Goal: Task Accomplishment & Management: Manage account settings

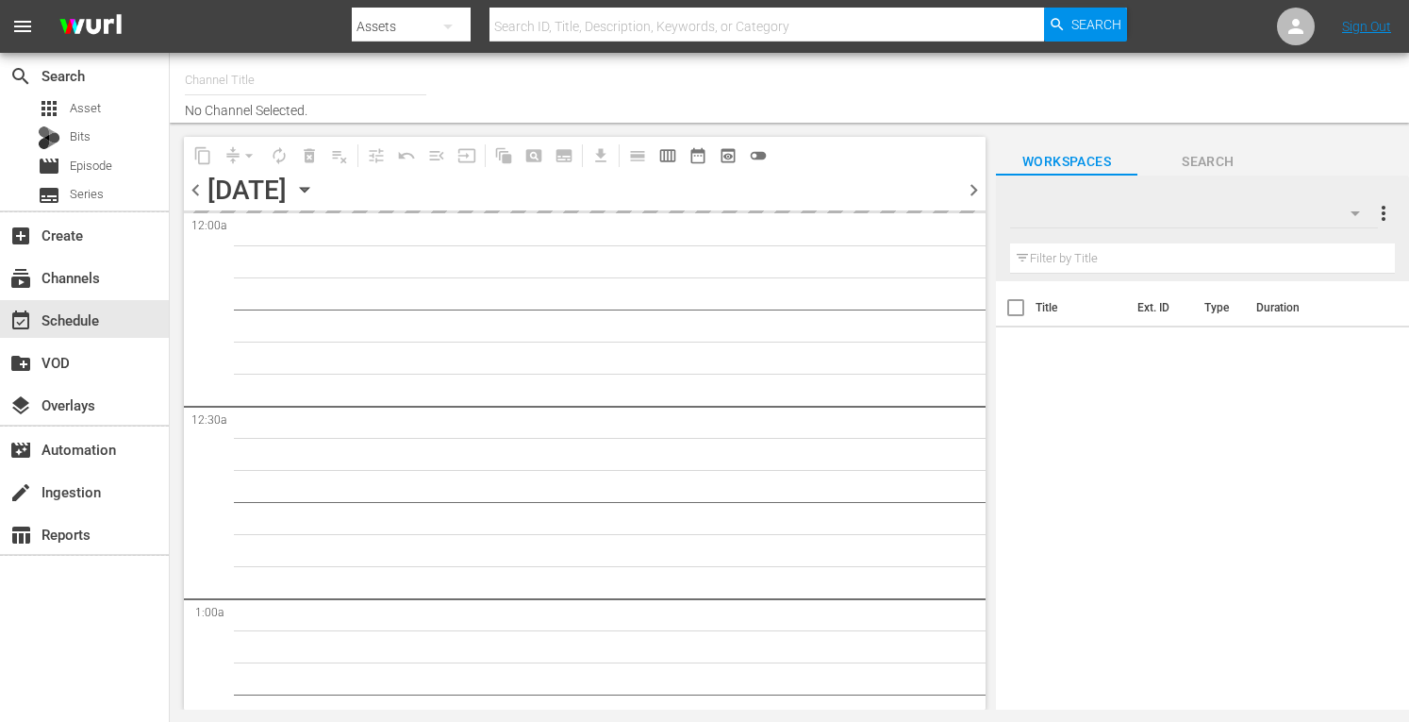
type input "Crime 360 (393)"
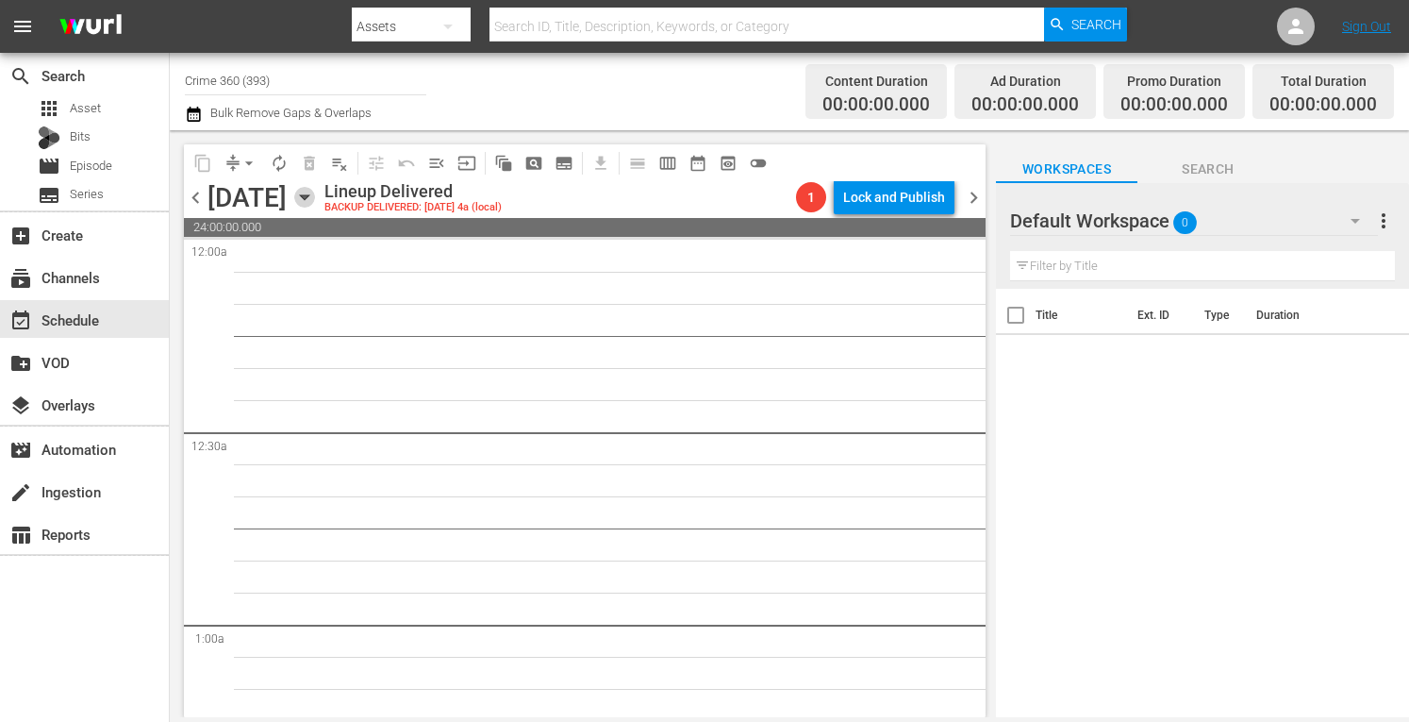
click at [308, 197] on icon "button" at bounding box center [304, 197] width 8 height 5
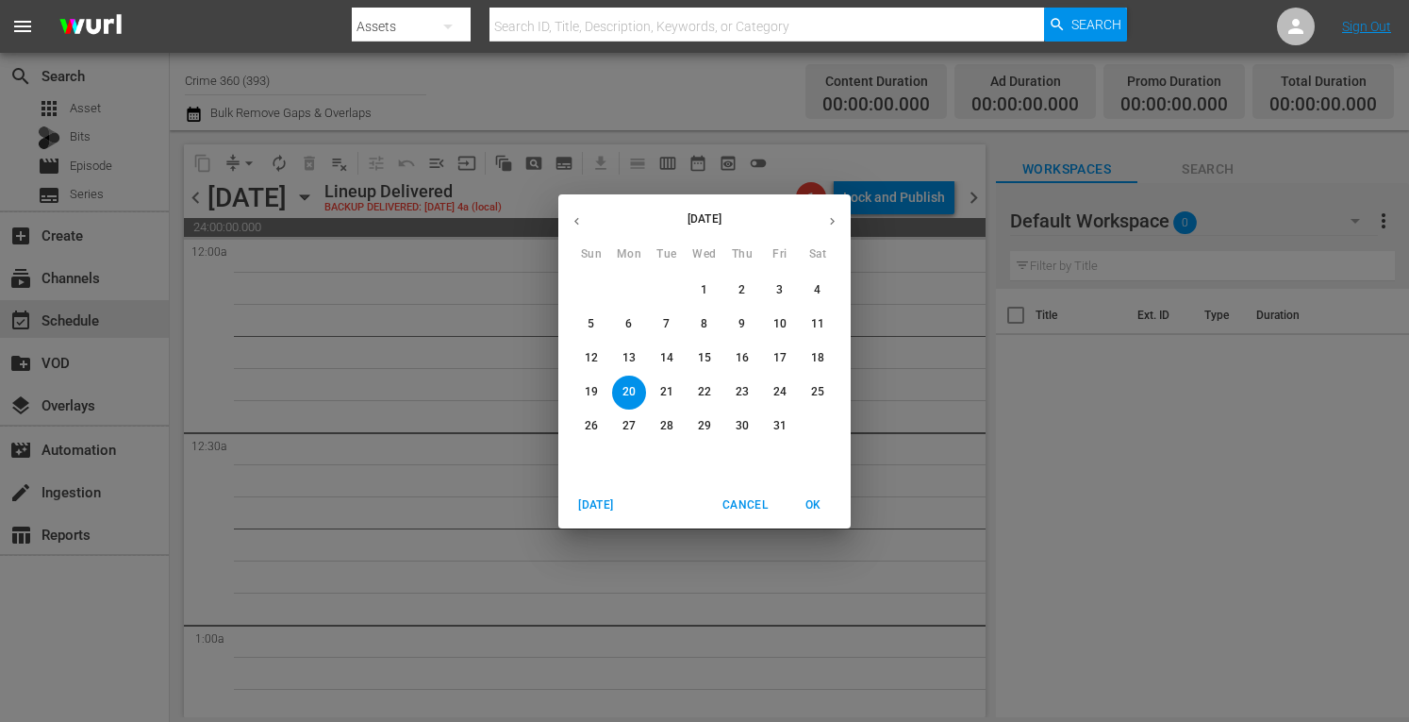
click at [585, 507] on span "Today" at bounding box center [596, 505] width 45 height 20
click at [826, 224] on icon "button" at bounding box center [832, 221] width 14 height 14
click at [627, 320] on p "8" at bounding box center [628, 324] width 7 height 16
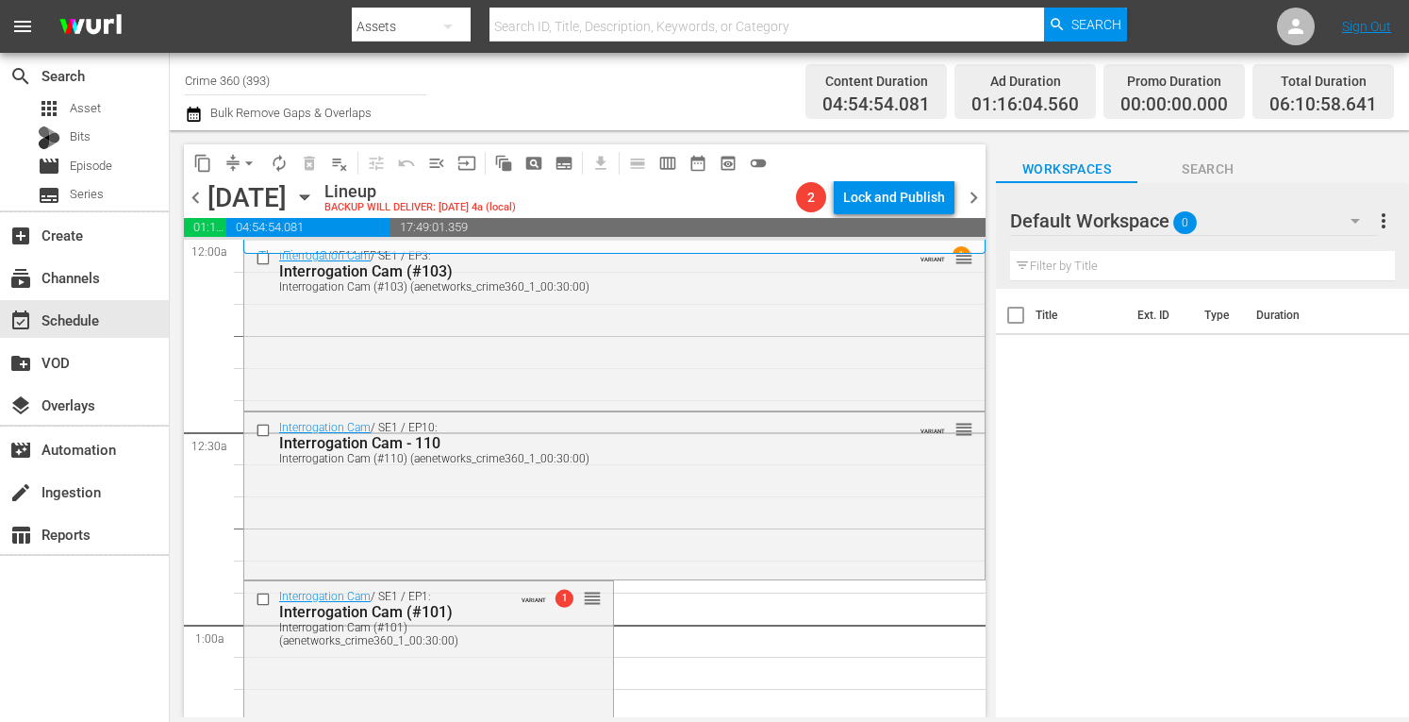
click at [300, 84] on input "Crime 360 (393)" at bounding box center [305, 80] width 241 height 45
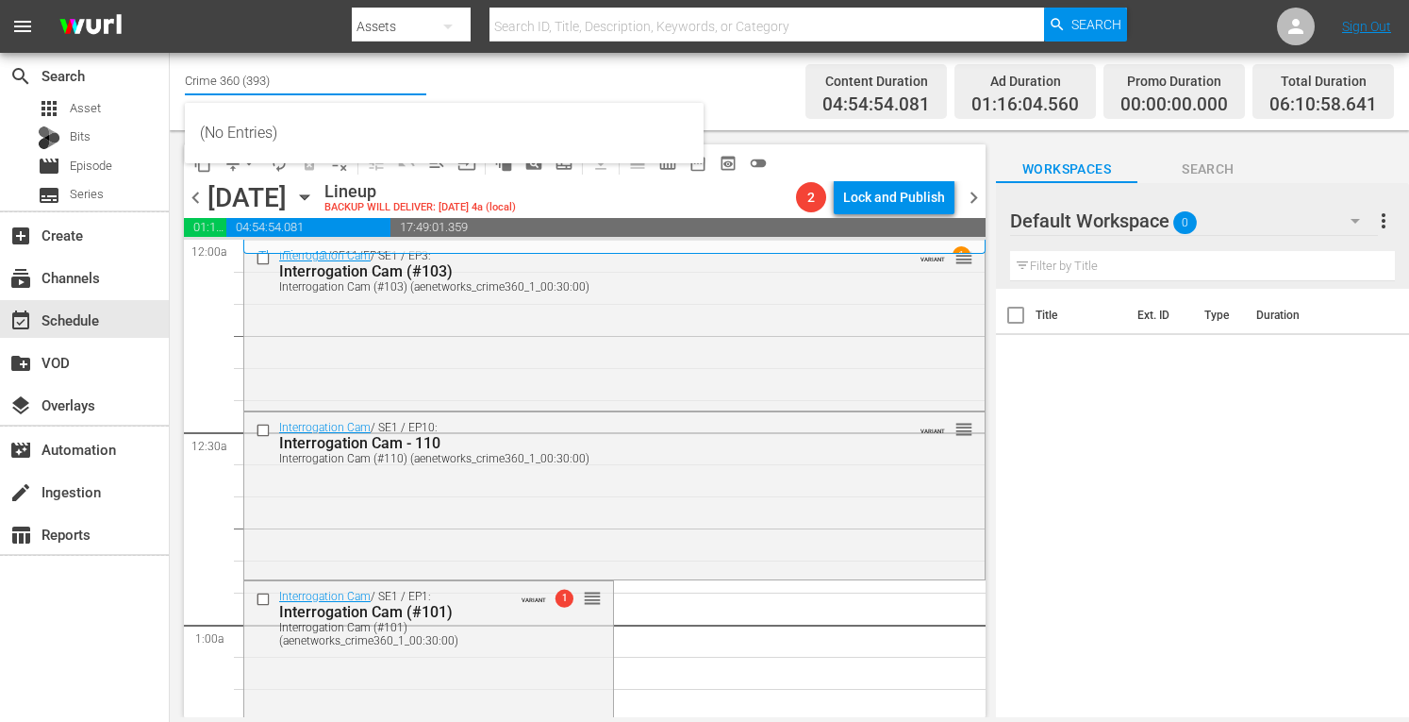
click at [300, 84] on input "Crime 360 (393)" at bounding box center [305, 80] width 241 height 45
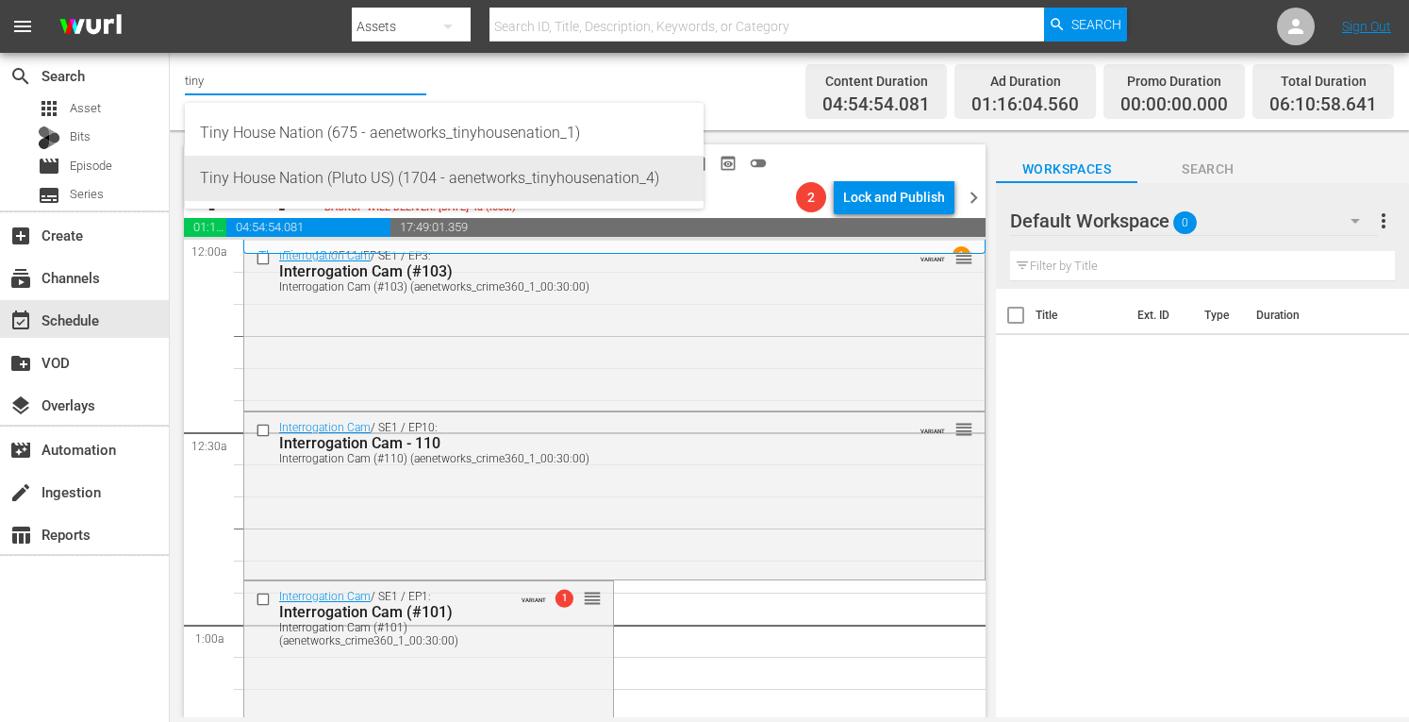
click at [318, 173] on div "Tiny House Nation (Pluto US) (1704 - aenetworks_tinyhousenation_4)" at bounding box center [444, 178] width 489 height 45
type input "Tiny House Nation (Pluto US) (1704 - aenetworks_tinyhousenation_4)"
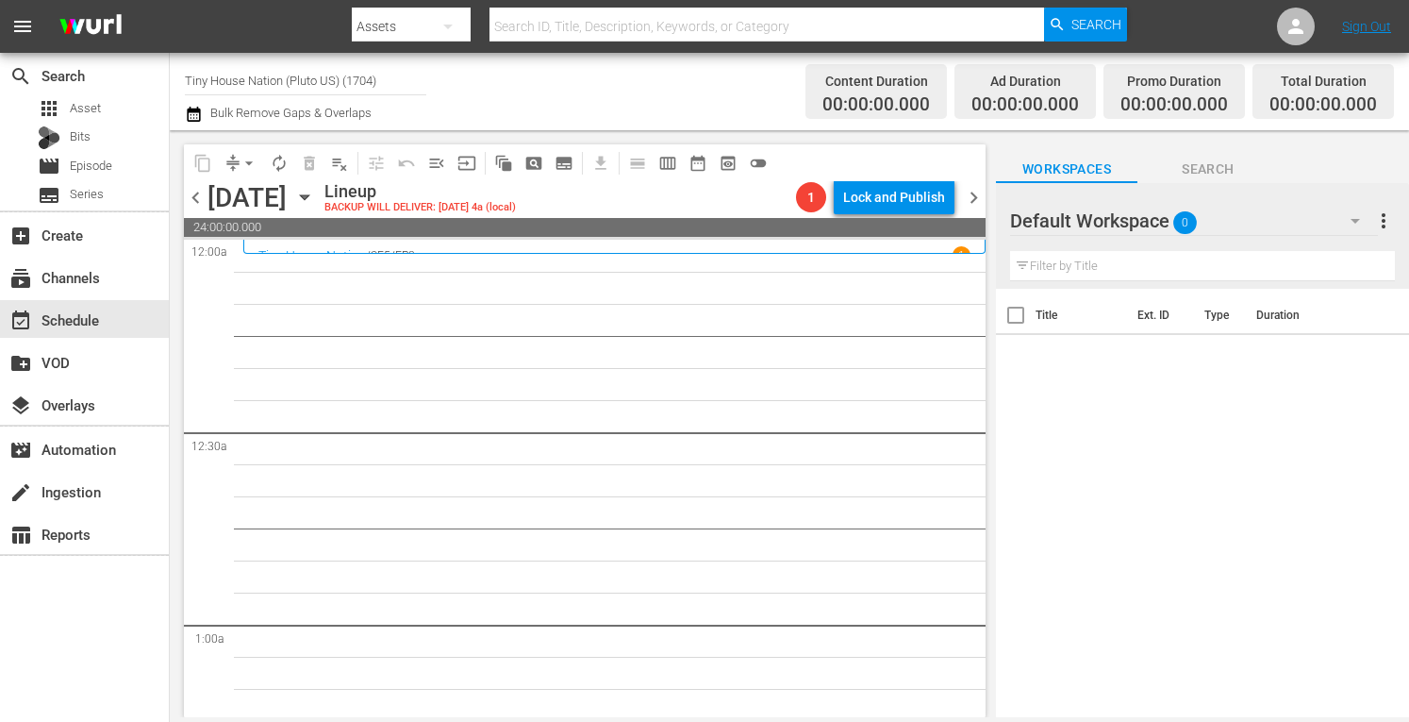
click at [1385, 220] on span "more_vert" at bounding box center [1384, 220] width 23 height 23
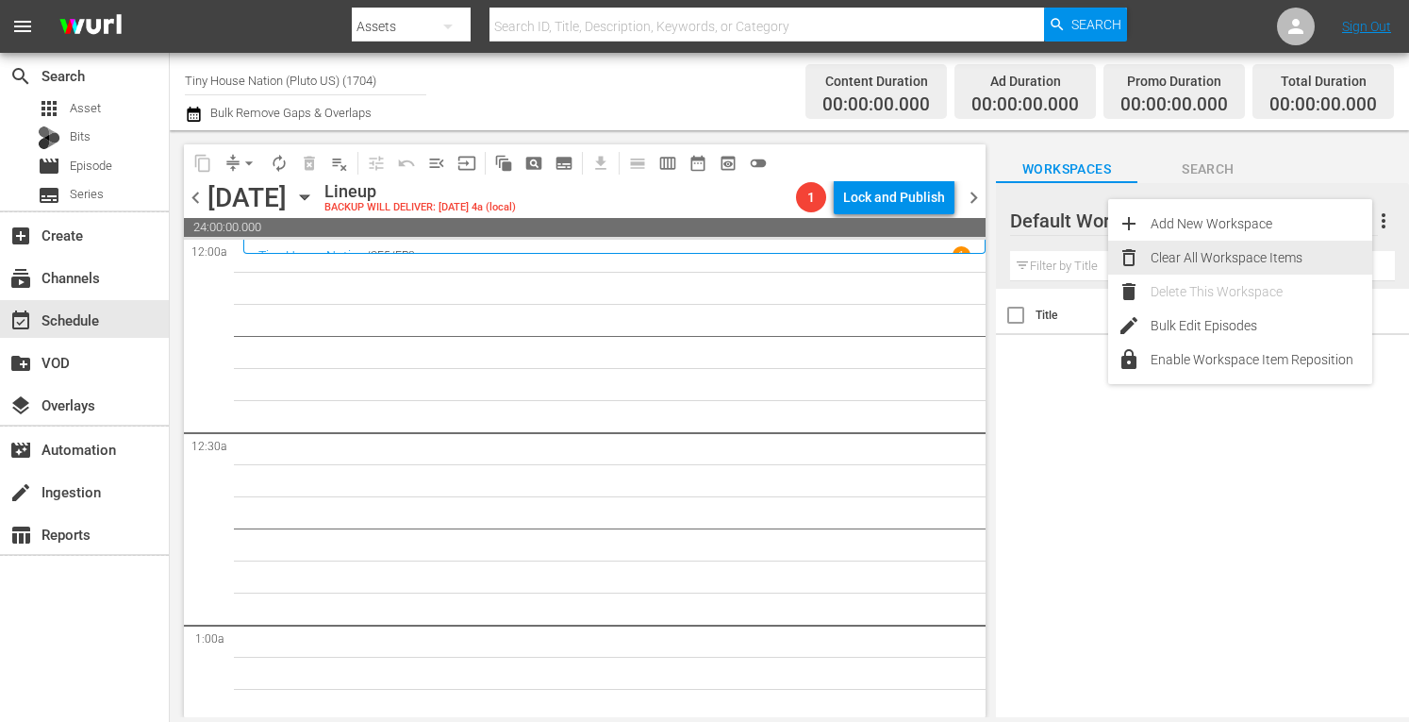
click at [1238, 258] on div "Clear All Workspace Items" at bounding box center [1262, 258] width 222 height 34
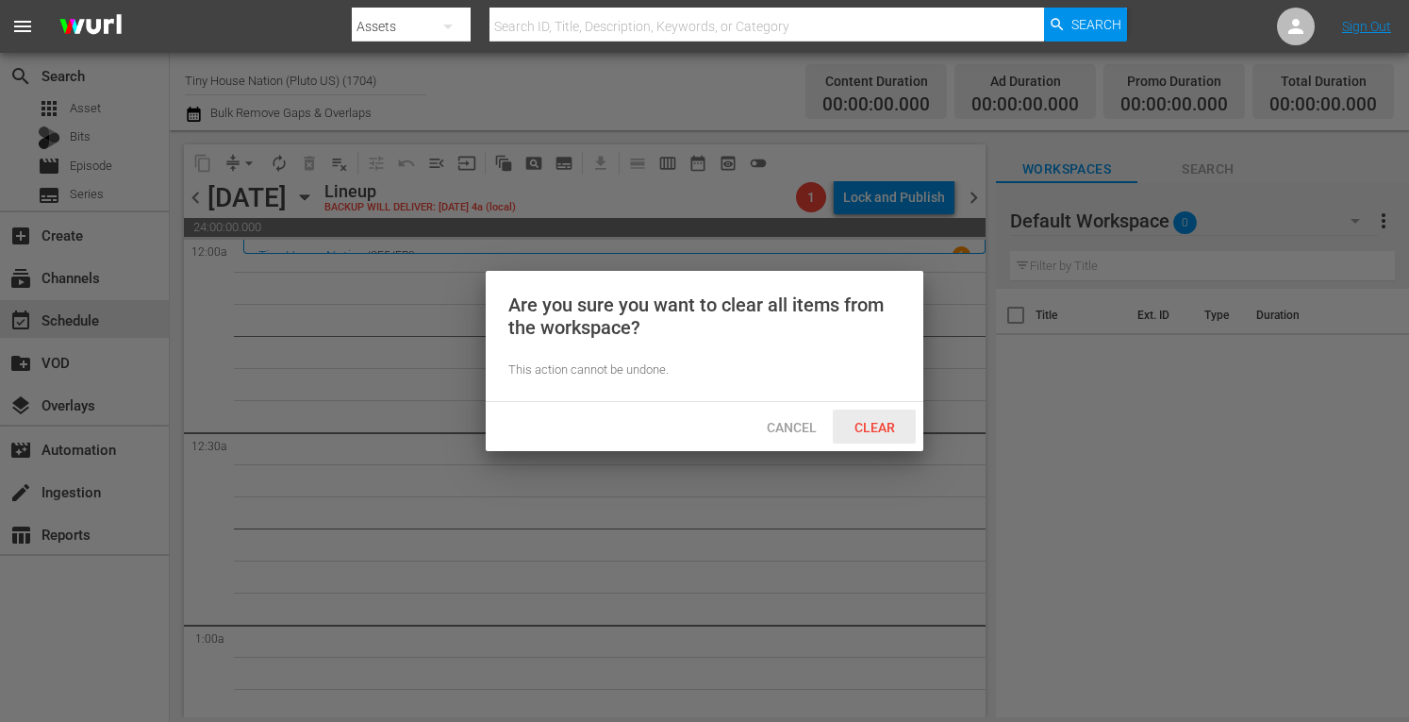
click at [867, 427] on span "Clear" at bounding box center [875, 427] width 71 height 15
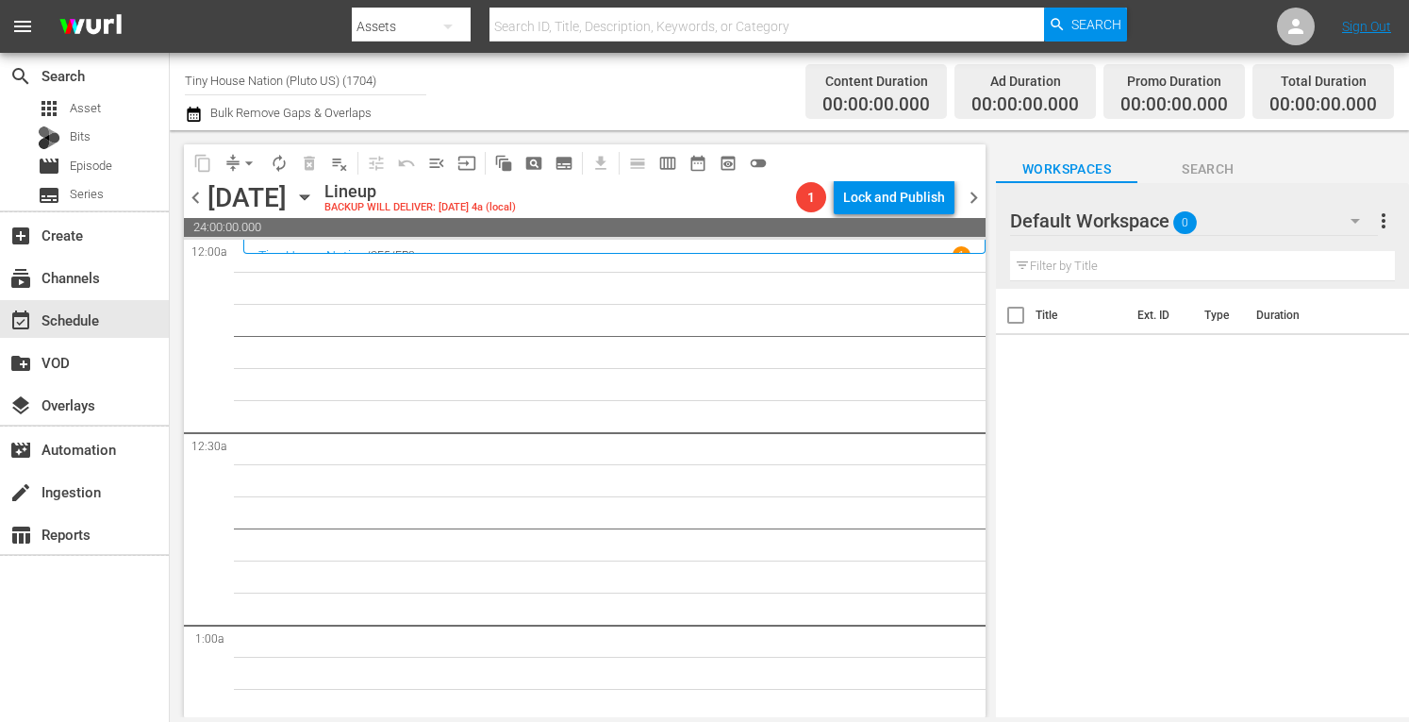
click at [93, 122] on div "apps Asset Bits movie Episode subtitles Series" at bounding box center [84, 151] width 169 height 113
click at [91, 116] on span "Asset" at bounding box center [85, 108] width 31 height 19
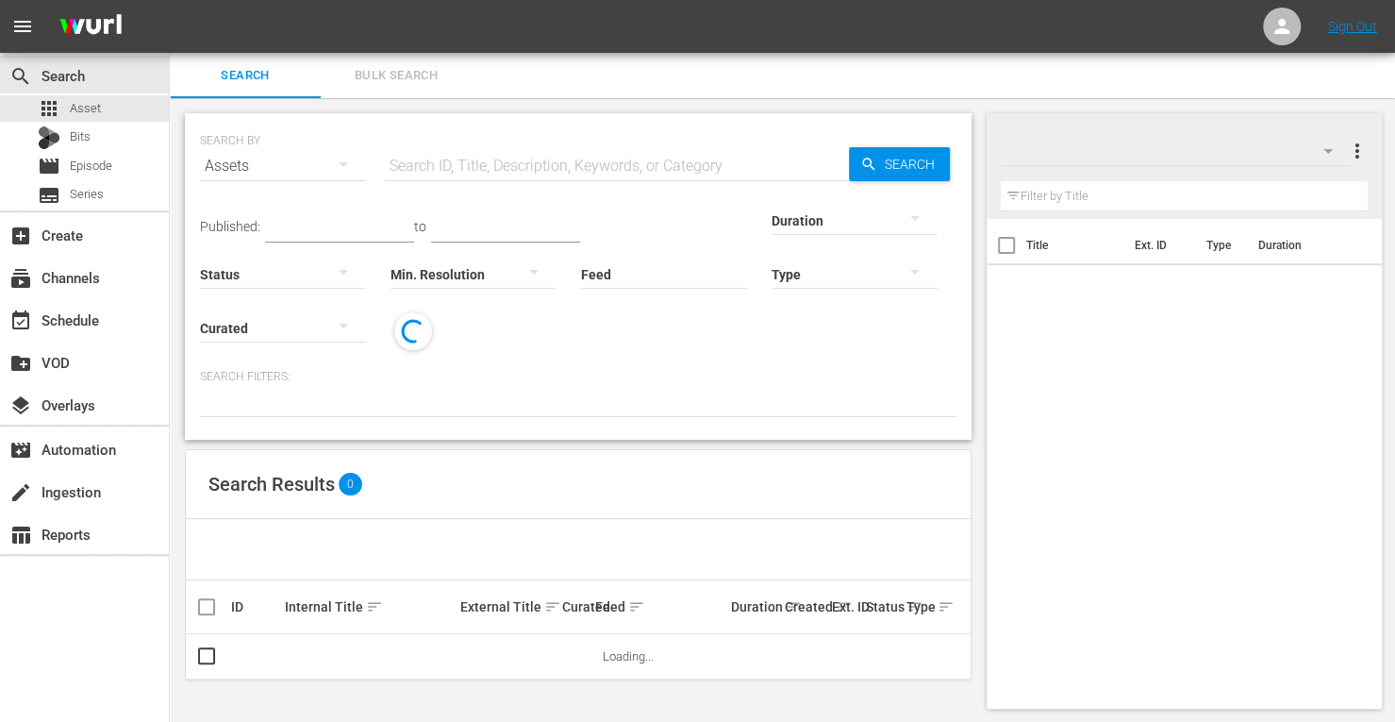
click at [383, 81] on span "Bulk Search" at bounding box center [396, 76] width 128 height 22
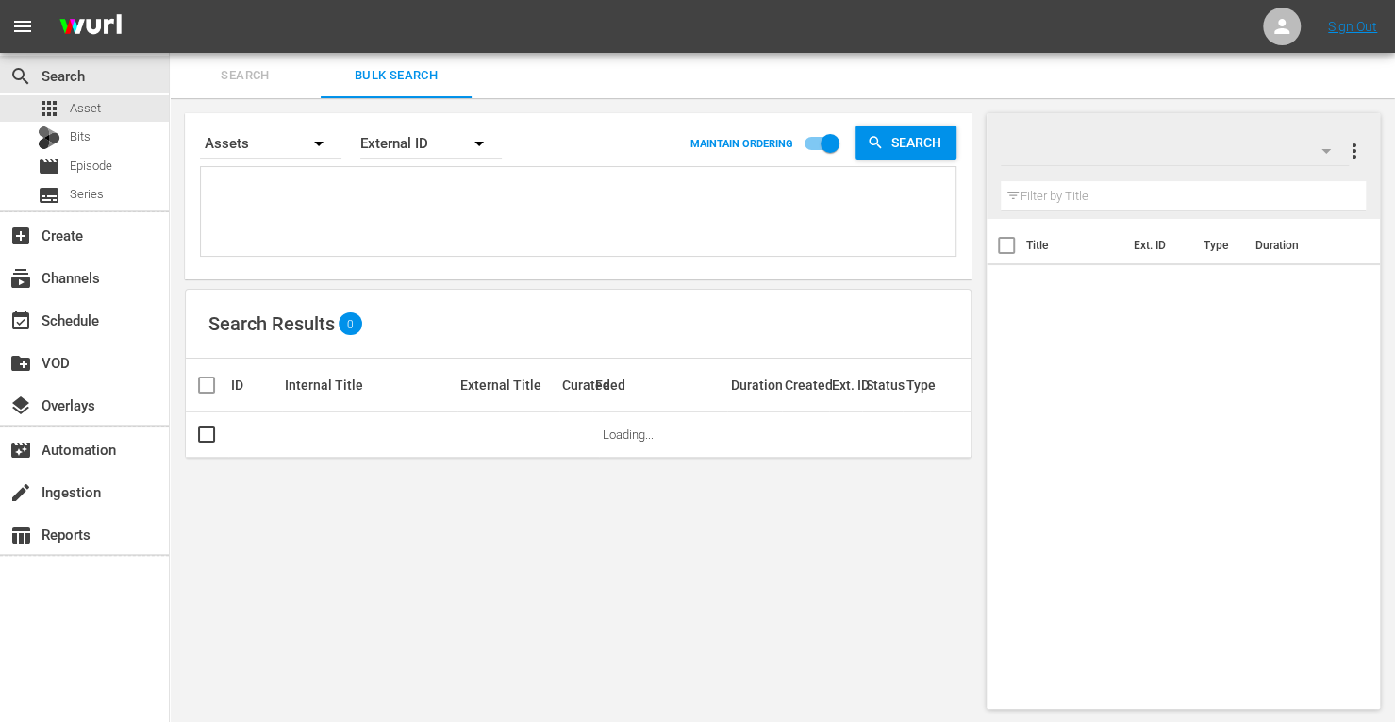
click at [319, 203] on textarea at bounding box center [581, 215] width 750 height 86
paste textarea "190487 167466 160626 171828 190475 214803"
type textarea "190487 167466 160626 171828 190475 214803"
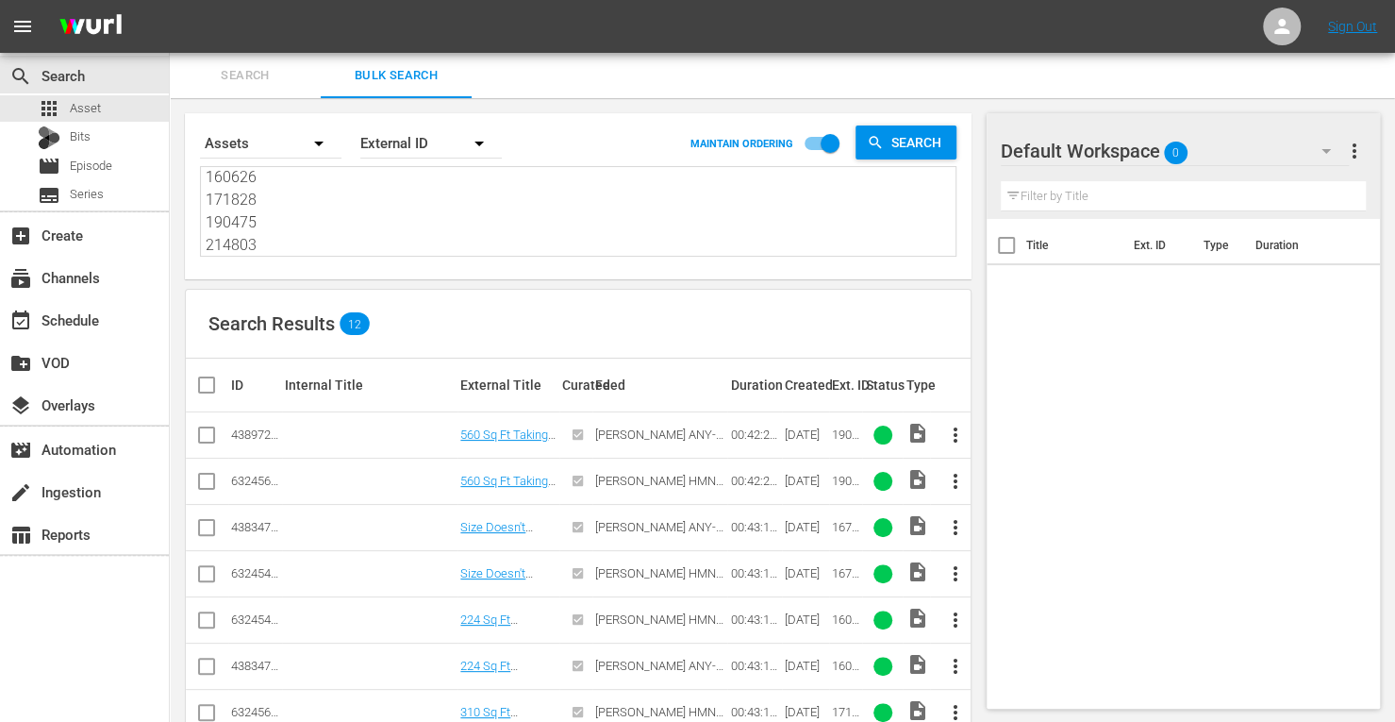
type textarea "190487 167466 160626 171828 190475 214803"
click at [209, 438] on input "checkbox" at bounding box center [206, 438] width 23 height 23
checkbox input "true"
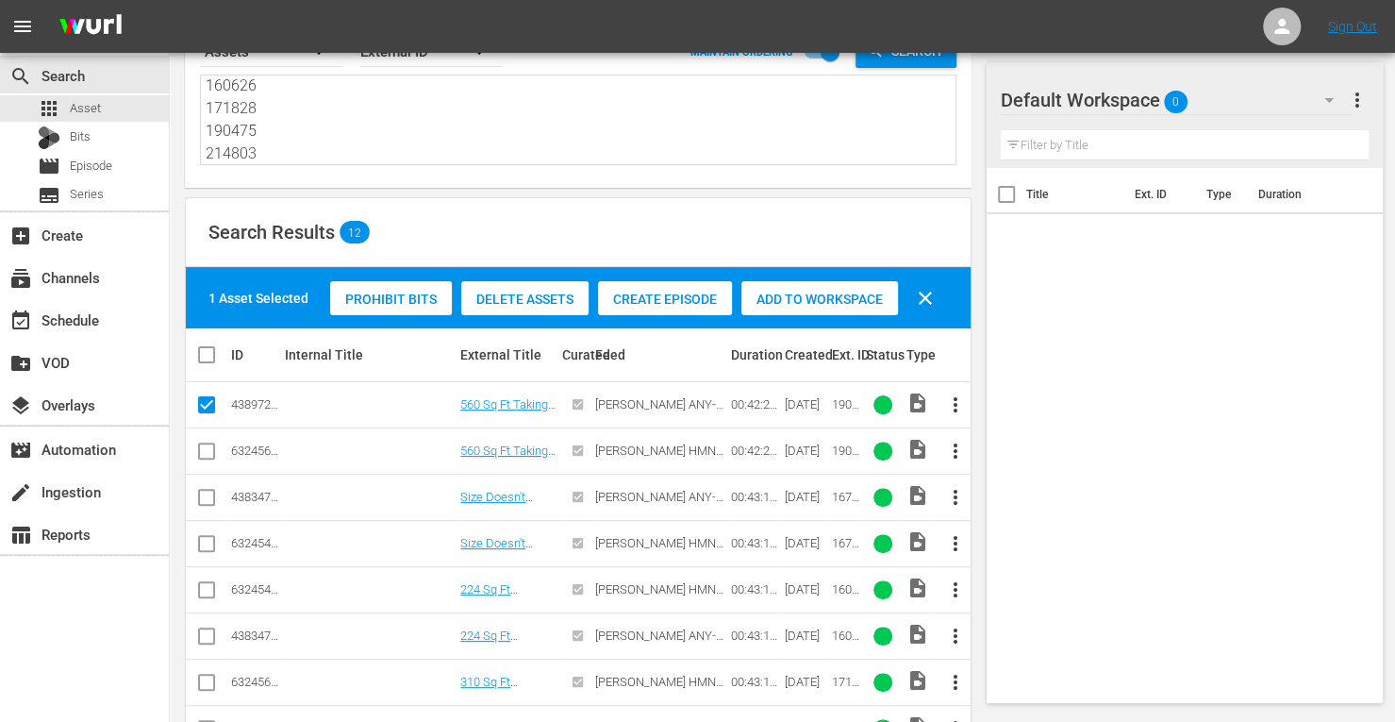
scroll to position [92, 0]
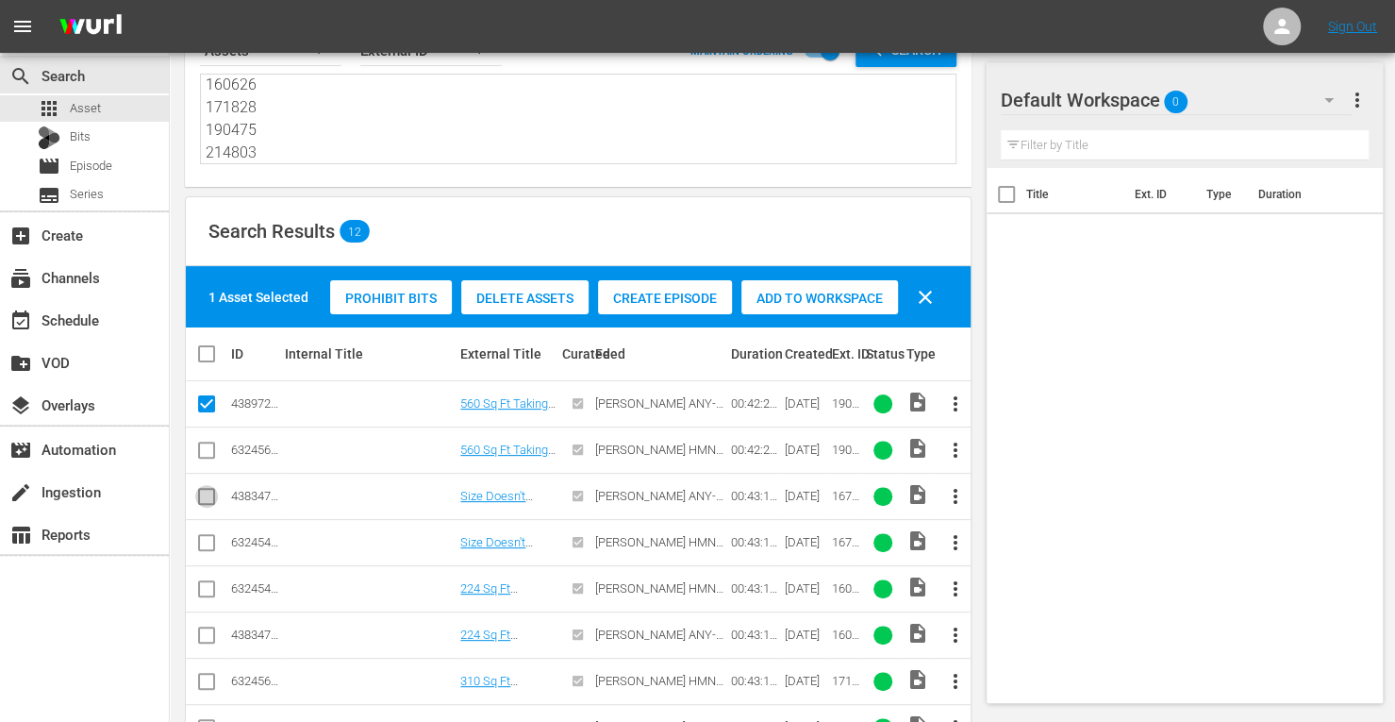
click at [209, 494] on input "checkbox" at bounding box center [206, 500] width 23 height 23
checkbox input "true"
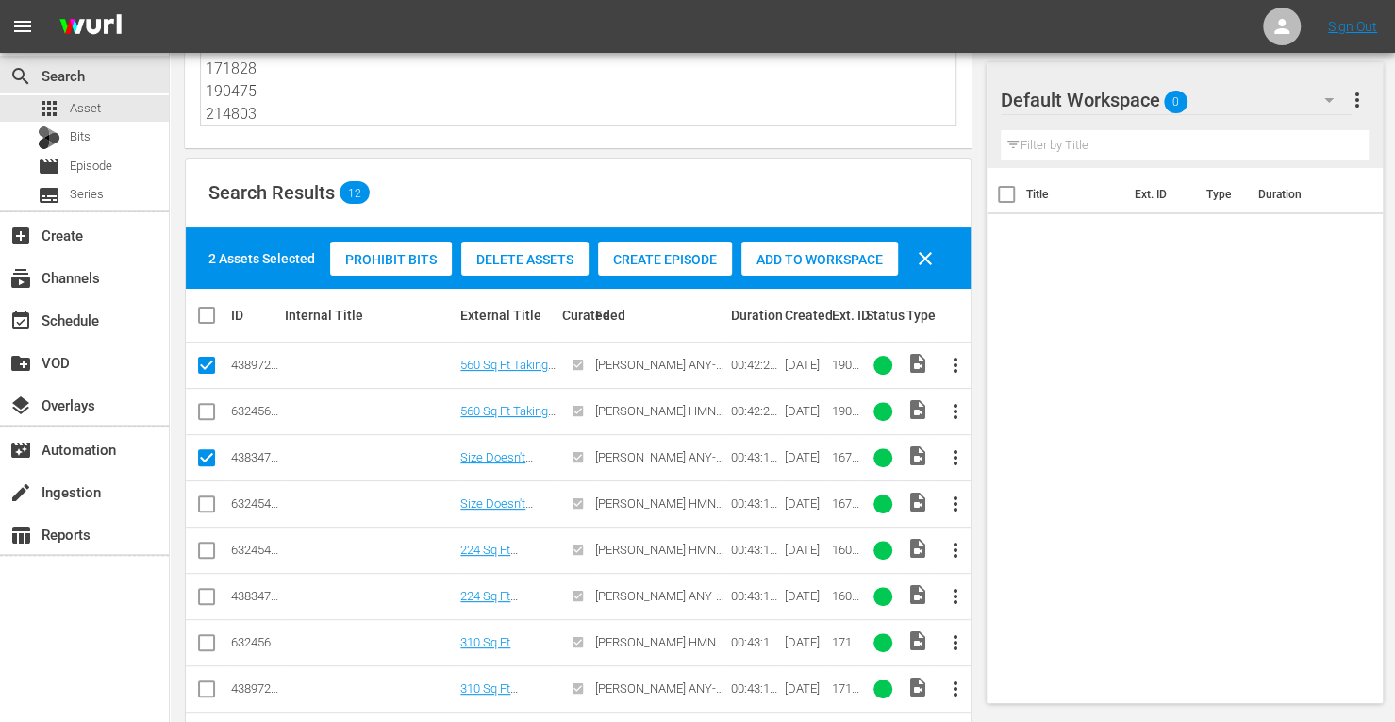
scroll to position [157, 0]
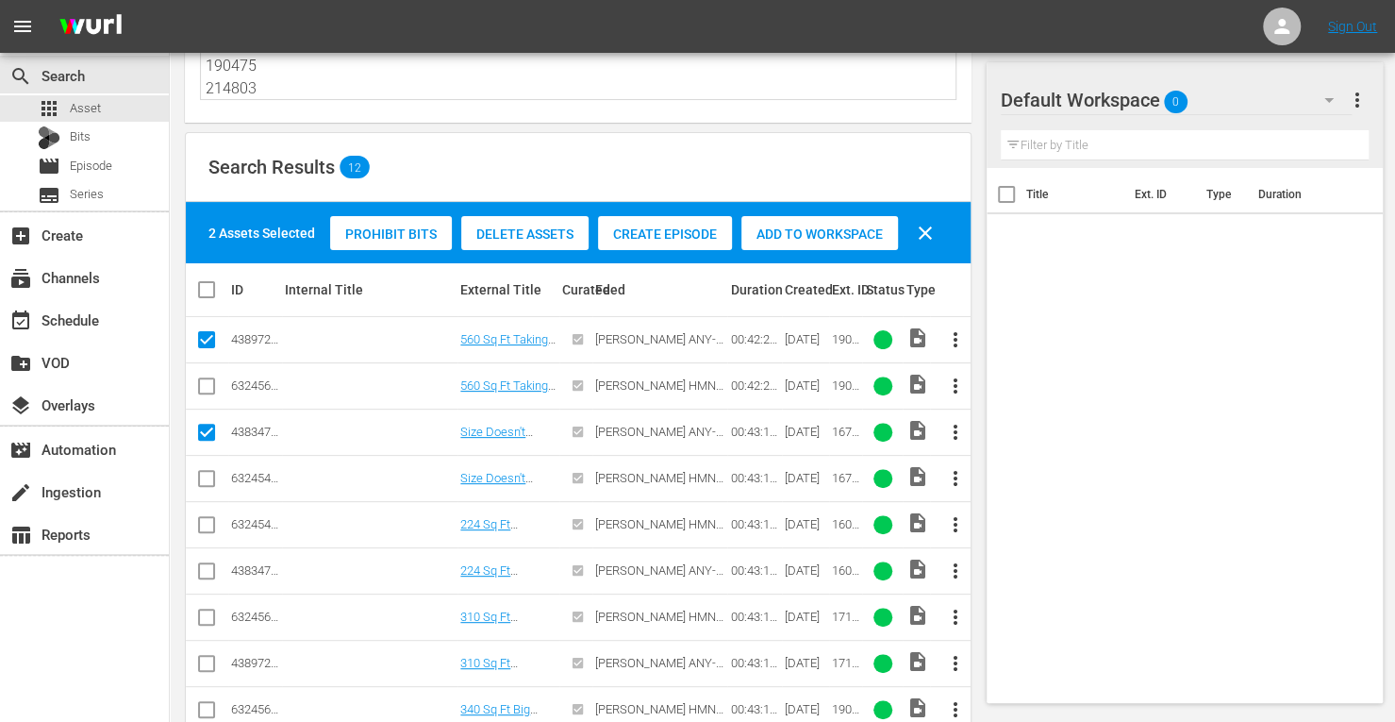
click at [203, 571] on input "checkbox" at bounding box center [206, 574] width 23 height 23
checkbox input "true"
click at [208, 658] on input "checkbox" at bounding box center [206, 667] width 23 height 23
checkbox input "true"
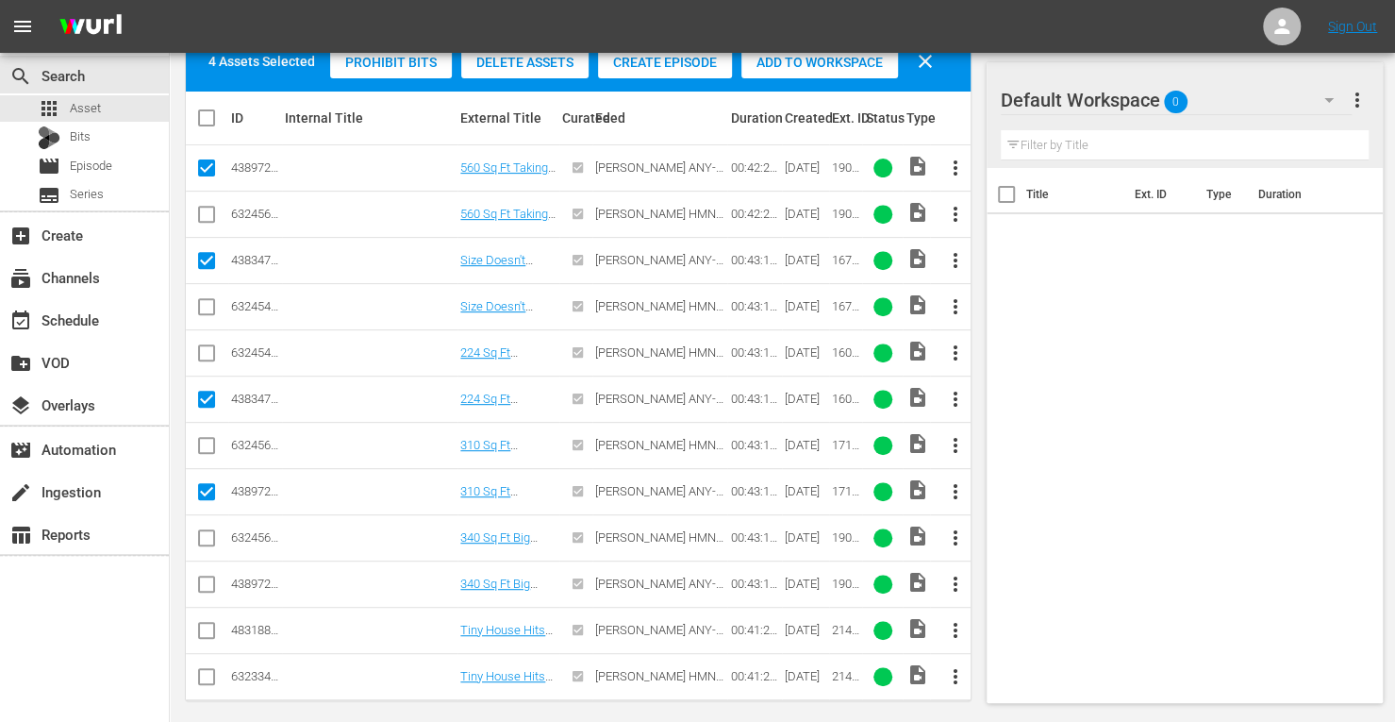
scroll to position [329, 0]
click at [207, 575] on input "checkbox" at bounding box center [206, 586] width 23 height 23
checkbox input "true"
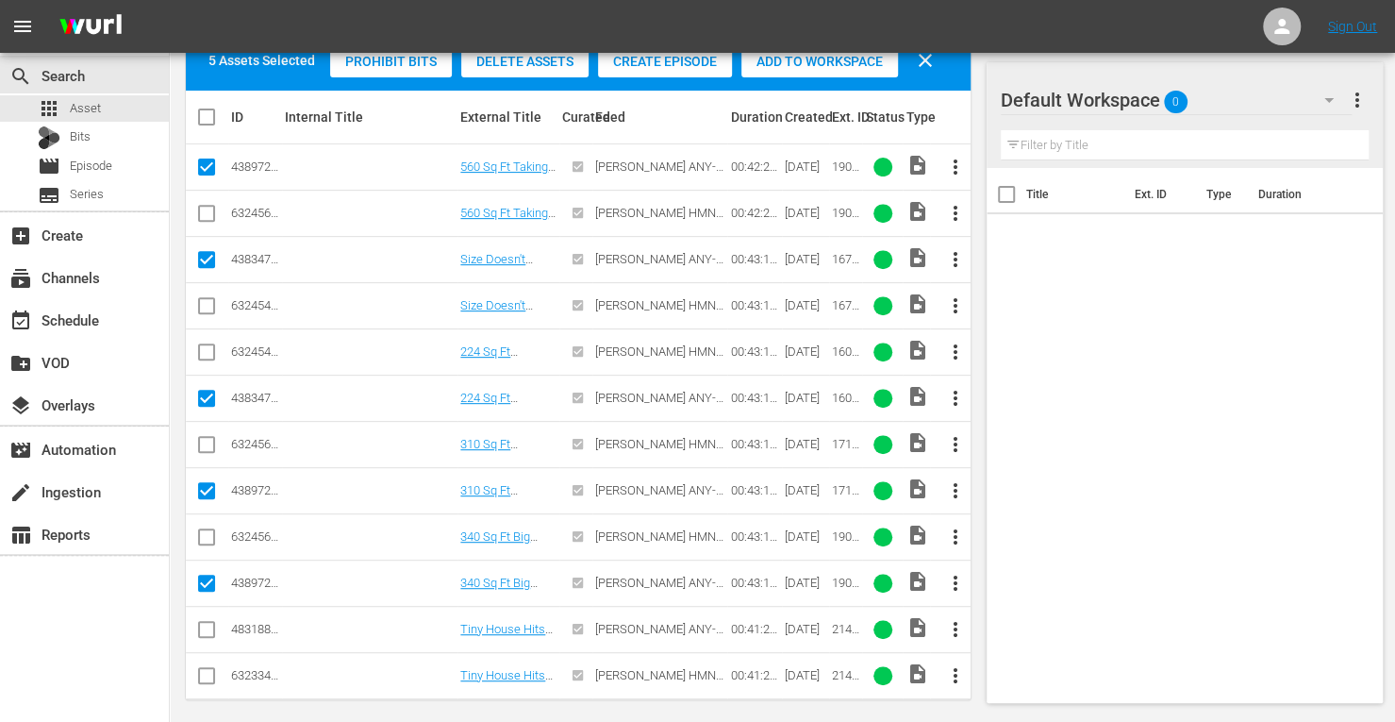
click at [208, 634] on input "checkbox" at bounding box center [206, 633] width 23 height 23
checkbox input "true"
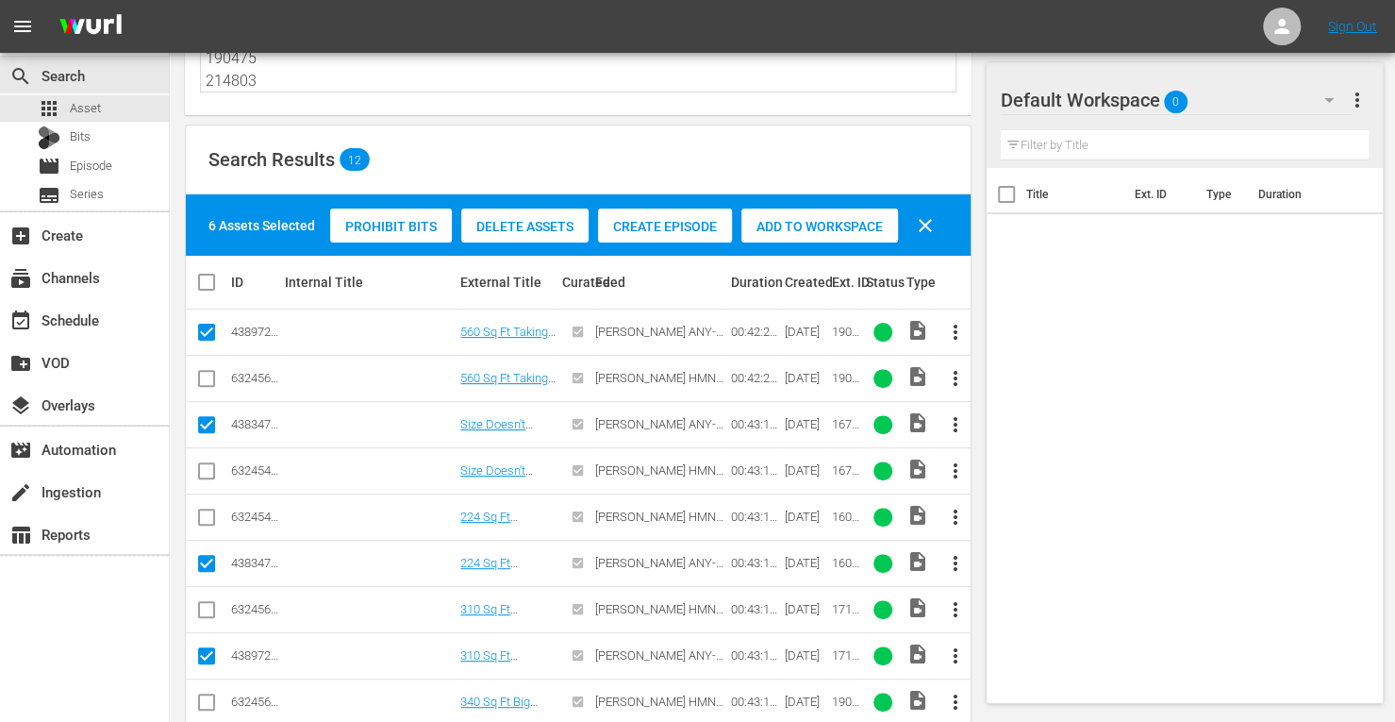
scroll to position [158, 0]
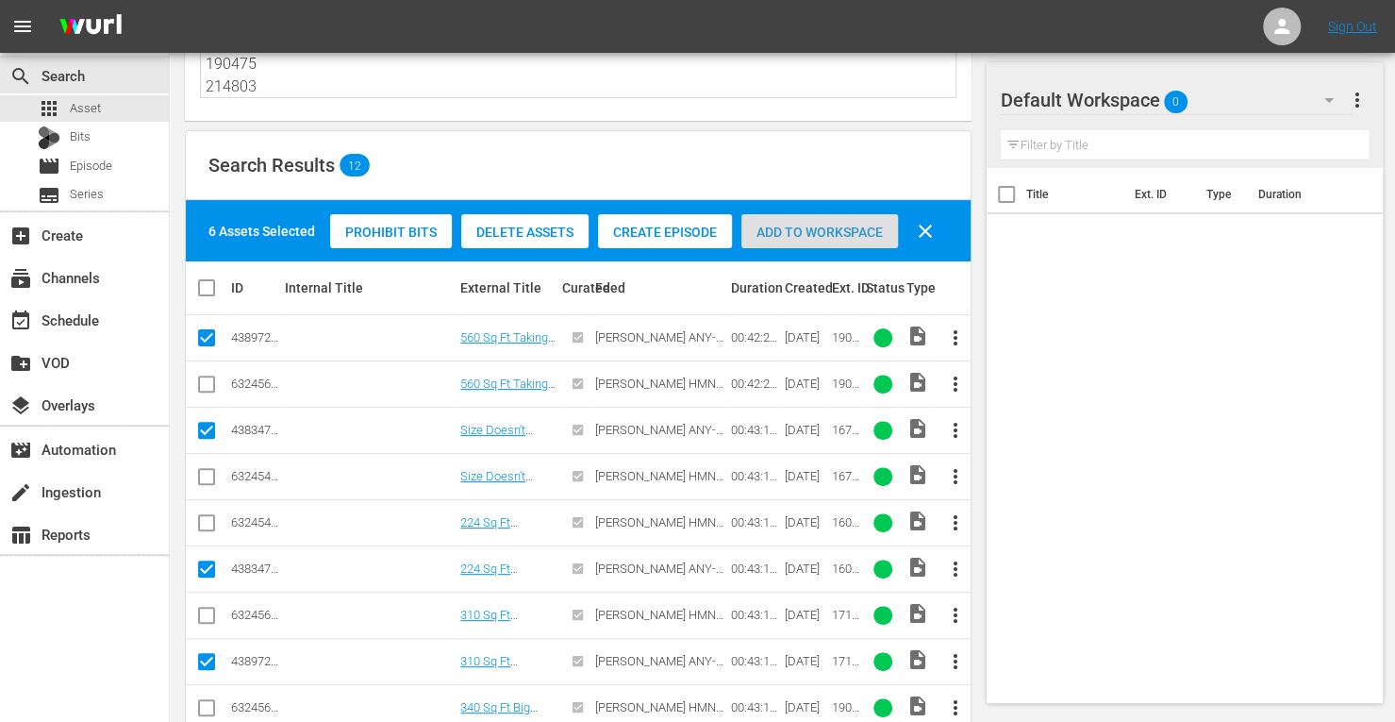
click at [791, 229] on span "Add to Workspace" at bounding box center [819, 232] width 157 height 15
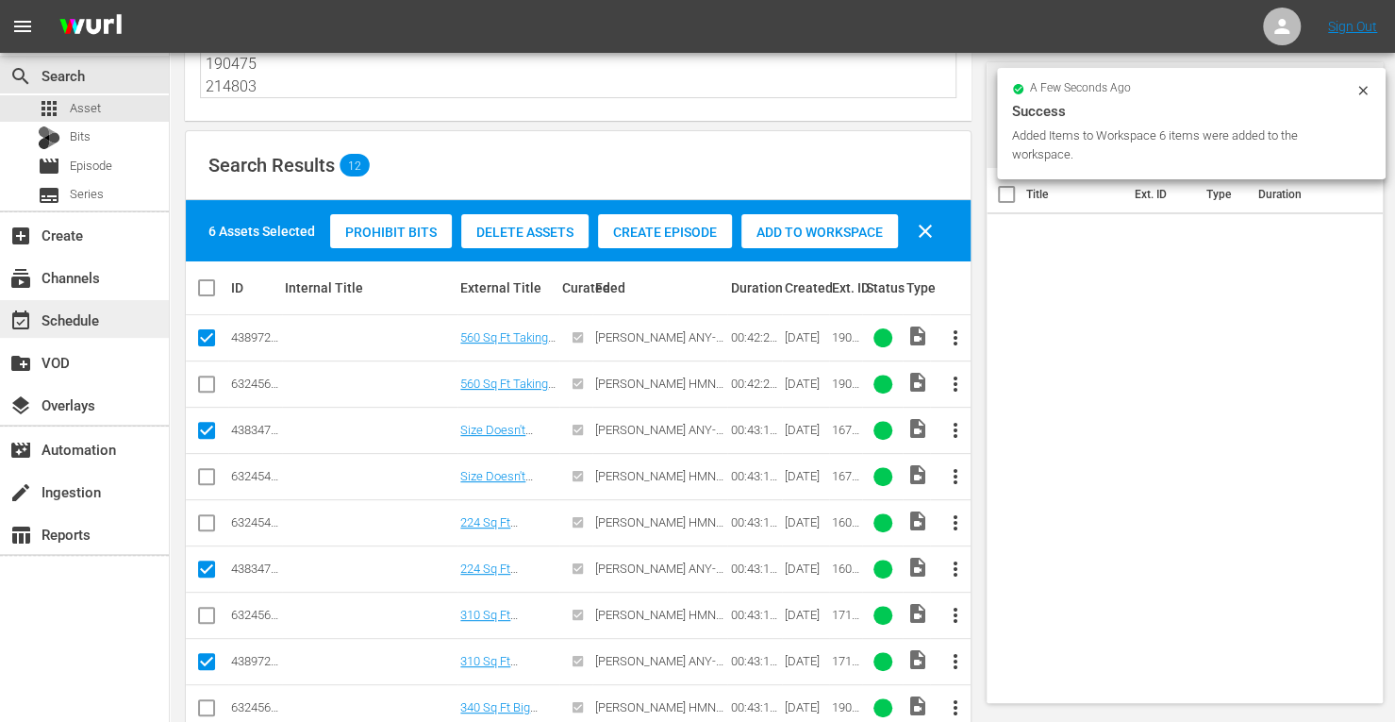
click at [68, 320] on div "event_available Schedule" at bounding box center [53, 316] width 106 height 17
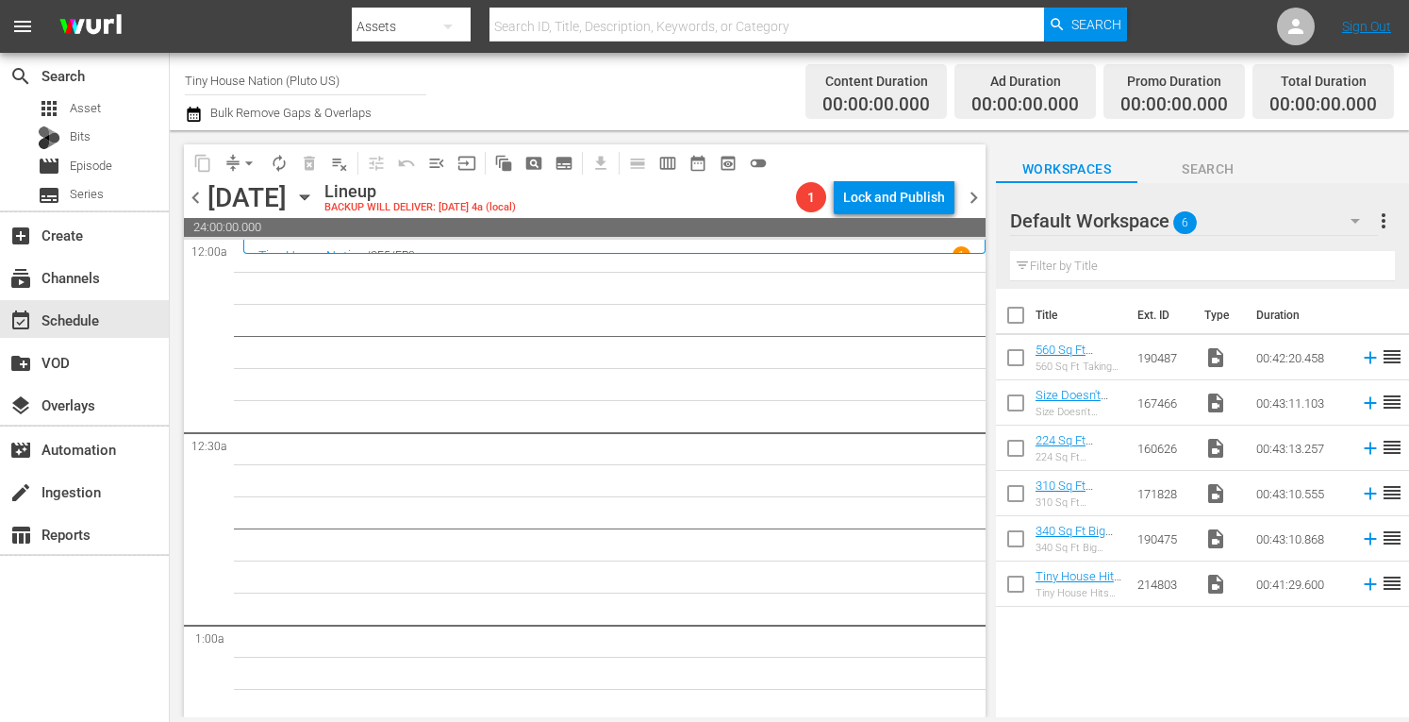
click at [1018, 314] on input "checkbox" at bounding box center [1016, 319] width 40 height 40
checkbox input "true"
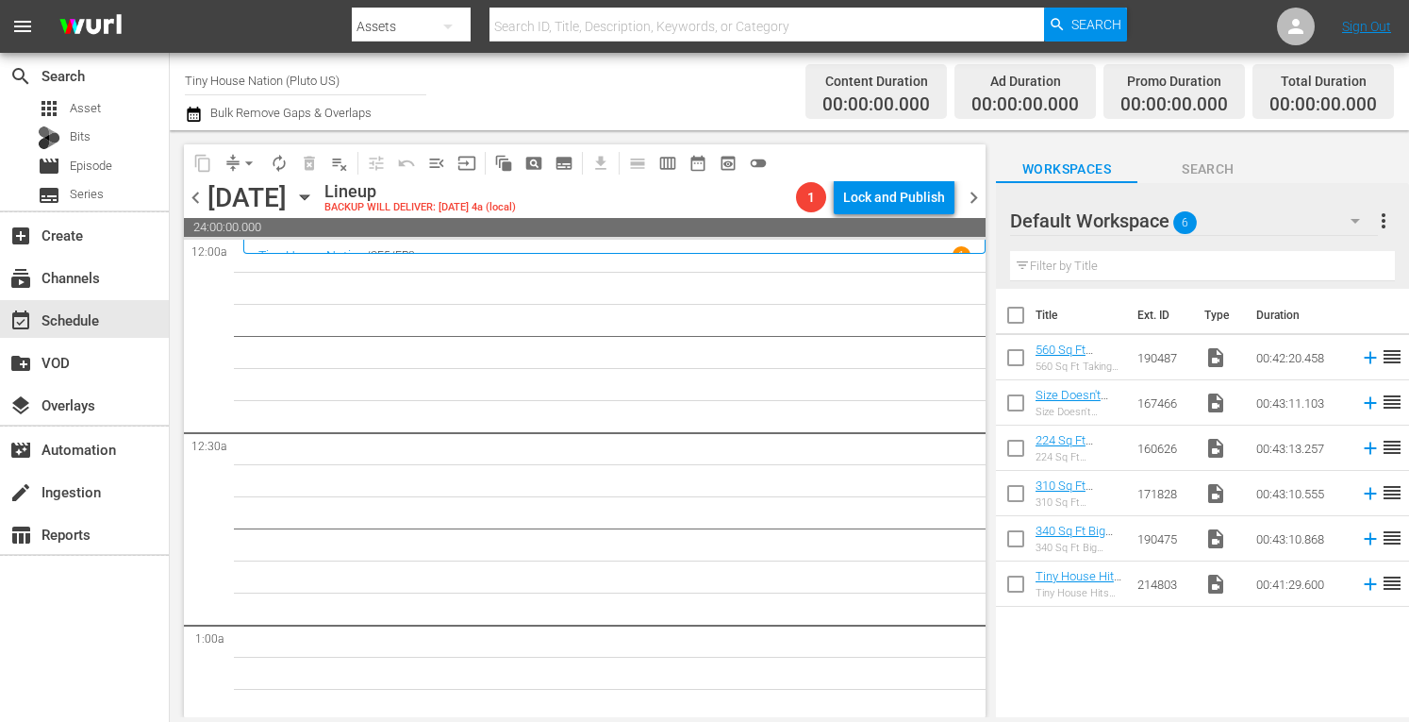
checkbox input "true"
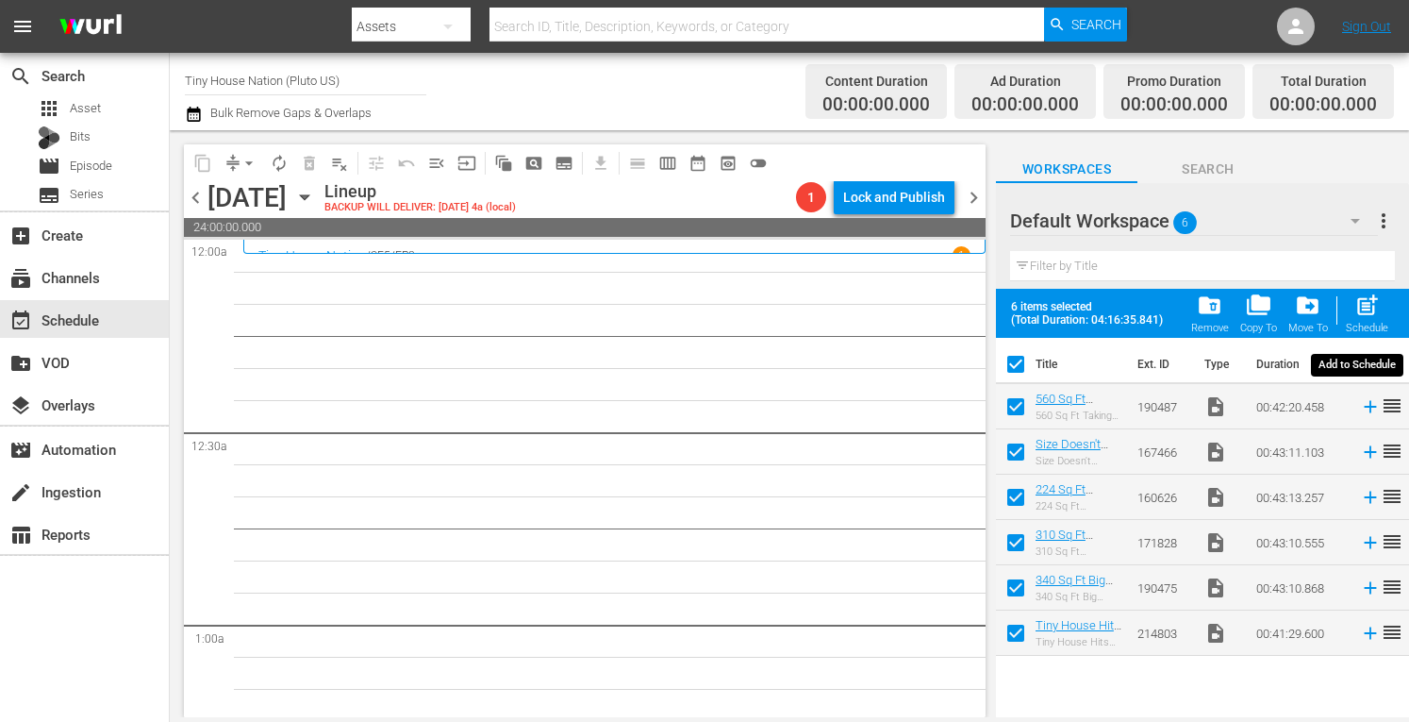
click at [1363, 301] on span "post_add" at bounding box center [1367, 304] width 25 height 25
checkbox input "false"
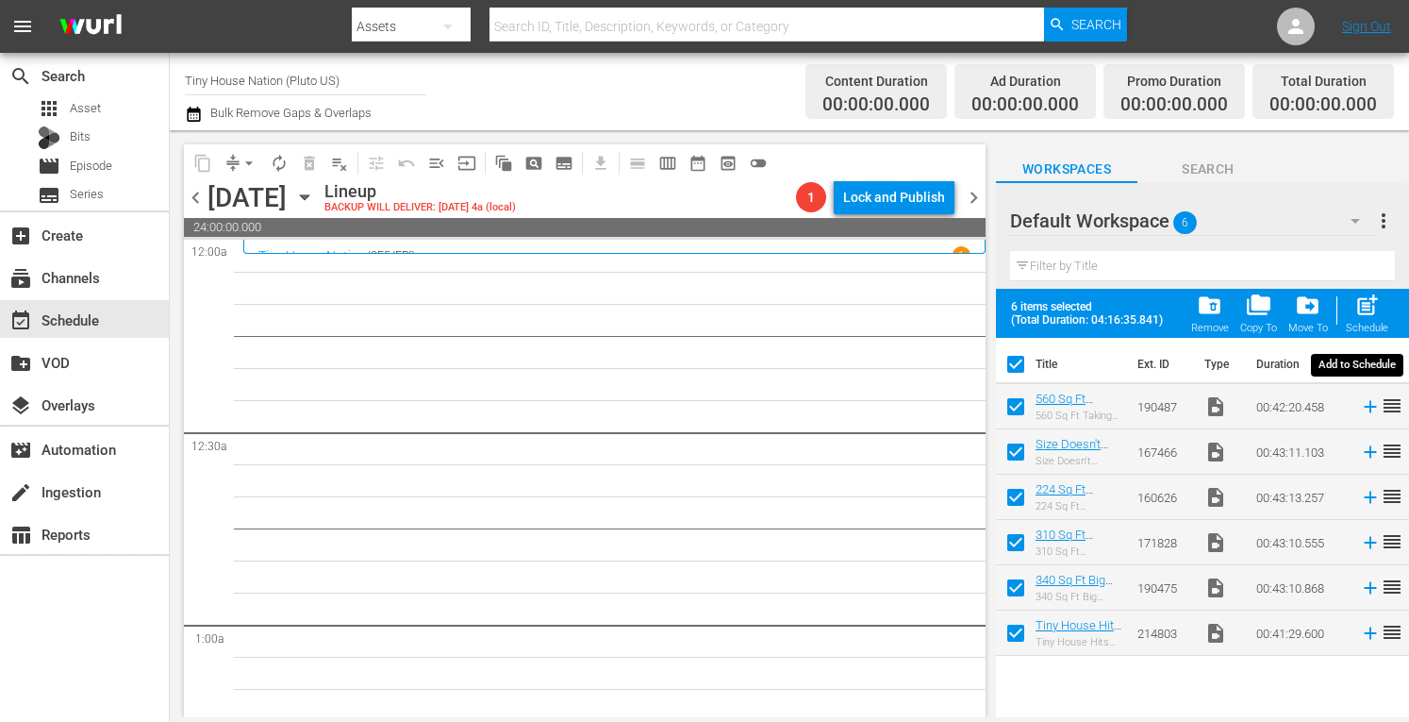
checkbox input "false"
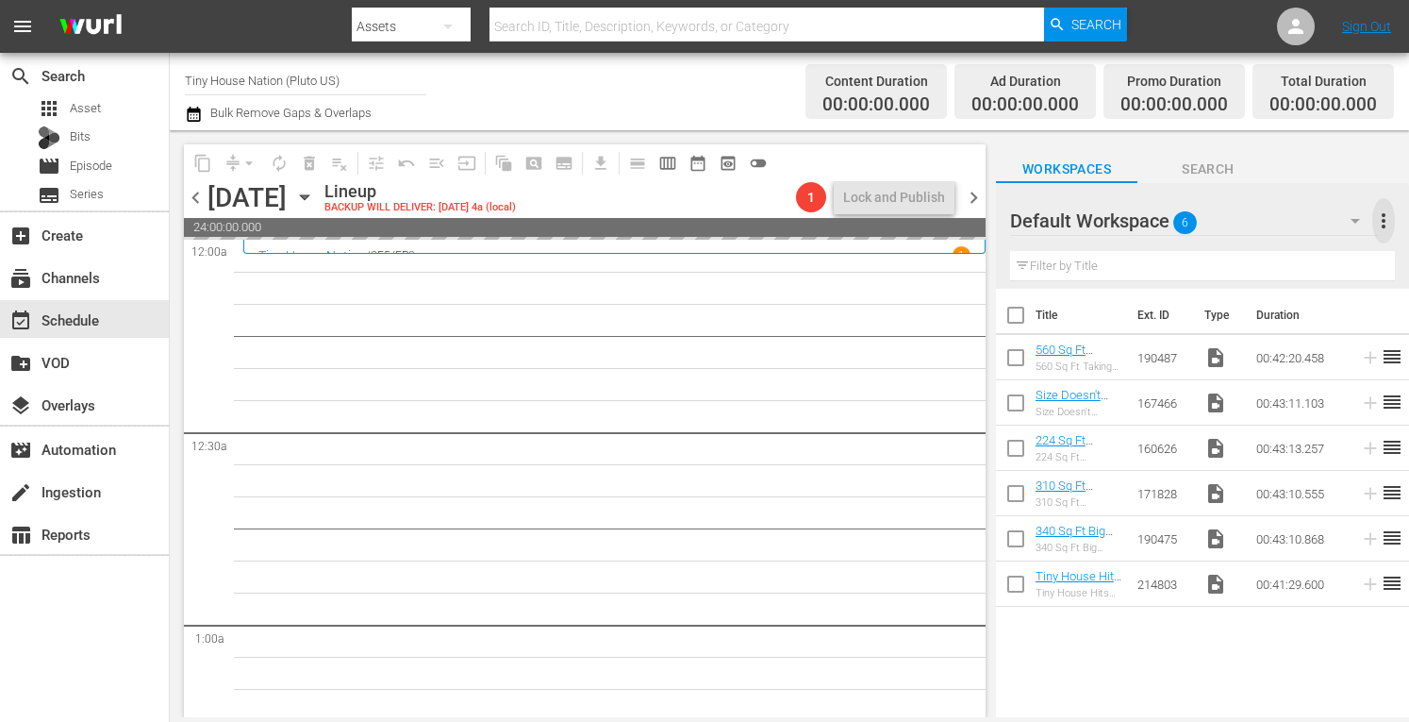
click at [1389, 223] on span "more_vert" at bounding box center [1384, 220] width 23 height 23
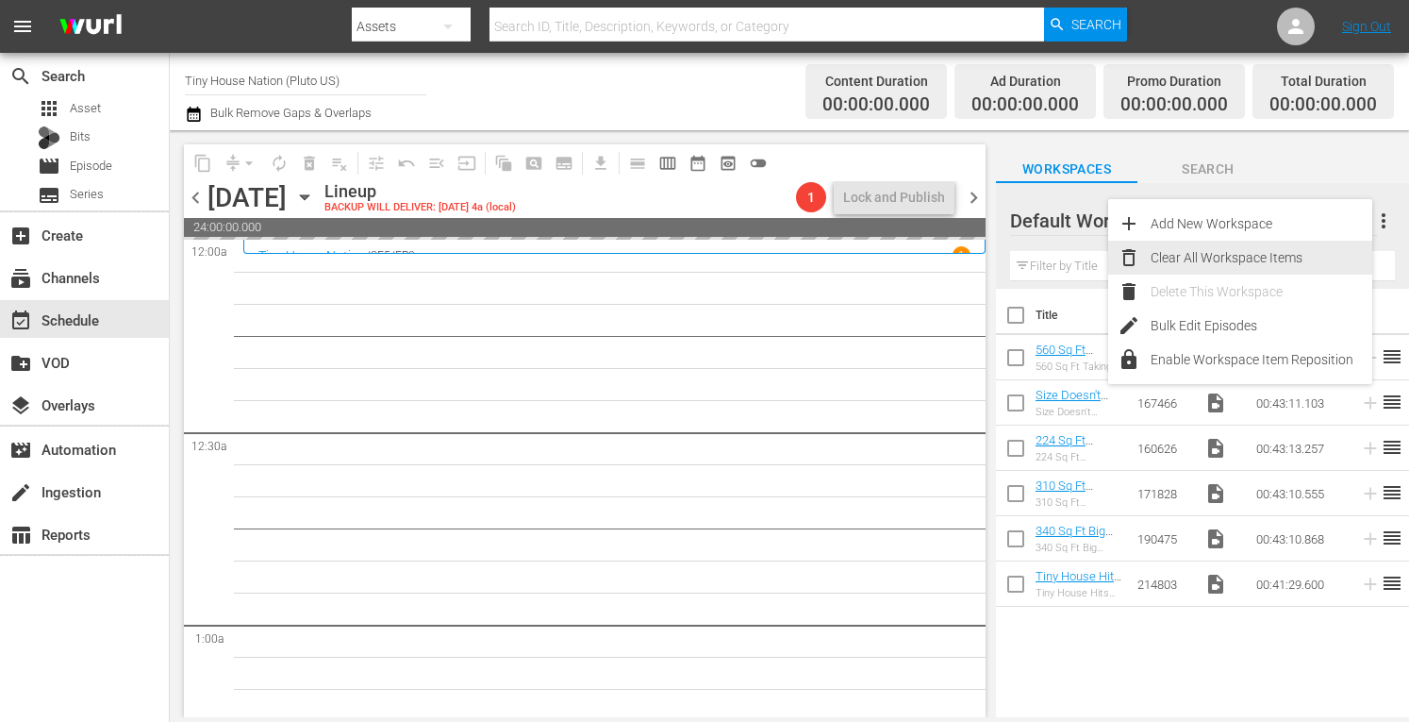
click at [1234, 266] on div "Clear All Workspace Items" at bounding box center [1262, 258] width 222 height 34
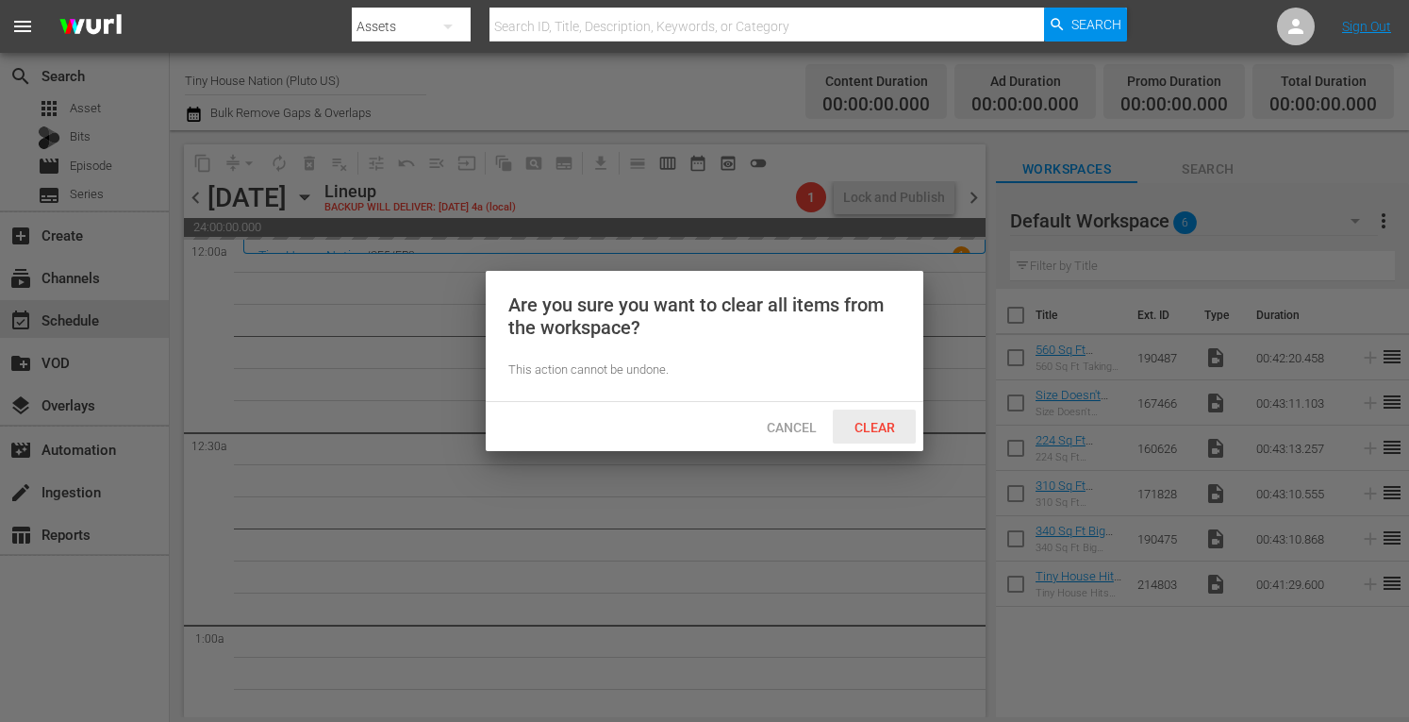
click at [879, 430] on span "Clear" at bounding box center [875, 427] width 71 height 15
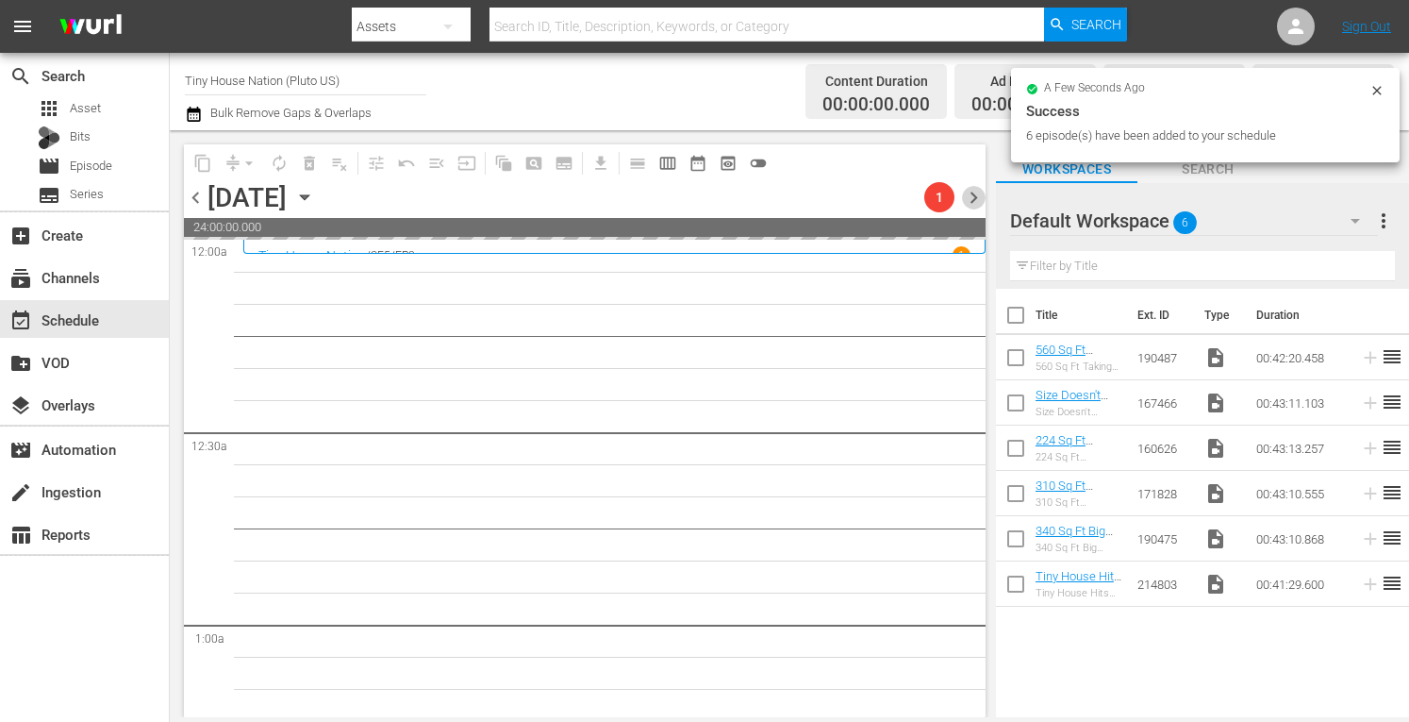
click at [979, 191] on span "chevron_right" at bounding box center [974, 198] width 24 height 24
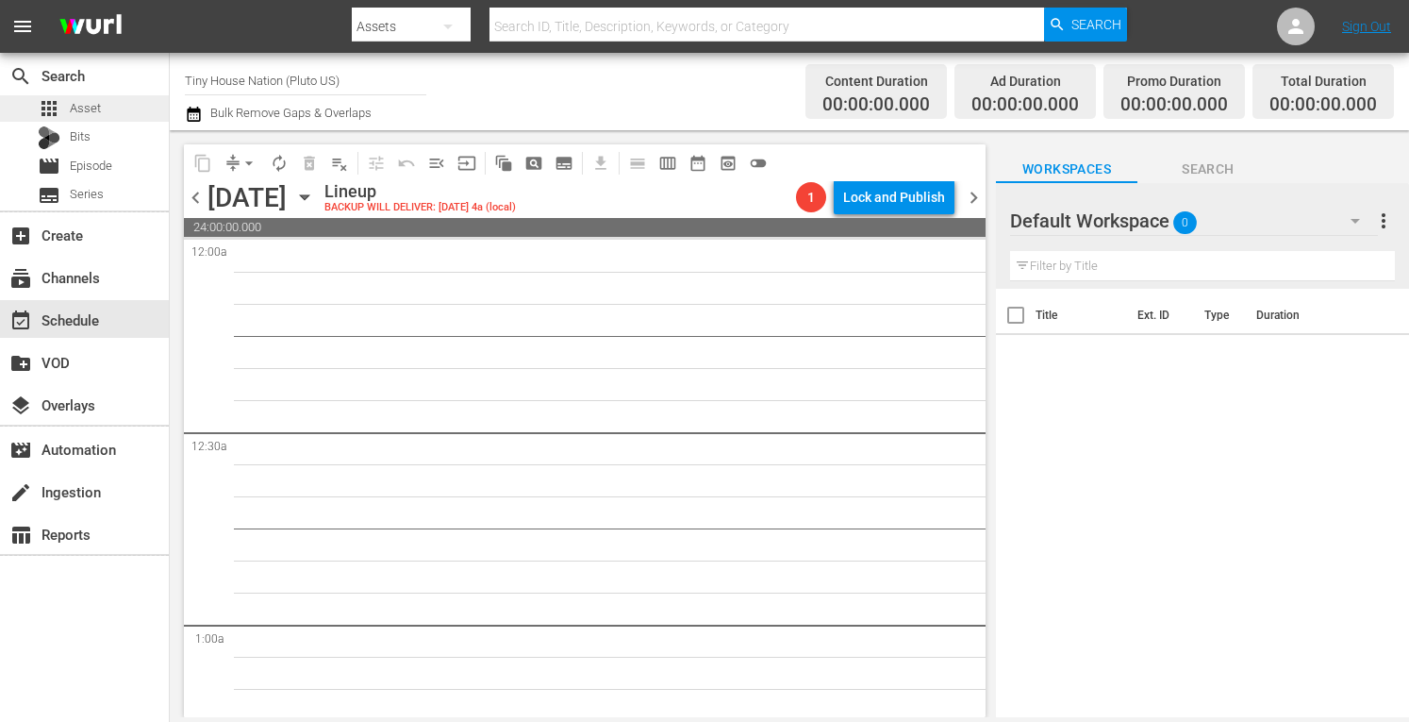
click at [109, 112] on div "apps Asset" at bounding box center [84, 108] width 169 height 26
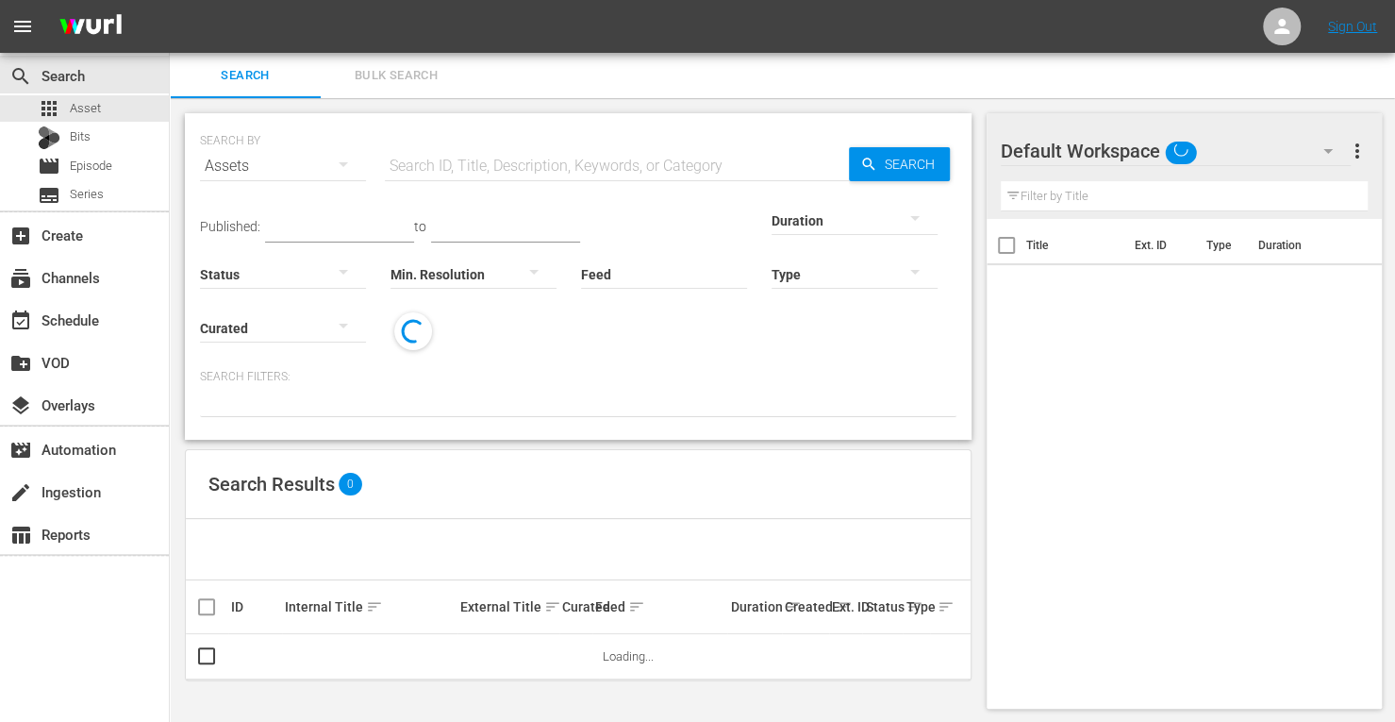
click at [417, 73] on span "Bulk Search" at bounding box center [396, 76] width 128 height 22
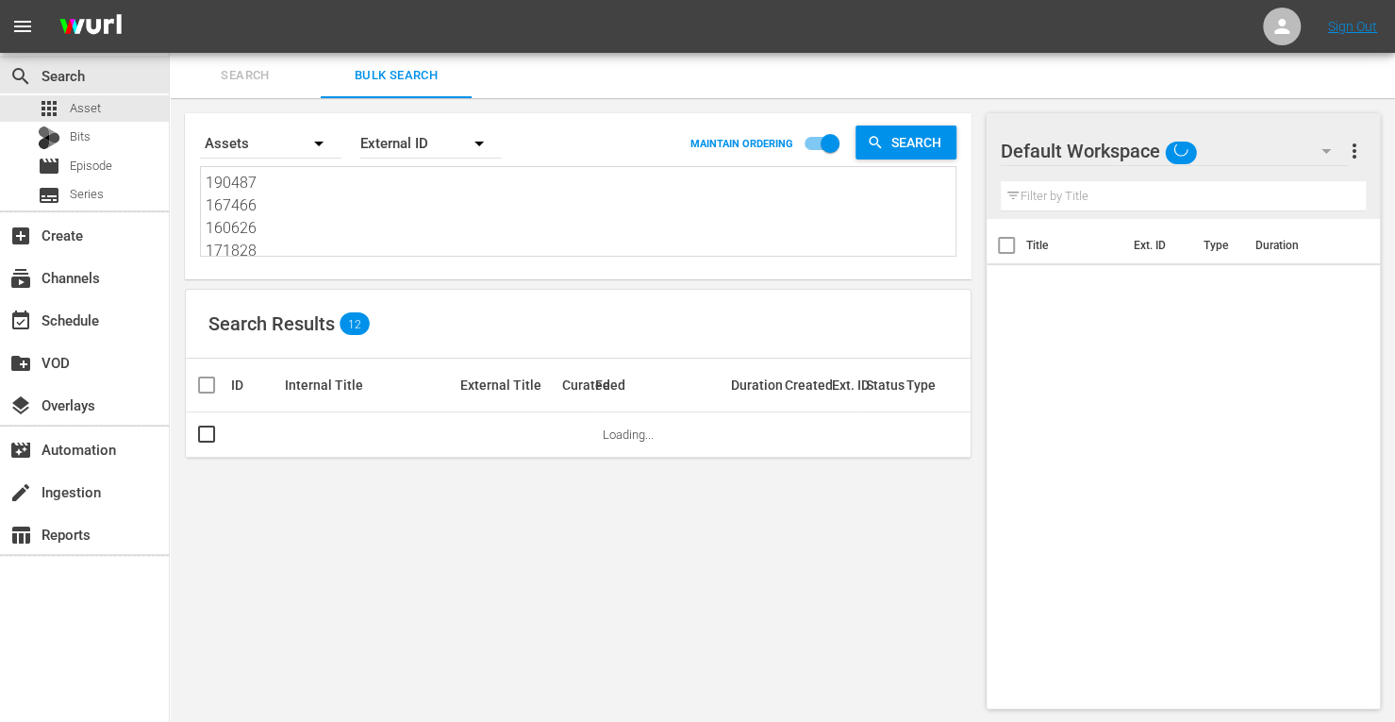
drag, startPoint x: 277, startPoint y: 254, endPoint x: 47, endPoint y: -114, distance: 434.0
click at [47, 0] on html "menu Sign Out search Search apps Asset Bits movie Episode subtitles Series add_…" at bounding box center [697, 361] width 1395 height 722
type textarea "190475 214803"
drag, startPoint x: 285, startPoint y: 232, endPoint x: 155, endPoint y: 96, distance: 188.1
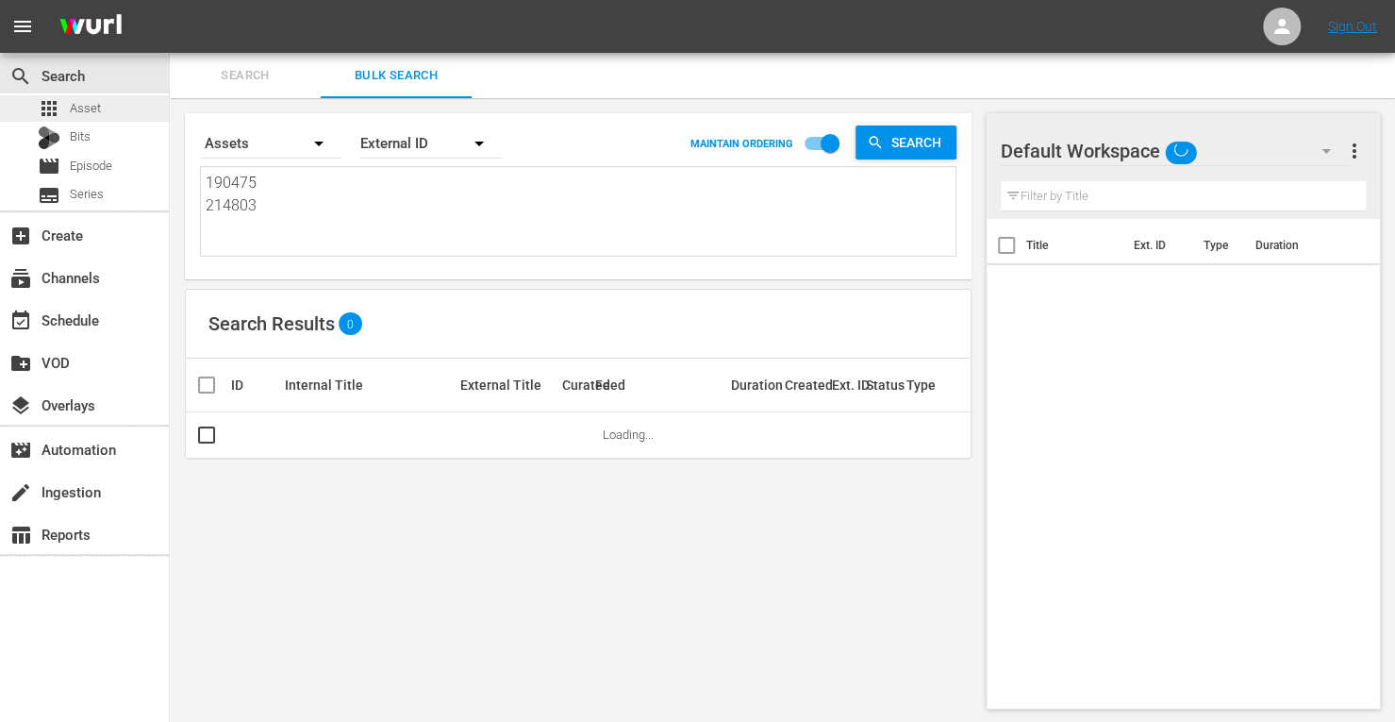
click at [170, 0] on div "search Search apps Asset Bits movie Episode subtitles Series add_box Create sub…" at bounding box center [782, 0] width 1225 height 0
paste textarea "153735 160625 194318 190471 214811 161948"
type textarea "153735 160625 194318 190471 214811 161948"
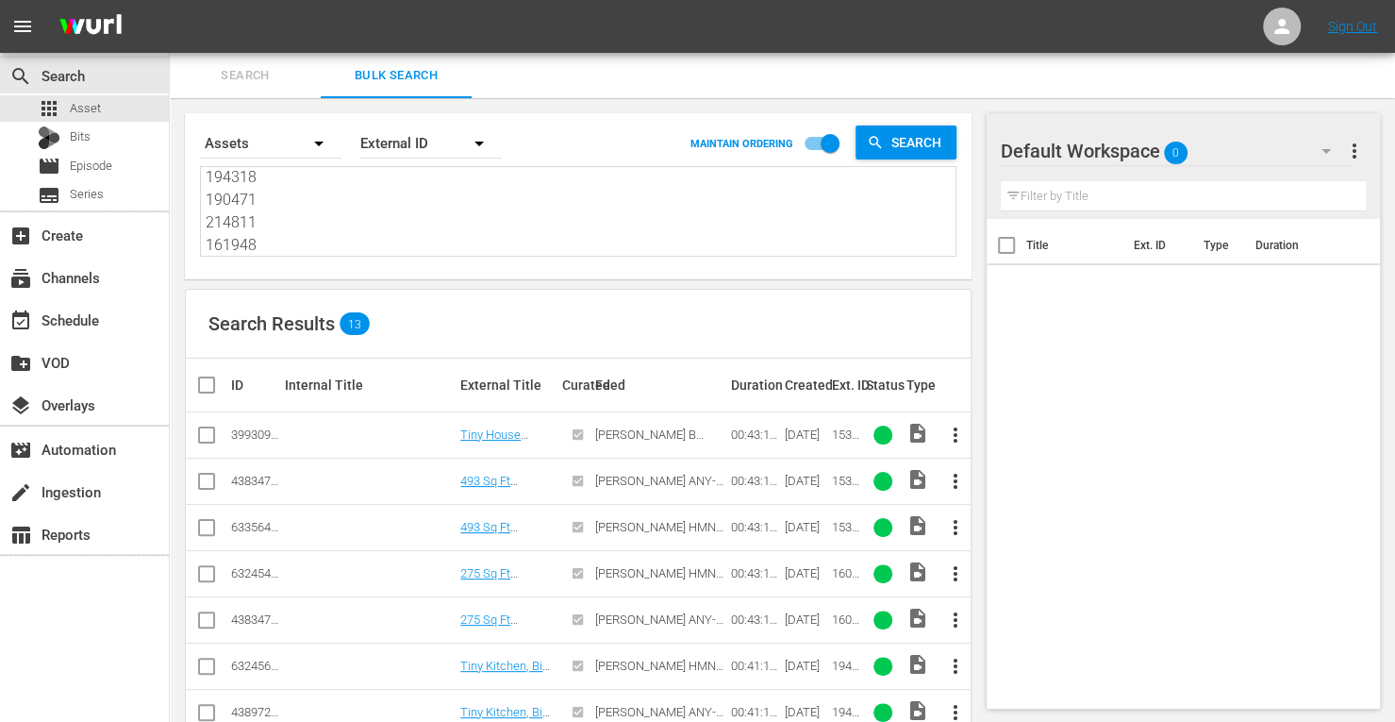
type textarea "153735 160625 194318 190471 214811 161948"
click at [216, 490] on input "checkbox" at bounding box center [206, 485] width 23 height 23
checkbox input "true"
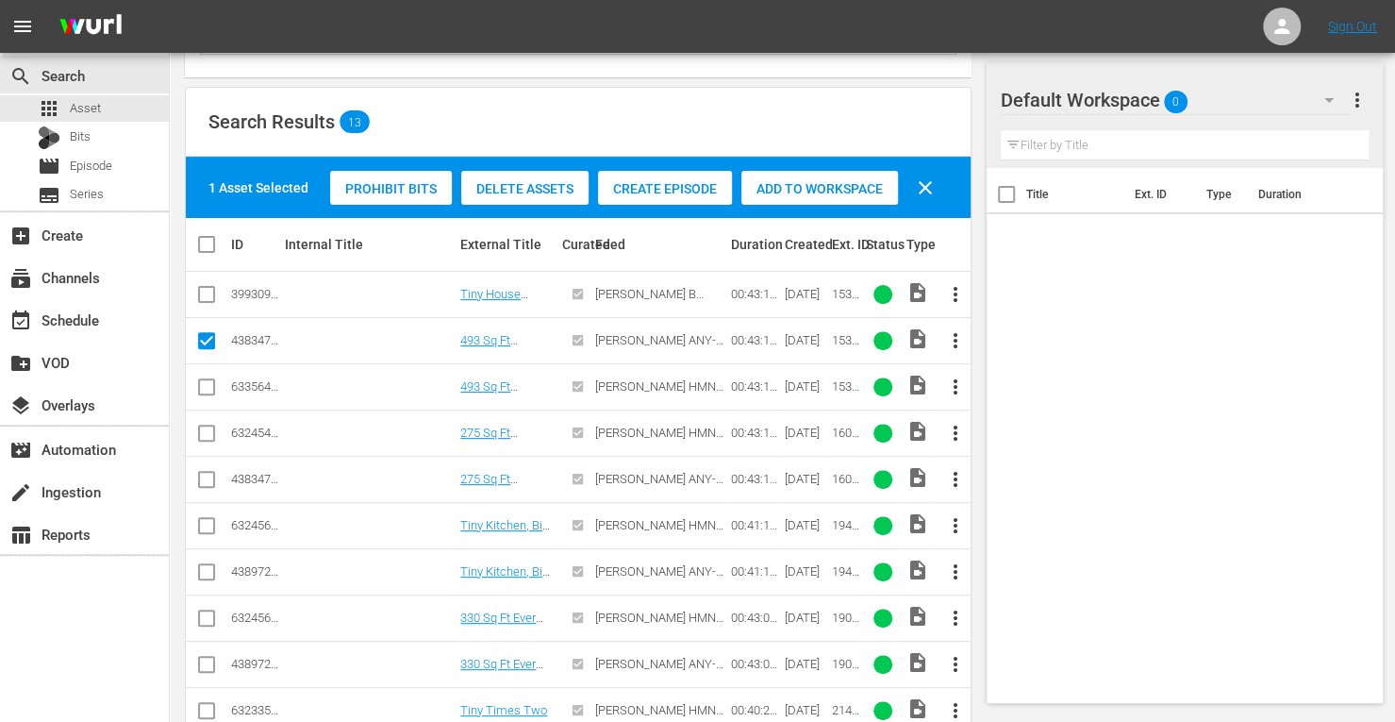
scroll to position [203, 0]
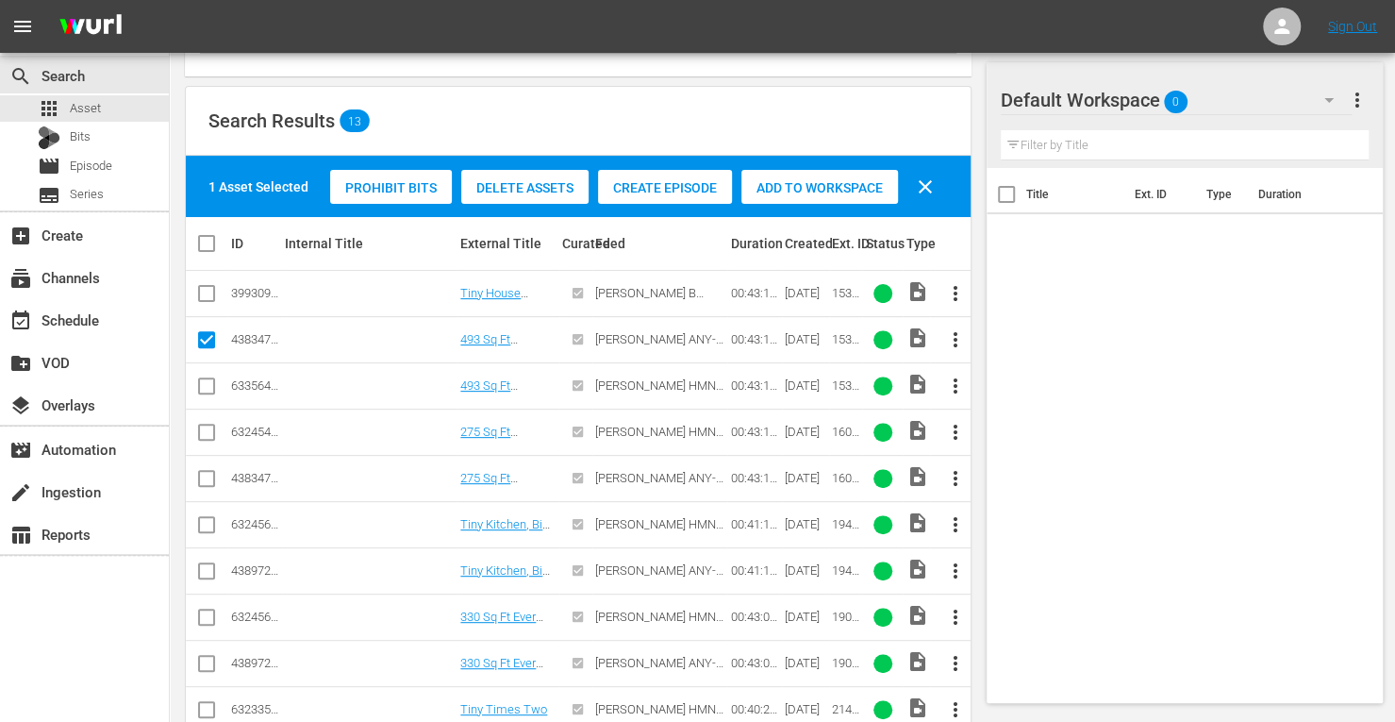
click at [209, 480] on input "checkbox" at bounding box center [206, 482] width 23 height 23
checkbox input "true"
click at [207, 563] on input "checkbox" at bounding box center [206, 574] width 23 height 23
checkbox input "true"
click at [209, 660] on input "checkbox" at bounding box center [206, 667] width 23 height 23
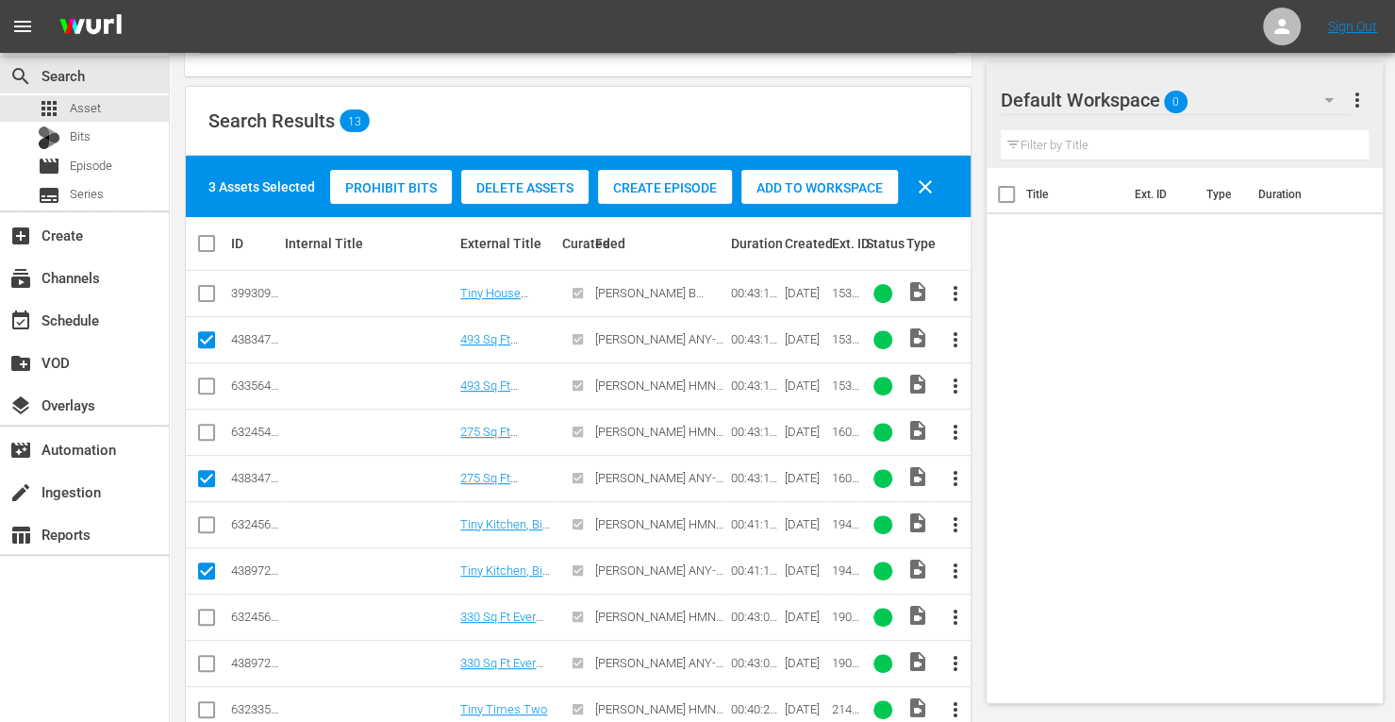
checkbox input "true"
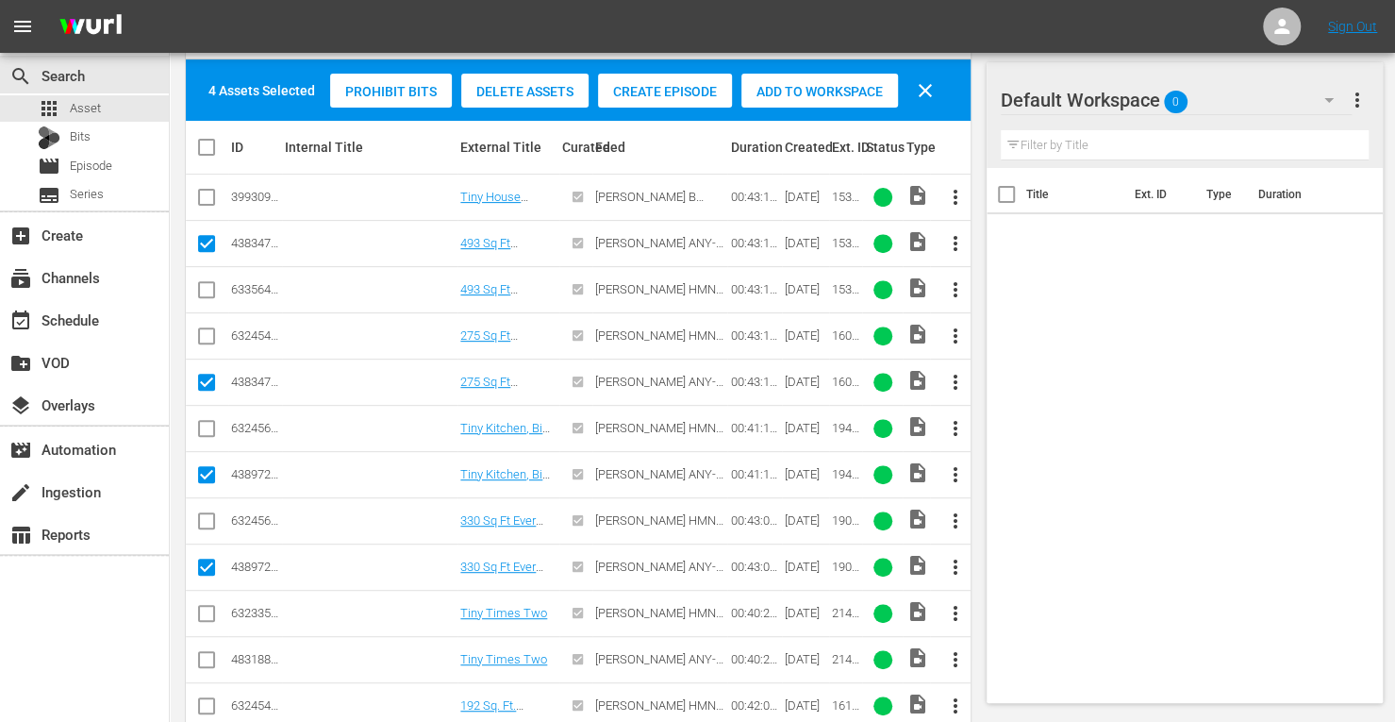
click at [208, 657] on input "checkbox" at bounding box center [206, 663] width 23 height 23
checkbox input "true"
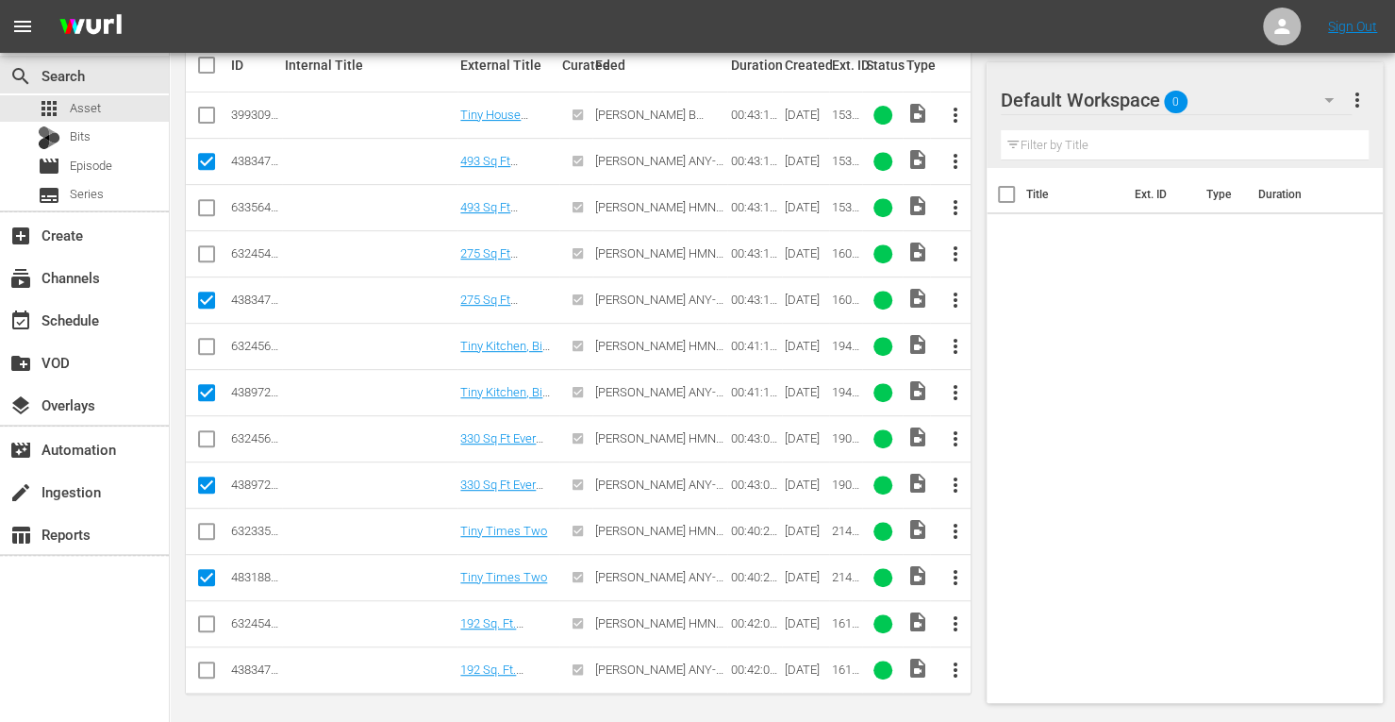
click at [202, 666] on input "checkbox" at bounding box center [206, 673] width 23 height 23
checkbox input "true"
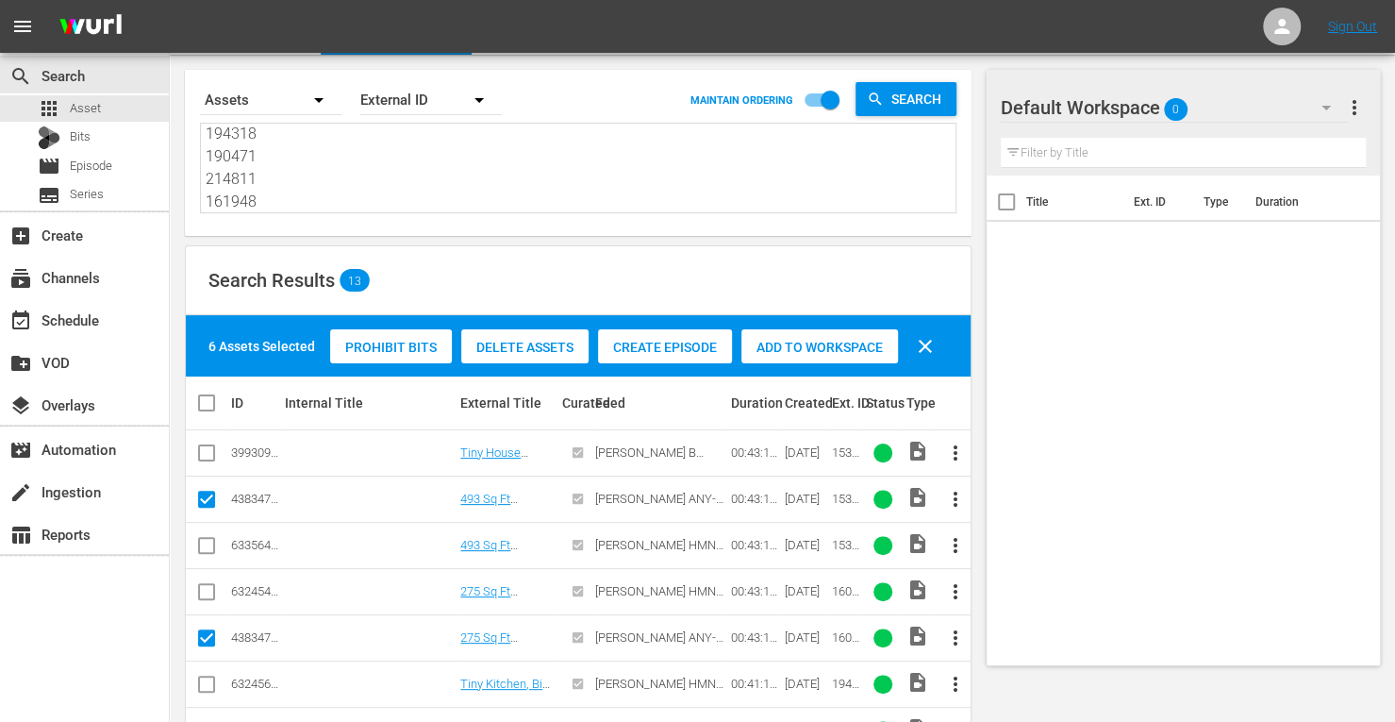
click at [791, 350] on span "Add to Workspace" at bounding box center [819, 347] width 157 height 15
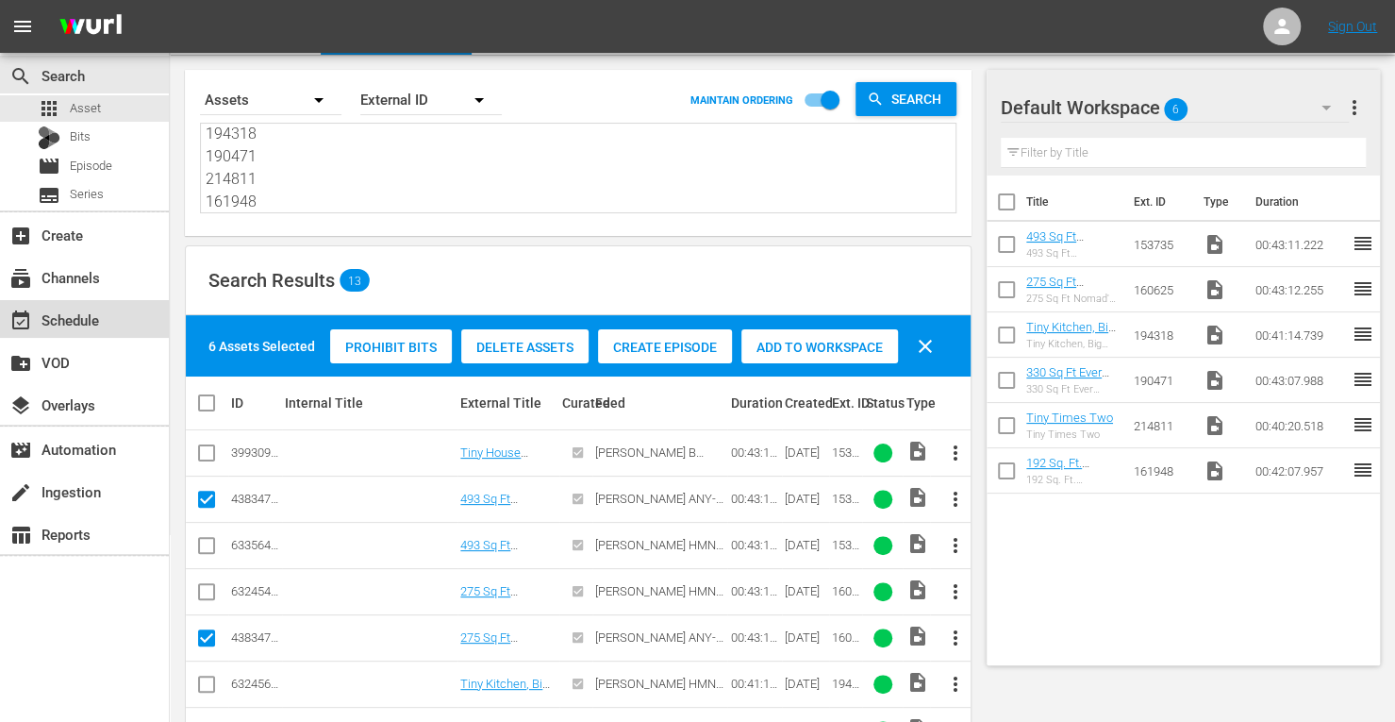
click at [101, 333] on div "event_available Schedule" at bounding box center [84, 319] width 169 height 38
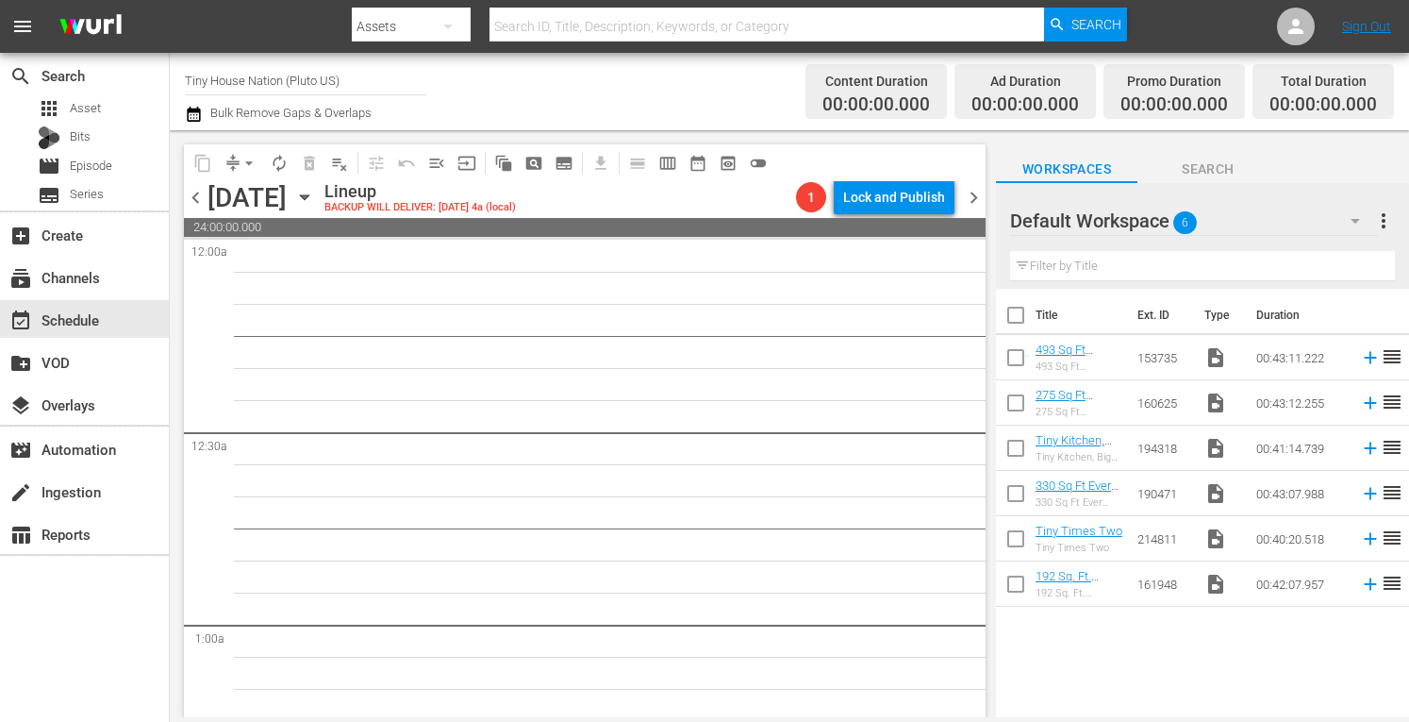
click at [1007, 309] on input "checkbox" at bounding box center [1016, 319] width 40 height 40
checkbox input "true"
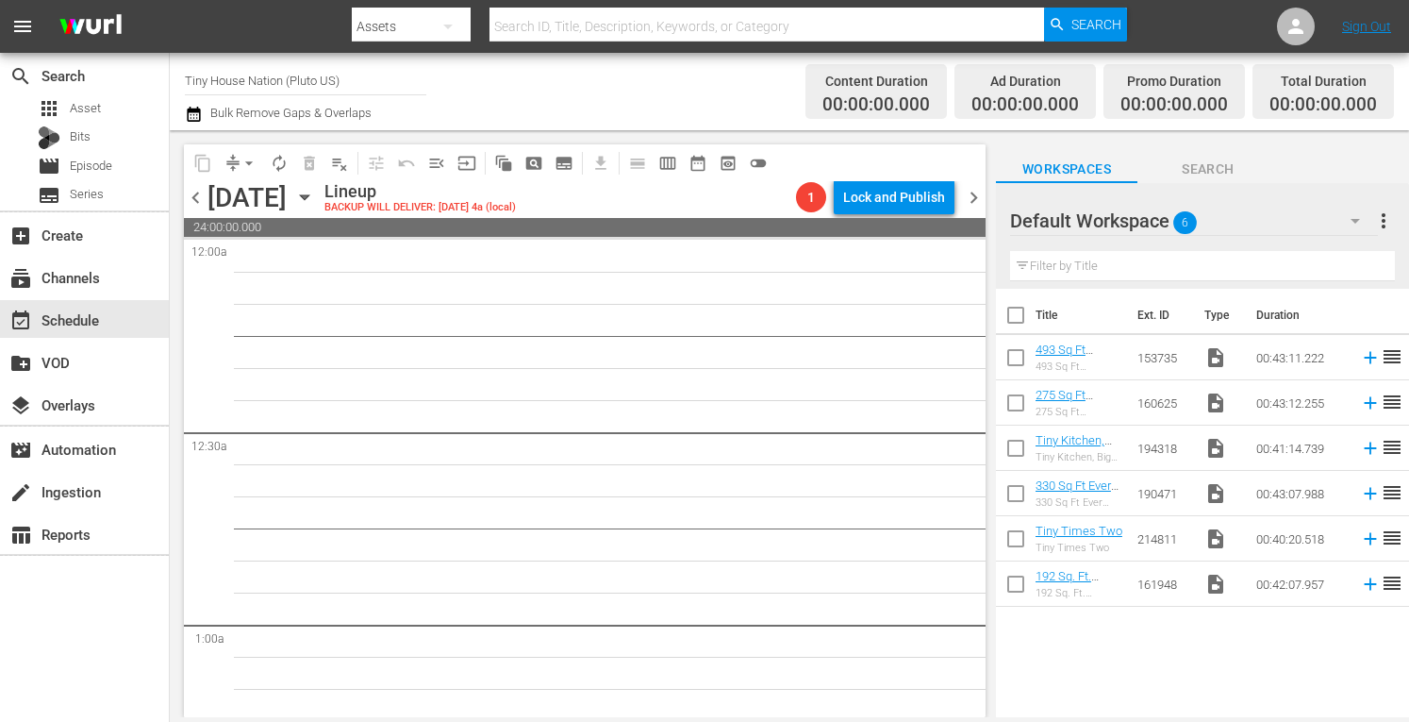
checkbox input "true"
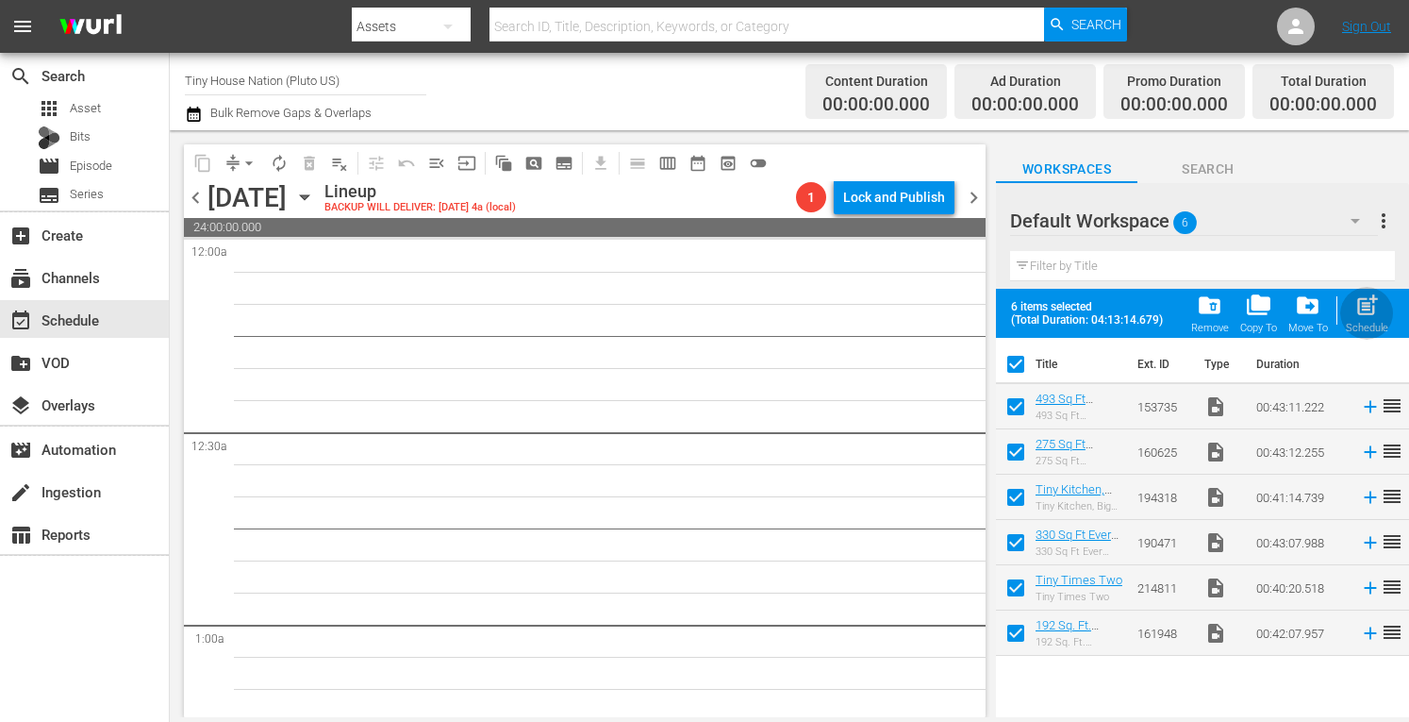
click at [1355, 307] on span "post_add" at bounding box center [1367, 304] width 25 height 25
checkbox input "false"
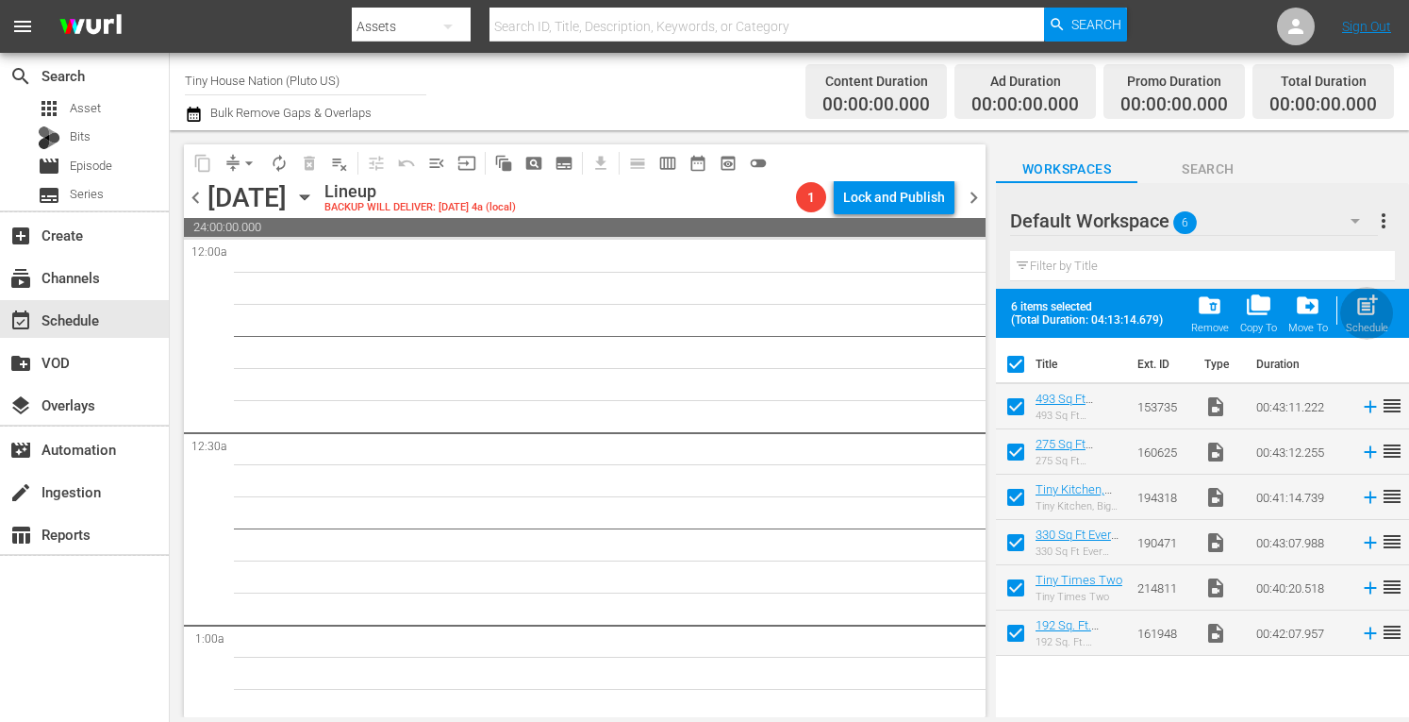
checkbox input "false"
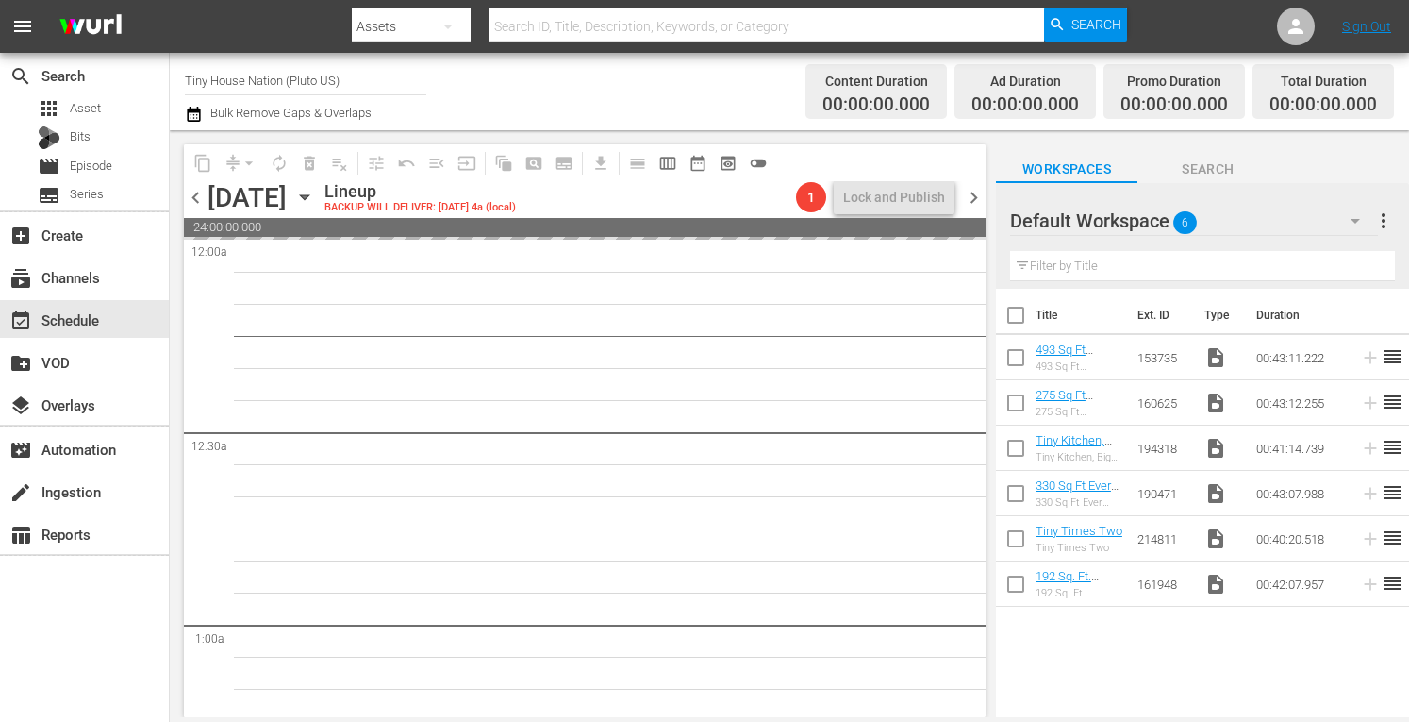
click at [1385, 218] on span "more_vert" at bounding box center [1384, 220] width 23 height 23
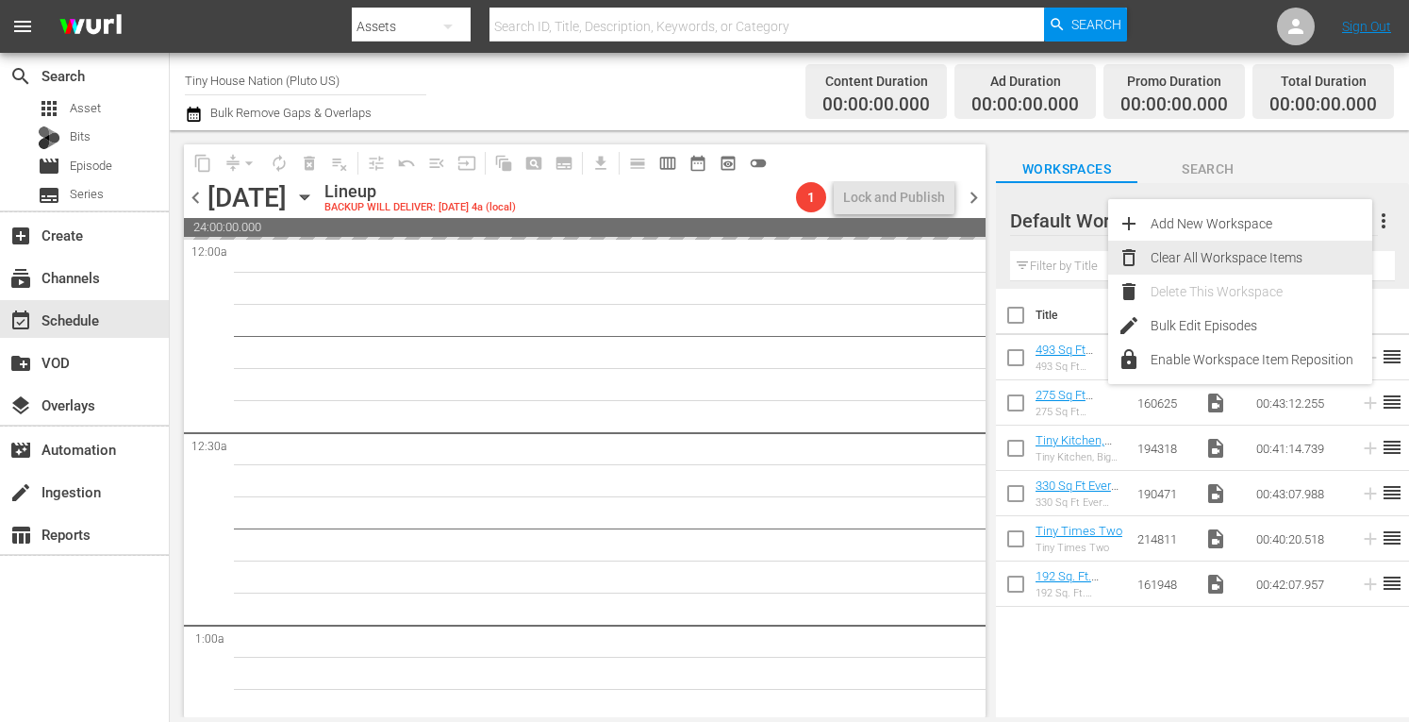
click at [1243, 254] on div "Clear All Workspace Items" at bounding box center [1262, 258] width 222 height 34
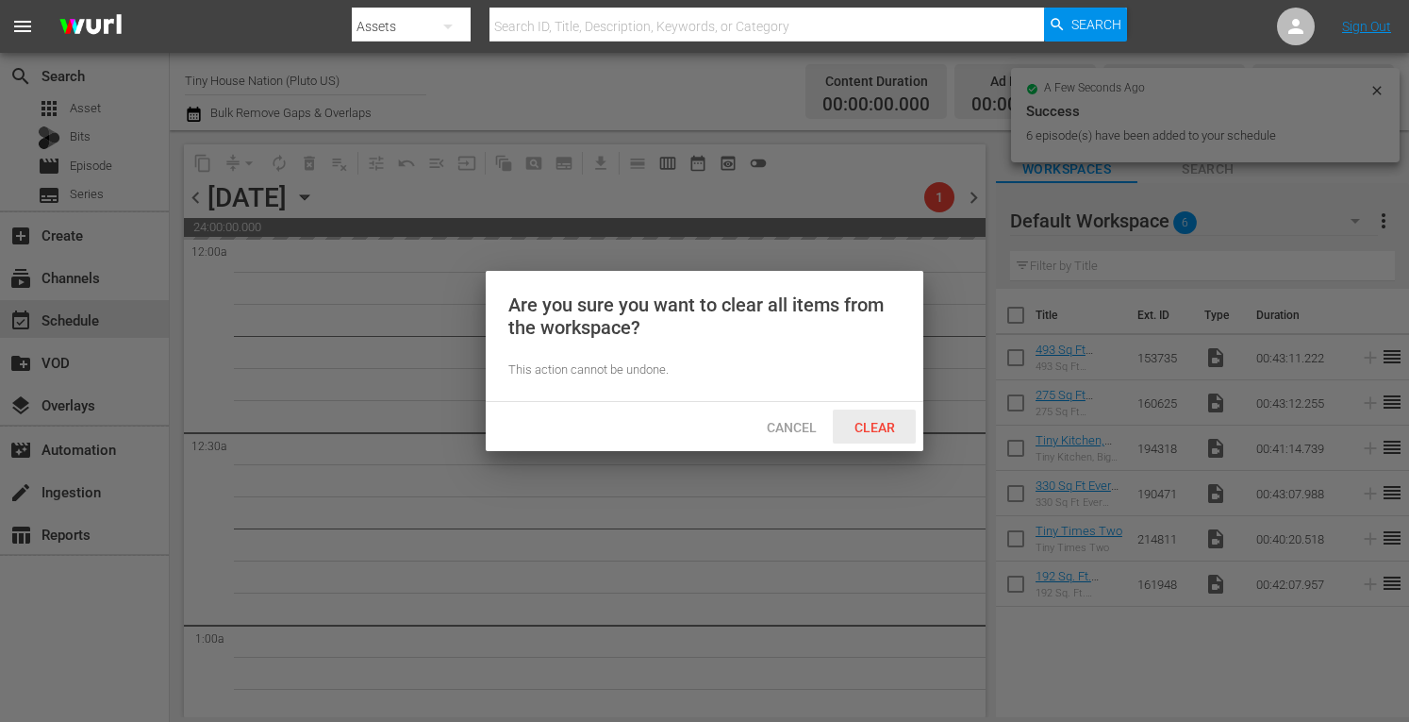
click at [882, 424] on span "Clear" at bounding box center [875, 427] width 71 height 15
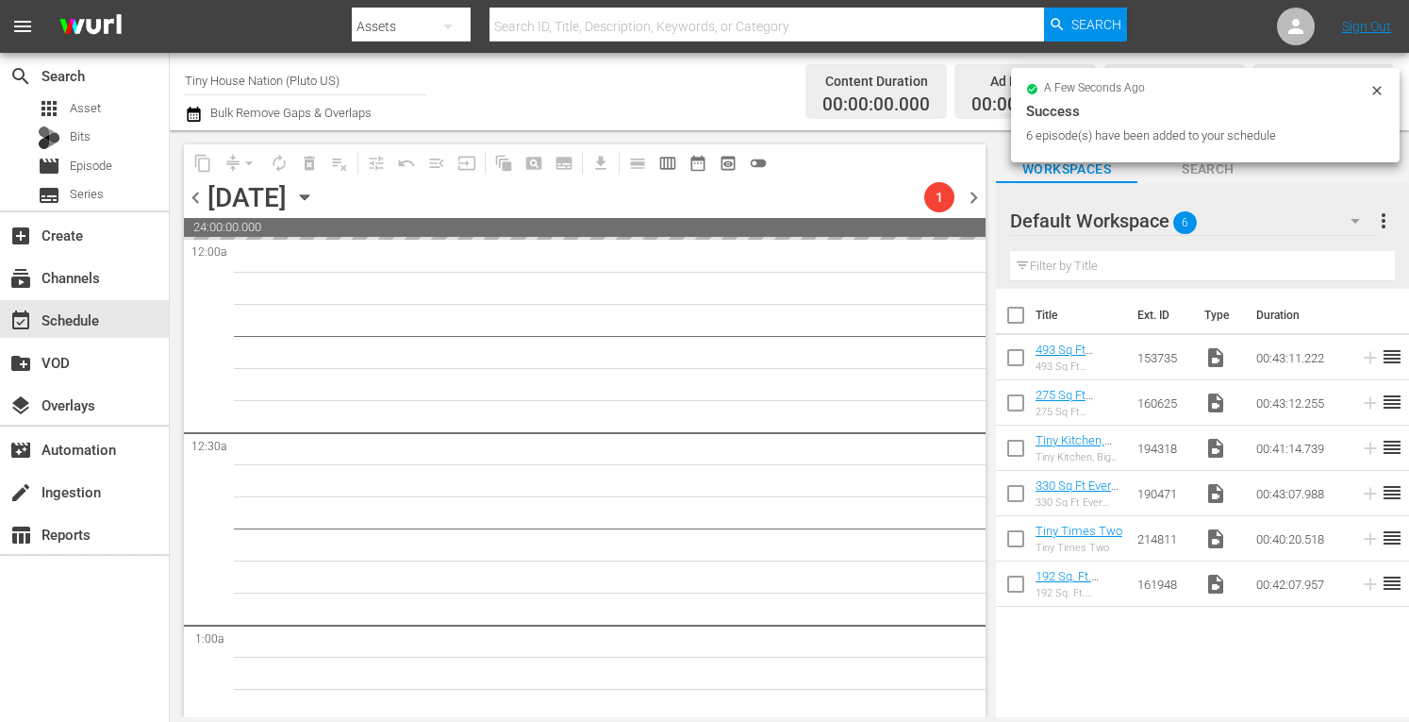
click at [974, 192] on span "chevron_right" at bounding box center [974, 198] width 24 height 24
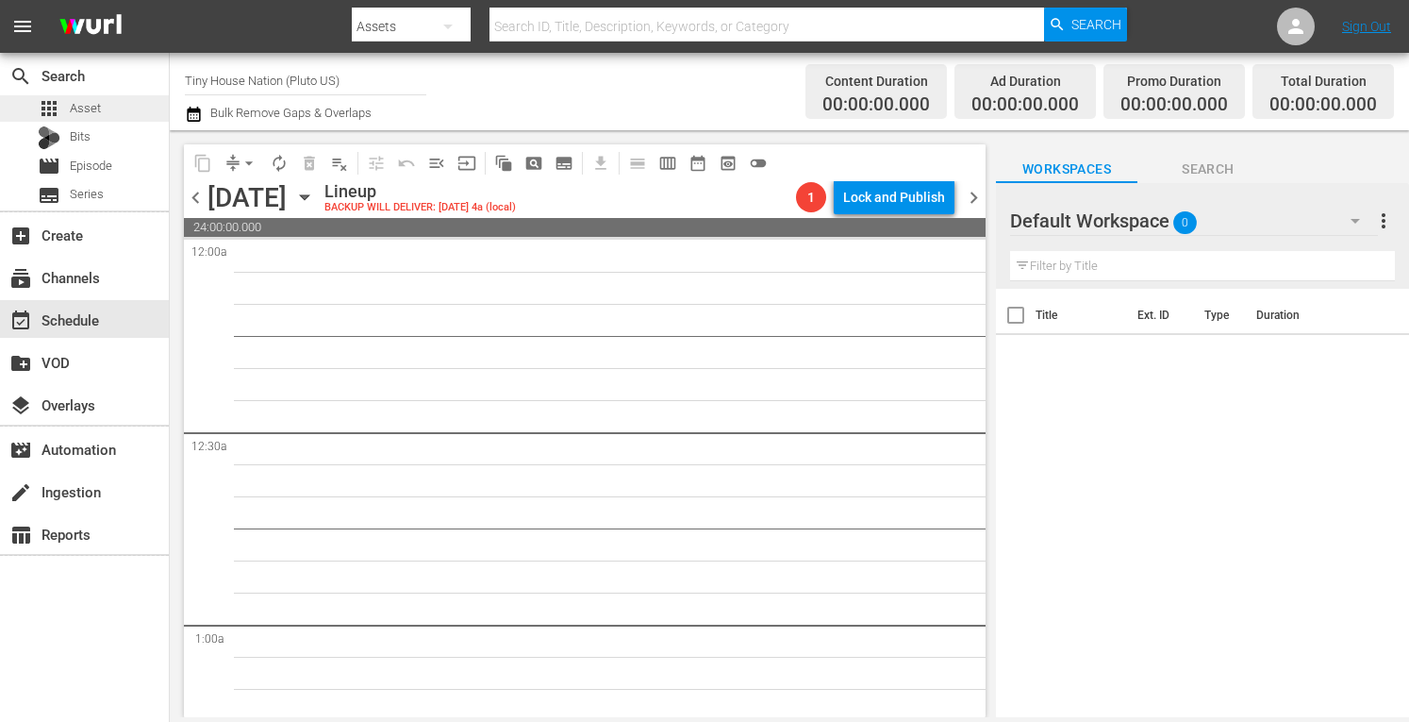
click at [94, 112] on span "Asset" at bounding box center [85, 108] width 31 height 19
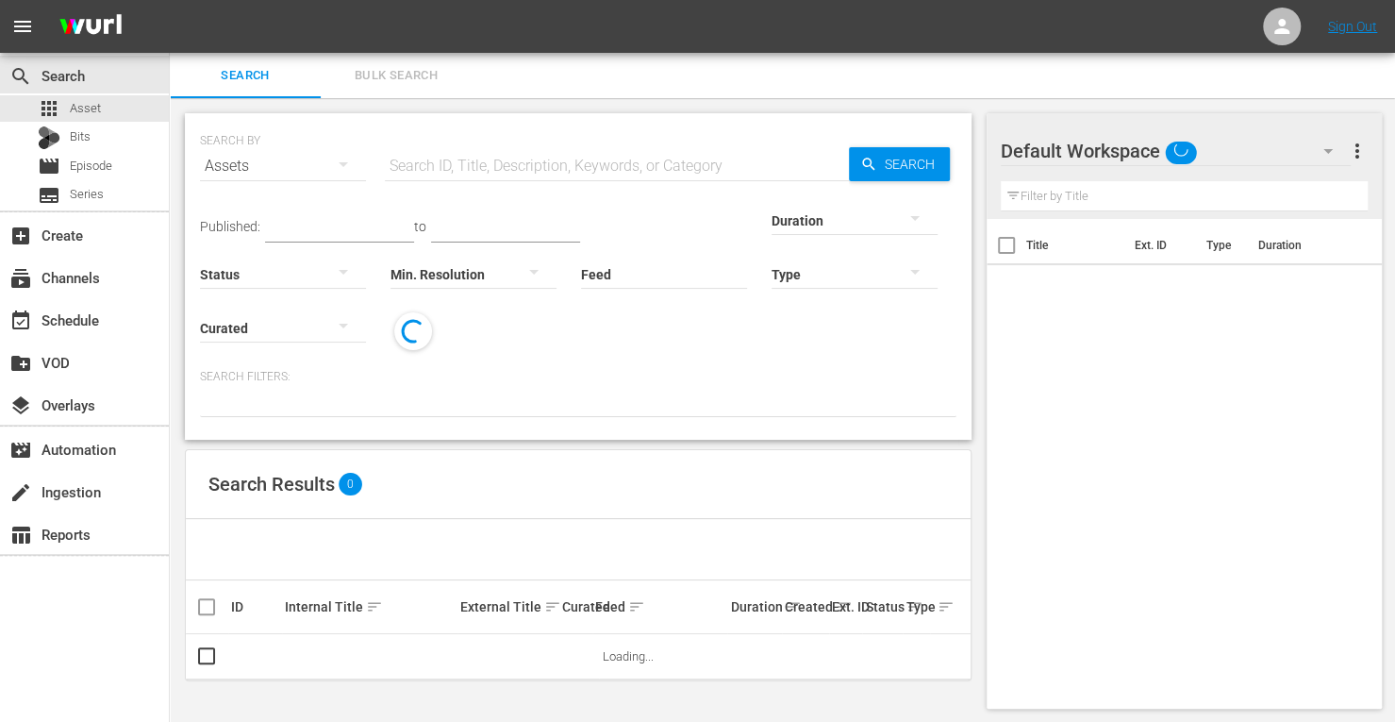
click at [413, 75] on span "Bulk Search" at bounding box center [396, 76] width 128 height 22
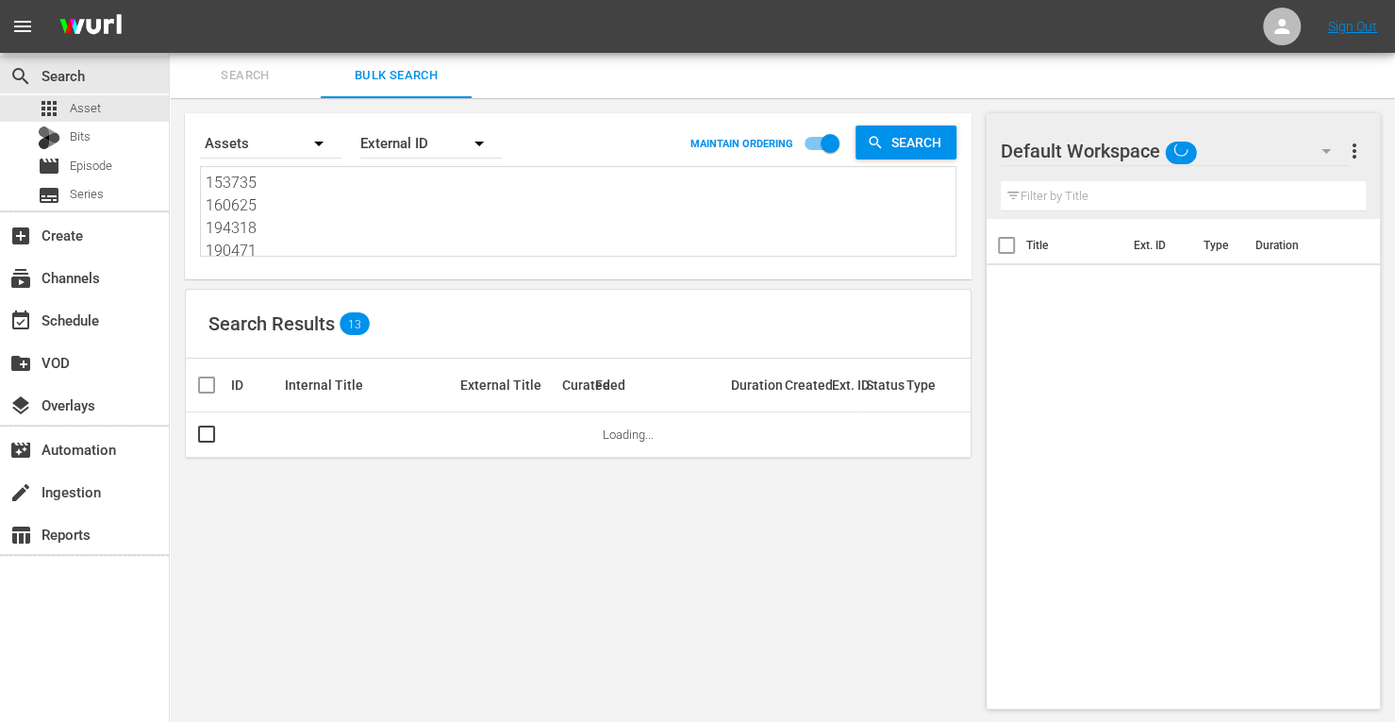
drag, startPoint x: 279, startPoint y: 254, endPoint x: 67, endPoint y: 15, distance: 319.4
click at [67, 15] on div "menu Sign Out search Search apps Asset Bits movie Episode subtitles Series add_…" at bounding box center [697, 362] width 1395 height 724
type textarea "214811 161948"
drag, startPoint x: 294, startPoint y: 252, endPoint x: 48, endPoint y: -69, distance: 404.3
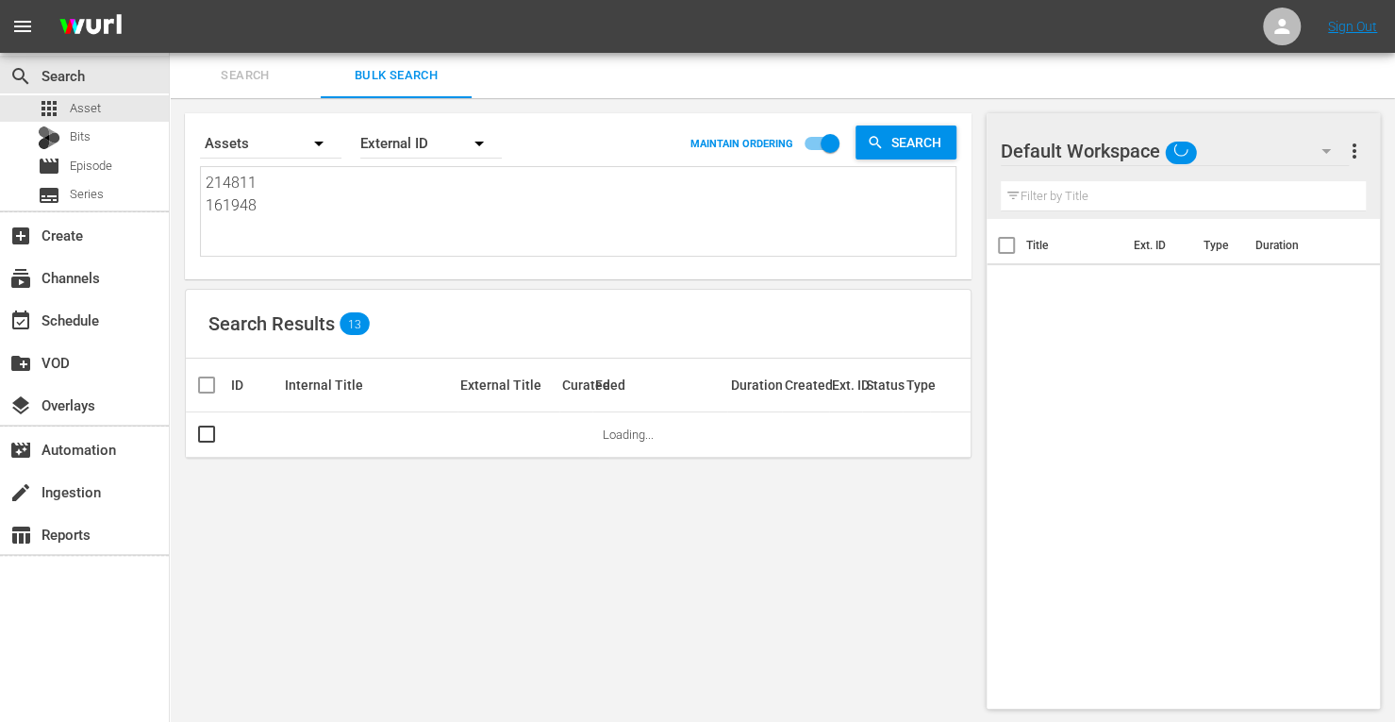
click at [48, 0] on html "menu Sign Out search Search apps Asset Bits movie Episode subtitles Series add_…" at bounding box center [697, 361] width 1395 height 722
paste textarea "266728 266727 266725 266732 266731 266726 266729 266730 266733 266734 266735 26…"
type textarea "266728 266727 266725 266732 266731 266726 266729 266730 266733 266734 266735 26…"
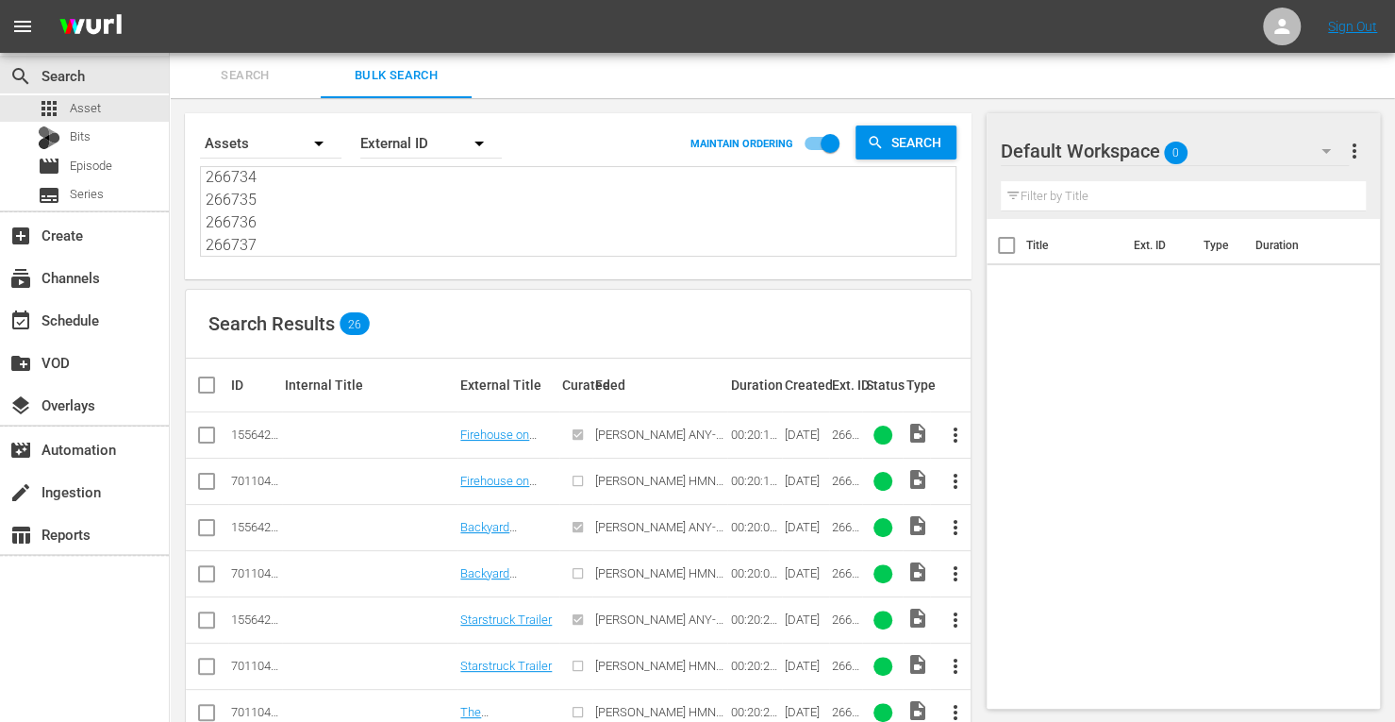
type textarea "266728 266727 266725 266732 266731 266726 266729 266730 266733 266734 266735 26…"
click at [211, 443] on input "checkbox" at bounding box center [206, 438] width 23 height 23
checkbox input "true"
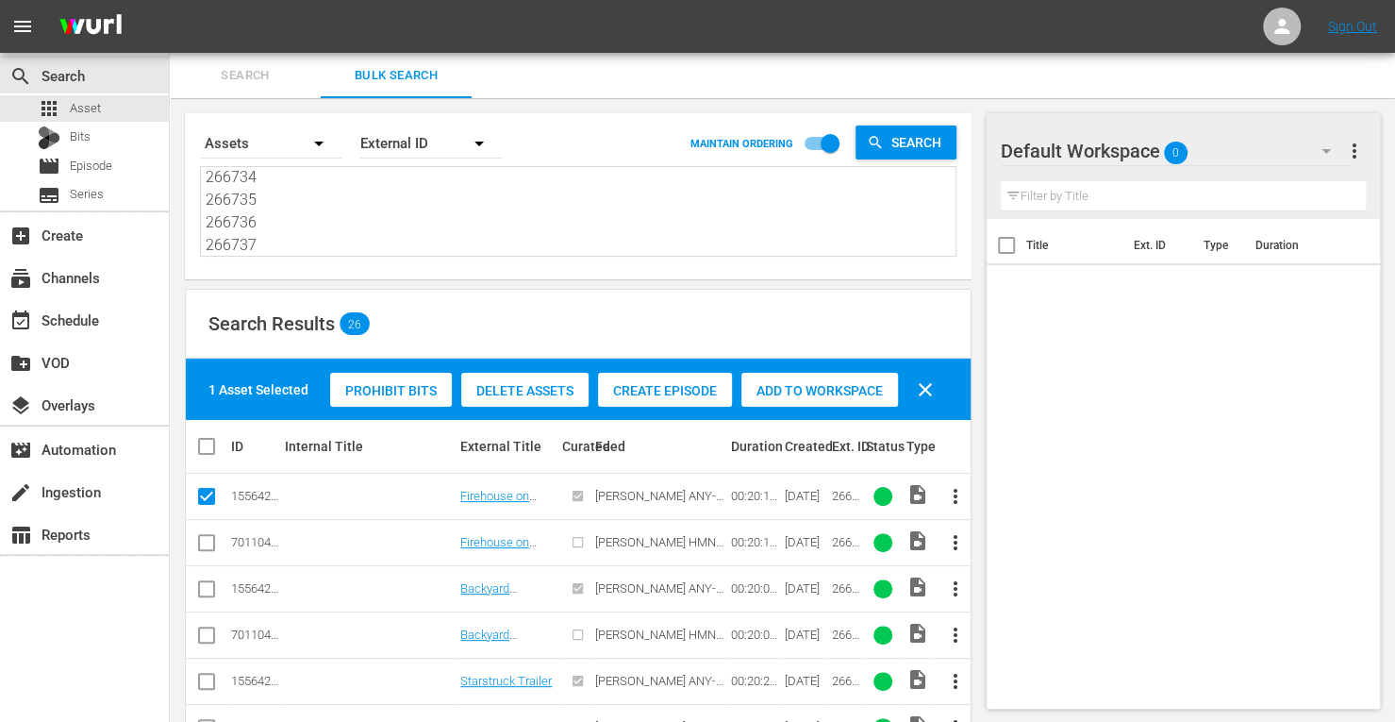
click at [206, 586] on input "checkbox" at bounding box center [206, 592] width 23 height 23
checkbox input "true"
click at [196, 683] on input "checkbox" at bounding box center [206, 685] width 23 height 23
checkbox input "true"
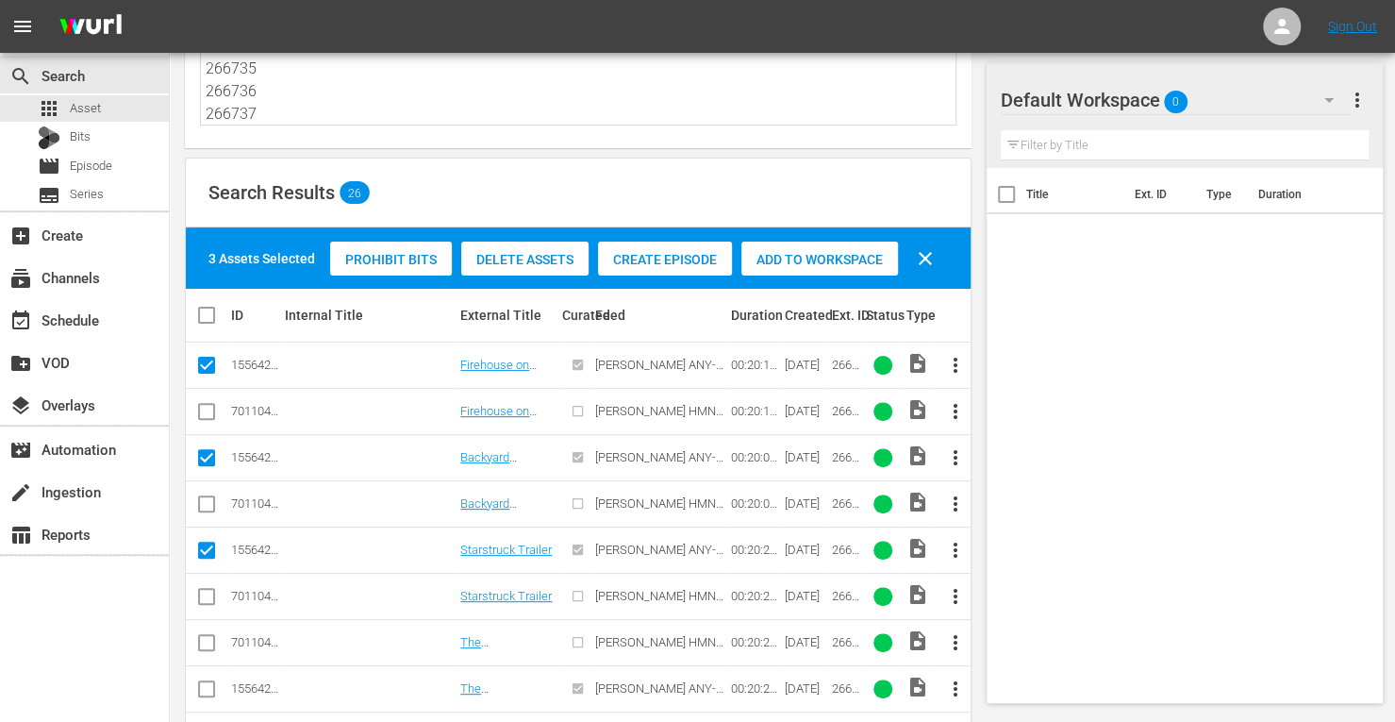
scroll to position [140, 0]
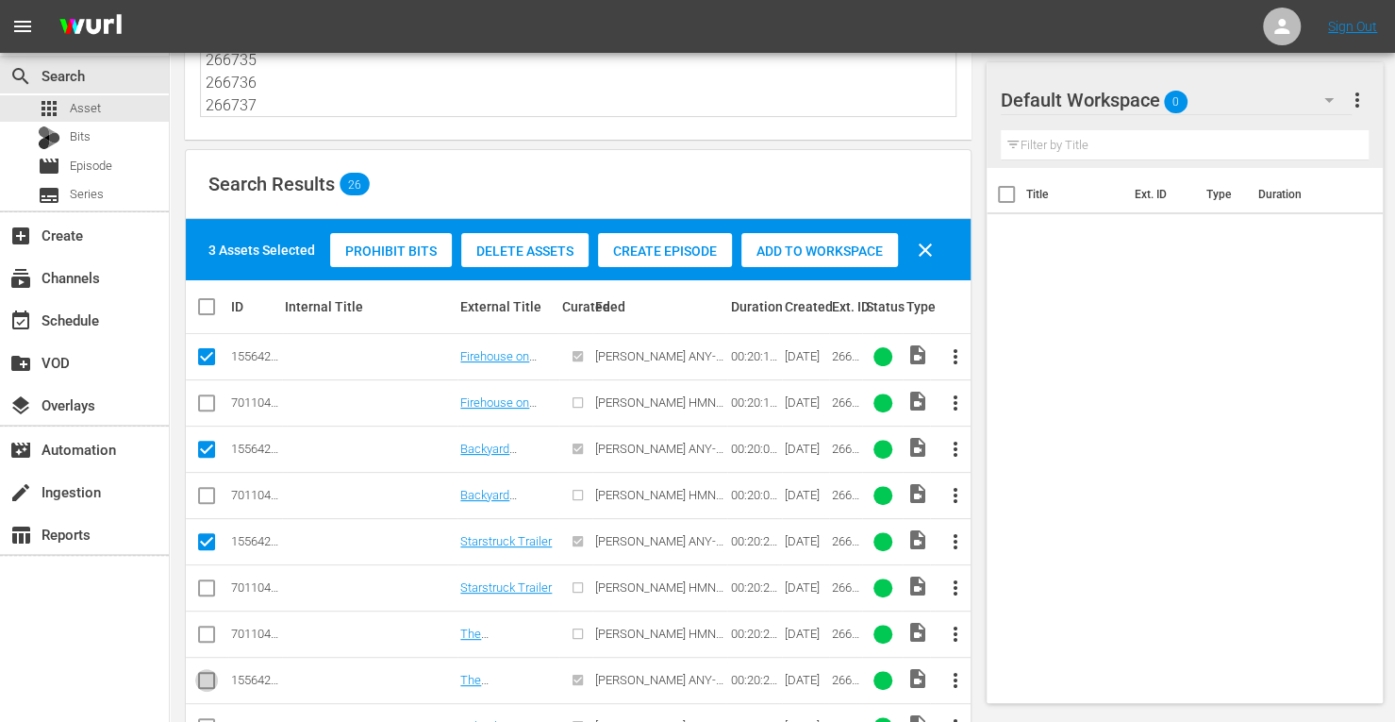
click at [202, 680] on input "checkbox" at bounding box center [206, 684] width 23 height 23
checkbox input "true"
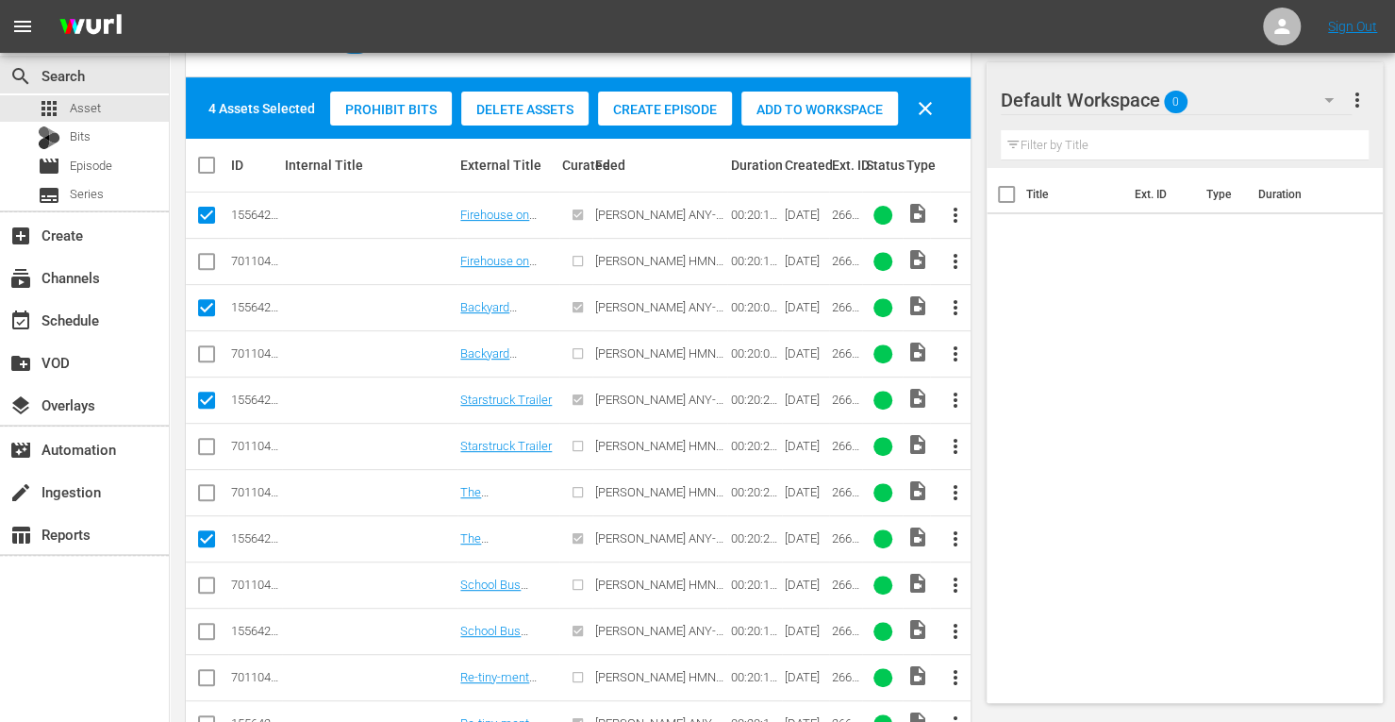
scroll to position [291, 0]
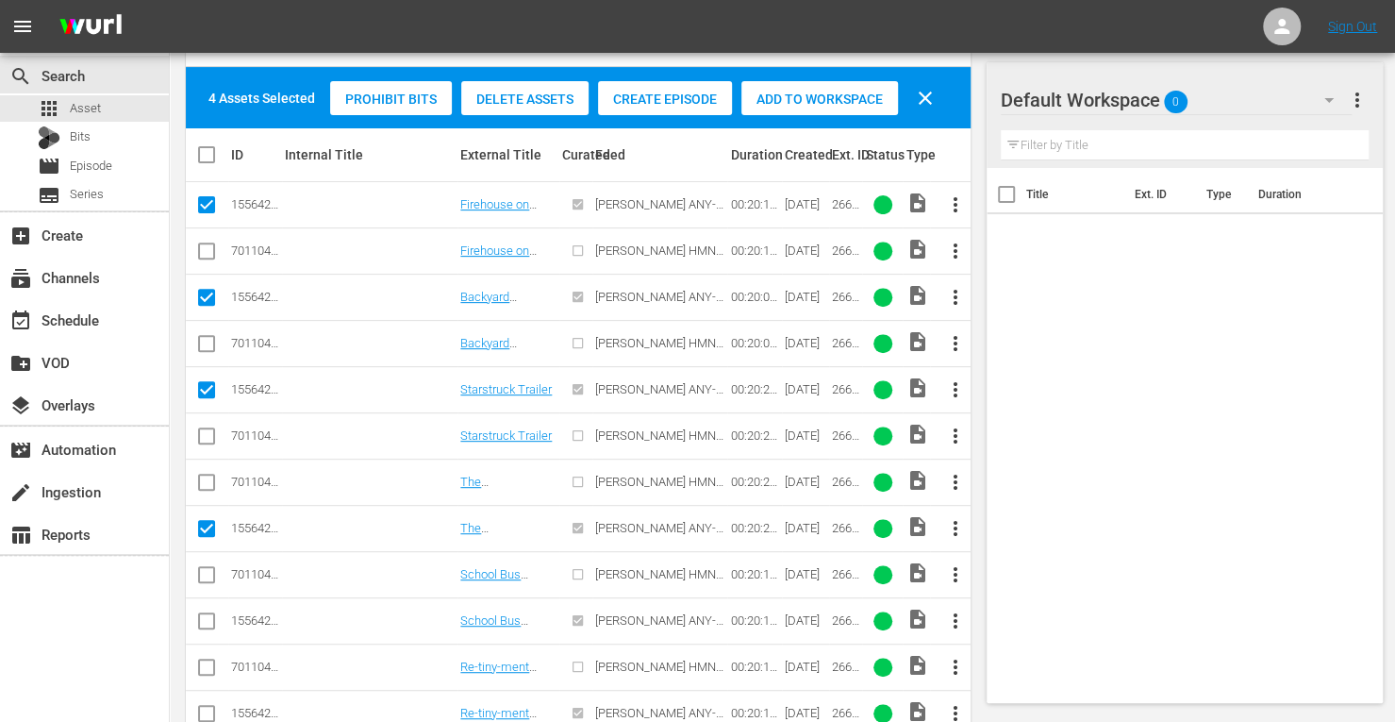
click at [198, 619] on input "checkbox" at bounding box center [206, 624] width 23 height 23
checkbox input "true"
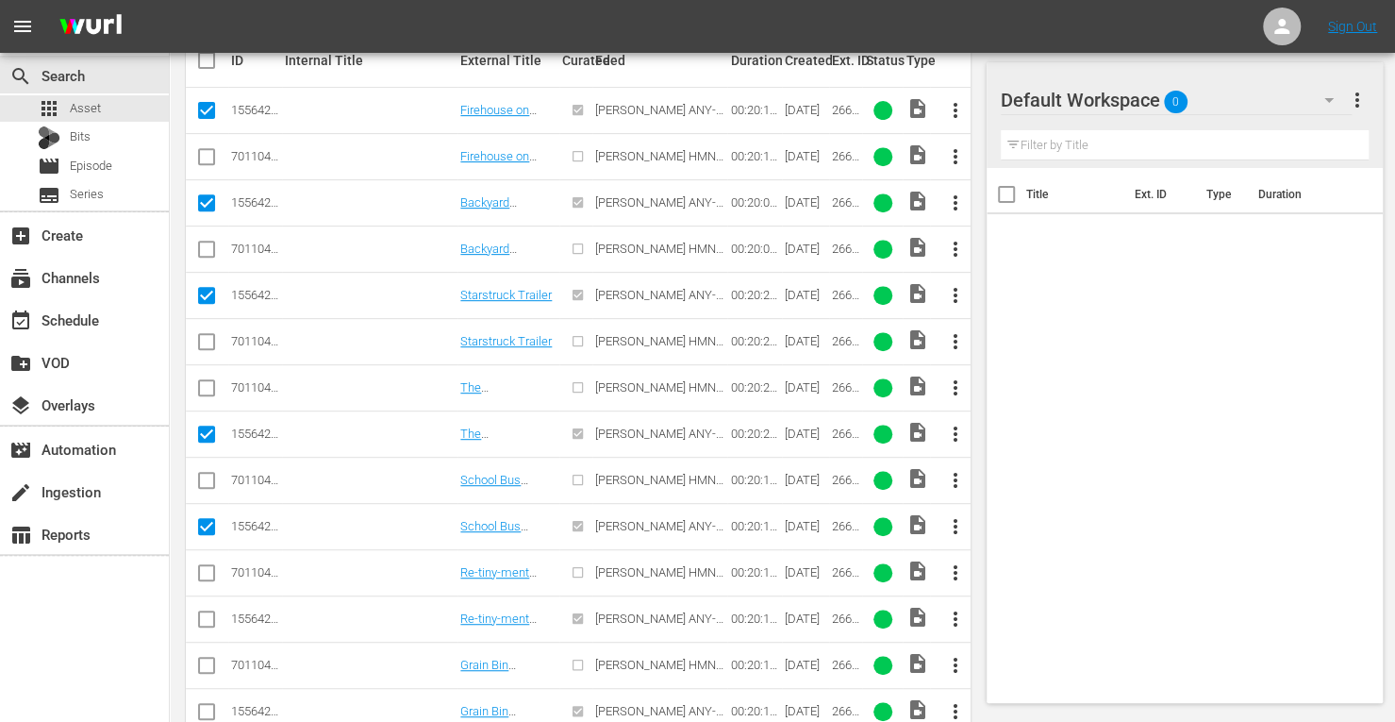
click at [211, 611] on input "checkbox" at bounding box center [206, 622] width 23 height 23
checkbox input "true"
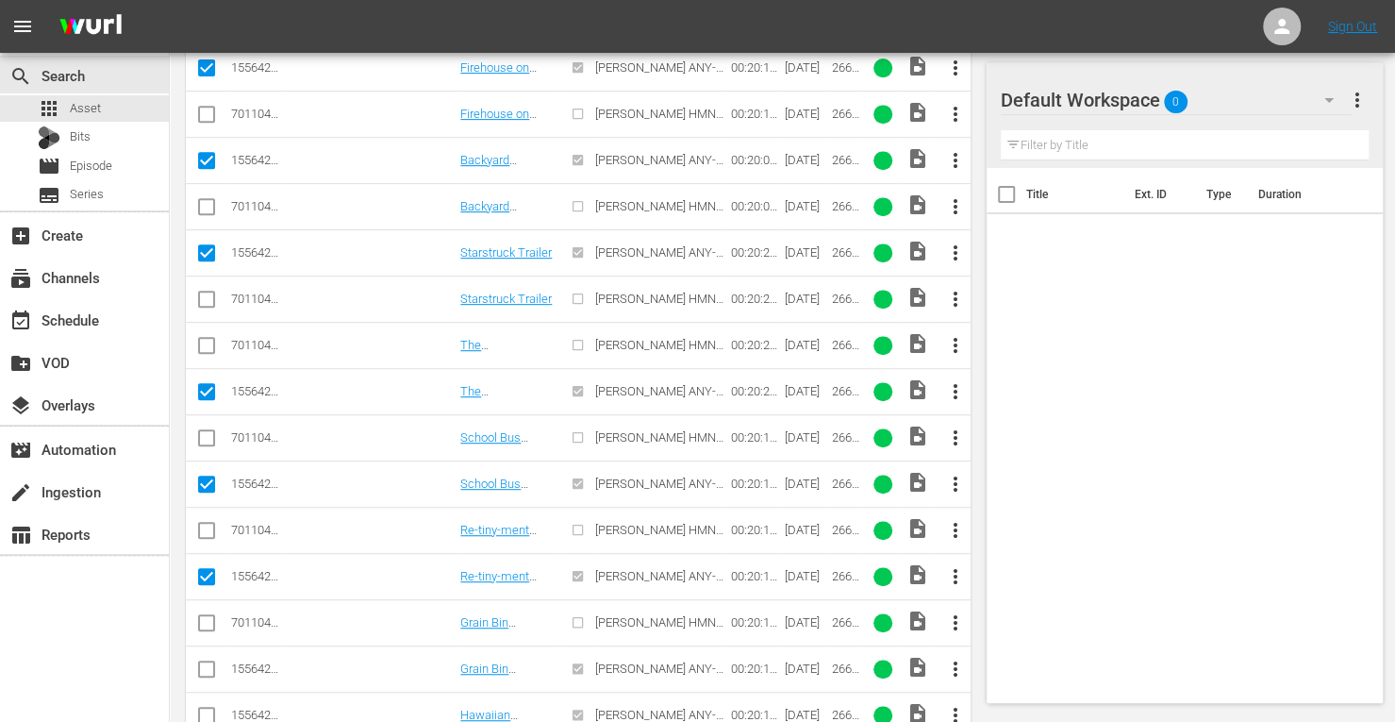
click at [206, 670] on input "checkbox" at bounding box center [206, 672] width 23 height 23
checkbox input "true"
click at [204, 707] on input "checkbox" at bounding box center [206, 718] width 23 height 23
checkbox input "true"
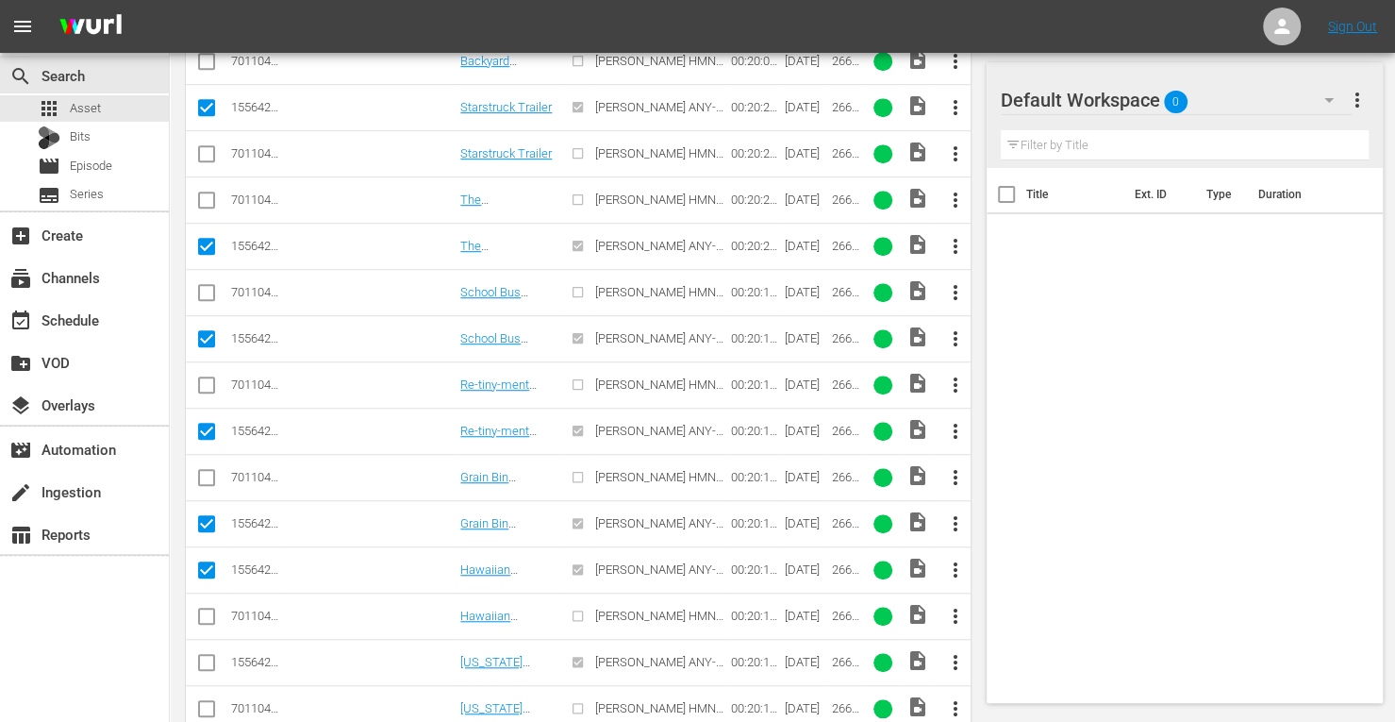
scroll to position [574, 0]
click at [201, 663] on input "checkbox" at bounding box center [206, 665] width 23 height 23
checkbox input "true"
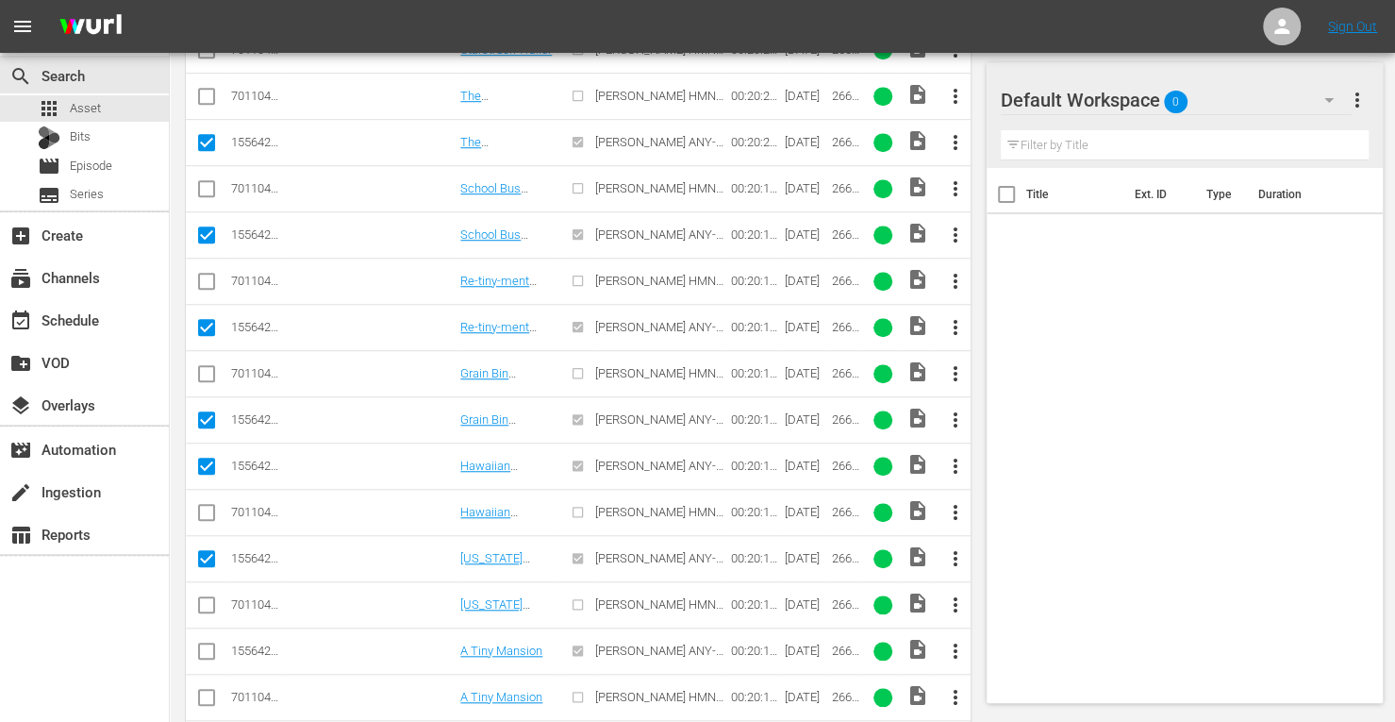
scroll to position [694, 0]
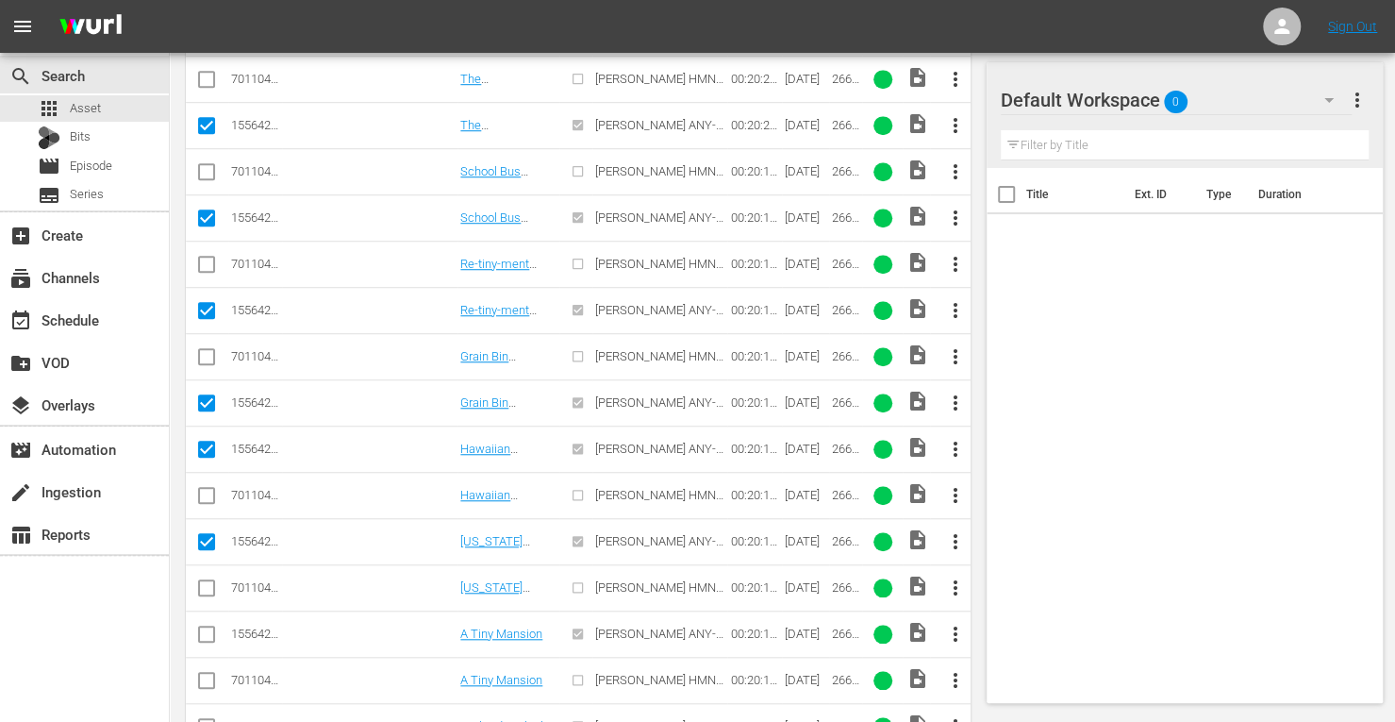
click at [203, 626] on input "checkbox" at bounding box center [206, 637] width 23 height 23
checkbox input "true"
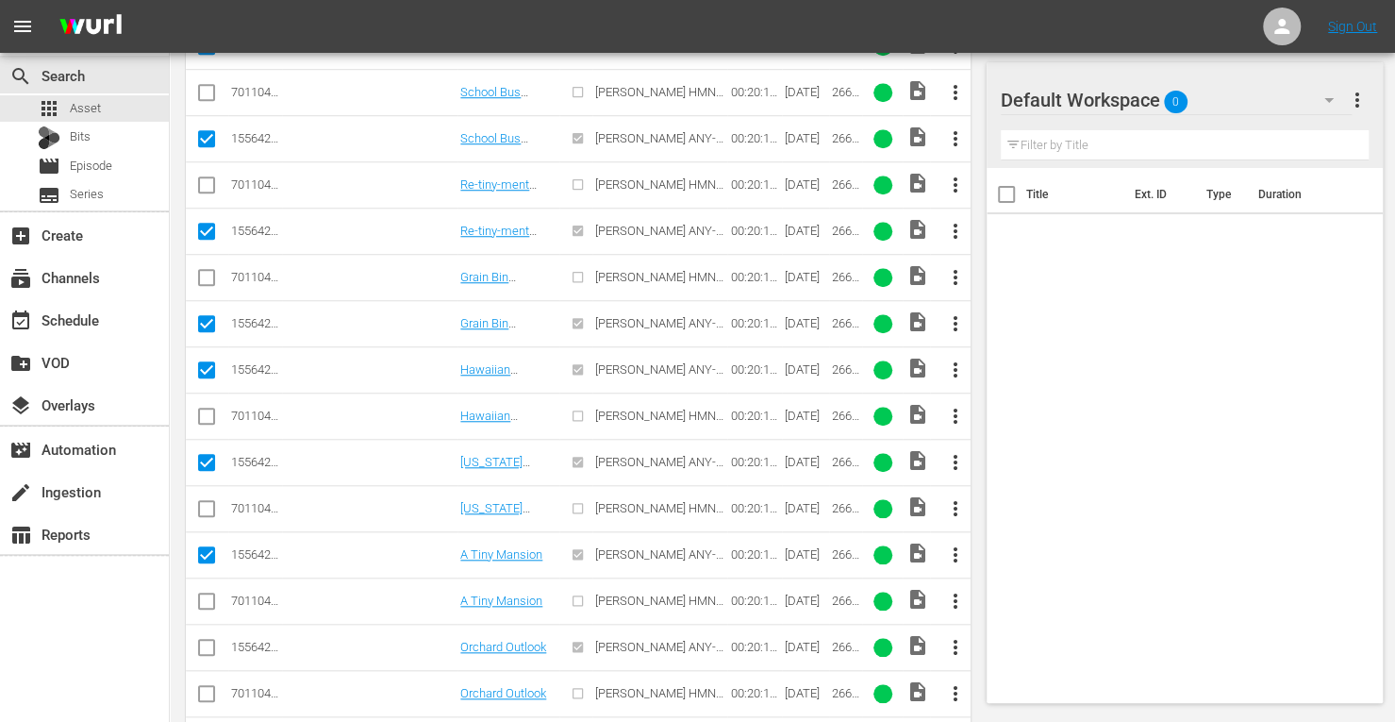
click at [198, 640] on input "checkbox" at bounding box center [206, 651] width 23 height 23
checkbox input "true"
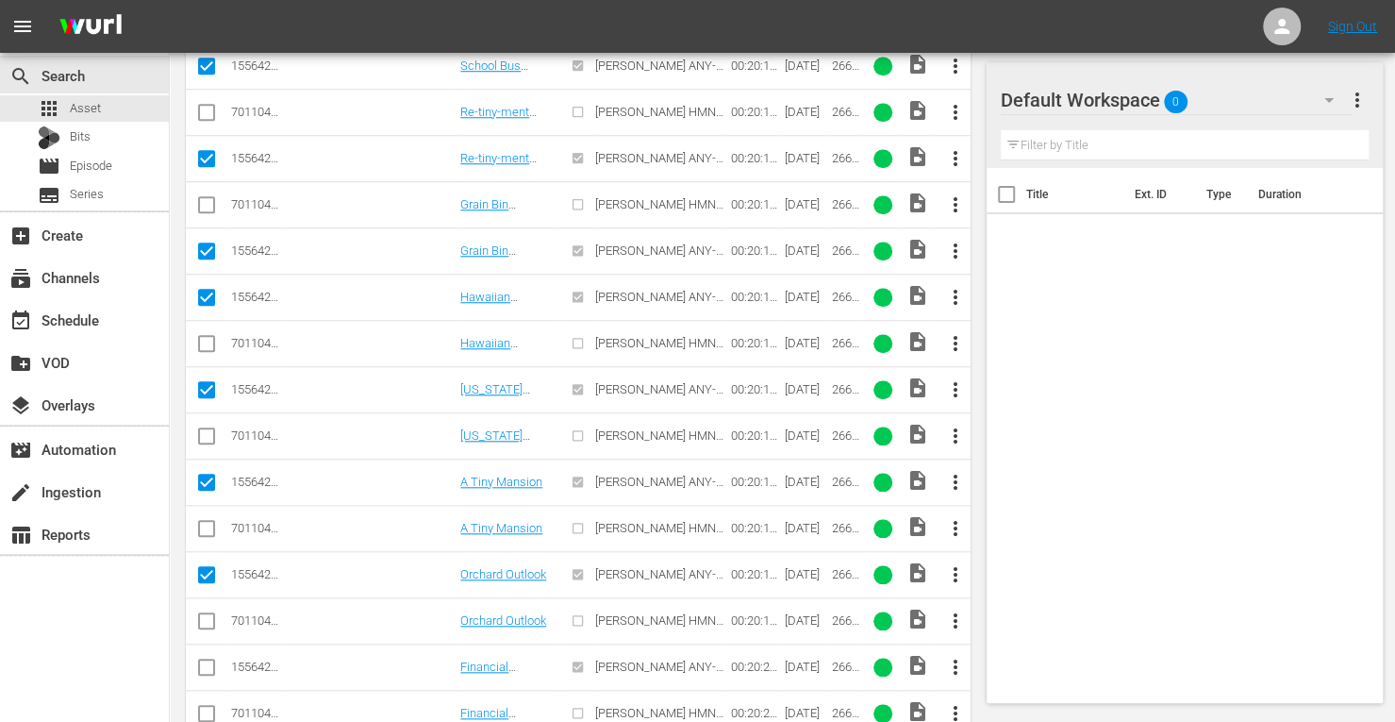
scroll to position [879, 0]
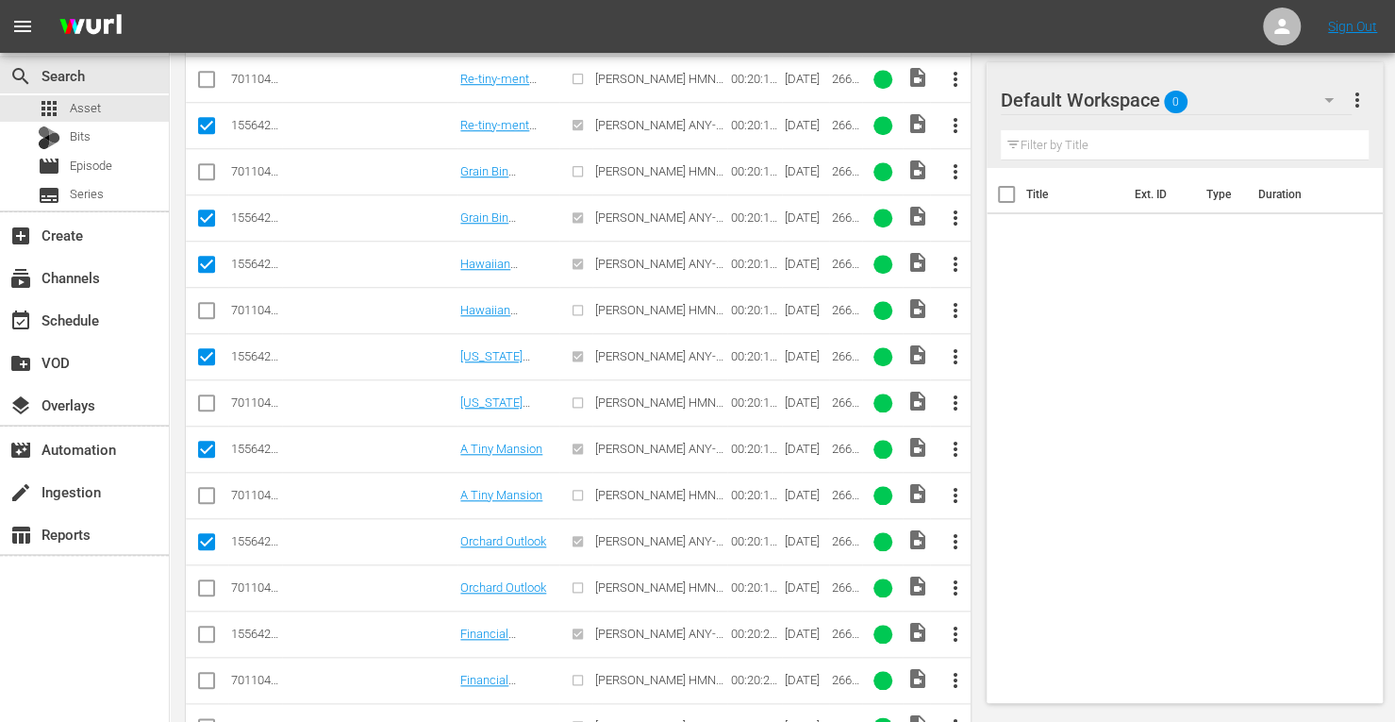
click at [199, 627] on input "checkbox" at bounding box center [206, 637] width 23 height 23
checkbox input "true"
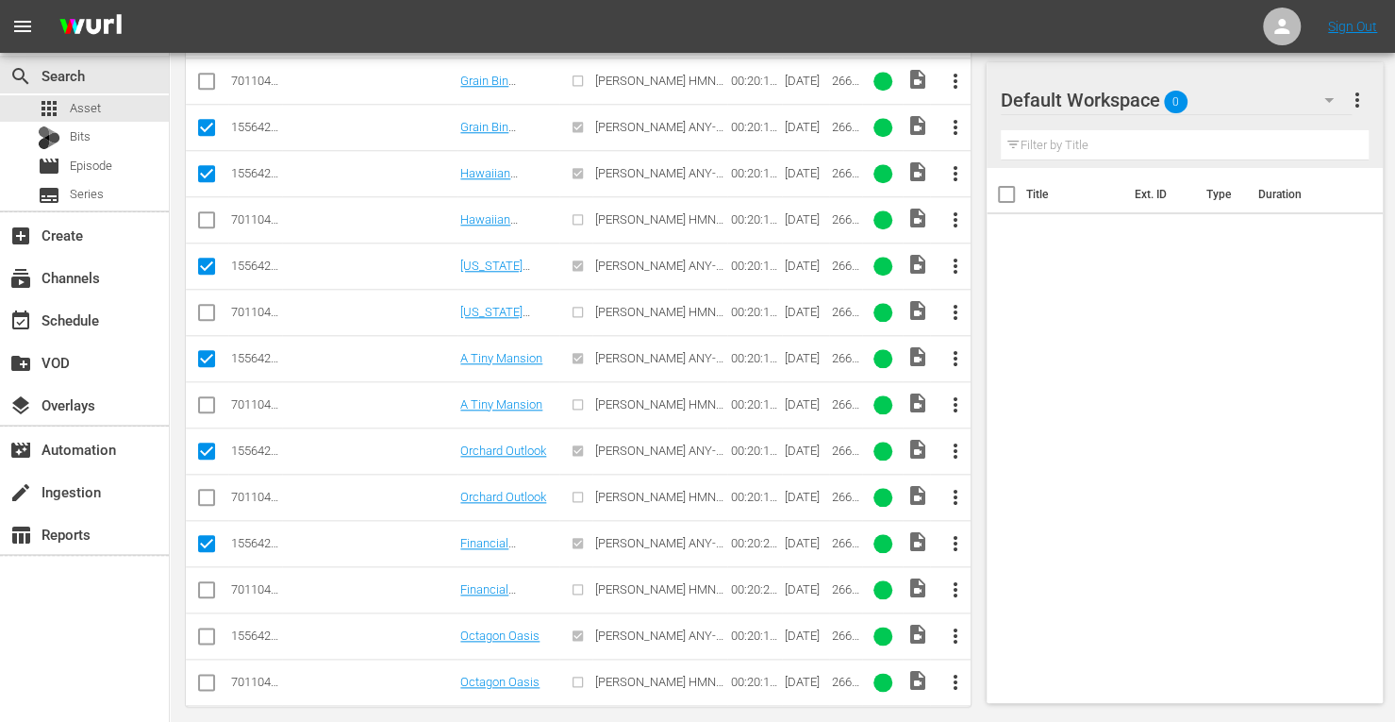
click at [211, 628] on input "checkbox" at bounding box center [206, 639] width 23 height 23
checkbox input "true"
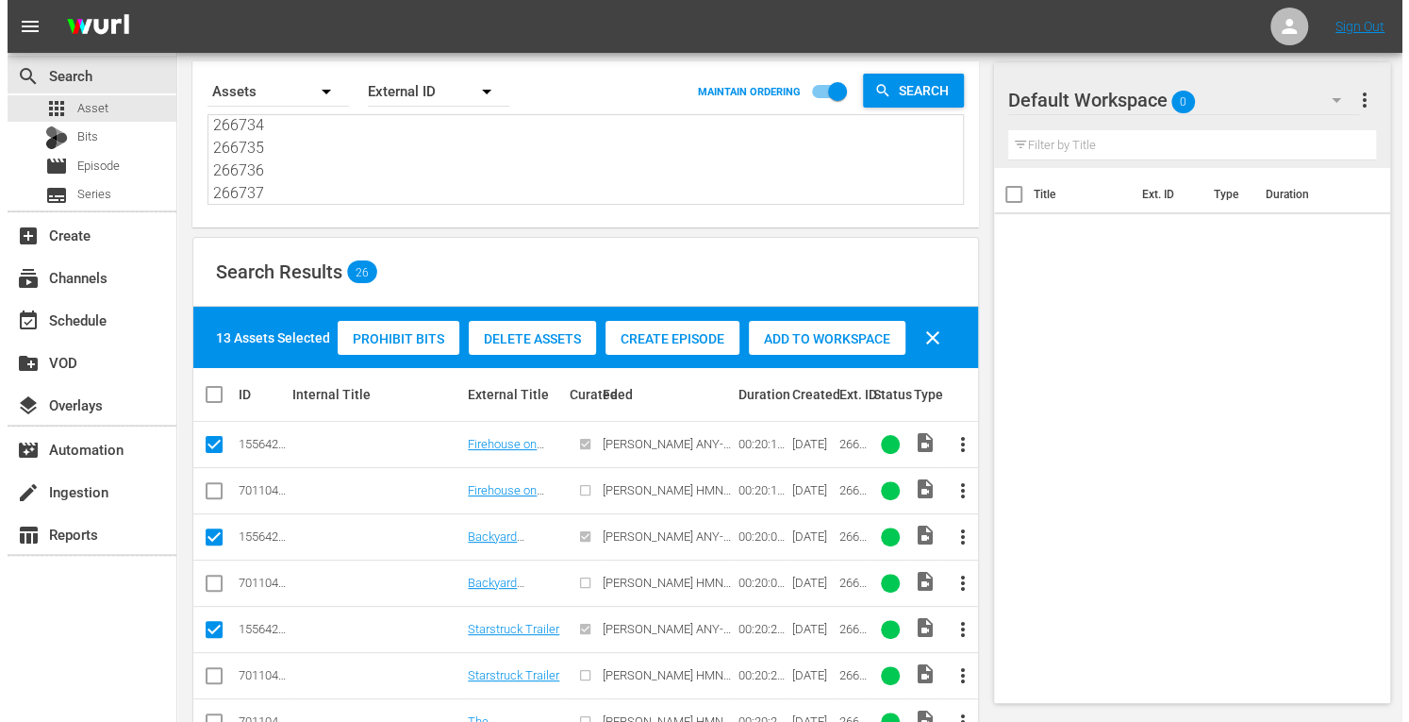
scroll to position [0, 0]
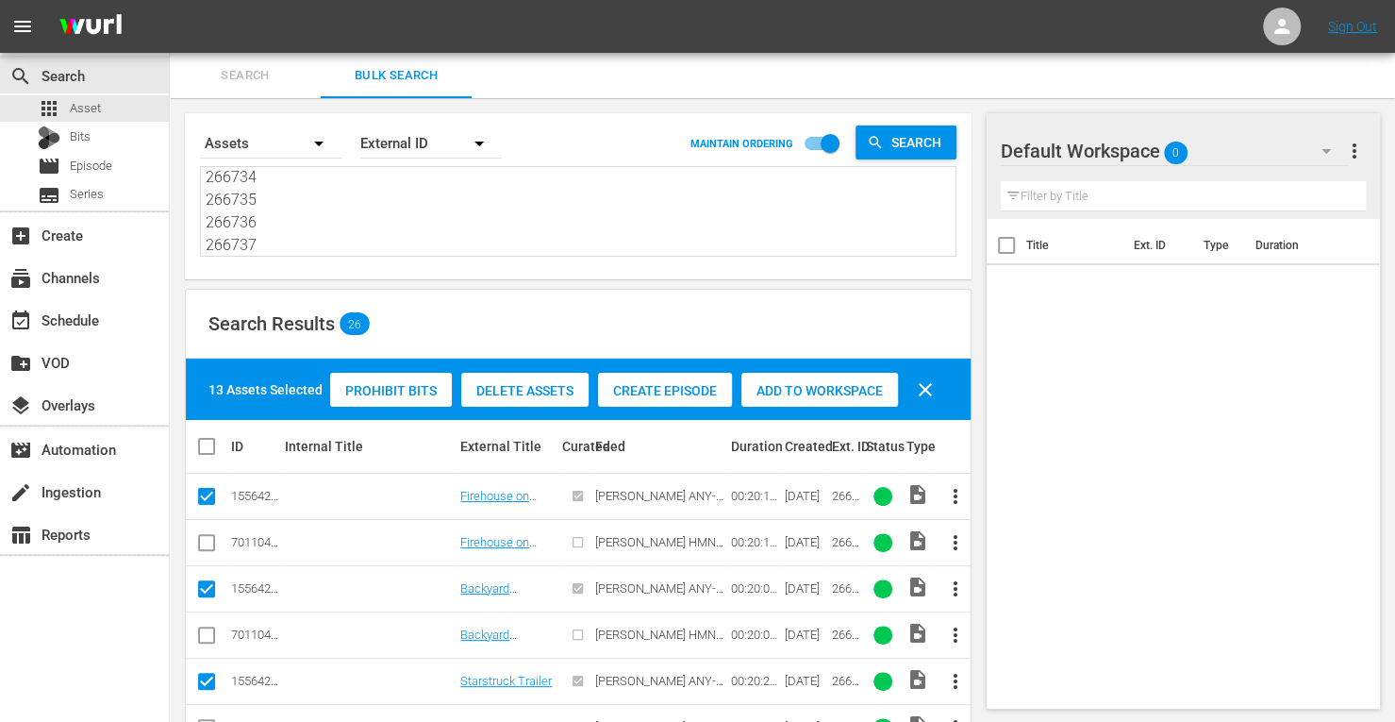
click at [812, 390] on span "Add to Workspace" at bounding box center [819, 390] width 157 height 15
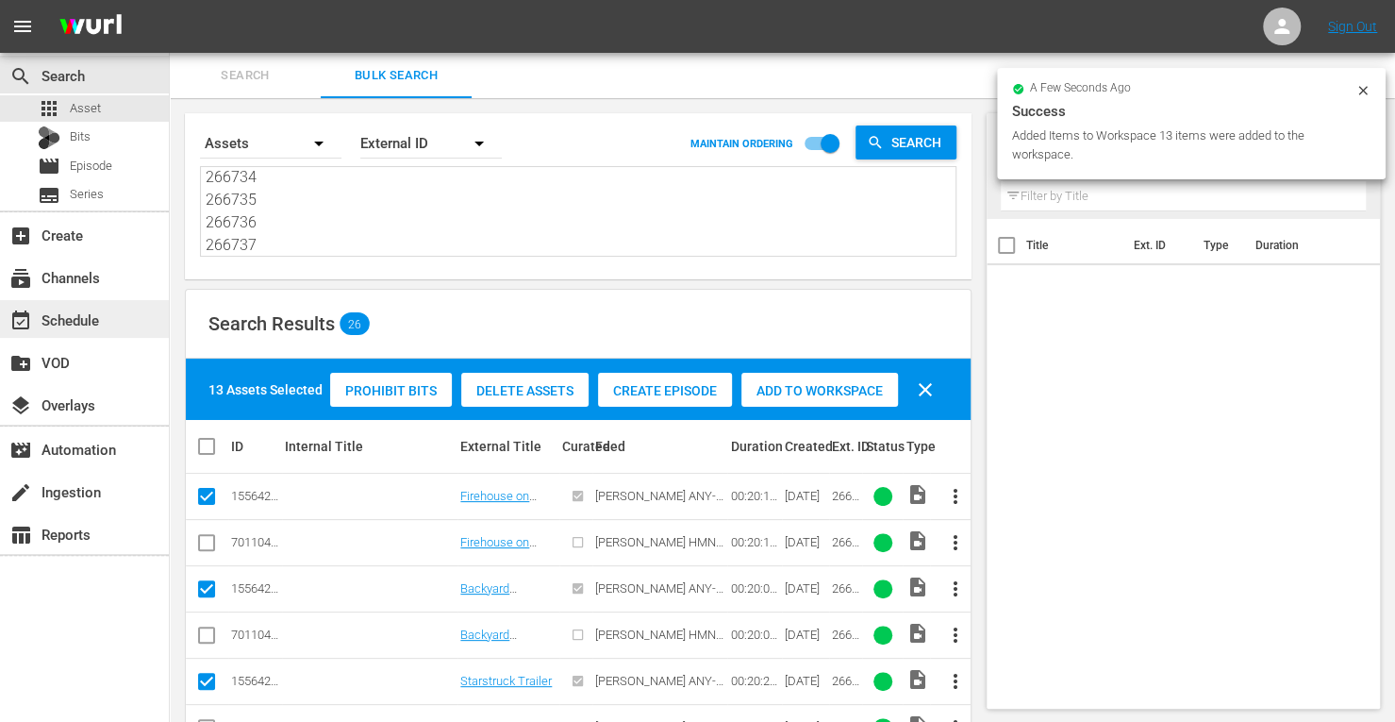
click at [90, 317] on div "event_available Schedule" at bounding box center [53, 316] width 106 height 17
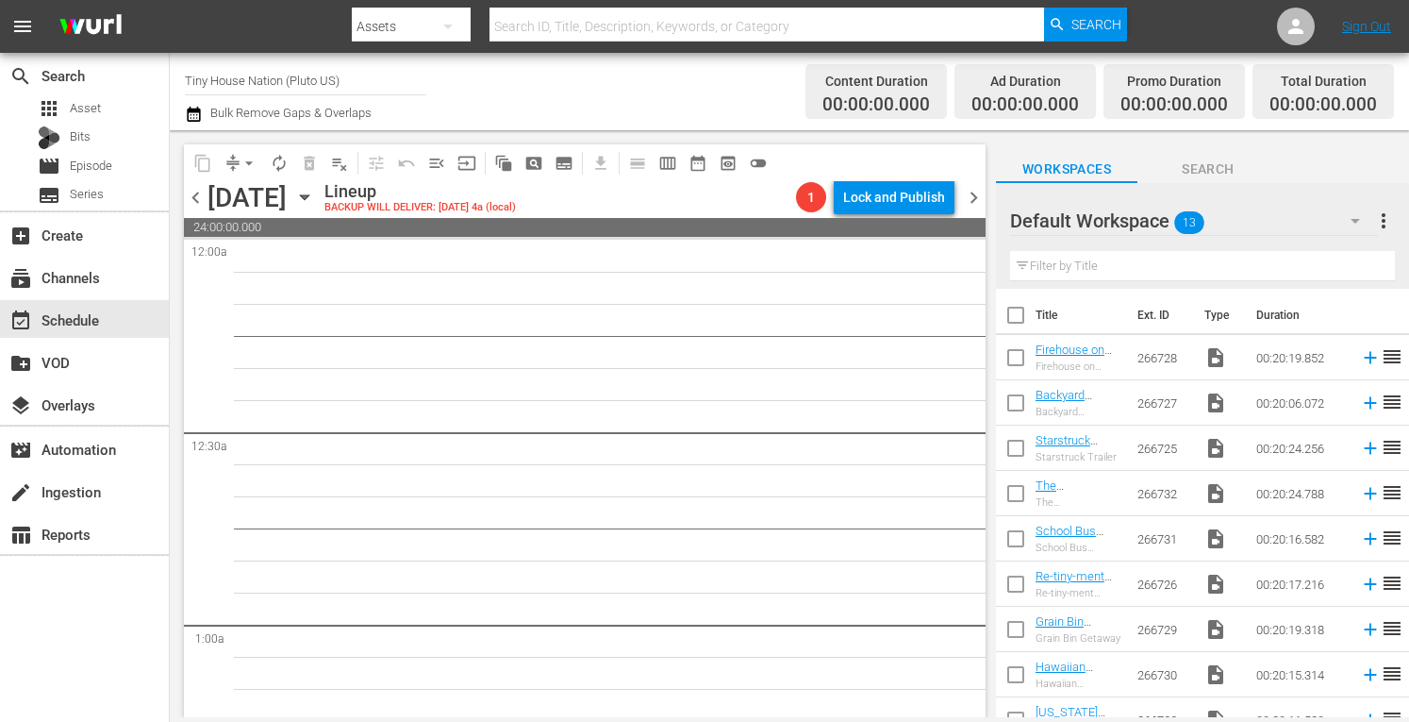
click at [1016, 313] on input "checkbox" at bounding box center [1016, 319] width 40 height 40
checkbox input "true"
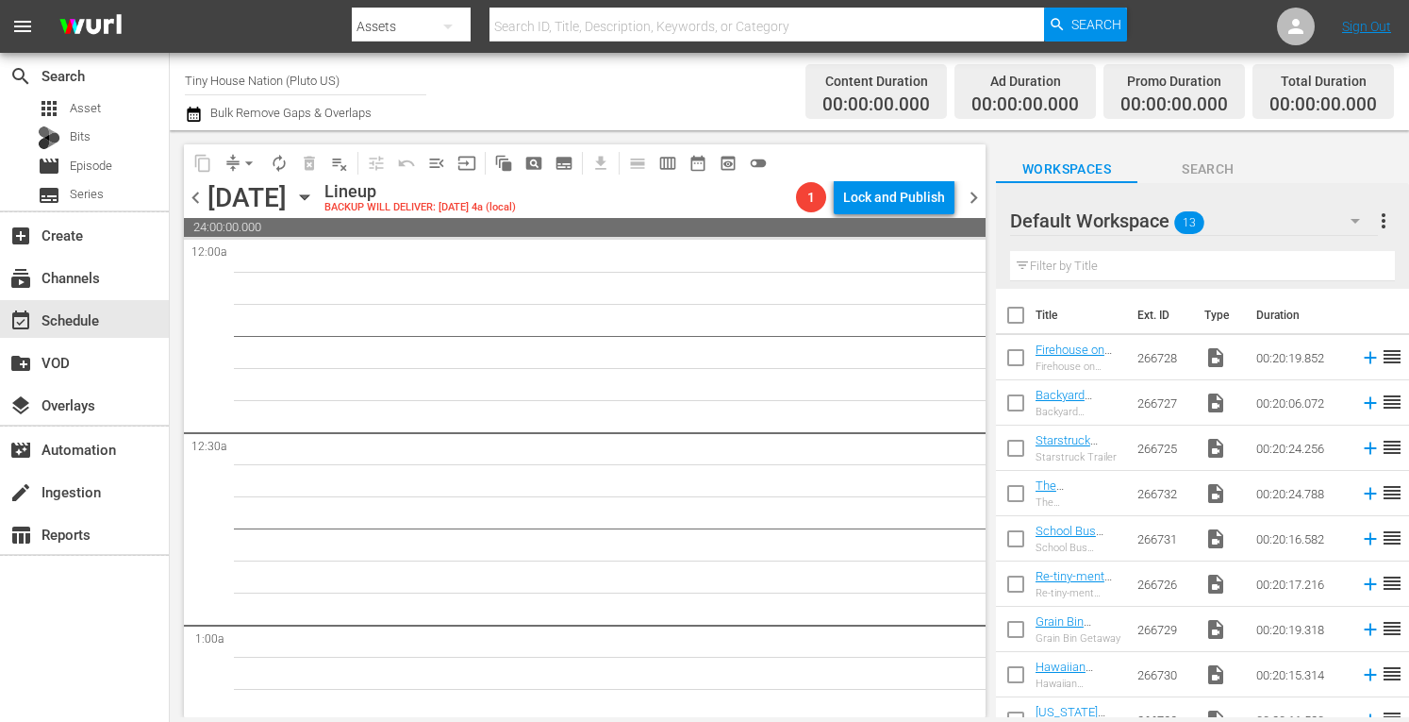
checkbox input "true"
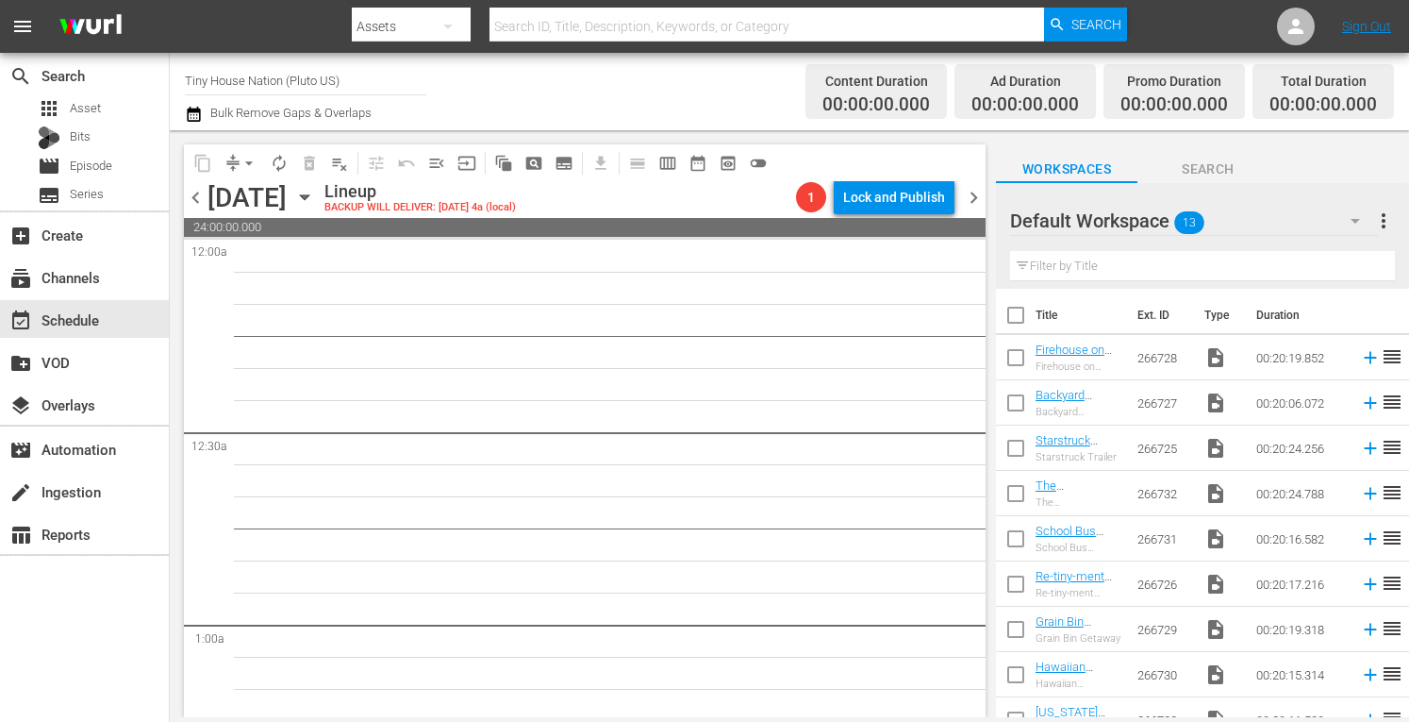
checkbox input "true"
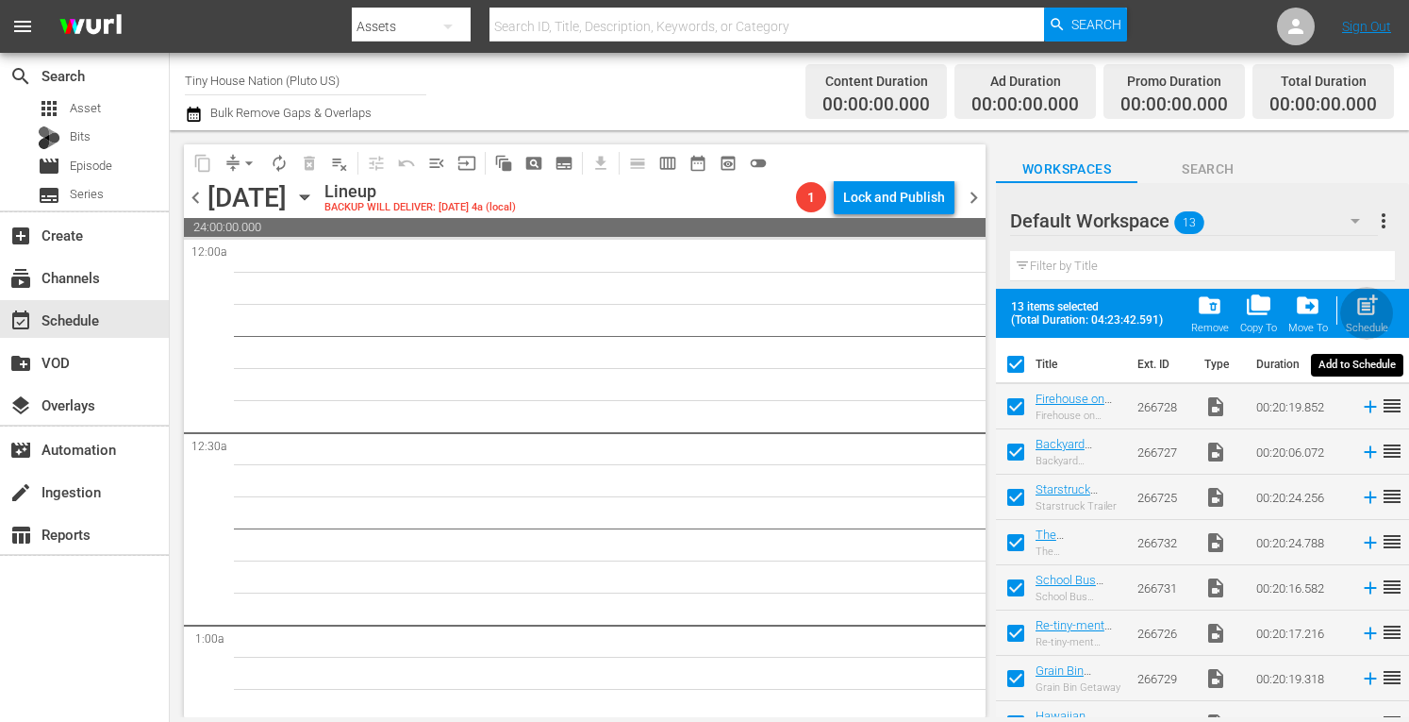
click at [1370, 308] on span "post_add" at bounding box center [1367, 304] width 25 height 25
checkbox input "false"
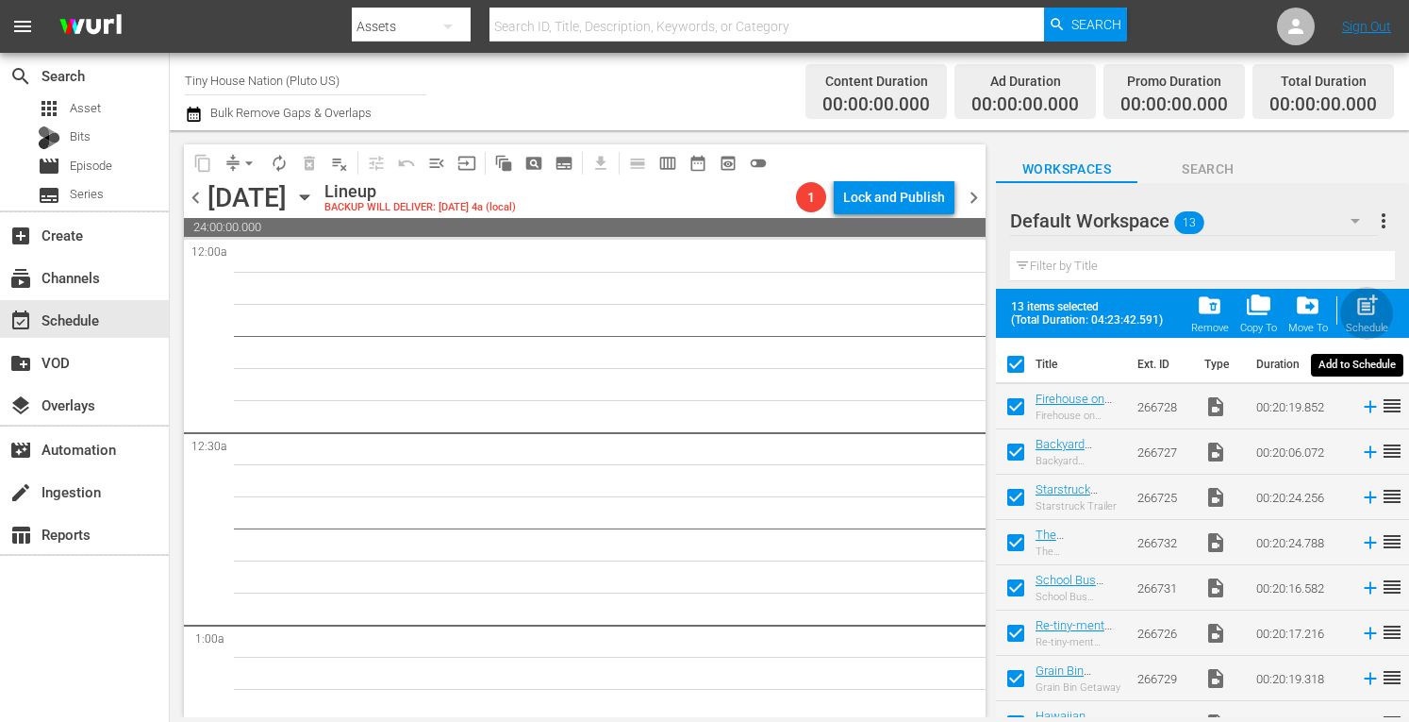
checkbox input "false"
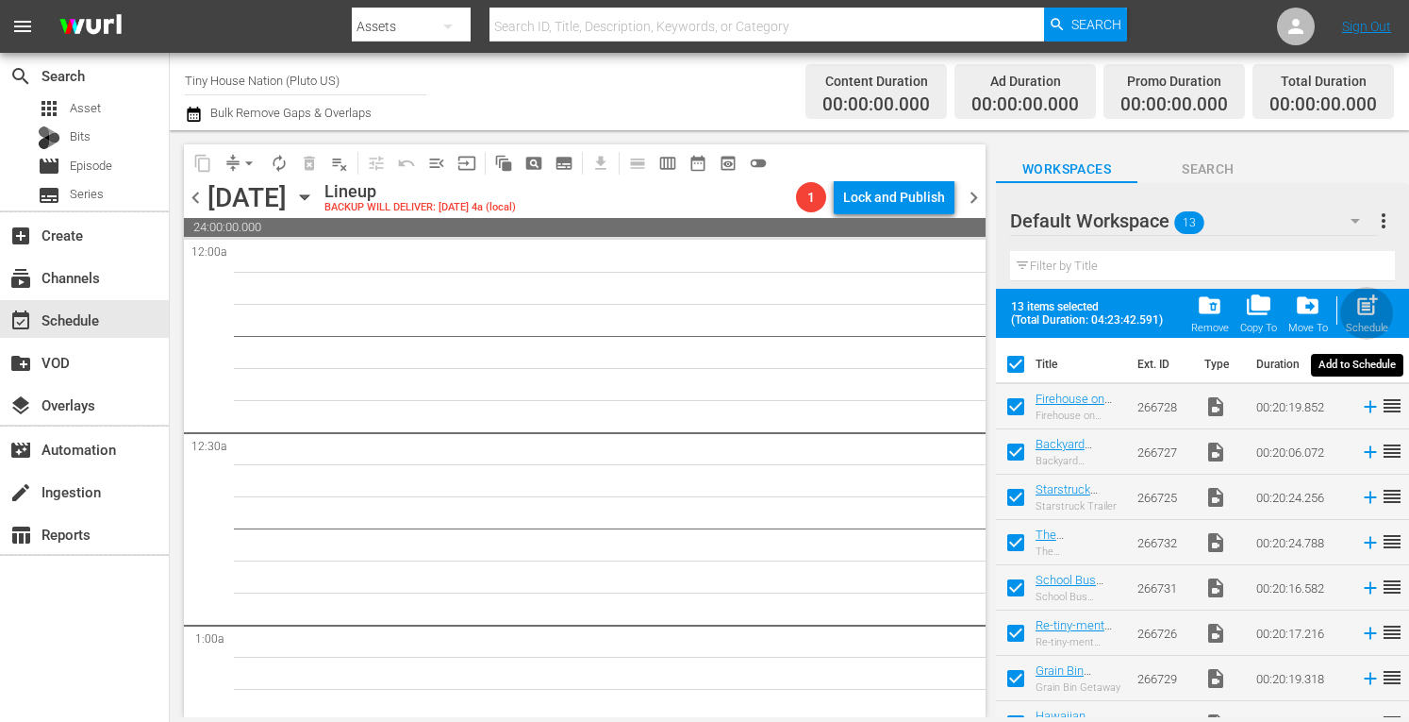
checkbox input "false"
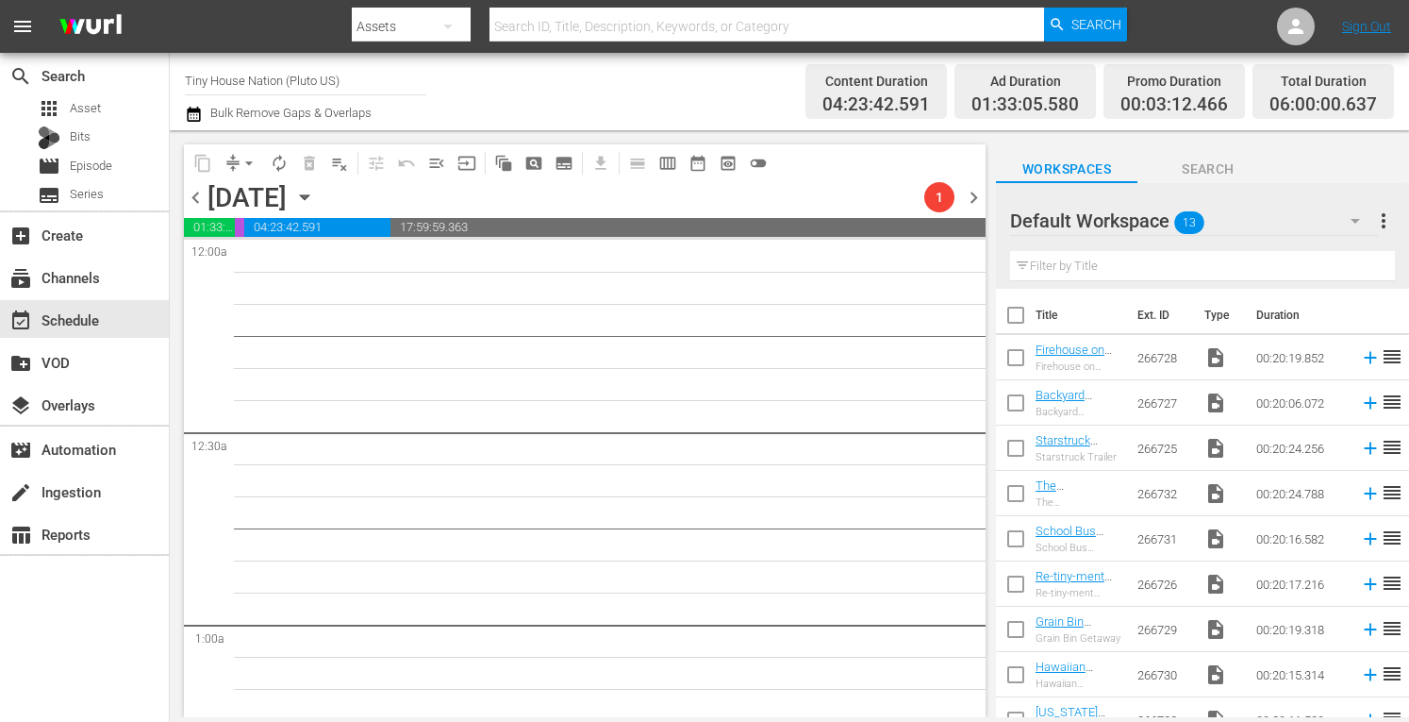
click at [1005, 314] on input "checkbox" at bounding box center [1016, 319] width 40 height 40
checkbox input "true"
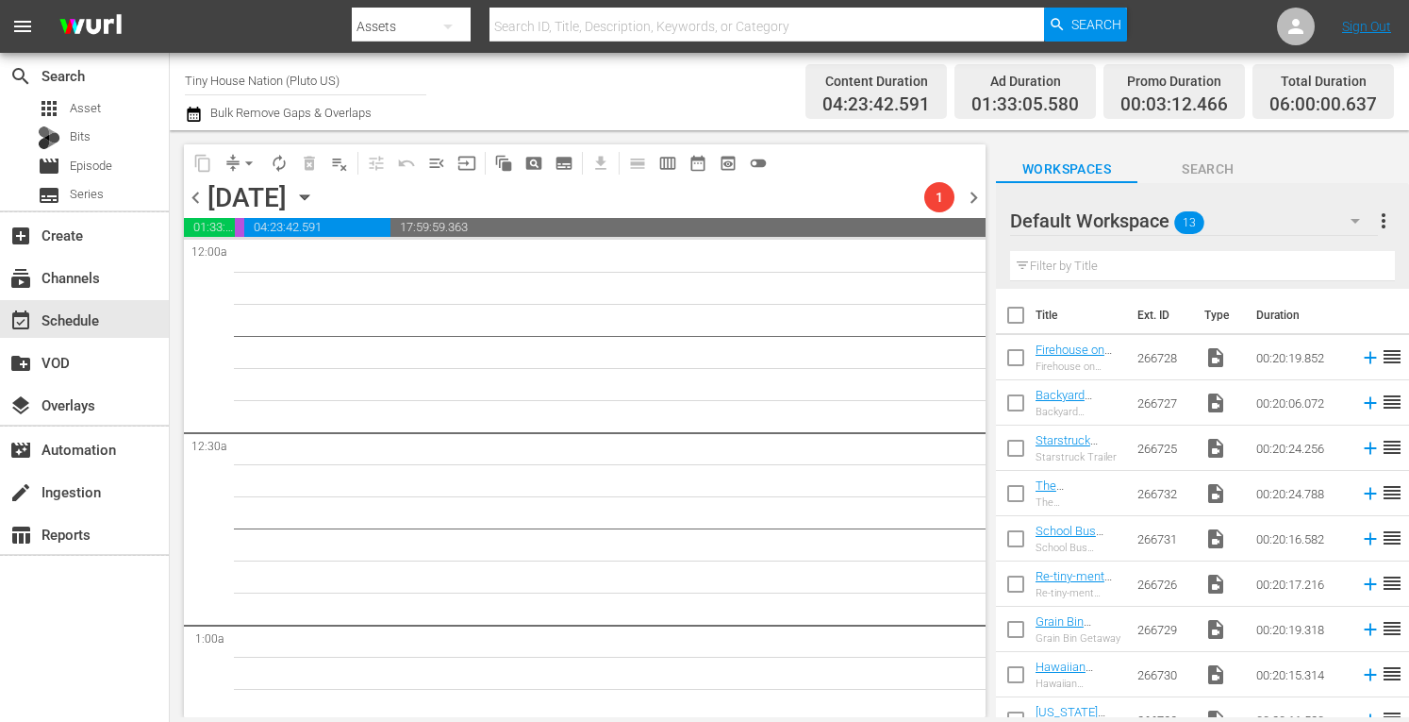
checkbox input "true"
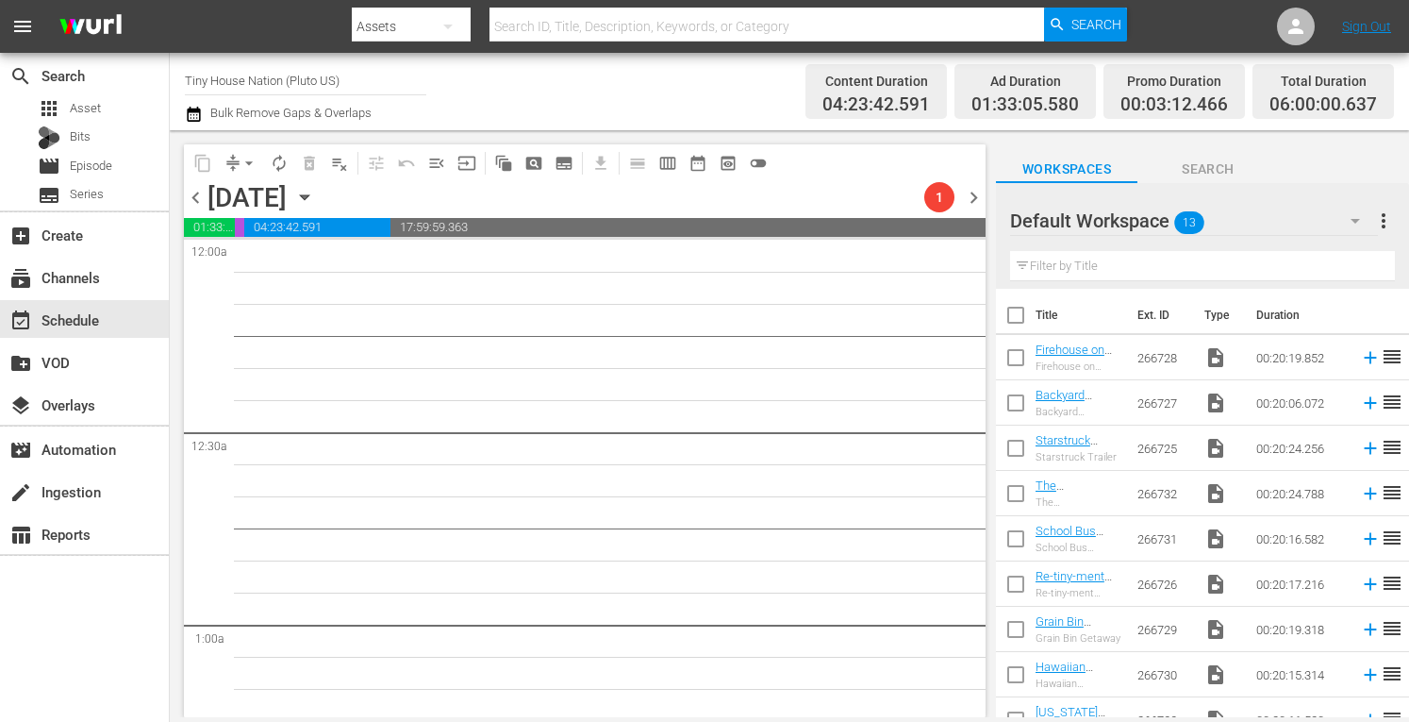
checkbox input "true"
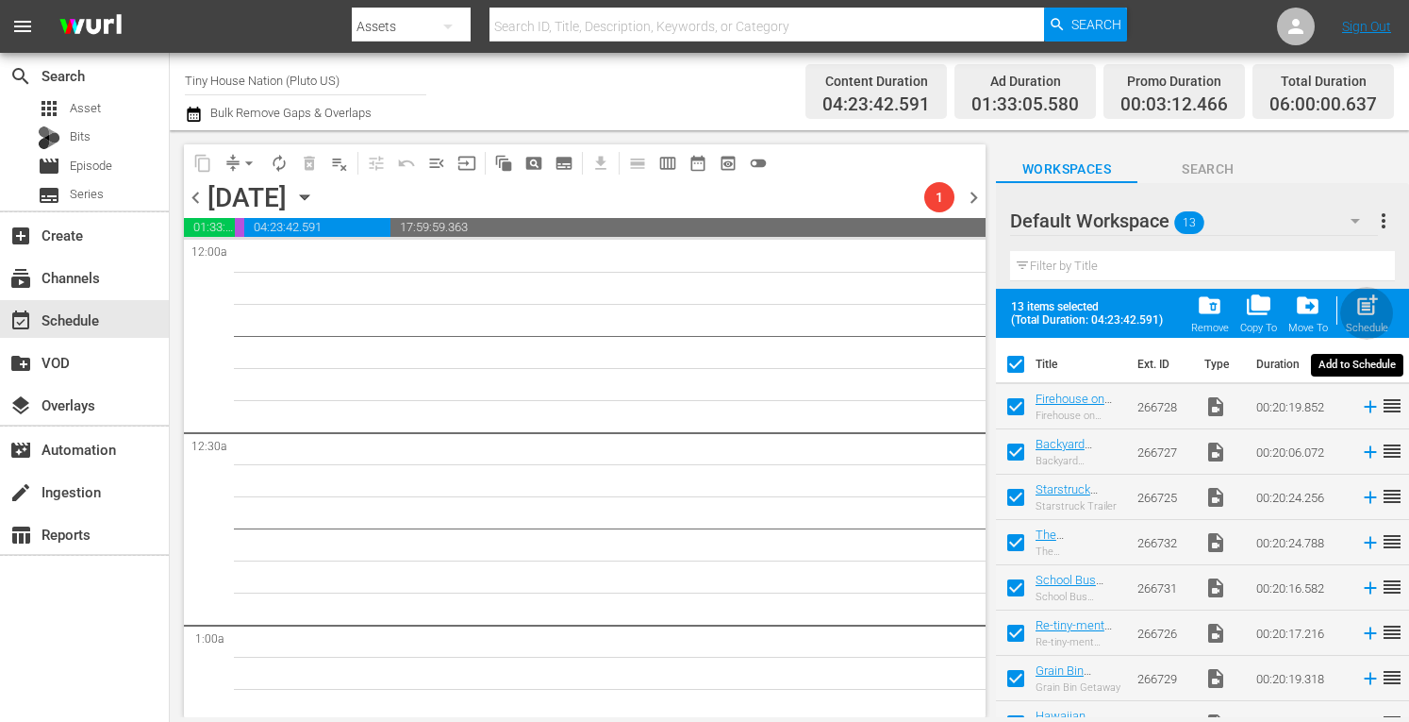
click at [1361, 308] on span "post_add" at bounding box center [1367, 304] width 25 height 25
checkbox input "false"
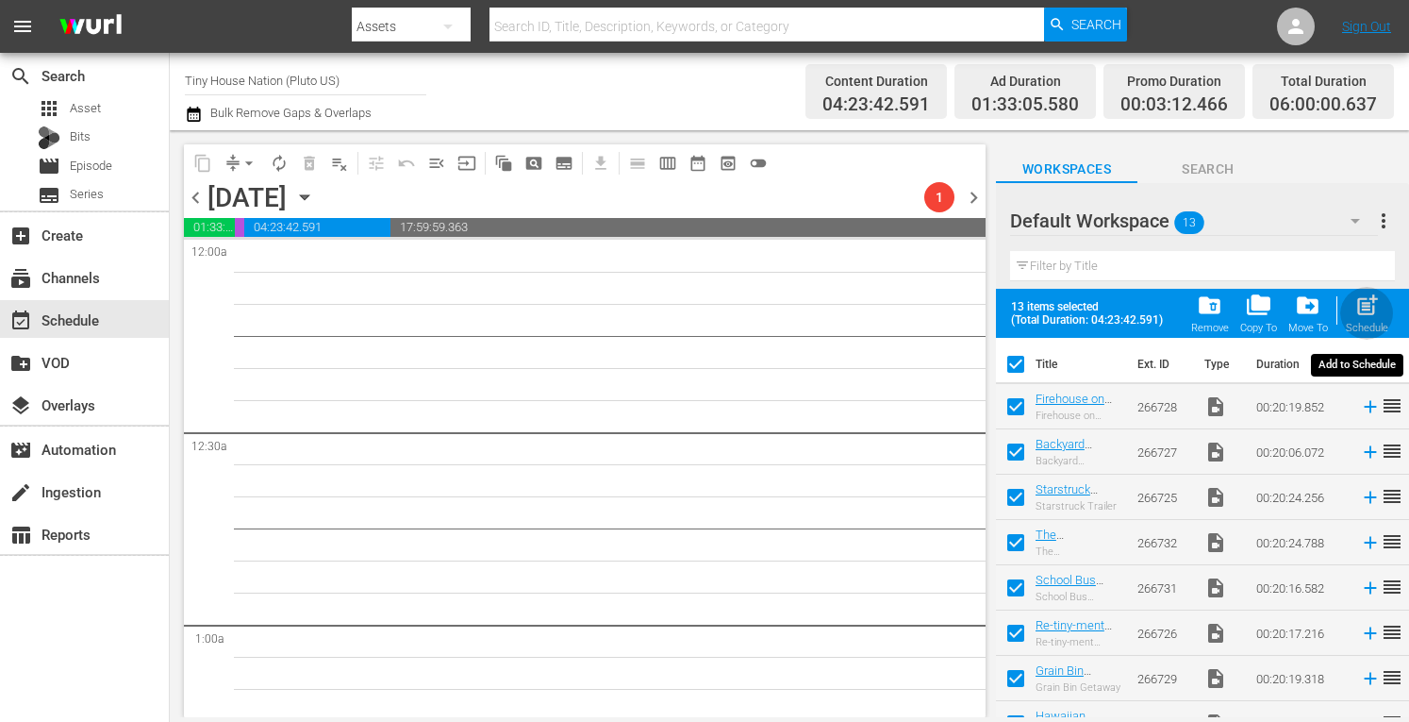
checkbox input "false"
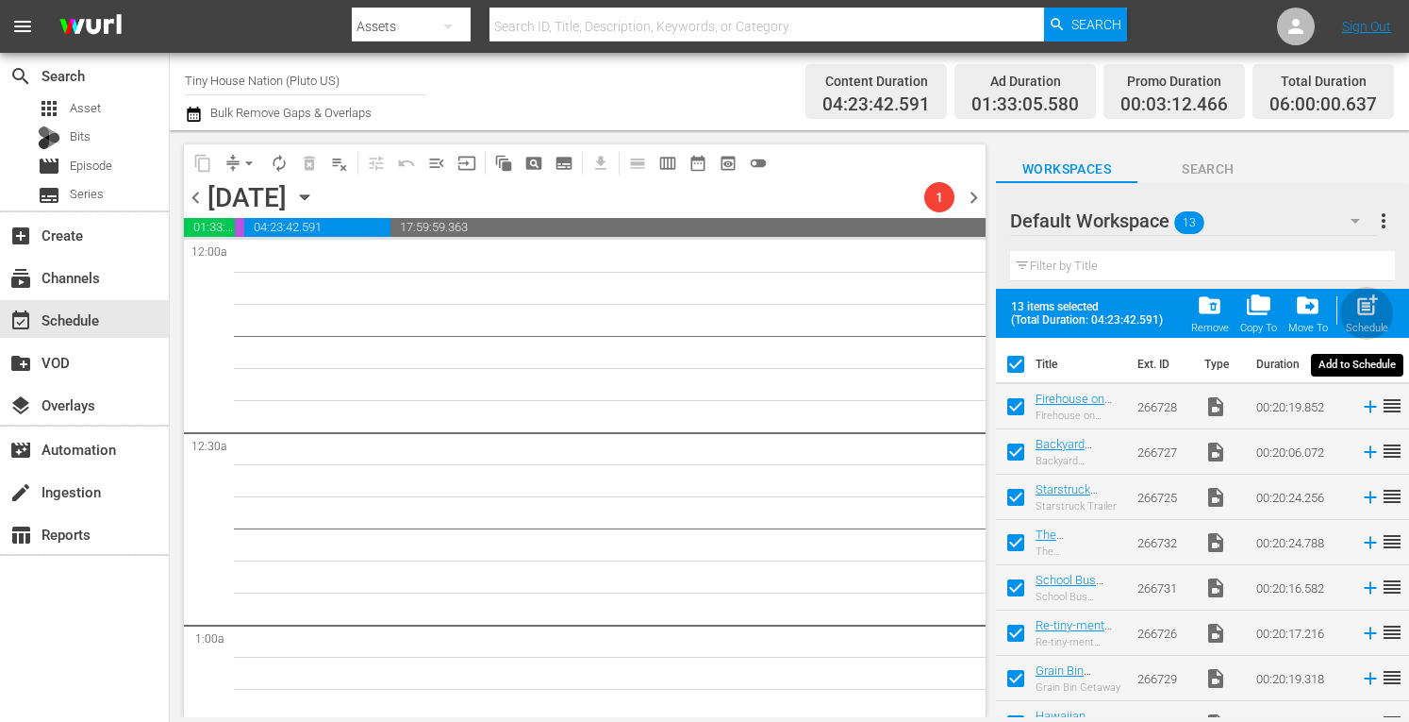
checkbox input "false"
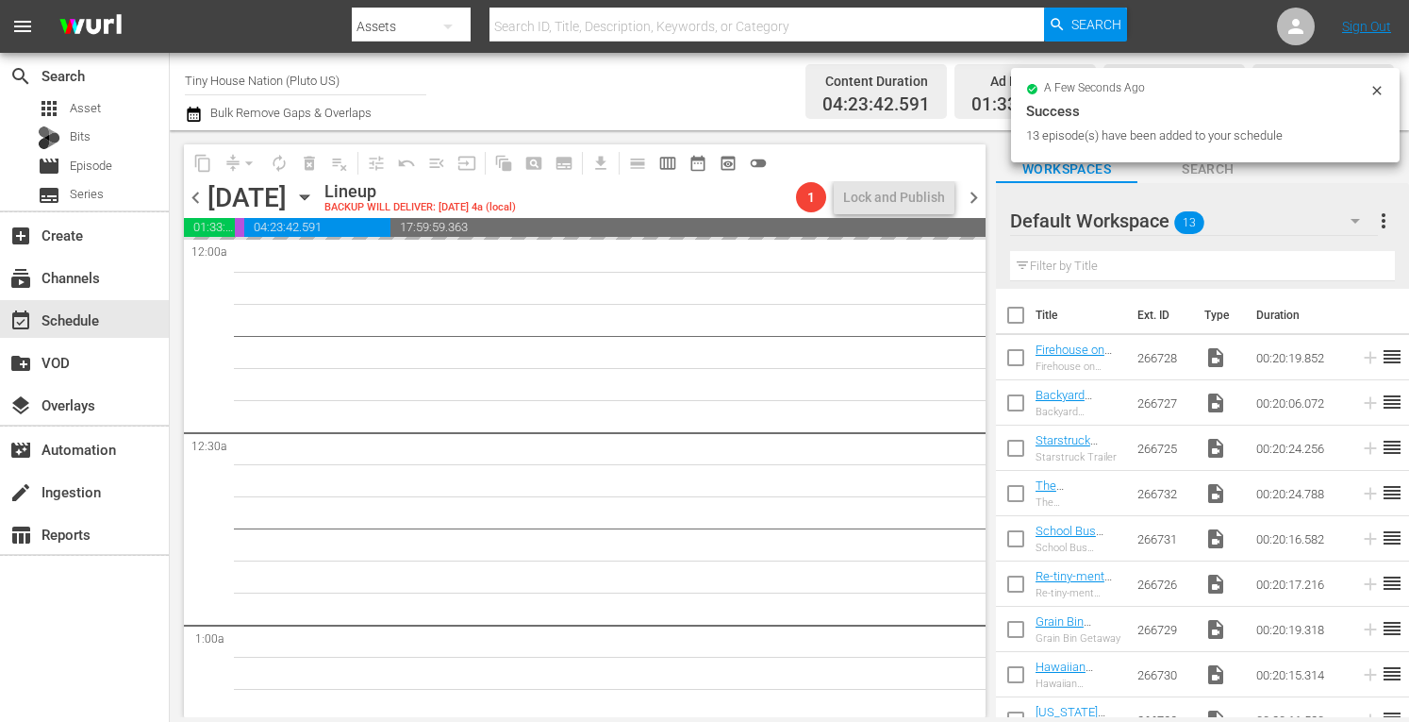
click at [1390, 224] on span "more_vert" at bounding box center [1384, 220] width 23 height 23
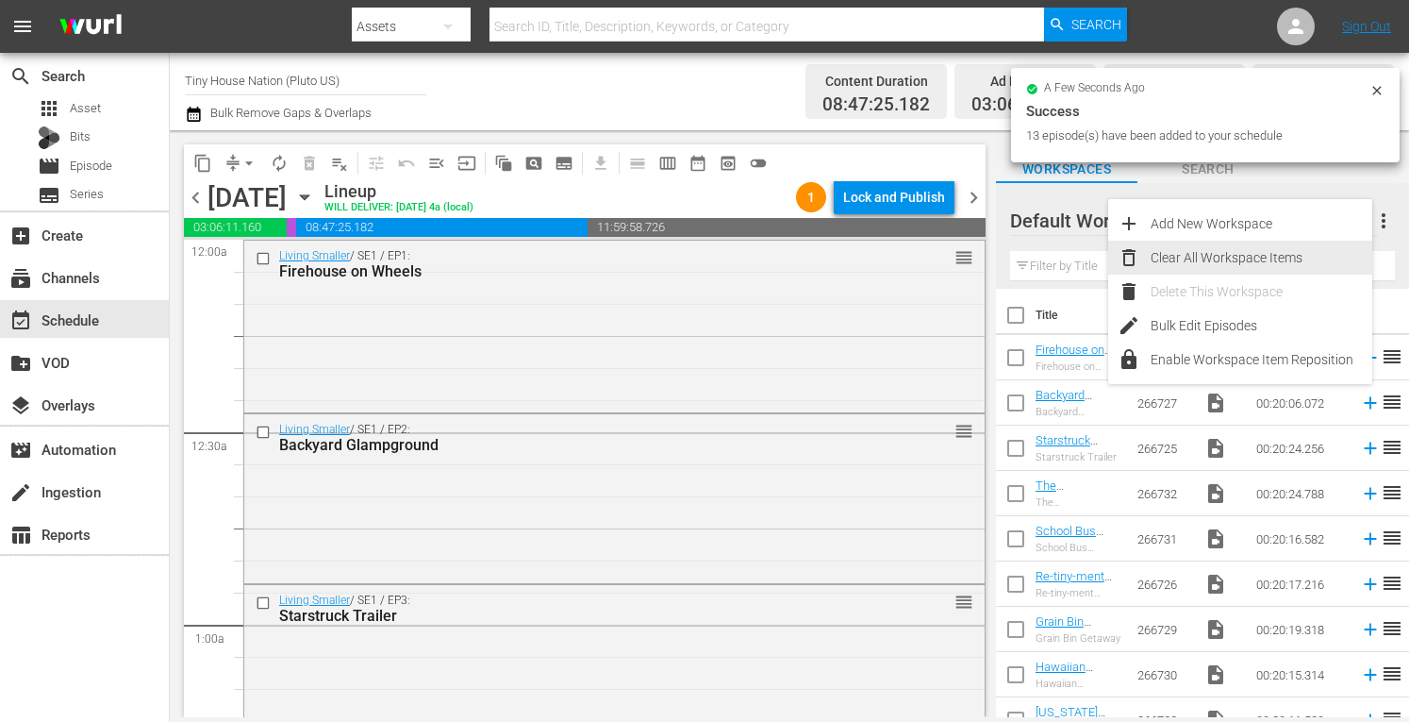
click at [1215, 254] on div "Clear All Workspace Items" at bounding box center [1262, 258] width 222 height 34
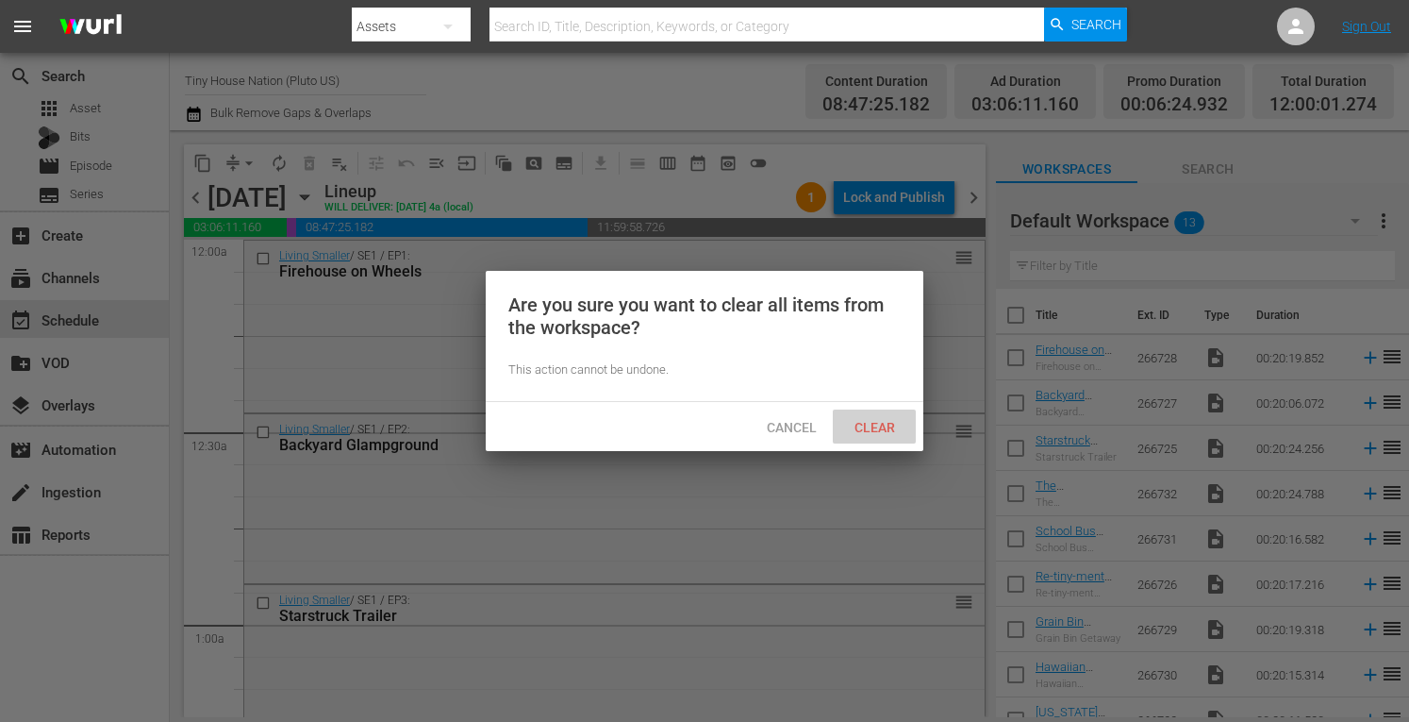
click at [891, 435] on div "Clear" at bounding box center [874, 426] width 83 height 35
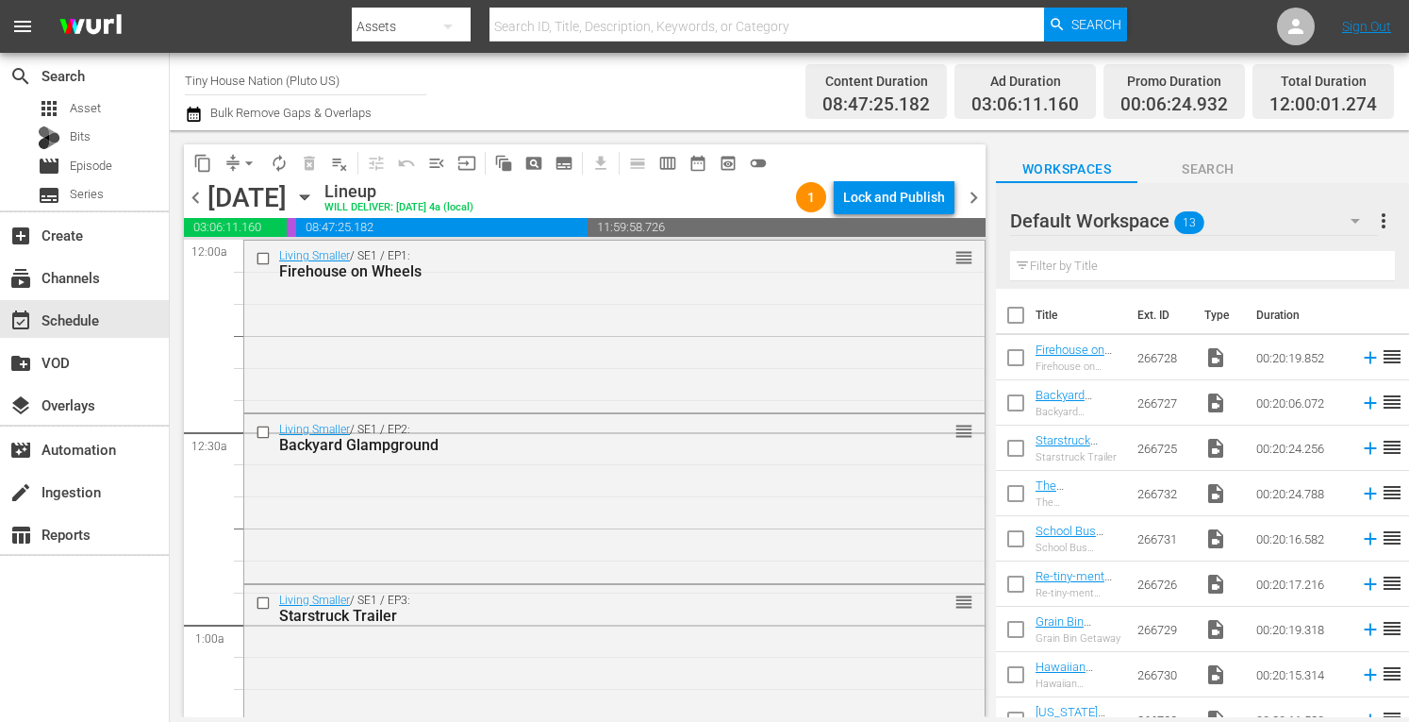
click at [975, 192] on span "chevron_right" at bounding box center [974, 198] width 24 height 24
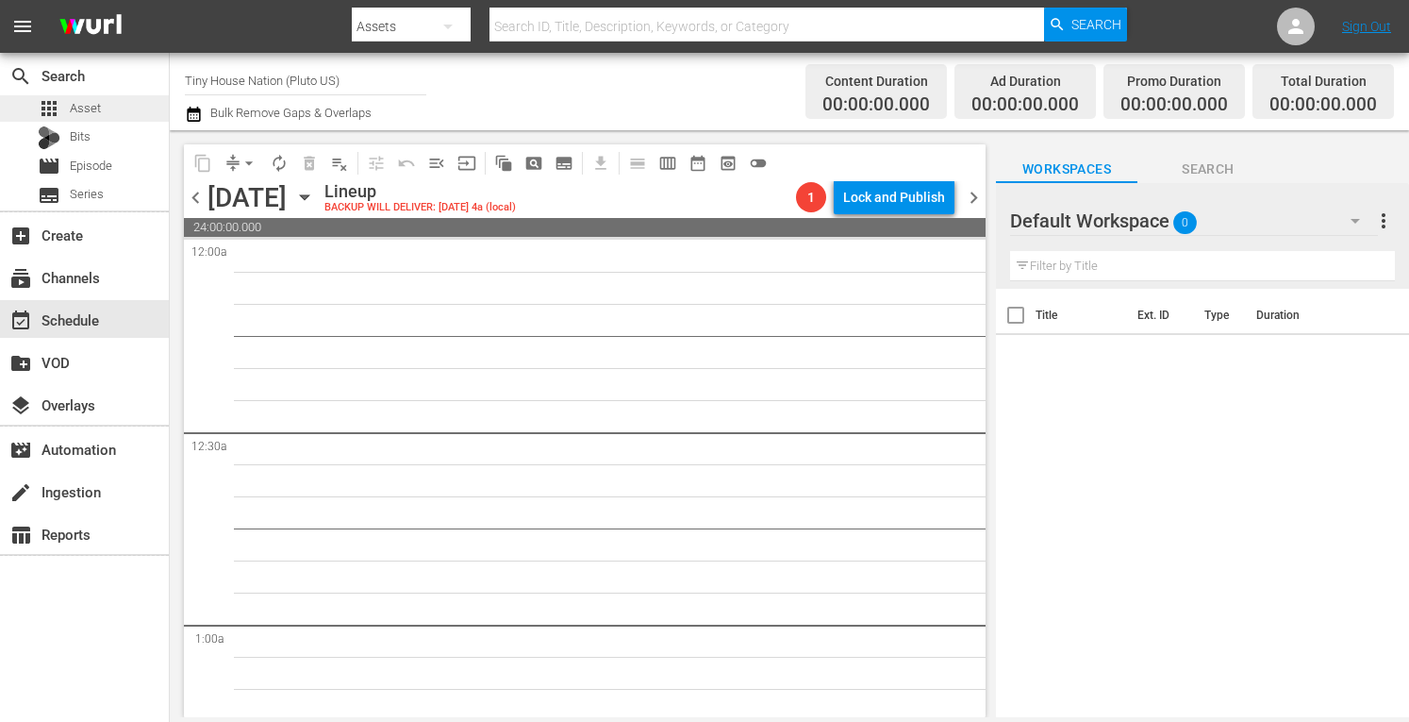
click at [87, 110] on span "Asset" at bounding box center [85, 108] width 31 height 19
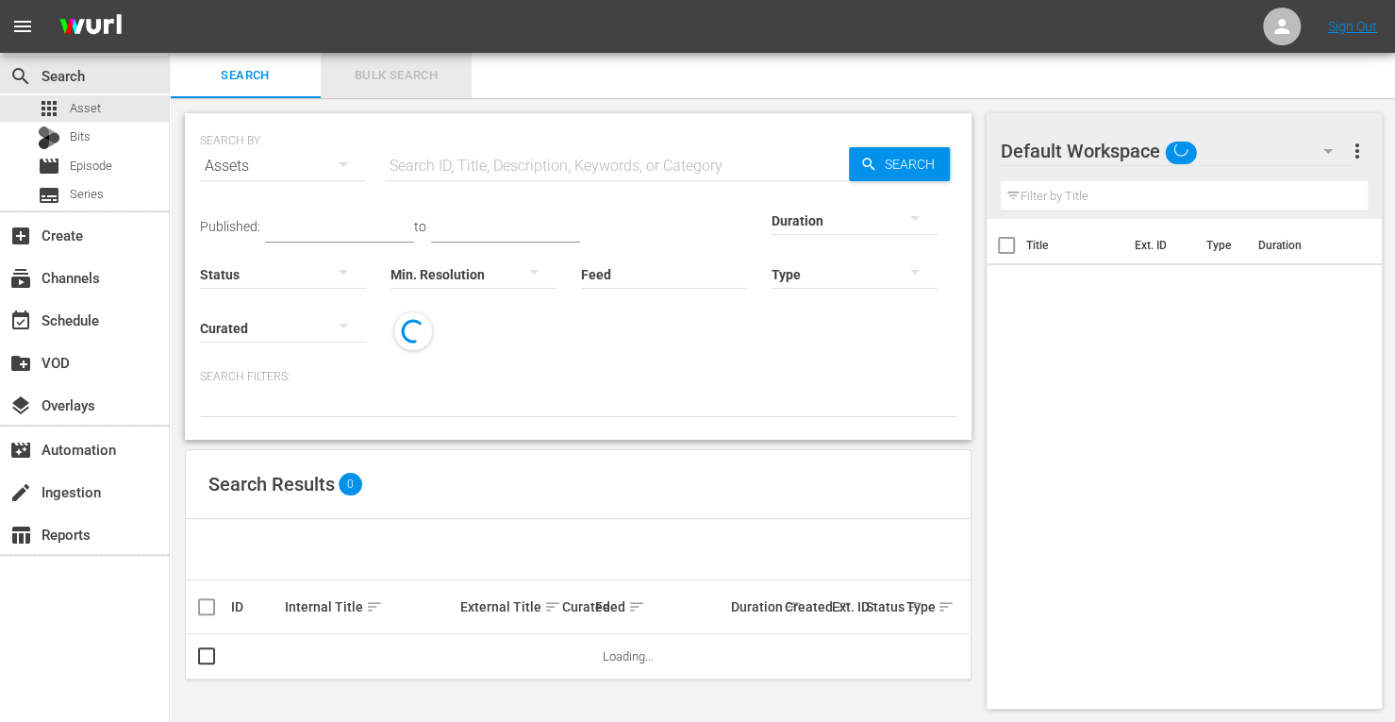
click at [386, 80] on span "Bulk Search" at bounding box center [396, 76] width 128 height 22
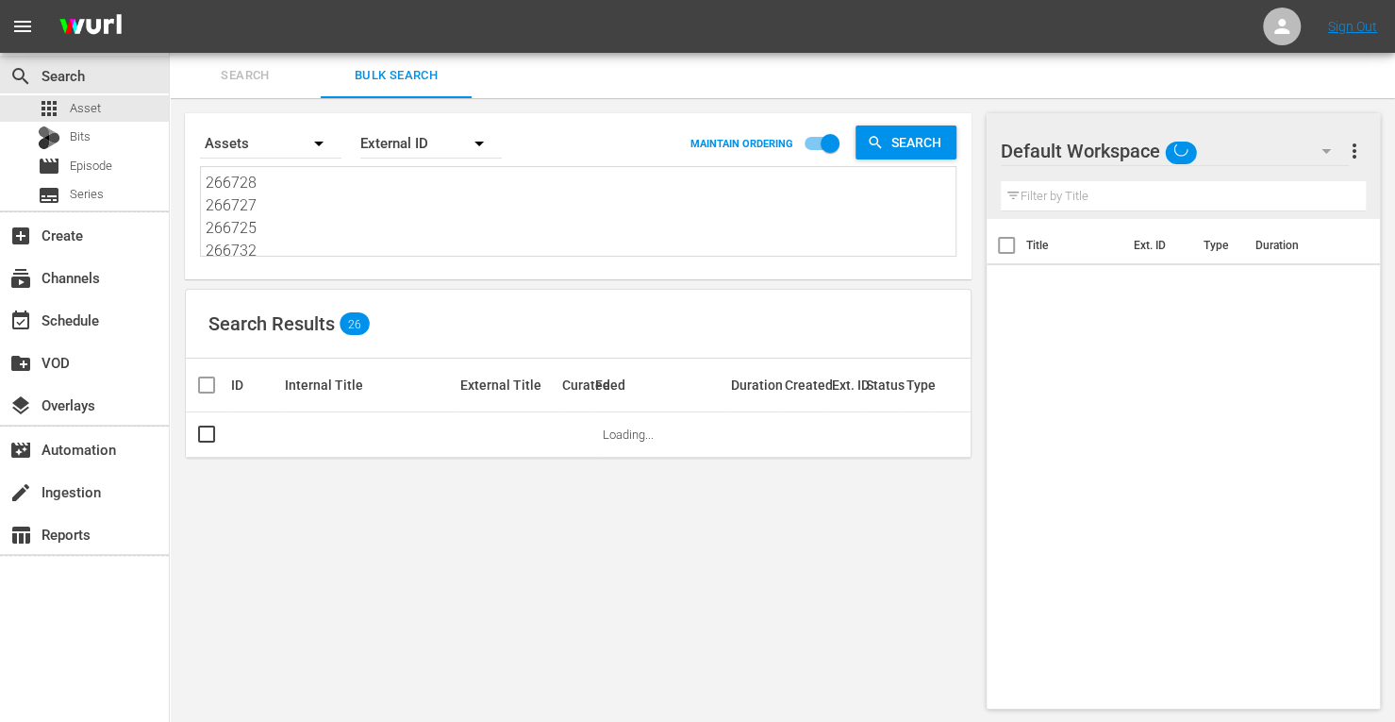
drag, startPoint x: 268, startPoint y: 245, endPoint x: 71, endPoint y: 50, distance: 277.5
click at [71, 50] on div "menu Sign Out search Search apps Asset Bits movie Episode subtitles Series add_…" at bounding box center [697, 362] width 1395 height 724
type textarea "266731 266726 266729 266730 266733 266734 266735 266736 266737"
click at [275, 256] on div "266731 266726 266729 266730 266733 266734 266735 266736 266737 266731 266726 26…" at bounding box center [578, 211] width 757 height 91
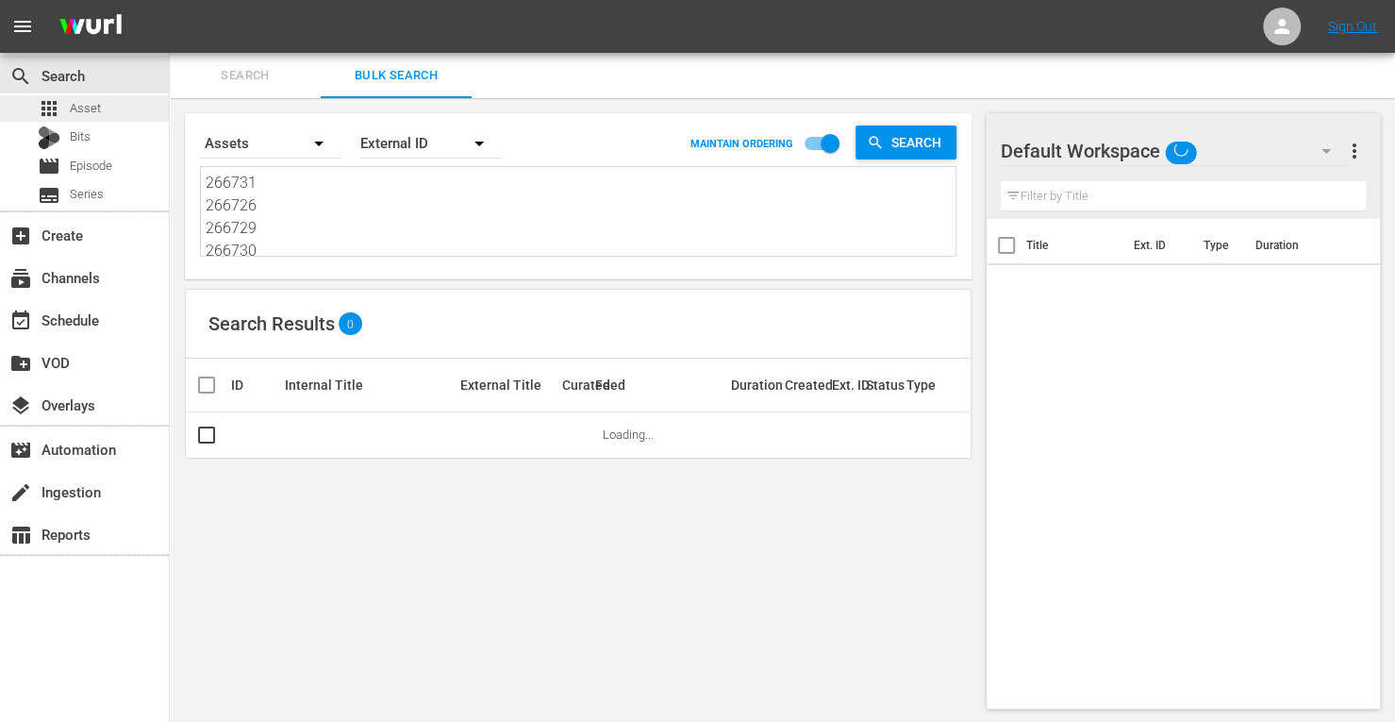
drag, startPoint x: 274, startPoint y: 252, endPoint x: 125, endPoint y: 107, distance: 208.1
click at [170, 0] on div "search Search apps Asset Bits movie Episode subtitles Series add_box Create sub…" at bounding box center [782, 0] width 1225 height 0
type textarea "266730 266733 266734 266735 266736 266737"
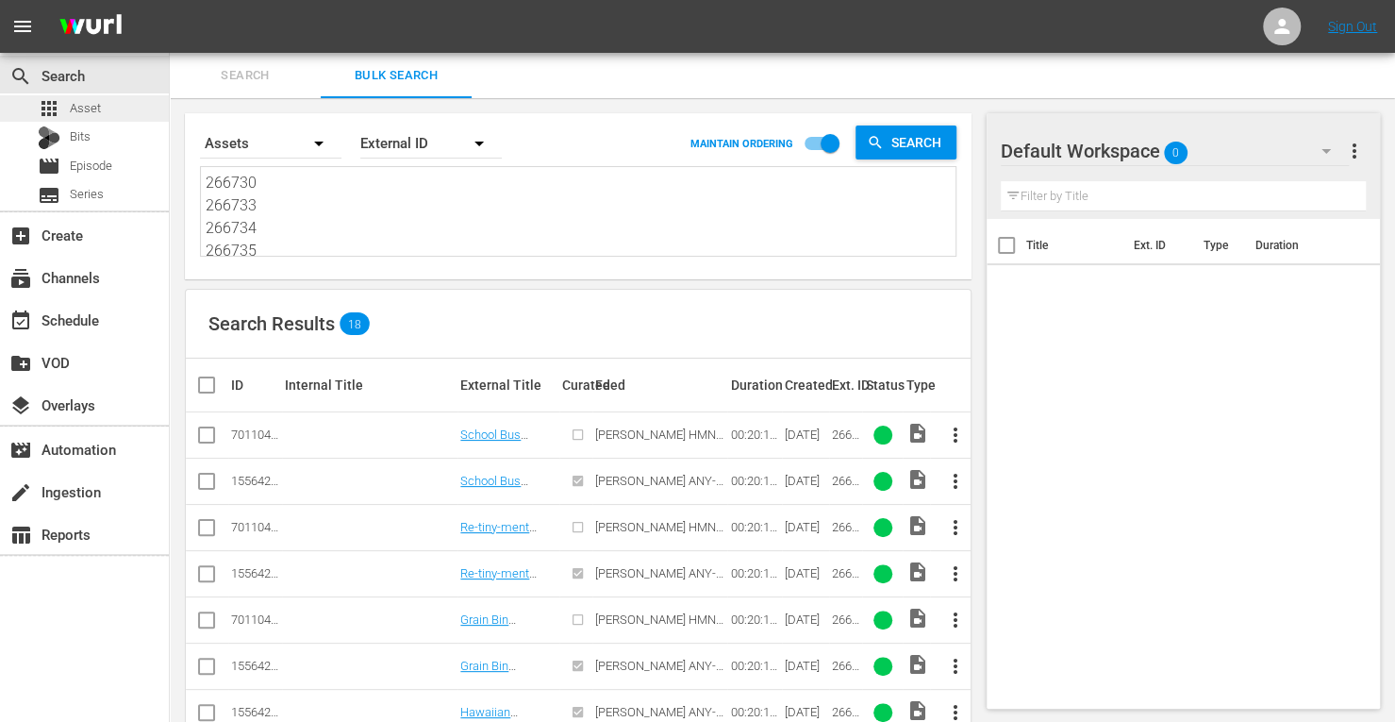
drag, startPoint x: 262, startPoint y: 255, endPoint x: 162, endPoint y: 103, distance: 181.8
click at [170, 0] on div "search Search apps Asset Bits movie Episode subtitles Series add_box Create sub…" at bounding box center [782, 0] width 1225 height 0
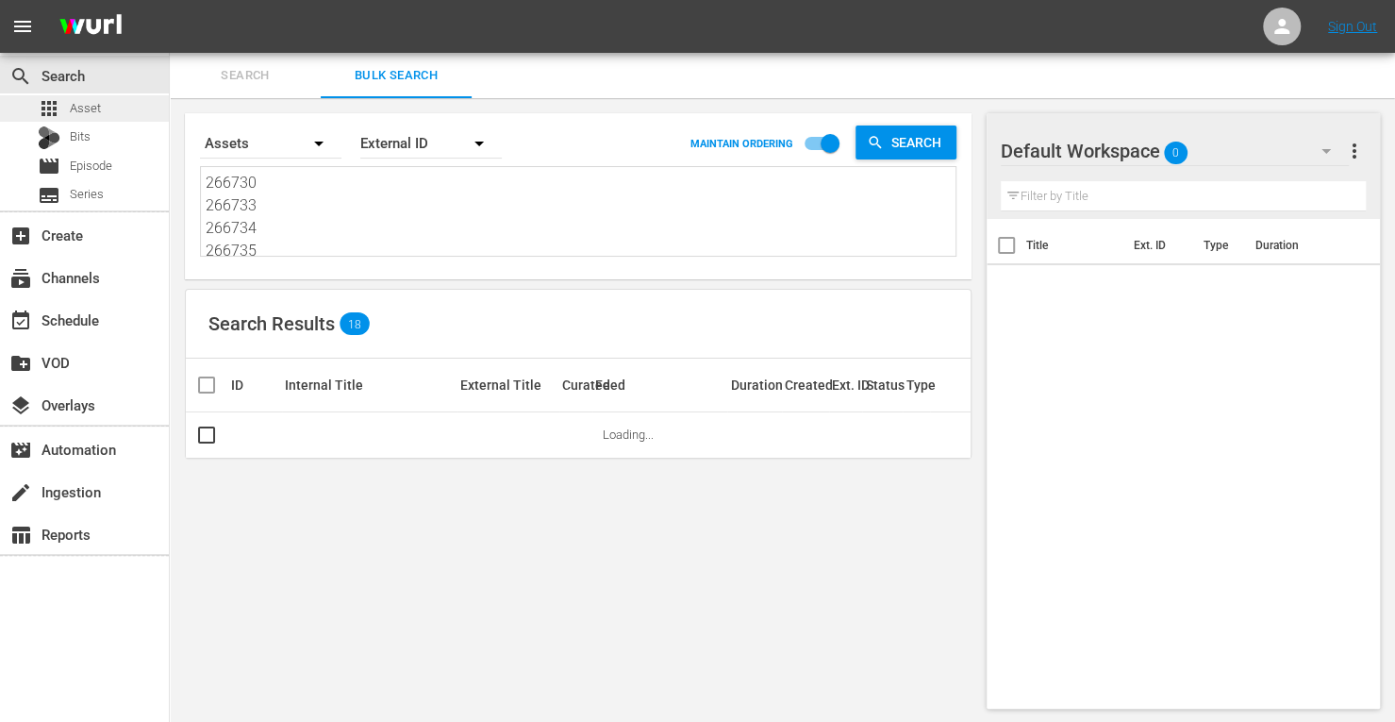
type textarea "266735 266736 266737"
drag, startPoint x: 277, startPoint y: 256, endPoint x: 91, endPoint y: -24, distance: 335.9
click at [91, 0] on html "menu Sign Out search Search apps Asset Bits movie Episode subtitles Series add_…" at bounding box center [697, 361] width 1395 height 722
click at [1357, 157] on span "more_vert" at bounding box center [1354, 151] width 23 height 23
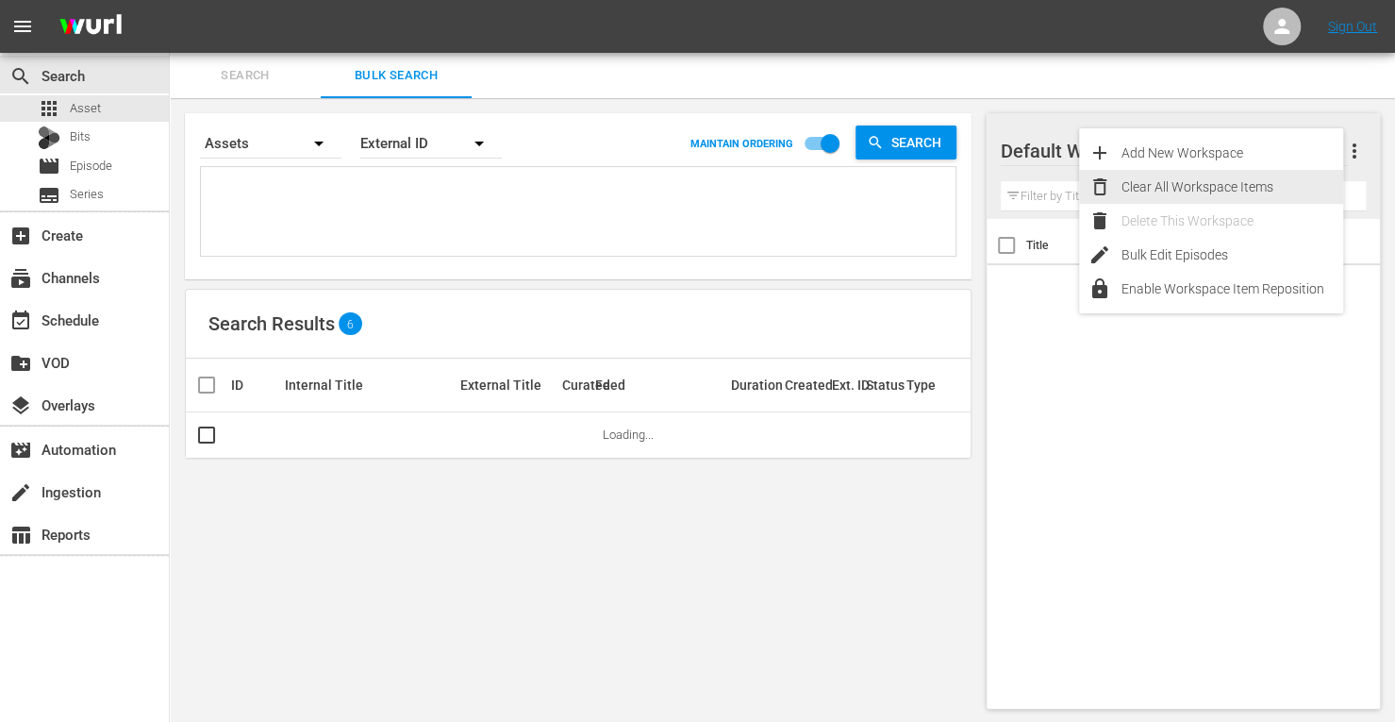
click at [1232, 186] on div "Clear All Workspace Items" at bounding box center [1233, 187] width 222 height 34
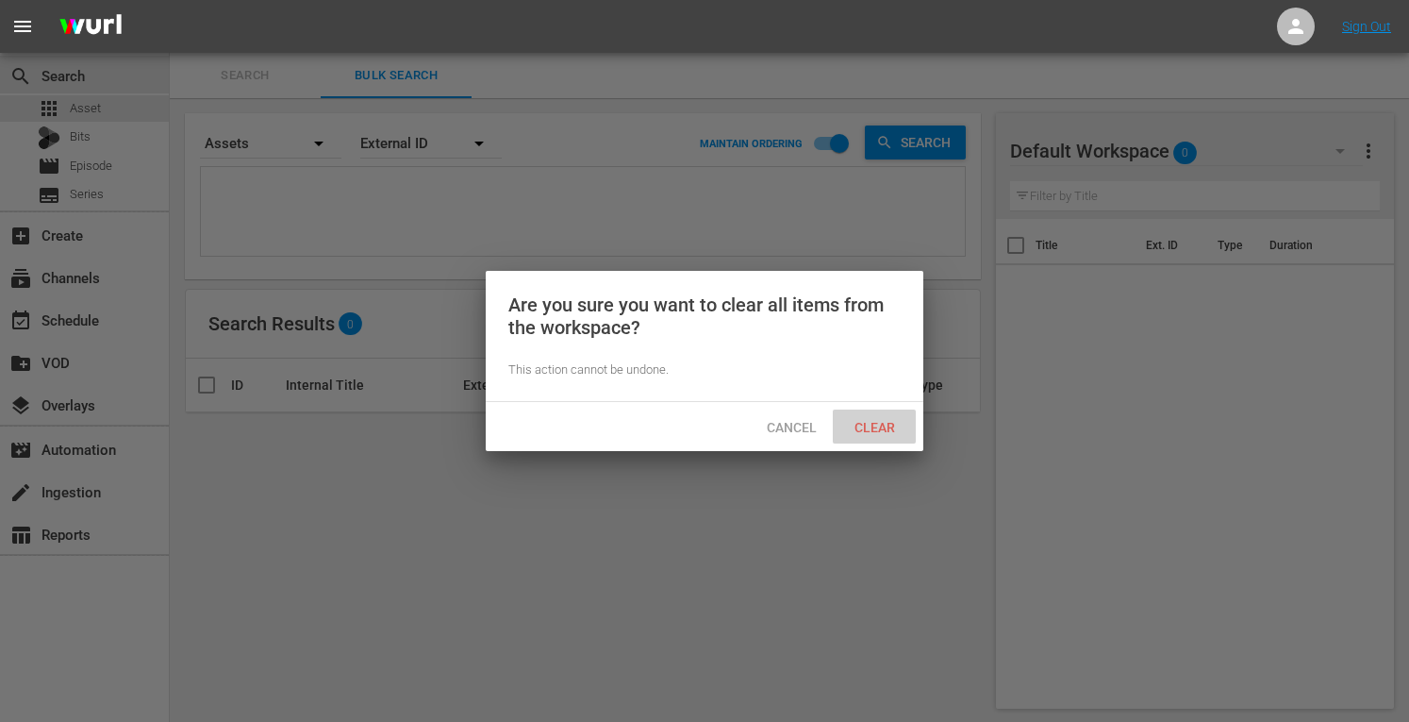
click at [882, 424] on span "Clear" at bounding box center [875, 427] width 71 height 15
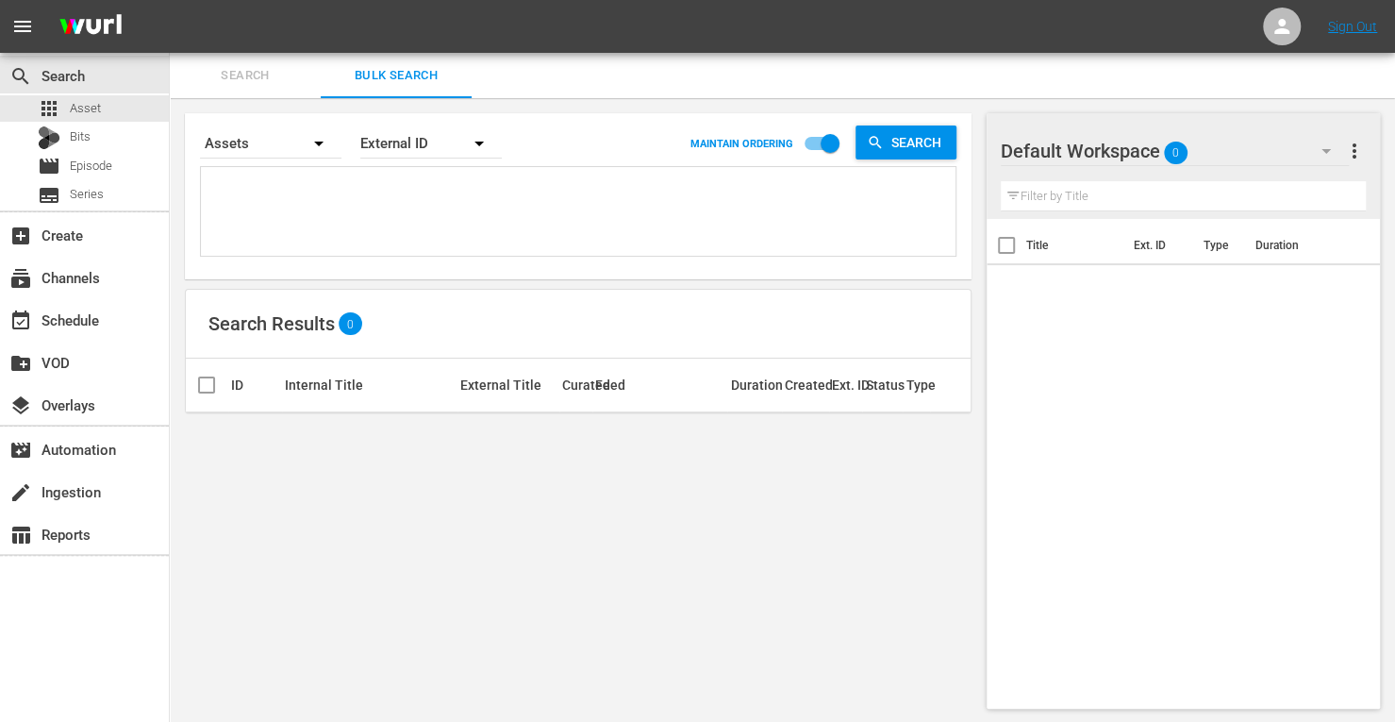
click at [326, 191] on textarea at bounding box center [581, 215] width 750 height 86
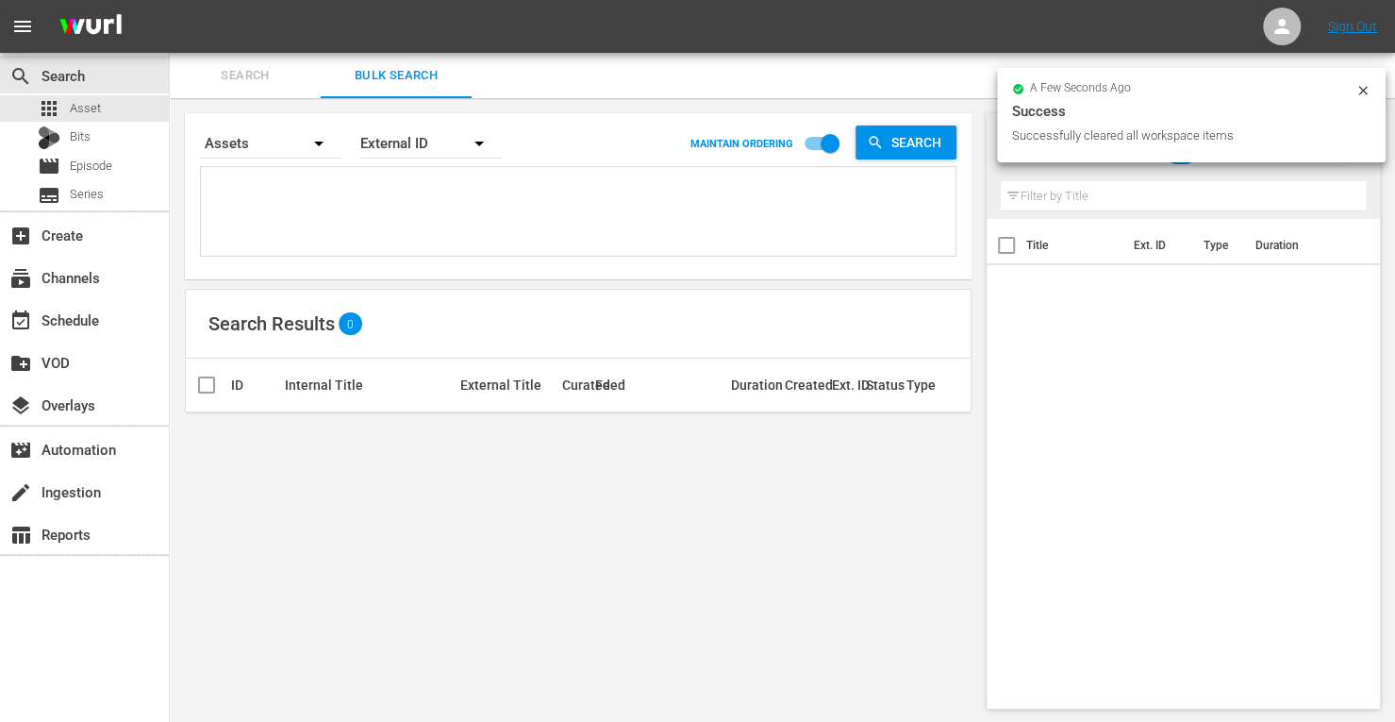
paste textarea "161949 190482 214804 161954 190484 153652"
type textarea "161949 190482 214804 161954 190484 153652"
click at [326, 191] on textarea "161949 190482 214804 161954 190484 153652" at bounding box center [581, 214] width 750 height 86
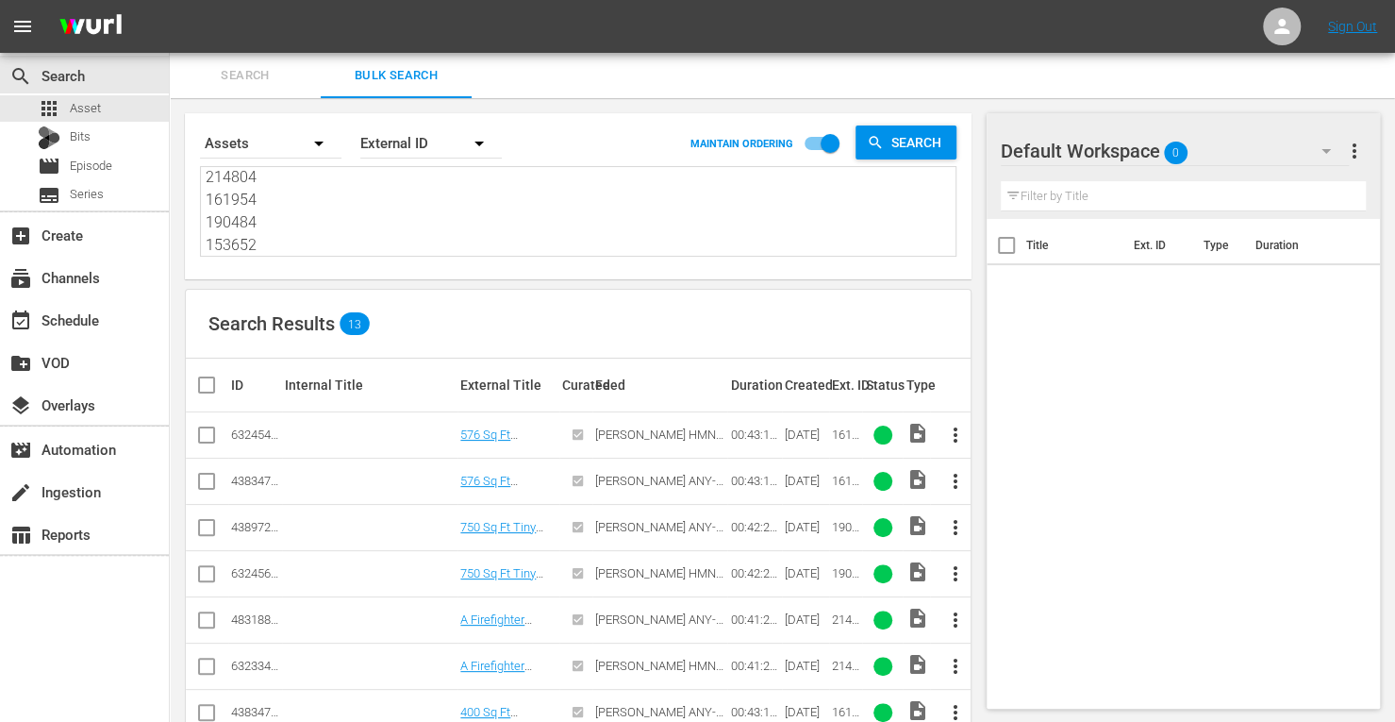
type textarea "161949 190482 214804 161954 190484 153652"
click at [211, 484] on input "checkbox" at bounding box center [206, 485] width 23 height 23
checkbox input "true"
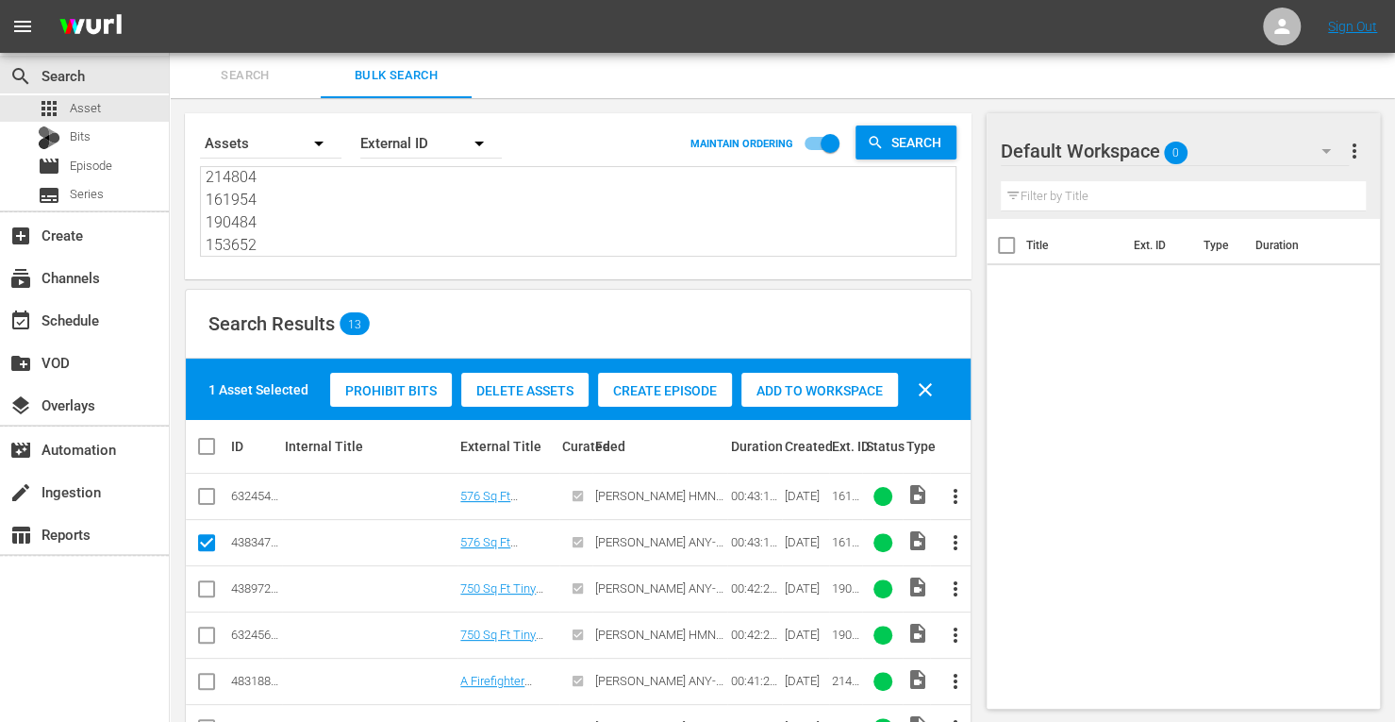
click at [199, 591] on input "checkbox" at bounding box center [206, 592] width 23 height 23
checkbox input "true"
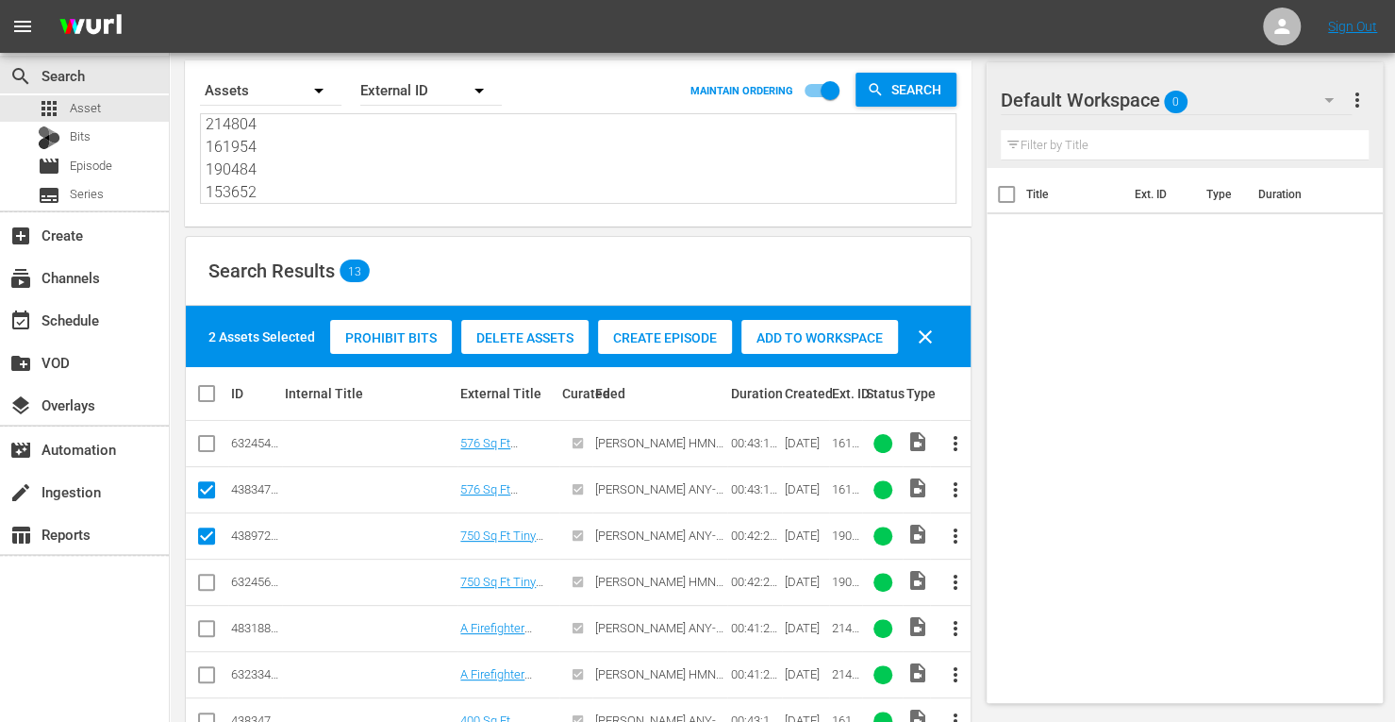
scroll to position [58, 0]
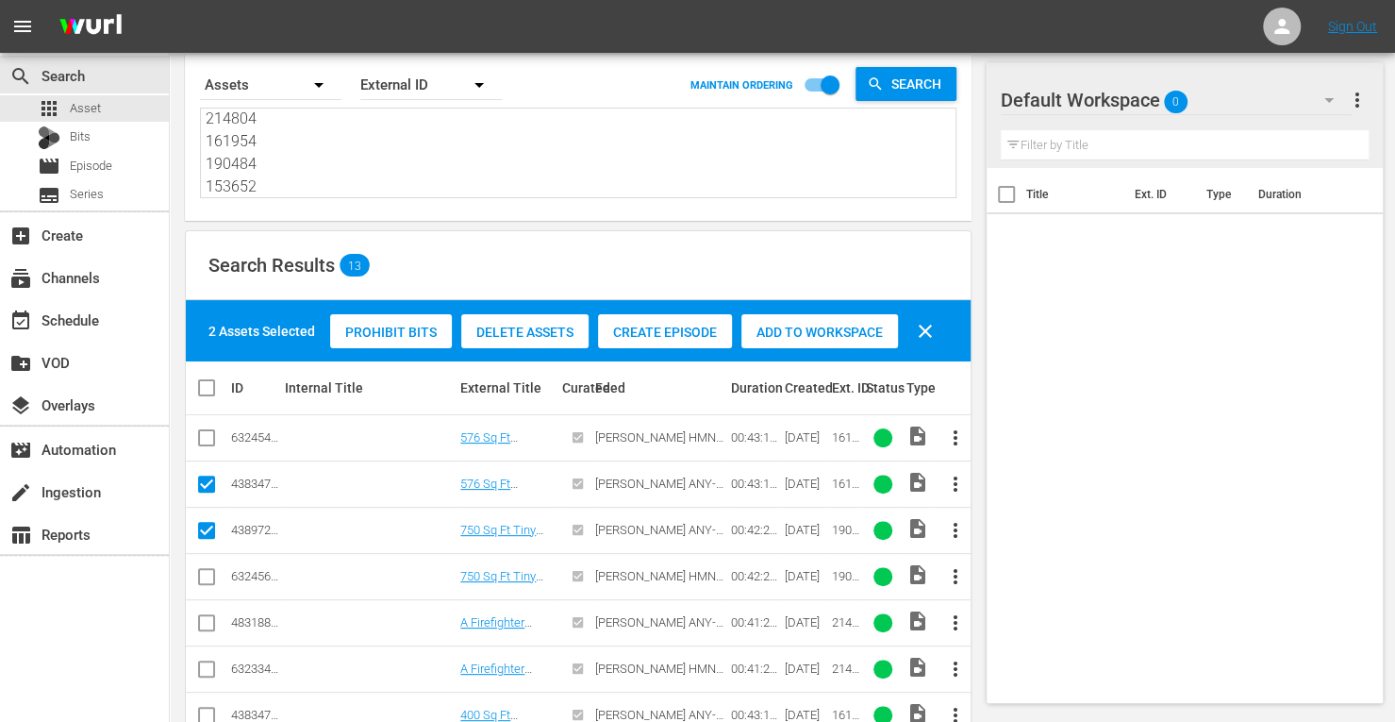
click at [202, 615] on input "checkbox" at bounding box center [206, 626] width 23 height 23
checkbox input "true"
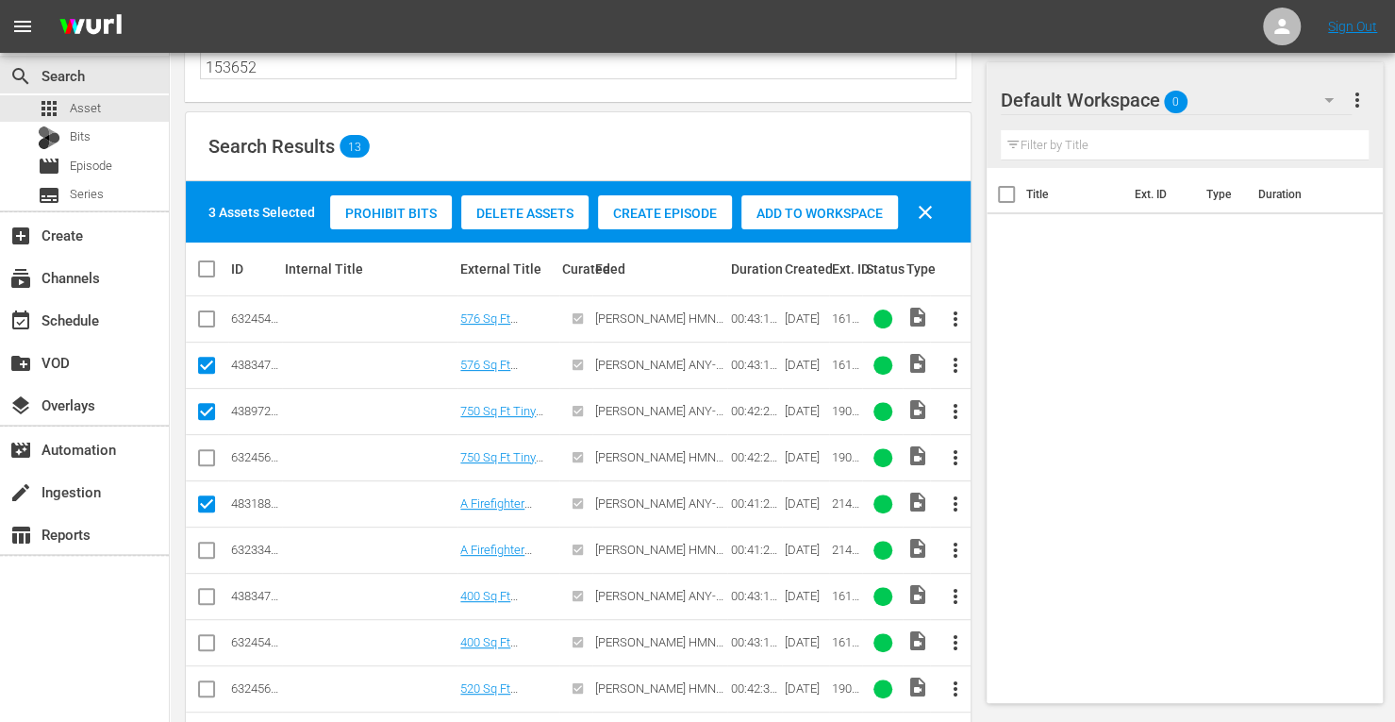
click at [204, 599] on input "checkbox" at bounding box center [206, 600] width 23 height 23
checkbox input "true"
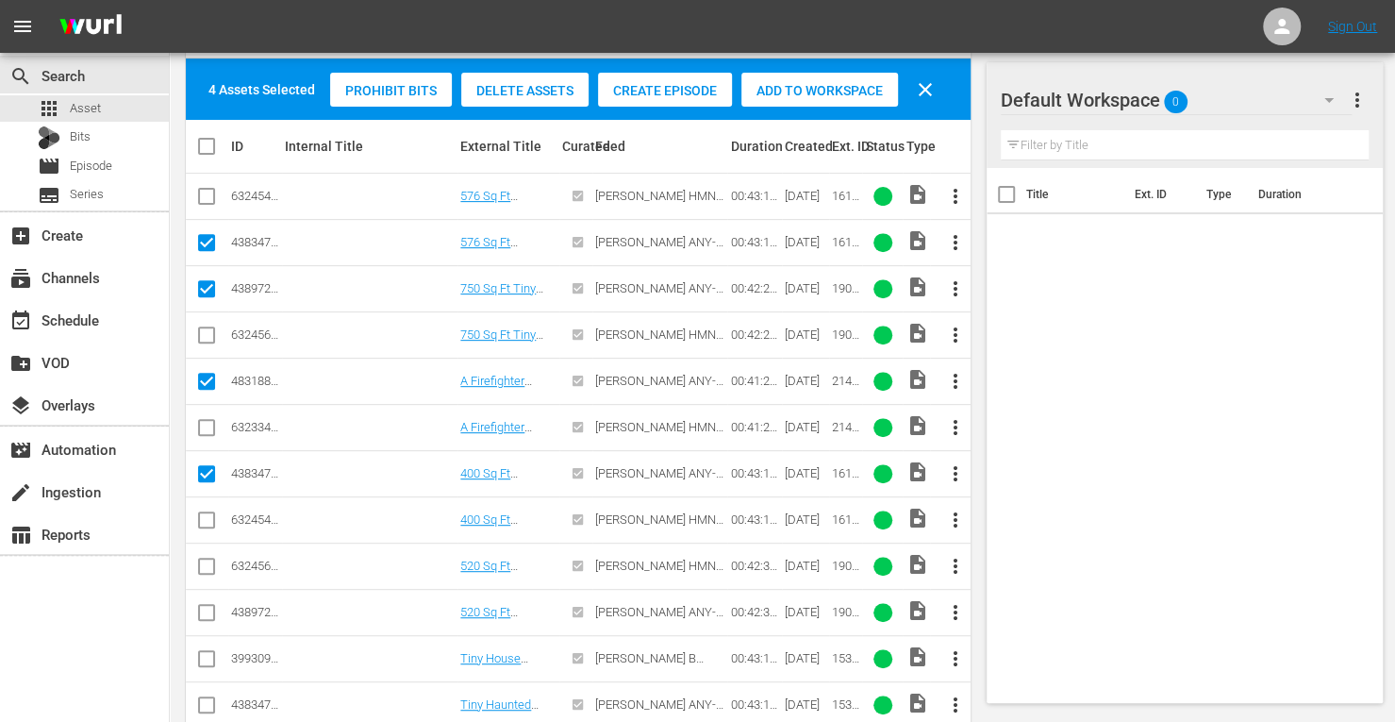
scroll to position [301, 0]
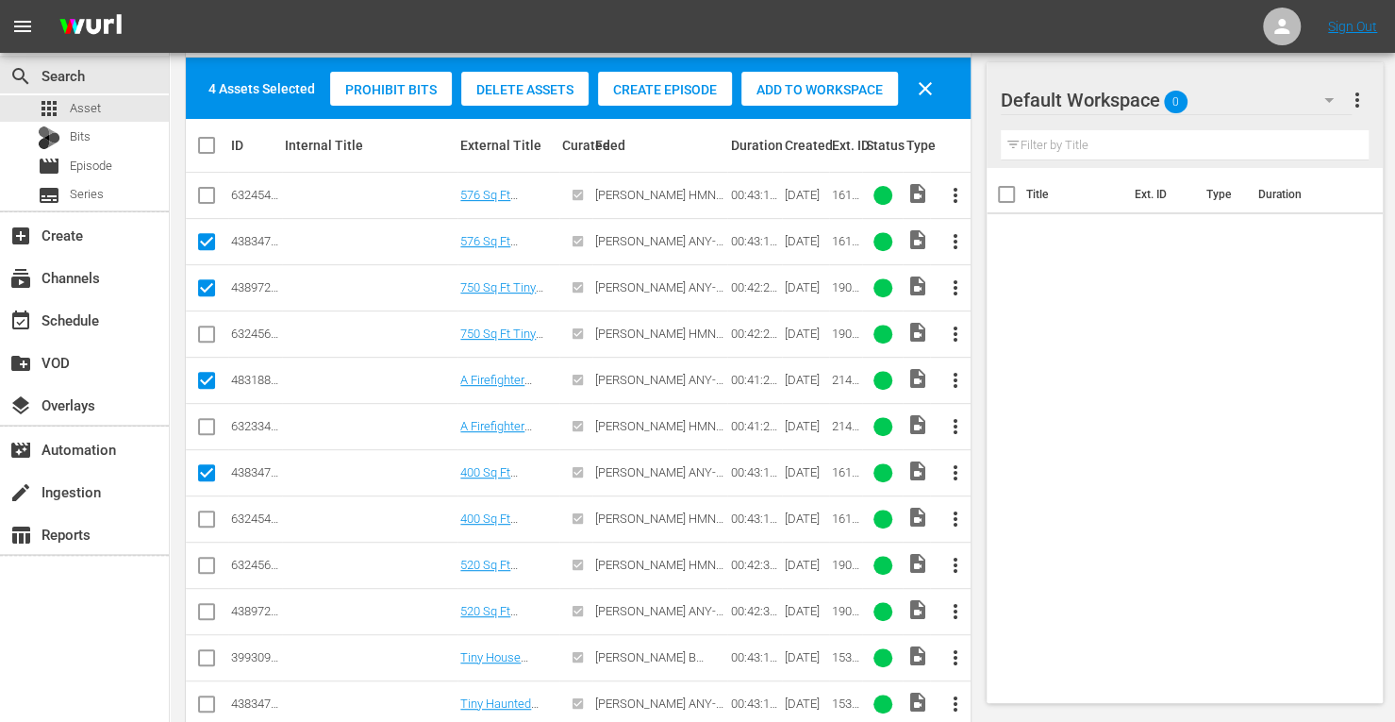
click at [210, 614] on input "checkbox" at bounding box center [206, 615] width 23 height 23
checkbox input "true"
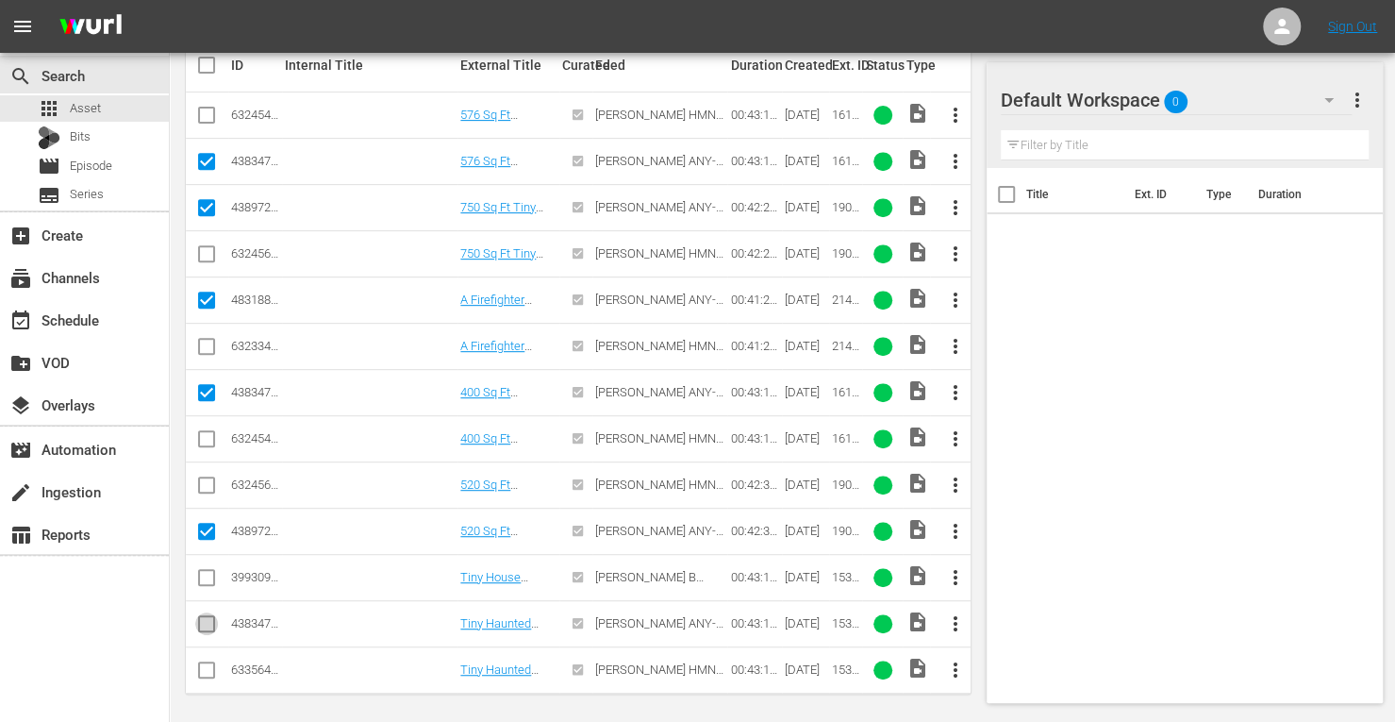
click at [205, 622] on input "checkbox" at bounding box center [206, 627] width 23 height 23
checkbox input "true"
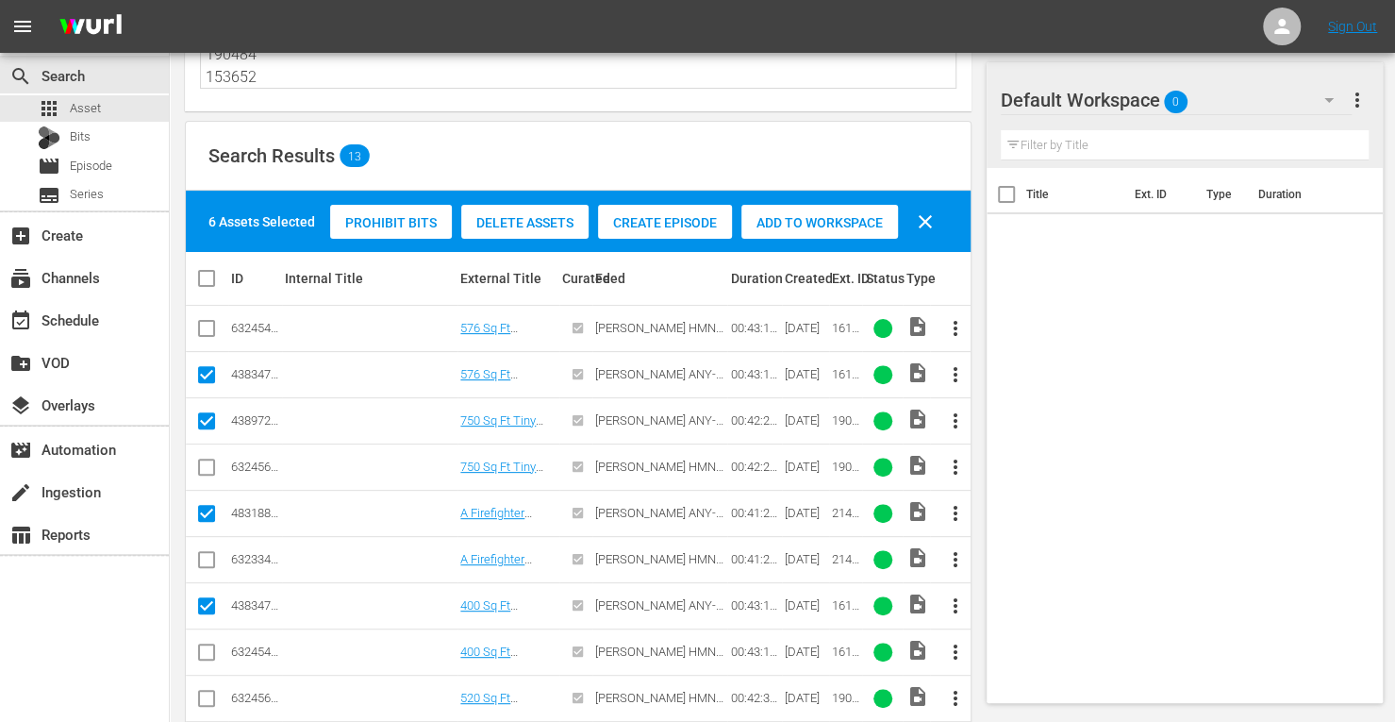
scroll to position [164, 0]
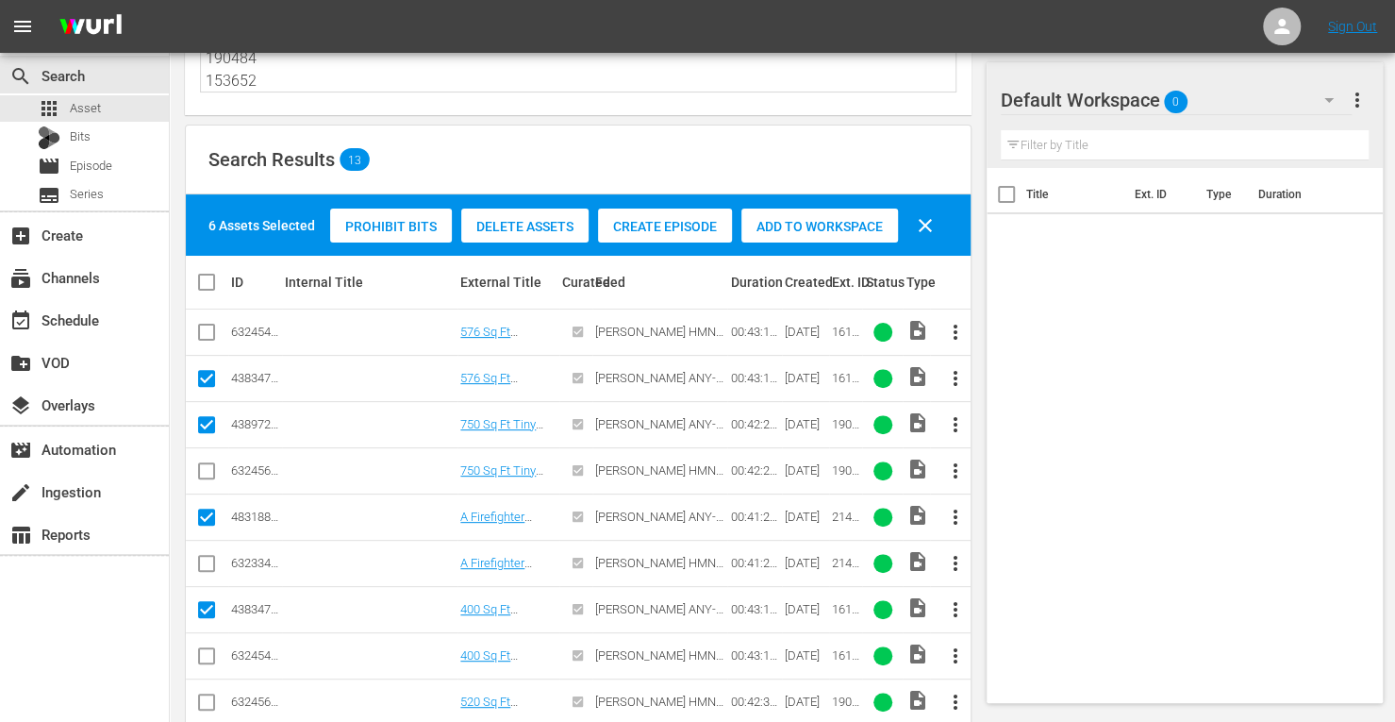
click at [787, 227] on span "Add to Workspace" at bounding box center [819, 226] width 157 height 15
click at [819, 221] on span "Add to Workspace" at bounding box center [819, 226] width 157 height 15
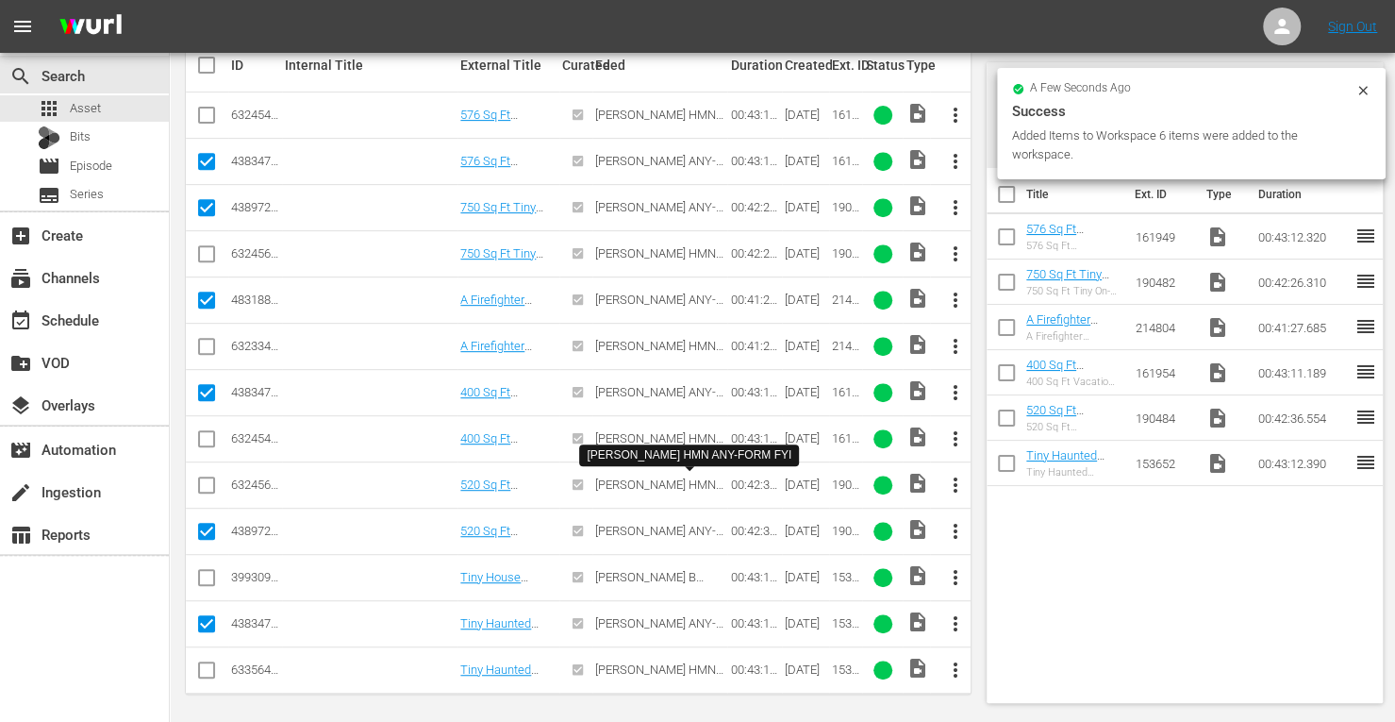
scroll to position [0, 0]
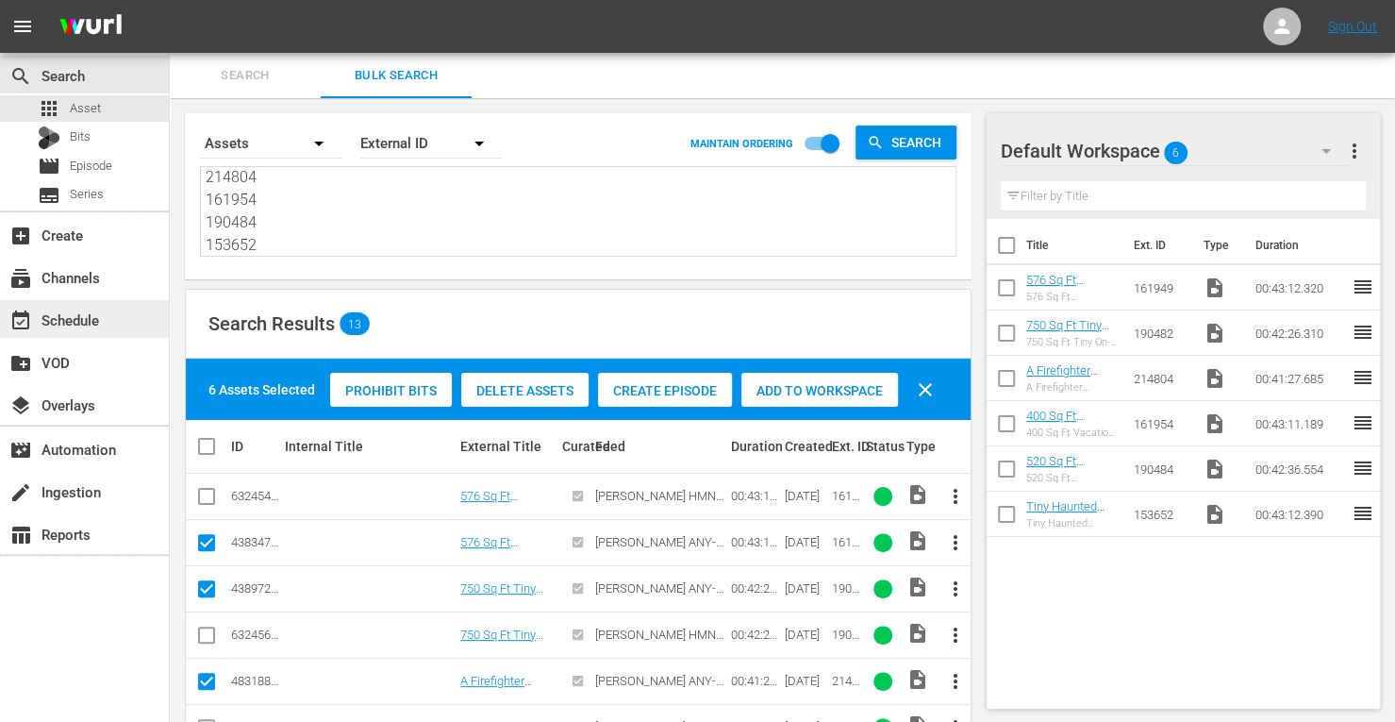
click at [98, 321] on div "event_available Schedule" at bounding box center [53, 316] width 106 height 17
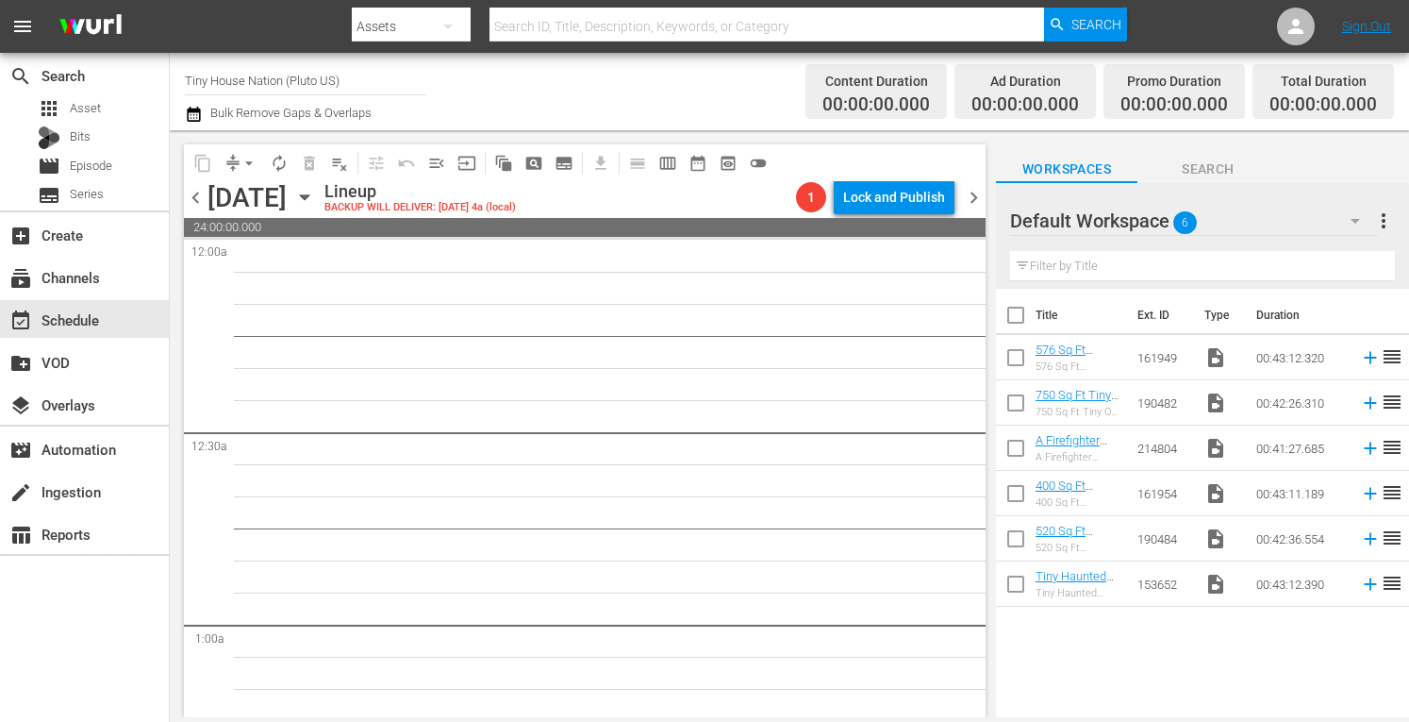
click at [1016, 317] on input "checkbox" at bounding box center [1016, 319] width 40 height 40
checkbox input "true"
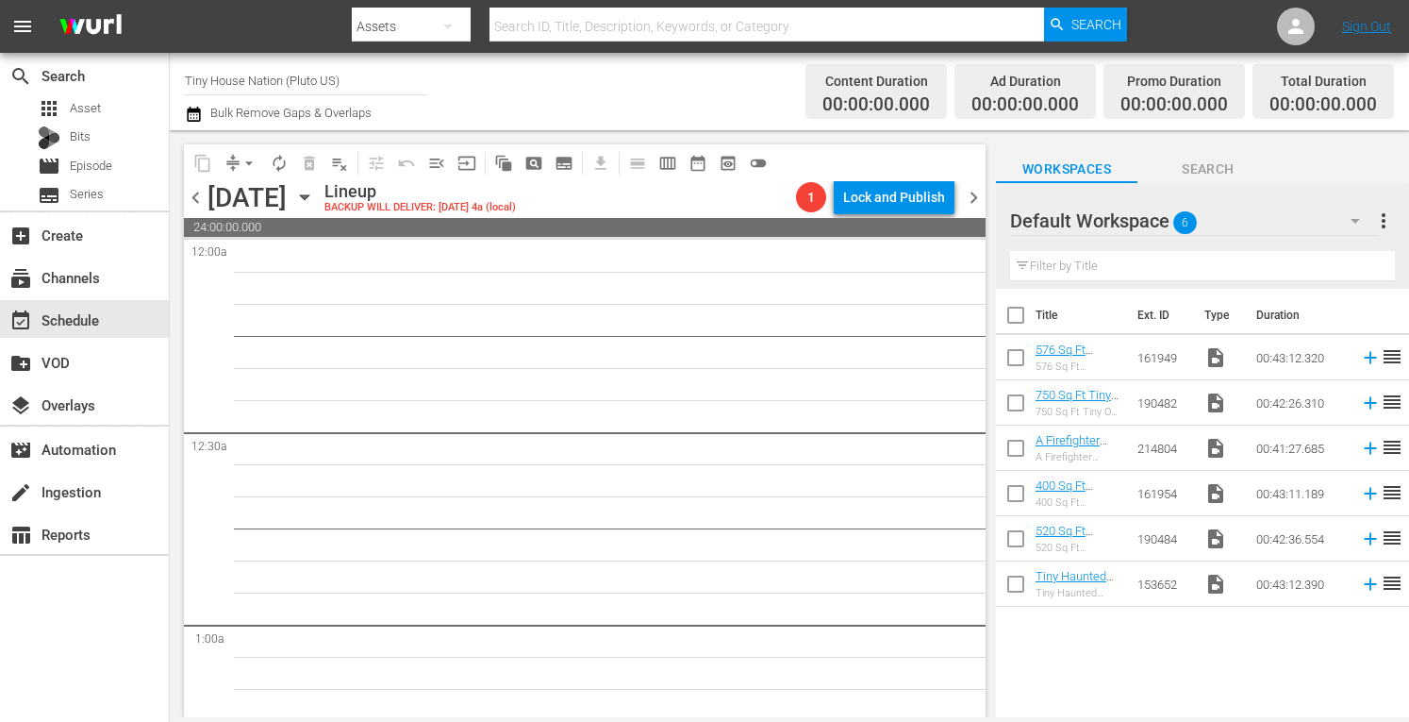
checkbox input "true"
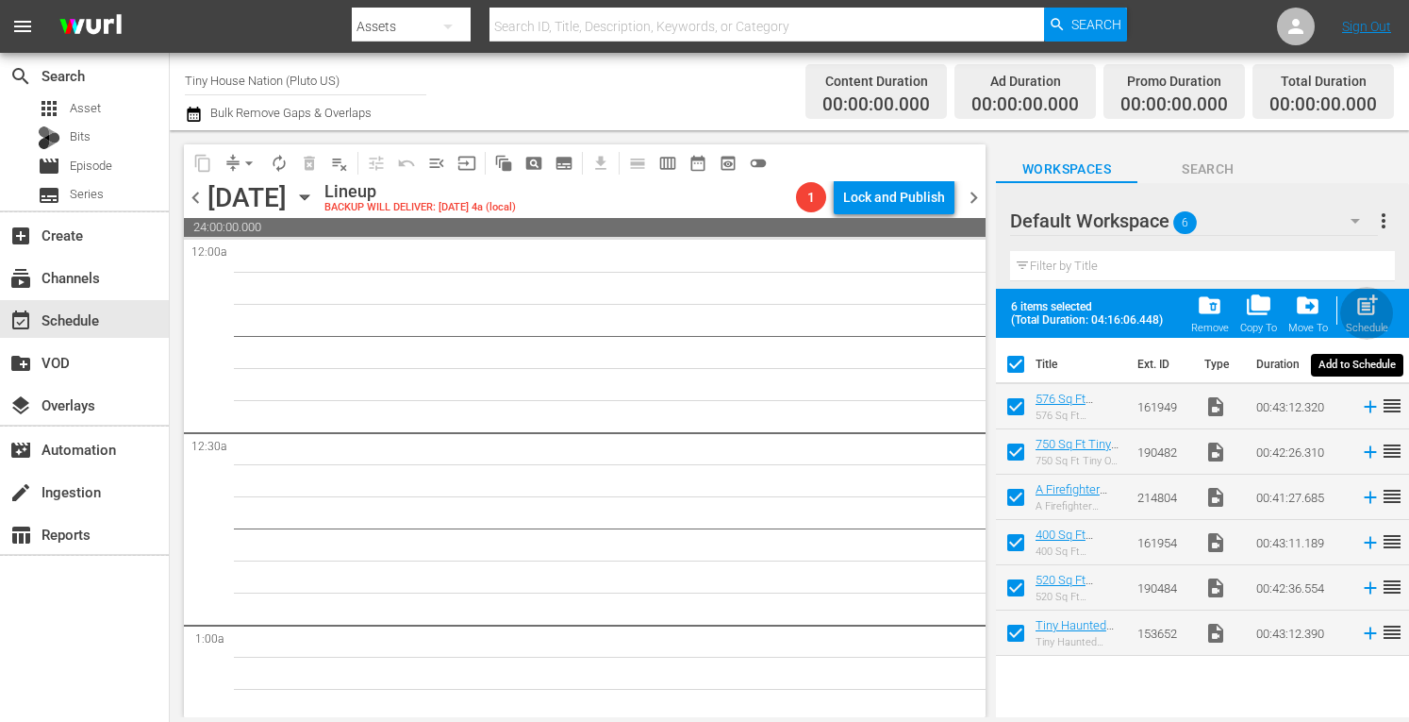
click at [1375, 314] on span "post_add" at bounding box center [1367, 304] width 25 height 25
checkbox input "false"
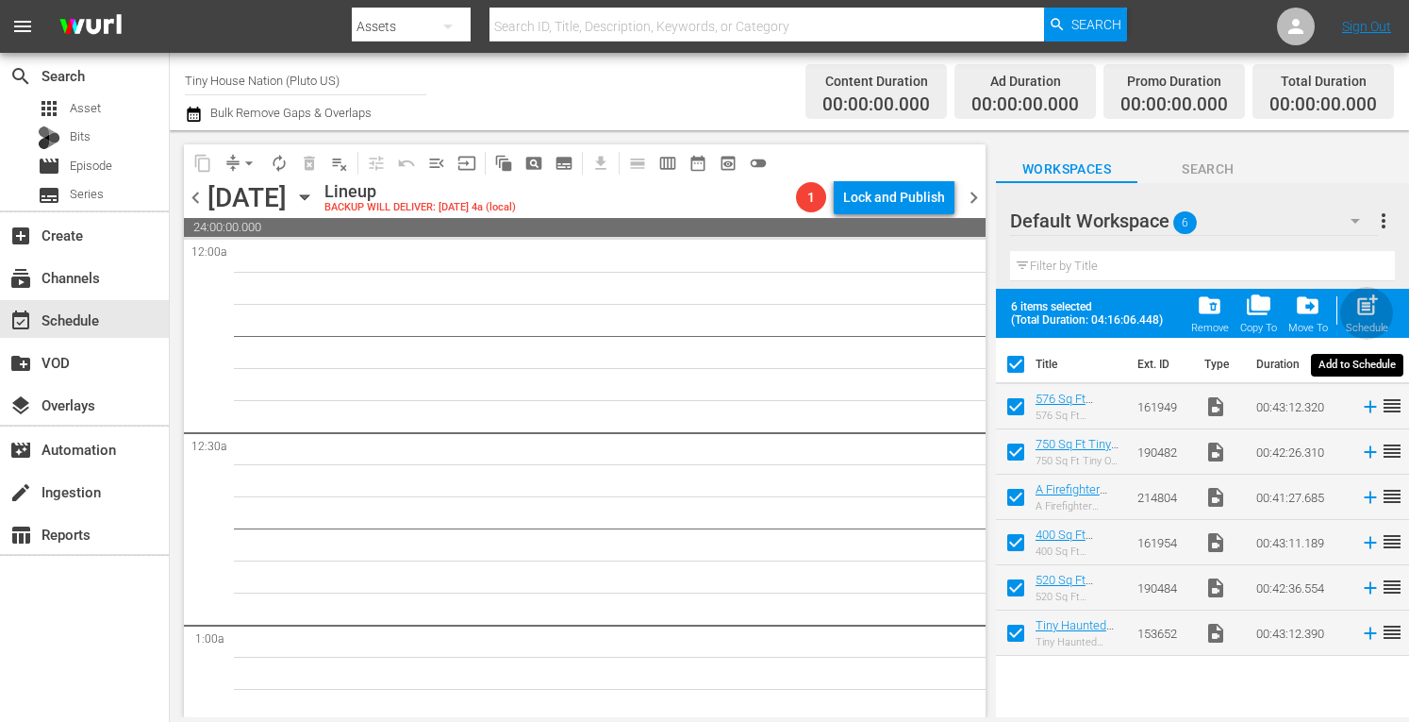
checkbox input "false"
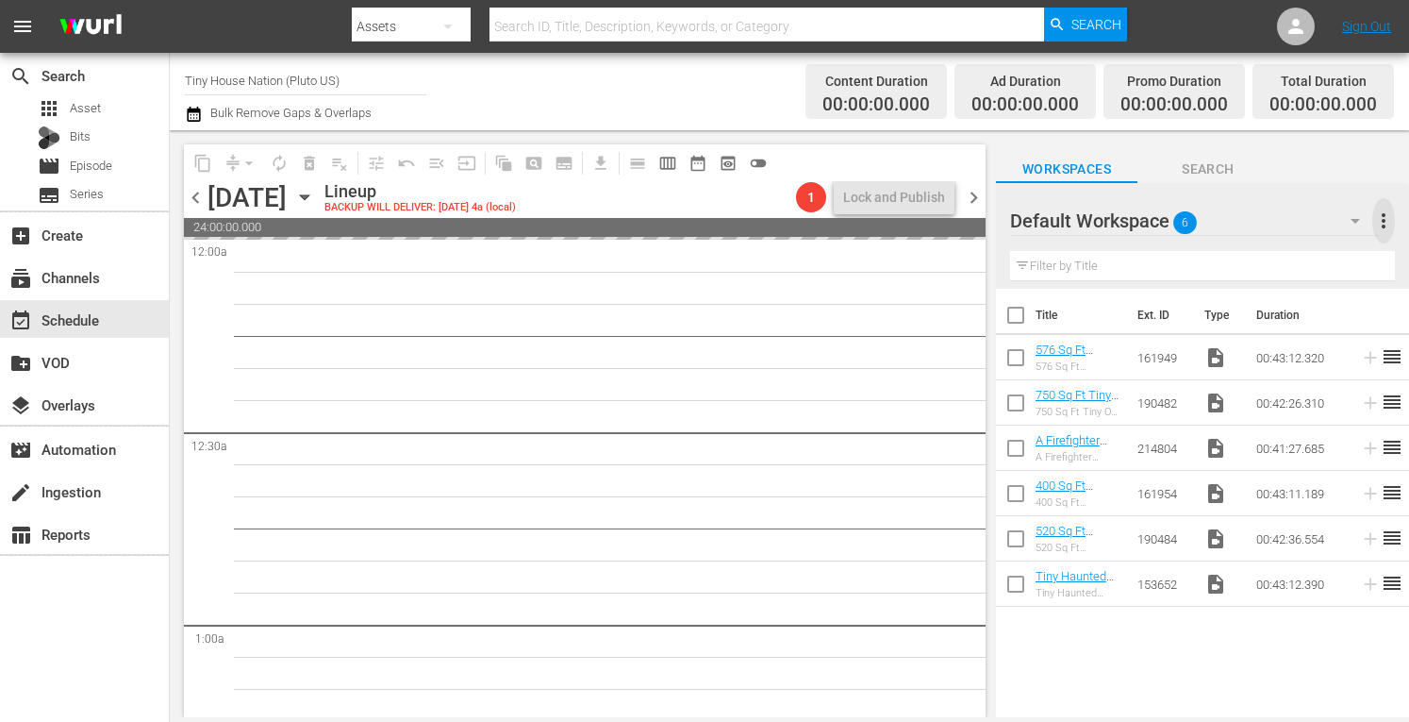
click at [1387, 225] on span "more_vert" at bounding box center [1384, 220] width 23 height 23
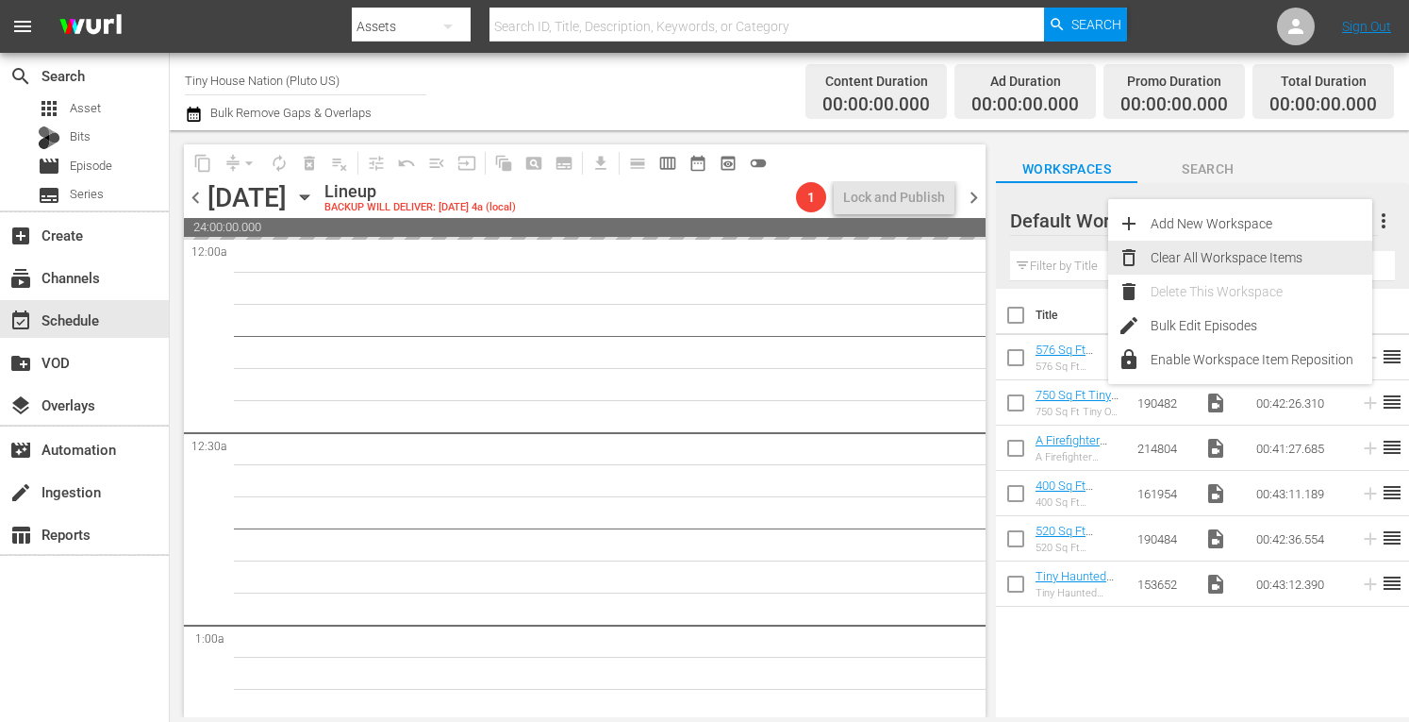
click at [1251, 258] on div "Clear All Workspace Items" at bounding box center [1262, 258] width 222 height 34
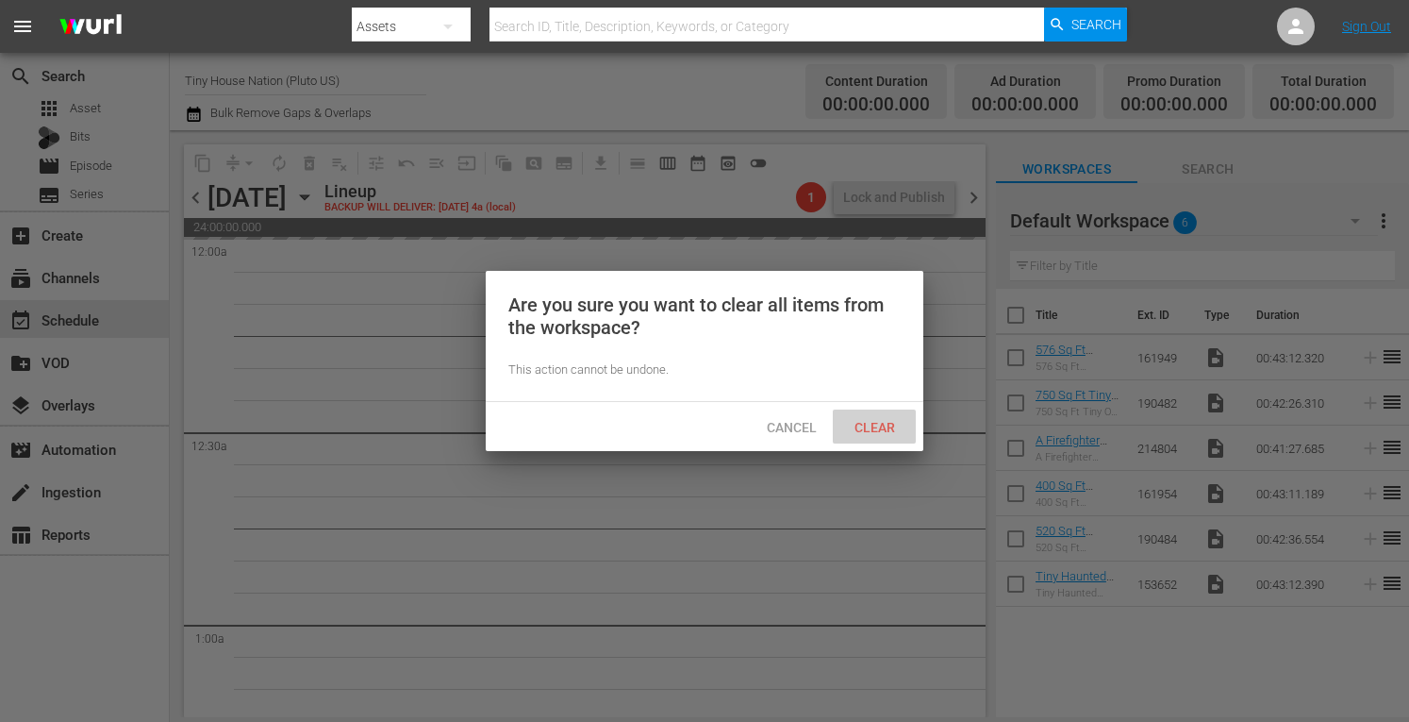
click at [878, 423] on span "Clear" at bounding box center [875, 427] width 71 height 15
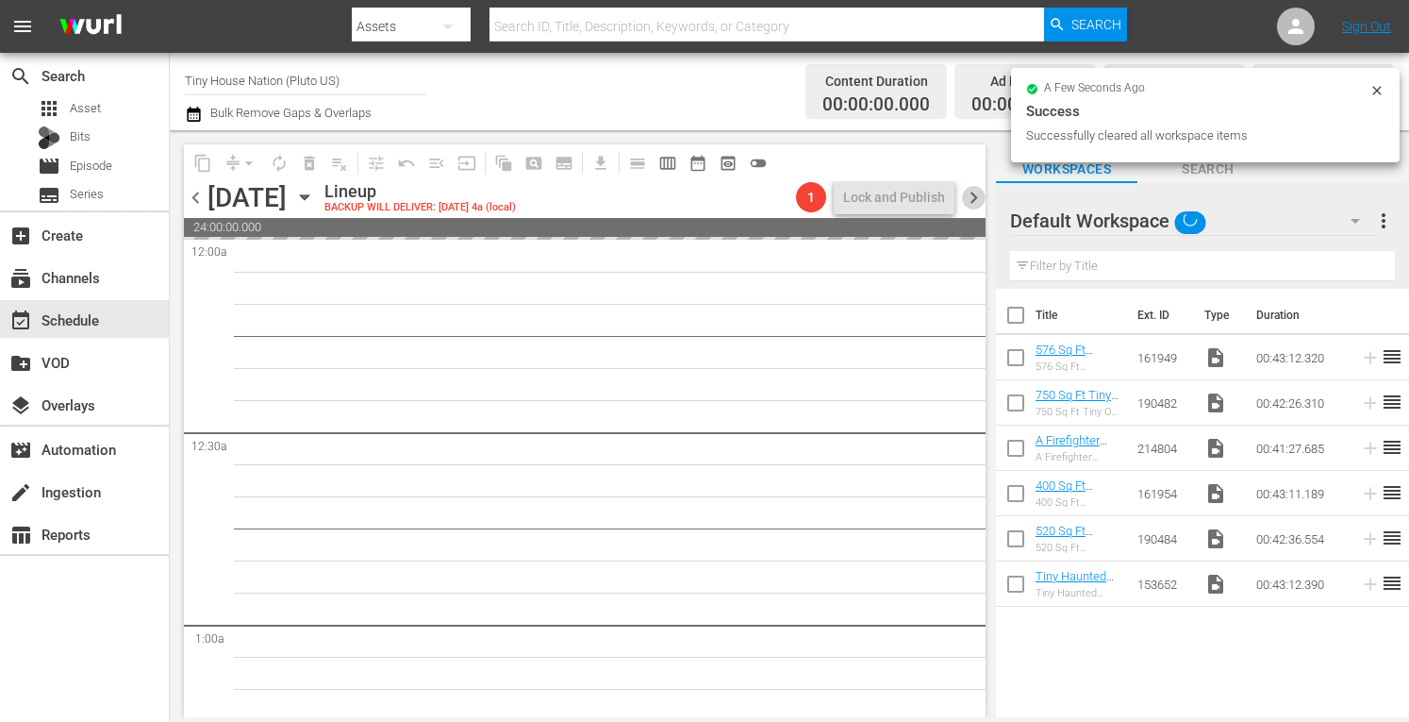
click at [970, 195] on span "chevron_right" at bounding box center [974, 198] width 24 height 24
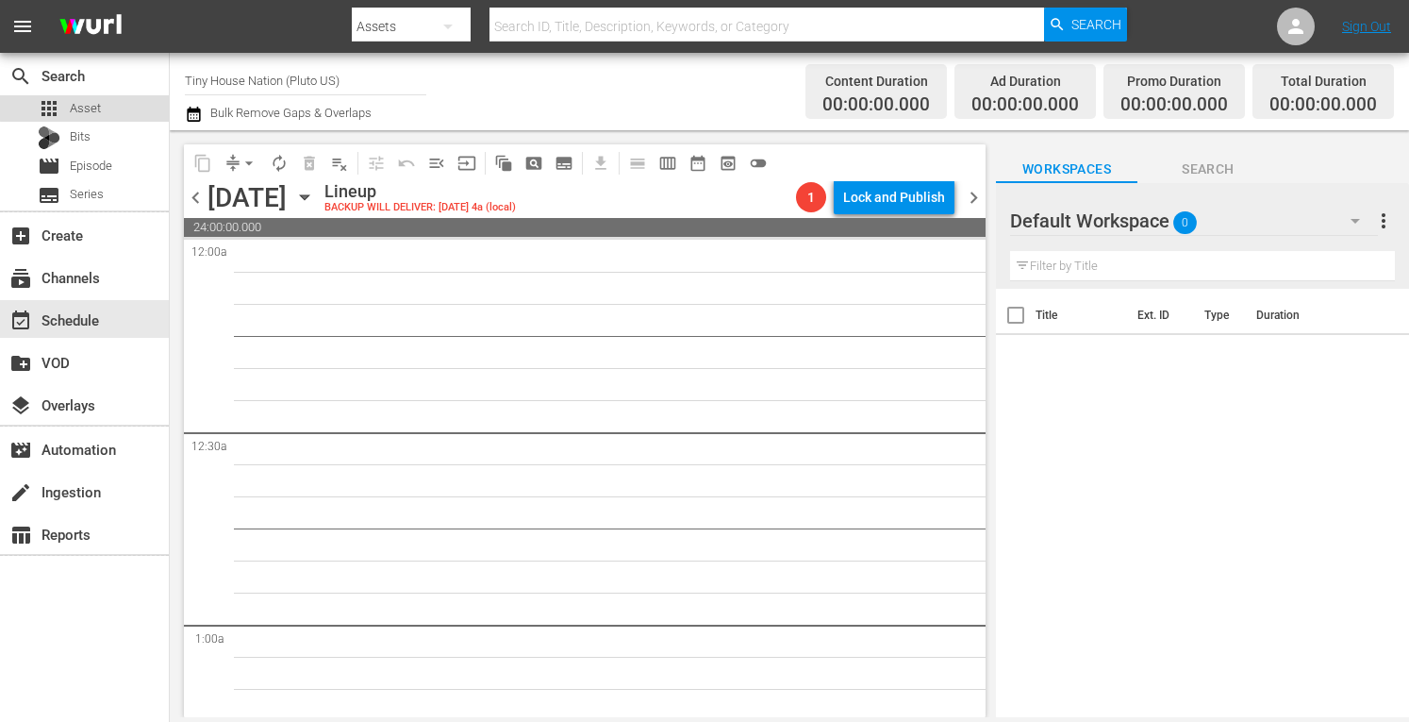
click at [89, 107] on span "Asset" at bounding box center [85, 108] width 31 height 19
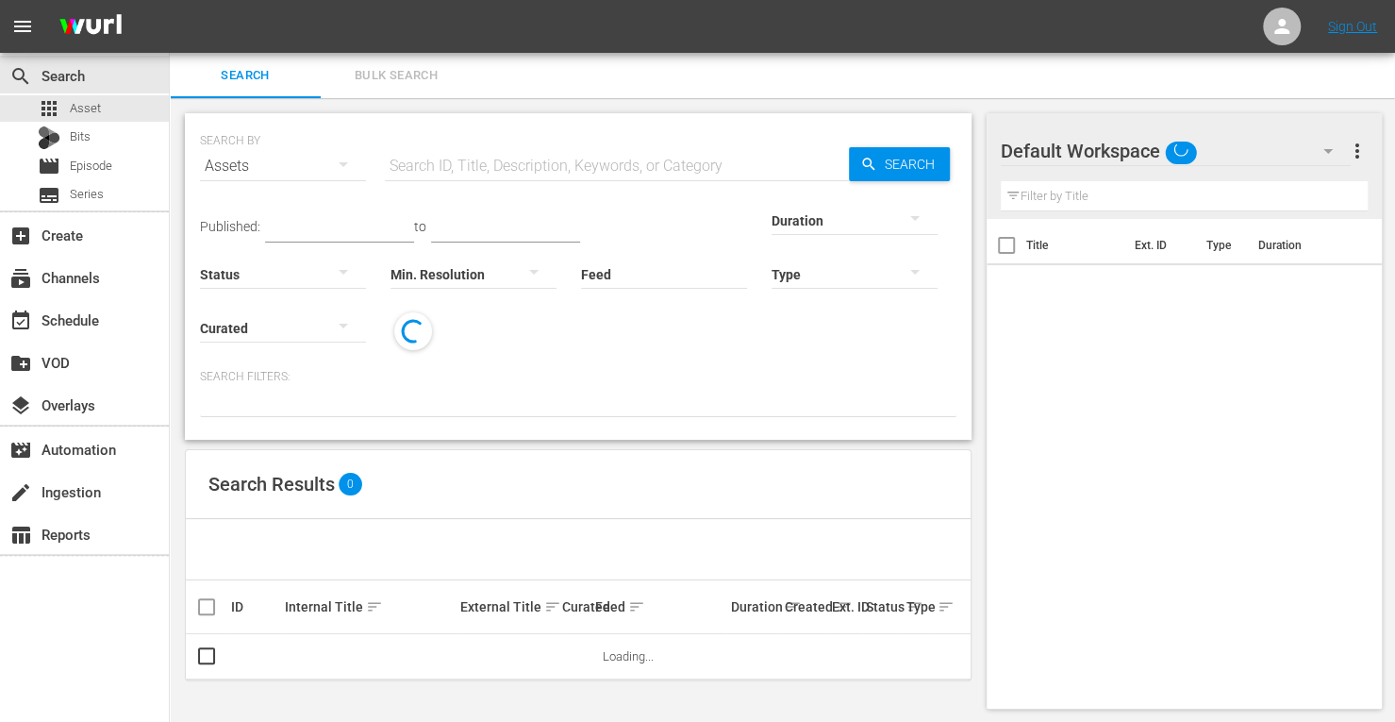
click at [407, 74] on span "Bulk Search" at bounding box center [396, 76] width 128 height 22
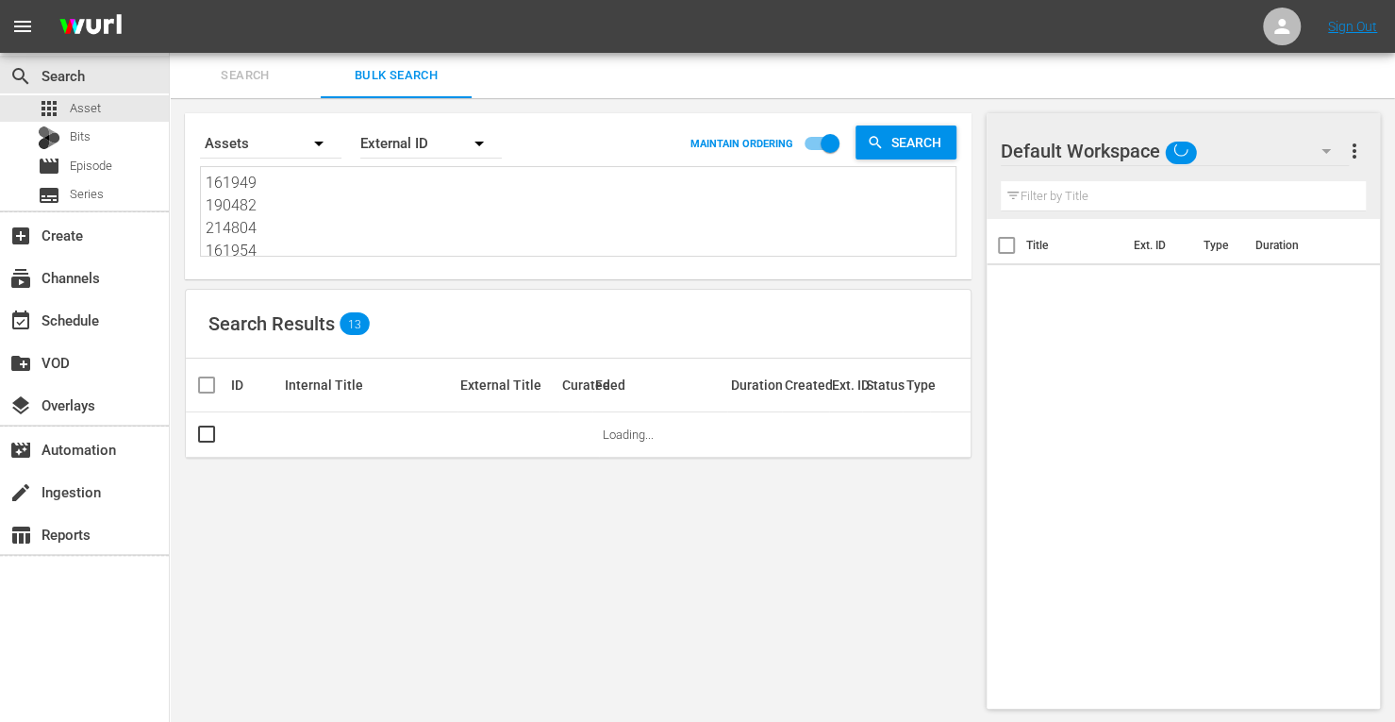
drag, startPoint x: 289, startPoint y: 248, endPoint x: 172, endPoint y: 104, distance: 185.8
click at [172, 104] on div "Search By Assets Order By External ID MAINTAIN ORDERING Search 161949 190482 21…" at bounding box center [578, 410] width 817 height 625
type textarea "190484 153652"
drag, startPoint x: 302, startPoint y: 242, endPoint x: 76, endPoint y: -11, distance: 339.4
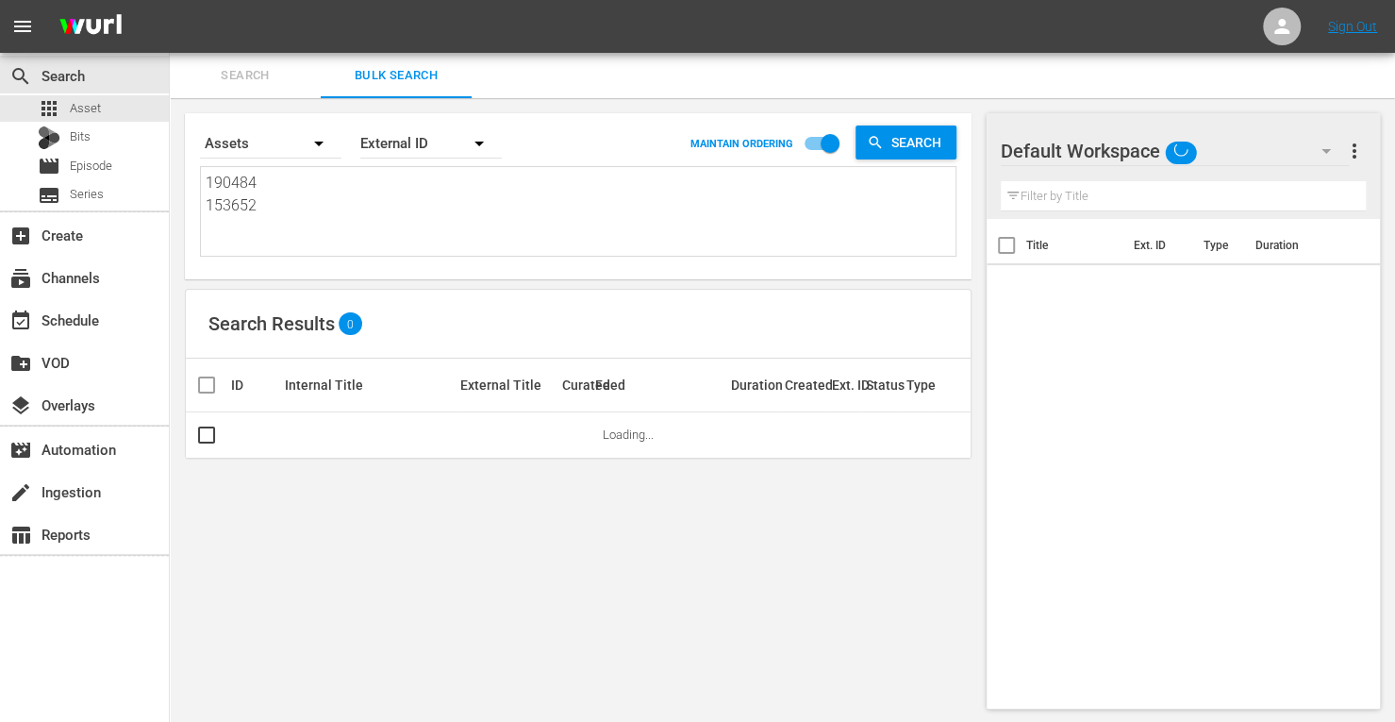
click at [76, 0] on html "menu Sign Out search Search apps Asset Bits movie Episode subtitles Series add_…" at bounding box center [697, 361] width 1395 height 722
paste textarea "153733 171815 161952 171810 214807 153729"
type textarea "153733 171815 161952 171810 214807 153729"
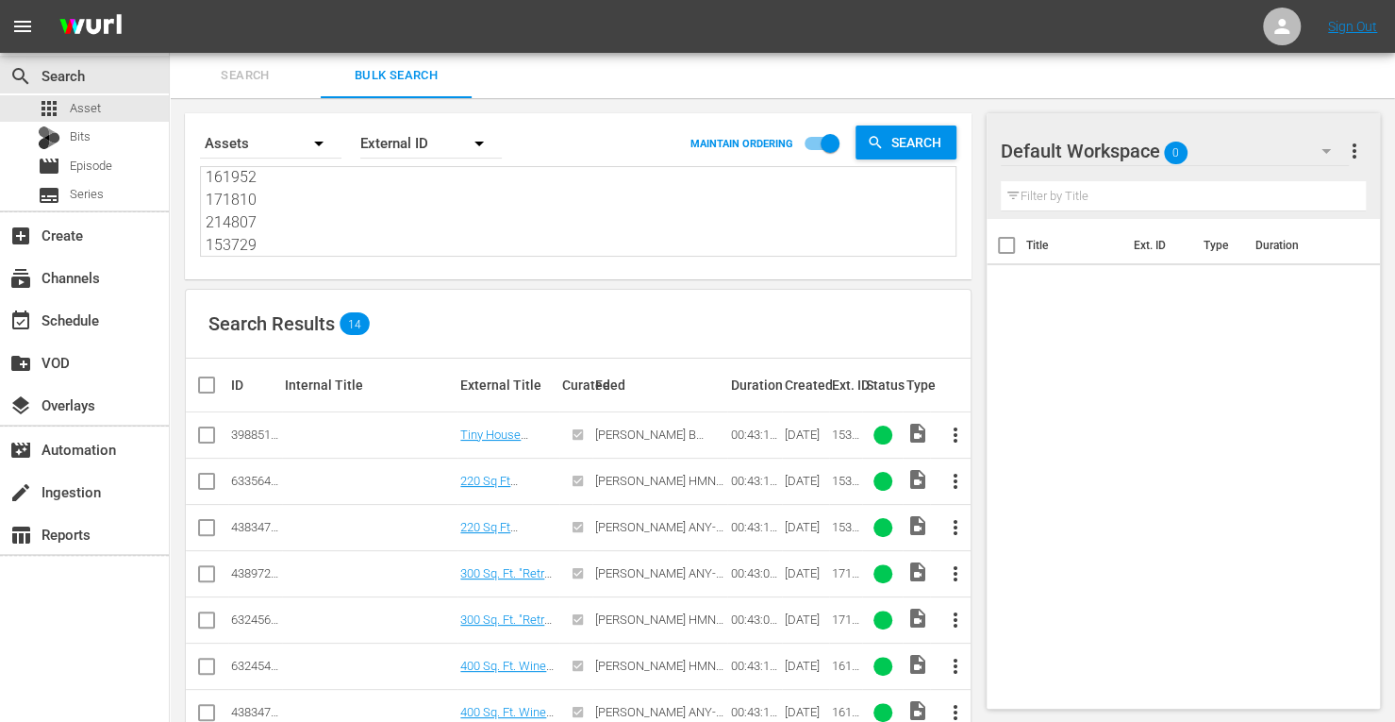
type textarea "153733 171815 161952 171810 214807 153729"
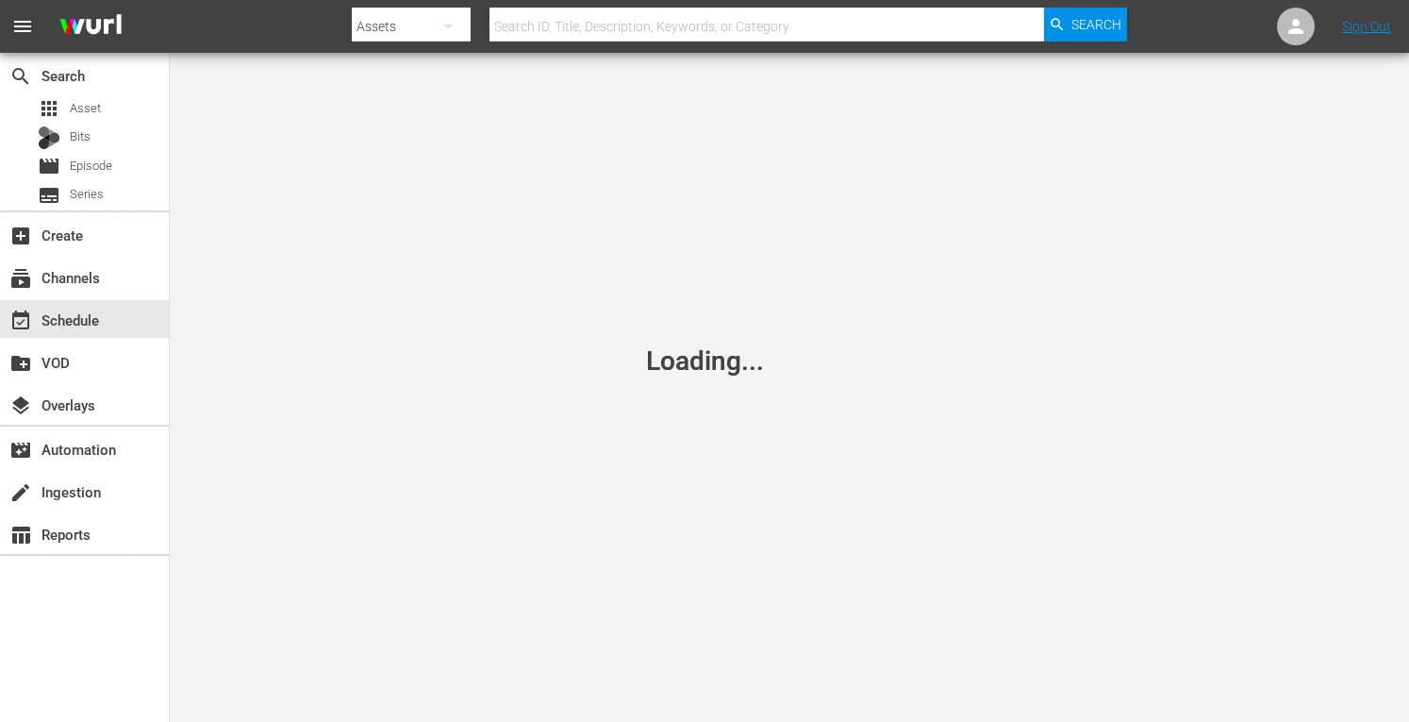
click at [211, 523] on div "Loading..." at bounding box center [704, 361] width 1409 height 722
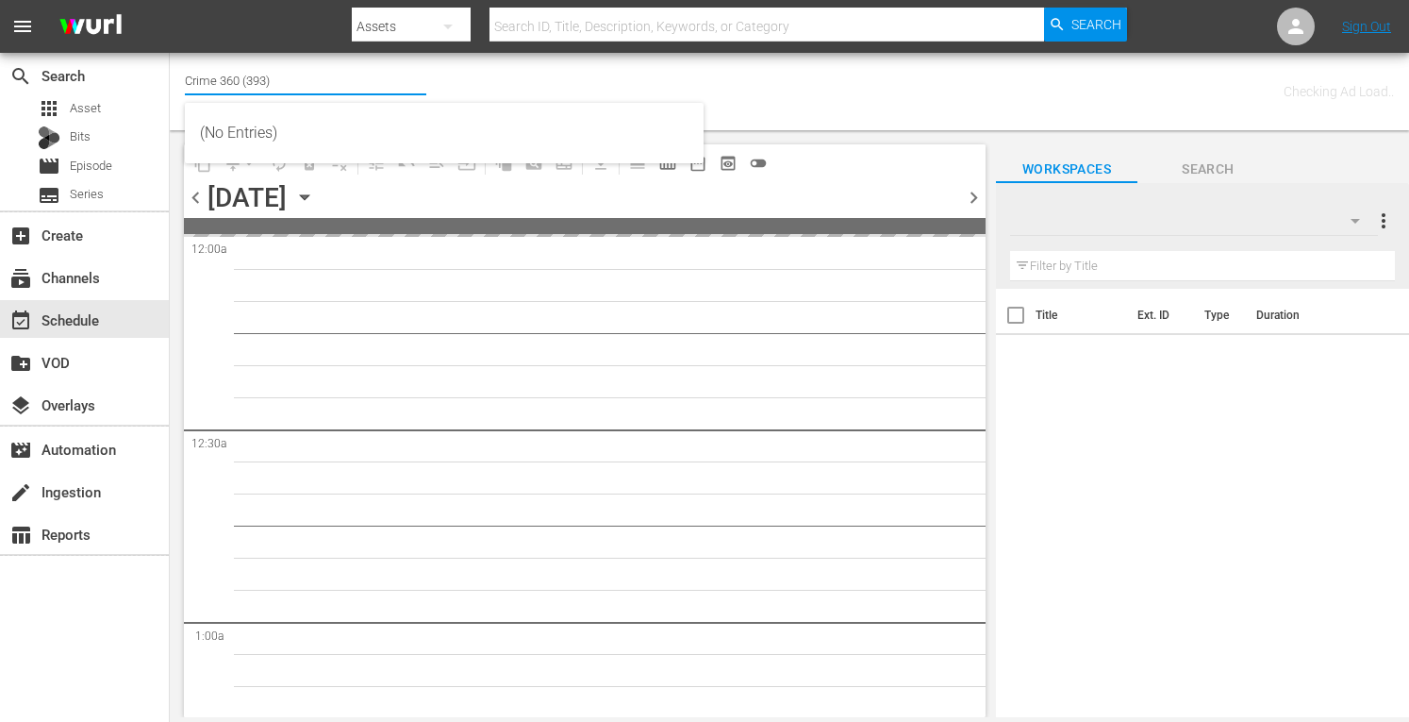
click at [241, 64] on input "Crime 360 (393)" at bounding box center [305, 80] width 241 height 45
click at [258, 75] on input "Crime 360 (393)" at bounding box center [305, 80] width 241 height 45
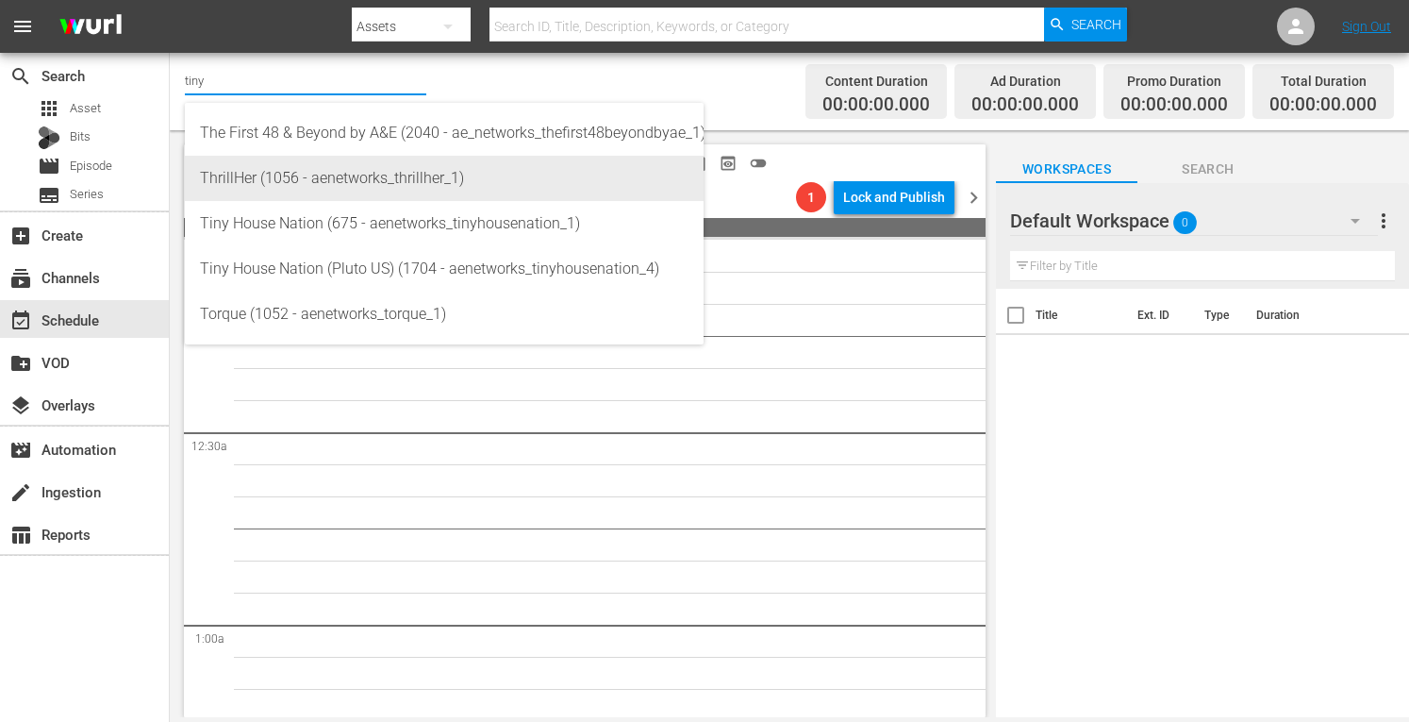
click at [320, 170] on div "ThrillHer (1056 - aenetworks_thrillher_1)" at bounding box center [444, 178] width 489 height 45
type input "ThrillHer (1056 - aenetworks_thrillher_1)"
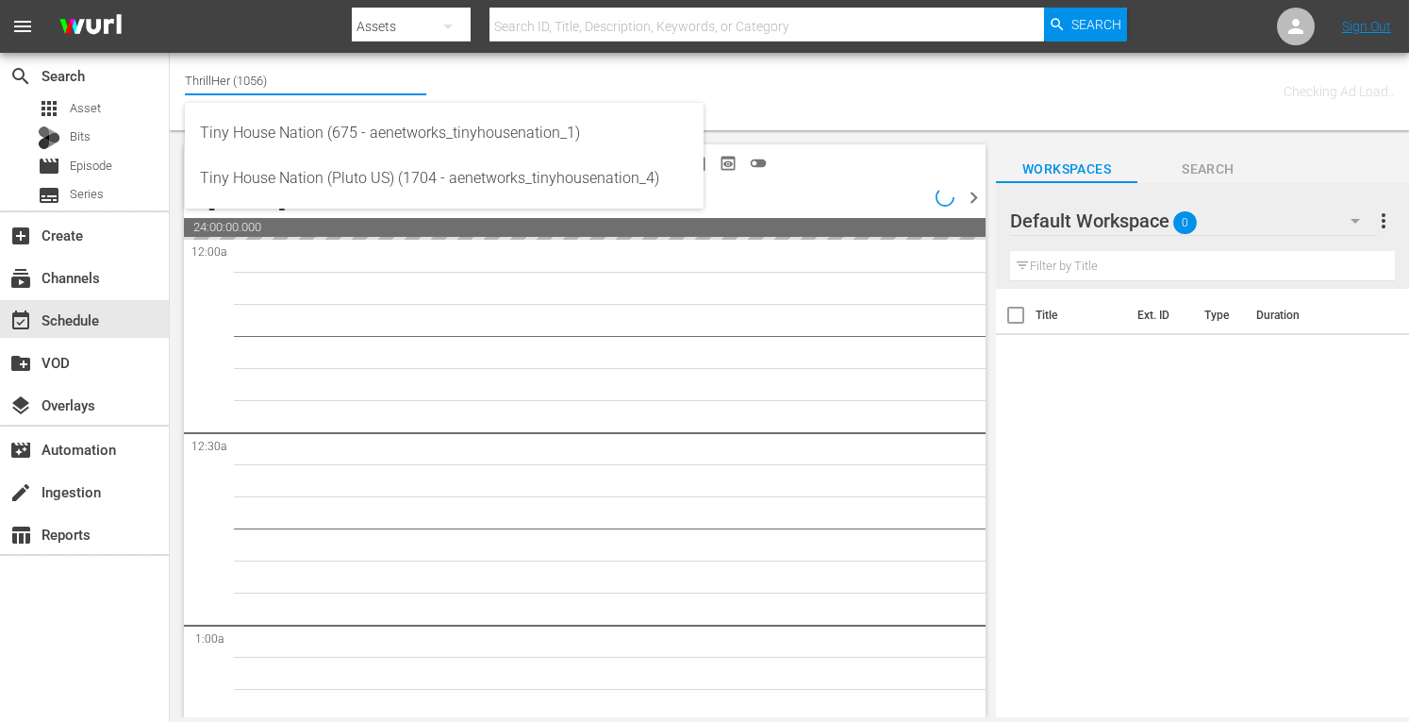
click at [296, 79] on input "ThrillHer (1056)" at bounding box center [305, 80] width 241 height 45
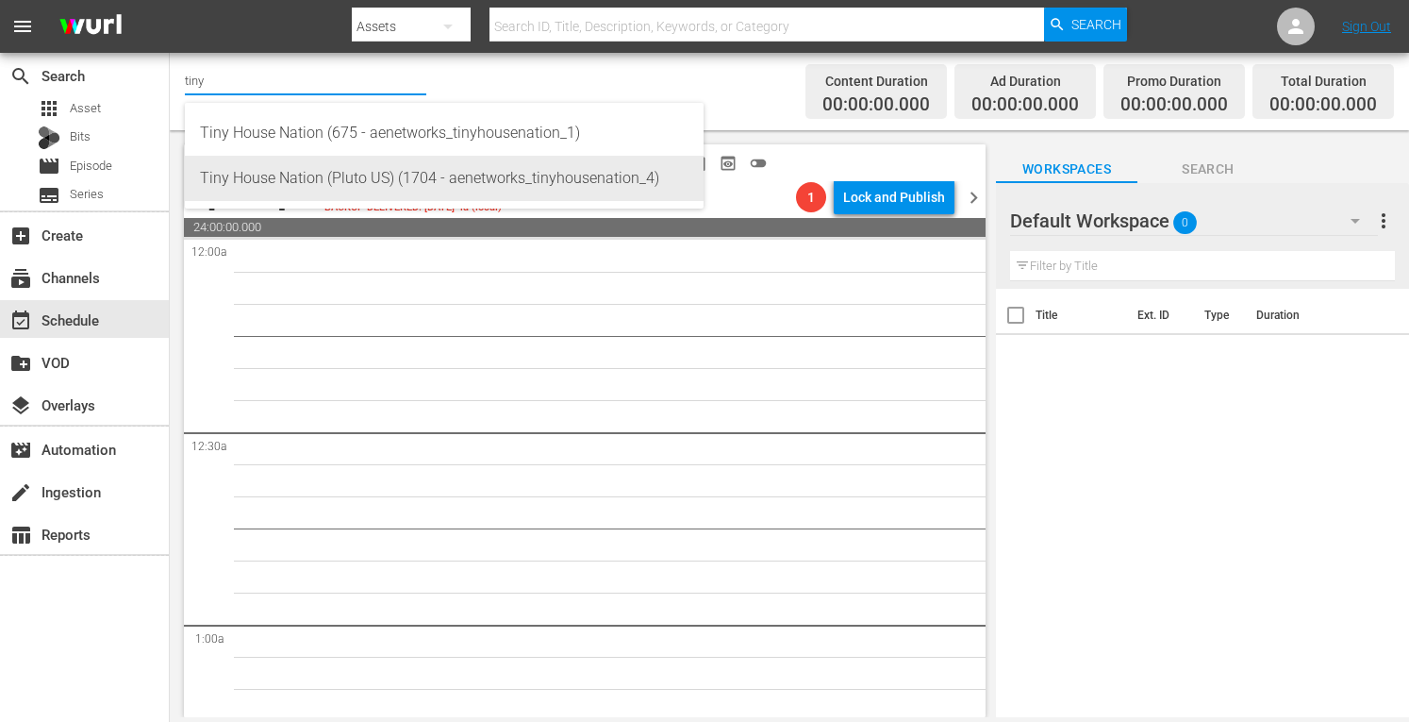
click at [293, 177] on div "Tiny House Nation (Pluto US) (1704 - aenetworks_tinyhousenation_4)" at bounding box center [444, 178] width 489 height 45
type input "Tiny House Nation (Pluto US) (1704 - aenetworks_tinyhousenation_4)"
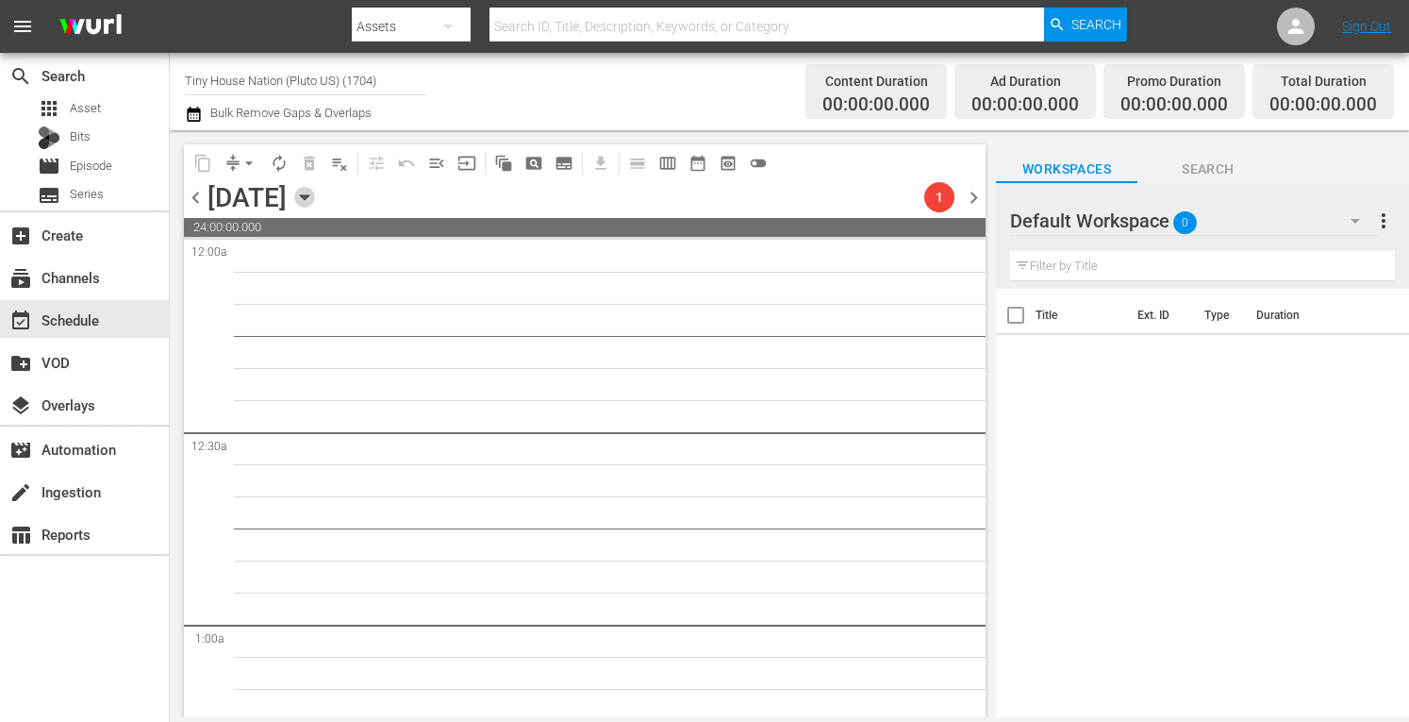
click at [315, 192] on icon "button" at bounding box center [304, 197] width 21 height 21
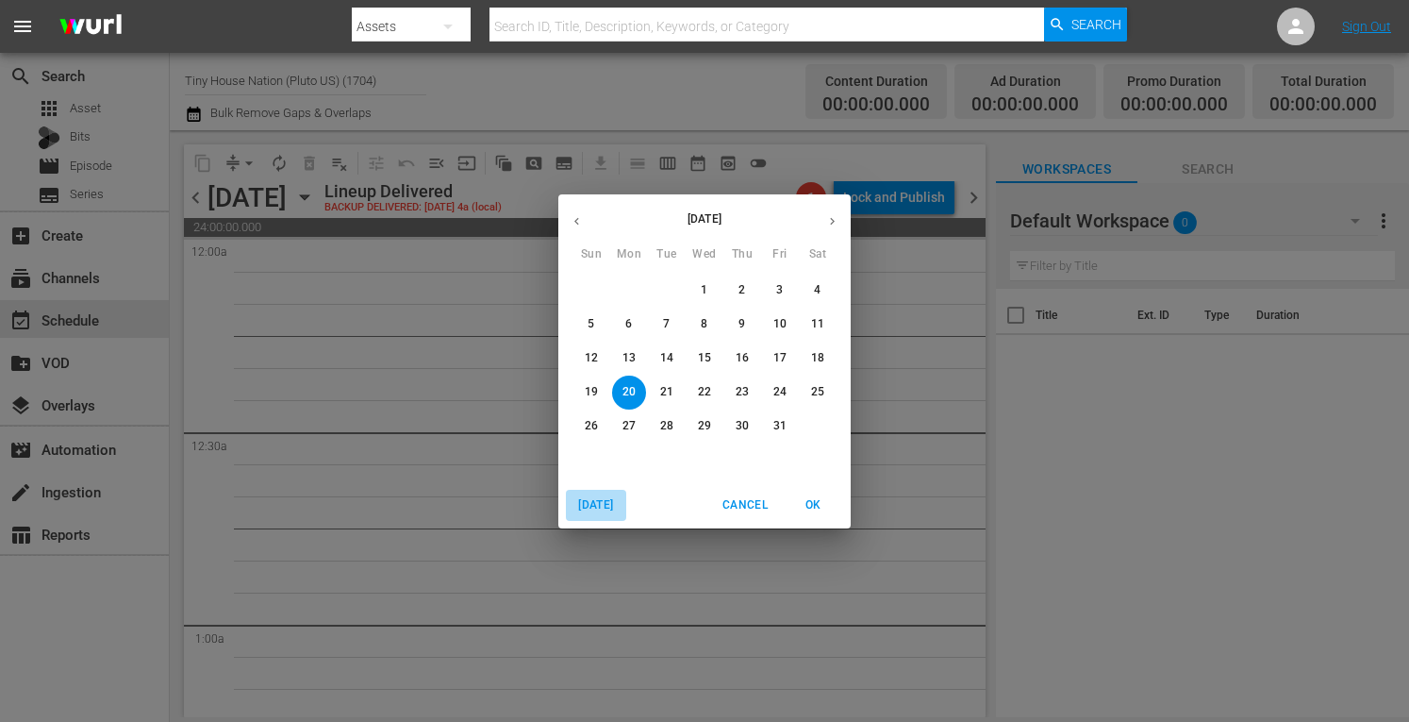
click at [599, 499] on span "Today" at bounding box center [596, 505] width 45 height 20
click at [830, 219] on icon "button" at bounding box center [832, 221] width 14 height 14
click at [709, 324] on p "10" at bounding box center [704, 324] width 13 height 16
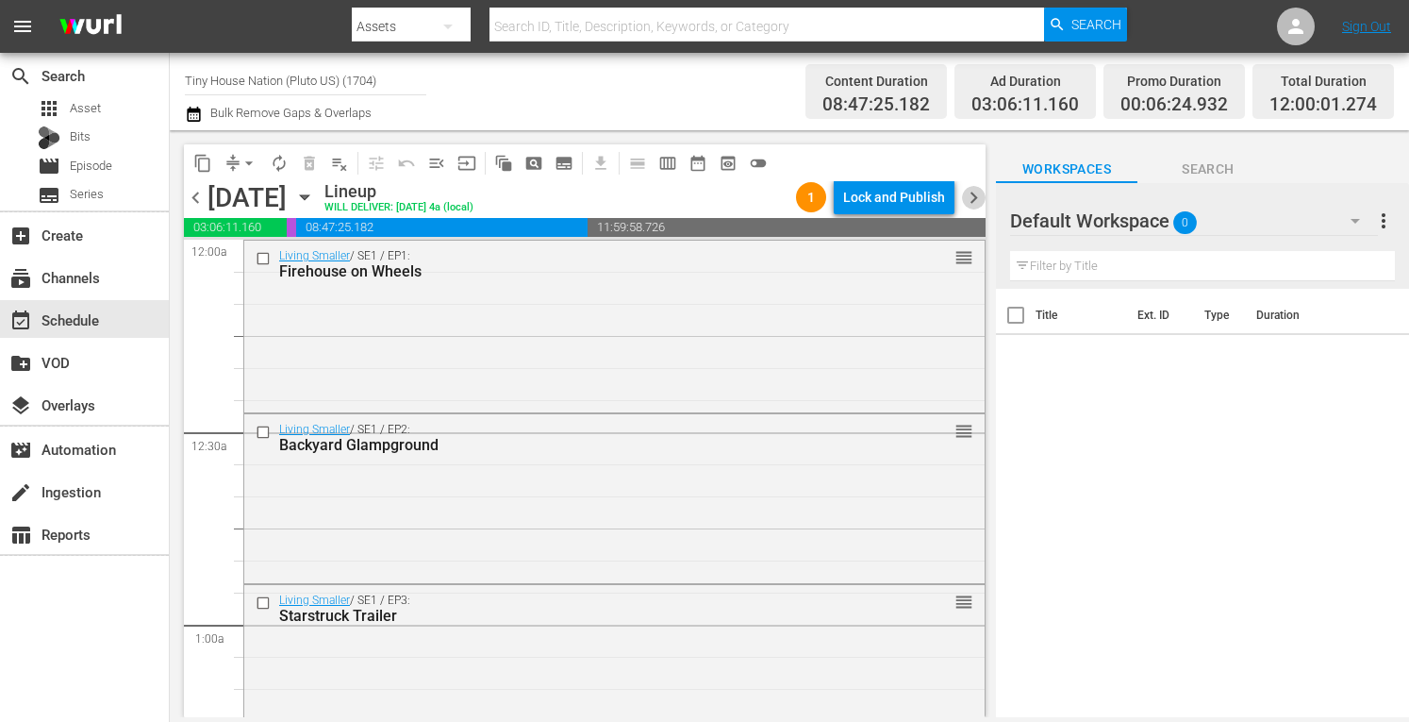
click at [970, 196] on span "chevron_right" at bounding box center [974, 198] width 24 height 24
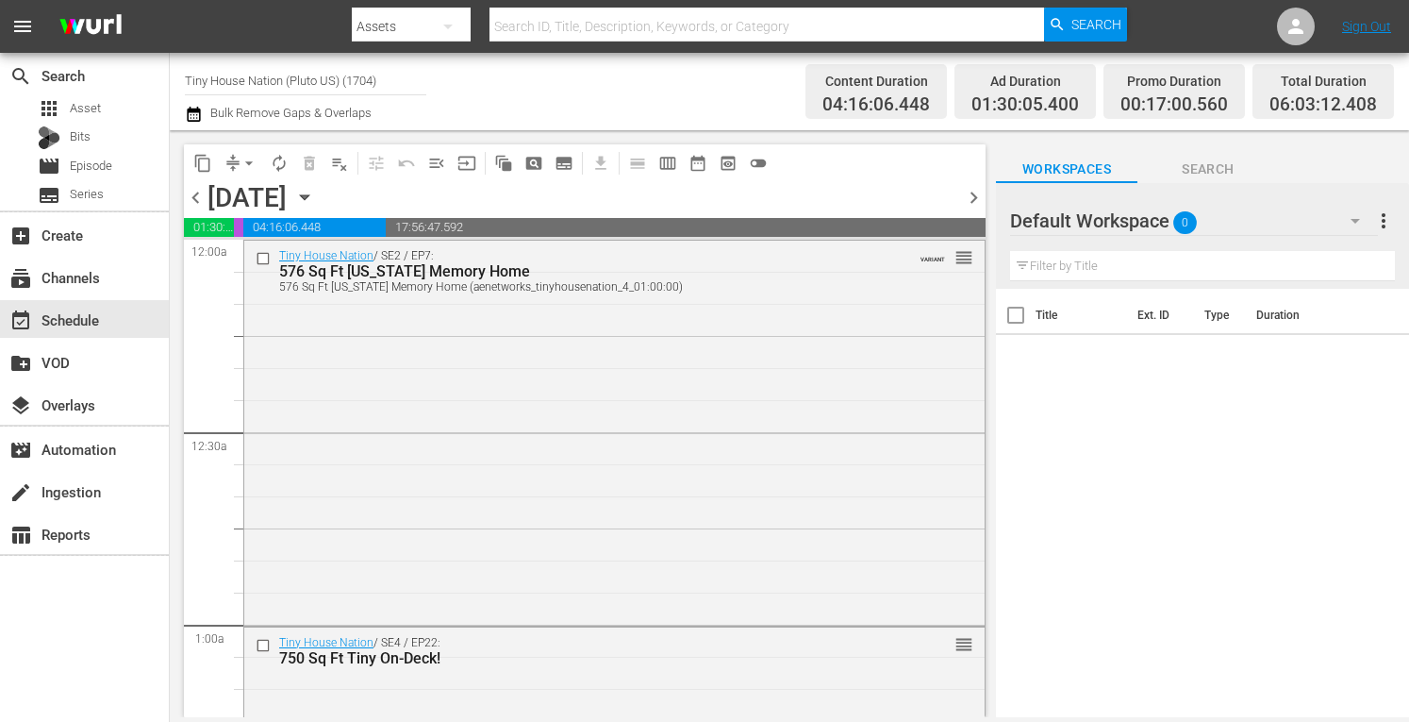
click at [970, 196] on span "chevron_right" at bounding box center [974, 198] width 24 height 24
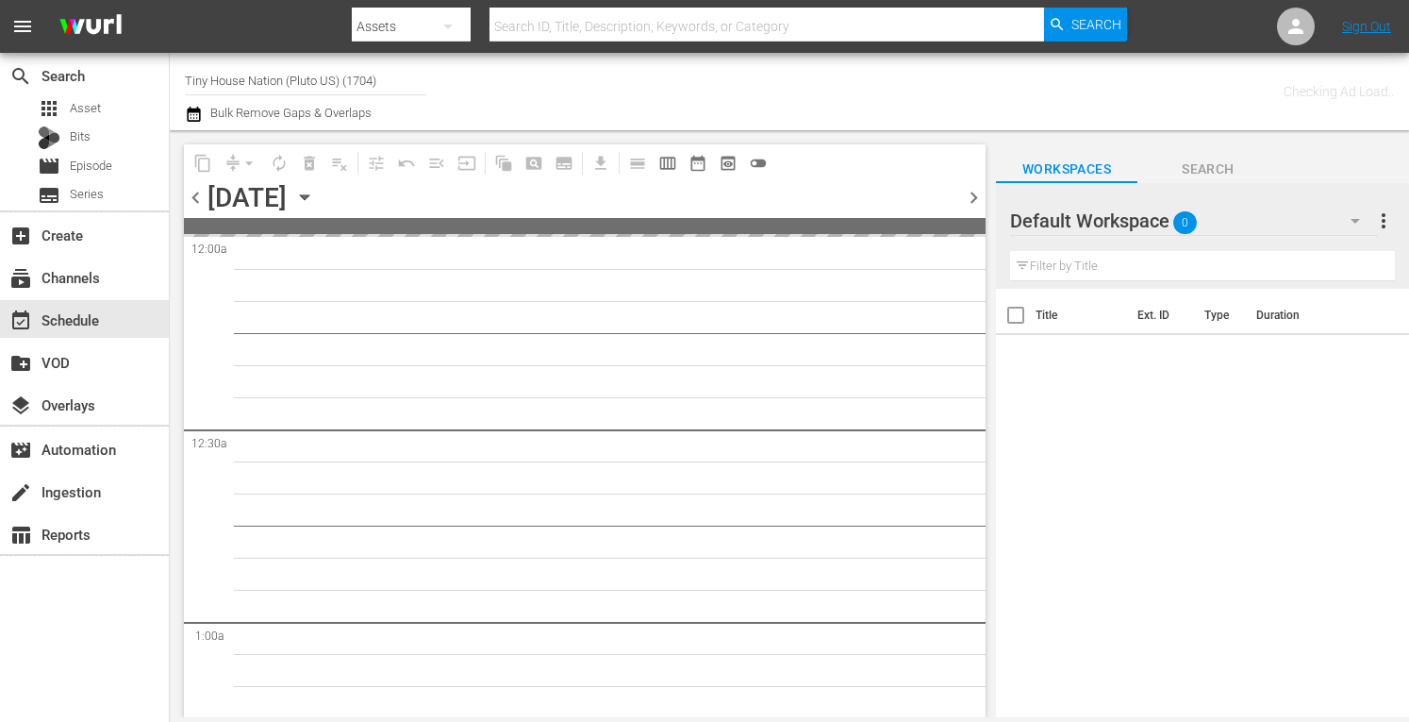
click at [1382, 223] on span "more_vert" at bounding box center [1384, 220] width 23 height 23
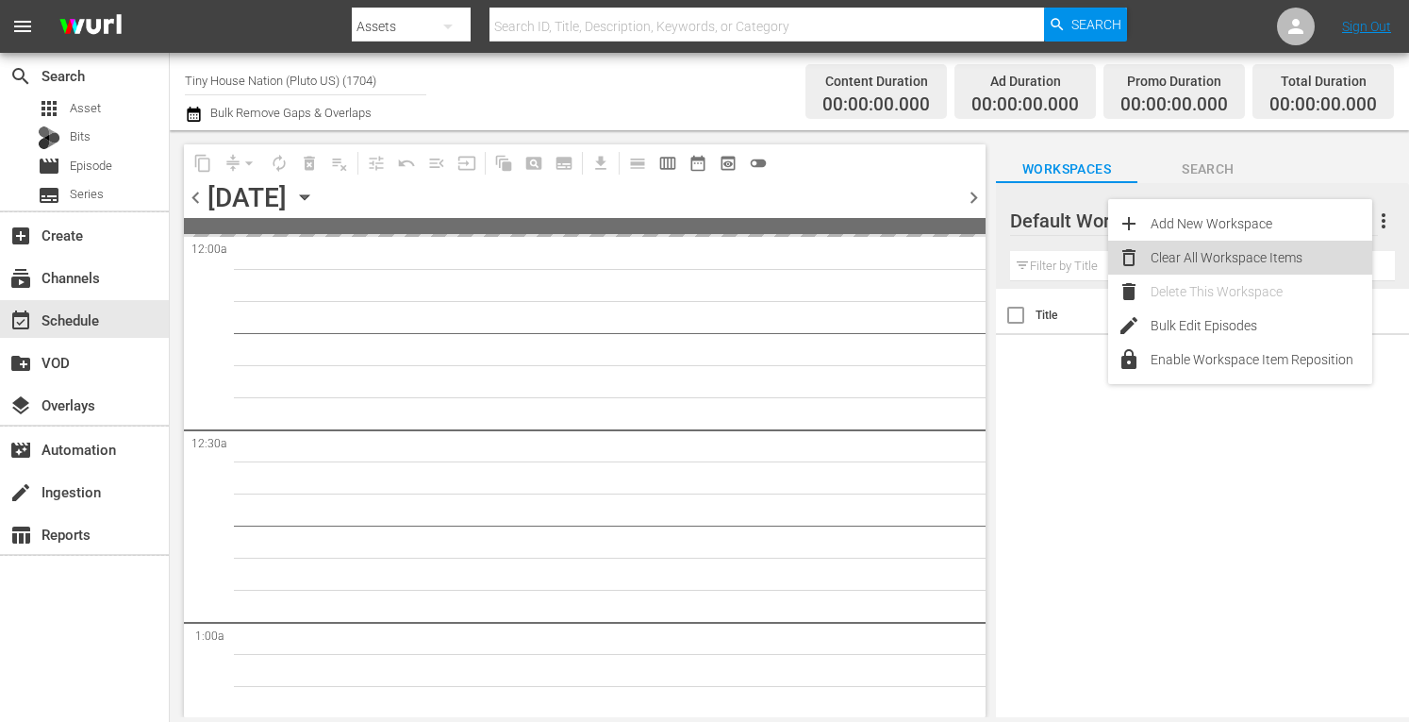
click at [1250, 258] on div "Clear All Workspace Items" at bounding box center [1262, 258] width 222 height 34
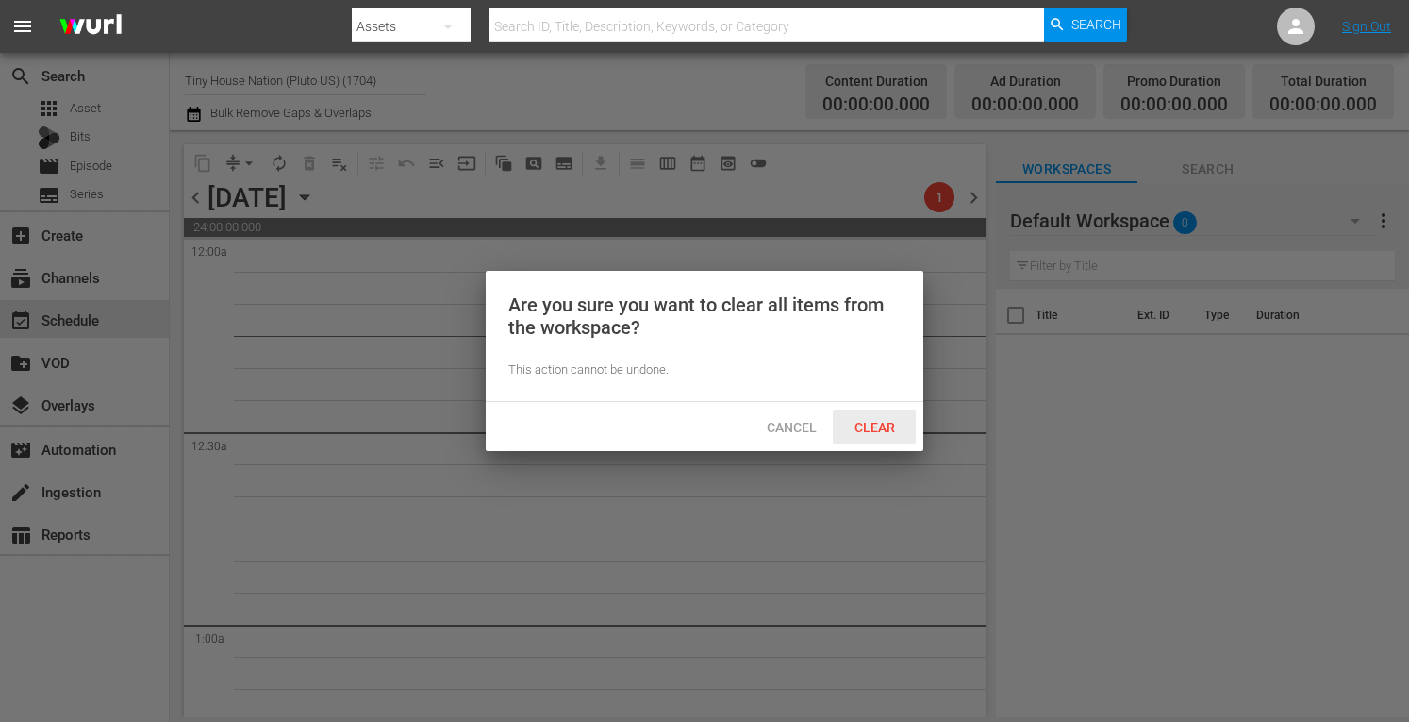
click at [862, 433] on span "Clear" at bounding box center [875, 427] width 71 height 15
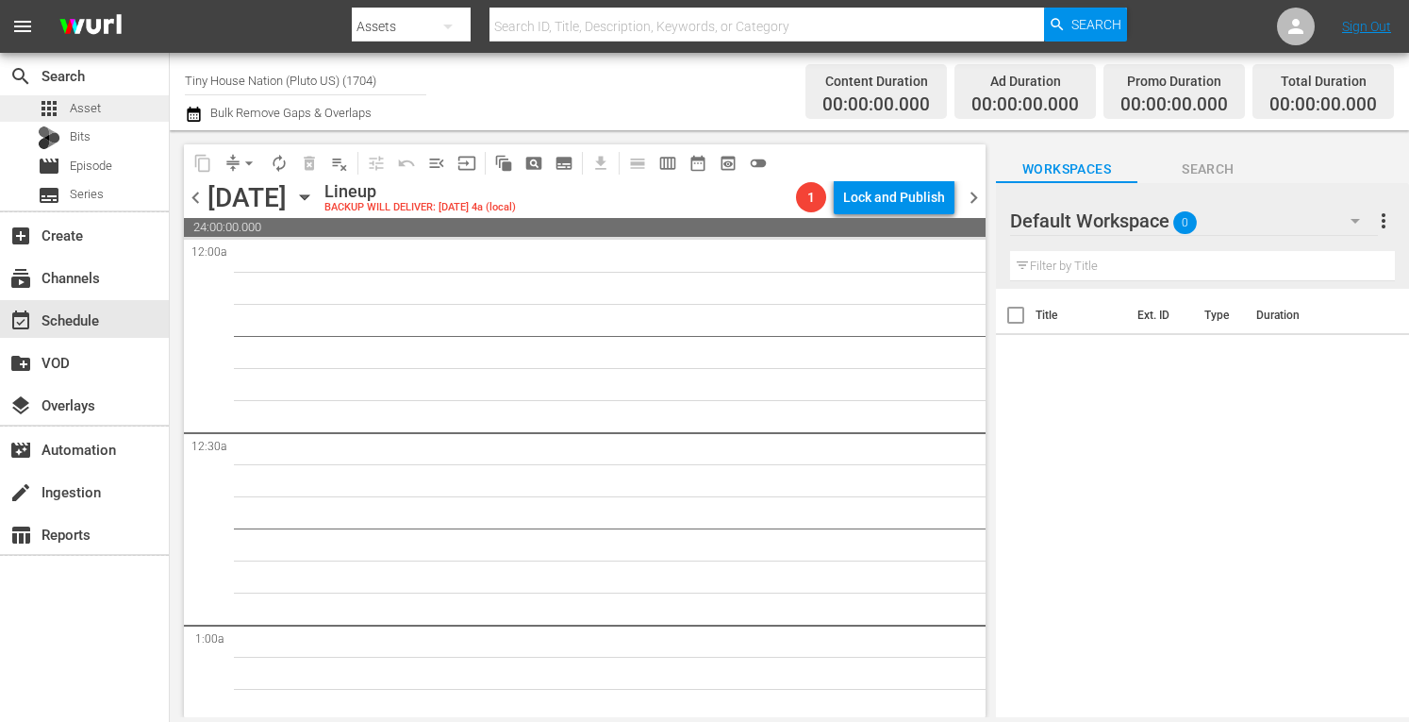
click at [91, 116] on span "Asset" at bounding box center [85, 108] width 31 height 19
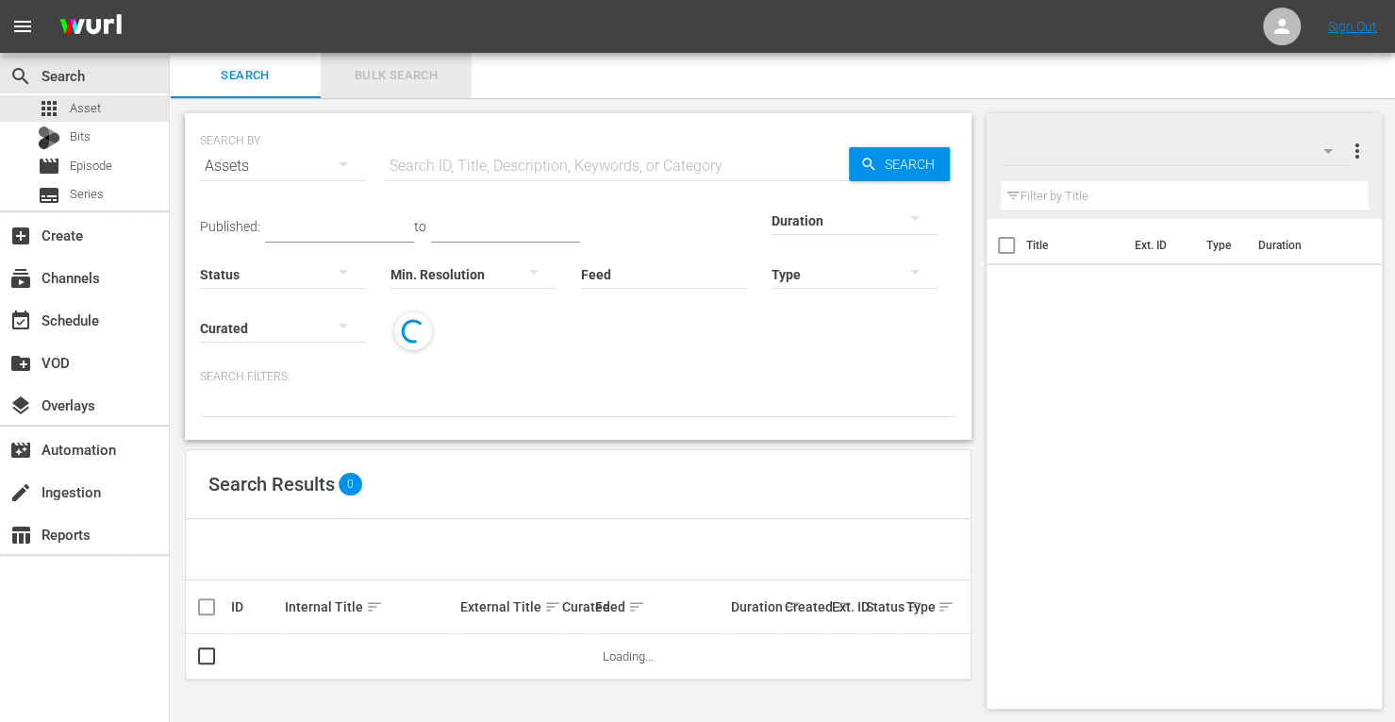
click at [381, 79] on span "Bulk Search" at bounding box center [396, 76] width 128 height 22
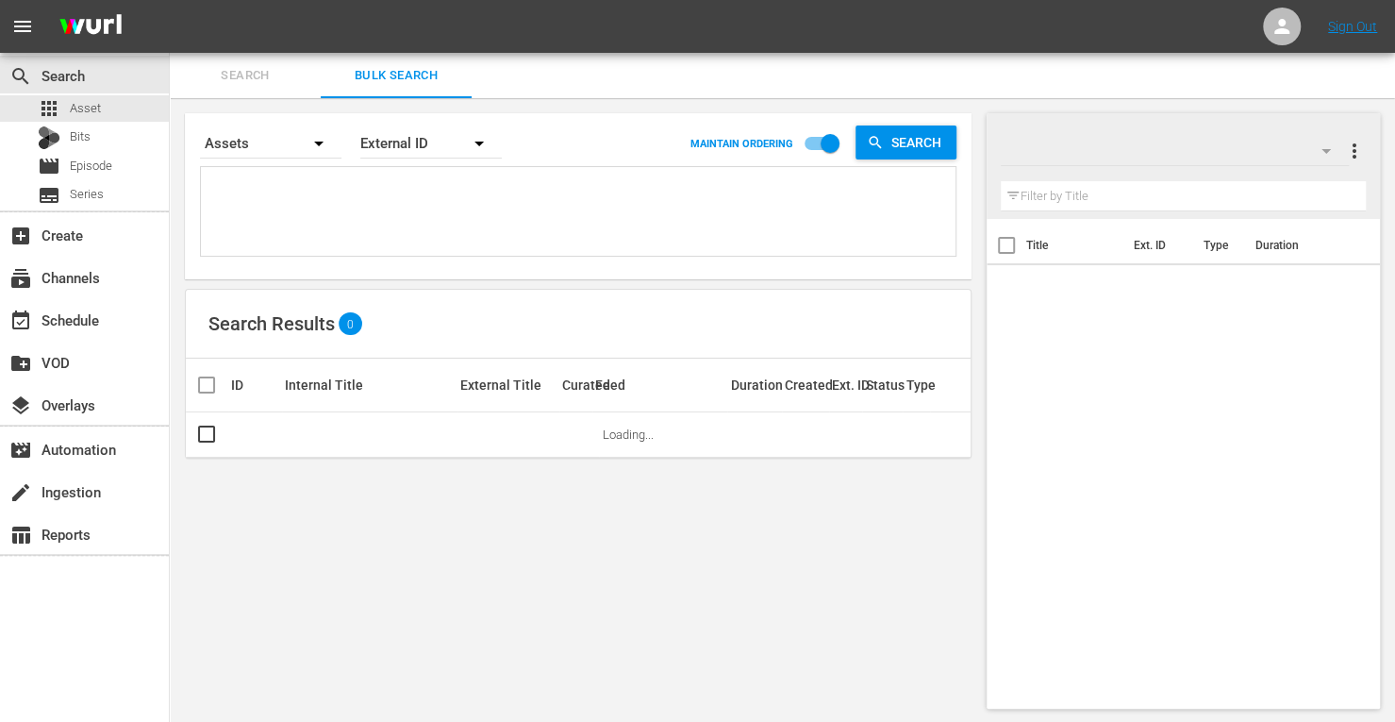
click at [347, 197] on textarea at bounding box center [581, 215] width 750 height 86
paste textarea "153733 171815 161952 171810 214807 153729"
type textarea "153733 171815 161952 171810 214807 153729"
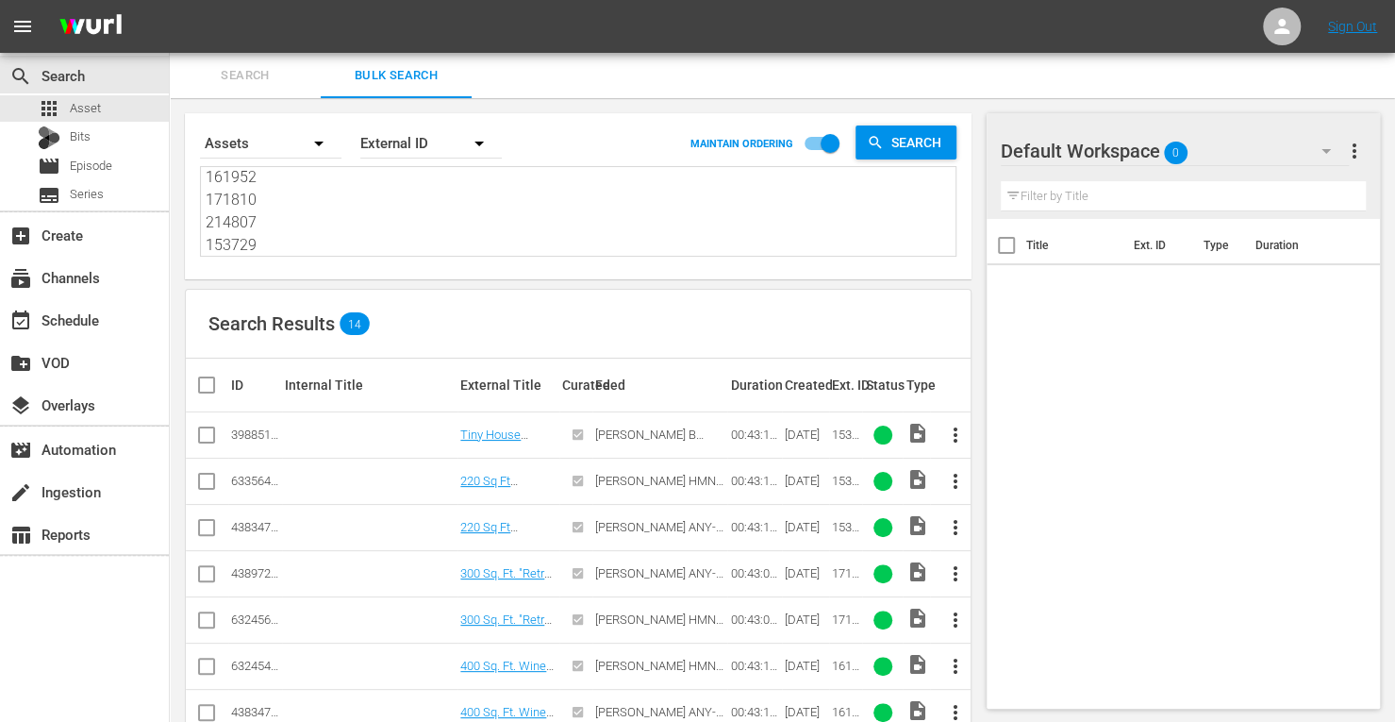
type textarea "153733 171815 161952 171810 214807 153729"
click at [204, 527] on input "checkbox" at bounding box center [206, 531] width 23 height 23
checkbox input "true"
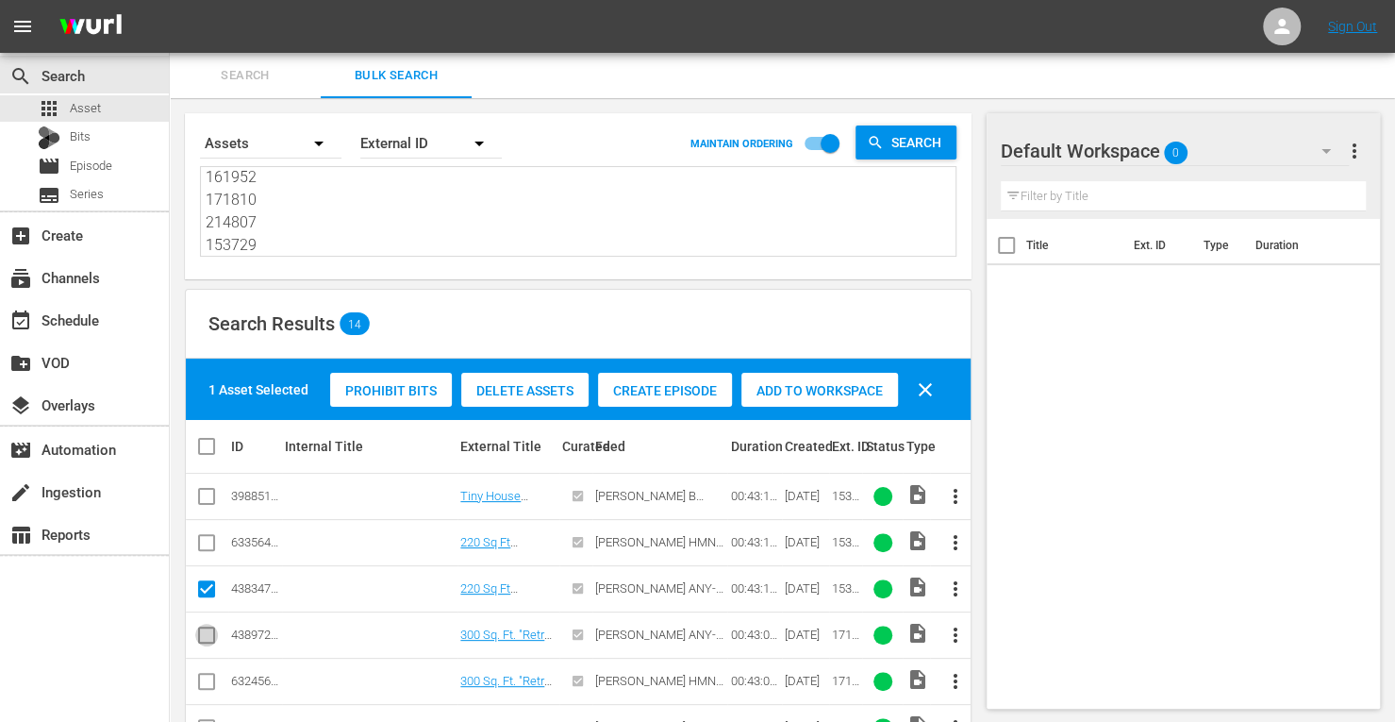
click at [206, 634] on input "checkbox" at bounding box center [206, 638] width 23 height 23
checkbox input "true"
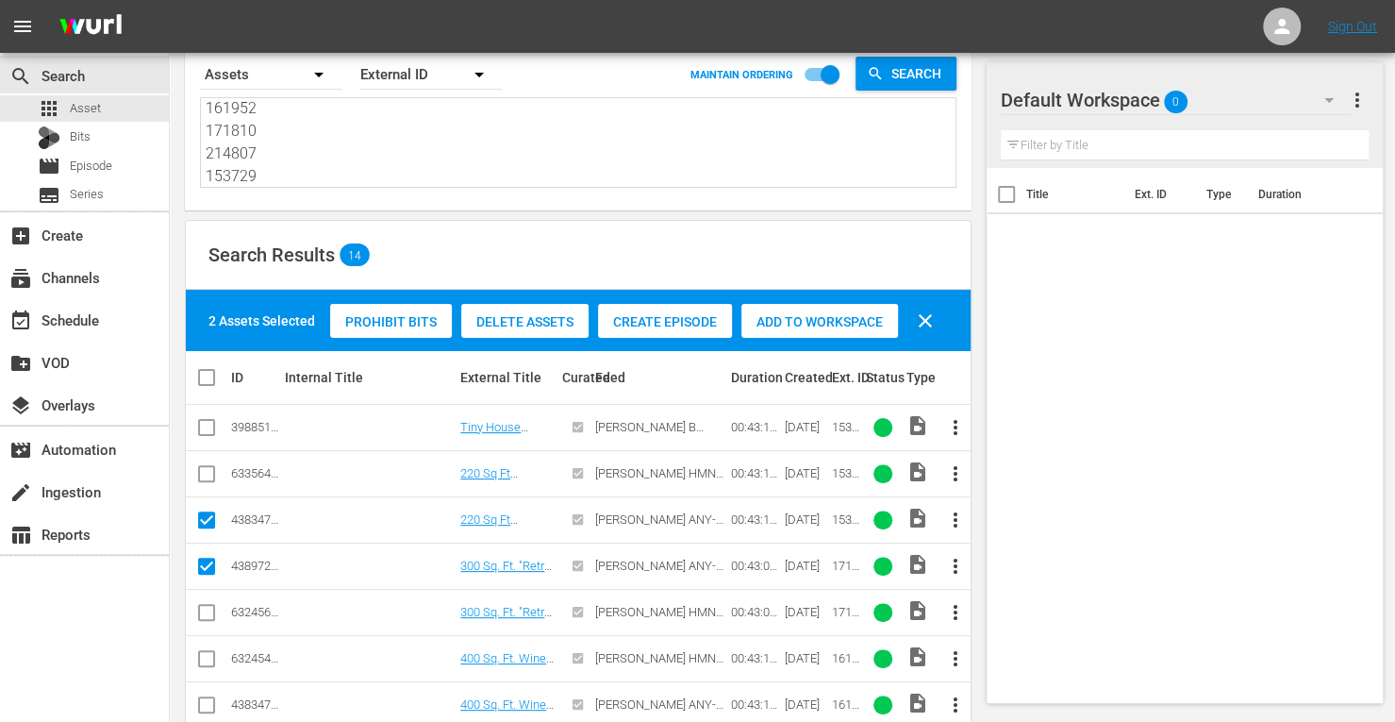
scroll to position [84, 0]
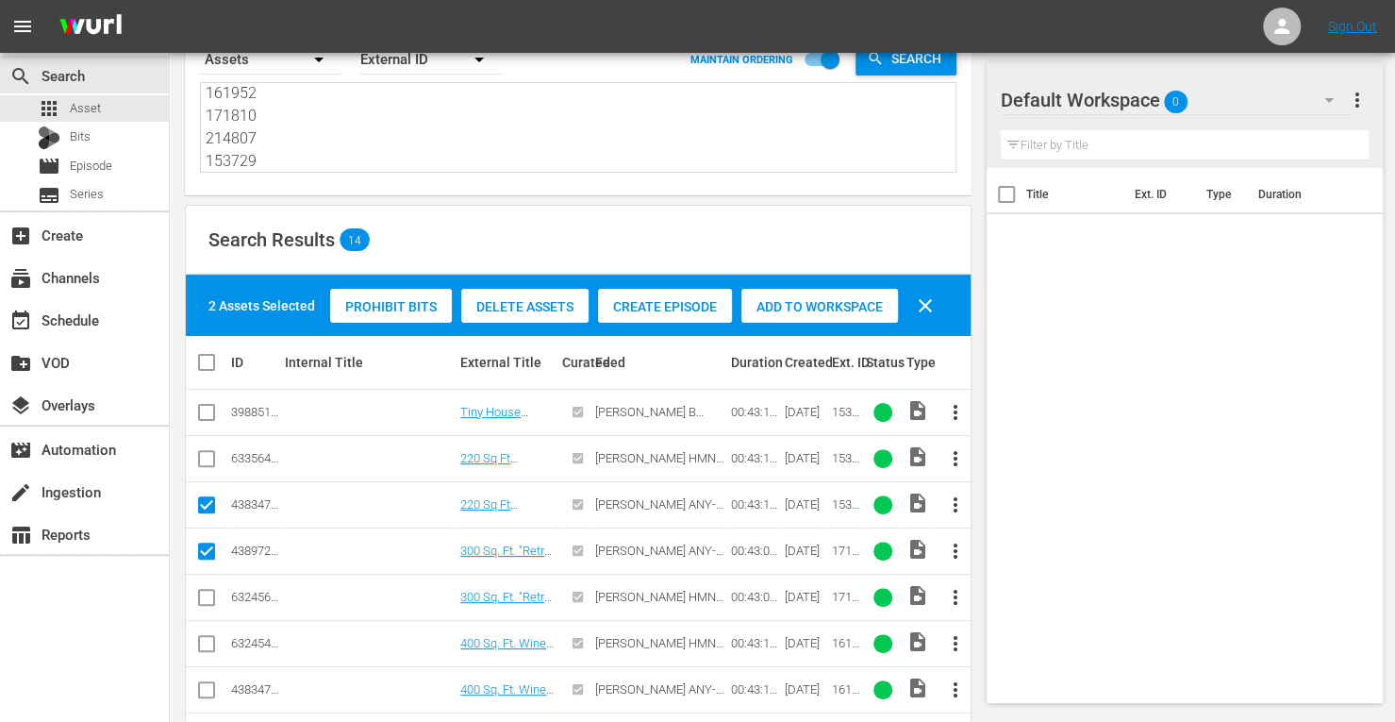
click at [210, 695] on input "checkbox" at bounding box center [206, 693] width 23 height 23
checkbox input "true"
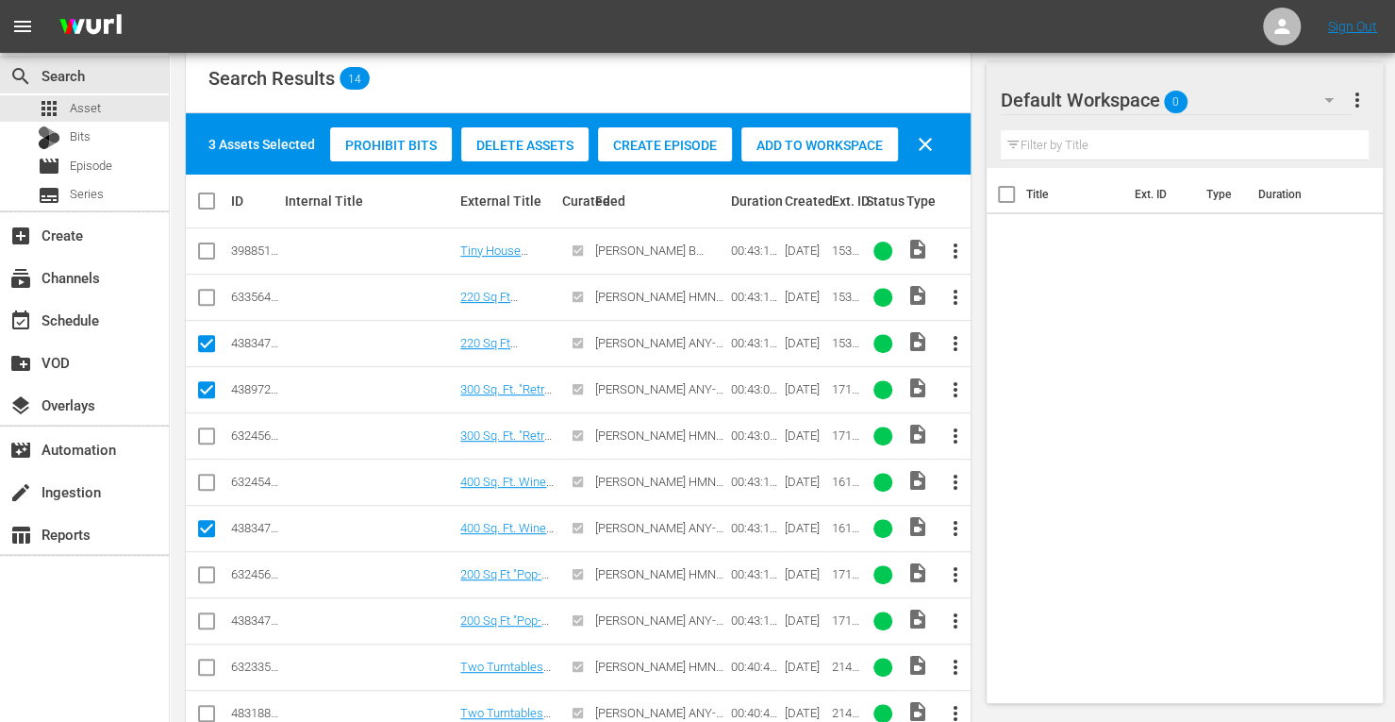
scroll to position [246, 0]
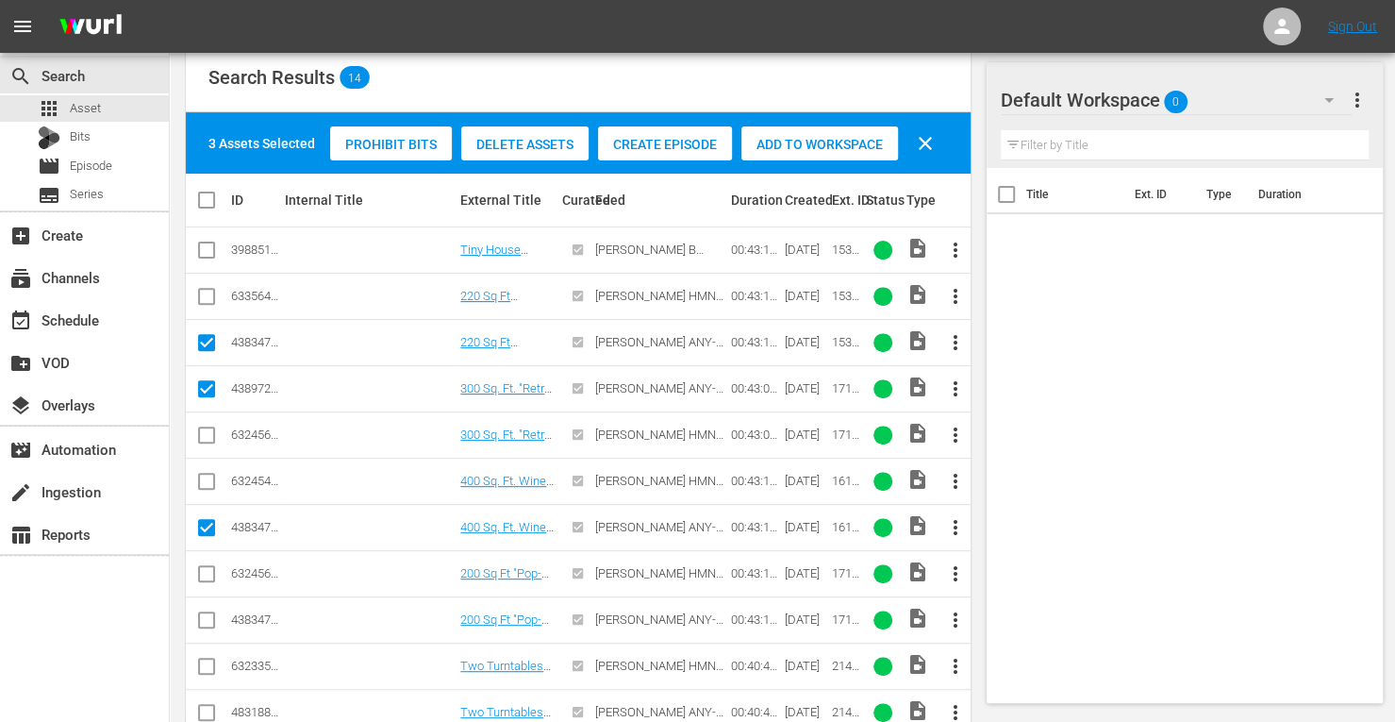
click at [202, 614] on input "checkbox" at bounding box center [206, 623] width 23 height 23
checkbox input "true"
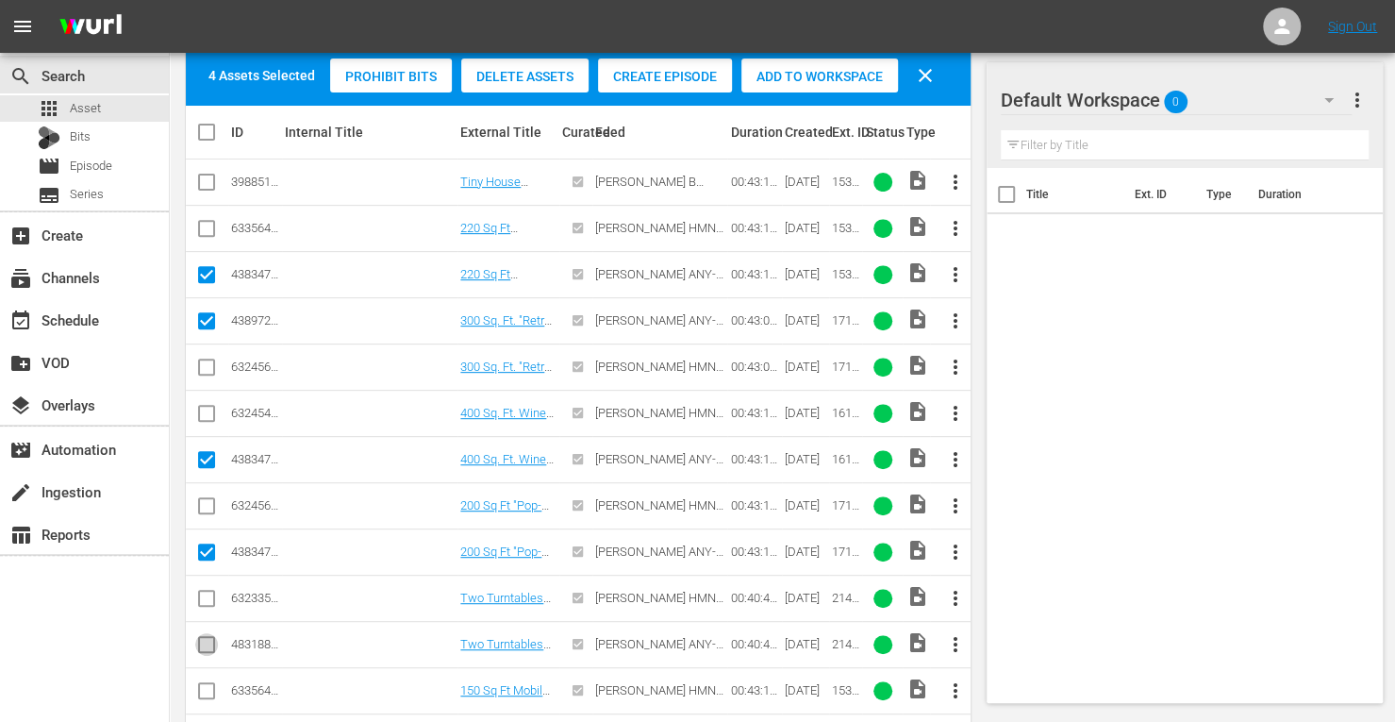
click at [204, 642] on input "checkbox" at bounding box center [206, 648] width 23 height 23
checkbox input "true"
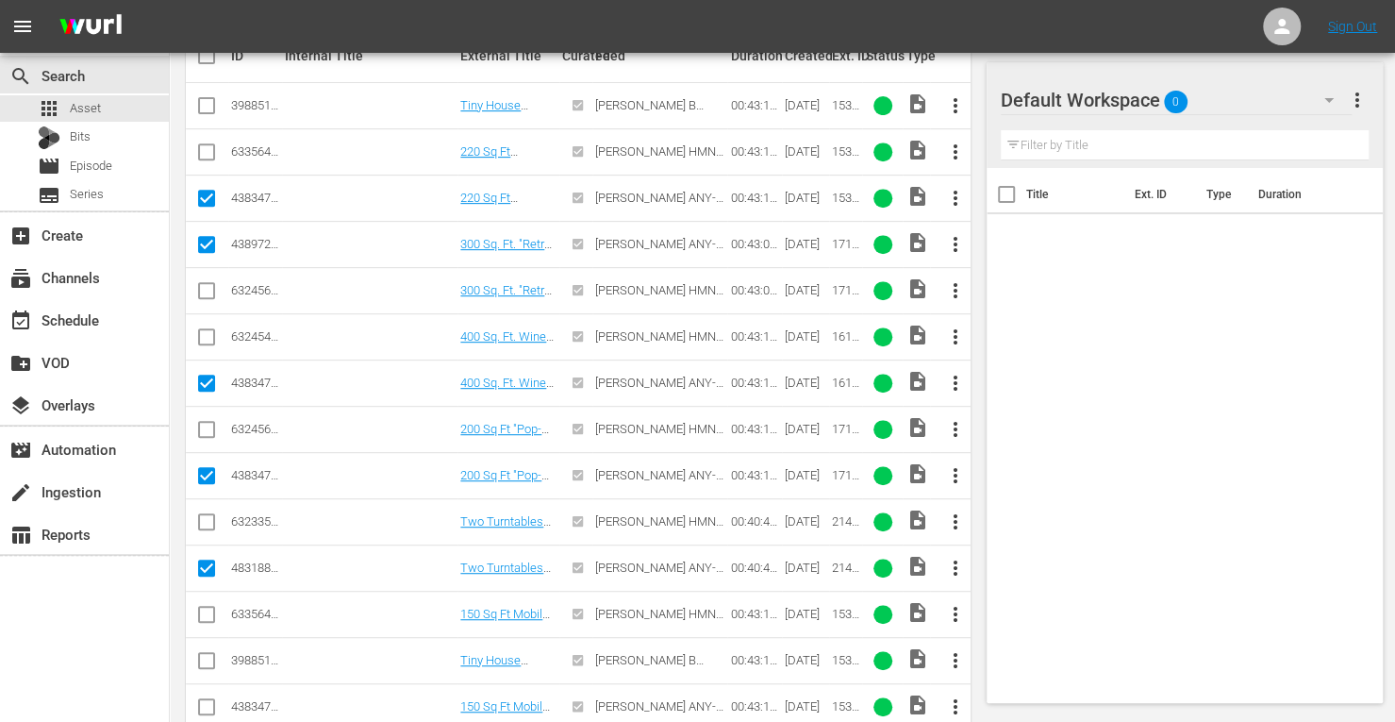
scroll to position [391, 0]
click at [210, 698] on input "checkbox" at bounding box center [206, 709] width 23 height 23
checkbox input "true"
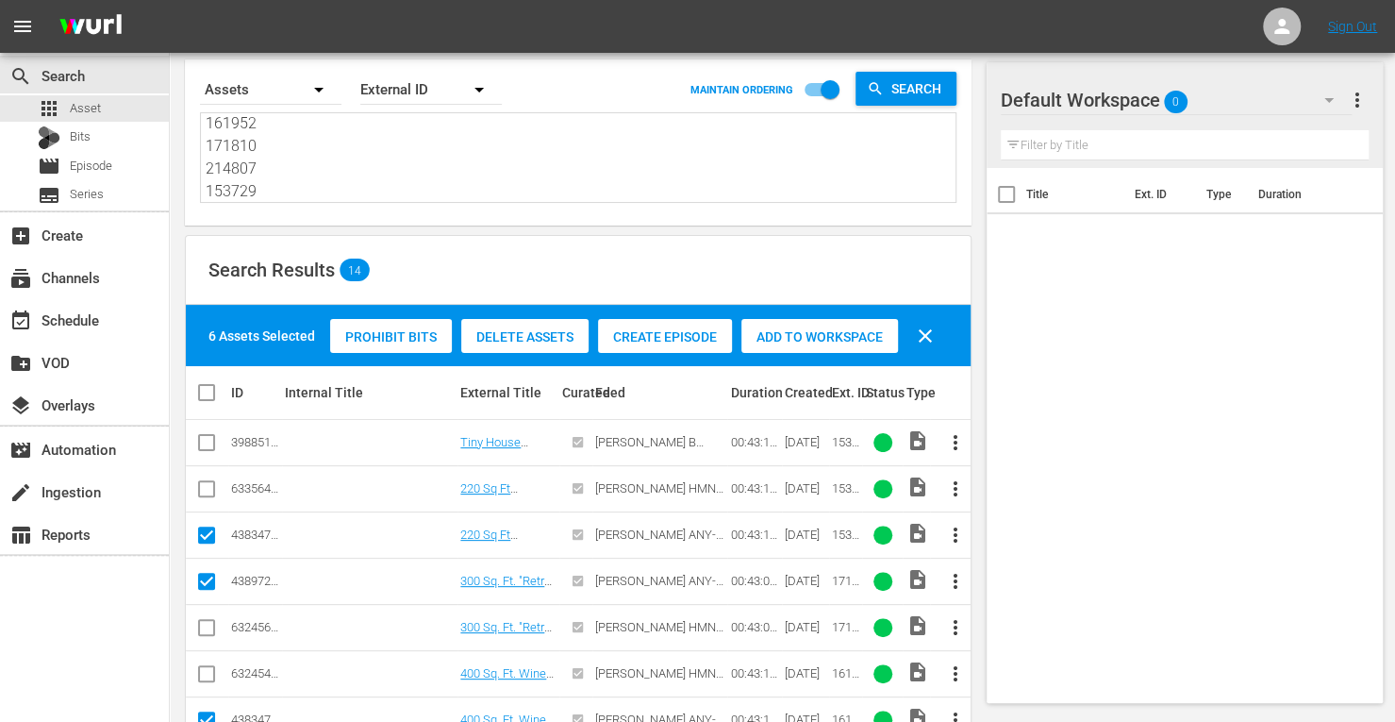
scroll to position [0, 0]
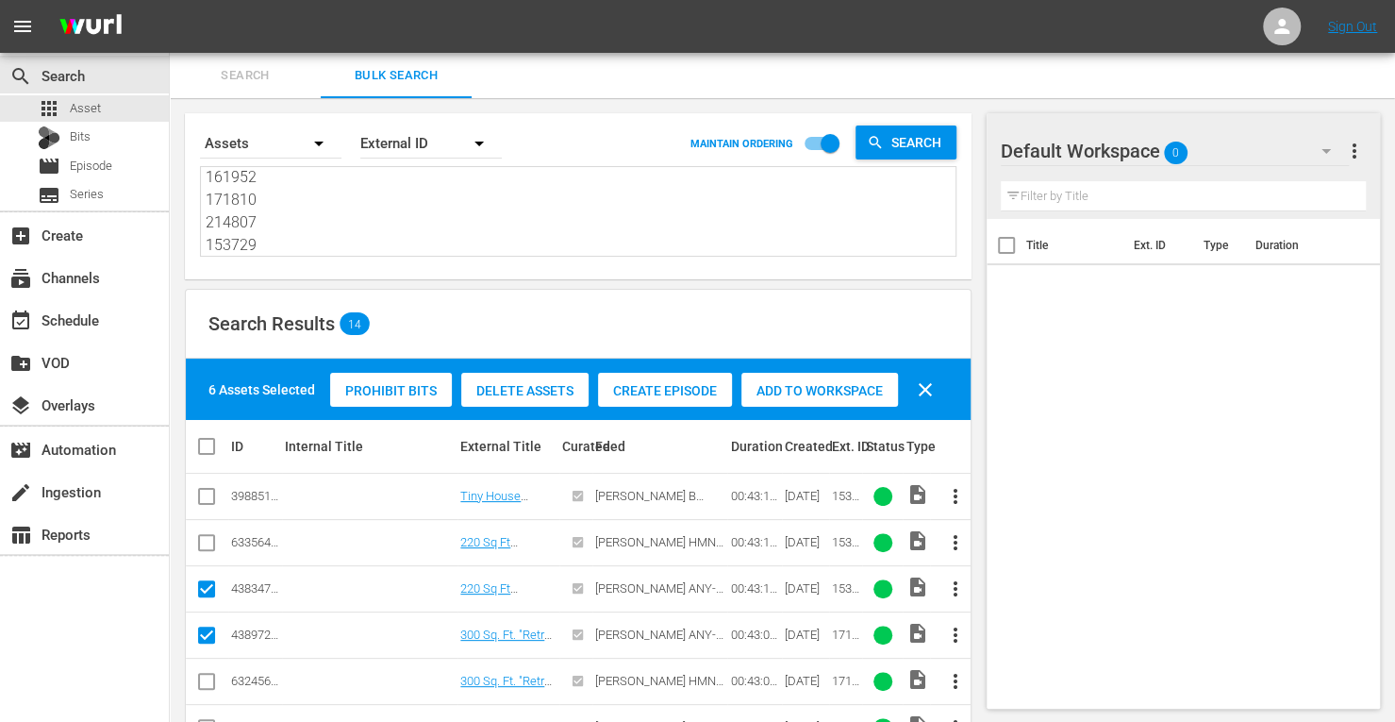
click at [772, 391] on span "Add to Workspace" at bounding box center [819, 390] width 157 height 15
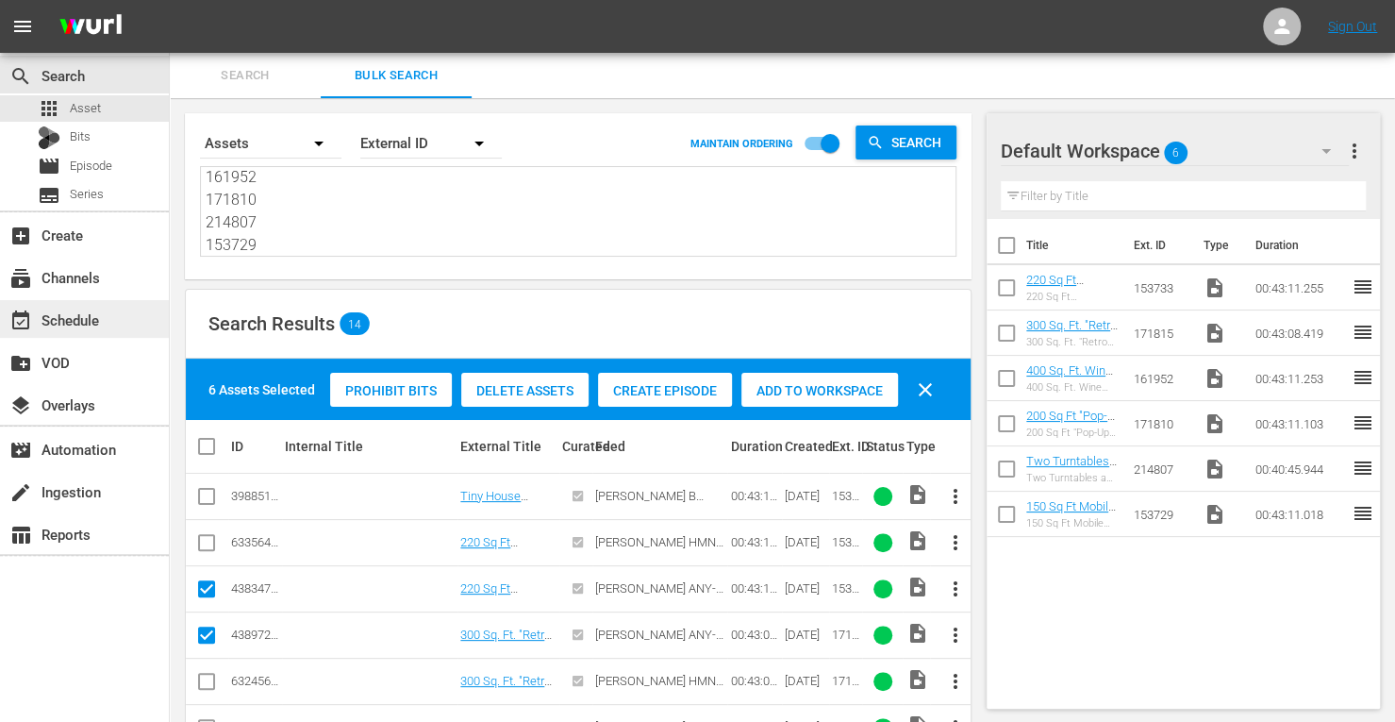
click at [75, 320] on div "event_available Schedule" at bounding box center [53, 316] width 106 height 17
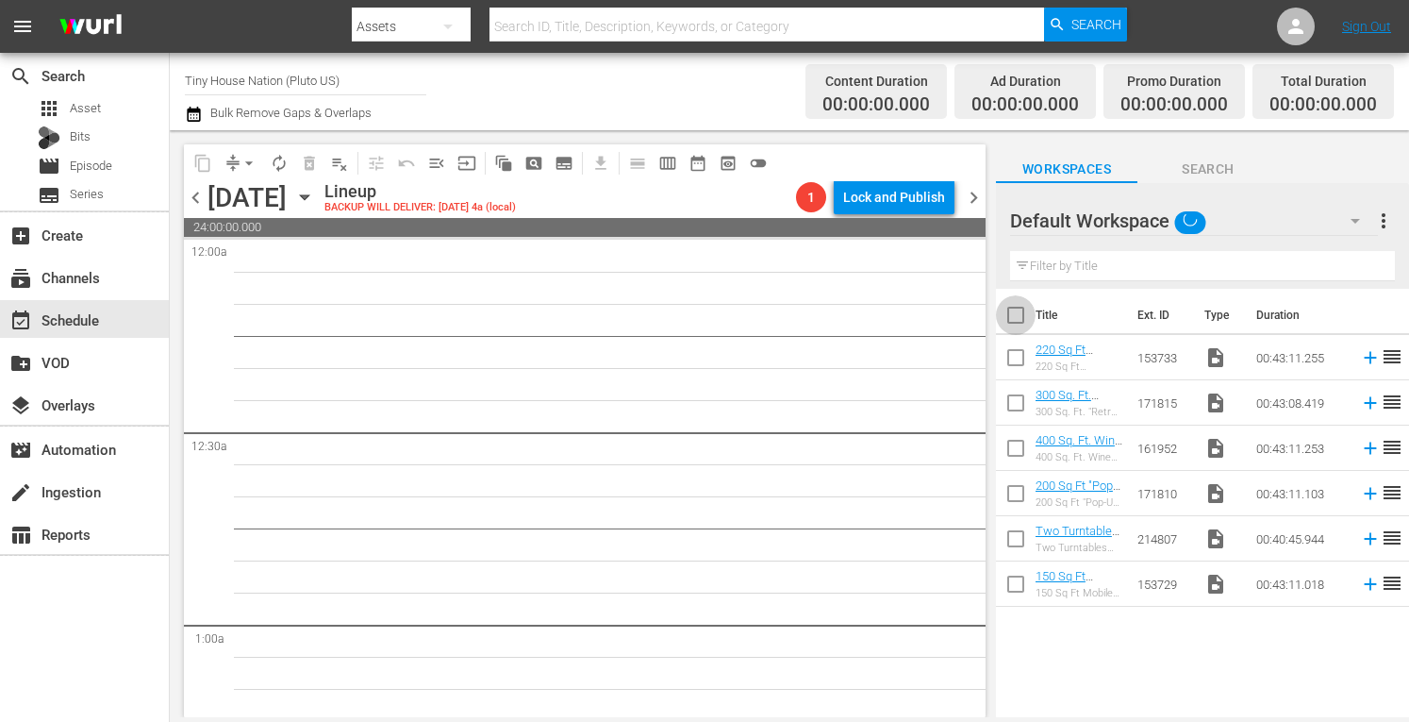
click at [1031, 313] on input "checkbox" at bounding box center [1016, 319] width 40 height 40
checkbox input "true"
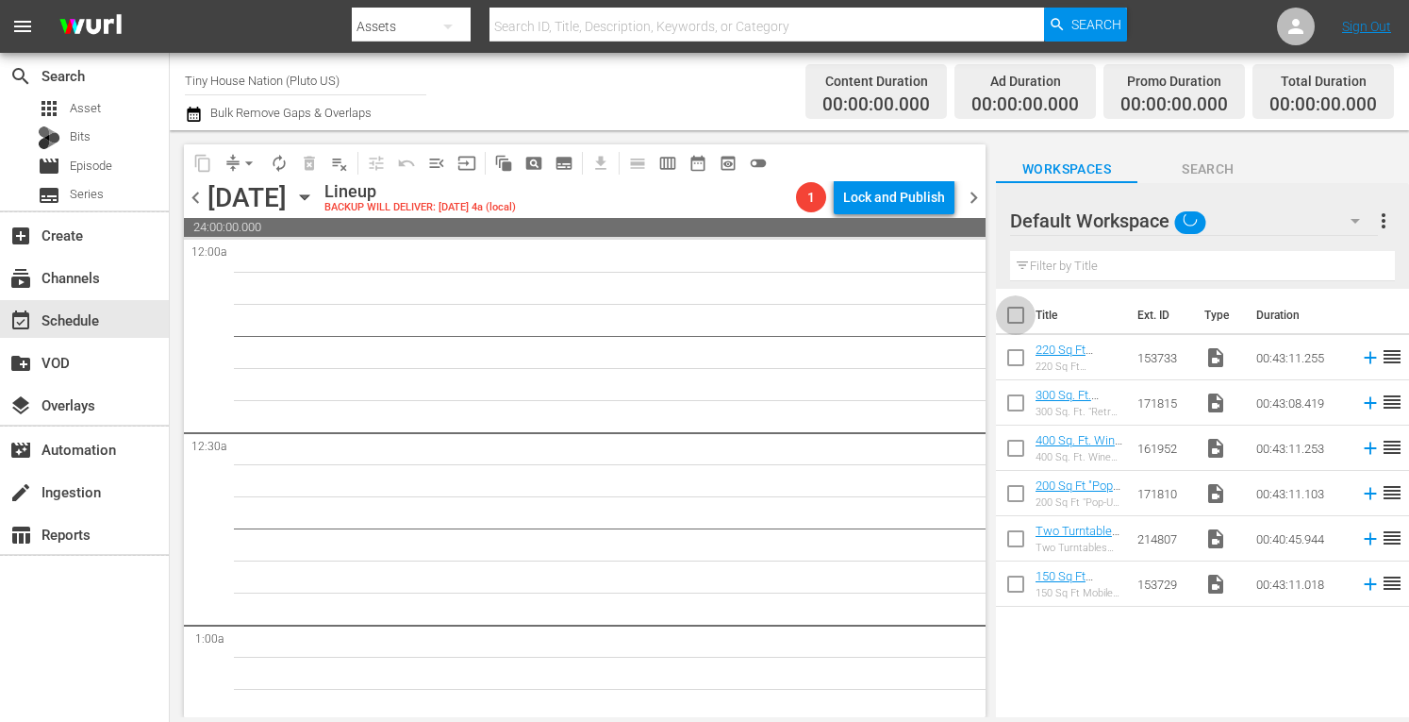
checkbox input "true"
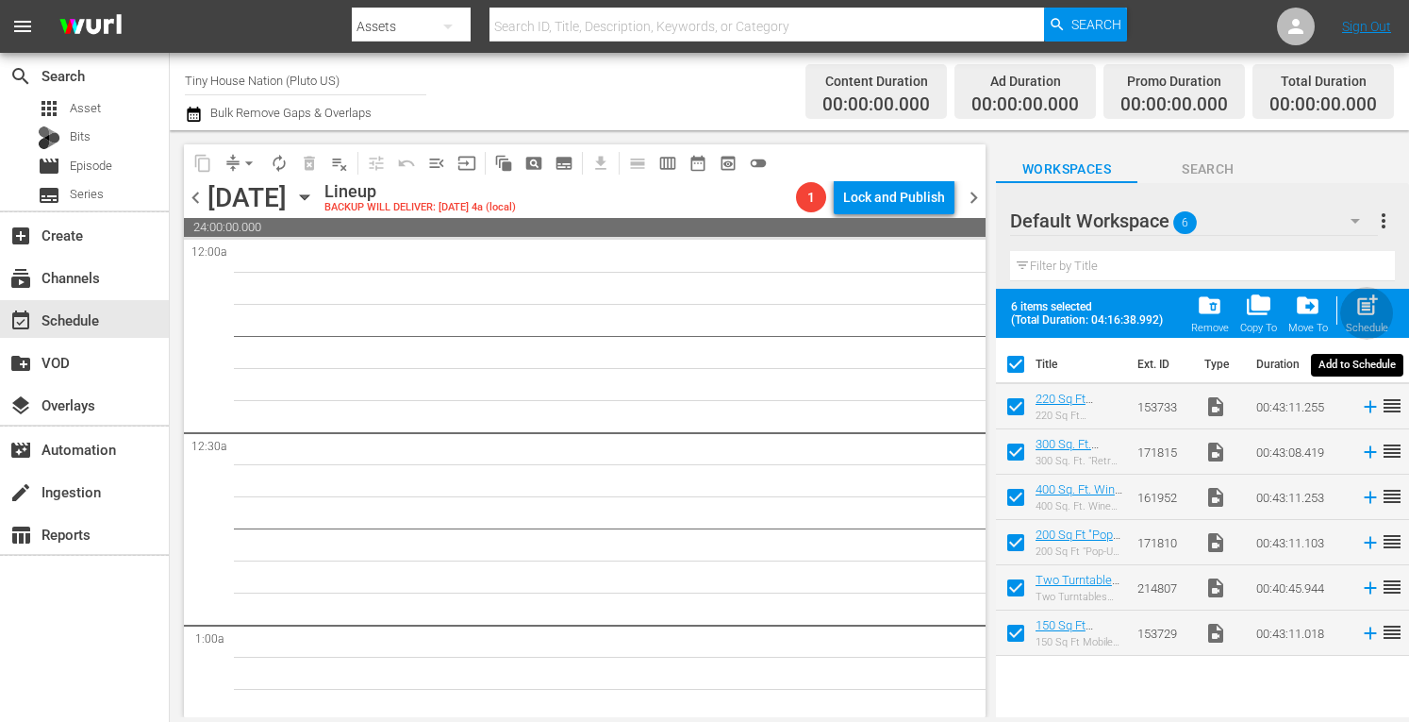
click at [1377, 307] on span "post_add" at bounding box center [1367, 304] width 25 height 25
checkbox input "false"
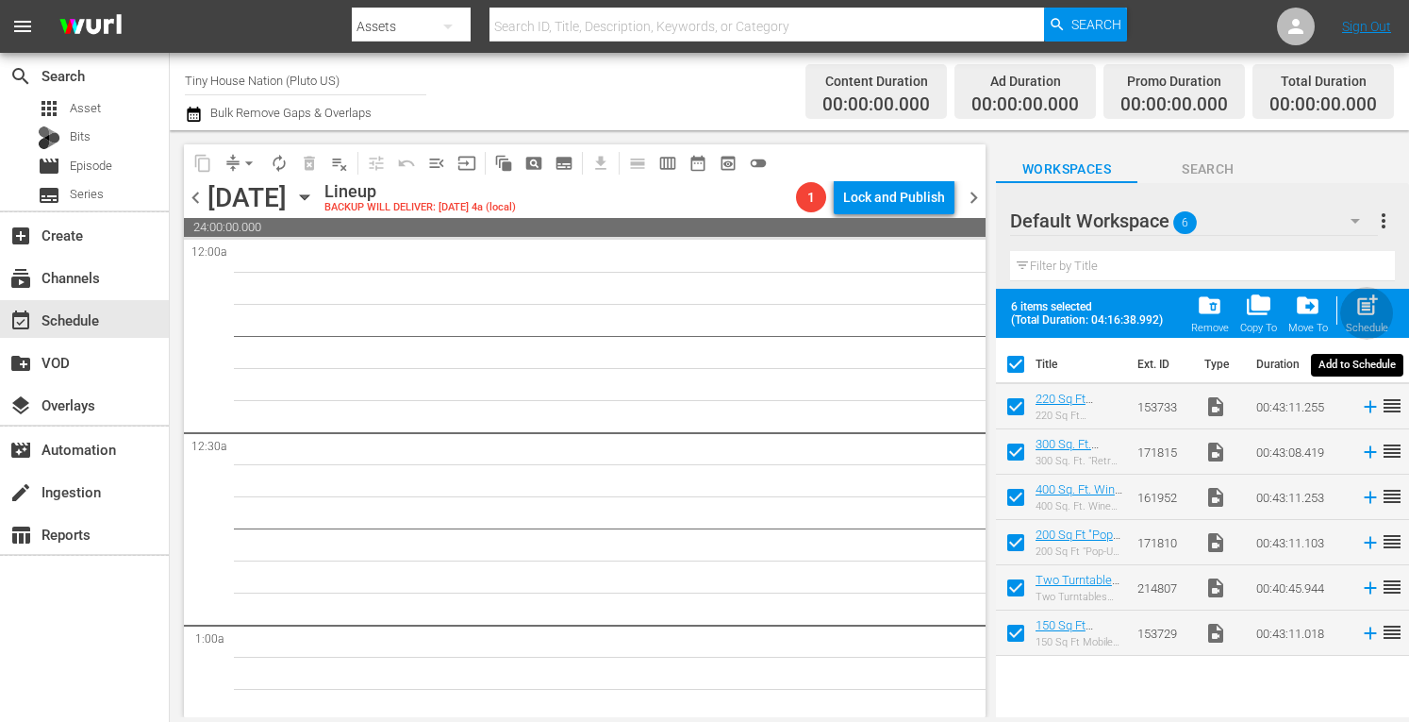
checkbox input "false"
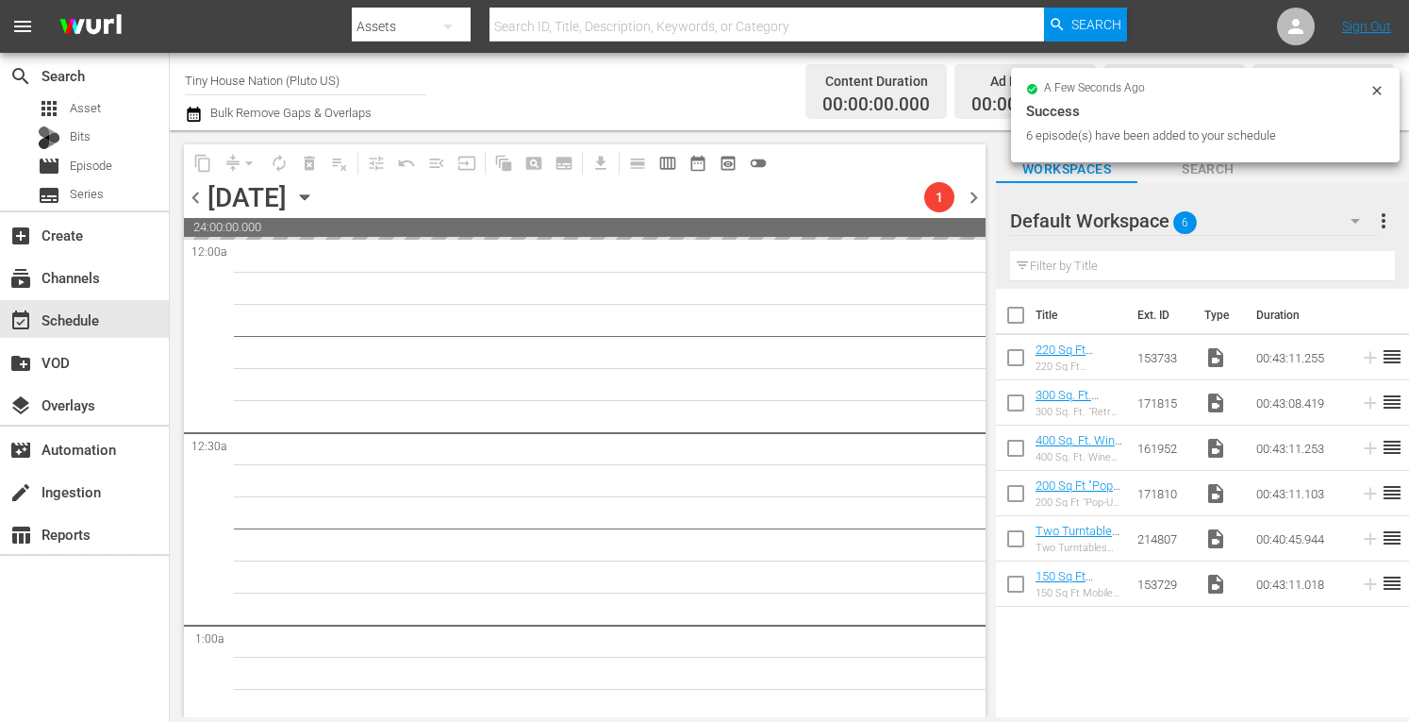
click at [1383, 230] on span "more_vert" at bounding box center [1384, 220] width 23 height 23
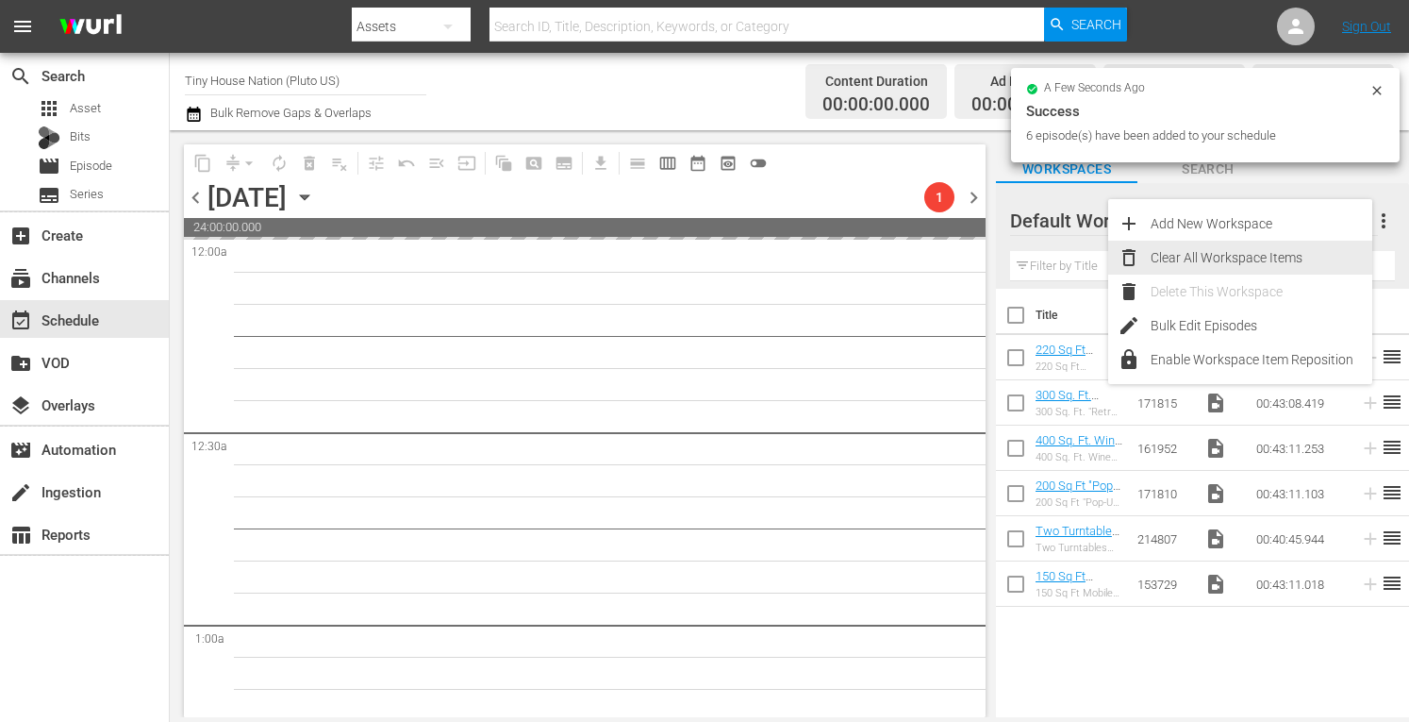
click at [1226, 254] on div "Clear All Workspace Items" at bounding box center [1262, 258] width 222 height 34
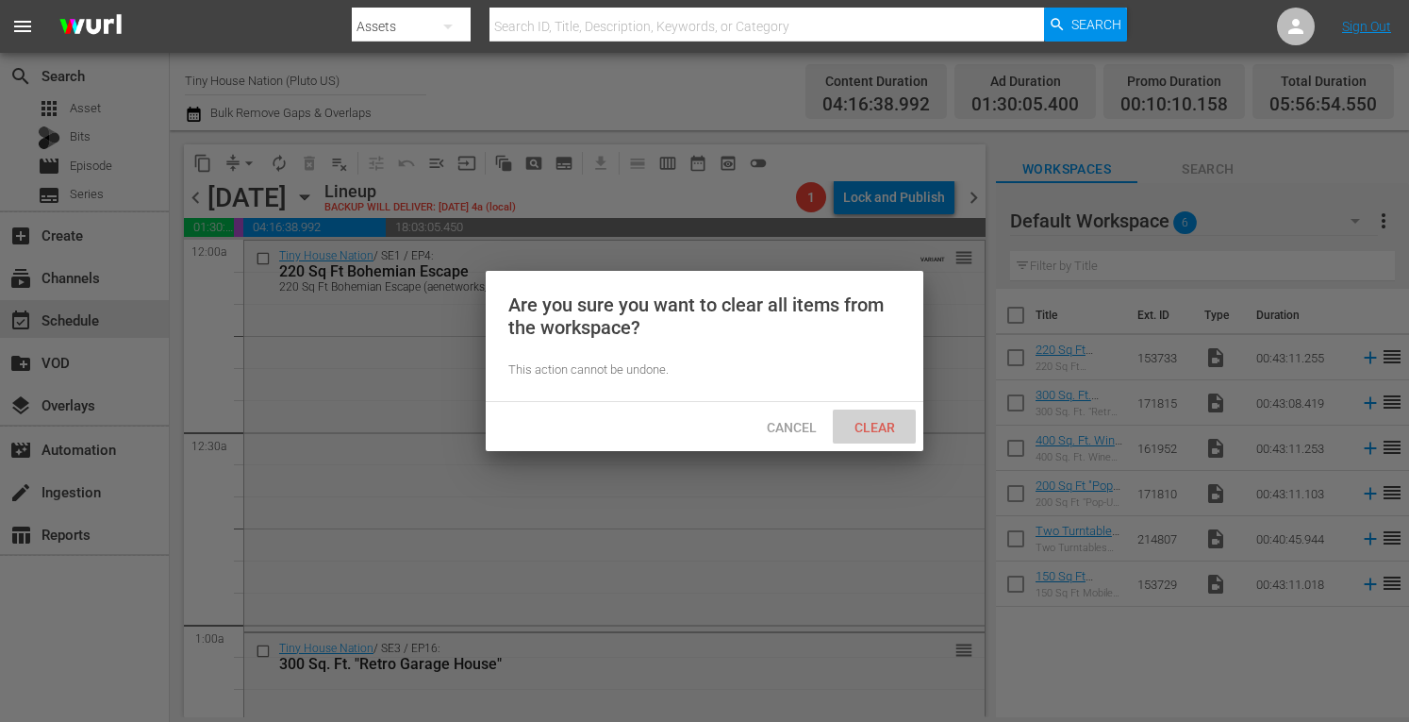
click at [877, 420] on span "Clear" at bounding box center [875, 427] width 71 height 15
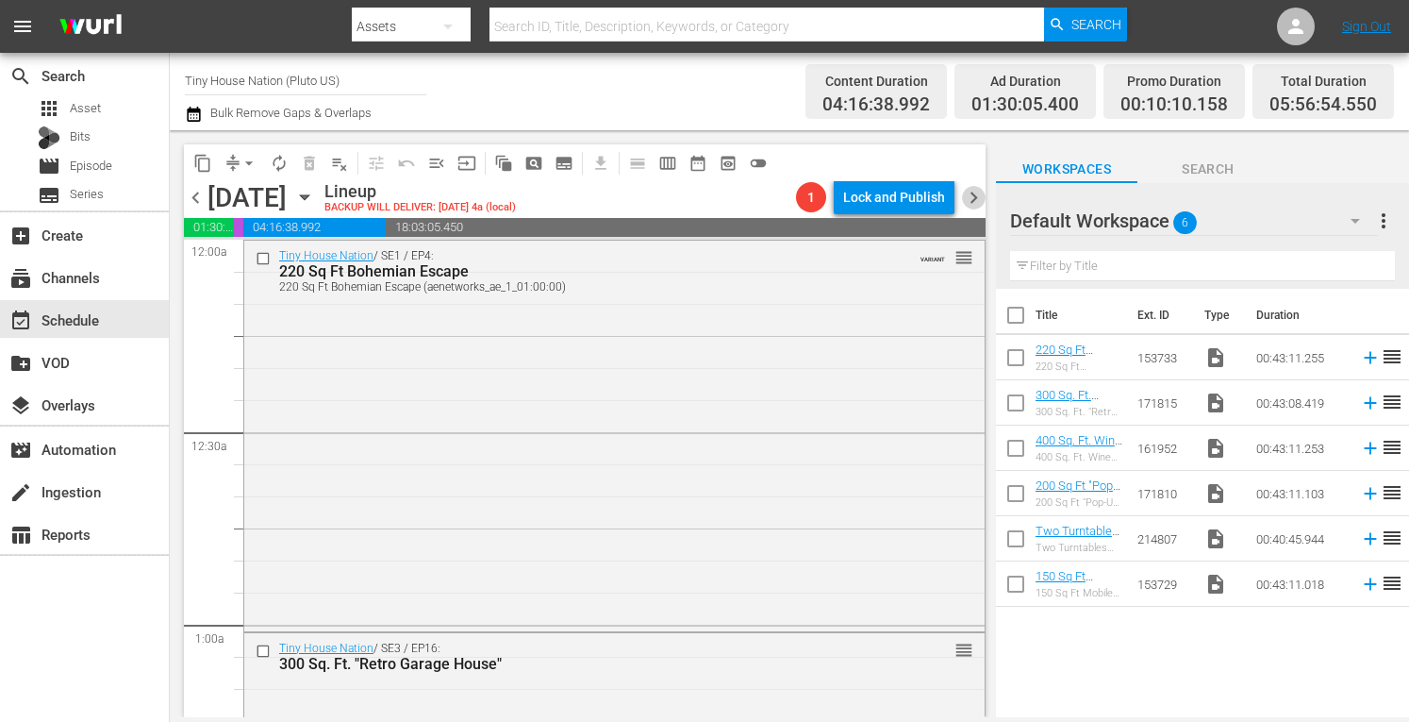
click at [972, 194] on span "chevron_right" at bounding box center [974, 198] width 24 height 24
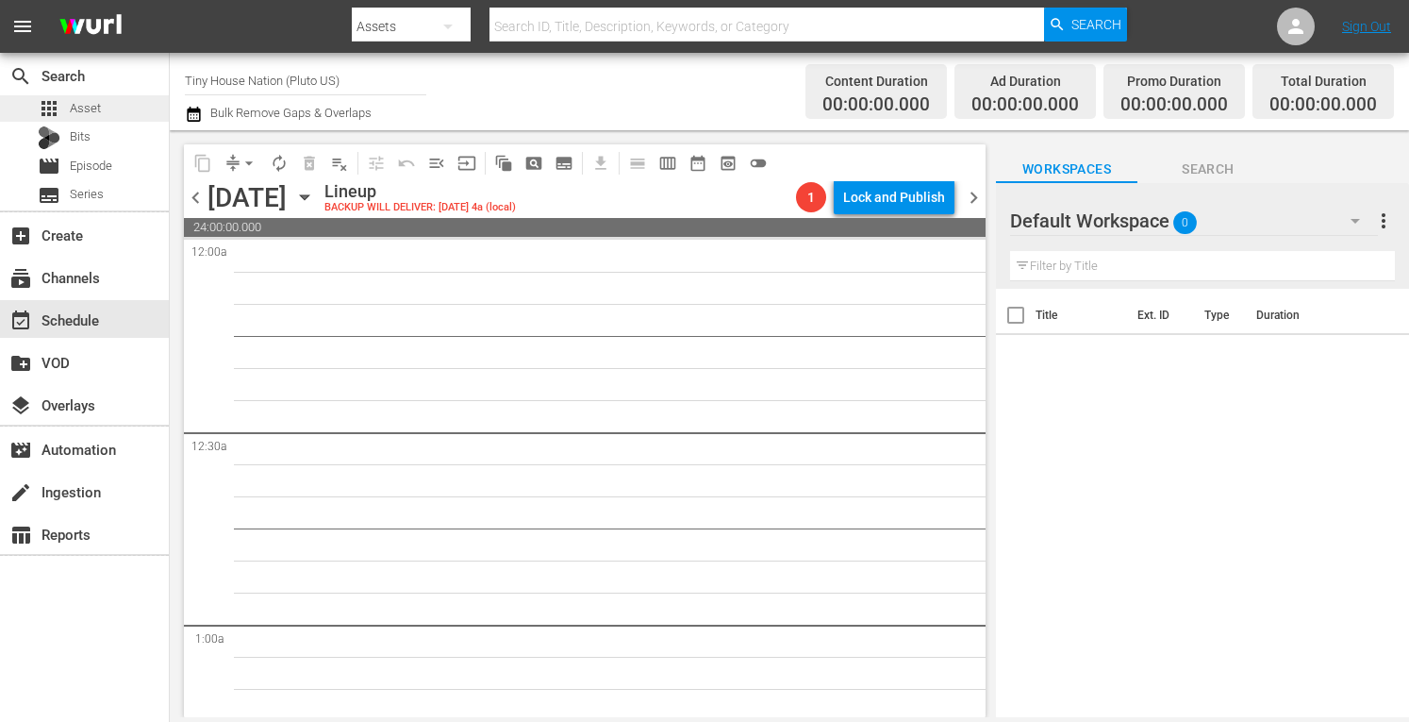
click at [74, 99] on span "Asset" at bounding box center [85, 108] width 31 height 19
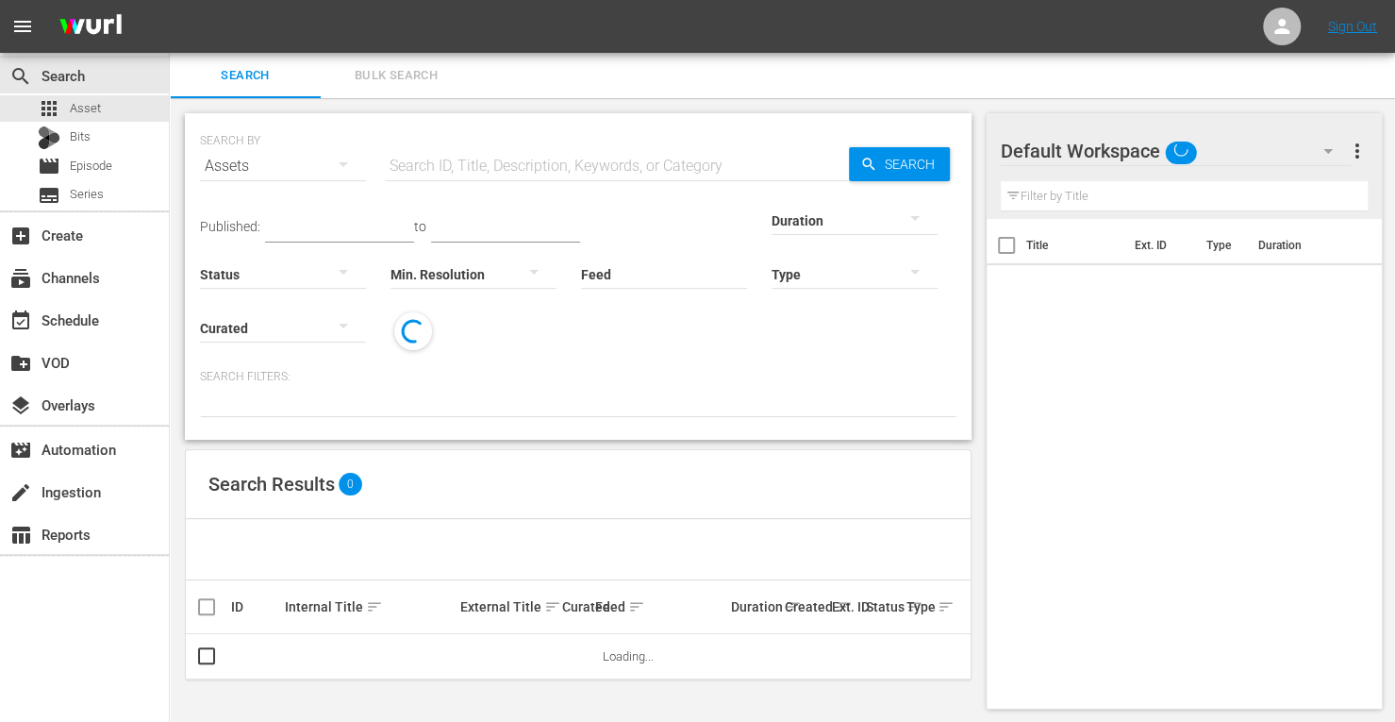
click at [386, 84] on span "Bulk Search" at bounding box center [396, 76] width 128 height 22
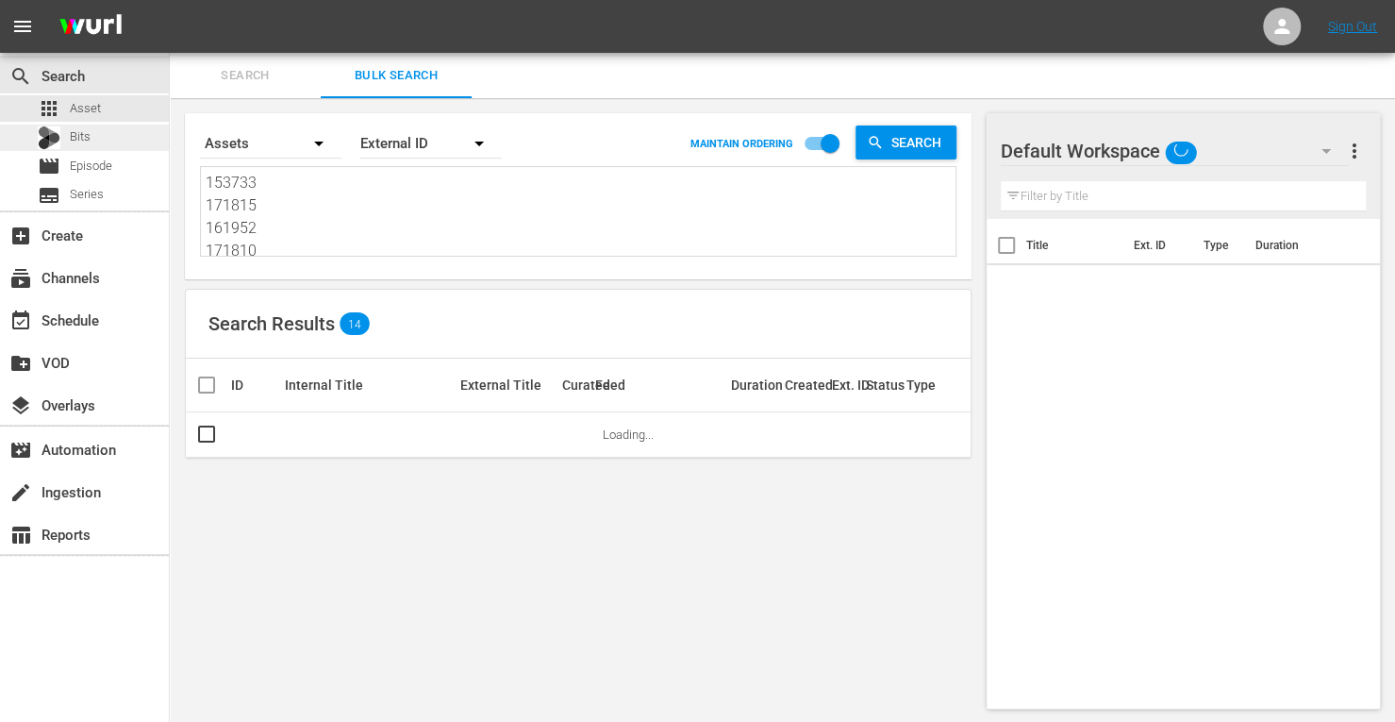
drag, startPoint x: 268, startPoint y: 247, endPoint x: 144, endPoint y: 129, distance: 170.8
click at [170, 0] on div "search Search apps Asset Bits movie Episode subtitles Series add_box Create sub…" at bounding box center [782, 0] width 1225 height 0
type textarea "214807 153729"
drag, startPoint x: 247, startPoint y: 225, endPoint x: 162, endPoint y: 125, distance: 131.9
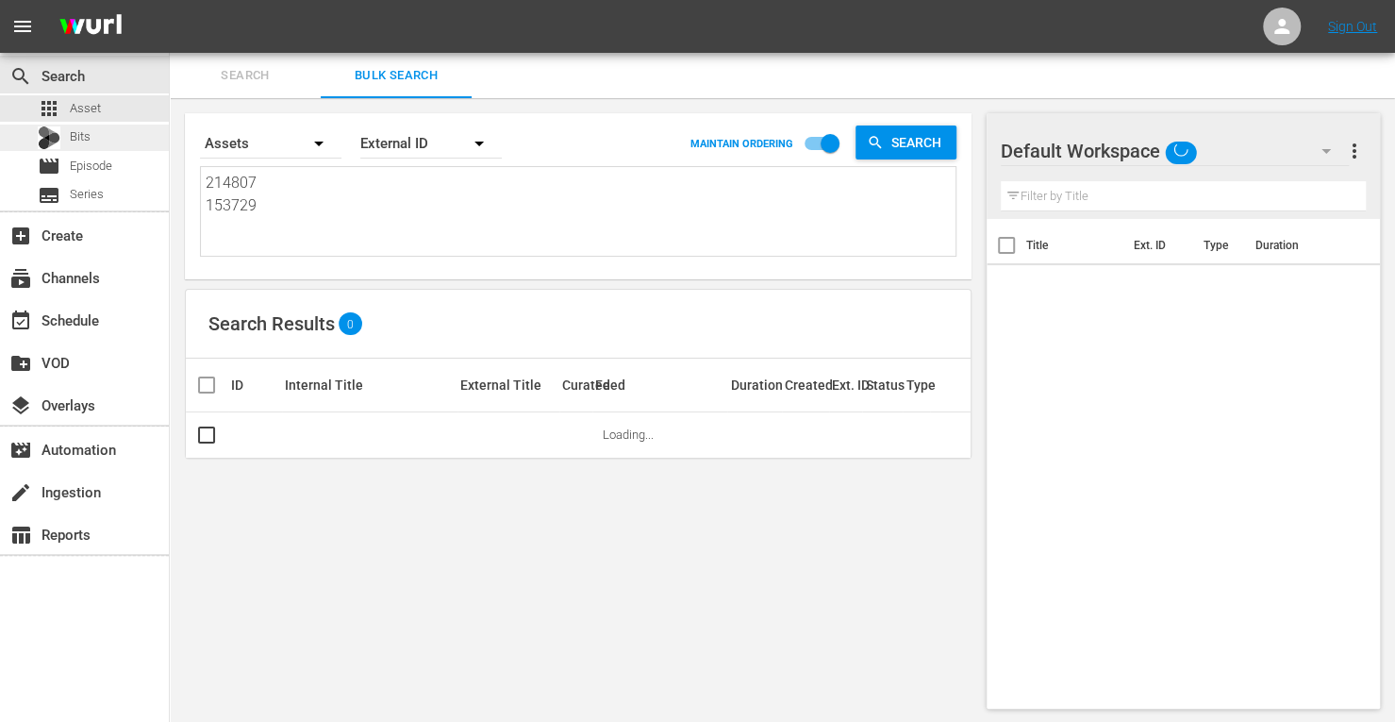
click at [170, 0] on div "search Search apps Asset Bits movie Episode subtitles Series add_box Create sub…" at bounding box center [782, 0] width 1225 height 0
paste textarea "266739 266740 266741 266742 266743 266744 266745 266746 266747 266748 266749 26…"
type textarea "266739 266740 266741 266742 266743 266744 266745 266746 266747 266748 266749 26…"
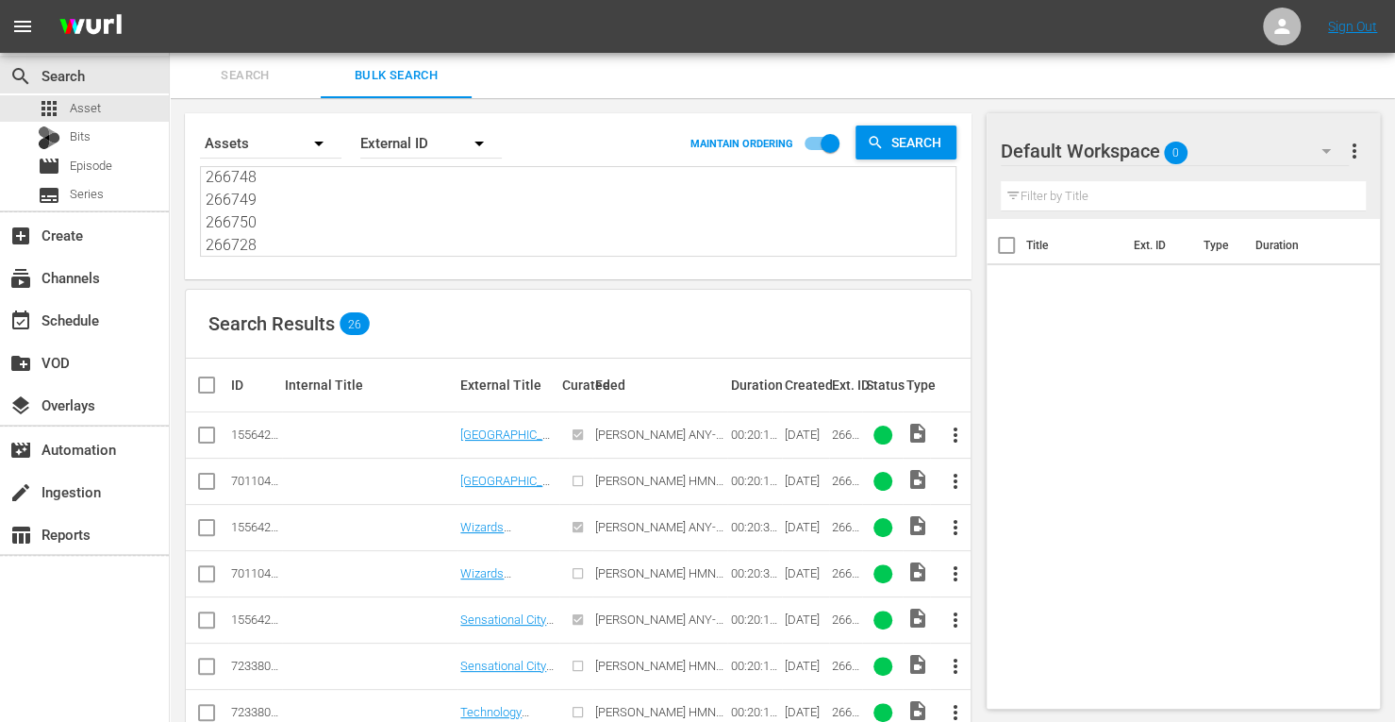
type textarea "266739 266740 266741 266742 266743 266744 266745 266746 266747 266748 266749 26…"
click at [209, 435] on input "checkbox" at bounding box center [206, 438] width 23 height 23
checkbox input "true"
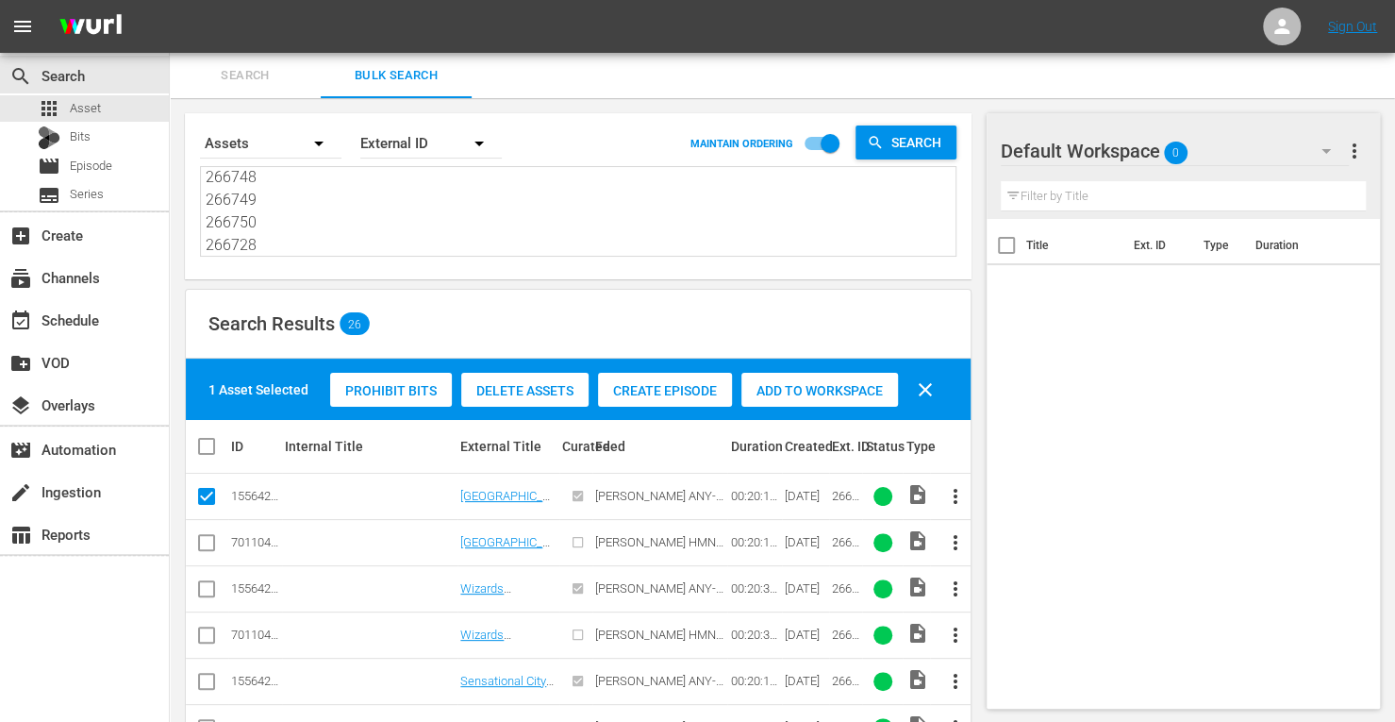
click at [203, 586] on input "checkbox" at bounding box center [206, 592] width 23 height 23
checkbox input "true"
click at [207, 685] on input "checkbox" at bounding box center [206, 685] width 23 height 23
checkbox input "true"
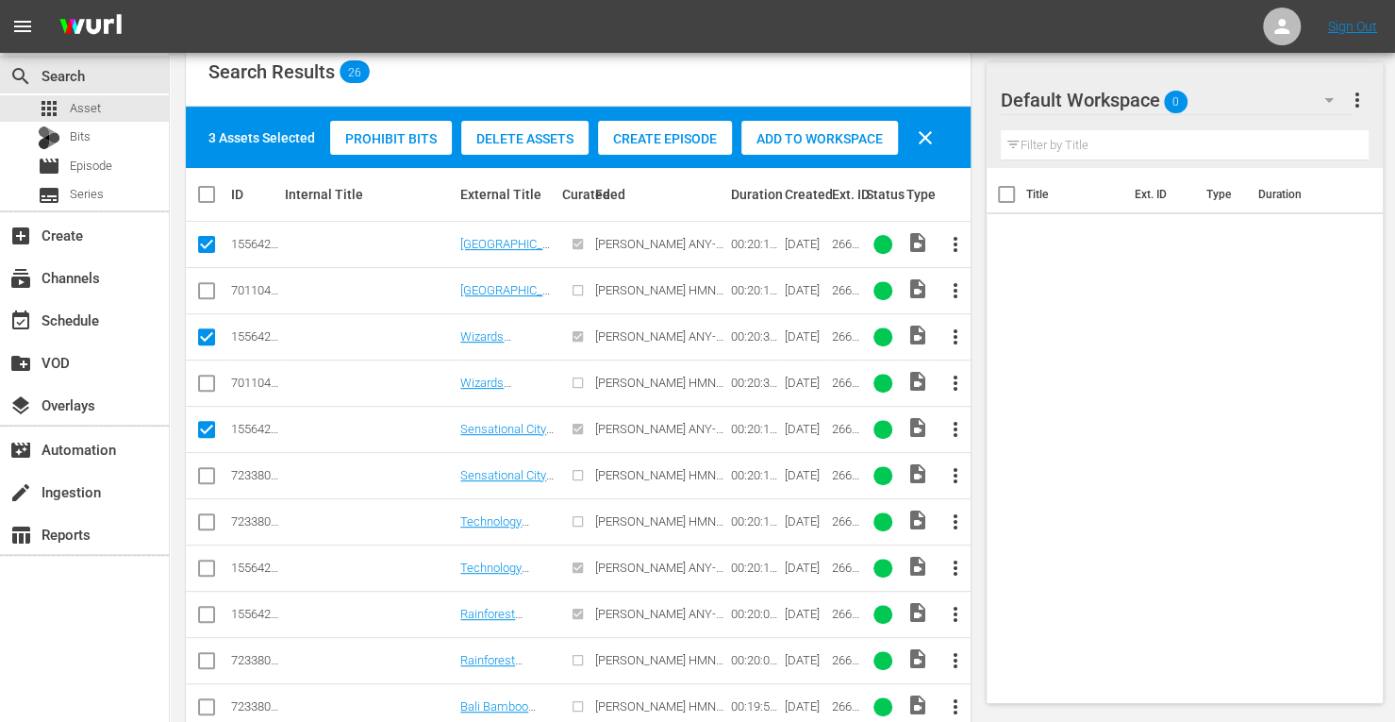
scroll to position [253, 0]
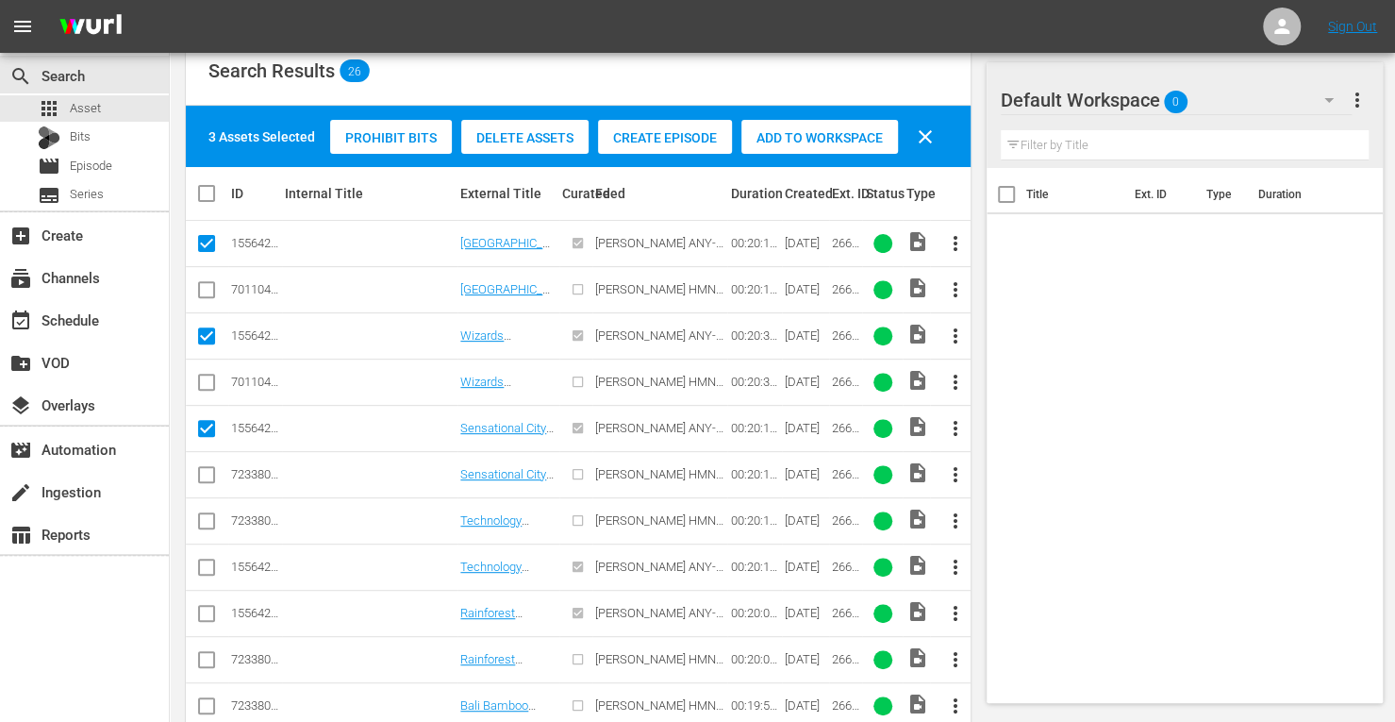
click at [205, 565] on input "checkbox" at bounding box center [206, 570] width 23 height 23
checkbox input "true"
click at [213, 610] on input "checkbox" at bounding box center [206, 617] width 23 height 23
checkbox input "true"
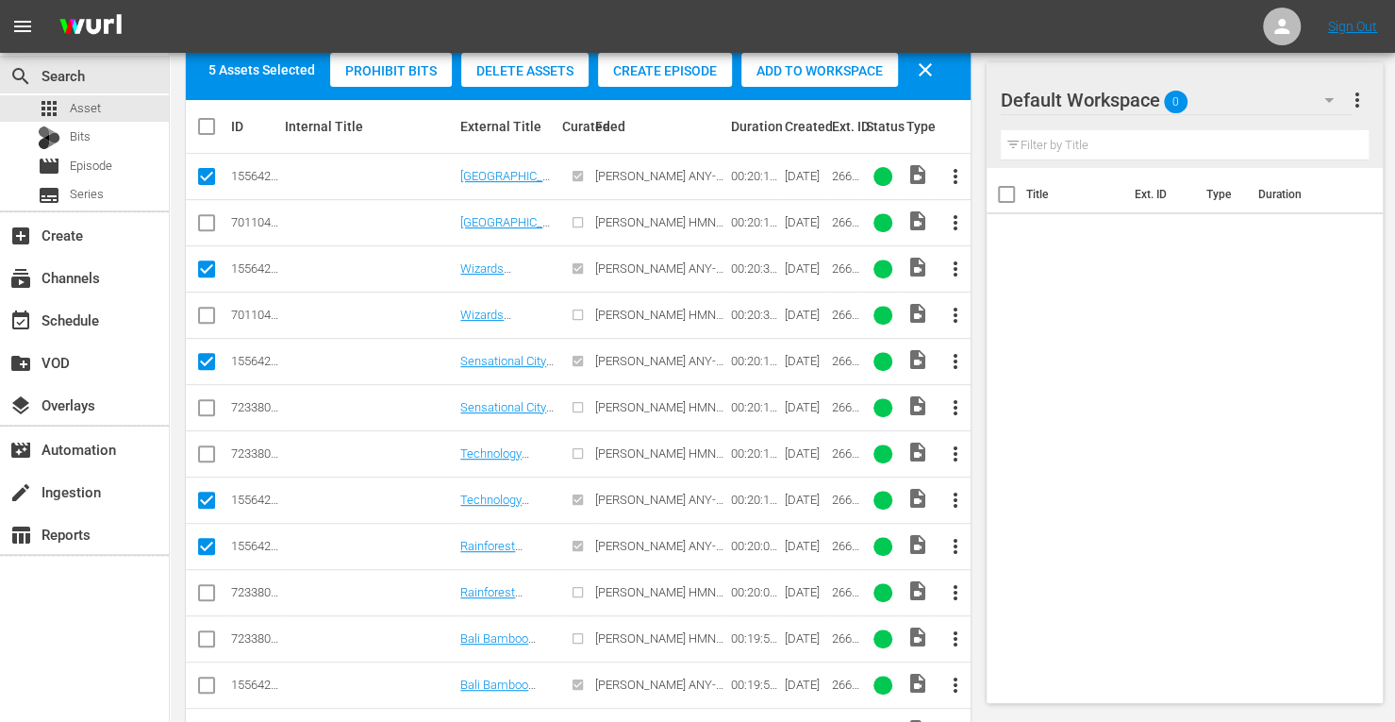
scroll to position [321, 0]
click at [199, 676] on input "checkbox" at bounding box center [206, 687] width 23 height 23
checkbox input "true"
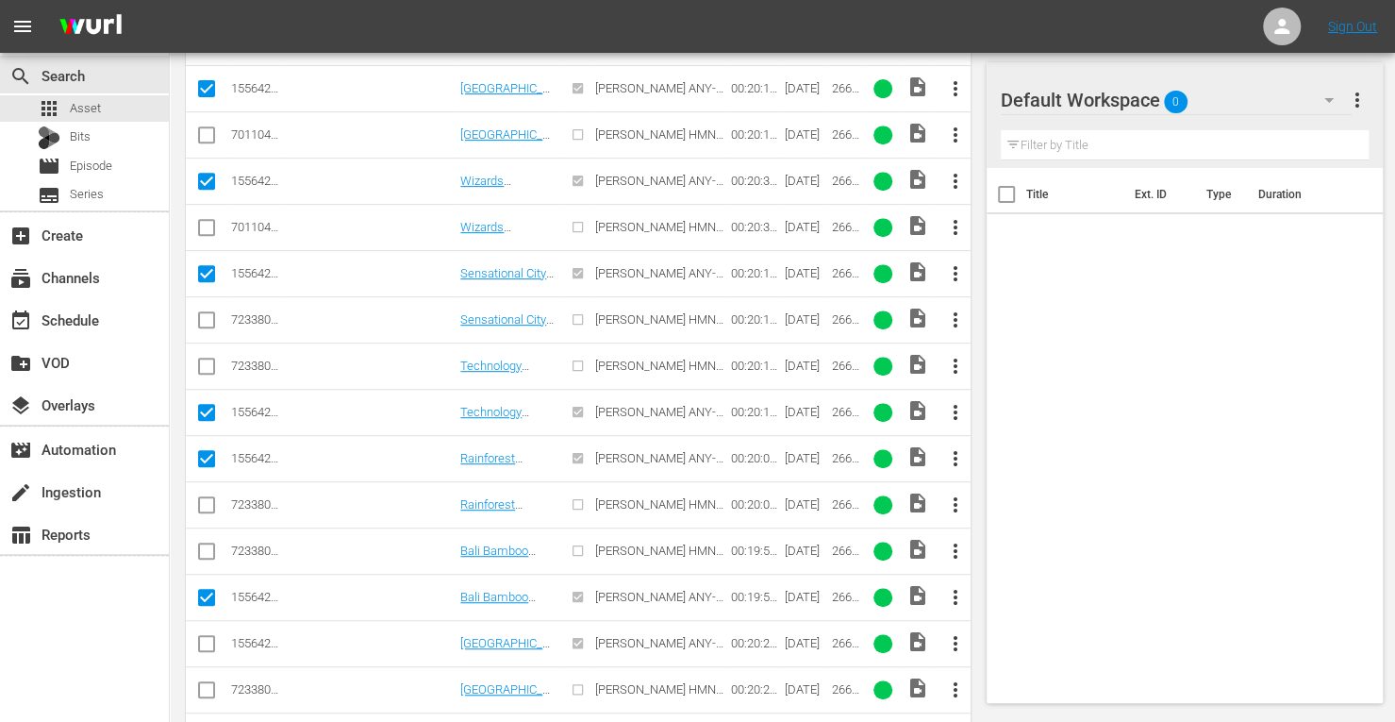
click at [200, 641] on input "checkbox" at bounding box center [206, 647] width 23 height 23
checkbox input "true"
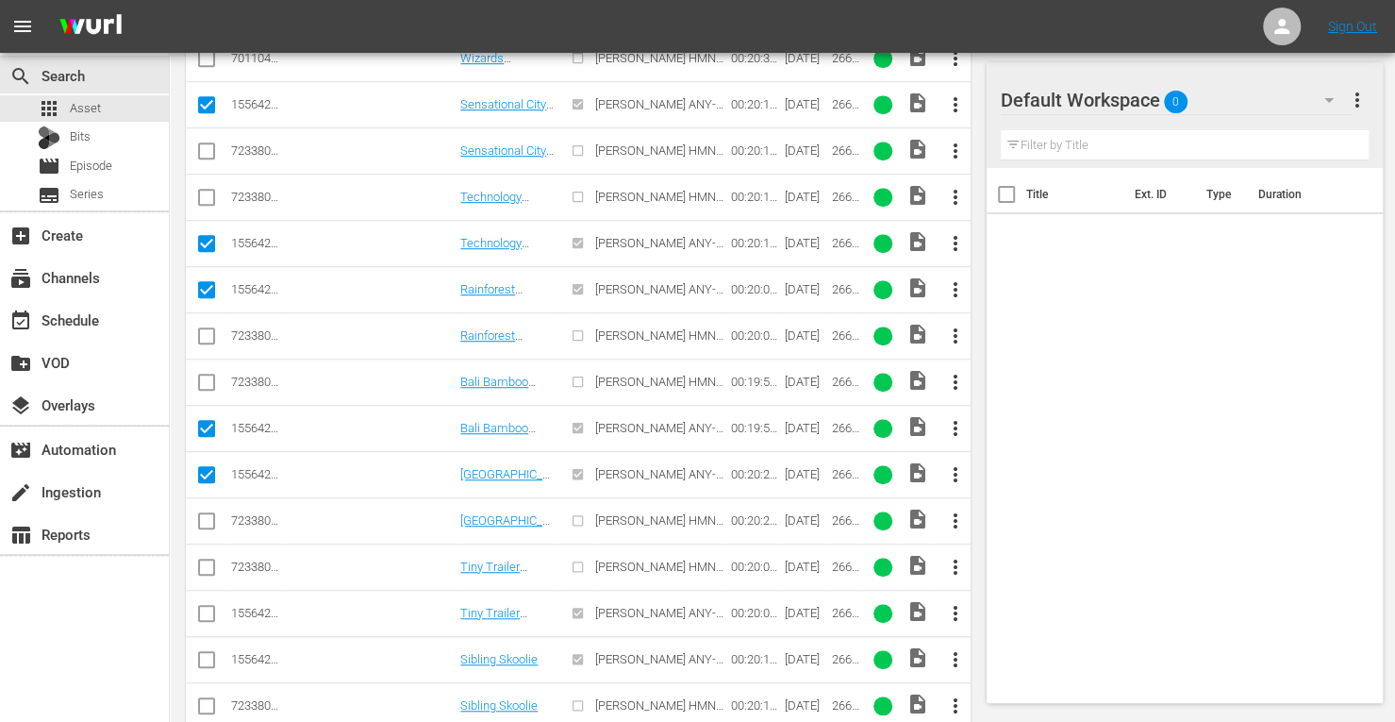
scroll to position [577, 0]
click at [200, 605] on input "checkbox" at bounding box center [206, 616] width 23 height 23
checkbox input "true"
click at [206, 656] on input "checkbox" at bounding box center [206, 662] width 23 height 23
checkbox input "true"
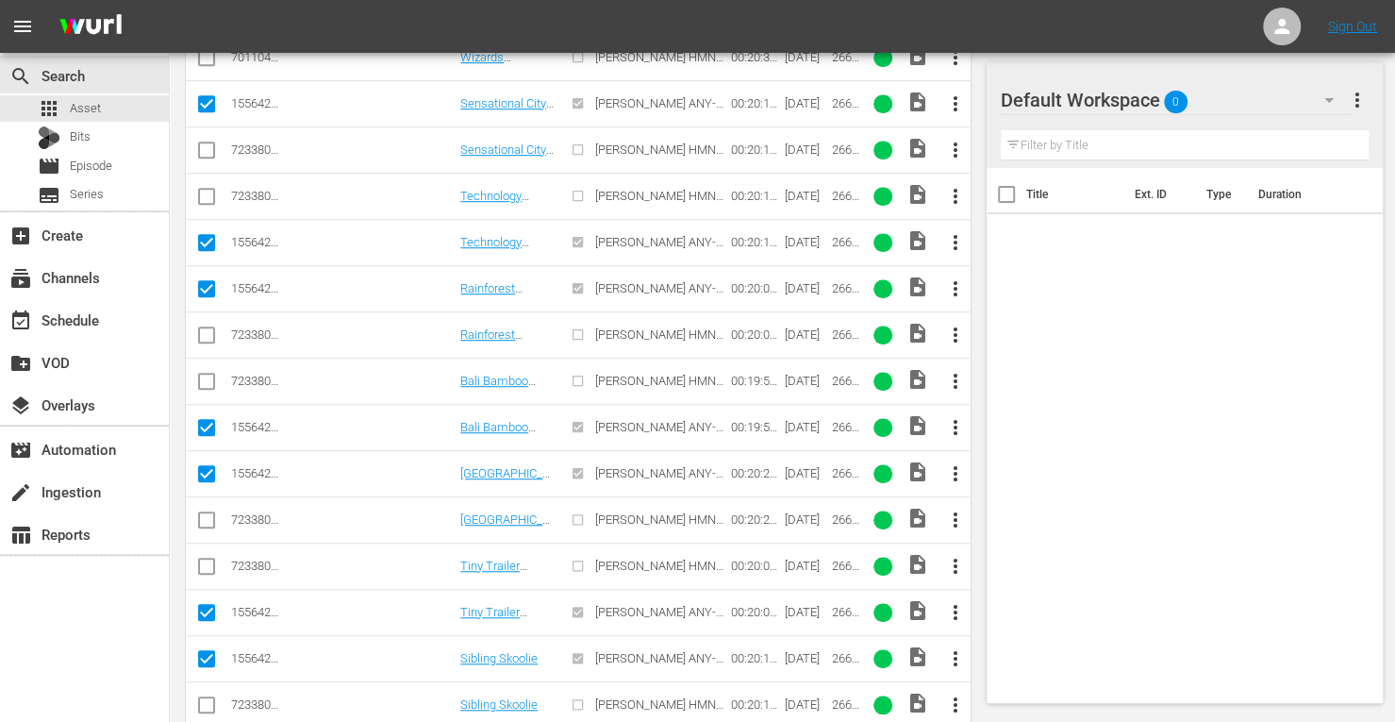
scroll to position [724, 0]
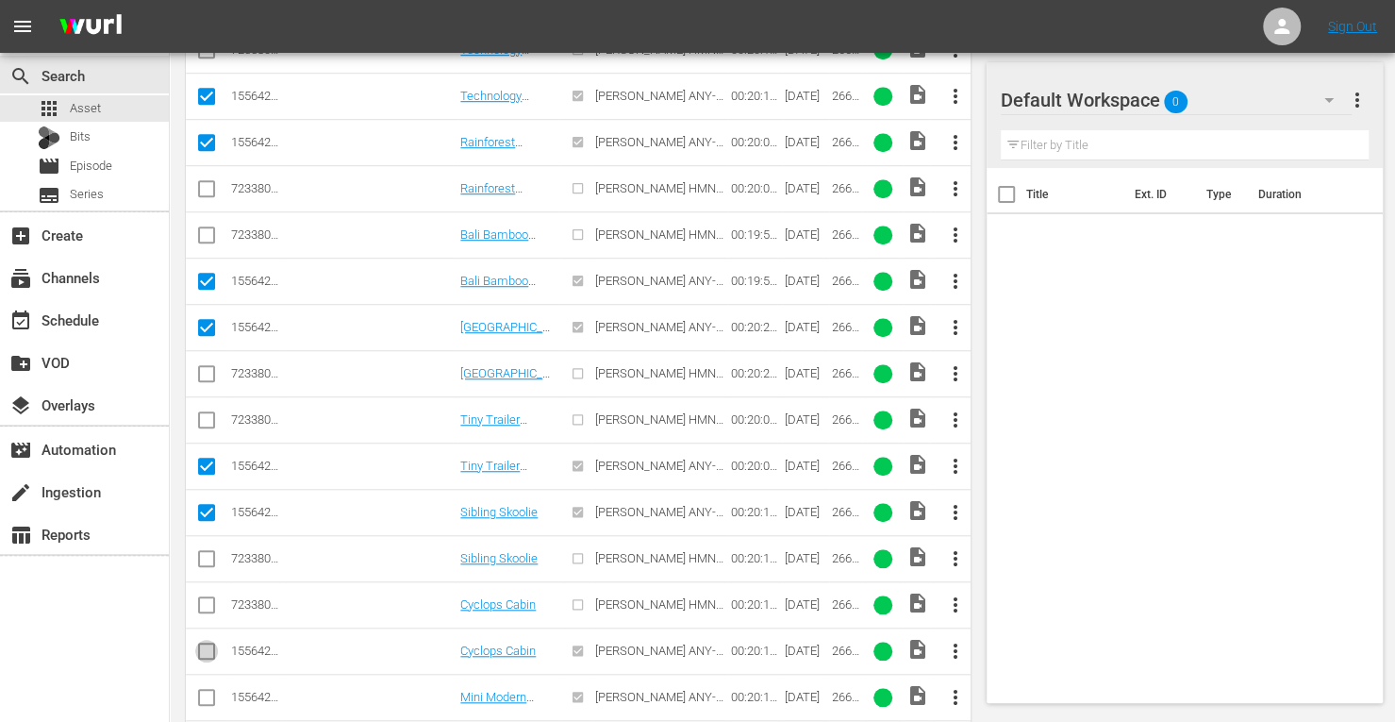
click at [204, 644] on input "checkbox" at bounding box center [206, 654] width 23 height 23
checkbox input "true"
click at [212, 690] on input "checkbox" at bounding box center [206, 701] width 23 height 23
checkbox input "true"
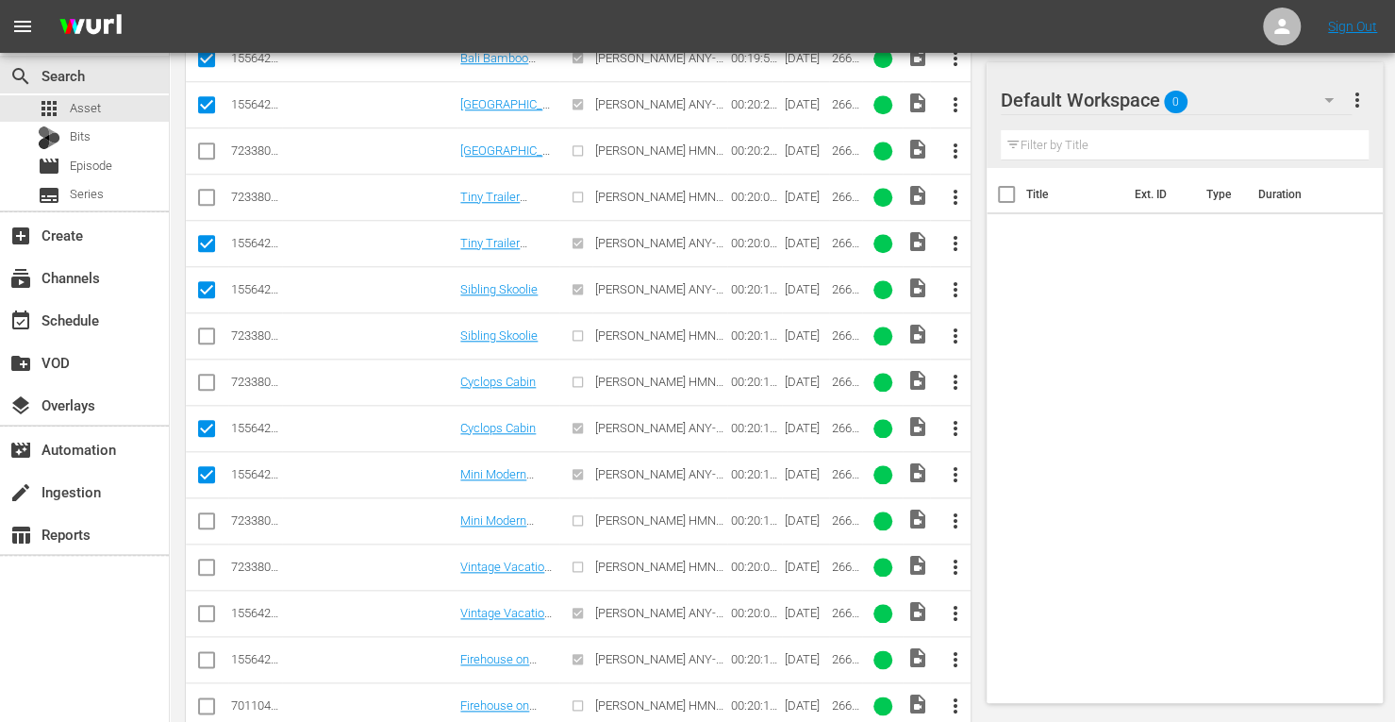
scroll to position [948, 0]
click at [206, 608] on input "checkbox" at bounding box center [206, 615] width 23 height 23
checkbox input "true"
click at [200, 653] on input "checkbox" at bounding box center [206, 661] width 23 height 23
checkbox input "true"
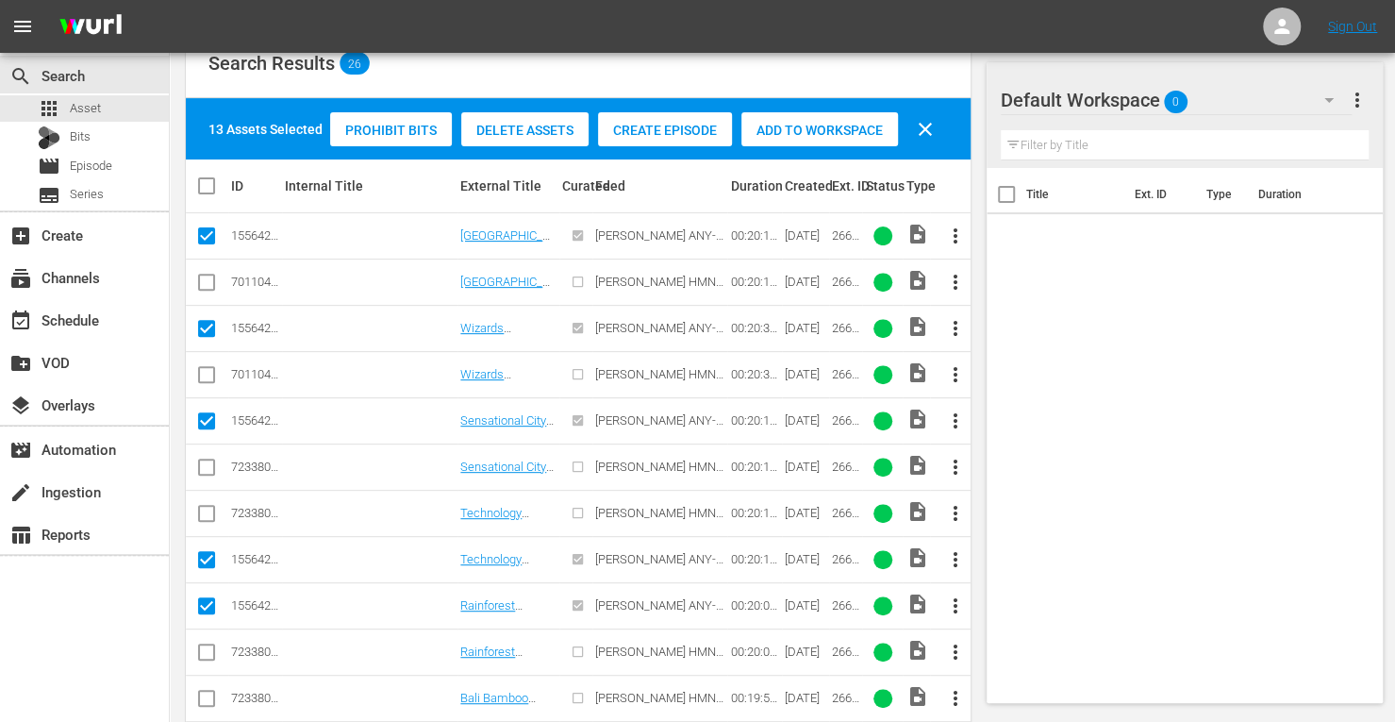
scroll to position [191, 0]
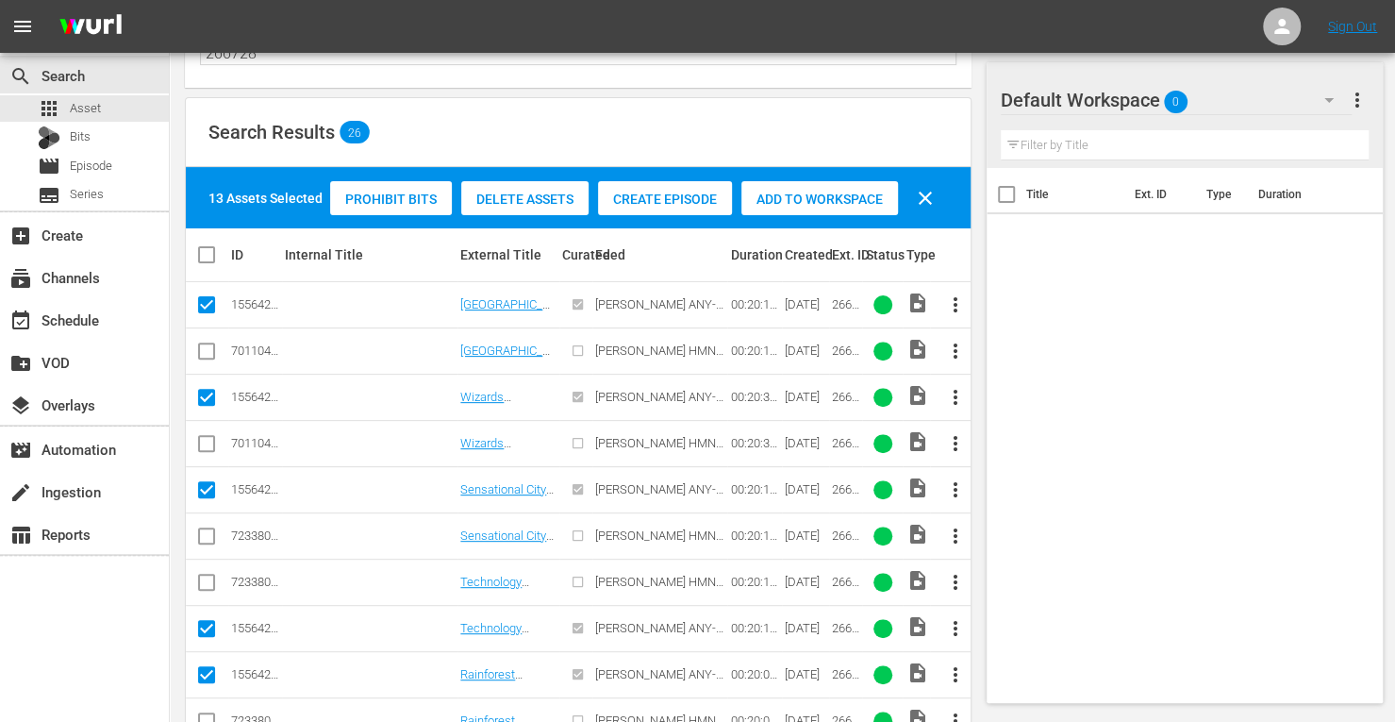
click at [805, 200] on span "Add to Workspace" at bounding box center [819, 198] width 157 height 15
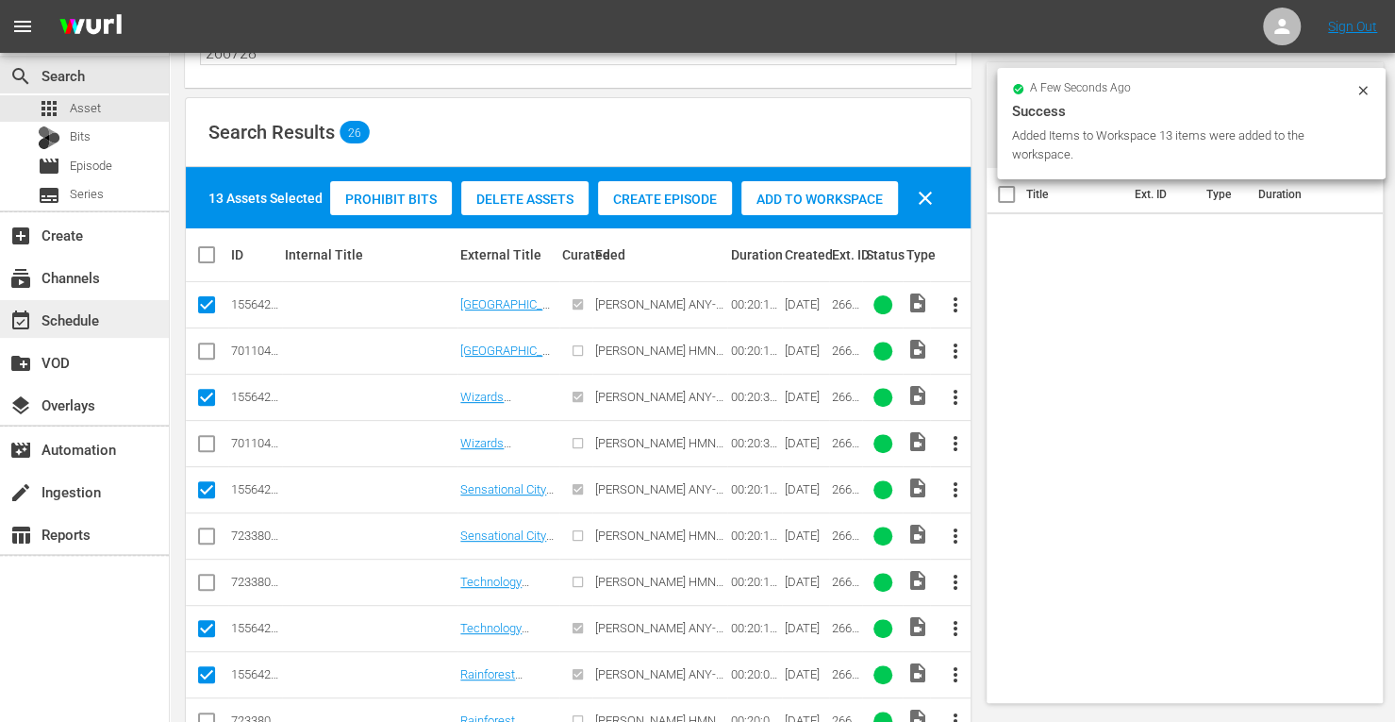
click at [85, 325] on div "event_available Schedule" at bounding box center [53, 316] width 106 height 17
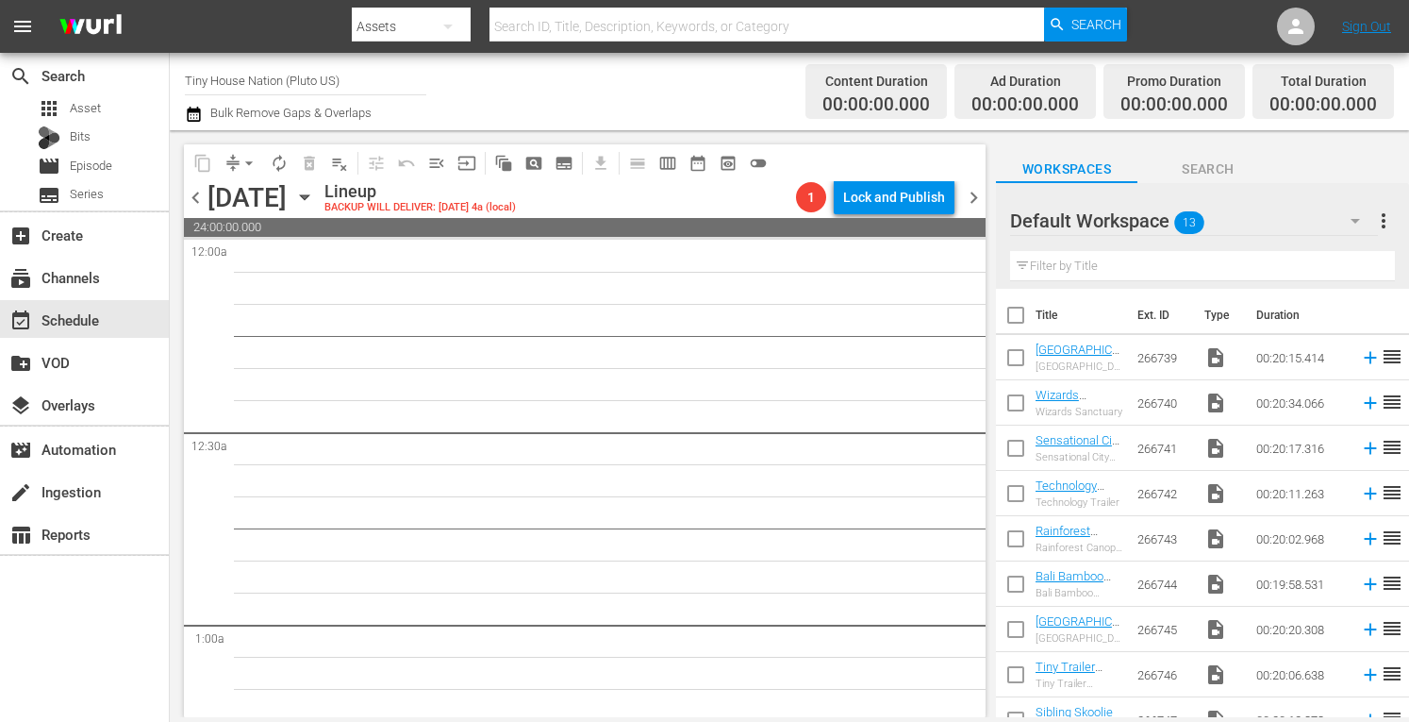
click at [1013, 319] on input "checkbox" at bounding box center [1016, 319] width 40 height 40
checkbox input "true"
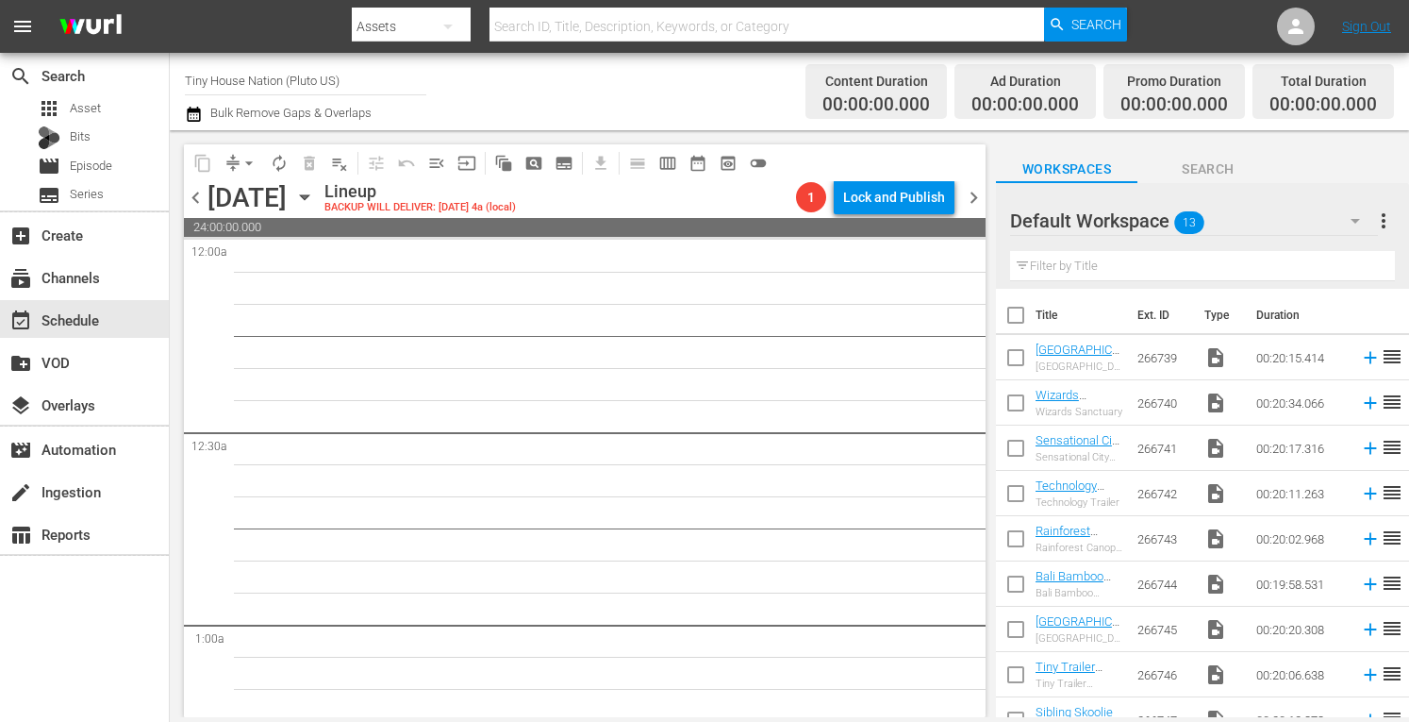
checkbox input "true"
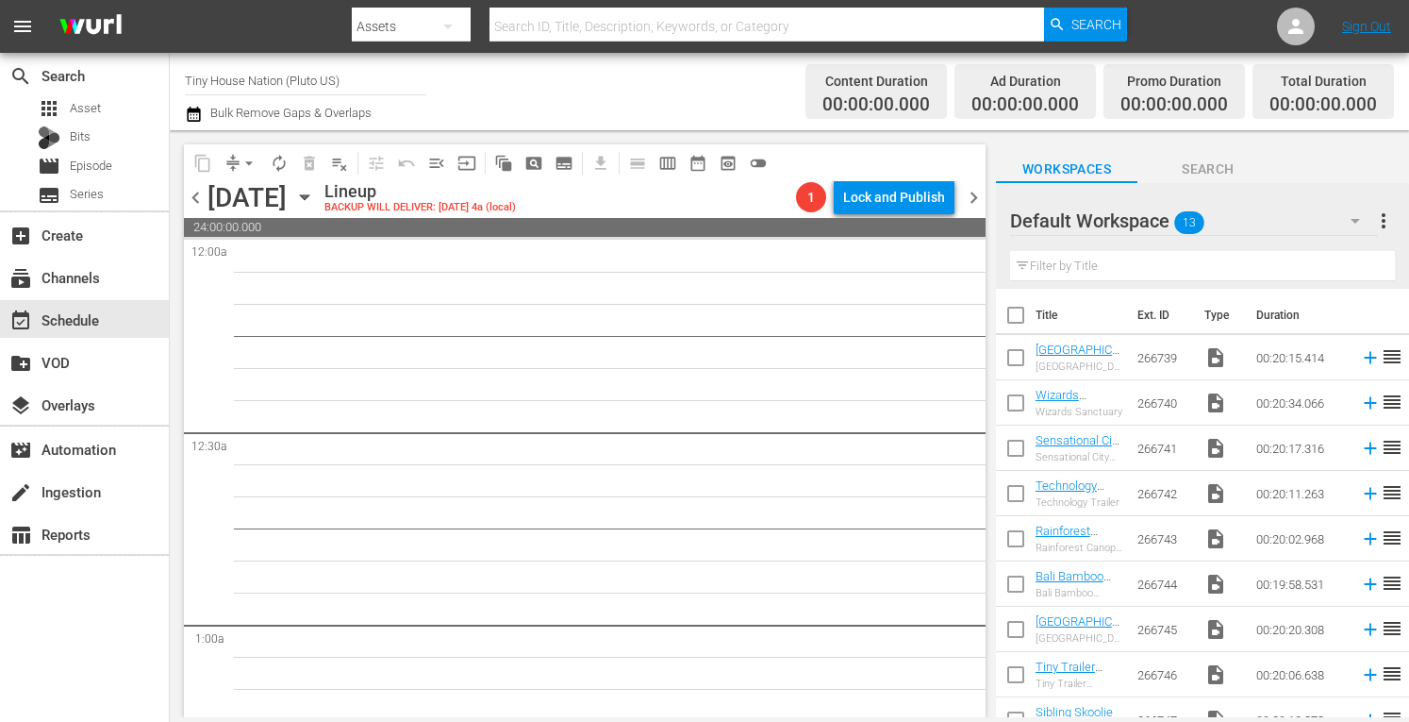
checkbox input "true"
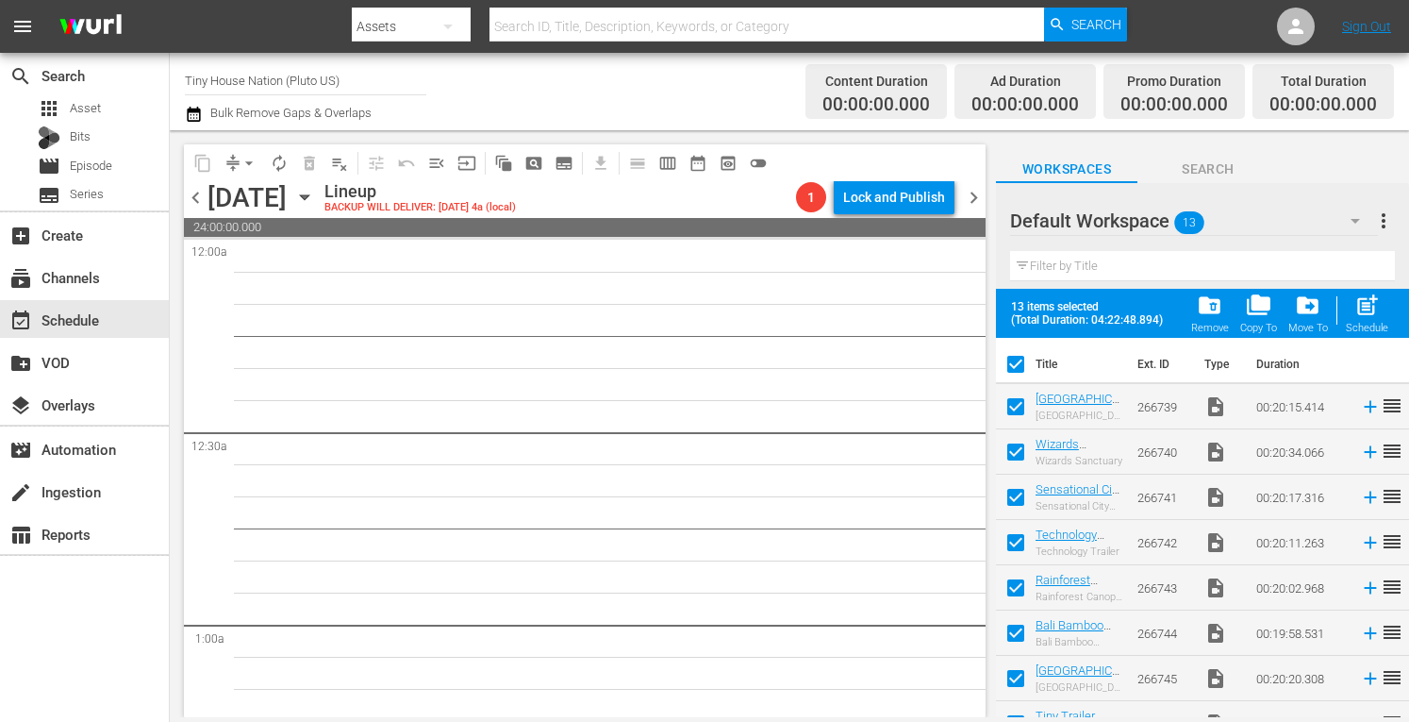
click at [1370, 305] on span "post_add" at bounding box center [1367, 304] width 25 height 25
checkbox input "false"
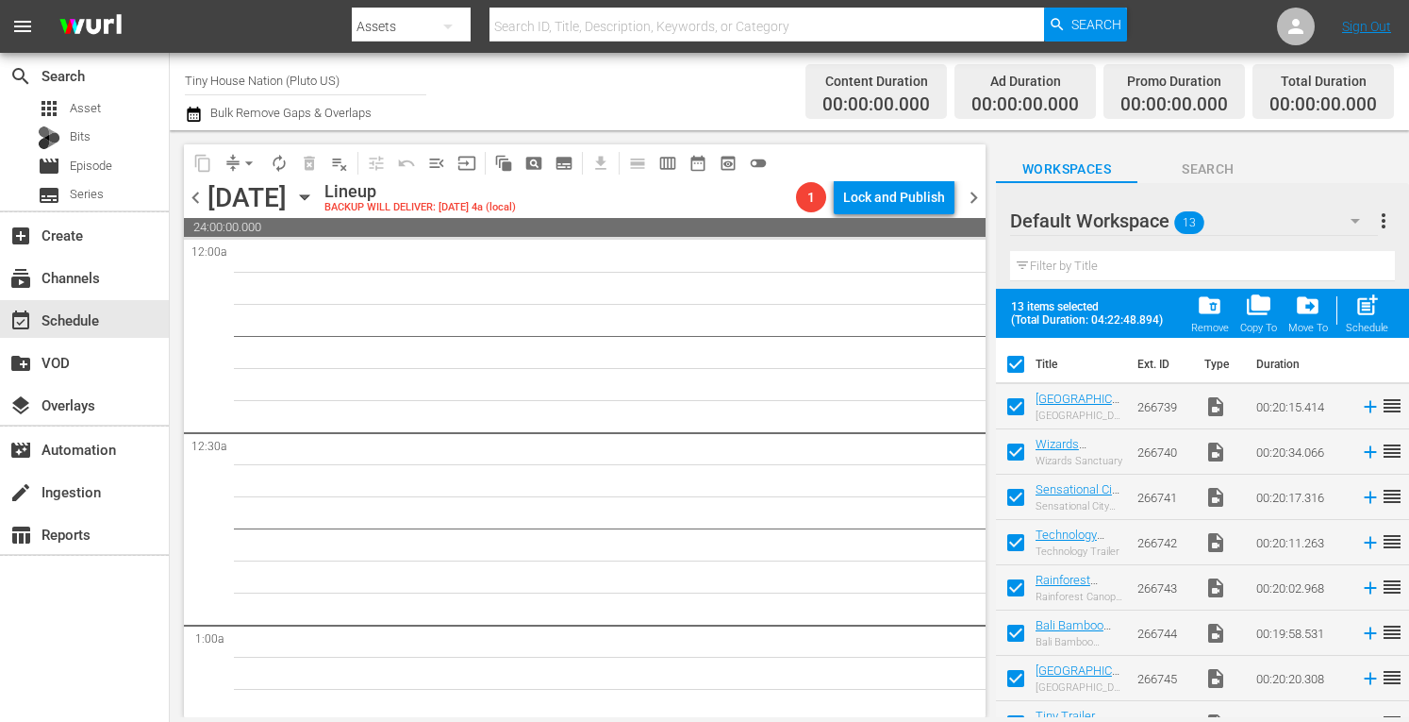
checkbox input "false"
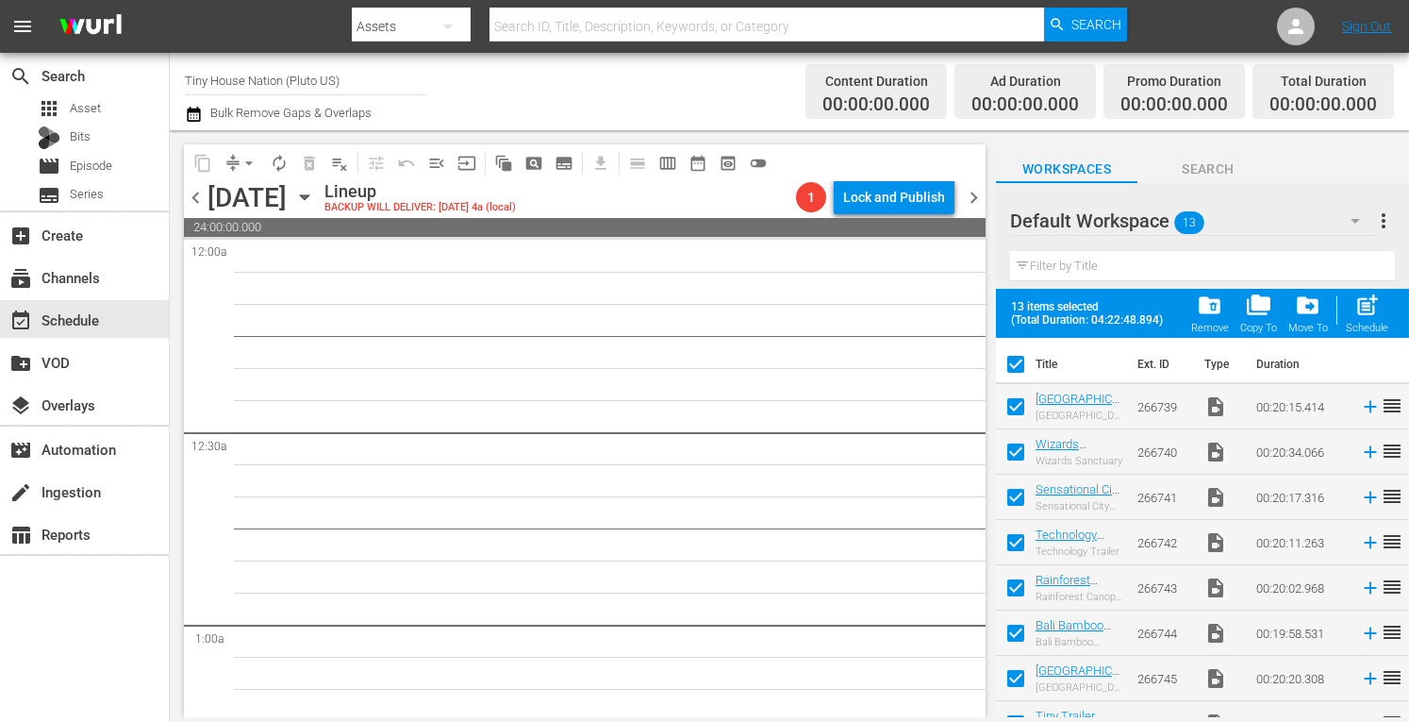
checkbox input "false"
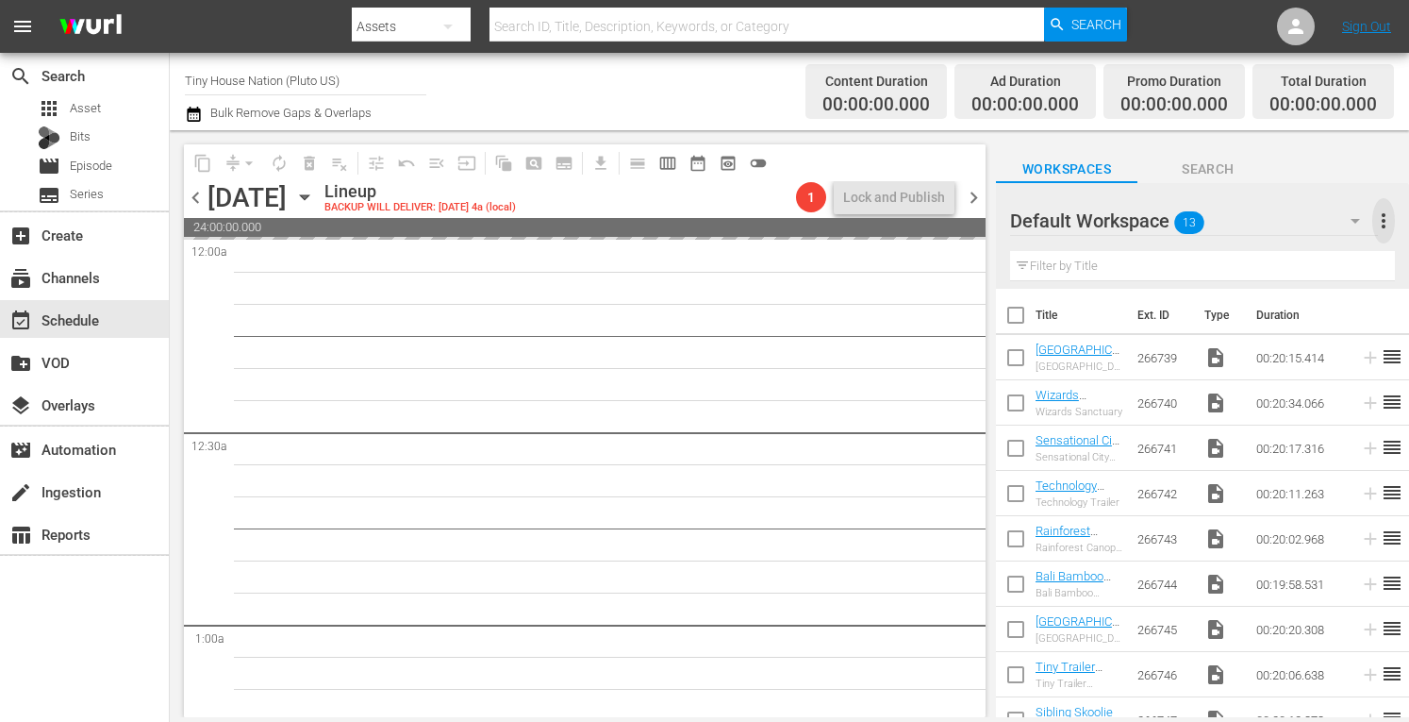
click at [1384, 223] on span "more_vert" at bounding box center [1384, 220] width 23 height 23
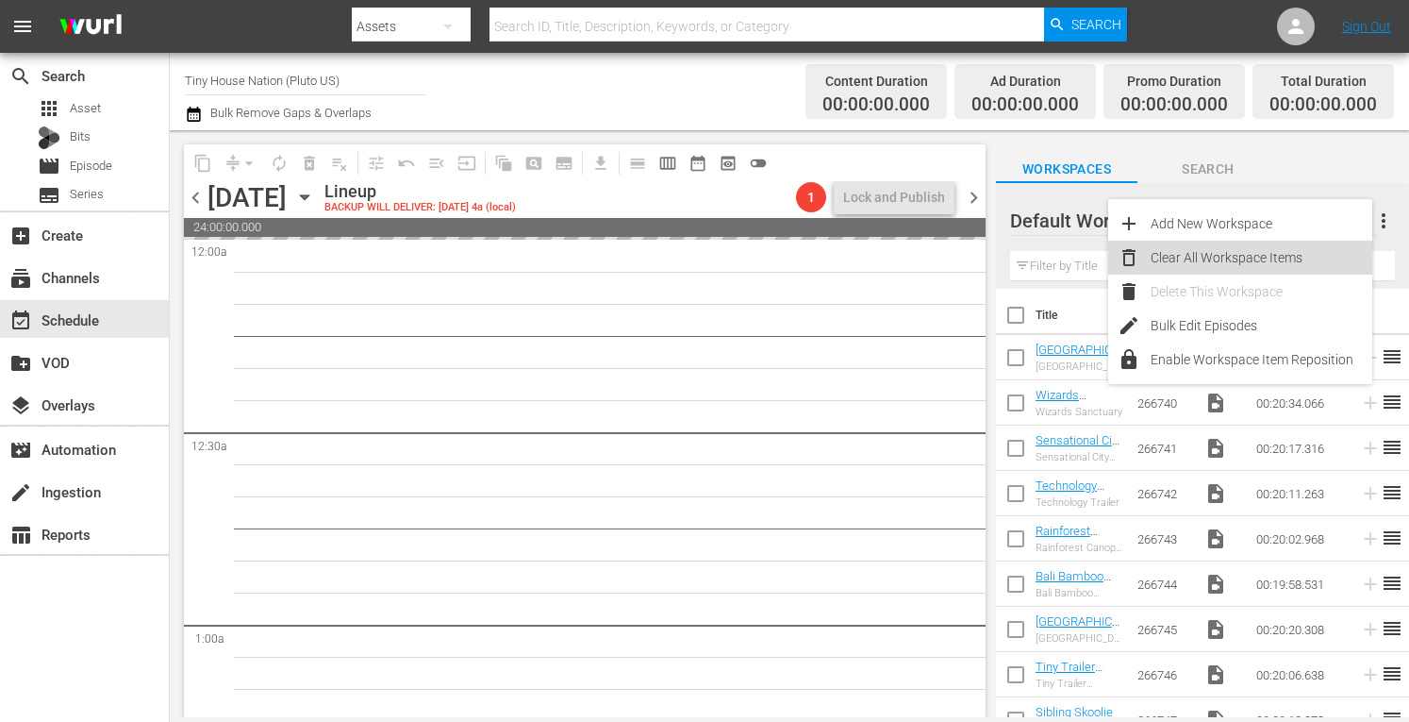
click at [1241, 255] on div "Clear All Workspace Items" at bounding box center [1262, 258] width 222 height 34
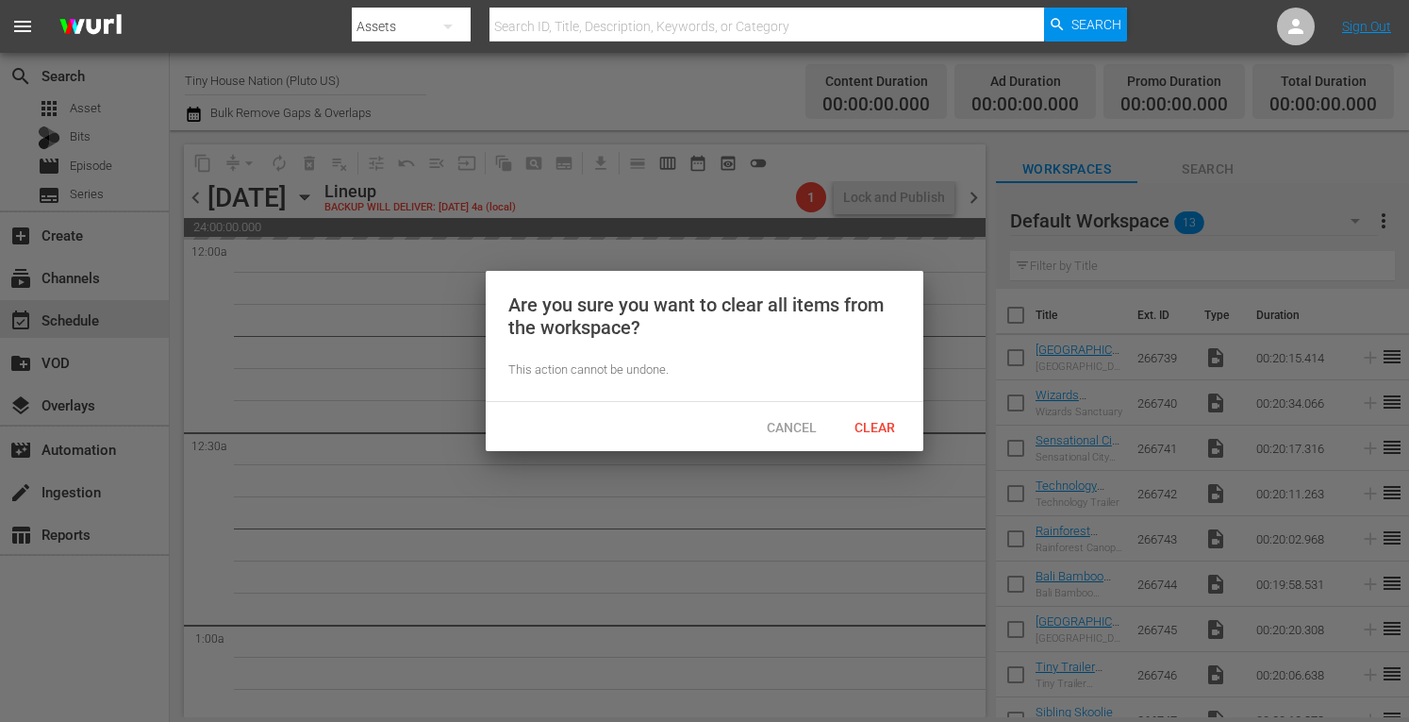
click at [872, 430] on span "Clear" at bounding box center [875, 427] width 71 height 15
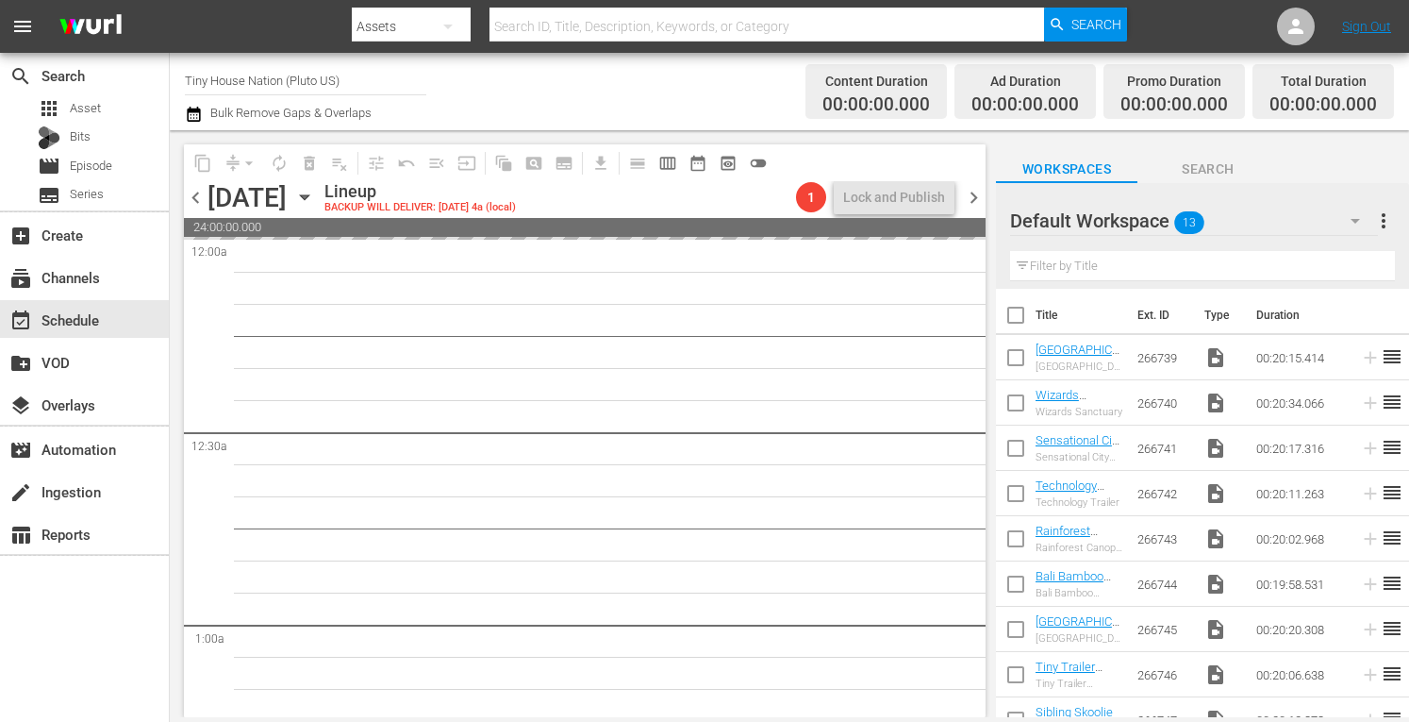
click at [974, 195] on span "chevron_right" at bounding box center [974, 198] width 24 height 24
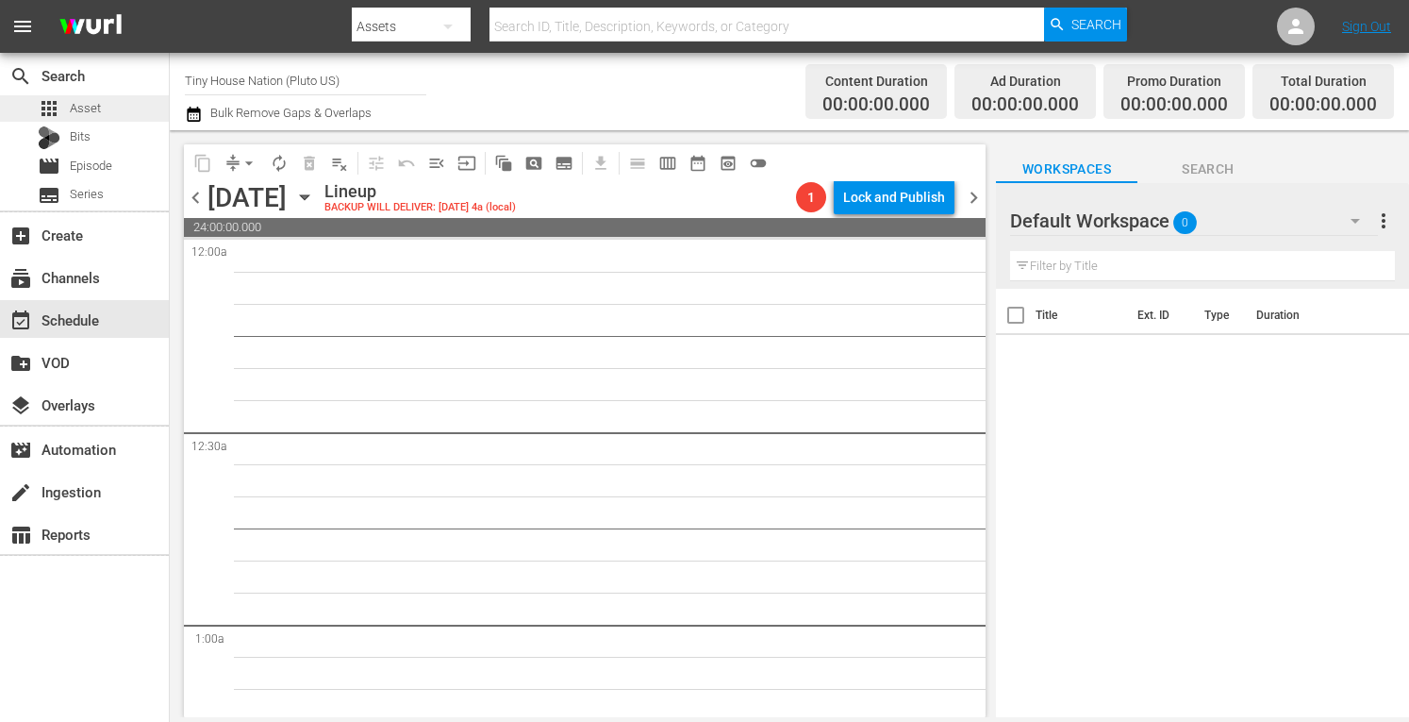
click at [110, 108] on div "apps Asset" at bounding box center [84, 108] width 169 height 26
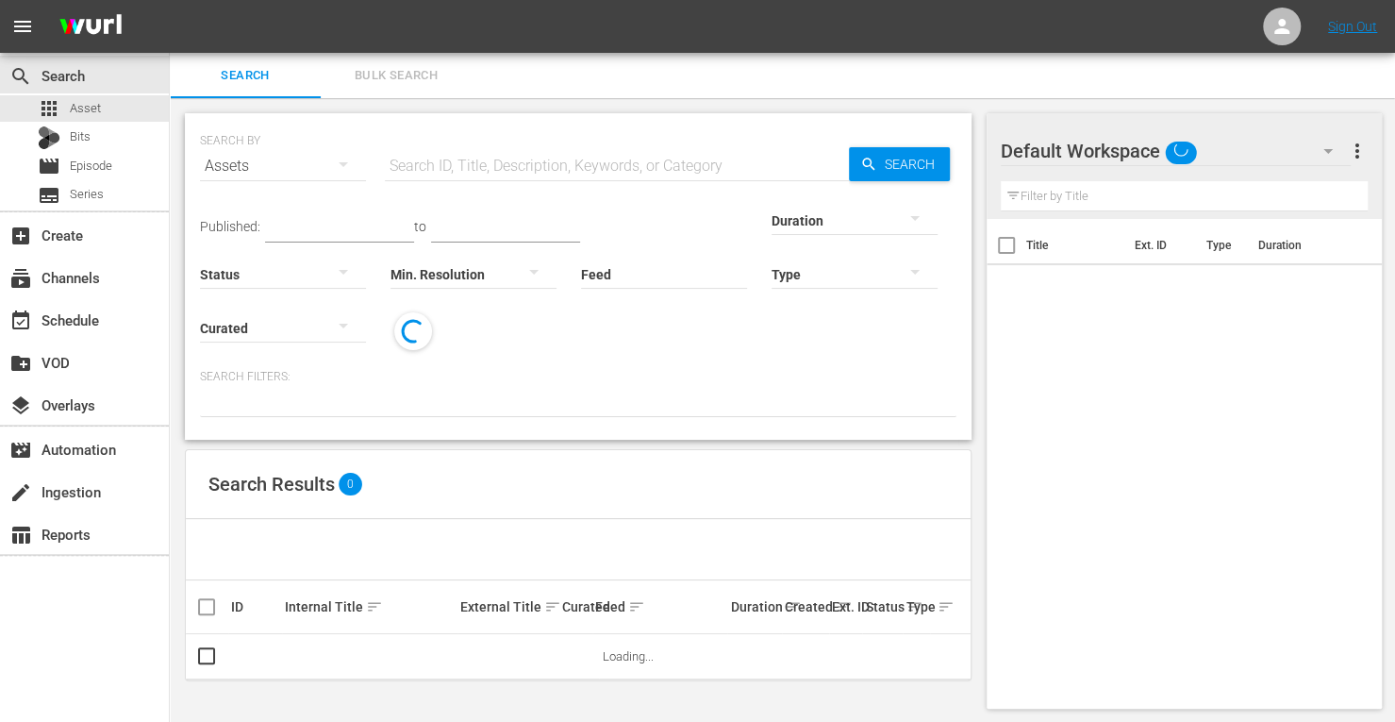
click at [398, 77] on span "Bulk Search" at bounding box center [396, 76] width 128 height 22
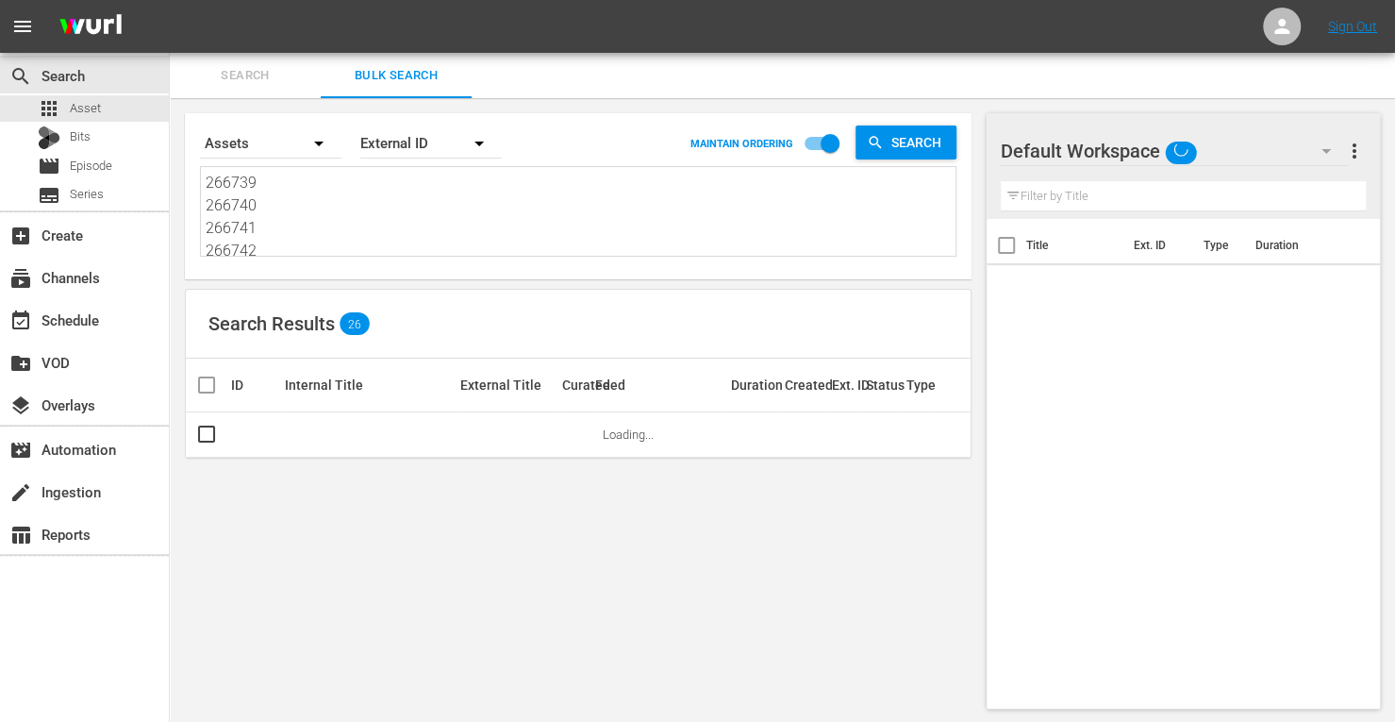
drag, startPoint x: 292, startPoint y: 247, endPoint x: 73, endPoint y: -26, distance: 350.9
click at [73, 0] on html "menu Sign Out search Search apps Asset Bits movie Episode subtitles Series add_…" at bounding box center [697, 361] width 1395 height 722
type textarea "266743 266744 266745 266746 266747 266748 266749 266750 266728"
drag, startPoint x: 277, startPoint y: 244, endPoint x: 61, endPoint y: -7, distance: 331.1
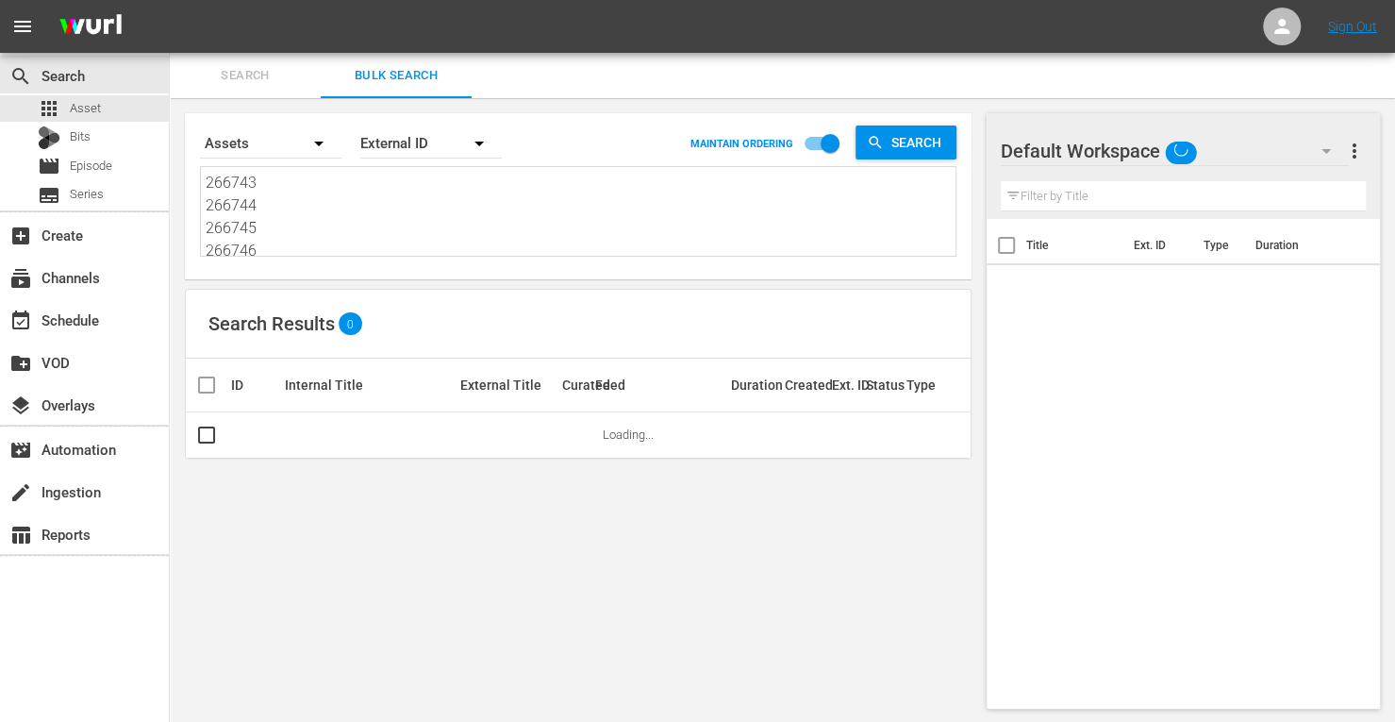
click at [61, 0] on html "menu Sign Out search Search apps Asset Bits movie Episode subtitles Series add_…" at bounding box center [697, 361] width 1395 height 722
type textarea "266746 266747 266748 266749 266750 266728"
drag, startPoint x: 280, startPoint y: 248, endPoint x: 79, endPoint y: 61, distance: 274.3
click at [170, 0] on div "search Search apps Asset Bits movie Episode subtitles Series add_box Create sub…" at bounding box center [782, 0] width 1225 height 0
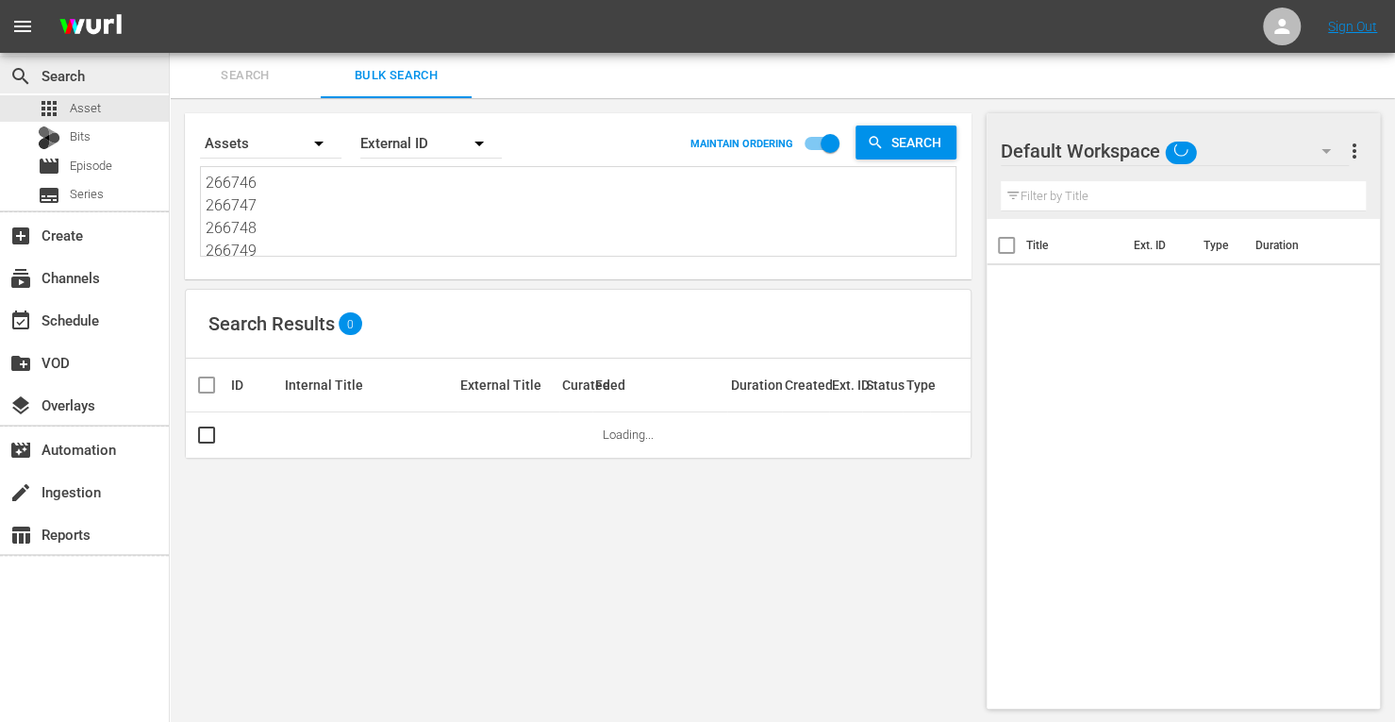
type textarea "266749 266750 266728"
drag, startPoint x: 269, startPoint y: 253, endPoint x: 85, endPoint y: 69, distance: 260.1
click at [170, 0] on div "search Search apps Asset Bits movie Episode subtitles Series add_box Create sub…" at bounding box center [782, 0] width 1225 height 0
paste textarea "161950 161957 171817 153731 171827 214805"
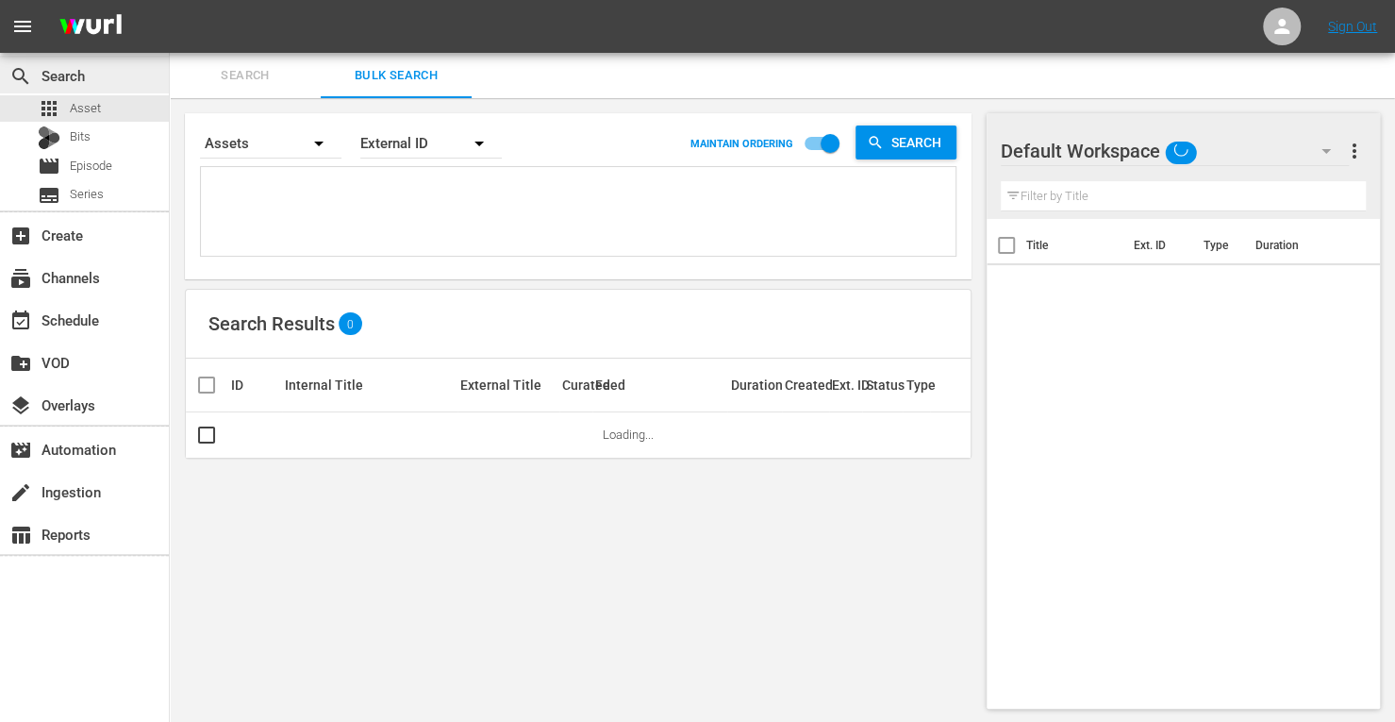
type textarea "161950 161957 171817 153731 171827 214805"
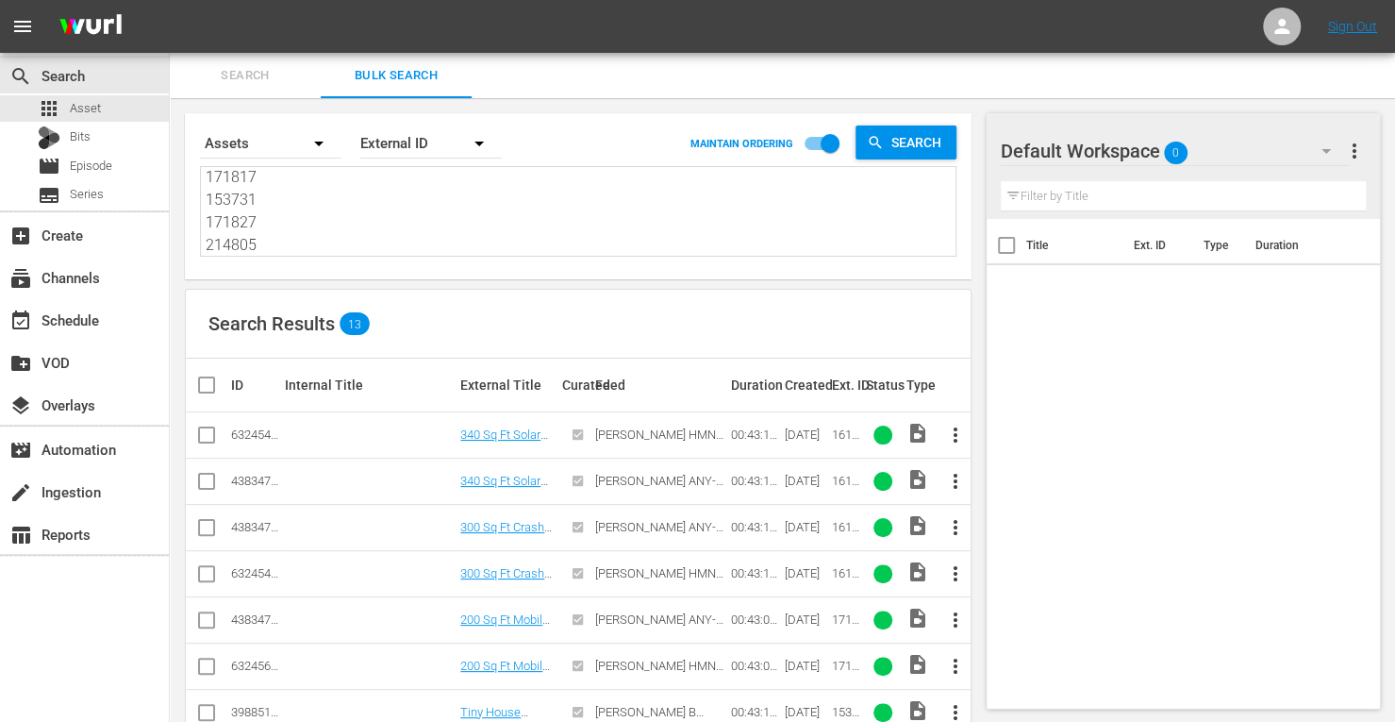
type textarea "161950 161957 171817 153731 171827 214805"
click at [200, 485] on input "checkbox" at bounding box center [206, 485] width 23 height 23
checkbox input "true"
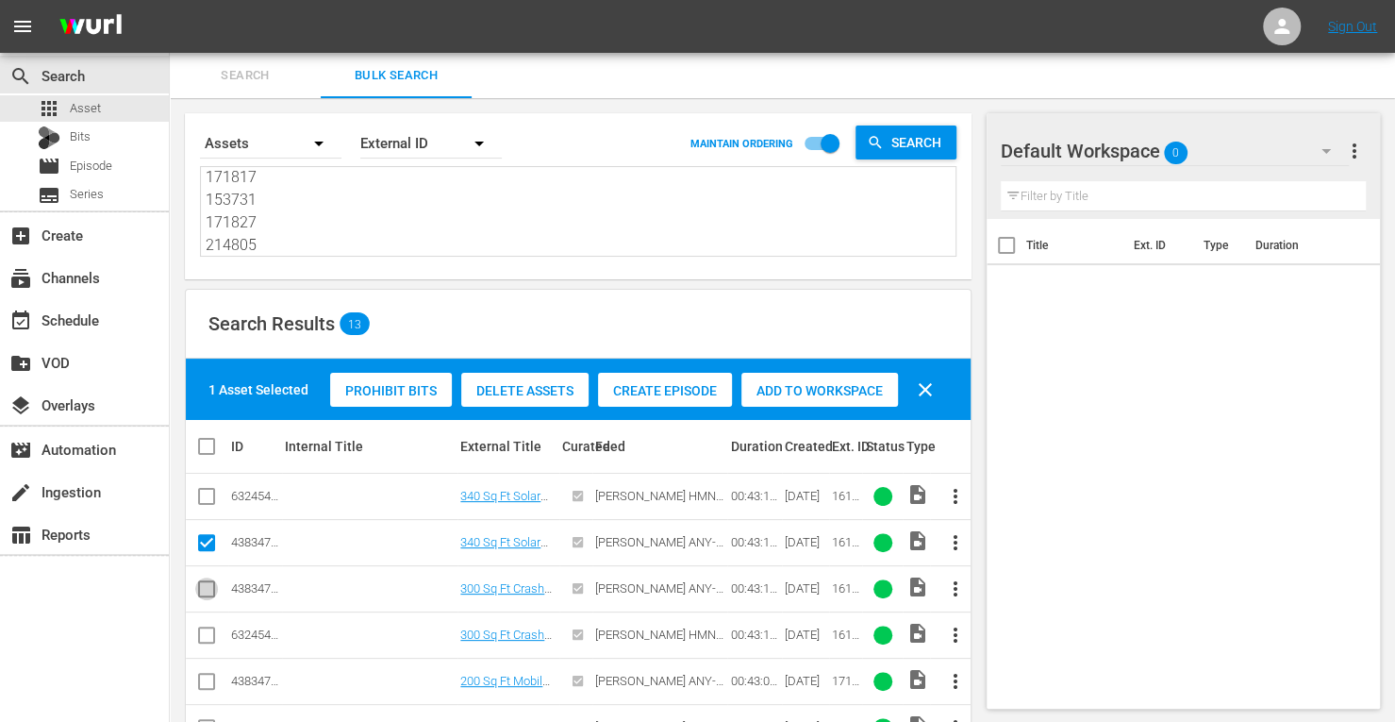
click at [207, 591] on input "checkbox" at bounding box center [206, 592] width 23 height 23
checkbox input "true"
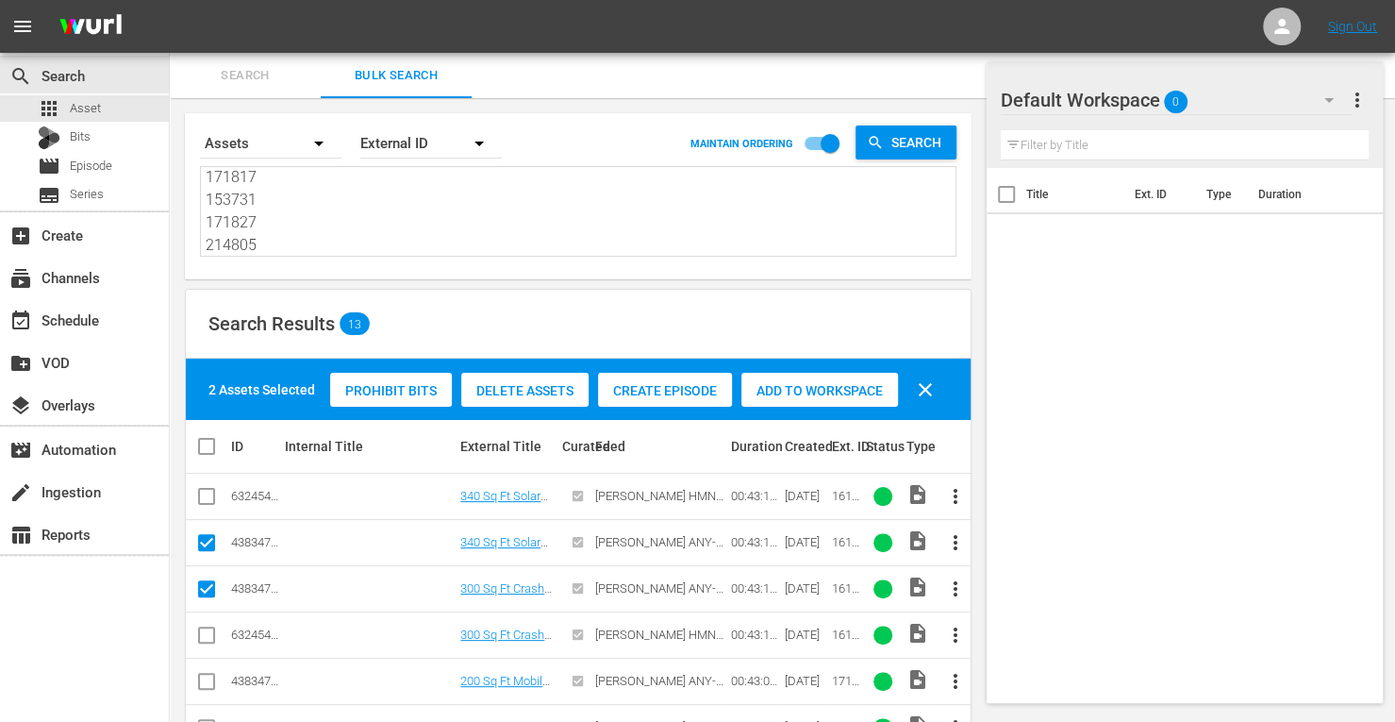
scroll to position [70, 0]
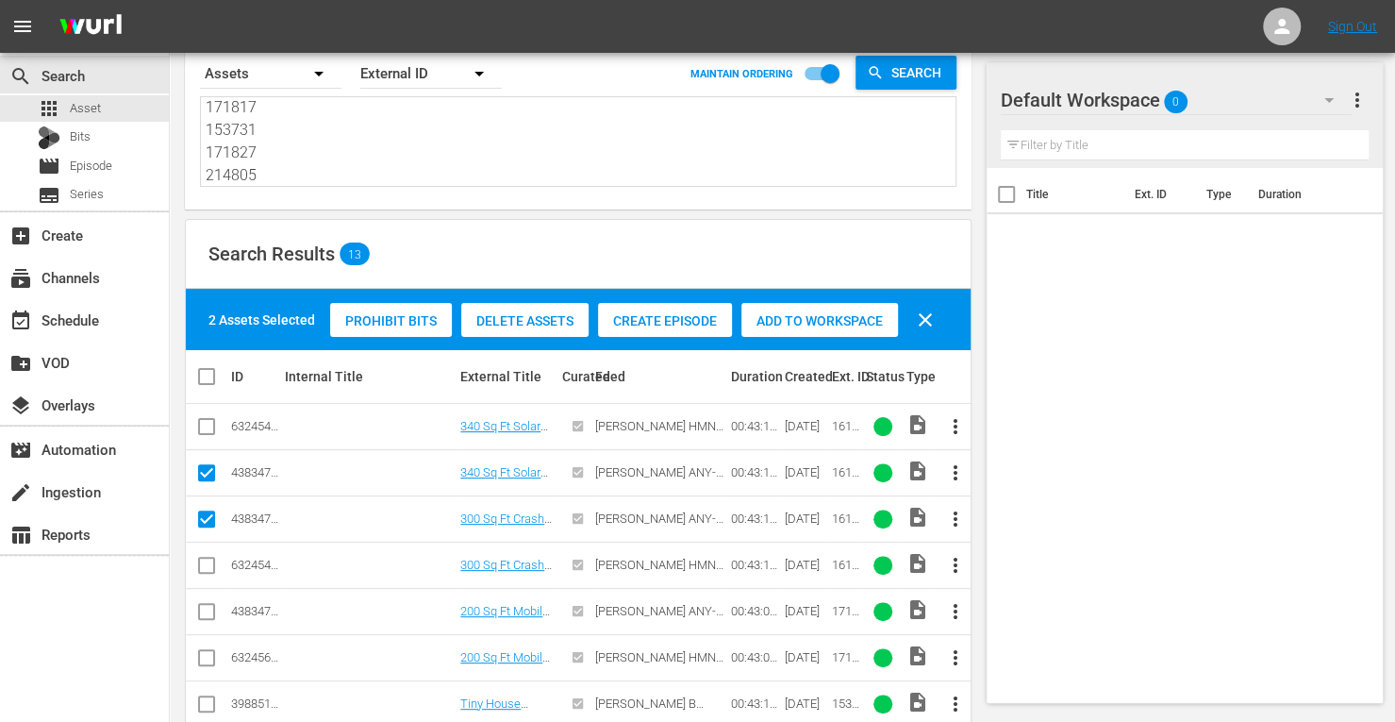
click at [207, 610] on input "checkbox" at bounding box center [206, 615] width 23 height 23
checkbox input "true"
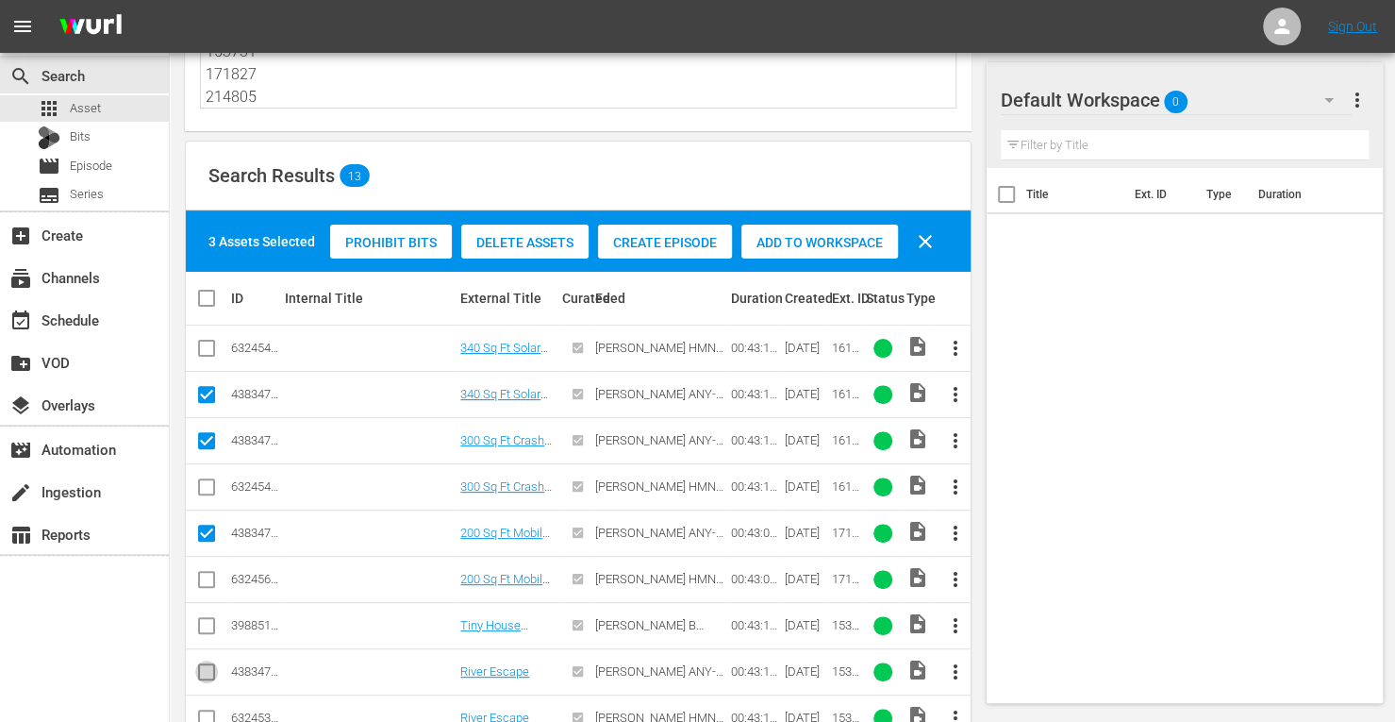
click at [209, 664] on input "checkbox" at bounding box center [206, 675] width 23 height 23
checkbox input "true"
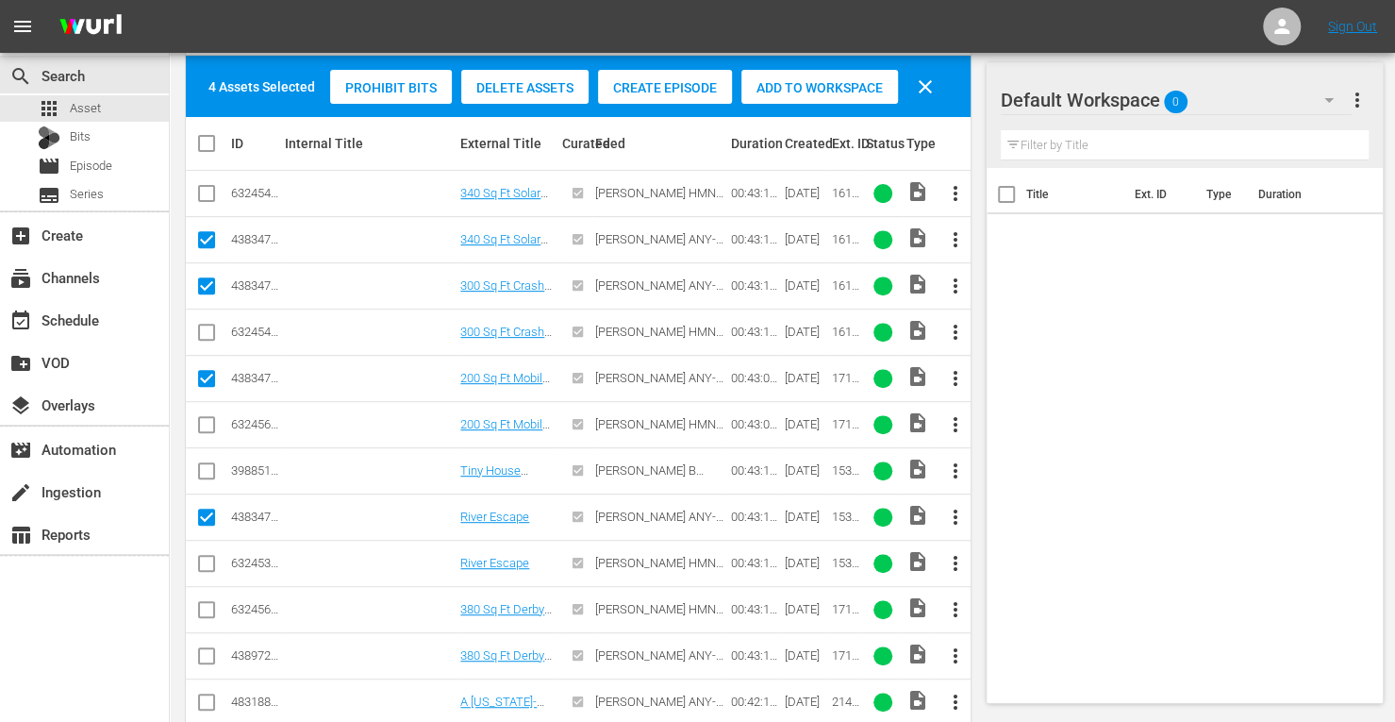
scroll to position [308, 0]
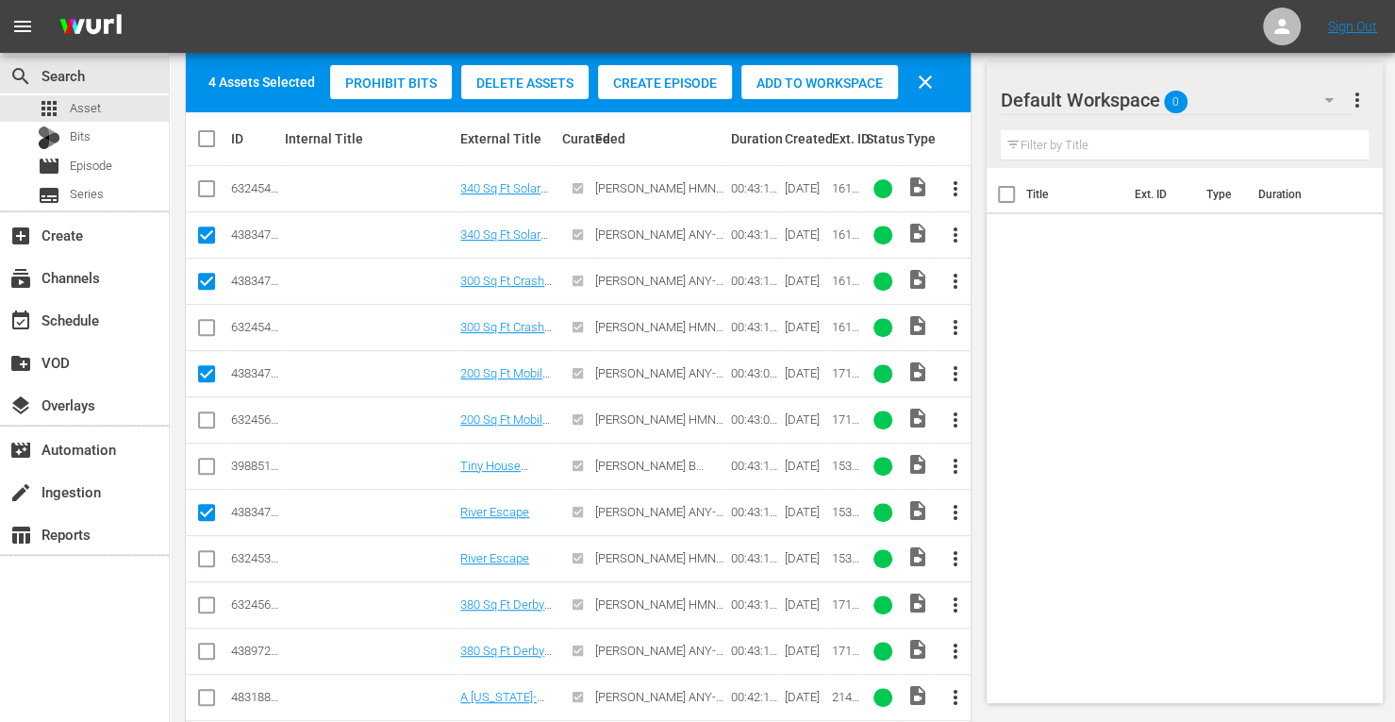
click at [205, 631] on td at bounding box center [207, 650] width 42 height 46
click at [203, 652] on input "checkbox" at bounding box center [206, 654] width 23 height 23
checkbox input "true"
click at [211, 690] on input "checkbox" at bounding box center [206, 701] width 23 height 23
checkbox input "true"
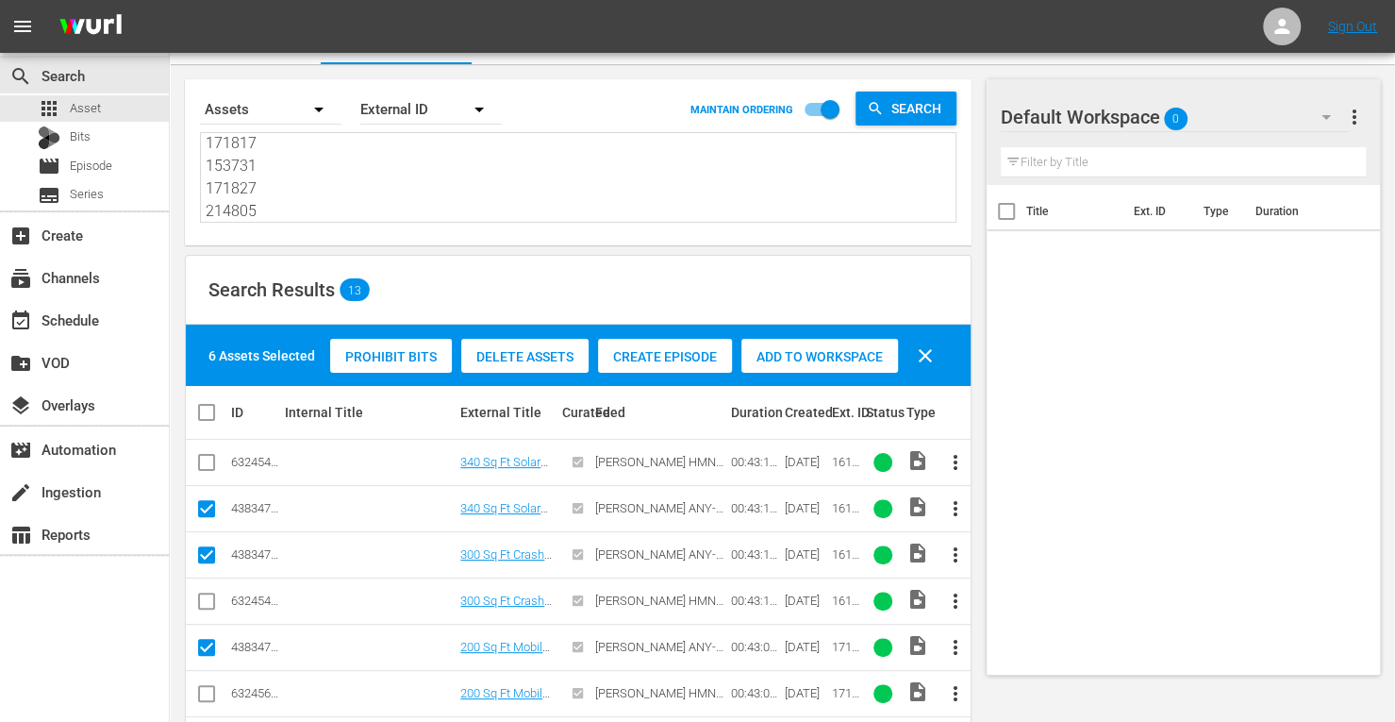
scroll to position [0, 0]
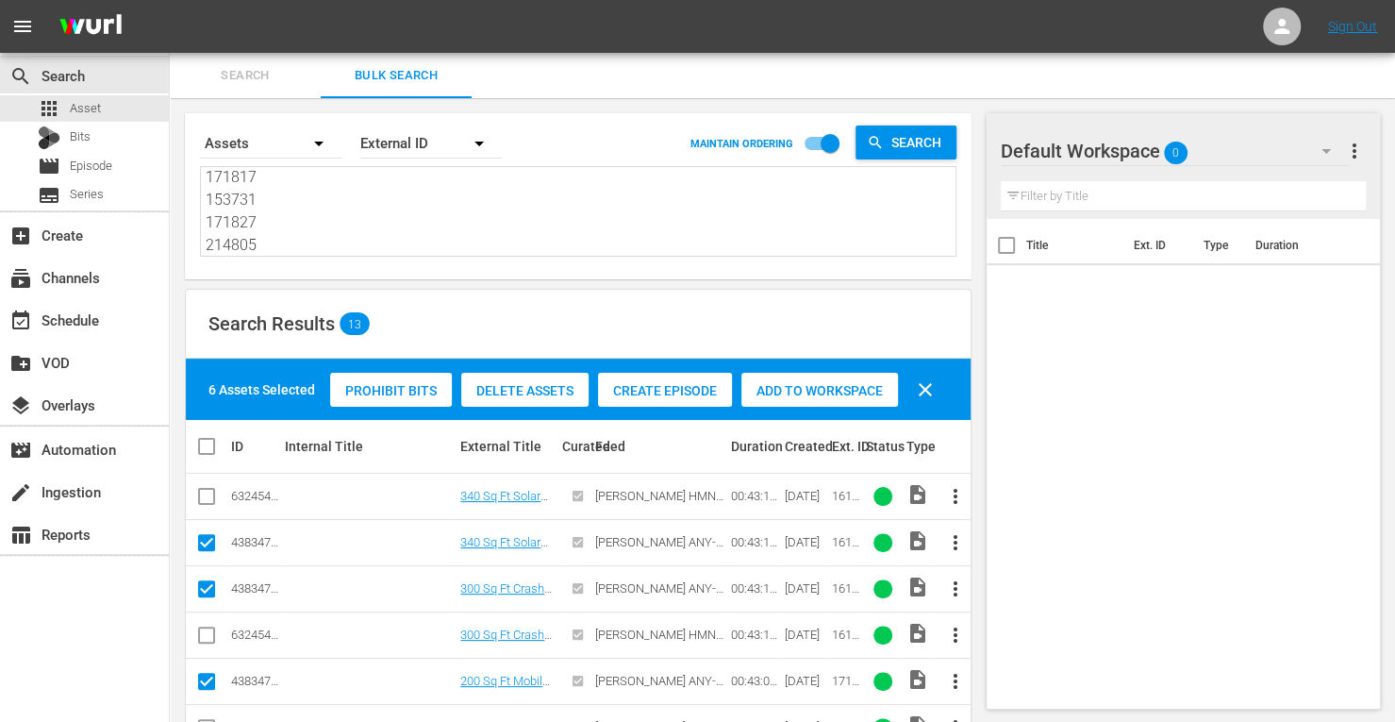
click at [765, 378] on div "Add to Workspace" at bounding box center [819, 391] width 157 height 36
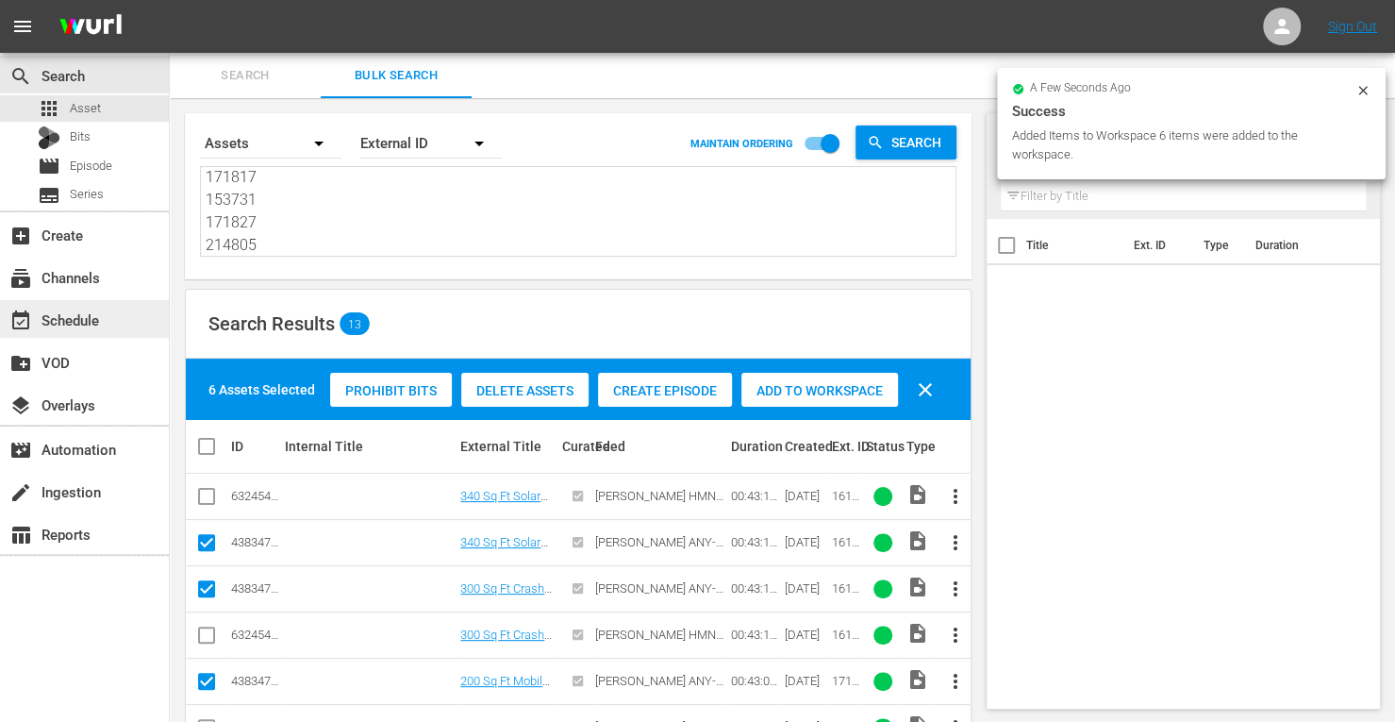
click at [98, 322] on div "event_available Schedule" at bounding box center [53, 316] width 106 height 17
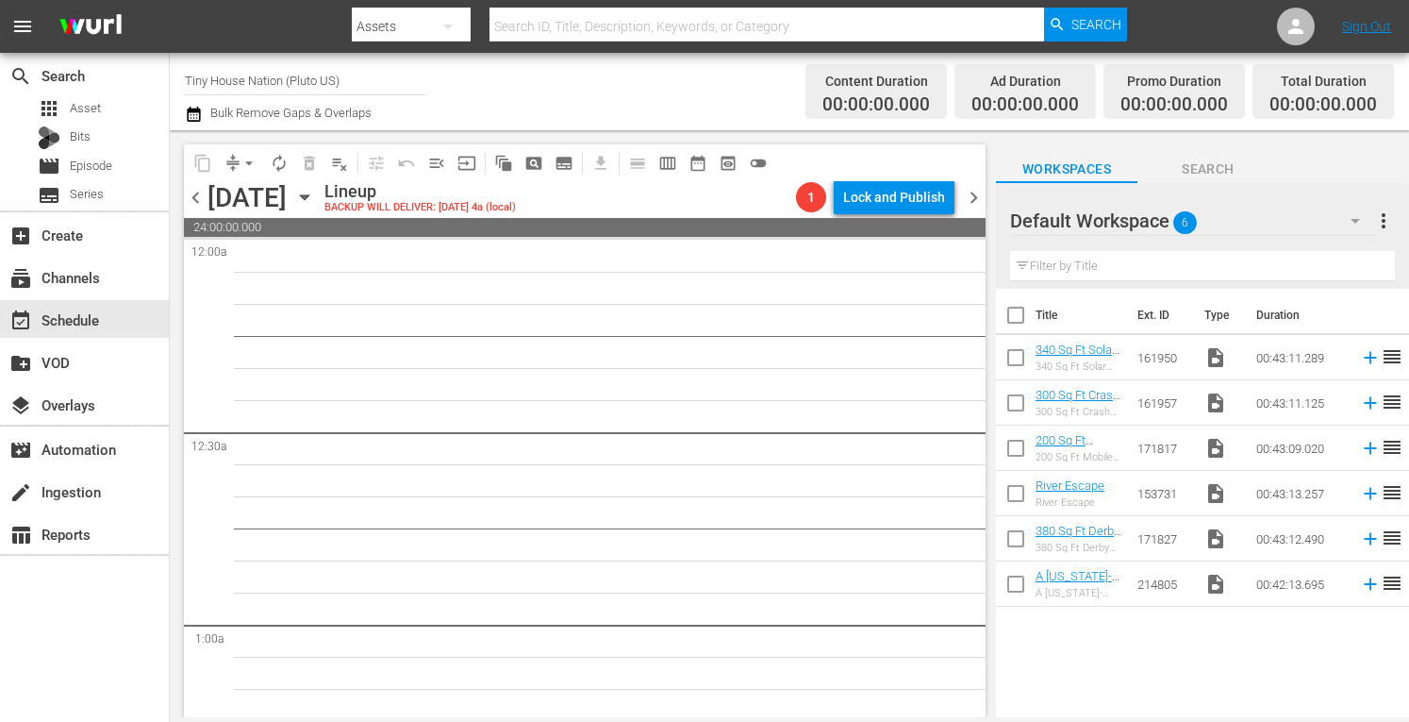
click at [1015, 312] on input "checkbox" at bounding box center [1016, 319] width 40 height 40
checkbox input "true"
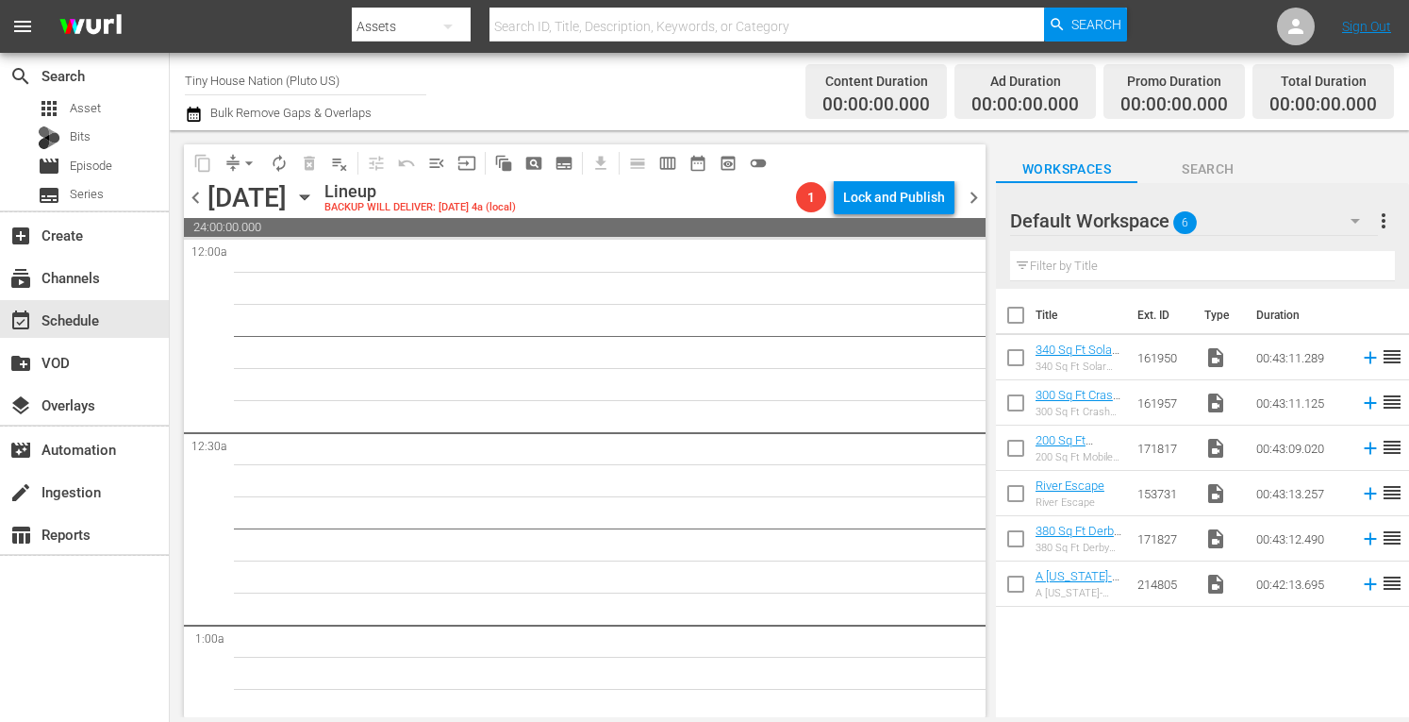
checkbox input "true"
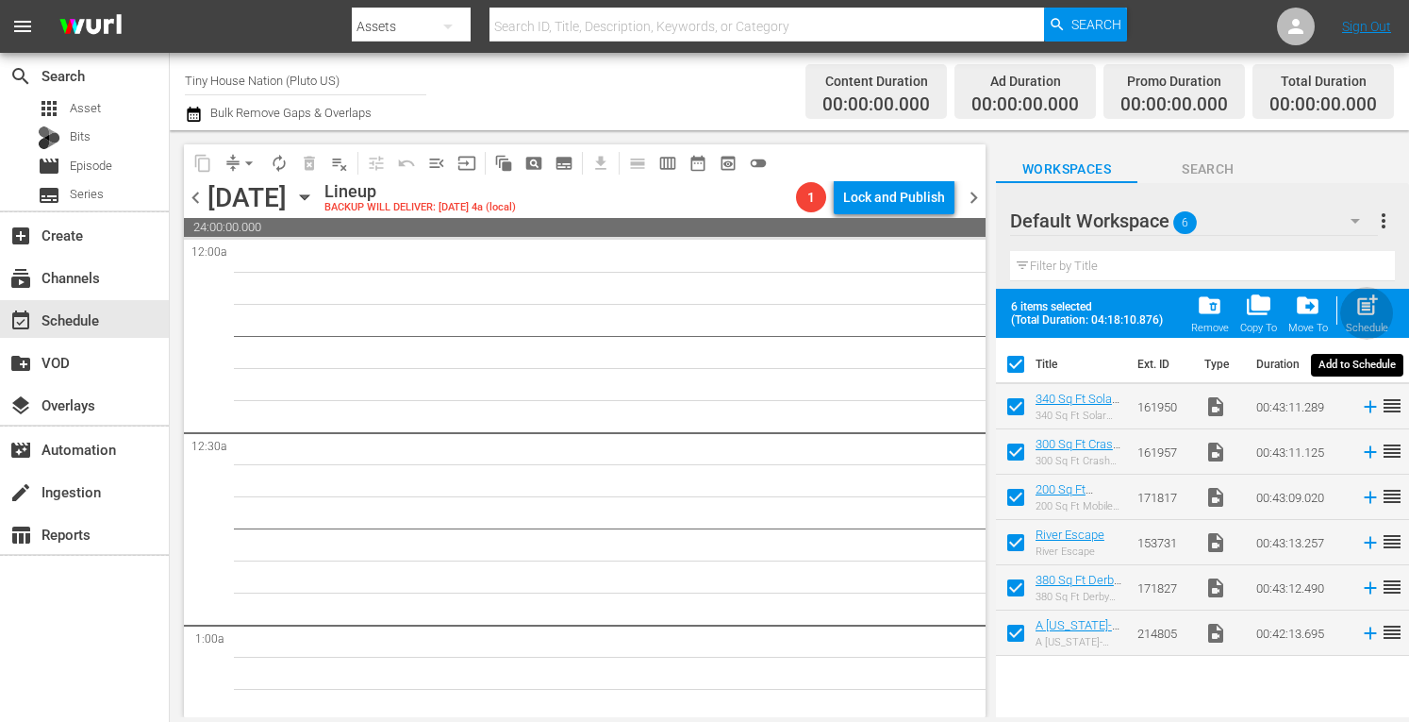
click at [1365, 313] on span "post_add" at bounding box center [1367, 304] width 25 height 25
checkbox input "false"
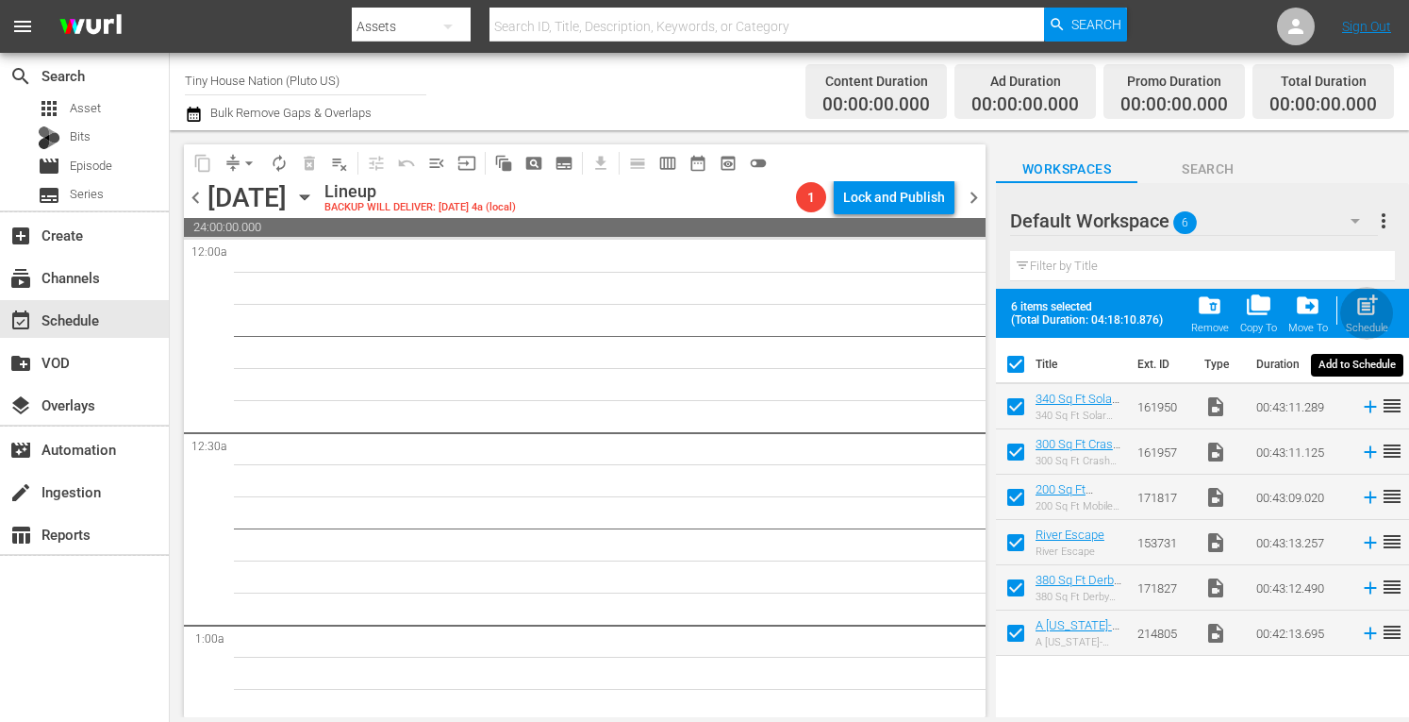
checkbox input "false"
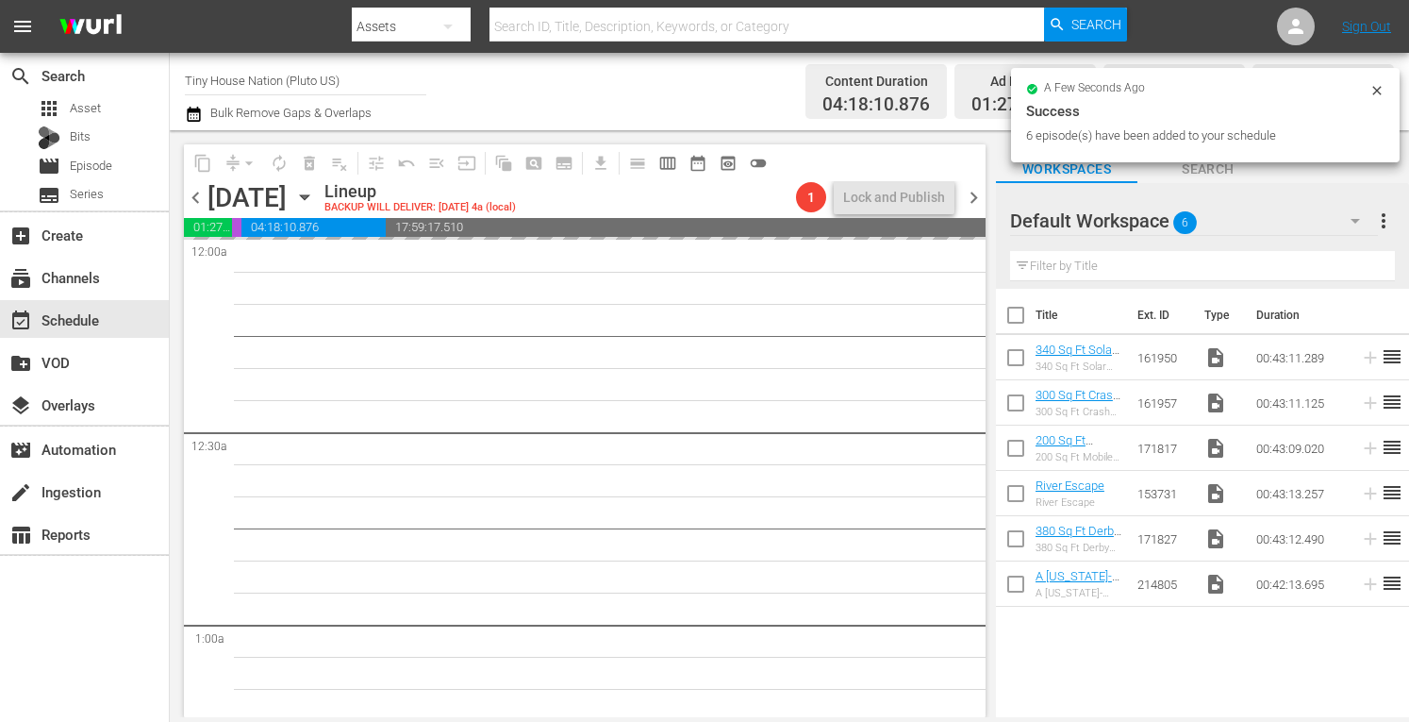
click at [1384, 216] on span "more_vert" at bounding box center [1384, 220] width 23 height 23
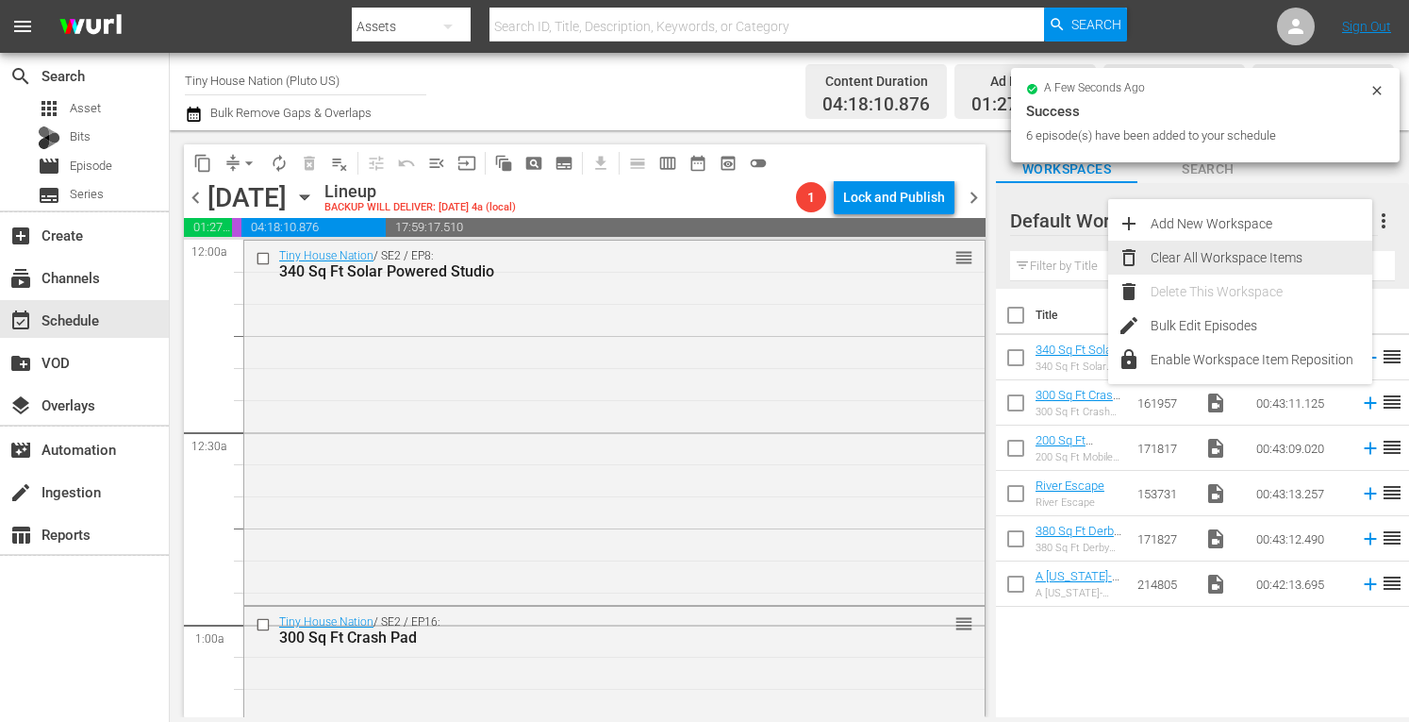
click at [1234, 256] on div "Clear All Workspace Items" at bounding box center [1262, 258] width 222 height 34
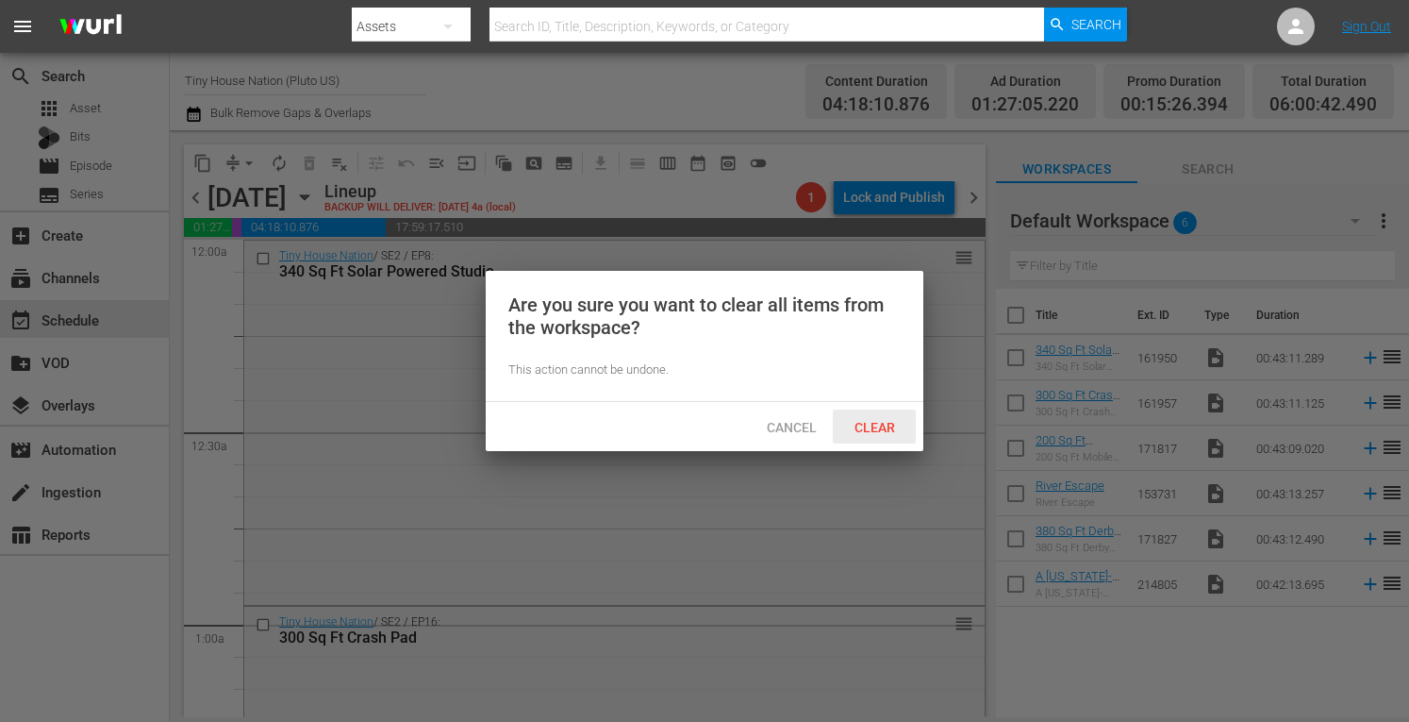
click at [875, 426] on span "Clear" at bounding box center [875, 427] width 71 height 15
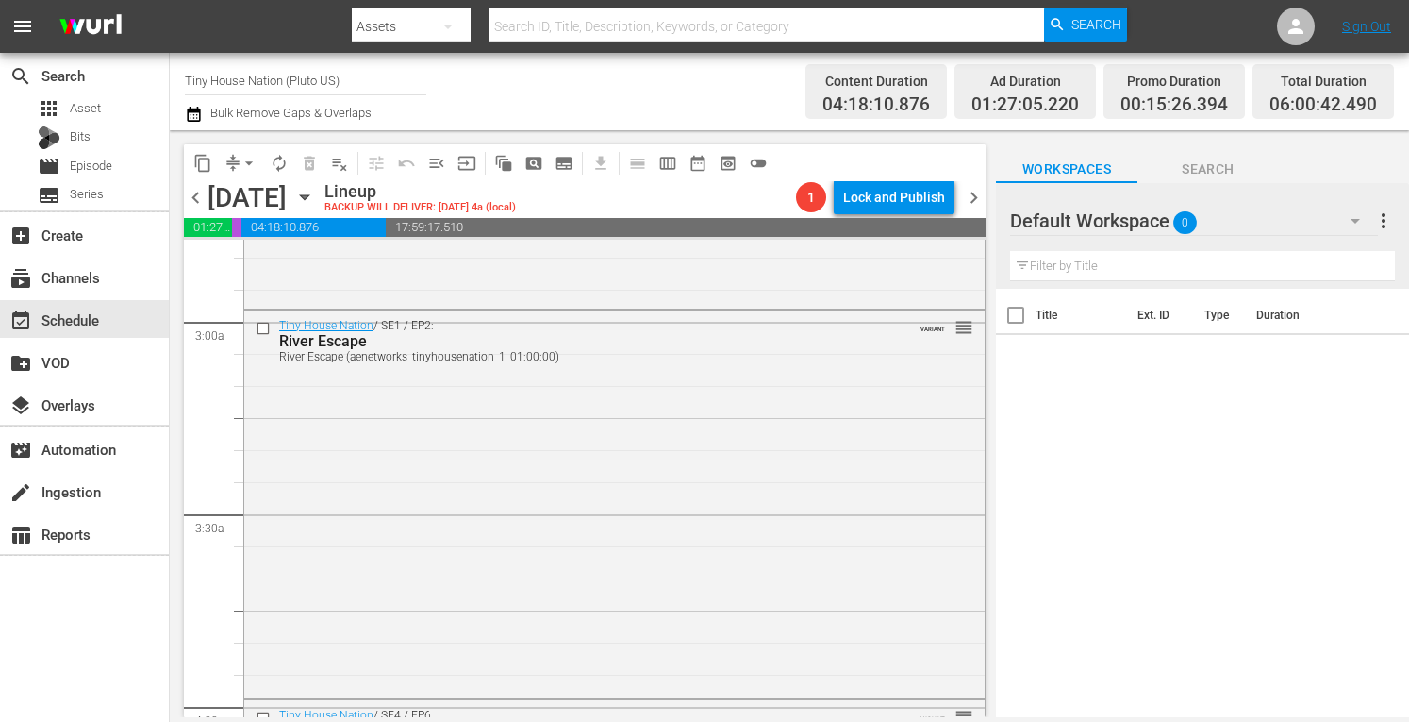
scroll to position [1074, 0]
click at [445, 472] on div "Tiny House Nation / SE1 / EP2: River Escape River Escape (aenetworks_tinyhousen…" at bounding box center [614, 501] width 741 height 385
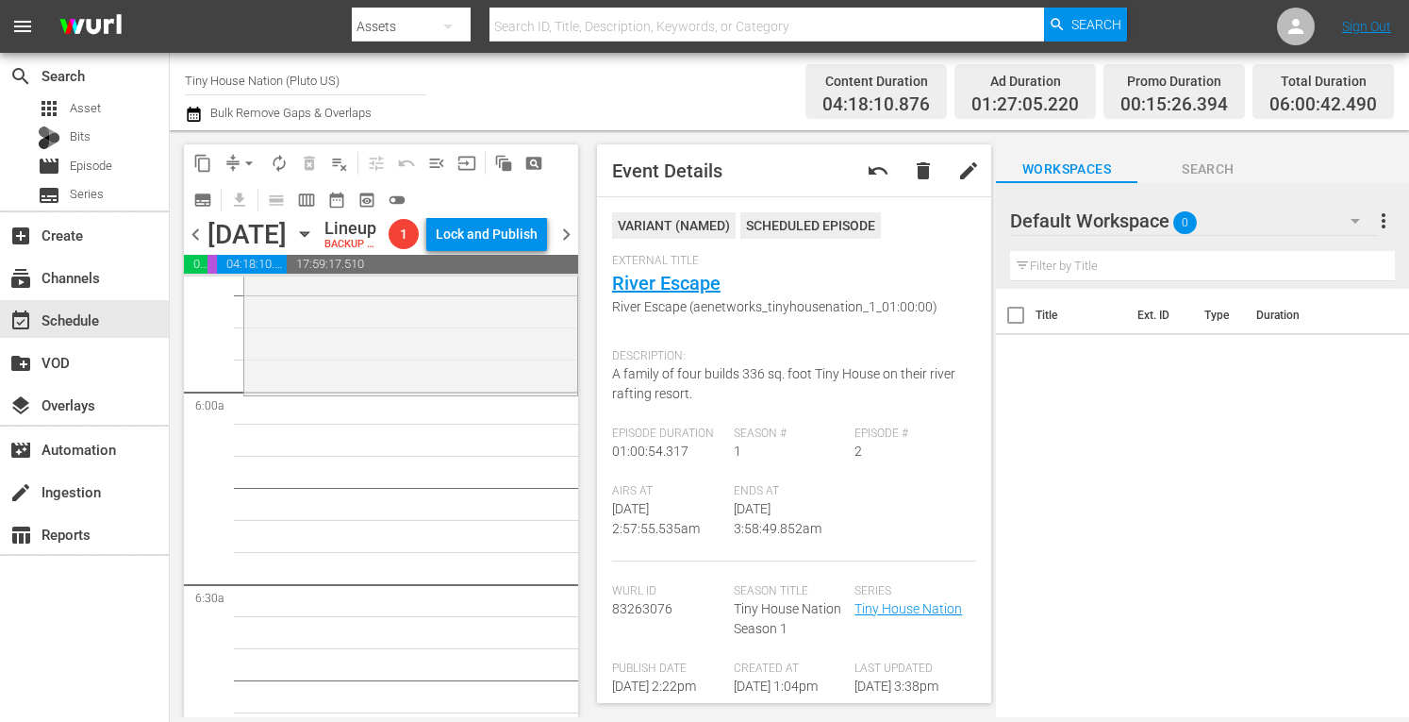
scroll to position [2210, 0]
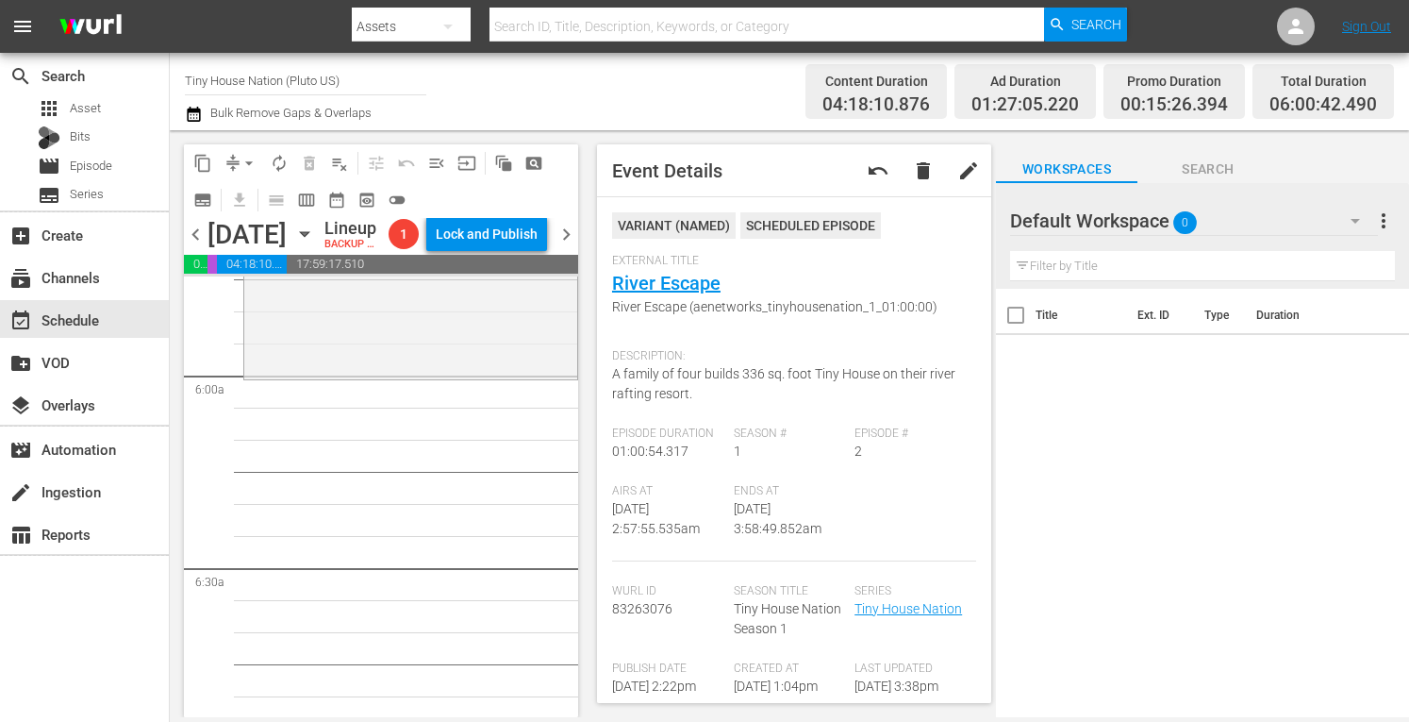
click at [325, 79] on input "Tiny House Nation (Pluto US)" at bounding box center [305, 80] width 241 height 45
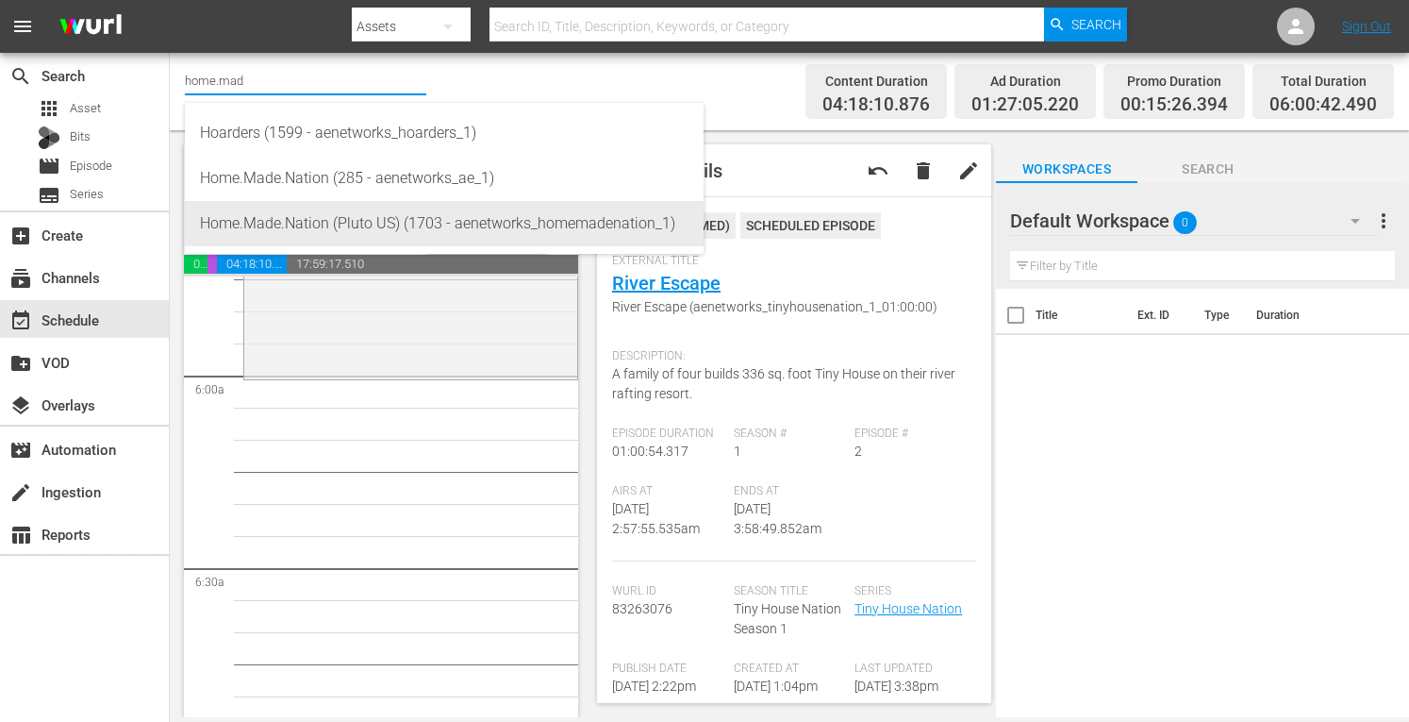
click at [296, 218] on div "Home.Made.Nation (Pluto US) (1703 - aenetworks_homemadenation_1)" at bounding box center [444, 223] width 489 height 45
type input "Home.Made.Nation (Pluto US) (1703 - aenetworks_homemadenation_1)"
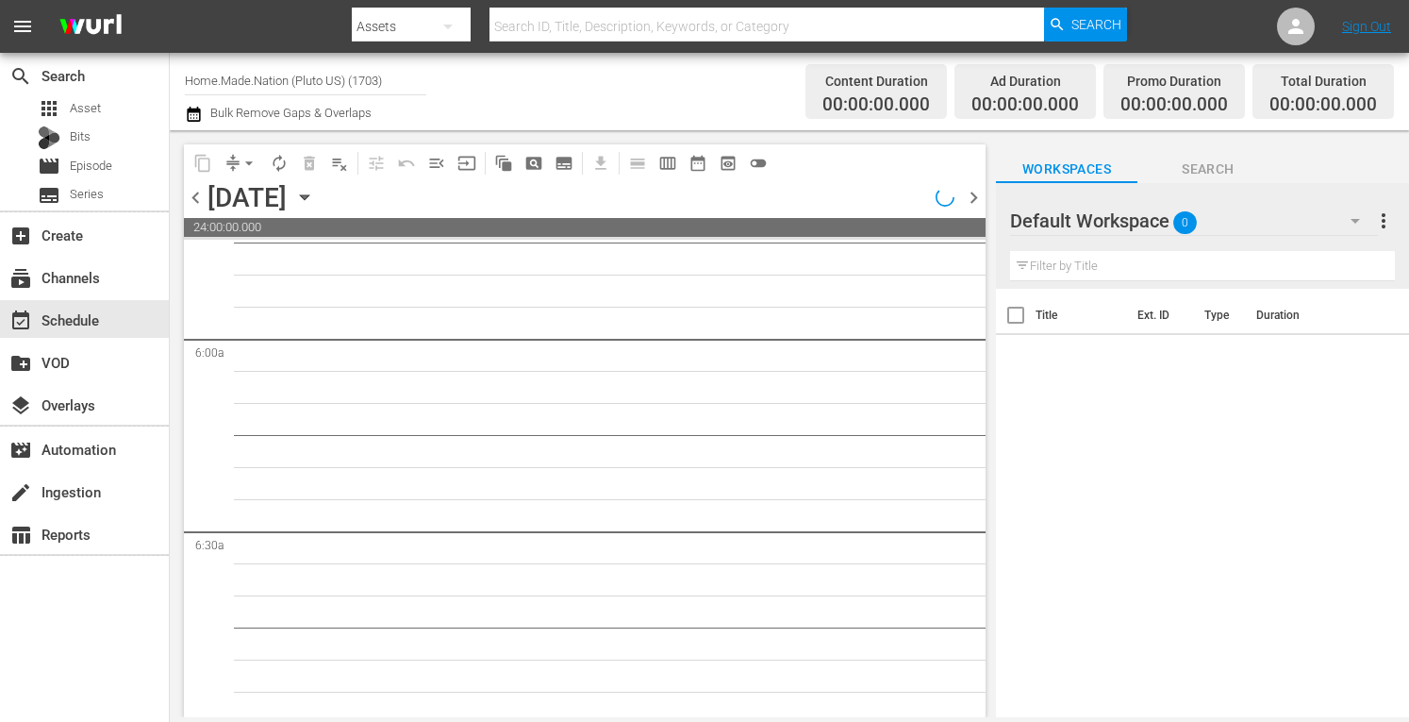
scroll to position [2371, 0]
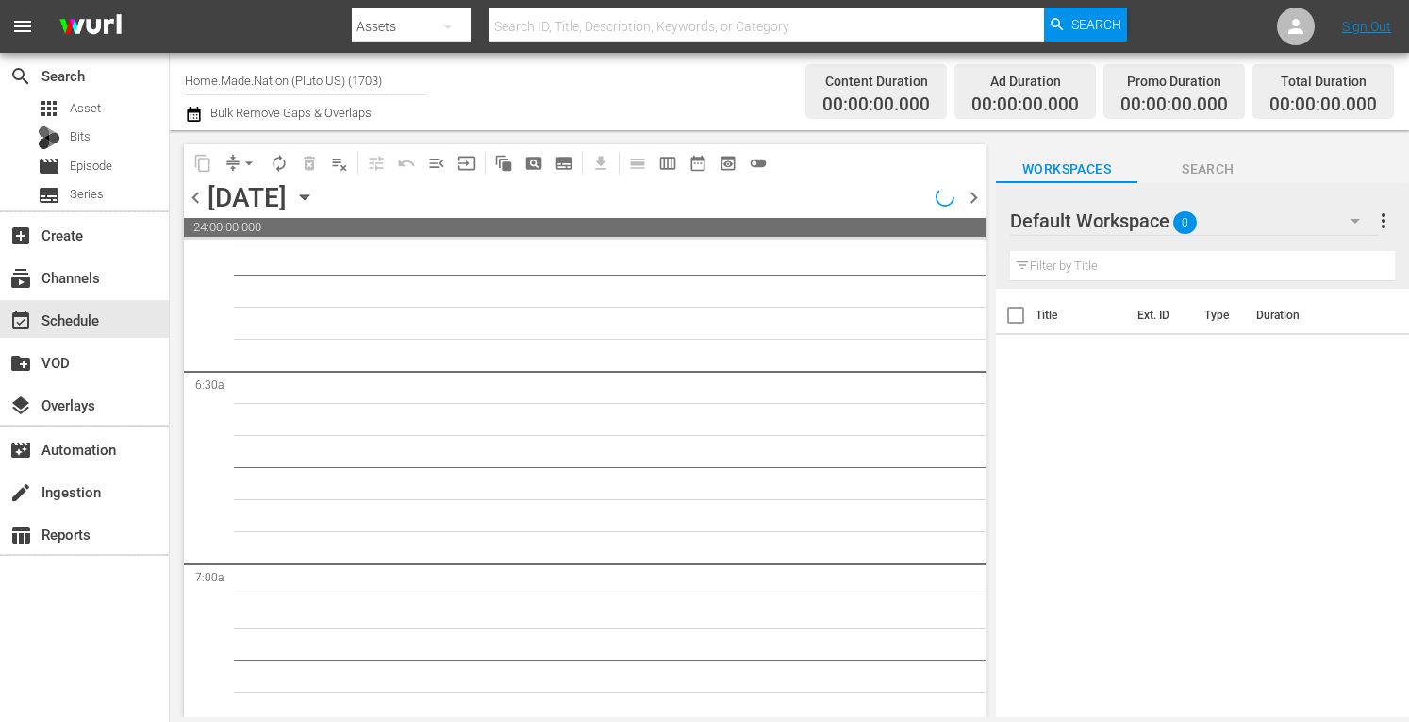
click at [1386, 224] on span "more_vert" at bounding box center [1384, 220] width 23 height 23
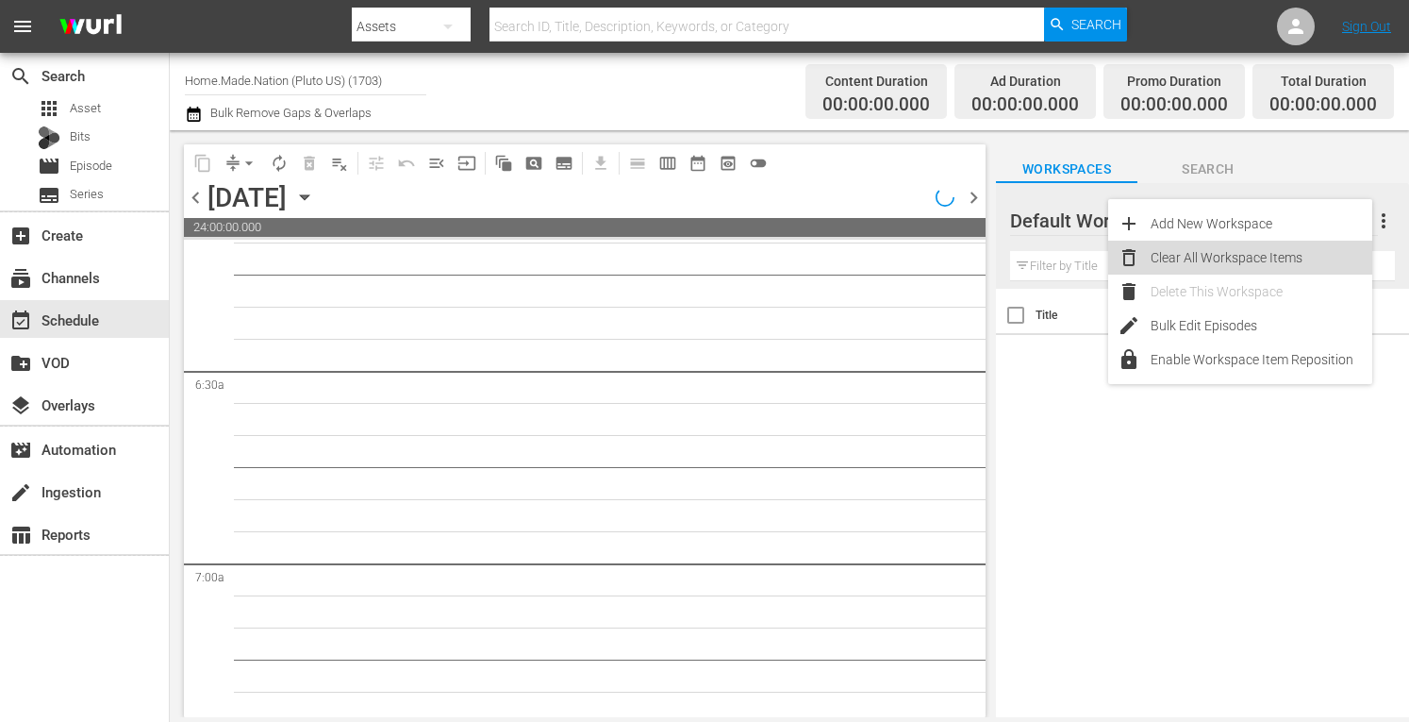
click at [1253, 265] on div "Clear All Workspace Items" at bounding box center [1262, 258] width 222 height 34
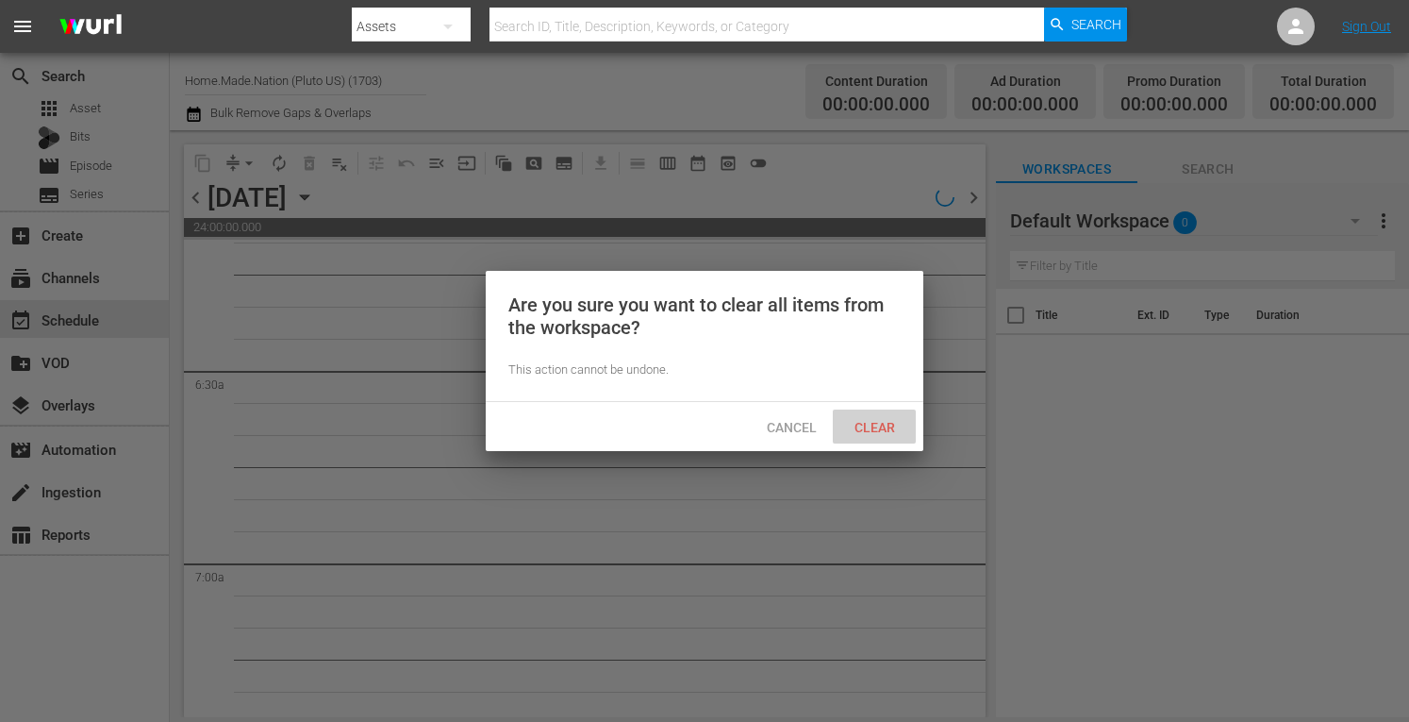
click at [887, 425] on span "Clear" at bounding box center [875, 427] width 71 height 15
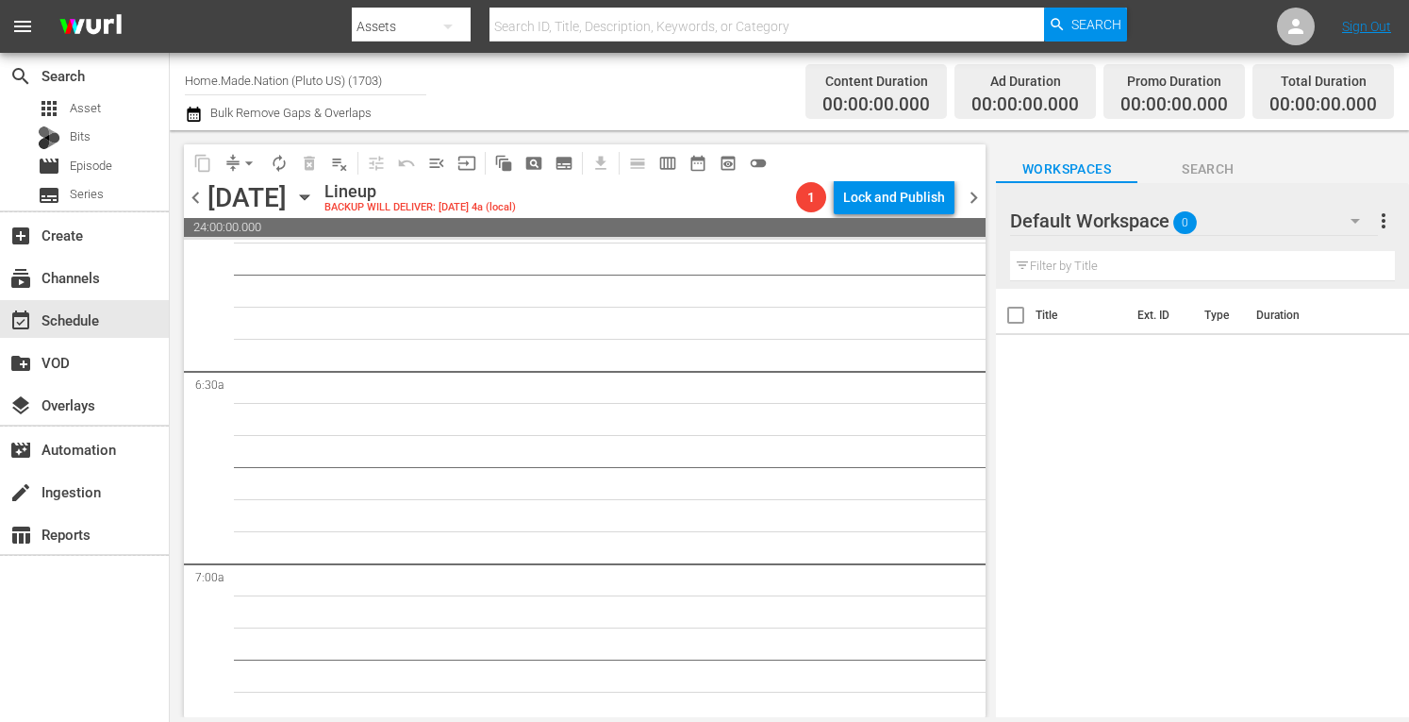
click at [315, 201] on icon "button" at bounding box center [304, 197] width 21 height 21
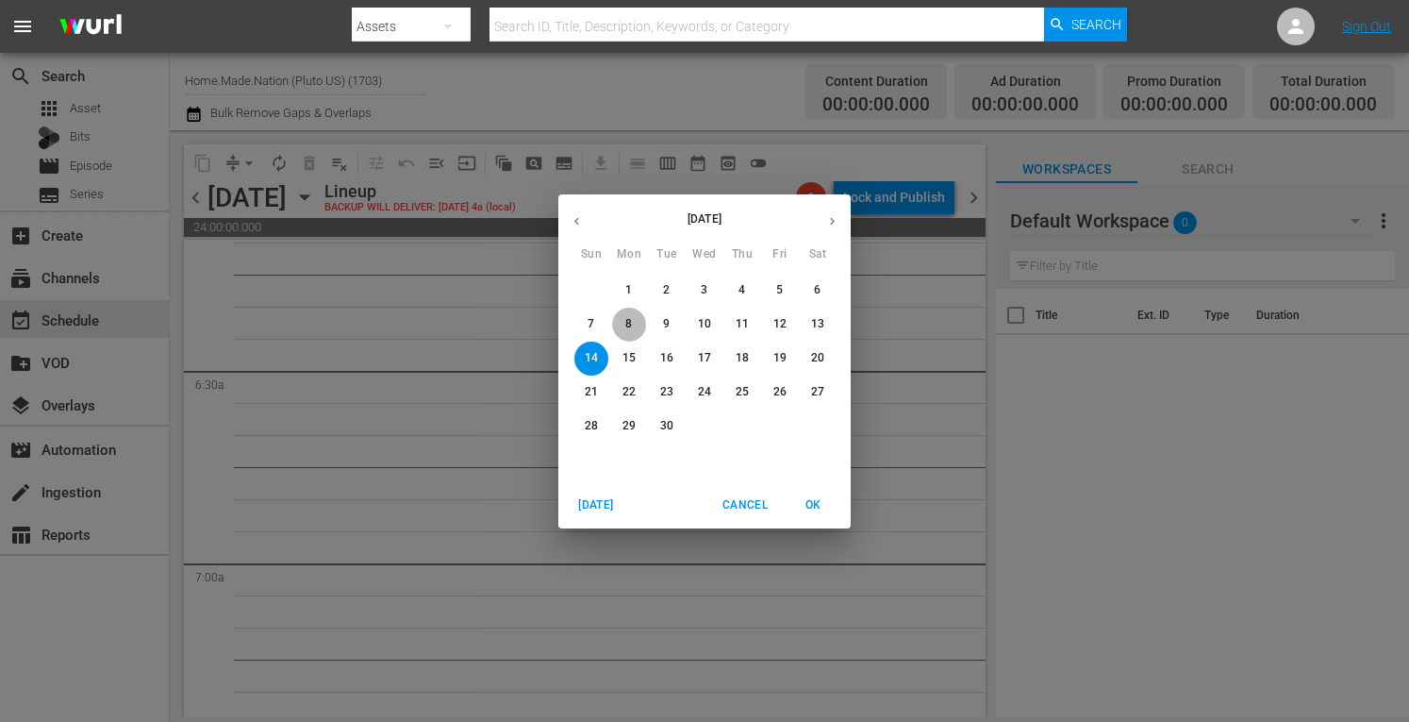
click at [631, 325] on p "8" at bounding box center [628, 324] width 7 height 16
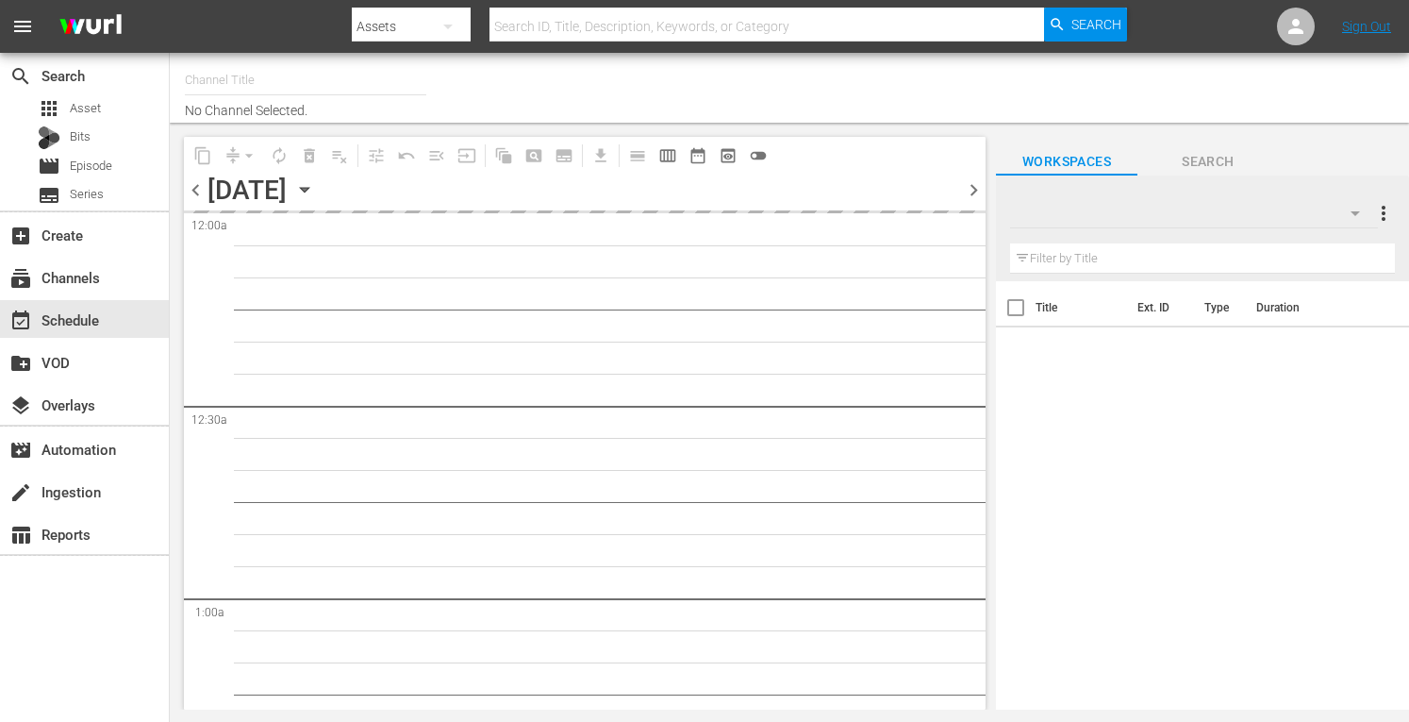
type input "Home.Made.Nation (Pluto US) (1703)"
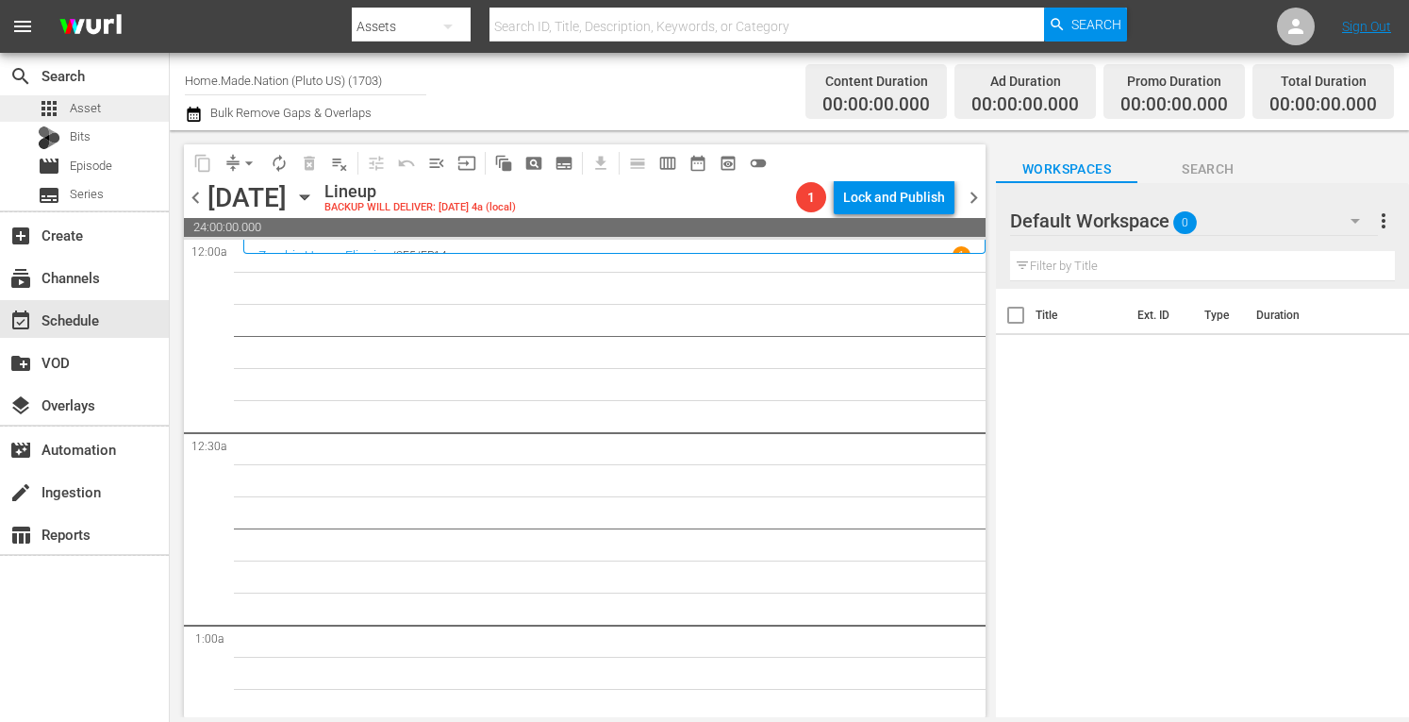
click at [76, 108] on span "Asset" at bounding box center [85, 108] width 31 height 19
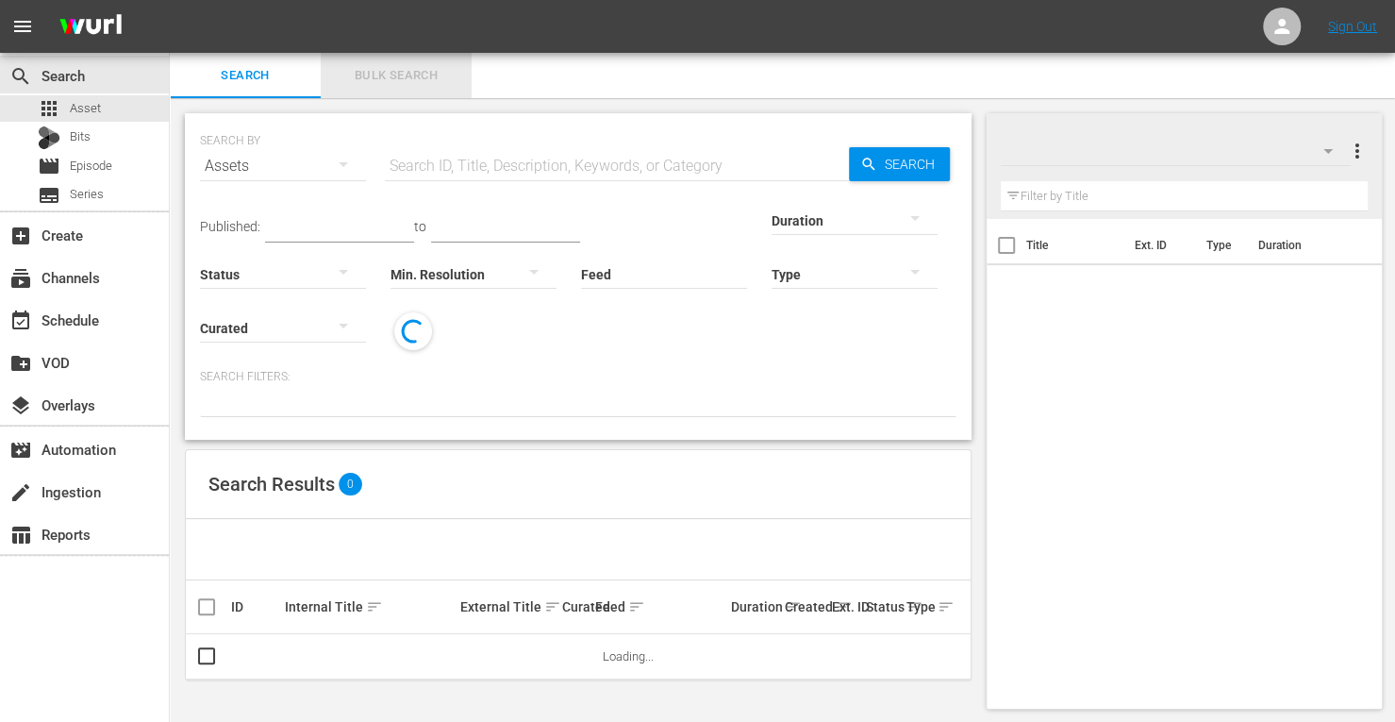
click at [408, 72] on span "Bulk Search" at bounding box center [396, 76] width 128 height 22
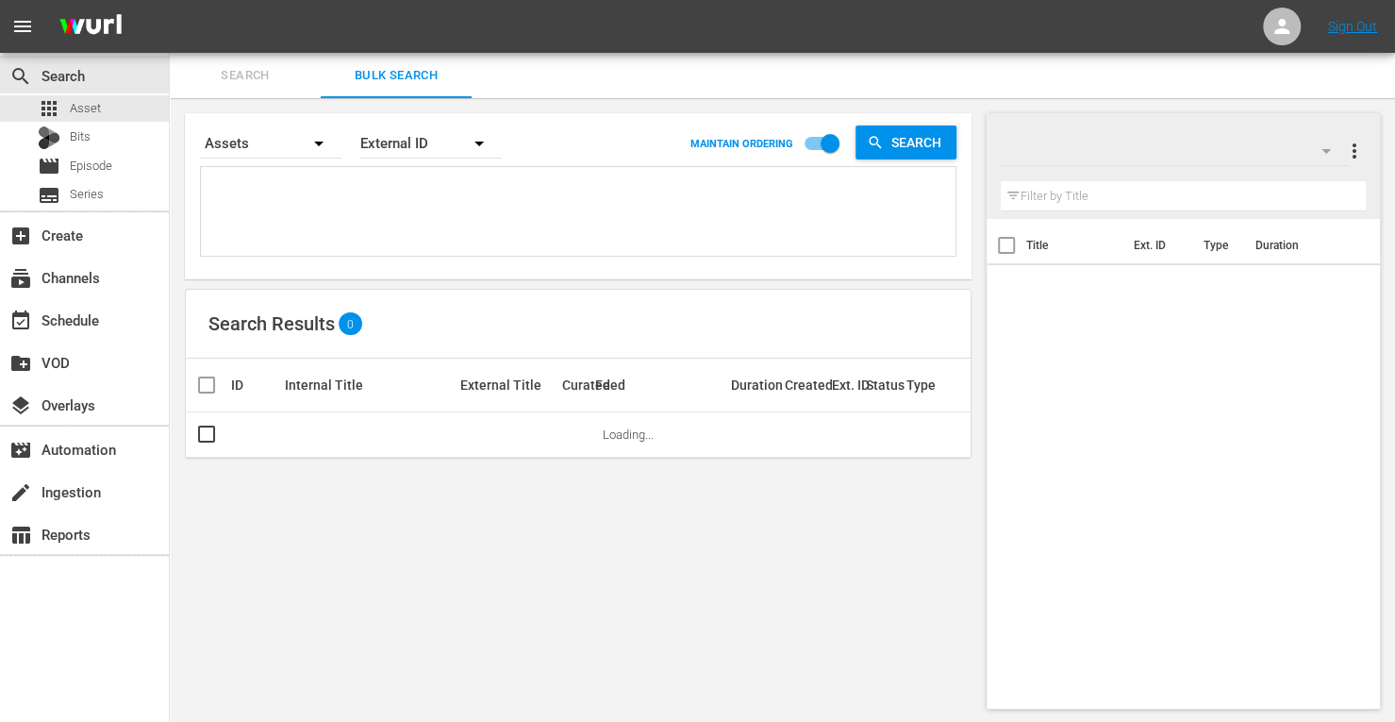
click at [296, 199] on textarea at bounding box center [581, 215] width 750 height 86
paste textarea "174076 174080 174077 174078 174079 174081"
type textarea "174076 174080 174077 174078 174079 174081"
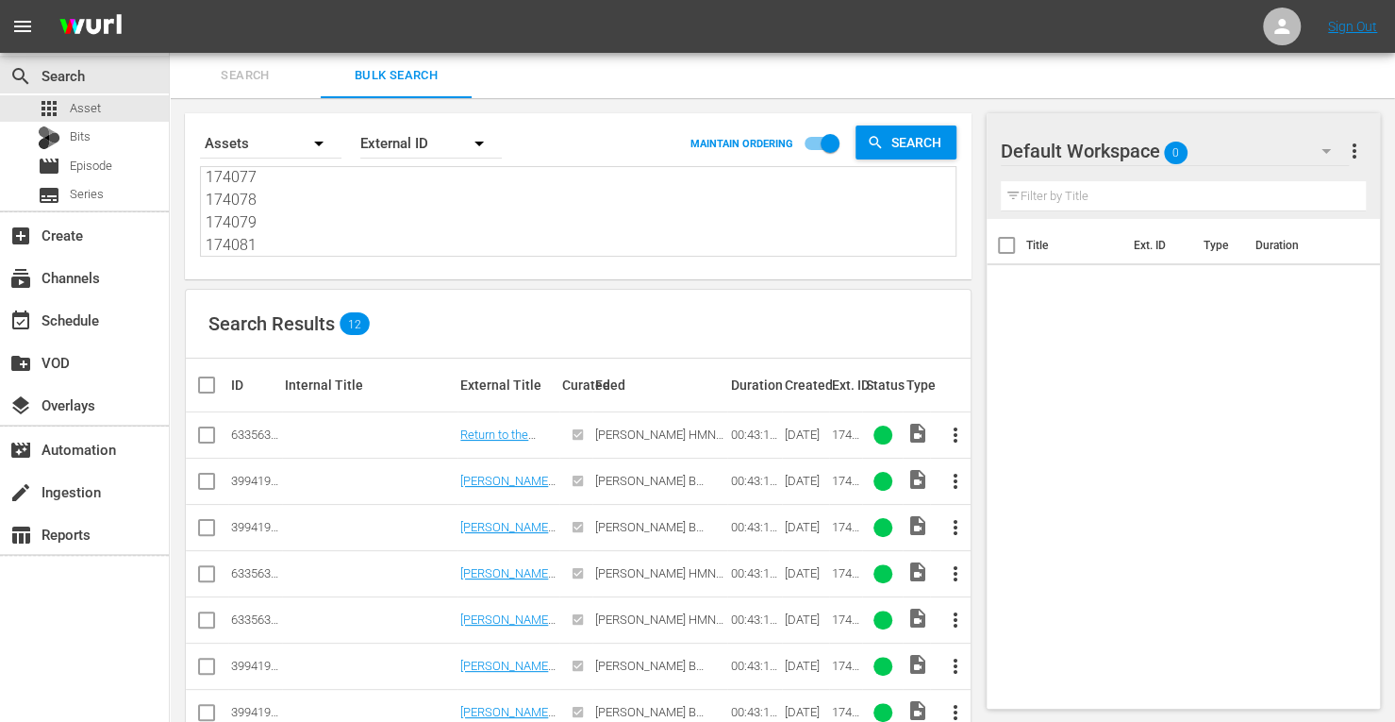
type textarea "174076 174080 174077 174078 174079 174081"
click at [212, 435] on input "checkbox" at bounding box center [206, 438] width 23 height 23
checkbox input "true"
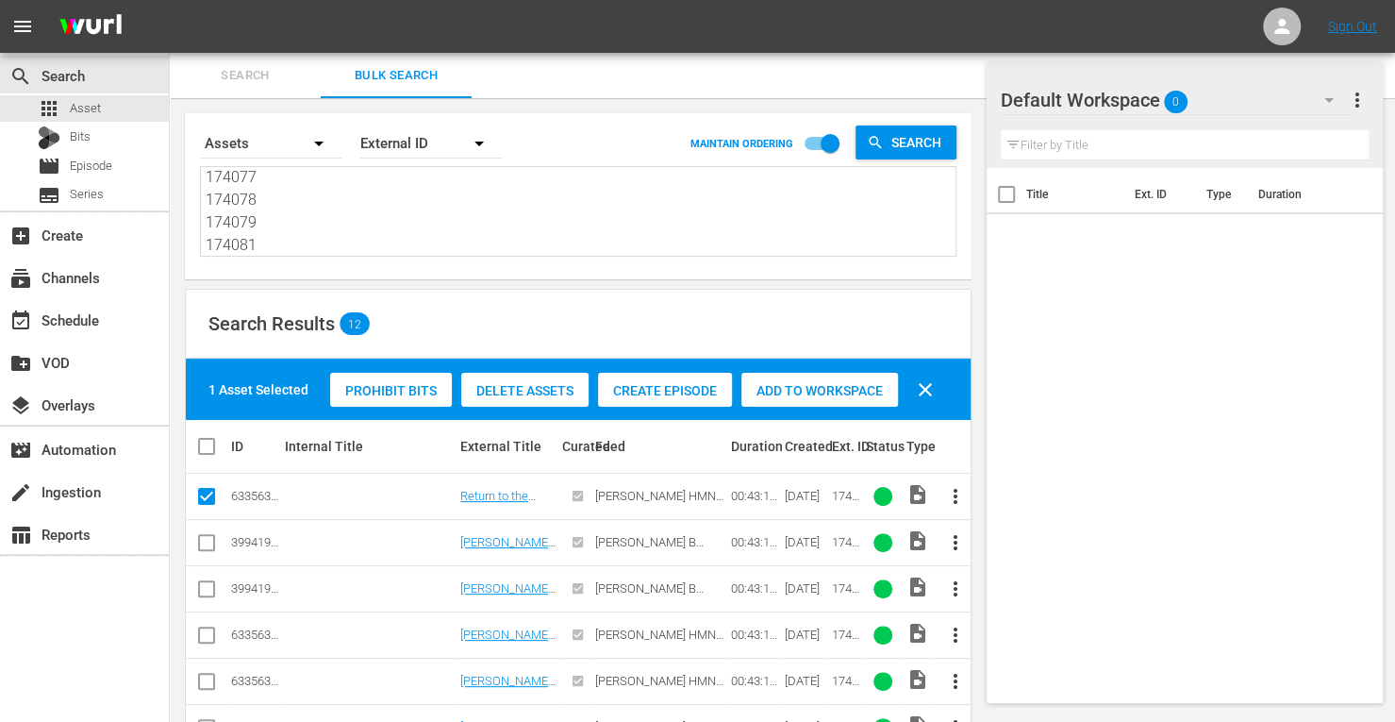
scroll to position [112, 0]
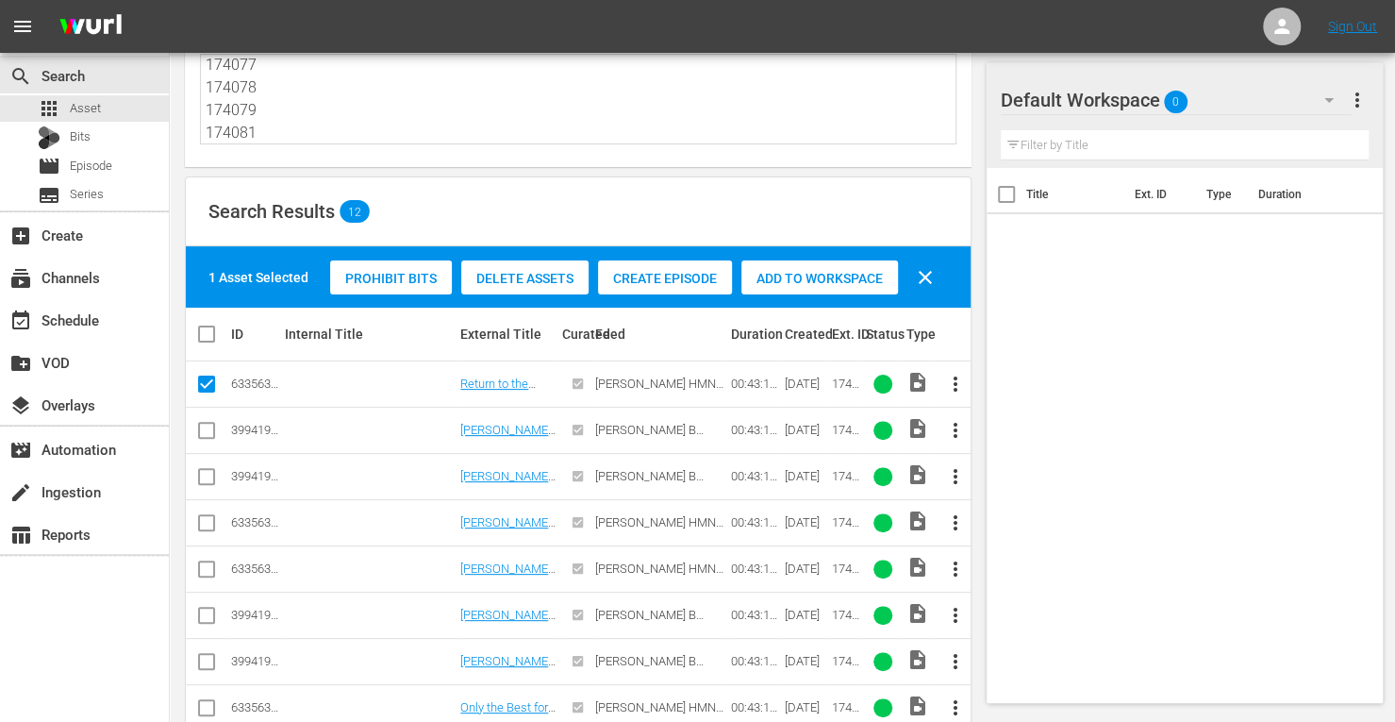
click at [204, 524] on input "checkbox" at bounding box center [206, 526] width 23 height 23
checkbox input "true"
click at [207, 561] on input "checkbox" at bounding box center [206, 572] width 23 height 23
checkbox input "true"
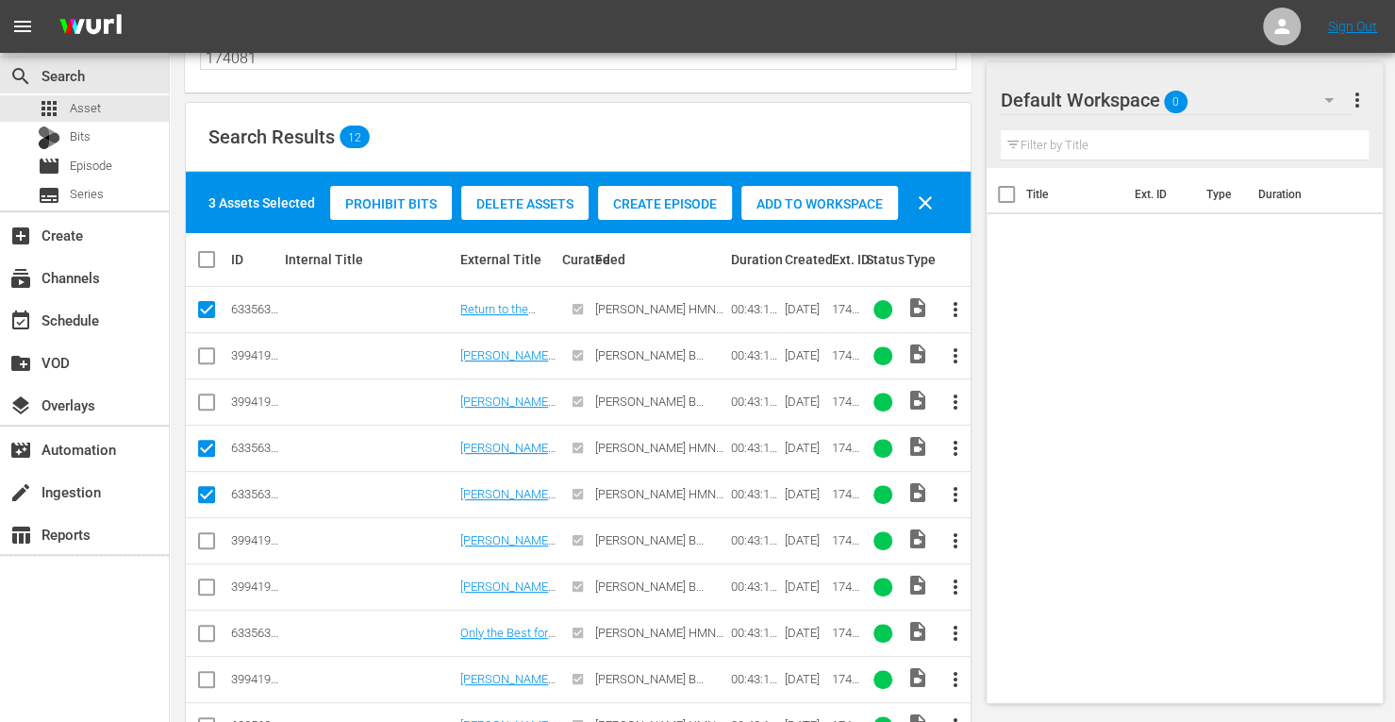
scroll to position [190, 0]
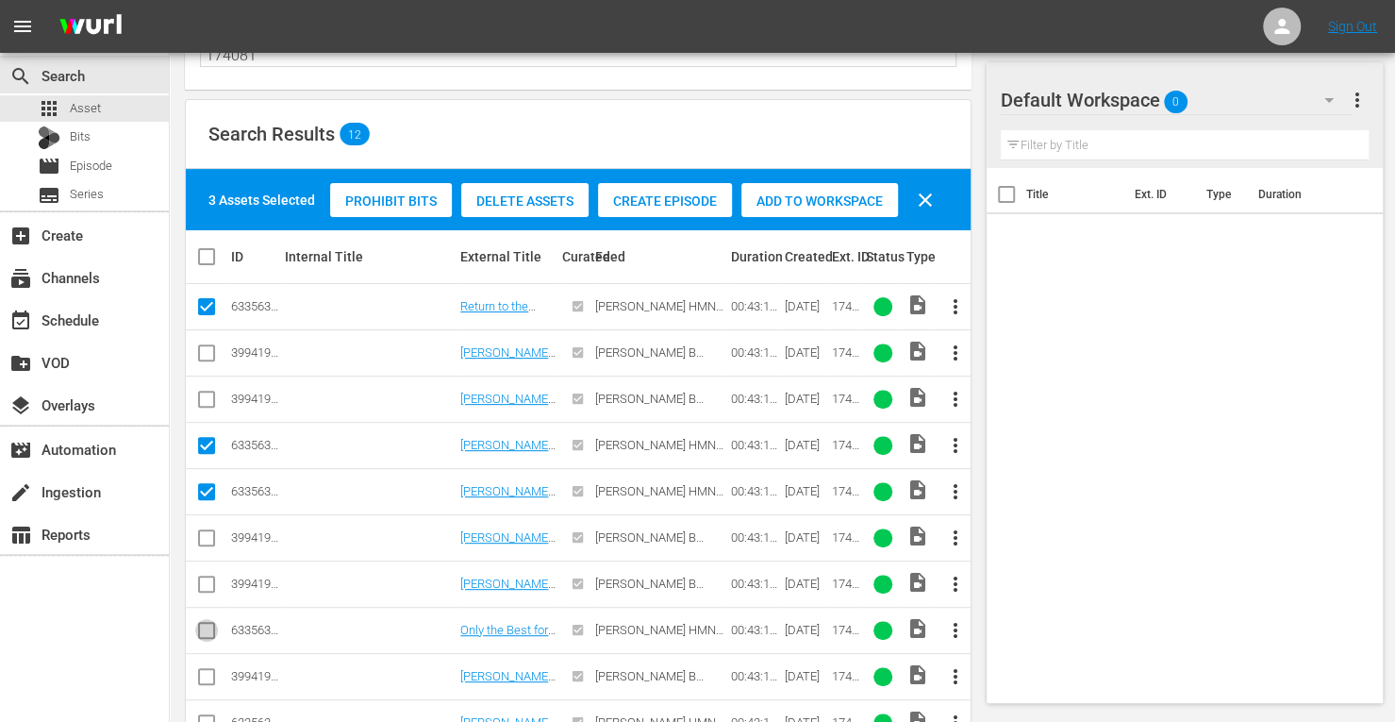
click at [205, 625] on input "checkbox" at bounding box center [206, 634] width 23 height 23
checkbox input "true"
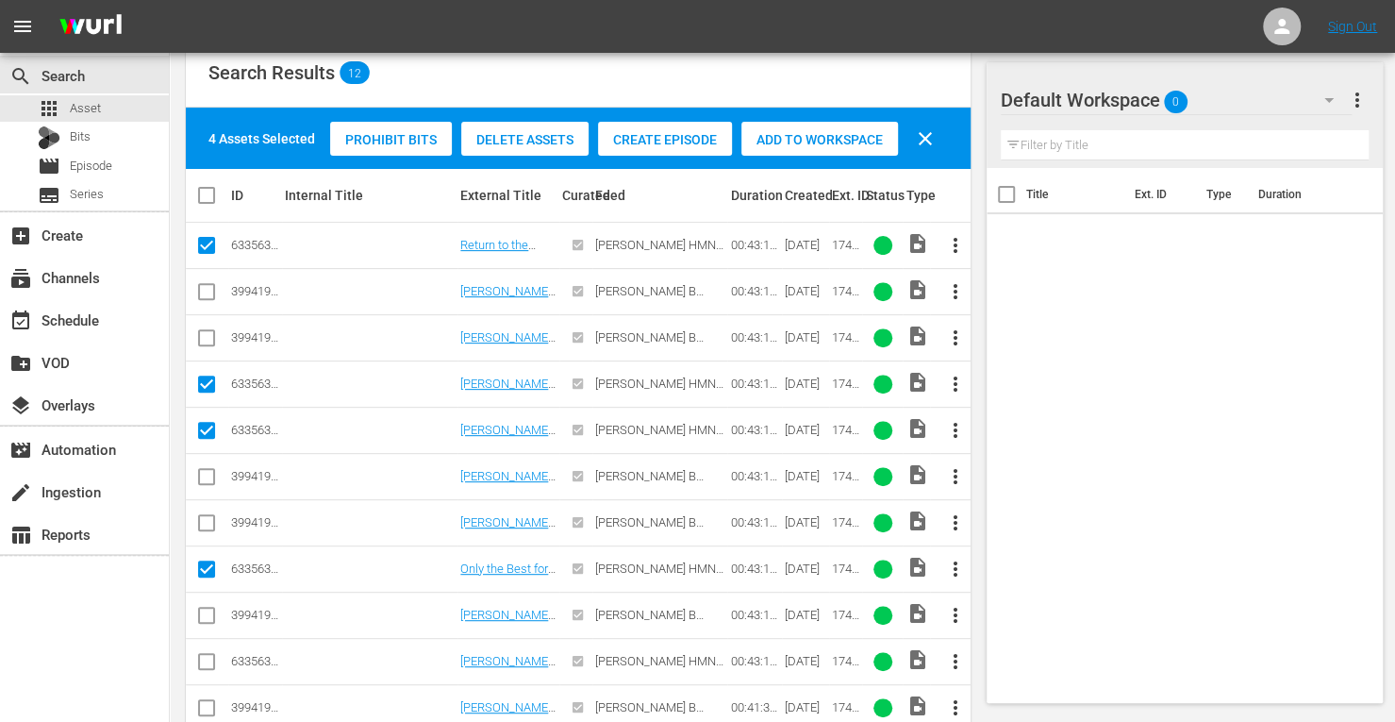
scroll to position [271, 0]
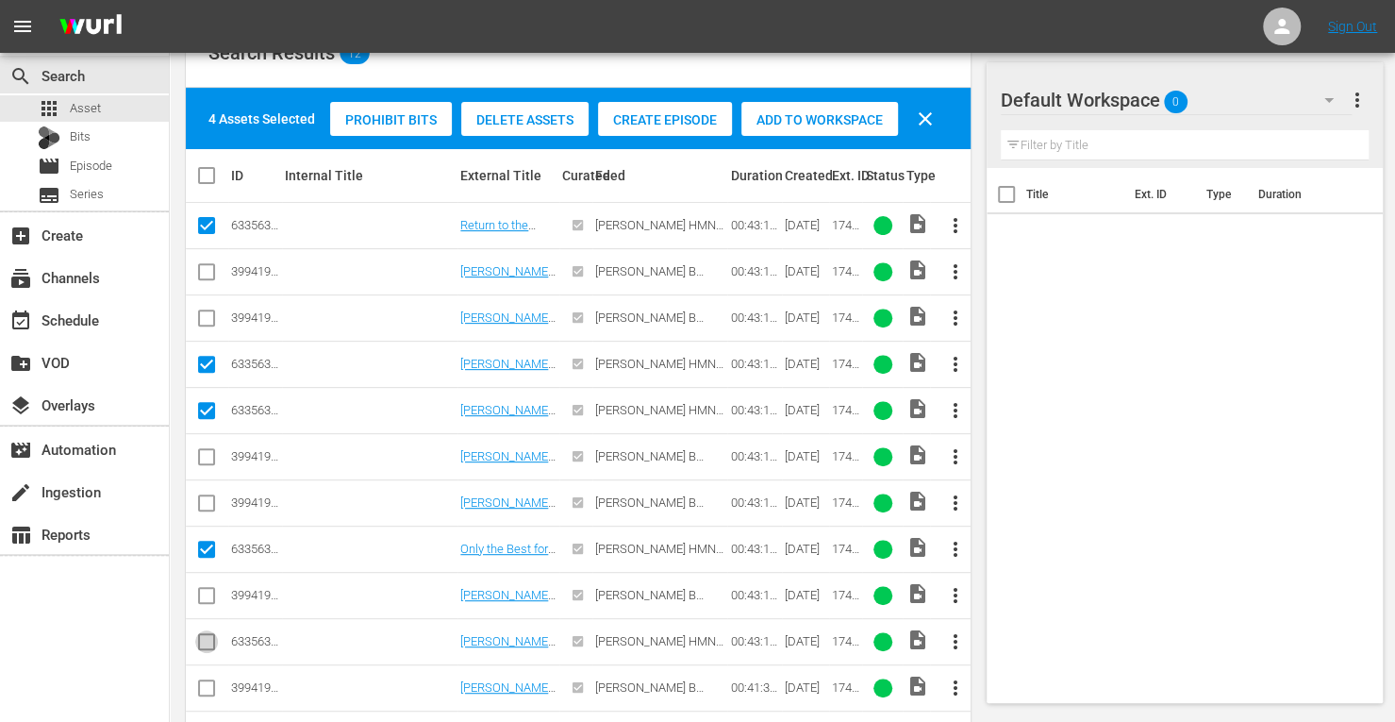
click at [203, 639] on input "checkbox" at bounding box center [206, 645] width 23 height 23
checkbox input "true"
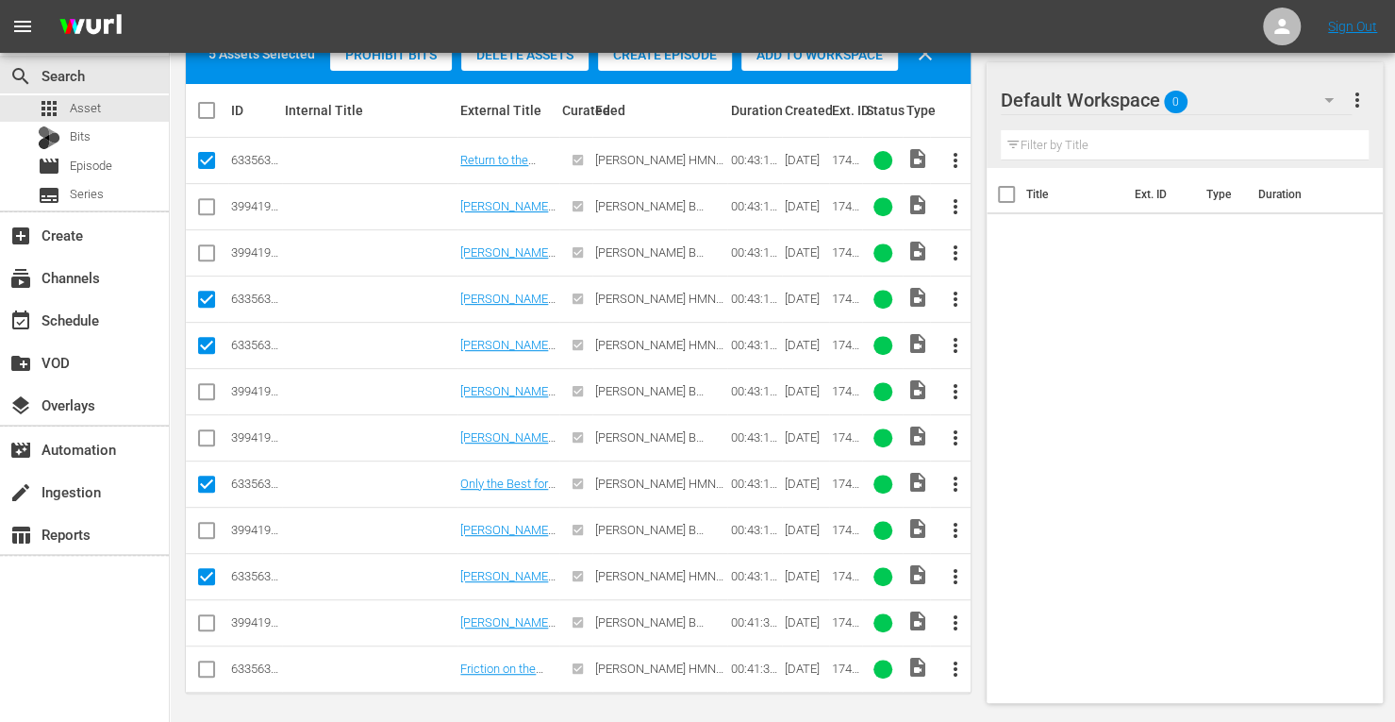
click at [202, 667] on input "checkbox" at bounding box center [206, 672] width 23 height 23
checkbox input "true"
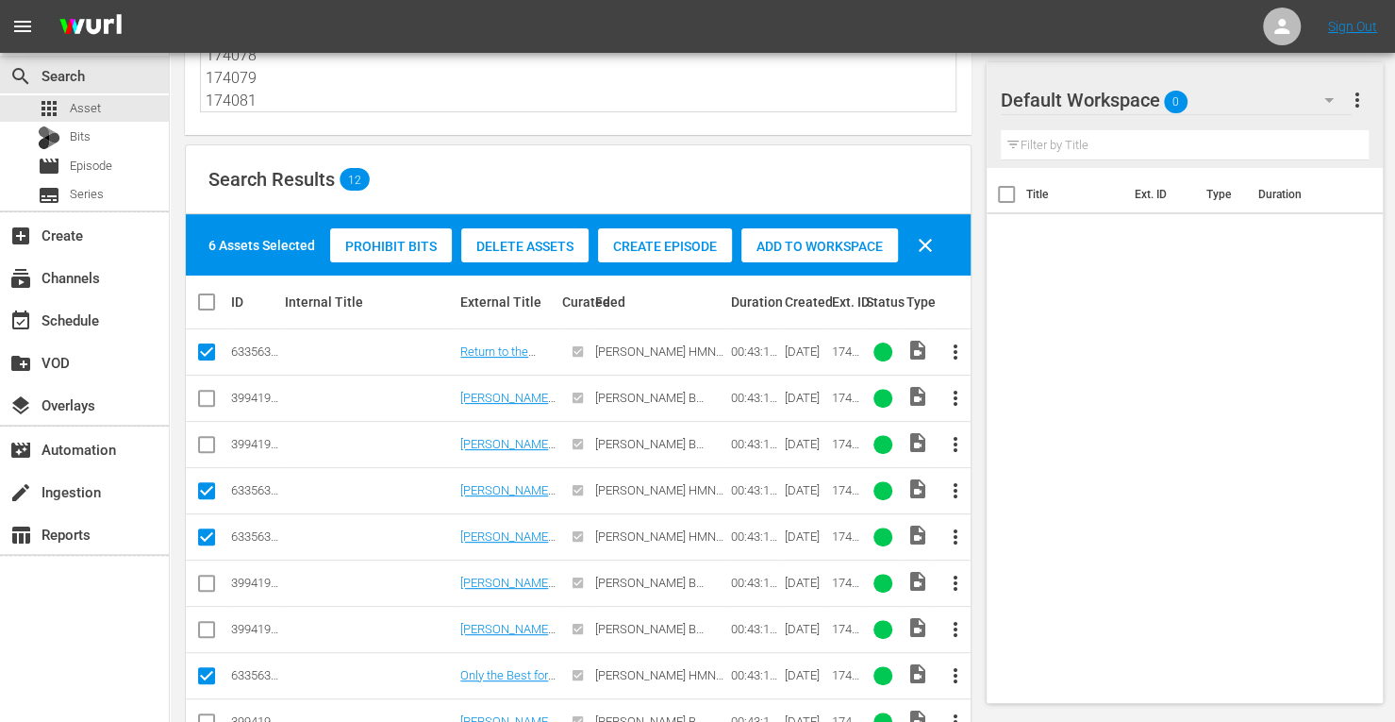
scroll to position [140, 0]
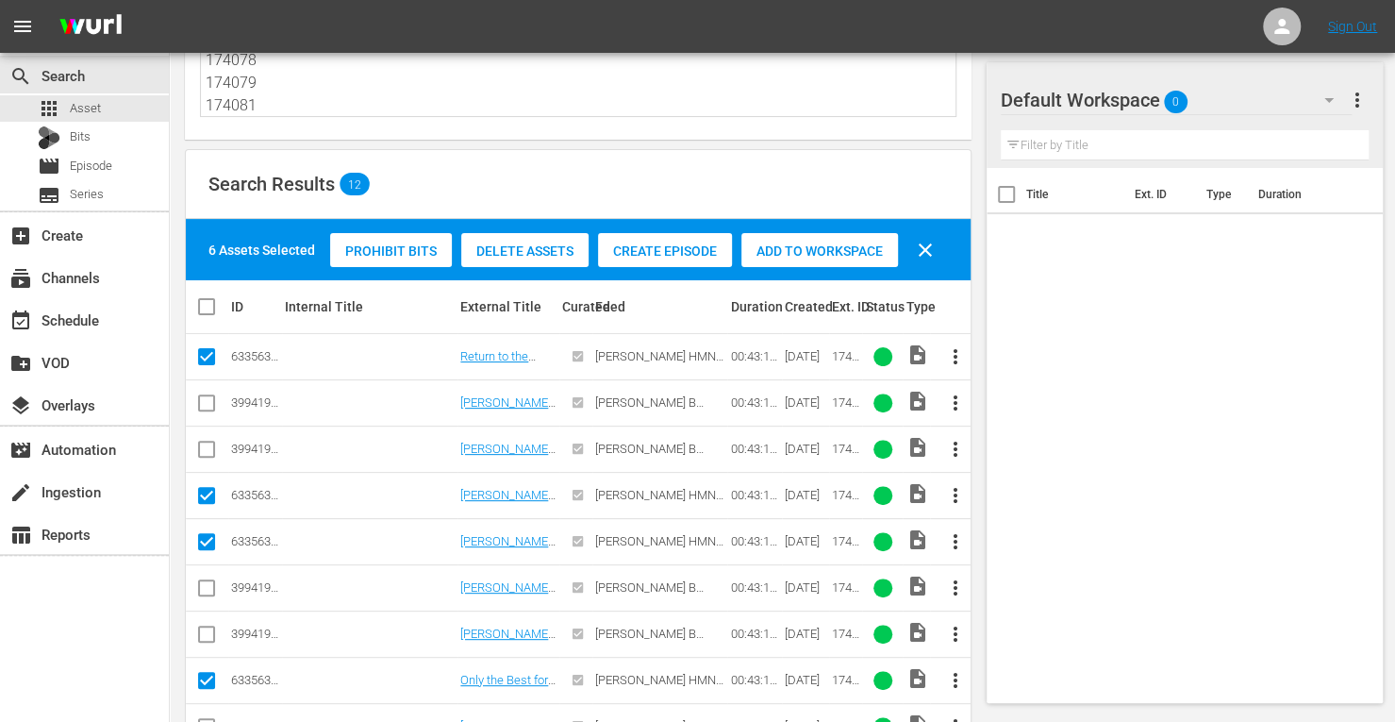
click at [770, 258] on span "Add to Workspace" at bounding box center [819, 250] width 157 height 15
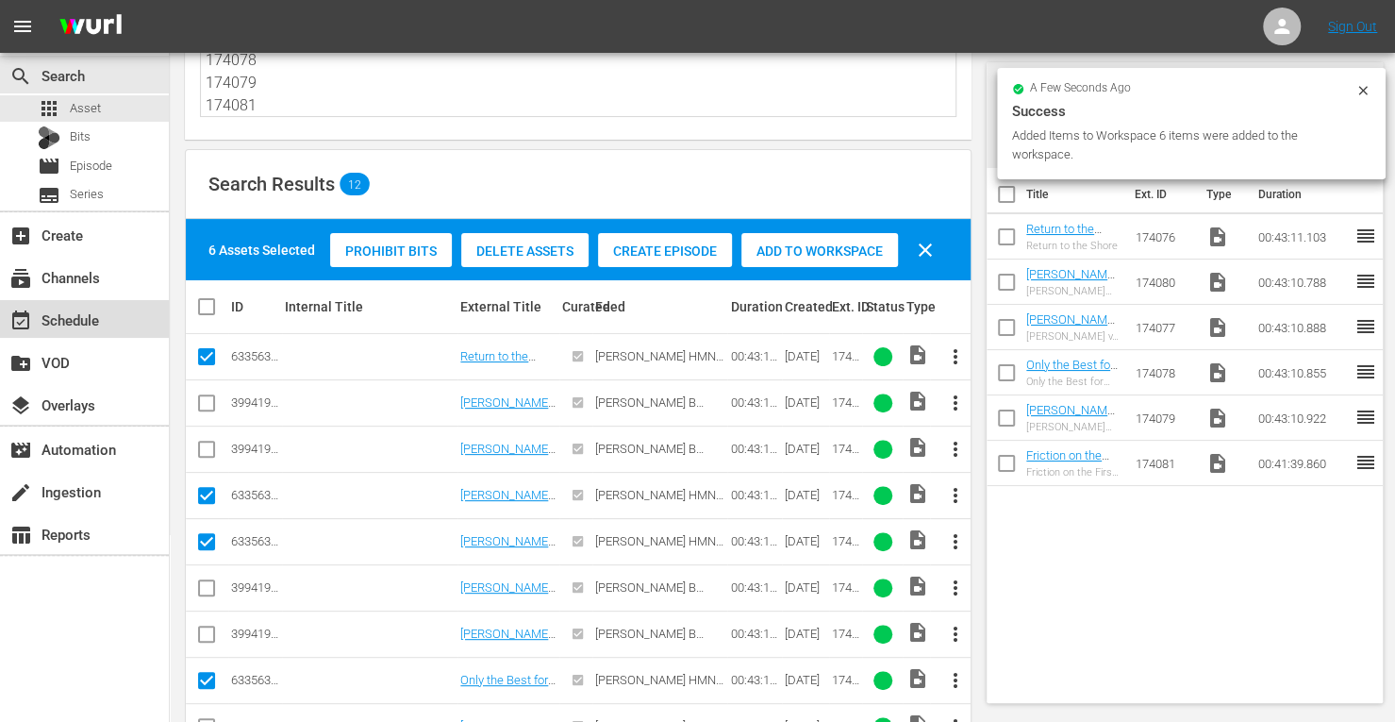
click at [98, 318] on div "event_available Schedule" at bounding box center [53, 316] width 106 height 17
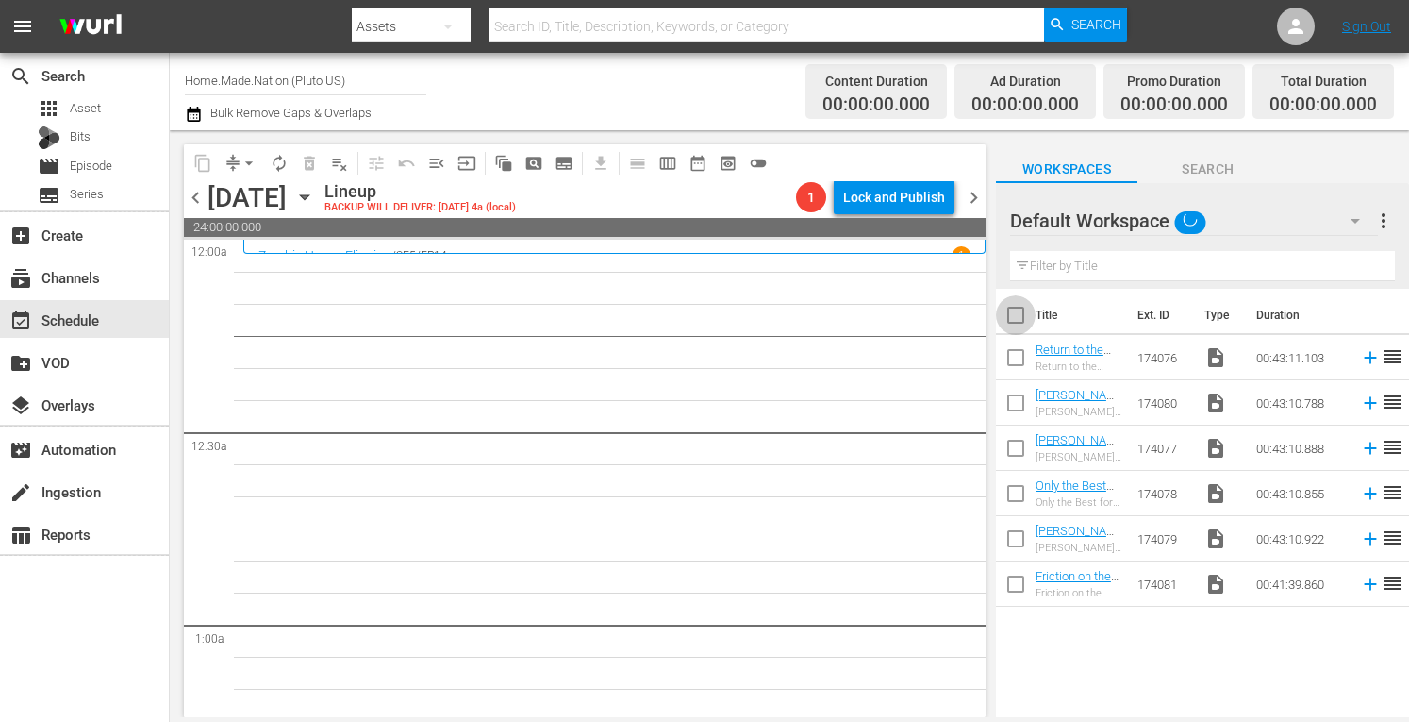
click at [1009, 314] on input "checkbox" at bounding box center [1016, 319] width 40 height 40
checkbox input "true"
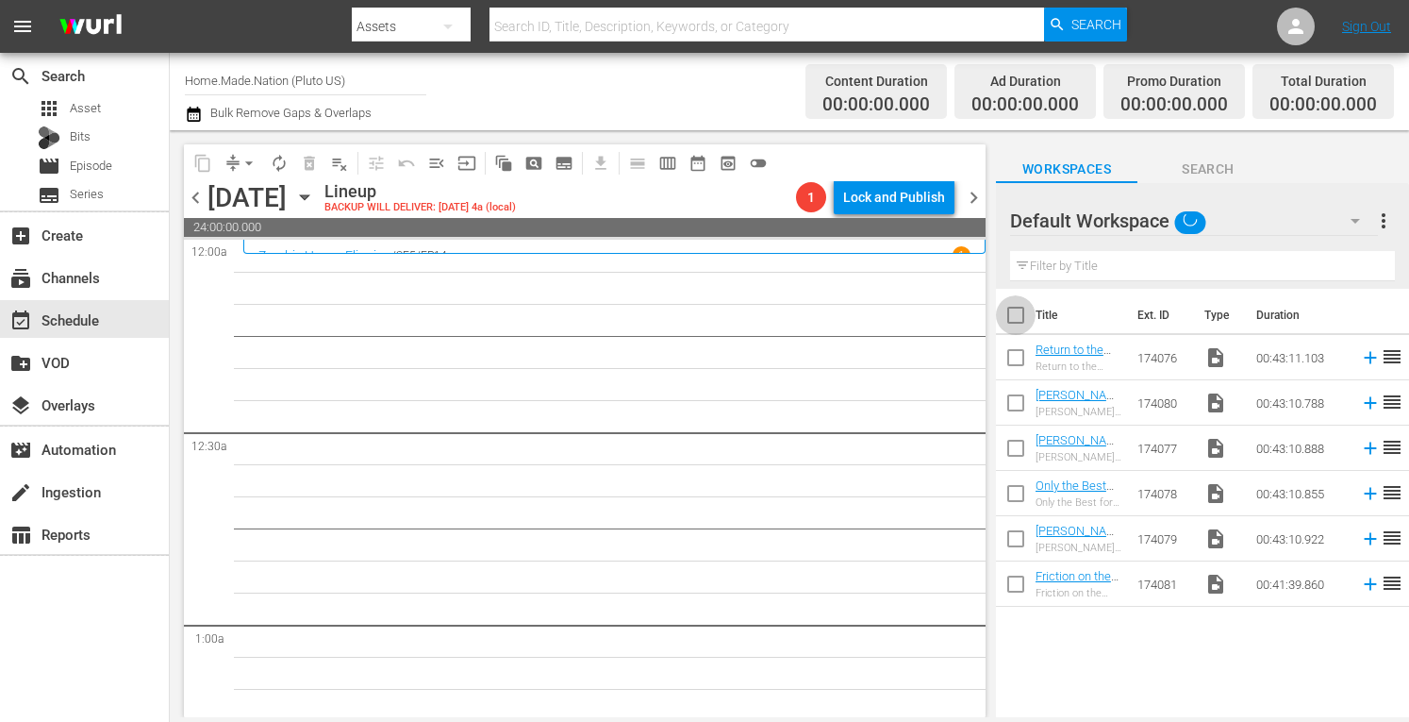
checkbox input "true"
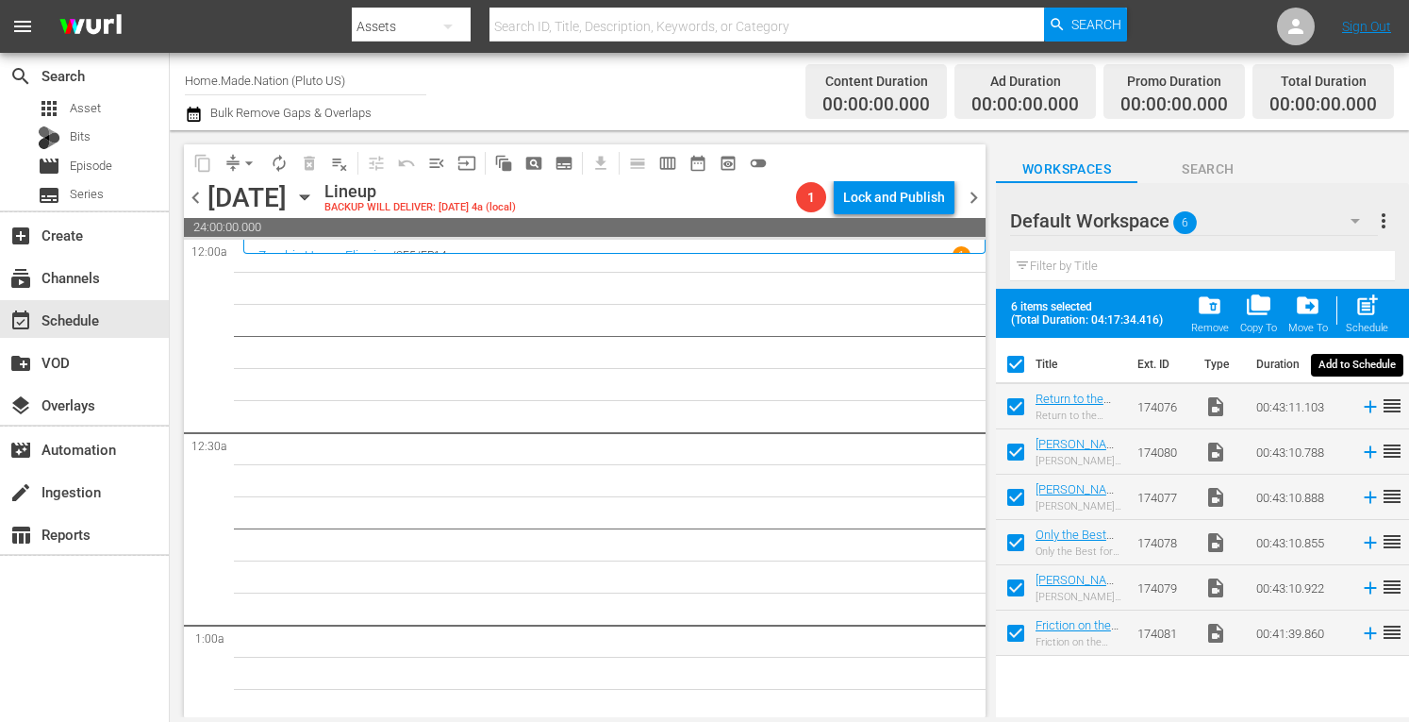
click at [1366, 308] on span "post_add" at bounding box center [1367, 304] width 25 height 25
checkbox input "false"
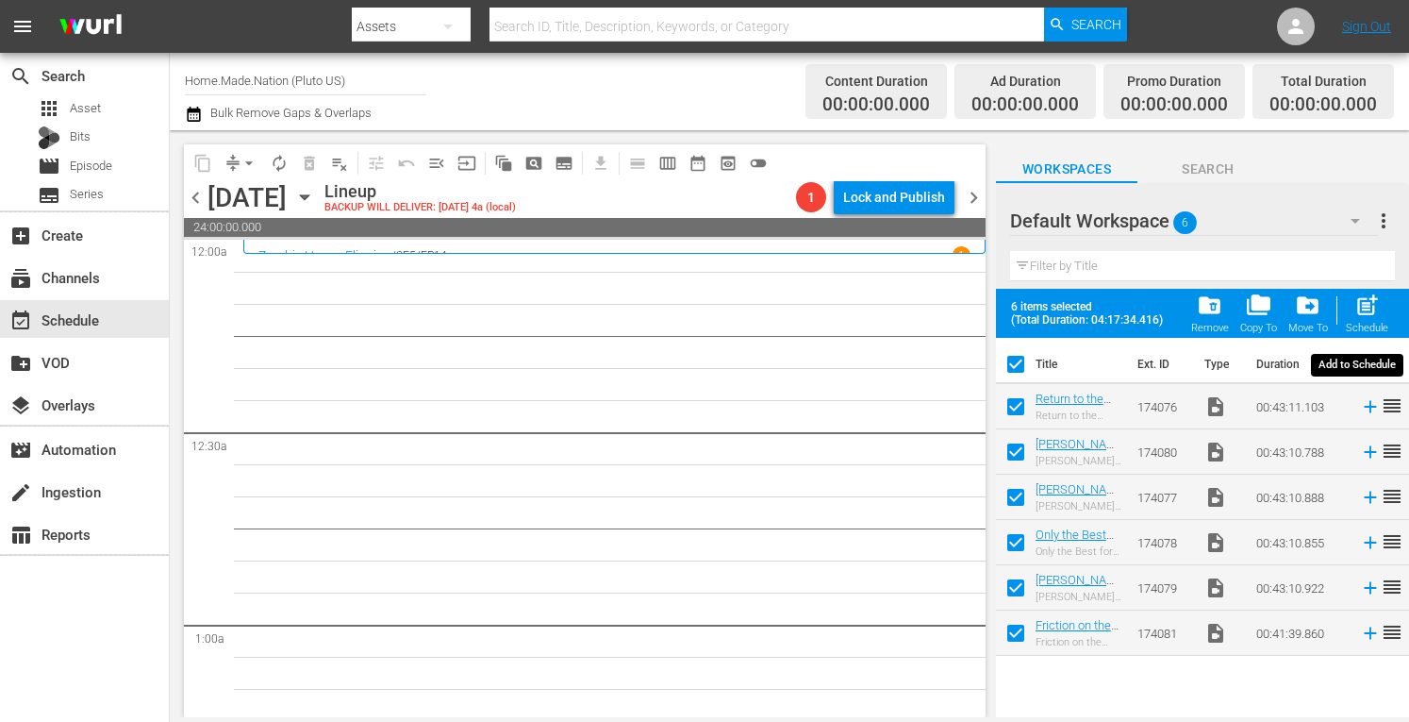
checkbox input "false"
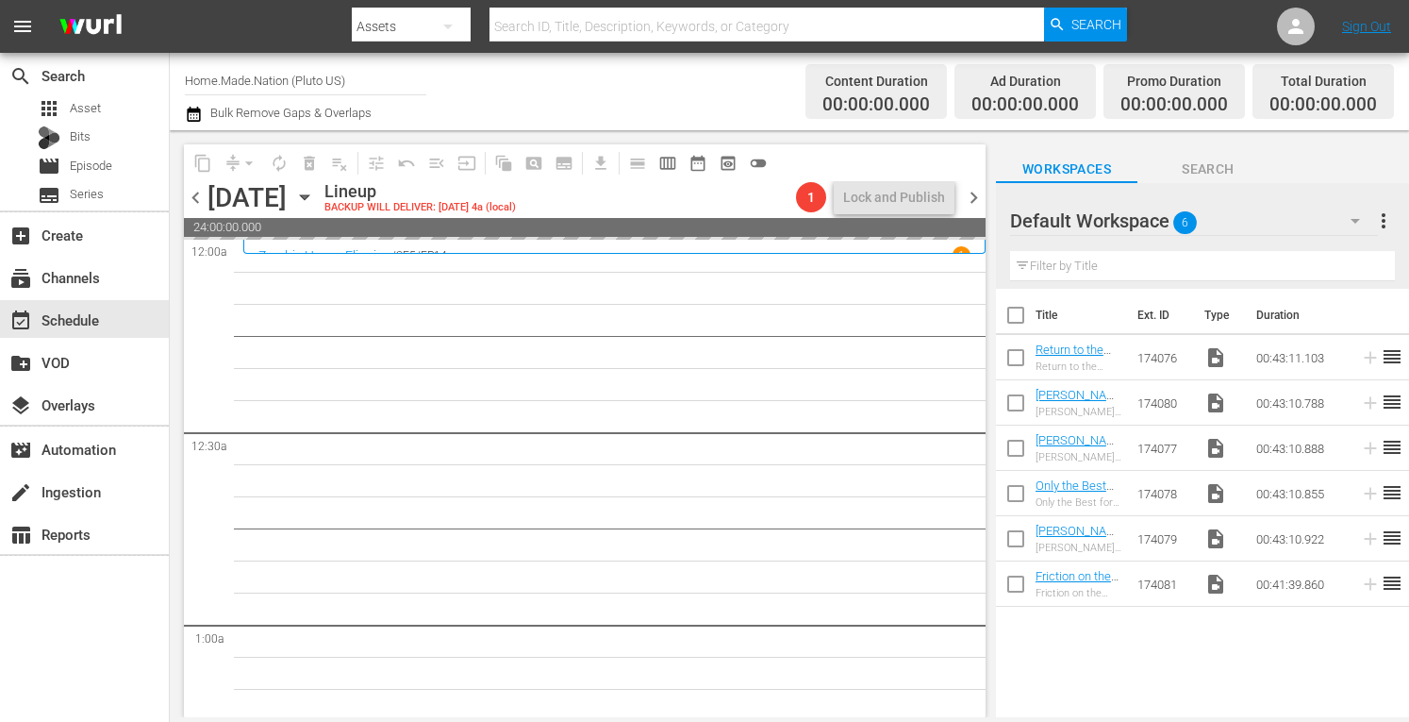
click at [1387, 219] on span "more_vert" at bounding box center [1384, 220] width 23 height 23
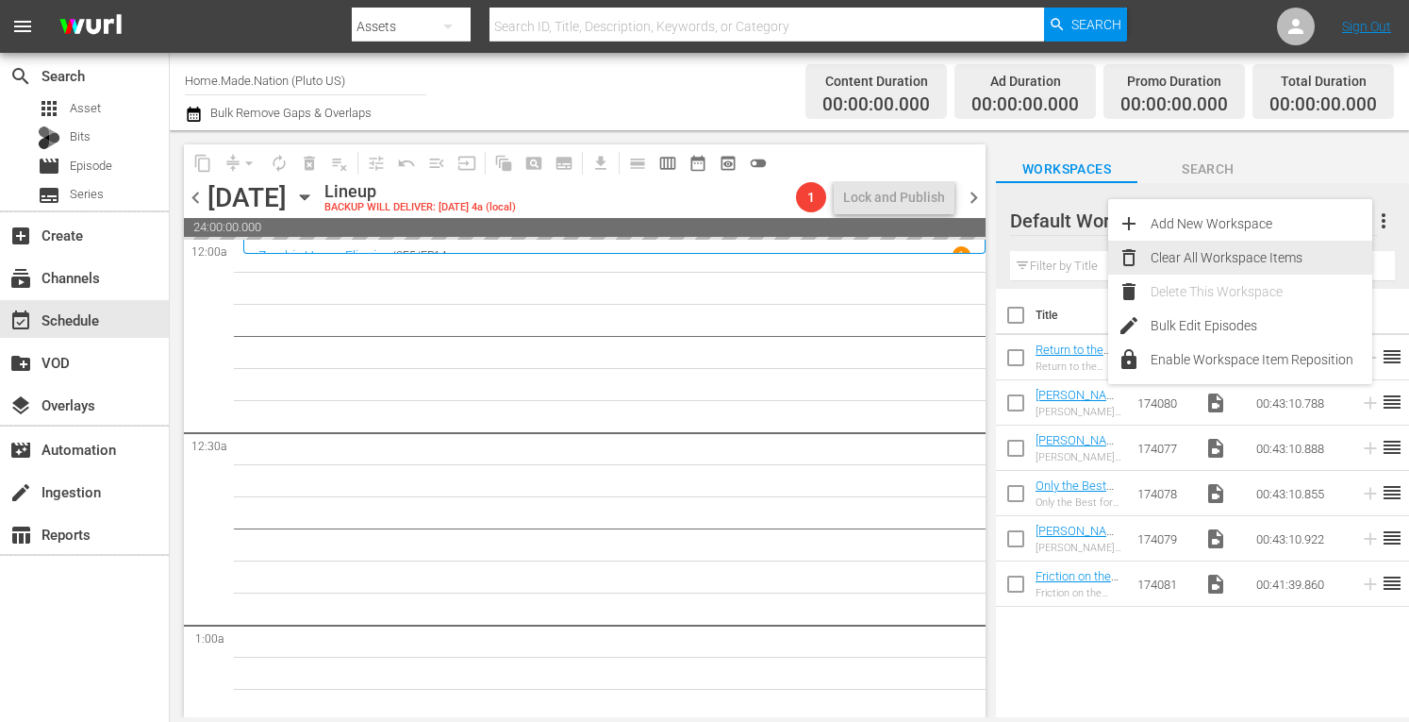
click at [1234, 259] on div "Clear All Workspace Items" at bounding box center [1262, 258] width 222 height 34
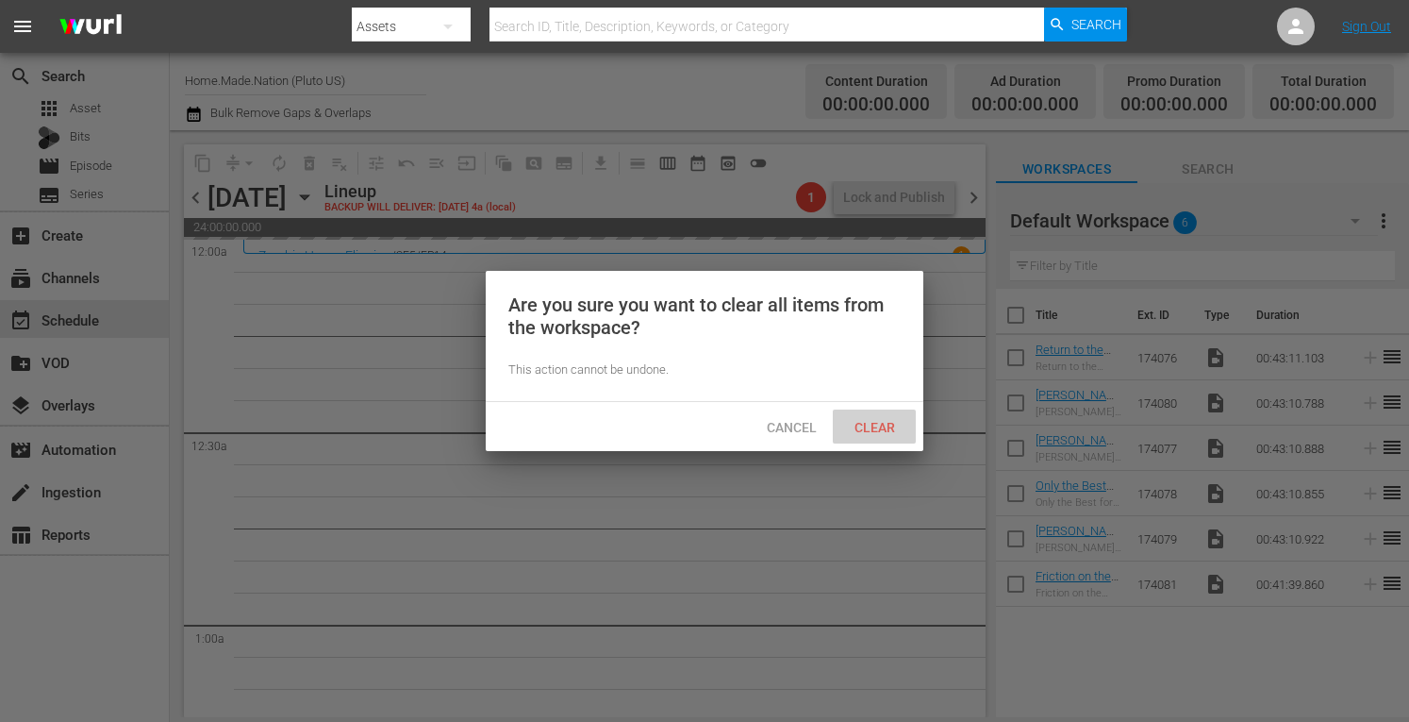
click at [874, 426] on span "Clear" at bounding box center [875, 427] width 71 height 15
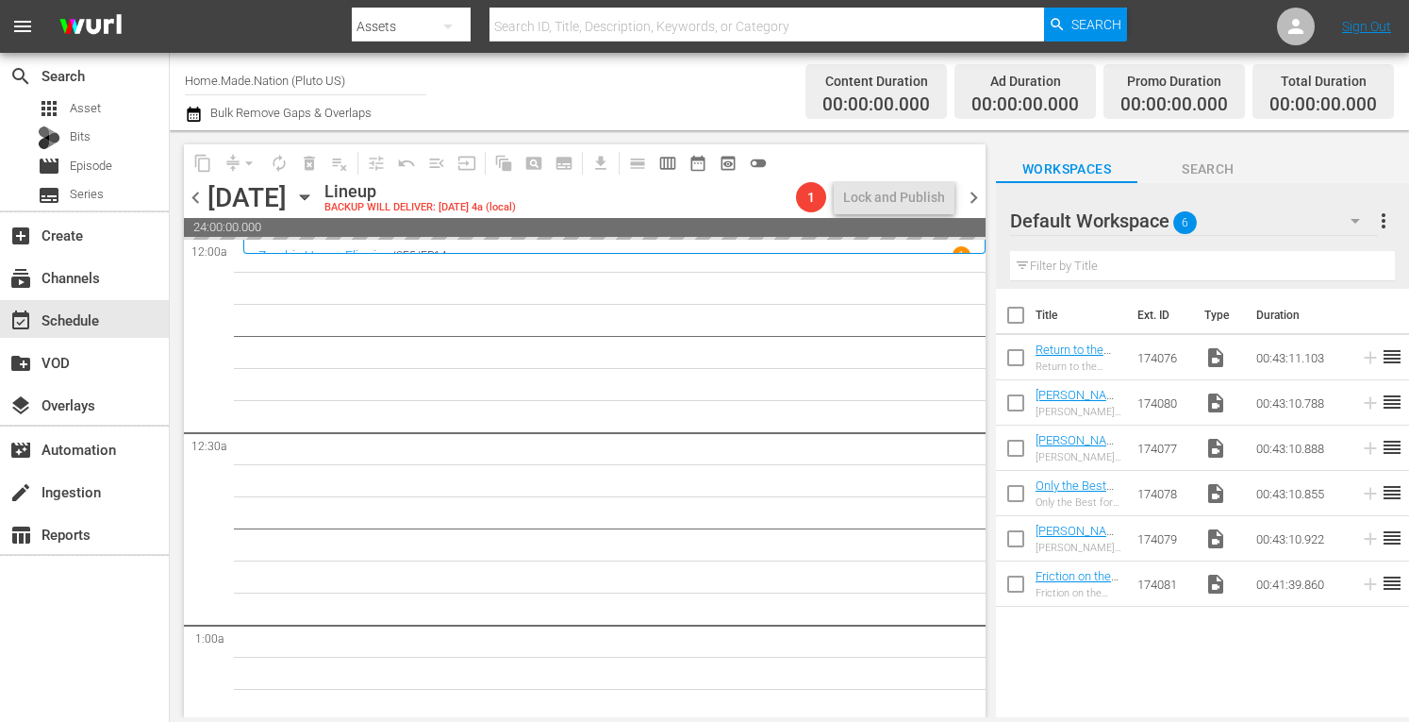
click at [972, 206] on span "chevron_right" at bounding box center [974, 198] width 24 height 24
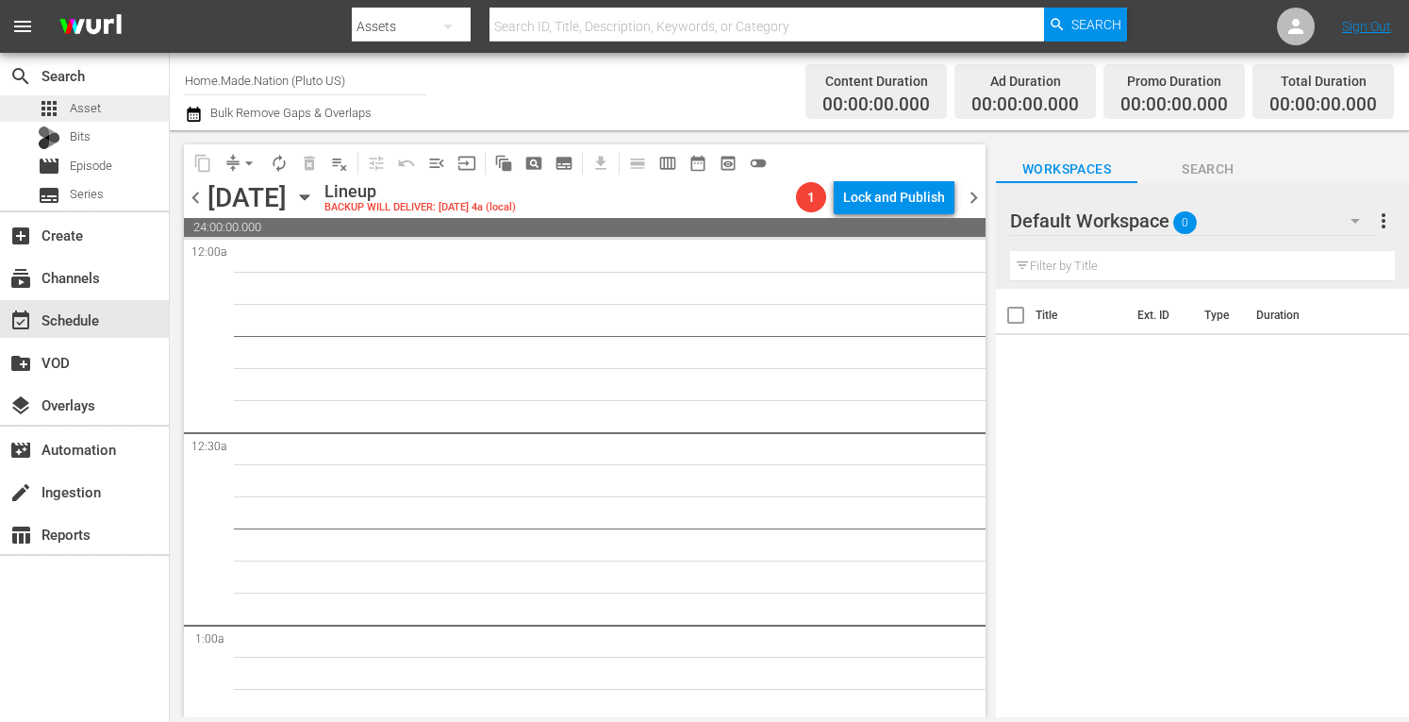
click at [85, 106] on span "Asset" at bounding box center [85, 108] width 31 height 19
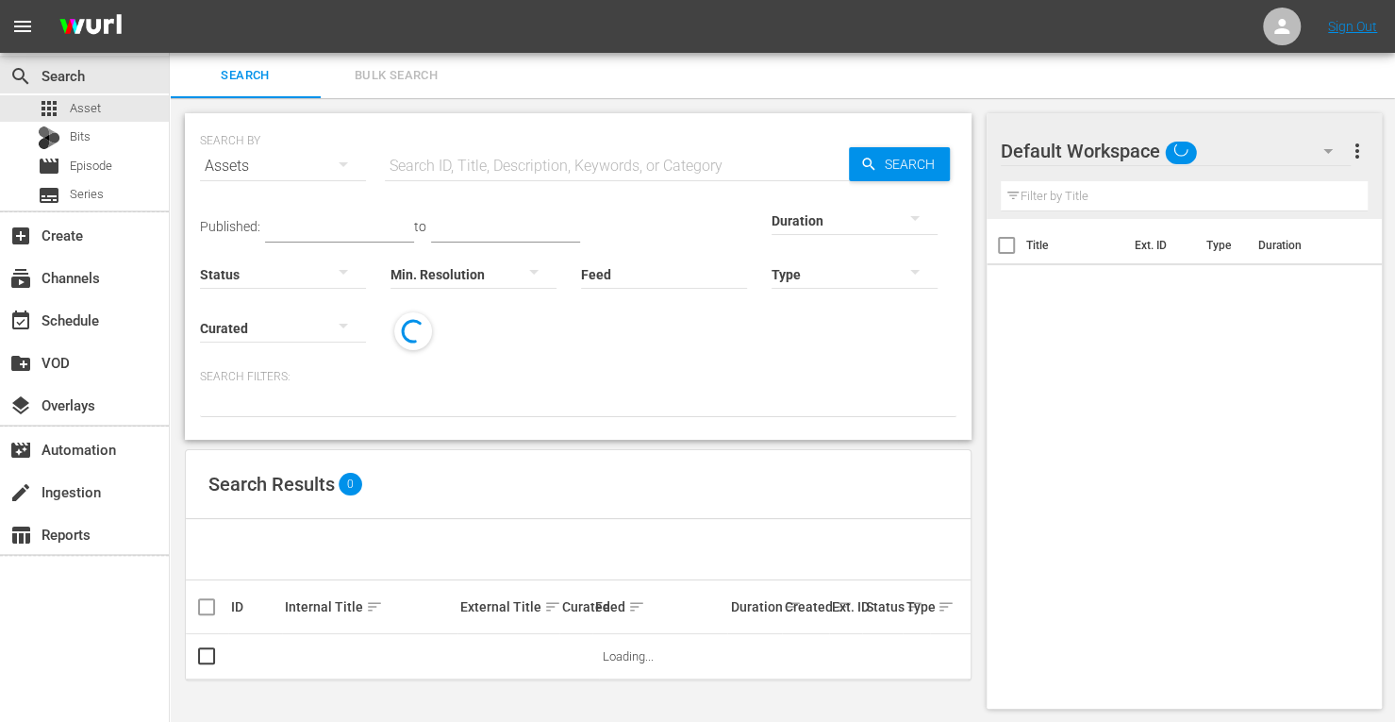
click at [407, 78] on span "Bulk Search" at bounding box center [396, 76] width 128 height 22
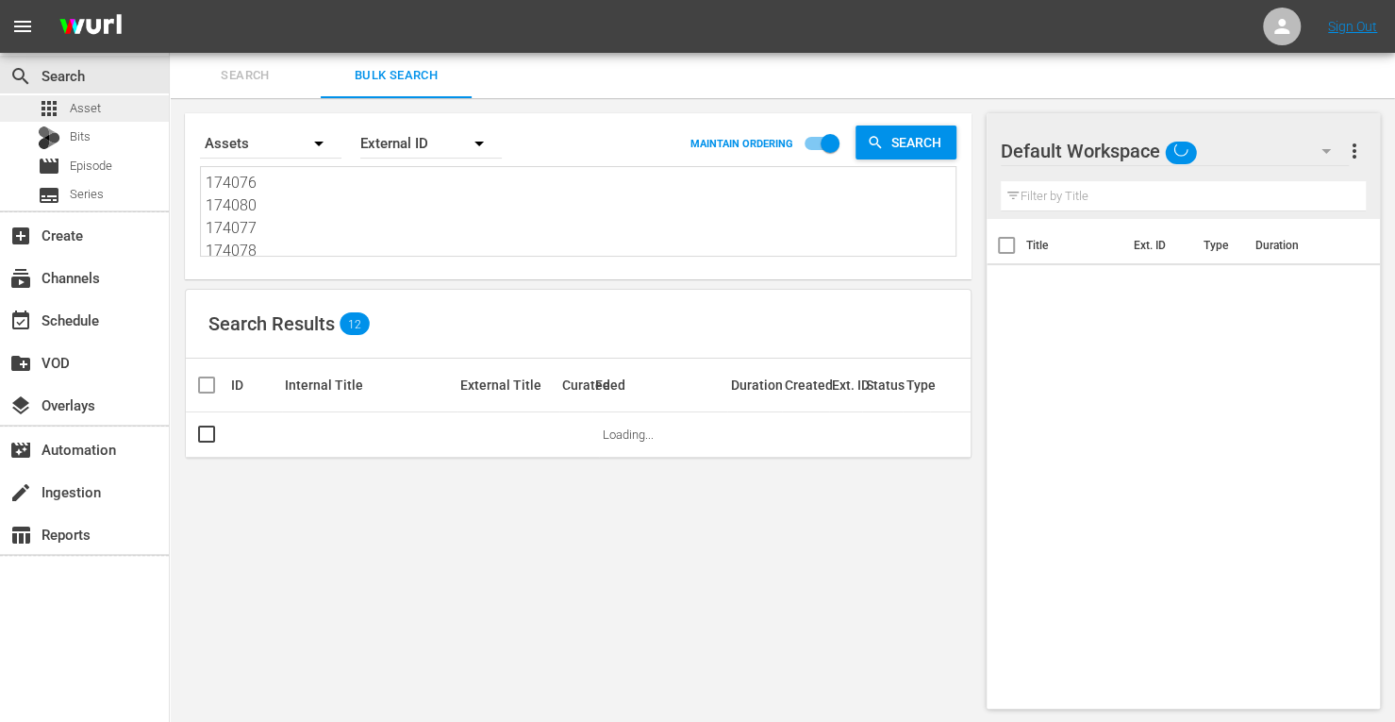
drag, startPoint x: 270, startPoint y: 246, endPoint x: 125, endPoint y: 96, distance: 208.8
click at [170, 0] on div "search Search apps Asset Bits movie Episode subtitles Series add_box Create sub…" at bounding box center [782, 0] width 1225 height 0
type textarea "174079 174081"
drag, startPoint x: 271, startPoint y: 248, endPoint x: 78, endPoint y: 44, distance: 280.3
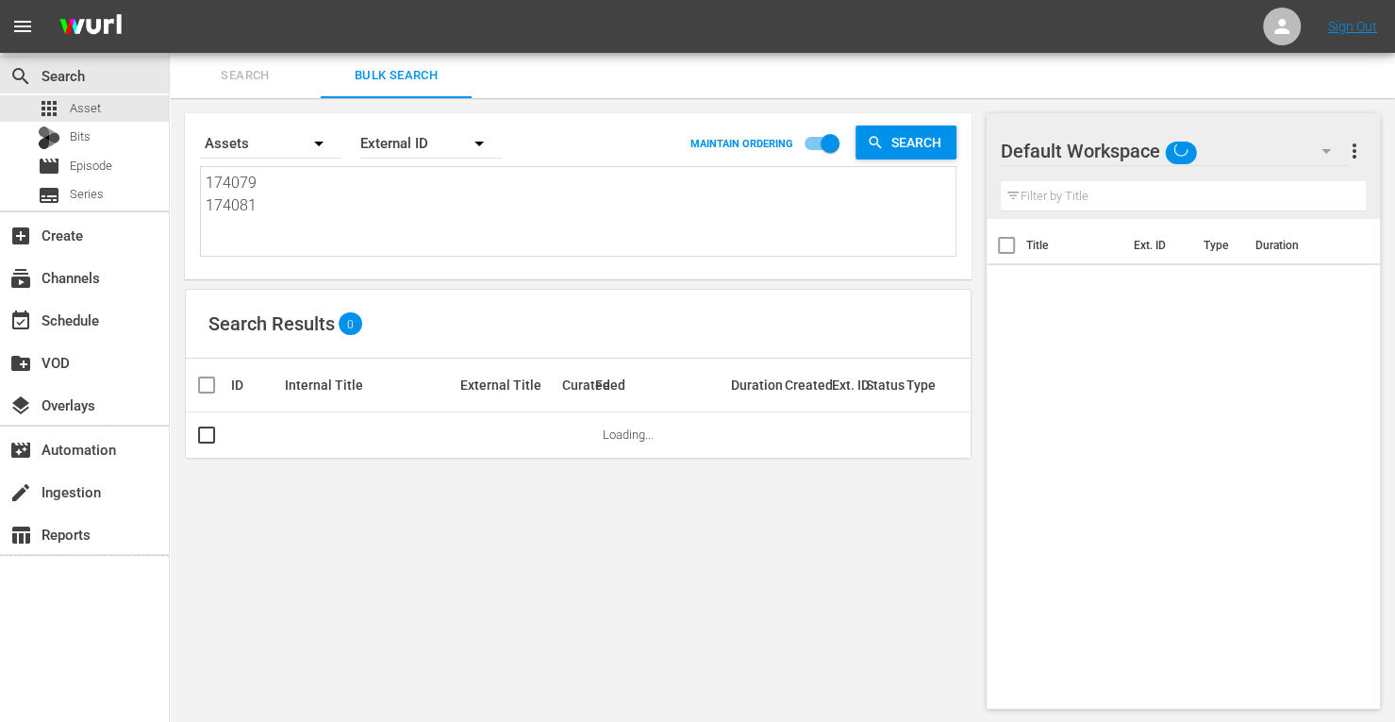
click at [78, 44] on div "menu Sign Out search Search apps Asset Bits movie Episode subtitles Series add_…" at bounding box center [697, 362] width 1395 height 724
paste textarea "289717 289721 289715 289722 289725 289729 289731 289734 290066 290045 290088 29…"
type textarea "289717 289721 289715 289722 289725 289729 289731 289734 290066 290045 290088 29…"
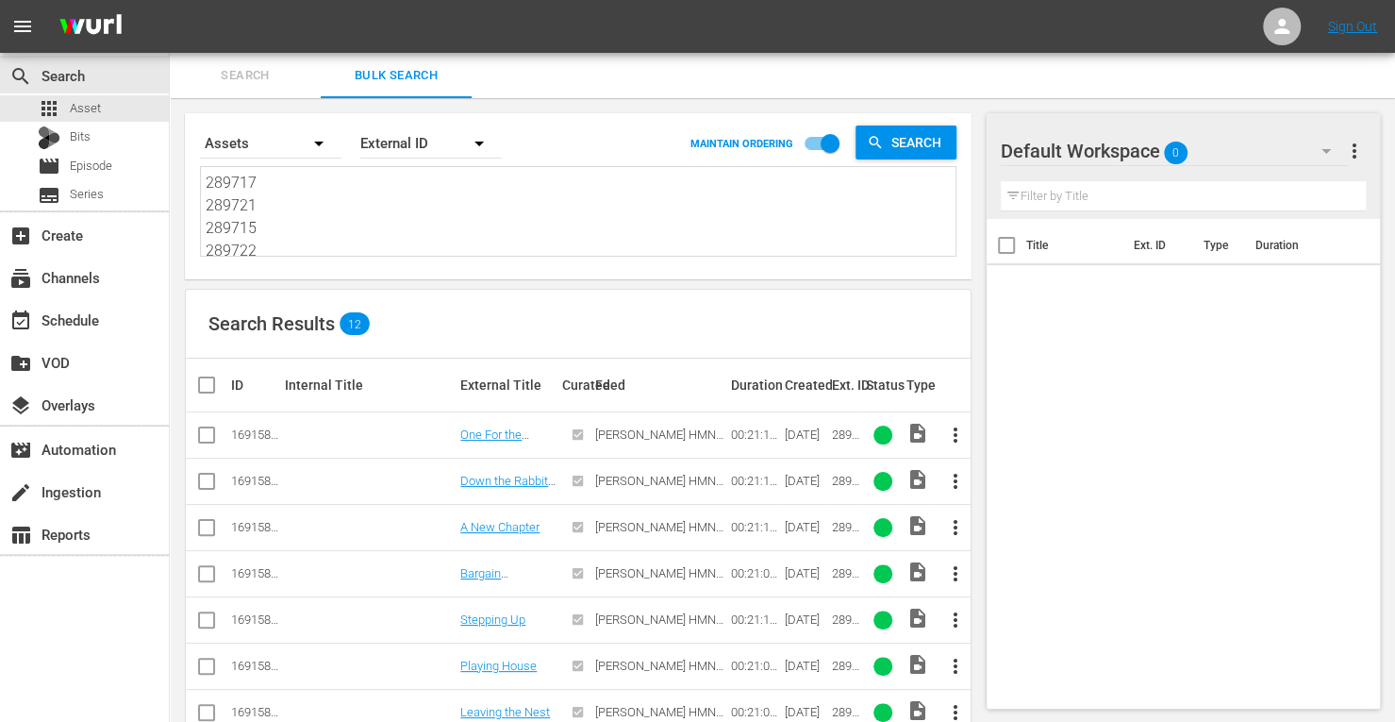
type textarea "289717 289721 289715 289722 289725 289729 289731 289734 290066 290045 290088 29…"
click at [208, 384] on input "checkbox" at bounding box center [214, 385] width 38 height 23
checkbox input "true"
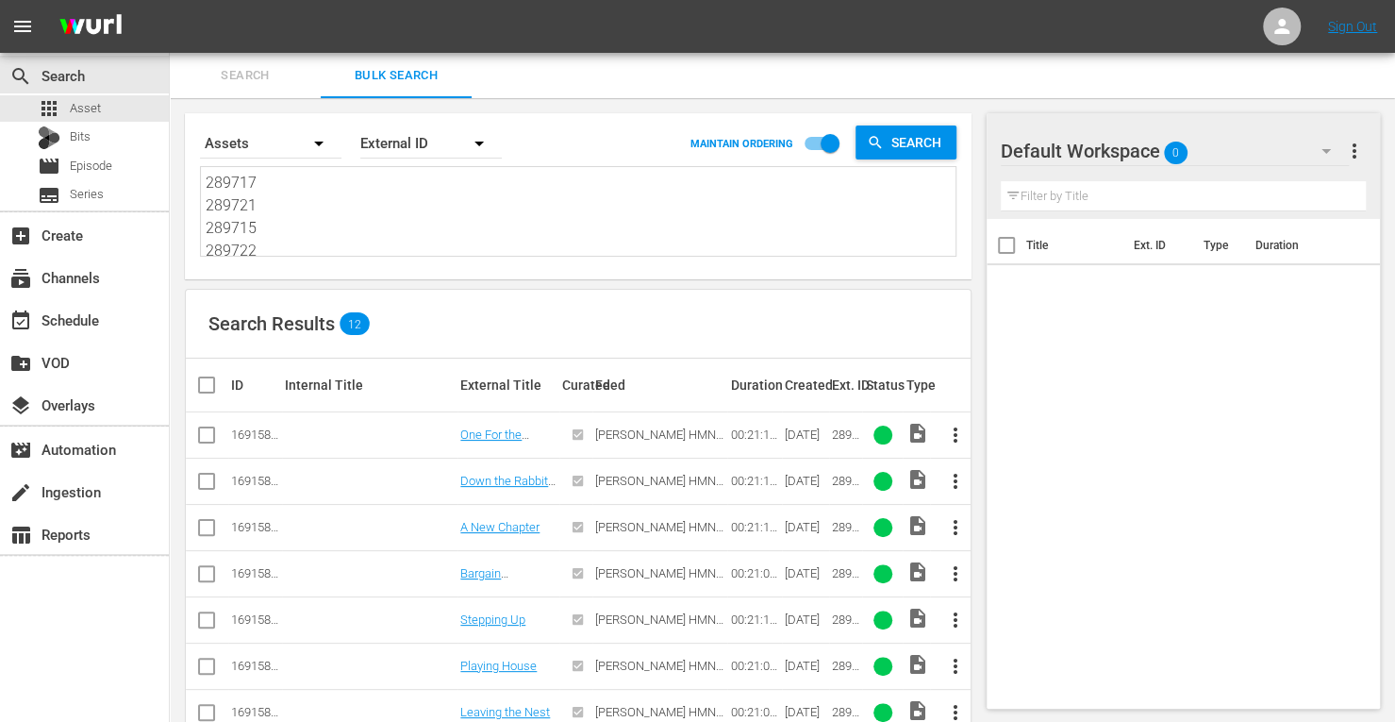
checkbox input "true"
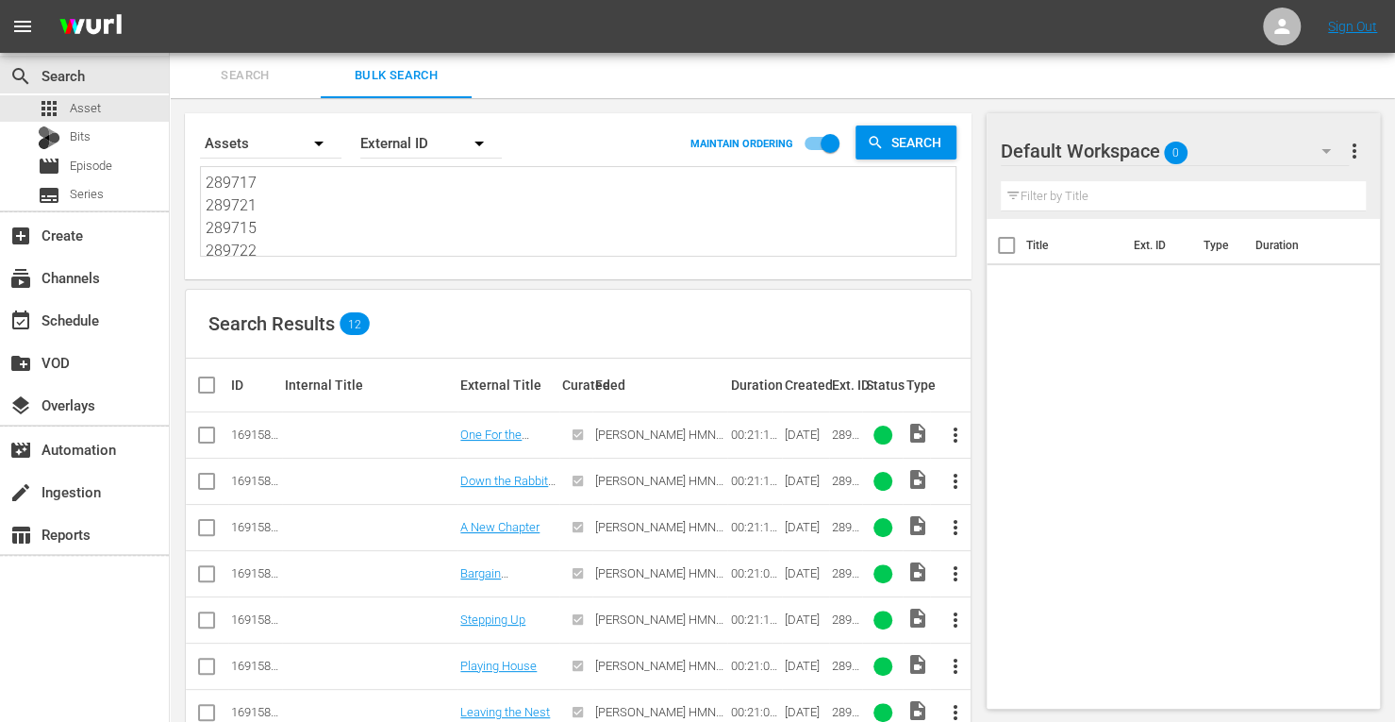
checkbox input "true"
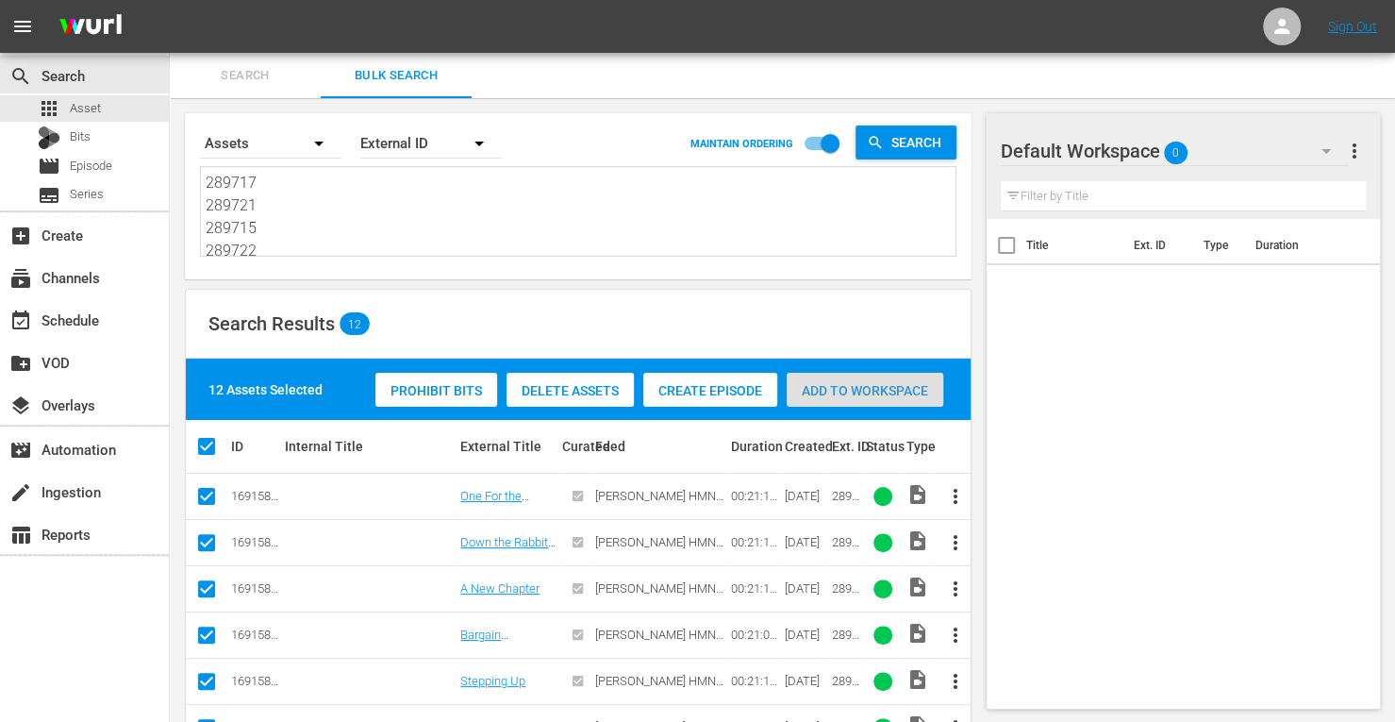
click at [826, 397] on span "Add to Workspace" at bounding box center [865, 390] width 157 height 15
click at [87, 325] on div "event_available Schedule" at bounding box center [53, 316] width 106 height 17
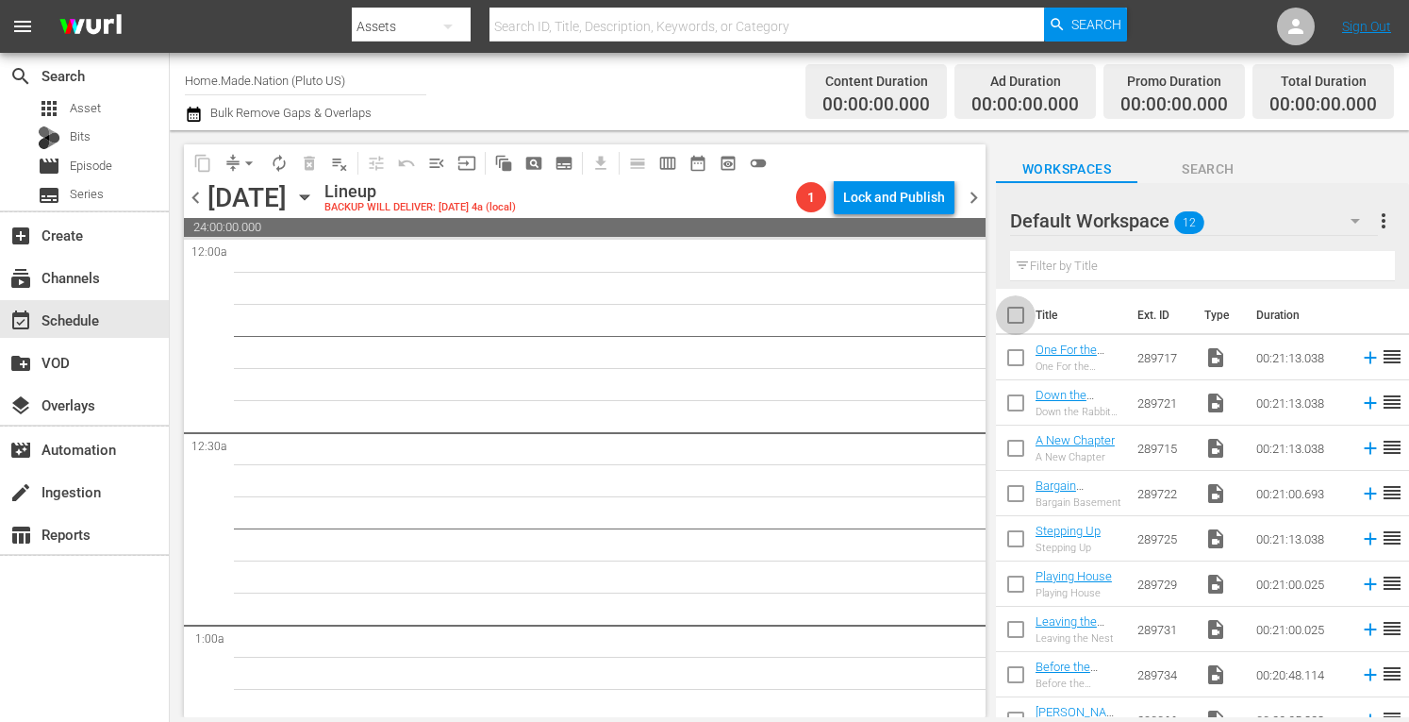
click at [1015, 320] on input "checkbox" at bounding box center [1016, 319] width 40 height 40
checkbox input "true"
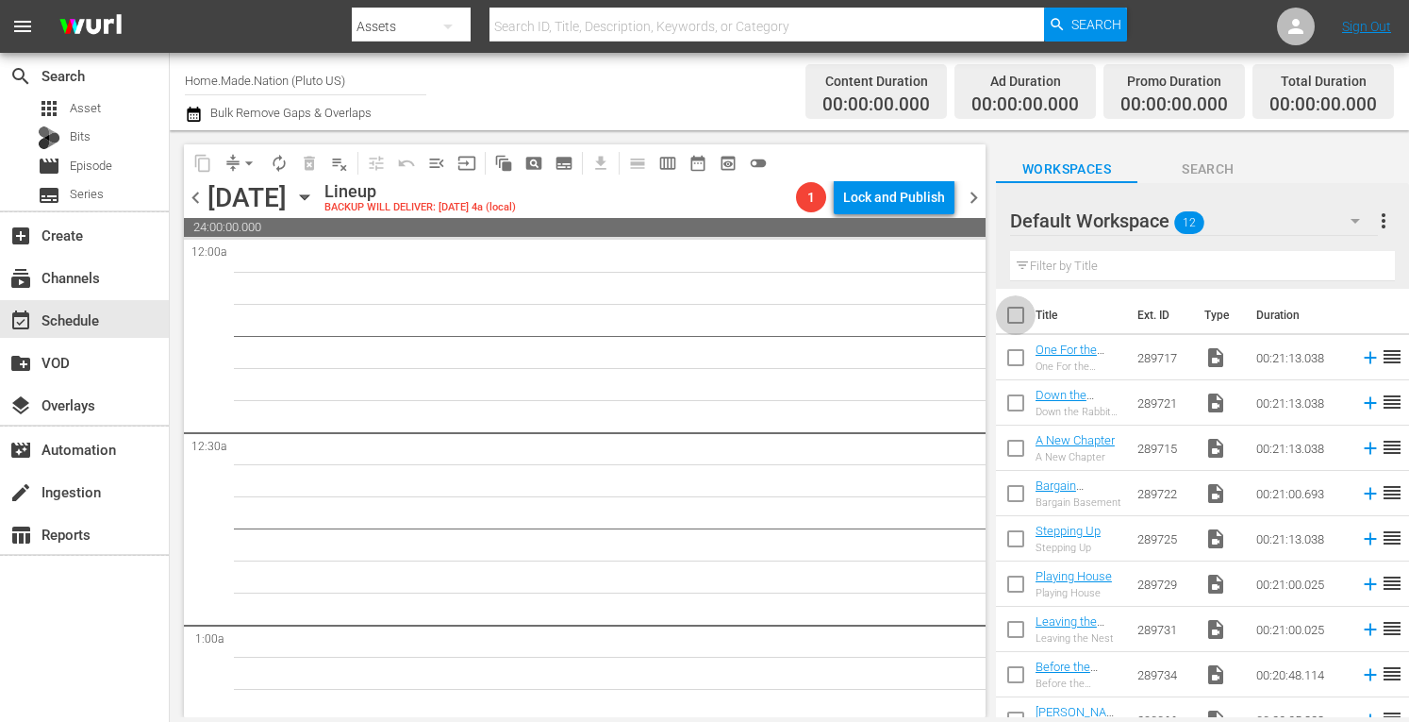
checkbox input "true"
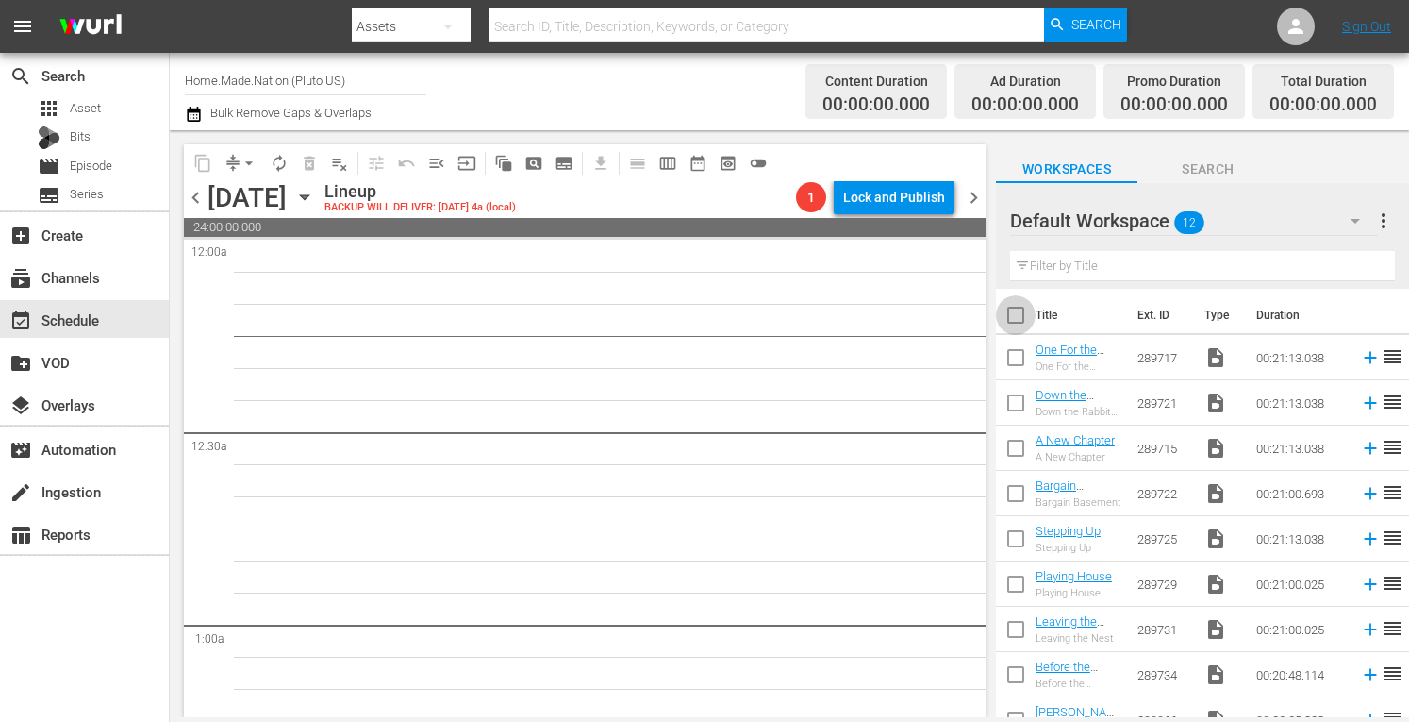
checkbox input "true"
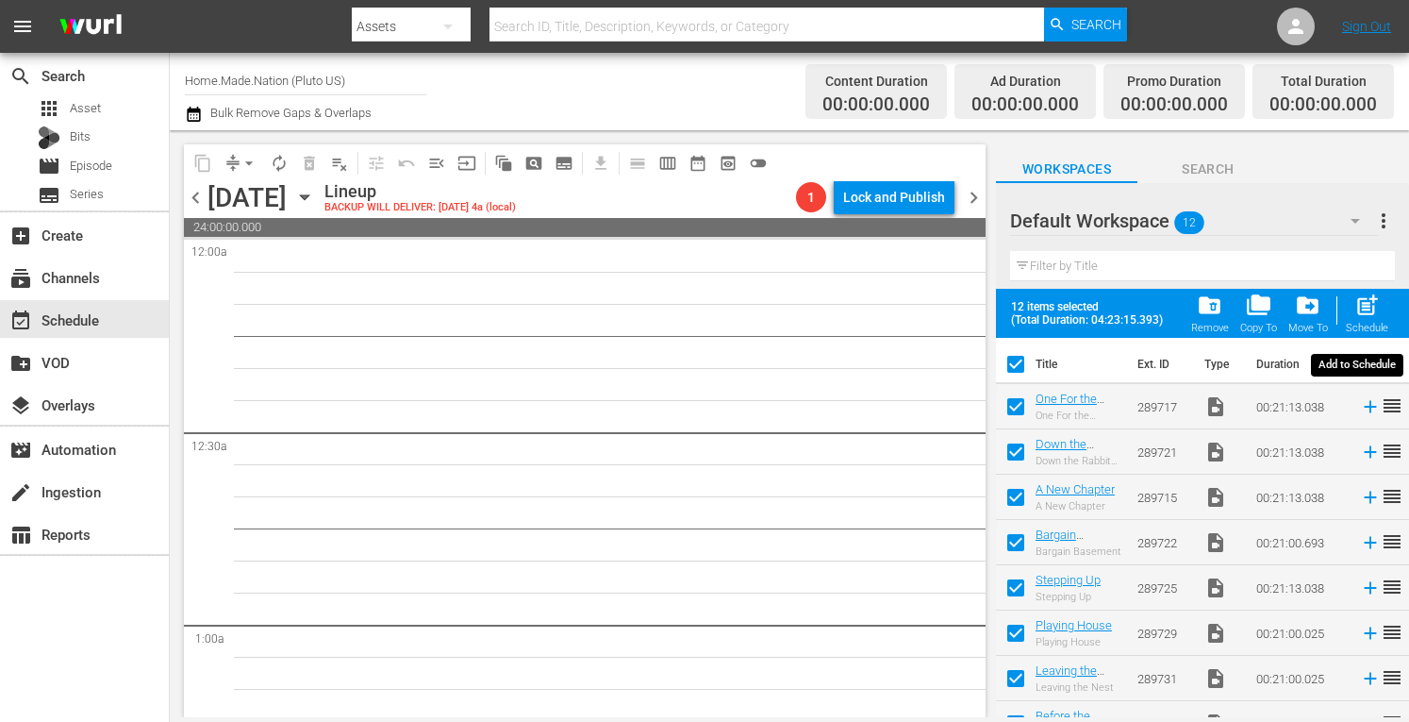
click at [1364, 309] on span "post_add" at bounding box center [1367, 304] width 25 height 25
checkbox input "false"
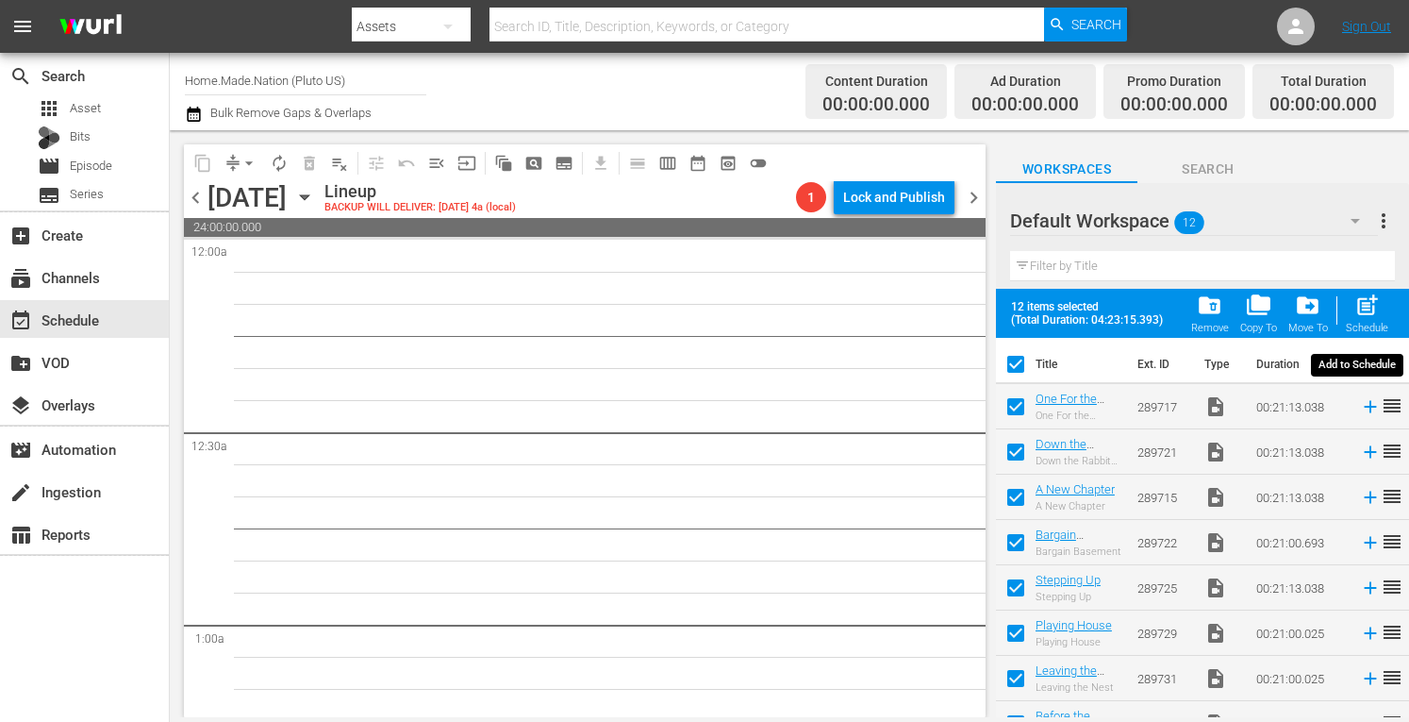
checkbox input "false"
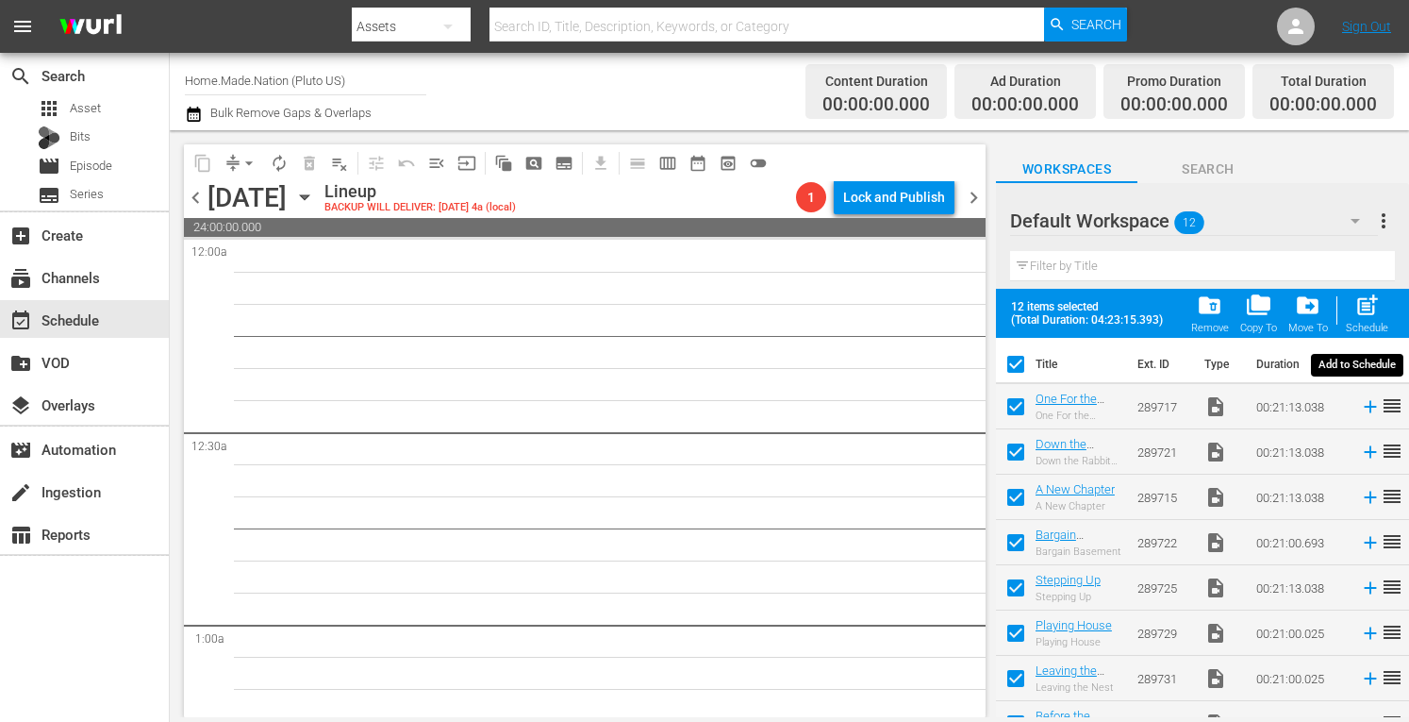
checkbox input "false"
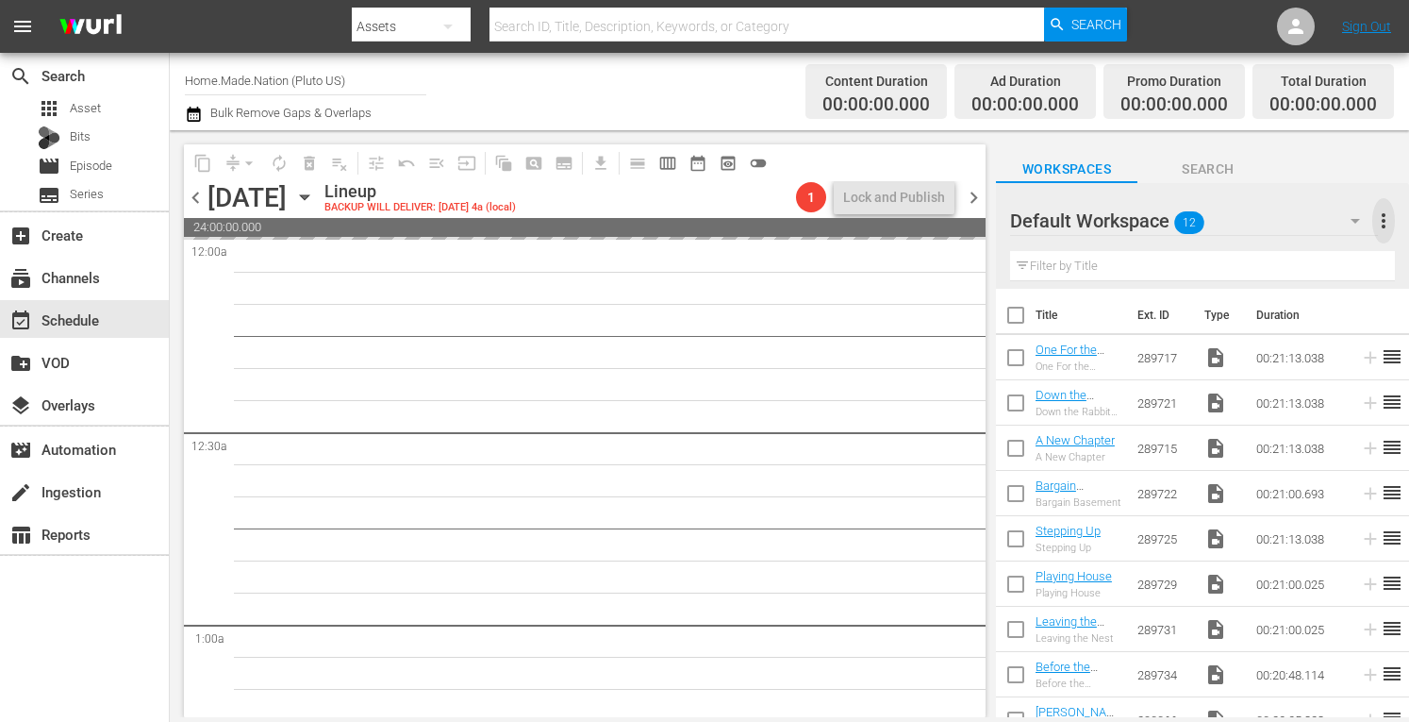
click at [1387, 217] on span "more_vert" at bounding box center [1384, 220] width 23 height 23
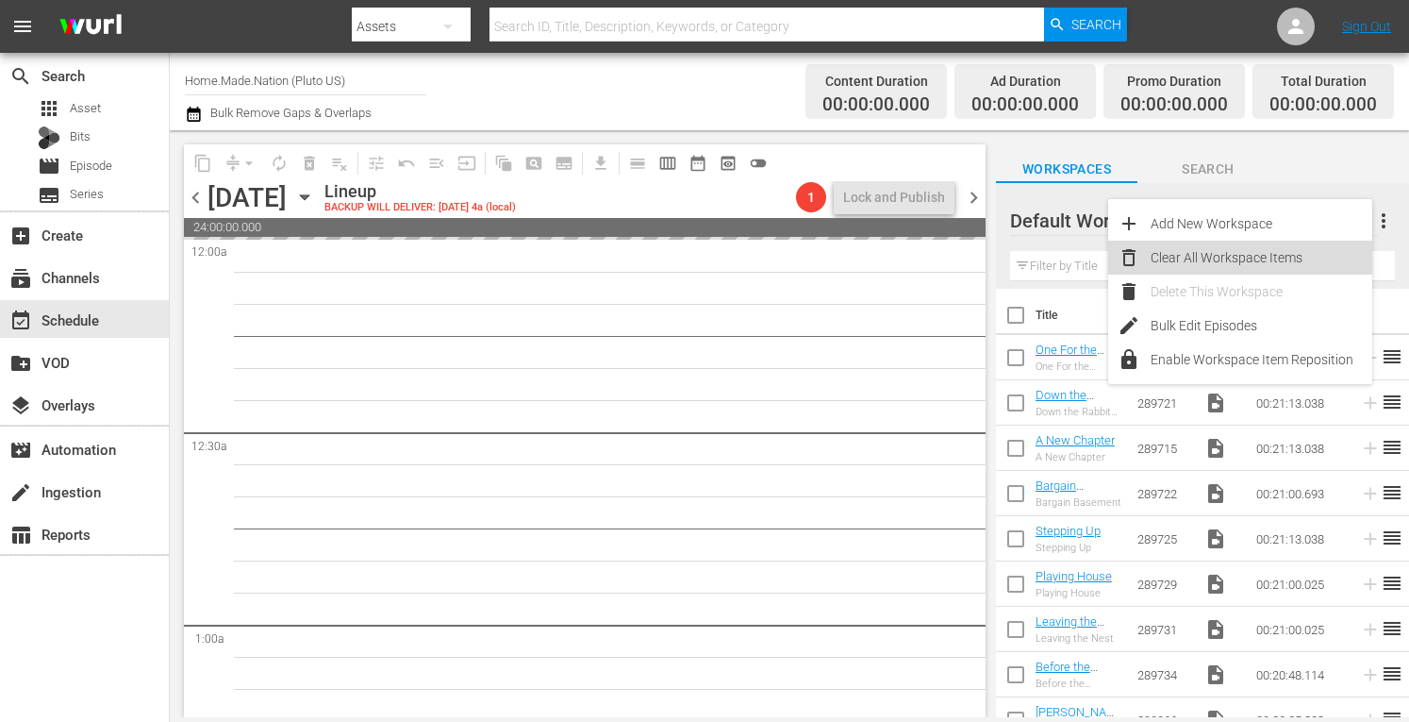
click at [1226, 265] on div "Clear All Workspace Items" at bounding box center [1262, 258] width 222 height 34
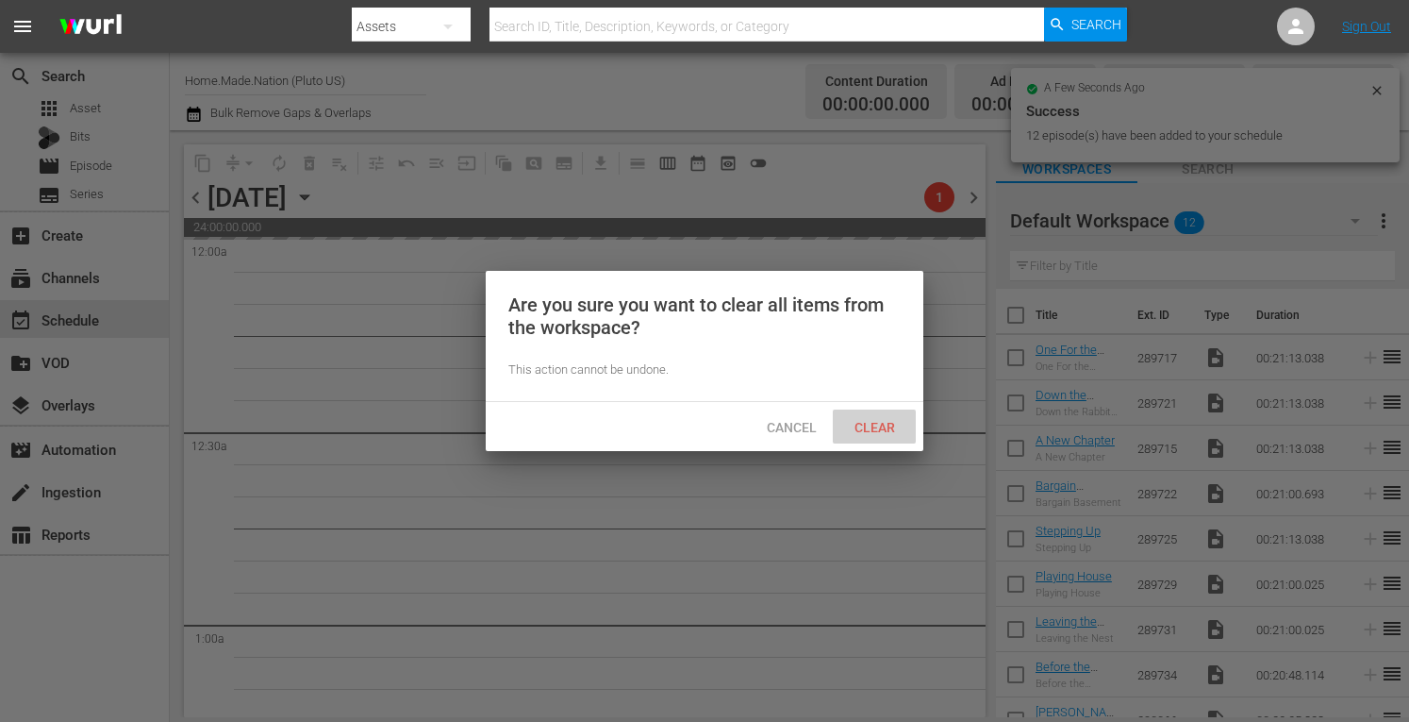
click at [899, 421] on span "Clear" at bounding box center [875, 427] width 71 height 15
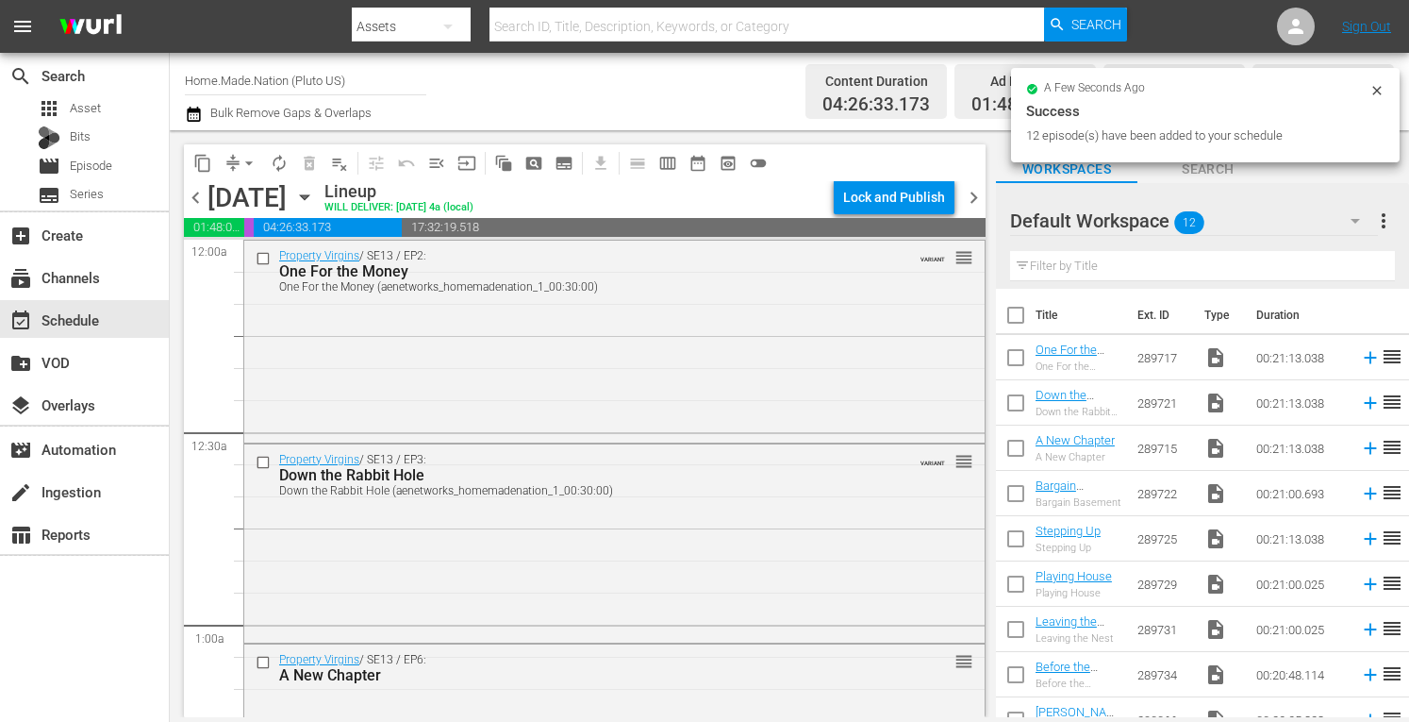
click at [974, 192] on span "chevron_right" at bounding box center [974, 198] width 24 height 24
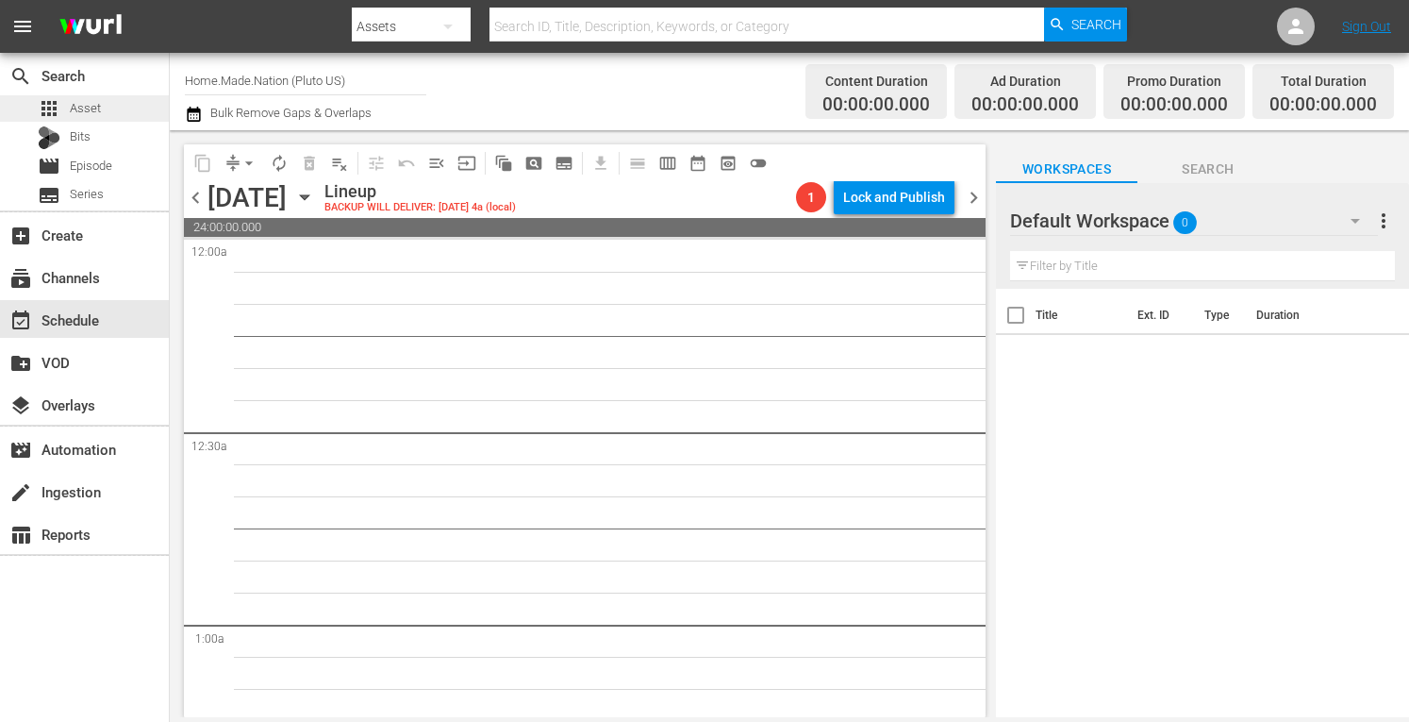
click at [87, 105] on span "Asset" at bounding box center [85, 108] width 31 height 19
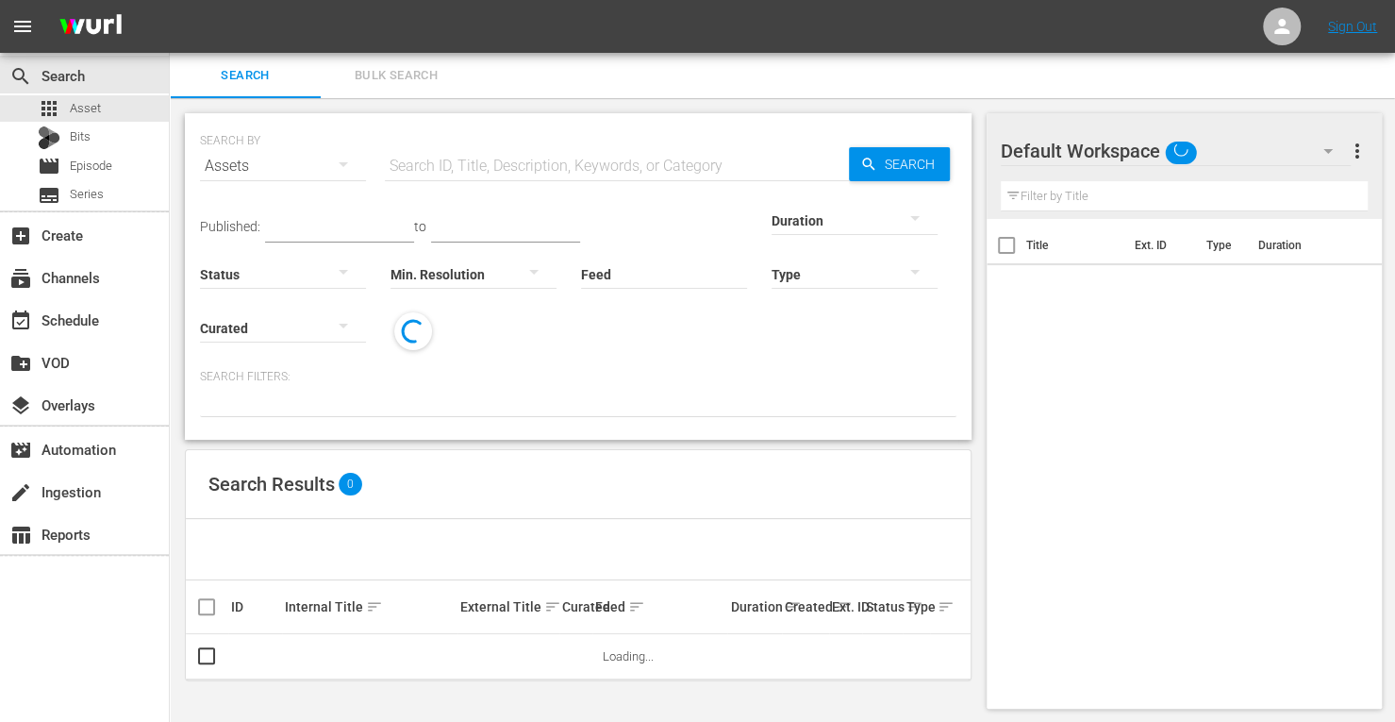
click at [385, 65] on span "Bulk Search" at bounding box center [396, 76] width 128 height 22
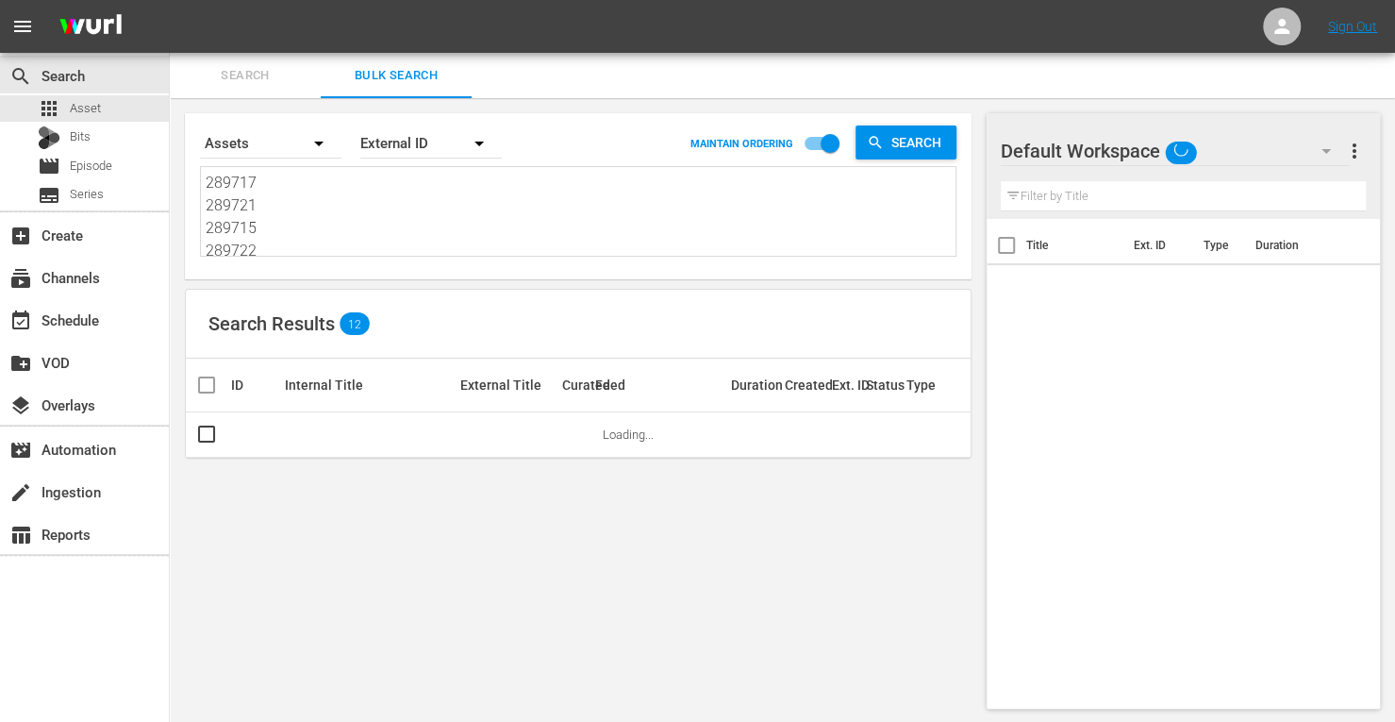
drag, startPoint x: 261, startPoint y: 252, endPoint x: 60, endPoint y: 1, distance: 321.5
click at [60, 1] on div "menu Sign Out search Search apps Asset Bits movie Episode subtitles Series add_…" at bounding box center [697, 362] width 1395 height 724
type textarea "289725 289729 289731 289734 290066 290045 290088 290070"
drag, startPoint x: 269, startPoint y: 244, endPoint x: 91, endPoint y: 58, distance: 258.2
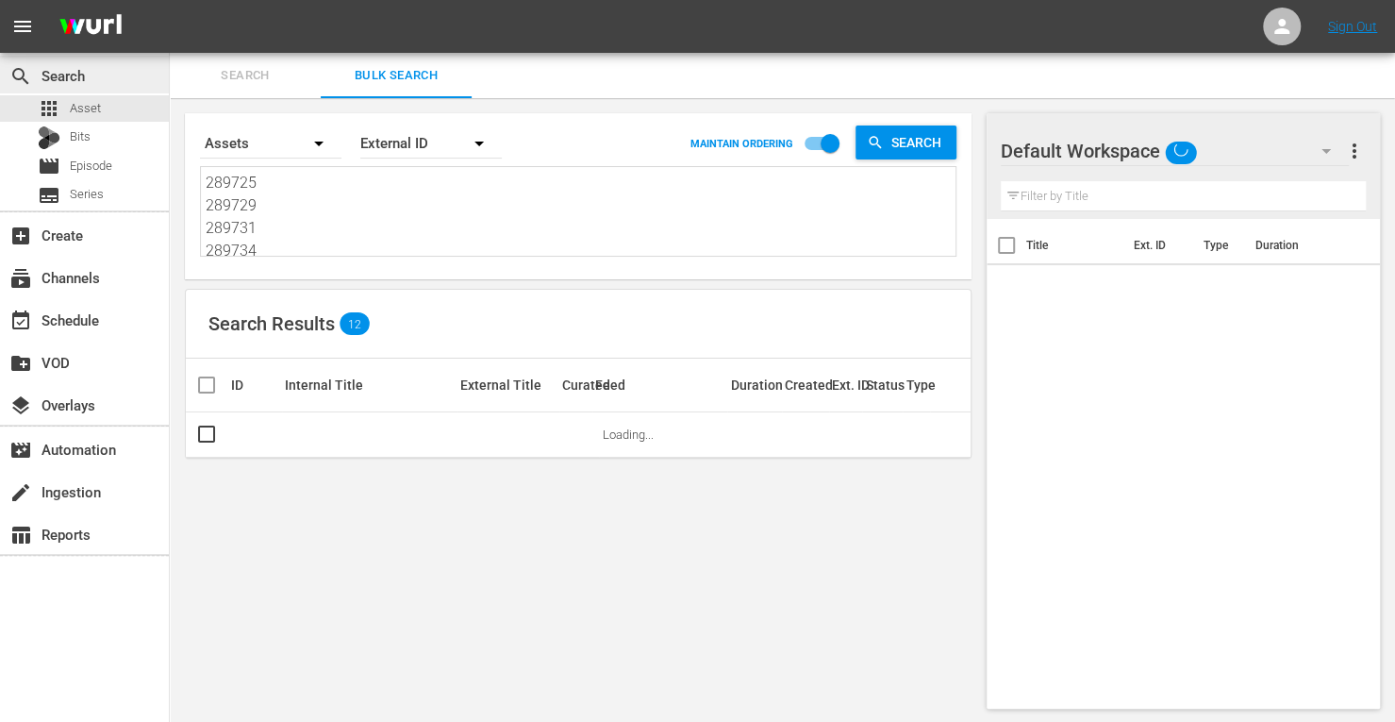
click at [170, 0] on div "search Search apps Asset Bits movie Episode subtitles Series add_box Create sub…" at bounding box center [782, 0] width 1225 height 0
type textarea "289734 290066 290045 290088 290070"
drag, startPoint x: 275, startPoint y: 246, endPoint x: 115, endPoint y: 85, distance: 227.5
click at [170, 0] on div "search Search apps Asset Bits movie Episode subtitles Series add_box Create sub…" at bounding box center [782, 0] width 1225 height 0
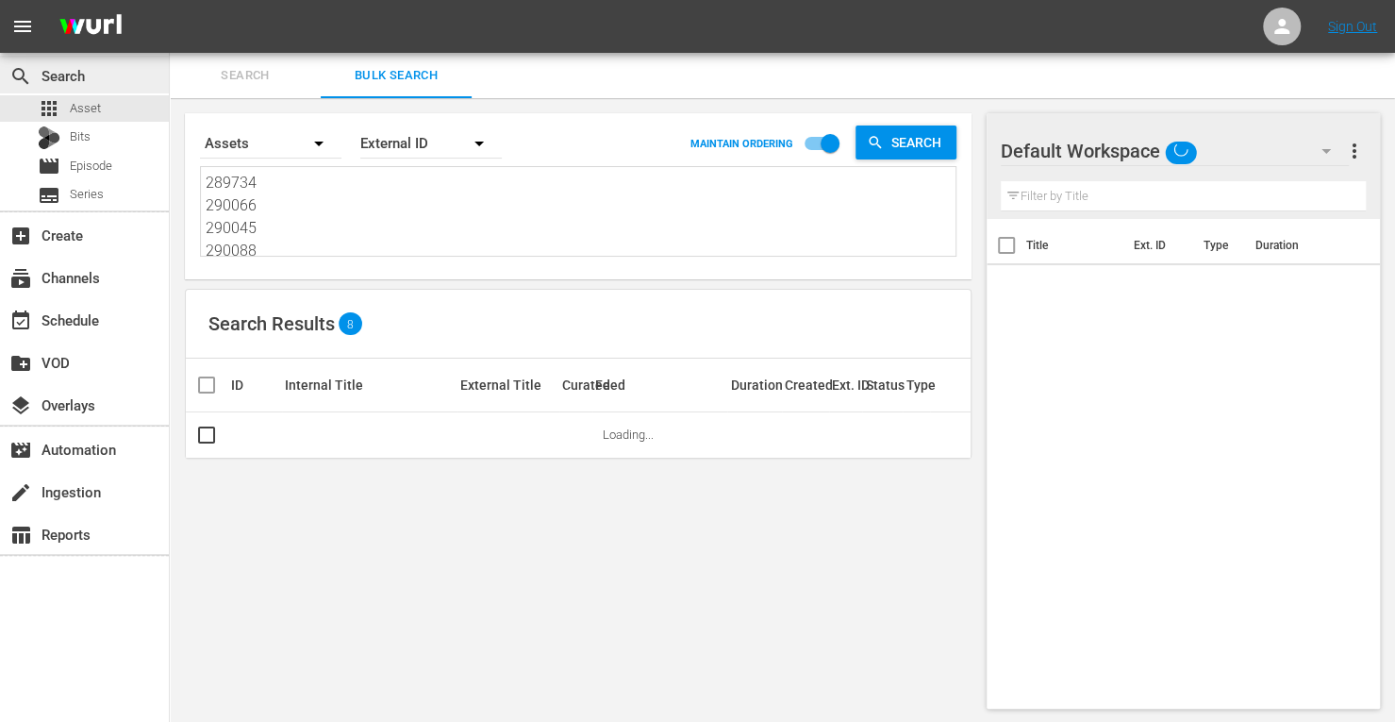
type textarea "290088 290070"
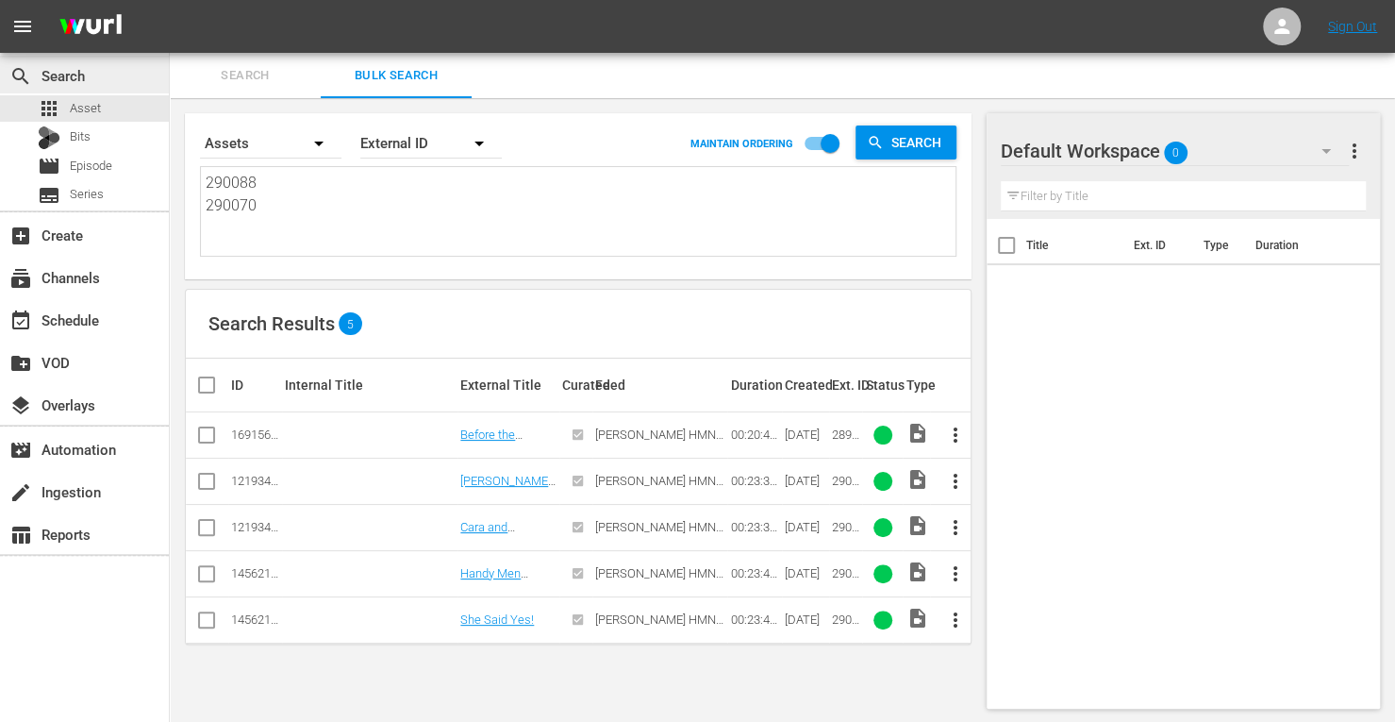
drag, startPoint x: 274, startPoint y: 248, endPoint x: 125, endPoint y: 73, distance: 230.2
click at [170, 0] on div "search Search apps Asset Bits movie Episode subtitles Series add_box Create sub…" at bounding box center [782, 0] width 1225 height 0
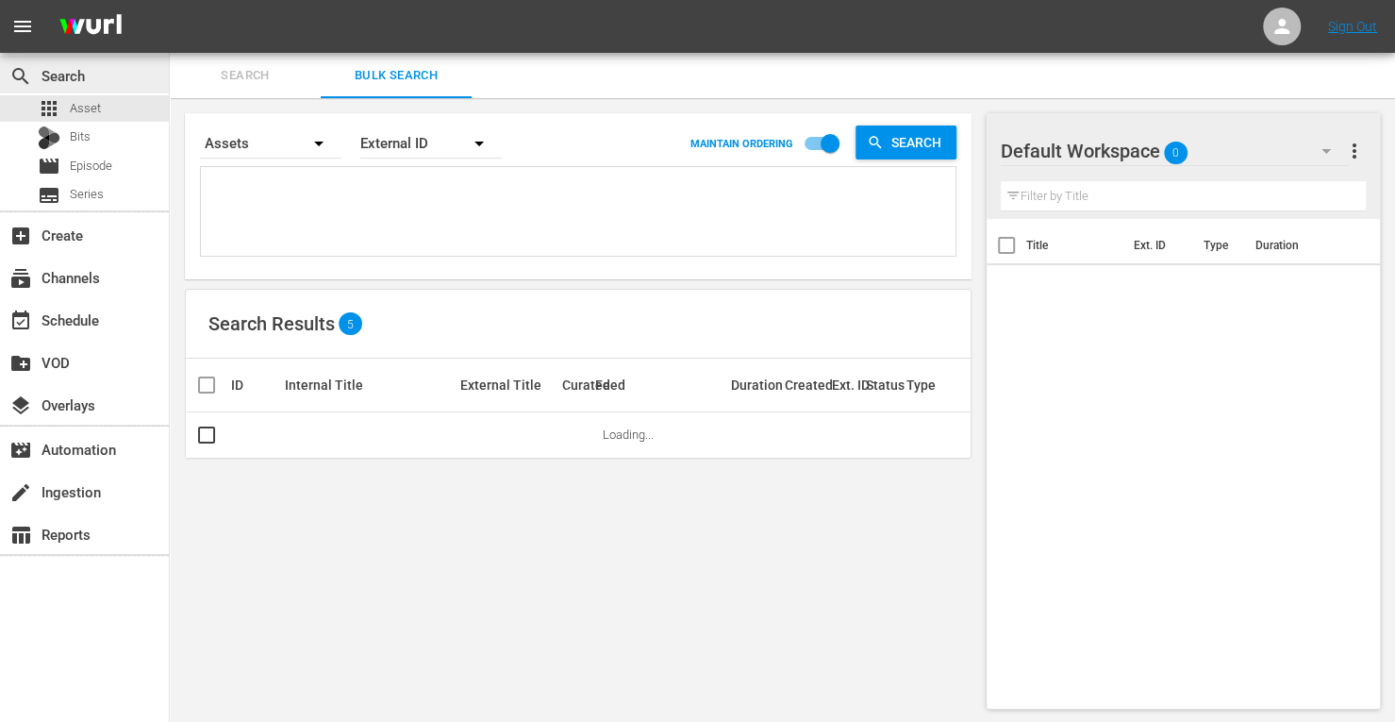
paste textarea "190474 190472 190486 171832 190478 214808"
type textarea "190474 190472 190486 171832 190478 214808"
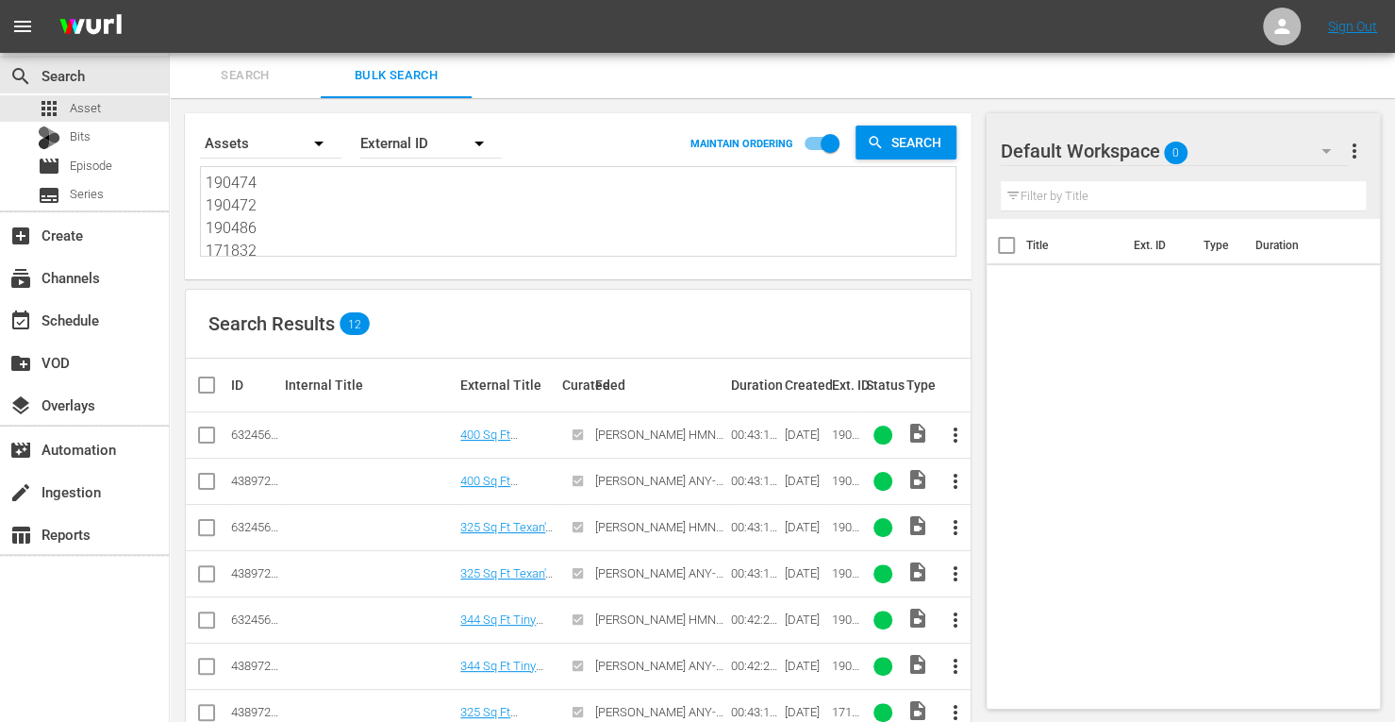
type textarea "190474 190472 190486 171832 190478 214808"
click at [208, 441] on input "checkbox" at bounding box center [206, 438] width 23 height 23
checkbox input "true"
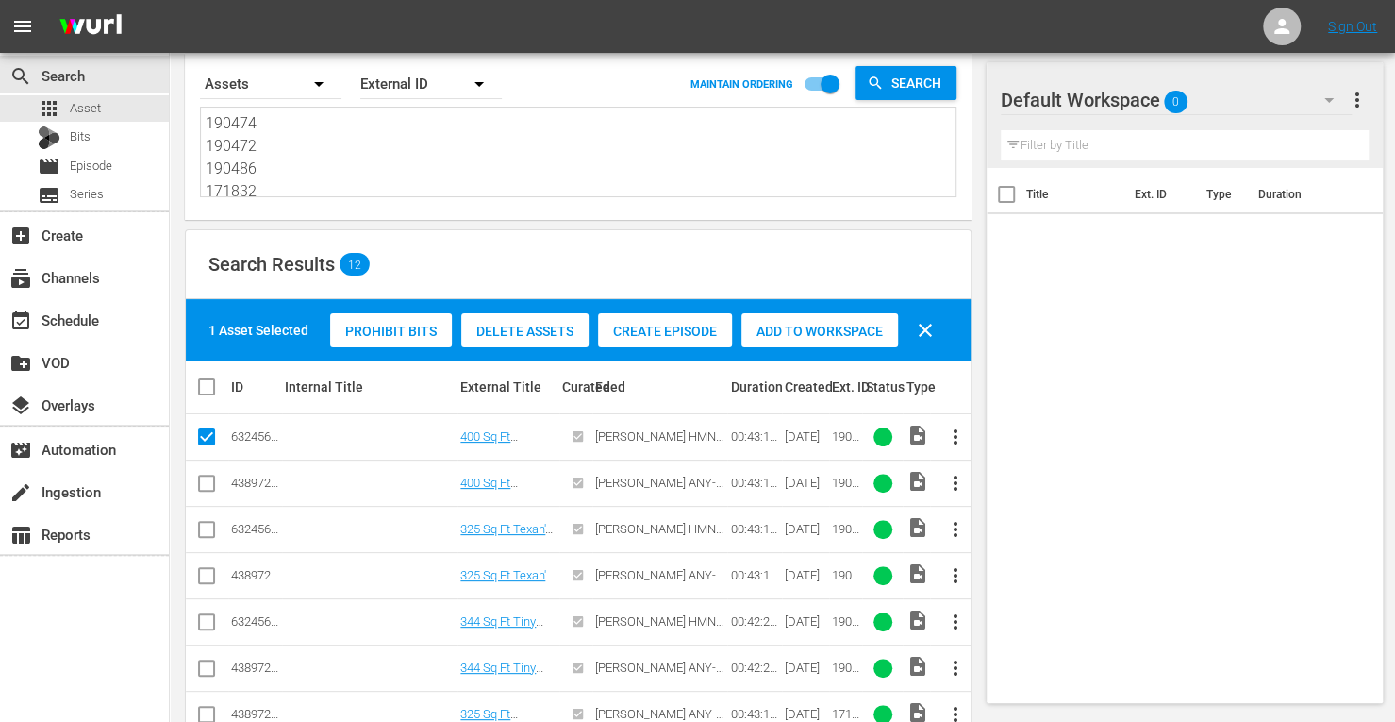
scroll to position [60, 0]
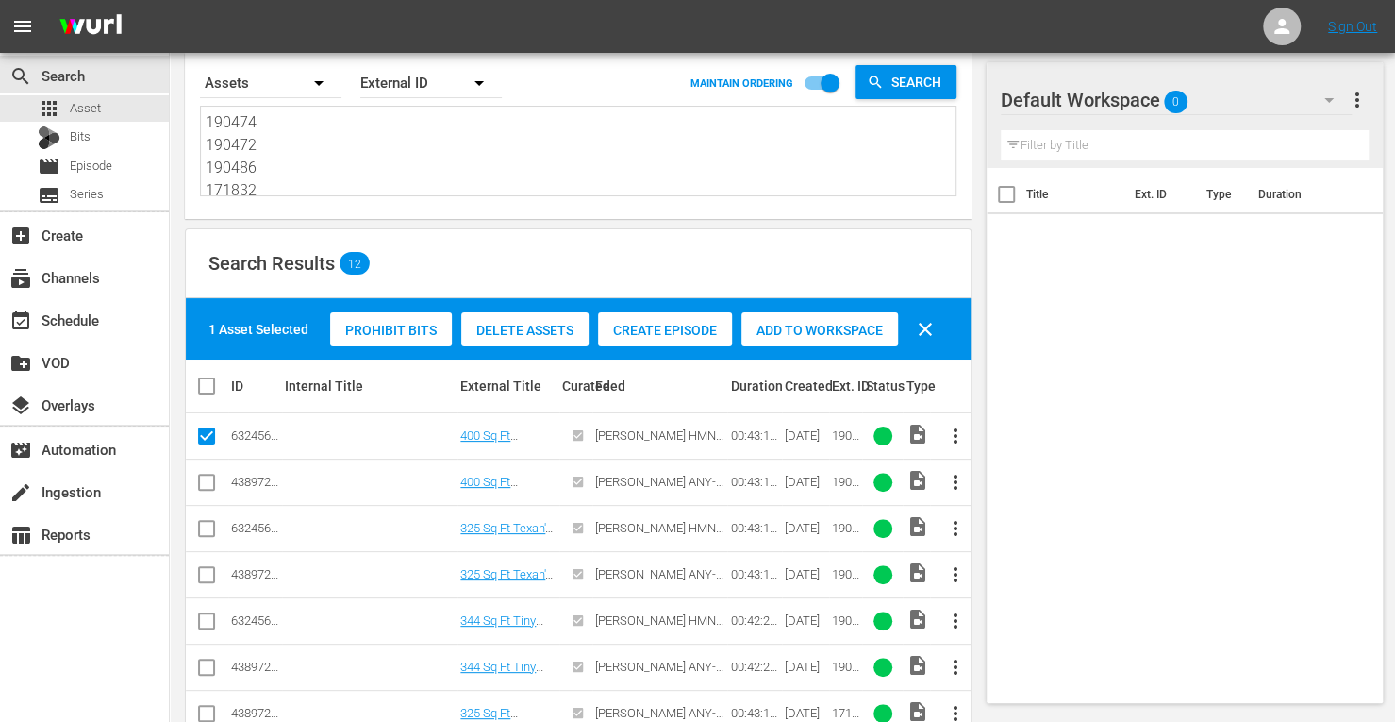
click at [204, 528] on input "checkbox" at bounding box center [206, 532] width 23 height 23
checkbox input "true"
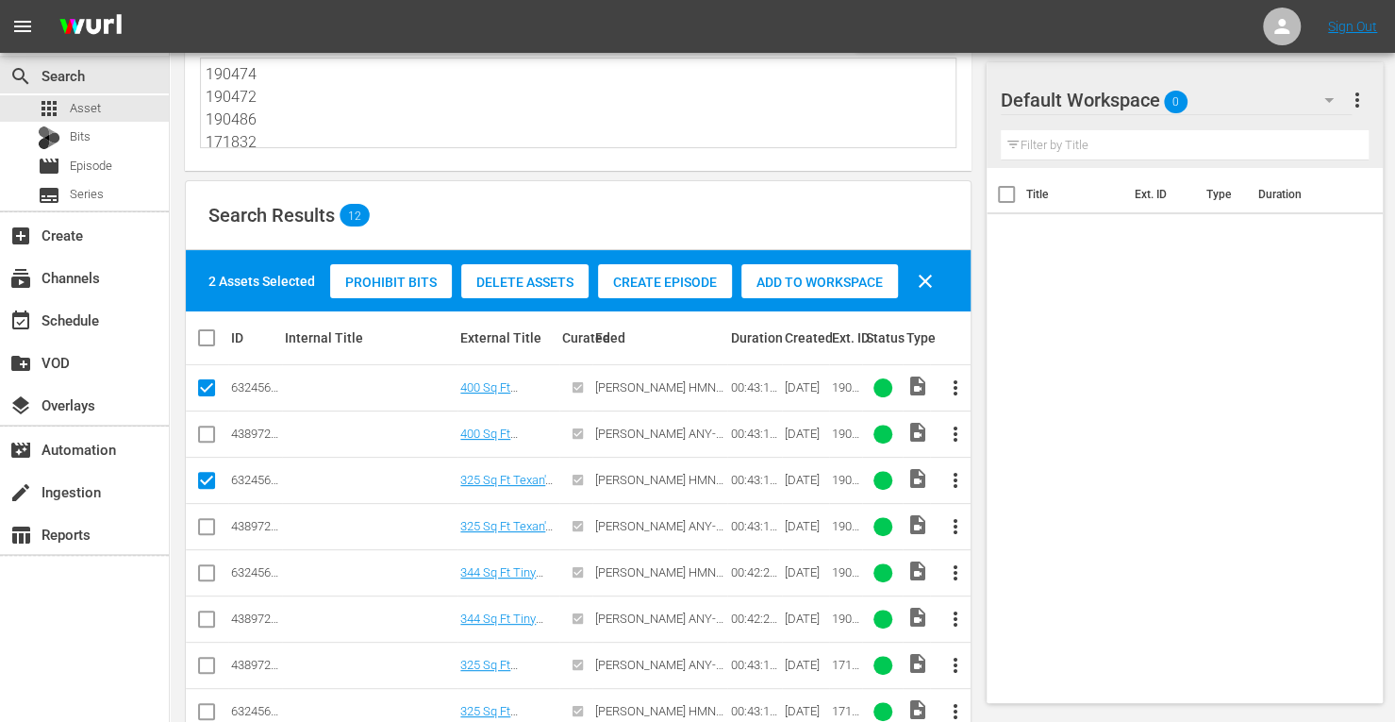
click at [204, 568] on input "checkbox" at bounding box center [206, 576] width 23 height 23
checkbox input "true"
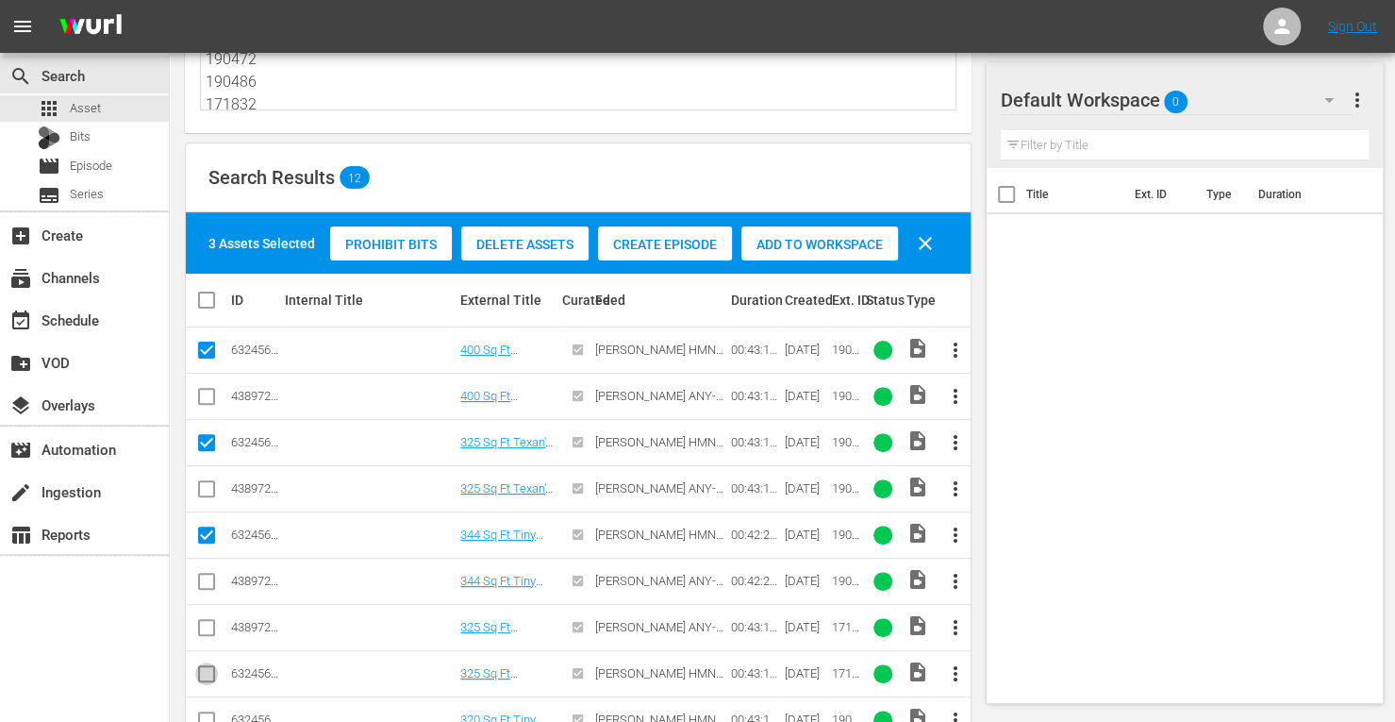
click at [208, 666] on input "checkbox" at bounding box center [206, 677] width 23 height 23
checkbox input "true"
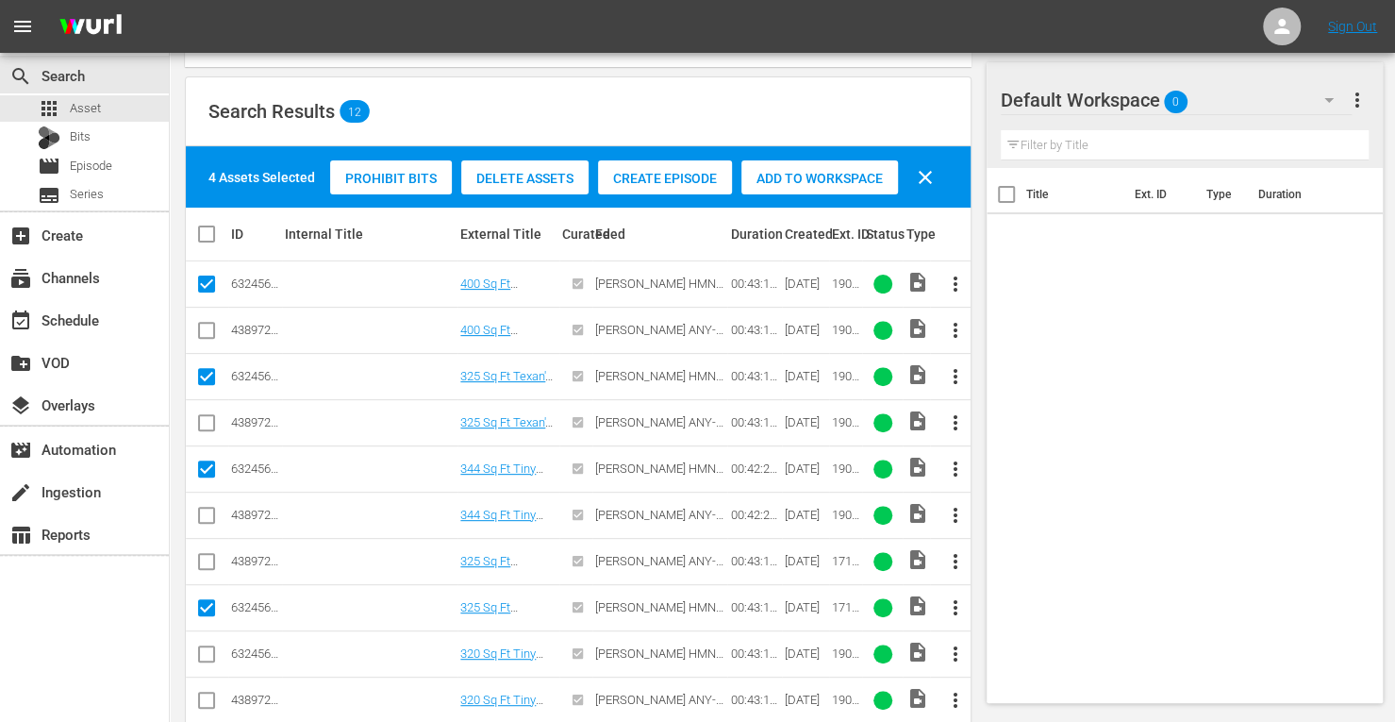
scroll to position [213, 0]
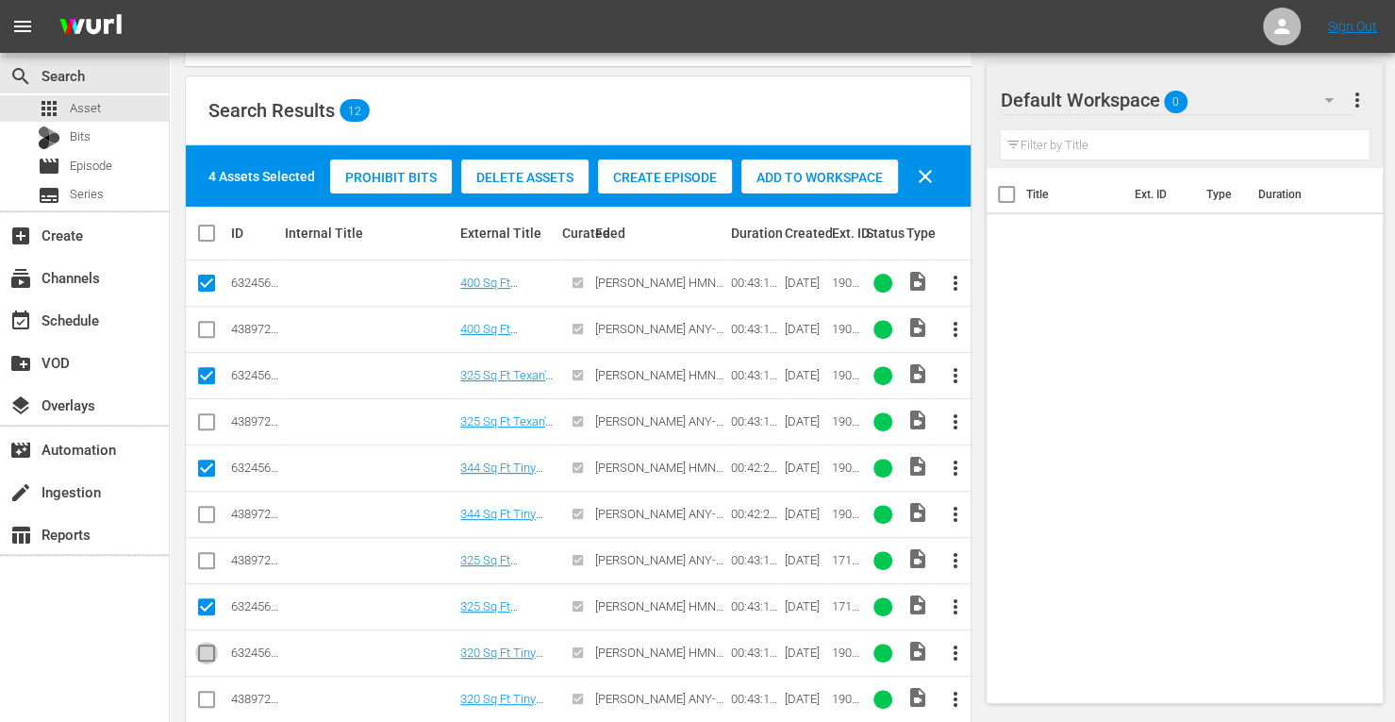
click at [209, 646] on input "checkbox" at bounding box center [206, 656] width 23 height 23
checkbox input "true"
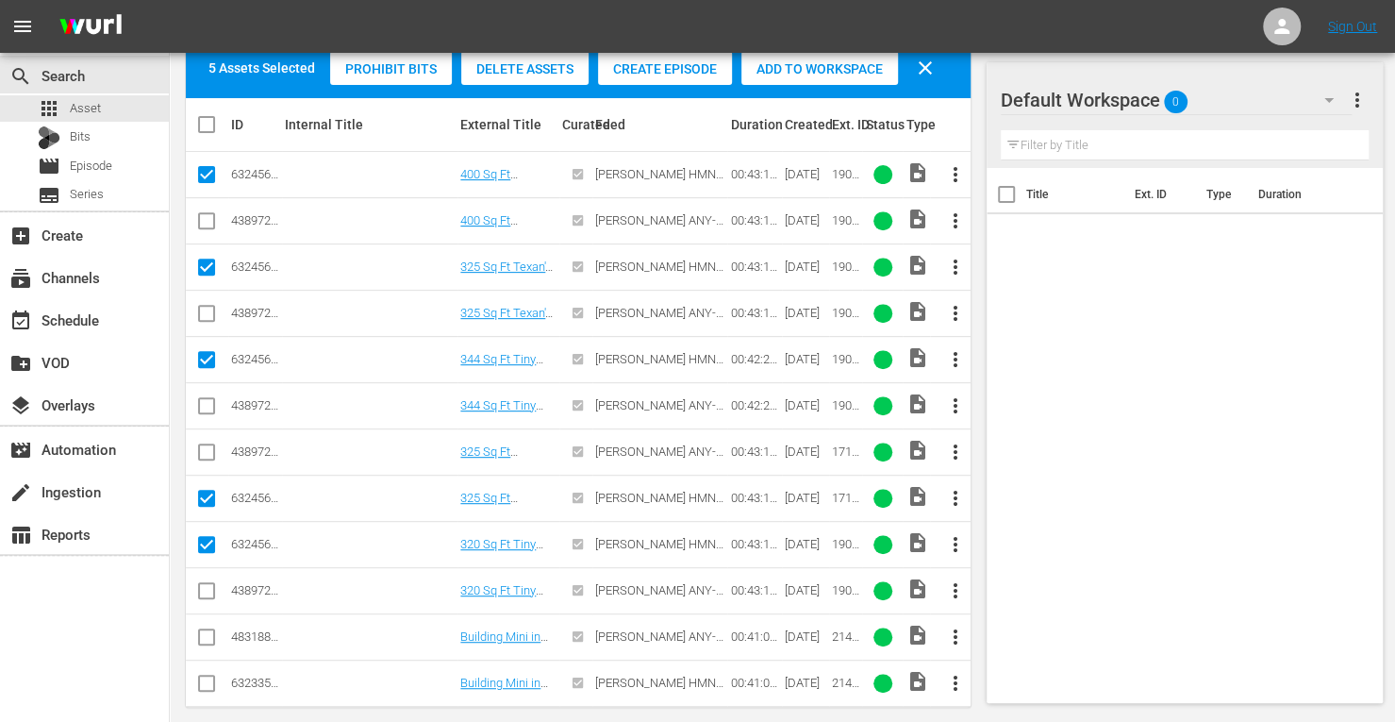
scroll to position [336, 0]
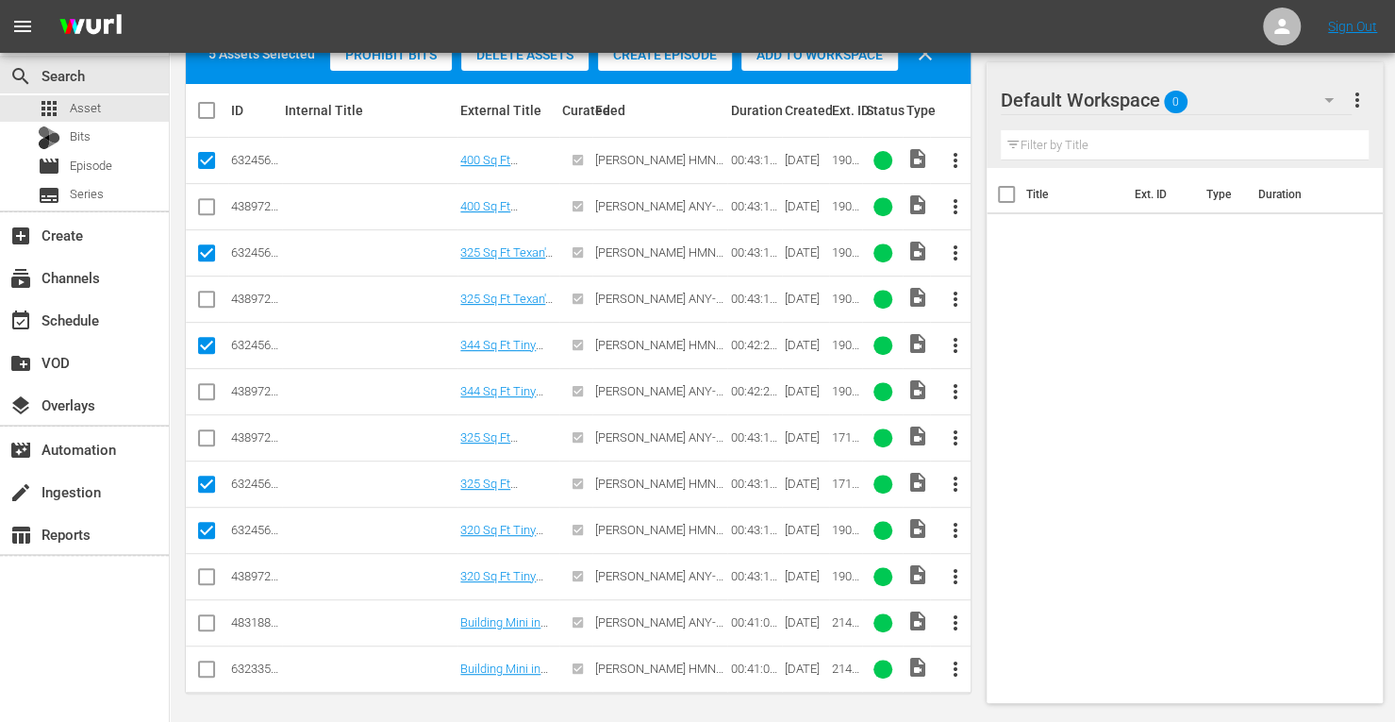
click at [208, 663] on input "checkbox" at bounding box center [206, 672] width 23 height 23
checkbox input "true"
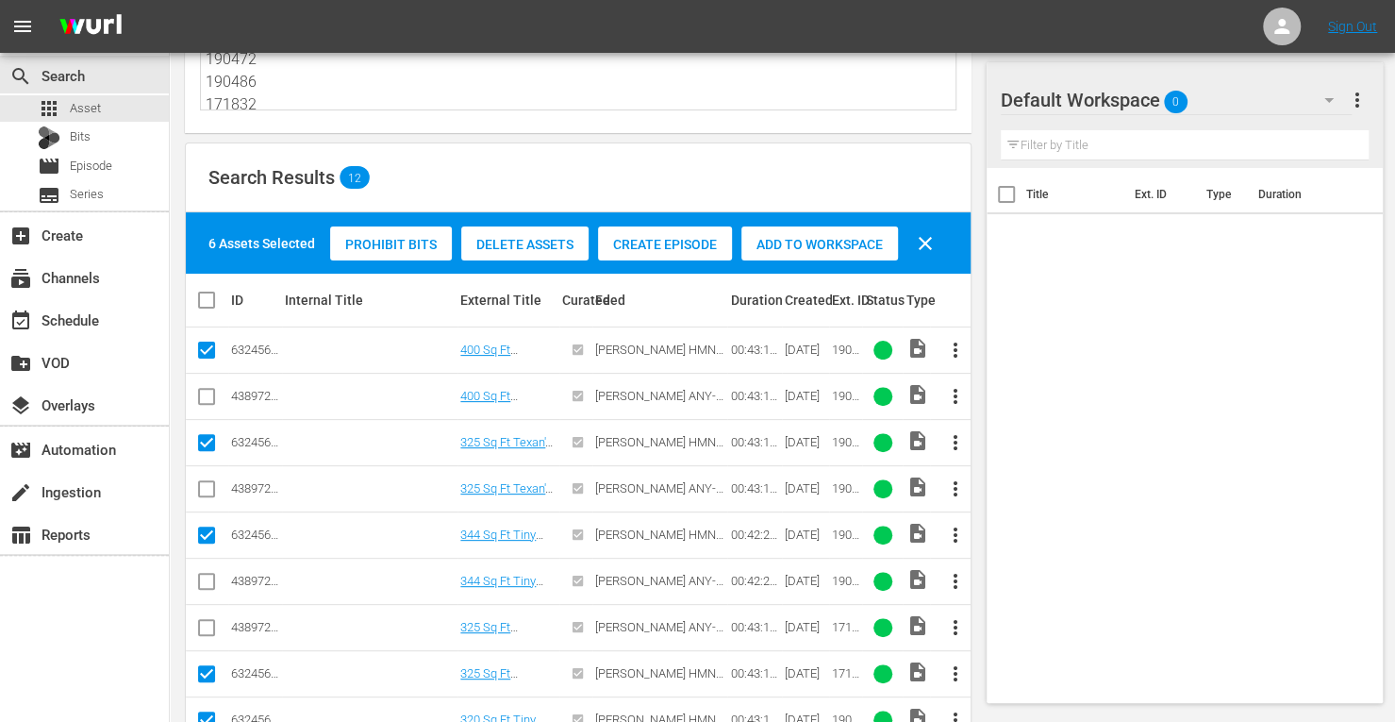
scroll to position [105, 0]
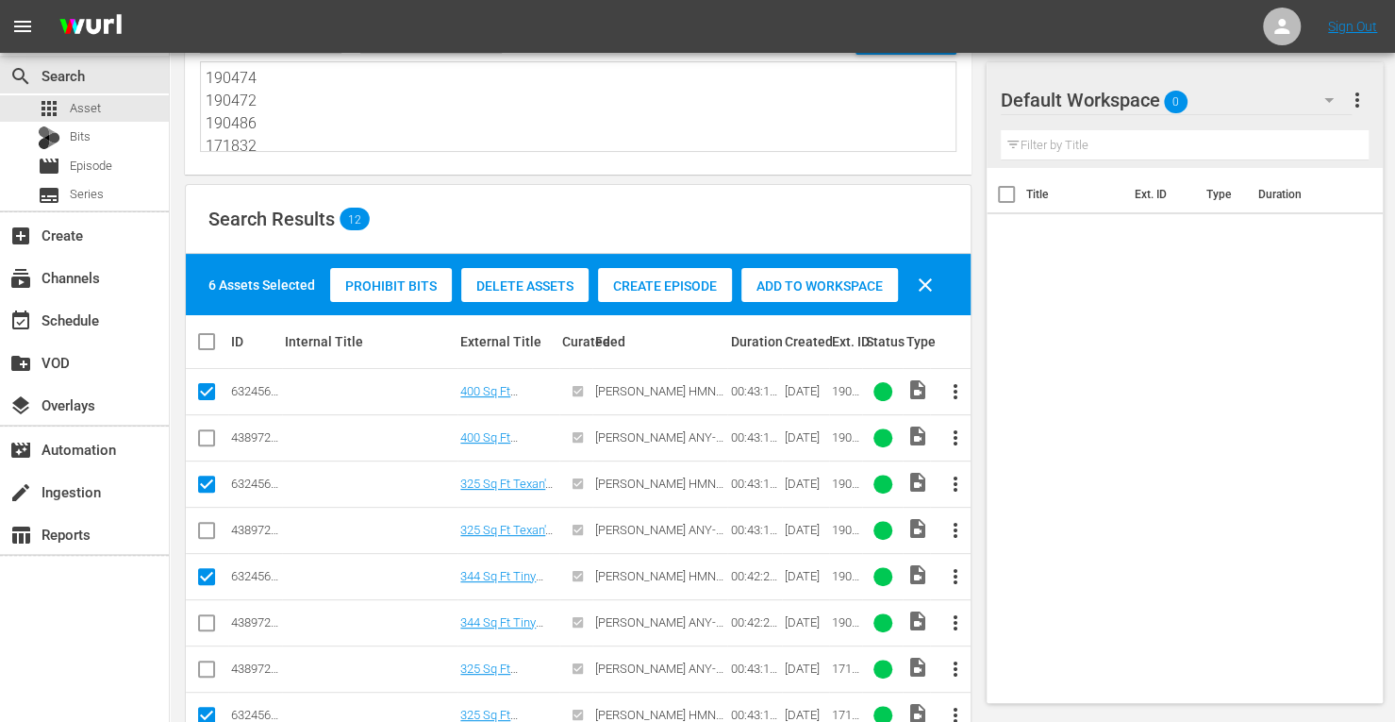
click at [802, 291] on span "Add to Workspace" at bounding box center [819, 285] width 157 height 15
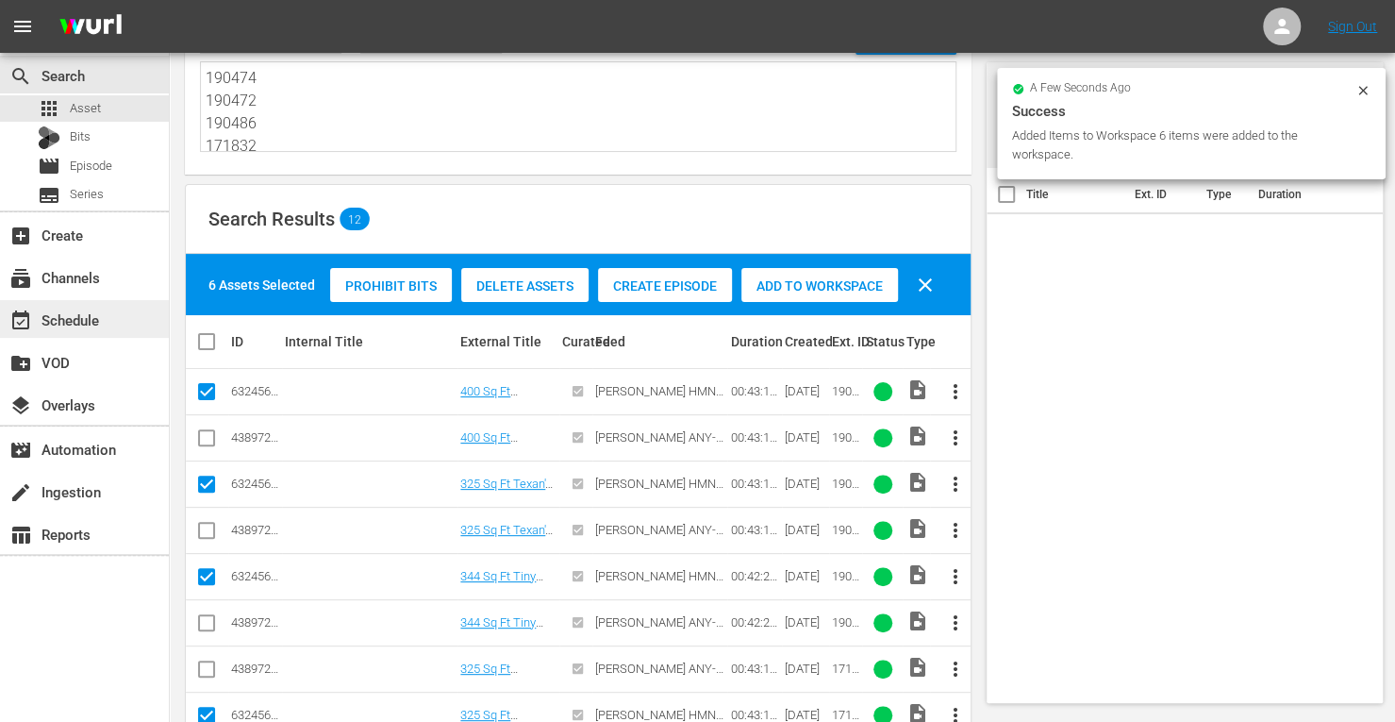
click at [85, 322] on div "event_available Schedule" at bounding box center [53, 316] width 106 height 17
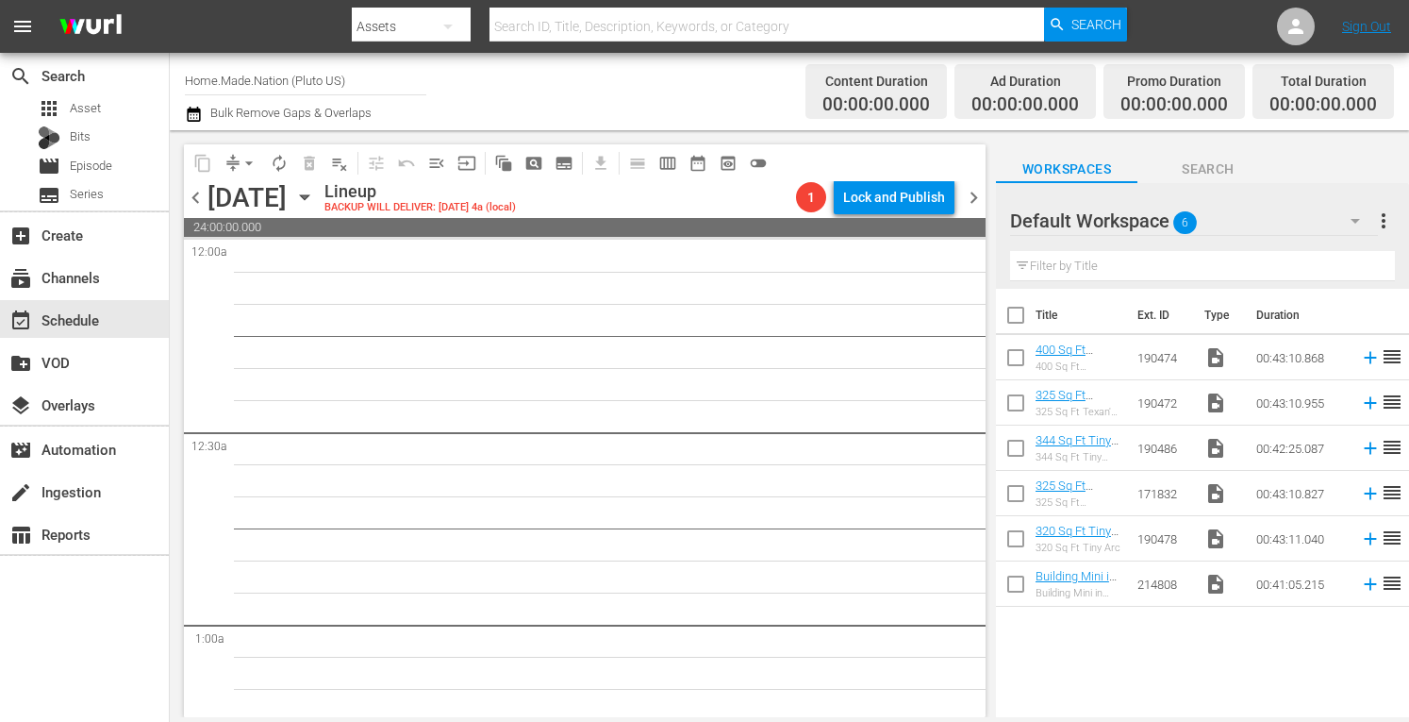
click at [1007, 320] on input "checkbox" at bounding box center [1016, 319] width 40 height 40
checkbox input "true"
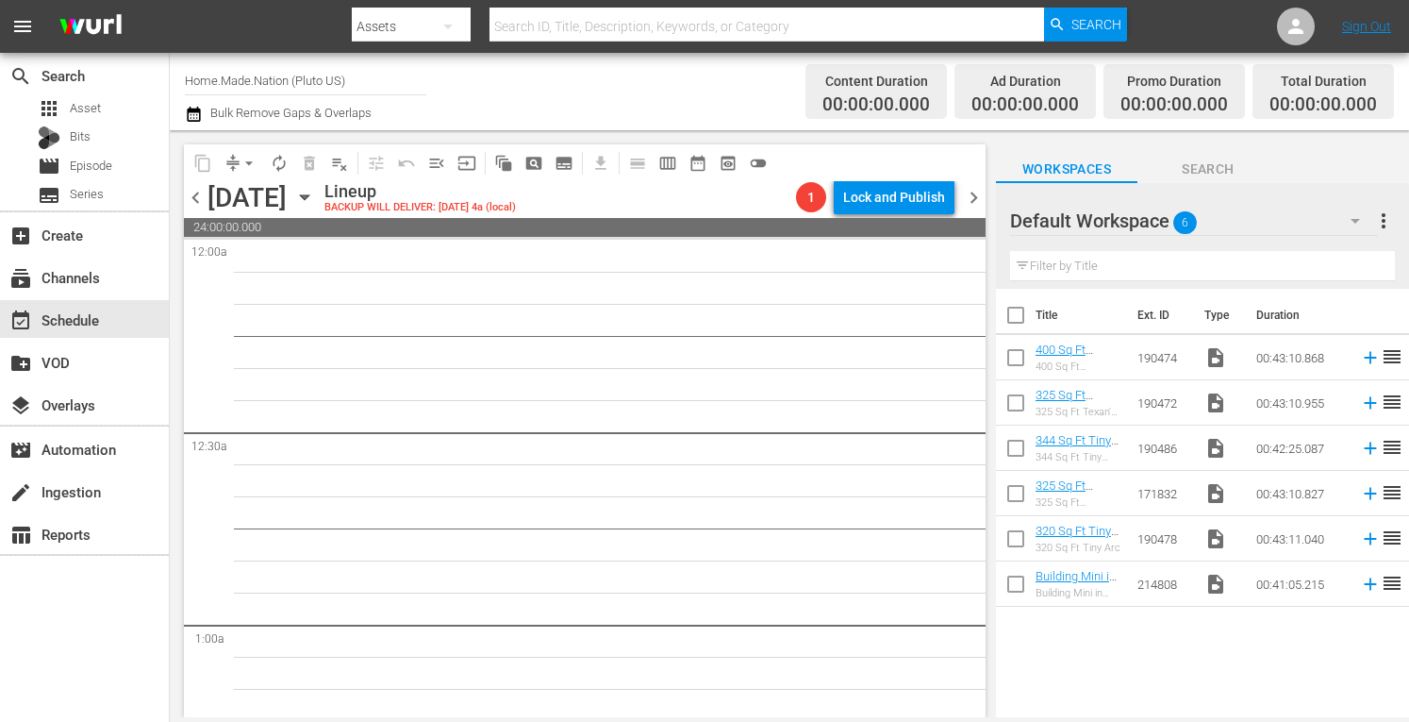
checkbox input "true"
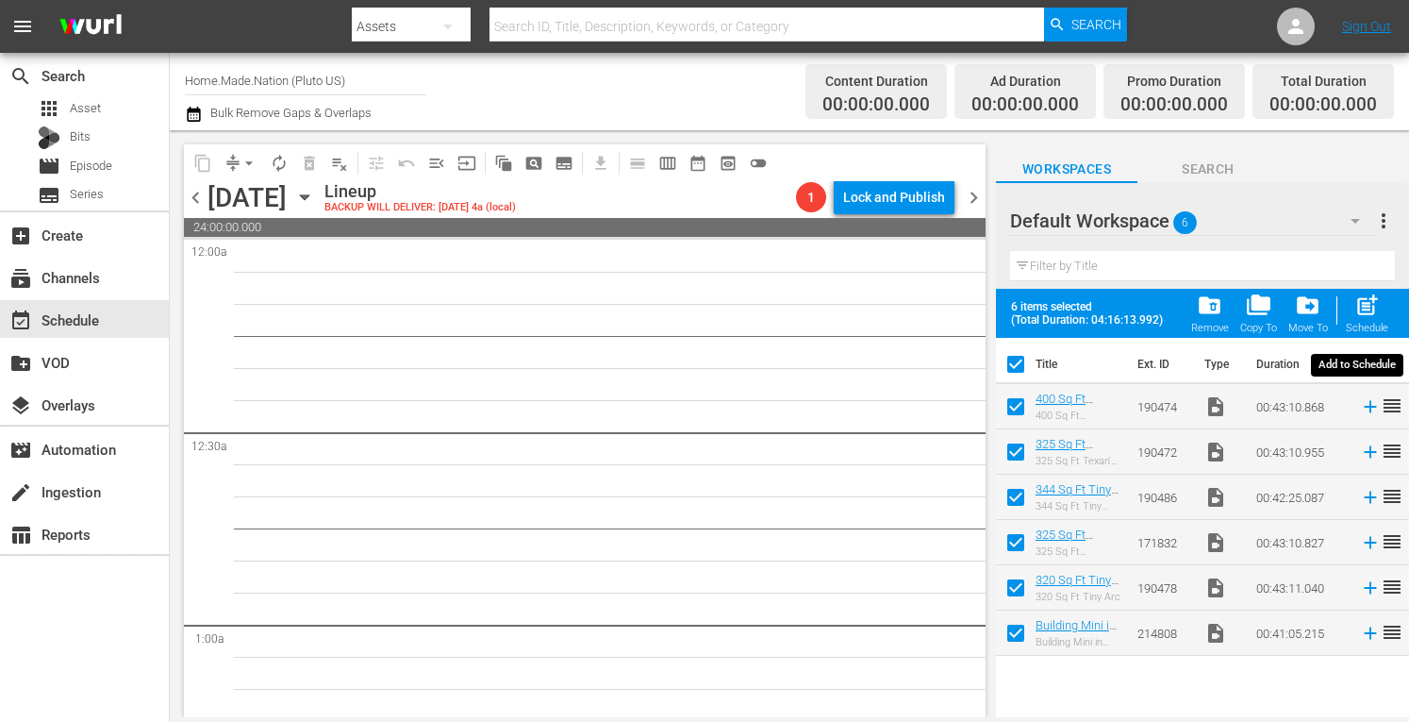
click at [1374, 310] on span "post_add" at bounding box center [1367, 304] width 25 height 25
checkbox input "false"
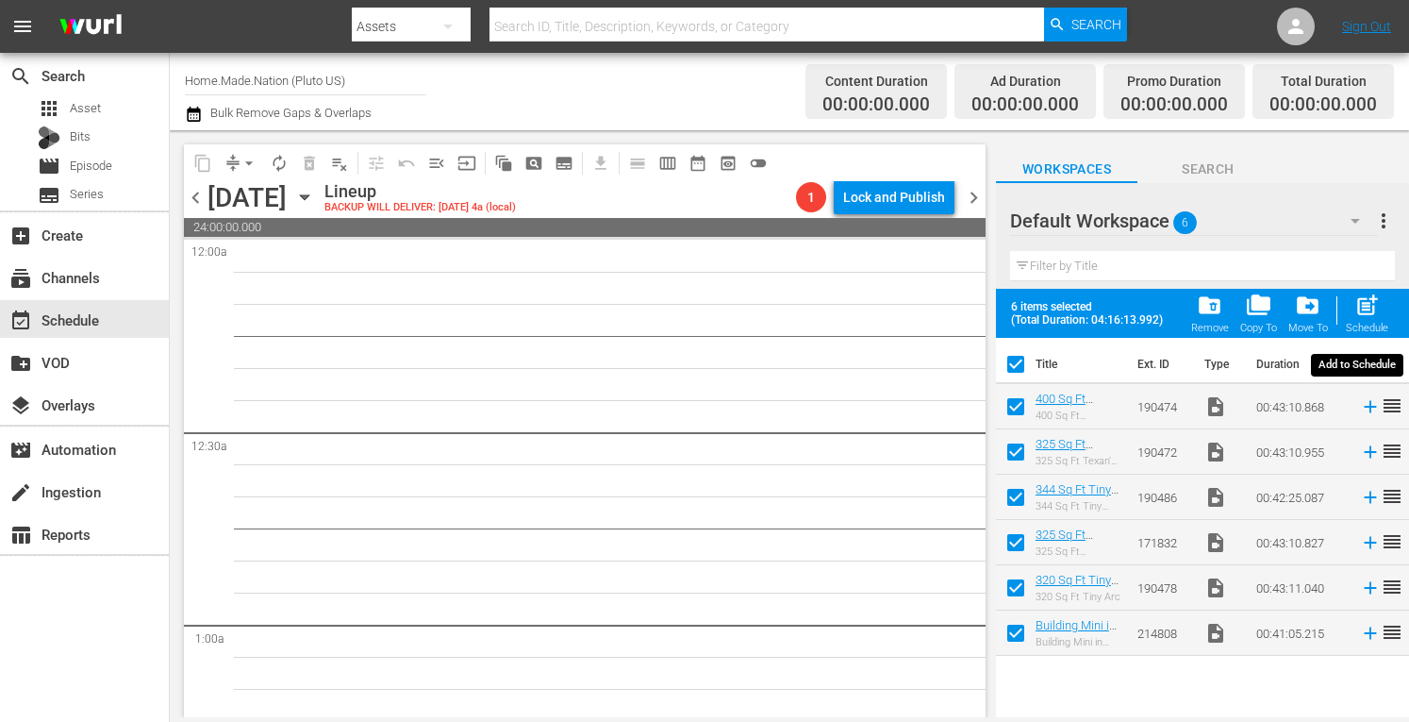
checkbox input "false"
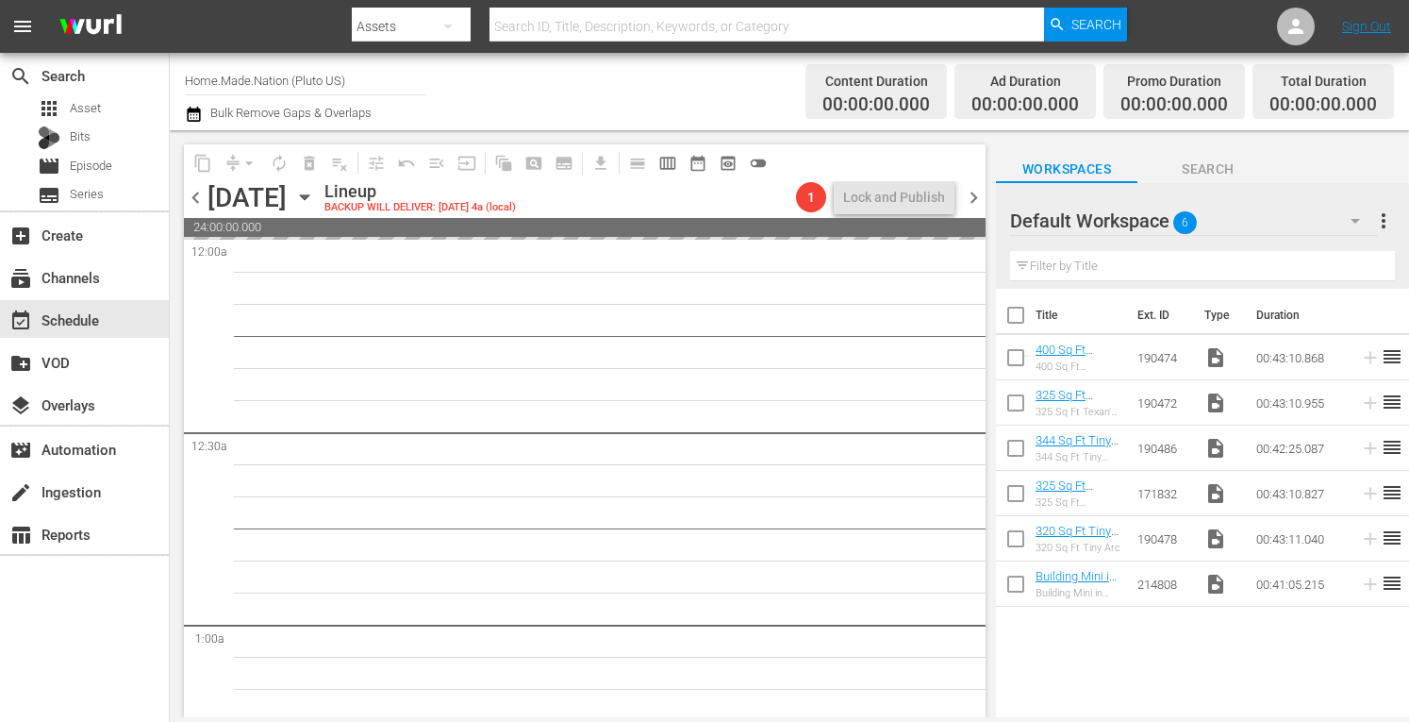
click at [1381, 220] on span "more_vert" at bounding box center [1384, 220] width 23 height 23
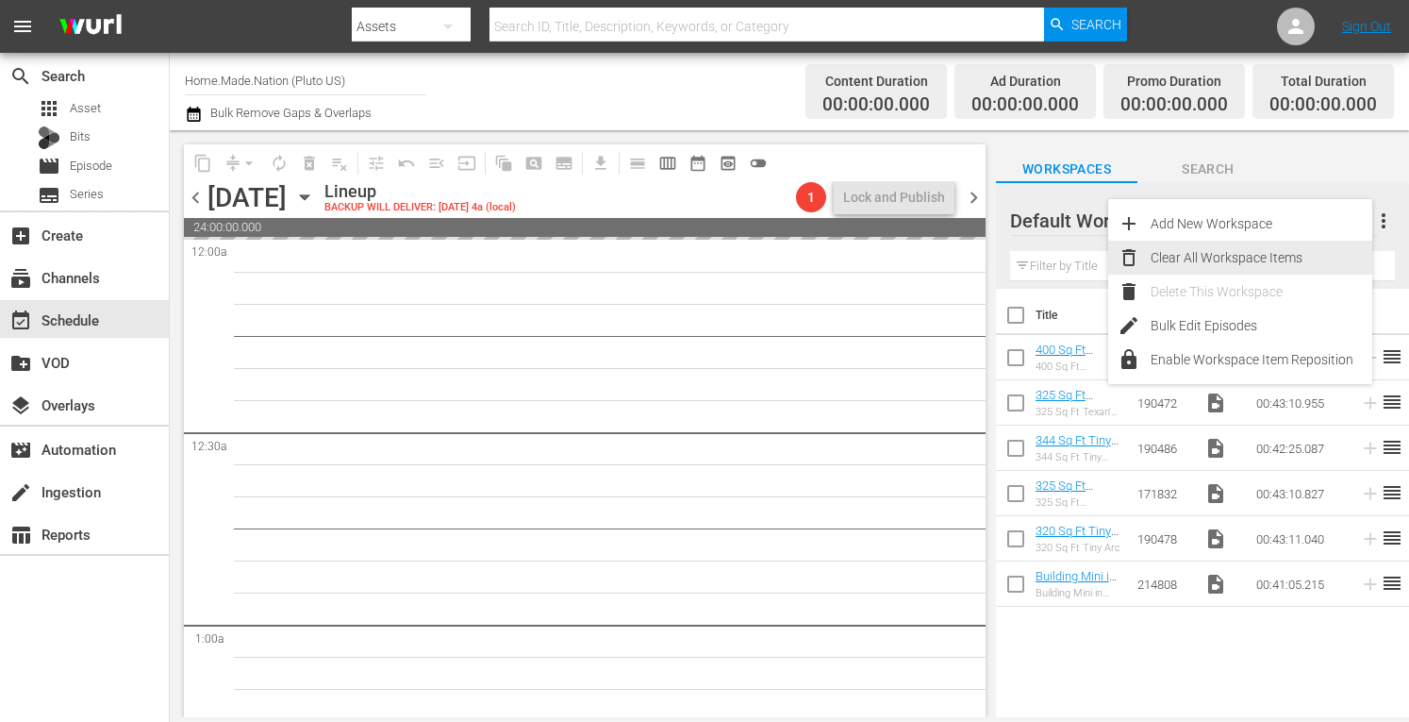
click at [1198, 259] on div "Clear All Workspace Items" at bounding box center [1262, 258] width 222 height 34
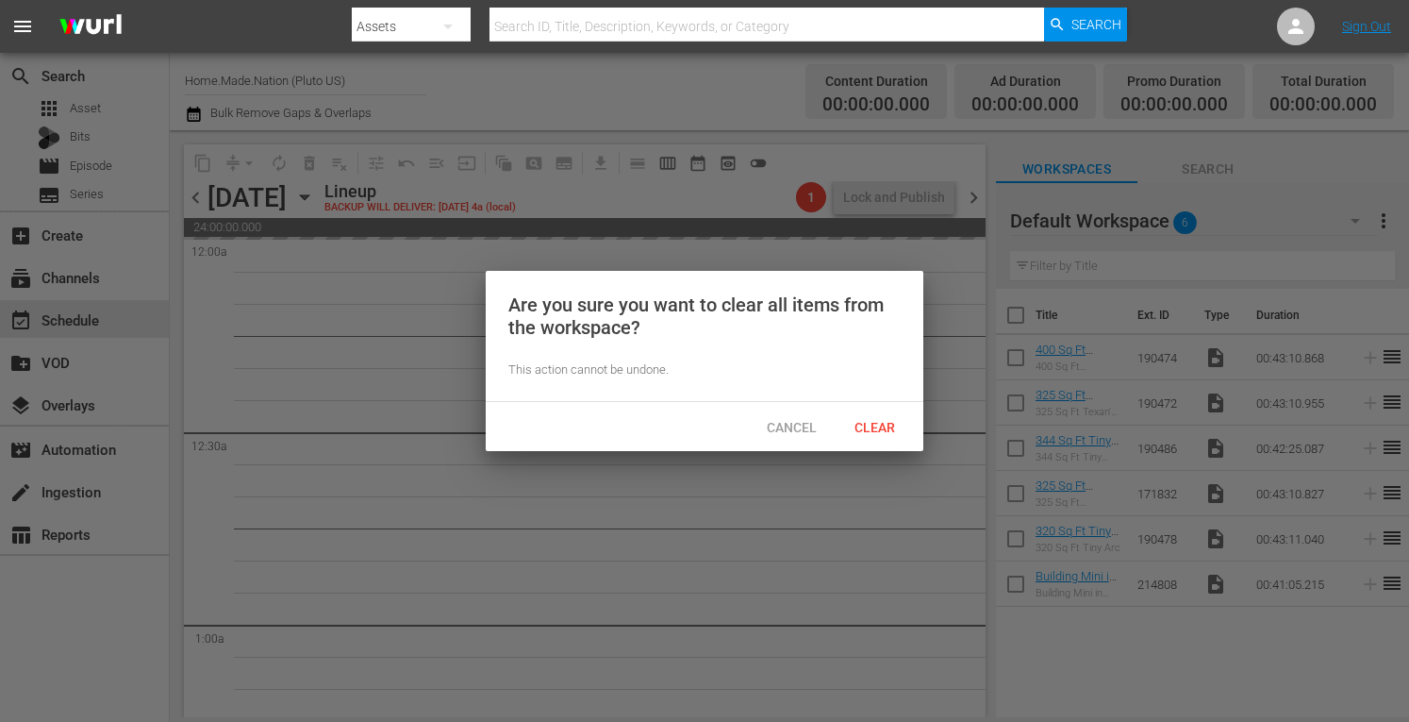
click at [885, 425] on span "Clear" at bounding box center [875, 427] width 71 height 15
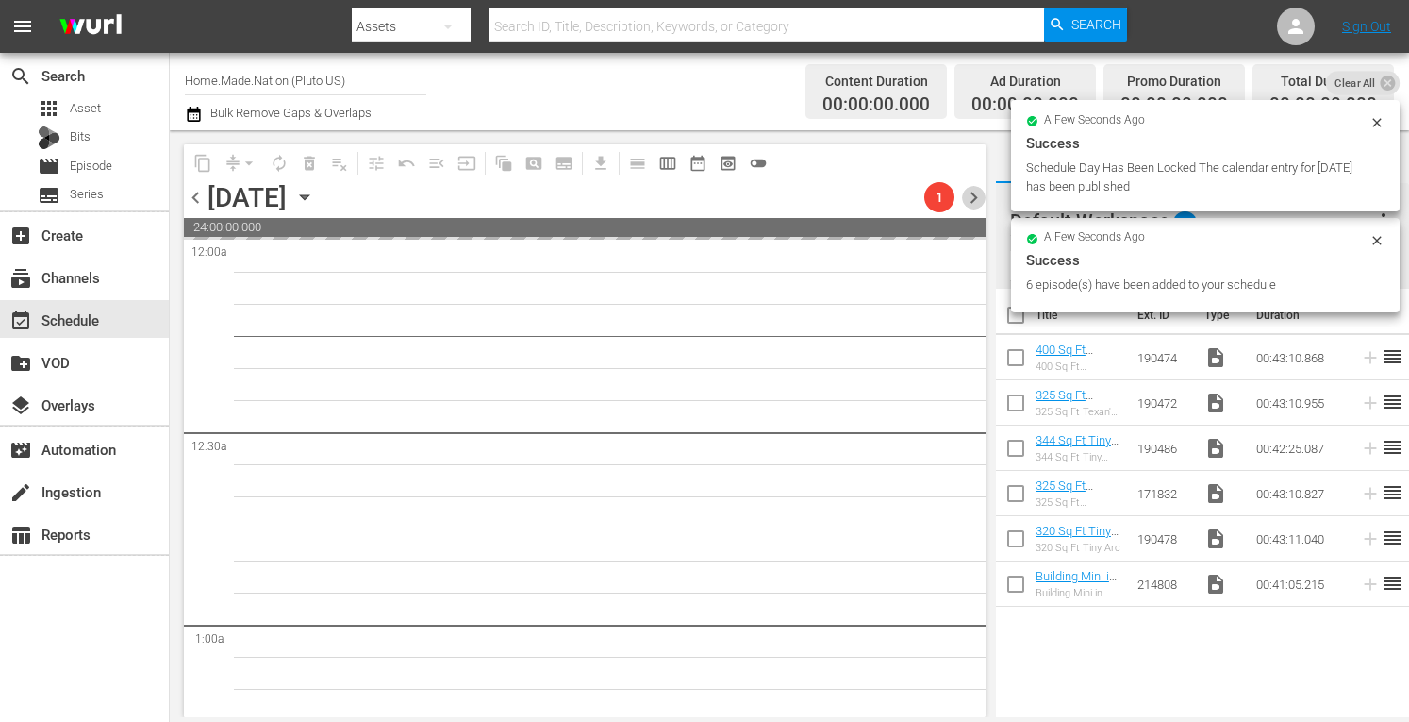
click at [970, 187] on span "chevron_right" at bounding box center [974, 198] width 24 height 24
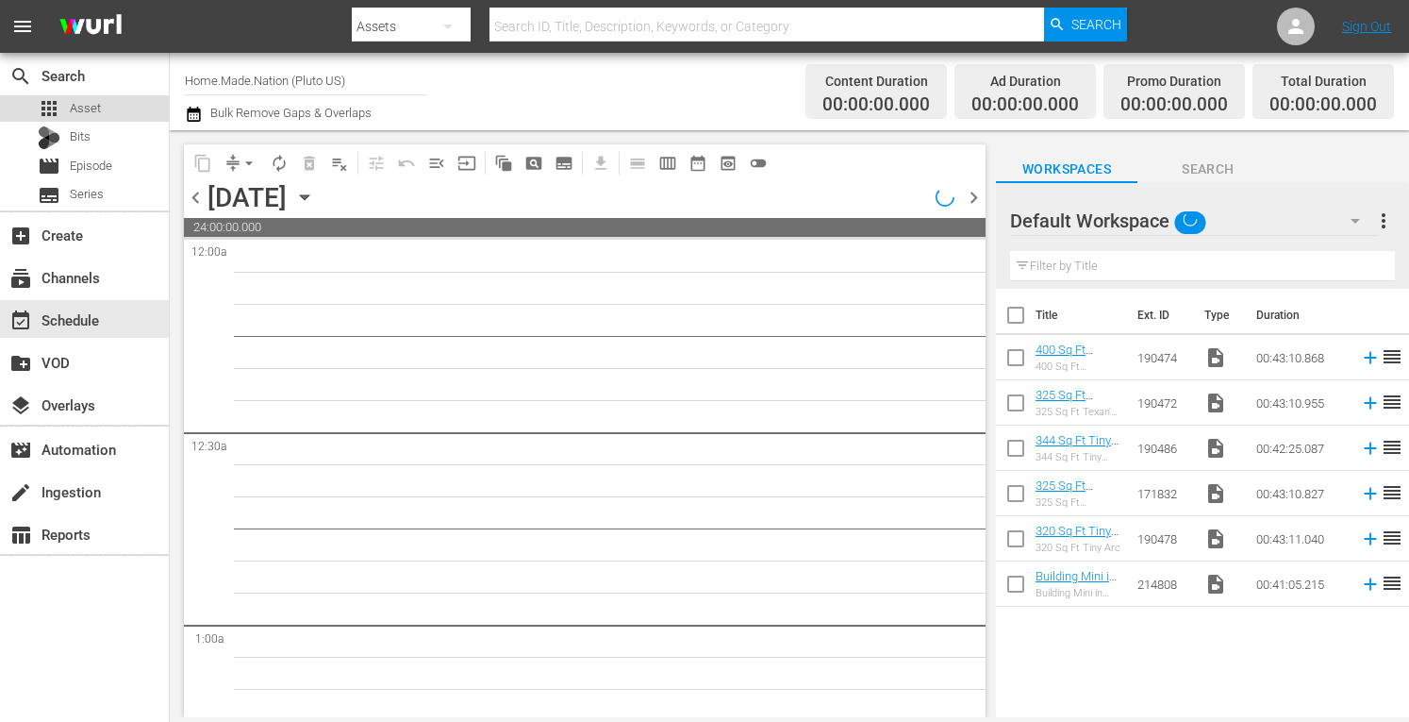
click at [98, 111] on span "Asset" at bounding box center [85, 108] width 31 height 19
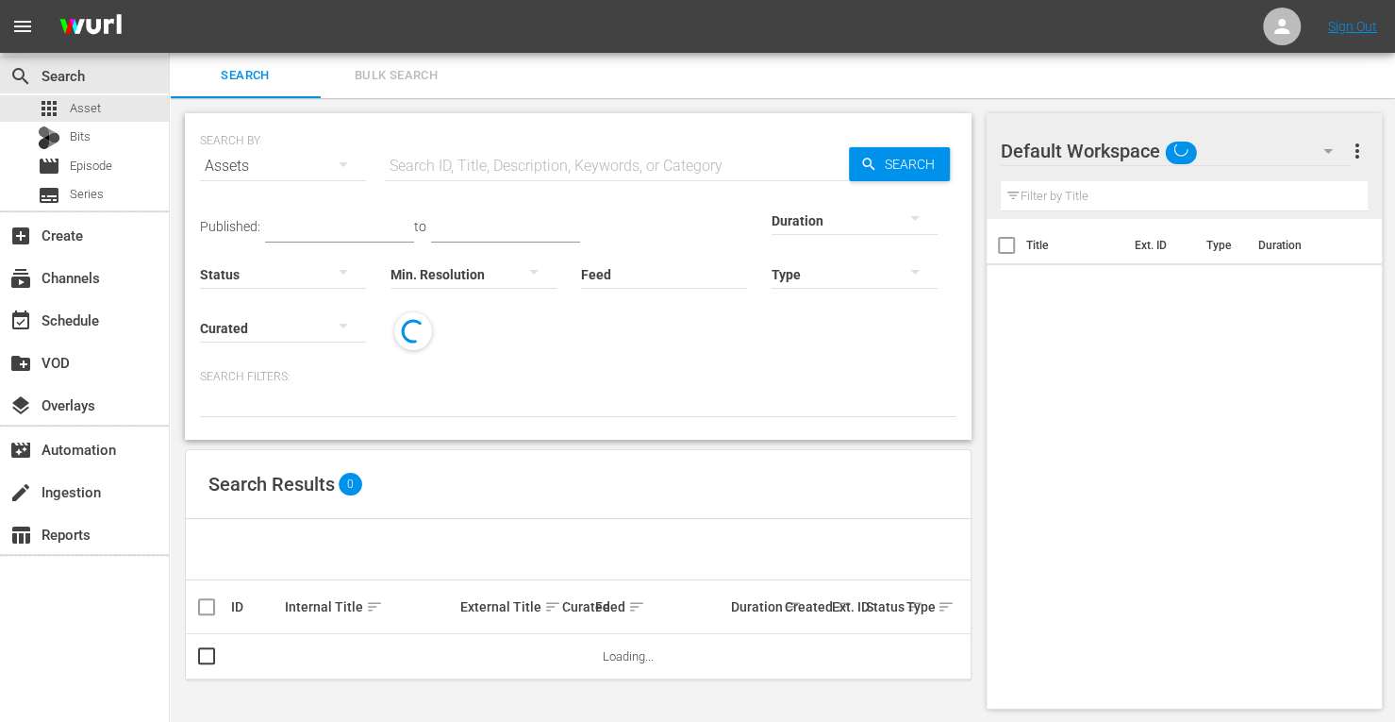
click at [383, 75] on span "Bulk Search" at bounding box center [396, 76] width 128 height 22
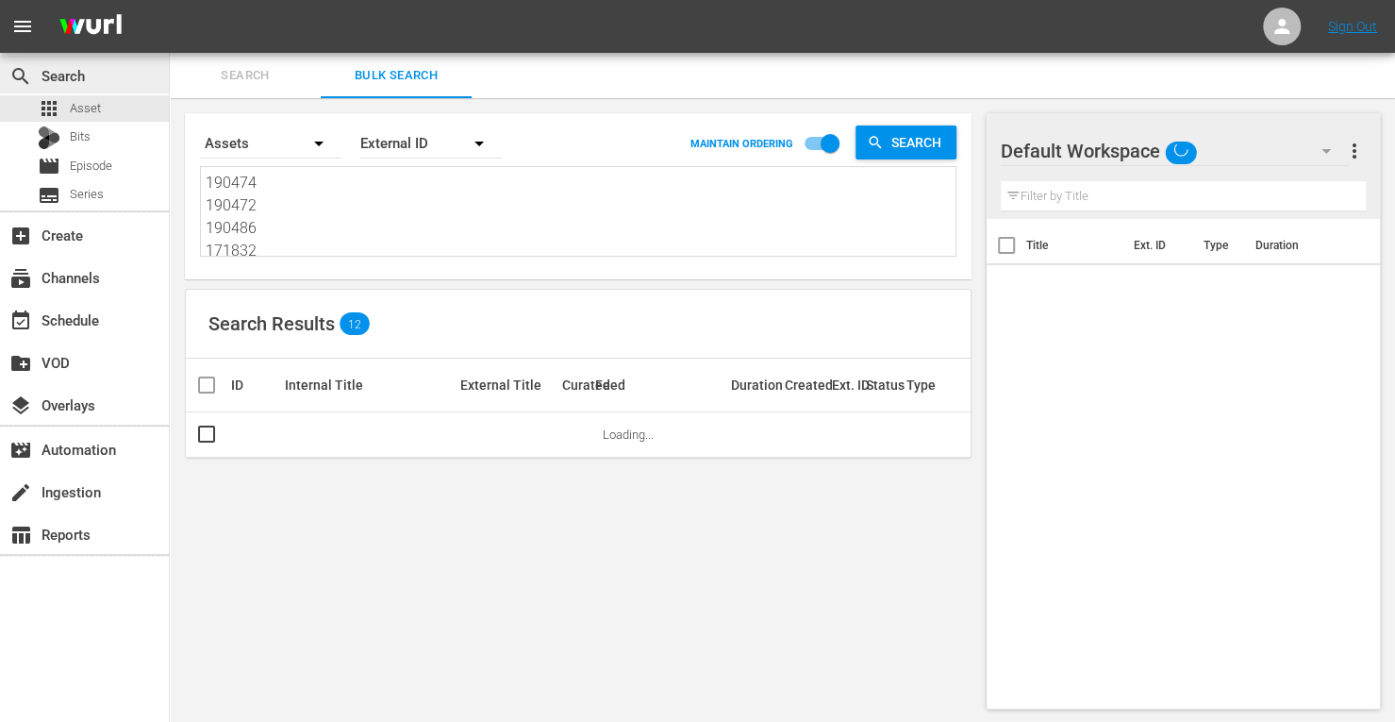
drag, startPoint x: 281, startPoint y: 237, endPoint x: 117, endPoint y: 92, distance: 219.2
click at [170, 0] on div "search Search apps Asset Bits movie Episode subtitles Series add_box Create sub…" at bounding box center [782, 0] width 1225 height 0
type textarea "171832 190478 214808"
drag, startPoint x: 268, startPoint y: 255, endPoint x: 107, endPoint y: 58, distance: 254.7
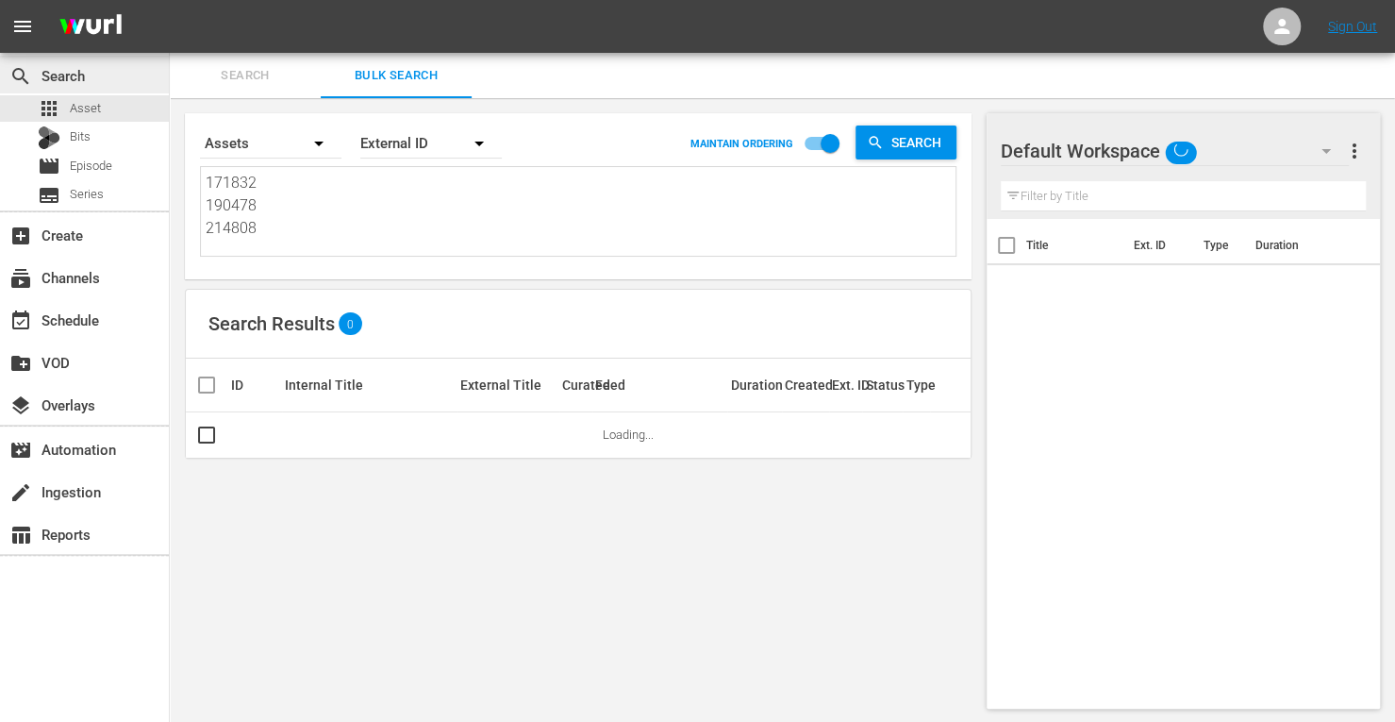
click at [170, 0] on div "search Search apps Asset Bits movie Episode subtitles Series add_box Create sub…" at bounding box center [782, 0] width 1225 height 0
paste textarea "161958 153734 153738 153730 214810 171826"
type textarea "161958 153734 153738 153730 214810 171826"
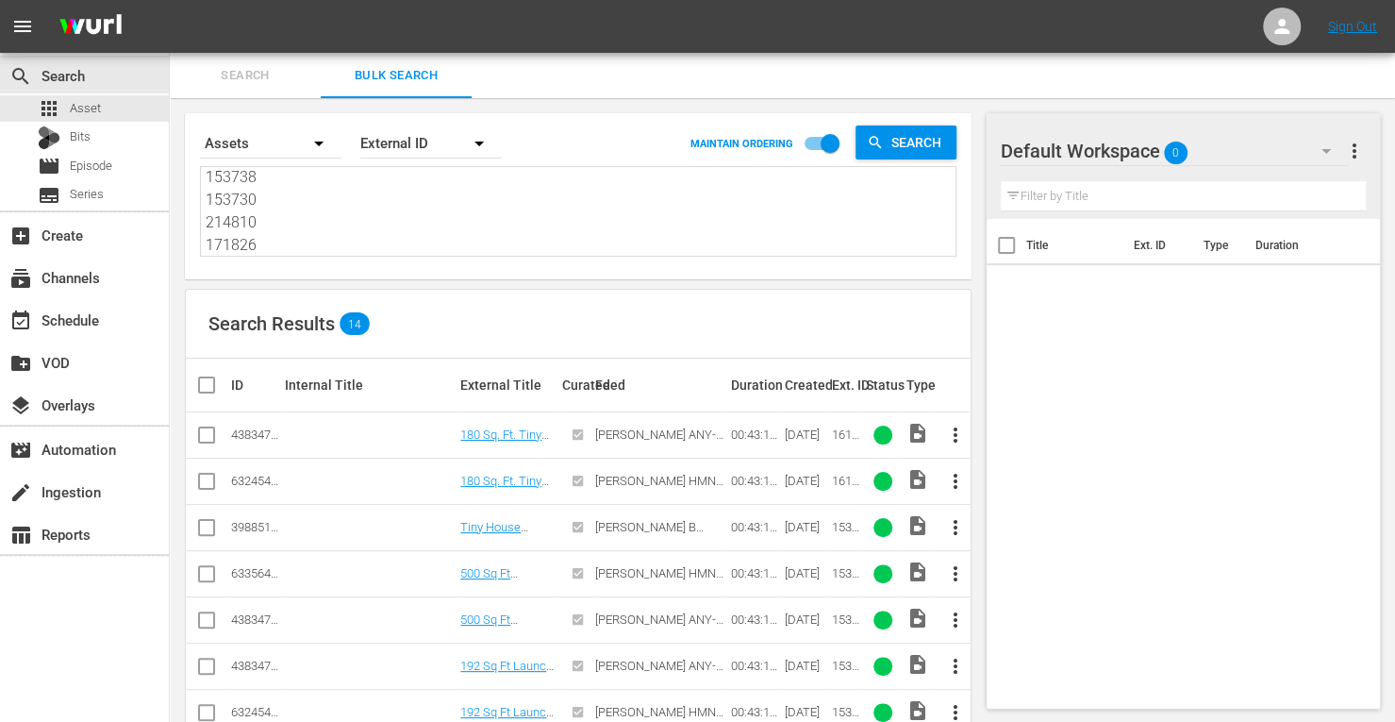
type textarea "161958 153734 153738 153730 214810 171826"
click at [213, 479] on input "checkbox" at bounding box center [206, 485] width 23 height 23
checkbox input "true"
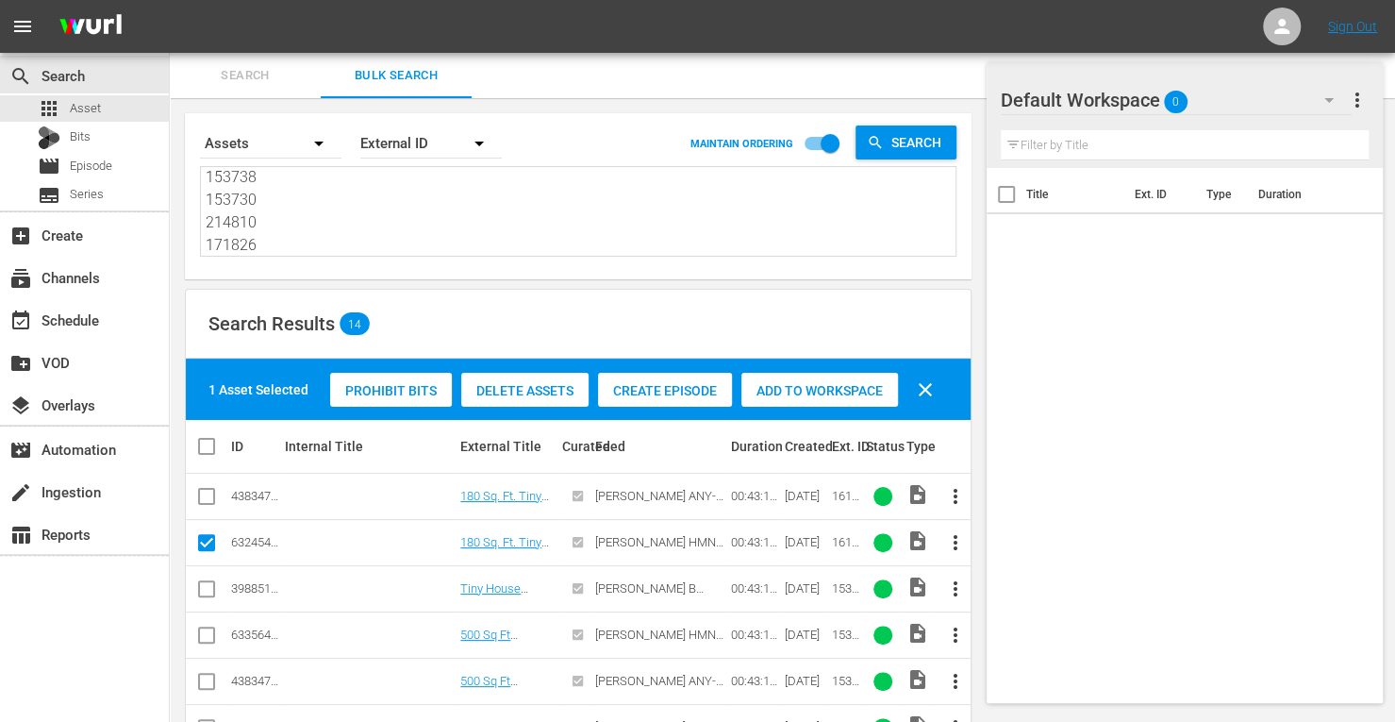
scroll to position [104, 0]
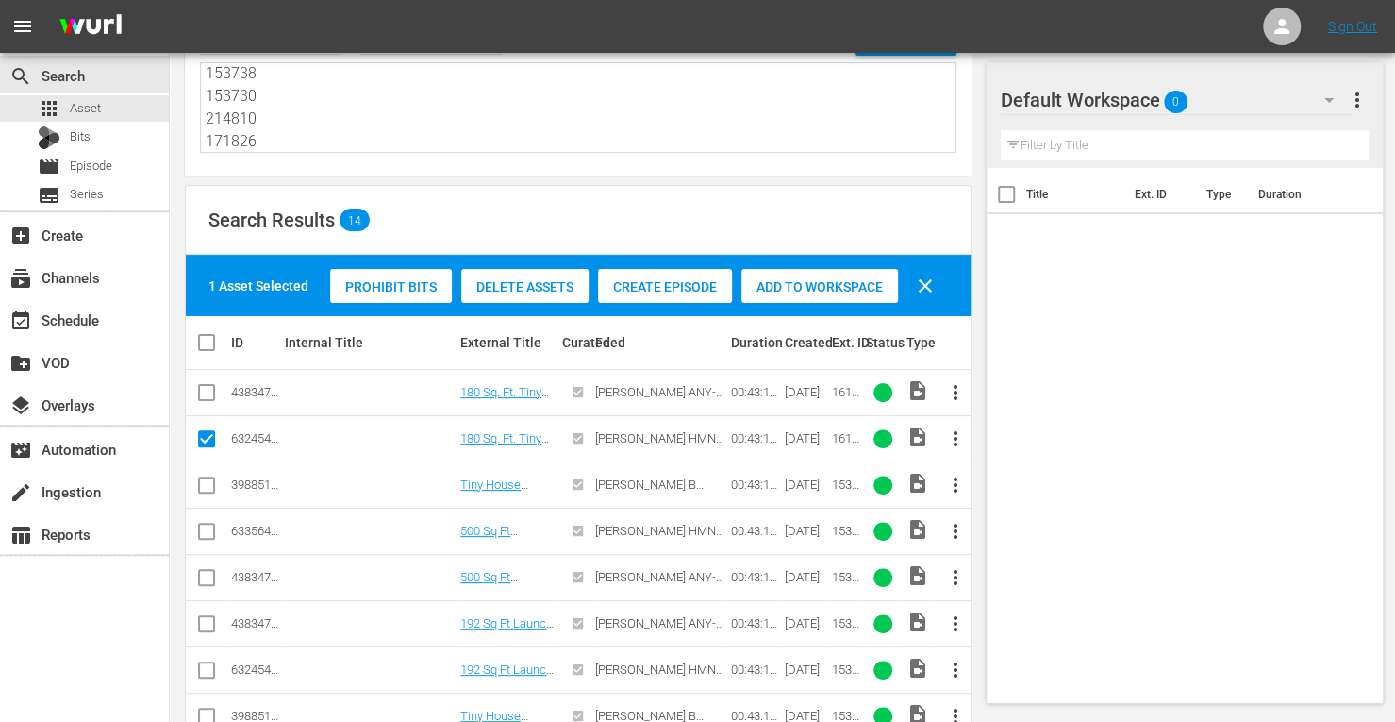
click at [206, 533] on input "checkbox" at bounding box center [206, 535] width 23 height 23
checkbox input "true"
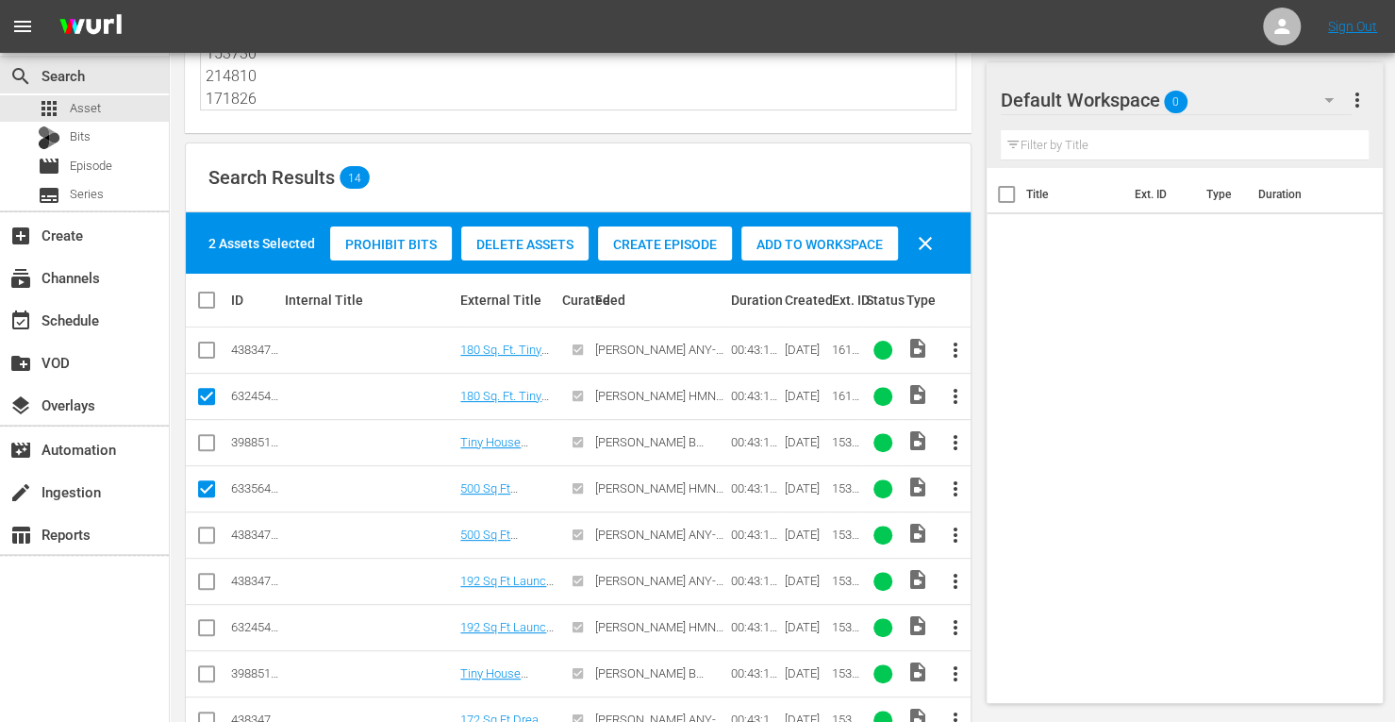
click at [206, 627] on input "checkbox" at bounding box center [206, 631] width 23 height 23
checkbox input "true"
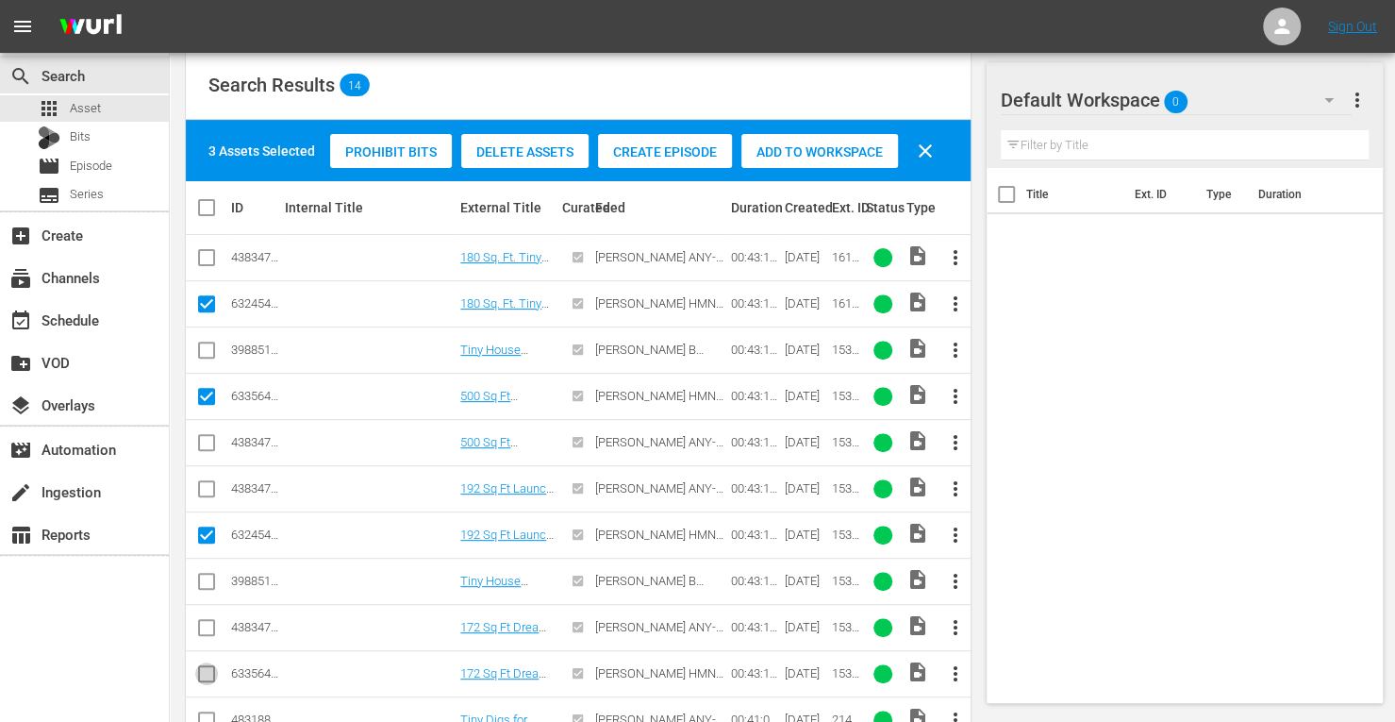
click at [203, 675] on input "checkbox" at bounding box center [206, 677] width 23 height 23
checkbox input "true"
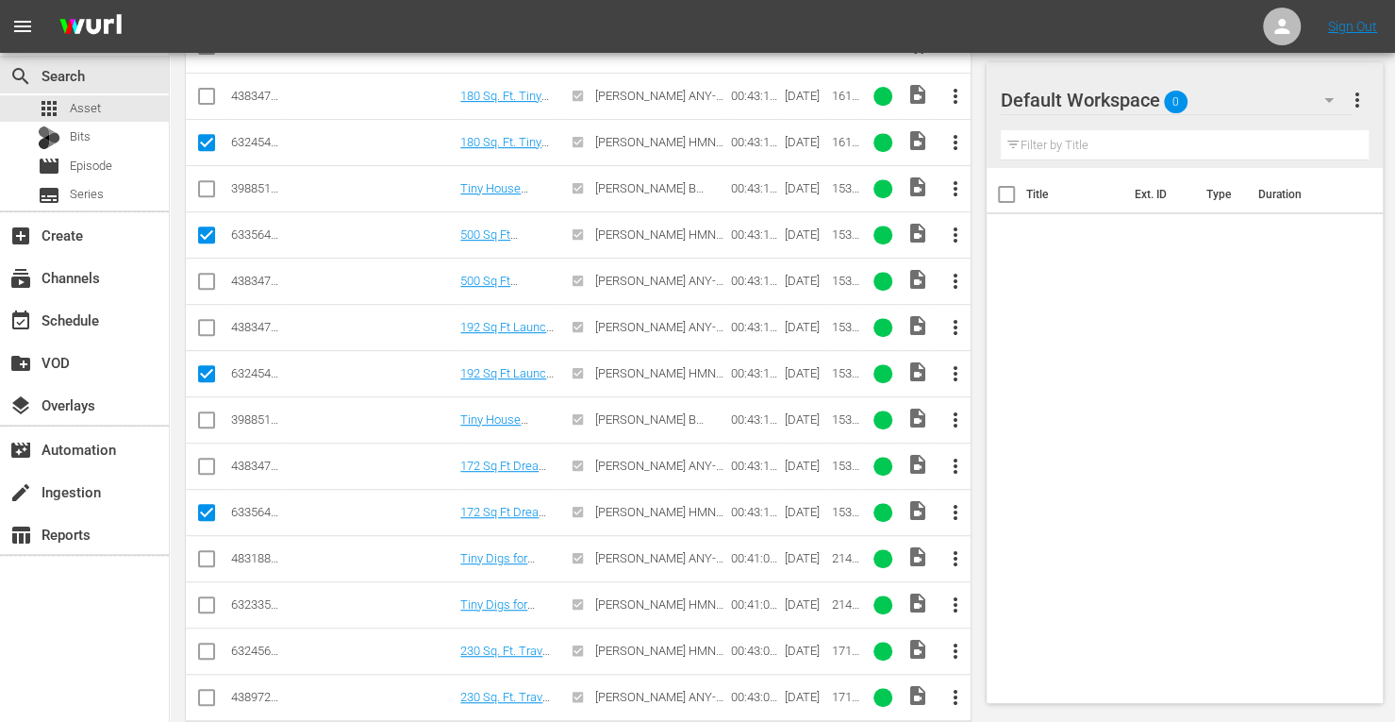
scroll to position [404, 0]
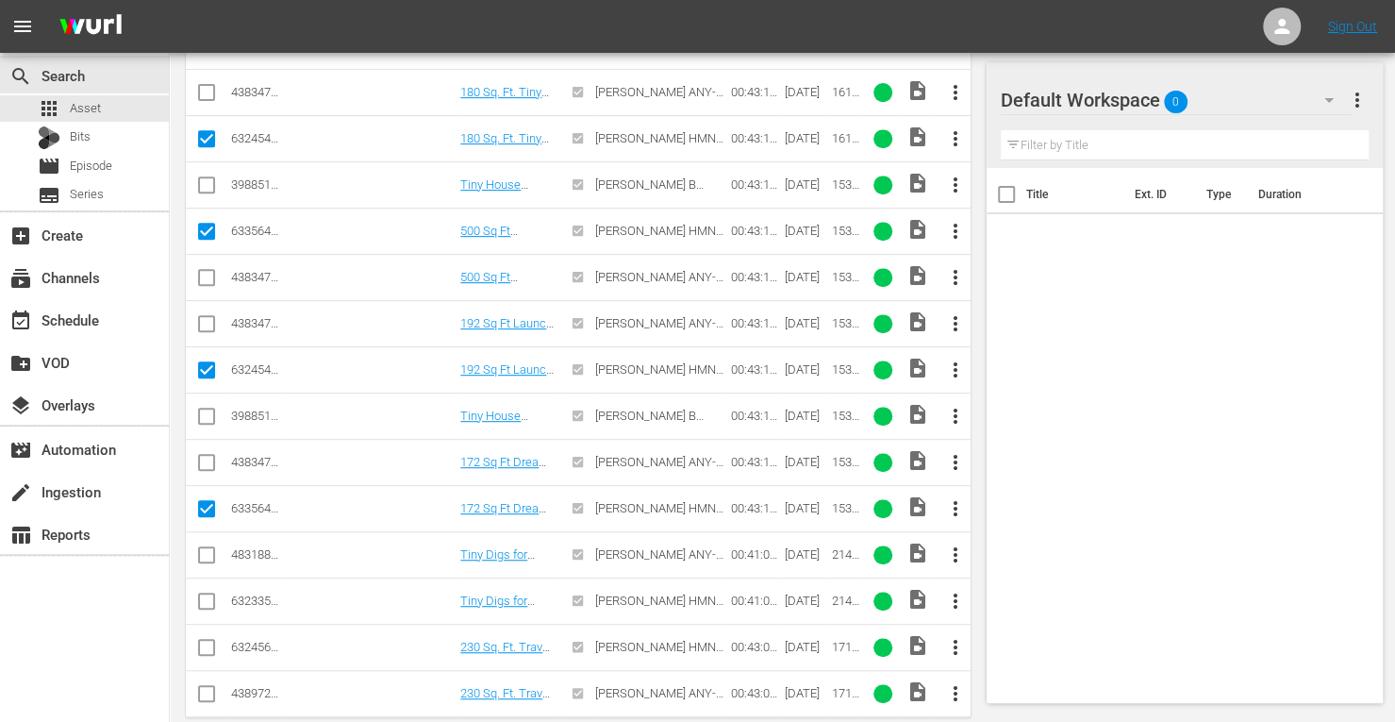
click at [205, 599] on input "checkbox" at bounding box center [206, 604] width 23 height 23
checkbox input "true"
click at [206, 640] on input "checkbox" at bounding box center [206, 651] width 23 height 23
checkbox input "true"
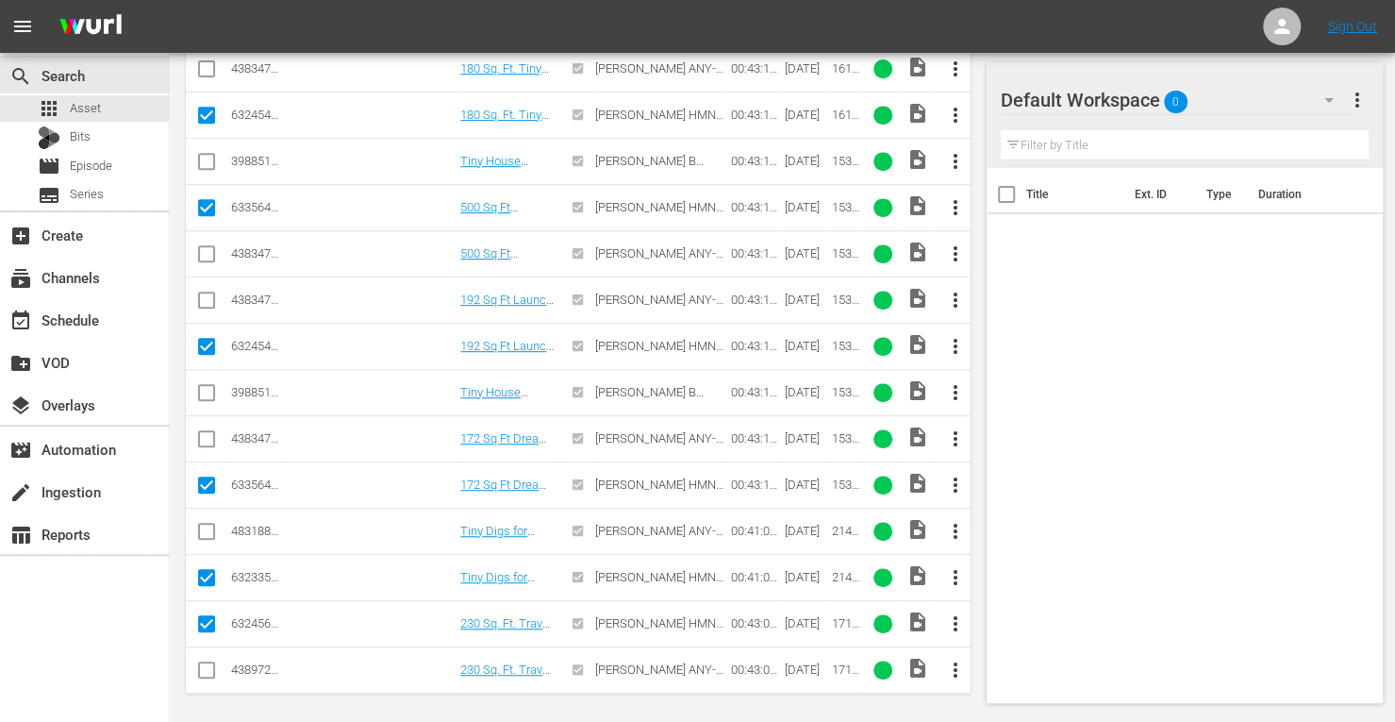
scroll to position [0, 0]
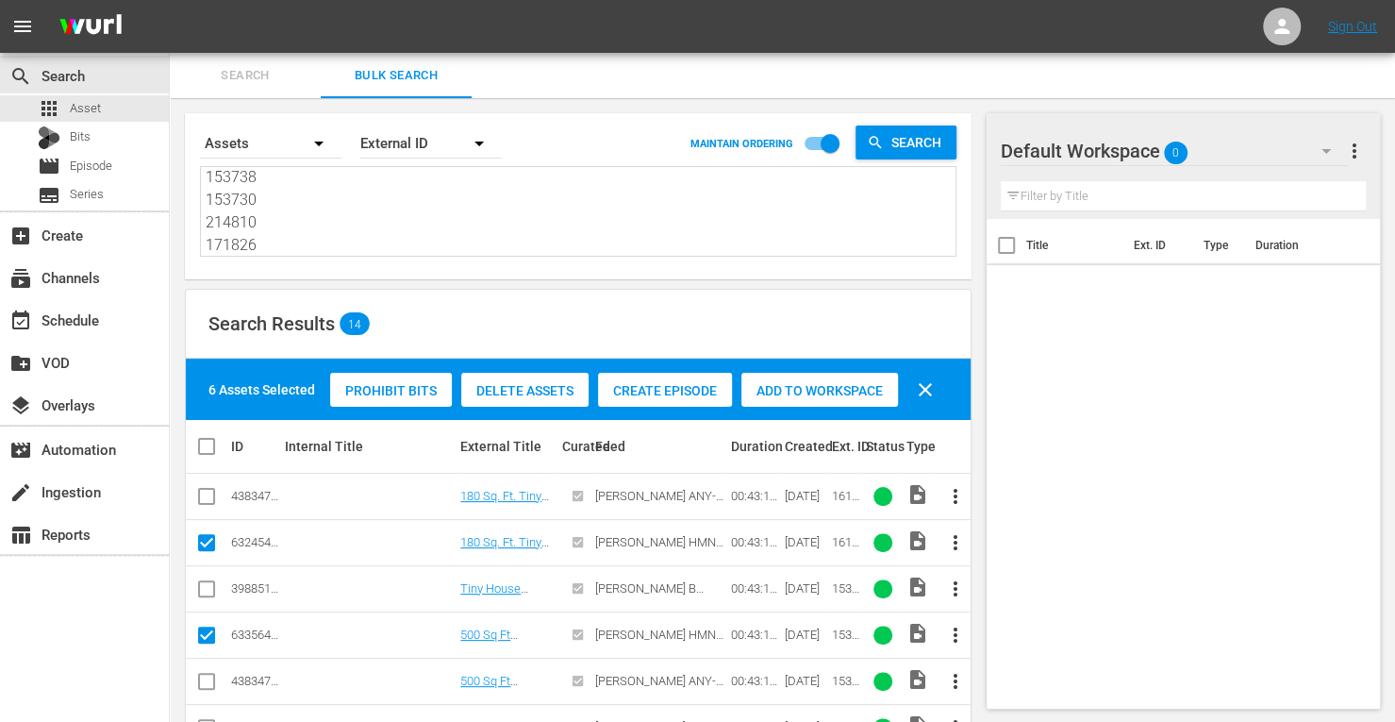
click at [815, 377] on div "Add to Workspace" at bounding box center [819, 391] width 157 height 36
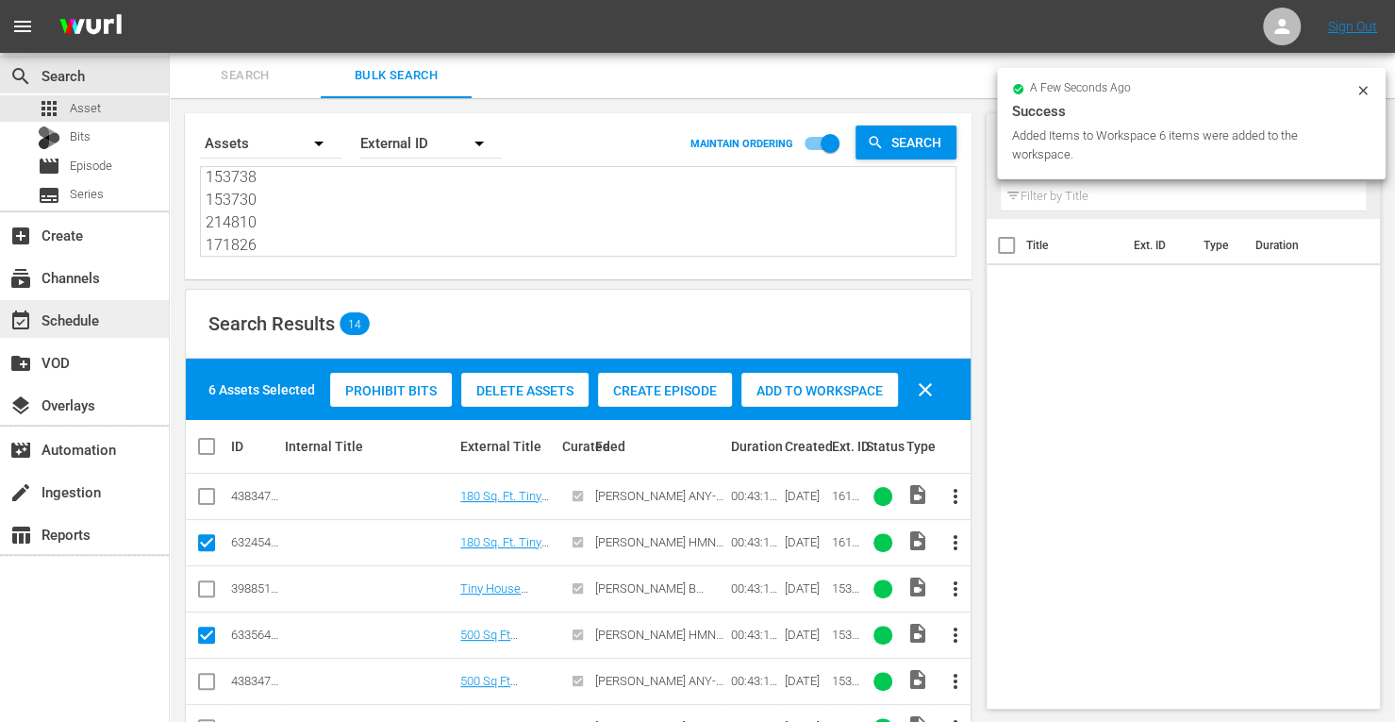
click at [81, 318] on div "event_available Schedule" at bounding box center [53, 316] width 106 height 17
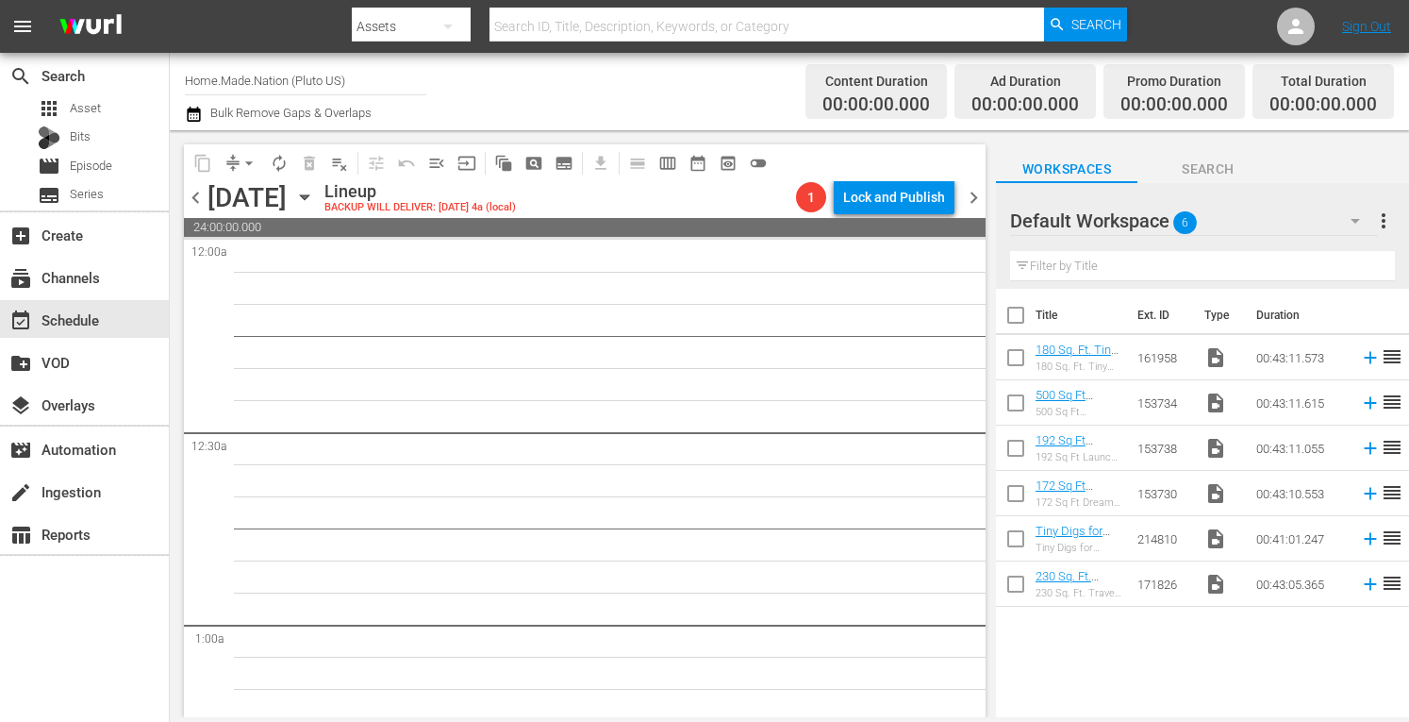
click at [1012, 314] on input "checkbox" at bounding box center [1016, 319] width 40 height 40
checkbox input "true"
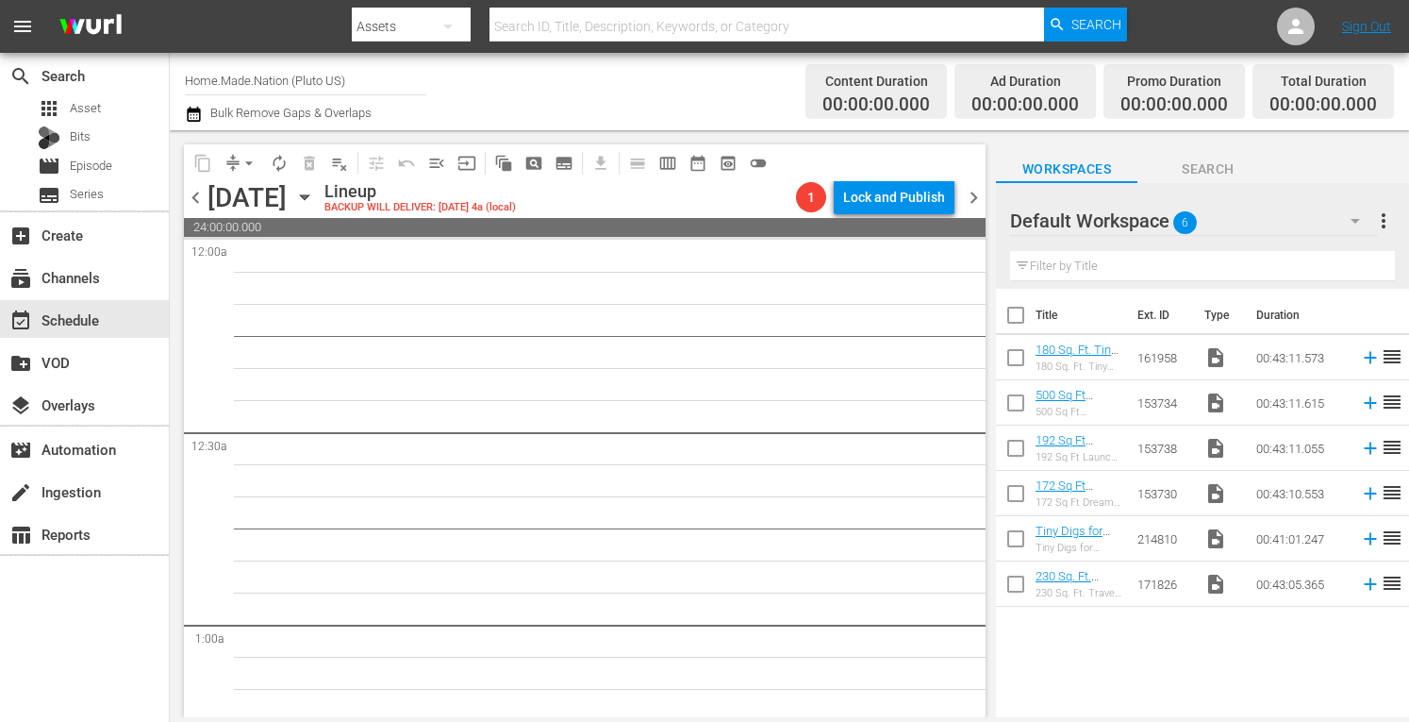
checkbox input "true"
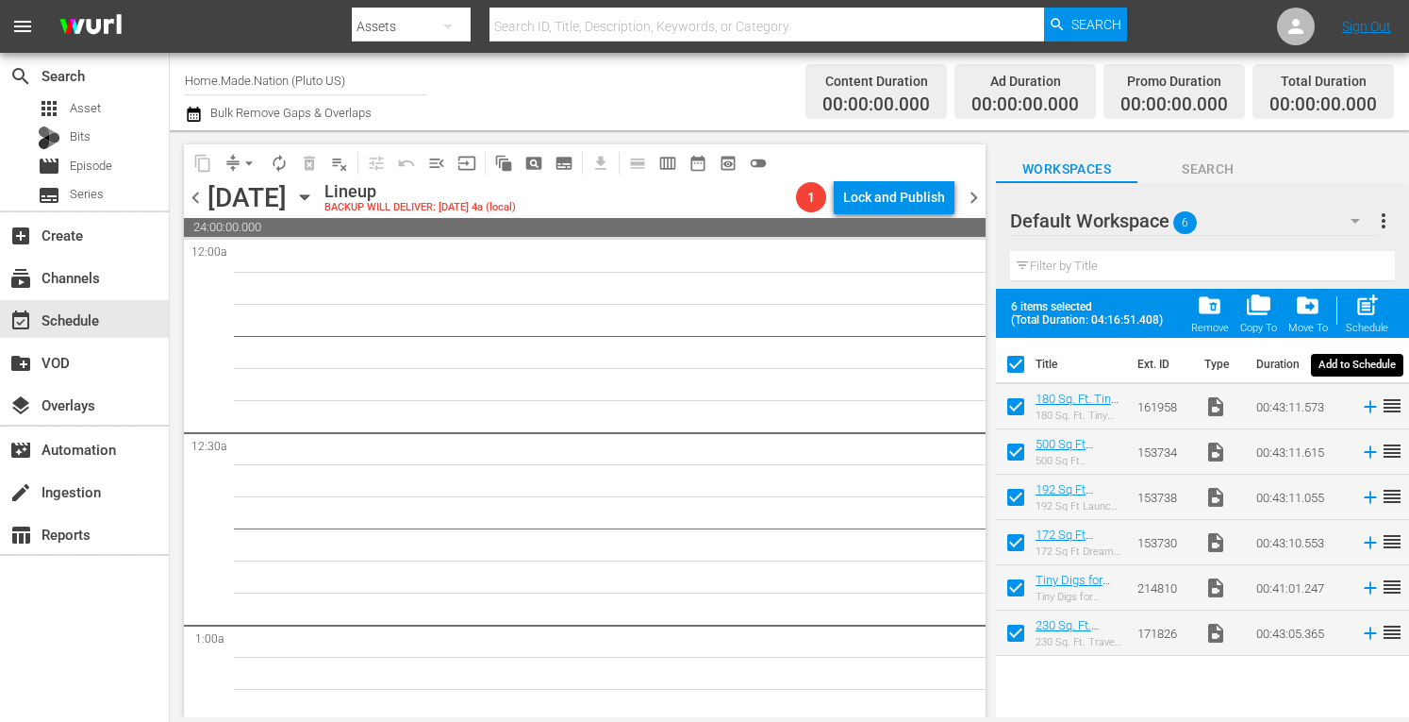
click at [1373, 321] on div "post_add Schedule" at bounding box center [1367, 313] width 42 height 42
checkbox input "false"
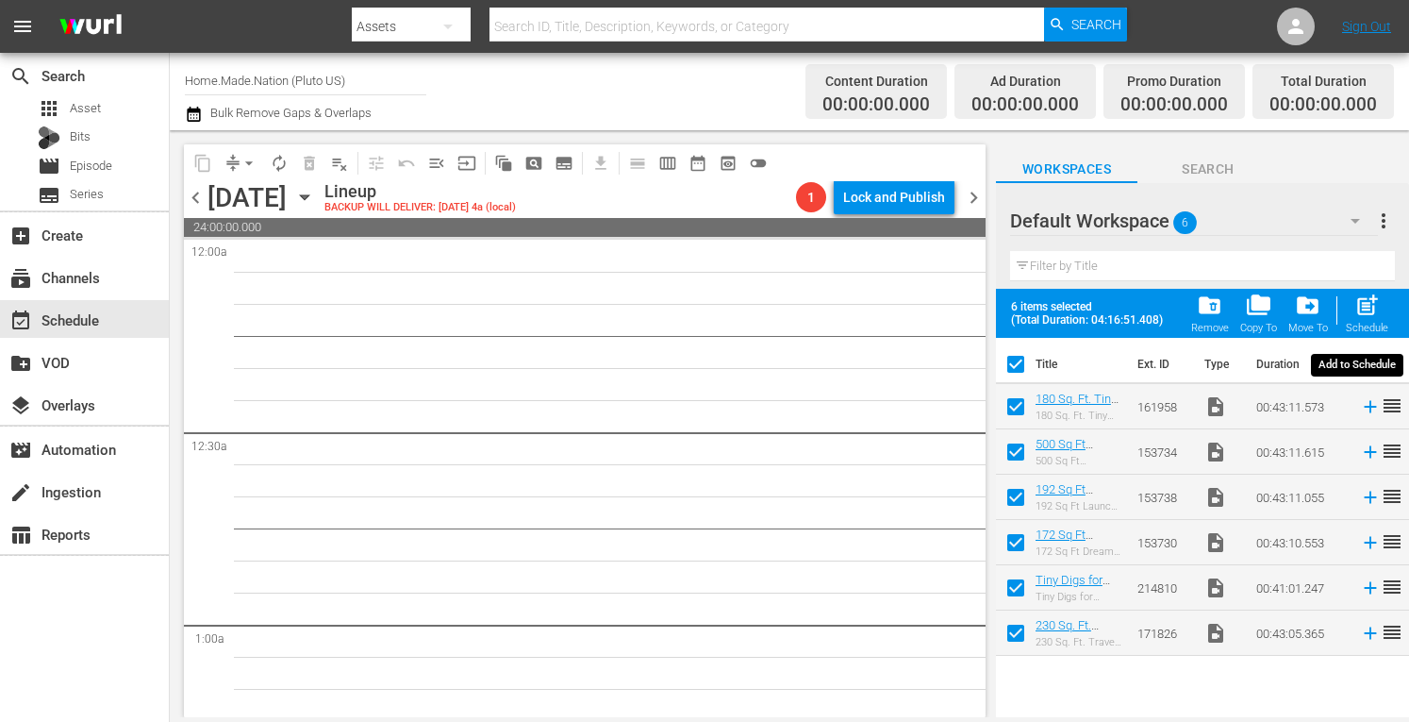
checkbox input "false"
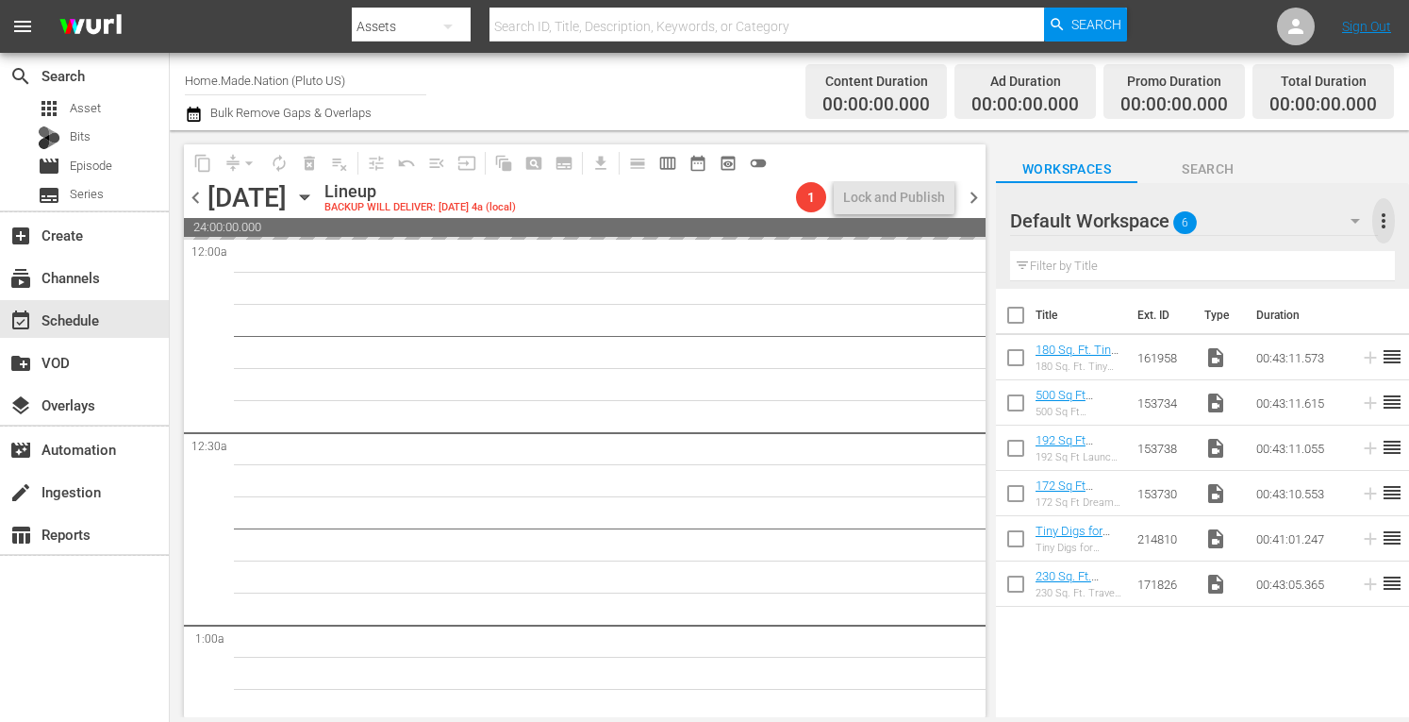
click at [1388, 228] on span "more_vert" at bounding box center [1384, 220] width 23 height 23
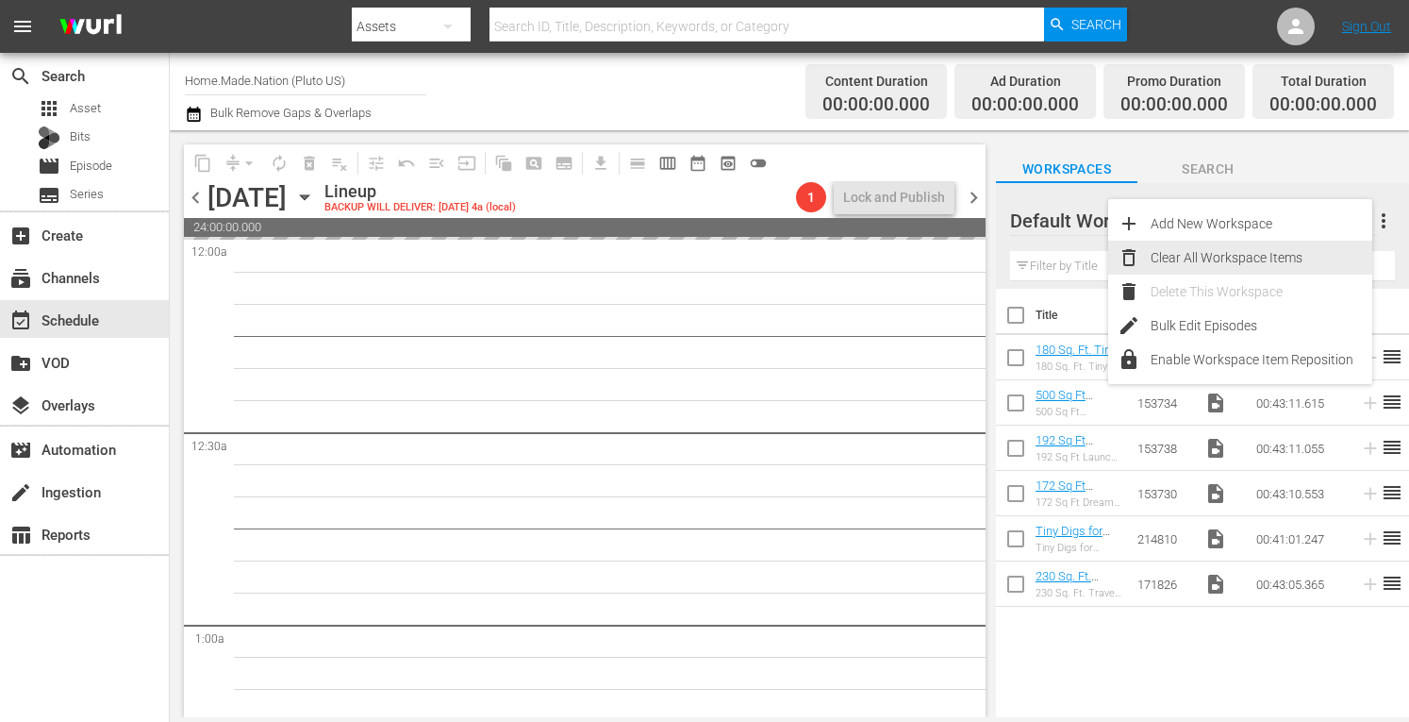
click at [1252, 257] on div "Clear All Workspace Items" at bounding box center [1262, 258] width 222 height 34
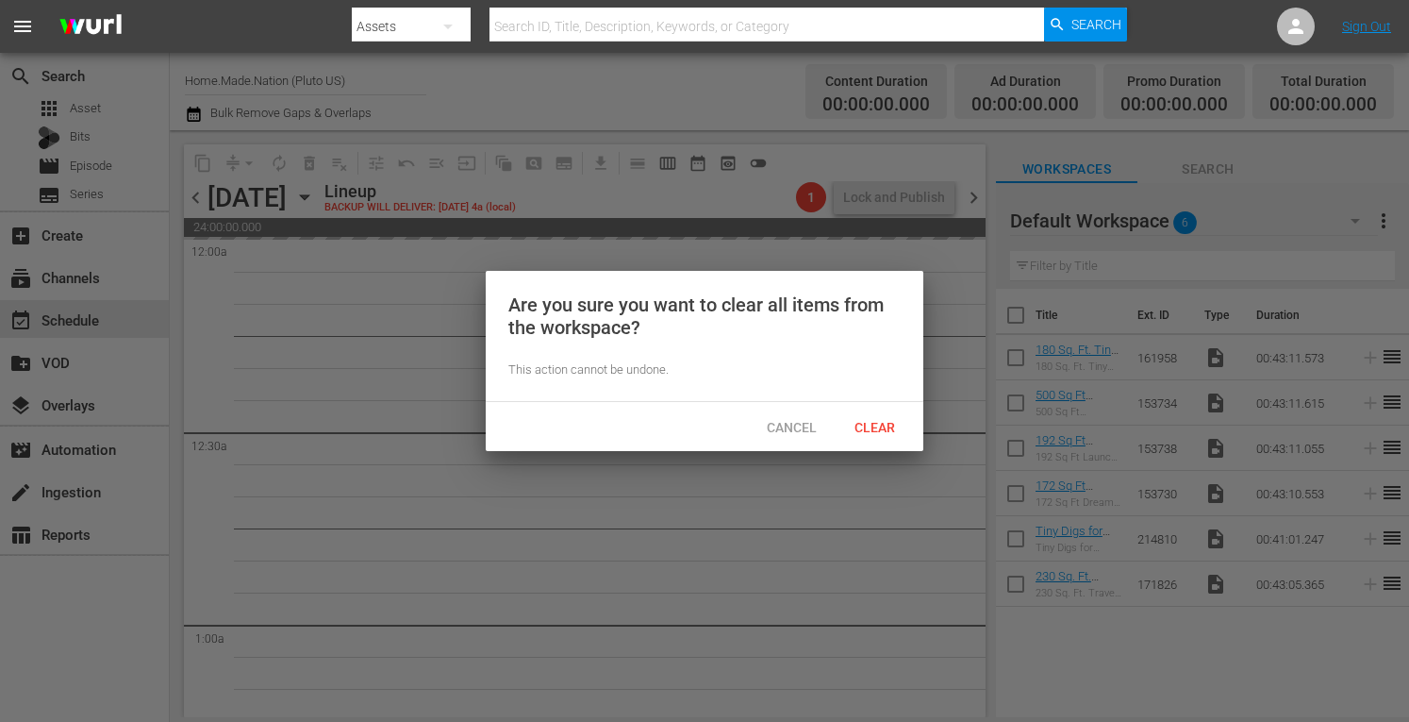
click at [883, 425] on span "Clear" at bounding box center [875, 427] width 71 height 15
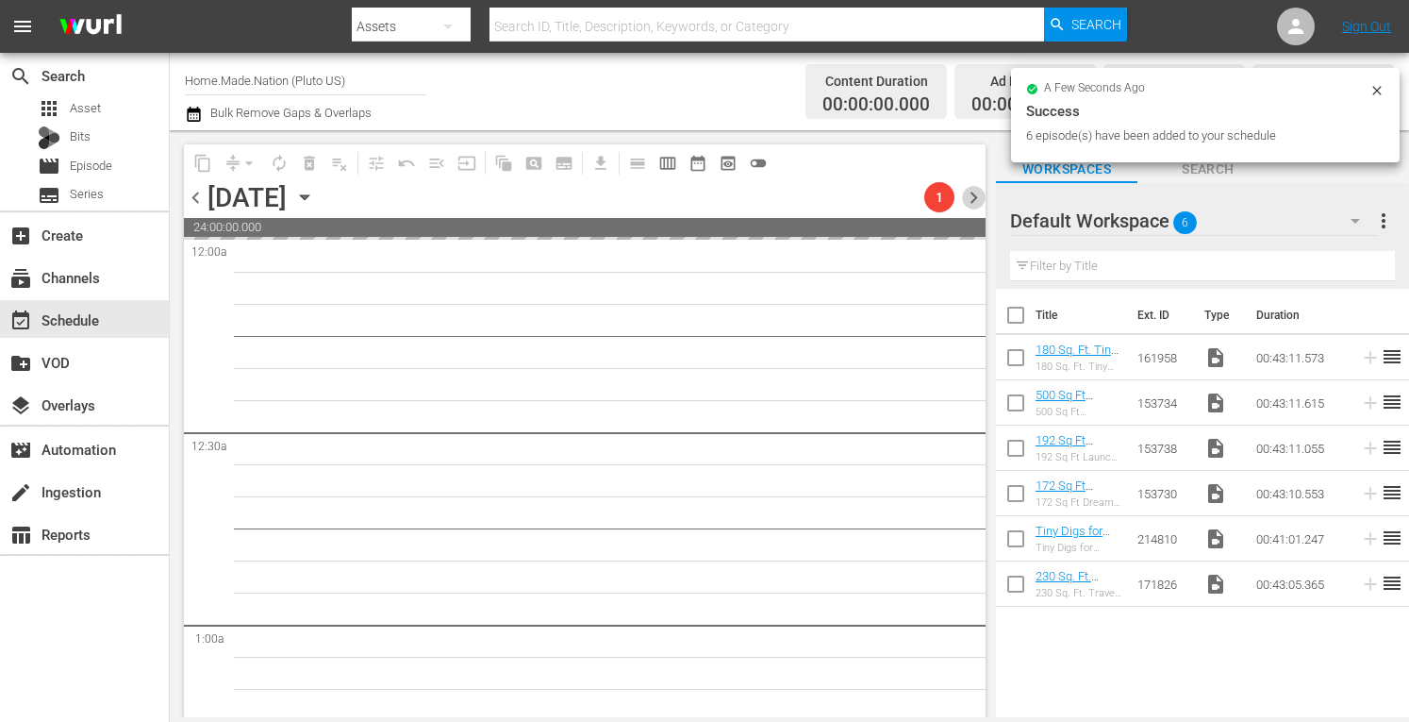
click at [974, 193] on span "chevron_right" at bounding box center [974, 198] width 24 height 24
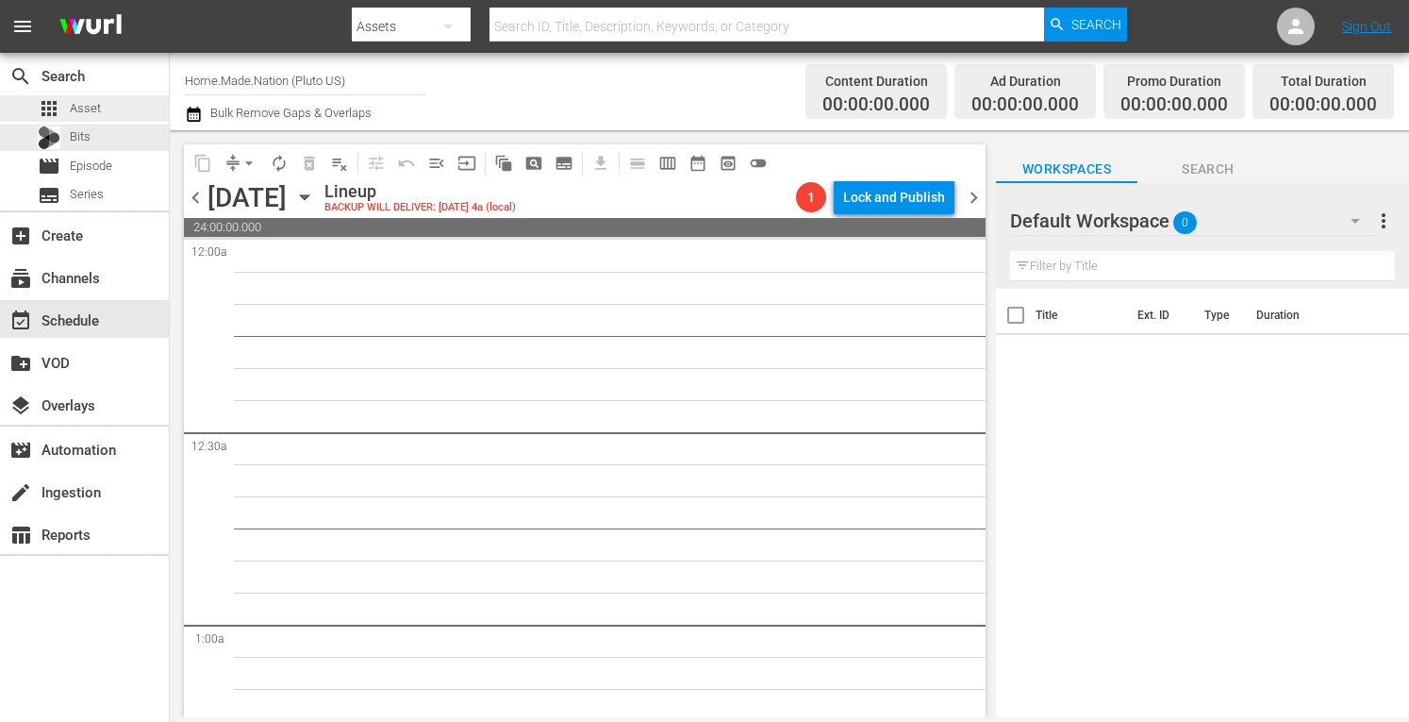
click at [88, 107] on span "Asset" at bounding box center [85, 108] width 31 height 19
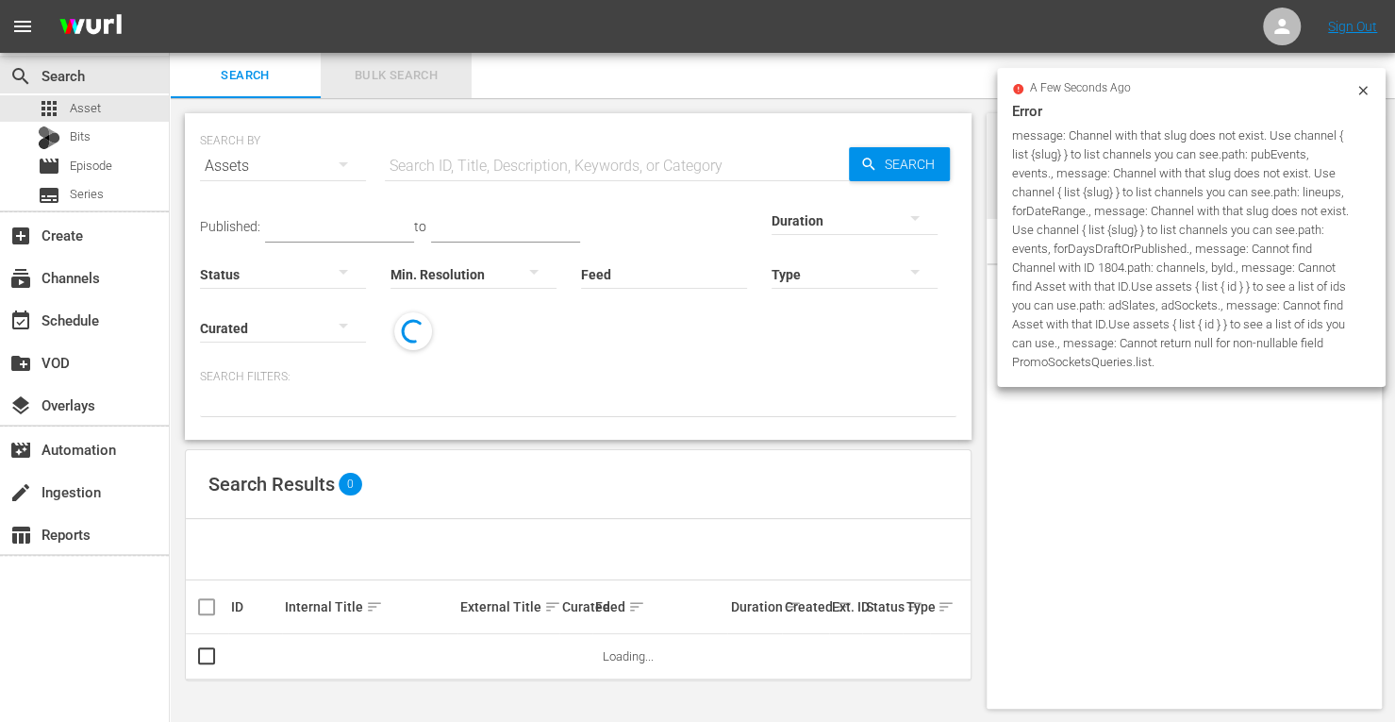
click at [400, 62] on button "Bulk Search" at bounding box center [396, 75] width 151 height 45
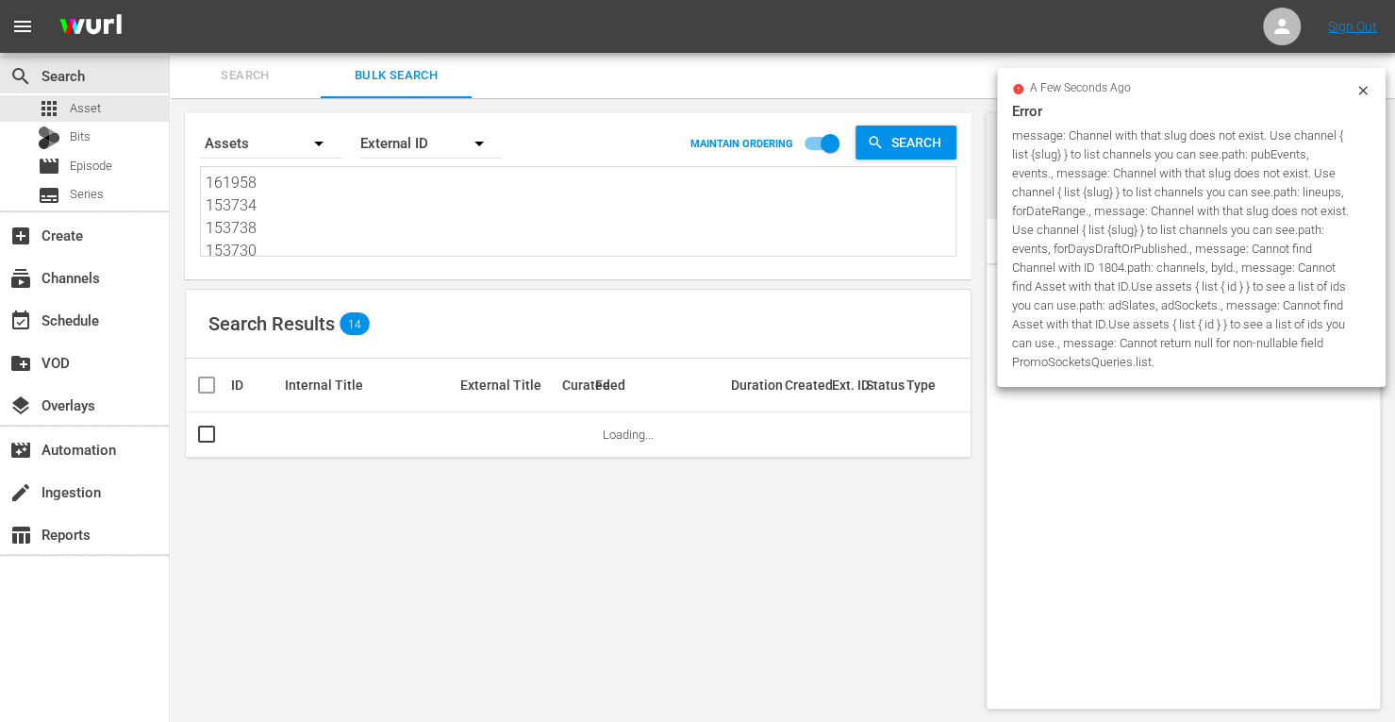
drag, startPoint x: 280, startPoint y: 248, endPoint x: 43, endPoint y: -25, distance: 361.1
click at [43, 0] on html "menu Sign Out search Search apps Asset Bits movie Episode subtitles Series add_…" at bounding box center [697, 361] width 1395 height 722
type textarea "214810 171826"
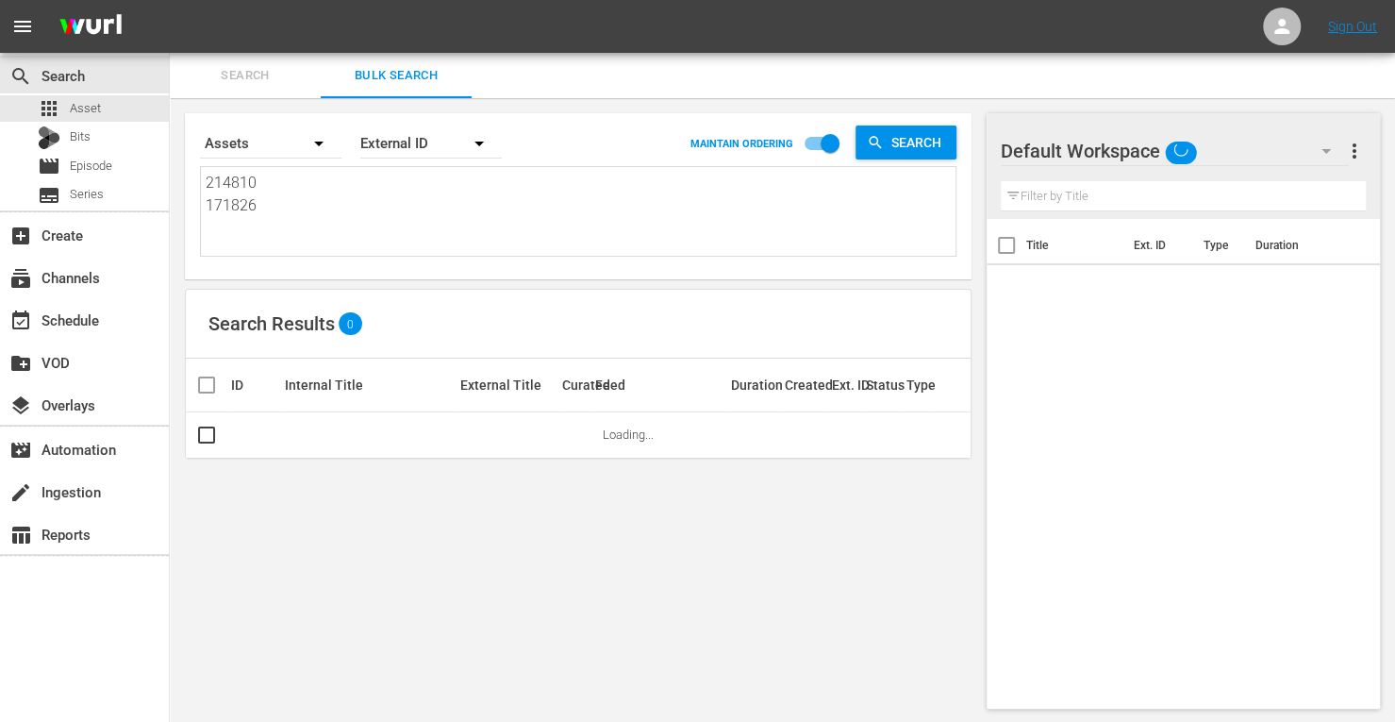
drag, startPoint x: 281, startPoint y: 248, endPoint x: 0, endPoint y: -114, distance: 458.5
click at [0, 0] on html "menu Sign Out search Search apps Asset Bits movie Episode subtitles Series add_…" at bounding box center [697, 361] width 1395 height 722
paste textarea "274446 169417 186379 256956 186375 256953"
type textarea "274446 169417 186379 256956 186375 256953"
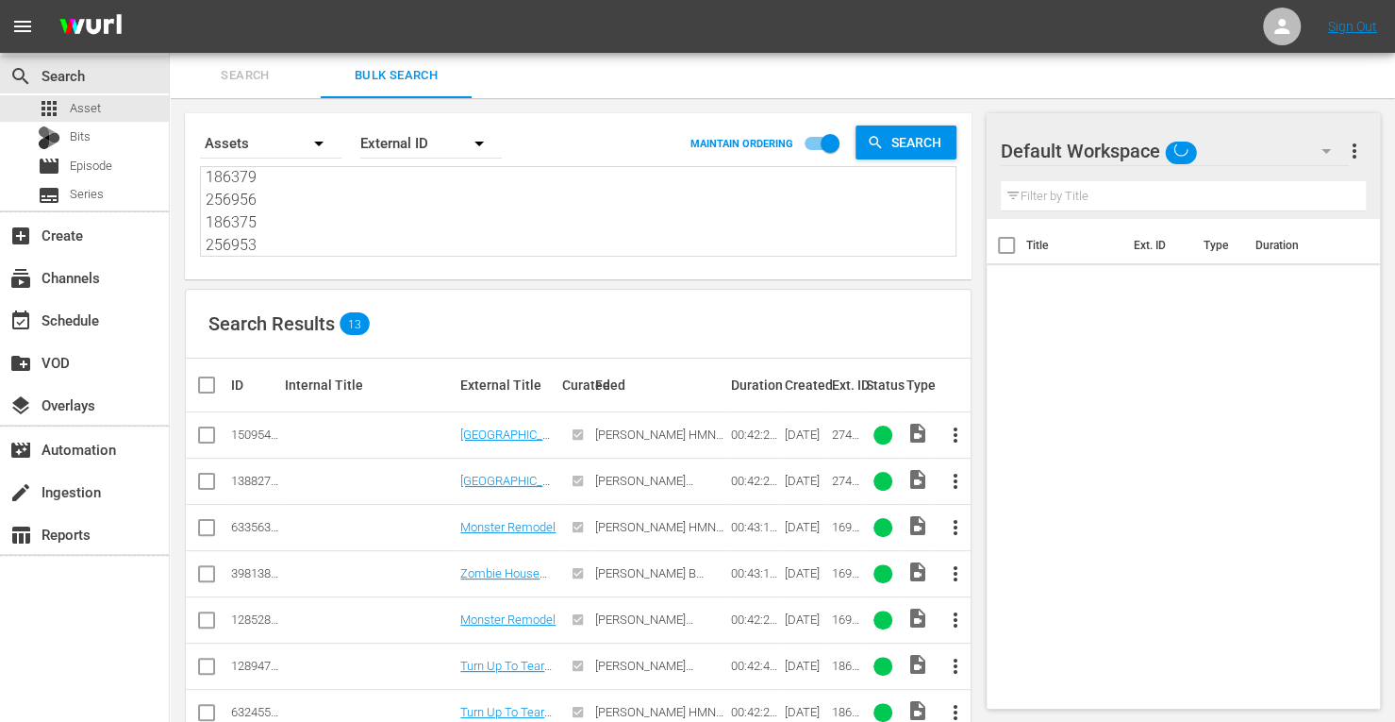
type textarea "274446 169417 186379 256956 186375 256953"
click at [202, 435] on input "checkbox" at bounding box center [206, 438] width 23 height 23
checkbox input "true"
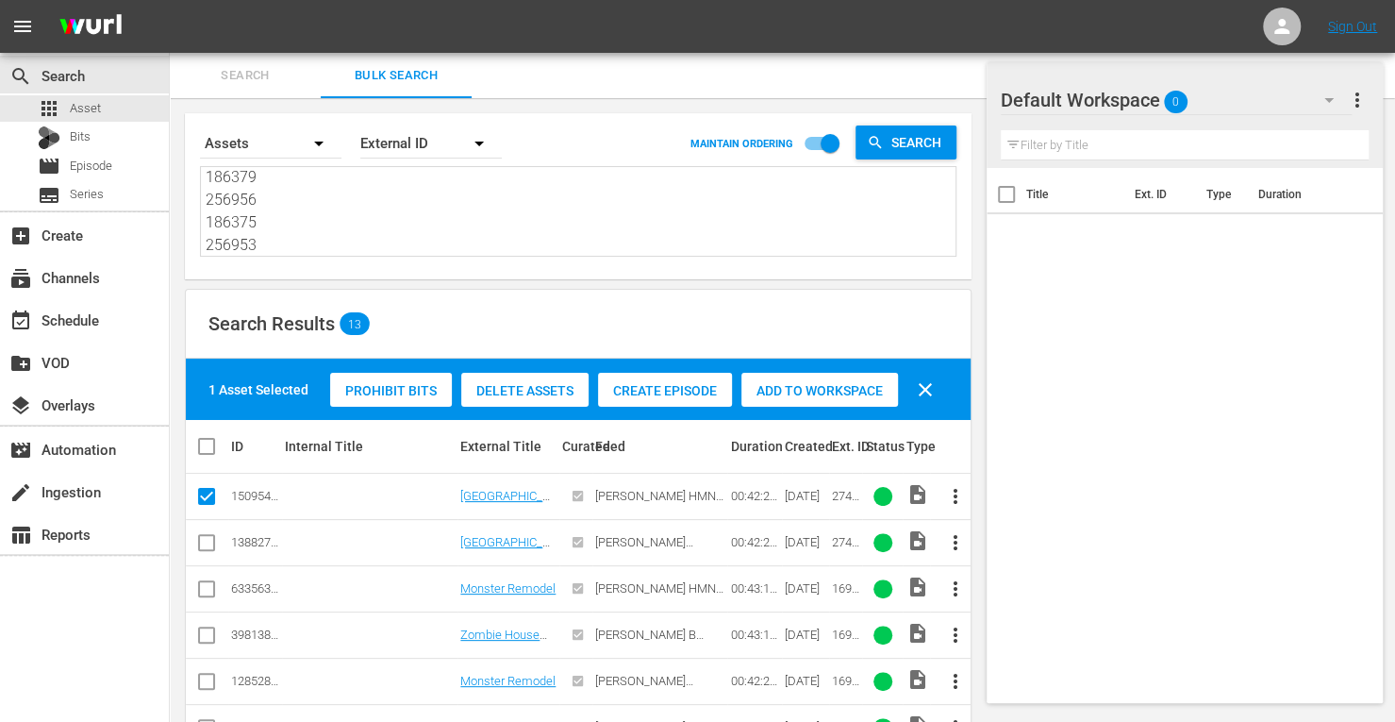
scroll to position [63, 0]
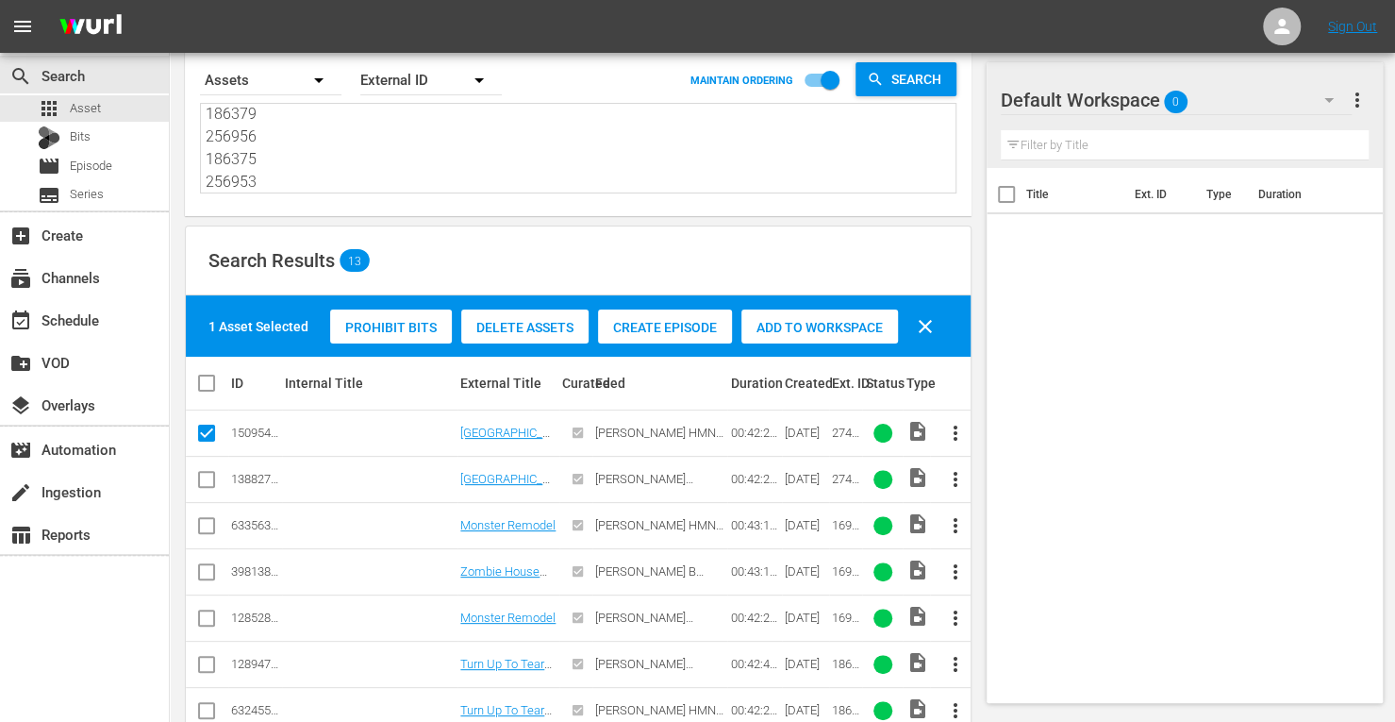
click at [204, 522] on input "checkbox" at bounding box center [206, 529] width 23 height 23
checkbox input "true"
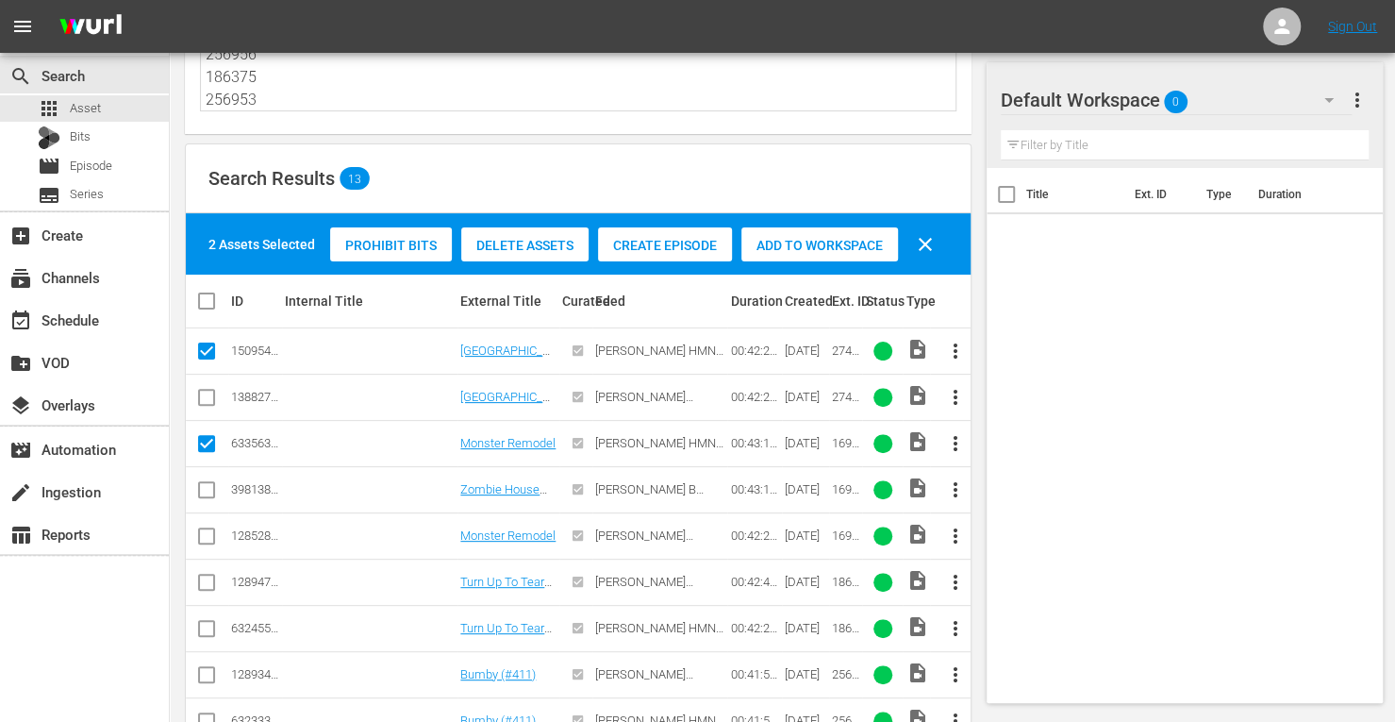
click at [191, 631] on td at bounding box center [207, 628] width 42 height 46
click at [199, 630] on input "checkbox" at bounding box center [206, 632] width 23 height 23
checkbox input "true"
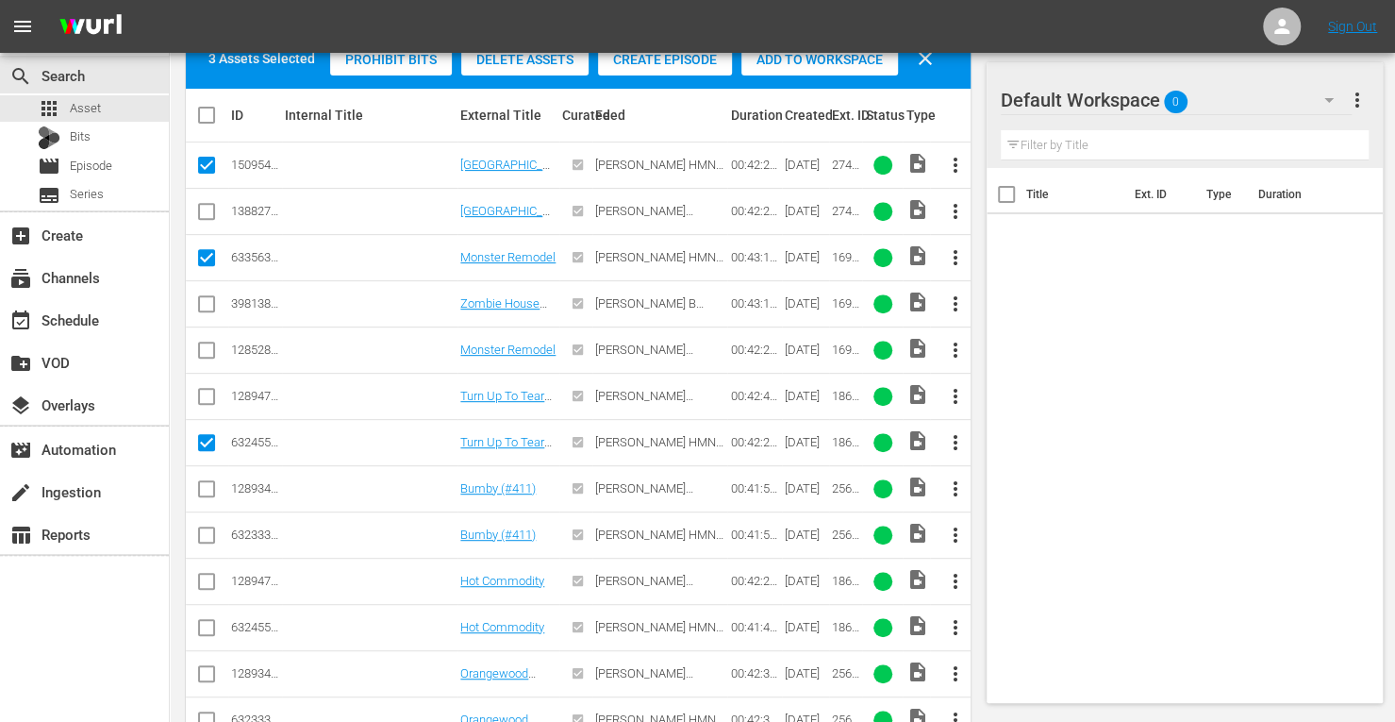
scroll to position [341, 0]
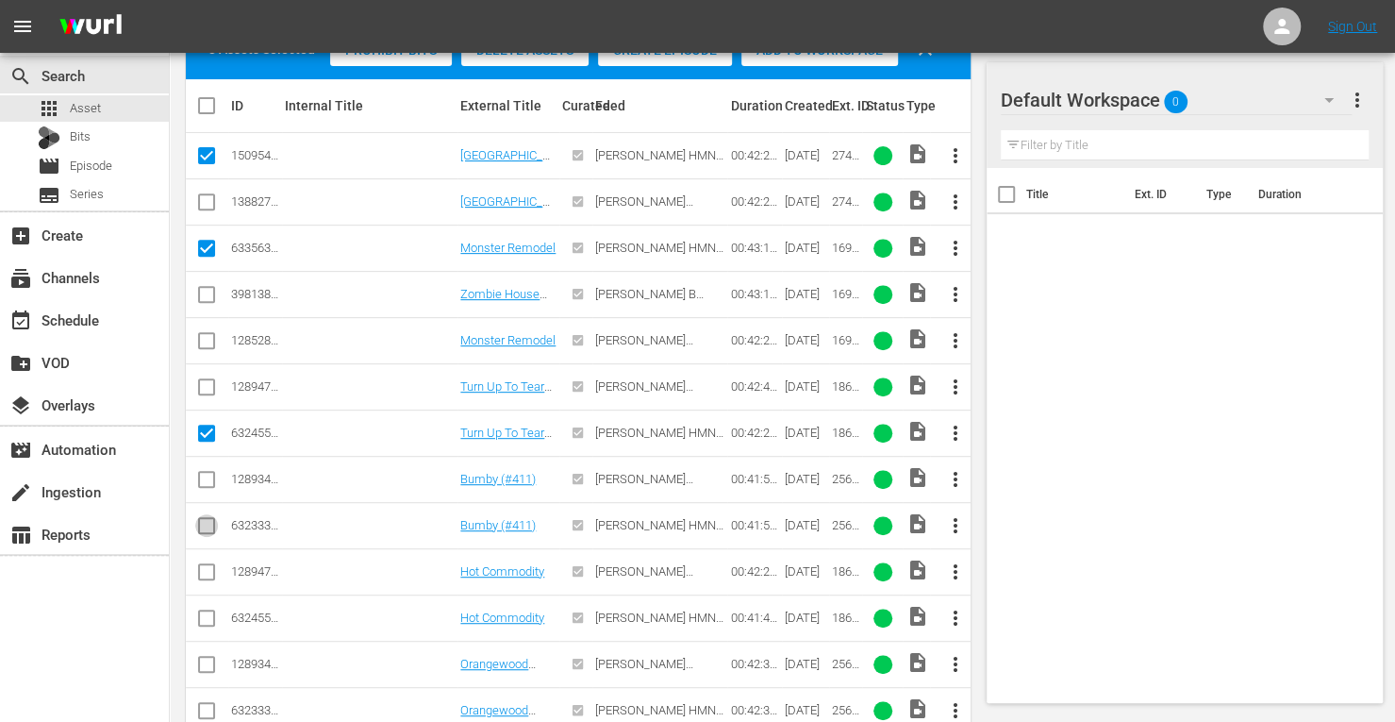
click at [213, 521] on input "checkbox" at bounding box center [206, 529] width 23 height 23
checkbox input "true"
click at [201, 616] on input "checkbox" at bounding box center [206, 621] width 23 height 23
checkbox input "true"
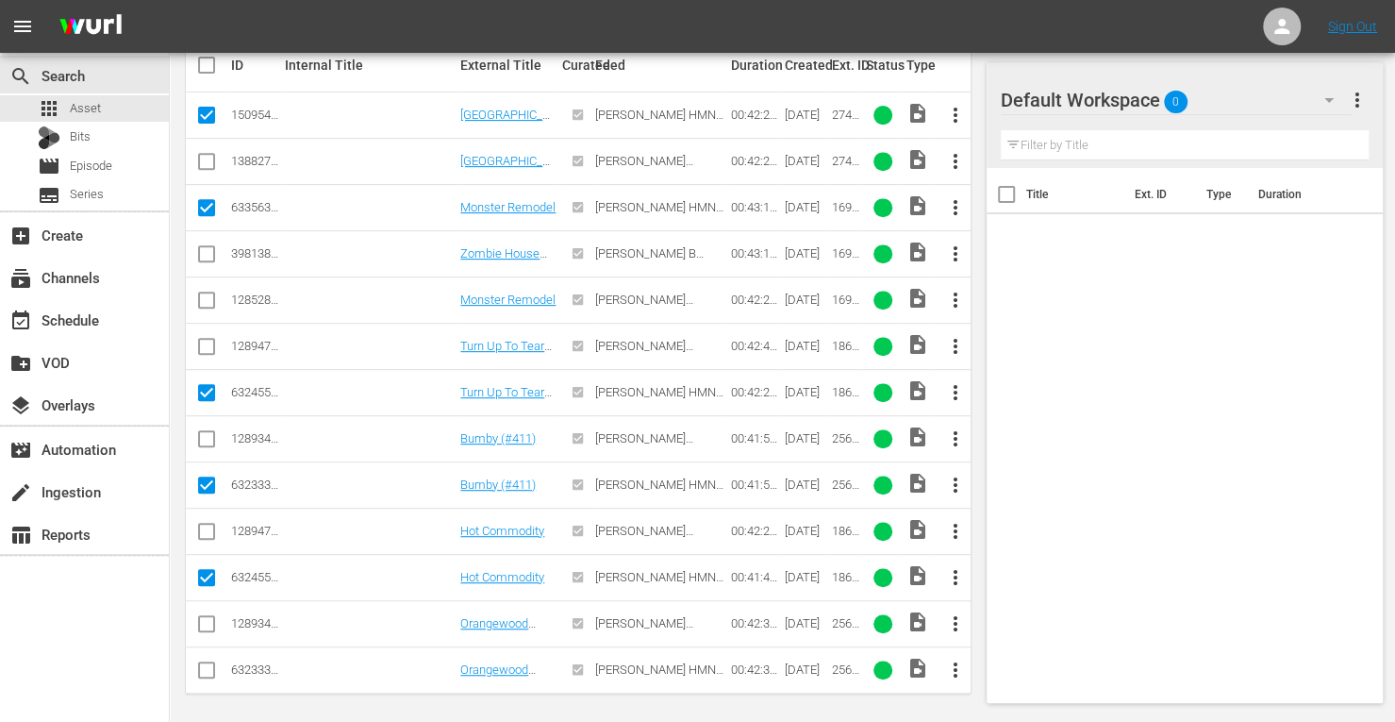
click at [208, 671] on input "checkbox" at bounding box center [206, 673] width 23 height 23
checkbox input "true"
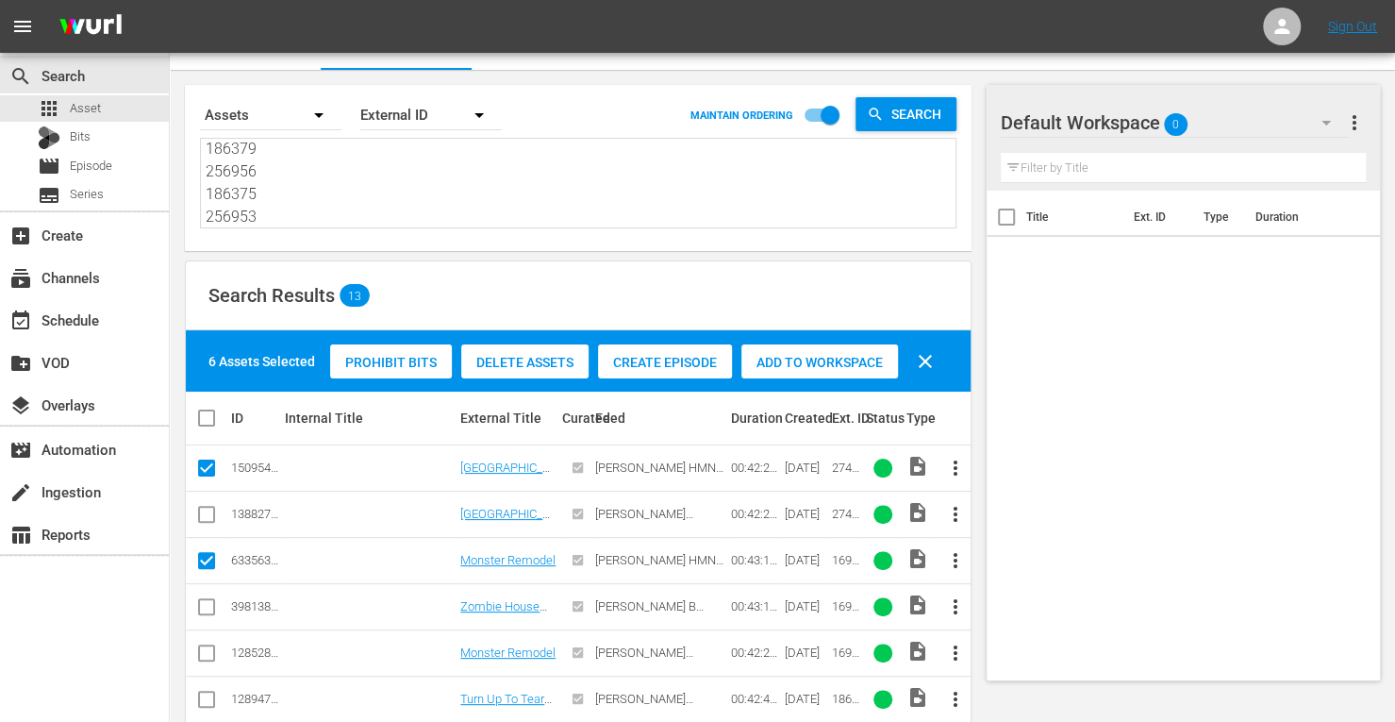
scroll to position [2, 0]
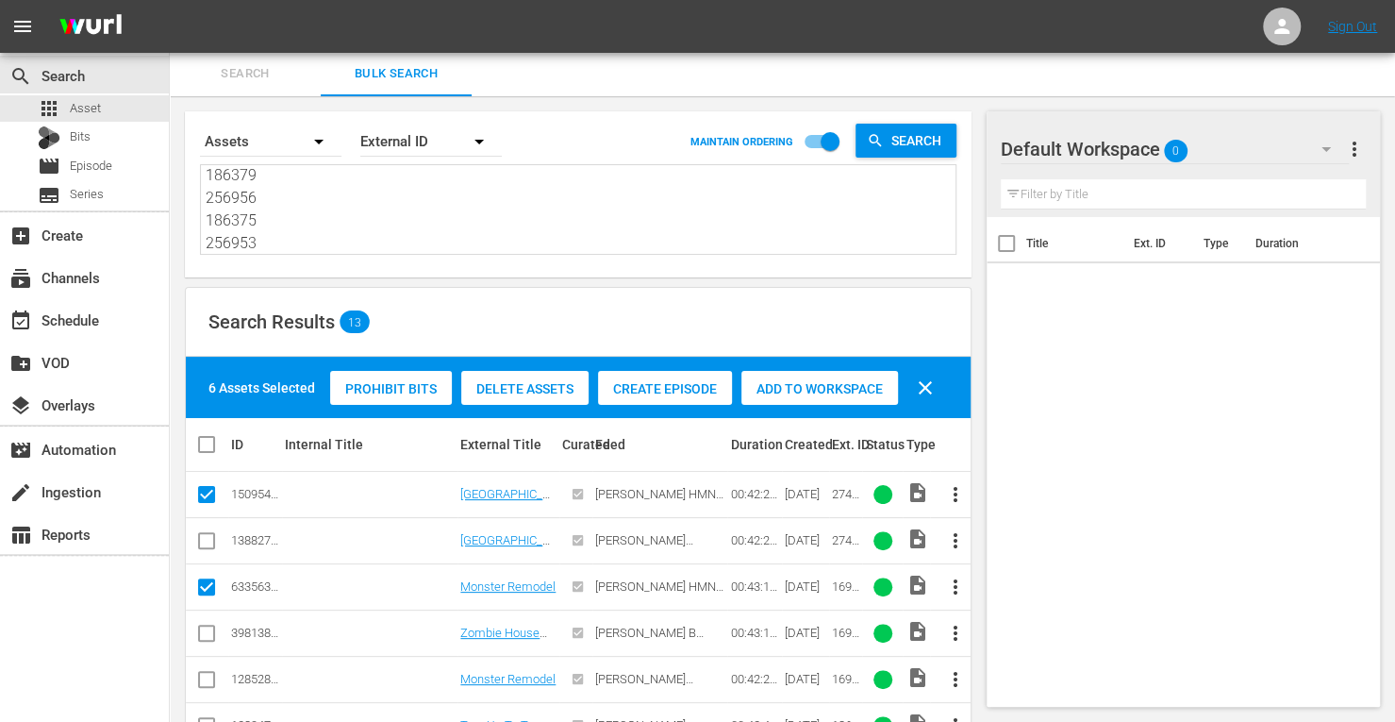
click at [790, 392] on span "Add to Workspace" at bounding box center [819, 388] width 157 height 15
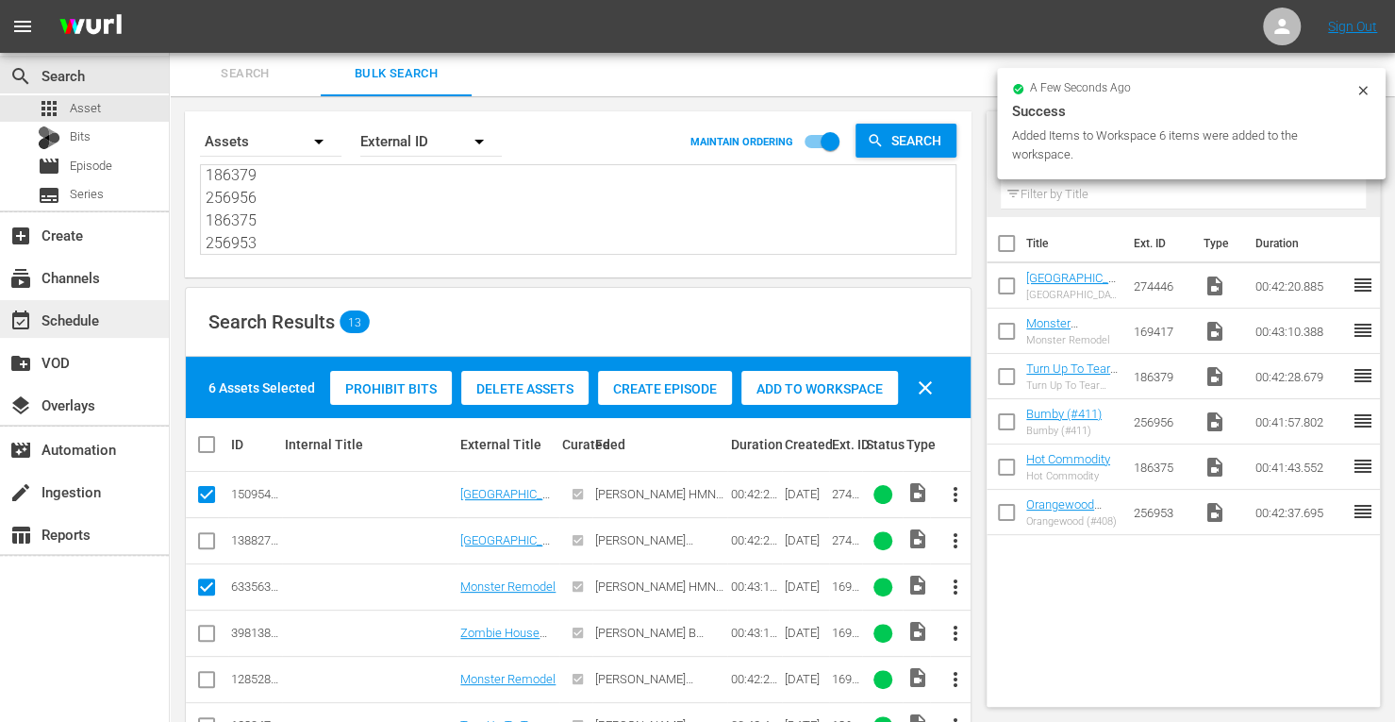
click at [58, 308] on div "event_available Schedule" at bounding box center [53, 316] width 106 height 17
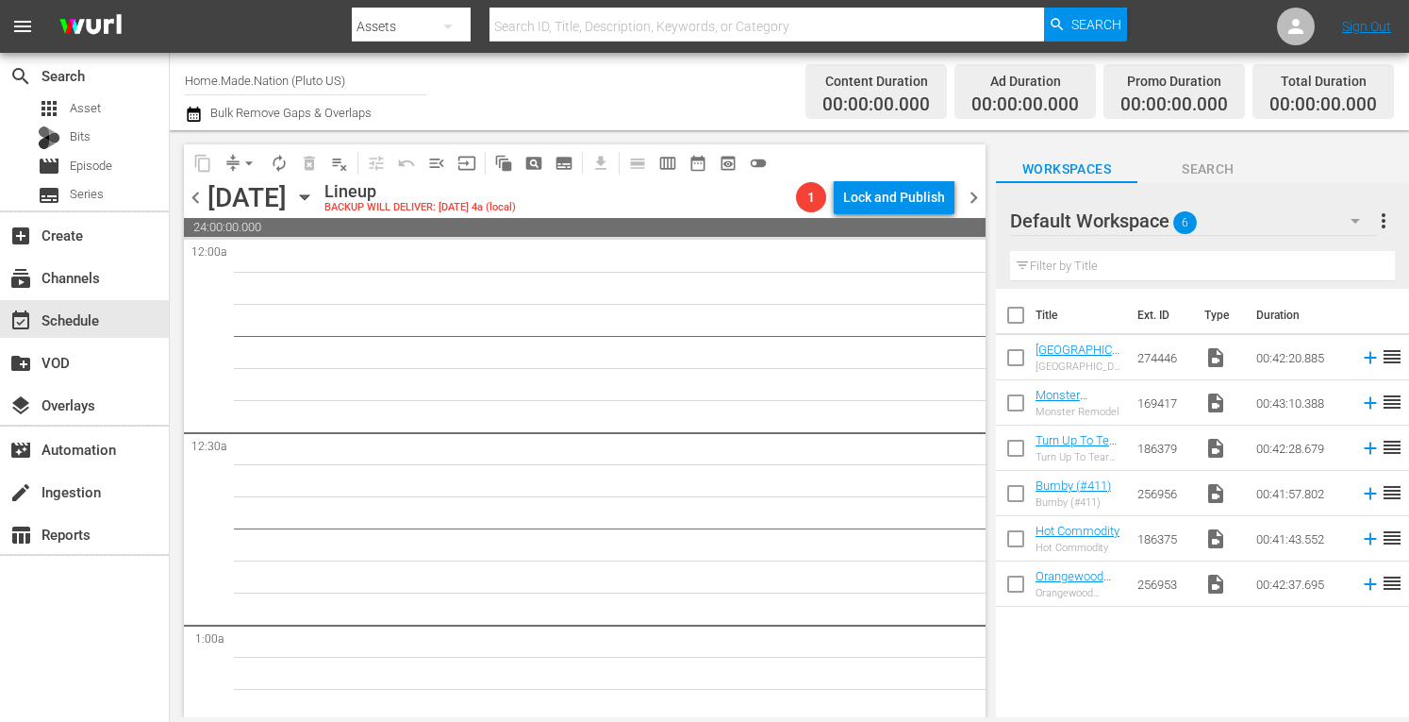
click at [1011, 316] on input "checkbox" at bounding box center [1016, 319] width 40 height 40
checkbox input "true"
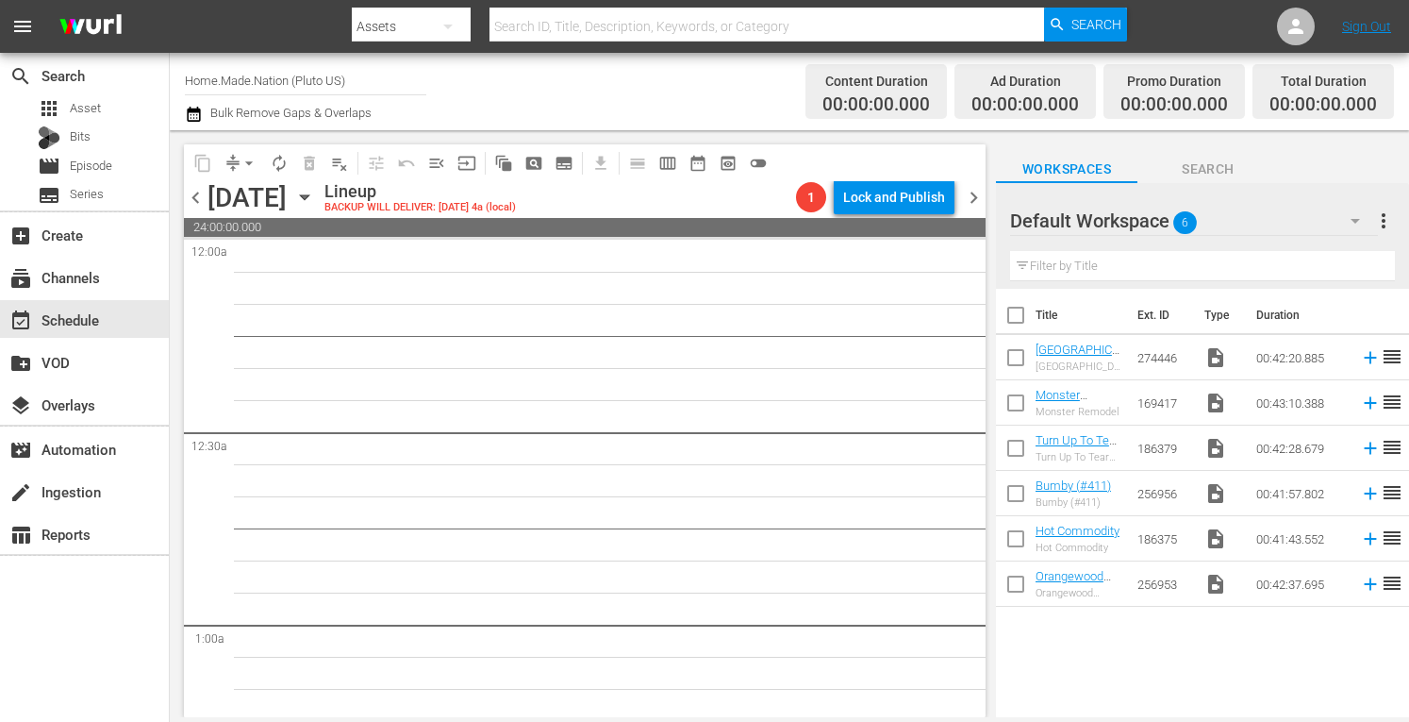
checkbox input "true"
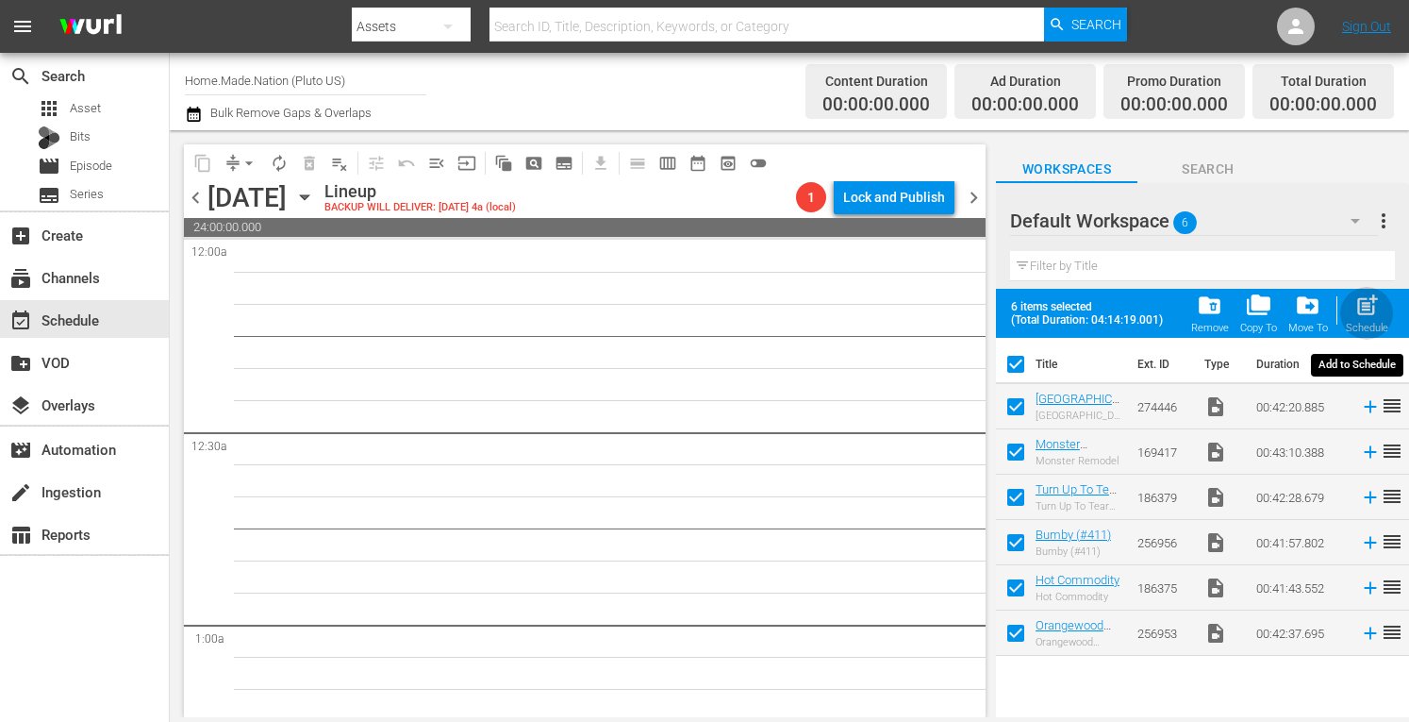
click at [1366, 310] on span "post_add" at bounding box center [1367, 304] width 25 height 25
checkbox input "false"
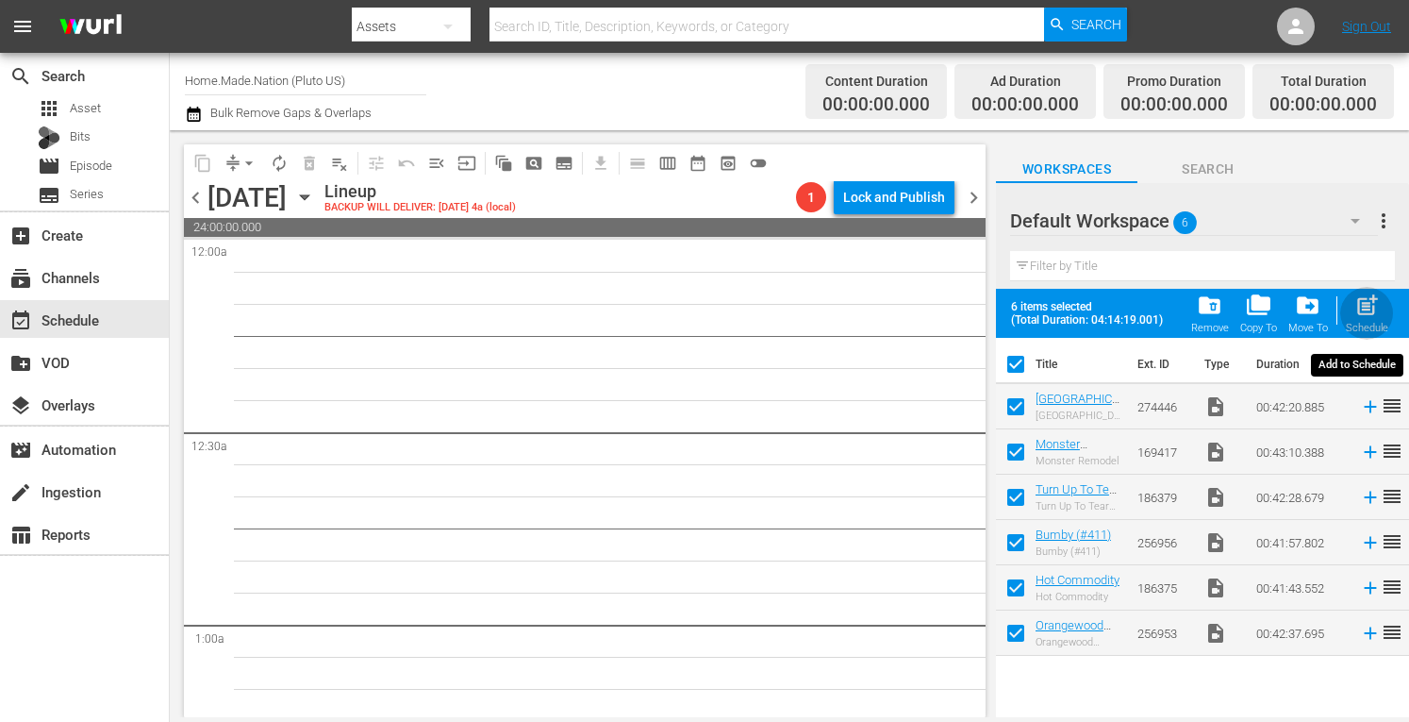
checkbox input "false"
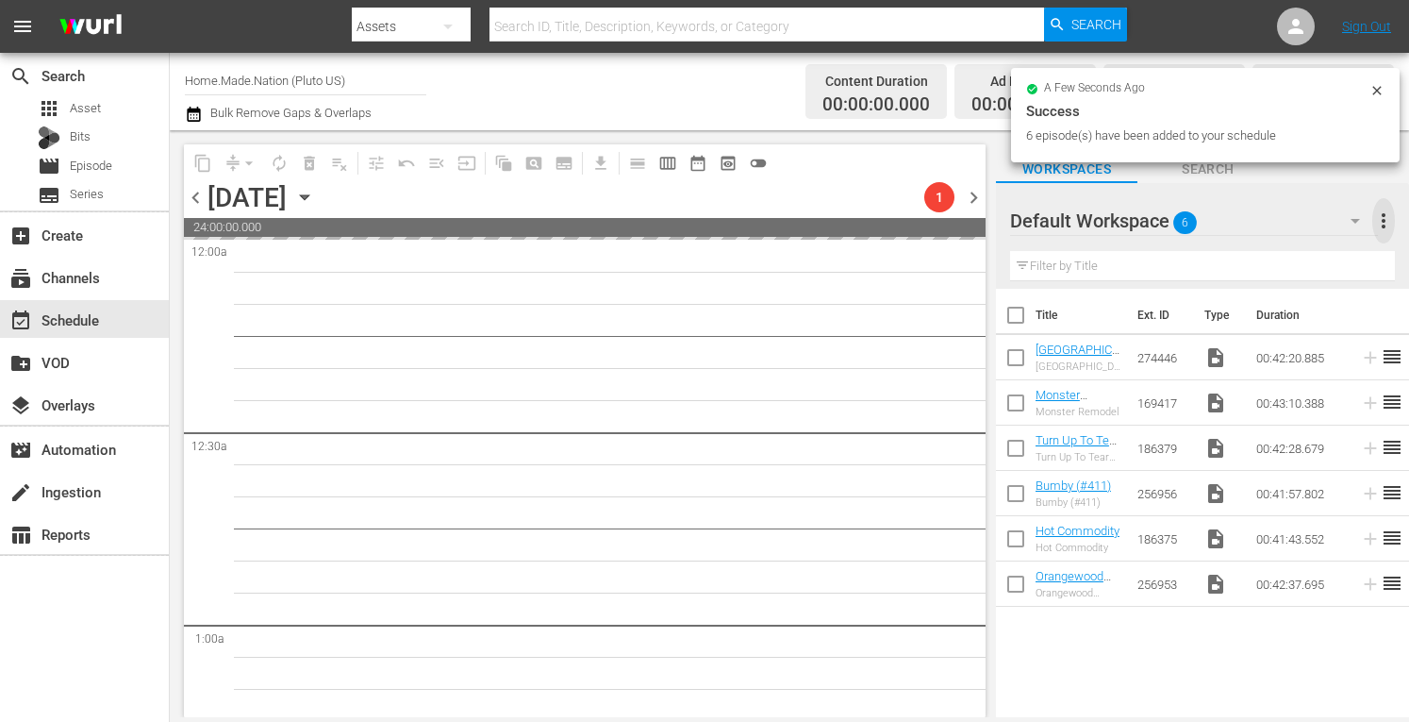
click at [1387, 216] on span "more_vert" at bounding box center [1384, 220] width 23 height 23
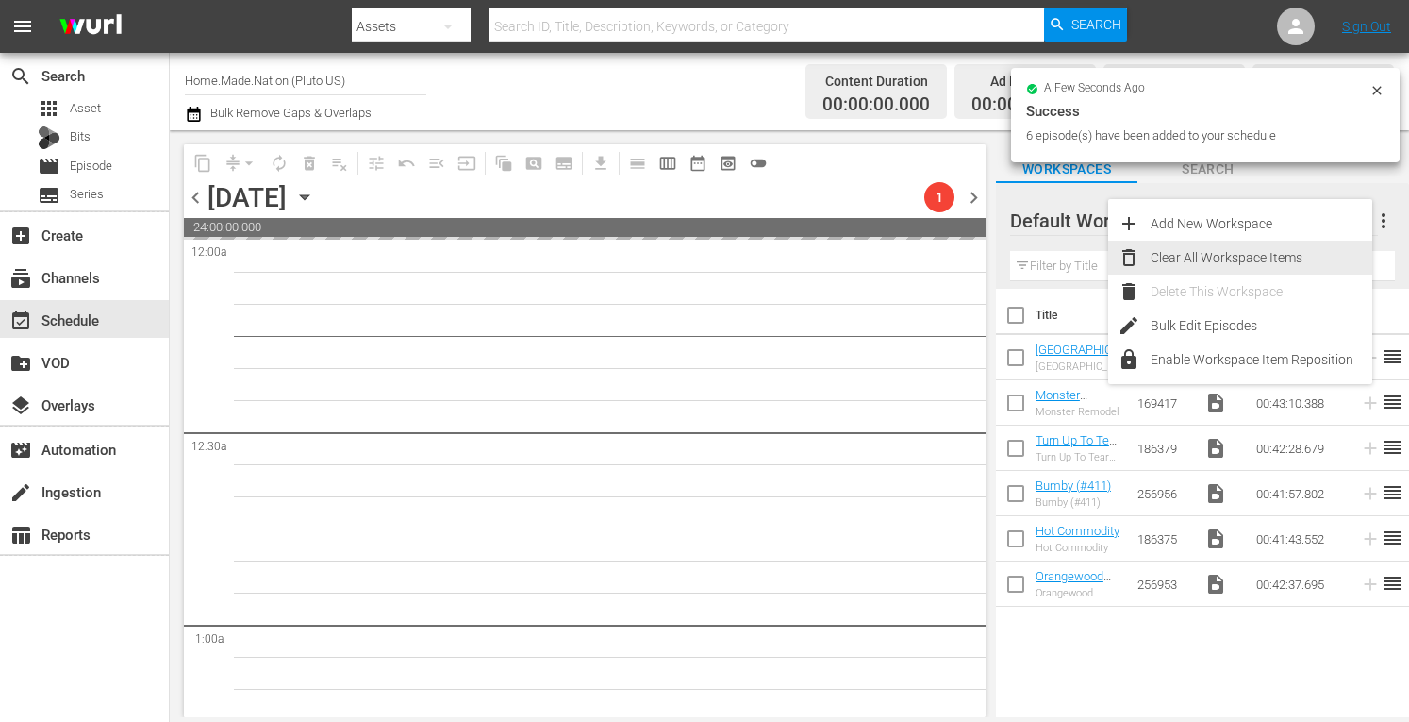
click at [1230, 256] on div "Clear All Workspace Items" at bounding box center [1262, 258] width 222 height 34
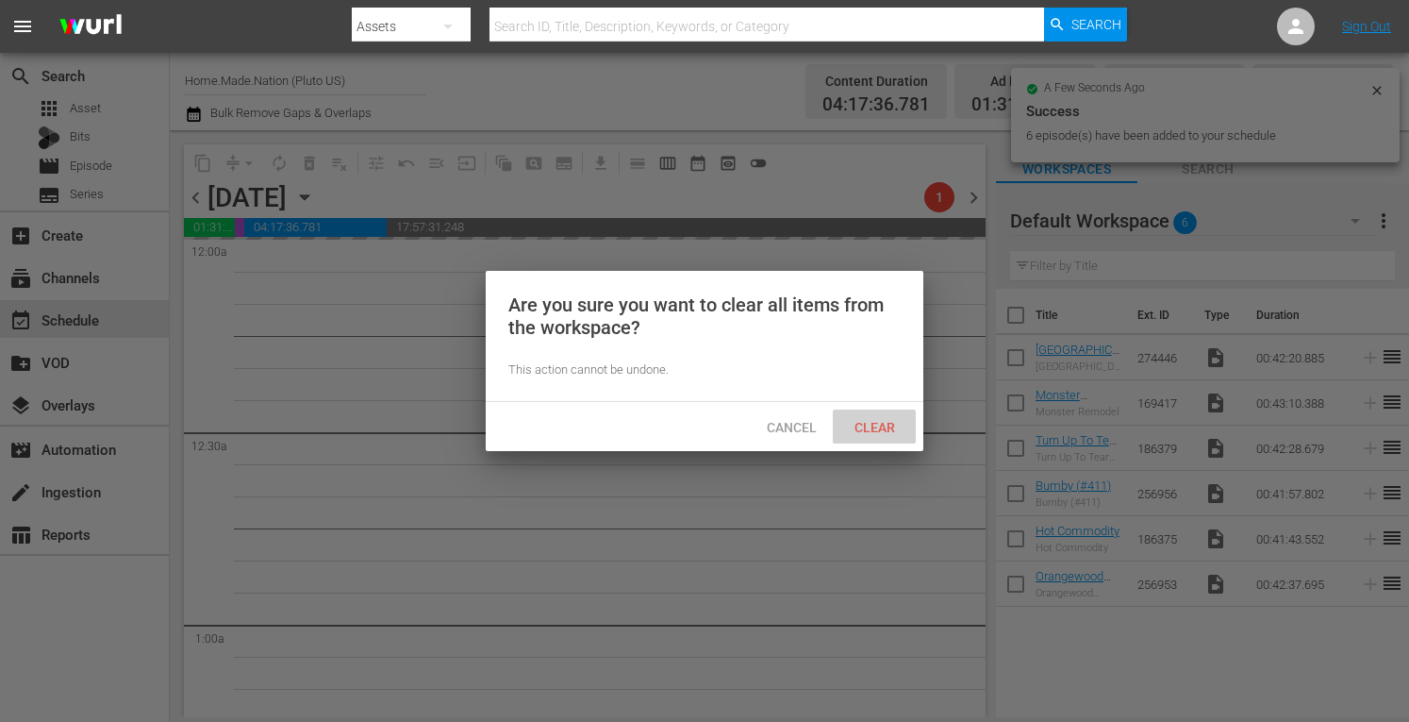
click at [862, 427] on span "Clear" at bounding box center [875, 427] width 71 height 15
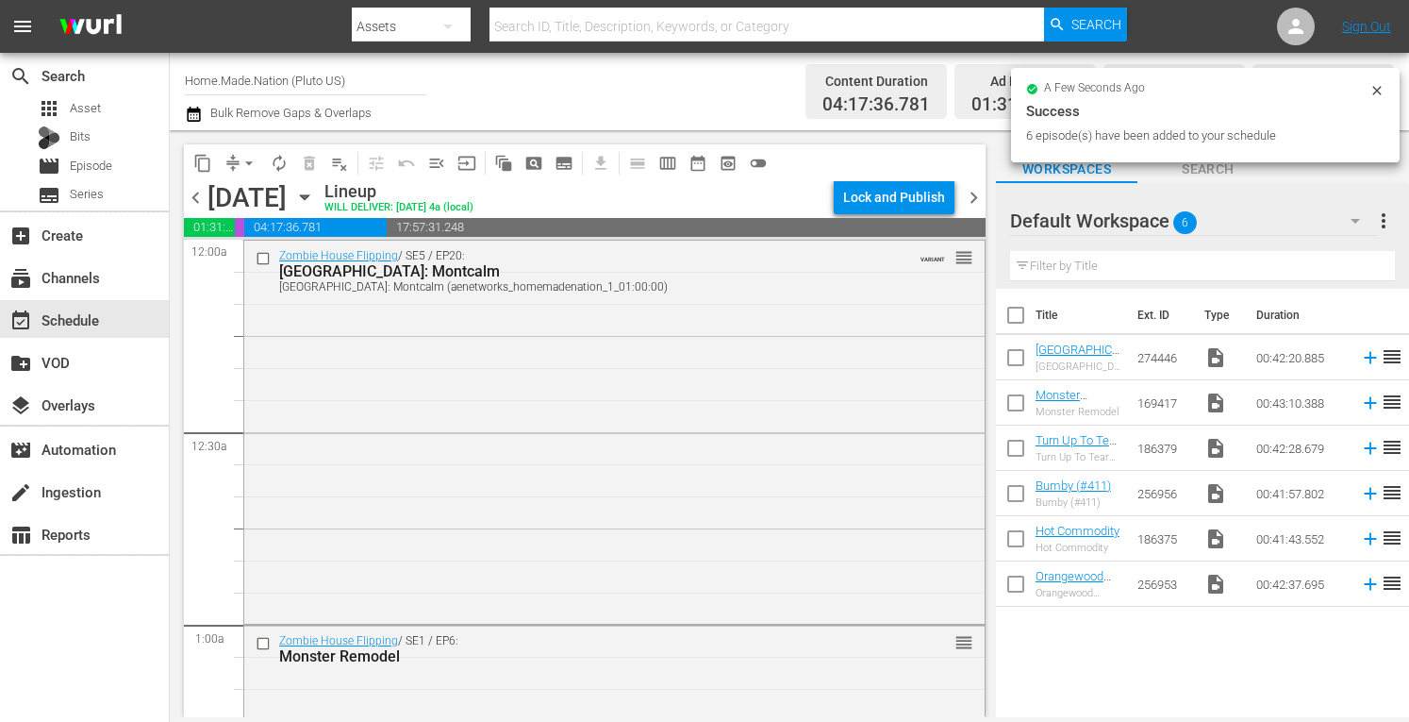
click at [975, 193] on span "chevron_right" at bounding box center [974, 198] width 24 height 24
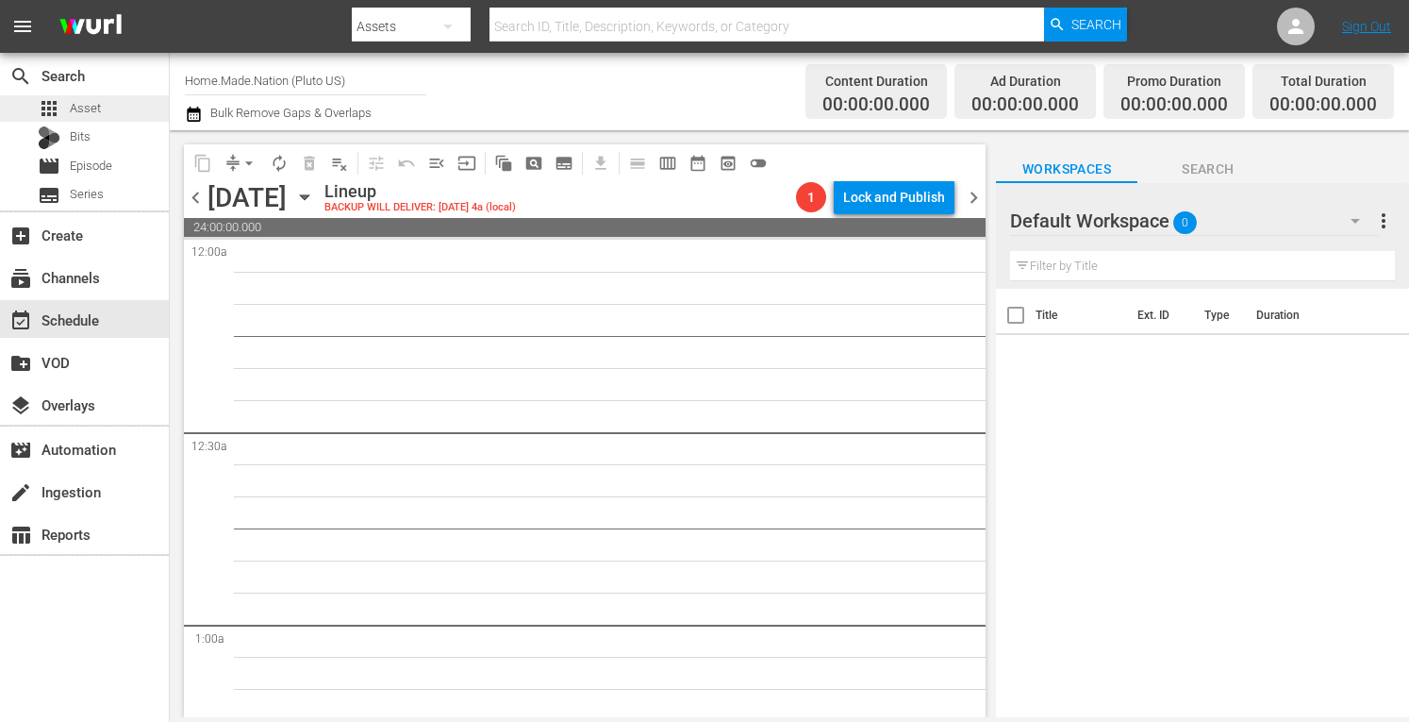
click at [88, 105] on span "Asset" at bounding box center [85, 108] width 31 height 19
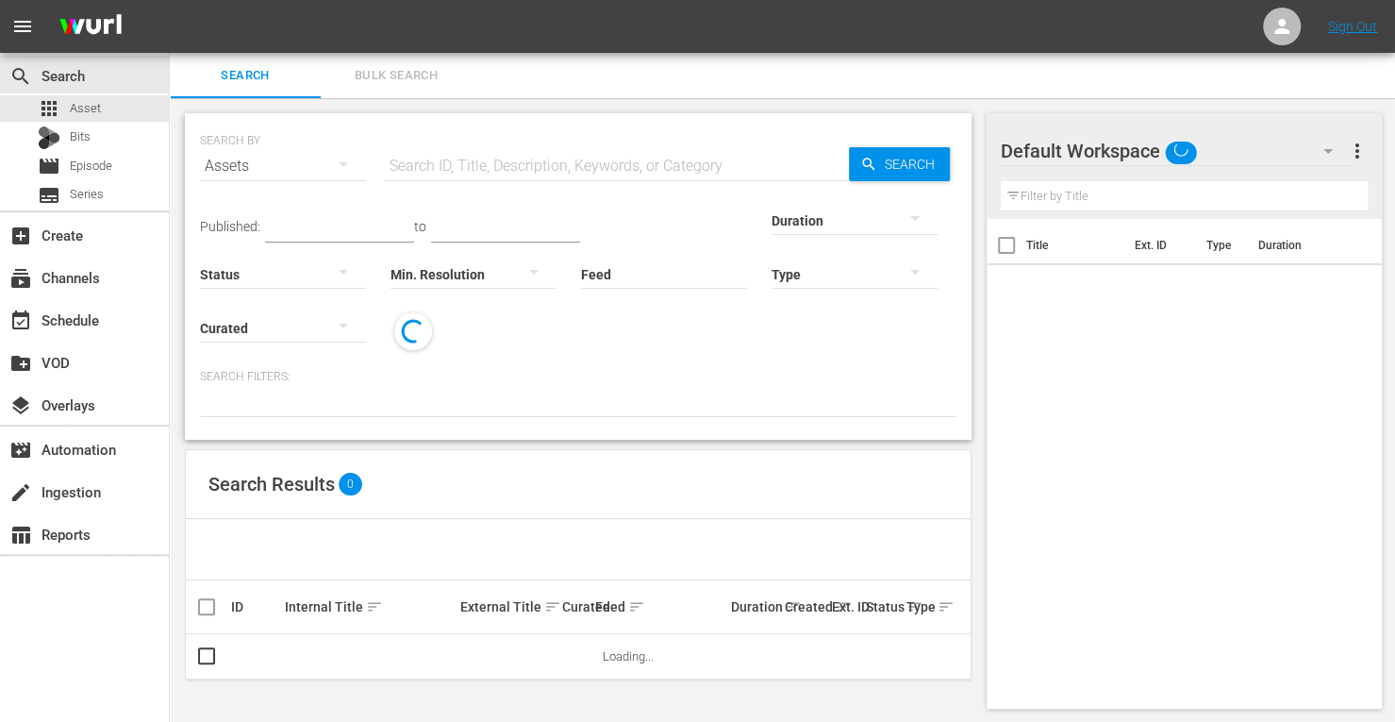
click at [401, 69] on span "Bulk Search" at bounding box center [396, 76] width 128 height 22
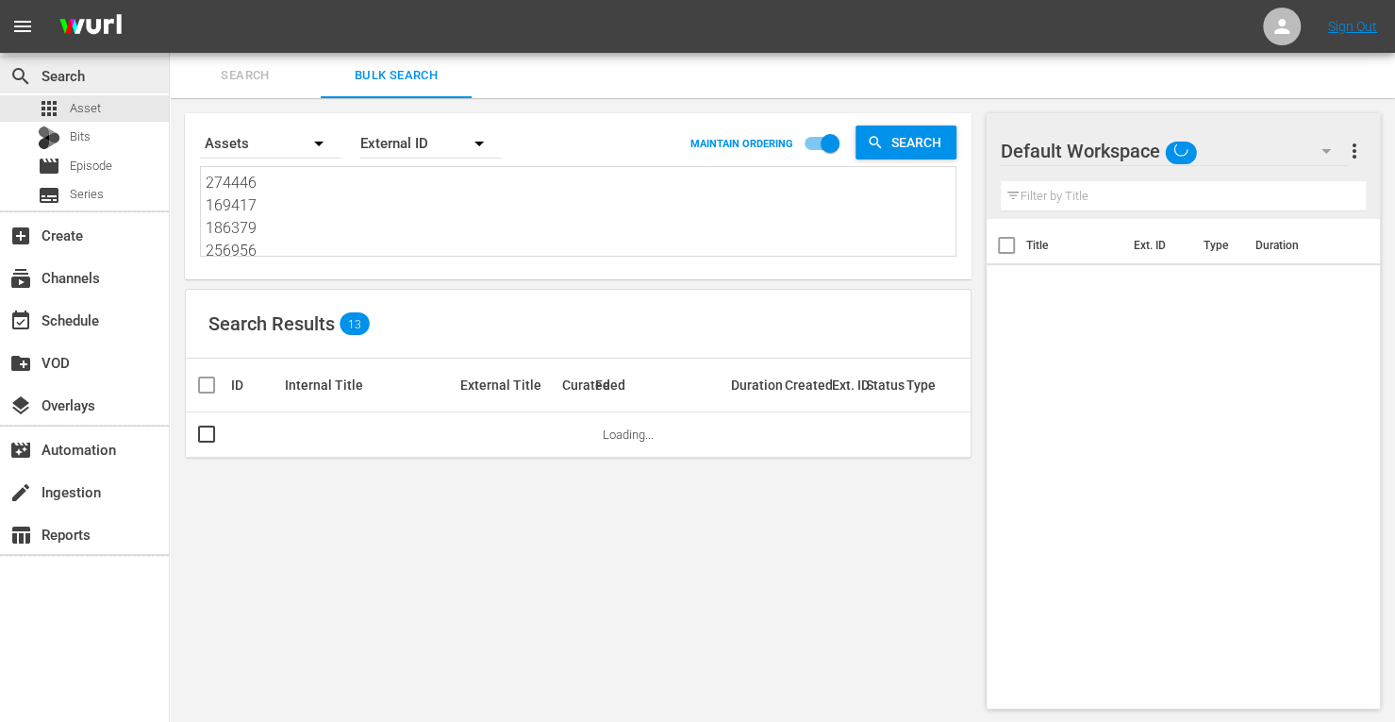
drag, startPoint x: 285, startPoint y: 245, endPoint x: 108, endPoint y: 58, distance: 257.6
click at [170, 0] on div "search Search apps Asset Bits movie Episode subtitles Series add_box Create sub…" at bounding box center [782, 0] width 1225 height 0
type textarea "186375 256953"
drag, startPoint x: 287, startPoint y: 243, endPoint x: 101, endPoint y: 2, distance: 304.7
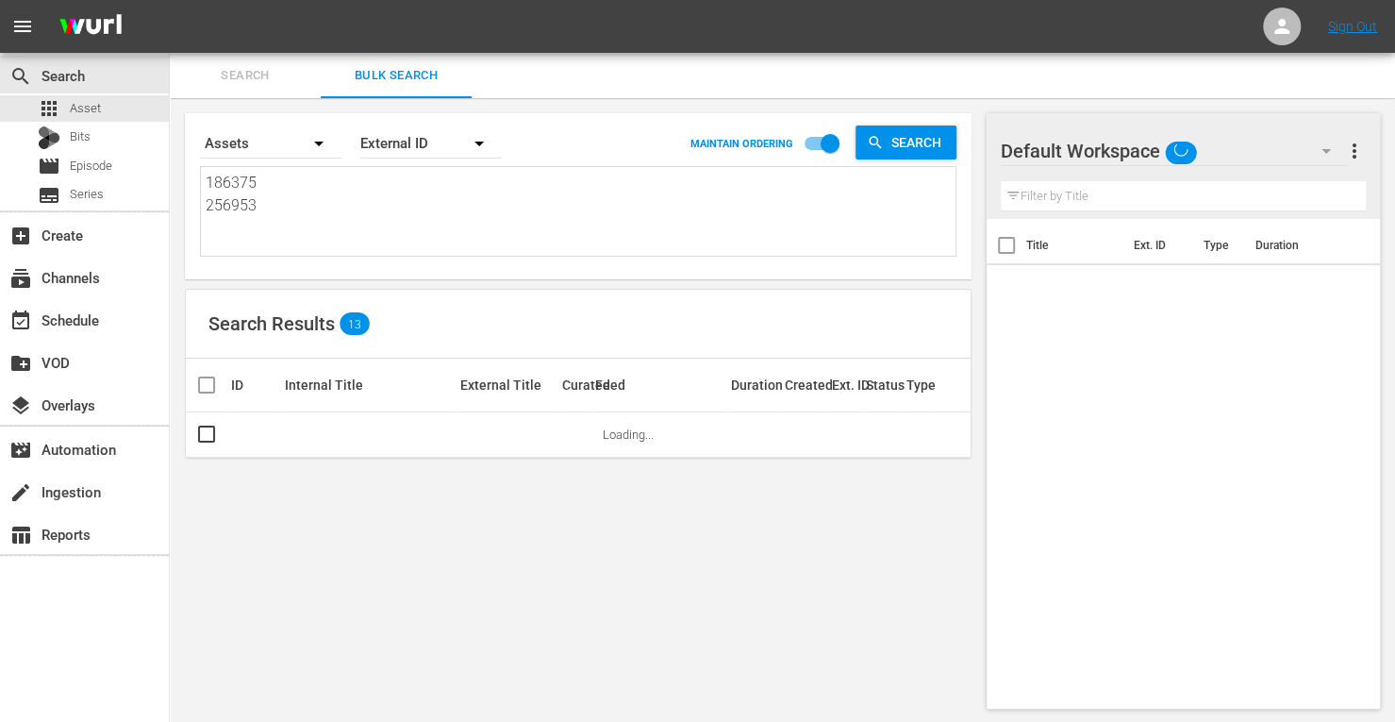
click at [101, 2] on div "menu Sign Out search Search apps Asset Bits movie Episode subtitles Series add_…" at bounding box center [697, 362] width 1395 height 724
paste textarea "268934 212748 274445 274448 186378 186384"
type textarea "268934 212748 274445 274448 186378 186384"
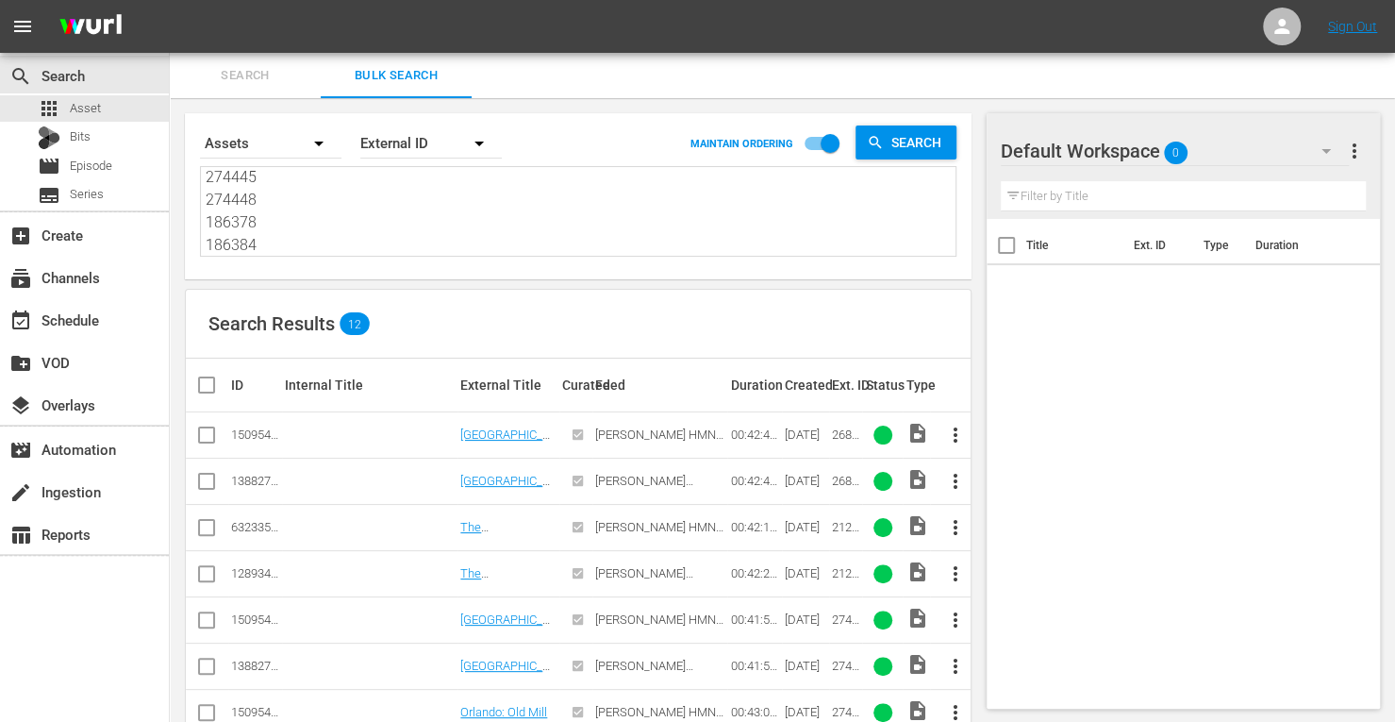
type textarea "268934 212748 274445 274448 186378 186384"
click at [208, 435] on input "checkbox" at bounding box center [206, 438] width 23 height 23
checkbox input "true"
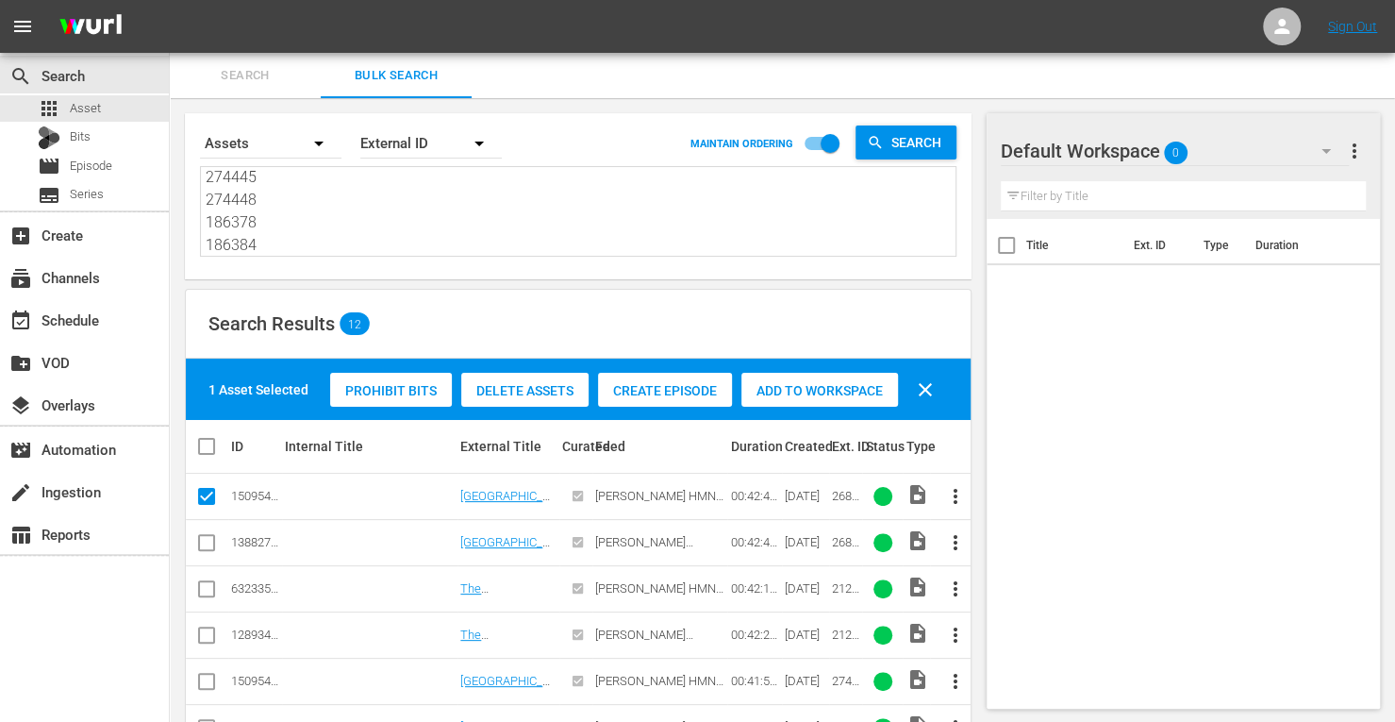
scroll to position [50, 0]
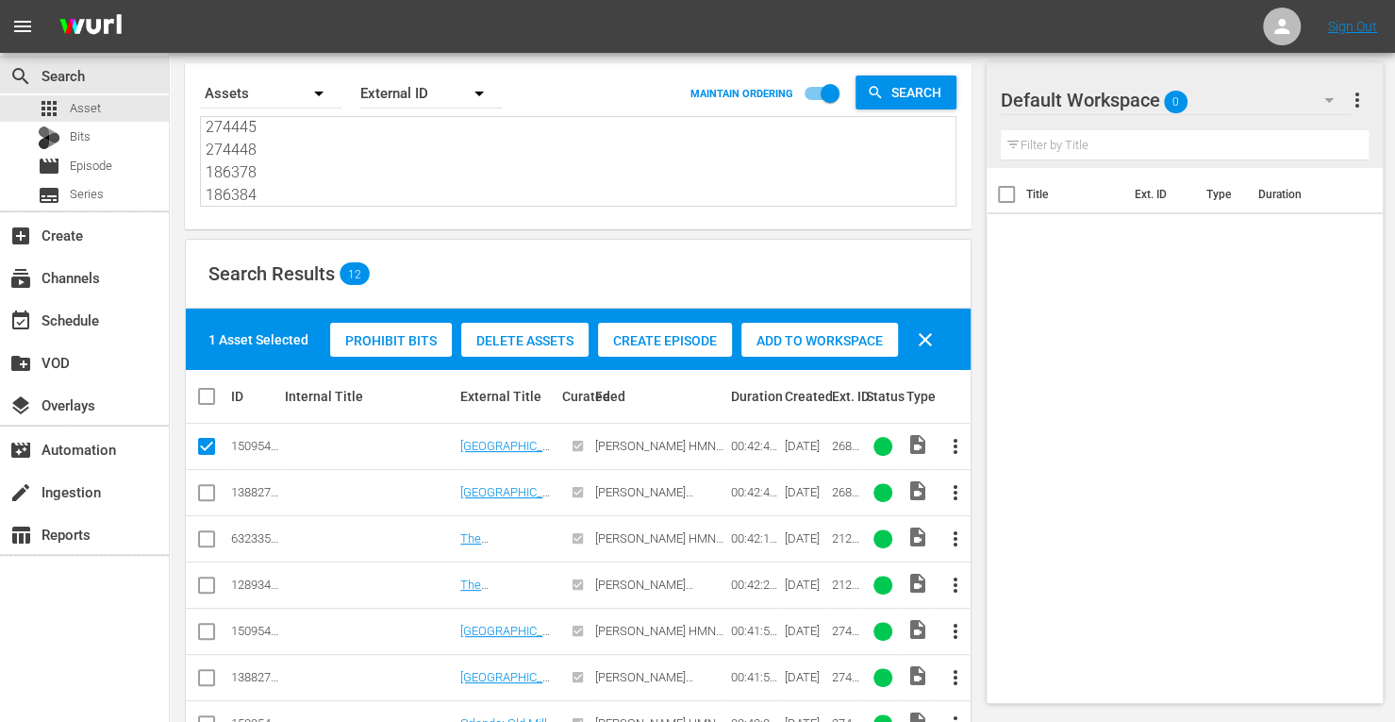
click at [210, 541] on input "checkbox" at bounding box center [206, 542] width 23 height 23
checkbox input "true"
click at [211, 624] on input "checkbox" at bounding box center [206, 635] width 23 height 23
checkbox input "true"
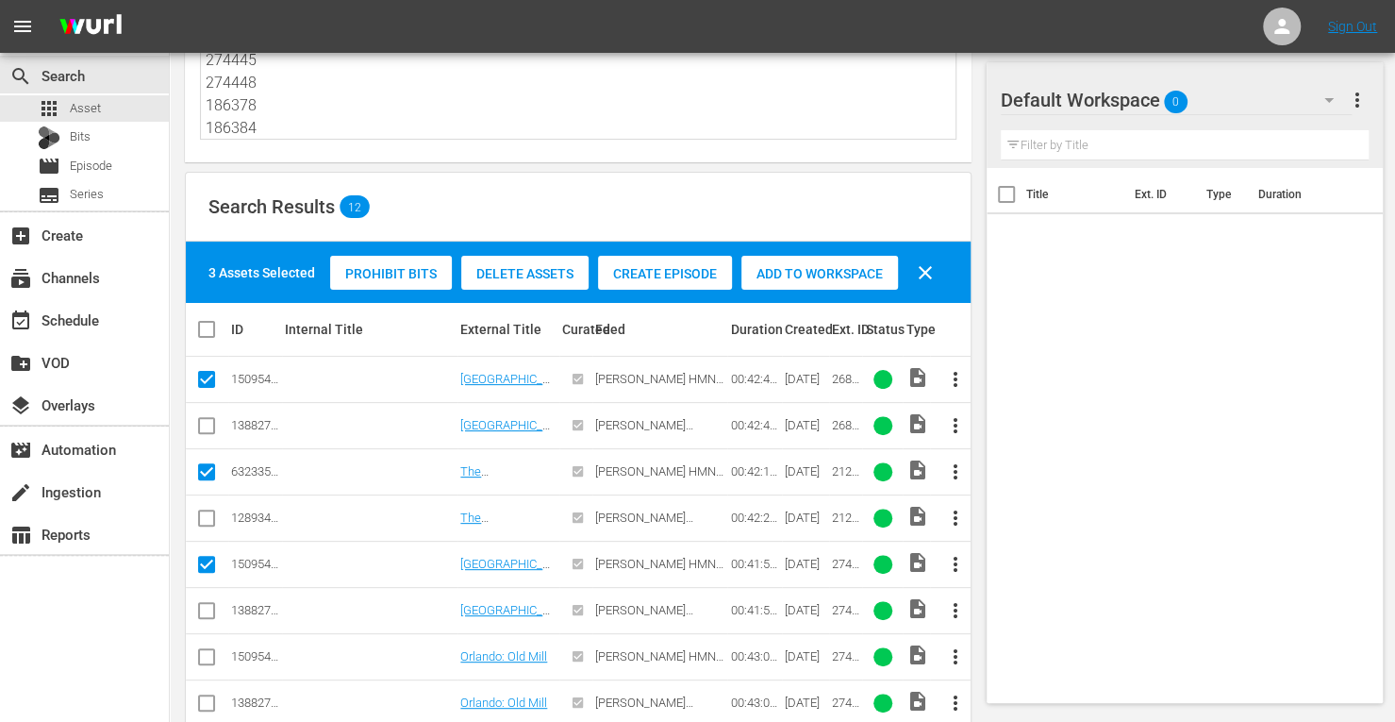
scroll to position [118, 0]
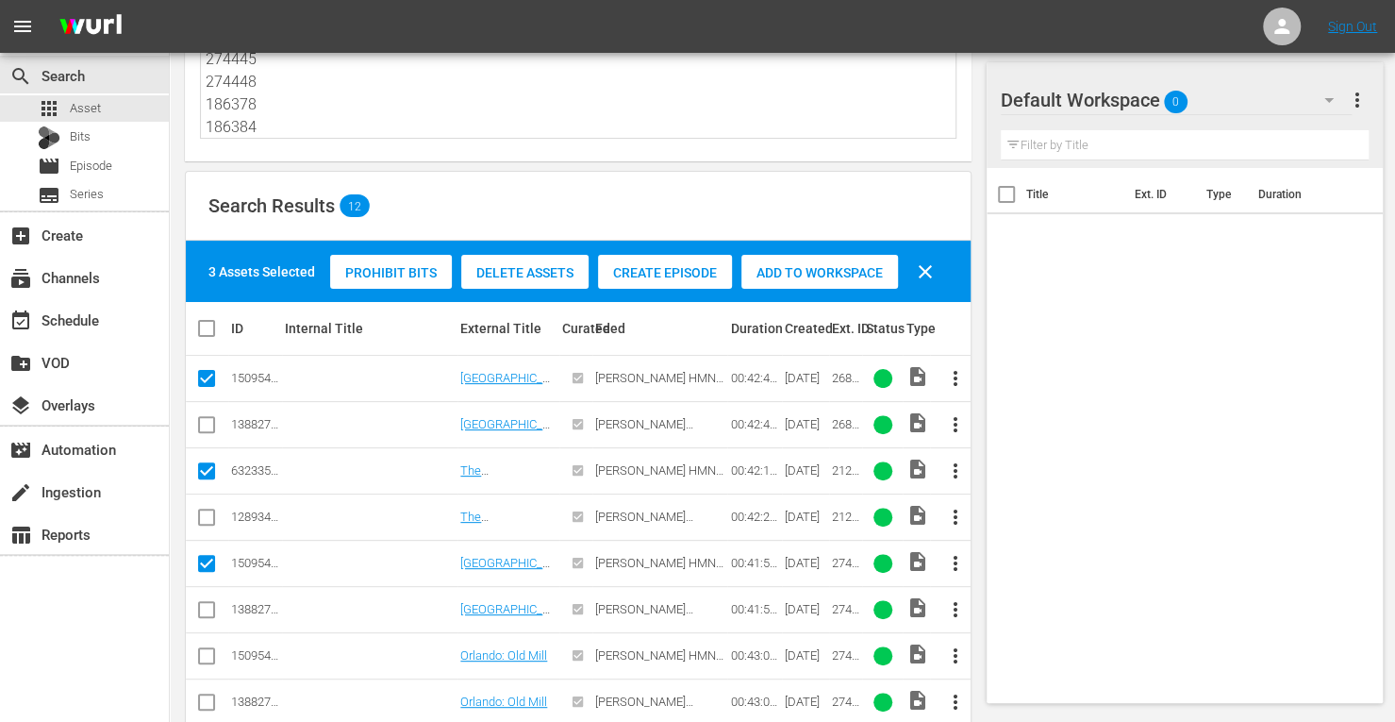
click at [206, 658] on input "checkbox" at bounding box center [206, 659] width 23 height 23
checkbox input "true"
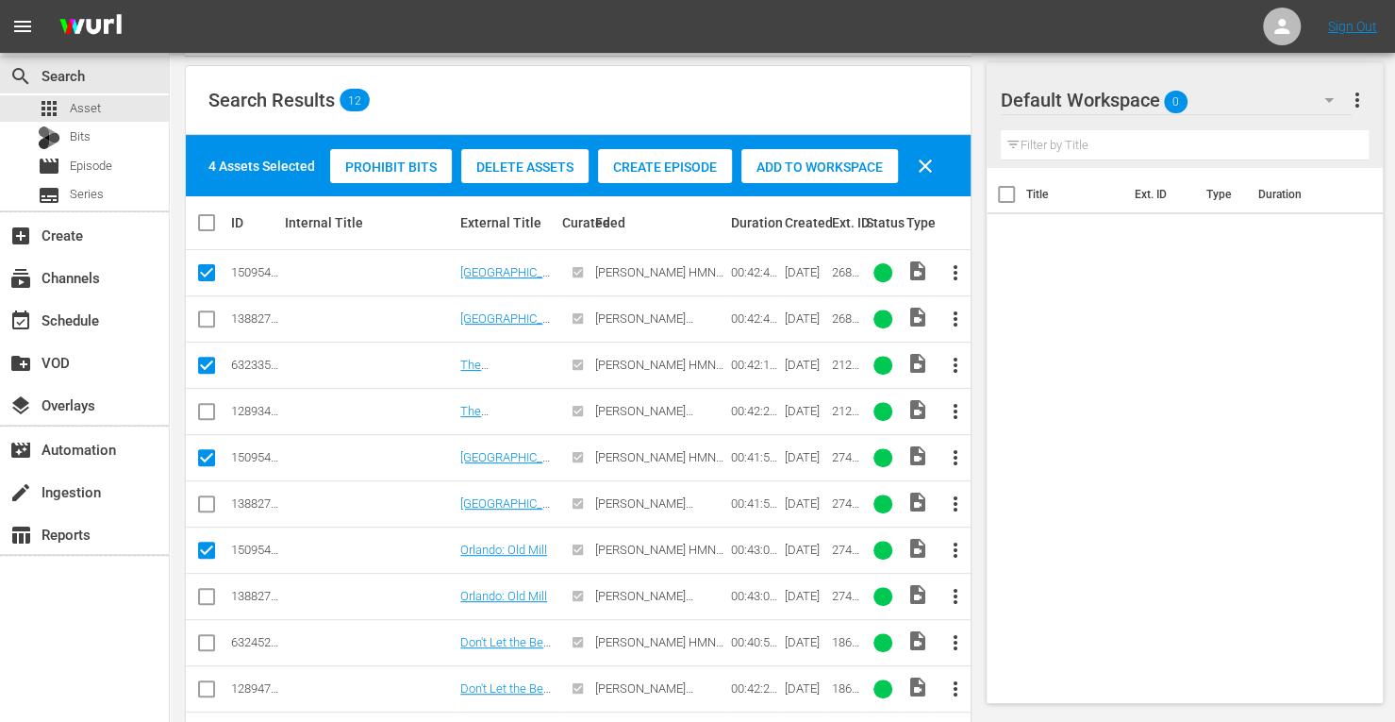
click at [206, 641] on input "checkbox" at bounding box center [206, 646] width 23 height 23
checkbox input "true"
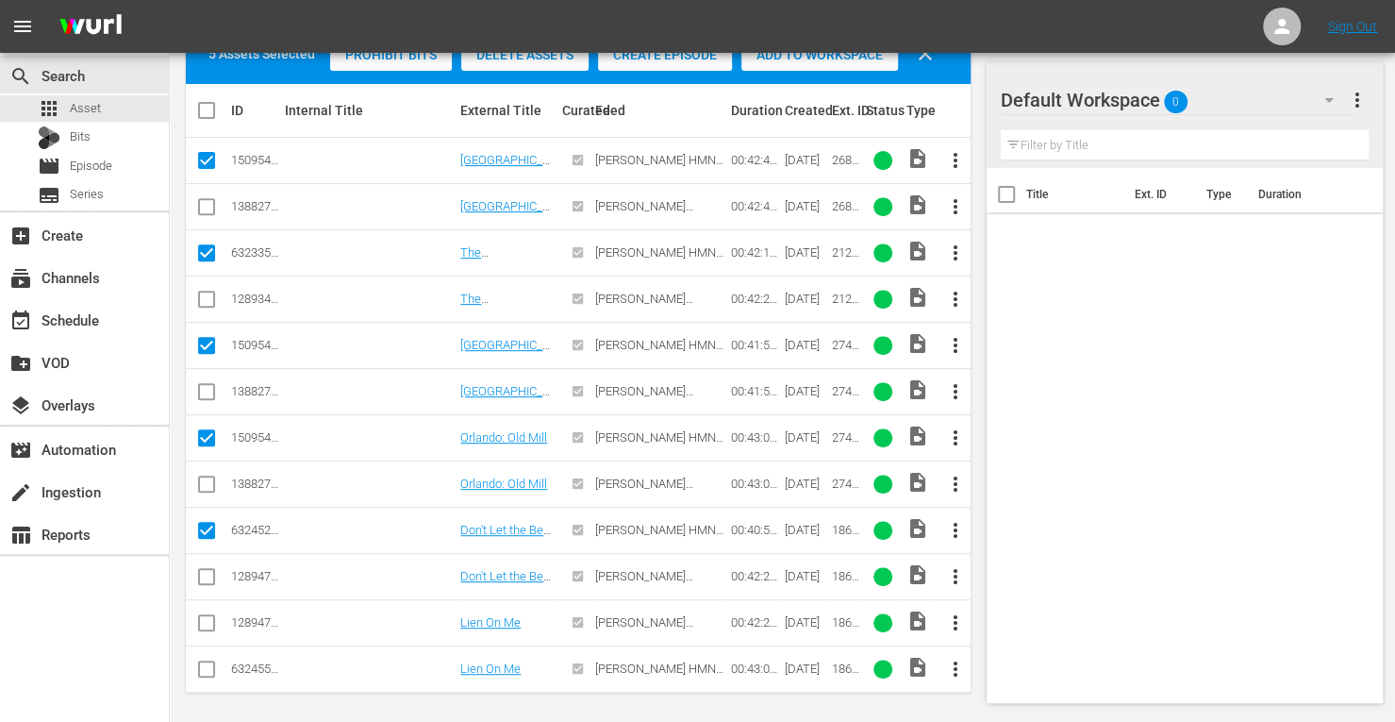
click at [209, 667] on input "checkbox" at bounding box center [206, 672] width 23 height 23
checkbox input "true"
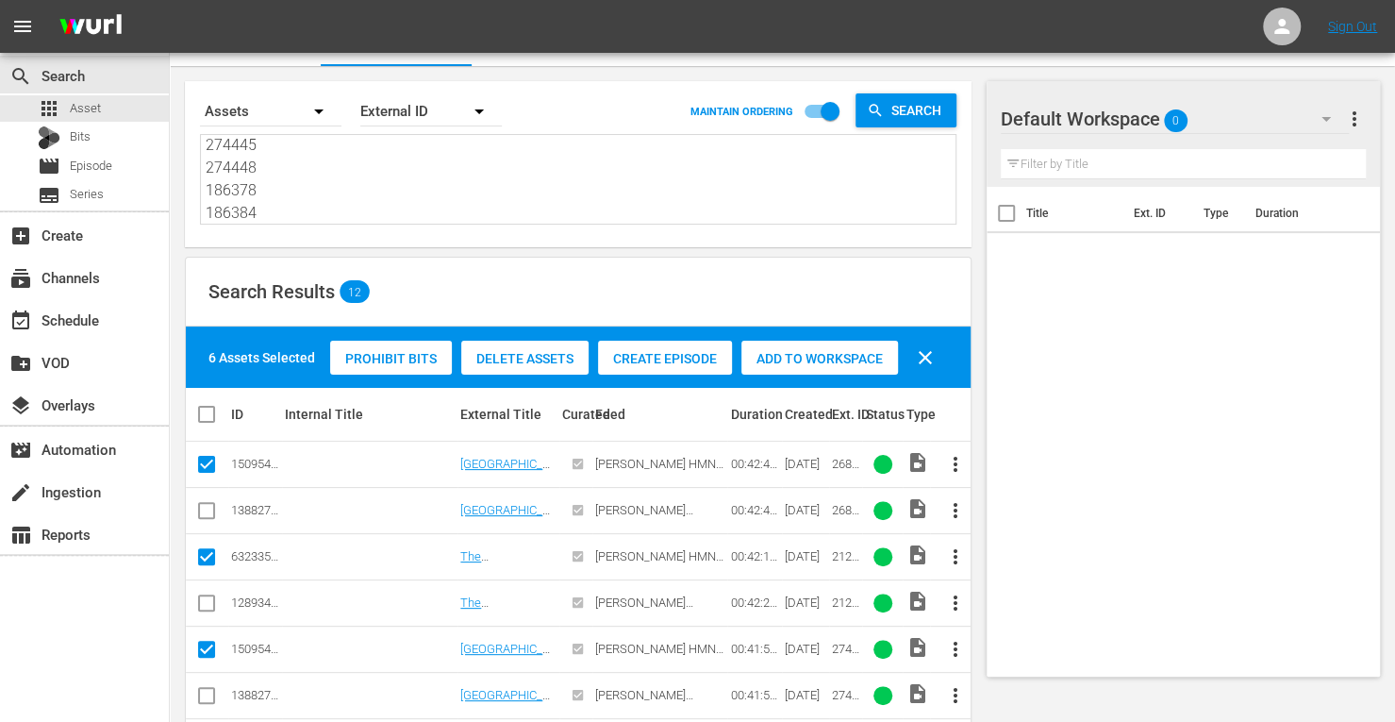
click at [805, 355] on span "Add to Workspace" at bounding box center [819, 358] width 157 height 15
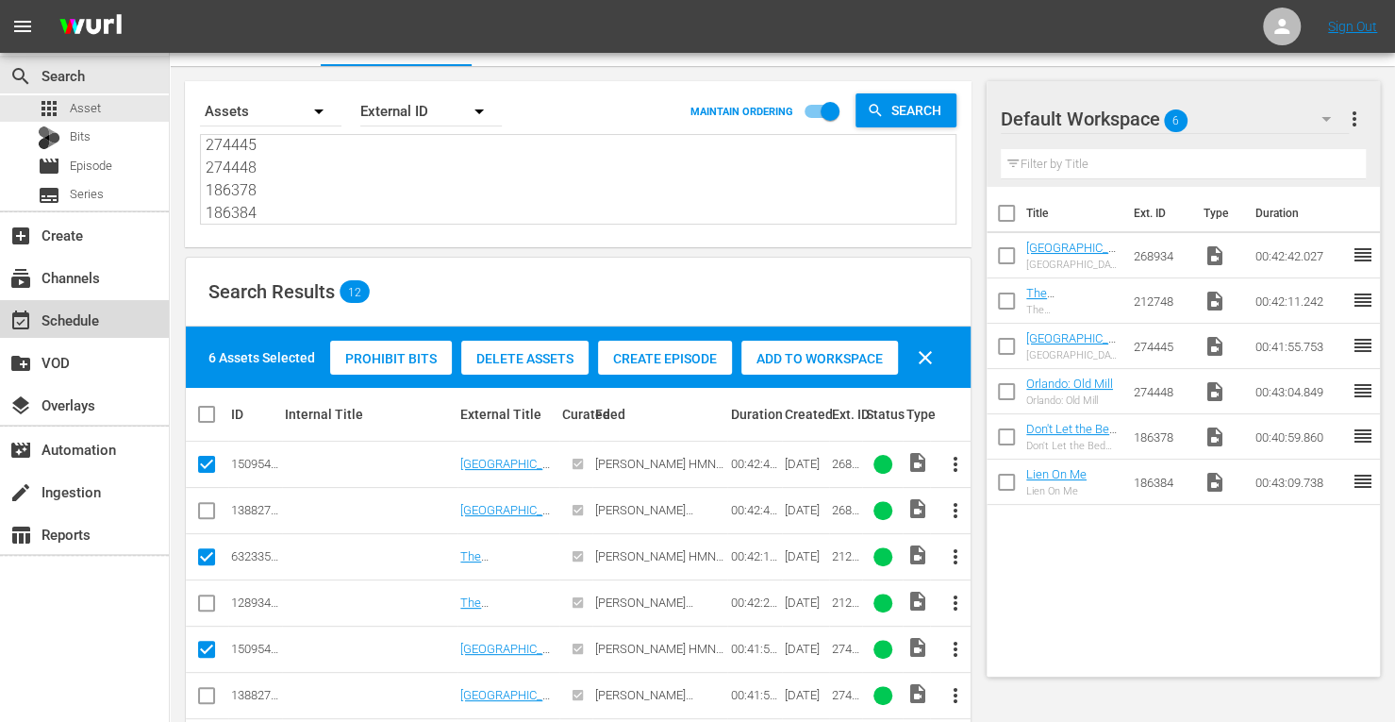
click at [94, 337] on div "event_available Schedule" at bounding box center [84, 319] width 169 height 38
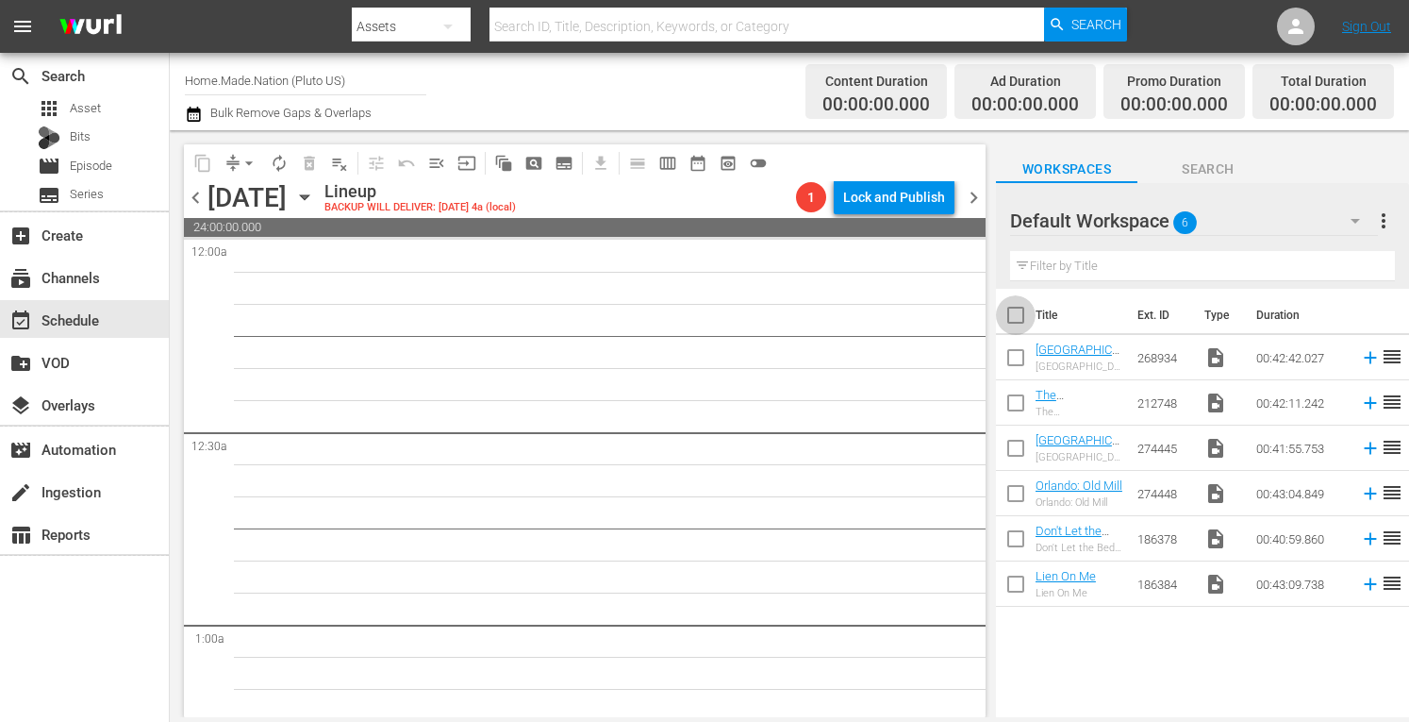
click at [1010, 317] on input "checkbox" at bounding box center [1016, 319] width 40 height 40
checkbox input "true"
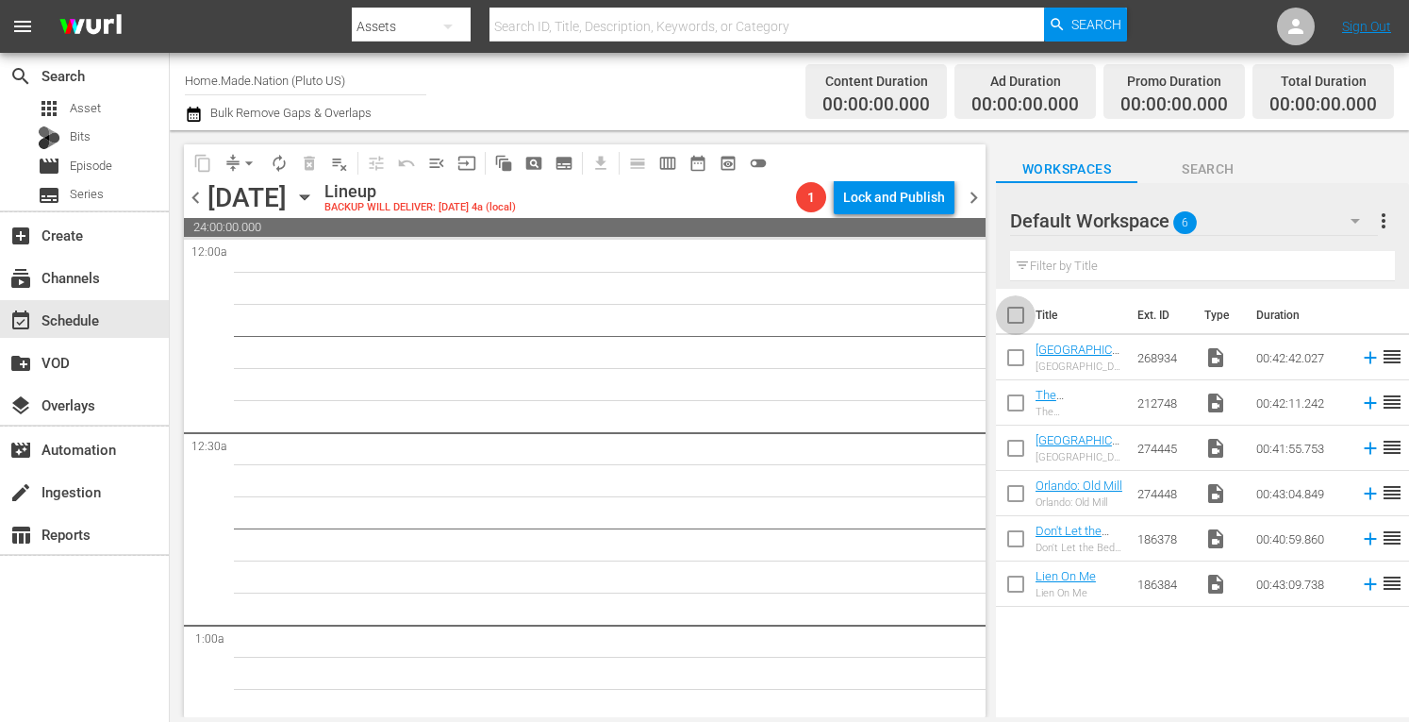
checkbox input "true"
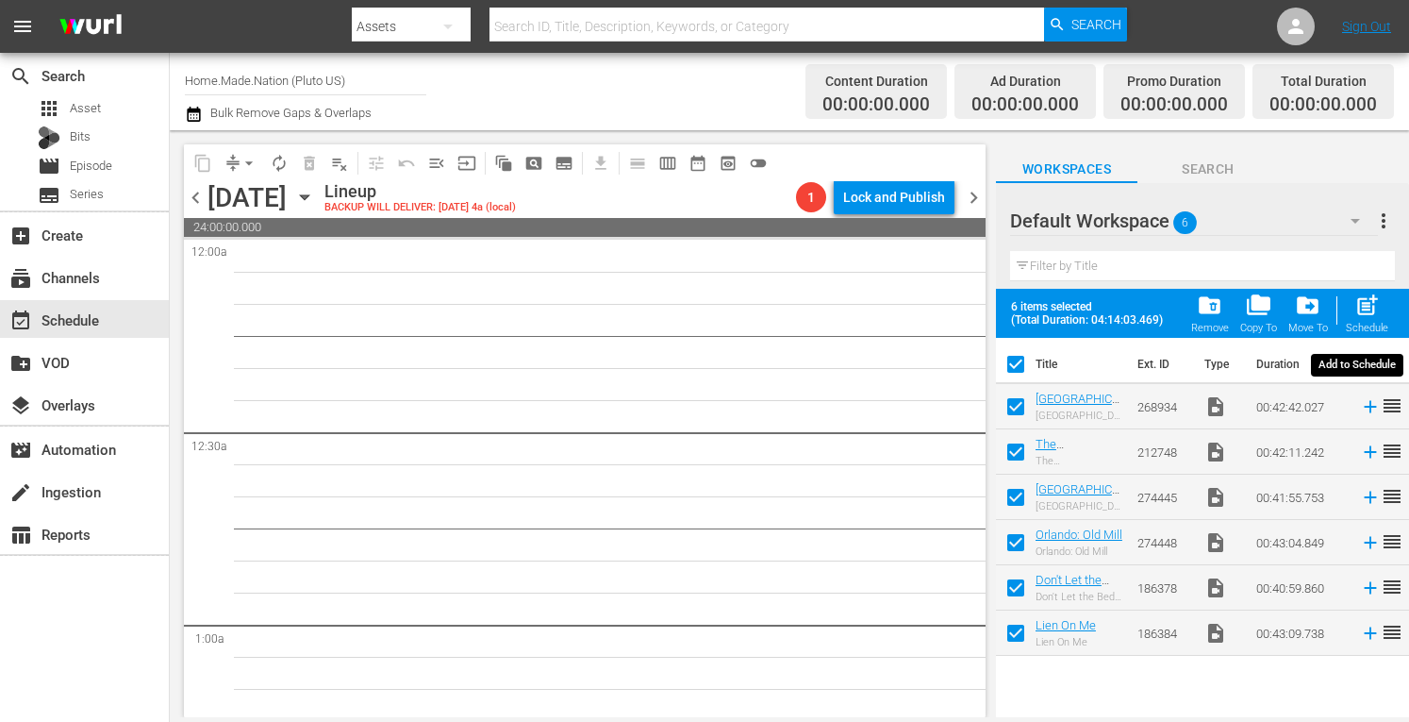
click at [1368, 311] on span "post_add" at bounding box center [1367, 304] width 25 height 25
checkbox input "false"
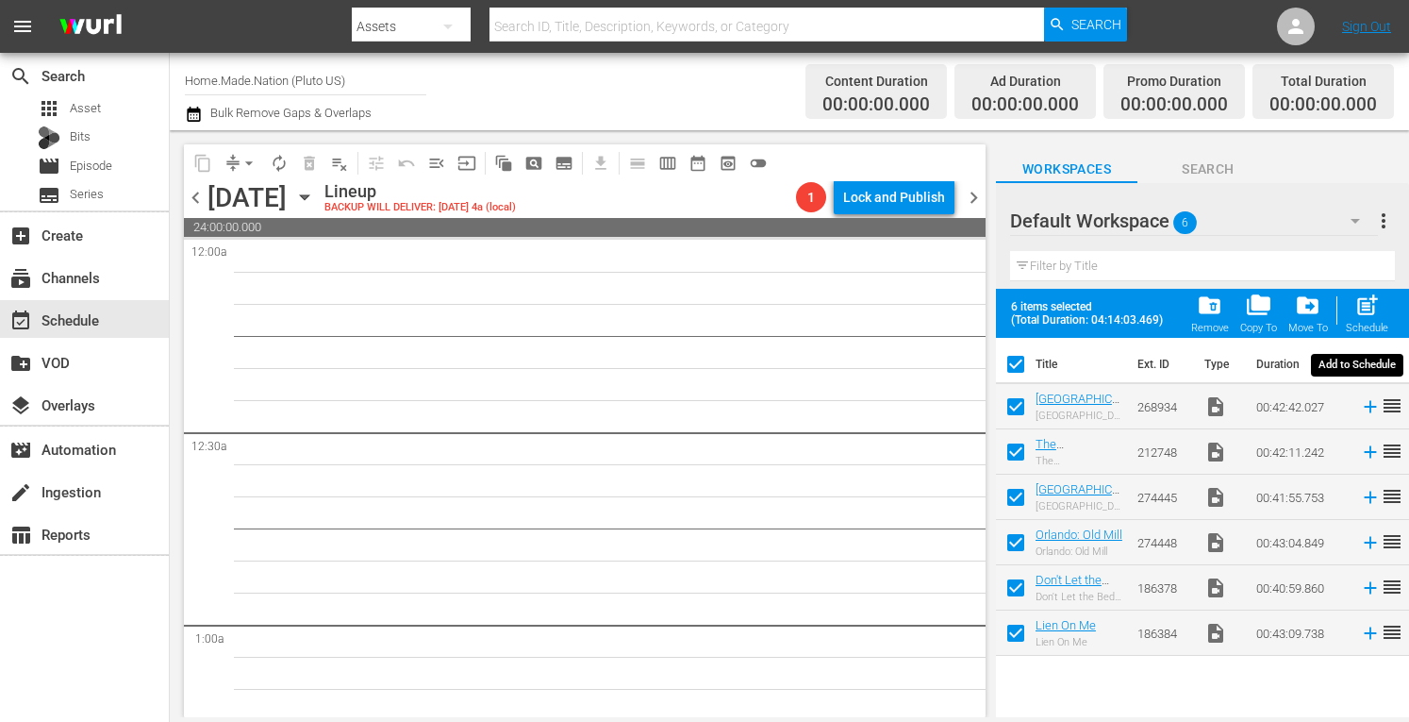
checkbox input "false"
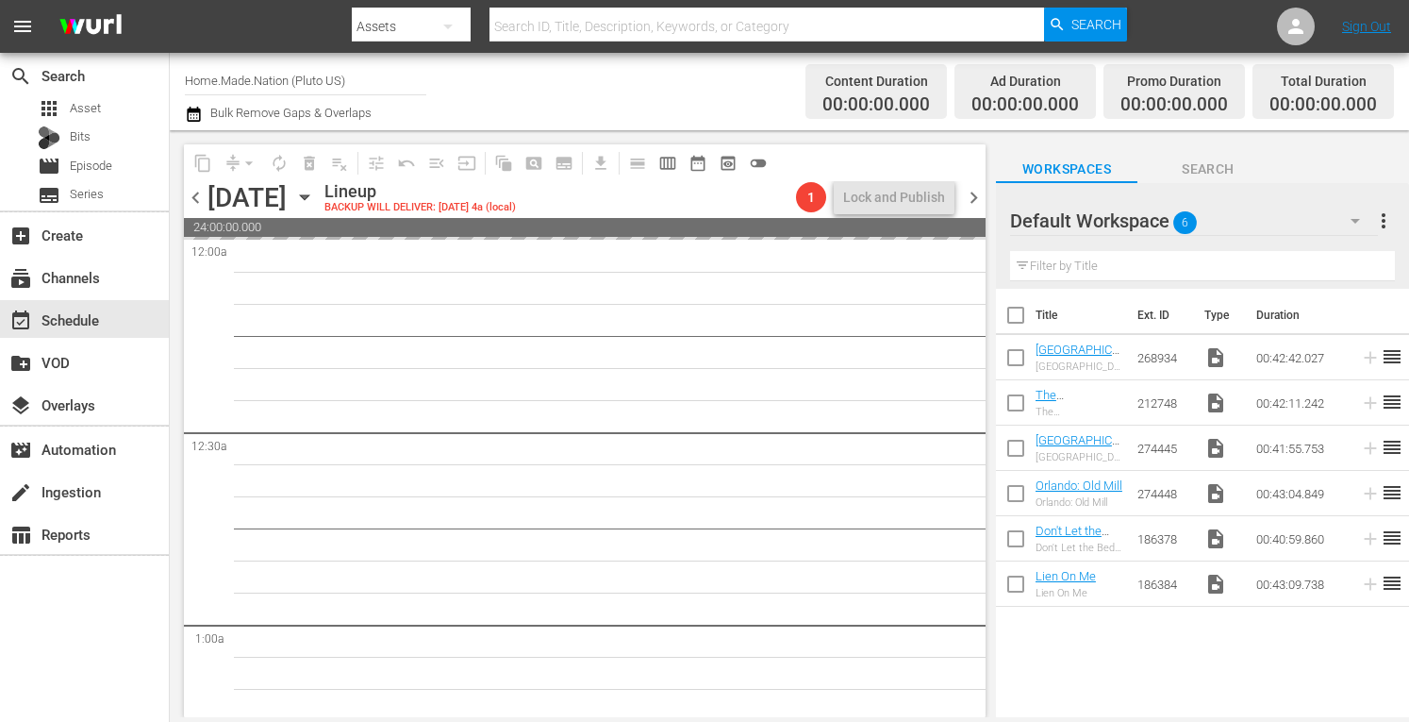
click at [1383, 220] on span "more_vert" at bounding box center [1384, 220] width 23 height 23
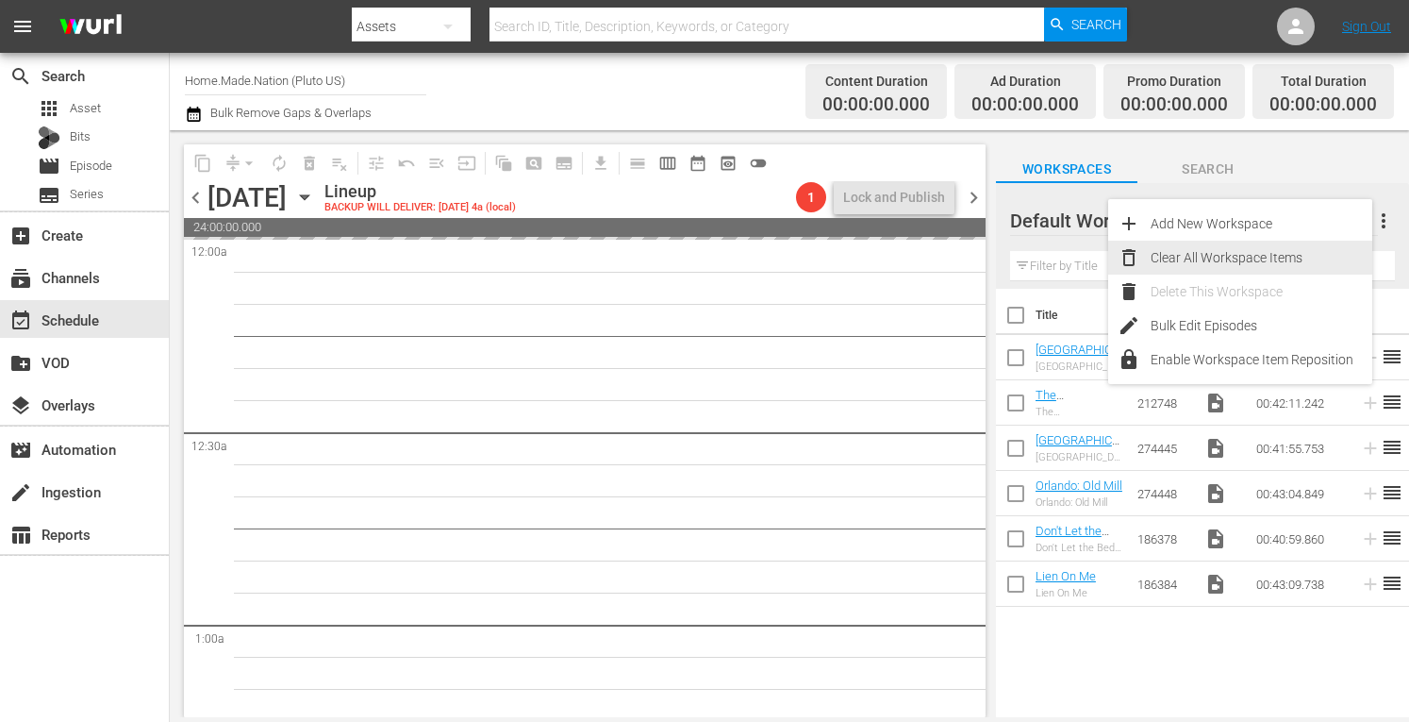
click at [1231, 264] on div "Clear All Workspace Items" at bounding box center [1262, 258] width 222 height 34
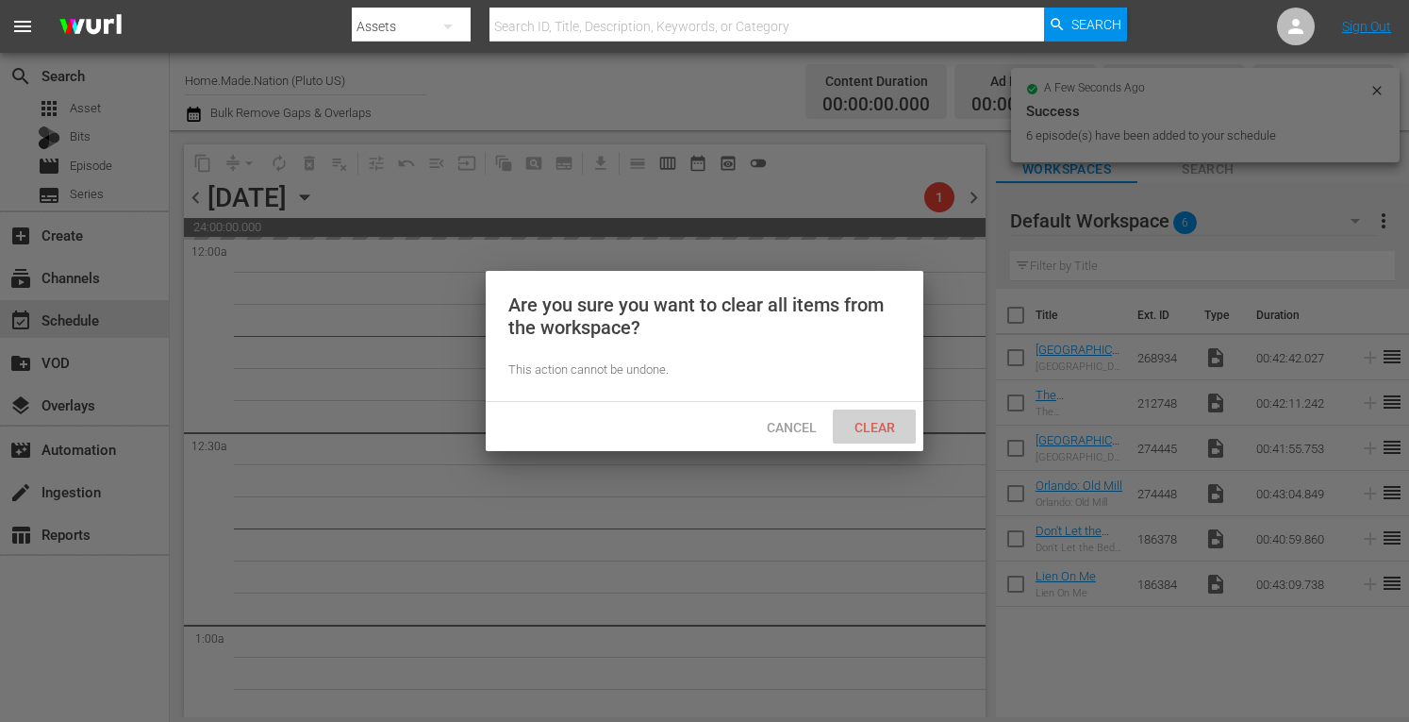
click at [860, 418] on div "Clear" at bounding box center [874, 426] width 83 height 35
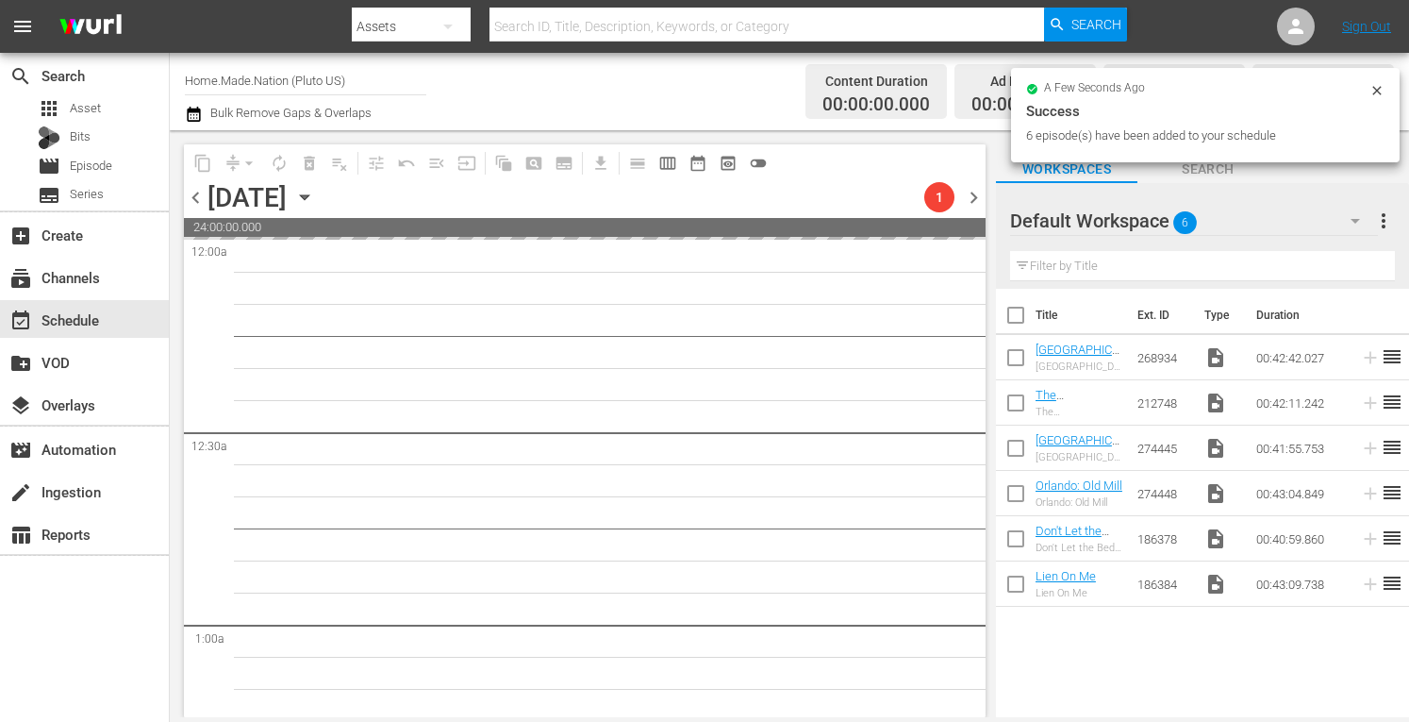
click at [970, 198] on span "chevron_right" at bounding box center [974, 198] width 24 height 24
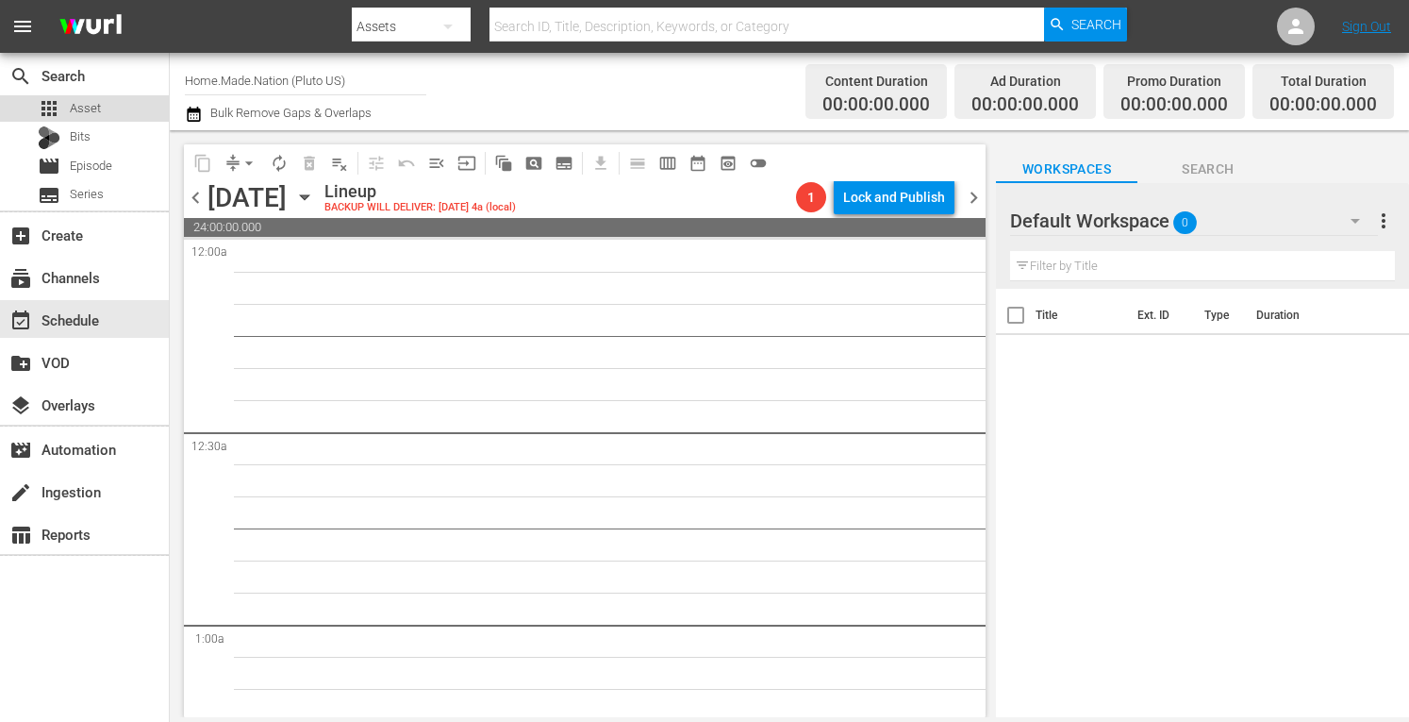
click at [92, 104] on span "Asset" at bounding box center [85, 108] width 31 height 19
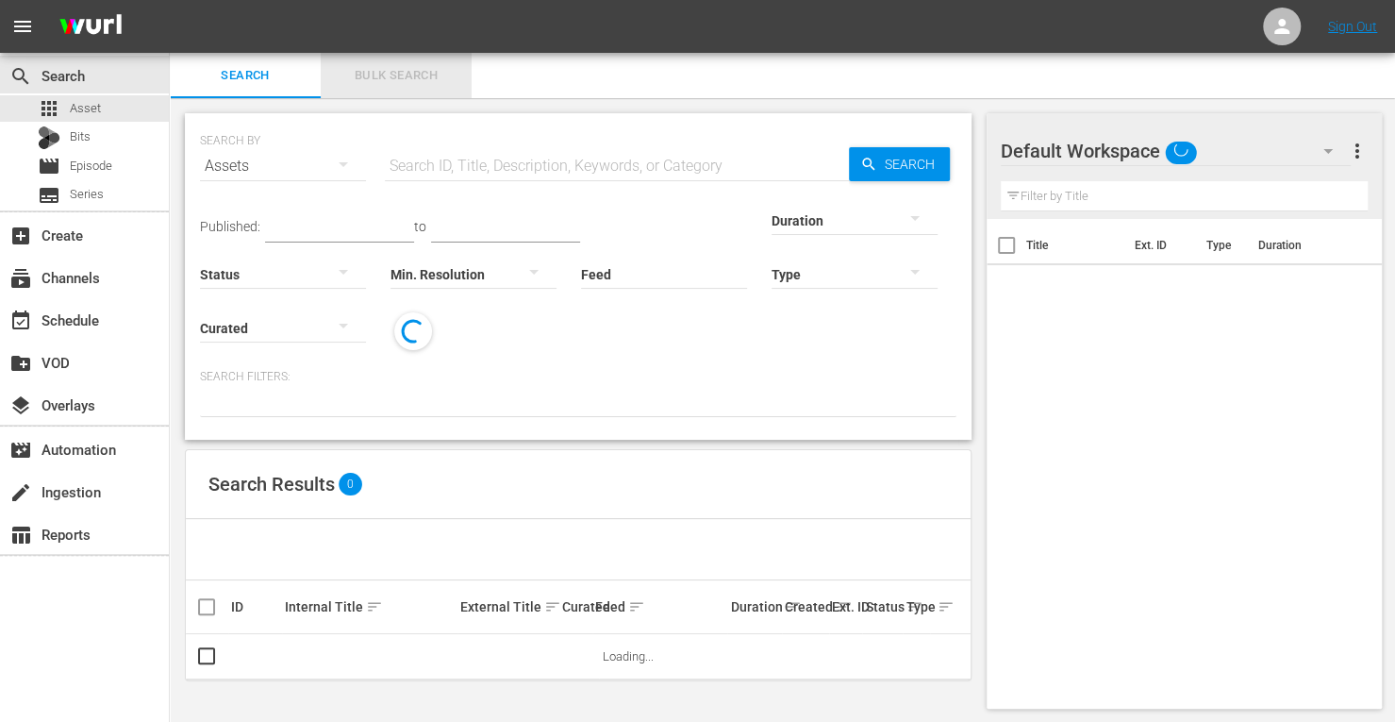
click at [409, 76] on span "Bulk Search" at bounding box center [396, 76] width 128 height 22
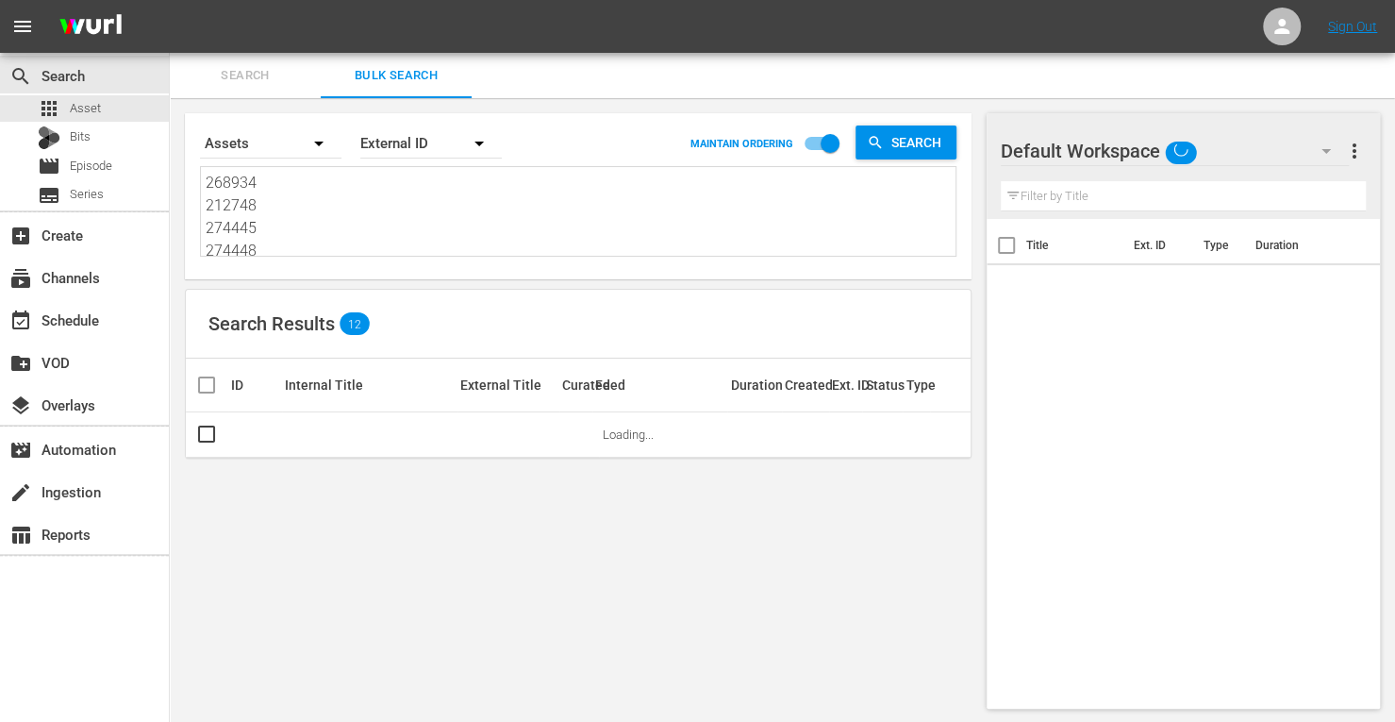
drag, startPoint x: 272, startPoint y: 244, endPoint x: 83, endPoint y: -44, distance: 344.8
click at [83, 0] on html "menu Sign Out search Search apps Asset Bits movie Episode subtitles Series add_…" at bounding box center [697, 361] width 1395 height 722
type textarea "186378 186384"
drag, startPoint x: 256, startPoint y: 244, endPoint x: 118, endPoint y: 91, distance: 206.4
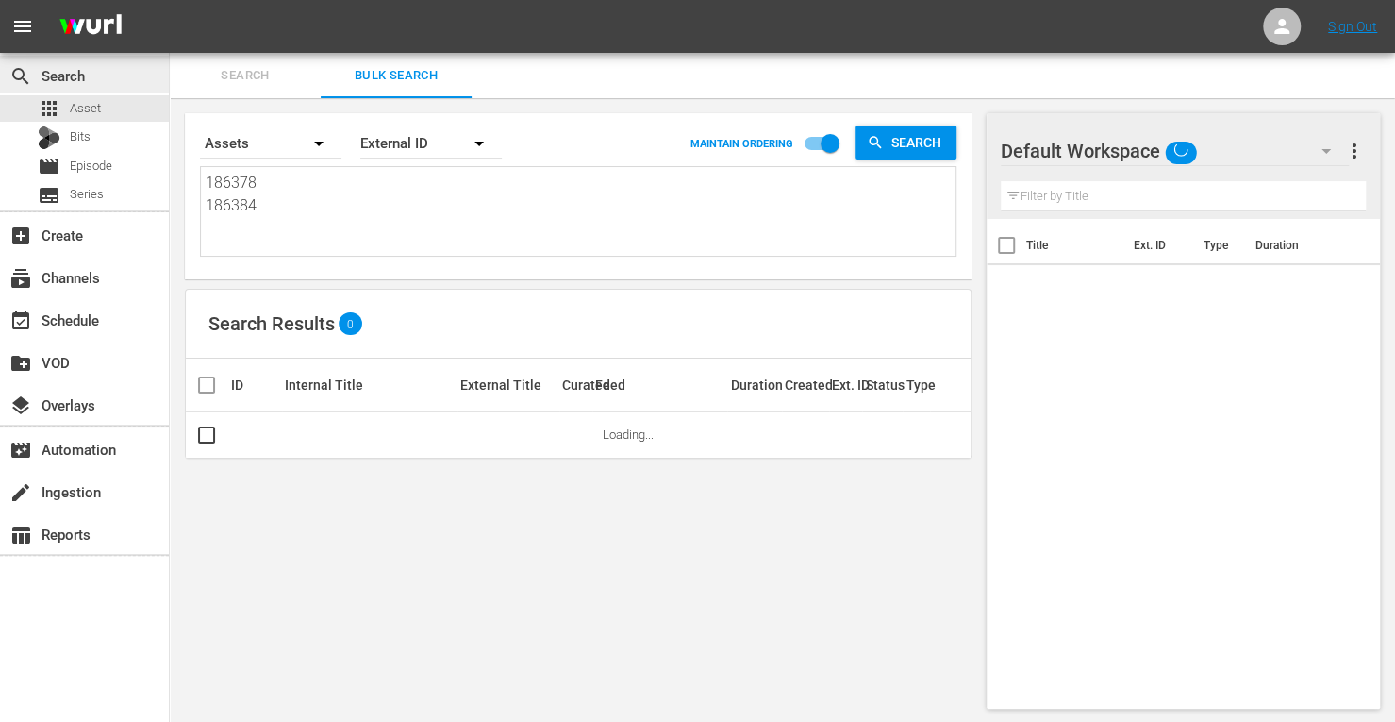
click at [170, 0] on div "search Search apps Asset Bits movie Episode subtitles Series add_box Create sub…" at bounding box center [782, 0] width 1225 height 0
paste textarea "256960 212751 256957 212749 169418 268940"
type textarea "256960 212751 256957 212749 169418 268940"
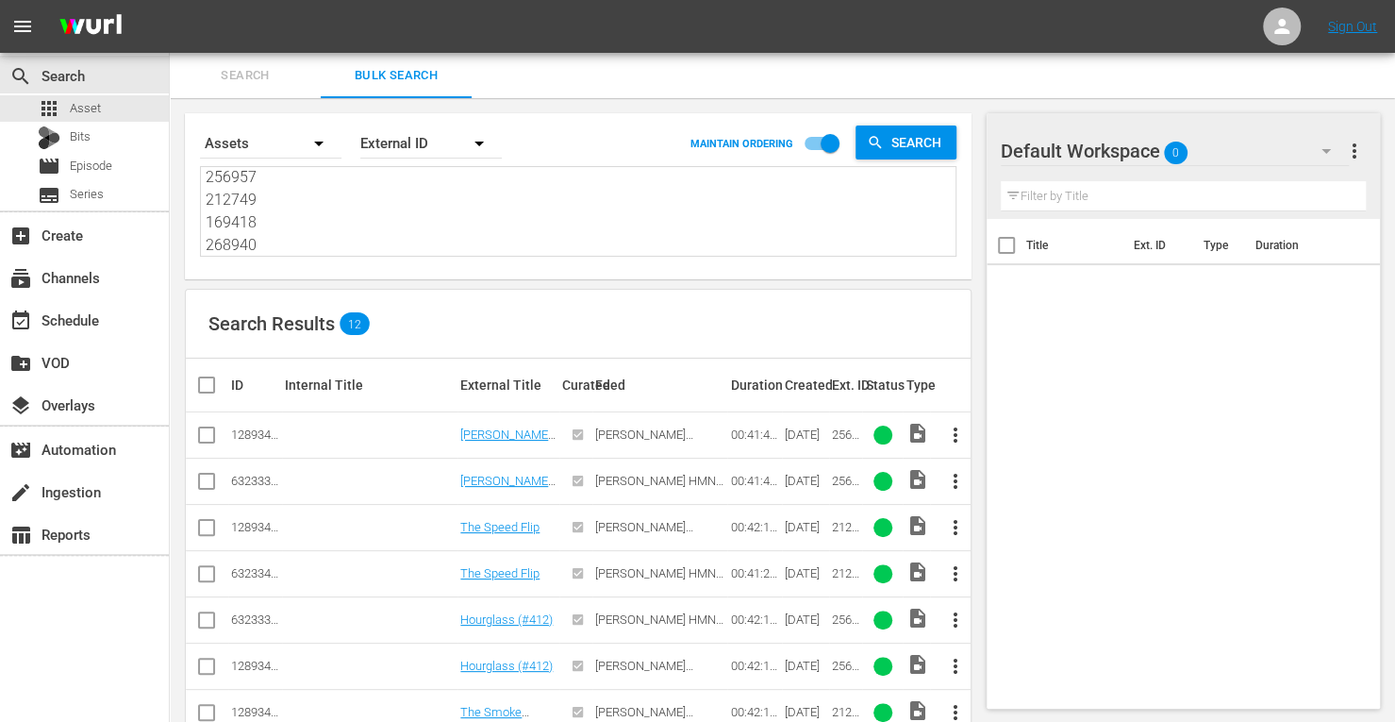
type textarea "256960 212751 256957 212749 169418 268940"
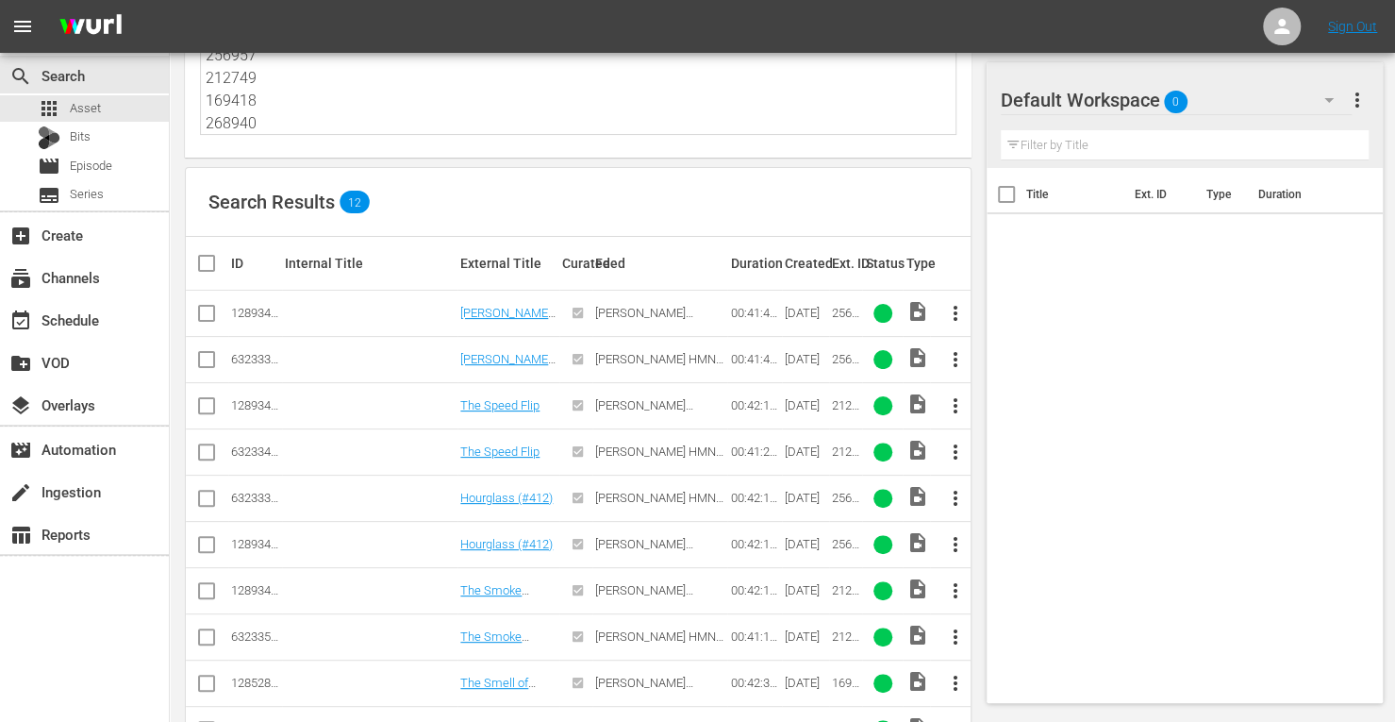
scroll to position [128, 0]
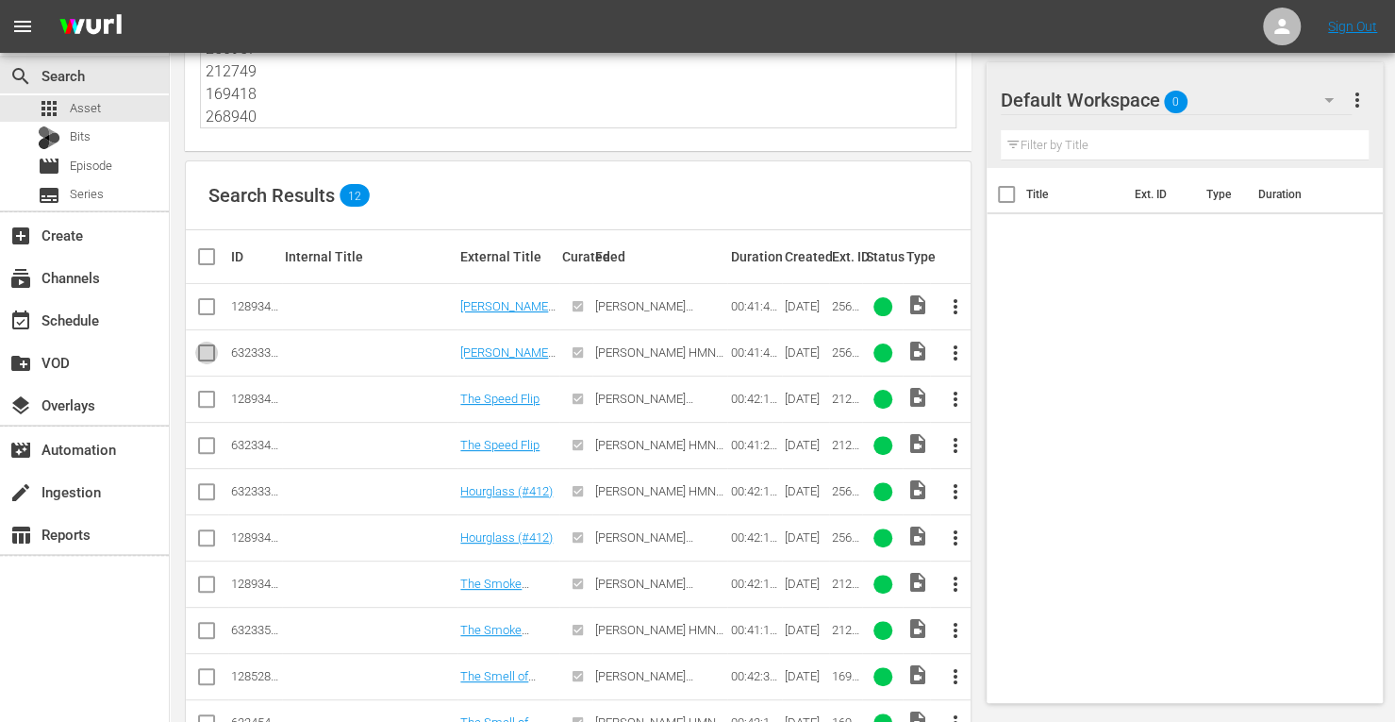
click at [203, 351] on input "checkbox" at bounding box center [206, 356] width 23 height 23
checkbox input "true"
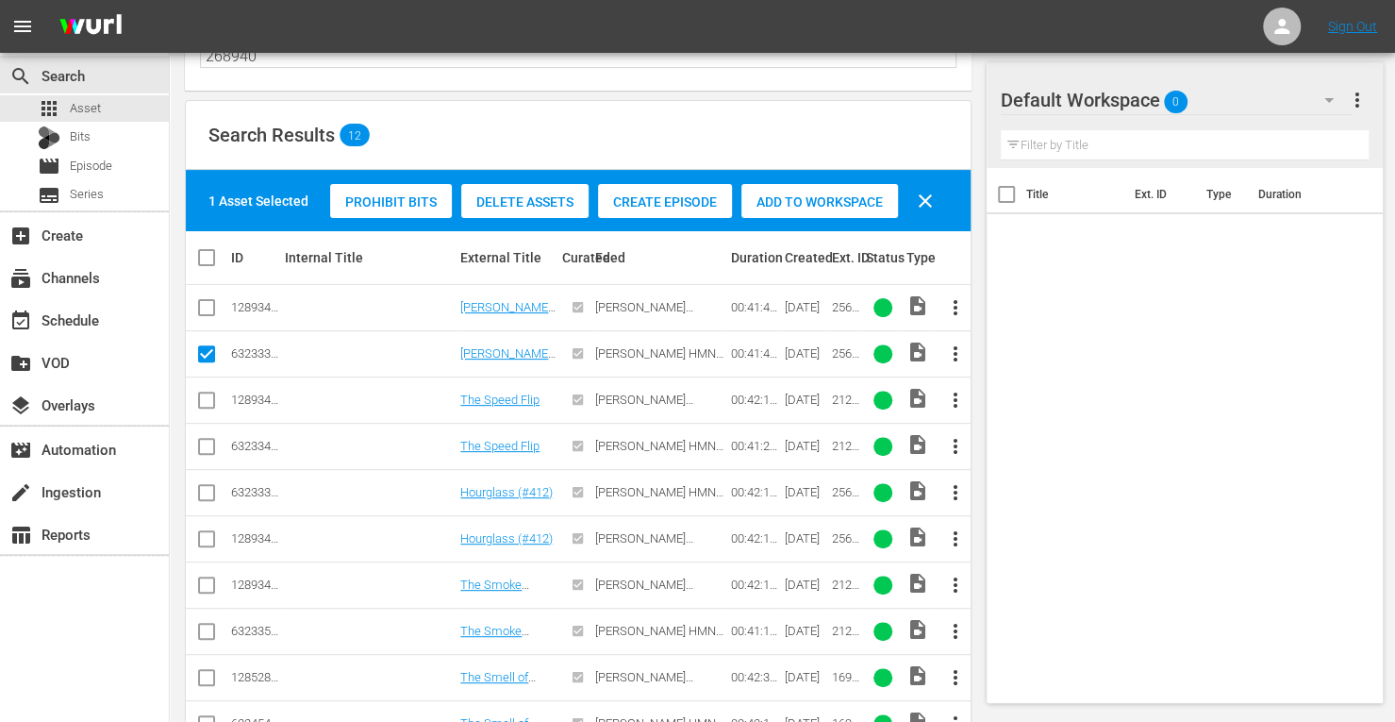
click at [204, 439] on input "checkbox" at bounding box center [206, 450] width 23 height 23
checkbox input "true"
click at [201, 488] on input "checkbox" at bounding box center [206, 496] width 23 height 23
checkbox input "true"
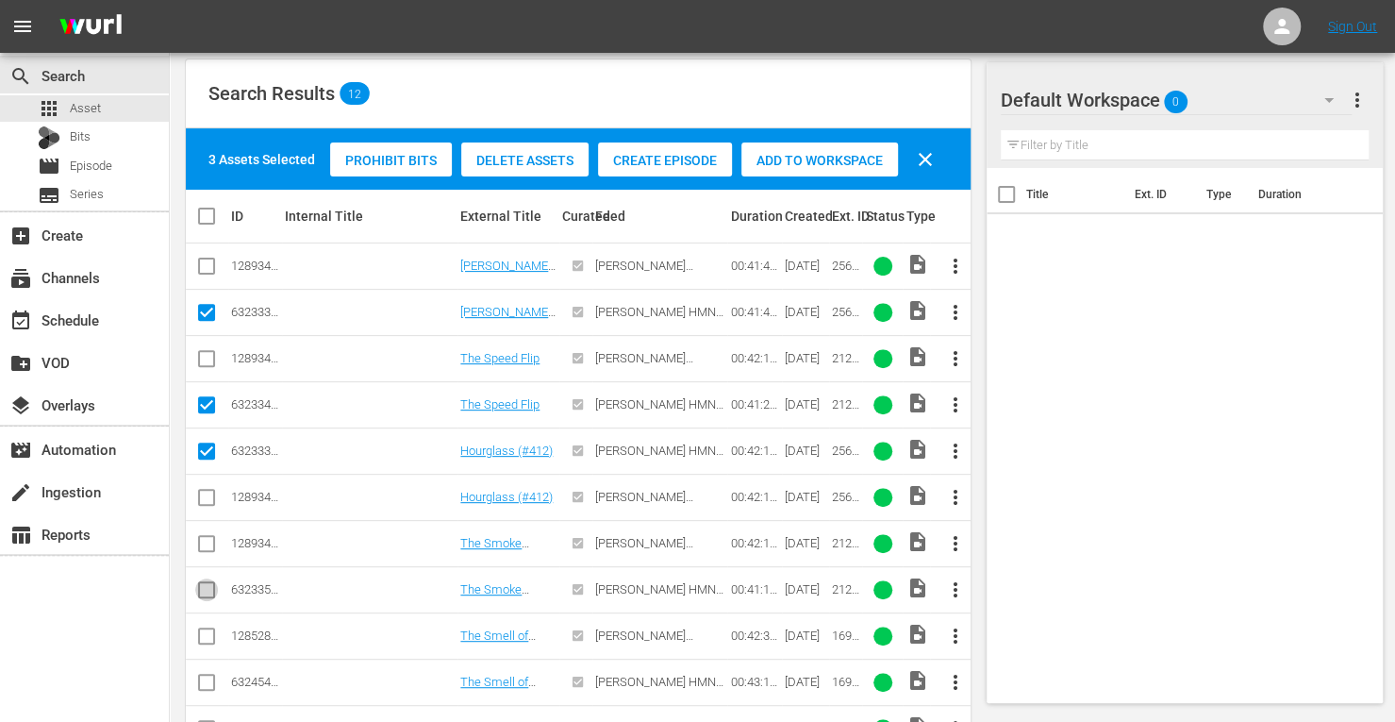
click at [204, 585] on input "checkbox" at bounding box center [206, 593] width 23 height 23
checkbox input "true"
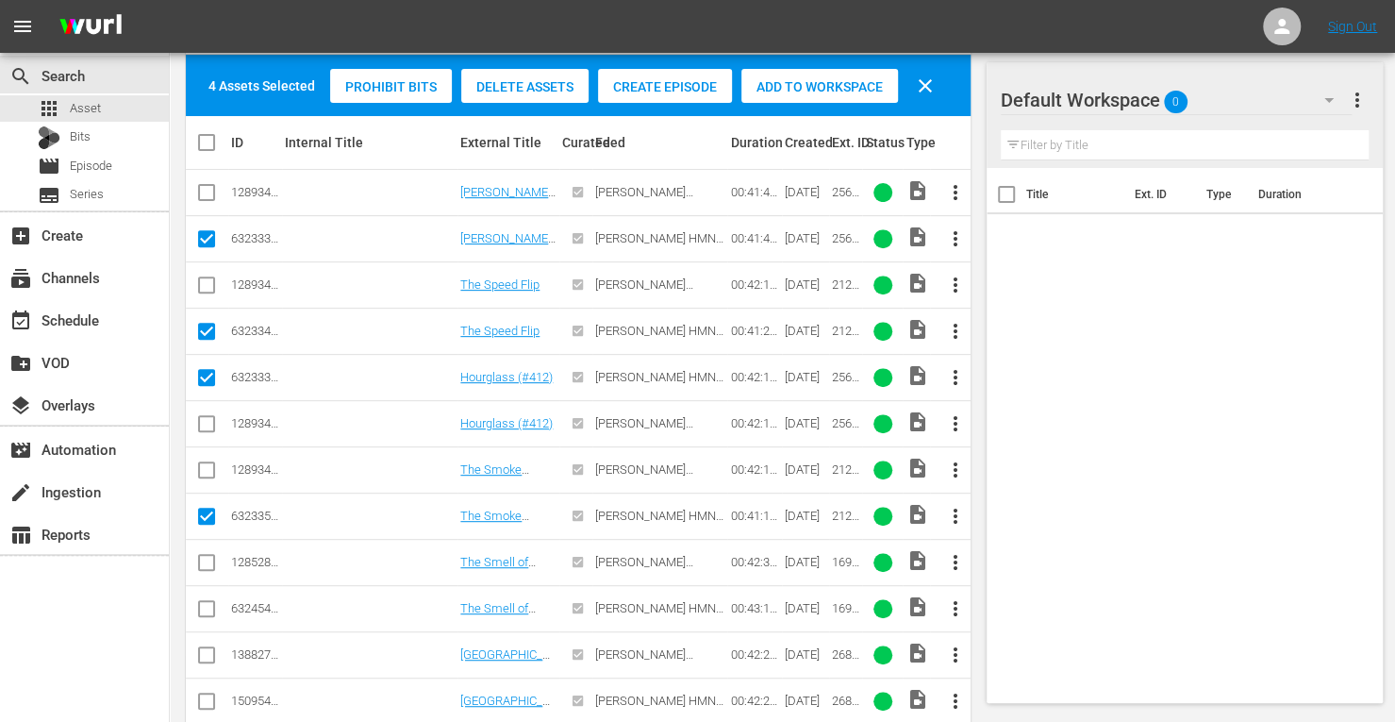
scroll to position [304, 0]
click at [206, 601] on input "checkbox" at bounding box center [206, 612] width 23 height 23
checkbox input "true"
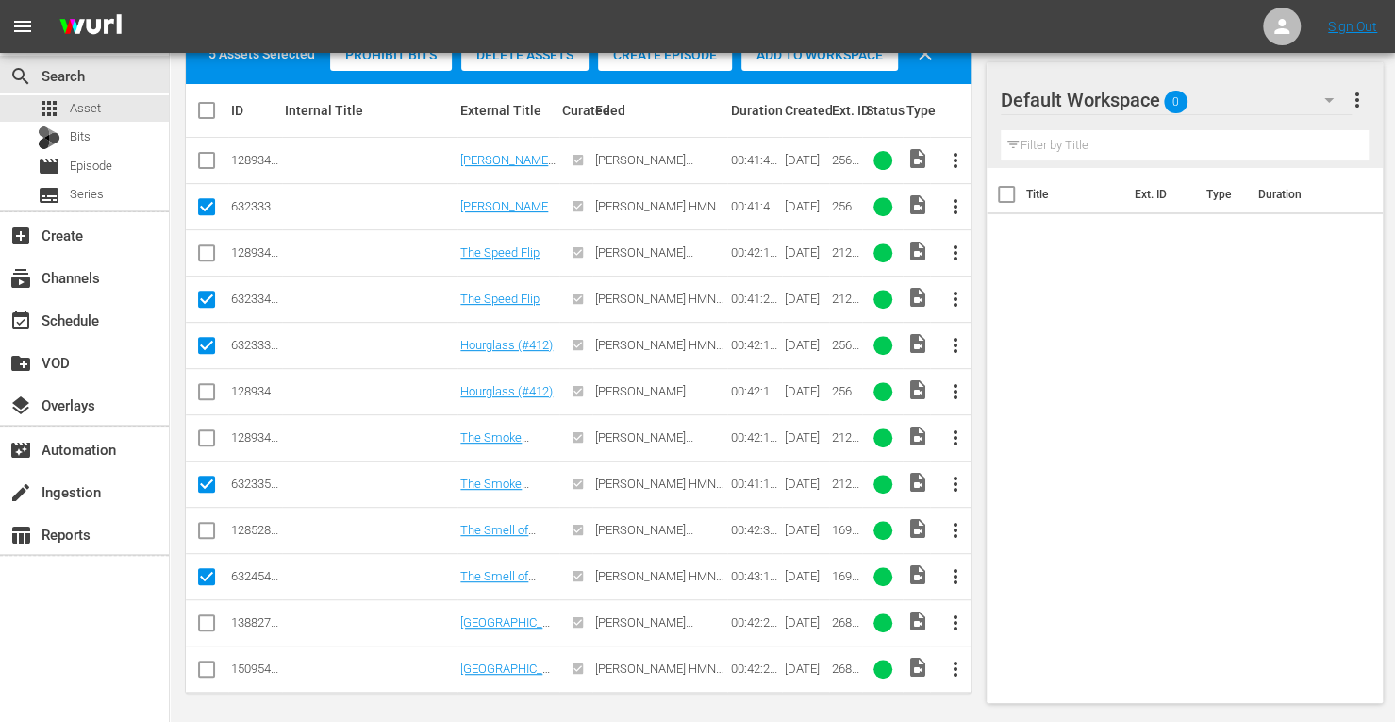
click at [203, 661] on input "checkbox" at bounding box center [206, 672] width 23 height 23
checkbox input "true"
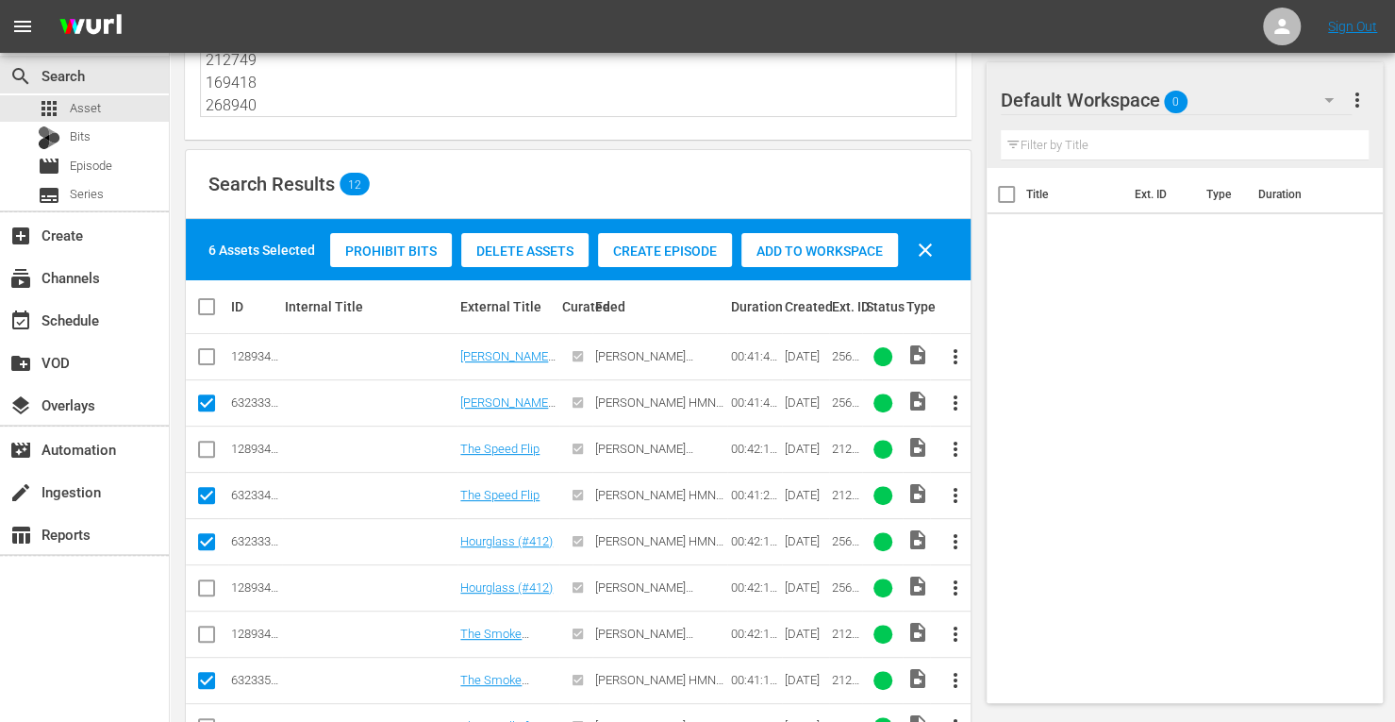
click at [777, 241] on div "Add to Workspace" at bounding box center [819, 251] width 157 height 36
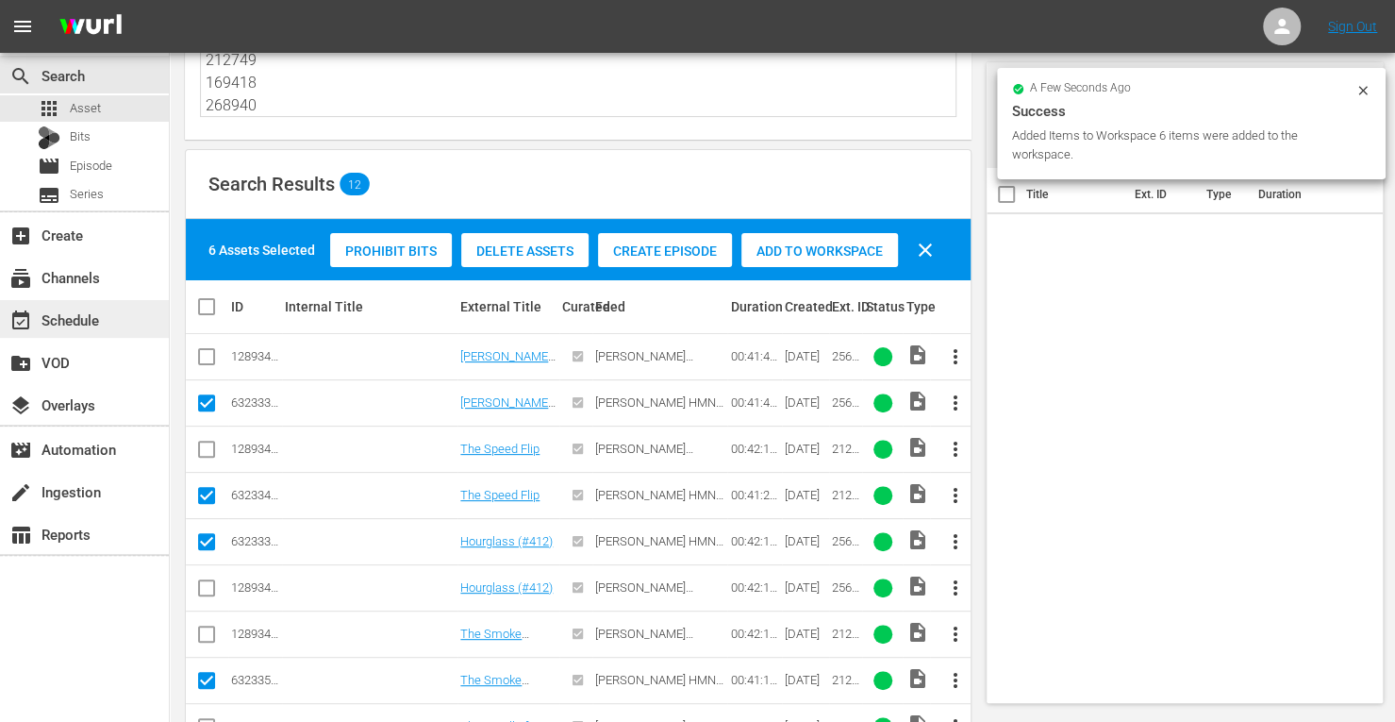
click at [75, 317] on div "event_available Schedule" at bounding box center [53, 316] width 106 height 17
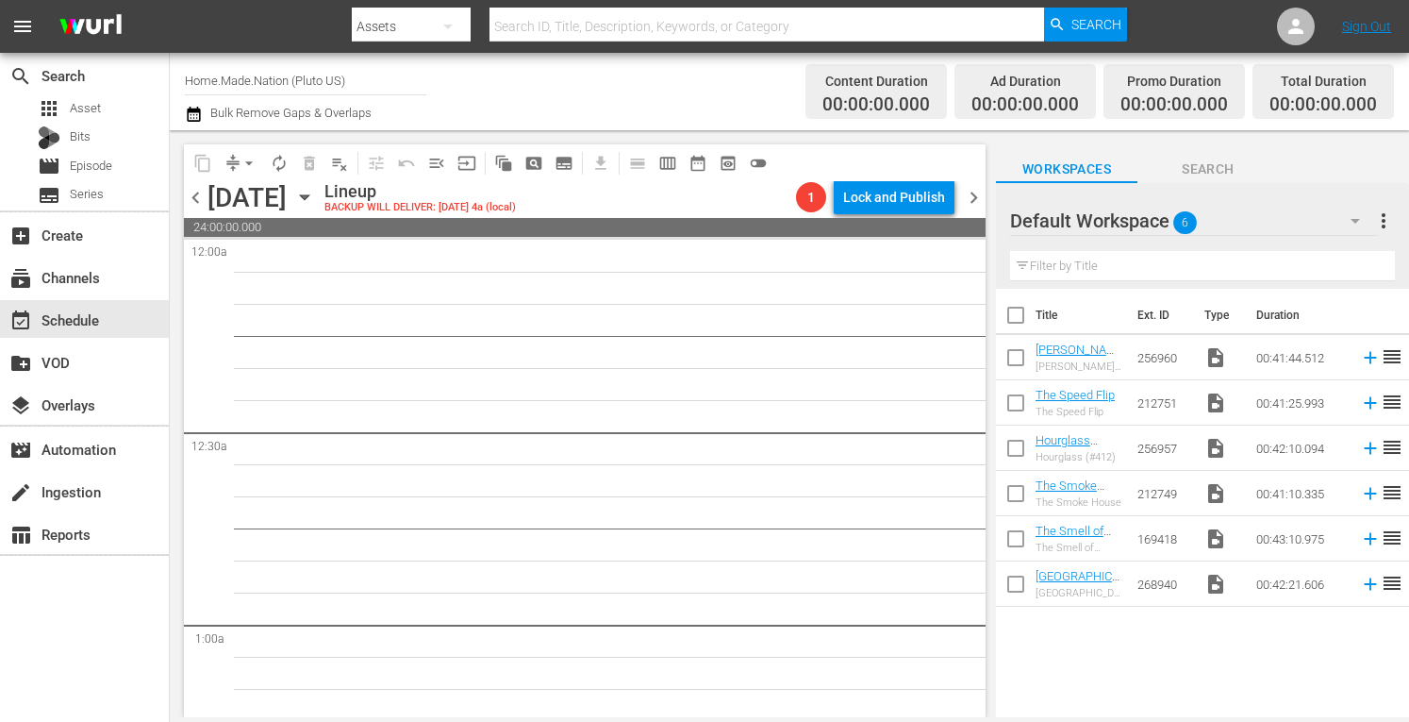
click at [1017, 316] on input "checkbox" at bounding box center [1016, 319] width 40 height 40
checkbox input "true"
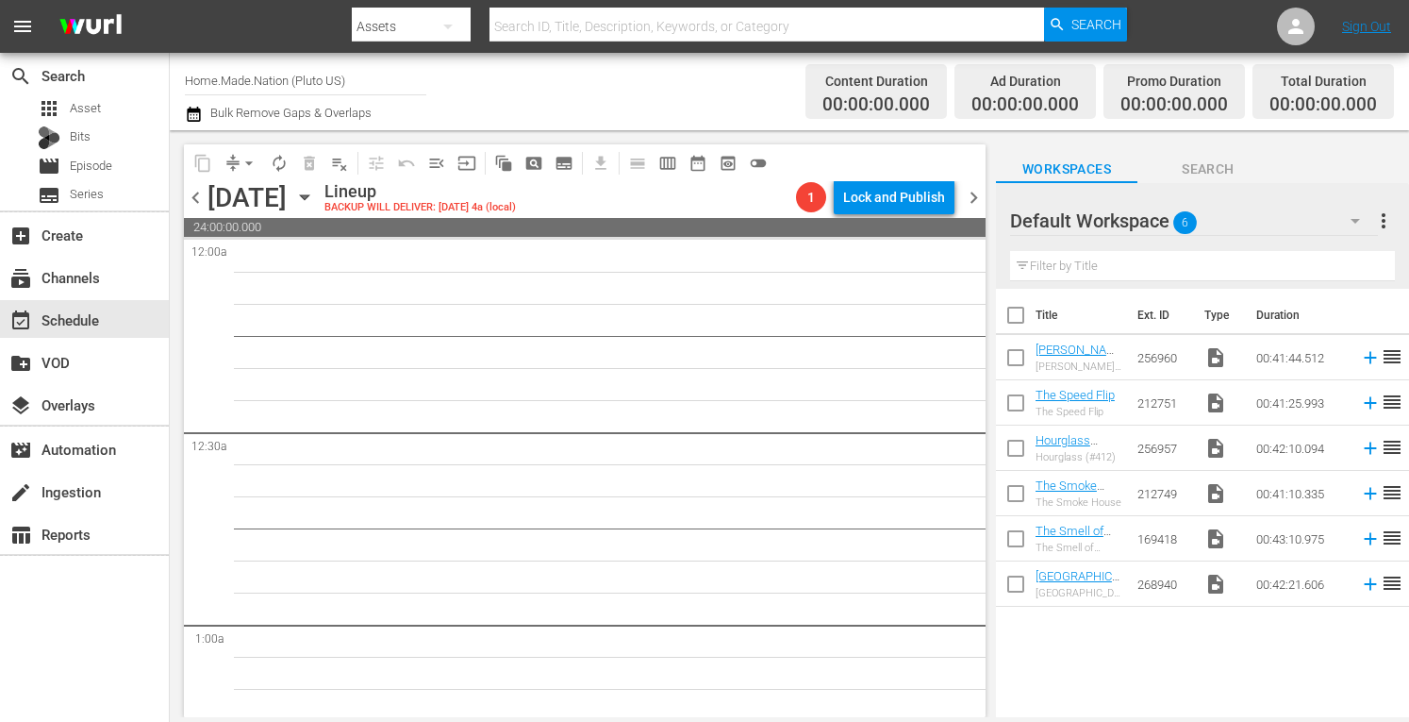
checkbox input "true"
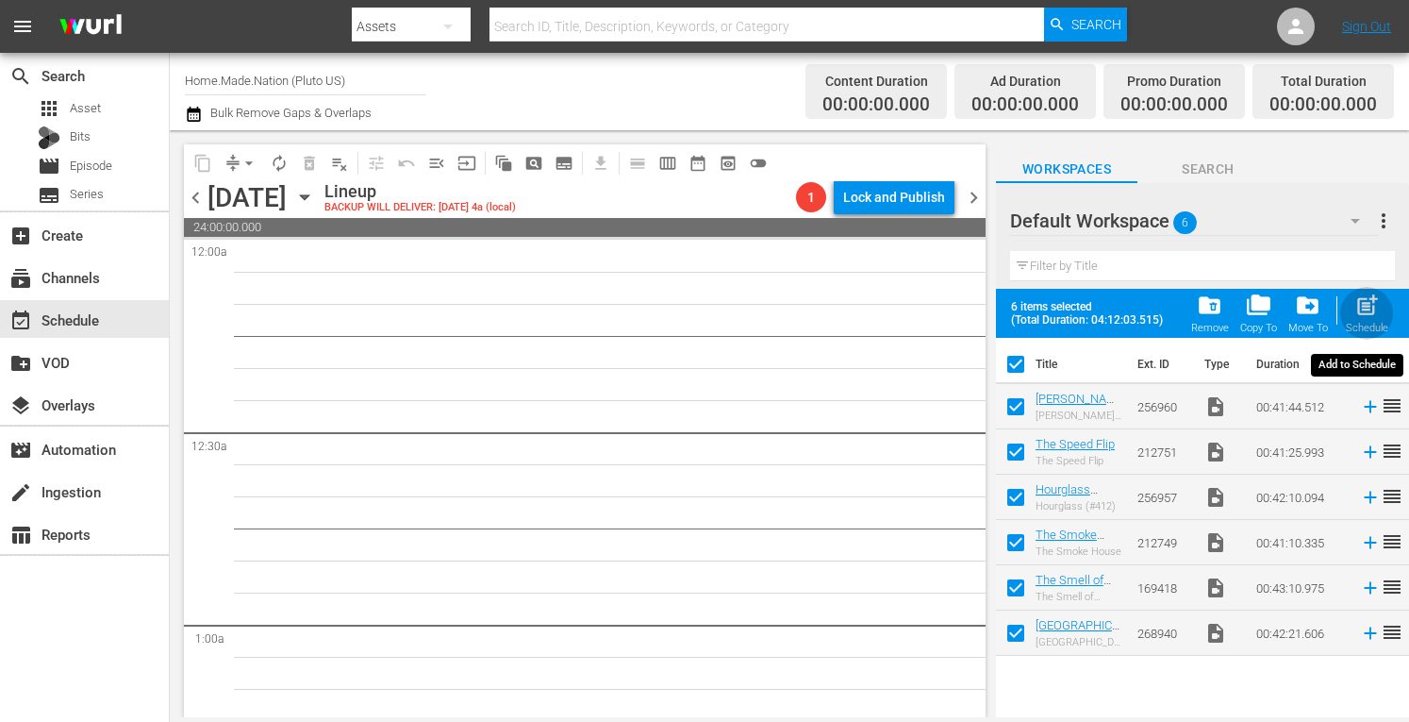
click at [1353, 325] on div "Schedule" at bounding box center [1367, 328] width 42 height 12
checkbox input "false"
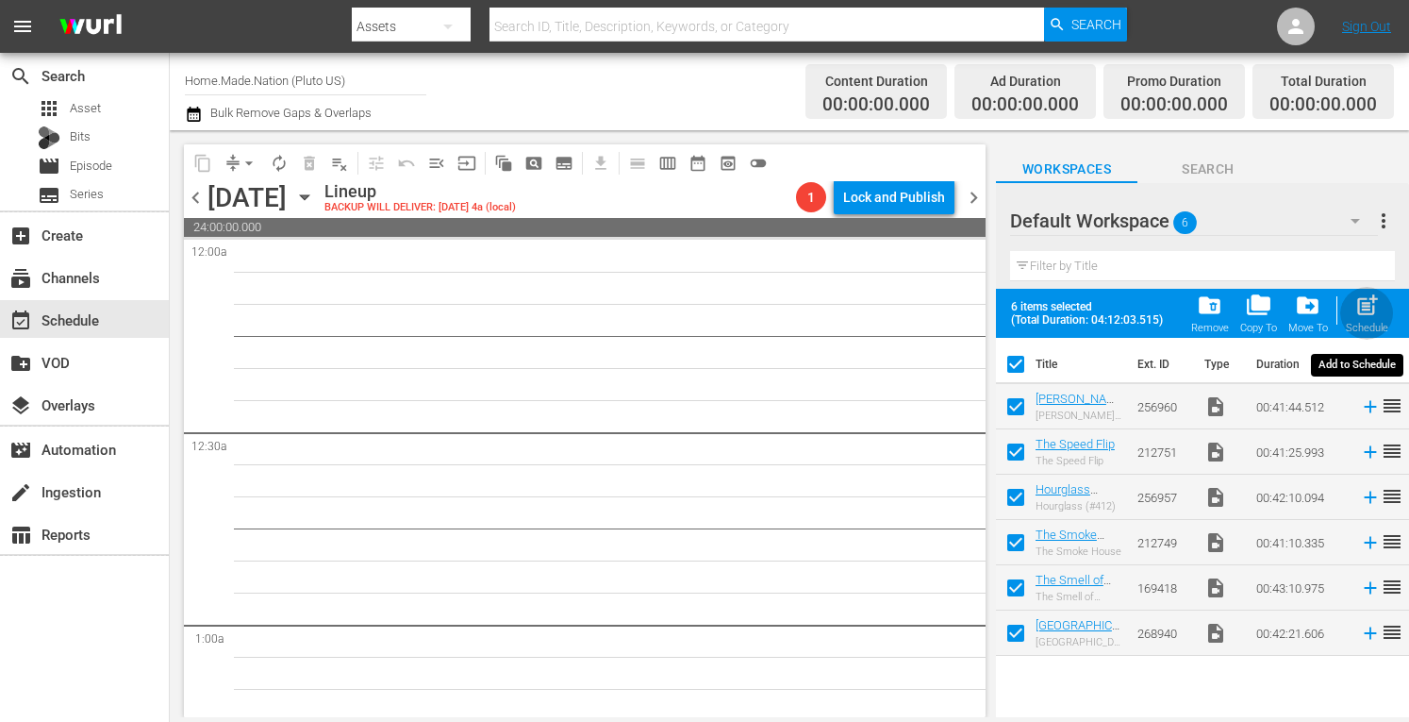
checkbox input "false"
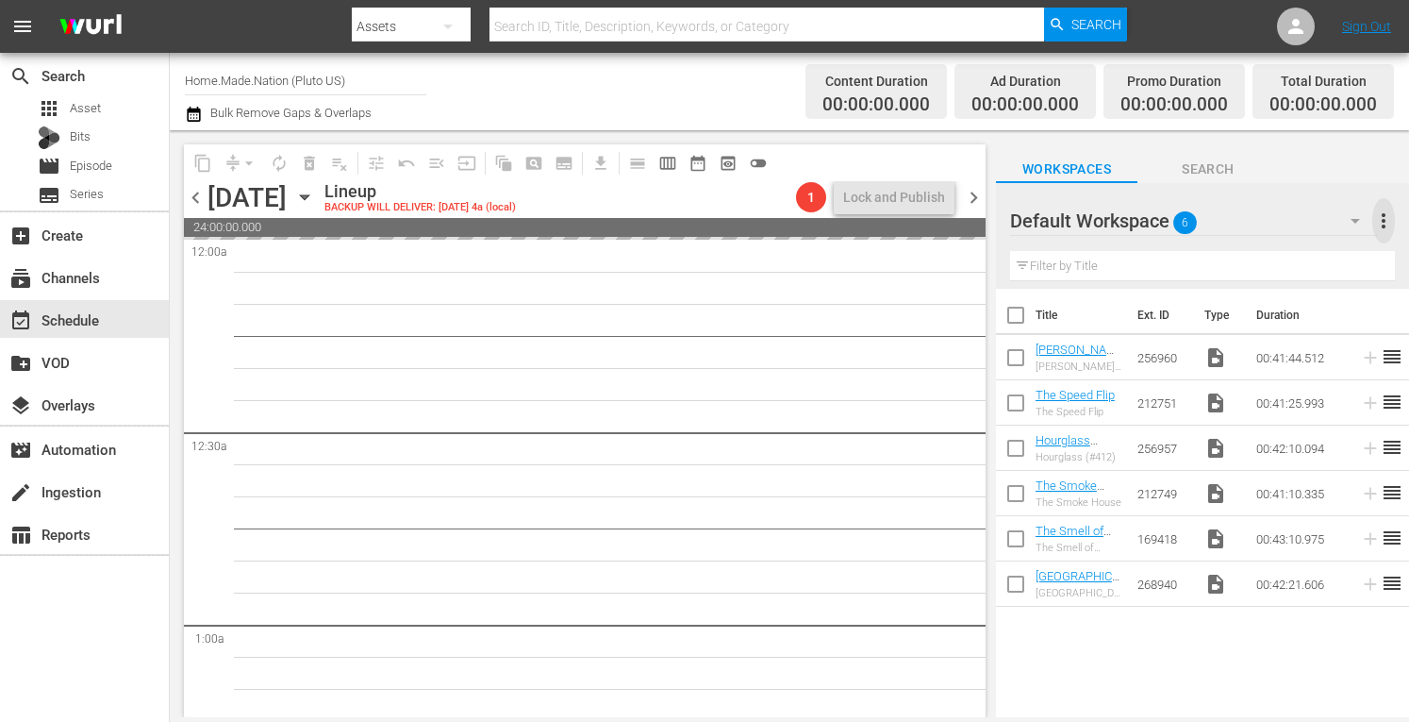
click at [1387, 232] on span "more_vert" at bounding box center [1384, 220] width 23 height 23
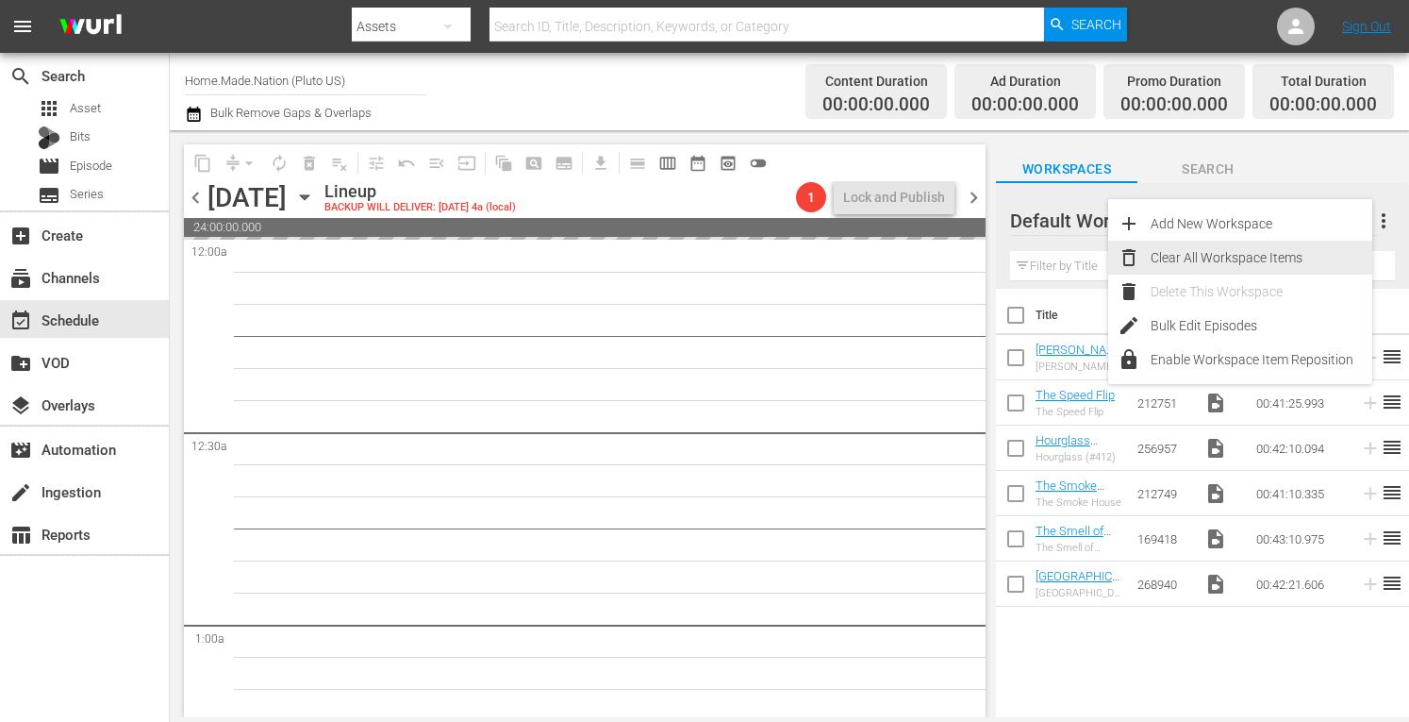
click at [1273, 250] on div "Clear All Workspace Items" at bounding box center [1262, 258] width 222 height 34
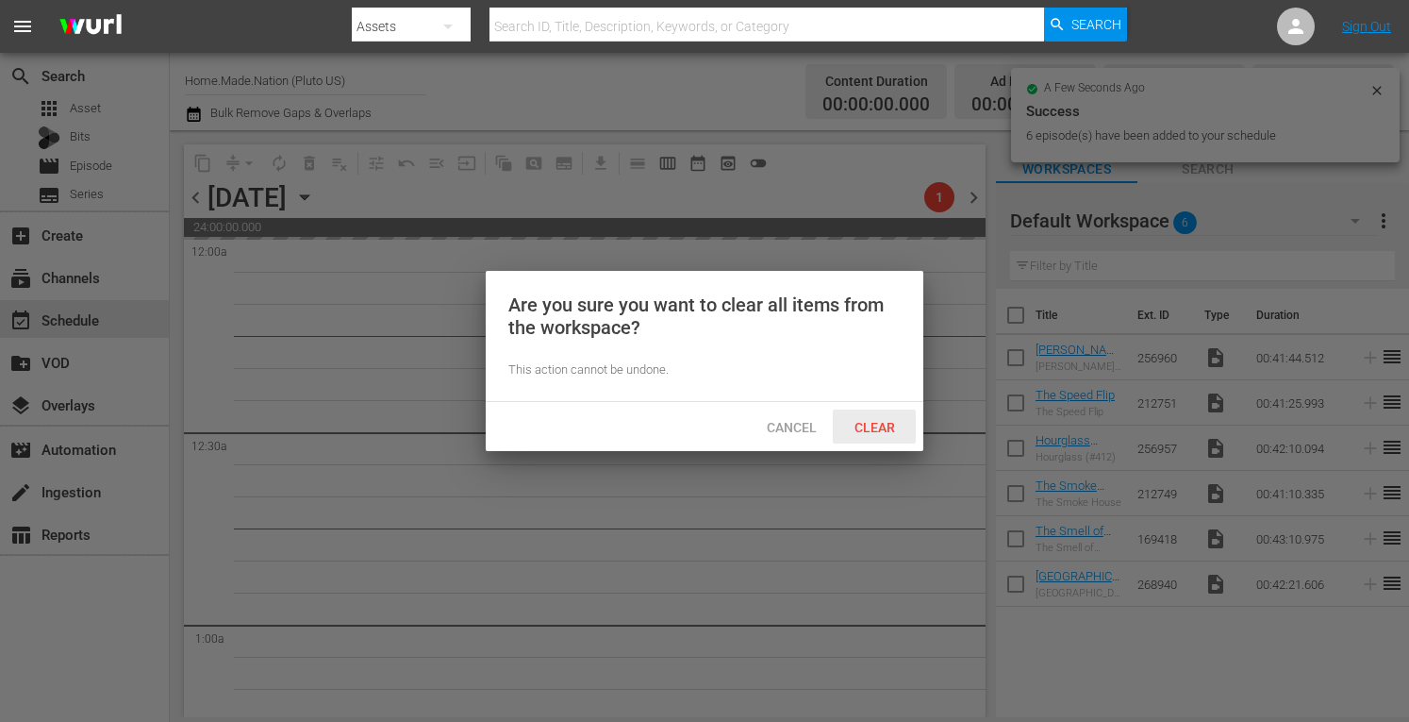
click at [872, 424] on span "Clear" at bounding box center [875, 427] width 71 height 15
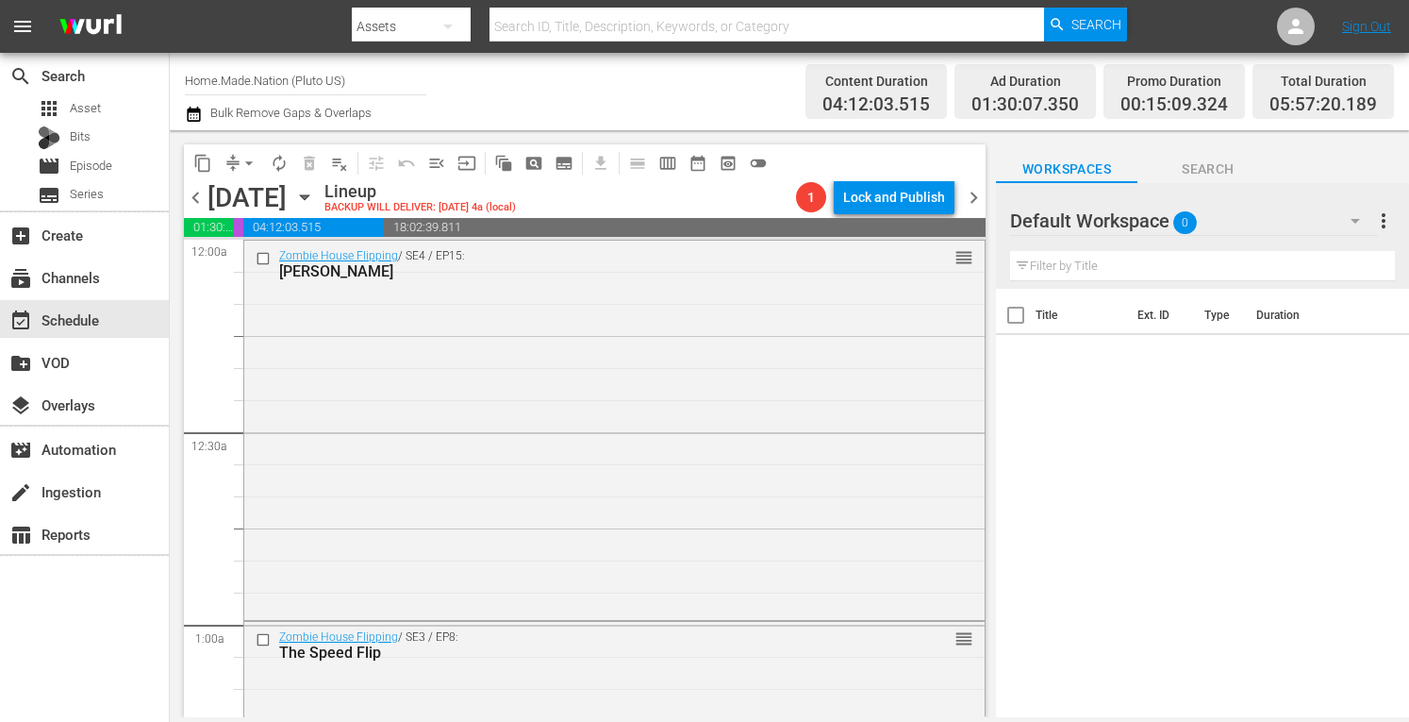
click at [199, 199] on span "chevron_left" at bounding box center [196, 198] width 24 height 24
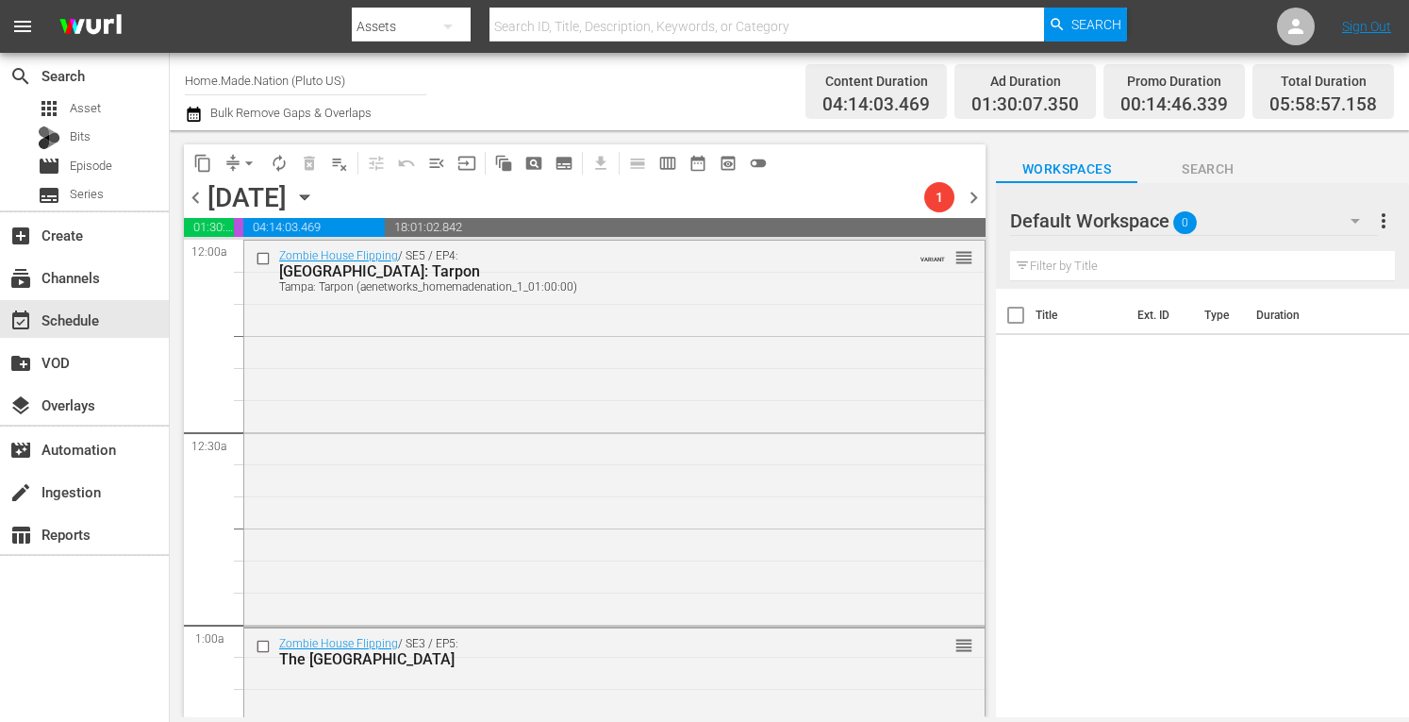
click at [199, 199] on span "chevron_left" at bounding box center [196, 198] width 24 height 24
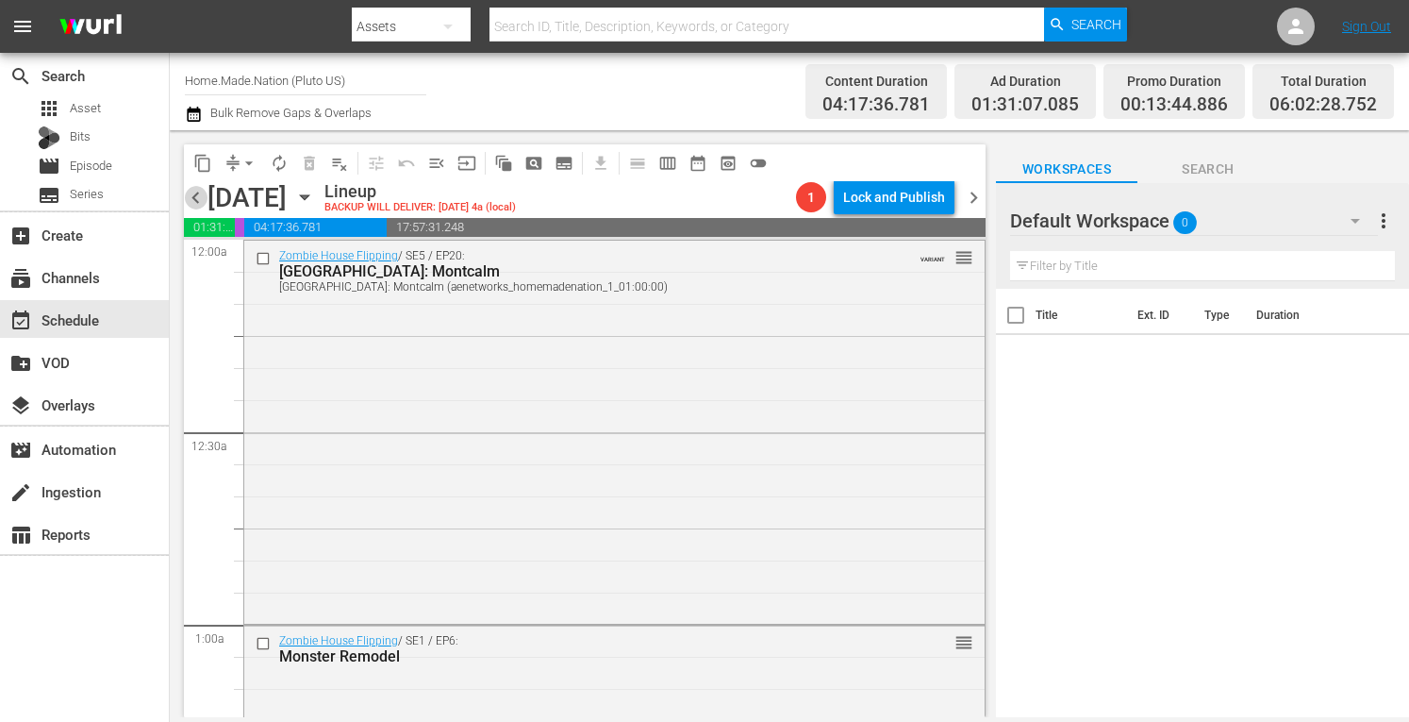
click at [199, 199] on span "chevron_left" at bounding box center [196, 198] width 24 height 24
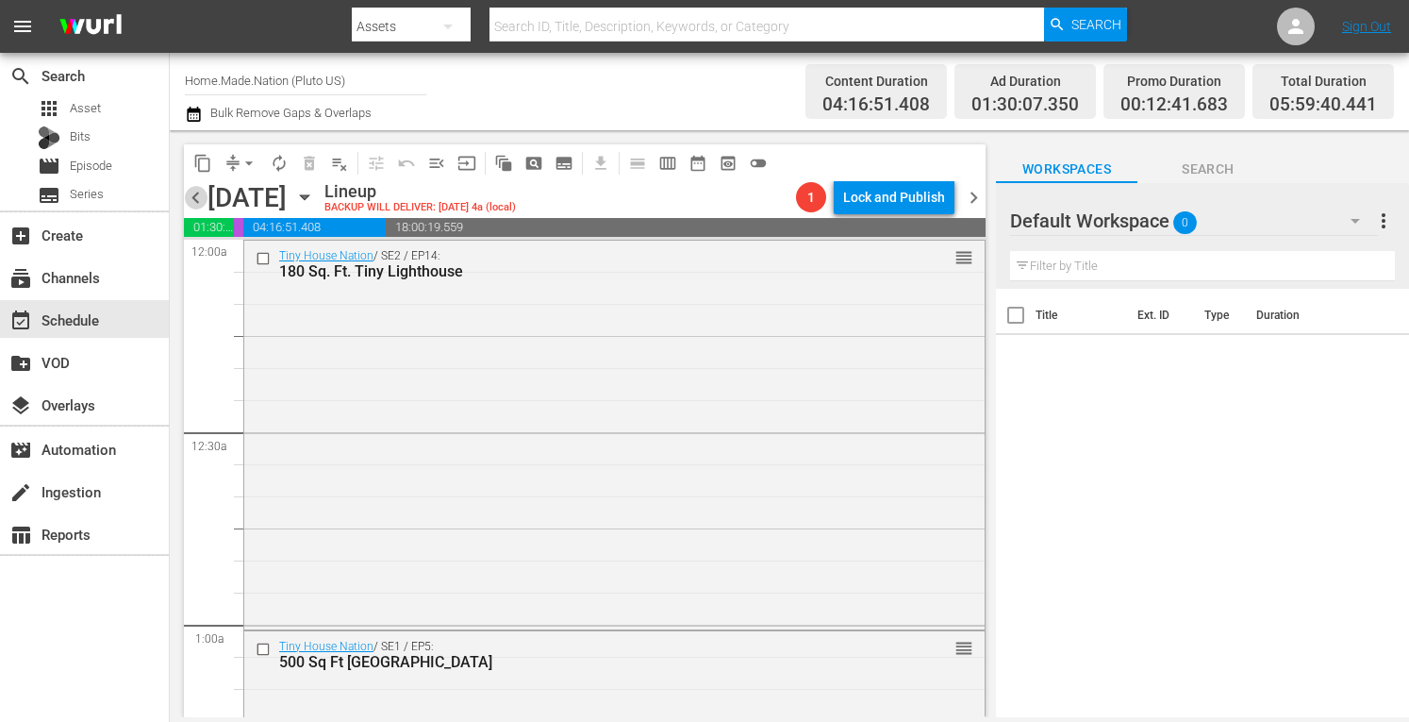
click at [199, 199] on span "chevron_left" at bounding box center [196, 198] width 24 height 24
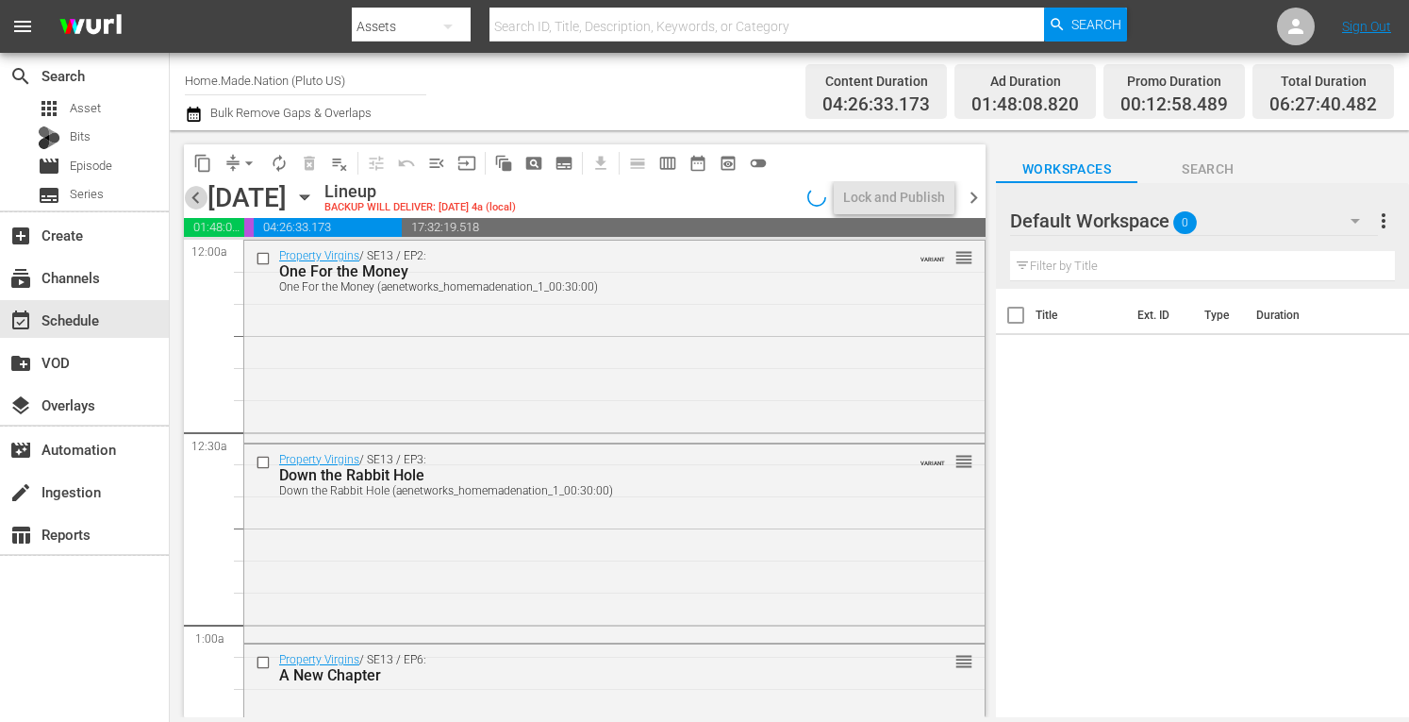
click at [199, 199] on span "chevron_left" at bounding box center [196, 198] width 24 height 24
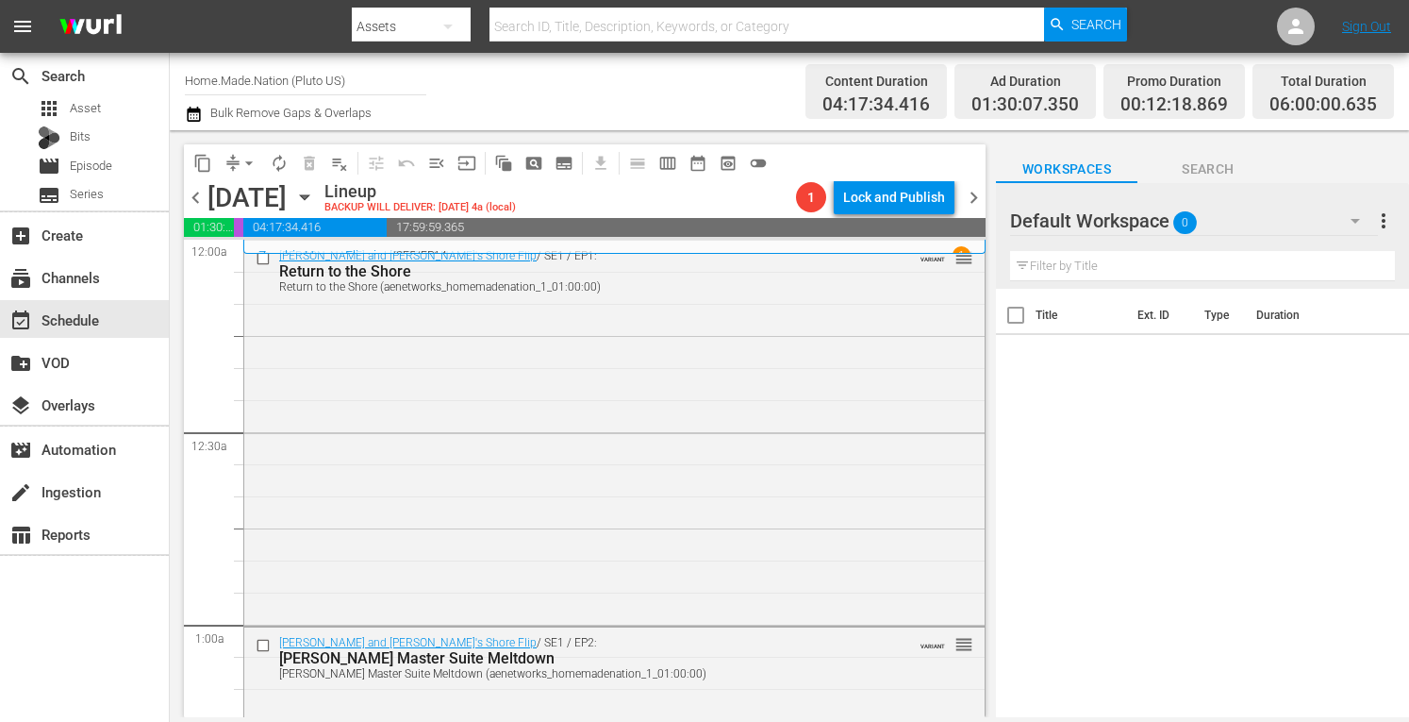
click at [199, 199] on span "chevron_left" at bounding box center [196, 198] width 24 height 24
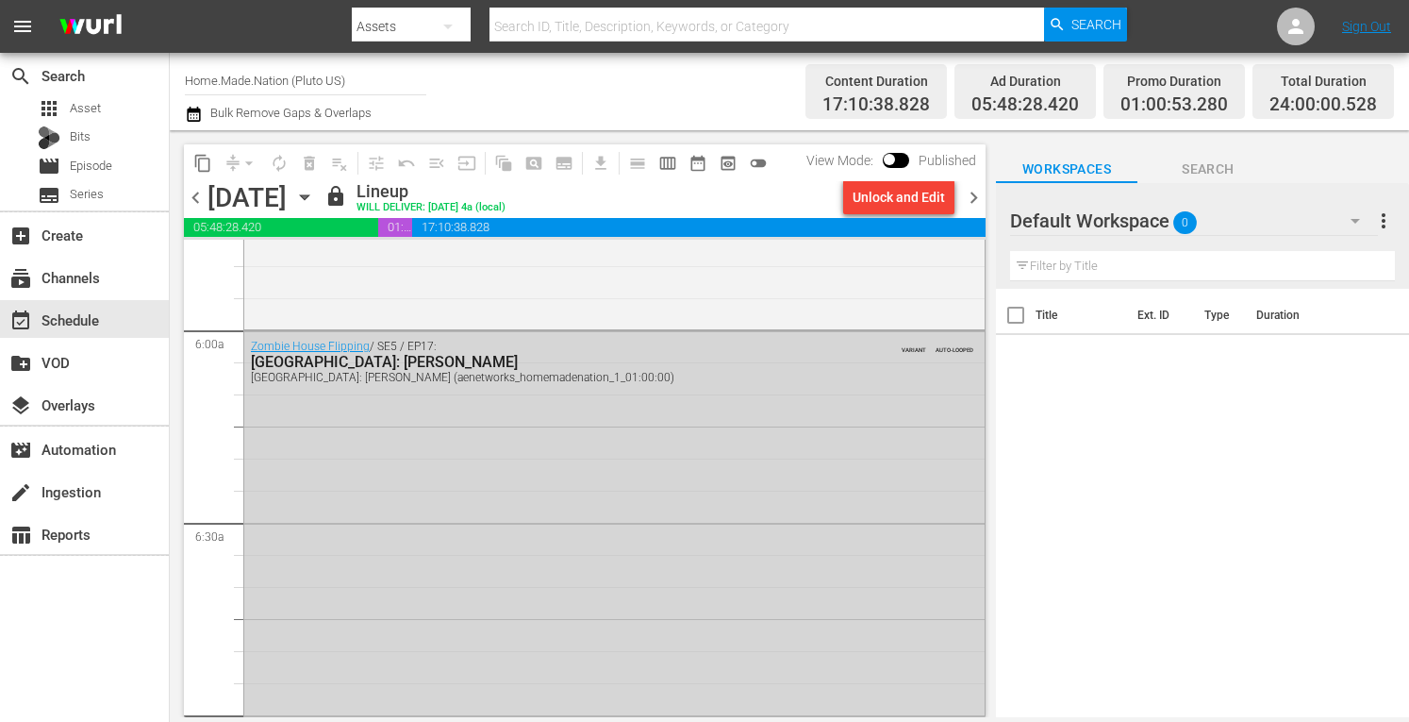
scroll to position [2221, 0]
drag, startPoint x: 970, startPoint y: 194, endPoint x: 1013, endPoint y: 144, distance: 66.2
click at [1013, 144] on div "Workspaces Search Default Workspace 0 Default more_vert Filter by Title Title E…" at bounding box center [1202, 423] width 413 height 587
click at [968, 195] on span "chevron_right" at bounding box center [974, 198] width 24 height 24
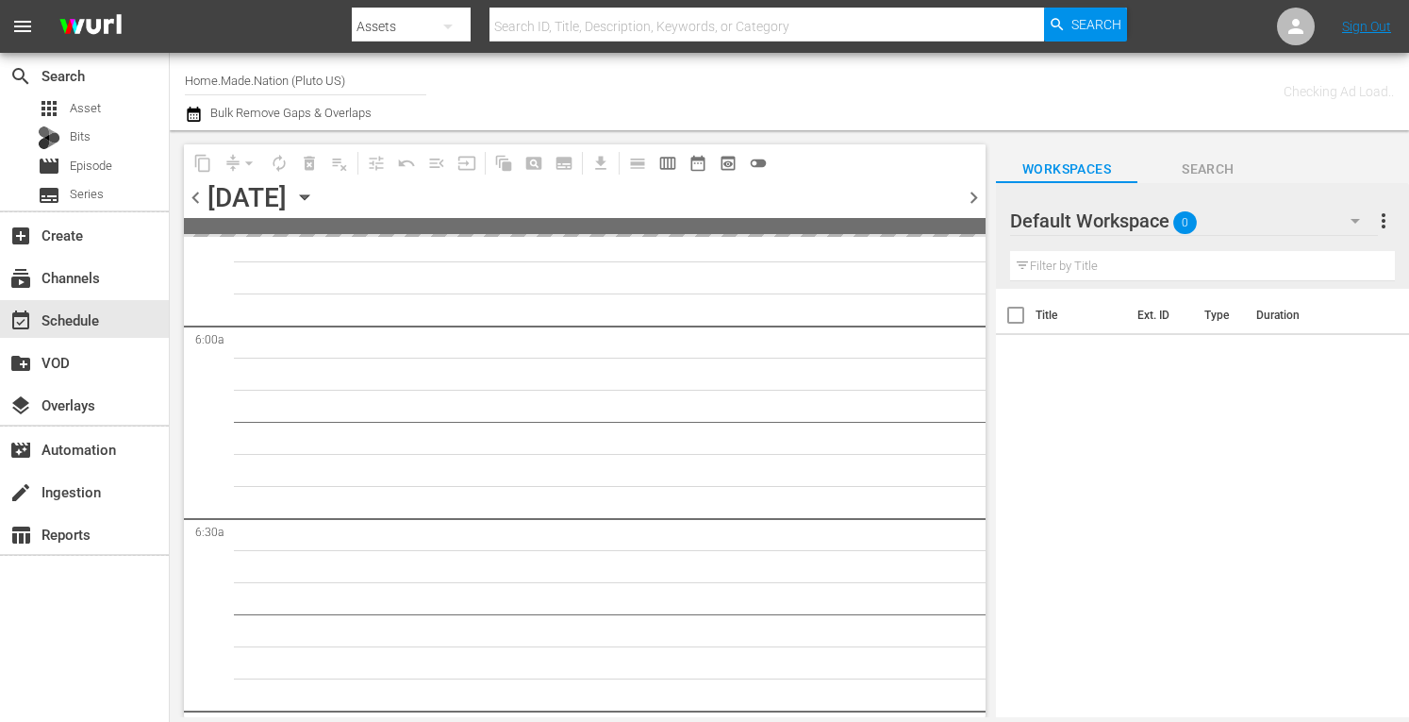
scroll to position [2381, 0]
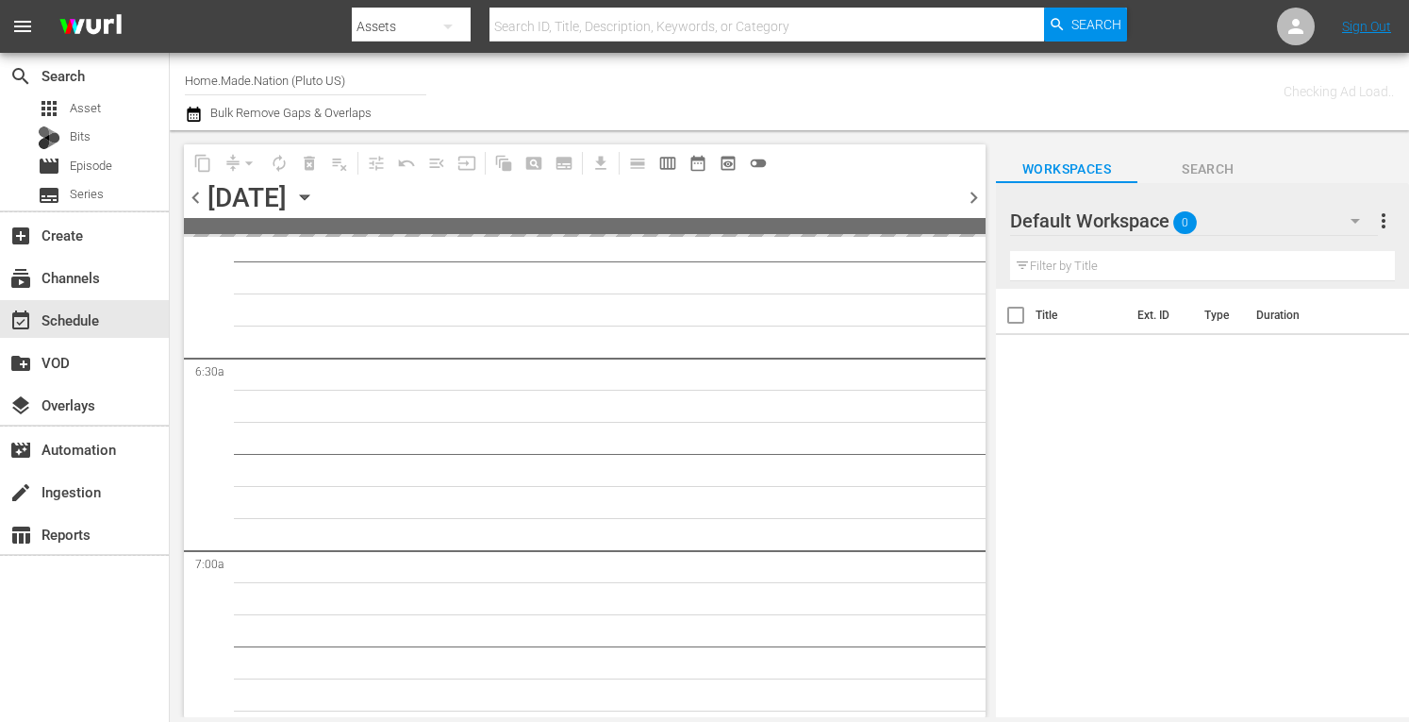
click at [1381, 225] on span "more_vert" at bounding box center [1384, 220] width 23 height 23
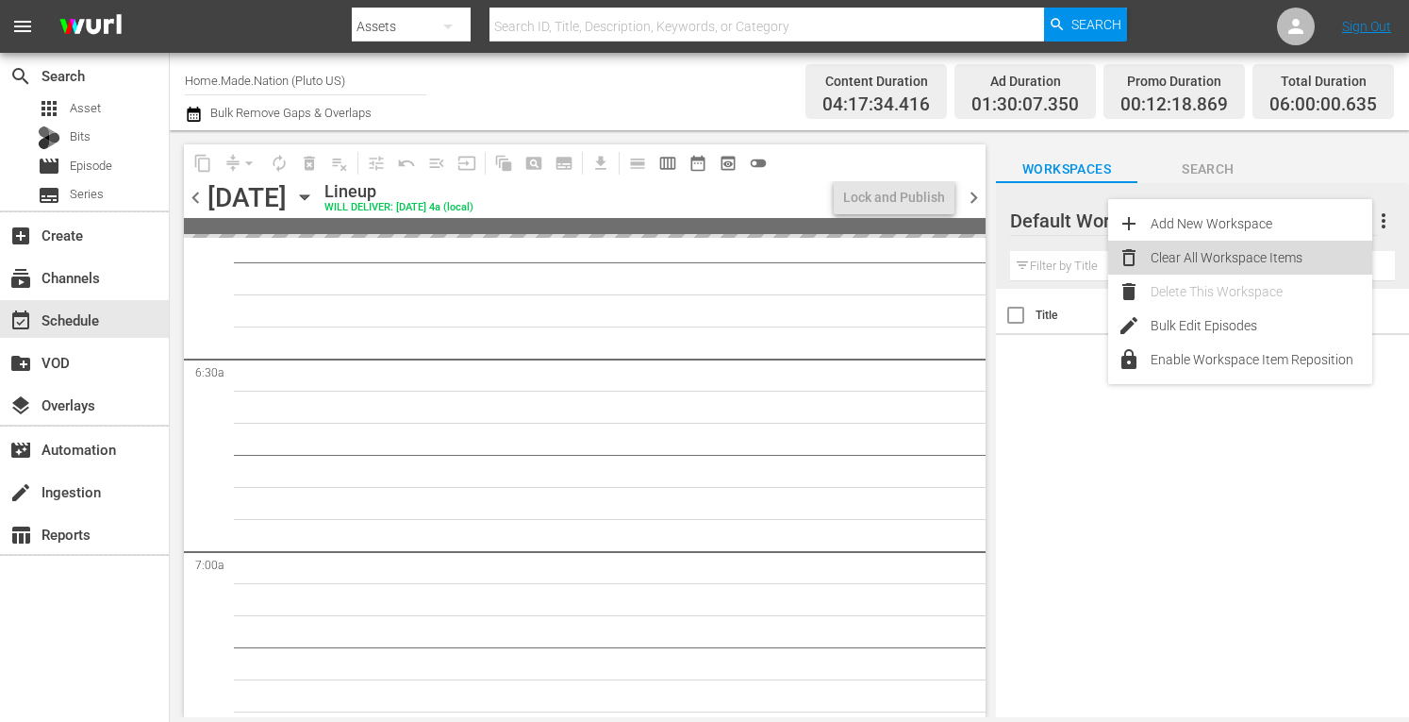
click at [1268, 250] on div "Clear All Workspace Items" at bounding box center [1262, 258] width 222 height 34
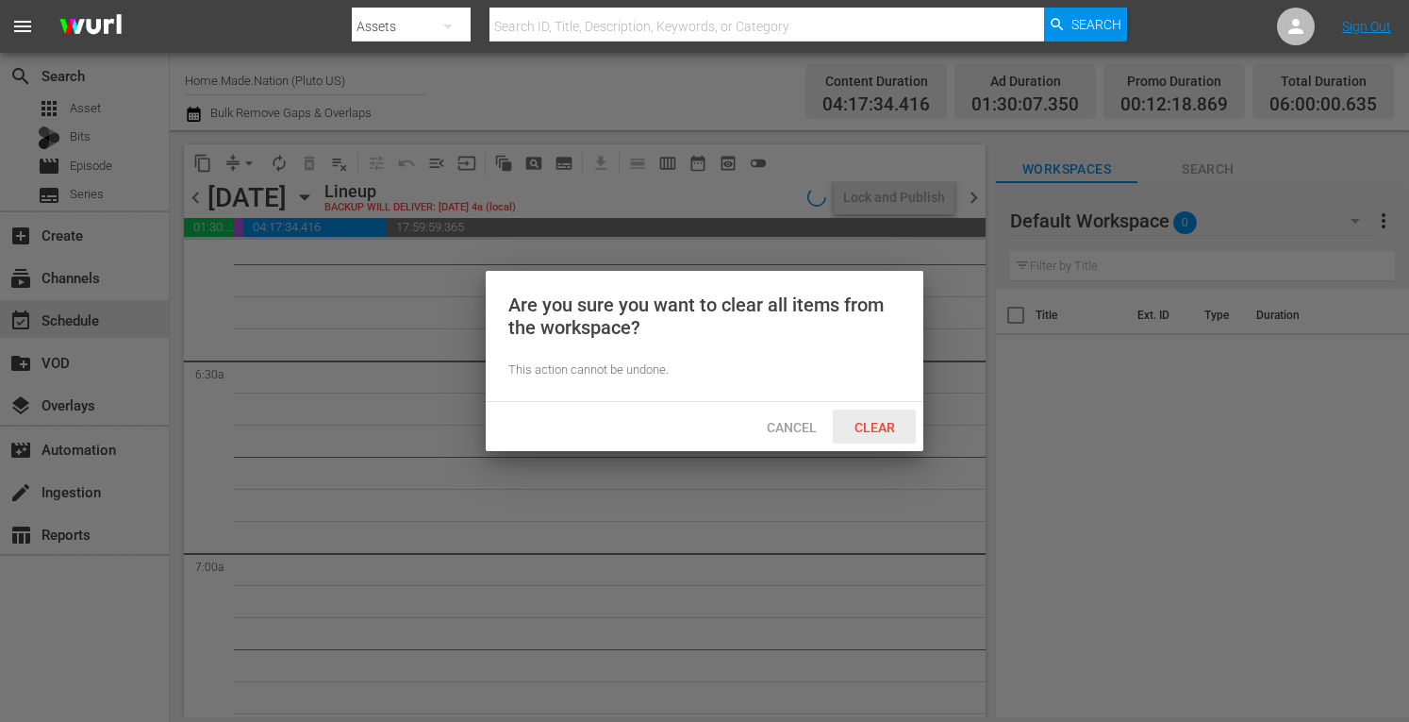
click at [878, 430] on span "Clear" at bounding box center [875, 427] width 71 height 15
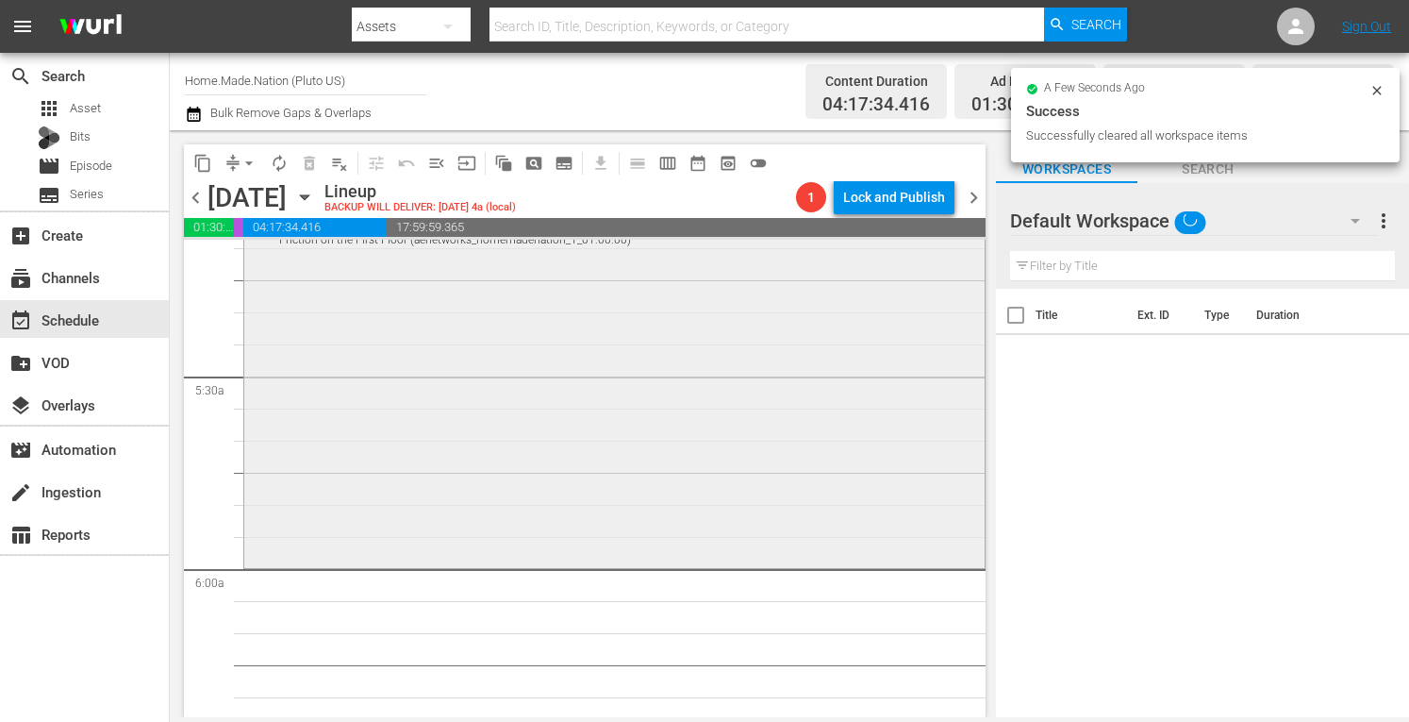
scroll to position [1982, 0]
click at [551, 427] on div "Nicole and Jionni's Shore Flip / SE1 / EP6: Friction on the First Floor Frictio…" at bounding box center [614, 376] width 741 height 371
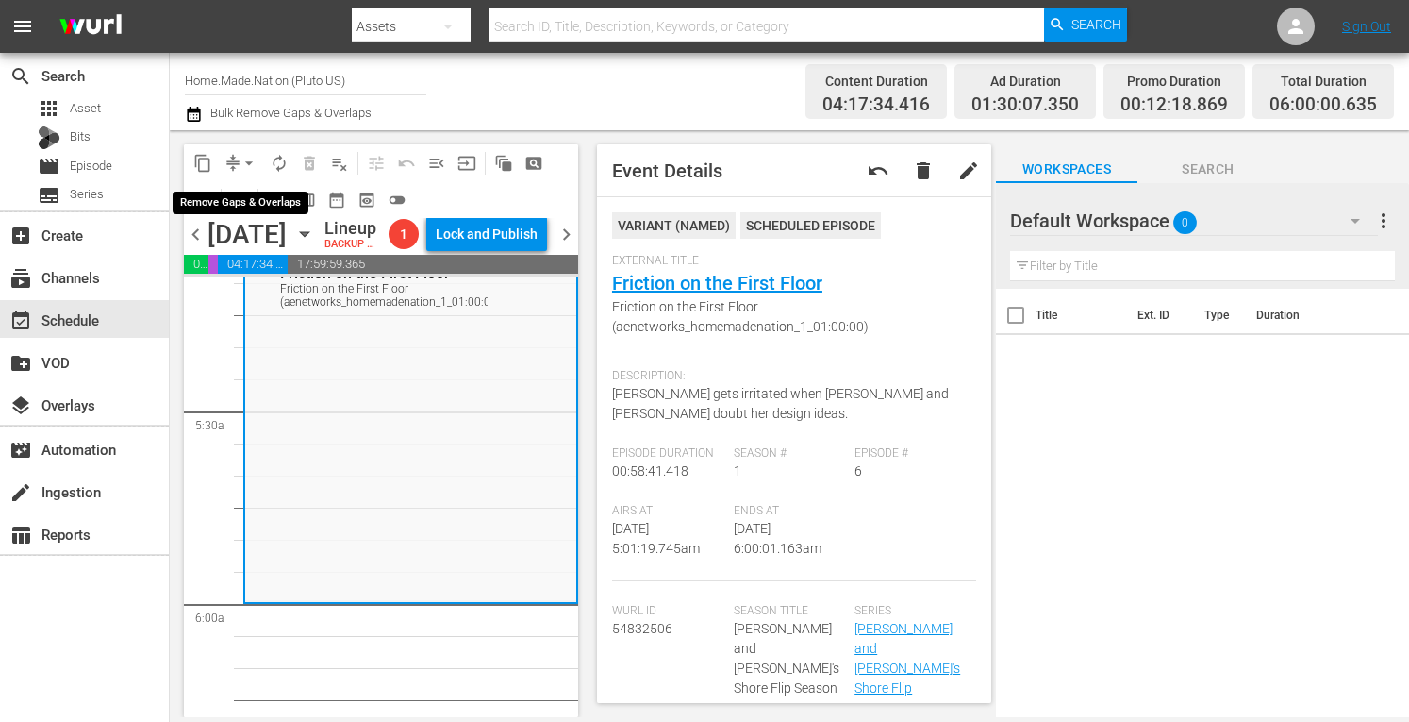
click at [240, 160] on span "arrow_drop_down" at bounding box center [249, 163] width 19 height 19
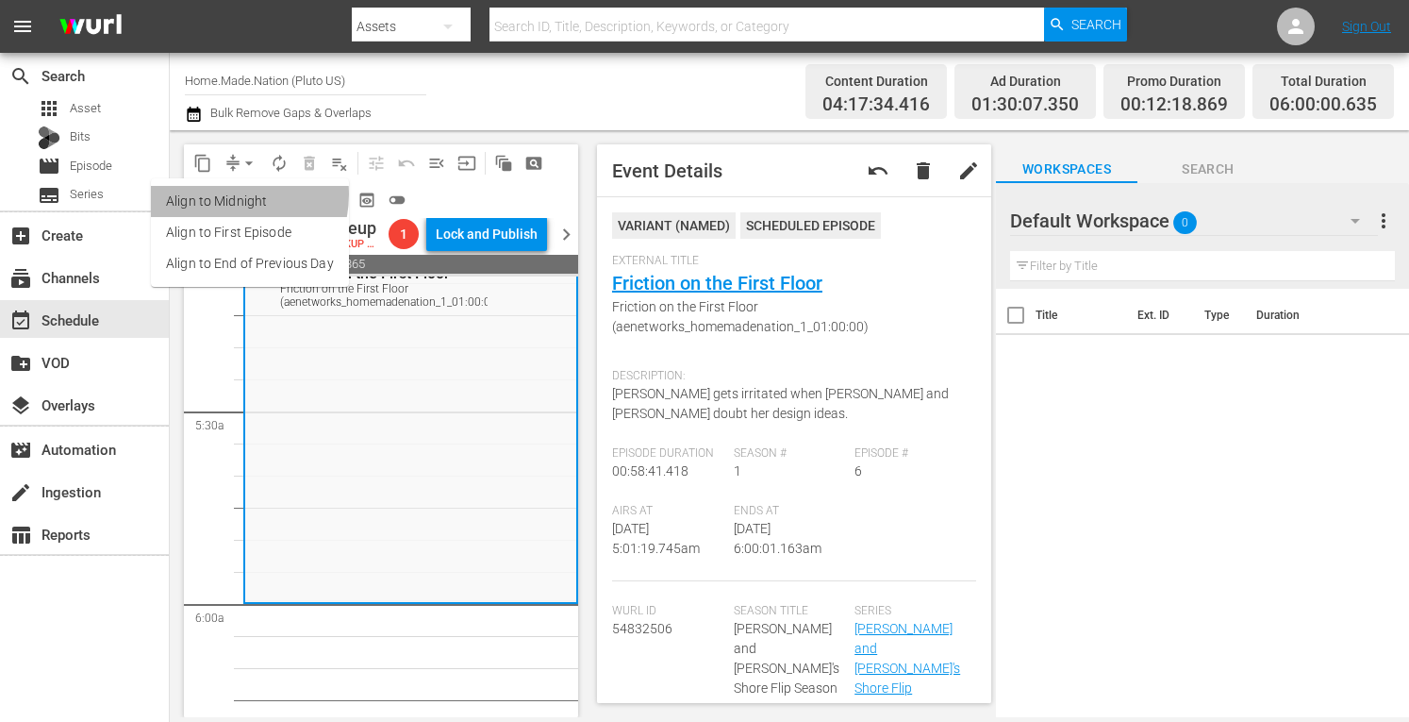
click at [223, 194] on li "Align to Midnight" at bounding box center [250, 201] width 198 height 31
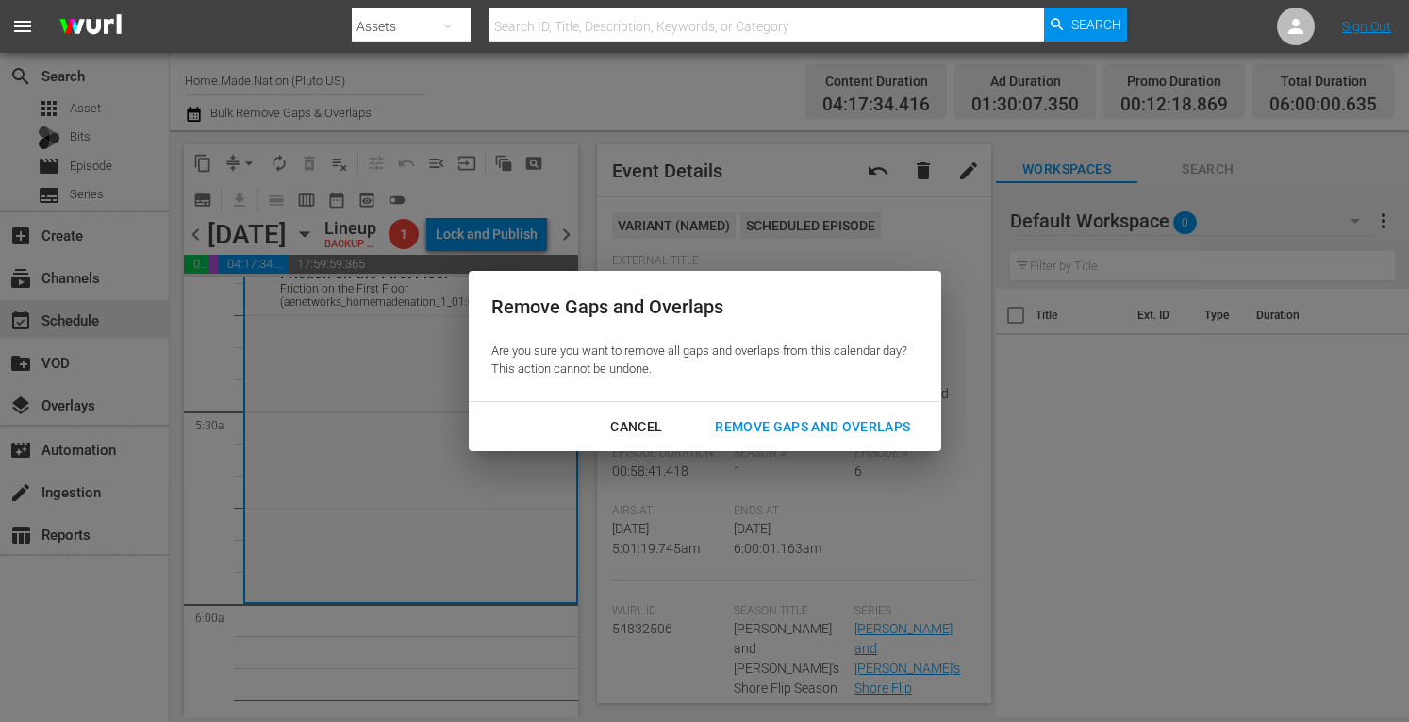
click at [741, 423] on div "Remove Gaps and Overlaps" at bounding box center [812, 427] width 225 height 24
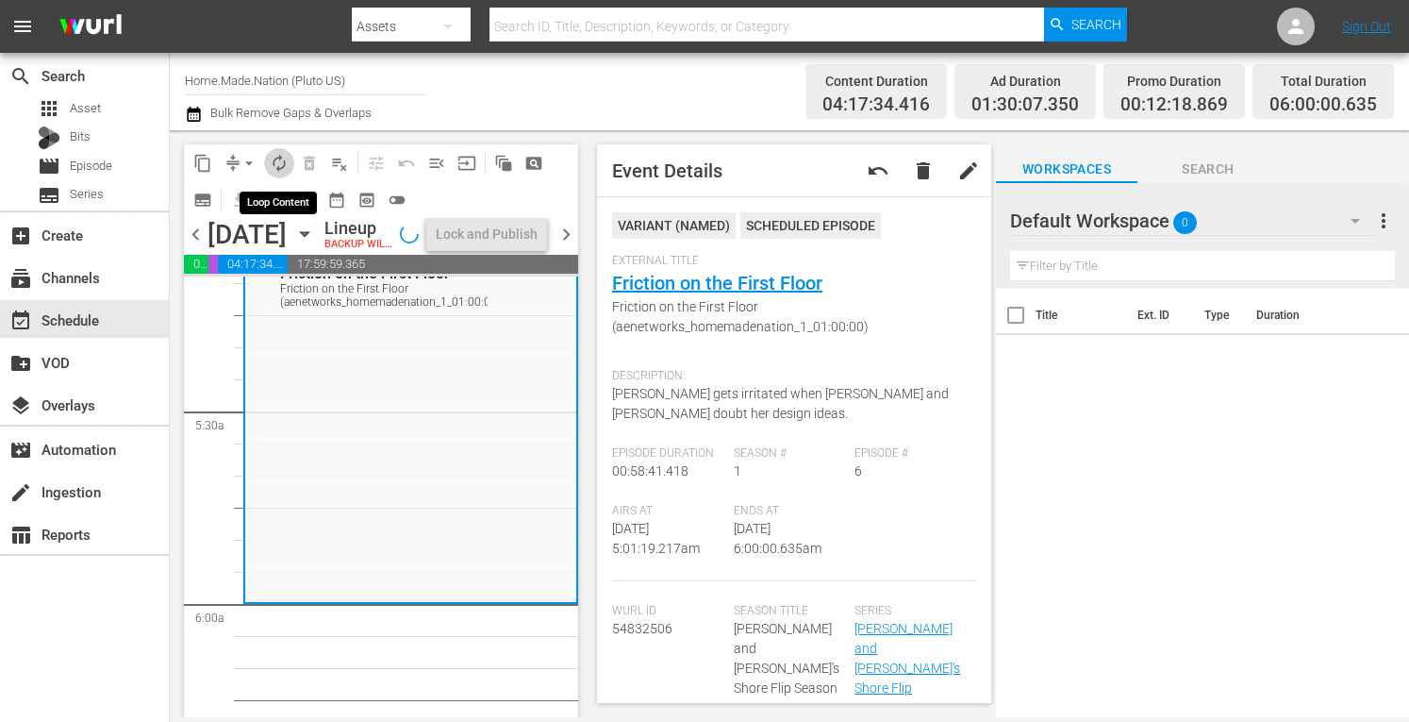
click at [275, 161] on span "autorenew_outlined" at bounding box center [279, 163] width 19 height 19
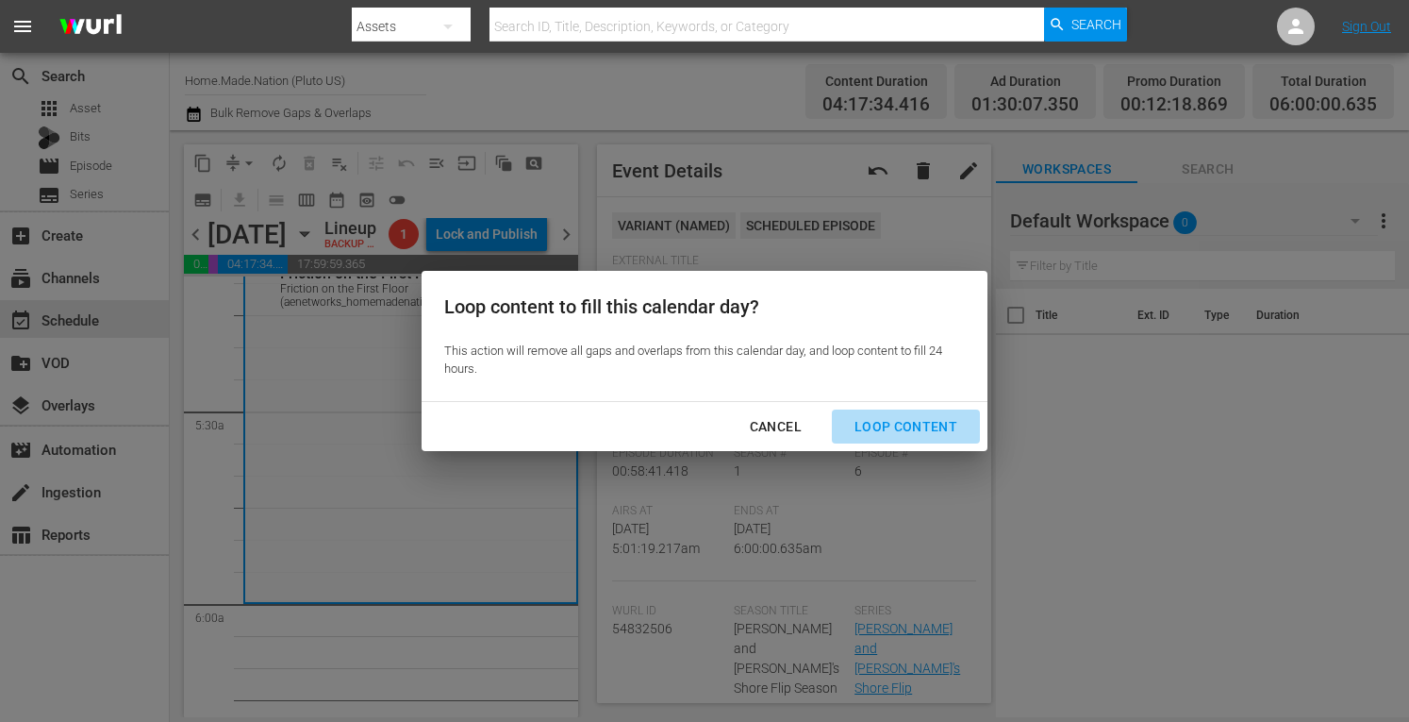
click at [913, 425] on div "Loop Content" at bounding box center [906, 427] width 133 height 24
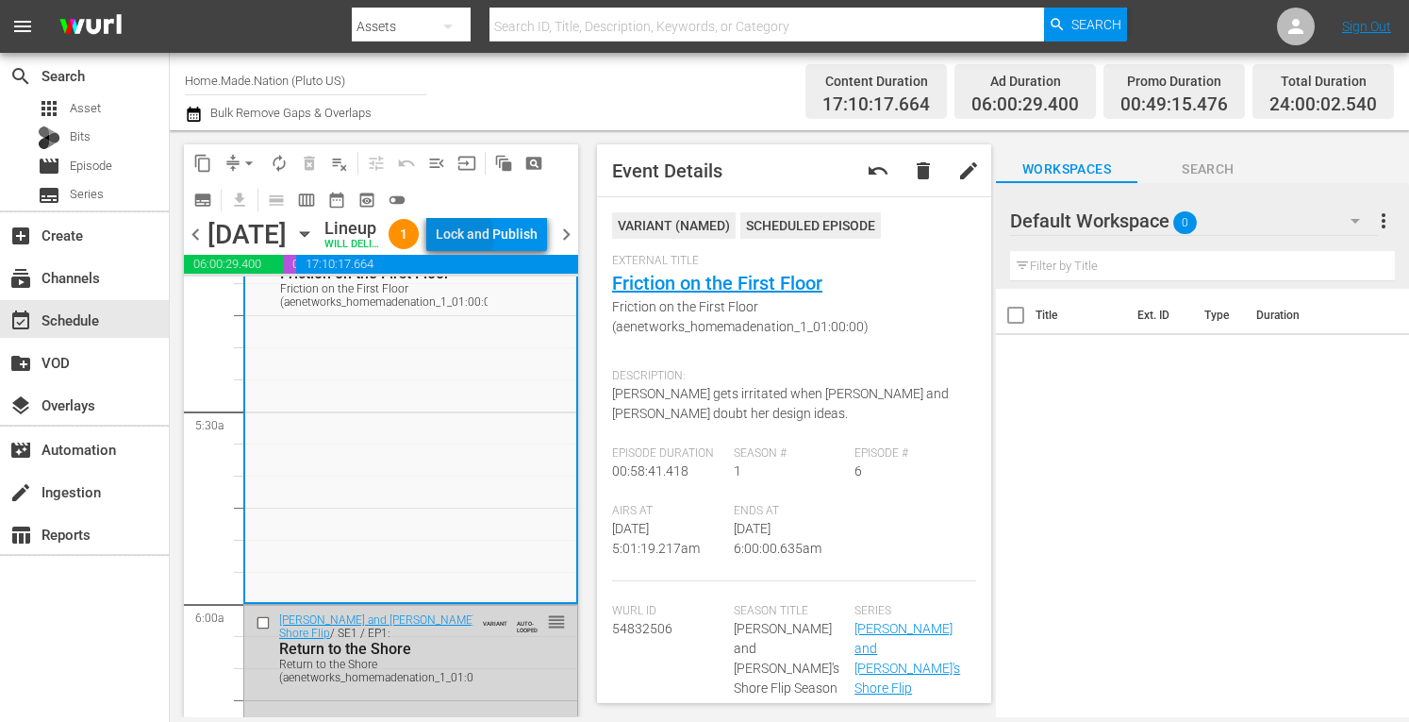
click at [498, 240] on div "Lock and Publish" at bounding box center [487, 234] width 102 height 34
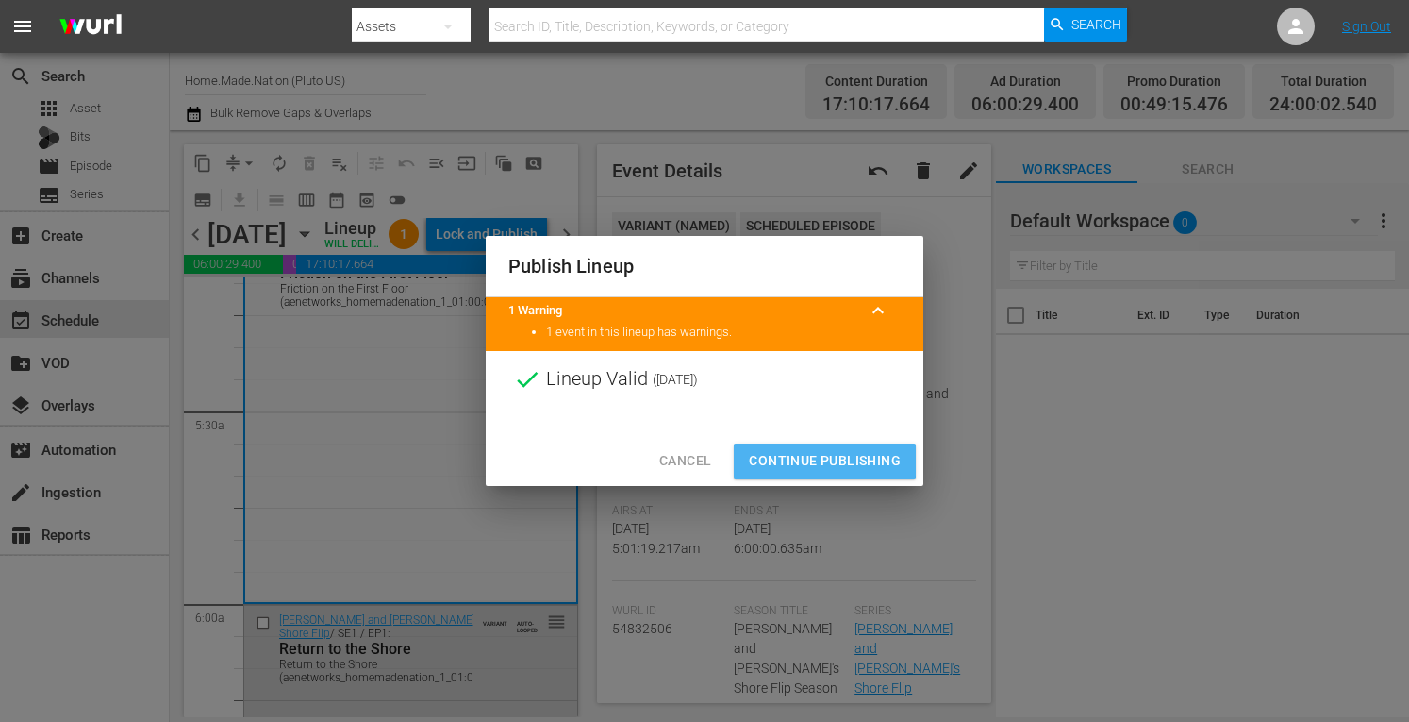
click at [778, 452] on span "Continue Publishing" at bounding box center [825, 461] width 152 height 24
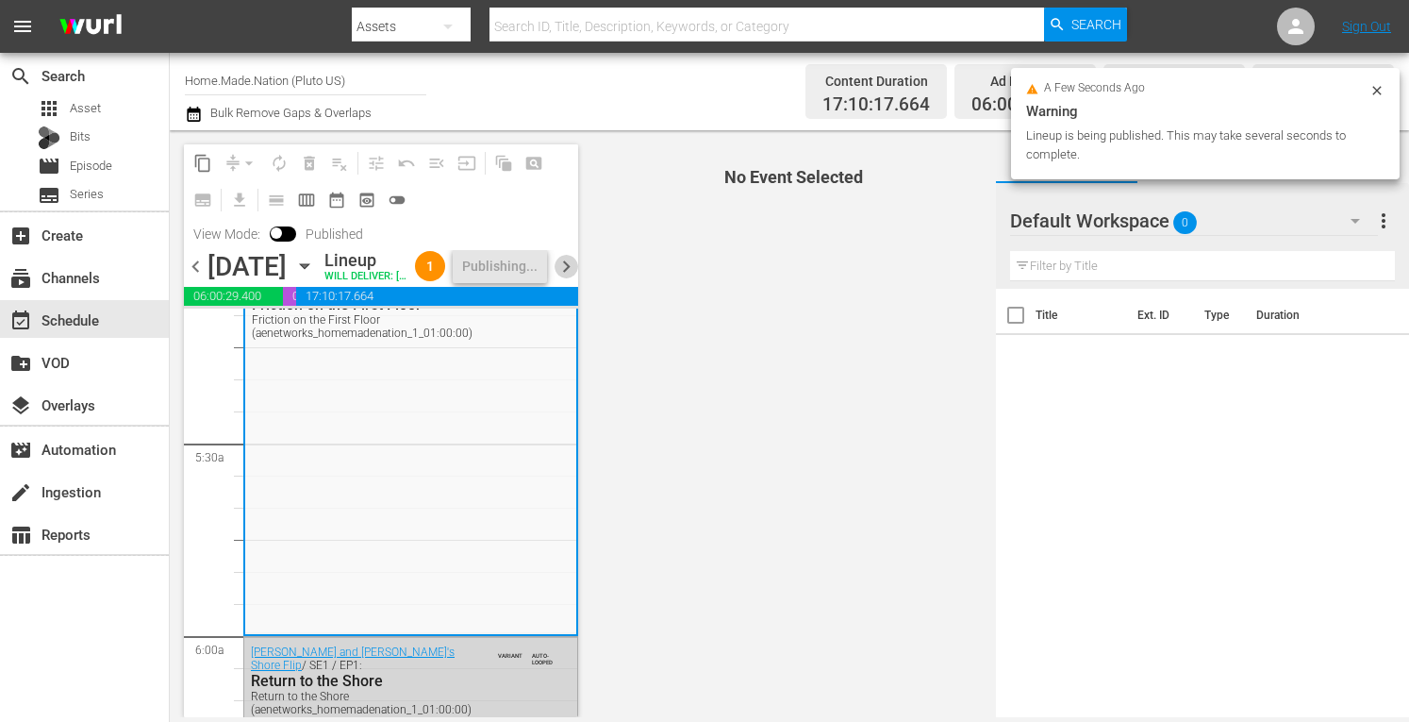
click at [569, 276] on span "chevron_right" at bounding box center [567, 267] width 24 height 24
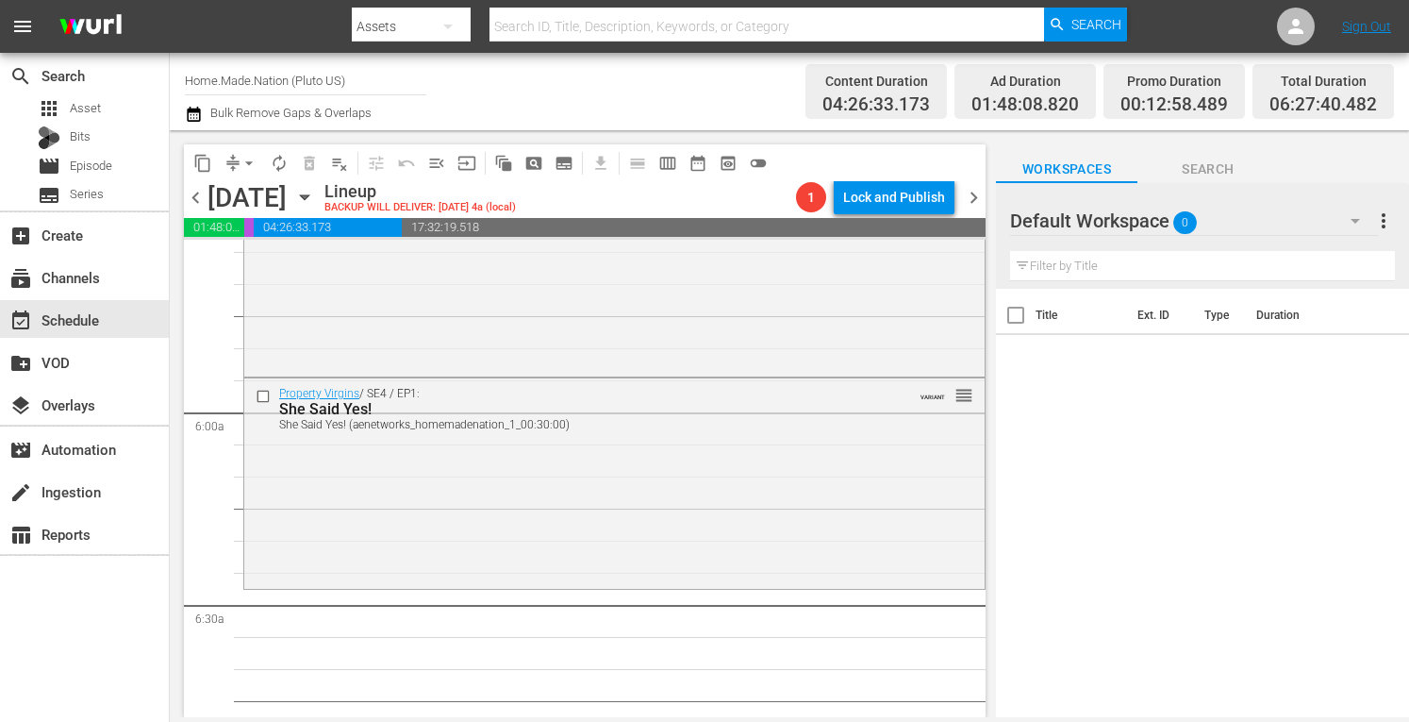
scroll to position [2160, 0]
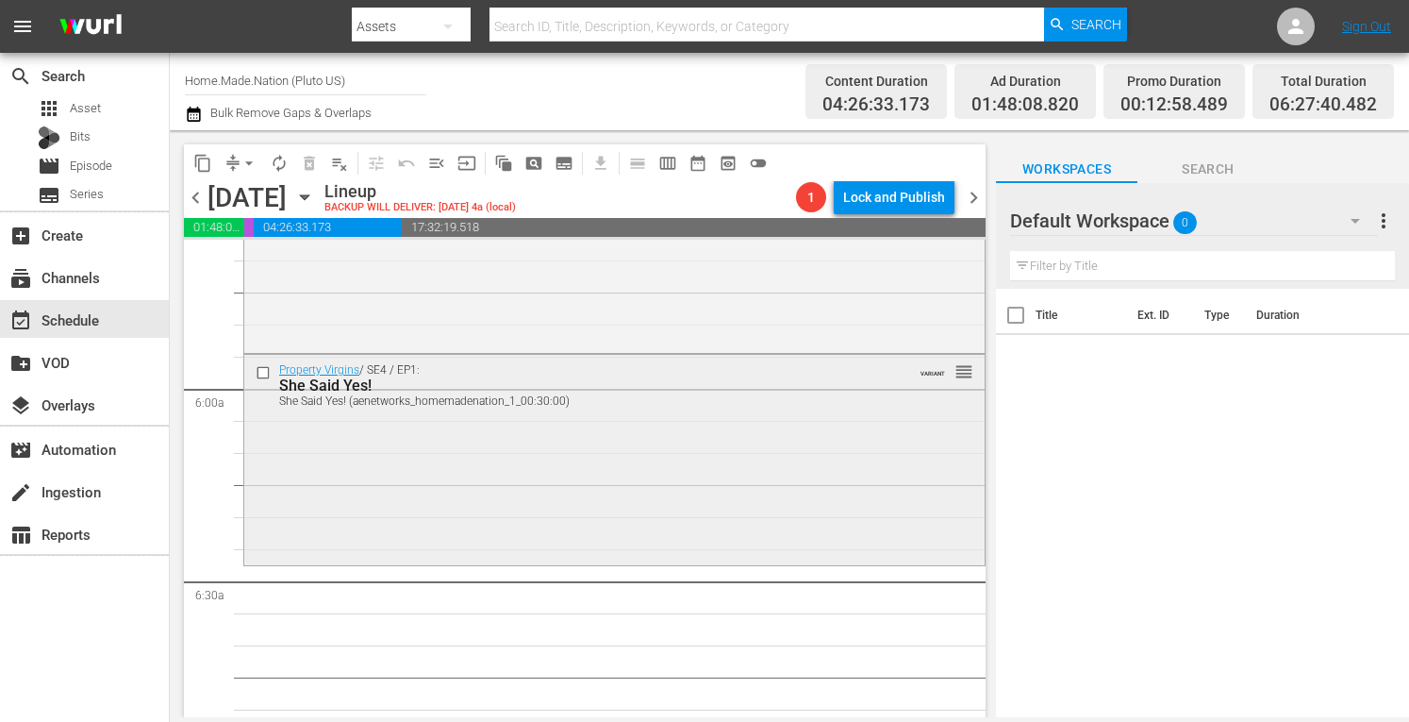
click at [474, 461] on div "Property Virgins / SE4 / EP1: She Said Yes! She Said Yes! (aenetworks_homemaden…" at bounding box center [614, 459] width 741 height 208
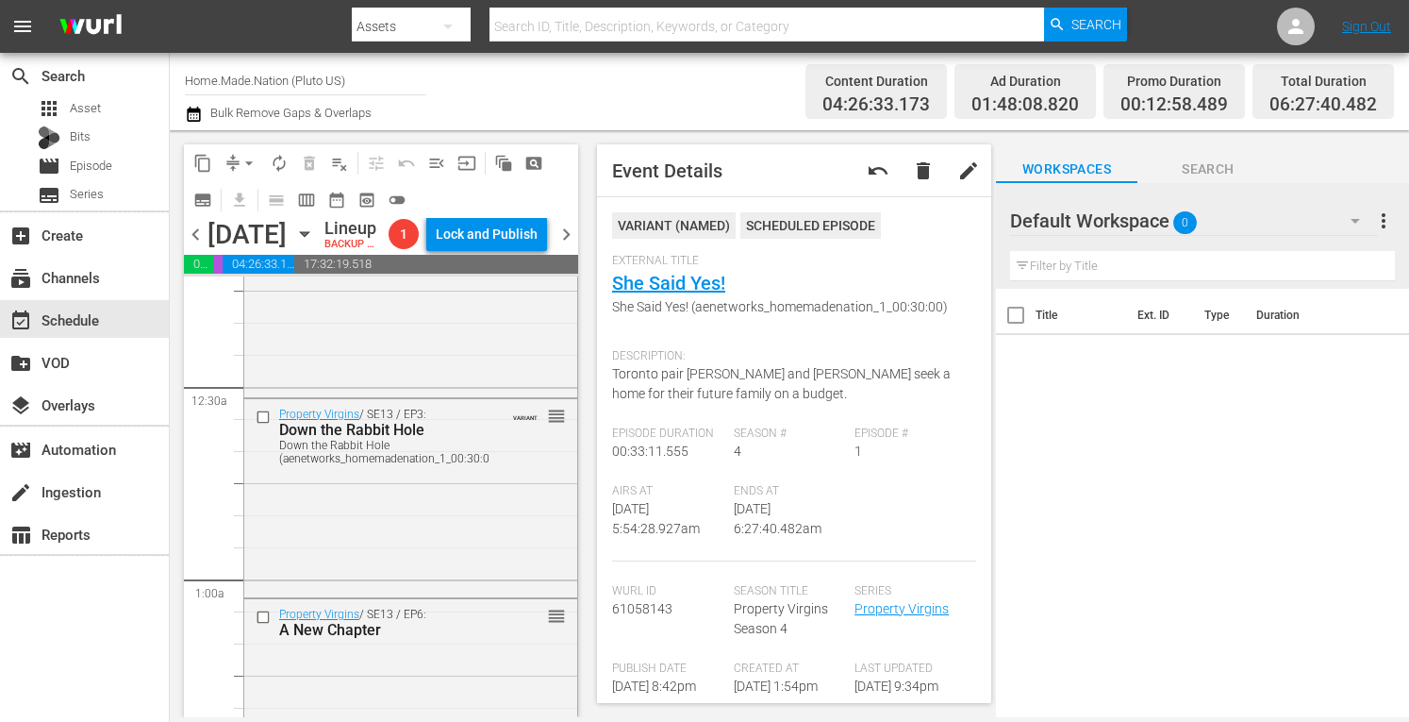
scroll to position [0, 0]
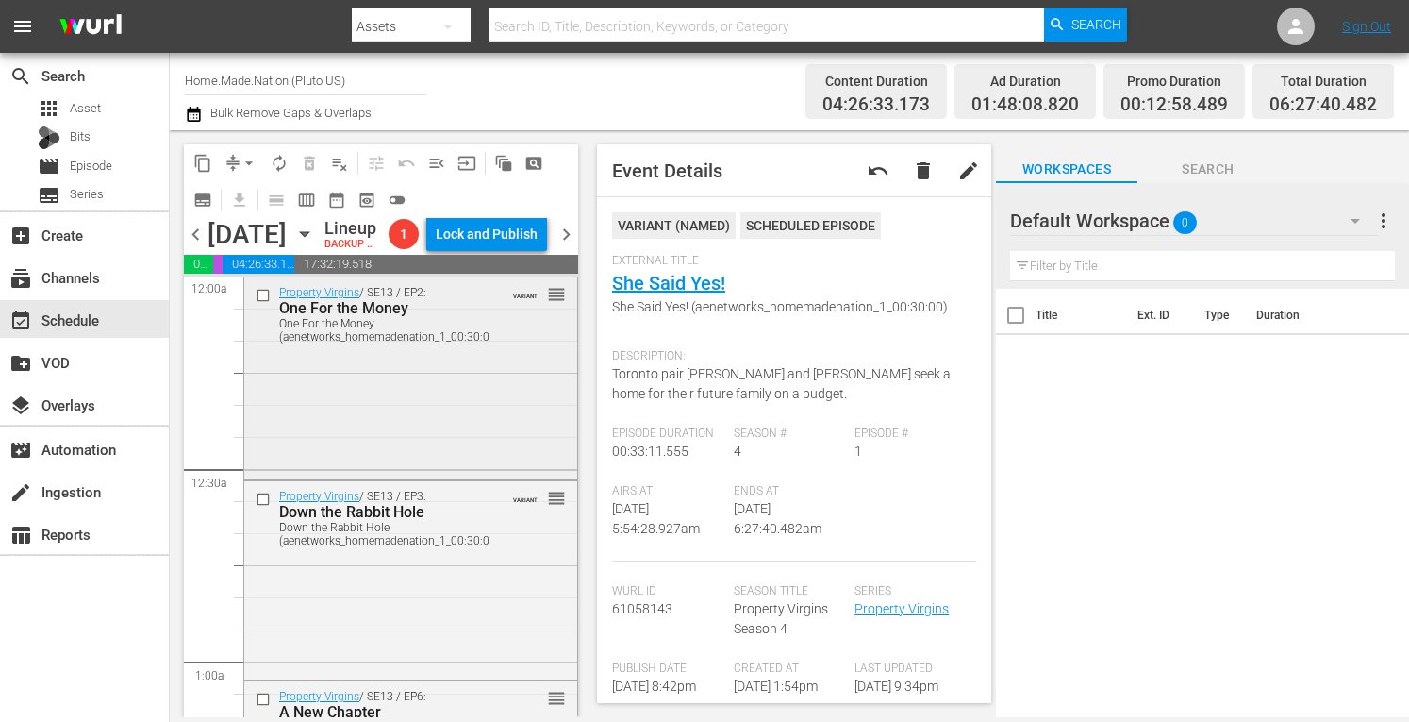
click at [496, 446] on div "Property Virgins / SE13 / EP2: One For the Money One For the Money (aenetworks_…" at bounding box center [410, 376] width 333 height 198
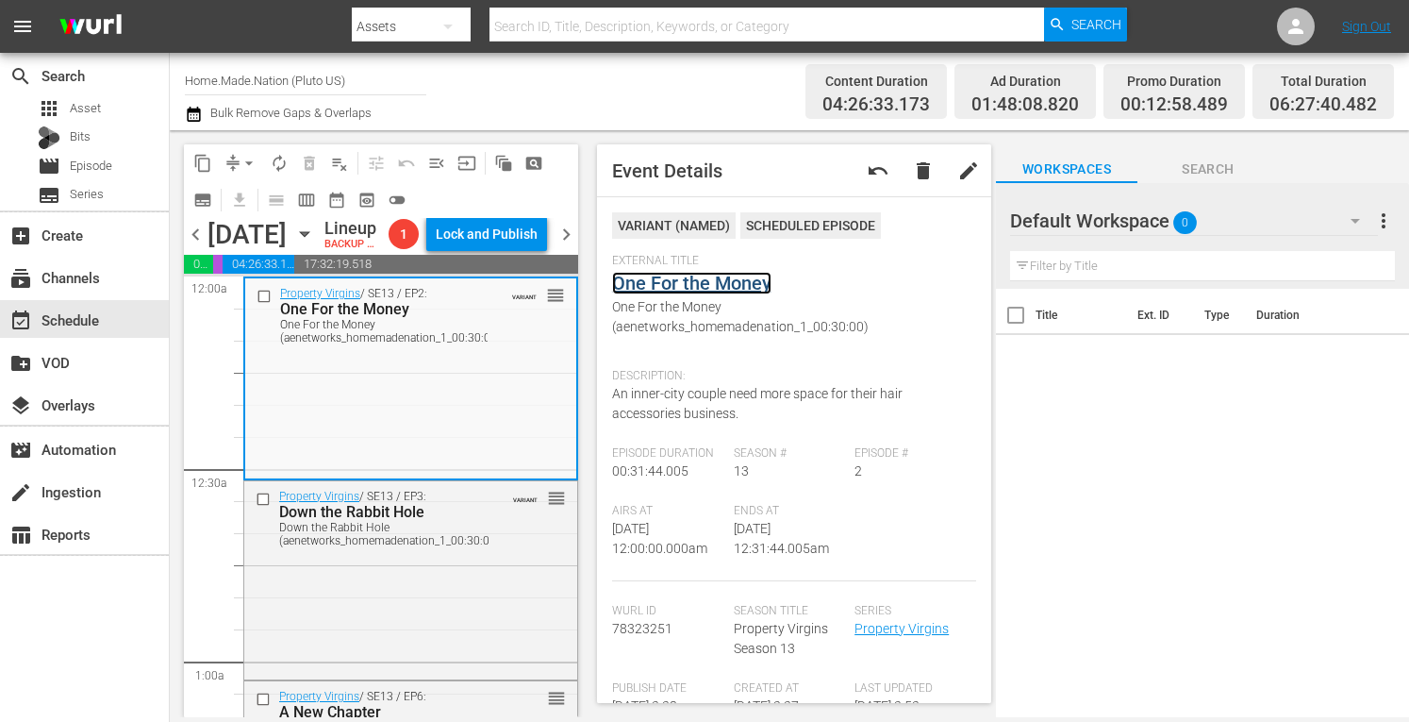
click at [670, 288] on link "One For the Money" at bounding box center [691, 283] width 159 height 23
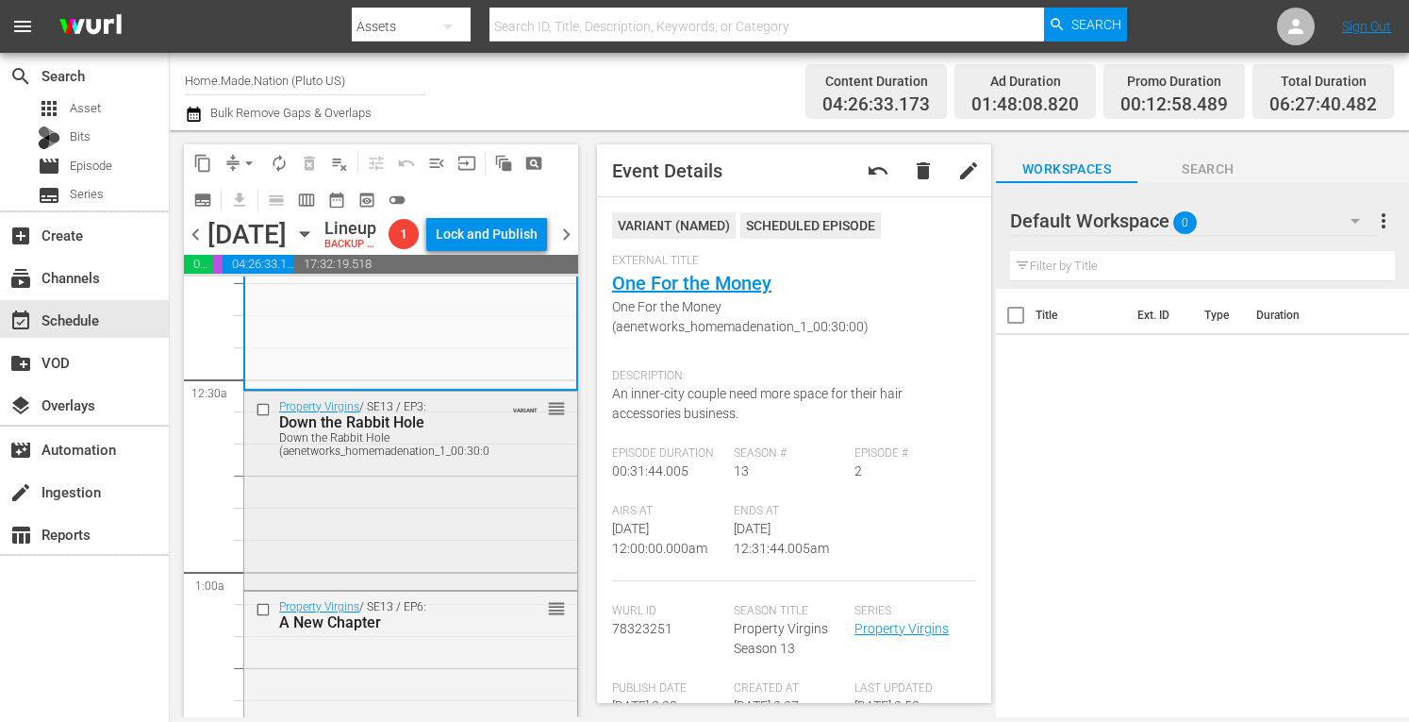
click at [497, 510] on div "Property Virgins / SE13 / EP3: Down the Rabbit Hole Down the Rabbit Hole (aenet…" at bounding box center [410, 488] width 333 height 194
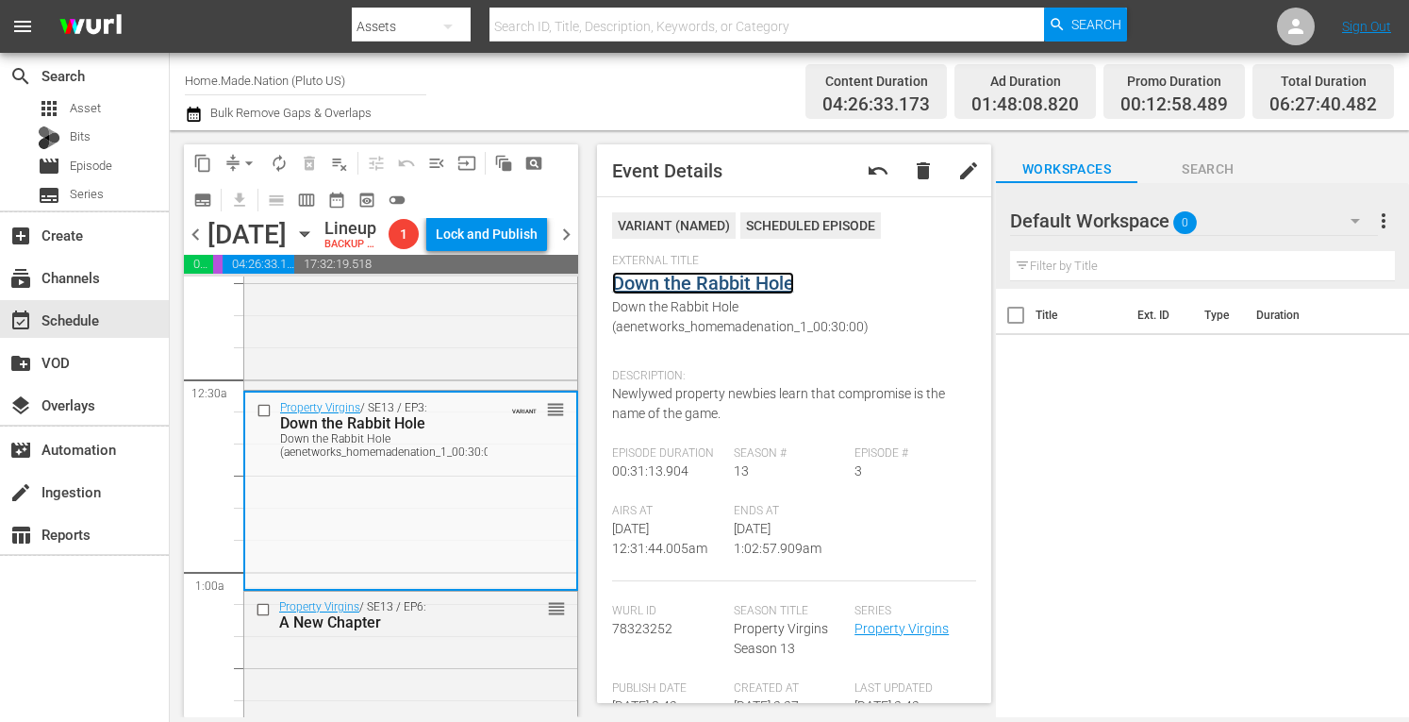
click at [674, 284] on link "Down the Rabbit Hole" at bounding box center [703, 283] width 182 height 23
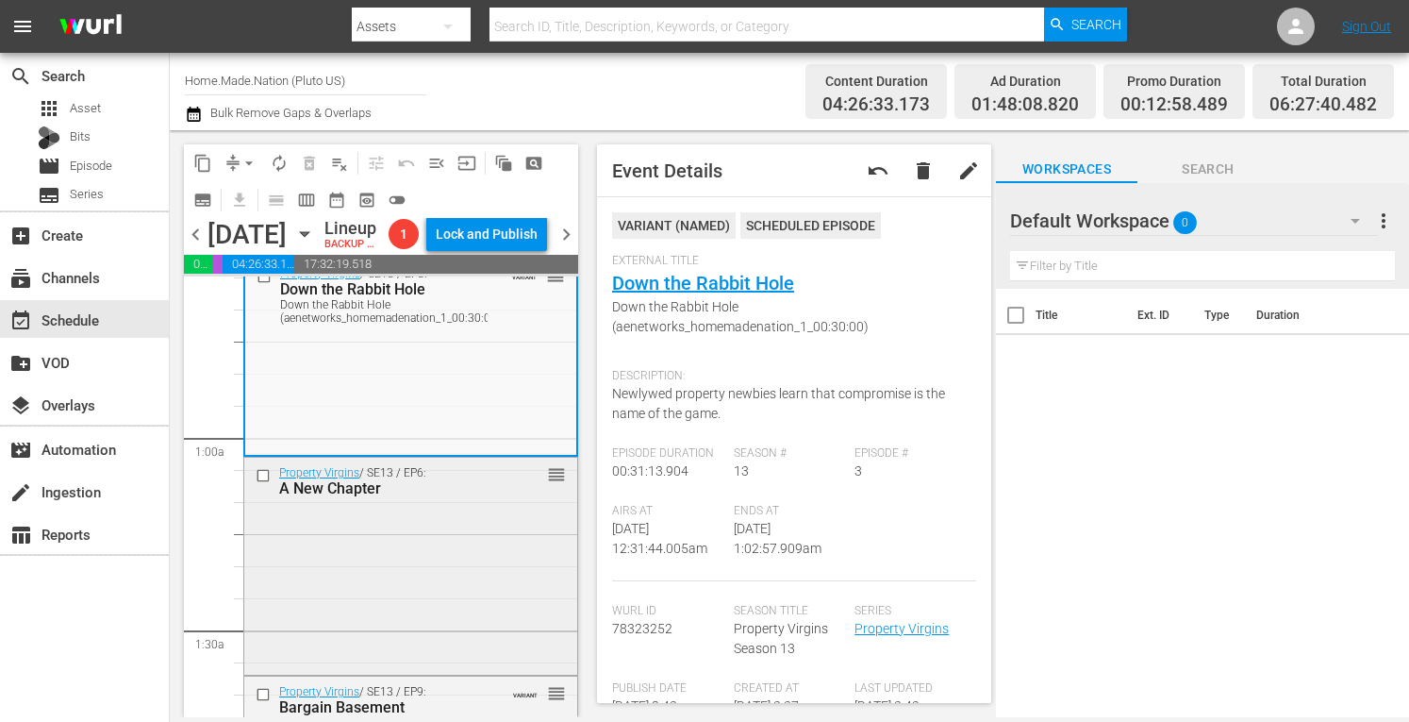
click at [472, 559] on div "Property Virgins / SE13 / EP6: A New Chapter reorder" at bounding box center [410, 564] width 333 height 213
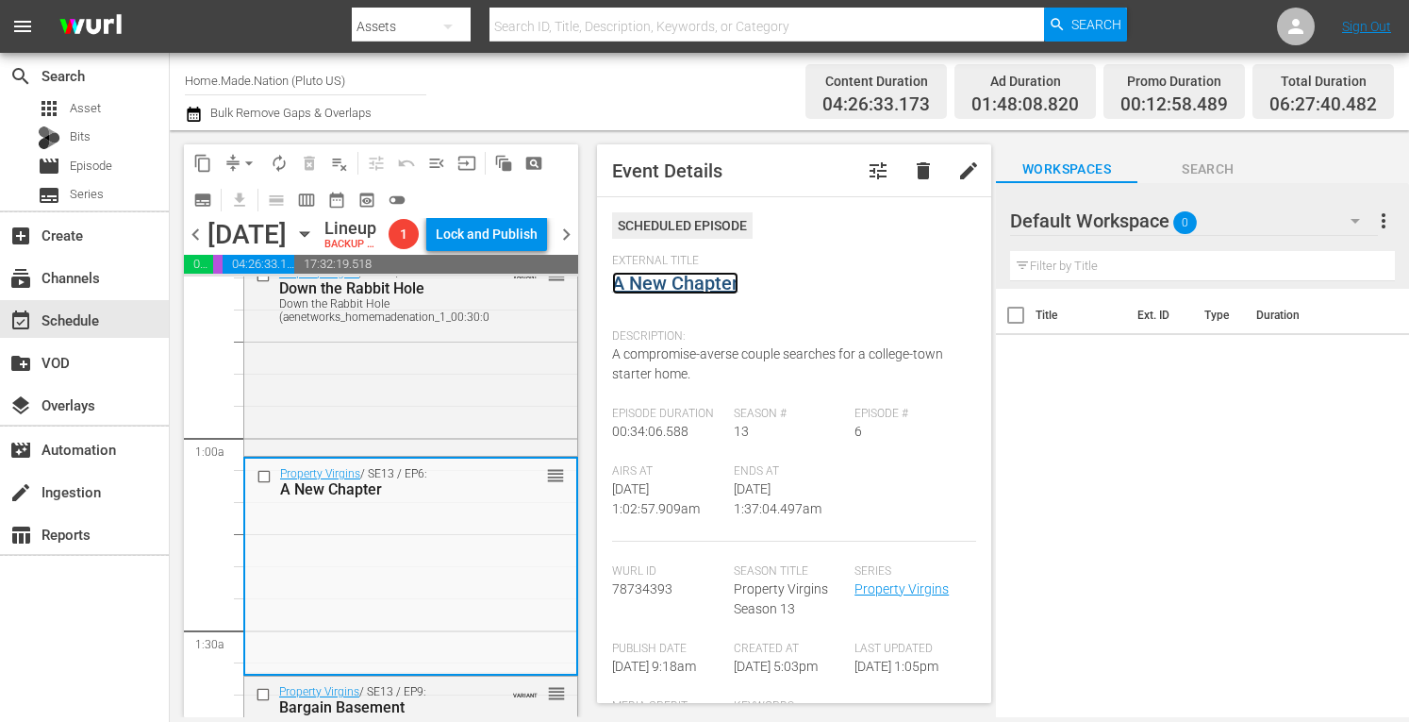
click at [697, 285] on link "A New Chapter" at bounding box center [675, 283] width 126 height 23
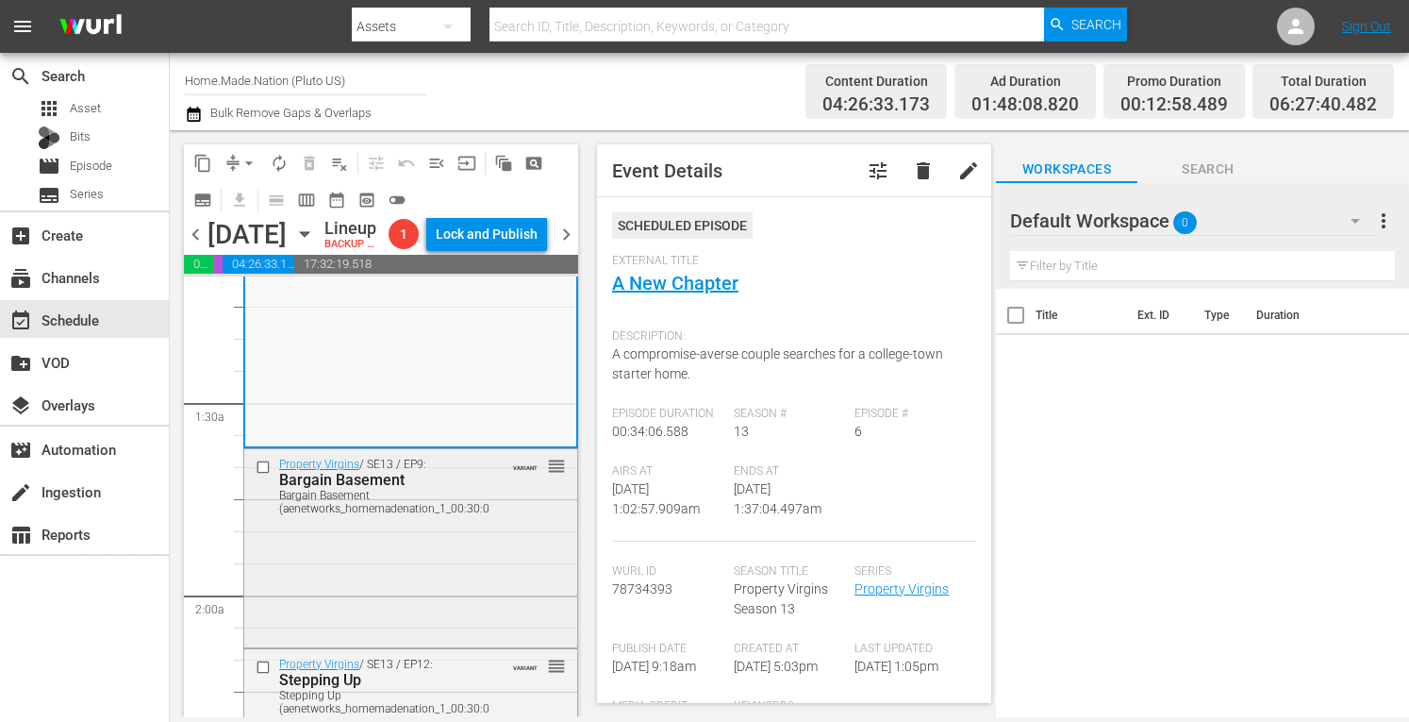
click at [441, 583] on div "Property Virgins / SE13 / EP9: Bargain Basement Bargain Basement (aenetworks_ho…" at bounding box center [410, 546] width 333 height 194
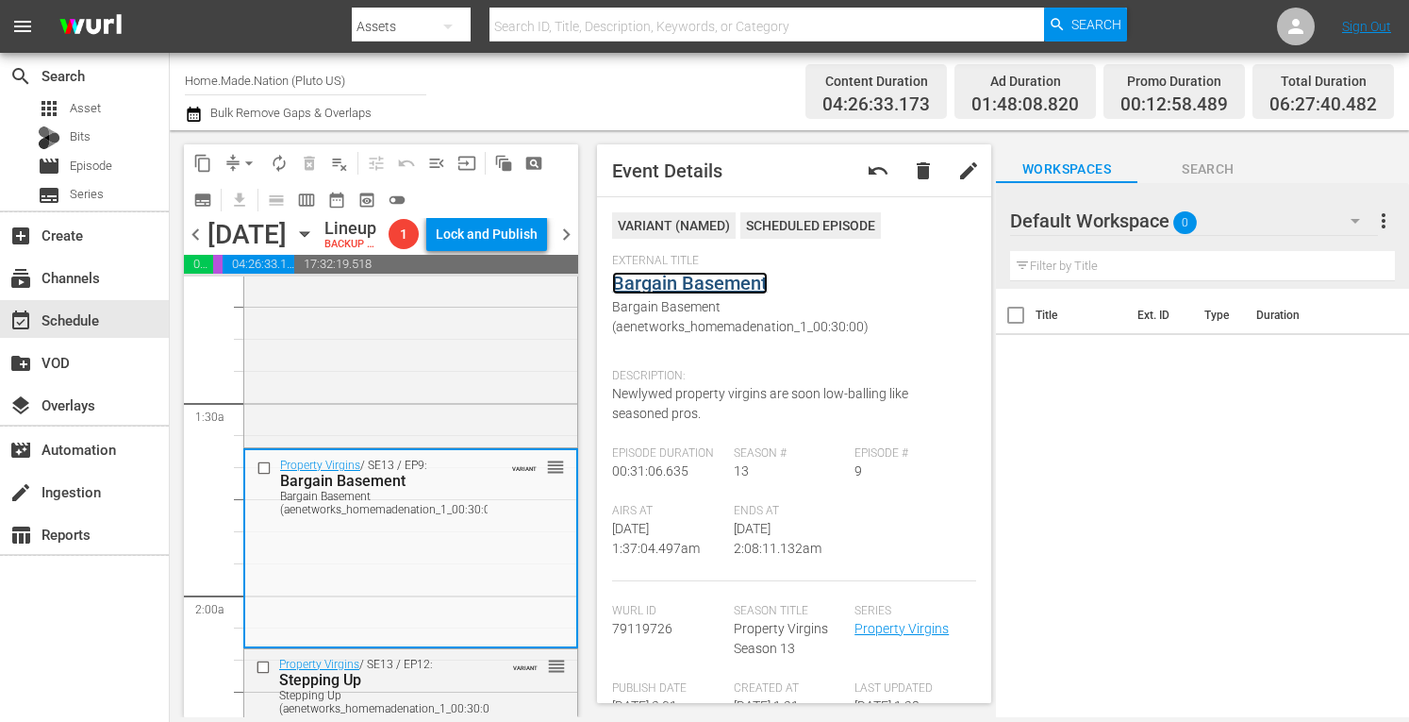
click at [674, 282] on link "Bargain Basement" at bounding box center [690, 283] width 156 height 23
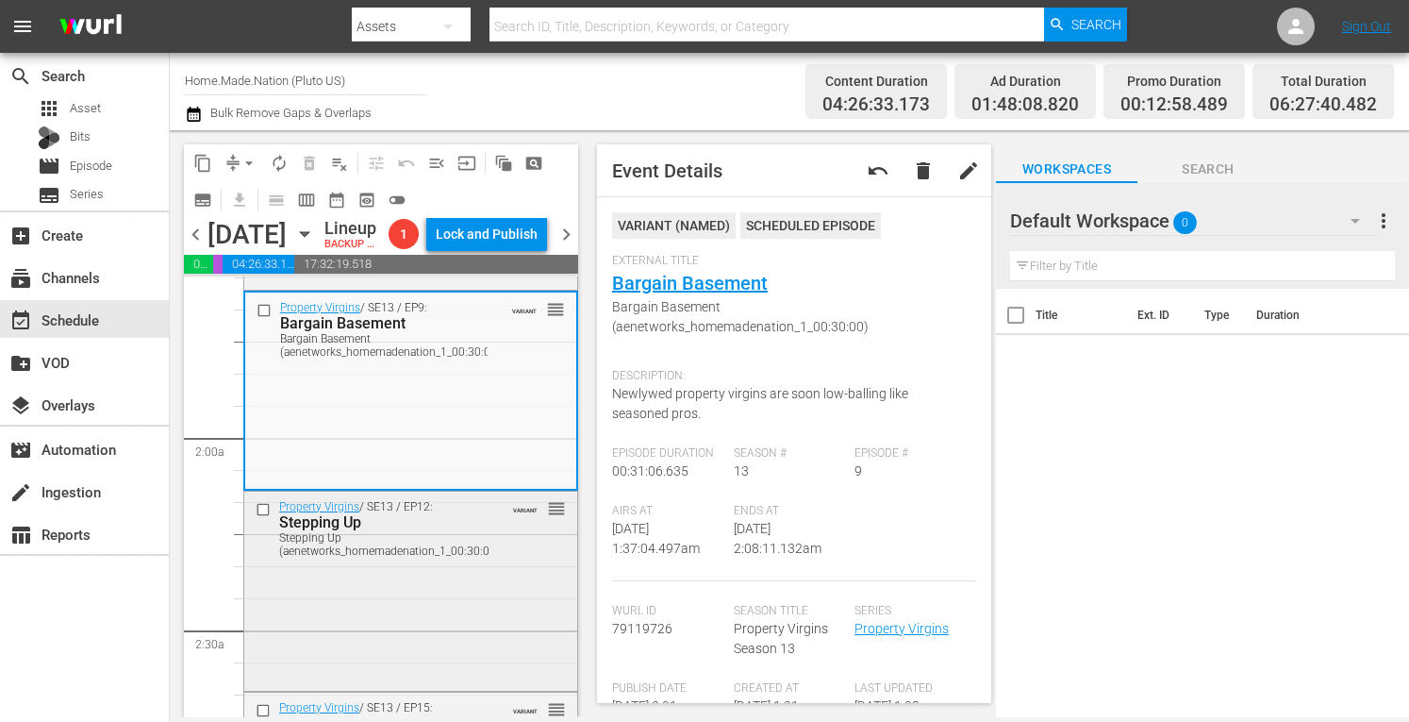
click at [439, 558] on div "Stepping Up (aenetworks_homemadenation_1_00:30:00)" at bounding box center [389, 544] width 221 height 26
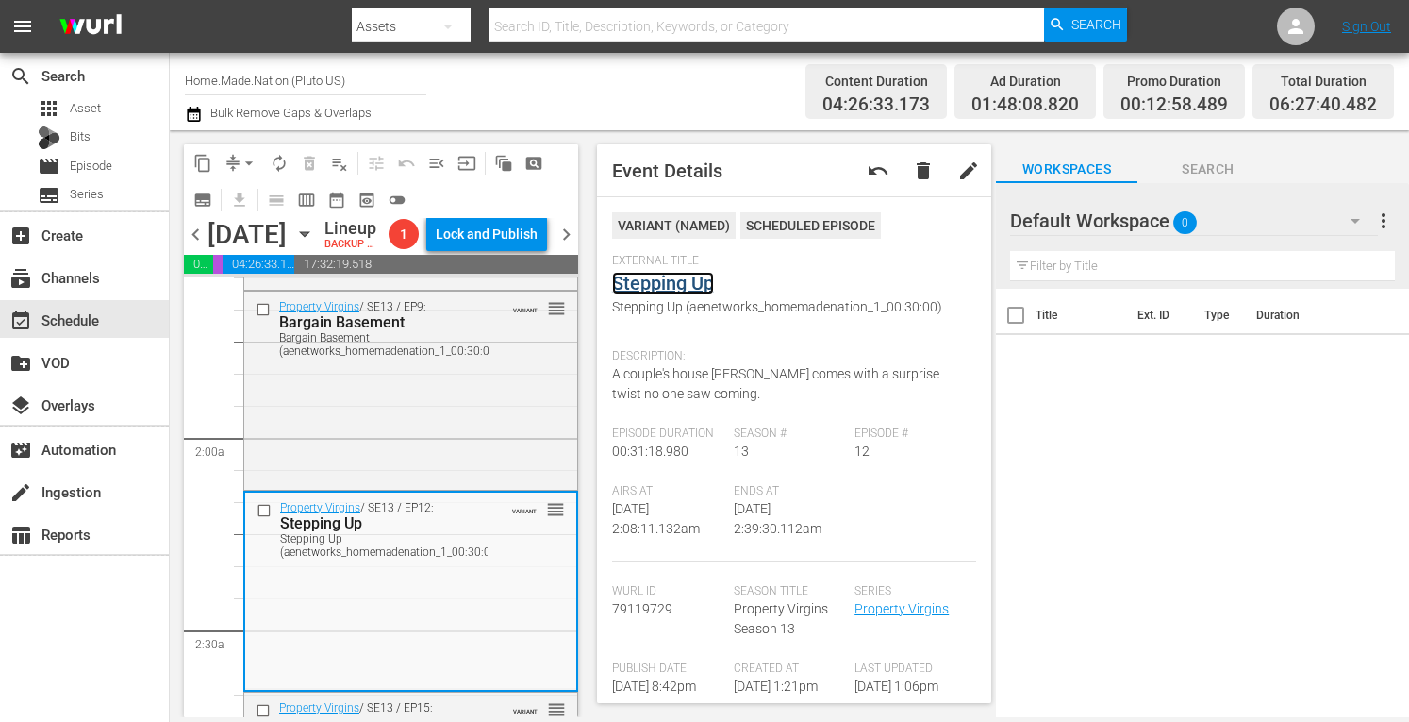
click at [664, 282] on link "Stepping Up" at bounding box center [663, 283] width 102 height 23
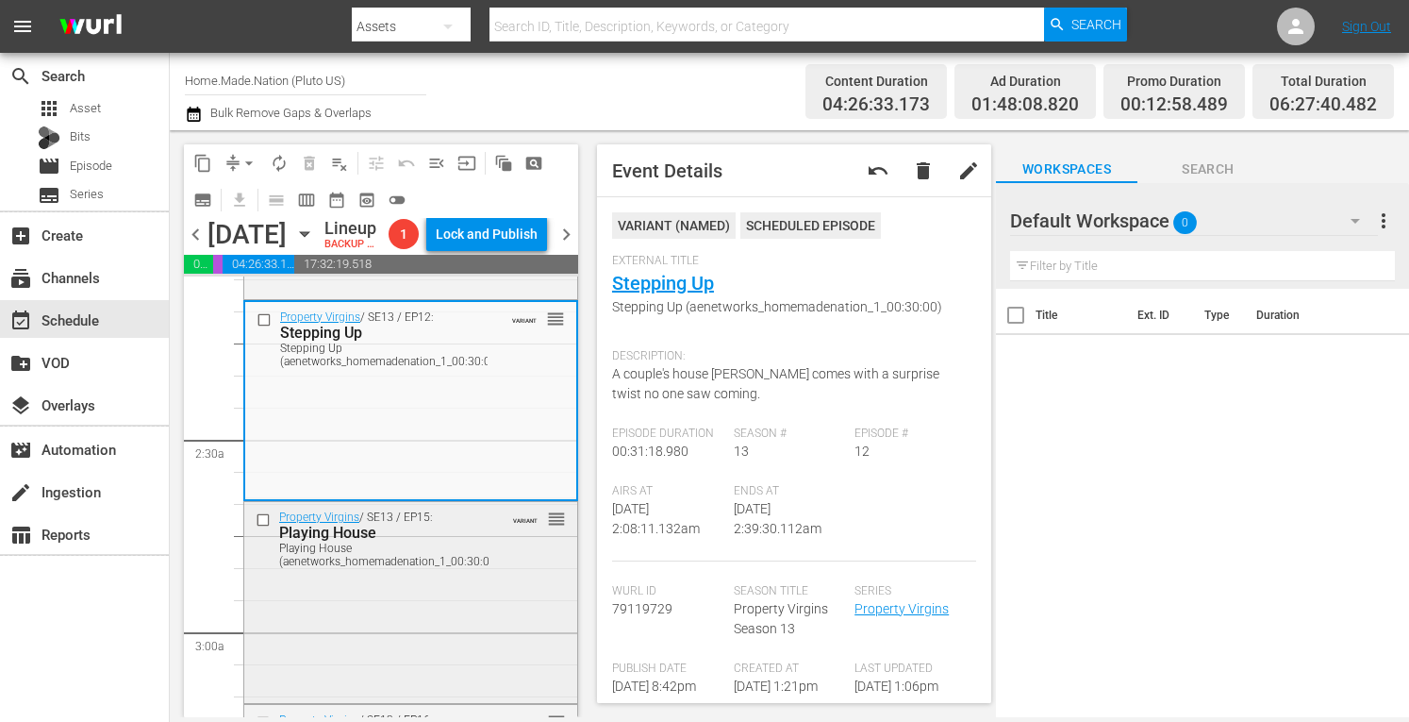
click at [474, 625] on div "Property Virgins / SE13 / EP15: Playing House Playing House (aenetworks_homemad…" at bounding box center [410, 600] width 333 height 197
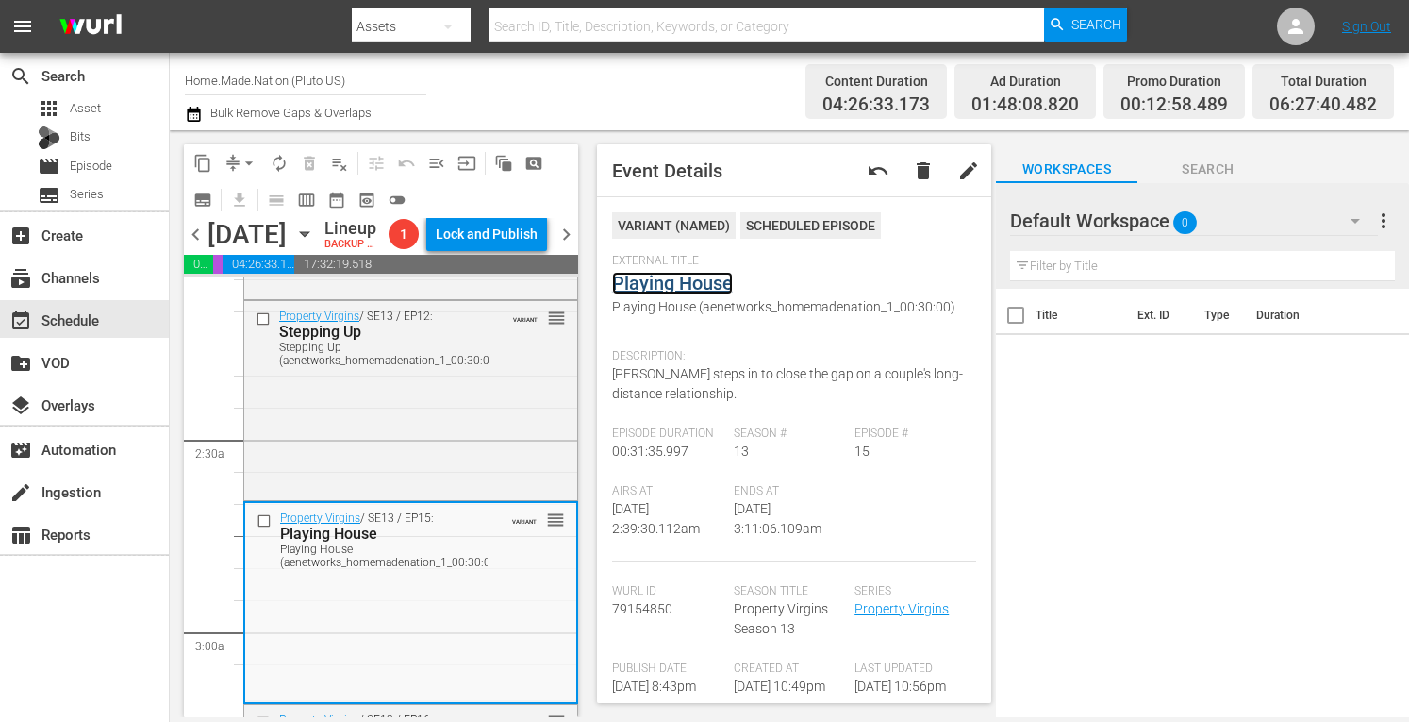
click at [649, 280] on link "Playing House" at bounding box center [672, 283] width 121 height 23
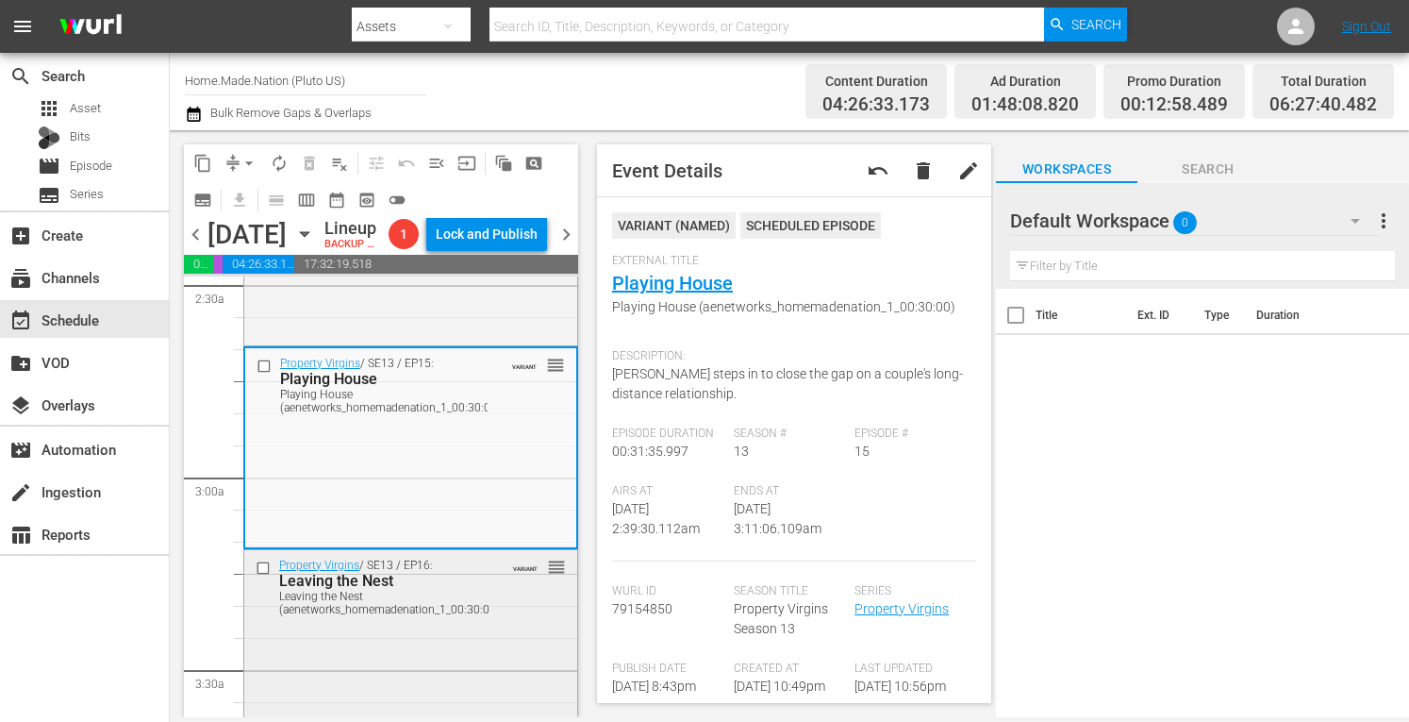
click at [437, 623] on div "Property Virgins / SE13 / EP16: Leaving the Nest Leaving the Nest (aenetworks_h…" at bounding box center [410, 586] width 333 height 73
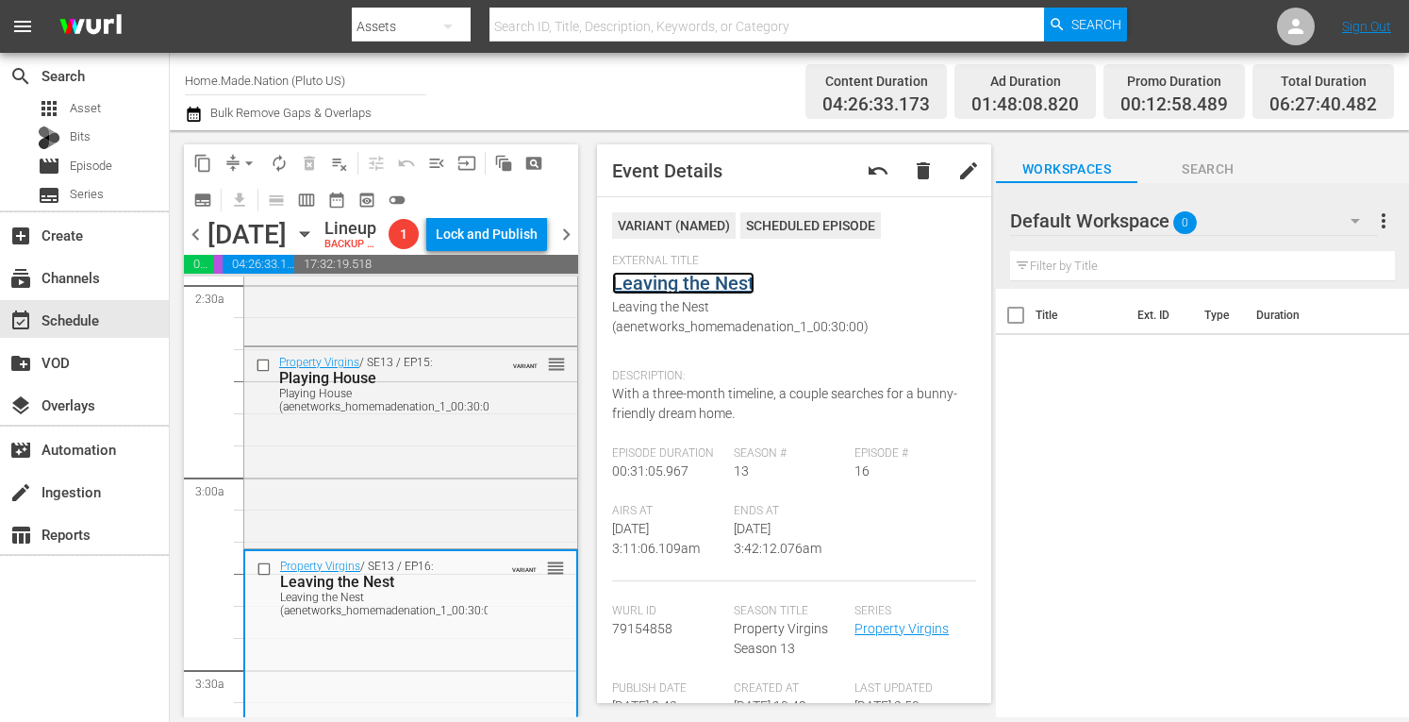
click at [653, 288] on link "Leaving the Nest" at bounding box center [683, 283] width 142 height 23
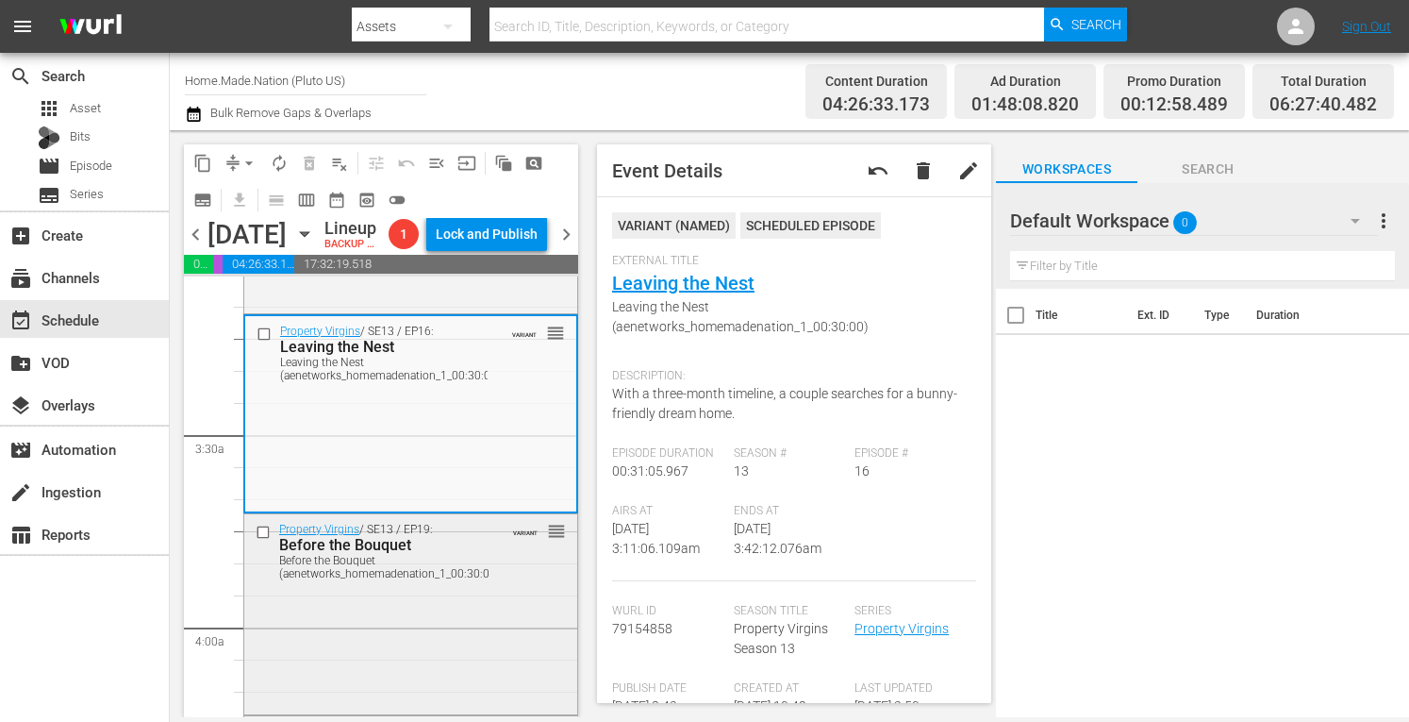
click at [437, 580] on div "Before the Bouquet (aenetworks_homemadenation_1_00:30:00)" at bounding box center [389, 567] width 221 height 26
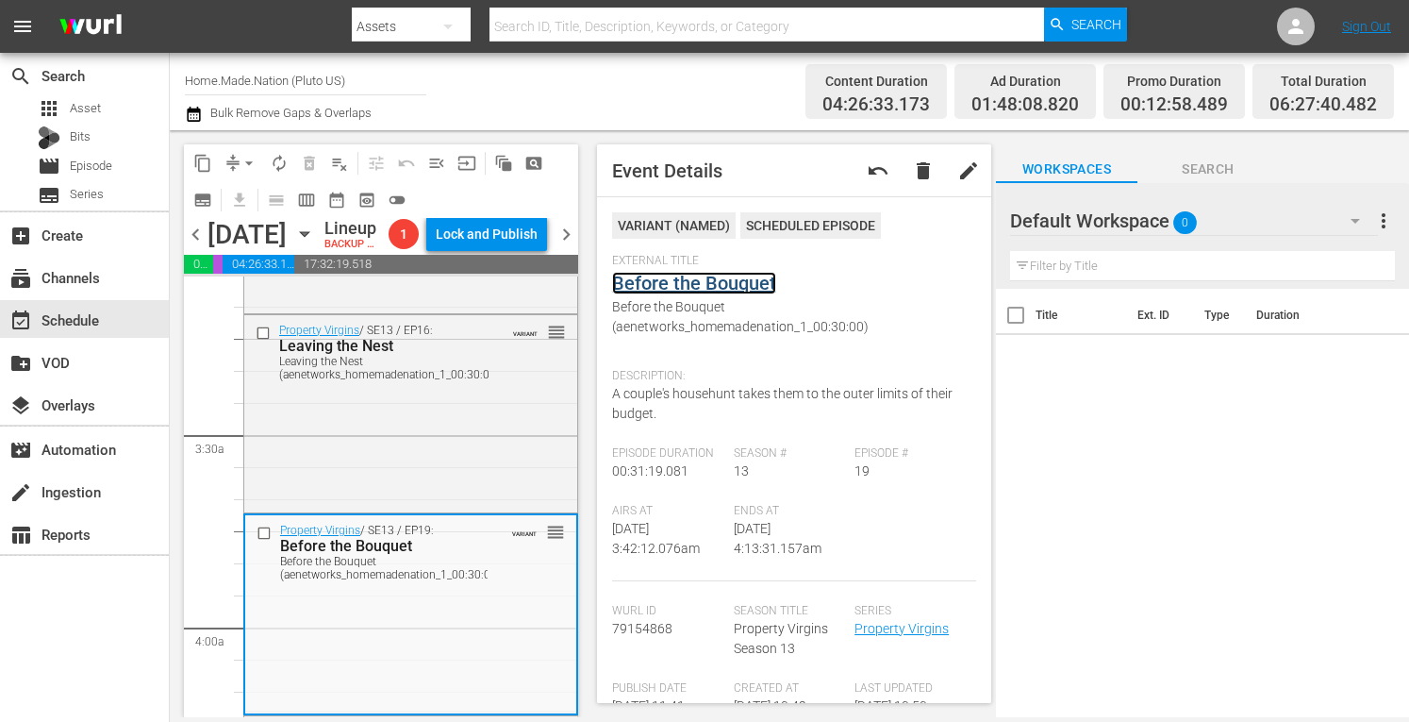
click at [632, 278] on link "Before the Bouquet" at bounding box center [694, 283] width 164 height 23
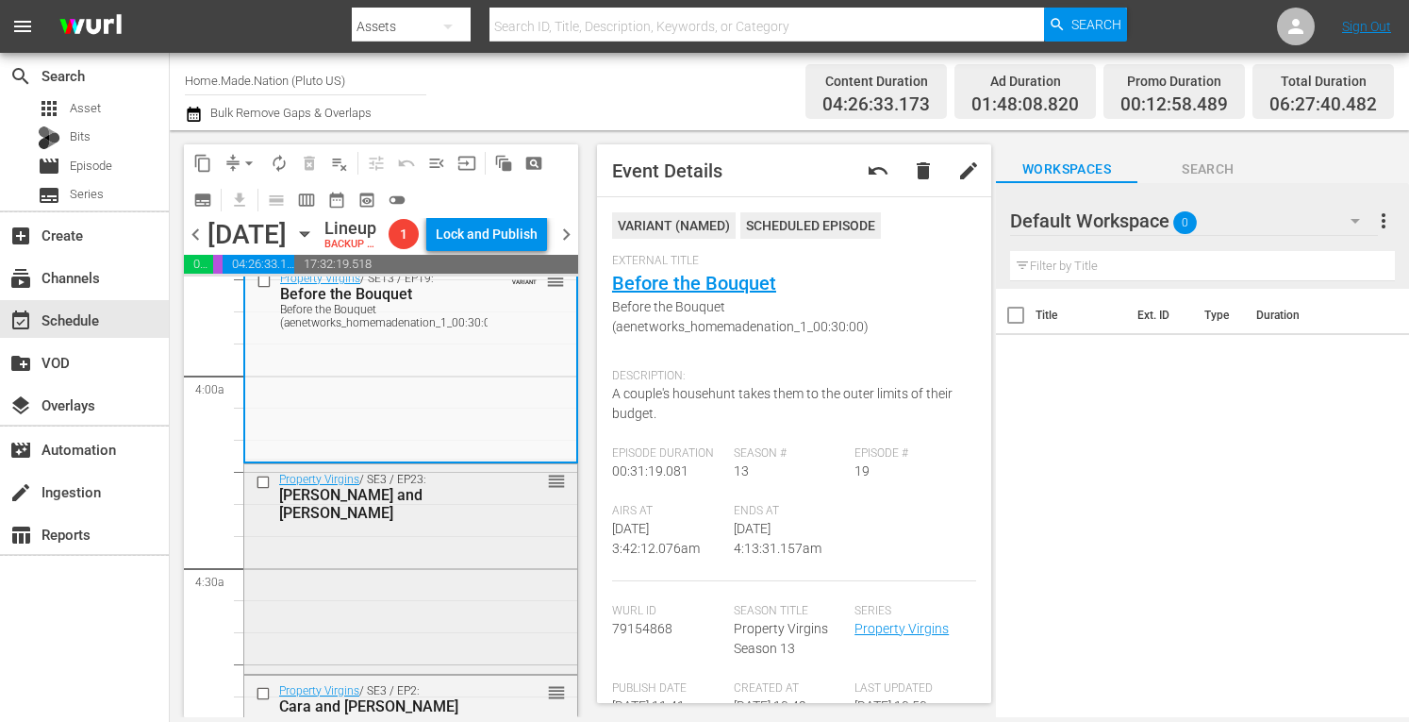
click at [481, 582] on div "Property Virgins / SE3 / EP23: Robert and Dawn reorder" at bounding box center [410, 567] width 333 height 207
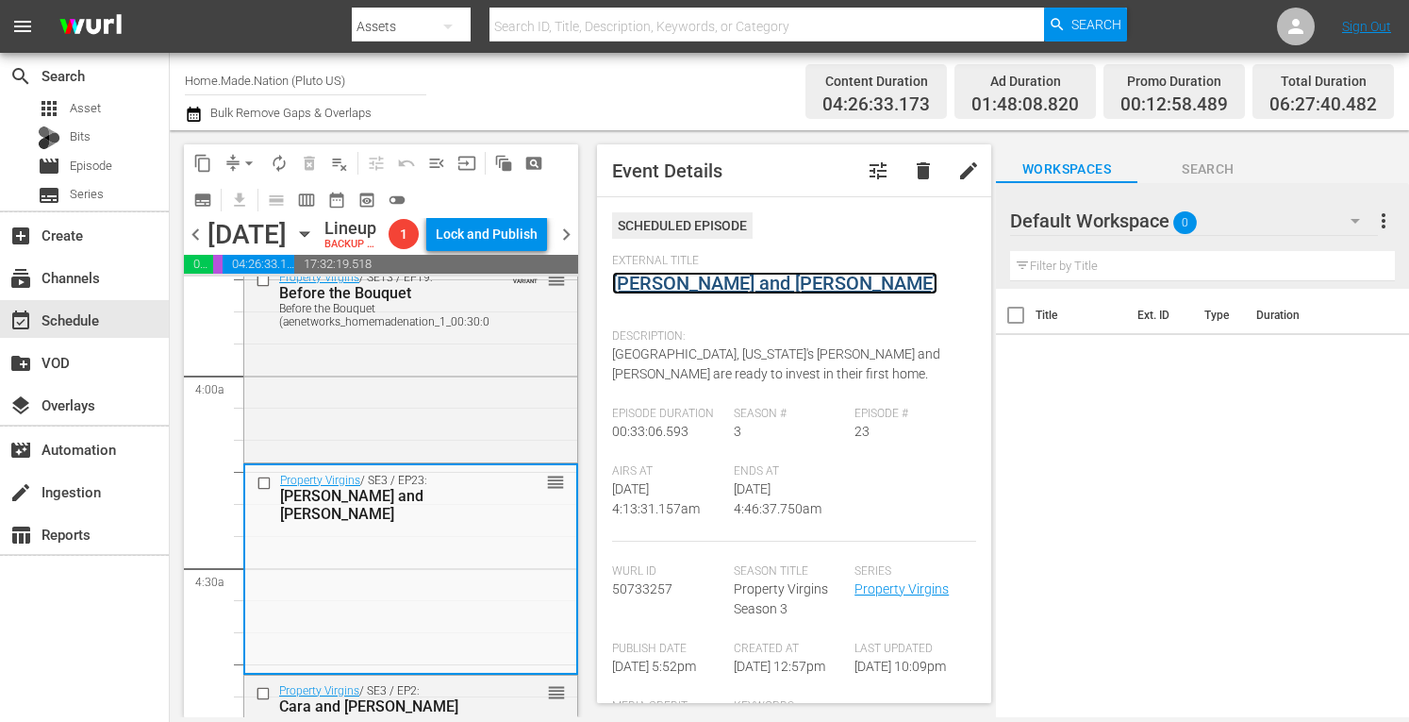
click at [677, 280] on link "Robert and Dawn" at bounding box center [774, 283] width 325 height 23
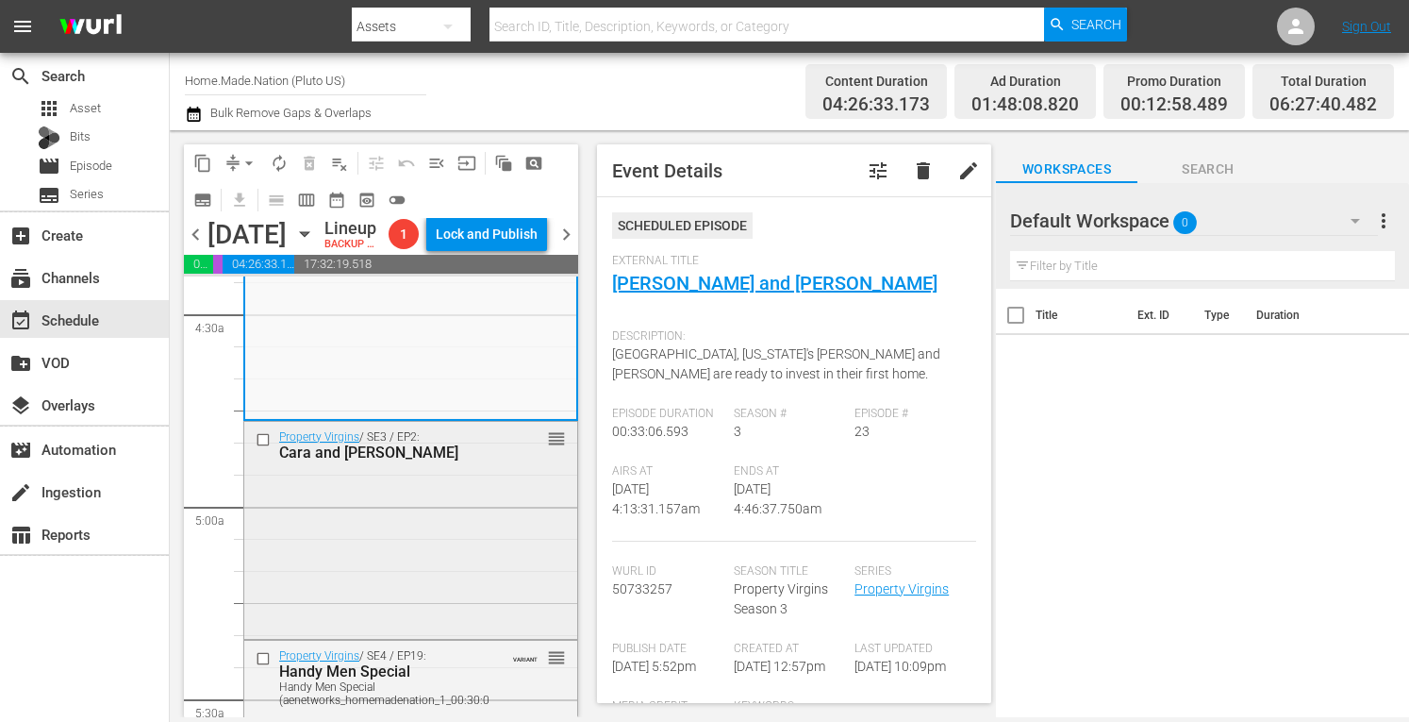
click at [457, 516] on div "Property Virgins / SE3 / EP2: Cara and Alvaro reorder" at bounding box center [410, 528] width 333 height 213
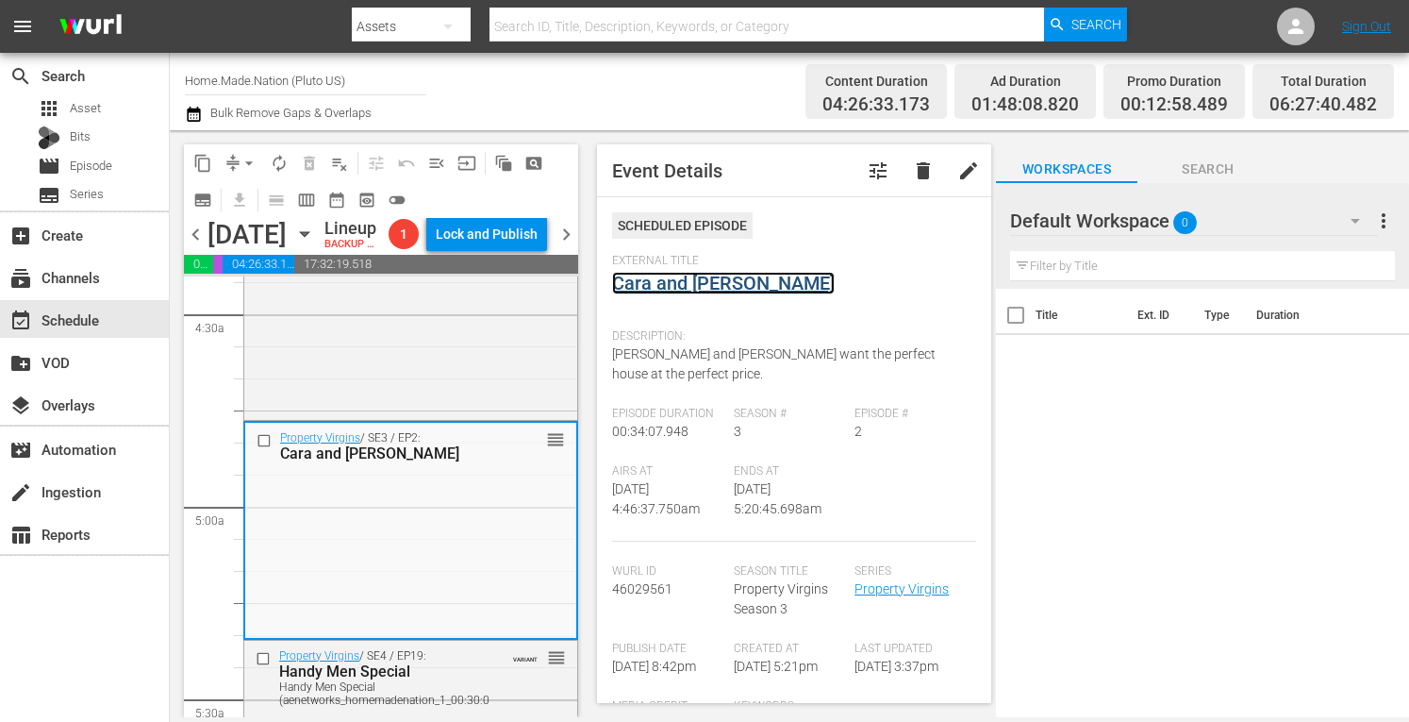
click at [666, 284] on link "Cara and Alvaro" at bounding box center [723, 283] width 223 height 23
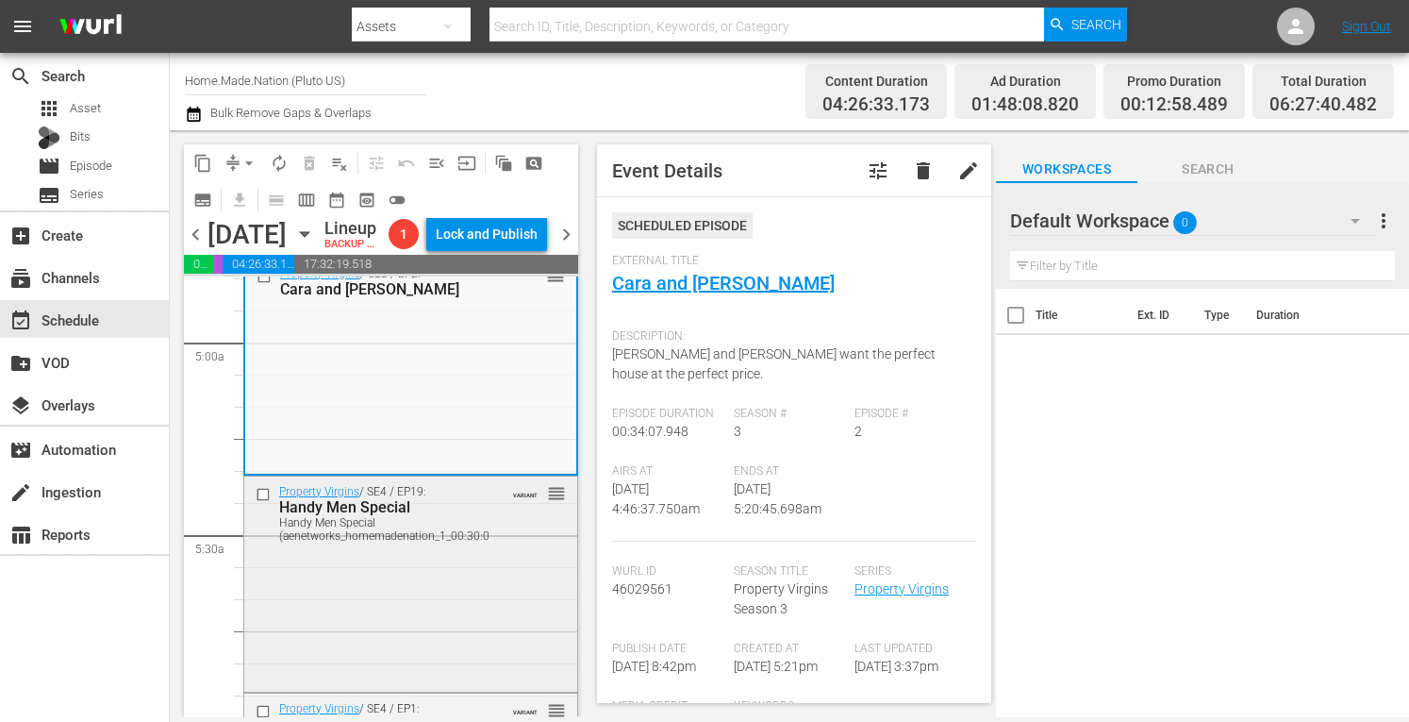
click at [381, 542] on div "Handy Men Special (aenetworks_homemadenation_1_00:30:00)" at bounding box center [389, 529] width 221 height 26
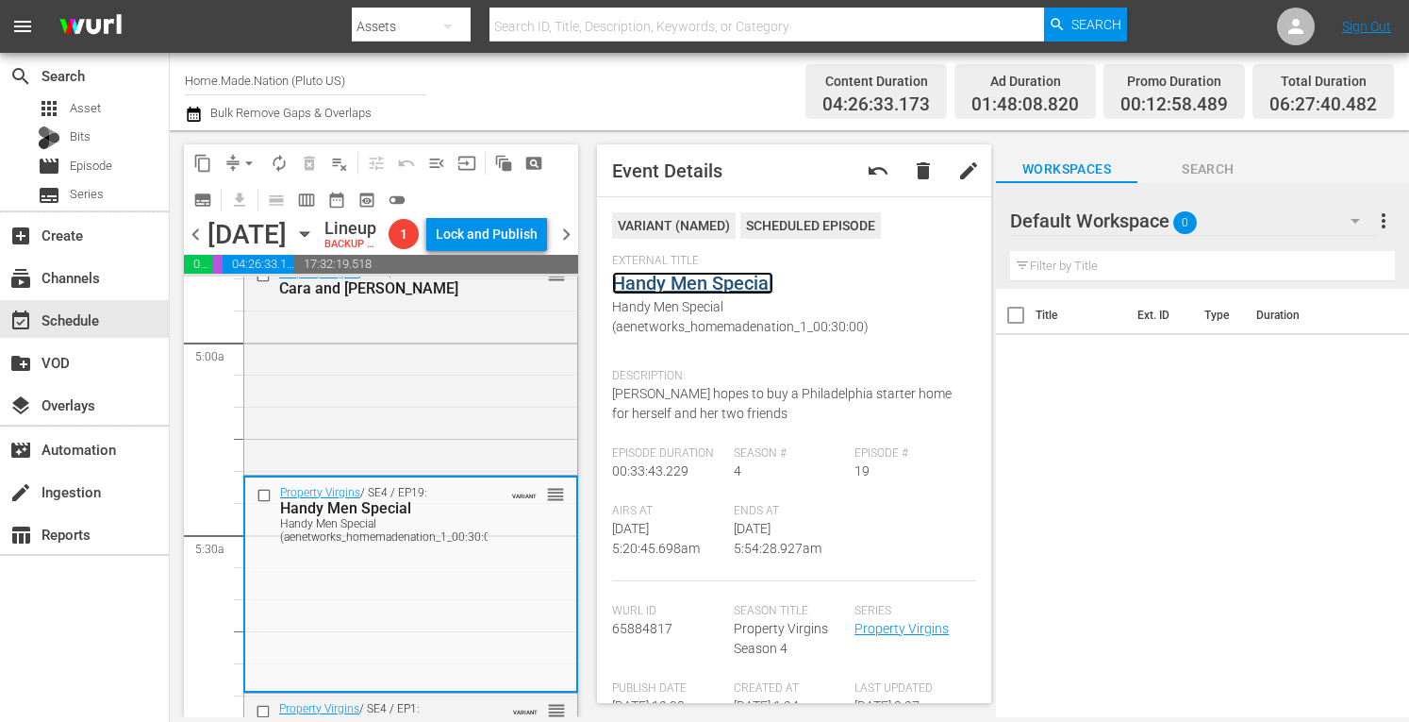
click at [674, 286] on link "Handy Men Special" at bounding box center [692, 283] width 161 height 23
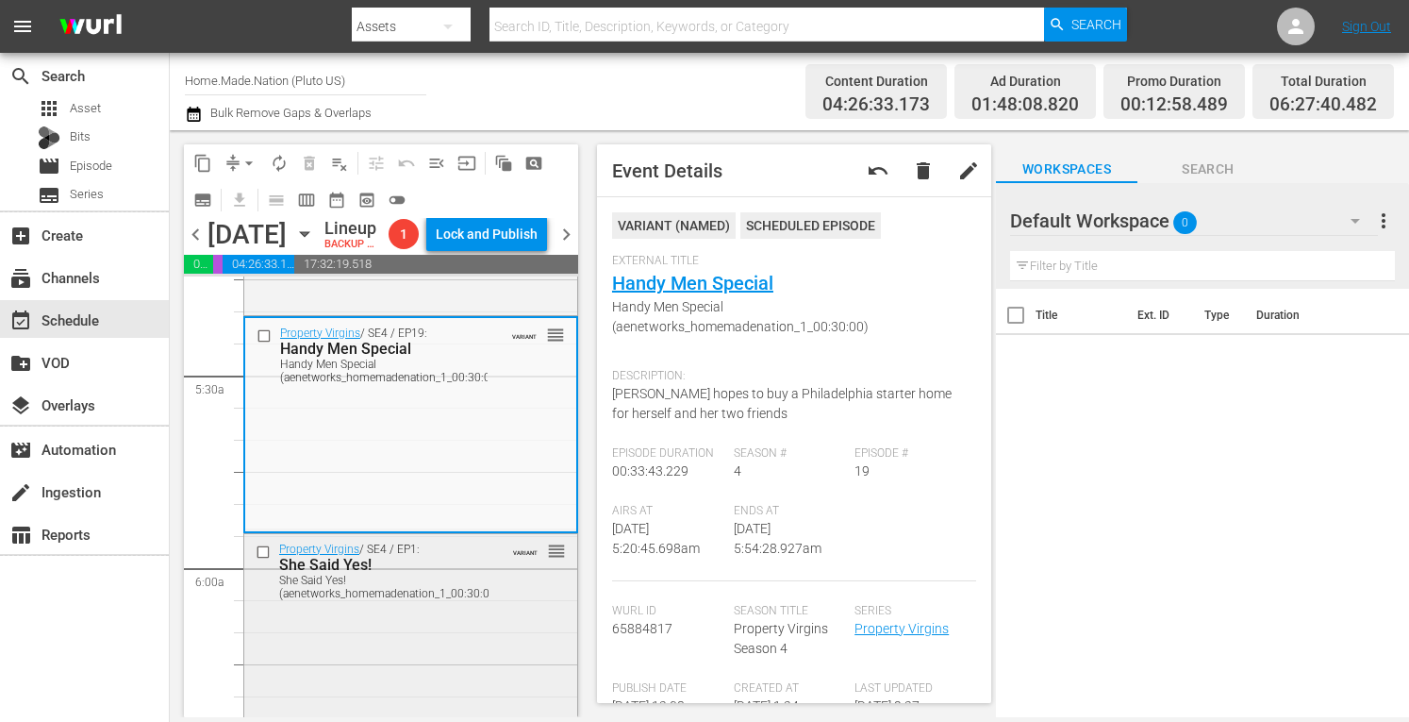
click at [426, 677] on div "Property Virgins / SE4 / EP1: She Said Yes! She Said Yes! (aenetworks_homemaden…" at bounding box center [410, 638] width 333 height 208
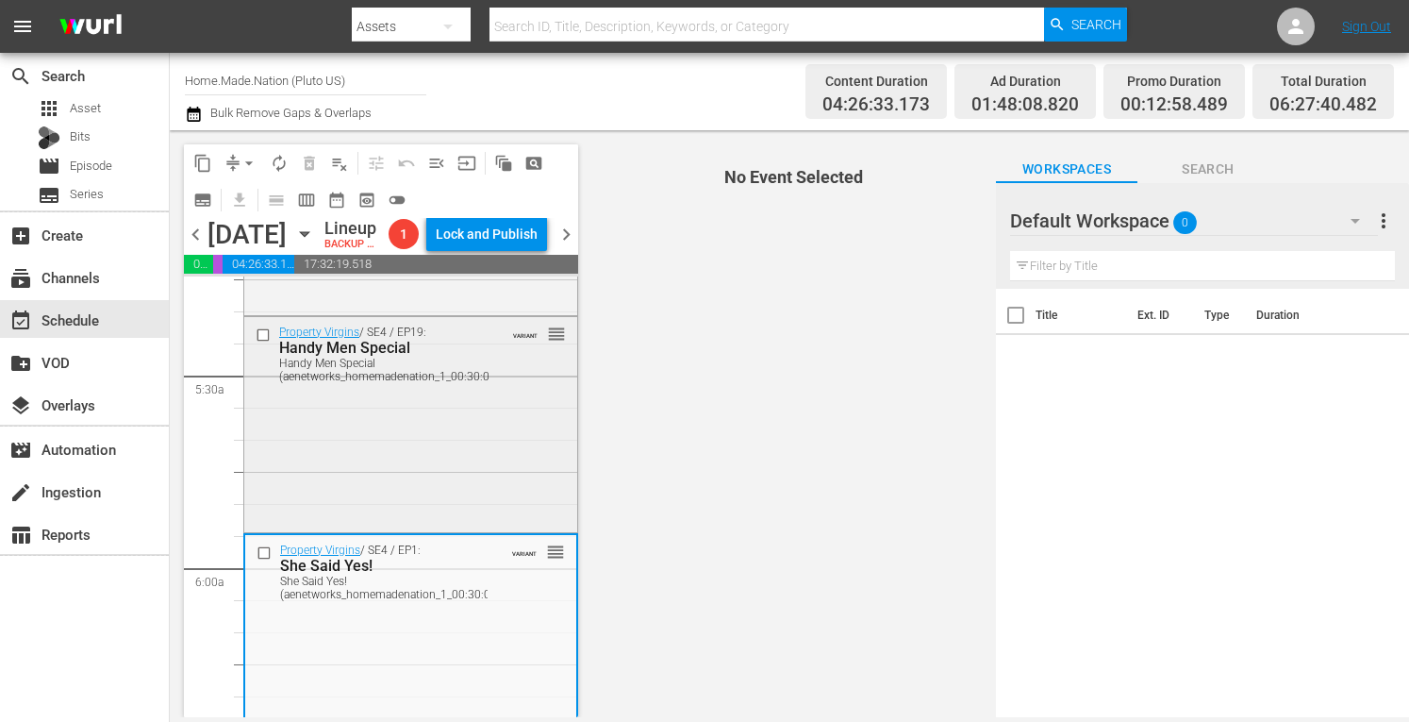
scroll to position [2193, 0]
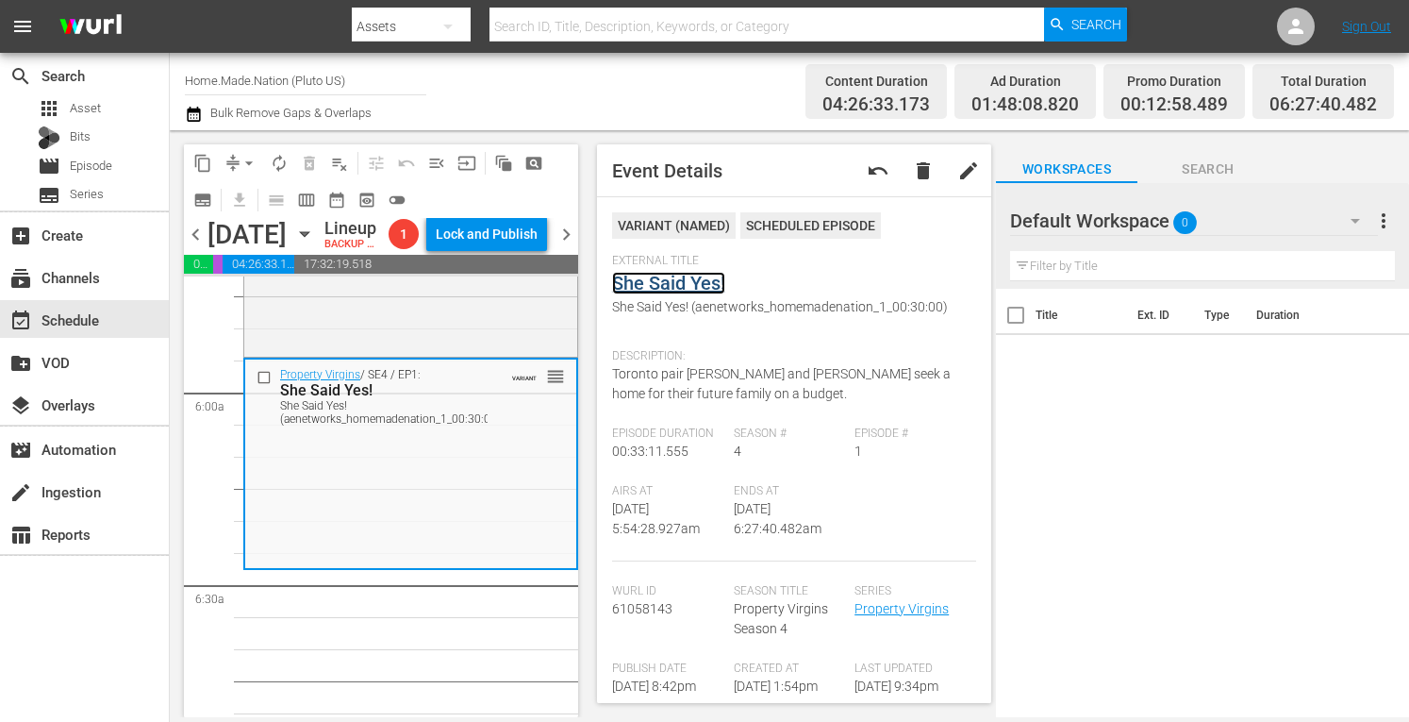
click at [693, 278] on link "She Said Yes!" at bounding box center [668, 283] width 113 height 23
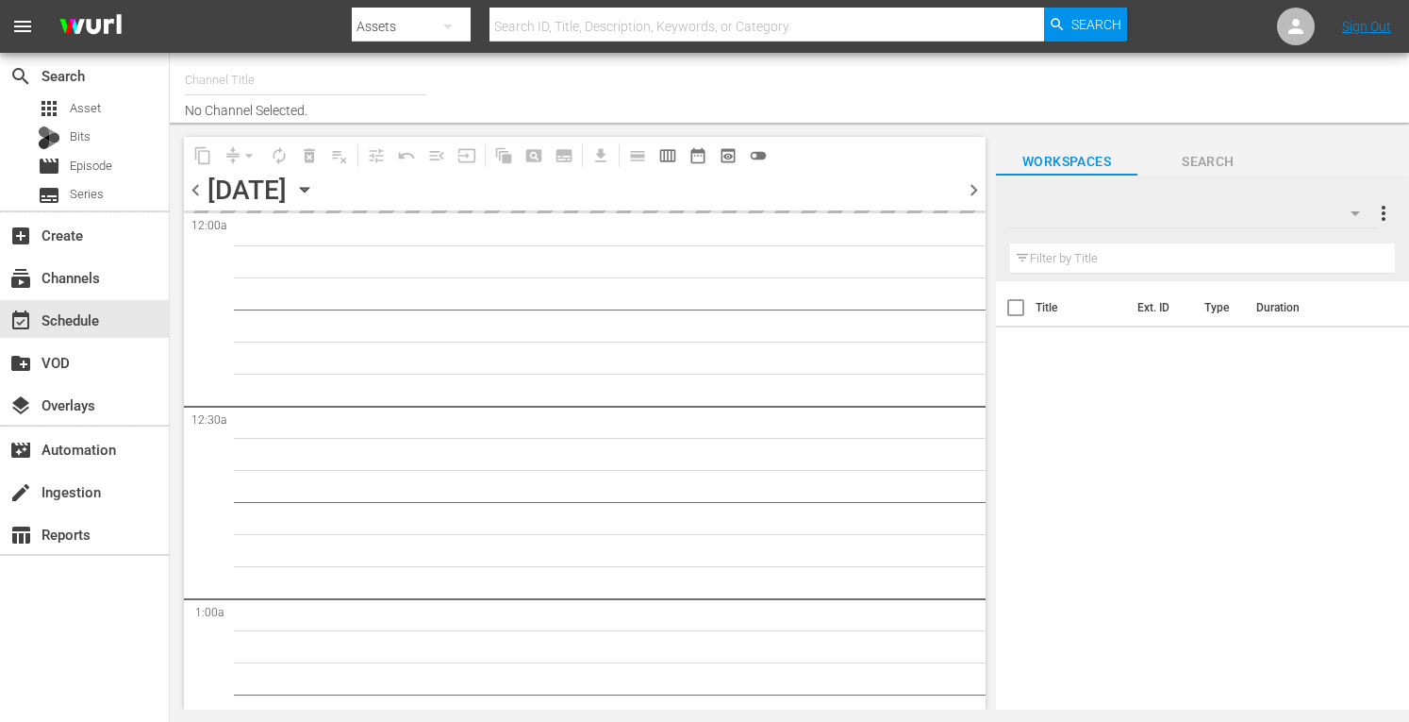
type input "Home.Made.Nation (Pluto US) (1703)"
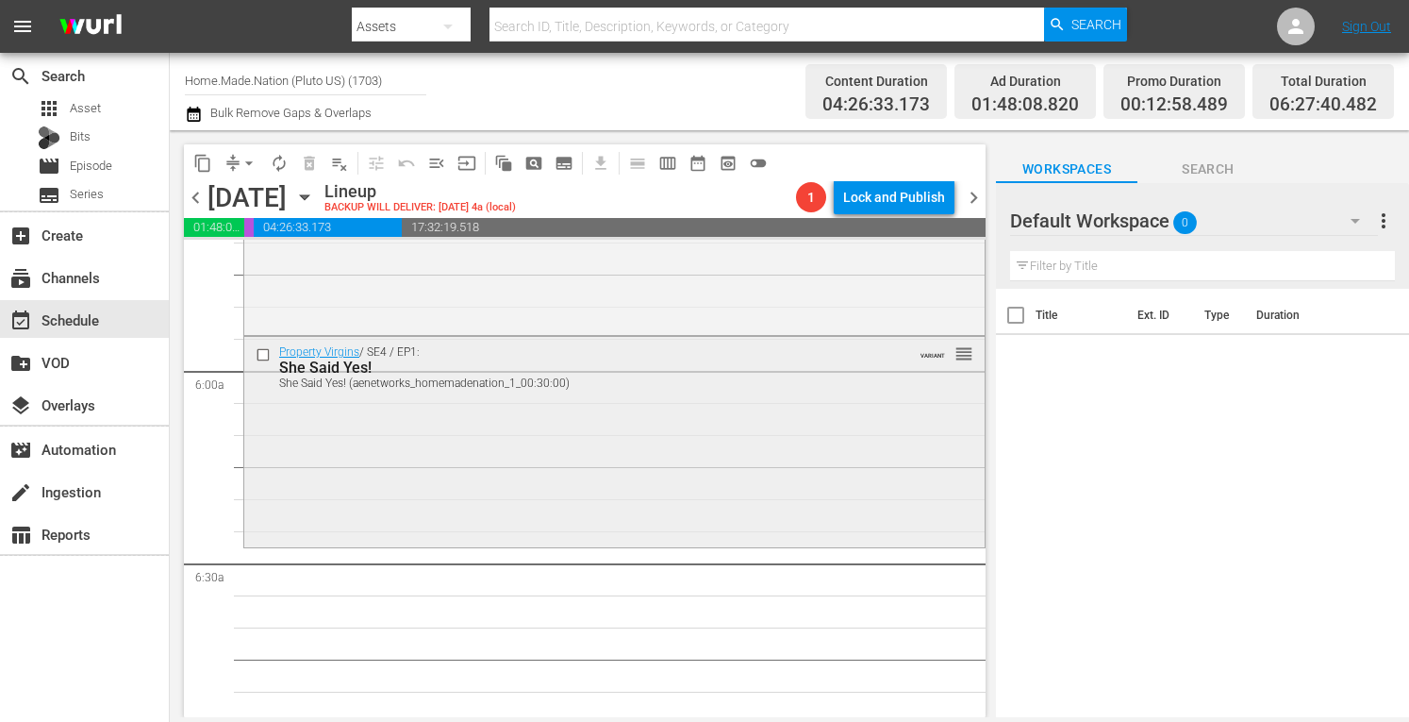
scroll to position [2179, 0]
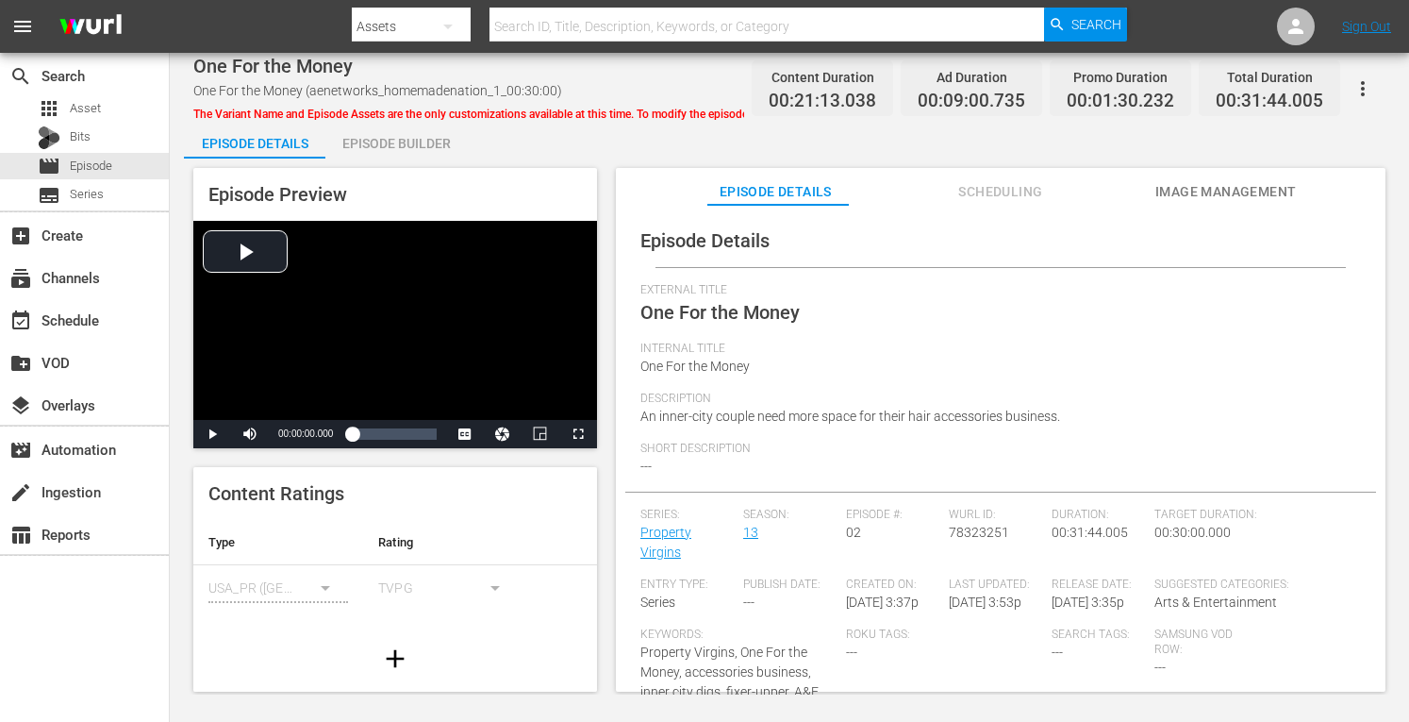
click at [387, 144] on div "Episode Builder" at bounding box center [395, 143] width 141 height 45
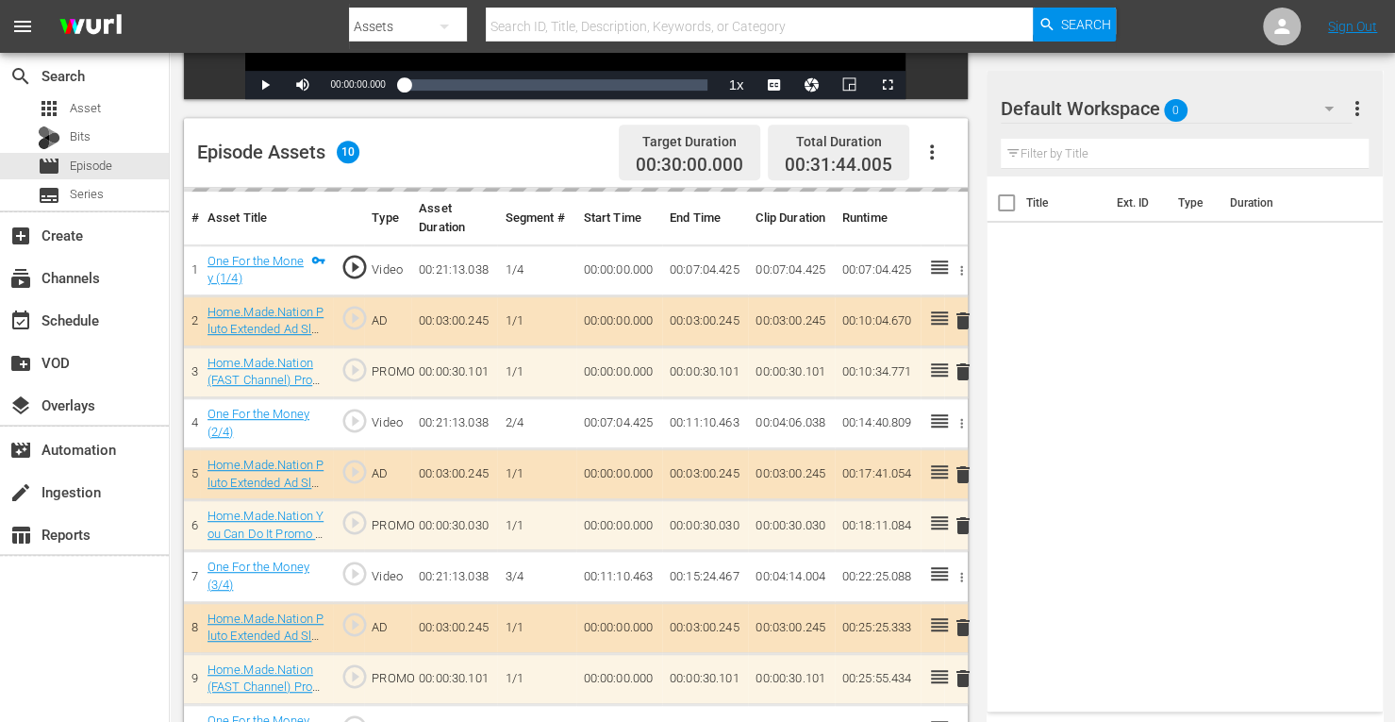
scroll to position [491, 0]
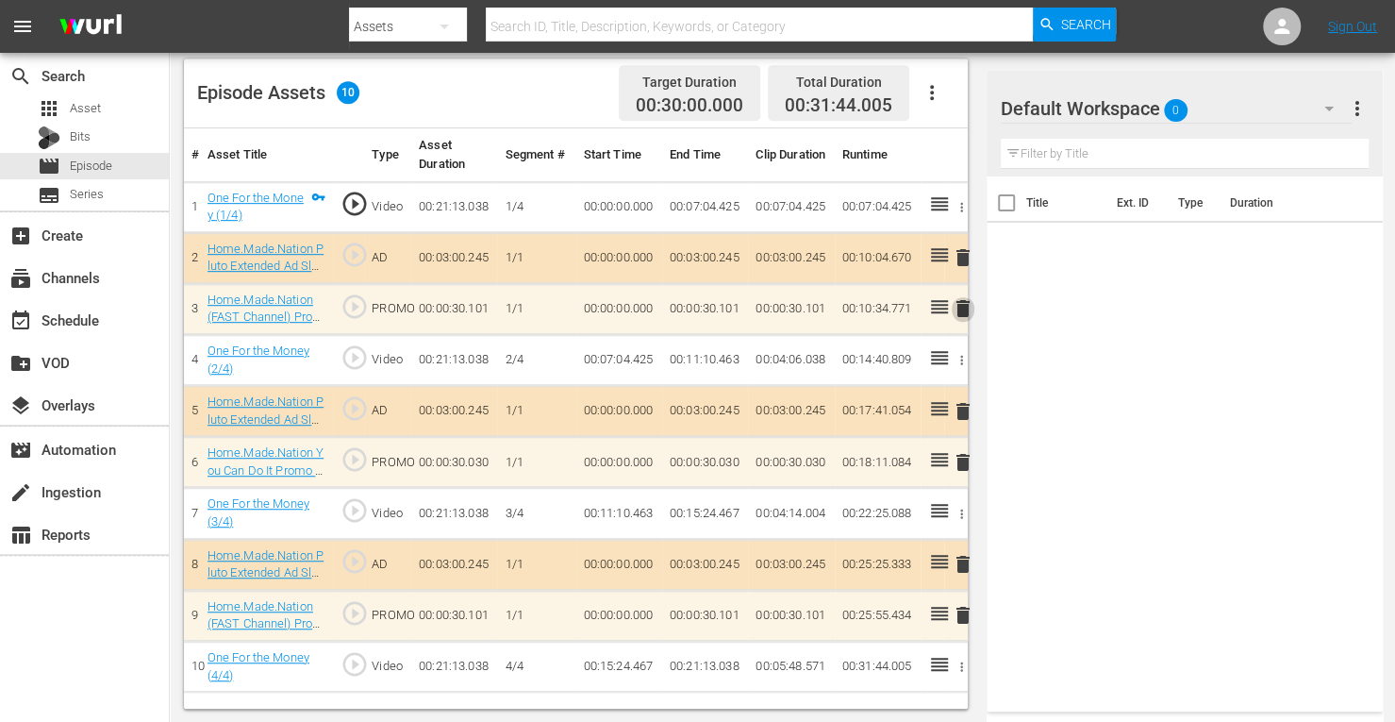
click at [961, 308] on span "delete" at bounding box center [963, 308] width 23 height 23
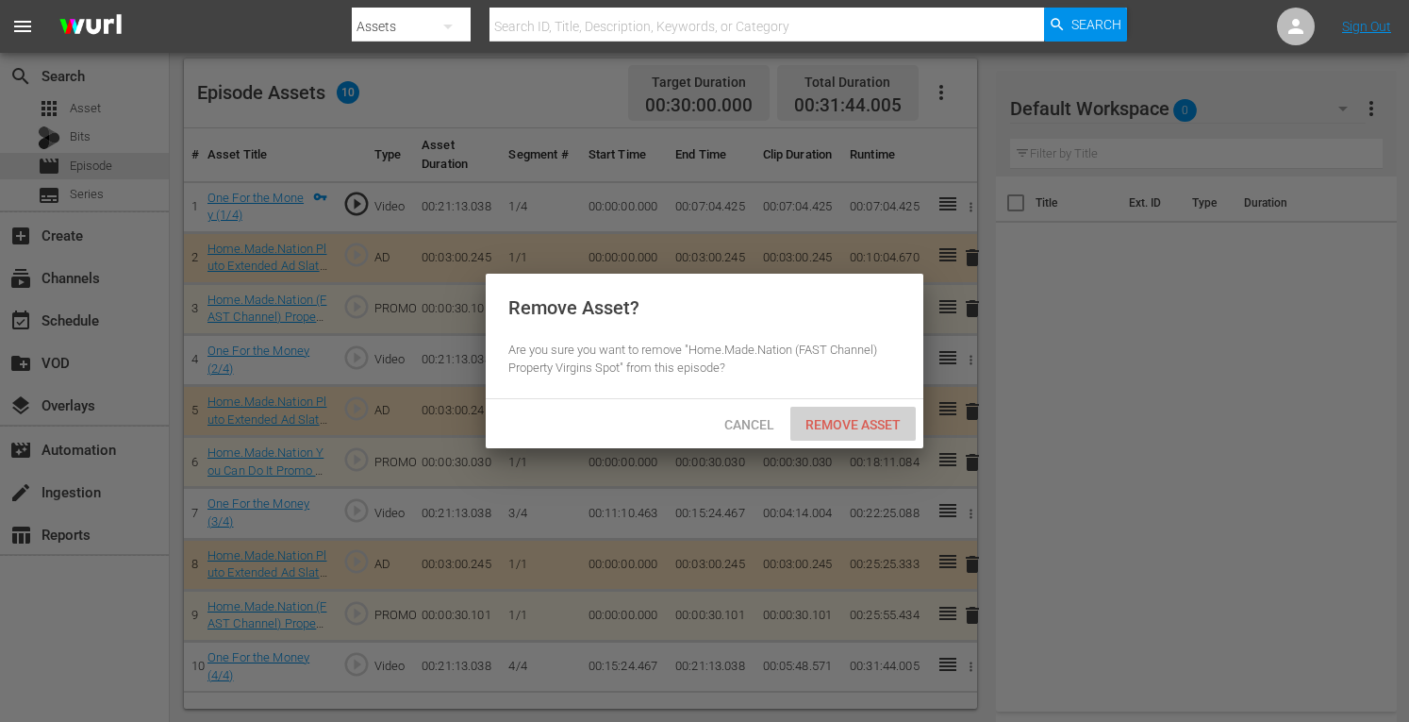
click at [843, 429] on span "Remove Asset" at bounding box center [853, 424] width 125 height 15
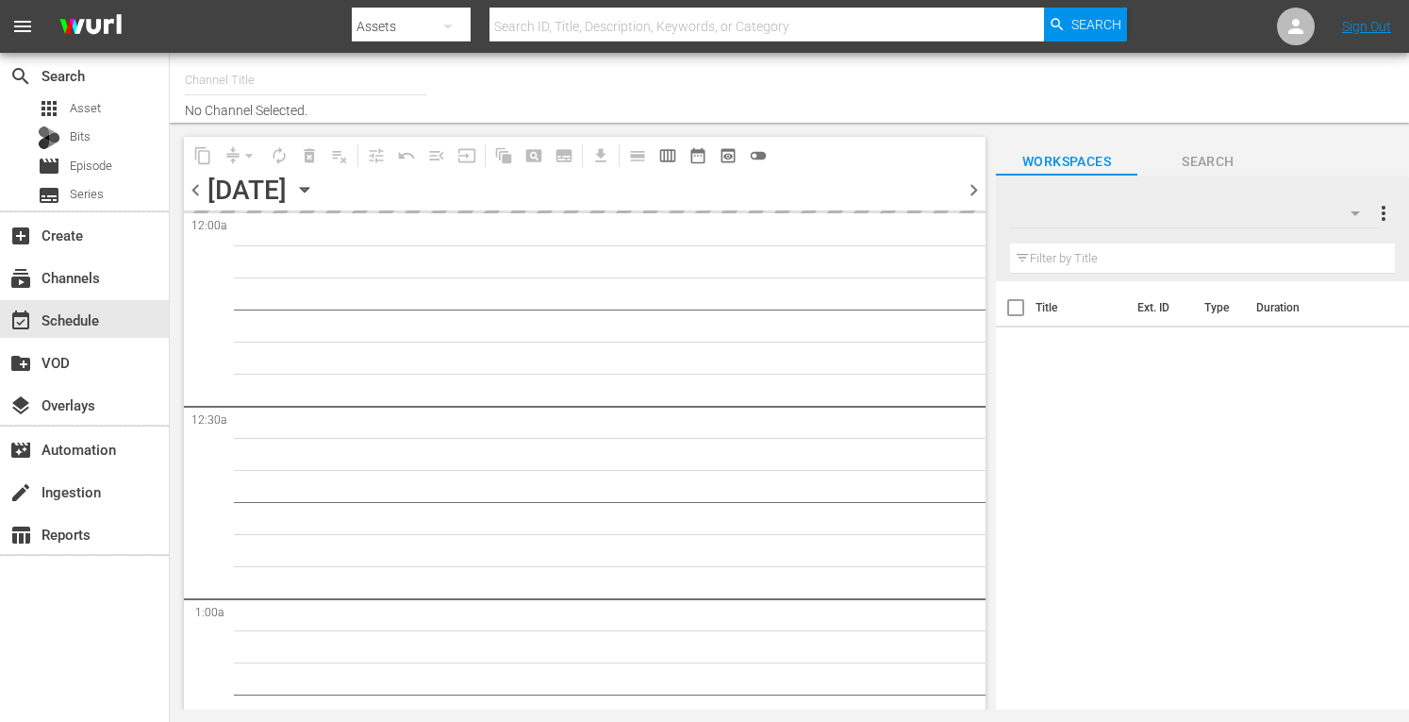
type input "Home.Made.Nation (Pluto US) (1703)"
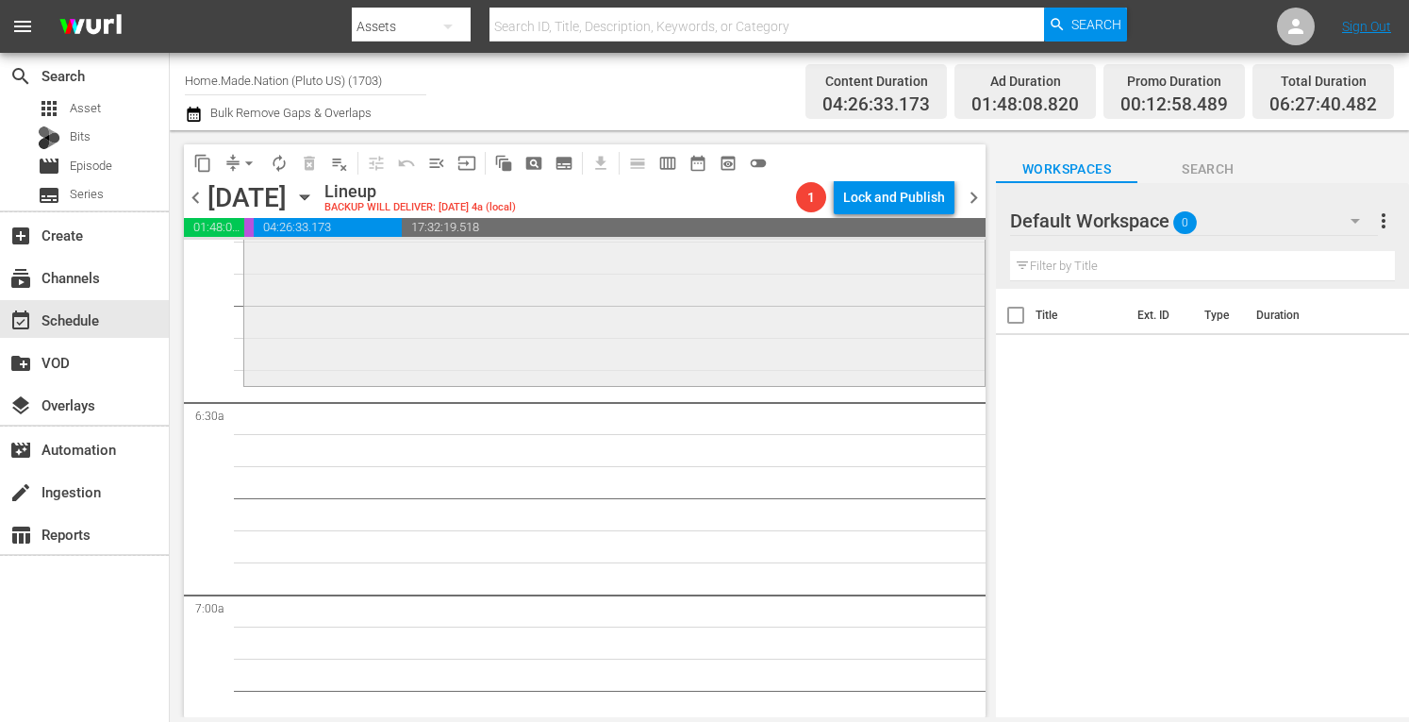
scroll to position [2340, 0]
click at [327, 354] on div "Property Virgins / SE4 / EP1: She Said Yes! She Said Yes! (aenetworks_homemaden…" at bounding box center [614, 279] width 741 height 208
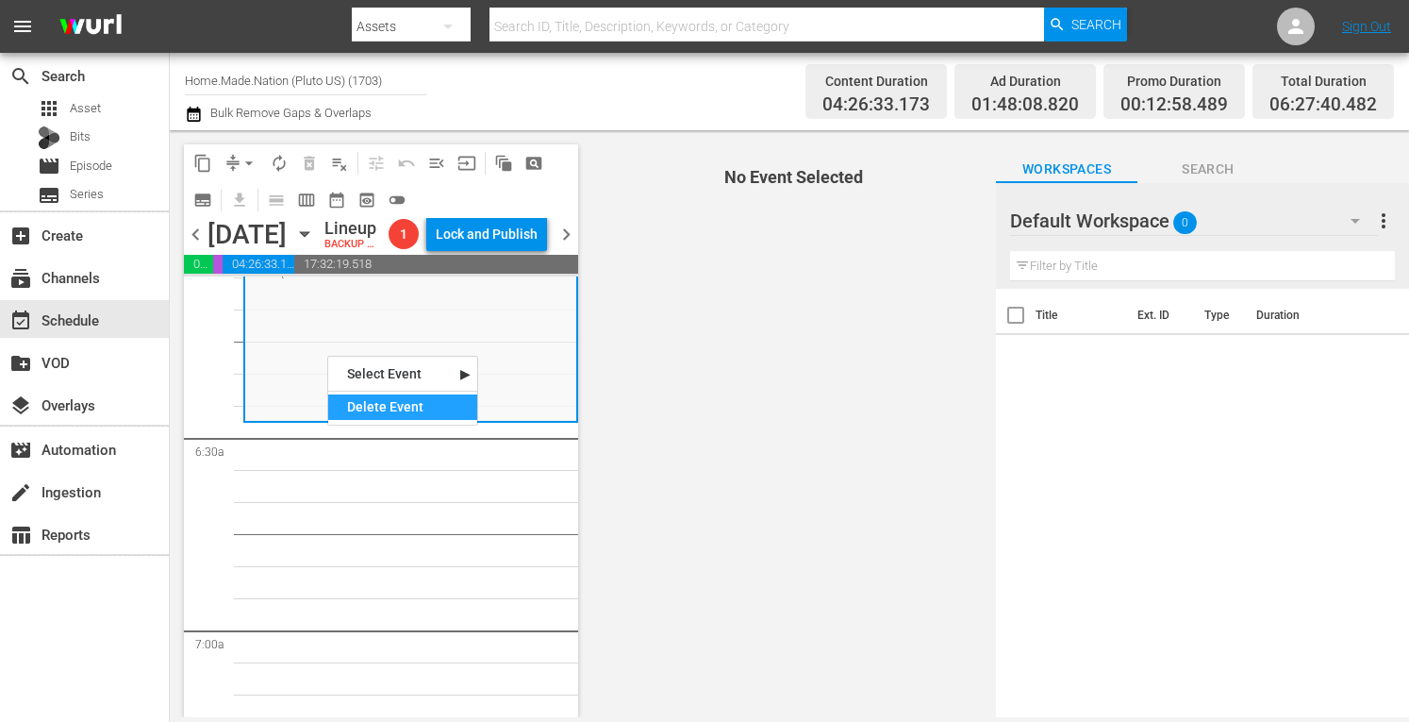
click at [381, 406] on div "Delete Event" at bounding box center [402, 406] width 149 height 25
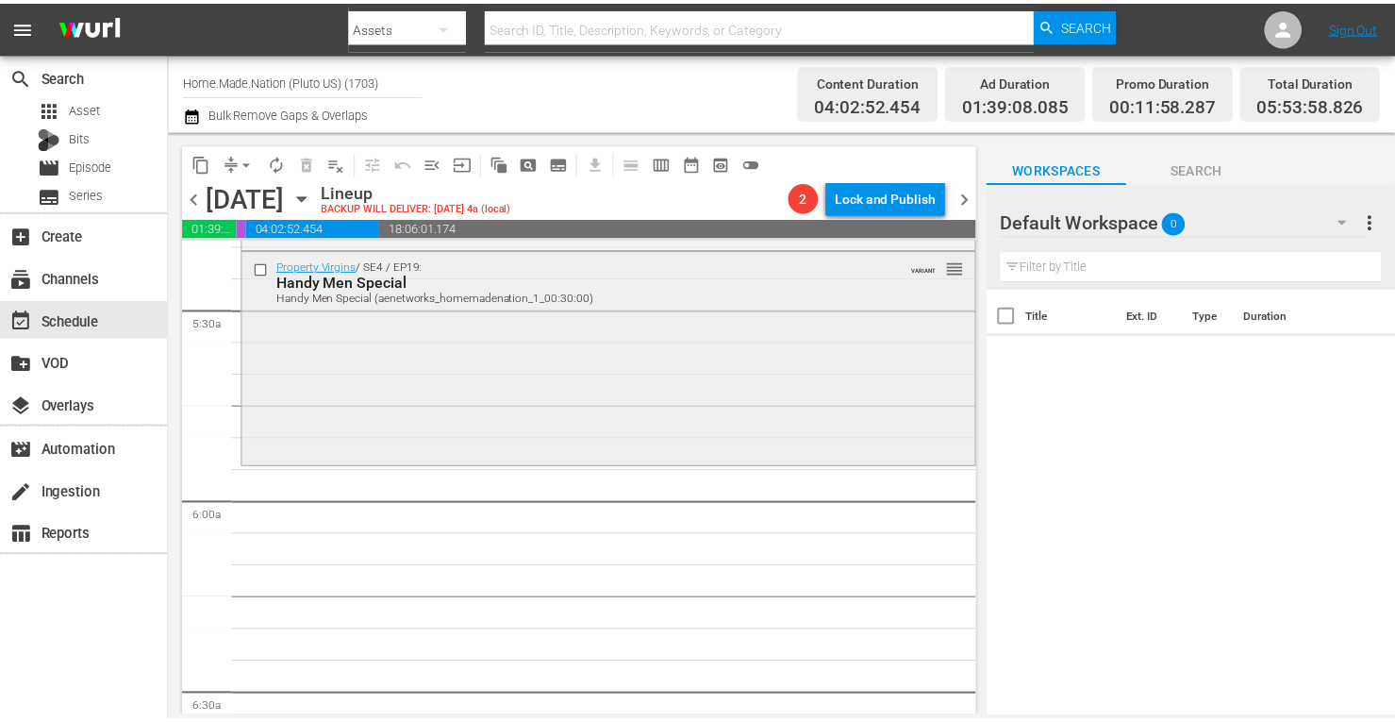
scroll to position [2046, 0]
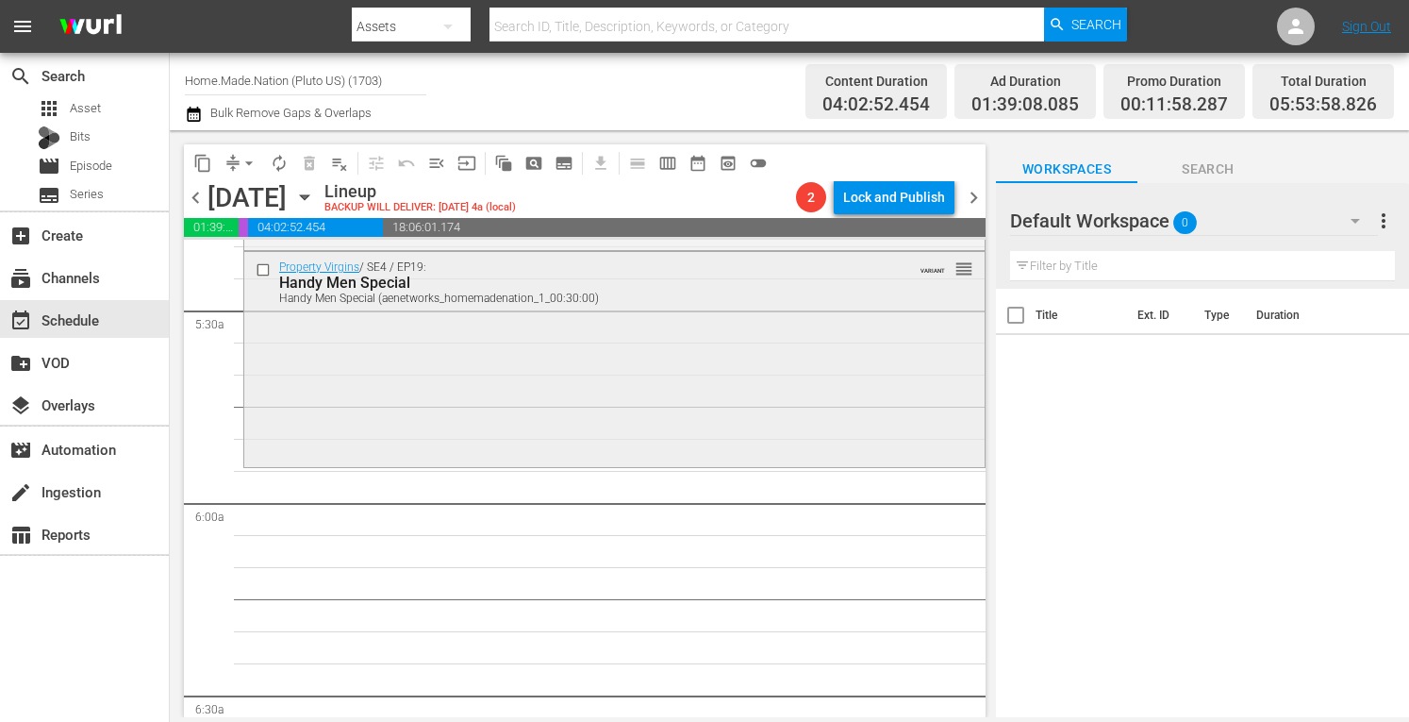
click at [408, 373] on div "Property Virgins / SE4 / EP19: Handy Men Special Handy Men Special (aenetworks_…" at bounding box center [614, 357] width 741 height 210
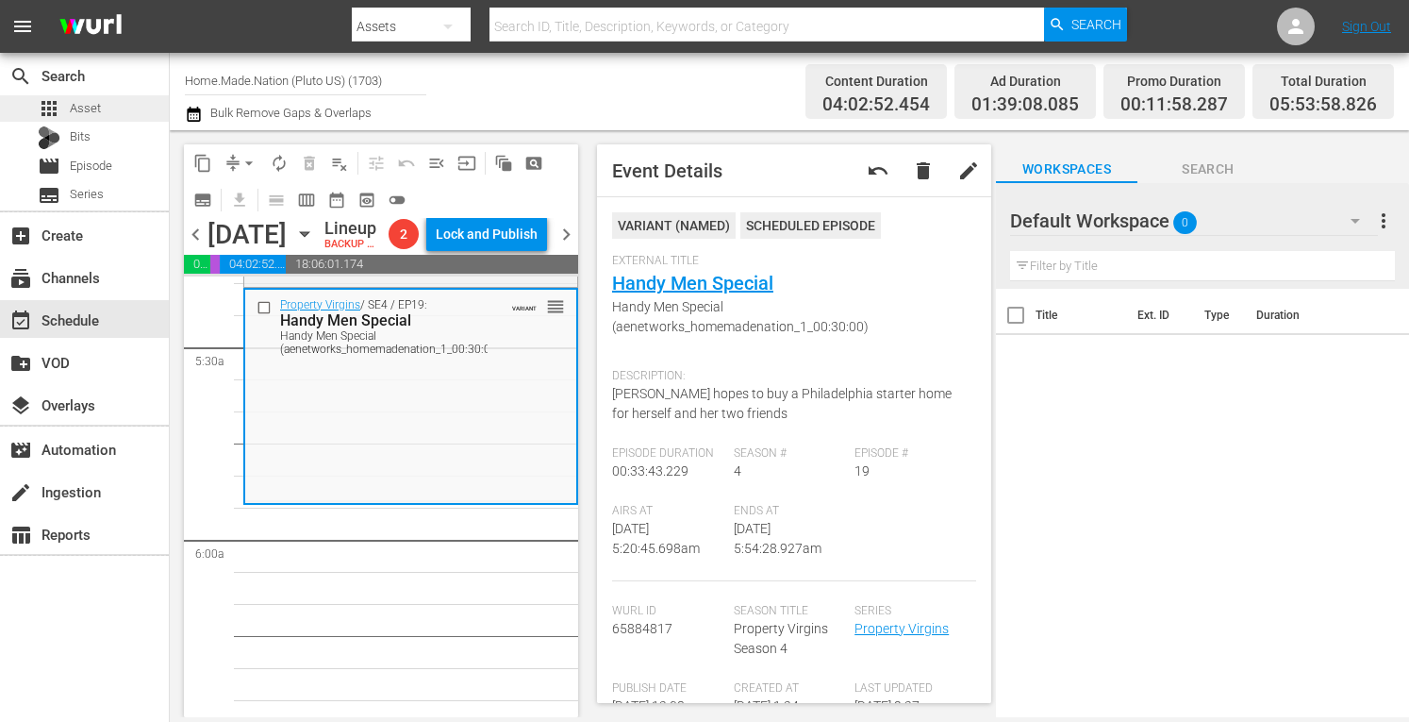
click at [83, 105] on span "Asset" at bounding box center [85, 108] width 31 height 19
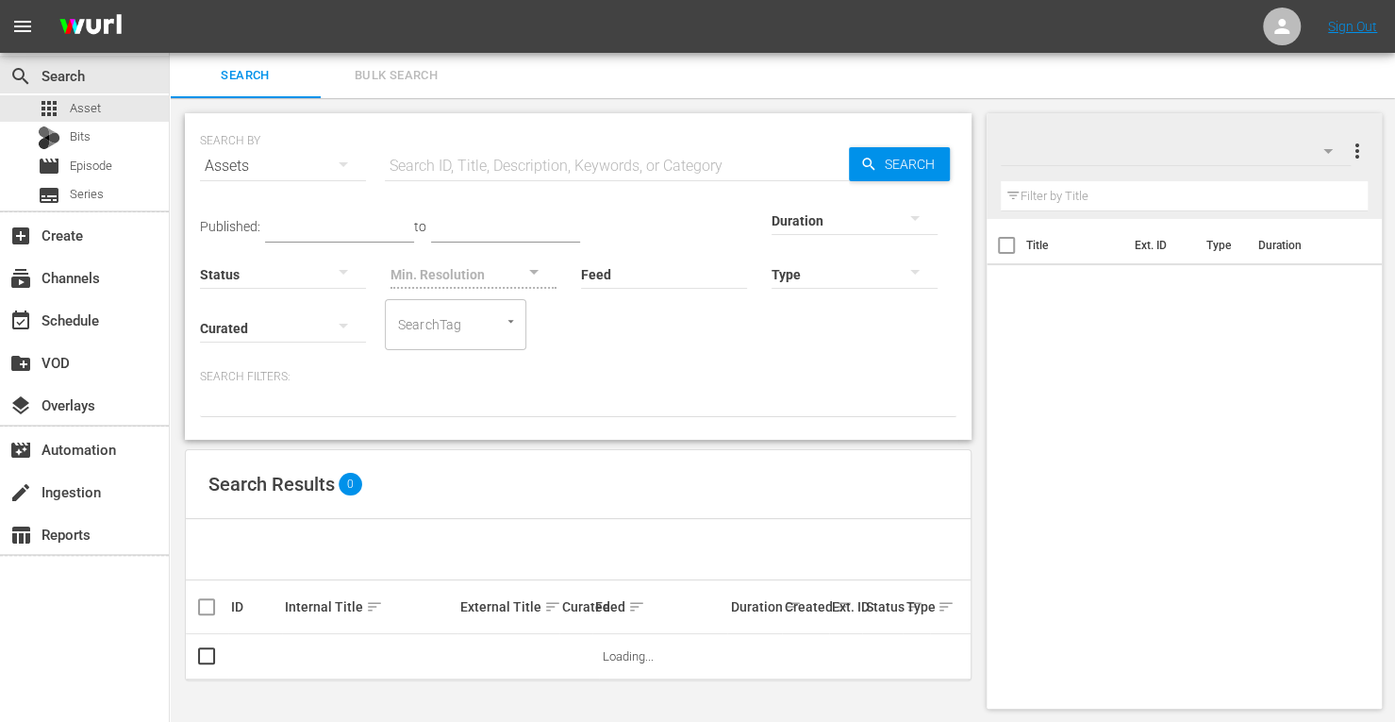
click at [457, 173] on input "text" at bounding box center [617, 165] width 464 height 45
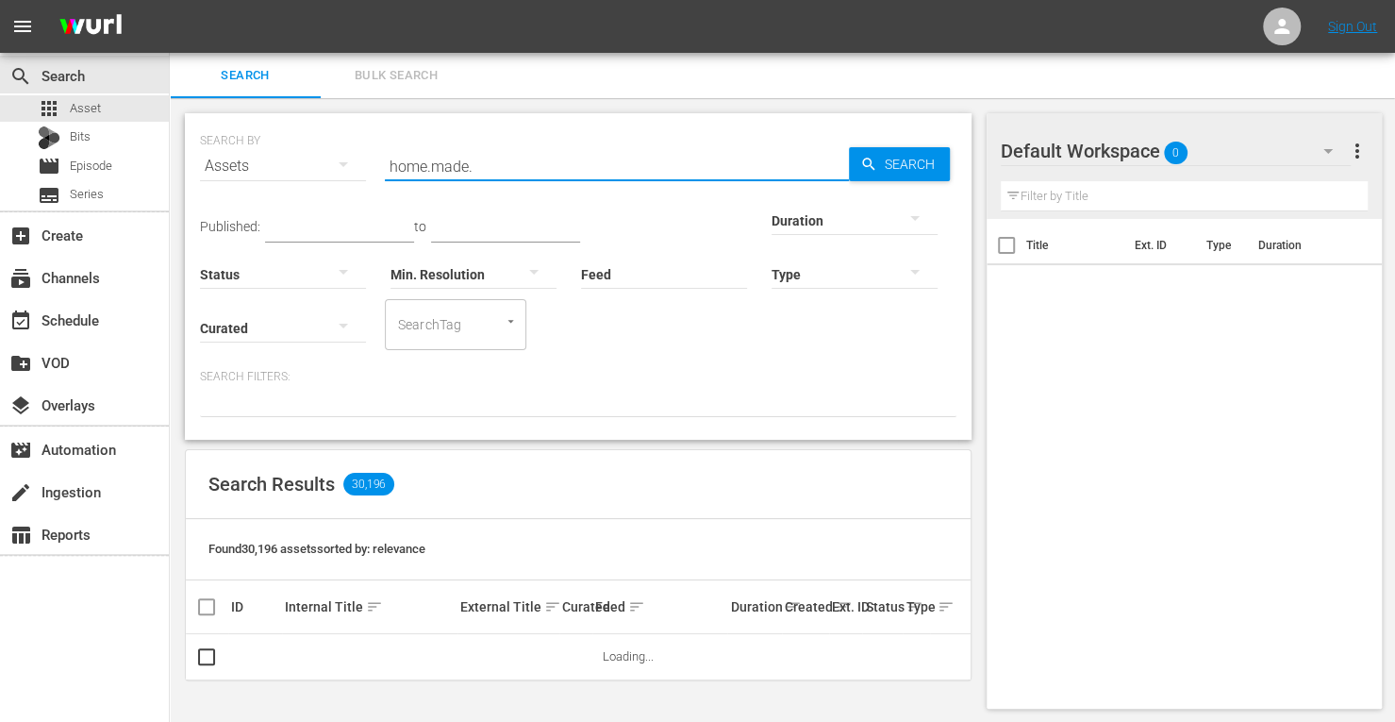
type input "home.made.nation"
click at [772, 222] on div at bounding box center [855, 219] width 166 height 53
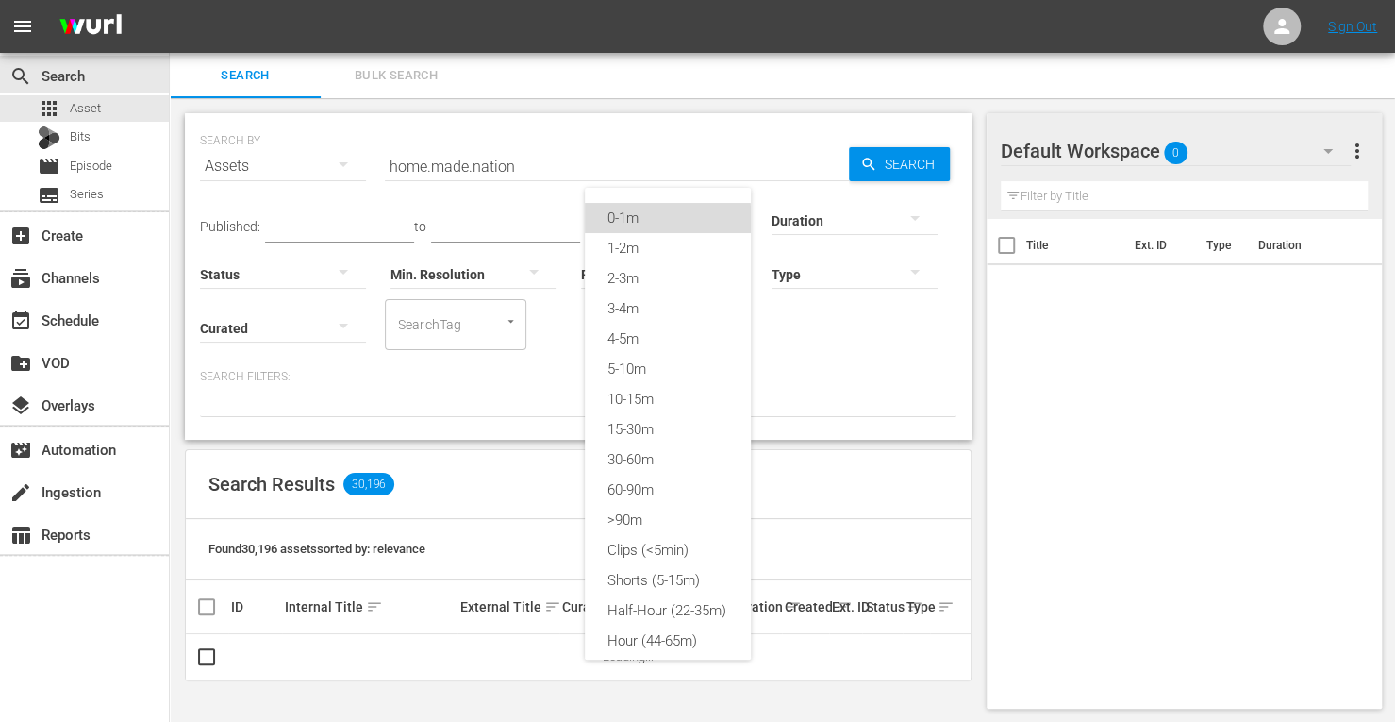
click at [641, 222] on div "0-1m" at bounding box center [668, 218] width 166 height 30
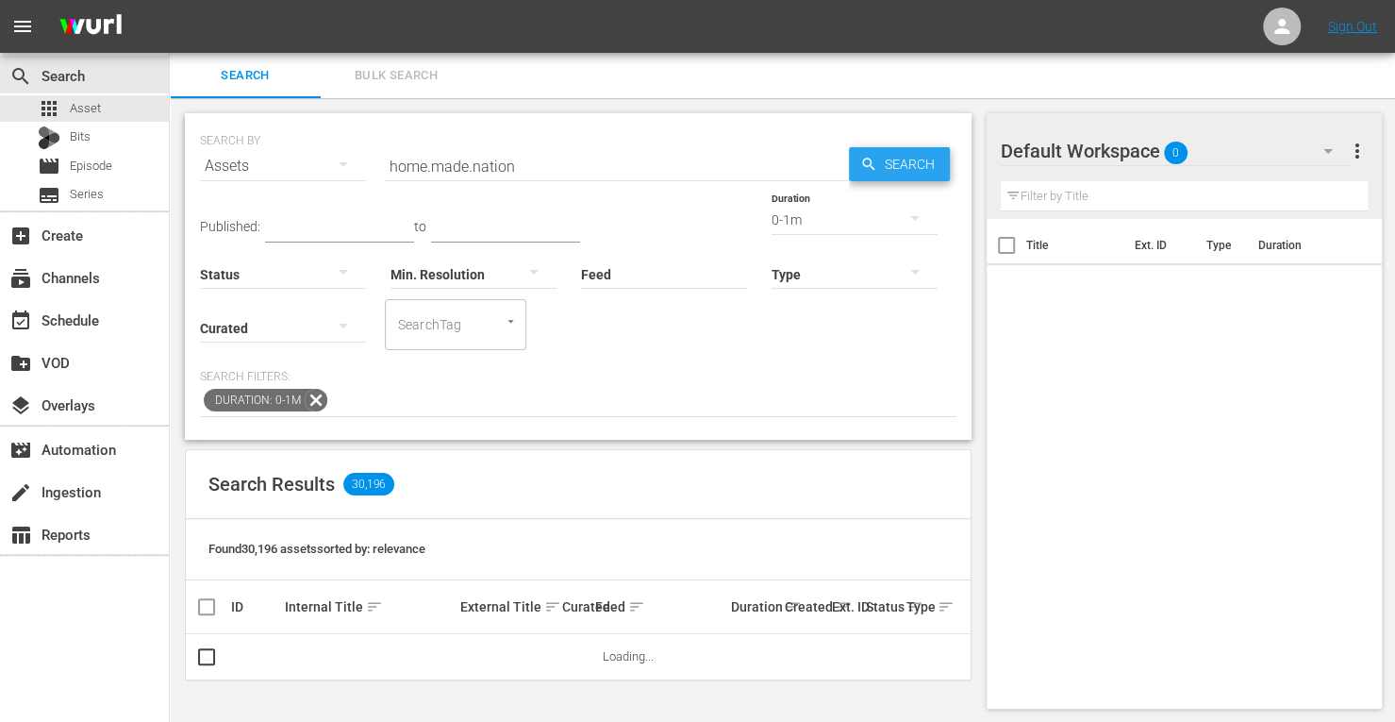
click at [897, 165] on span "Search" at bounding box center [913, 164] width 73 height 34
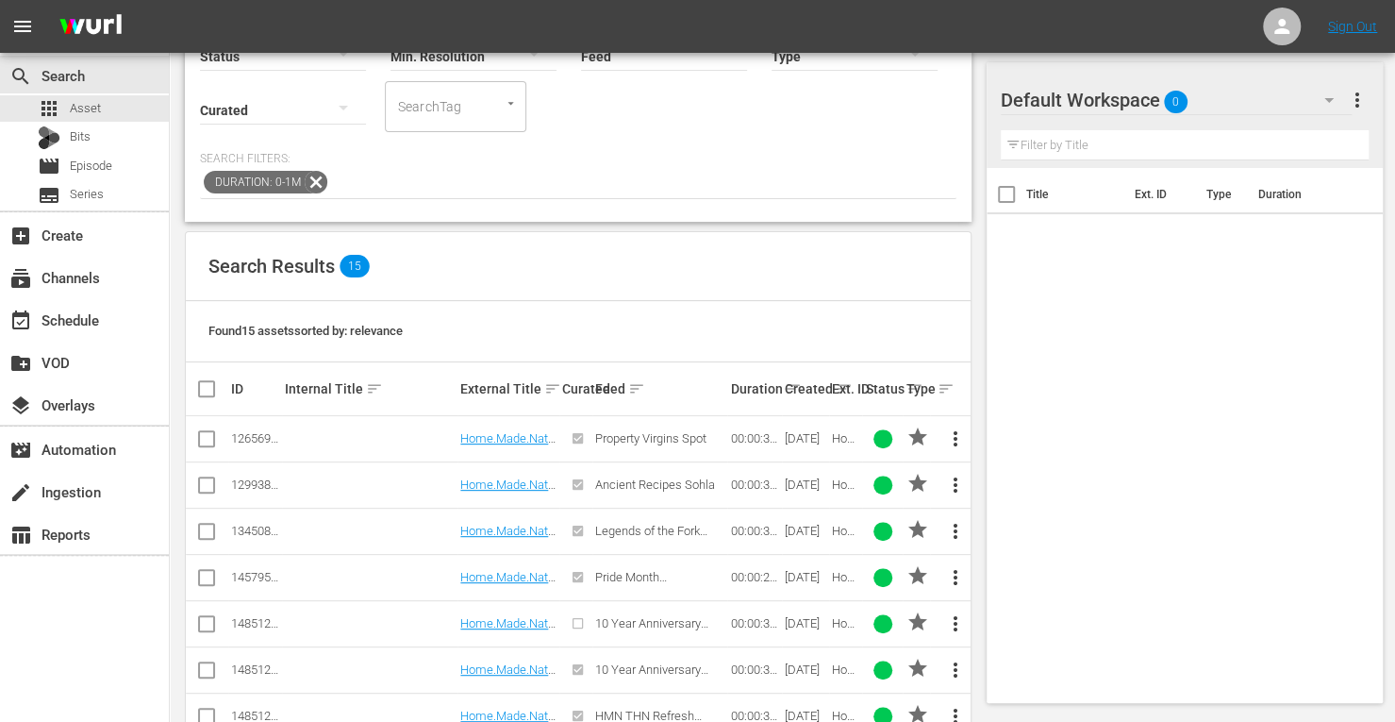
scroll to position [223, 0]
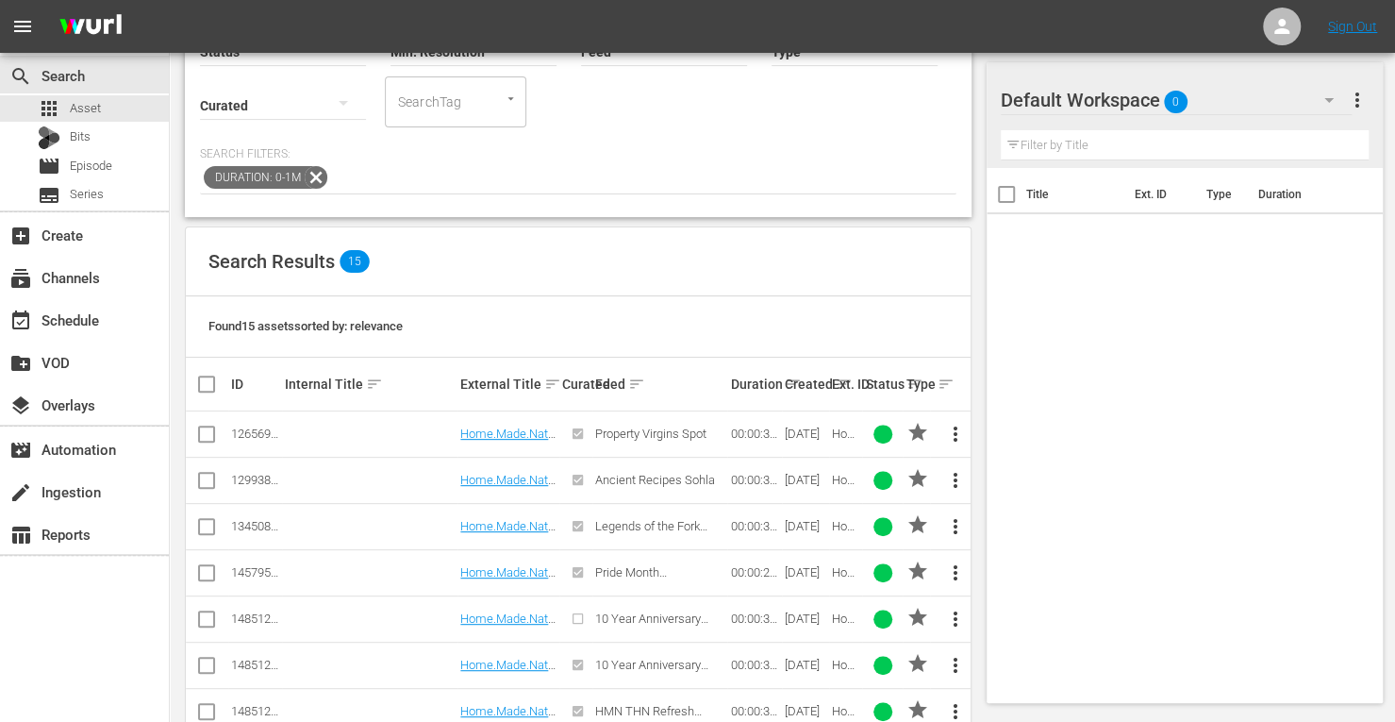
click at [206, 435] on input "checkbox" at bounding box center [206, 437] width 23 height 23
checkbox input "true"
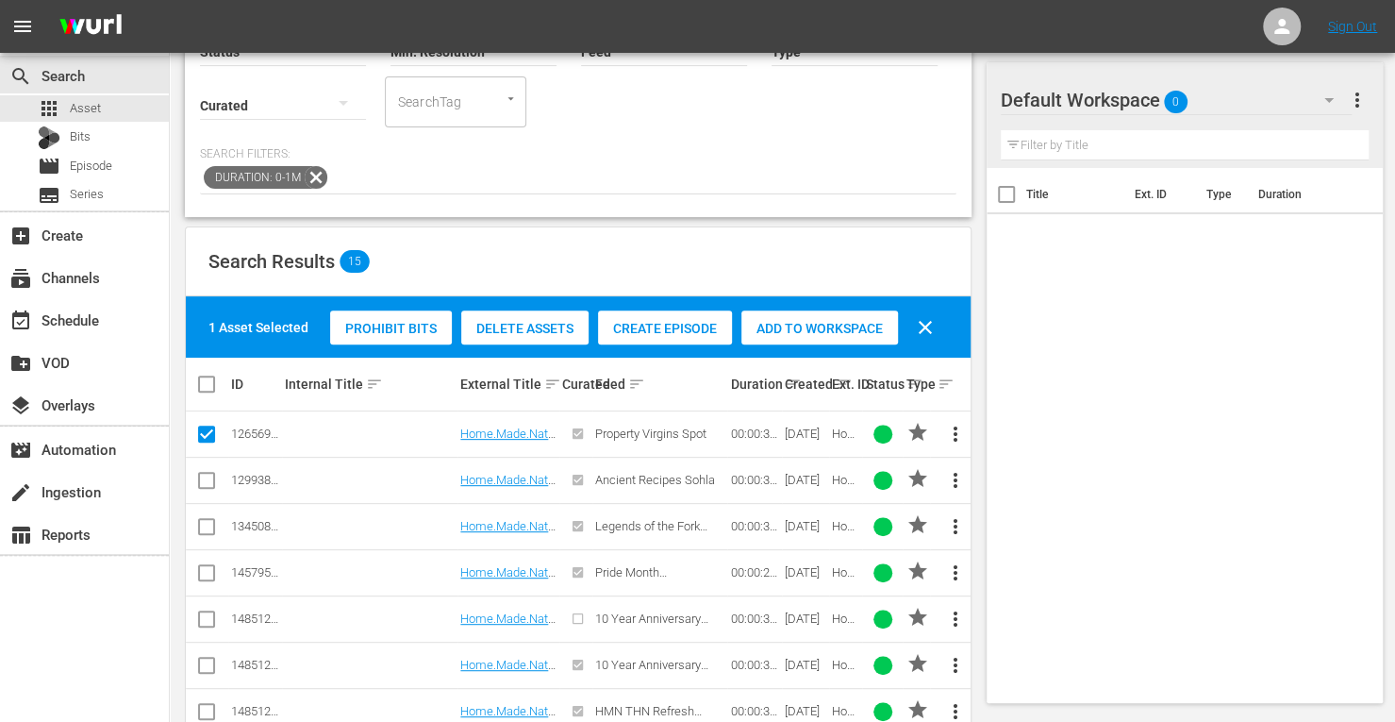
click at [211, 492] on td at bounding box center [207, 480] width 42 height 46
click at [205, 478] on input "checkbox" at bounding box center [206, 484] width 23 height 23
checkbox input "true"
click at [215, 520] on input "checkbox" at bounding box center [206, 530] width 23 height 23
checkbox input "true"
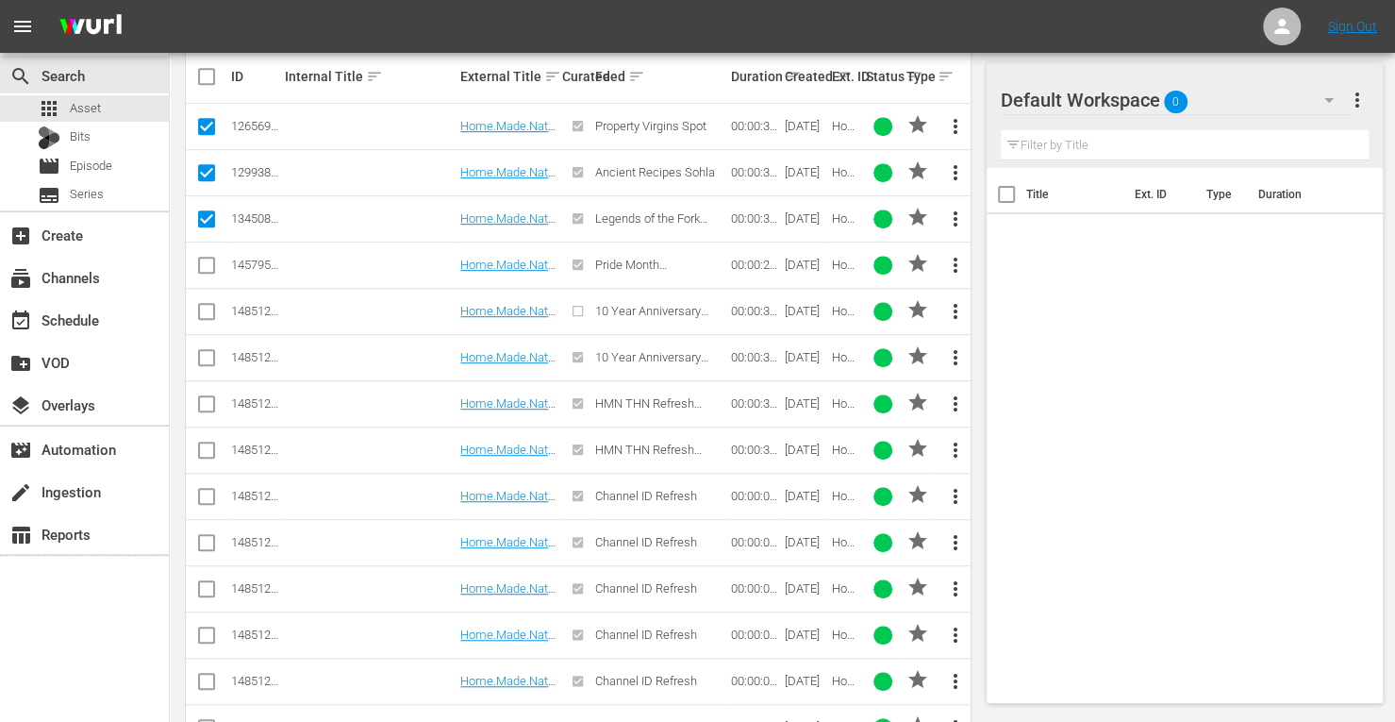
scroll to position [631, 0]
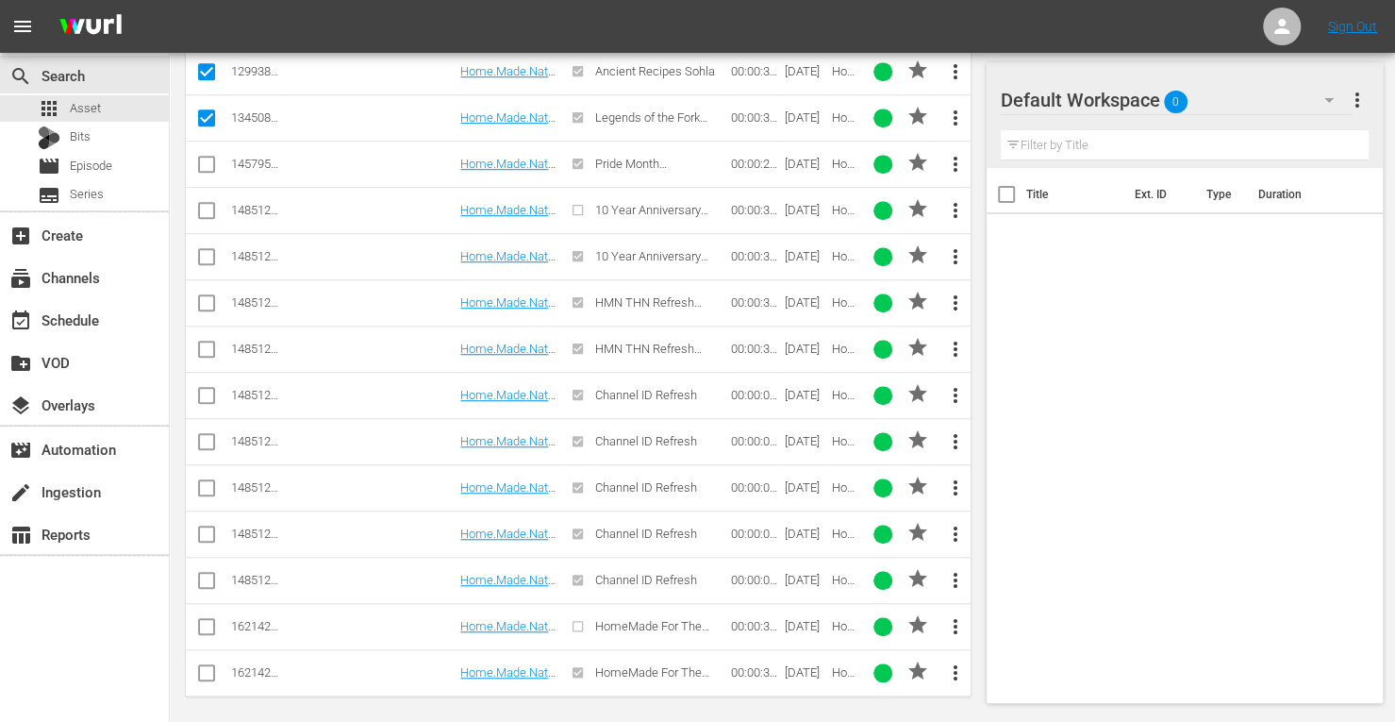
click at [202, 298] on input "checkbox" at bounding box center [206, 306] width 23 height 23
checkbox input "true"
click at [204, 341] on input "checkbox" at bounding box center [206, 352] width 23 height 23
checkbox input "true"
click at [202, 388] on input "checkbox" at bounding box center [206, 399] width 23 height 23
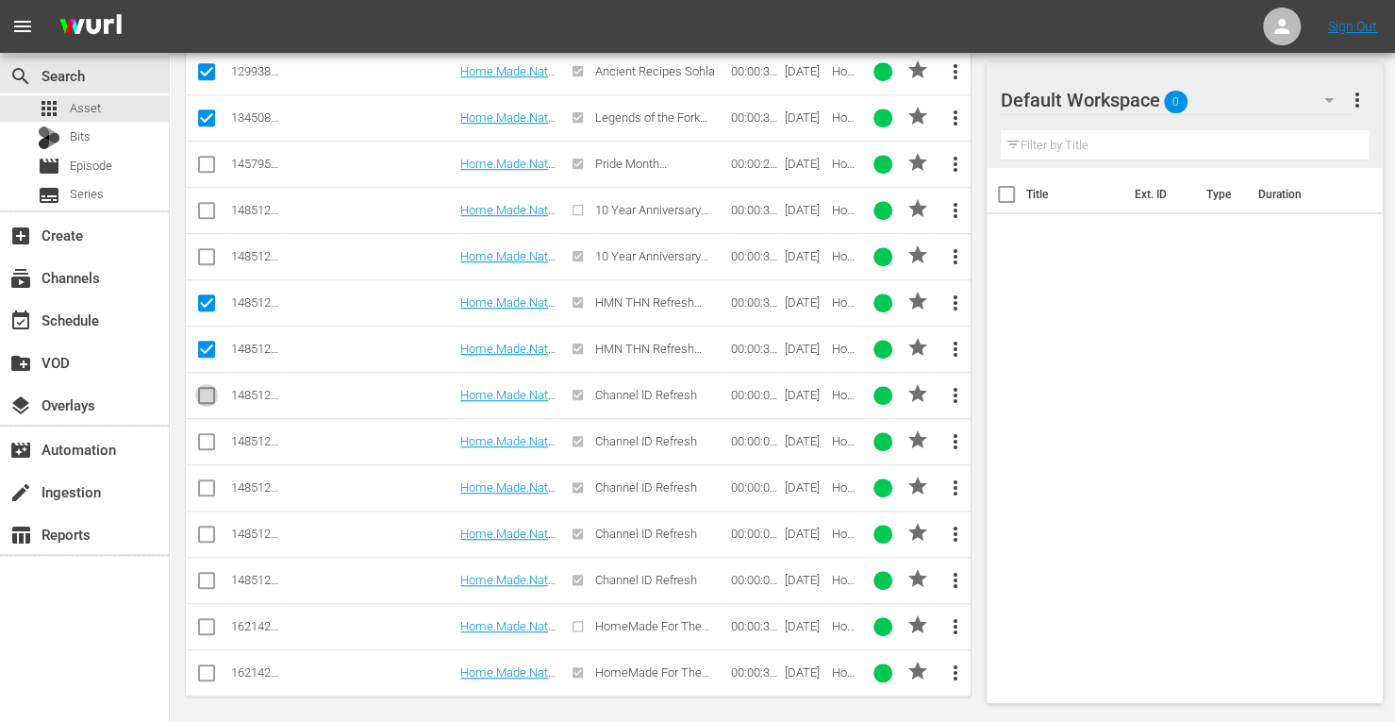
checkbox input "true"
click at [204, 434] on input "checkbox" at bounding box center [206, 445] width 23 height 23
checkbox input "true"
click at [205, 479] on icon at bounding box center [206, 487] width 17 height 17
click at [202, 295] on input "checkbox" at bounding box center [206, 306] width 23 height 23
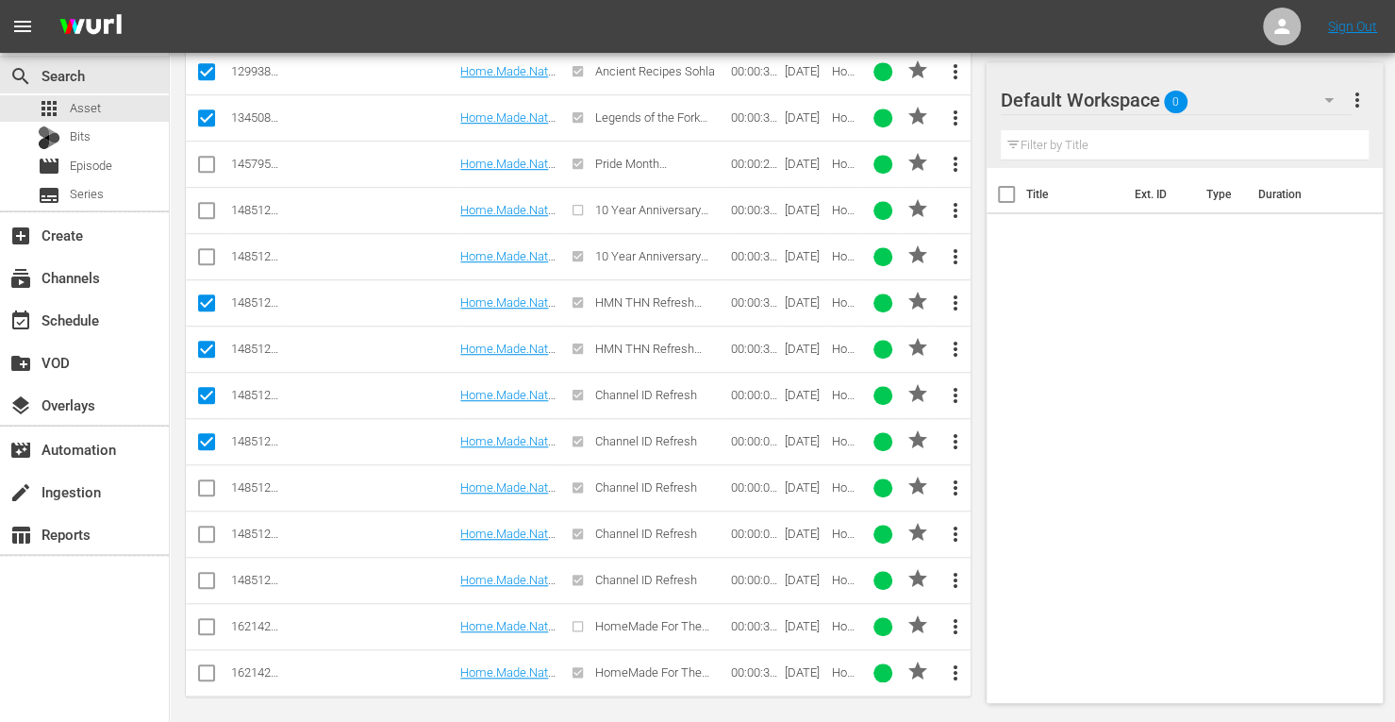
checkbox input "false"
click at [208, 346] on input "checkbox" at bounding box center [206, 352] width 23 height 23
checkbox input "false"
click at [208, 481] on input "checkbox" at bounding box center [206, 491] width 23 height 23
checkbox input "true"
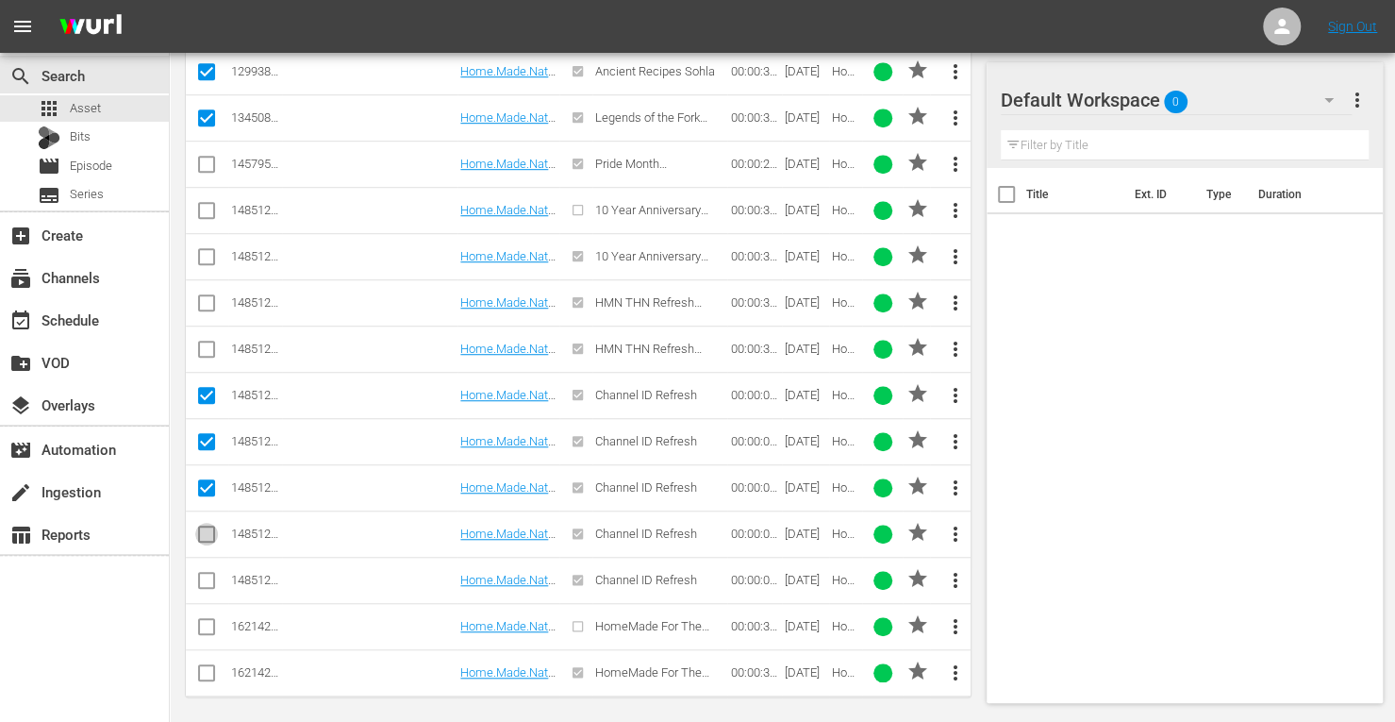
click at [209, 530] on input "checkbox" at bounding box center [206, 537] width 23 height 23
checkbox input "true"
click at [205, 573] on input "checkbox" at bounding box center [206, 584] width 23 height 23
checkbox input "true"
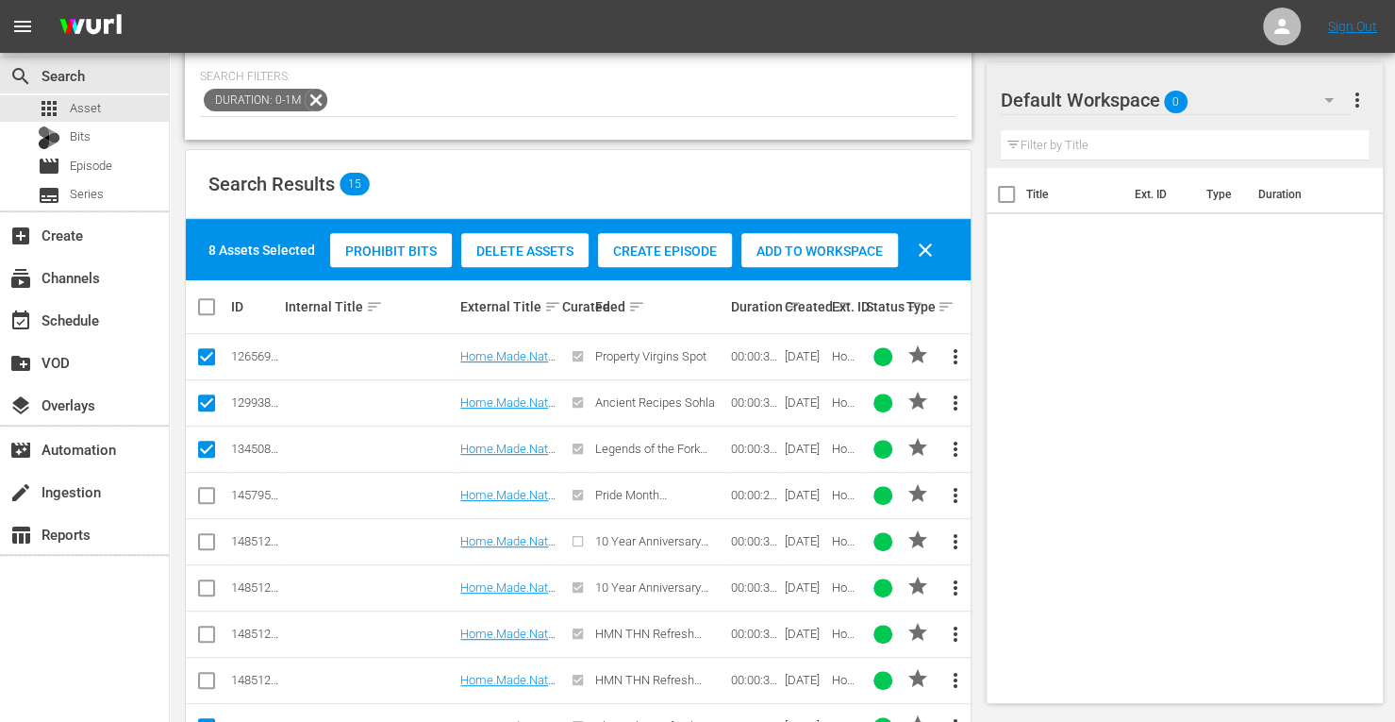
scroll to position [291, 0]
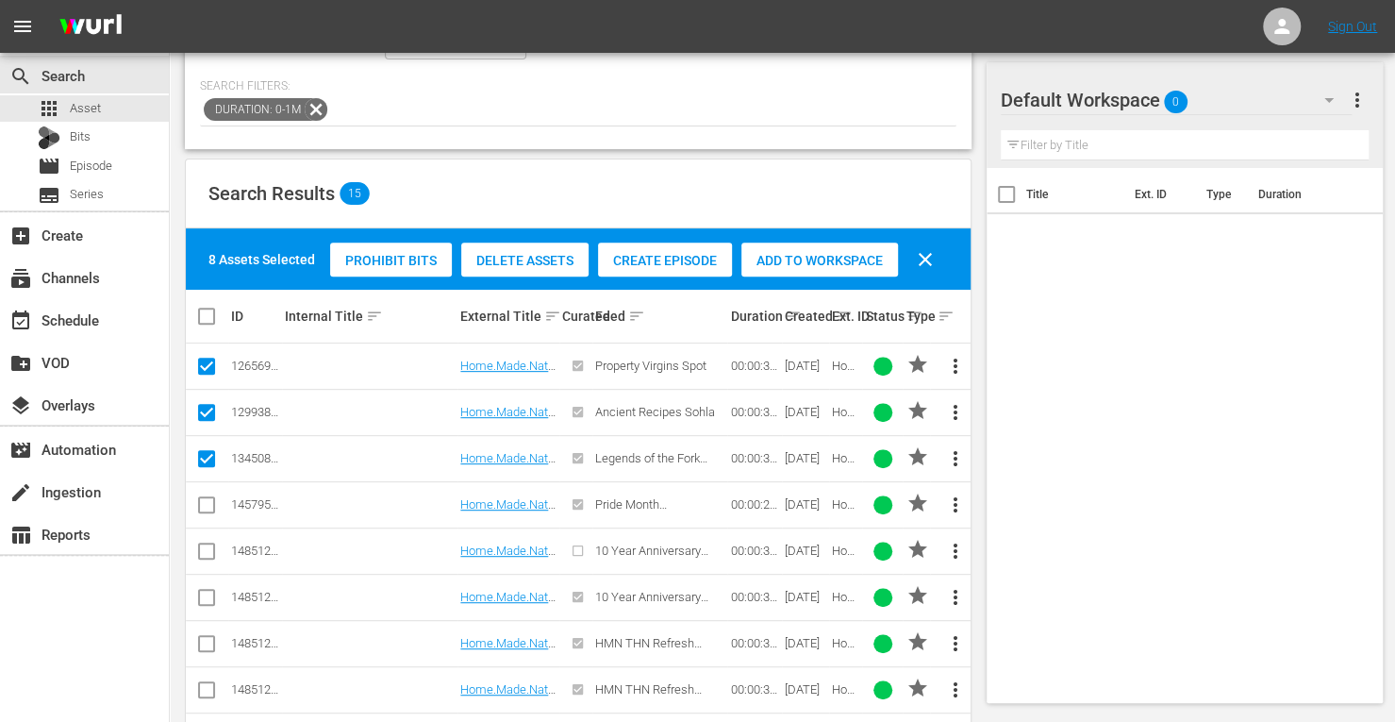
click at [834, 256] on span "Add to Workspace" at bounding box center [819, 260] width 157 height 15
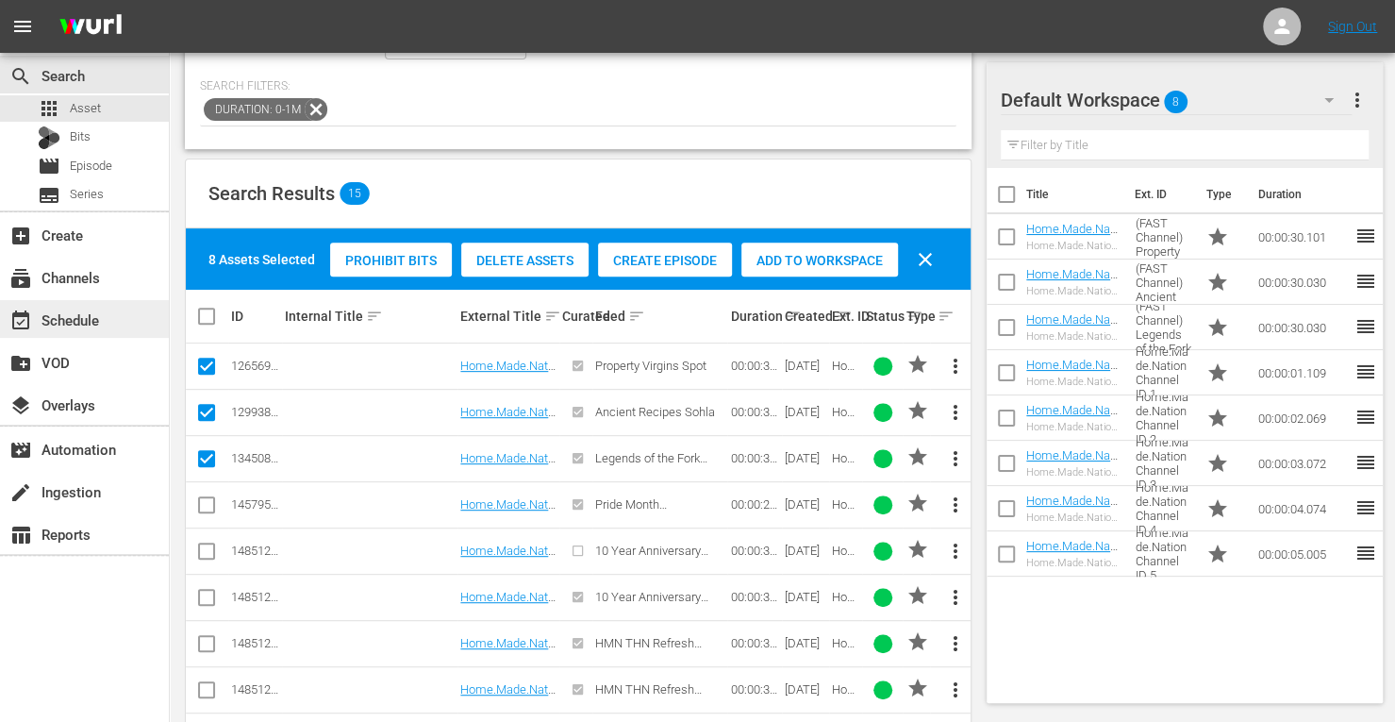
click at [75, 323] on div "event_available Schedule" at bounding box center [53, 316] width 106 height 17
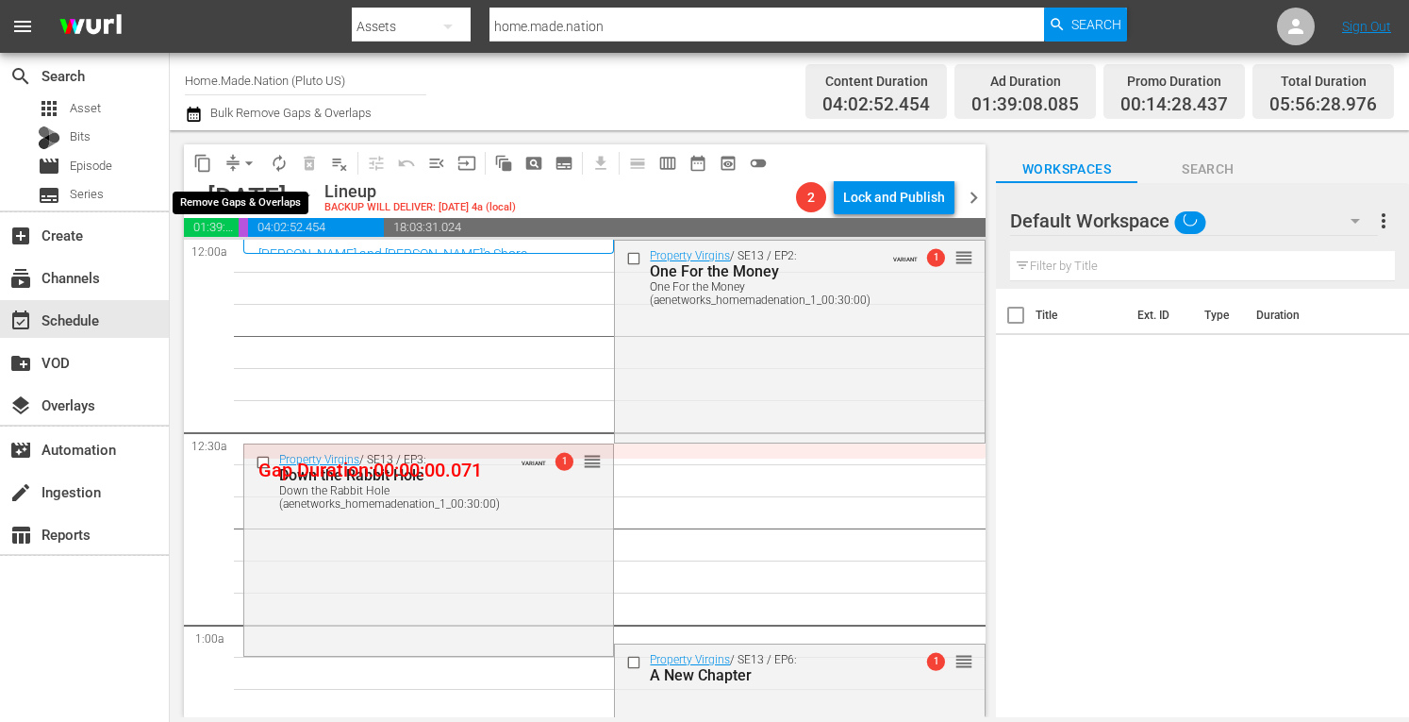
click at [251, 160] on span "arrow_drop_down" at bounding box center [249, 163] width 19 height 19
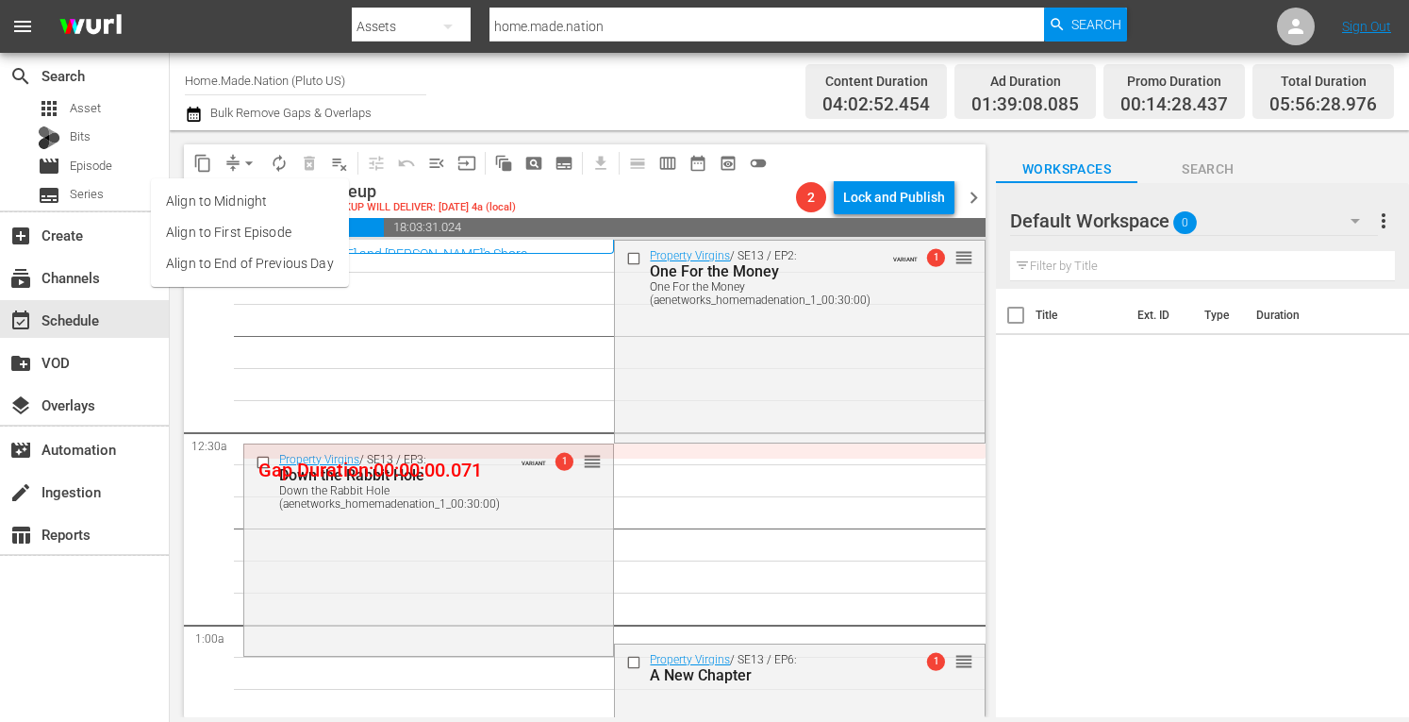
click at [230, 193] on li "Align to Midnight" at bounding box center [250, 201] width 198 height 31
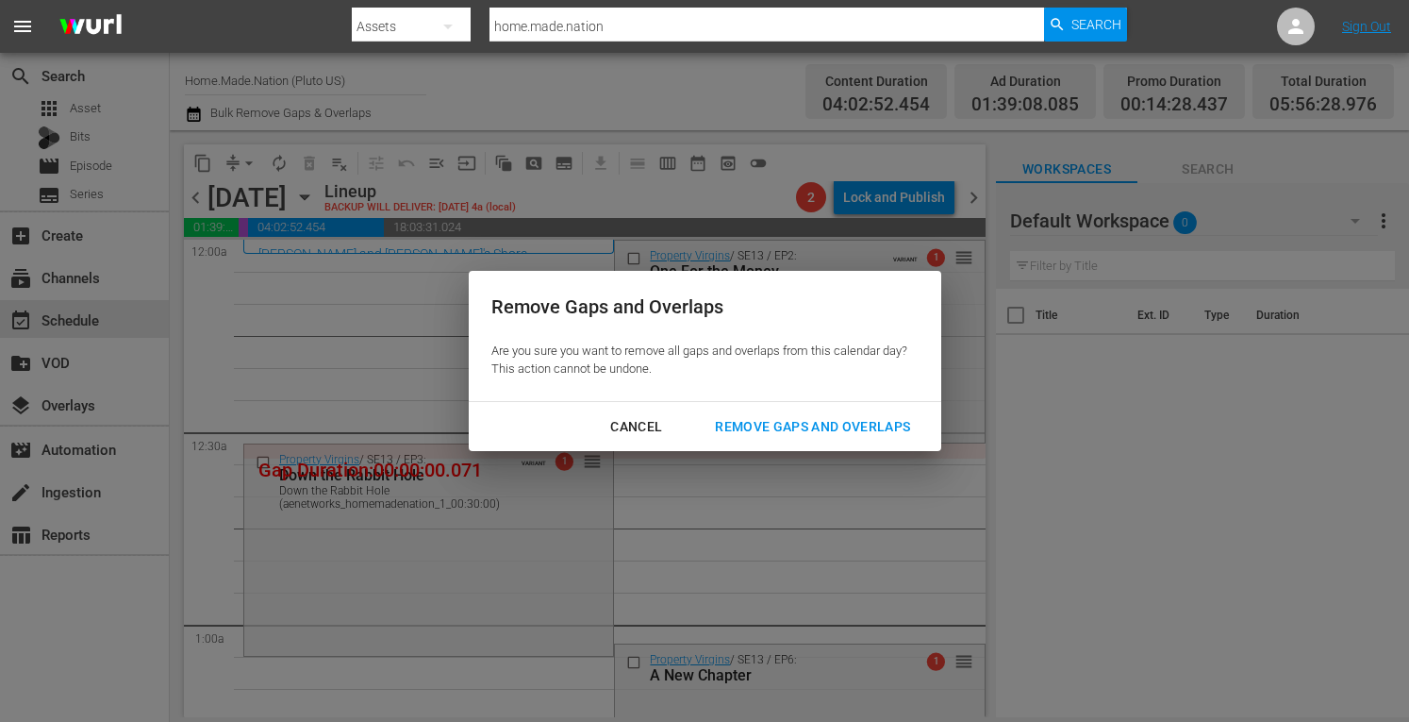
click at [777, 421] on div "Remove Gaps and Overlaps" at bounding box center [812, 427] width 225 height 24
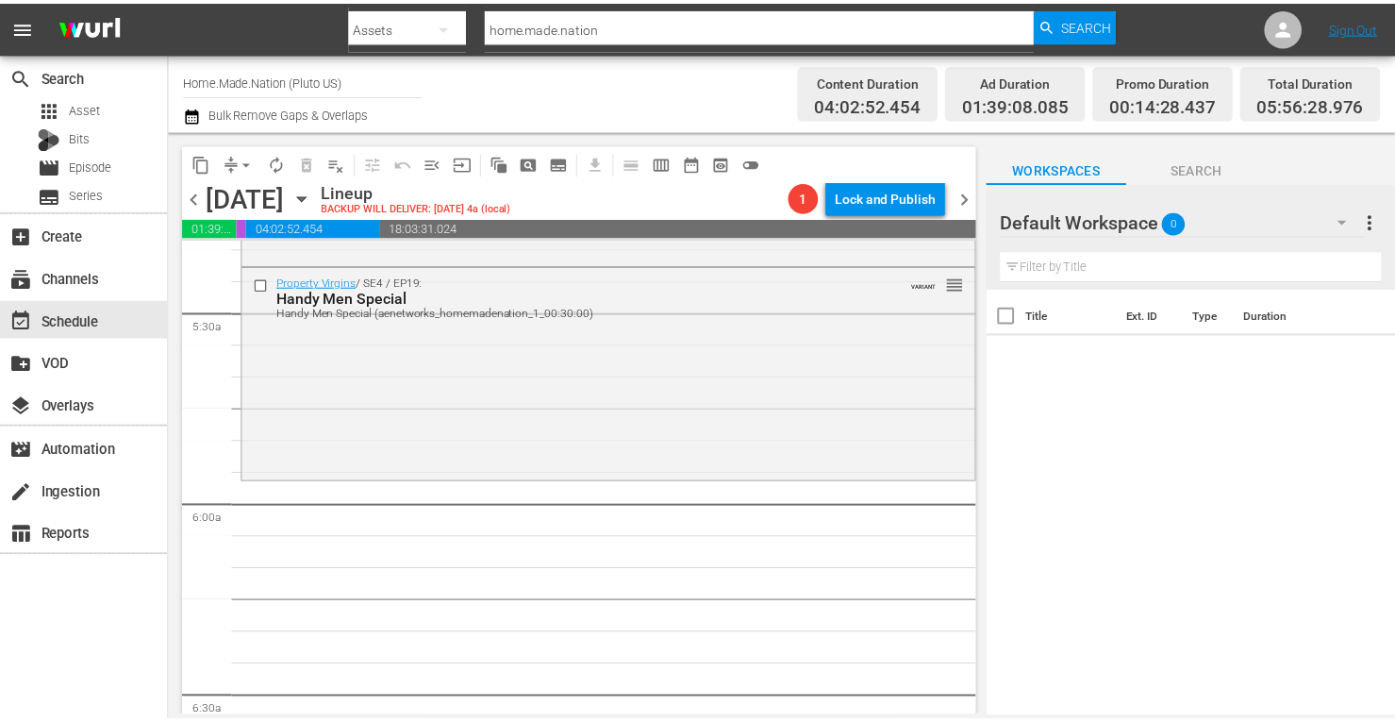
scroll to position [2049, 0]
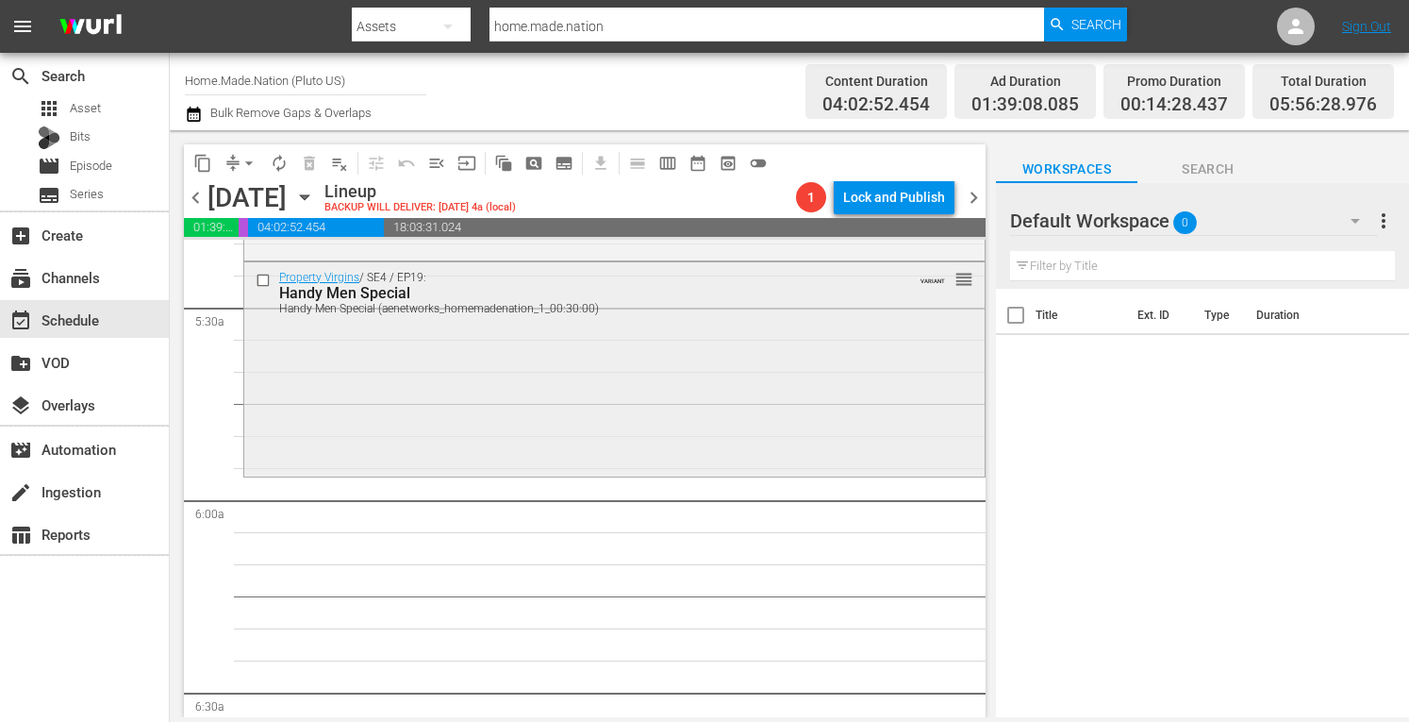
click at [438, 420] on div "Property Virgins / SE4 / EP19: Handy Men Special Handy Men Special (aenetworks_…" at bounding box center [614, 367] width 741 height 210
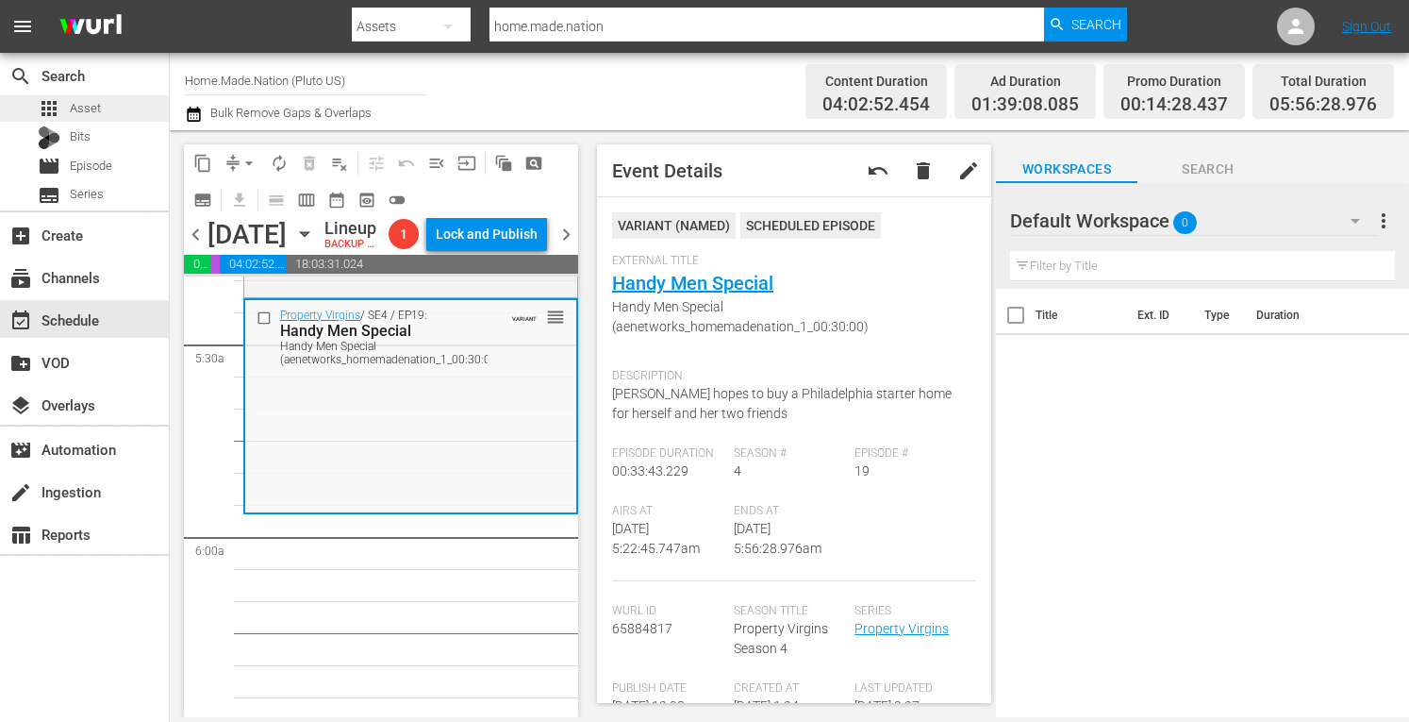
click at [94, 116] on span "Asset" at bounding box center [85, 108] width 31 height 19
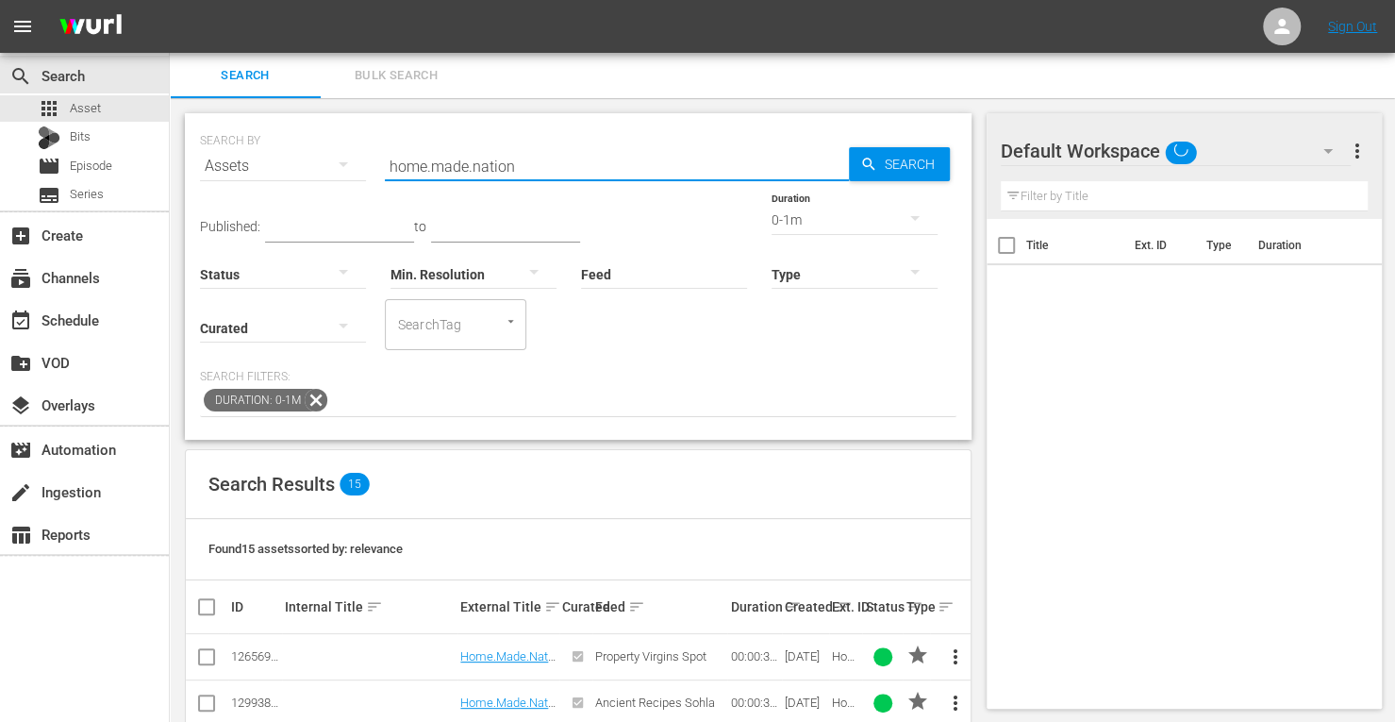
drag, startPoint x: 549, startPoint y: 171, endPoint x: 195, endPoint y: 107, distance: 359.5
click at [195, 107] on div "SEARCH BY Search By Assets Search ID, Title, Description, Keywords, or Category…" at bounding box center [578, 730] width 817 height 1264
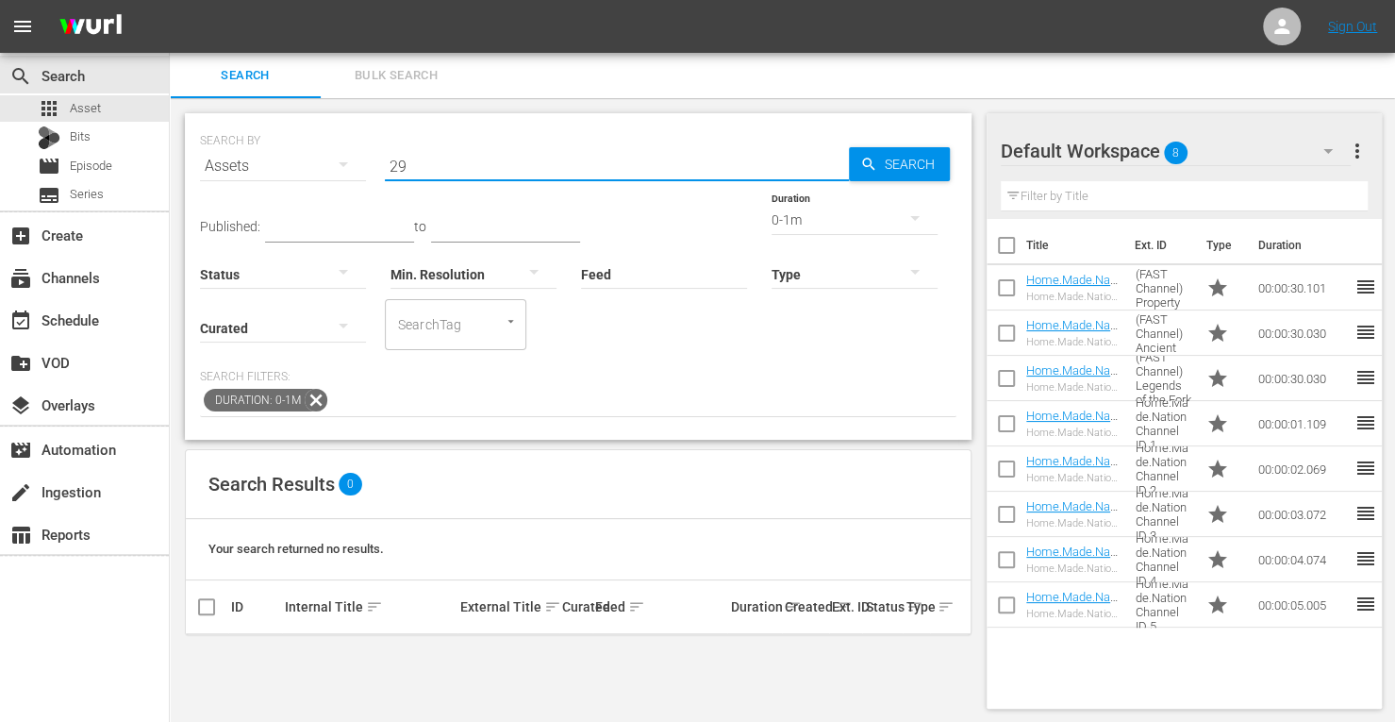
type input "2"
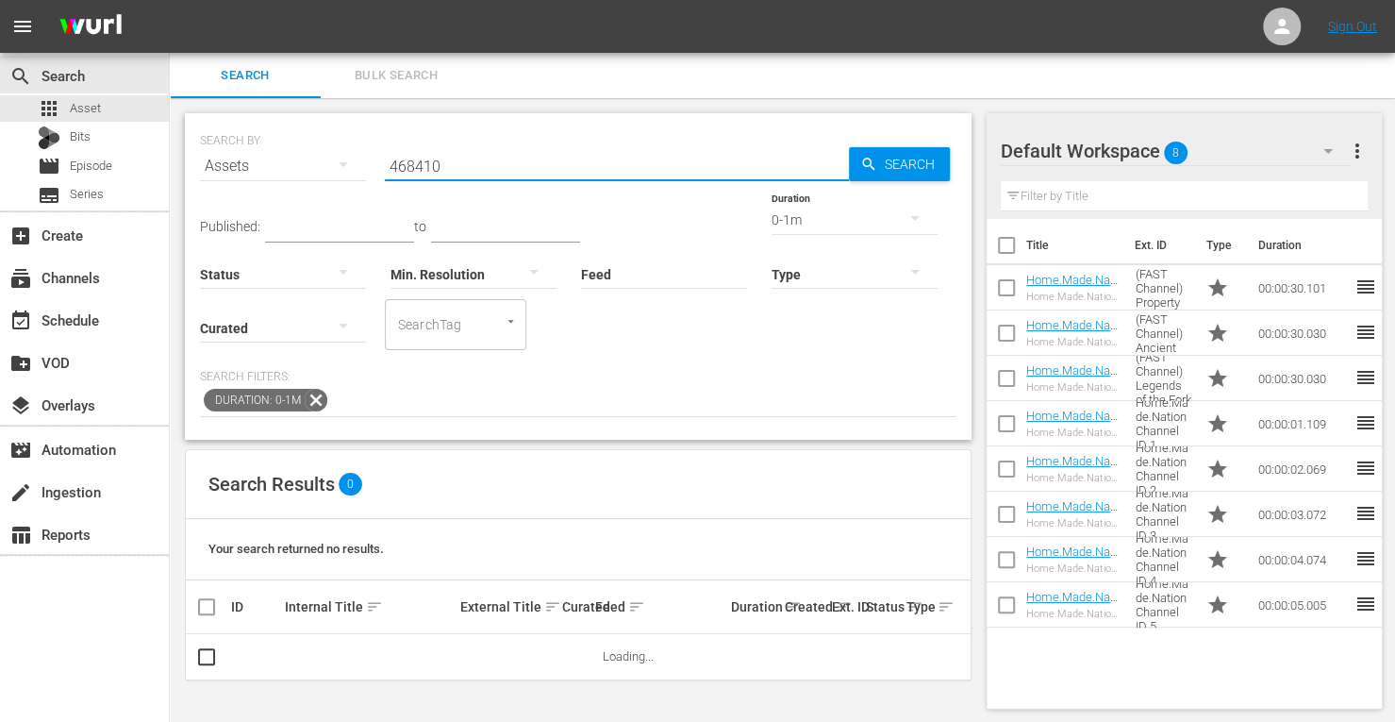
type input "468410"
click at [904, 210] on icon "button" at bounding box center [915, 218] width 23 height 23
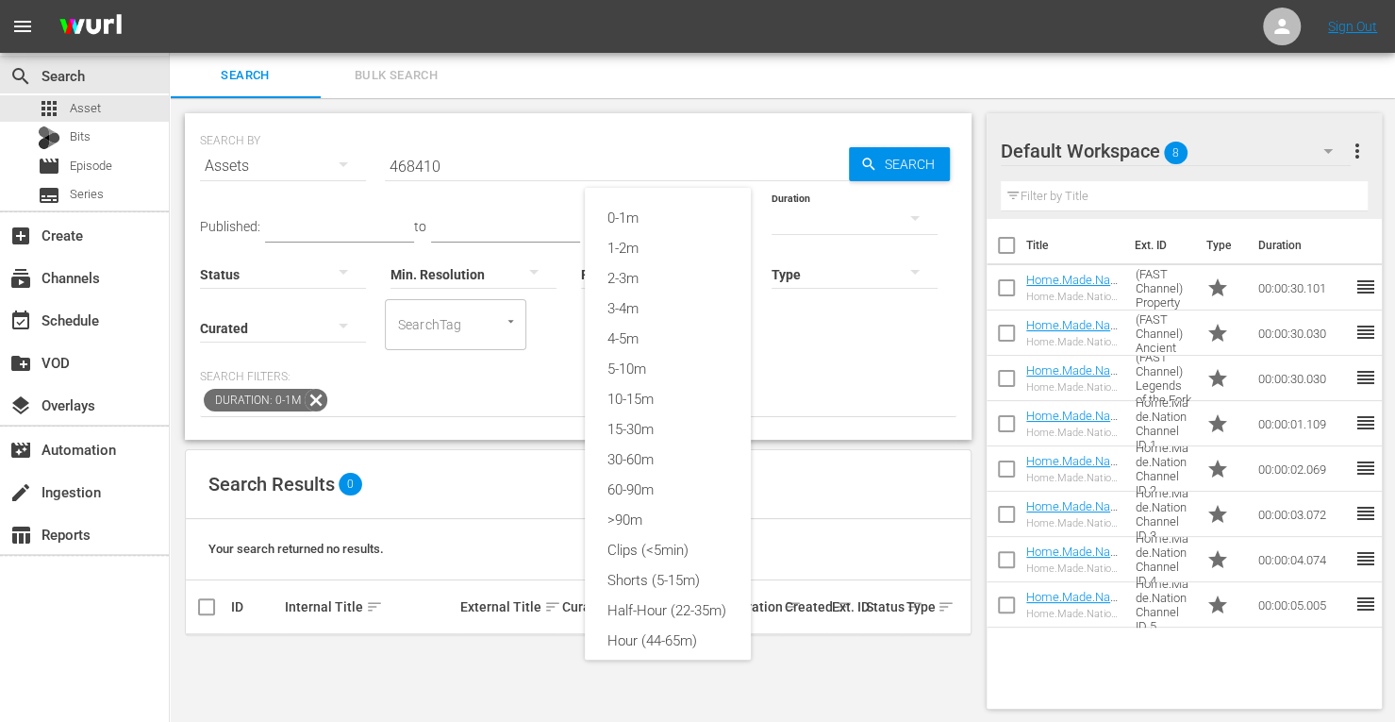
click at [649, 219] on div "0-1m" at bounding box center [668, 218] width 166 height 30
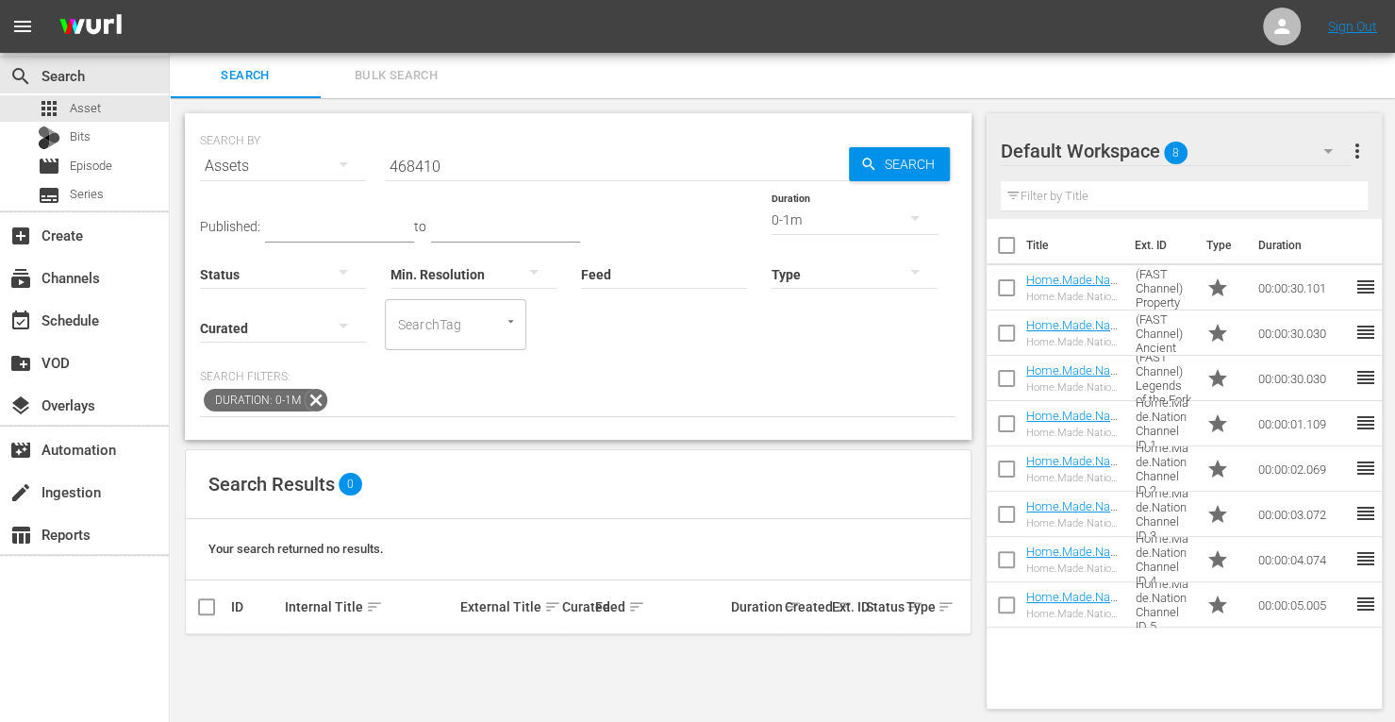
click at [892, 225] on button "button" at bounding box center [914, 217] width 45 height 45
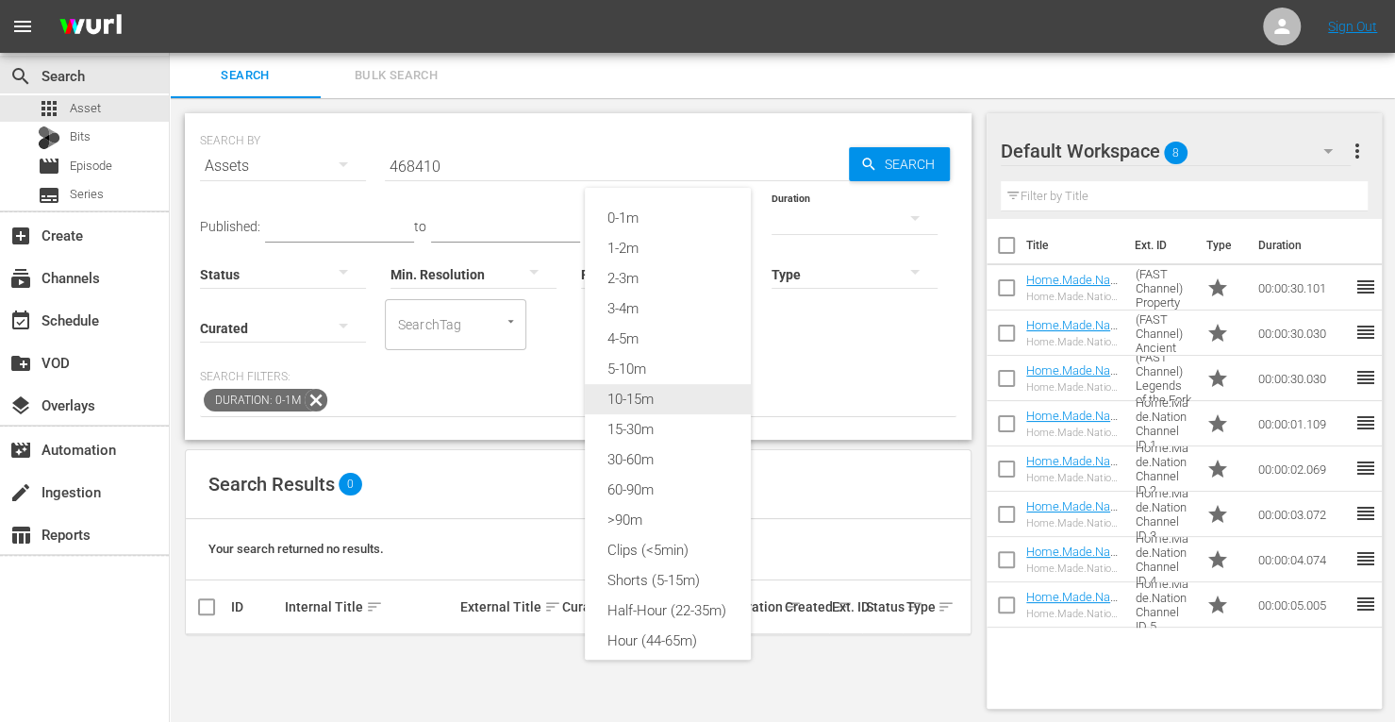
scroll to position [25, 0]
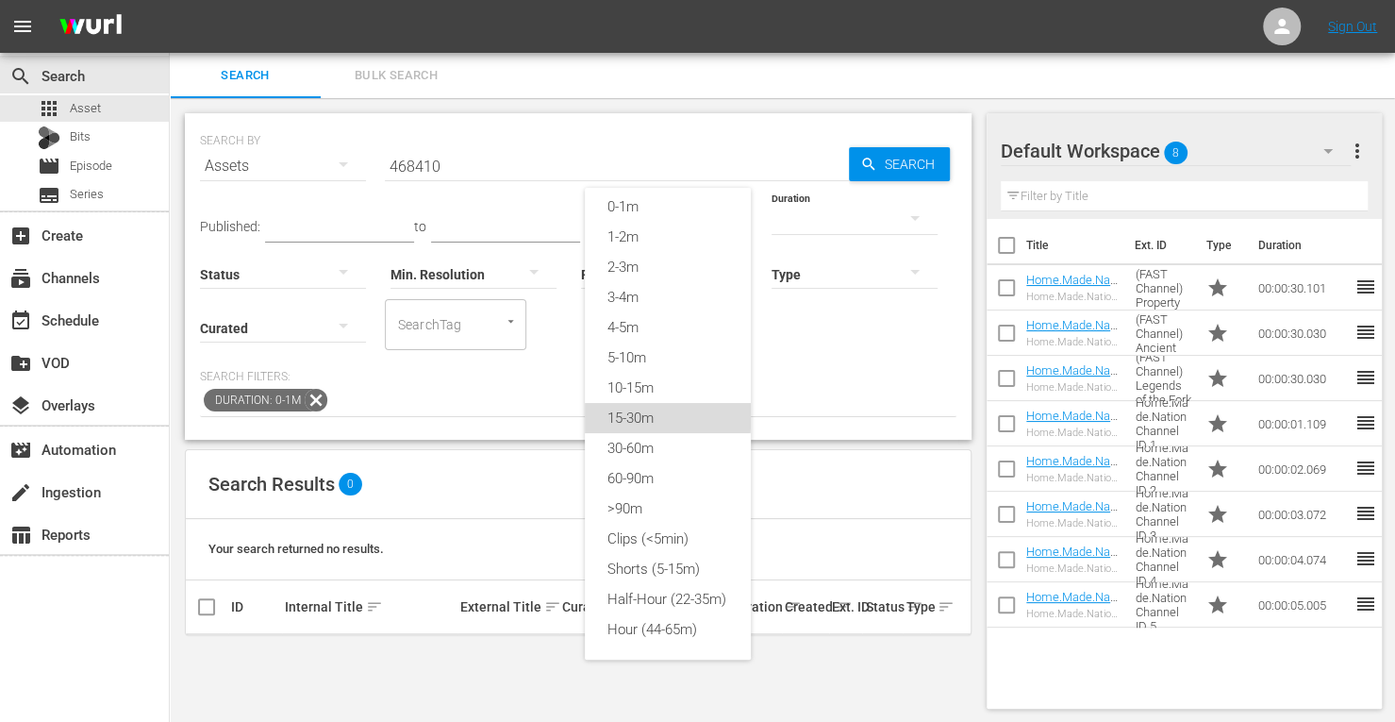
click at [625, 403] on div "15-30m" at bounding box center [668, 418] width 166 height 30
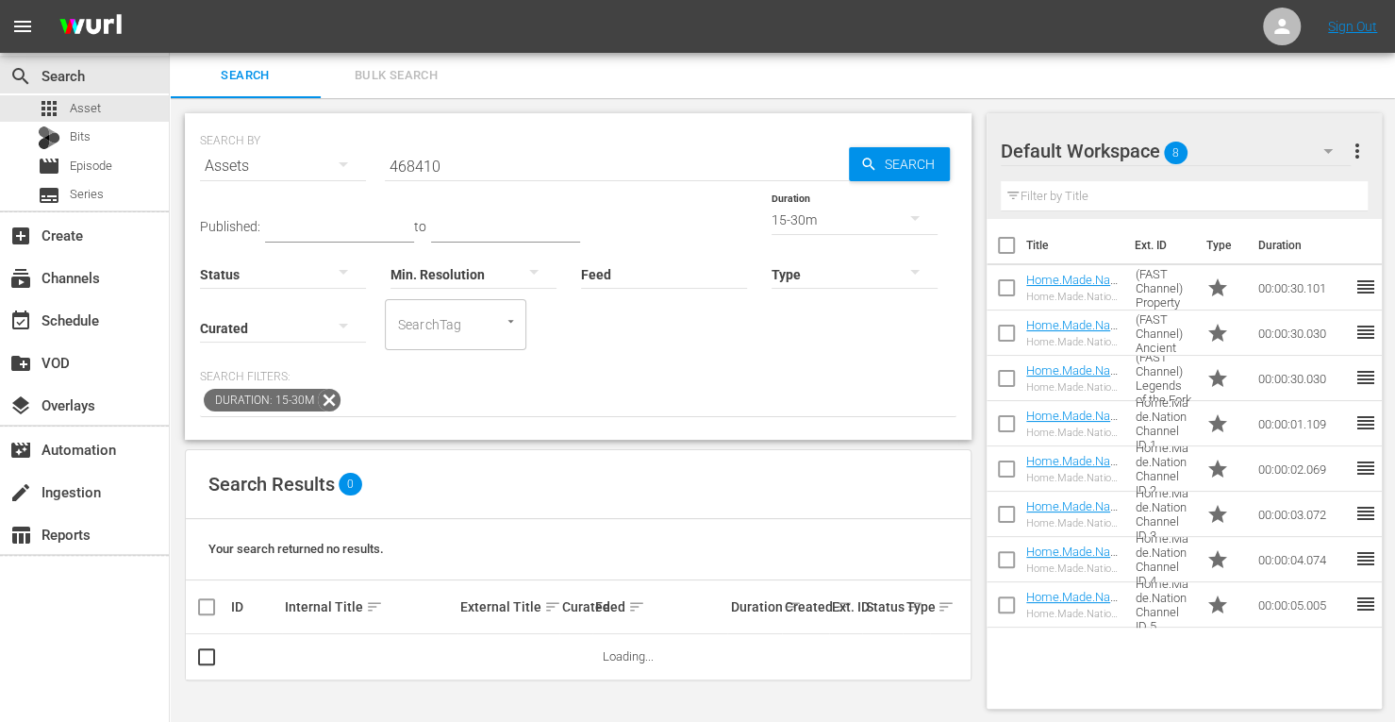
scroll to position [2, 0]
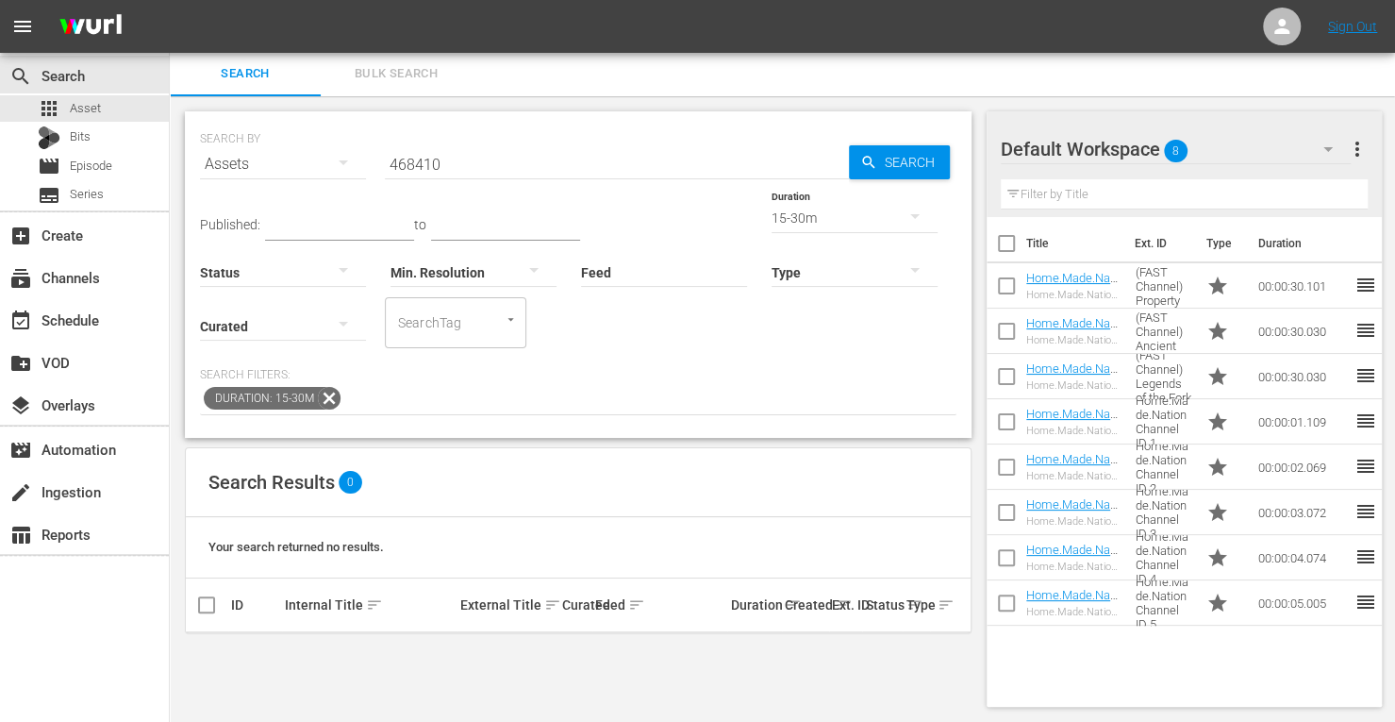
click at [772, 216] on div "15-30m" at bounding box center [855, 217] width 166 height 53
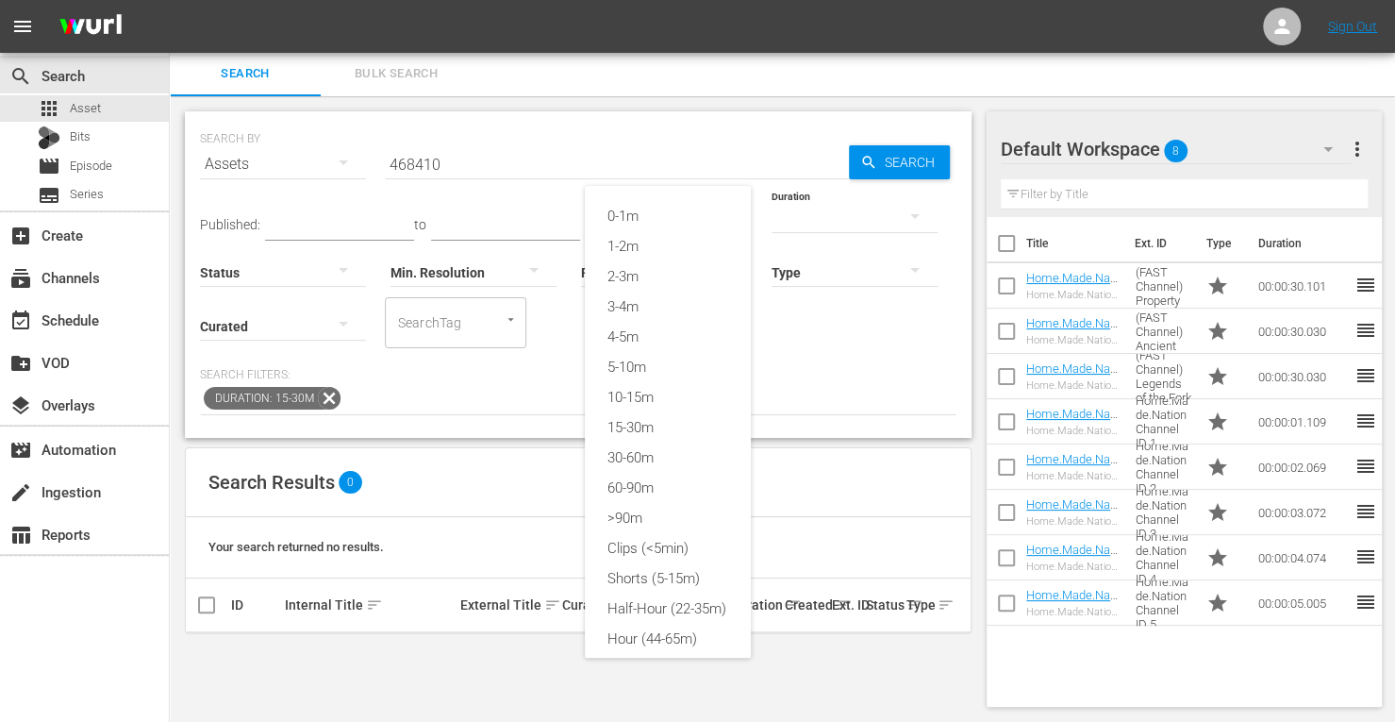
scroll to position [25, 0]
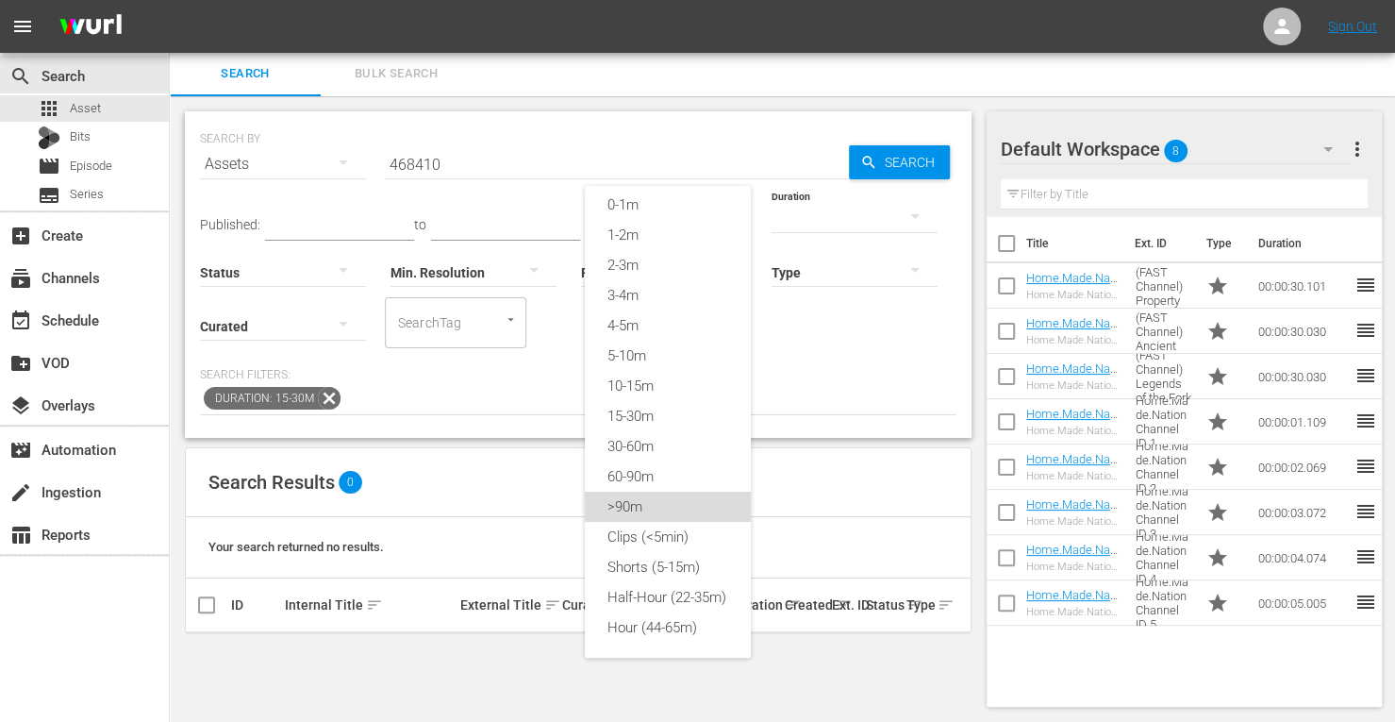
click at [624, 491] on div ">90m" at bounding box center [668, 506] width 166 height 30
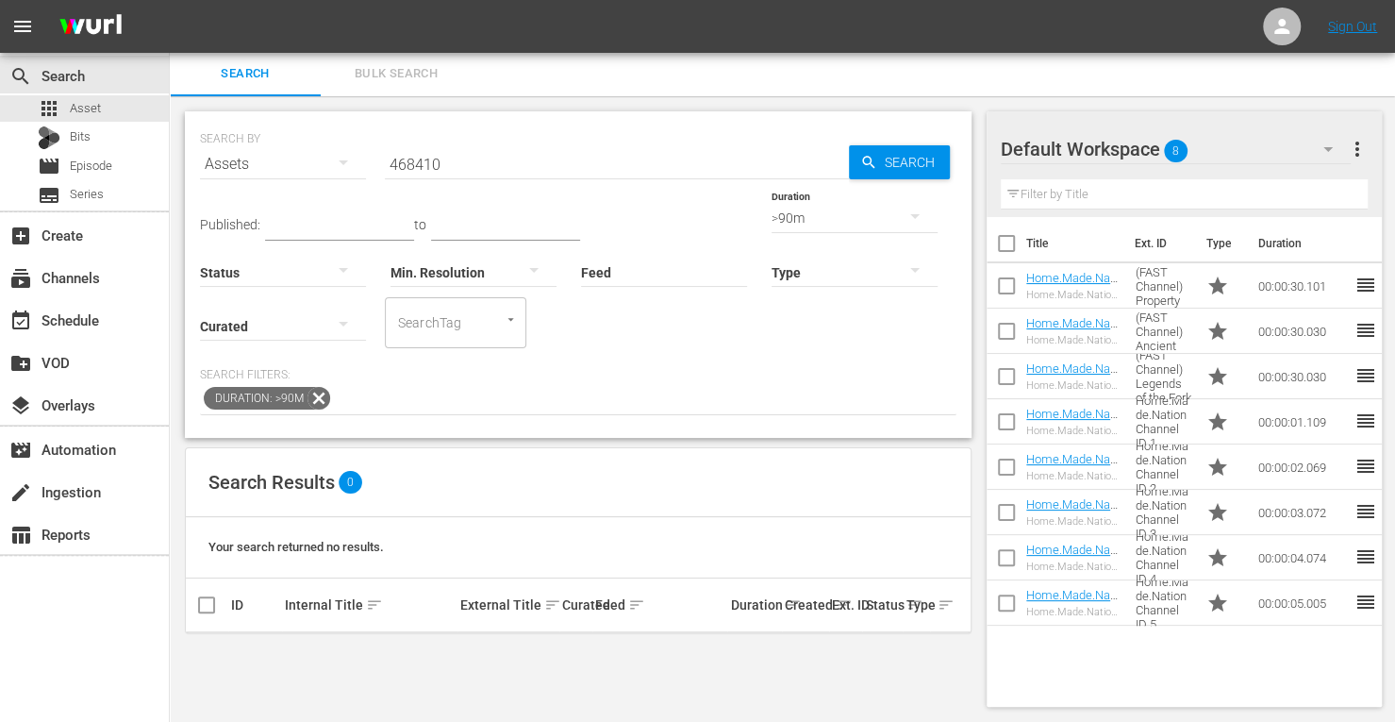
click at [772, 216] on div ">90m" at bounding box center [855, 217] width 166 height 53
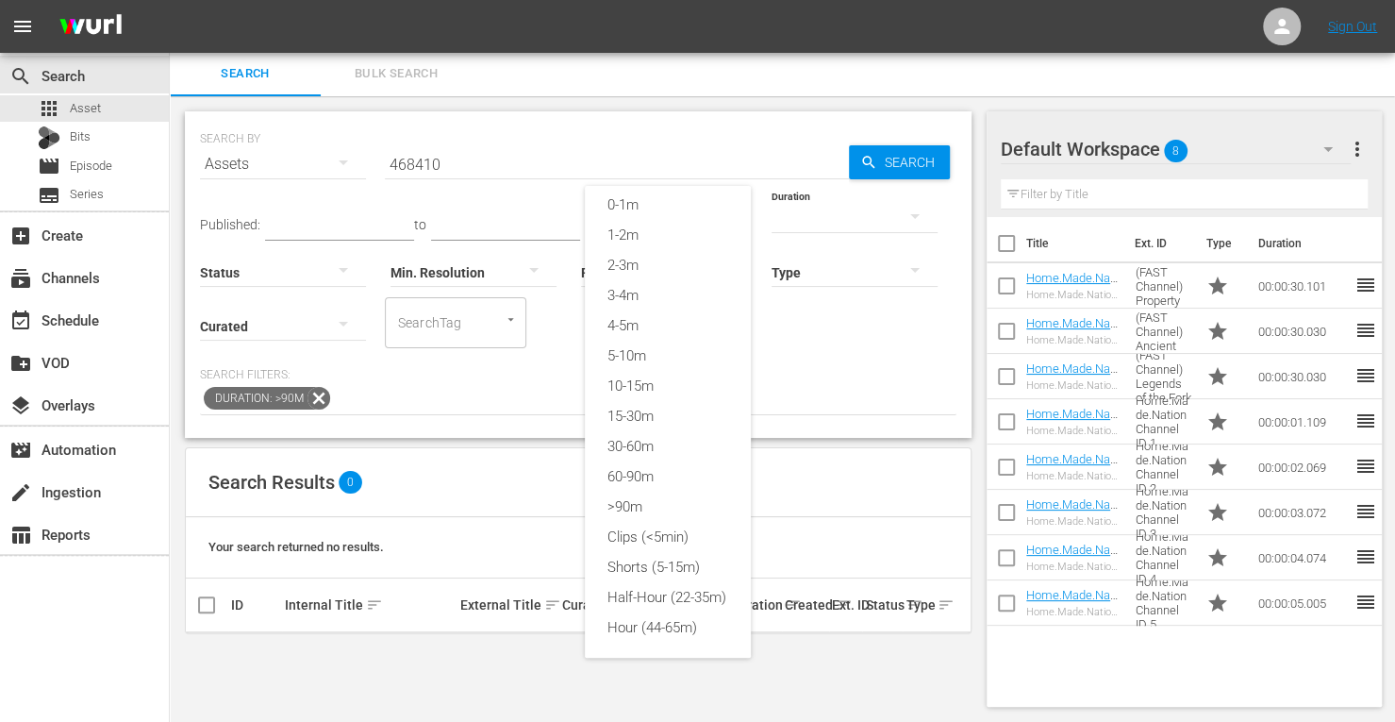
click at [398, 86] on div "0-1m 1-2m 2-3m 3-4m 4-5m 5-10m 10-15m 15-30m 30-60m 60-90m >90m Clips (<5min) S…" at bounding box center [697, 361] width 1395 height 722
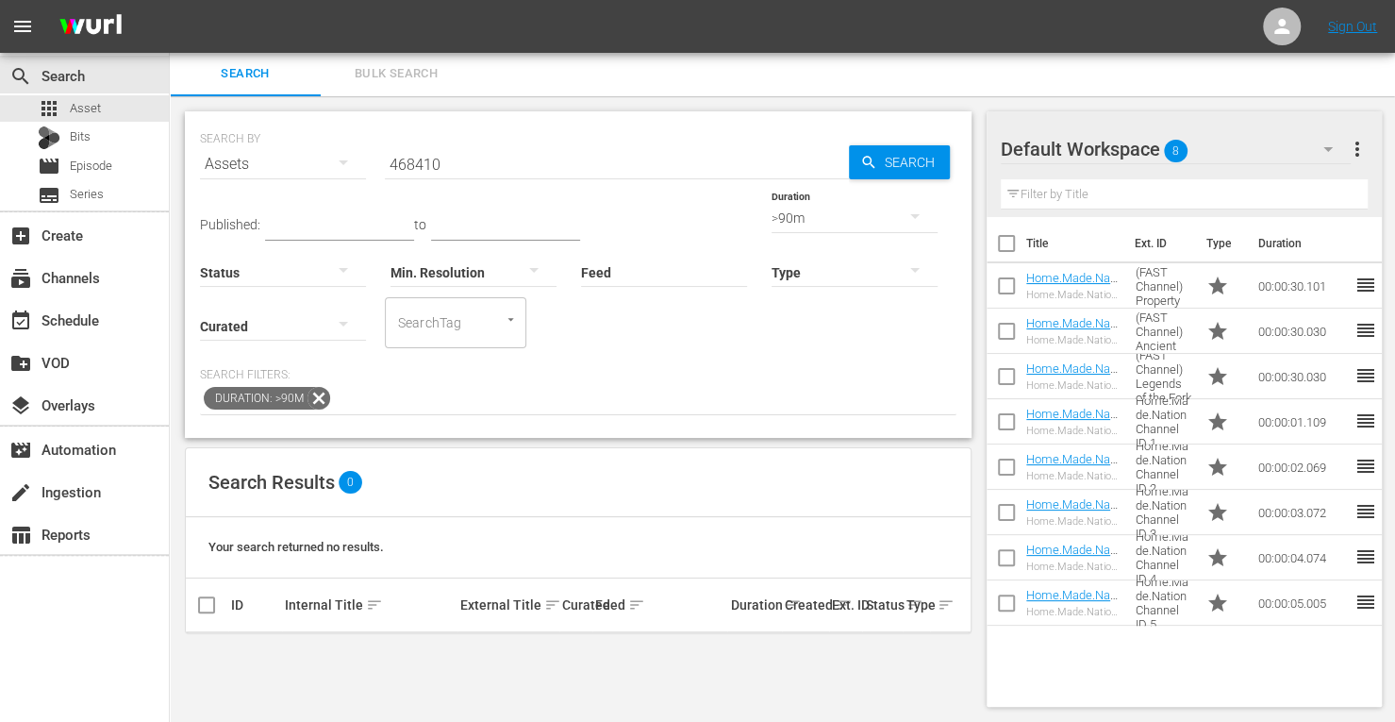
click at [383, 78] on span "Bulk Search" at bounding box center [396, 74] width 128 height 22
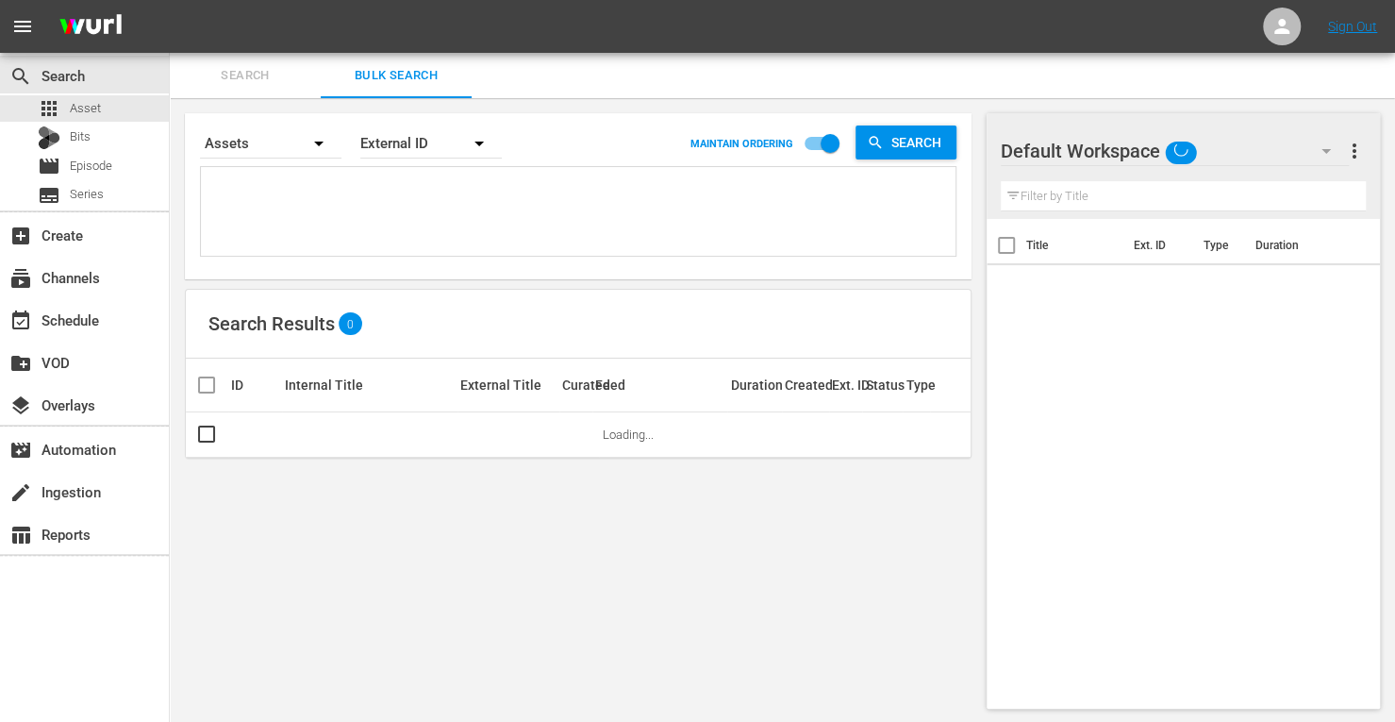
click at [400, 216] on textarea at bounding box center [581, 215] width 750 height 86
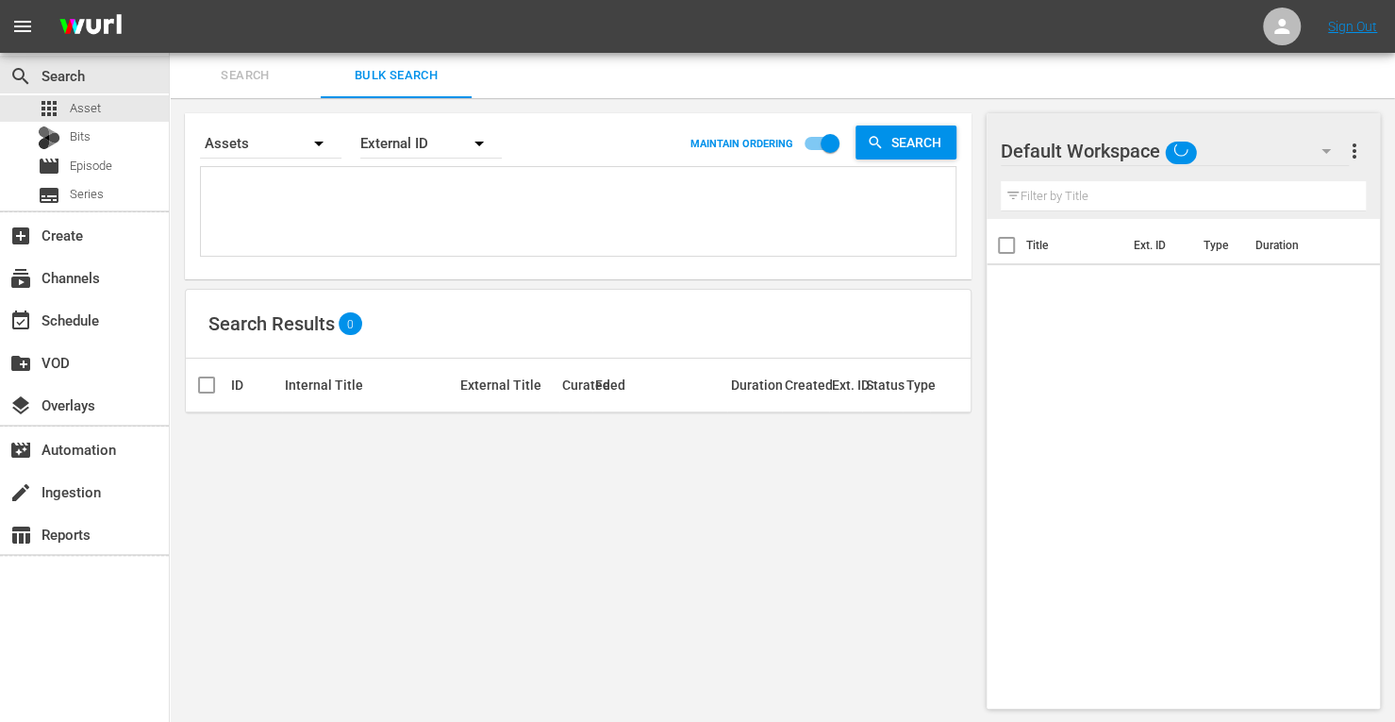
type textarea "4"
type textarea "49"
type textarea "498"
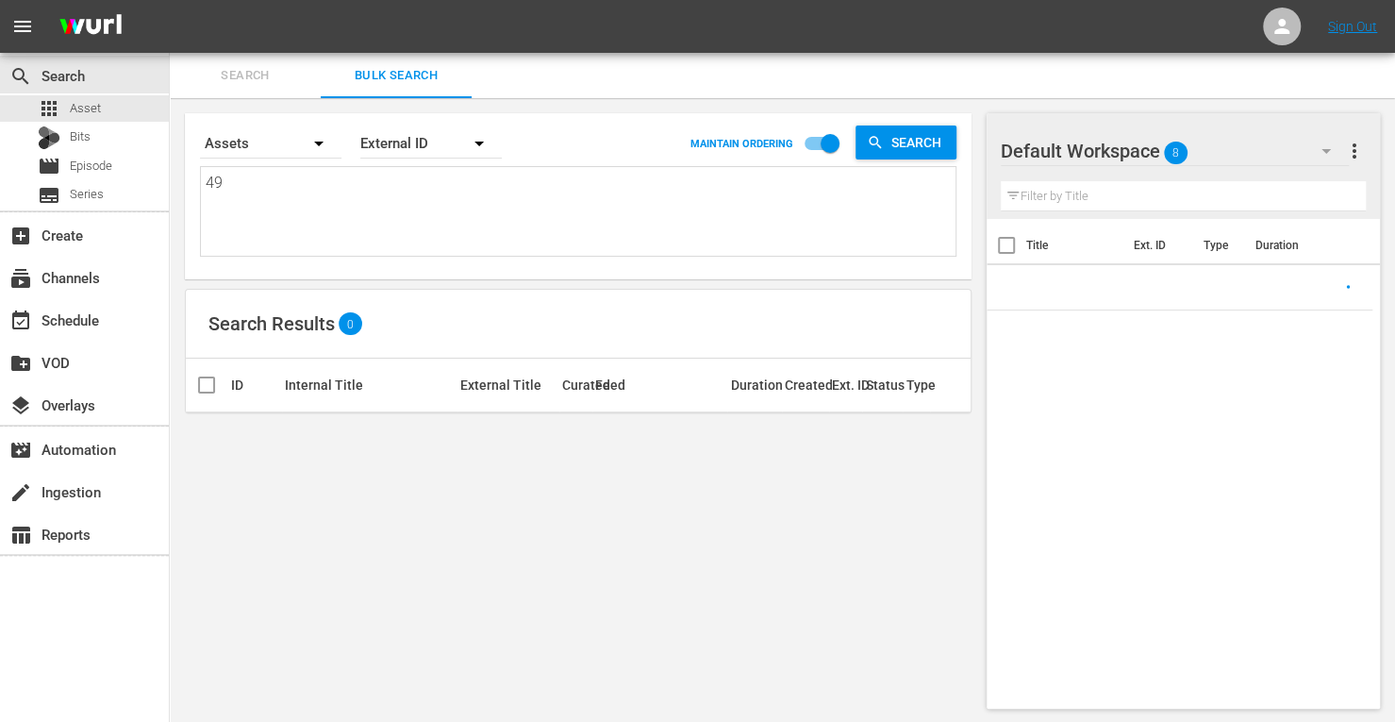
type textarea "498"
type textarea "49"
type textarea "4"
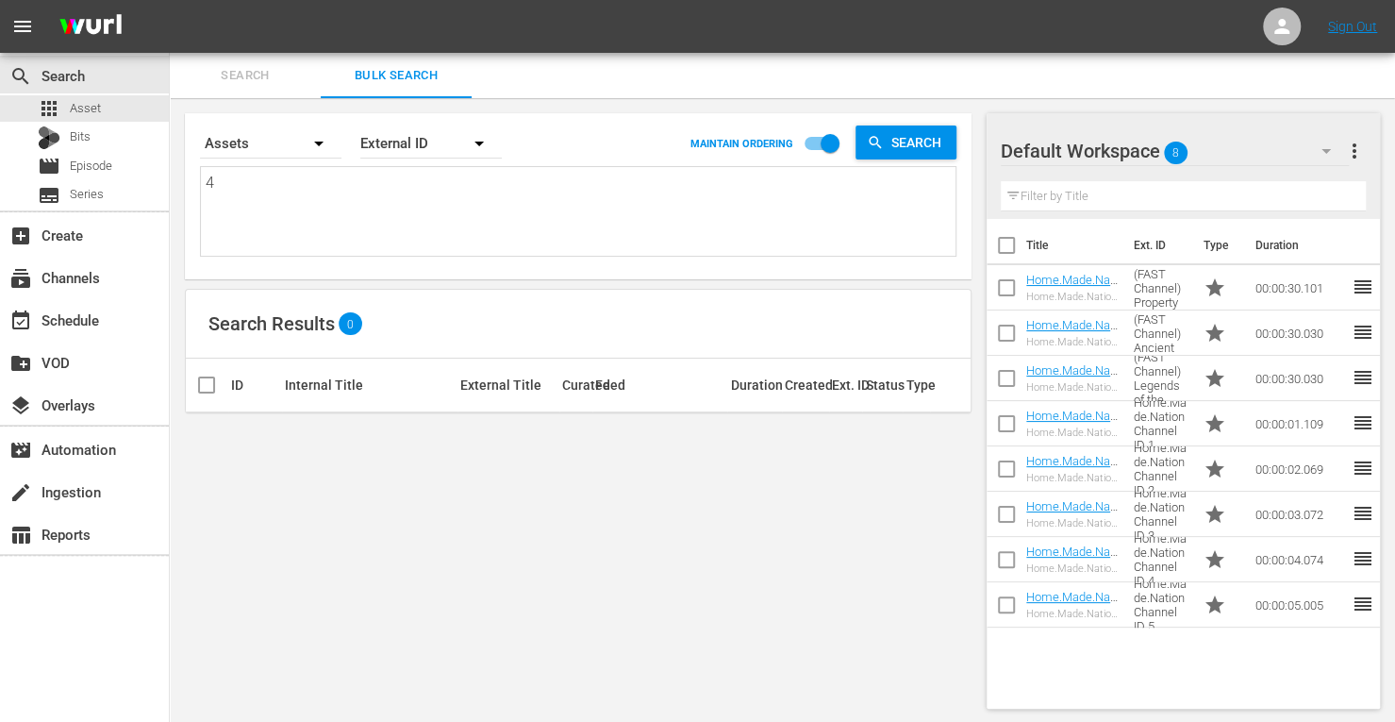
type textarea "46"
type textarea "468"
type textarea "4684"
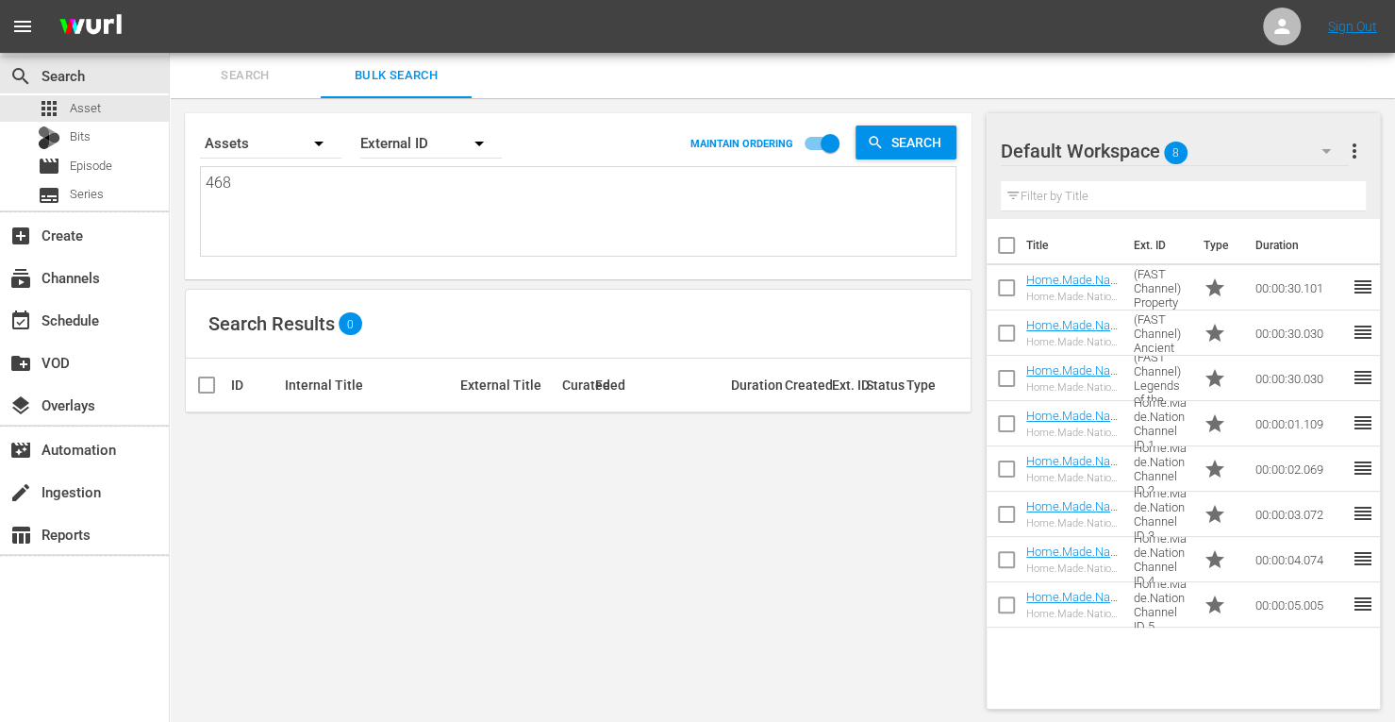
type textarea "4684"
type textarea "46841"
type textarea "468410"
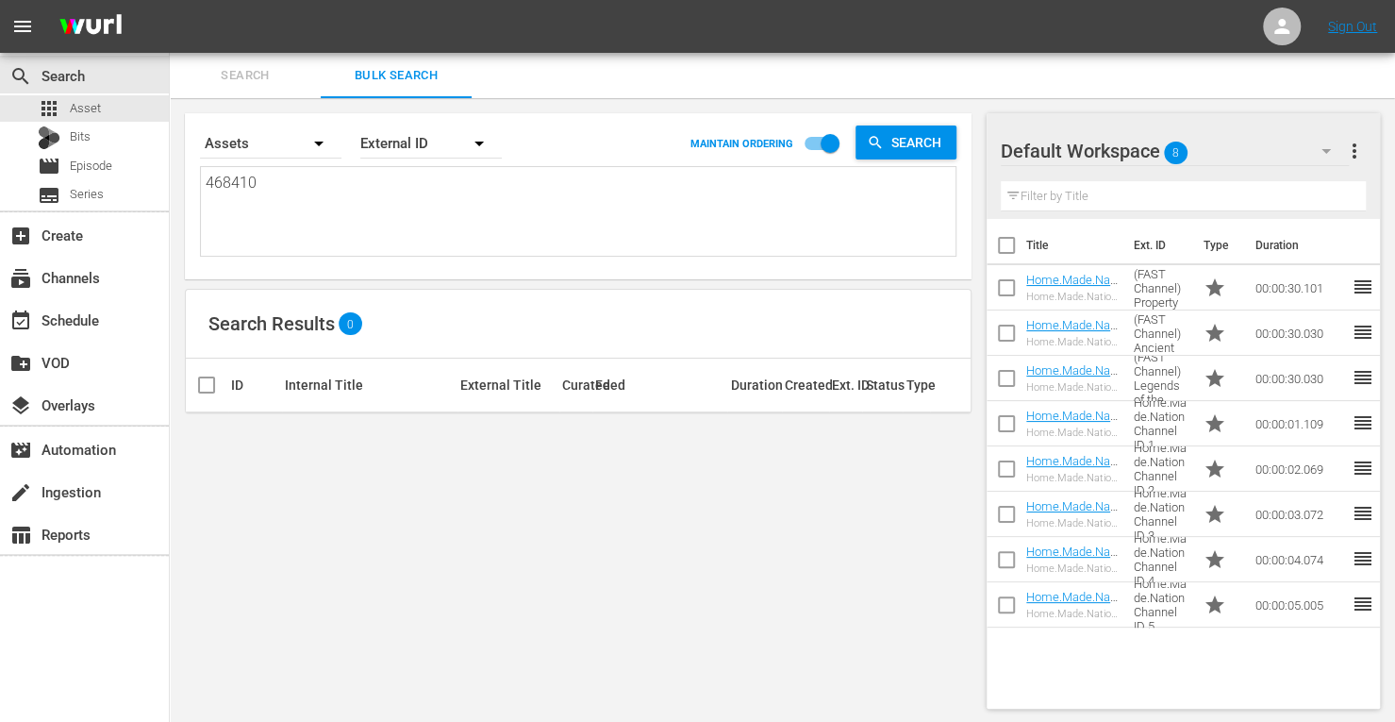
click at [285, 194] on textarea "468410" at bounding box center [581, 215] width 750 height 86
type textarea "46841"
type textarea "4684"
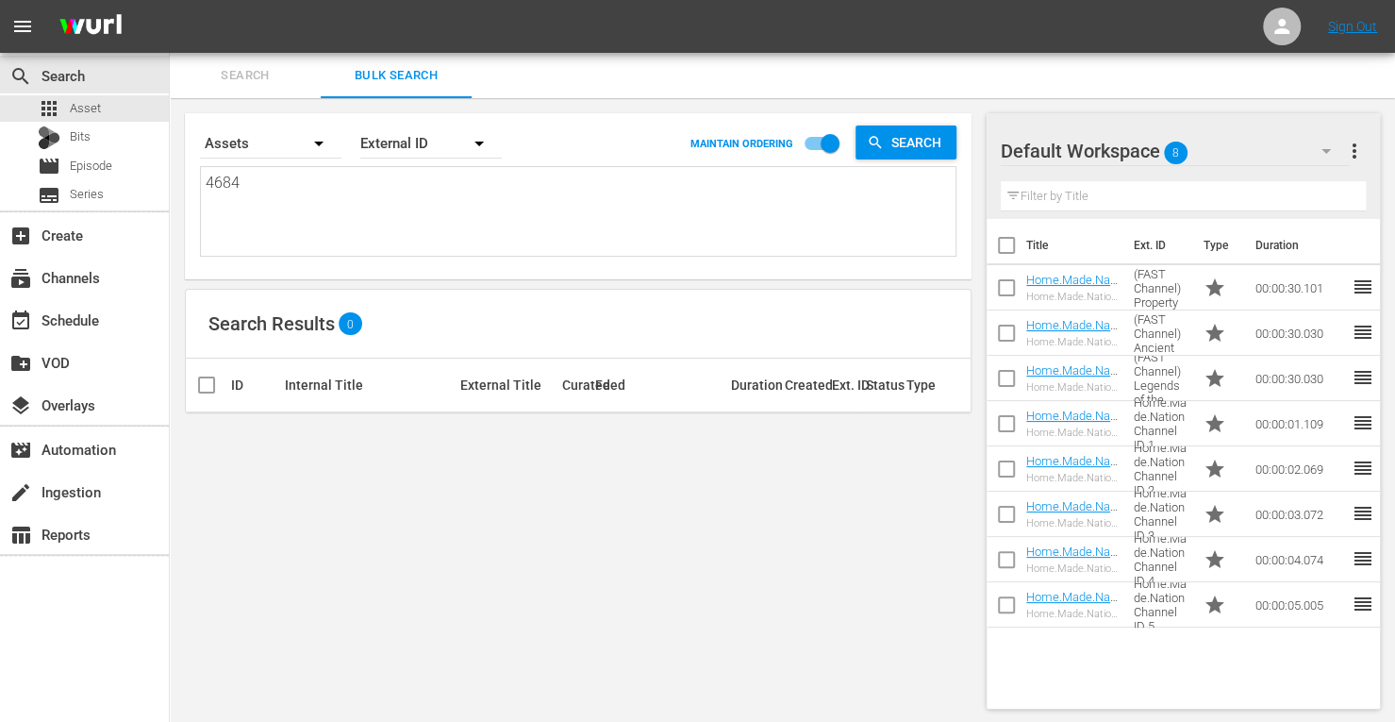
type textarea "468"
type textarea "46"
type textarea "4"
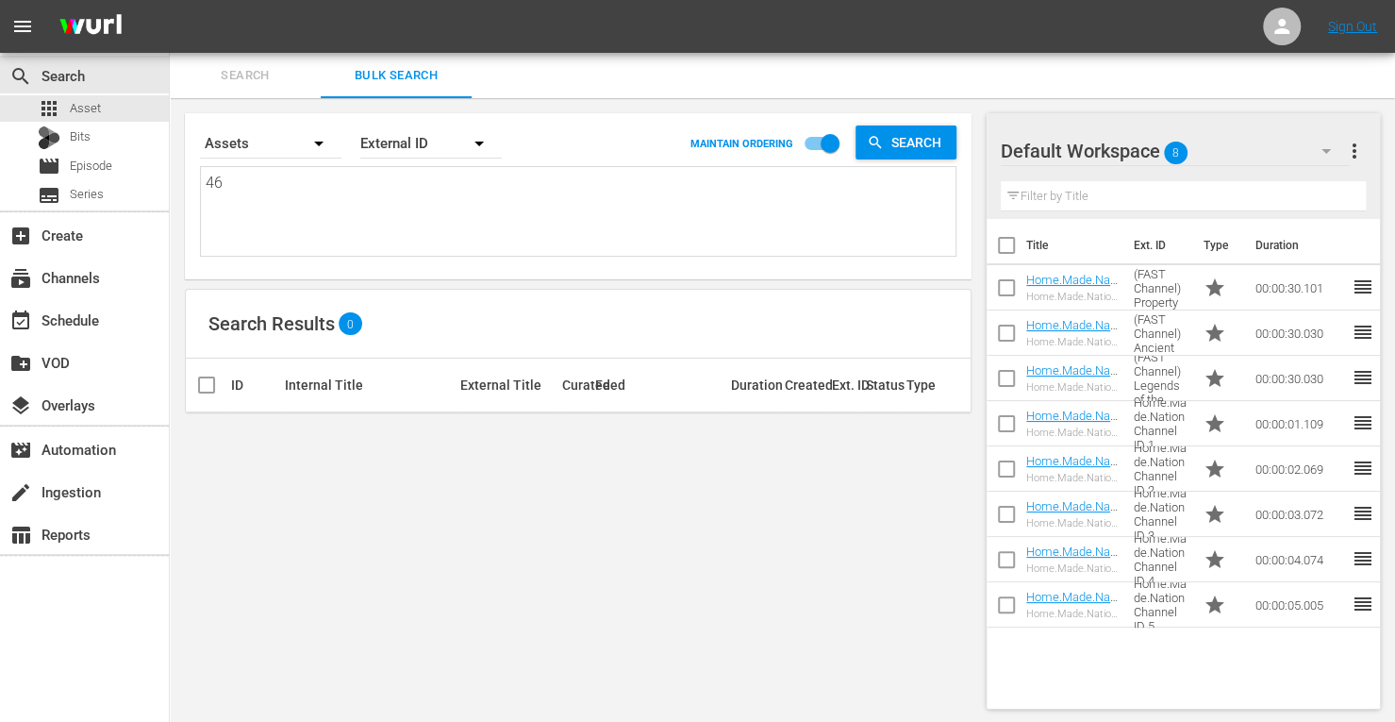
type textarea "4"
type textarea "2"
type textarea "29"
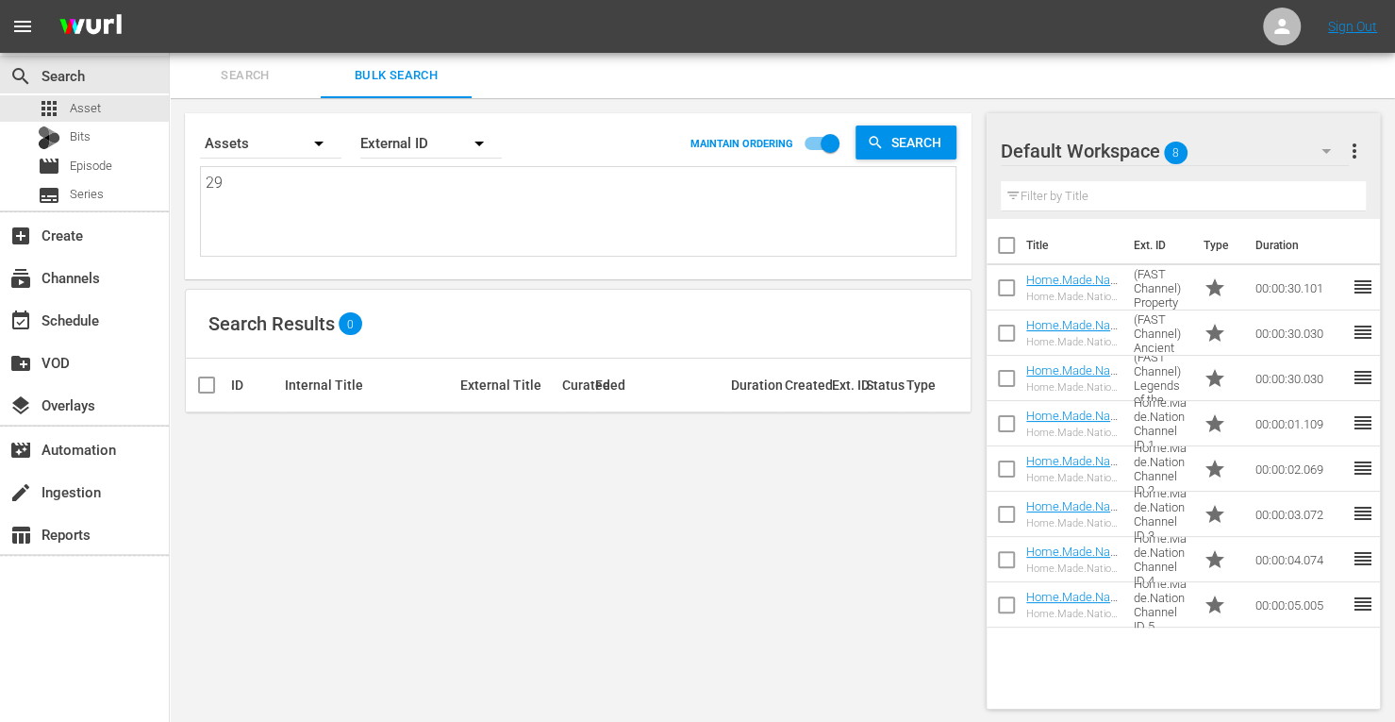
type textarea "290"
type textarea "2900"
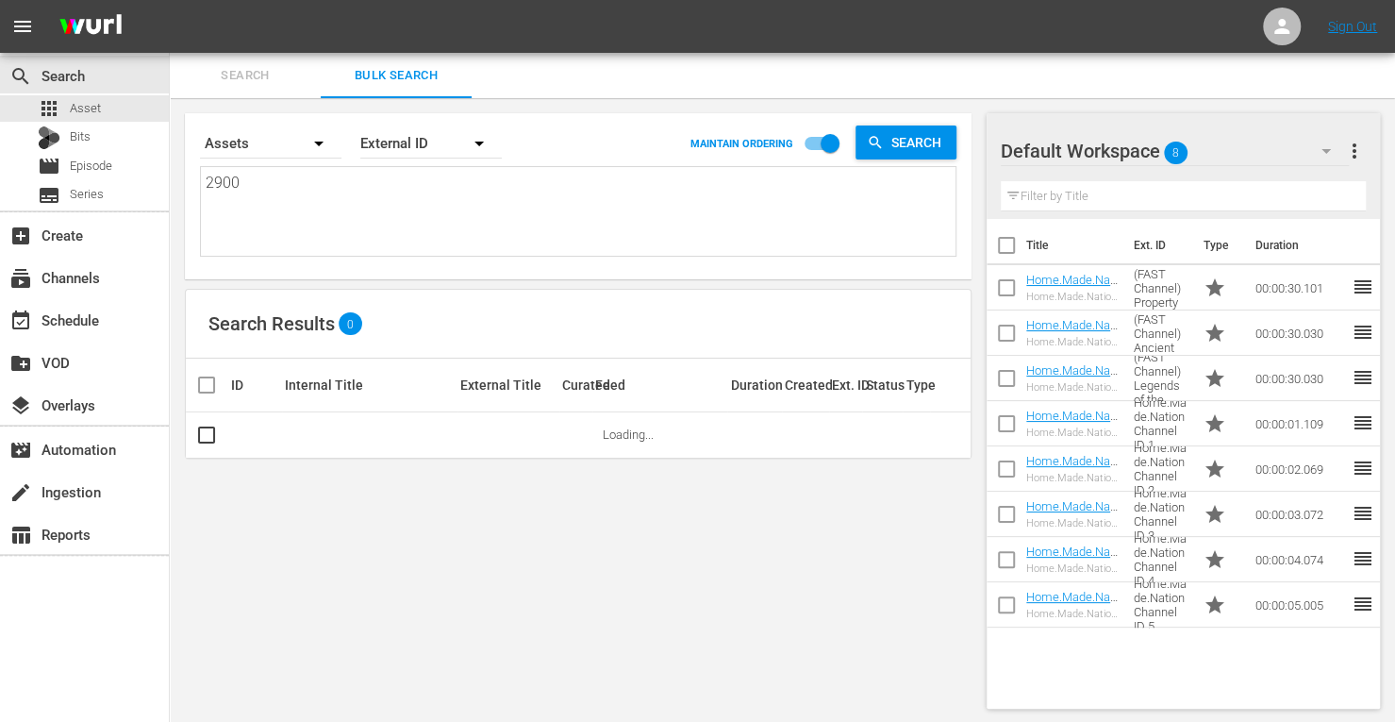
type textarea "29007"
type textarea "290079"
type textarea "29007"
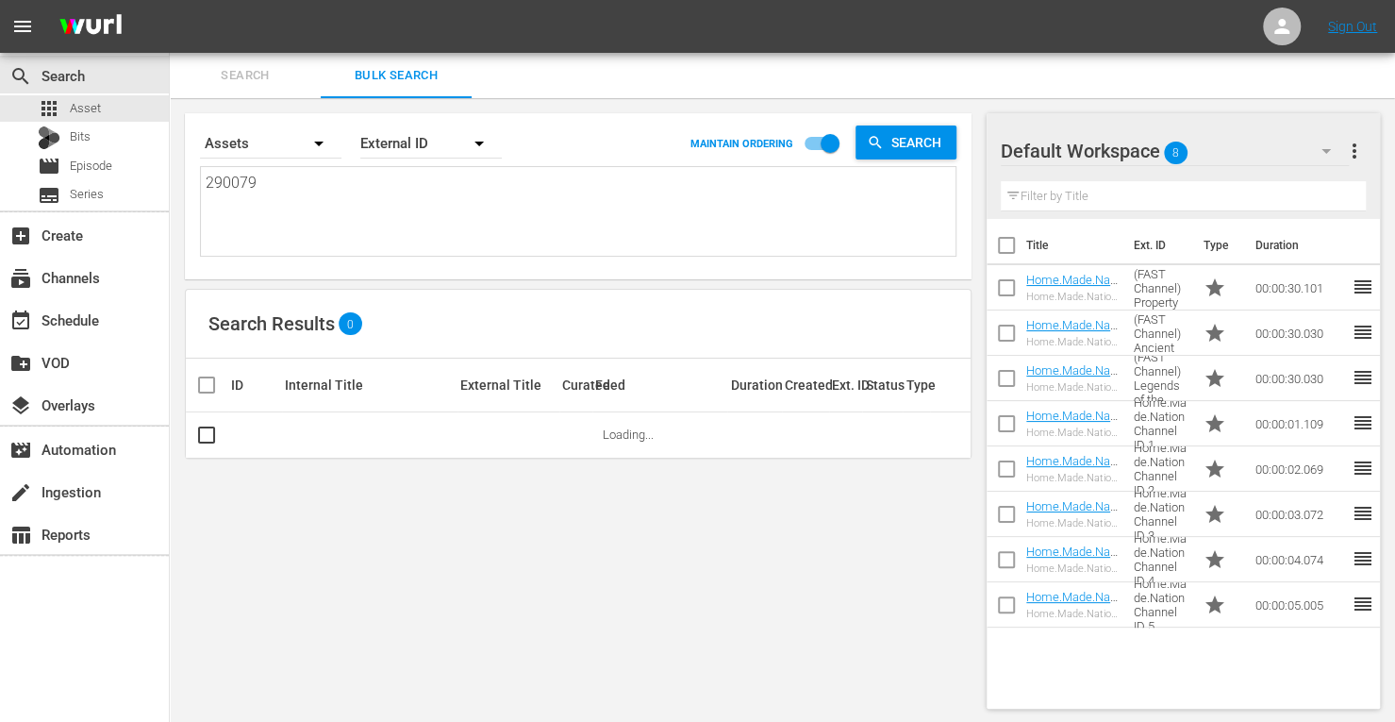
type textarea "29007"
type textarea "290070"
click at [206, 435] on input "checkbox" at bounding box center [206, 438] width 23 height 23
checkbox input "true"
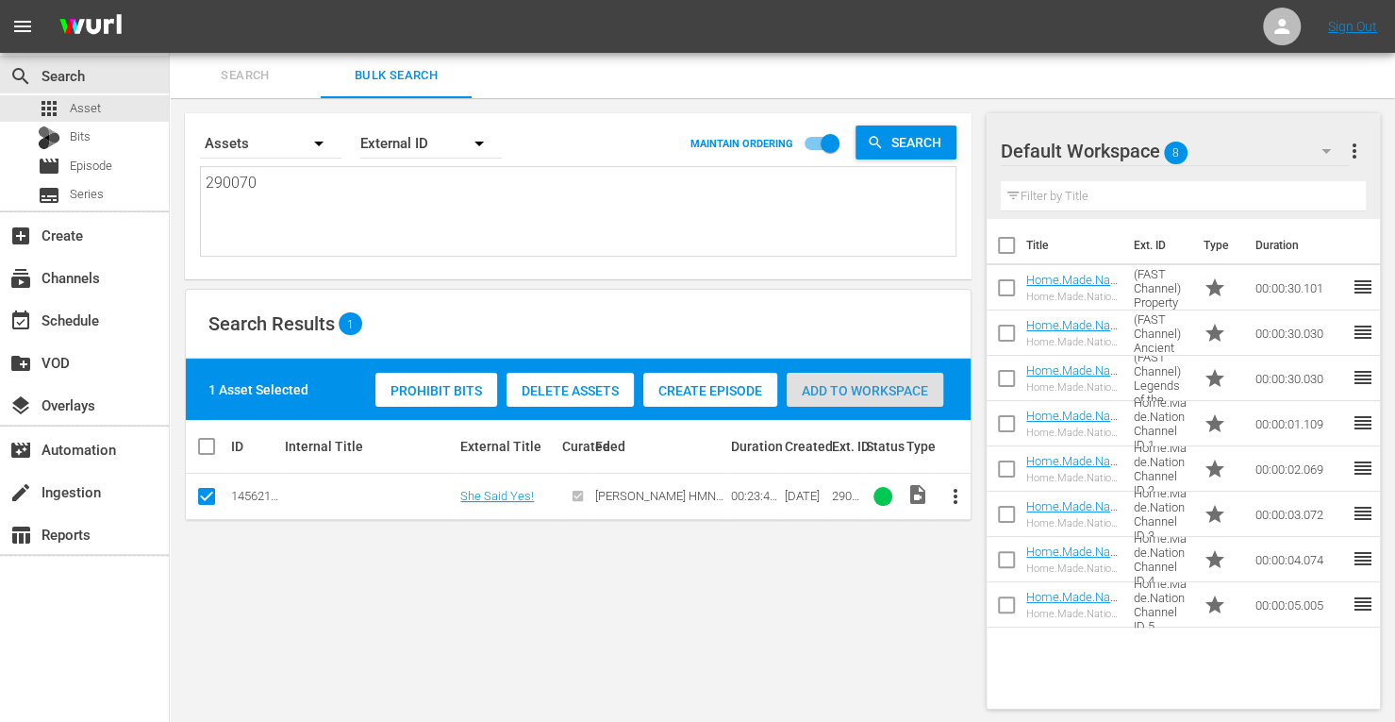
click at [857, 391] on span "Add to Workspace" at bounding box center [865, 390] width 157 height 15
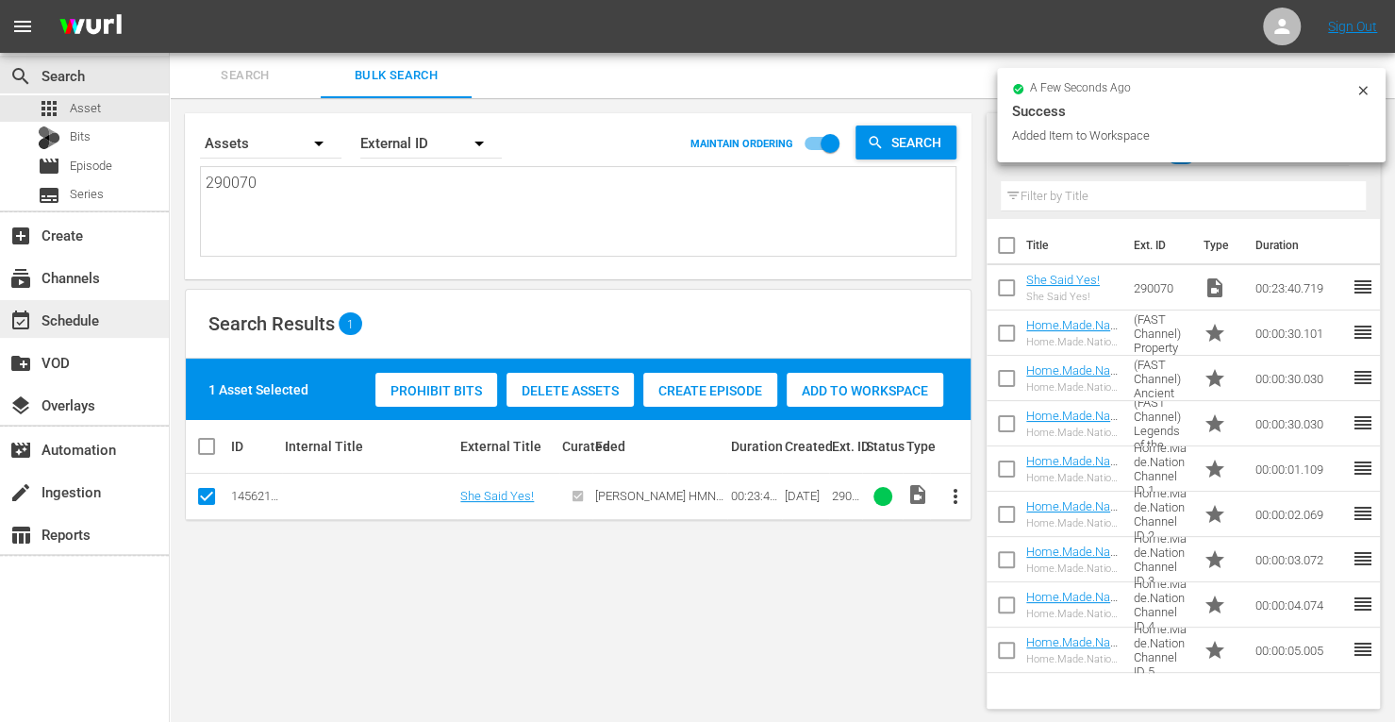
click at [58, 317] on div "event_available Schedule" at bounding box center [53, 316] width 106 height 17
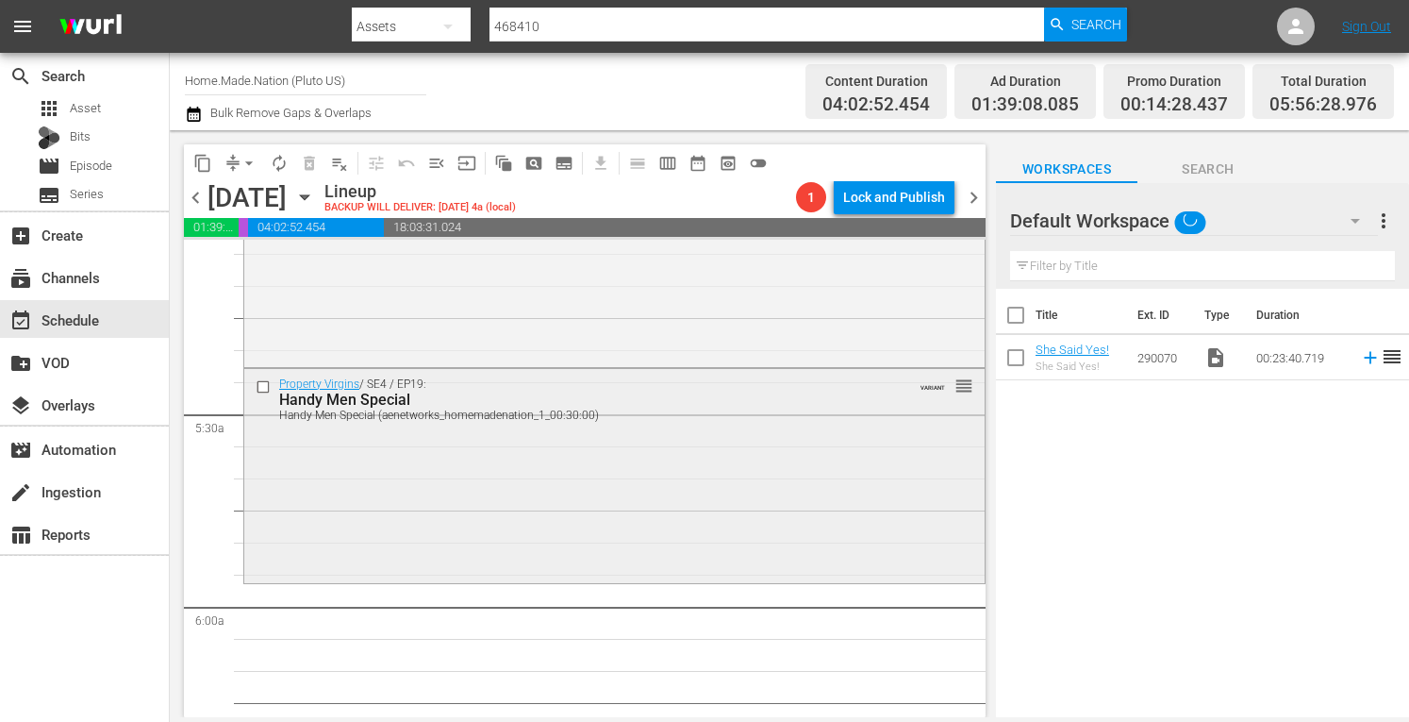
scroll to position [1943, 0]
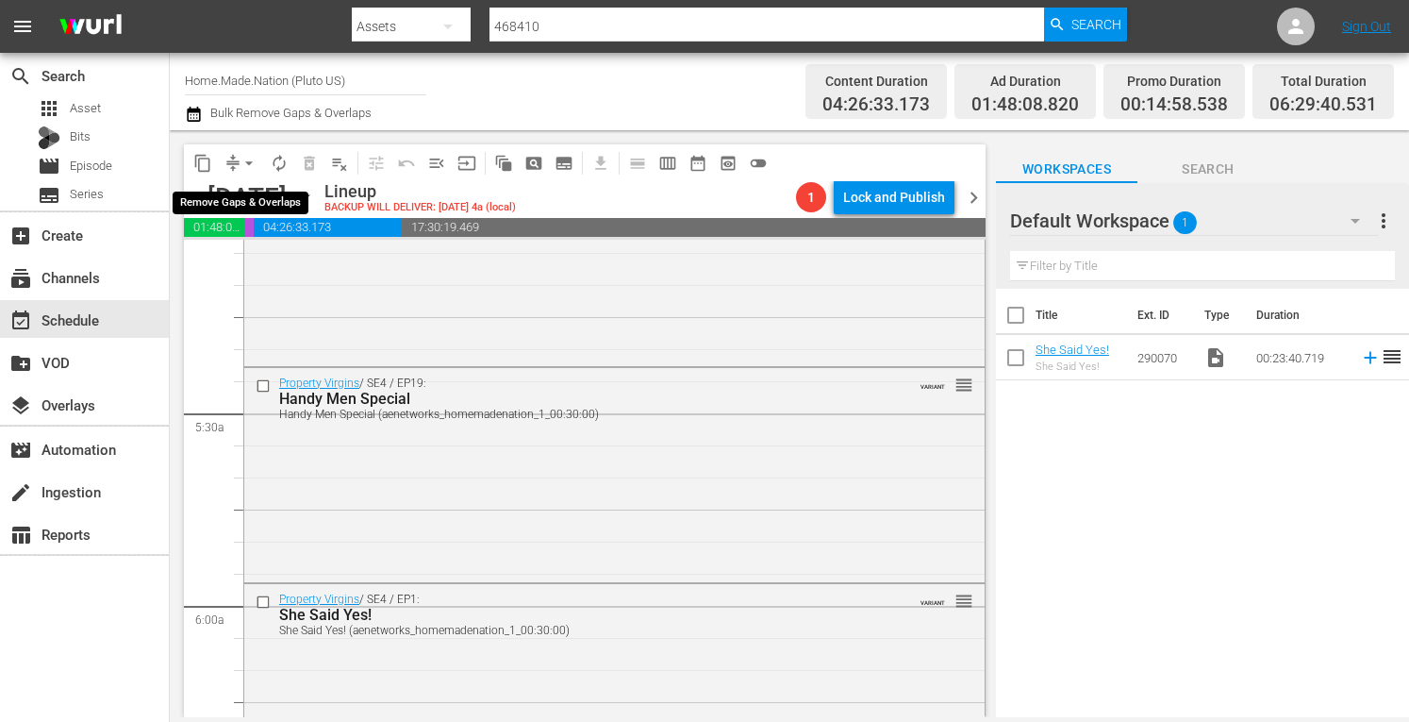
click at [246, 167] on span "arrow_drop_down" at bounding box center [249, 163] width 19 height 19
click at [226, 196] on li "Align to Midnight" at bounding box center [250, 201] width 198 height 31
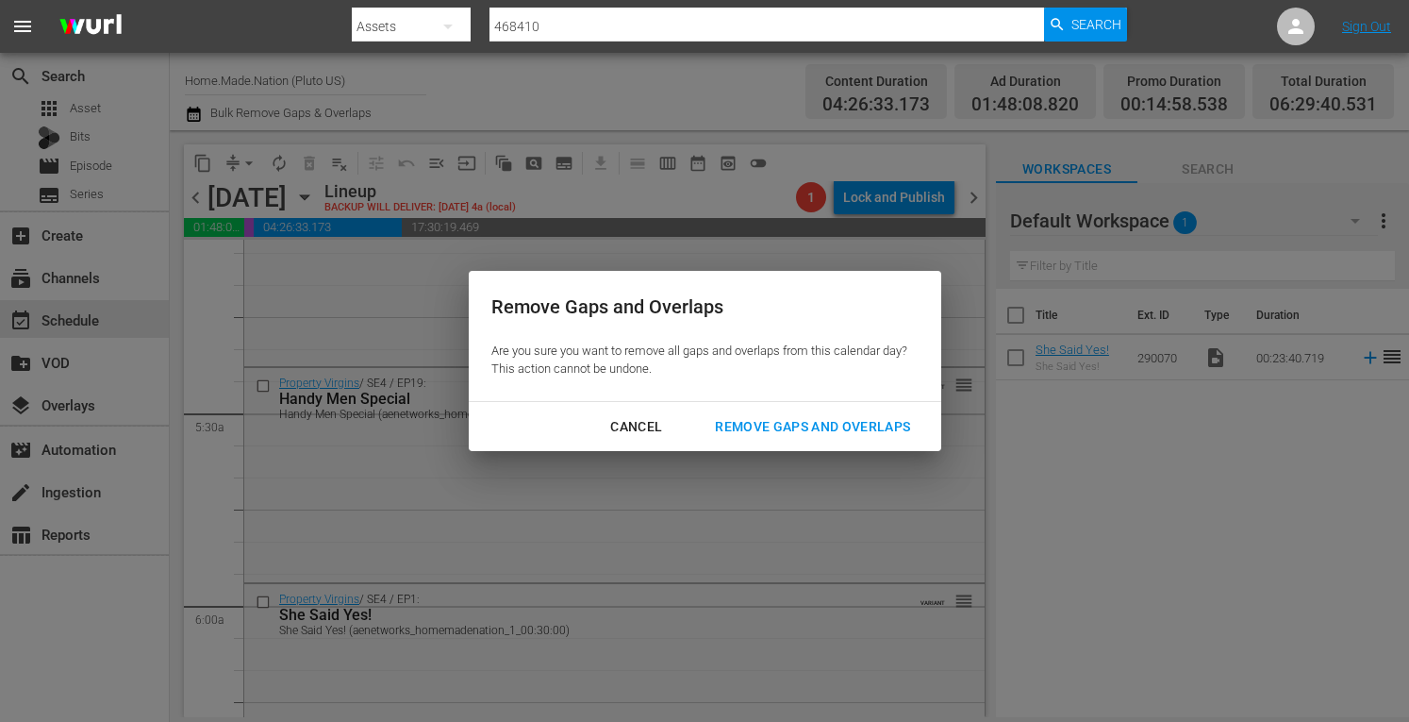
click at [749, 422] on div "Remove Gaps and Overlaps" at bounding box center [812, 427] width 225 height 24
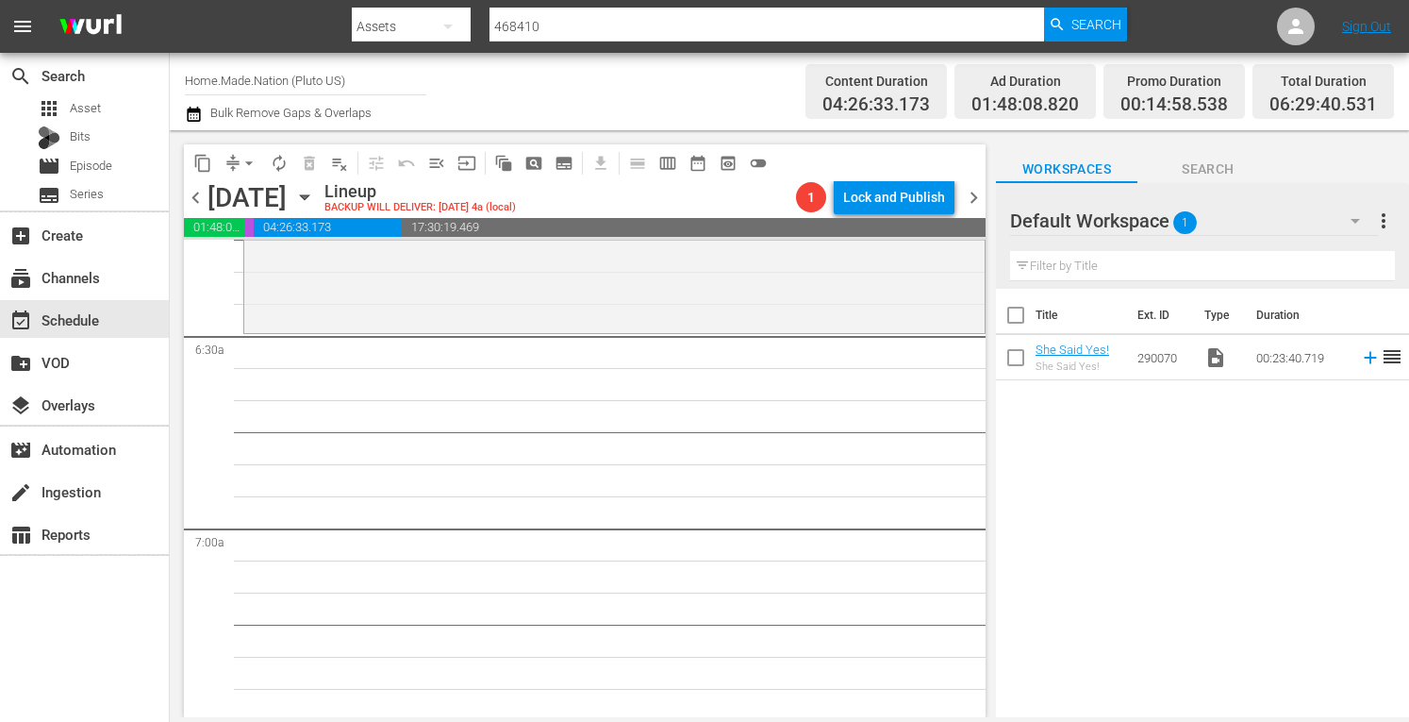
scroll to position [2406, 0]
click at [344, 307] on div "Property Virgins / SE4 / EP1: She Said Yes! She Said Yes! (aenetworks_homemaden…" at bounding box center [614, 225] width 741 height 208
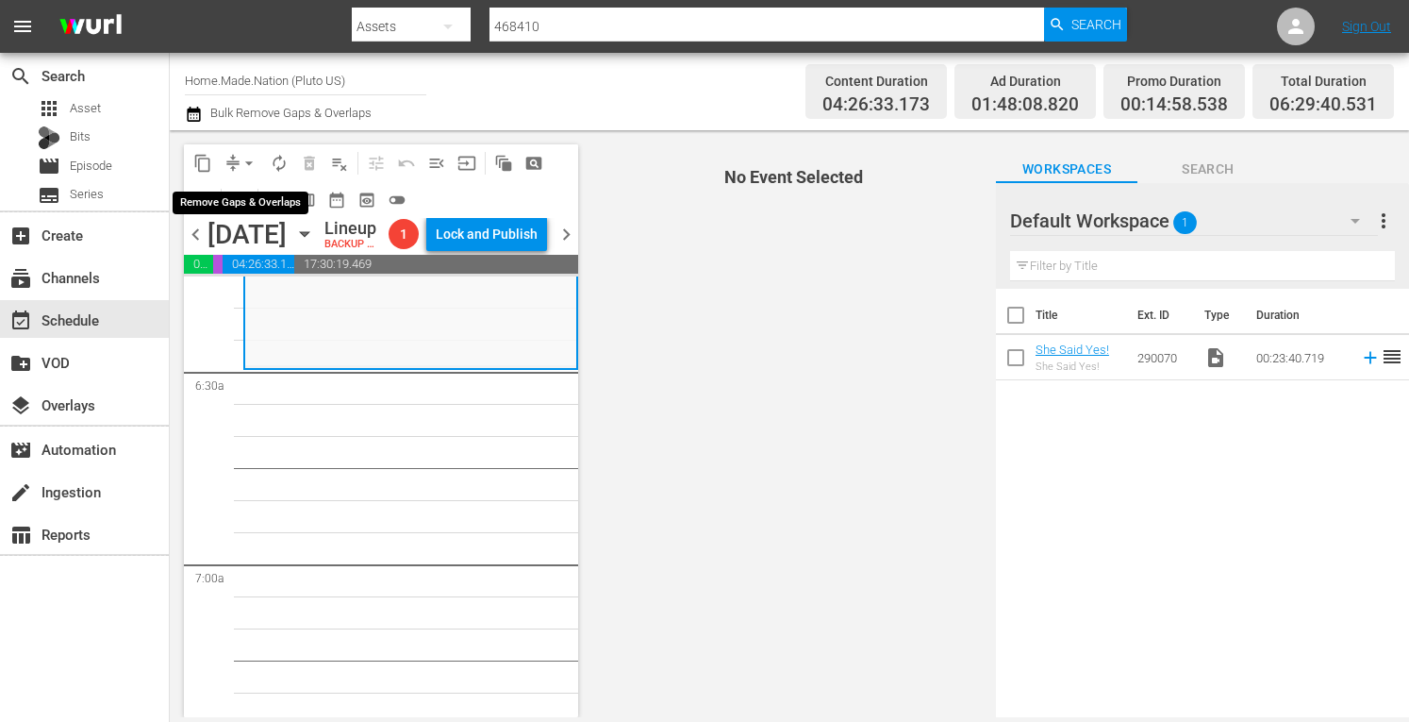
click at [240, 160] on span "arrow_drop_down" at bounding box center [249, 163] width 19 height 19
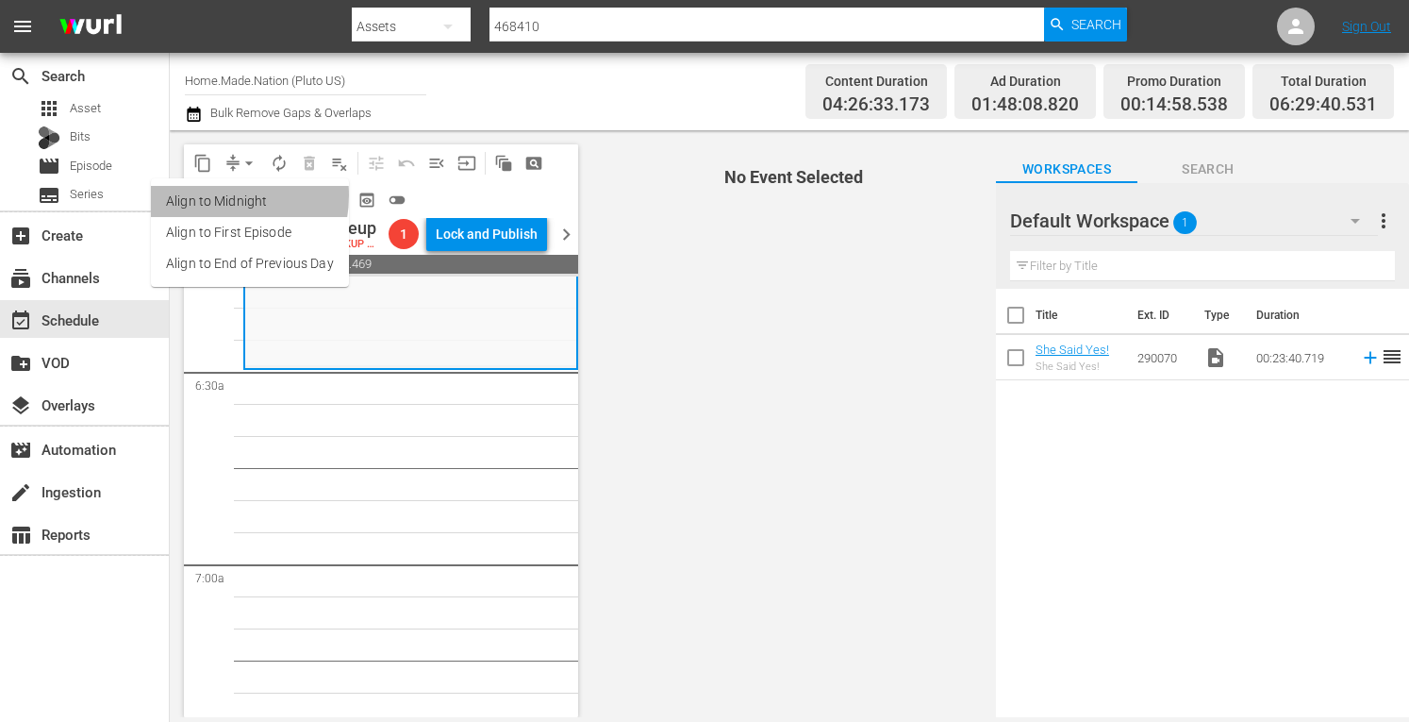
click at [208, 195] on li "Align to Midnight" at bounding box center [250, 201] width 198 height 31
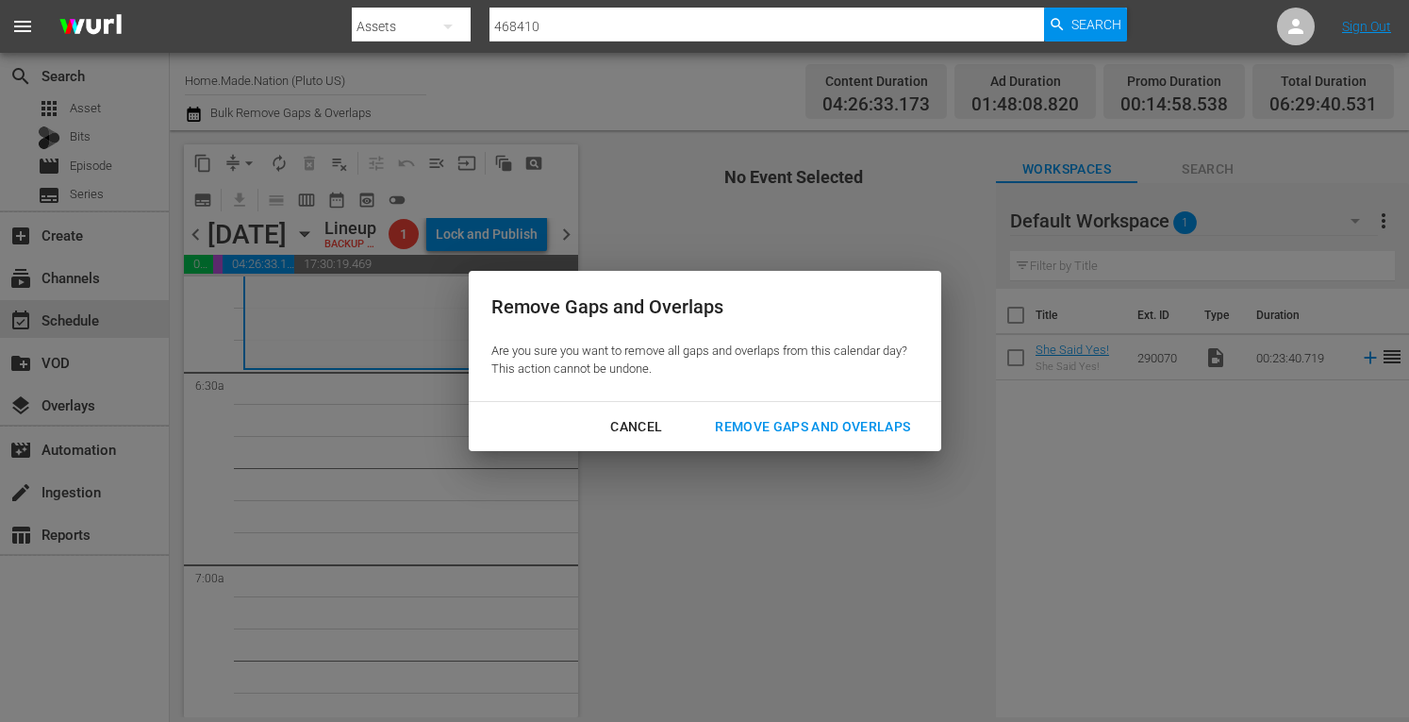
click at [766, 431] on div "Remove Gaps and Overlaps" at bounding box center [812, 427] width 225 height 24
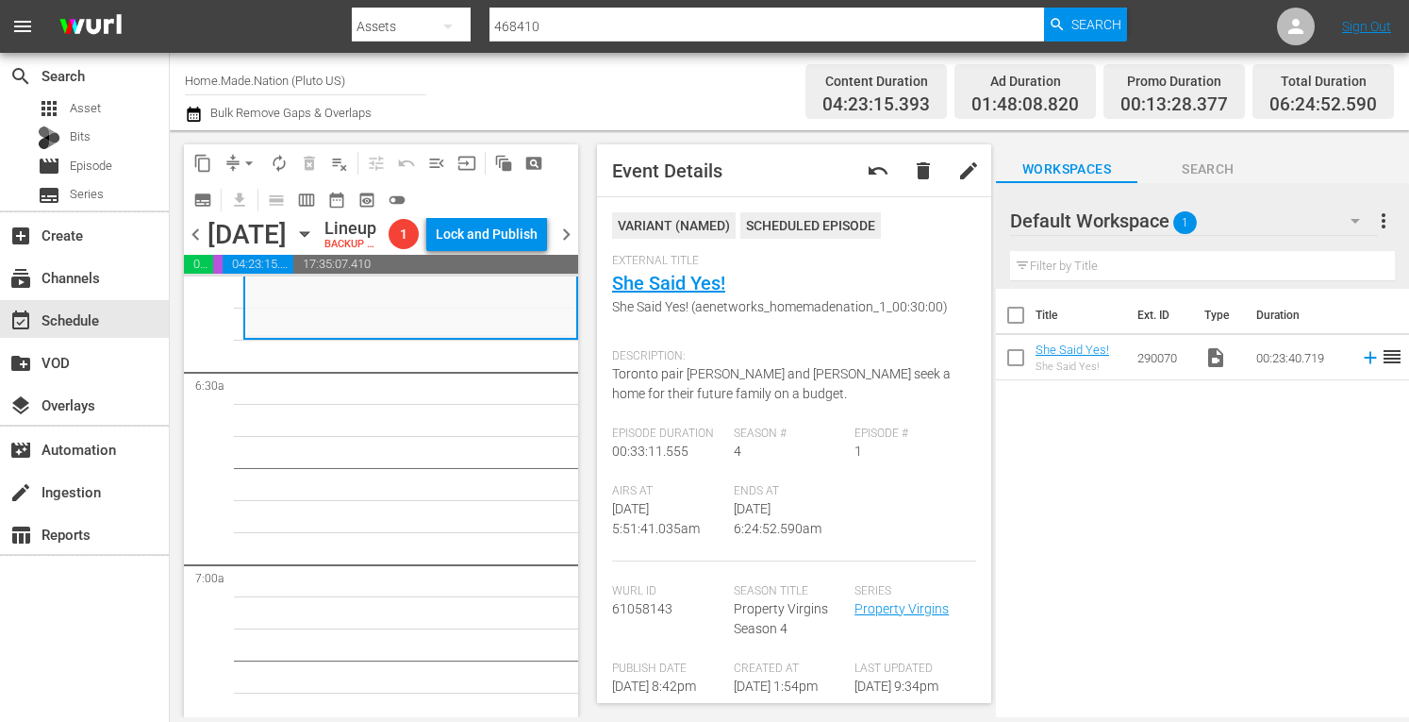
scroll to position [2374, 0]
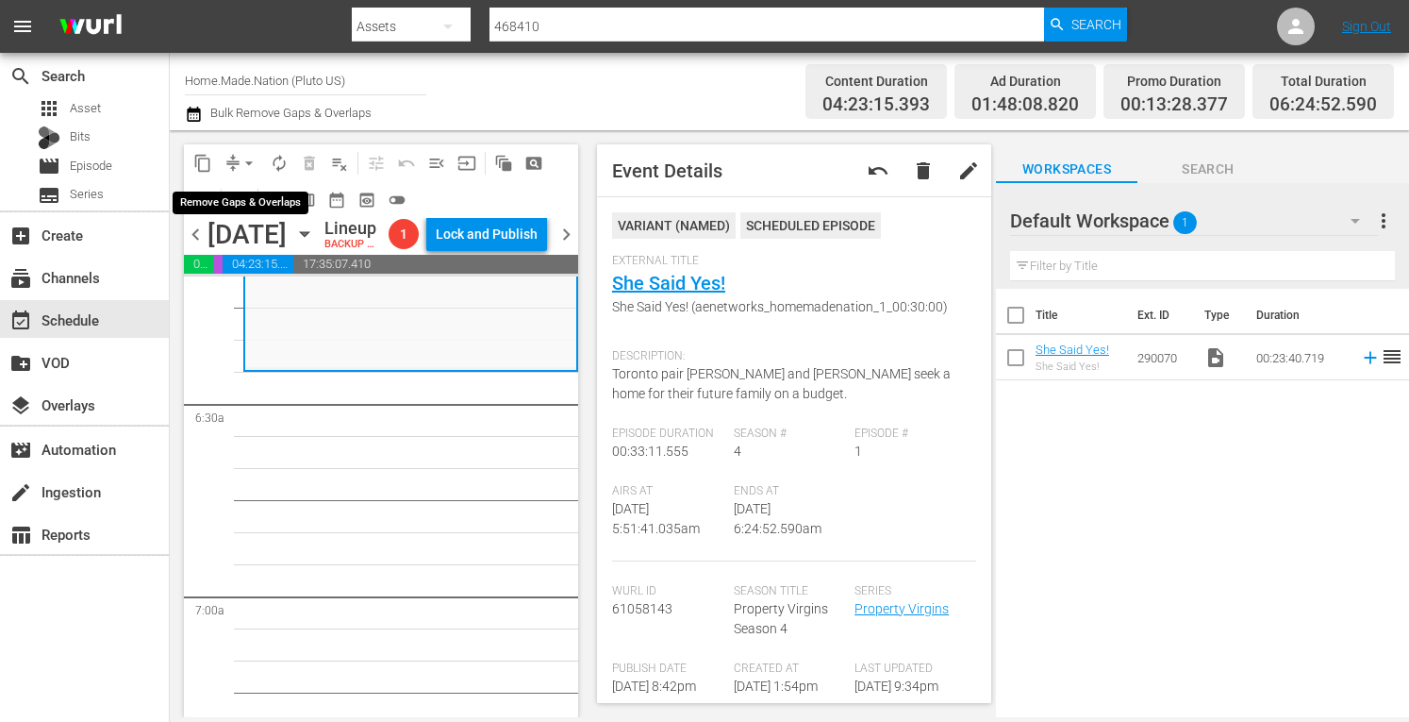
click at [241, 162] on span "arrow_drop_down" at bounding box center [249, 163] width 19 height 19
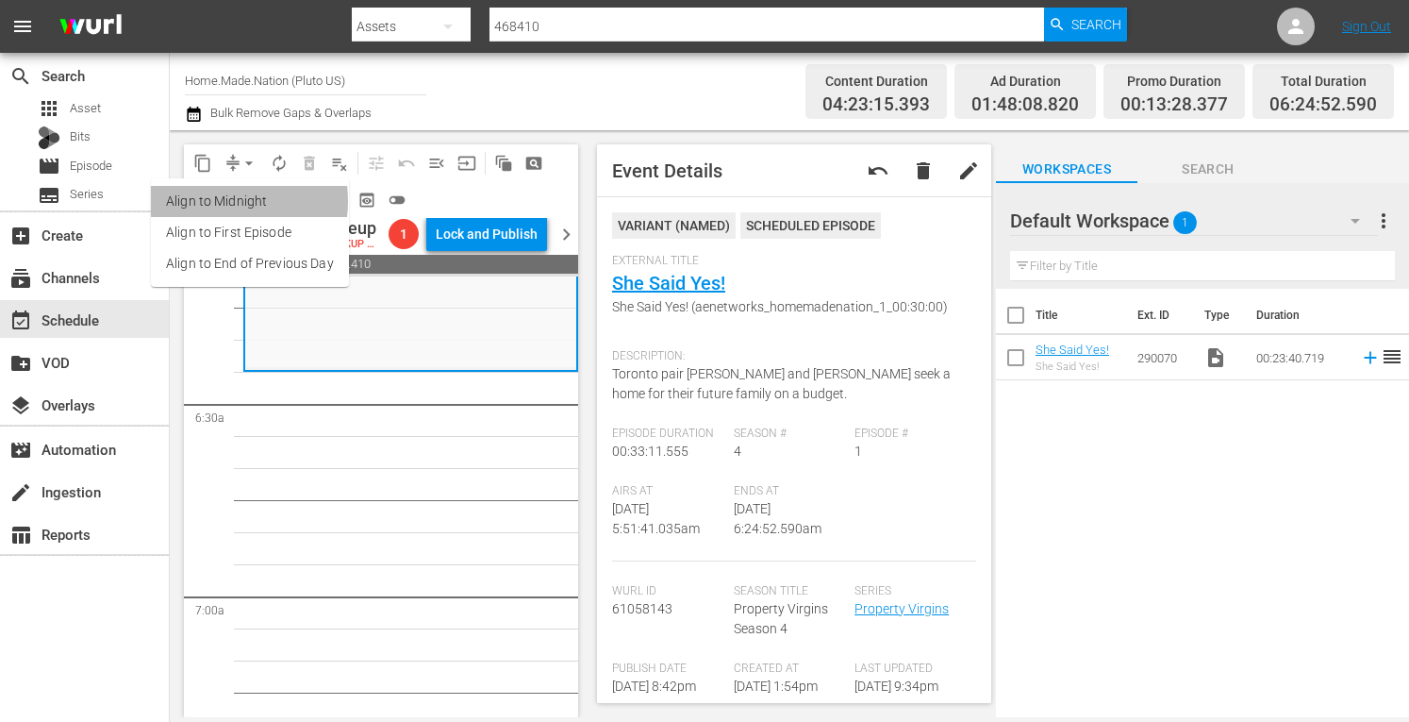
click at [213, 201] on li "Align to Midnight" at bounding box center [250, 201] width 198 height 31
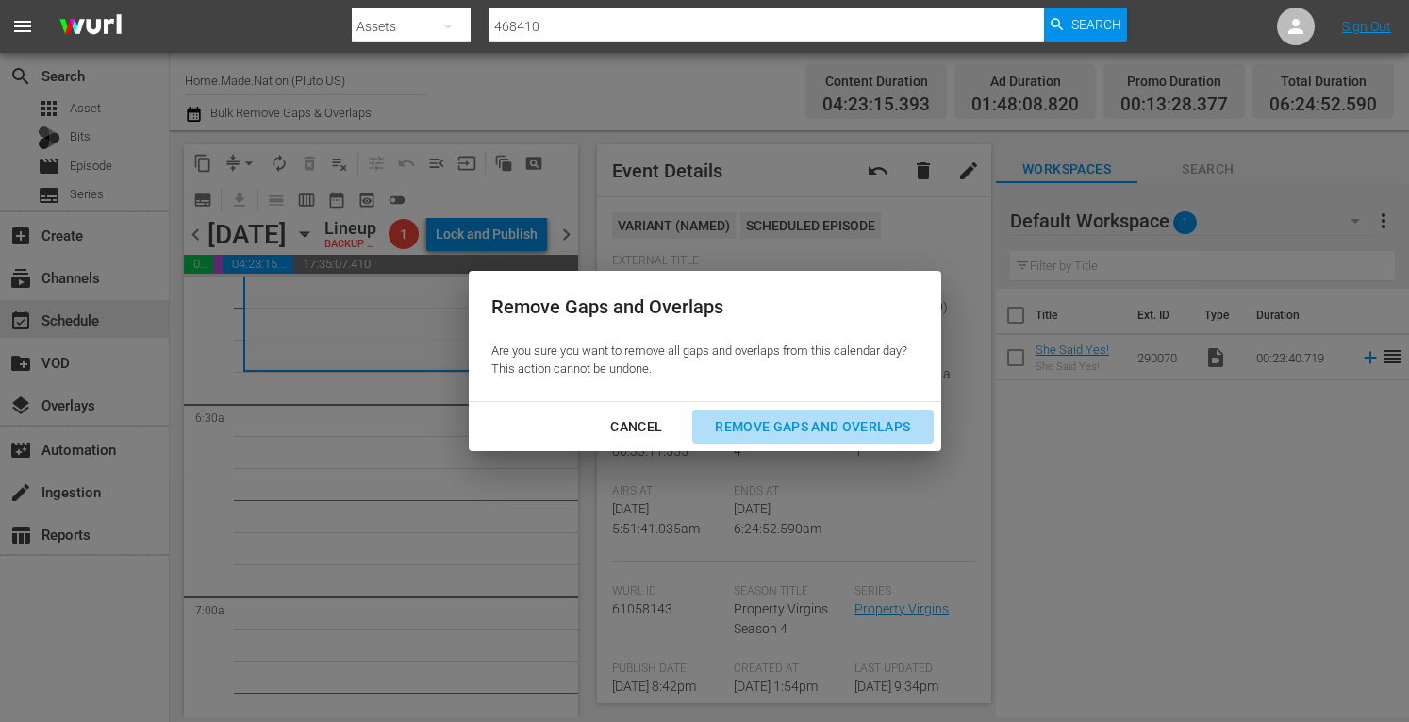
click at [770, 420] on div "Remove Gaps and Overlaps" at bounding box center [812, 427] width 225 height 24
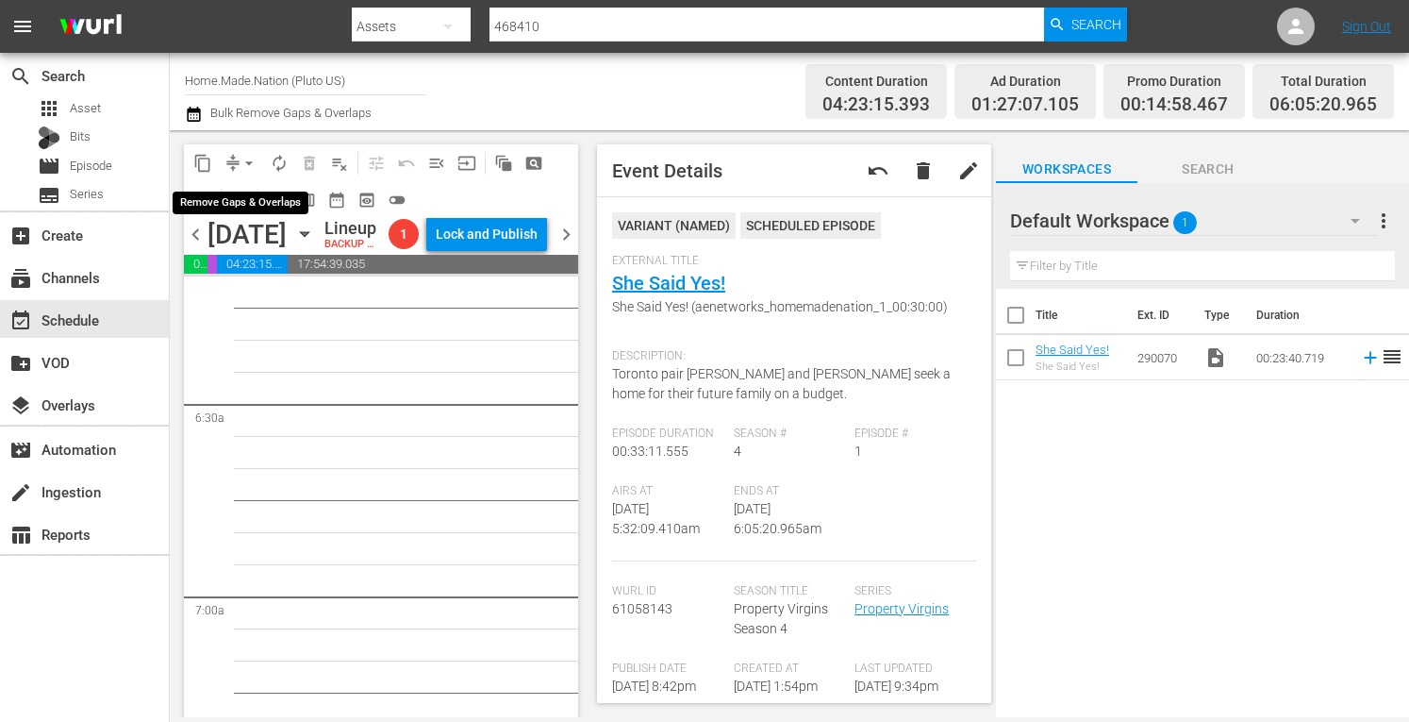
click at [238, 162] on button "arrow_drop_down" at bounding box center [249, 163] width 30 height 30
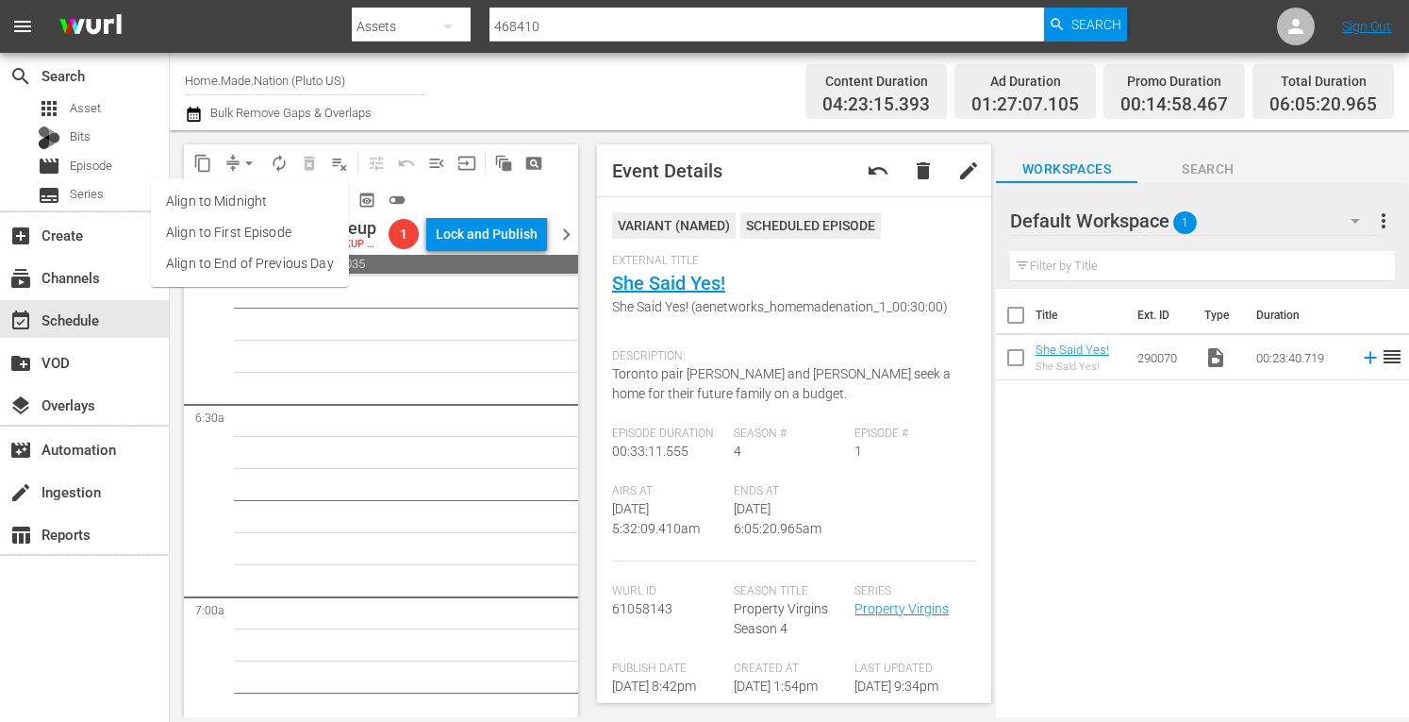
click at [206, 205] on li "Align to Midnight" at bounding box center [250, 201] width 198 height 31
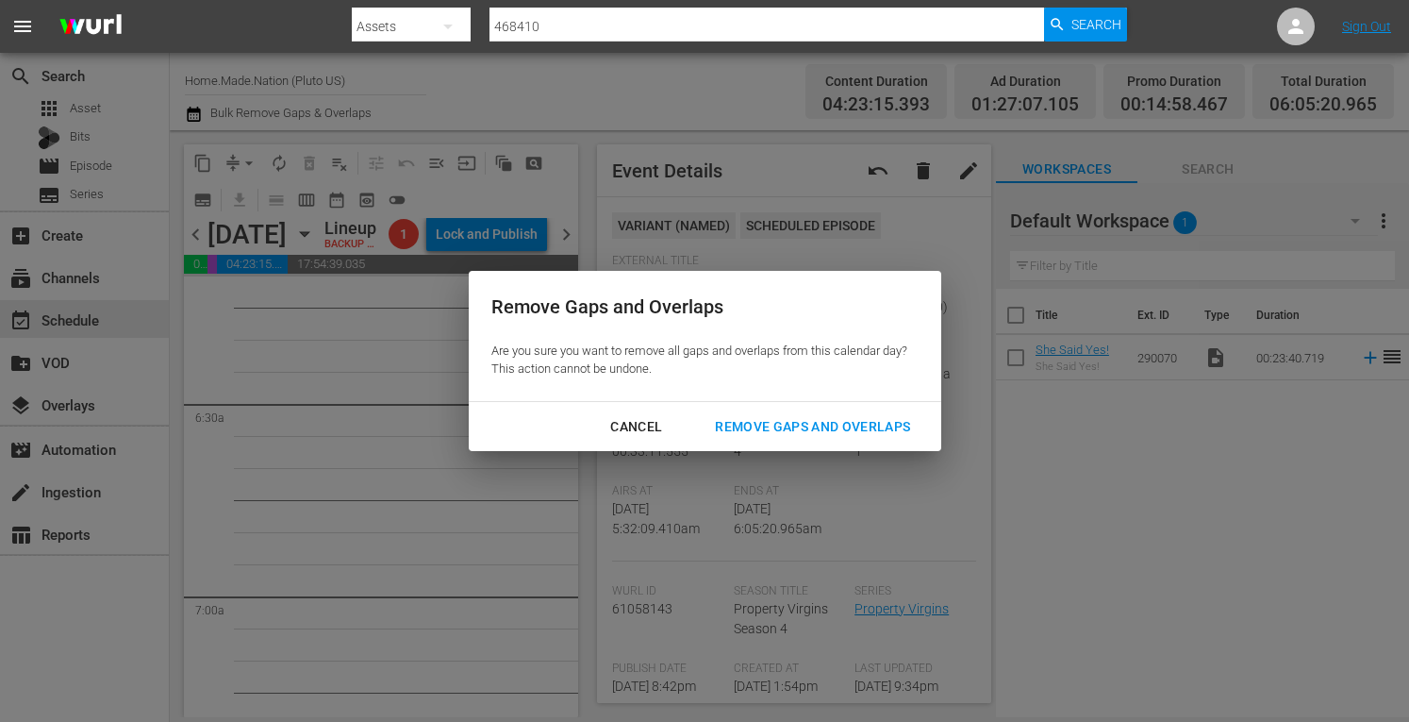
click at [761, 425] on div "Remove Gaps and Overlaps" at bounding box center [812, 427] width 225 height 24
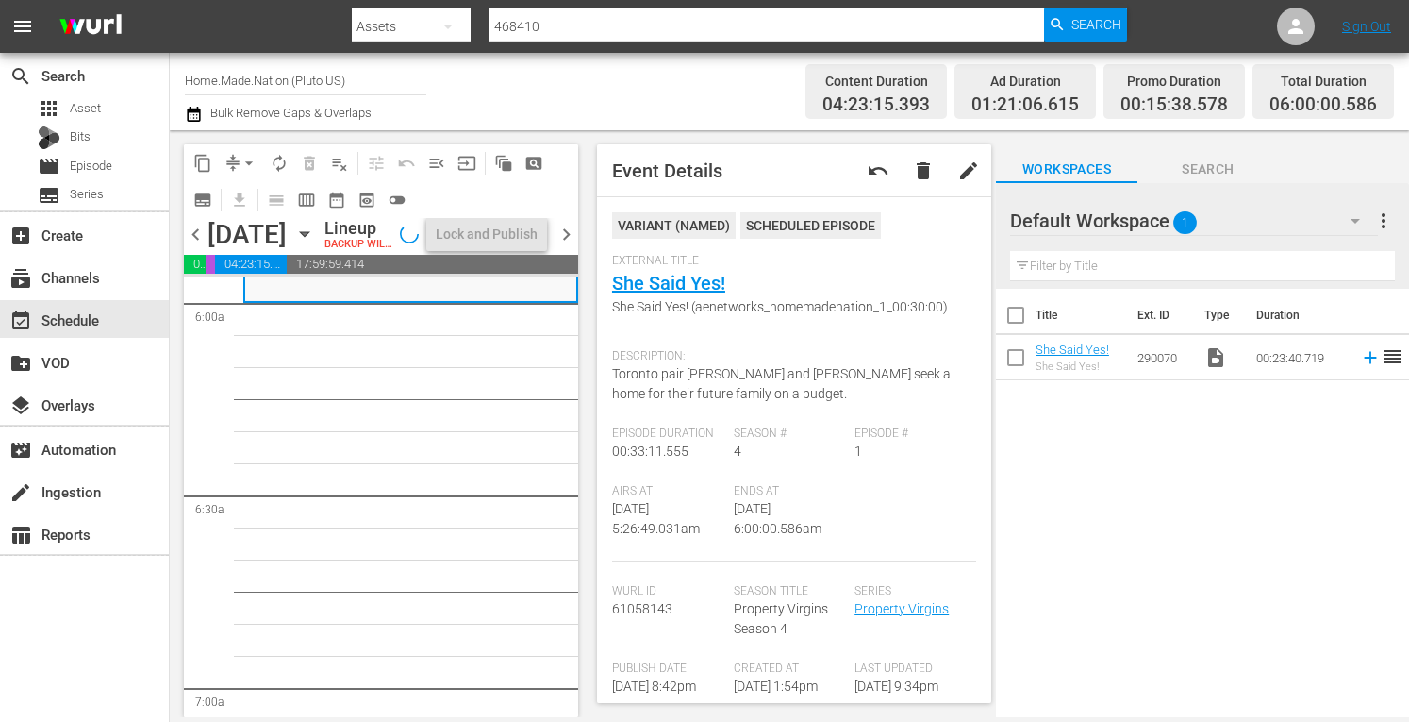
scroll to position [2251, 0]
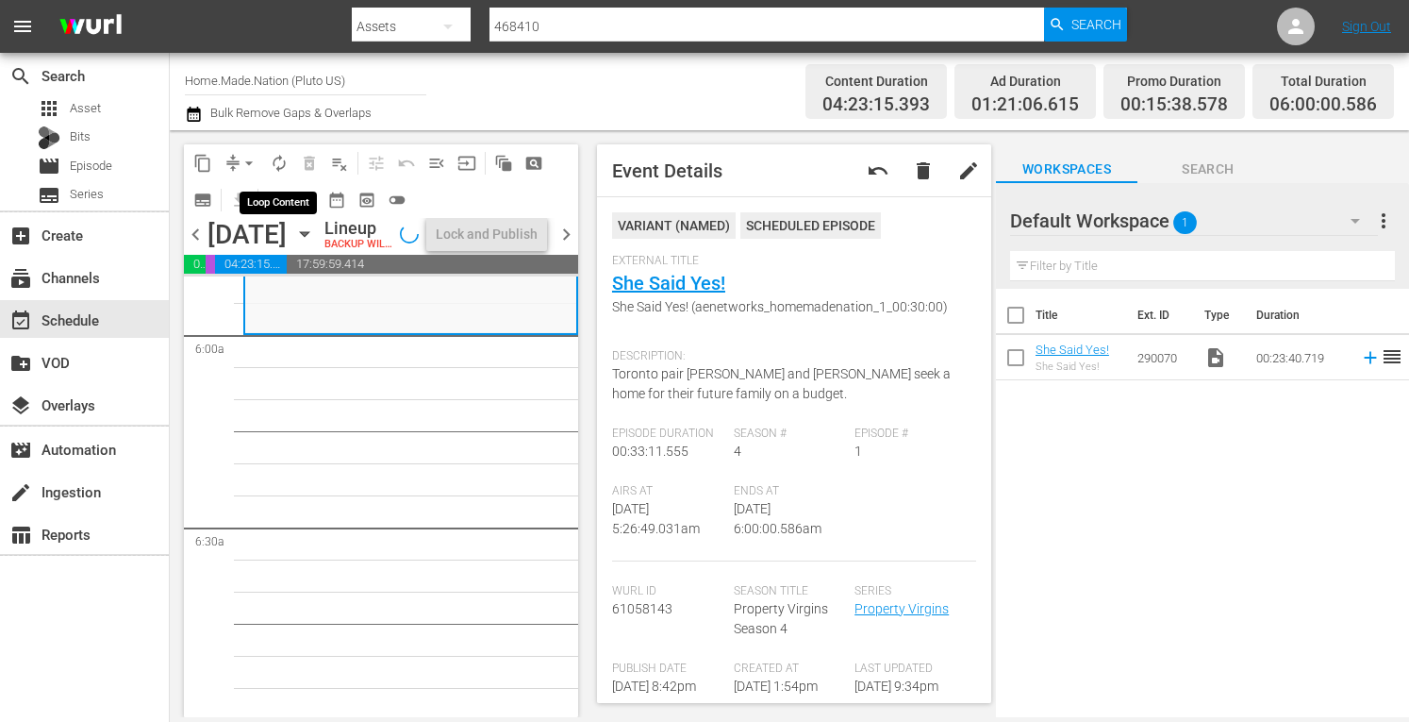
click at [278, 165] on span "autorenew_outlined" at bounding box center [279, 163] width 19 height 19
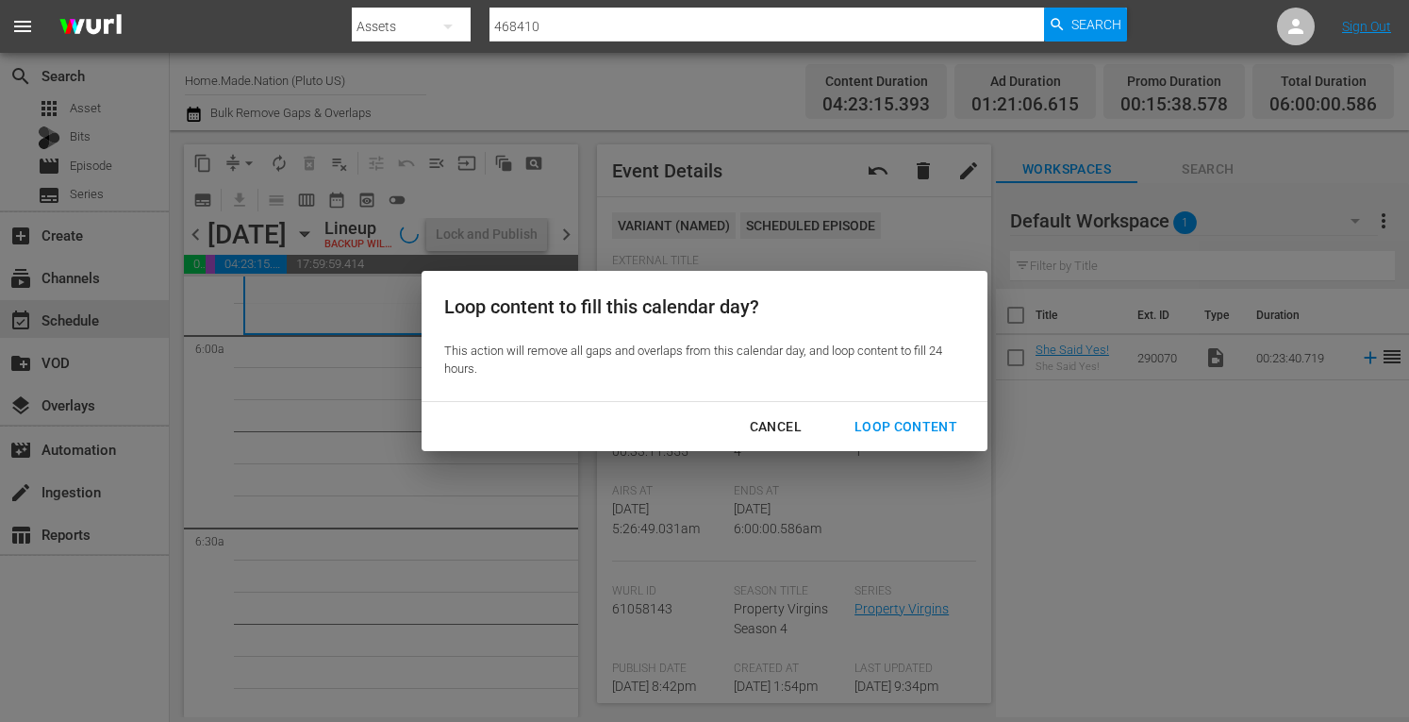
click at [914, 425] on div "Loop Content" at bounding box center [906, 427] width 133 height 24
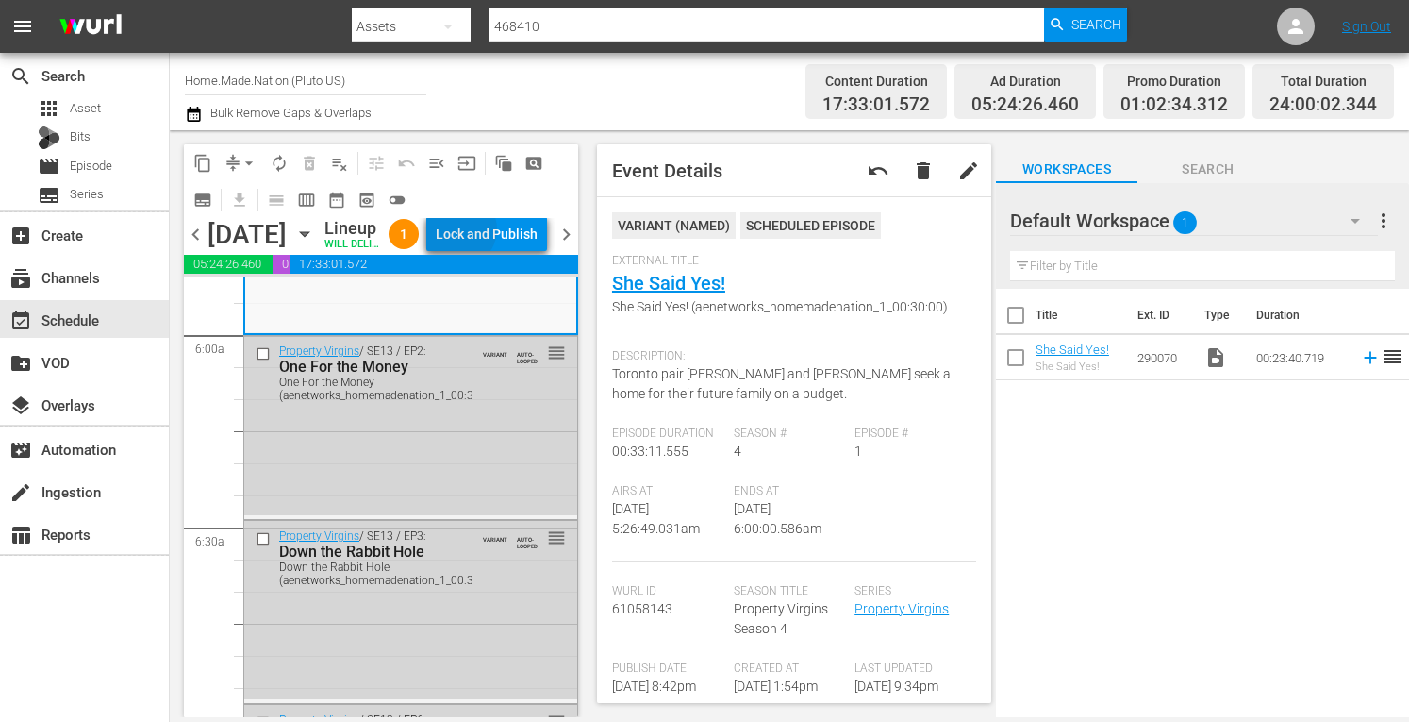
click at [506, 233] on div "Lock and Publish" at bounding box center [487, 234] width 102 height 34
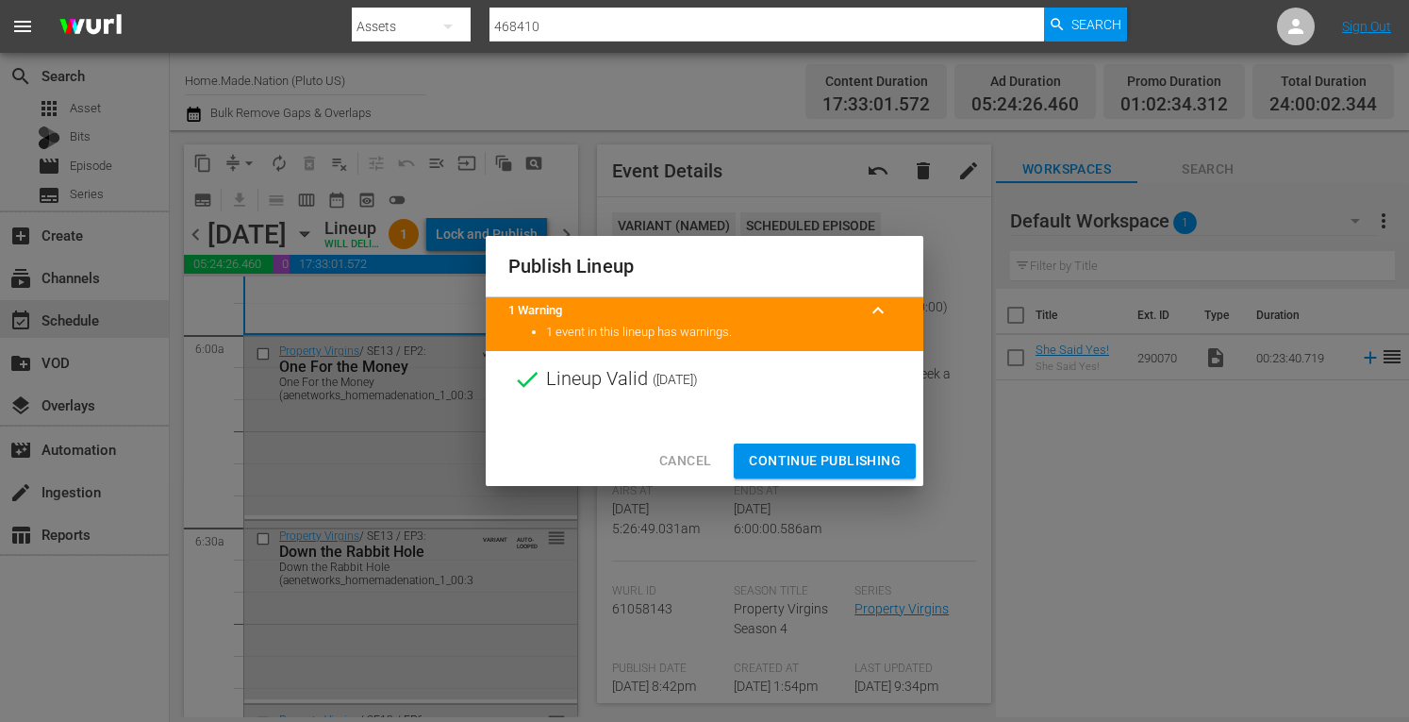
click at [822, 443] on button "Continue Publishing" at bounding box center [825, 460] width 182 height 35
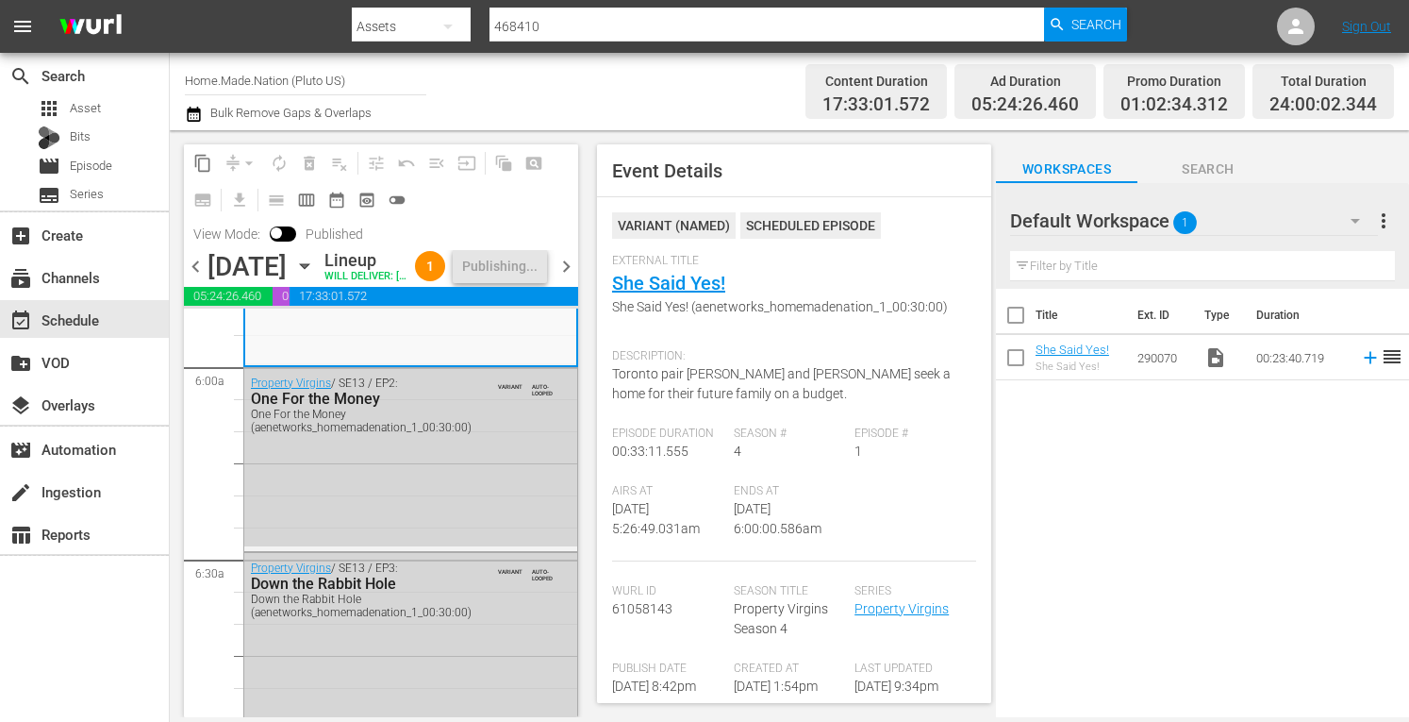
click at [563, 278] on span "chevron_right" at bounding box center [567, 267] width 24 height 24
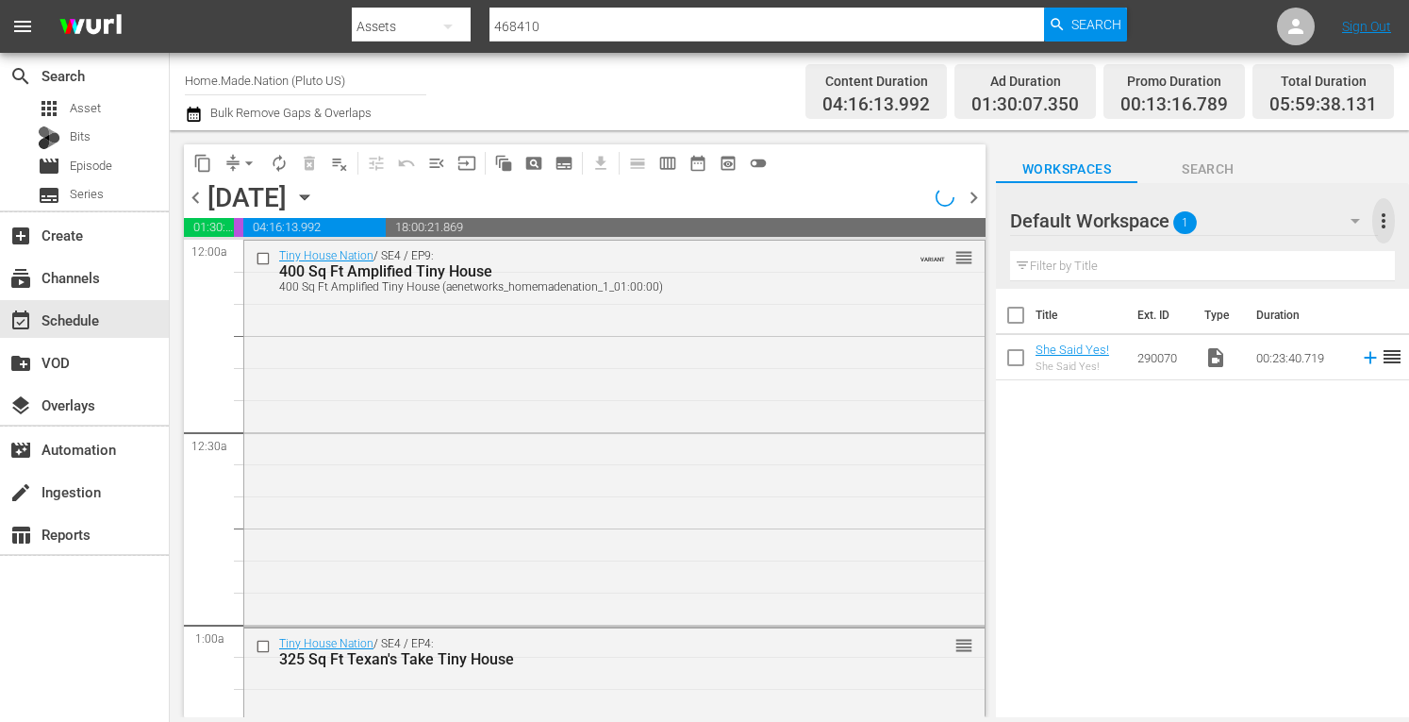
click at [1384, 229] on span "more_vert" at bounding box center [1384, 220] width 23 height 23
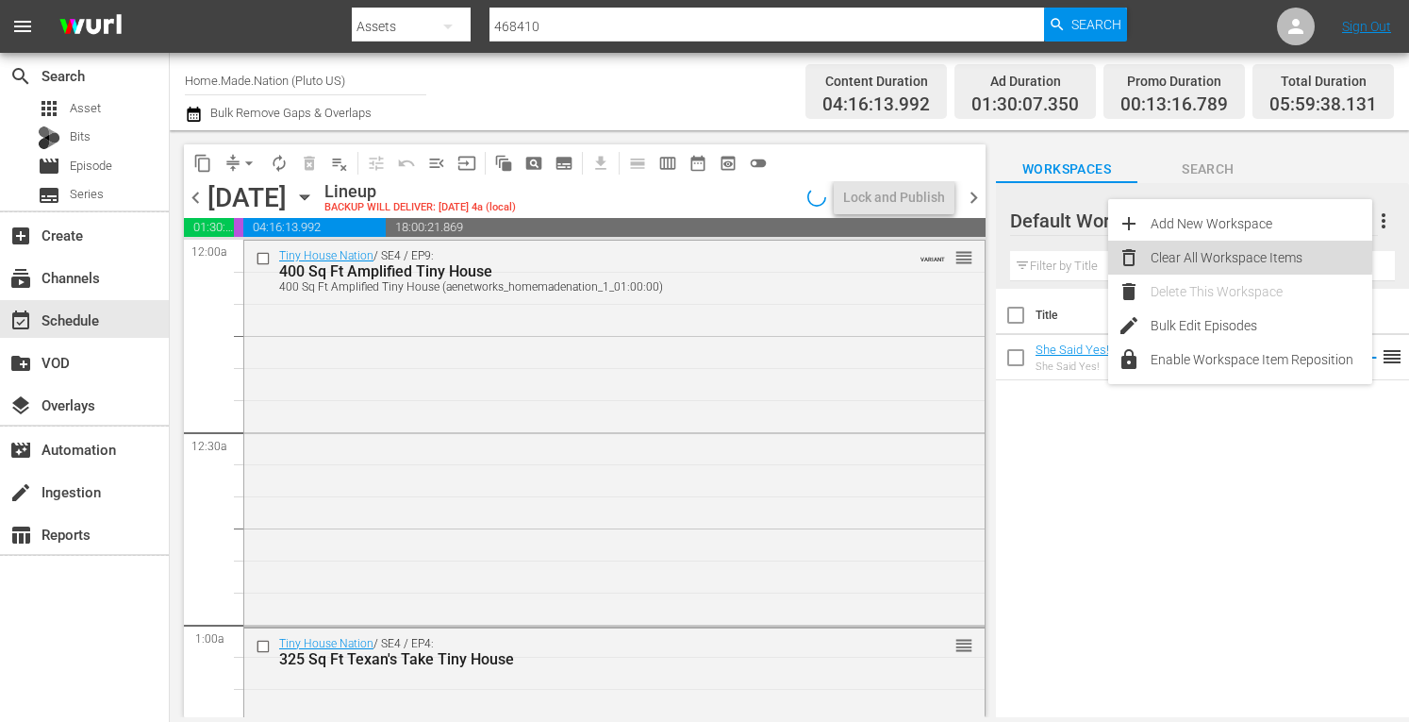
click at [1225, 254] on div "Clear All Workspace Items" at bounding box center [1262, 258] width 222 height 34
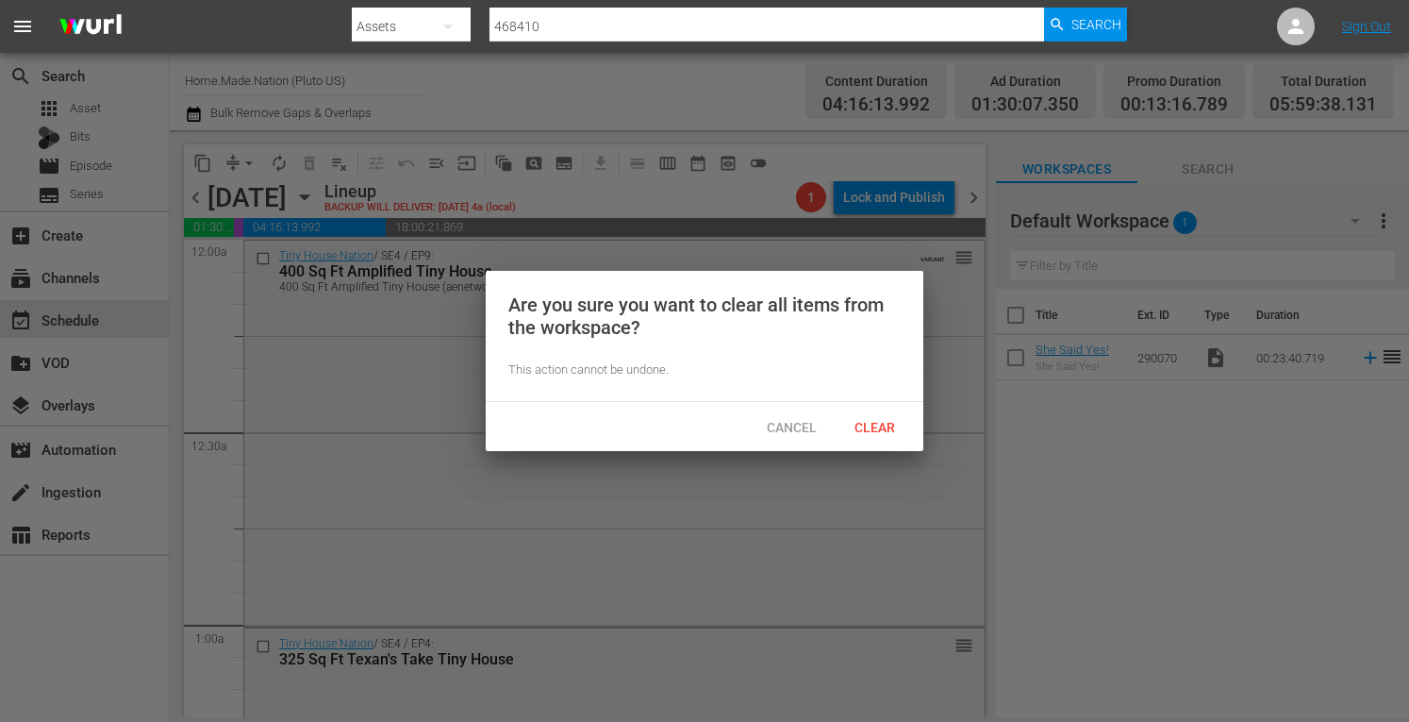
drag, startPoint x: 869, startPoint y: 422, endPoint x: 841, endPoint y: 378, distance: 51.3
click at [841, 378] on div "Are you sure you want to clear all items from the workspace? This action cannot…" at bounding box center [705, 361] width 438 height 180
click at [782, 431] on span "Cancel" at bounding box center [792, 427] width 80 height 15
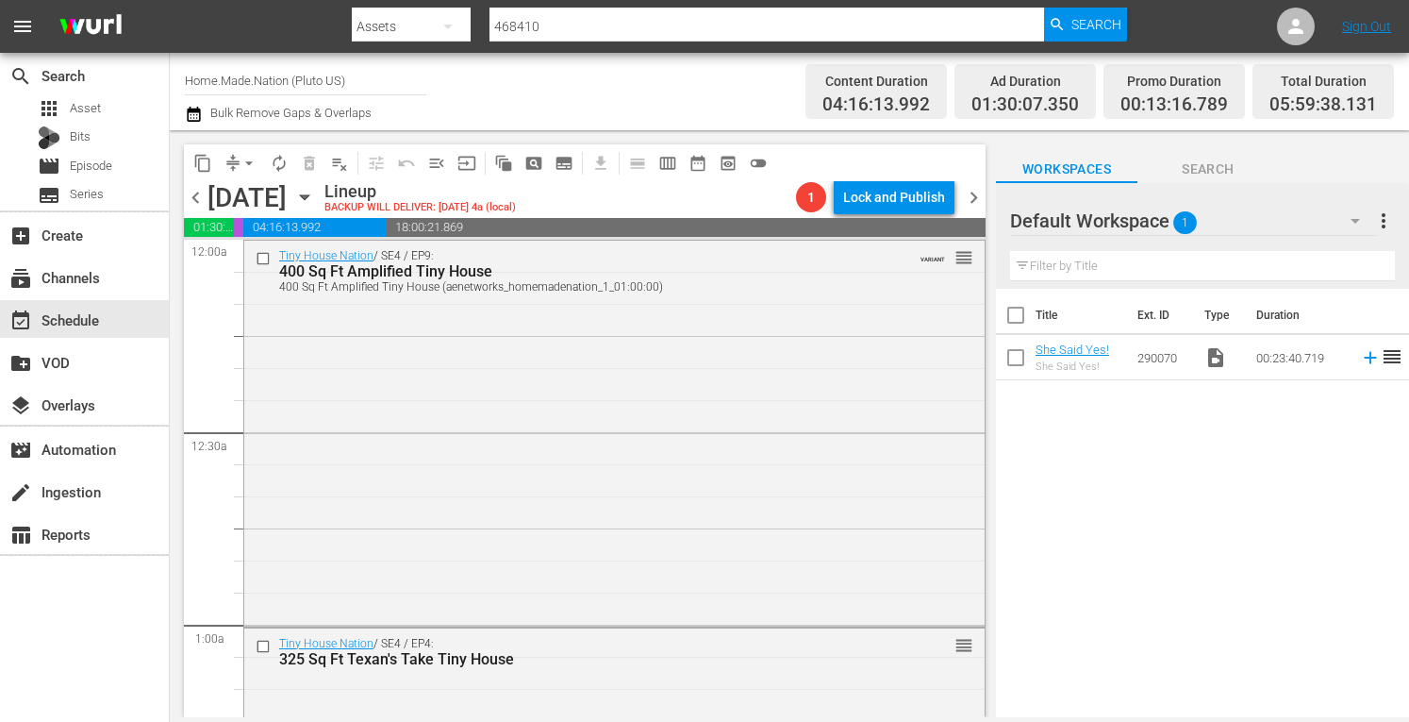
click at [1017, 365] on input "checkbox" at bounding box center [1016, 361] width 40 height 40
checkbox input "true"
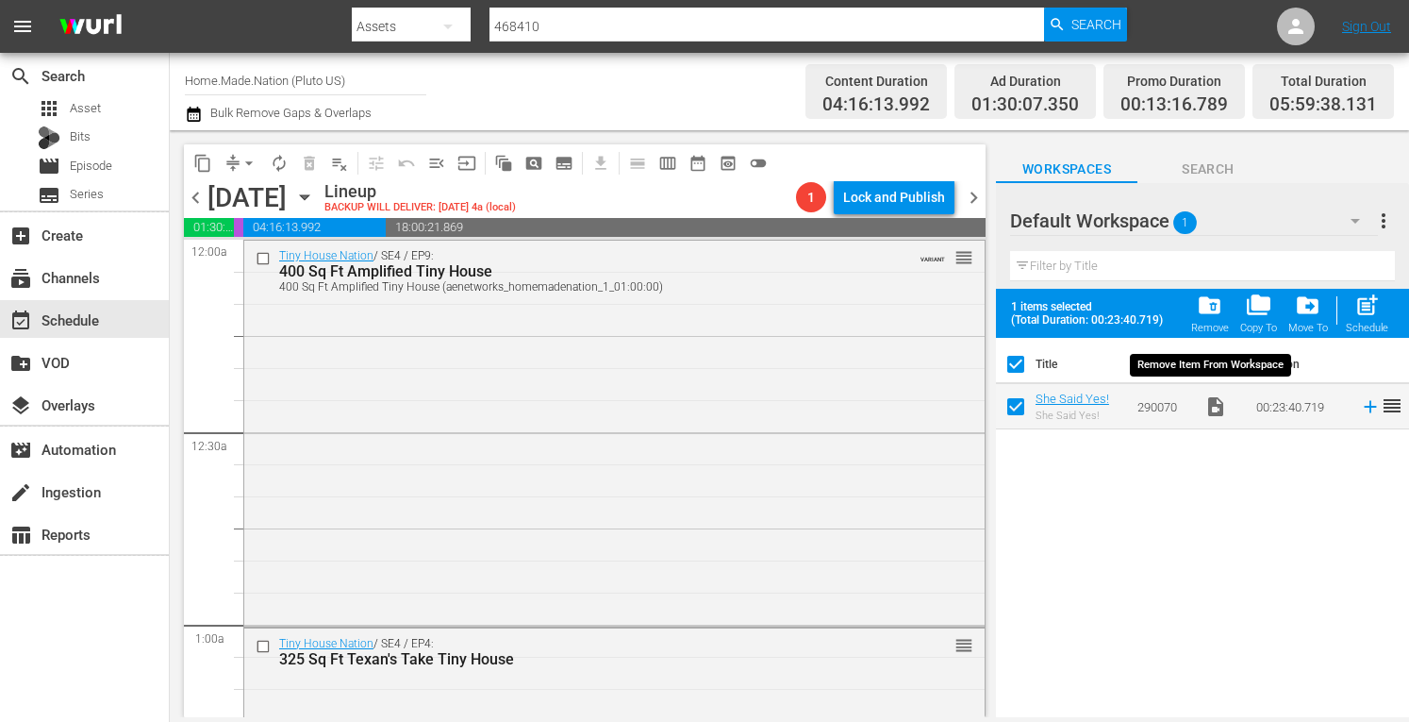
click at [1213, 308] on span "folder_delete" at bounding box center [1209, 304] width 25 height 25
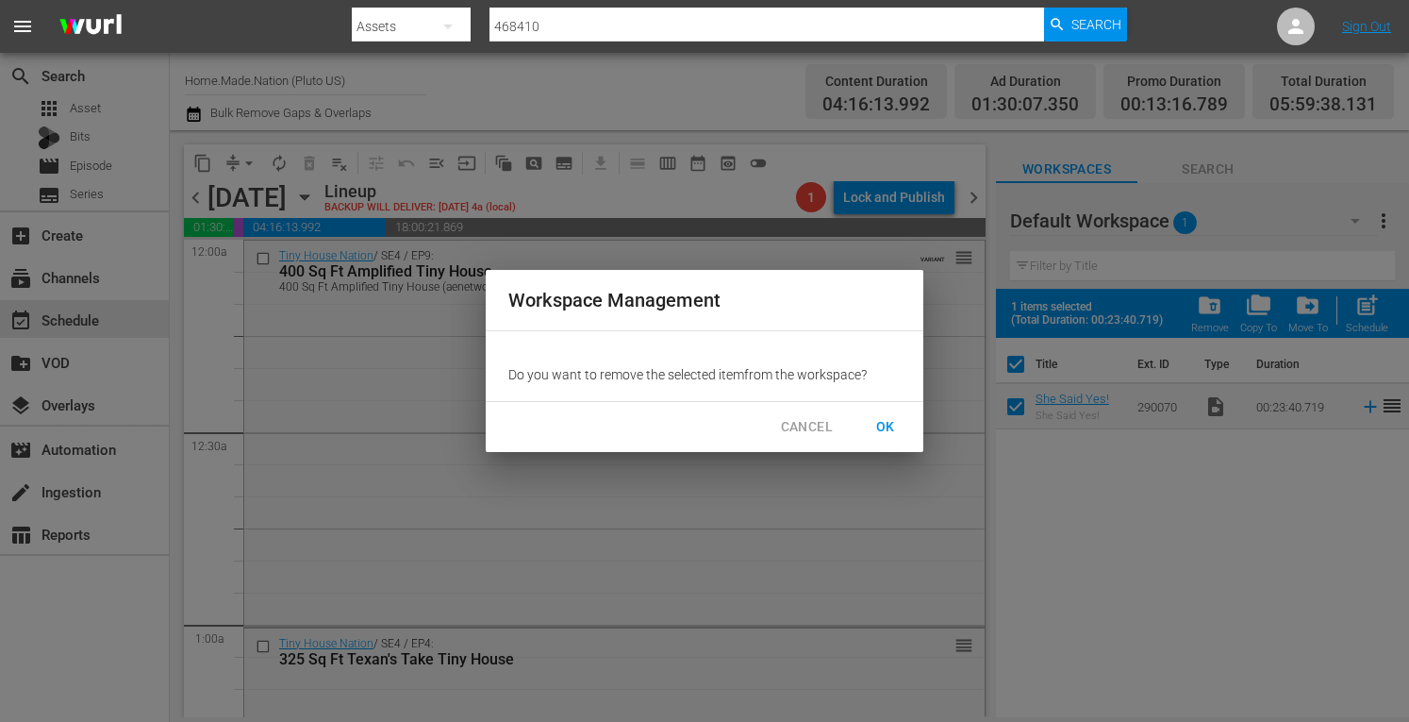
click at [885, 421] on span "OK" at bounding box center [886, 427] width 30 height 24
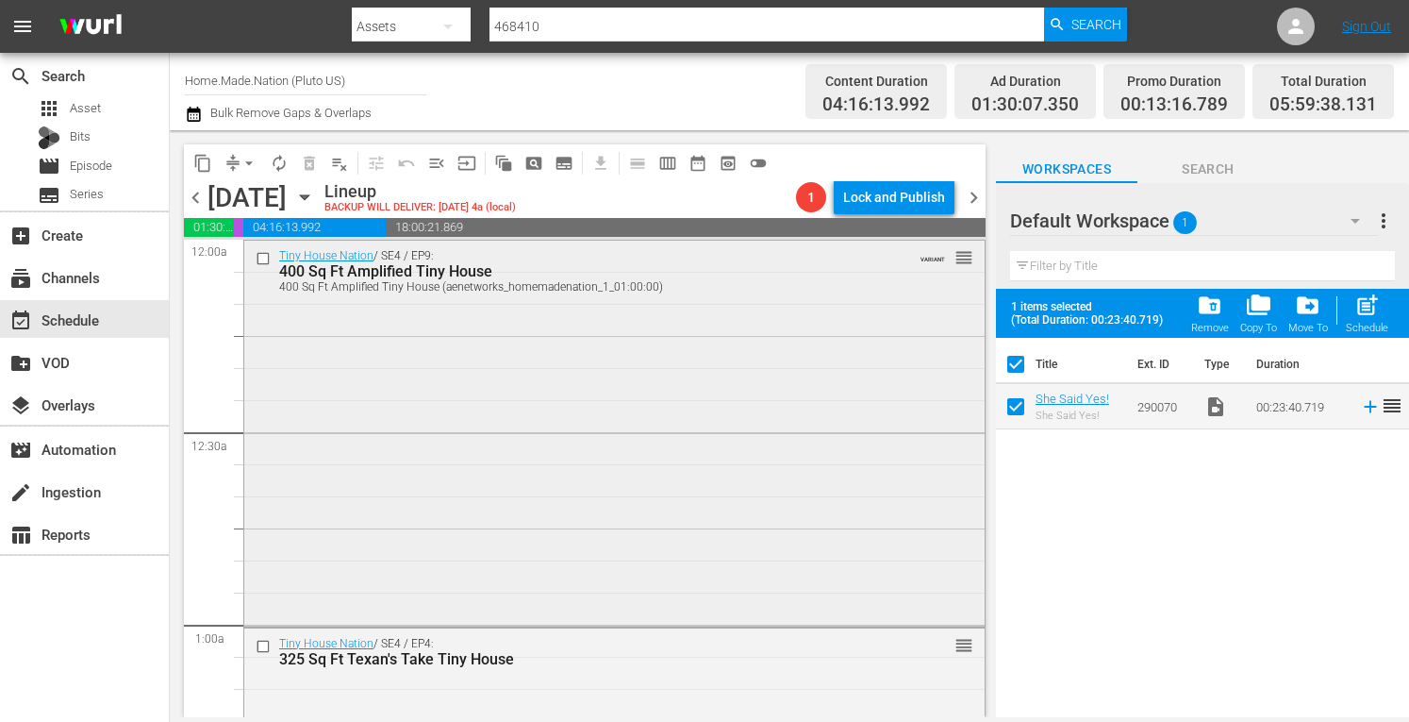
checkbox input "false"
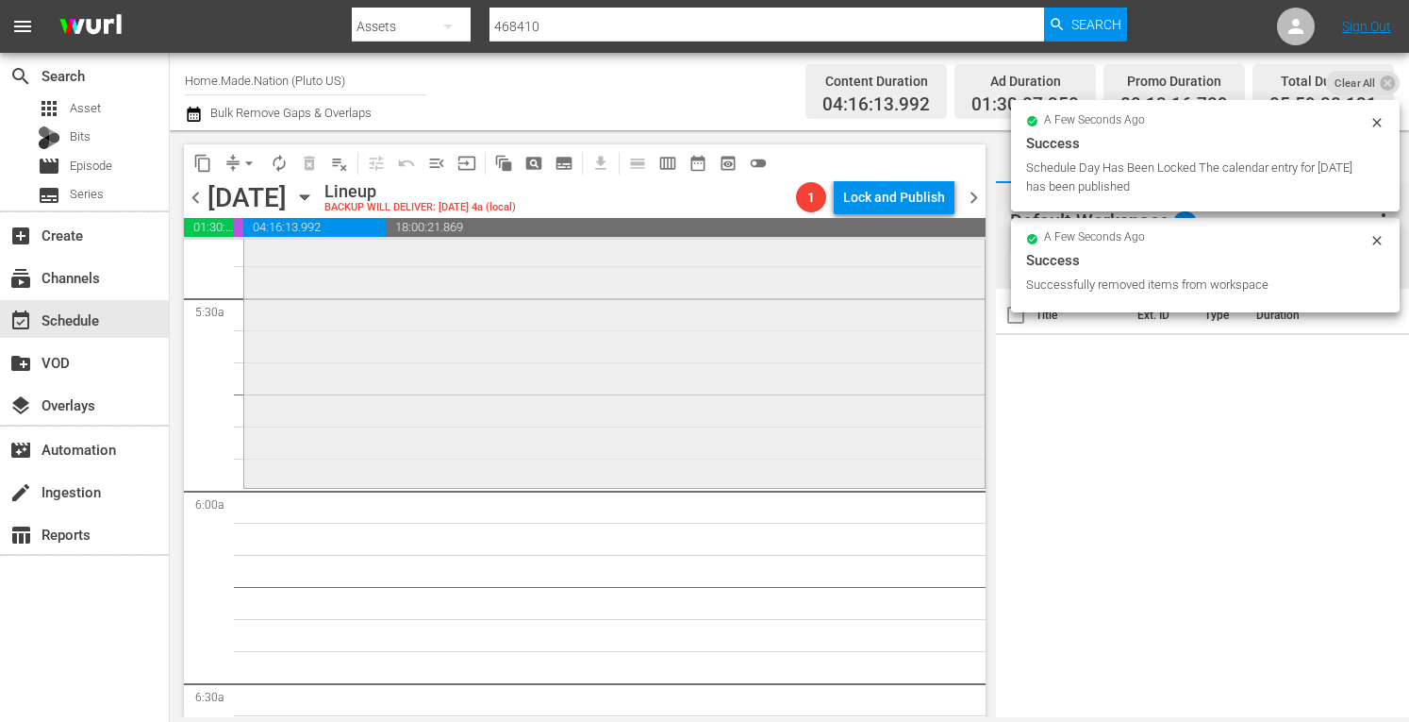
scroll to position [2059, 0]
click at [412, 409] on div "Tiny House Nation / SE5 / EP7: Building Mini in Mississippi reorder" at bounding box center [614, 297] width 741 height 371
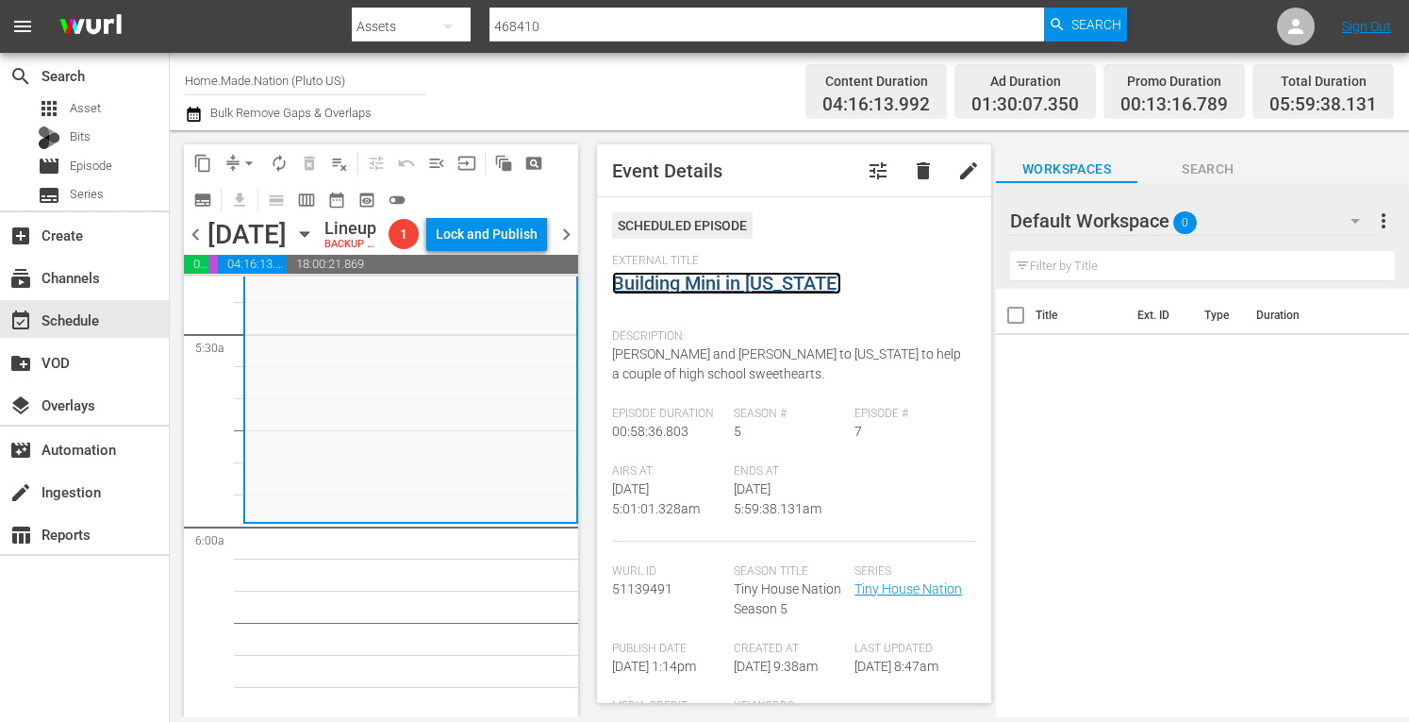
click at [737, 277] on link "Building Mini in Mississippi" at bounding box center [726, 283] width 229 height 23
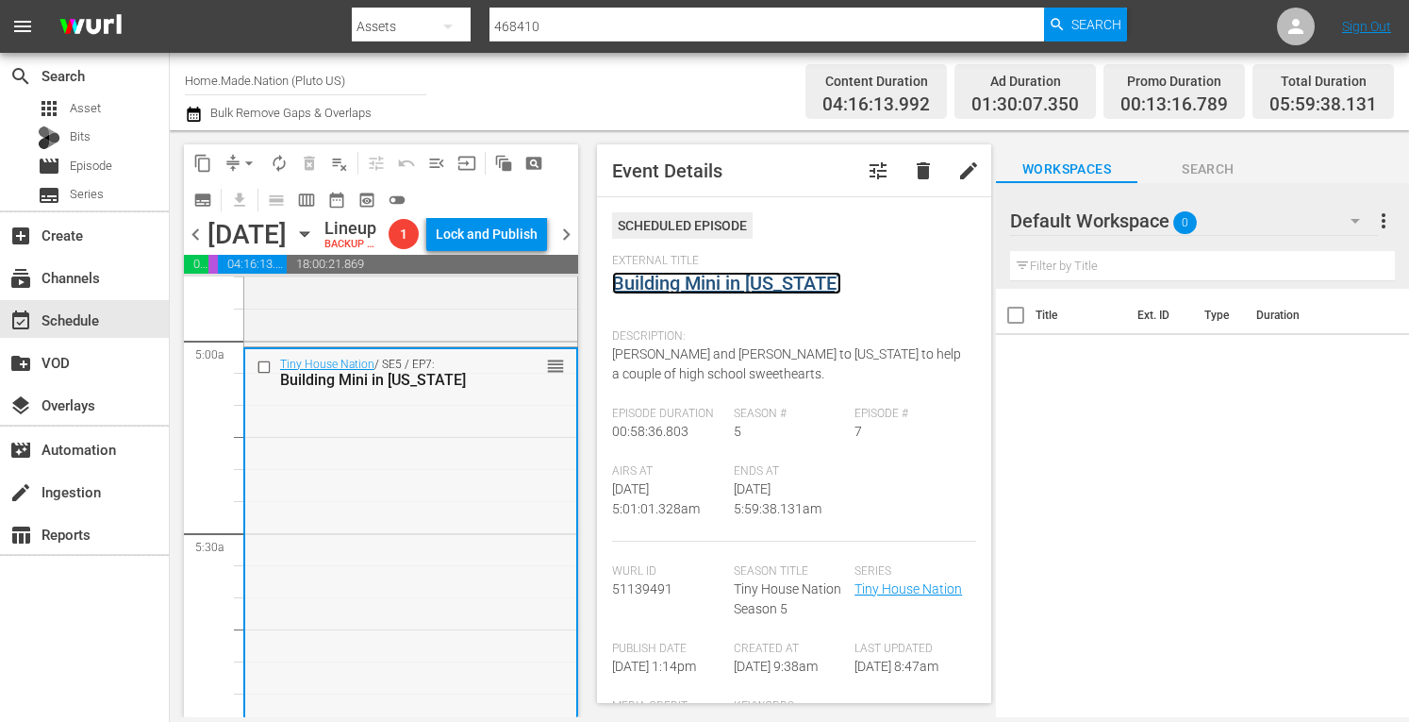
scroll to position [1857, 0]
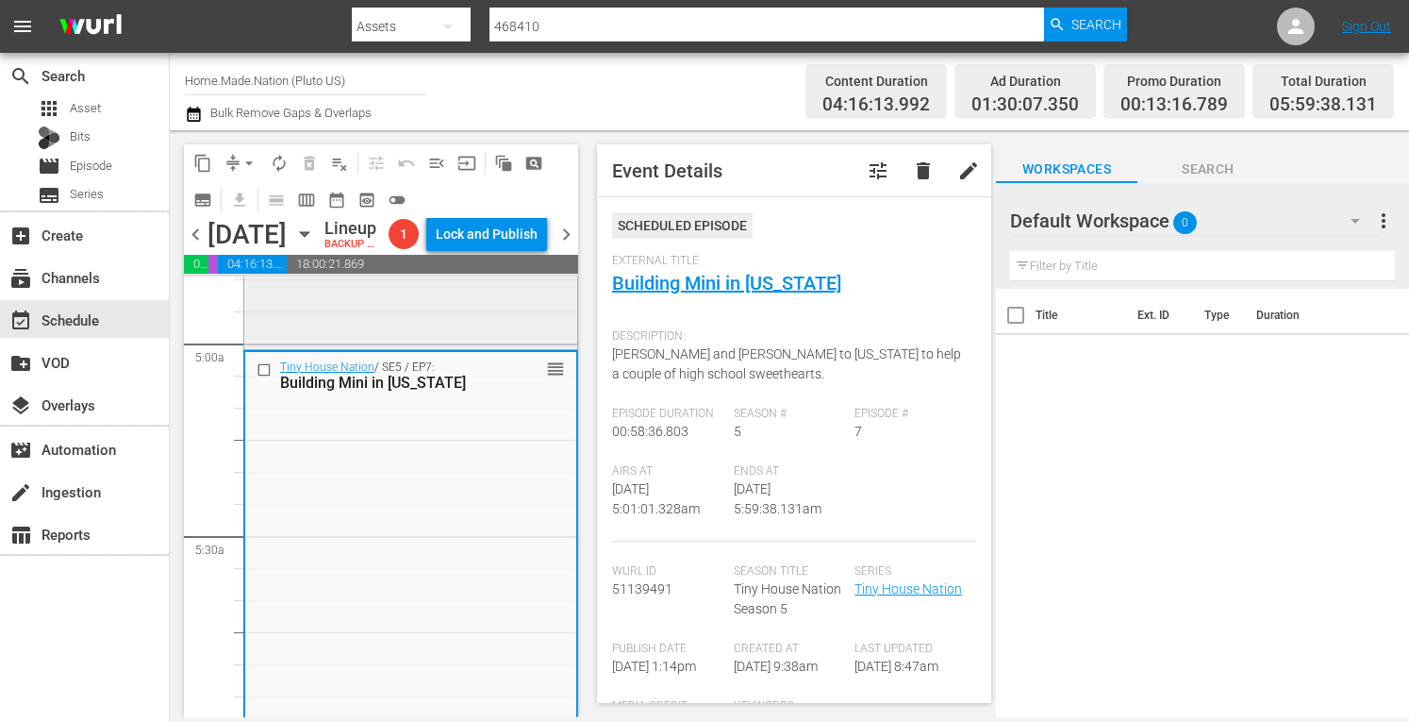
click at [408, 346] on div "Tiny House Nation / SE4 / EP11: 320 Sq Ft Tiny Arc reorder" at bounding box center [410, 153] width 333 height 385
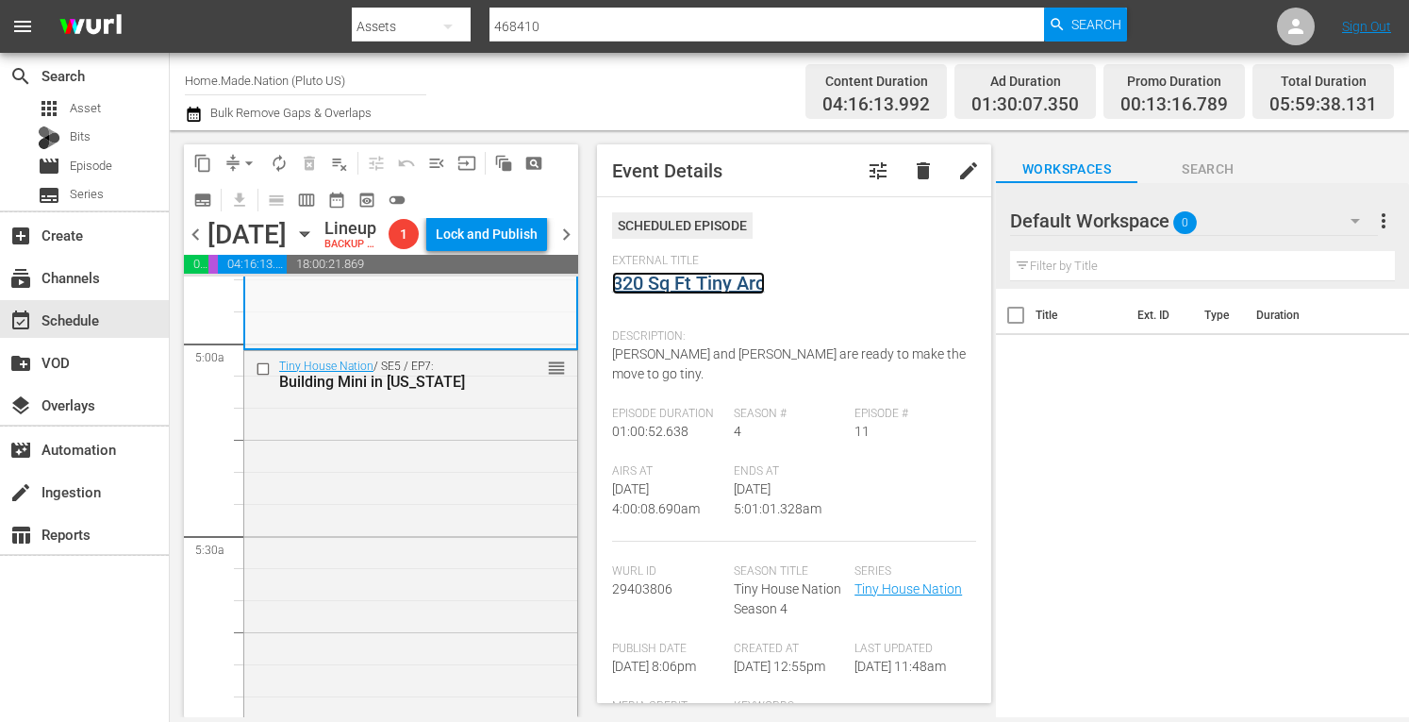
click at [707, 279] on link "320 Sq Ft Tiny Arc" at bounding box center [688, 283] width 153 height 23
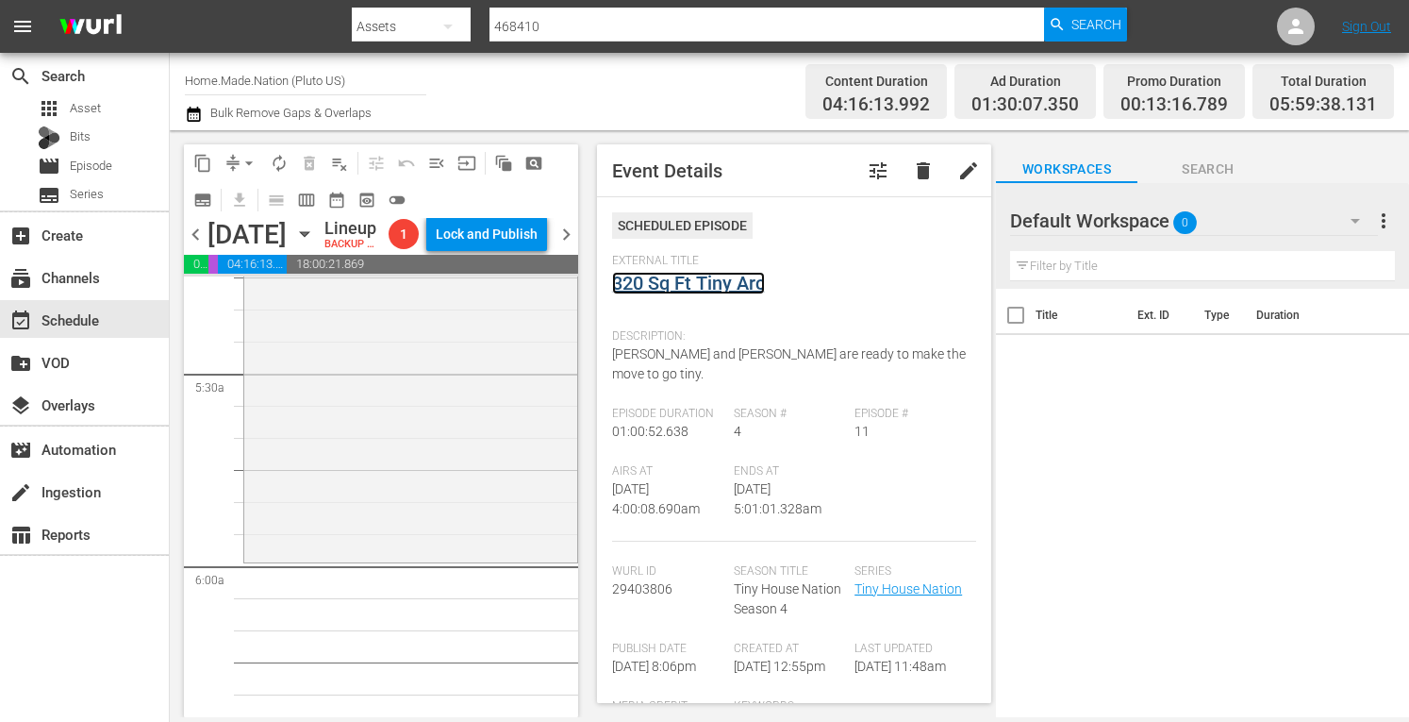
scroll to position [2029, 0]
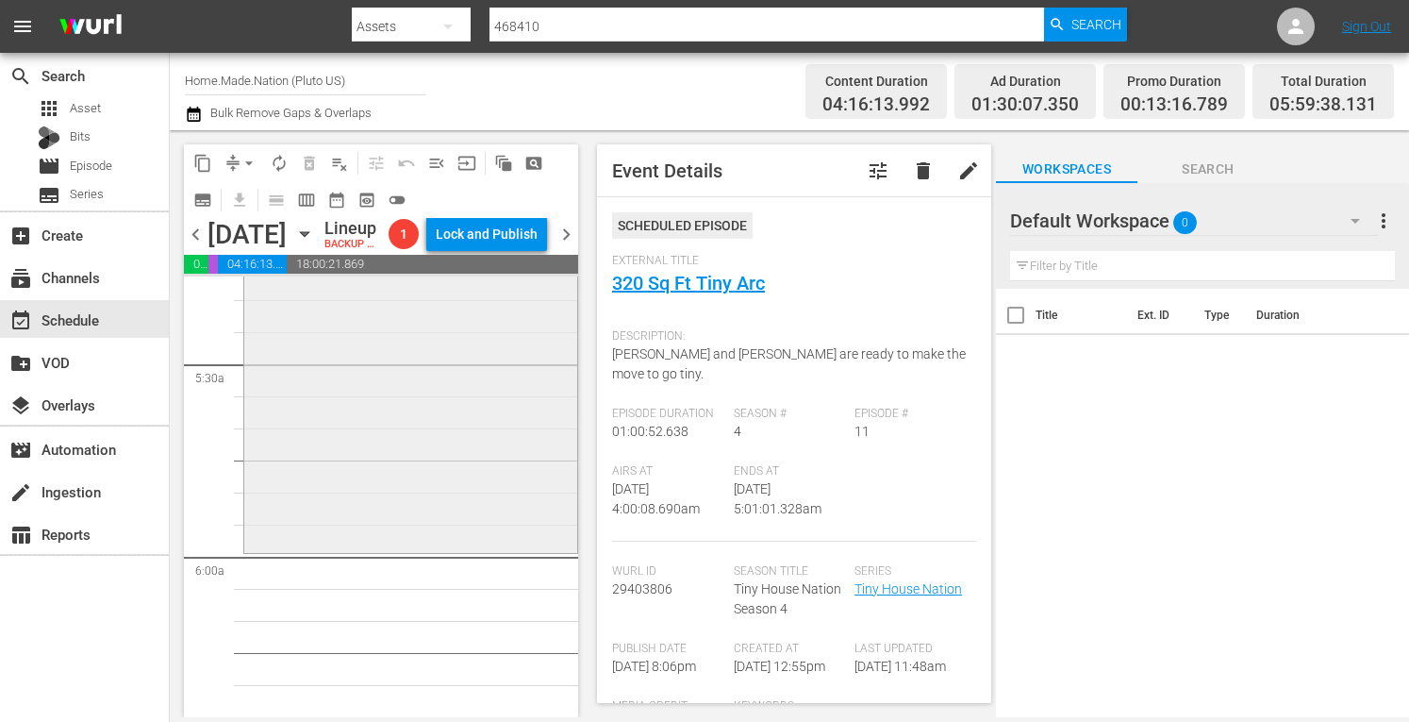
click at [446, 460] on div "Tiny House Nation / SE5 / EP7: Building Mini in Mississippi reorder" at bounding box center [410, 364] width 333 height 371
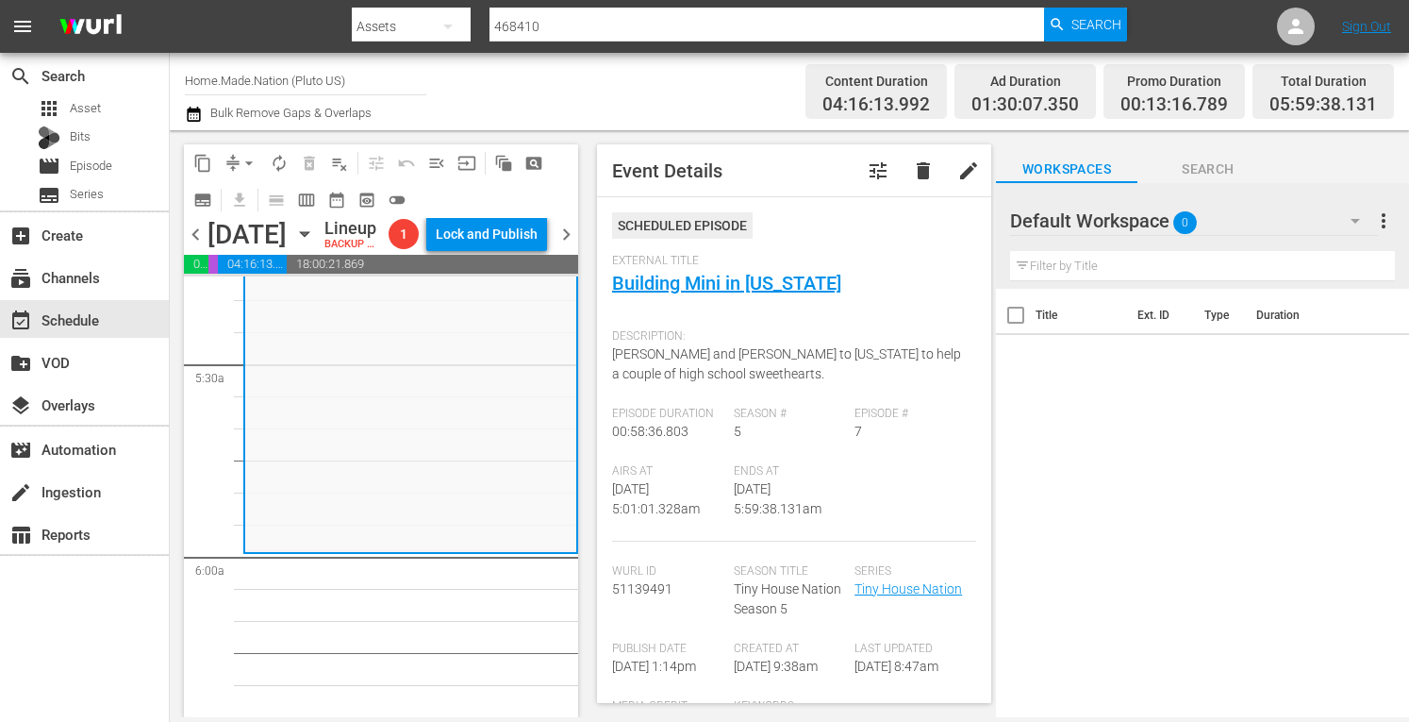
click at [243, 154] on span "arrow_drop_down" at bounding box center [249, 163] width 19 height 19
click at [225, 205] on li "Align to Midnight" at bounding box center [250, 201] width 156 height 31
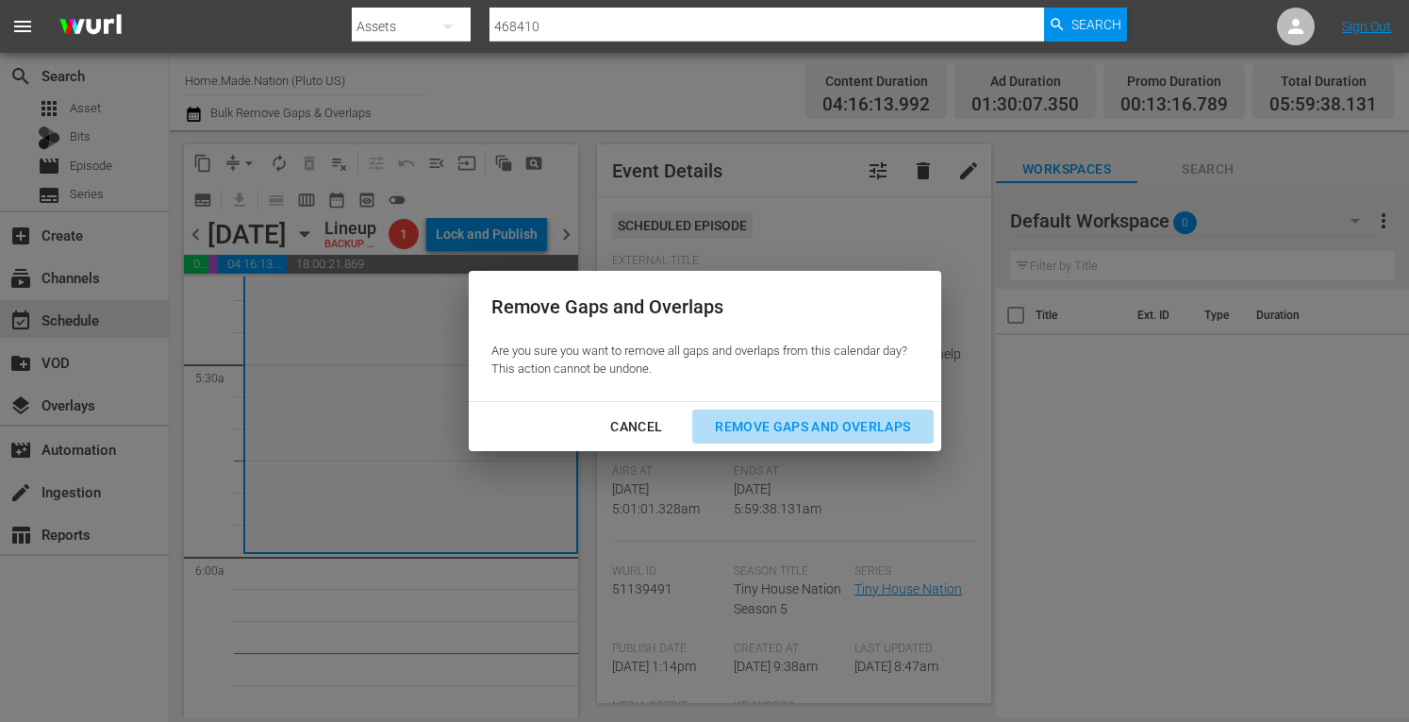
click at [749, 428] on div "Remove Gaps and Overlaps" at bounding box center [812, 427] width 225 height 24
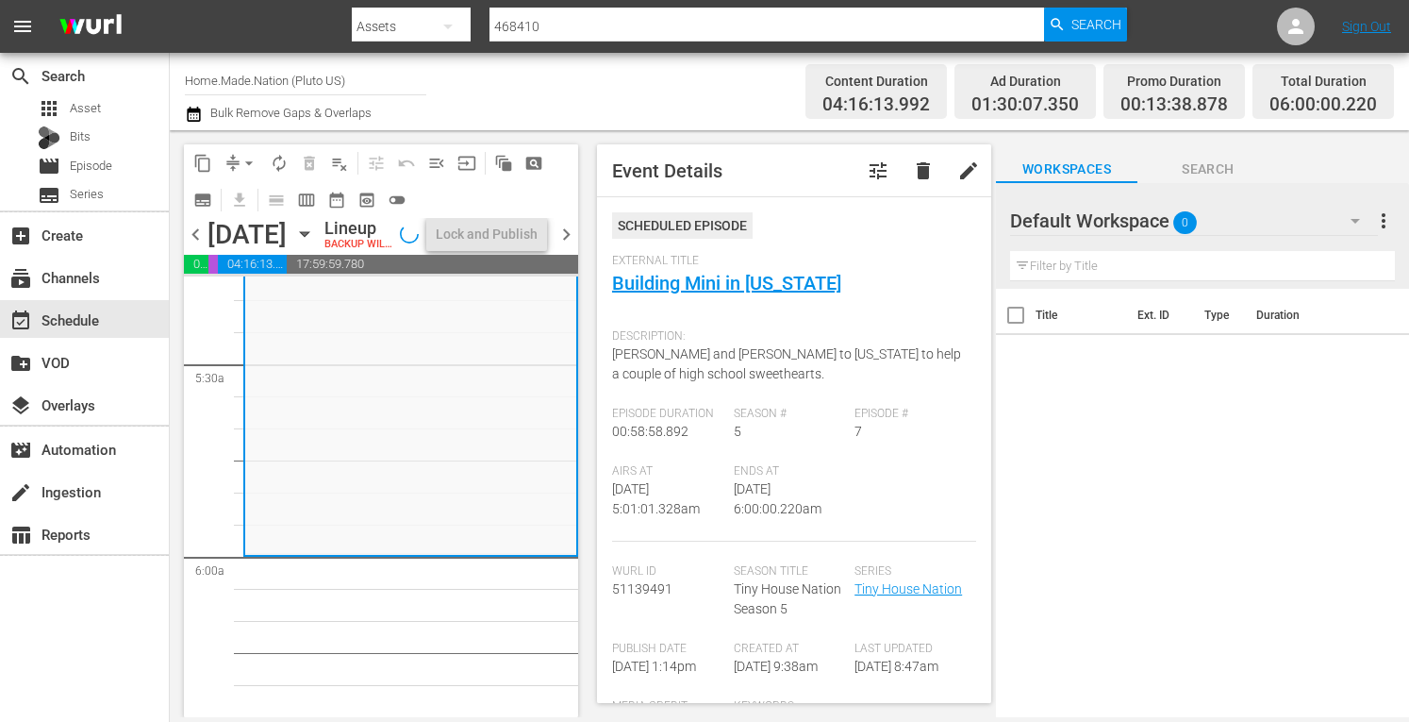
scroll to position [1997, 0]
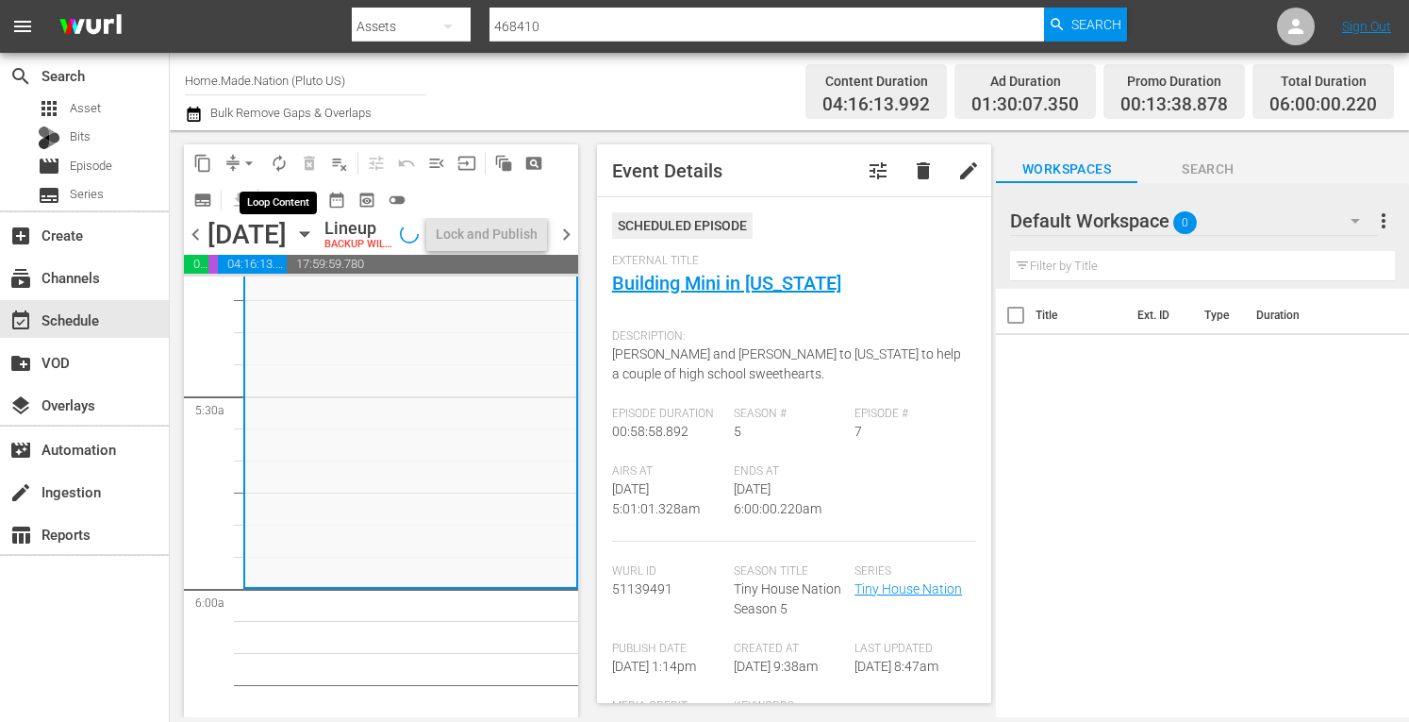
click at [280, 161] on span "autorenew_outlined" at bounding box center [279, 163] width 19 height 19
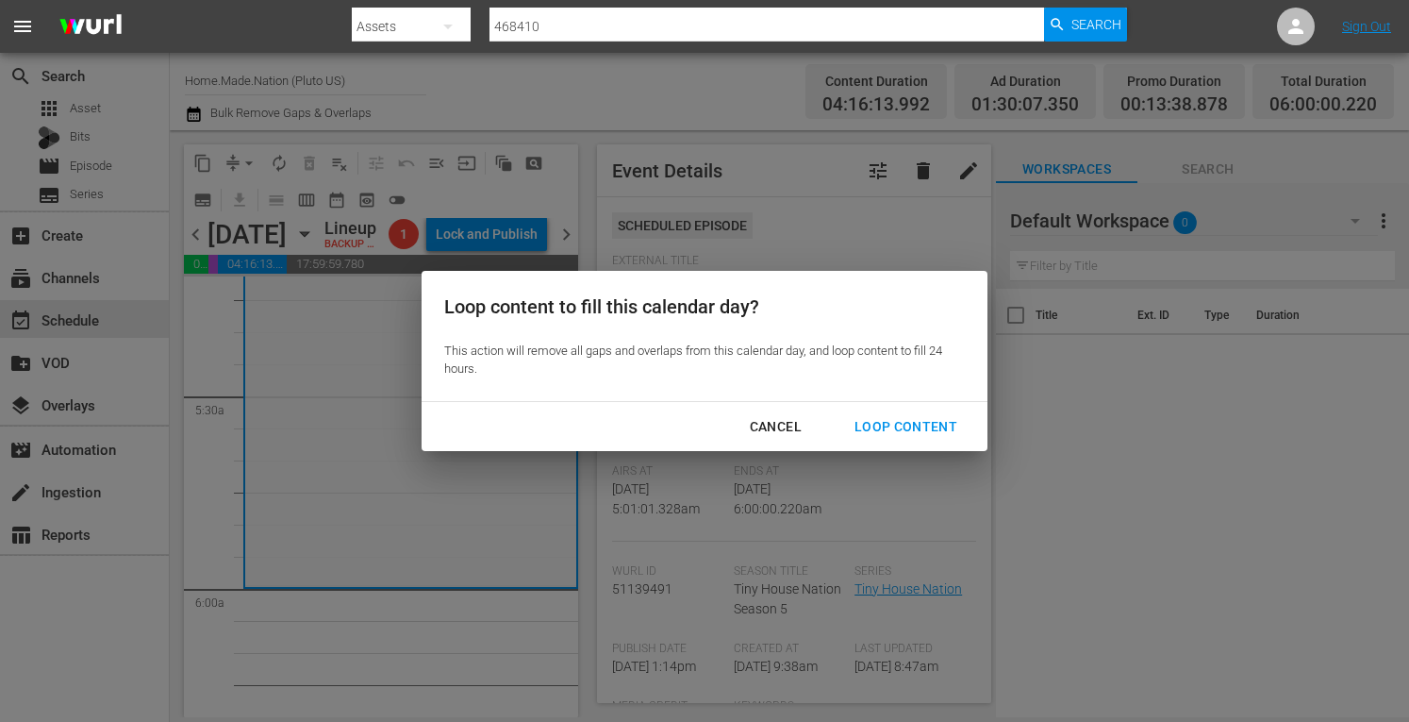
click at [898, 423] on div "Loop Content" at bounding box center [906, 427] width 133 height 24
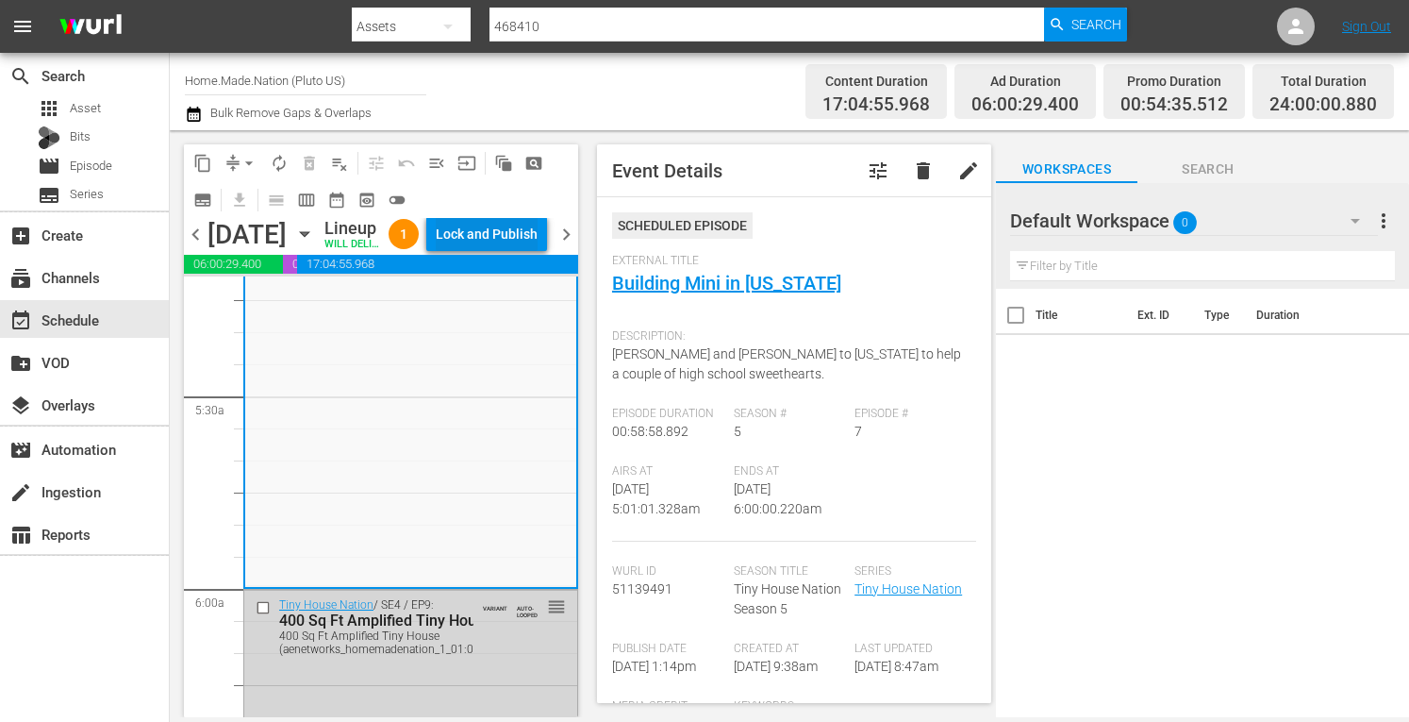
click at [483, 251] on div "Lock and Publish" at bounding box center [487, 234] width 102 height 34
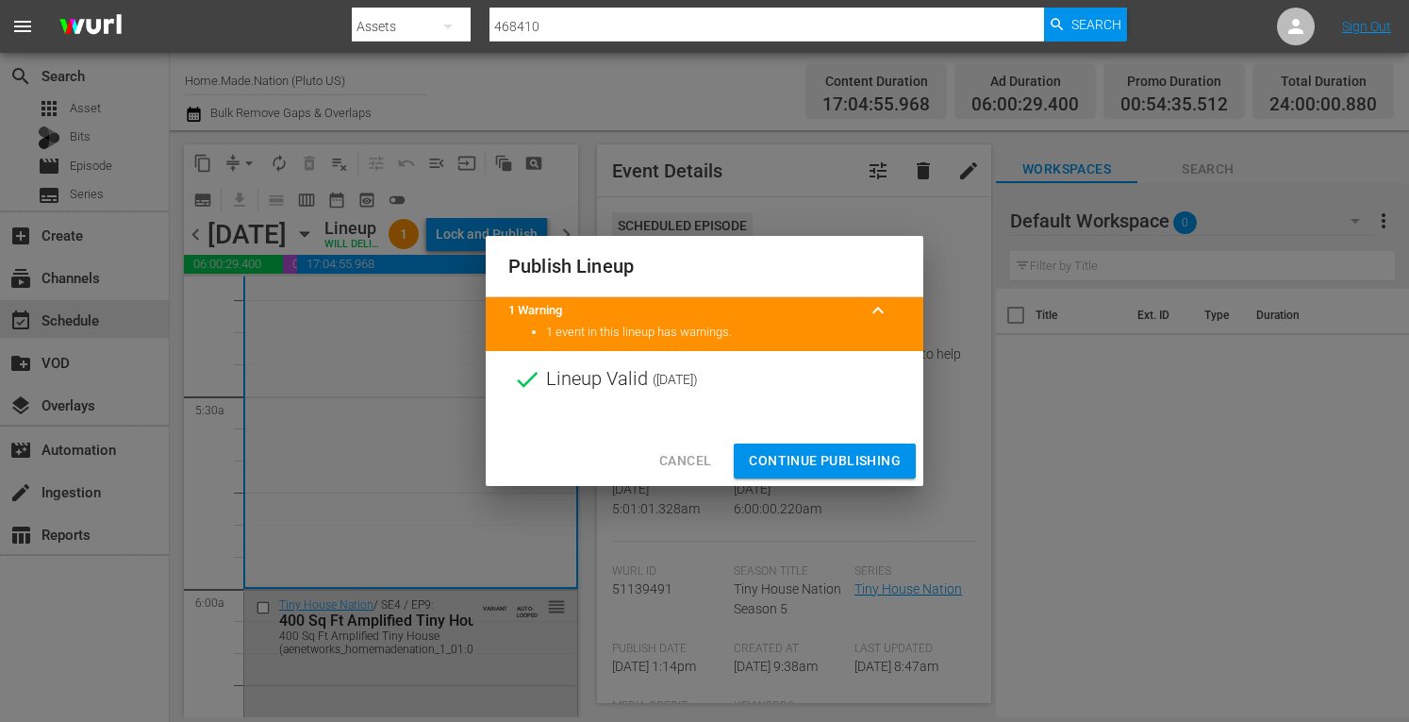
click at [798, 458] on span "Continue Publishing" at bounding box center [825, 461] width 152 height 24
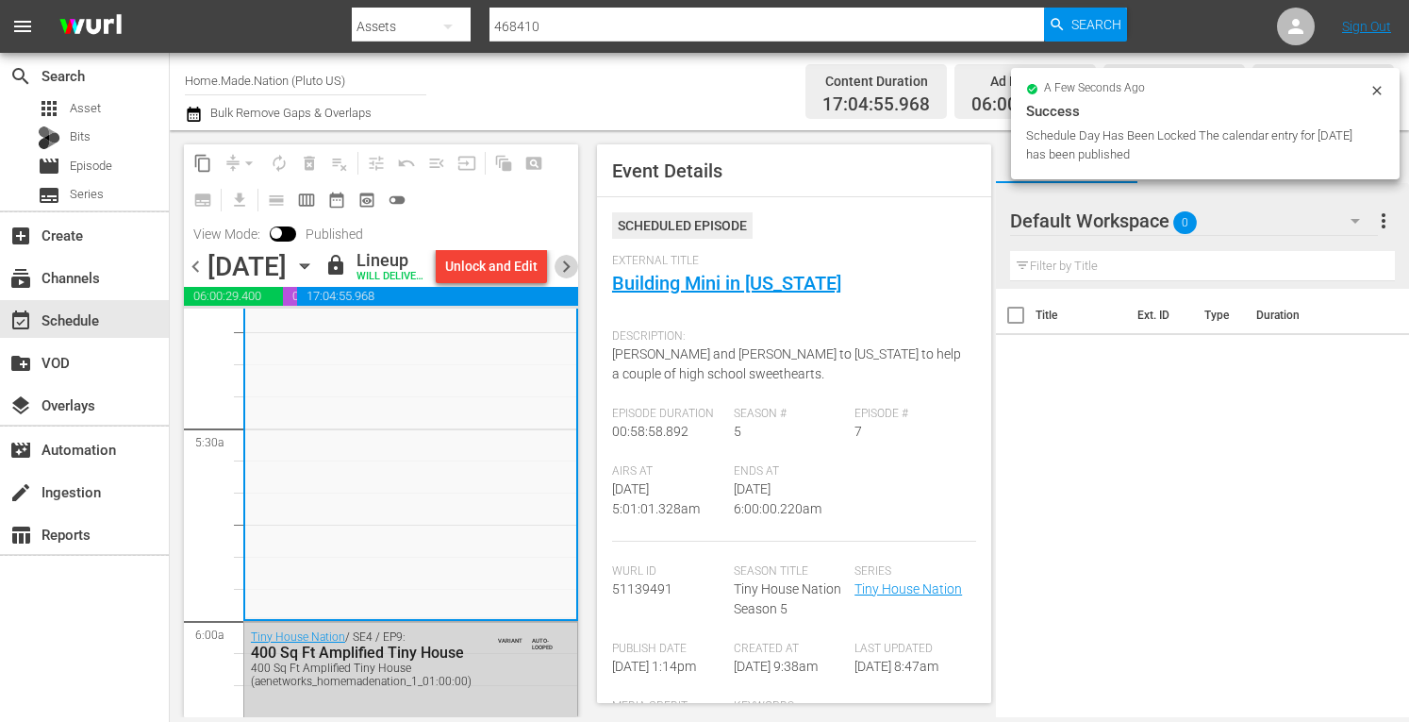
click at [564, 278] on span "chevron_right" at bounding box center [567, 267] width 24 height 24
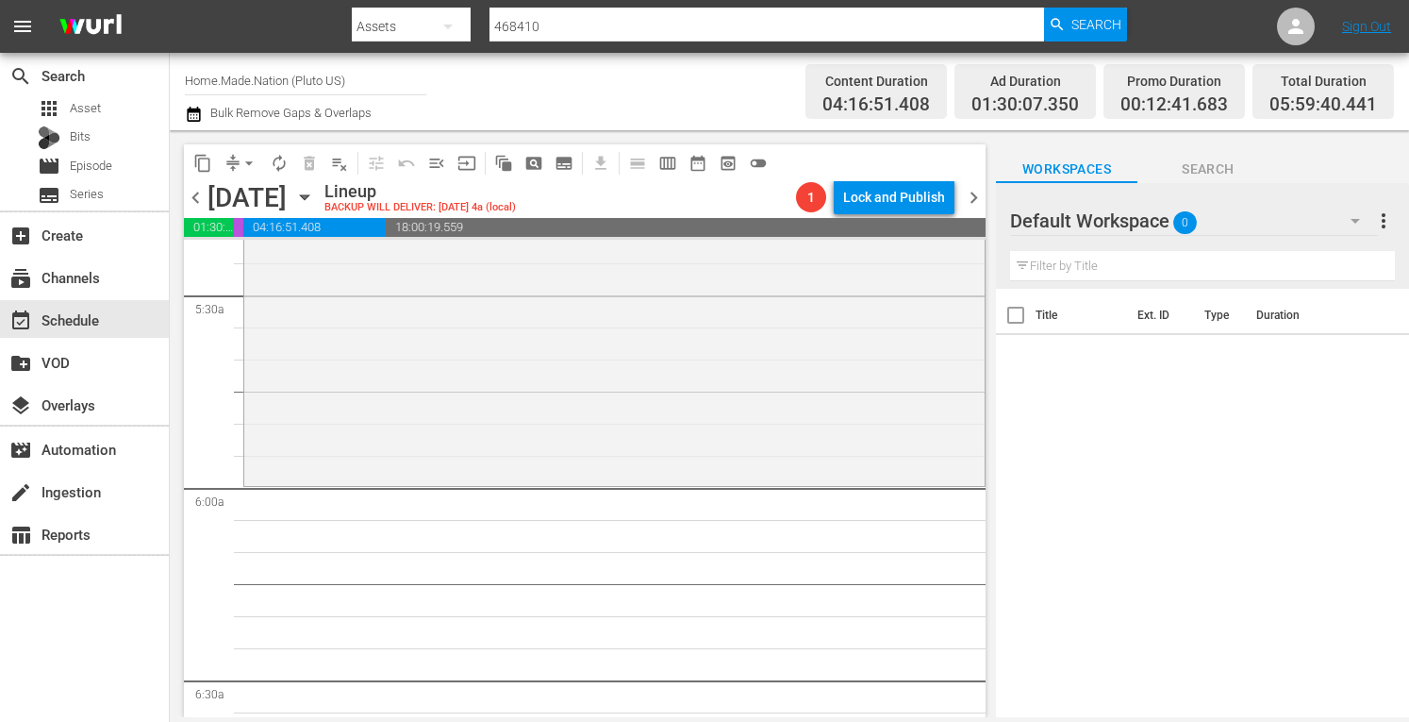
scroll to position [1965, 0]
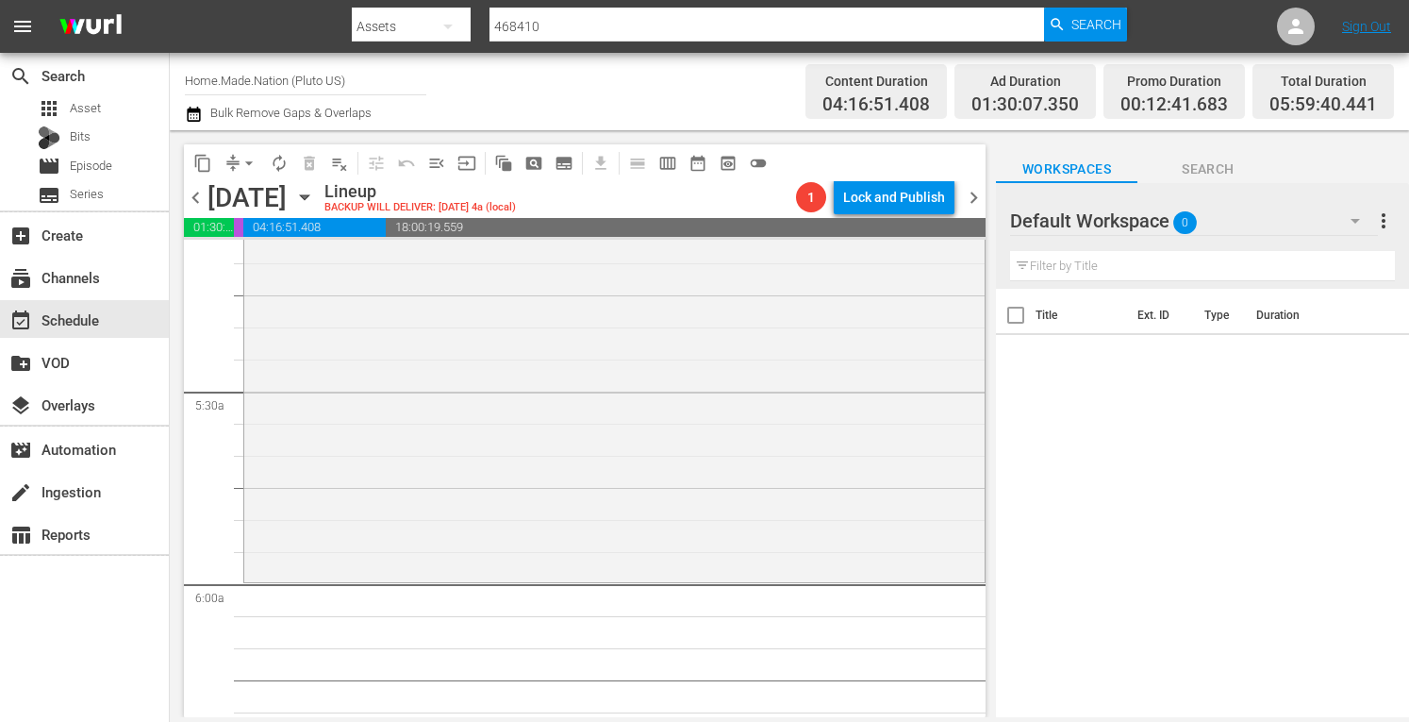
click at [564, 287] on div "Tiny House Nation / SE3 / EP20: 230 Sq. Ft. Travel Well House reorder" at bounding box center [614, 389] width 741 height 378
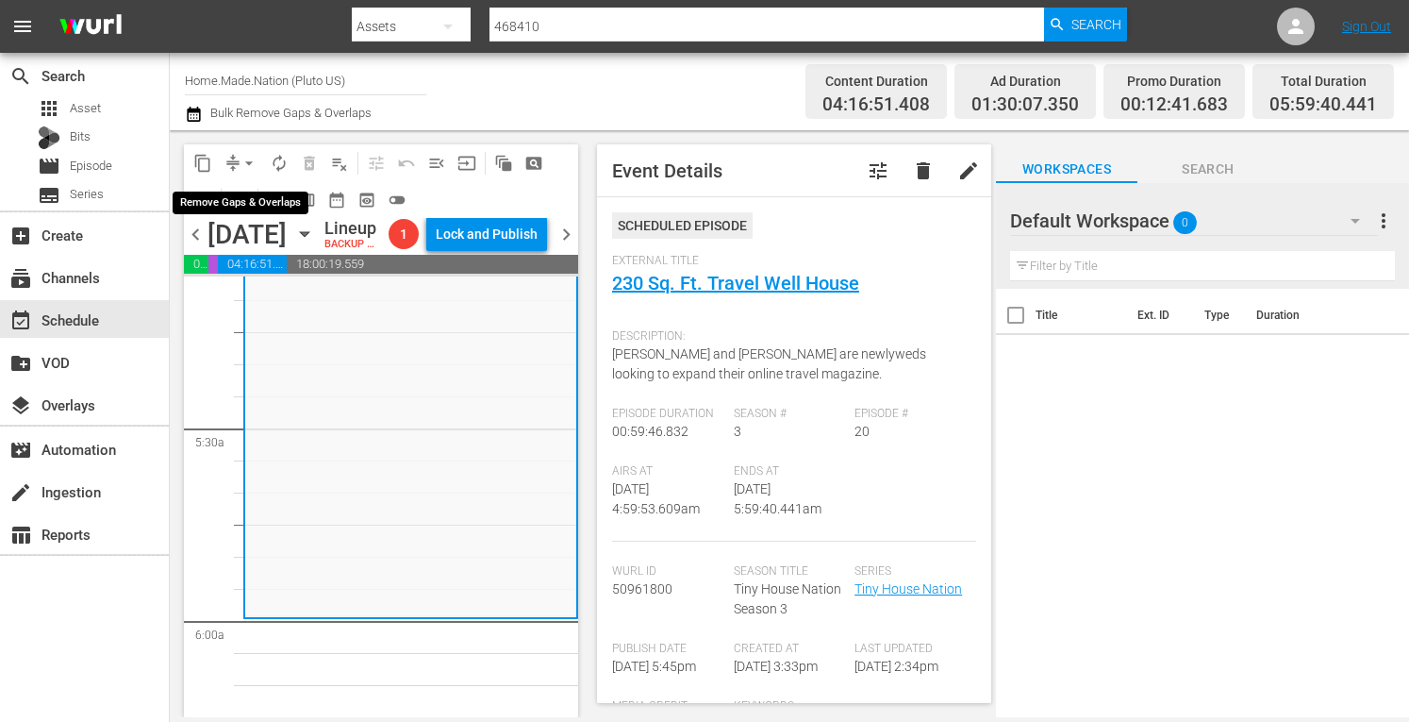
click at [244, 167] on span "arrow_drop_down" at bounding box center [249, 163] width 19 height 19
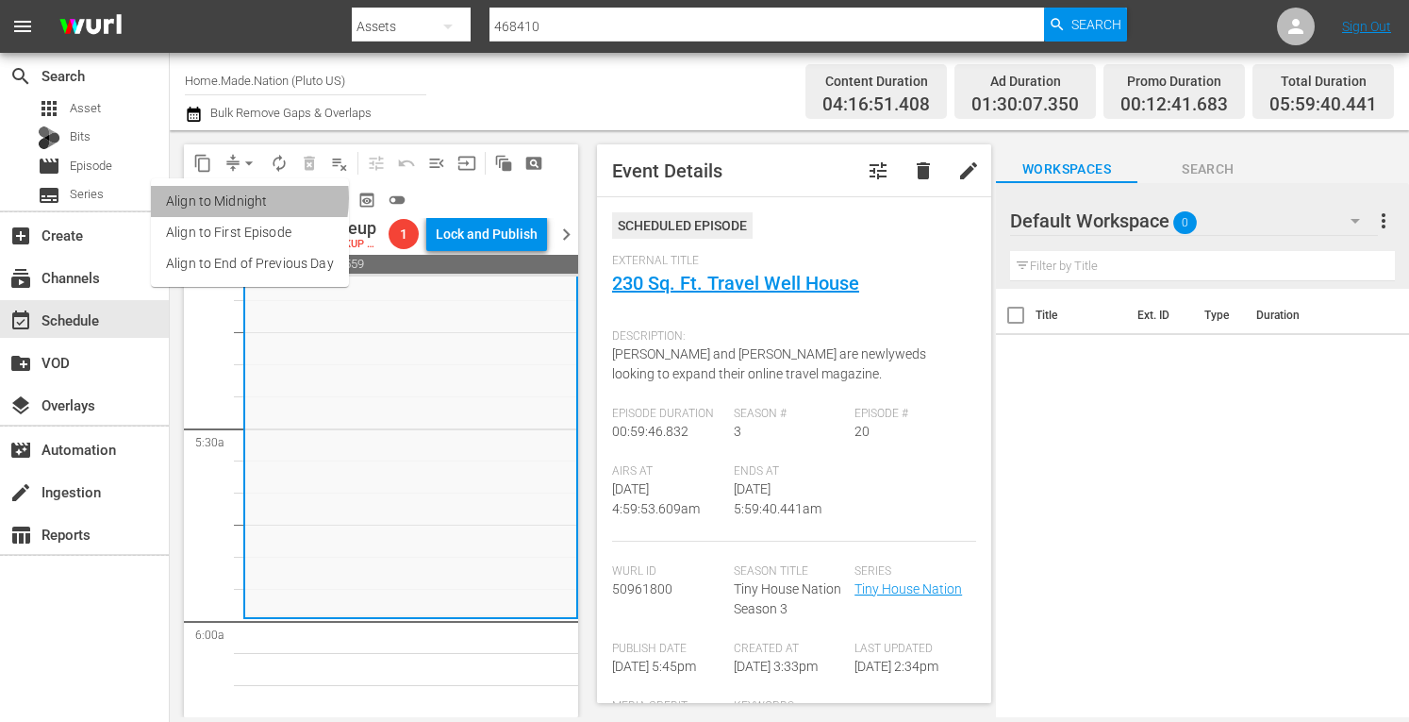
click at [226, 198] on li "Align to Midnight" at bounding box center [250, 201] width 198 height 31
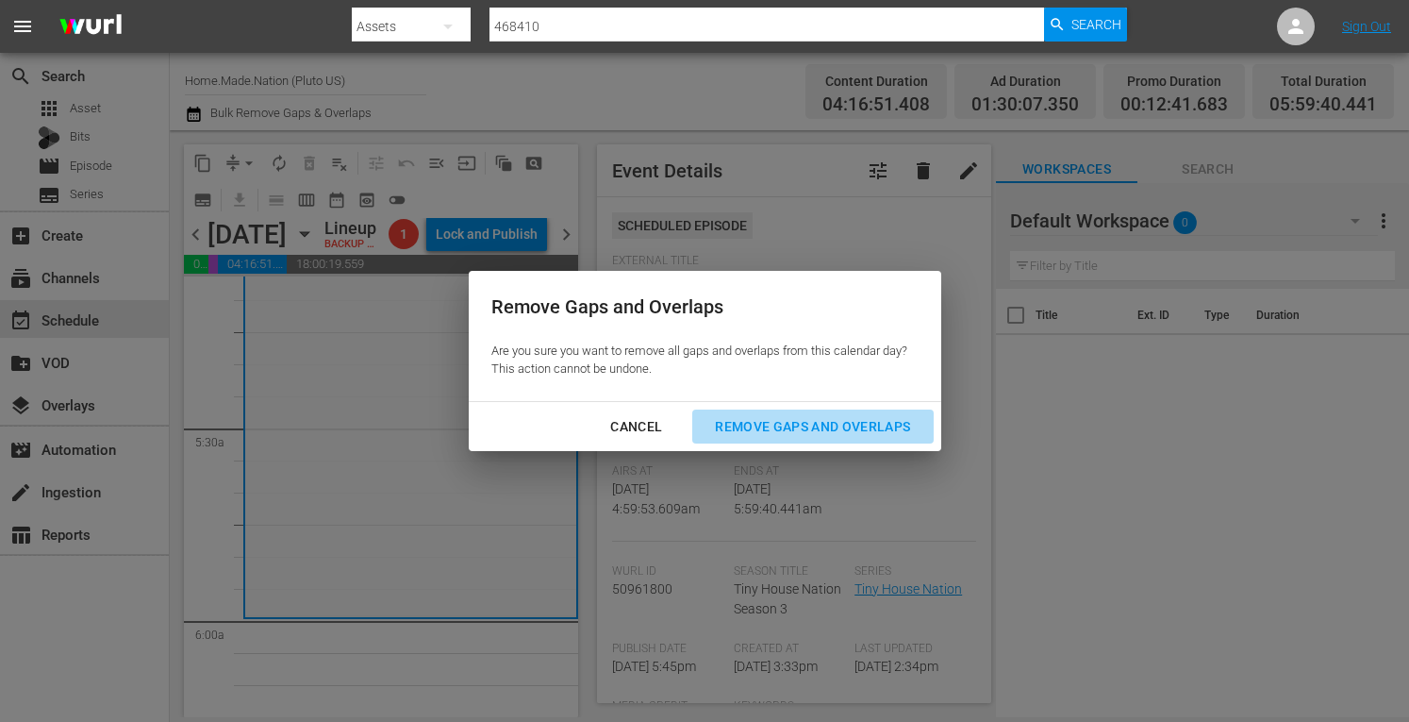
click at [768, 419] on div "Remove Gaps and Overlaps" at bounding box center [812, 427] width 225 height 24
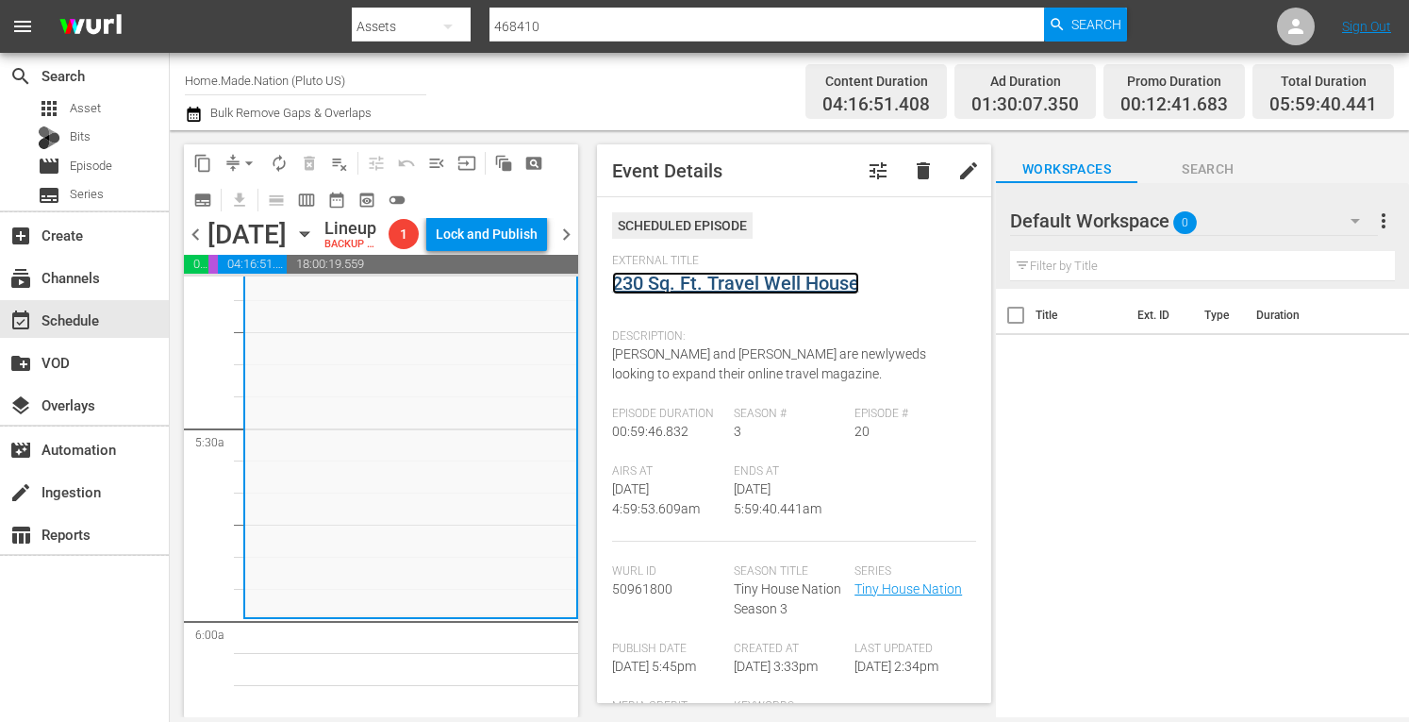
click at [706, 287] on link "230 Sq. Ft. Travel Well House" at bounding box center [735, 283] width 247 height 23
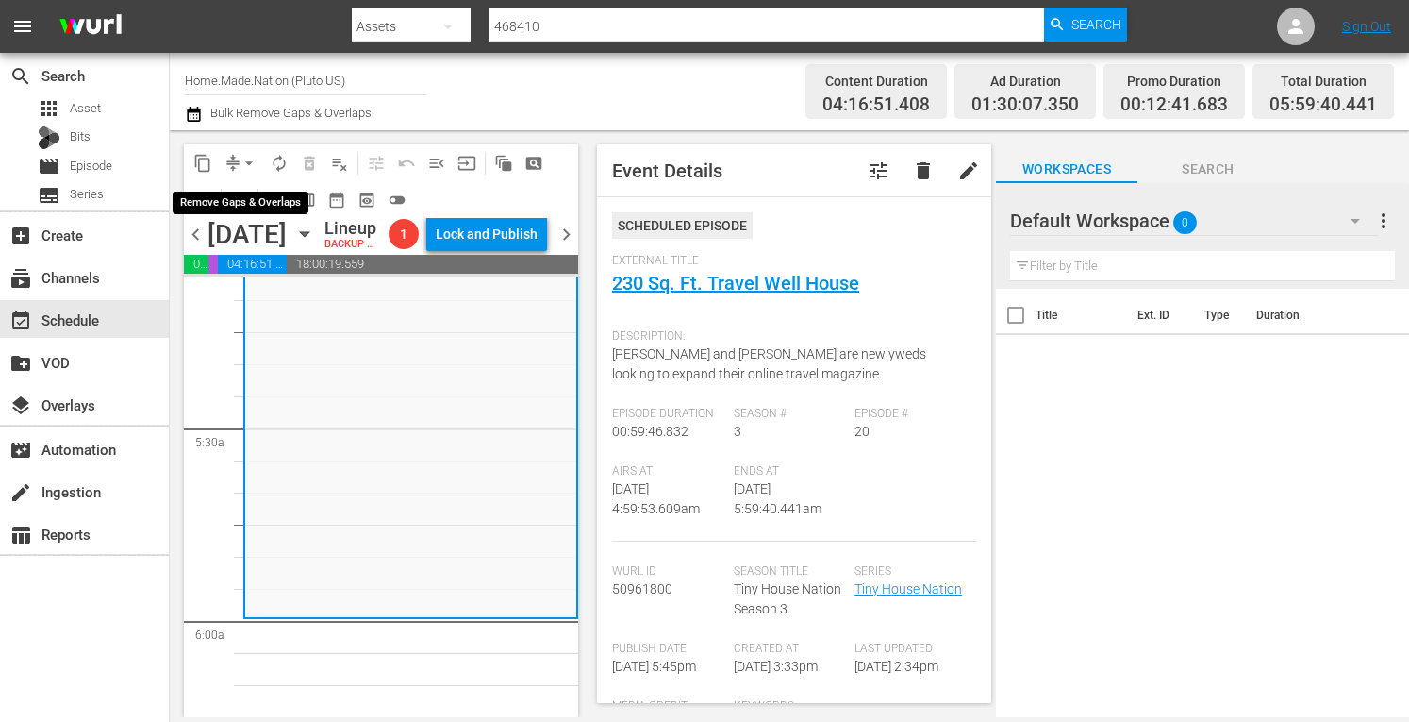
click at [245, 158] on span "arrow_drop_down" at bounding box center [249, 163] width 19 height 19
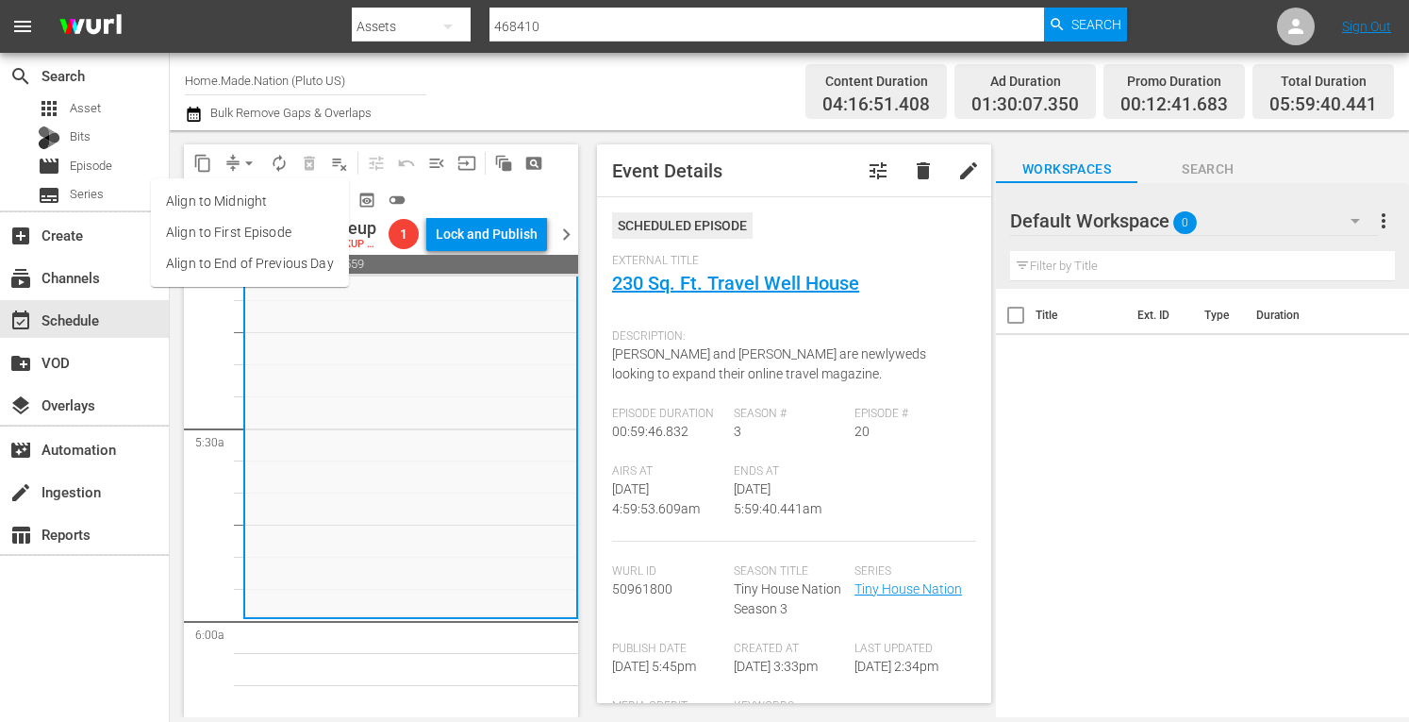
click at [233, 199] on li "Align to Midnight" at bounding box center [250, 201] width 198 height 31
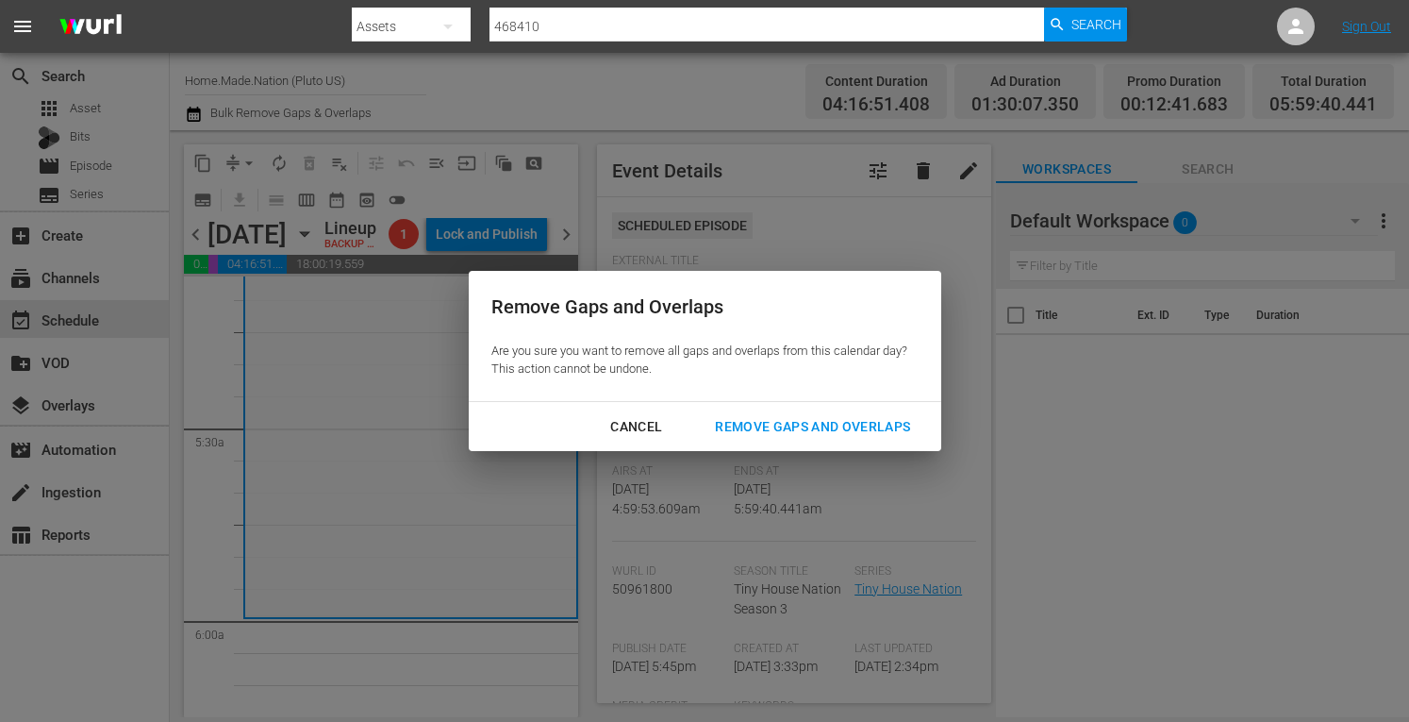
click at [798, 433] on div "Remove Gaps and Overlaps" at bounding box center [812, 427] width 225 height 24
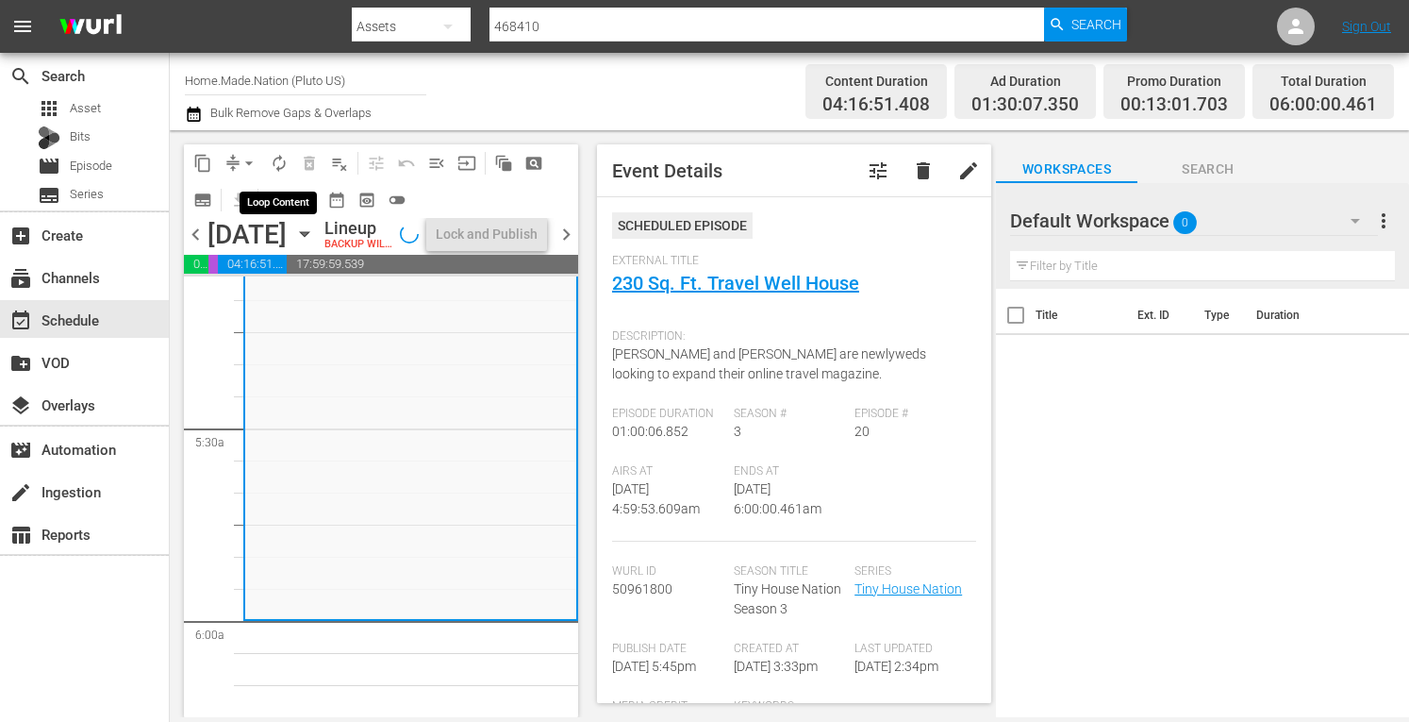
click at [275, 161] on span "autorenew_outlined" at bounding box center [279, 163] width 19 height 19
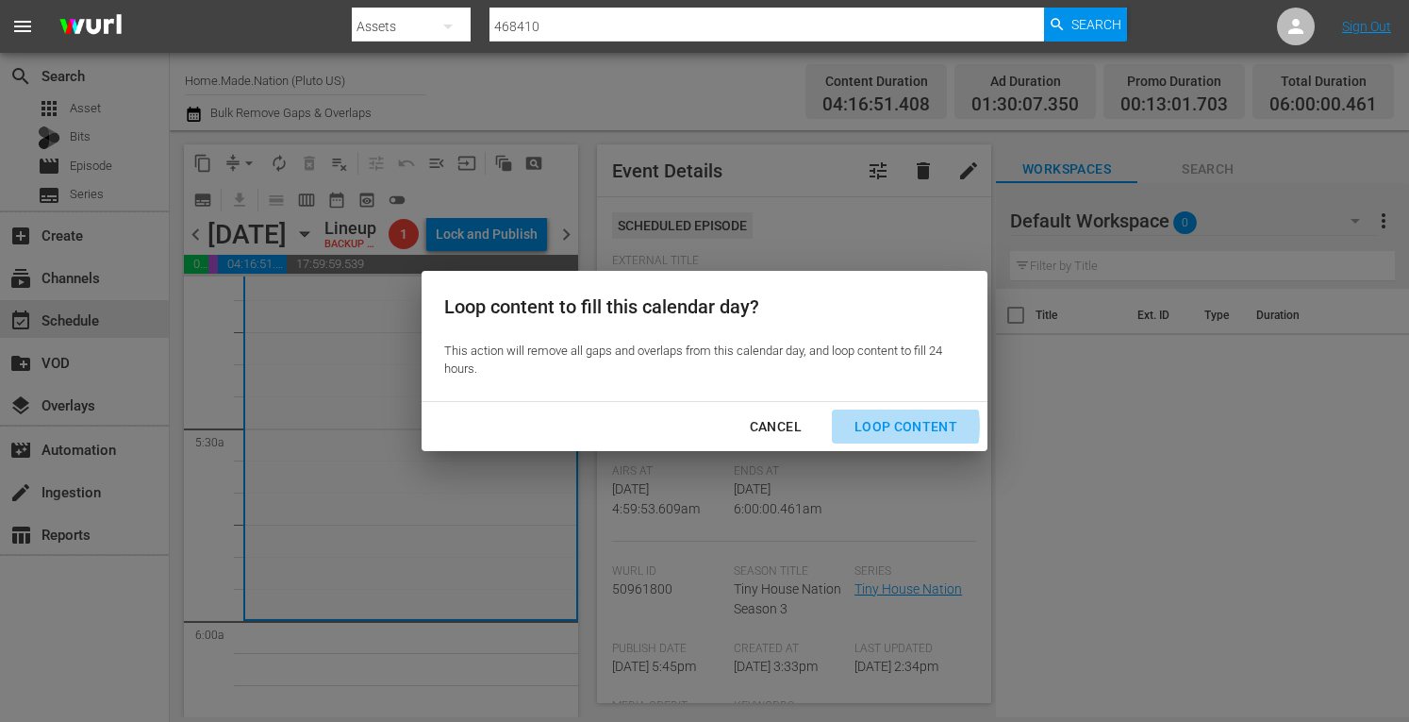
click at [874, 426] on div "Loop Content" at bounding box center [906, 427] width 133 height 24
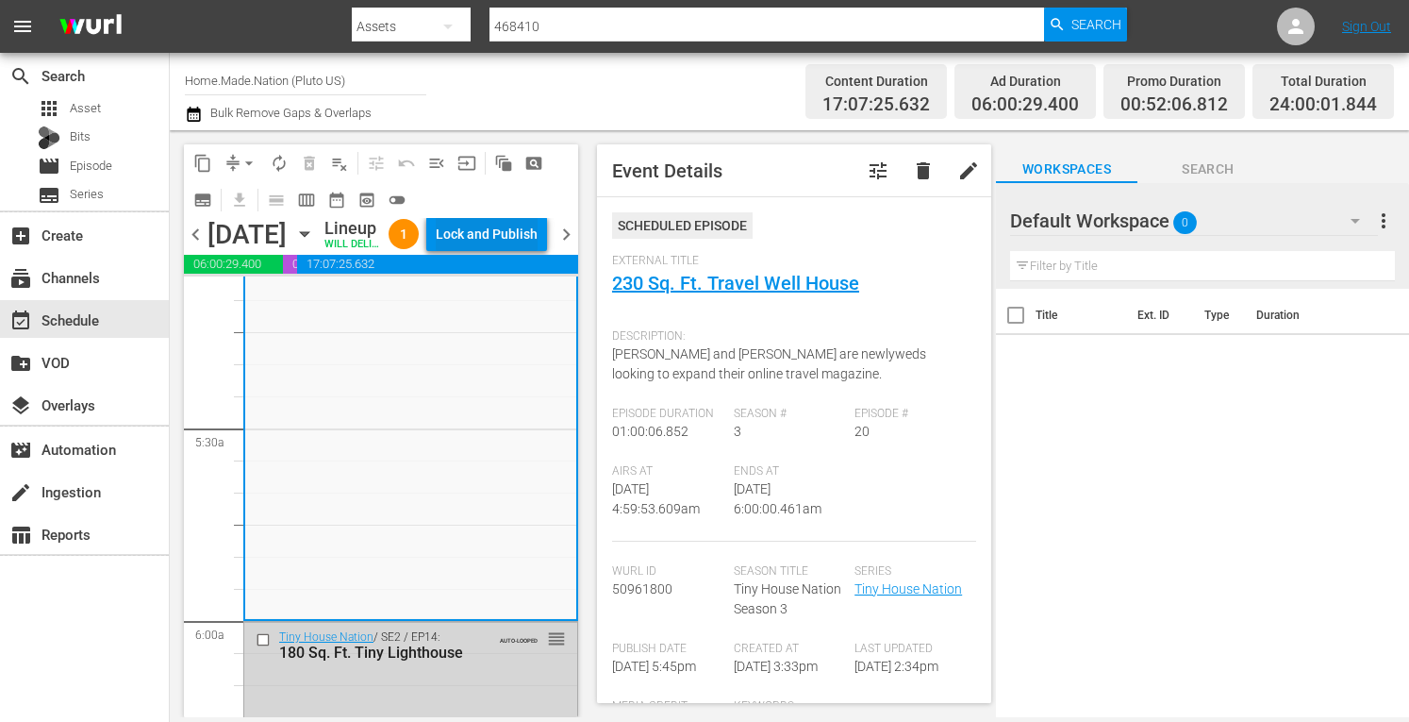
click at [500, 242] on div "Lock and Publish" at bounding box center [487, 234] width 102 height 34
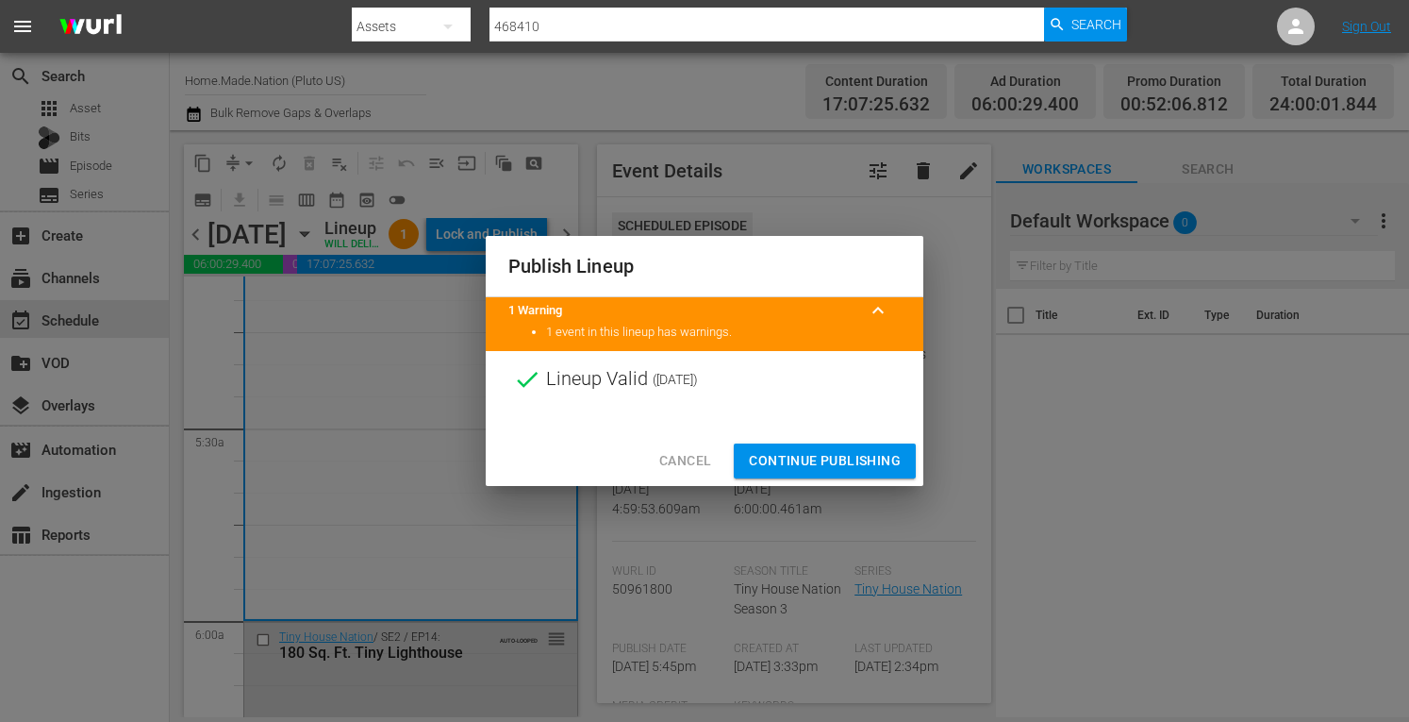
click at [797, 458] on span "Continue Publishing" at bounding box center [825, 461] width 152 height 24
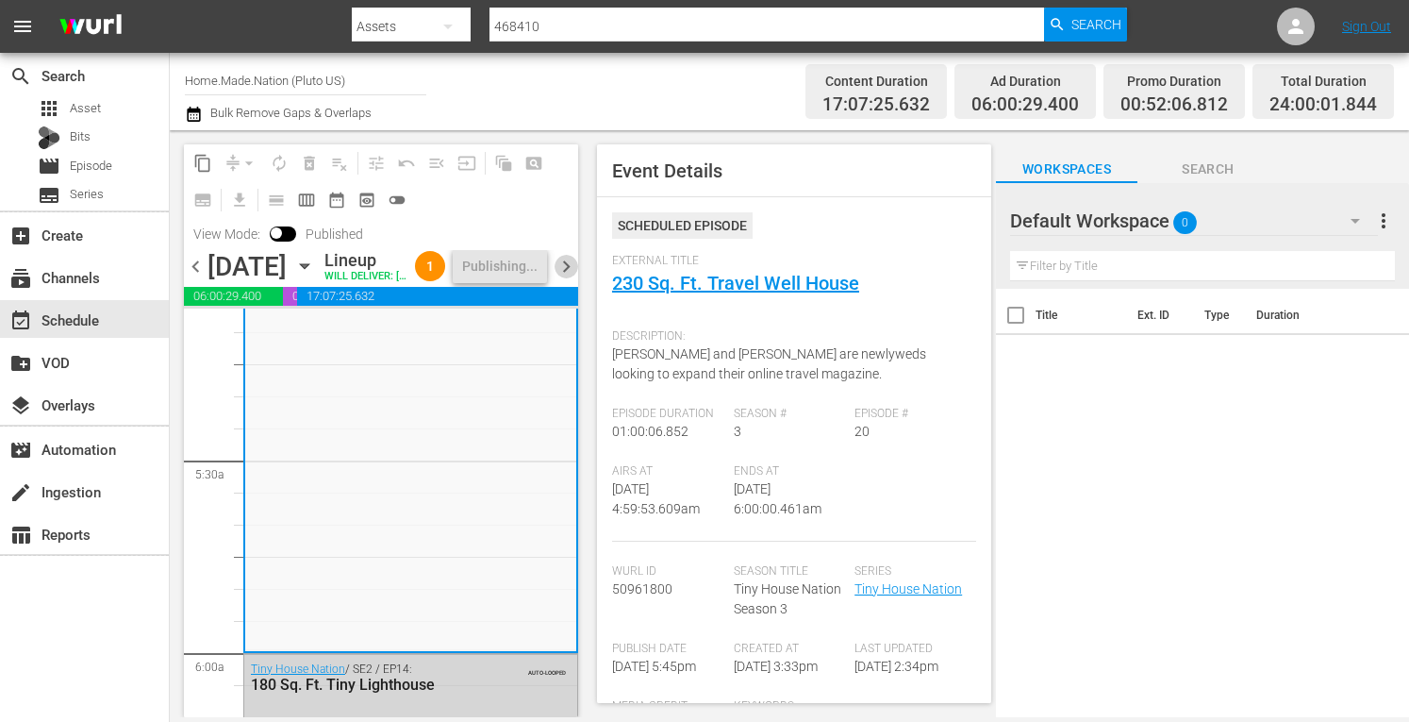
click at [564, 278] on span "chevron_right" at bounding box center [567, 267] width 24 height 24
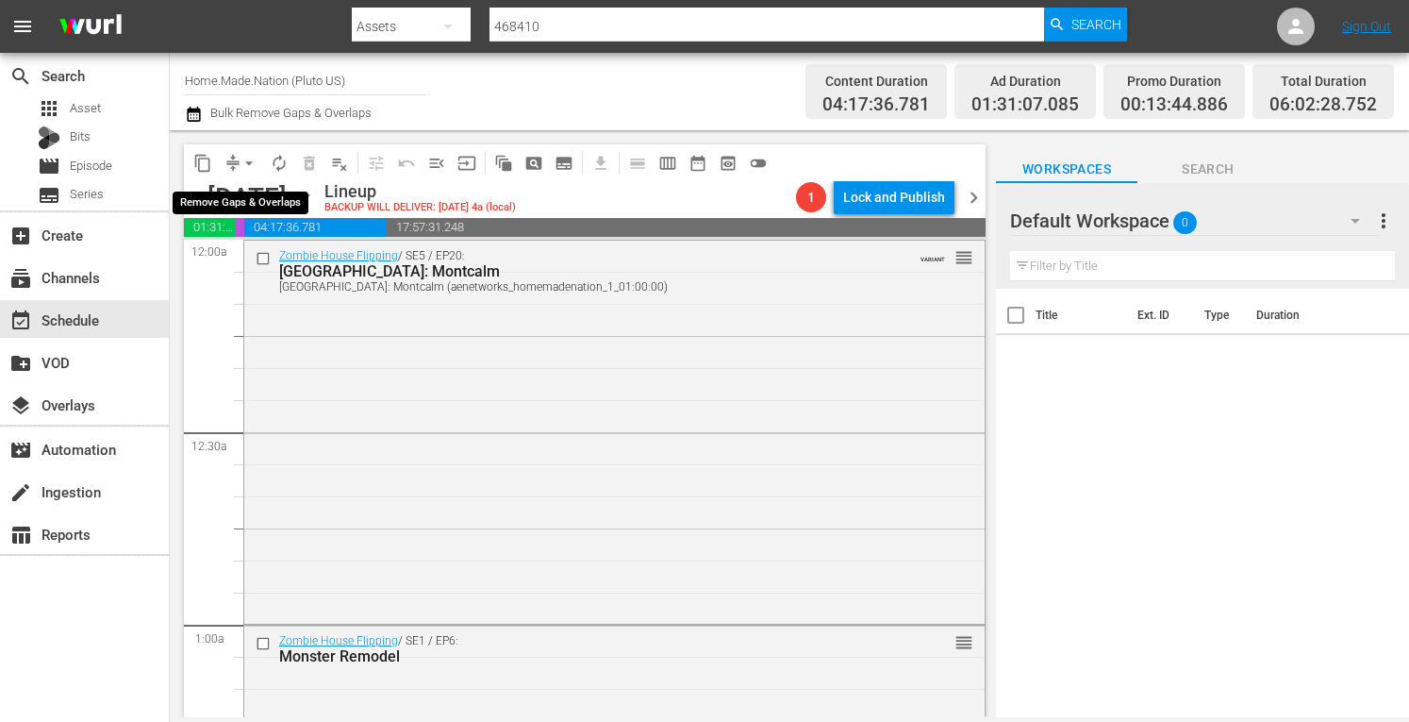
click at [249, 163] on span "arrow_drop_down" at bounding box center [249, 163] width 19 height 19
click at [230, 192] on li "Align to Midnight" at bounding box center [250, 201] width 156 height 31
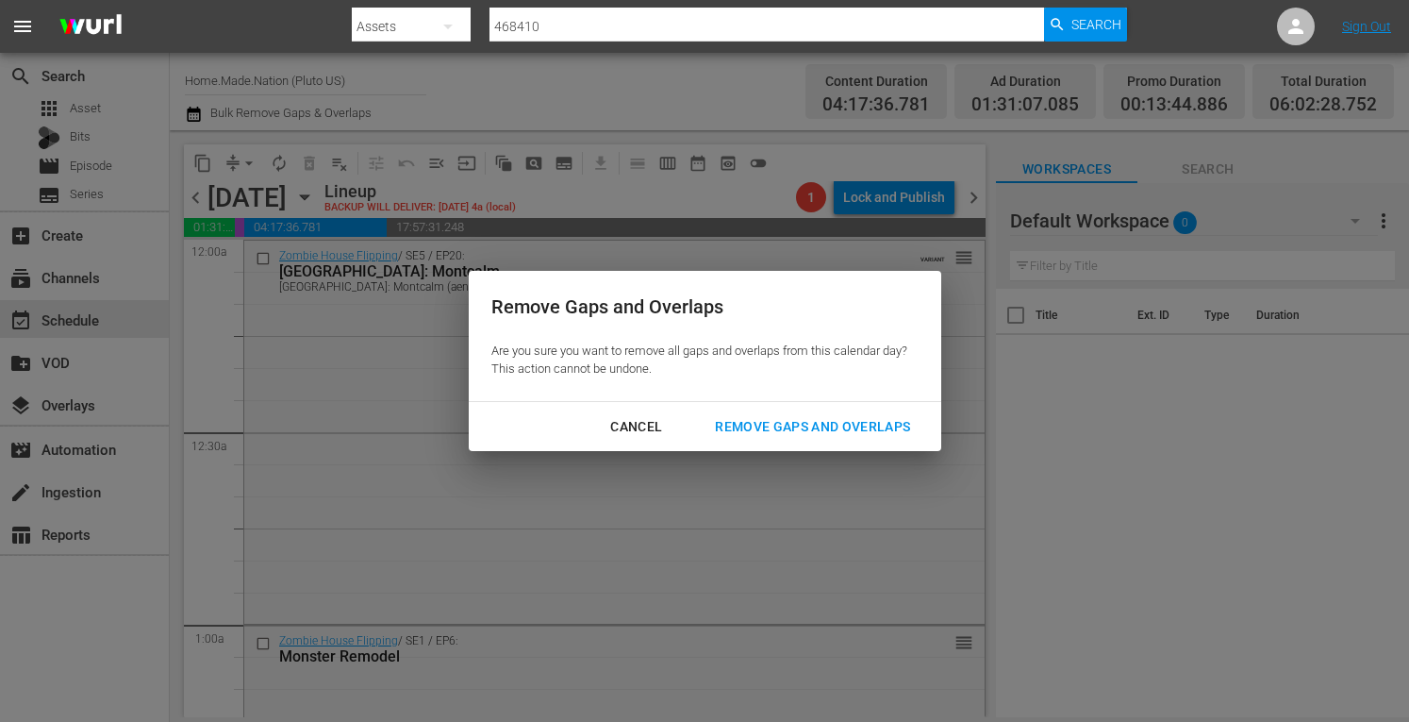
click at [759, 416] on div "Remove Gaps and Overlaps" at bounding box center [812, 427] width 225 height 24
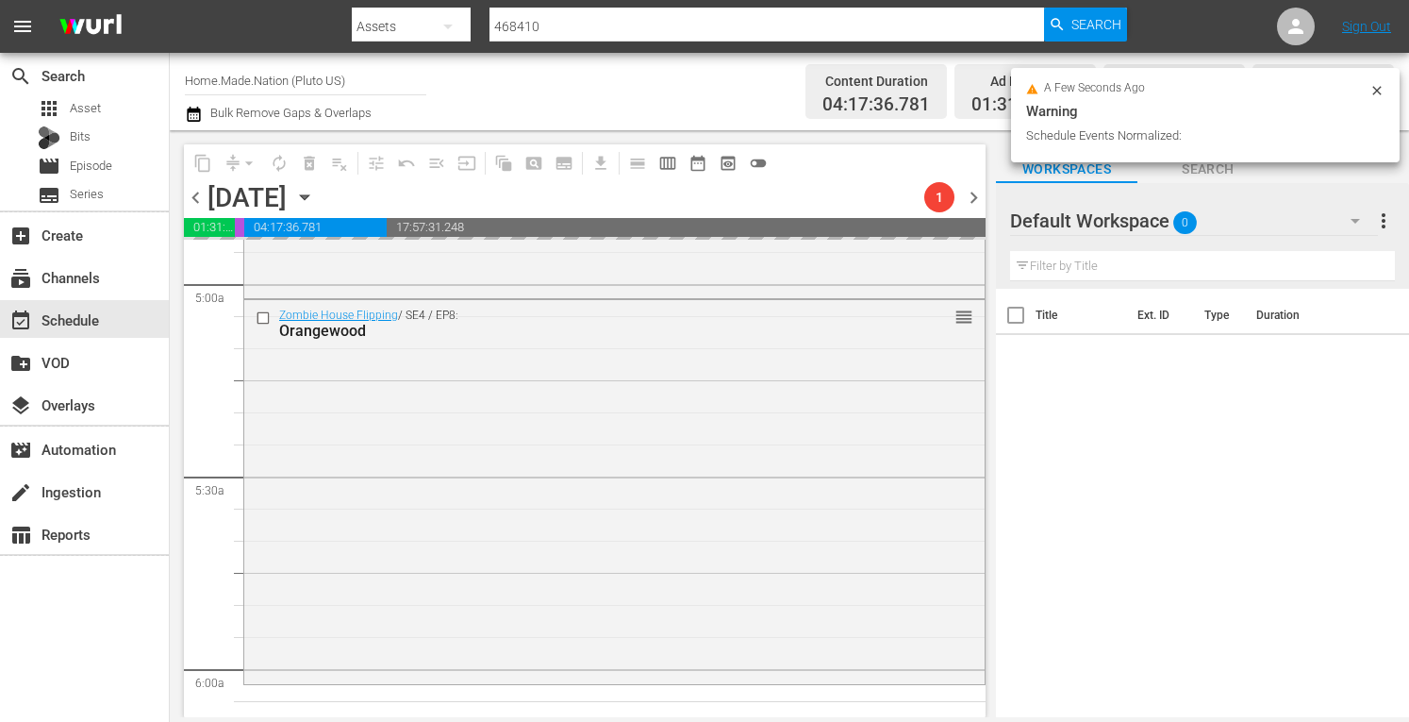
scroll to position [1881, 0]
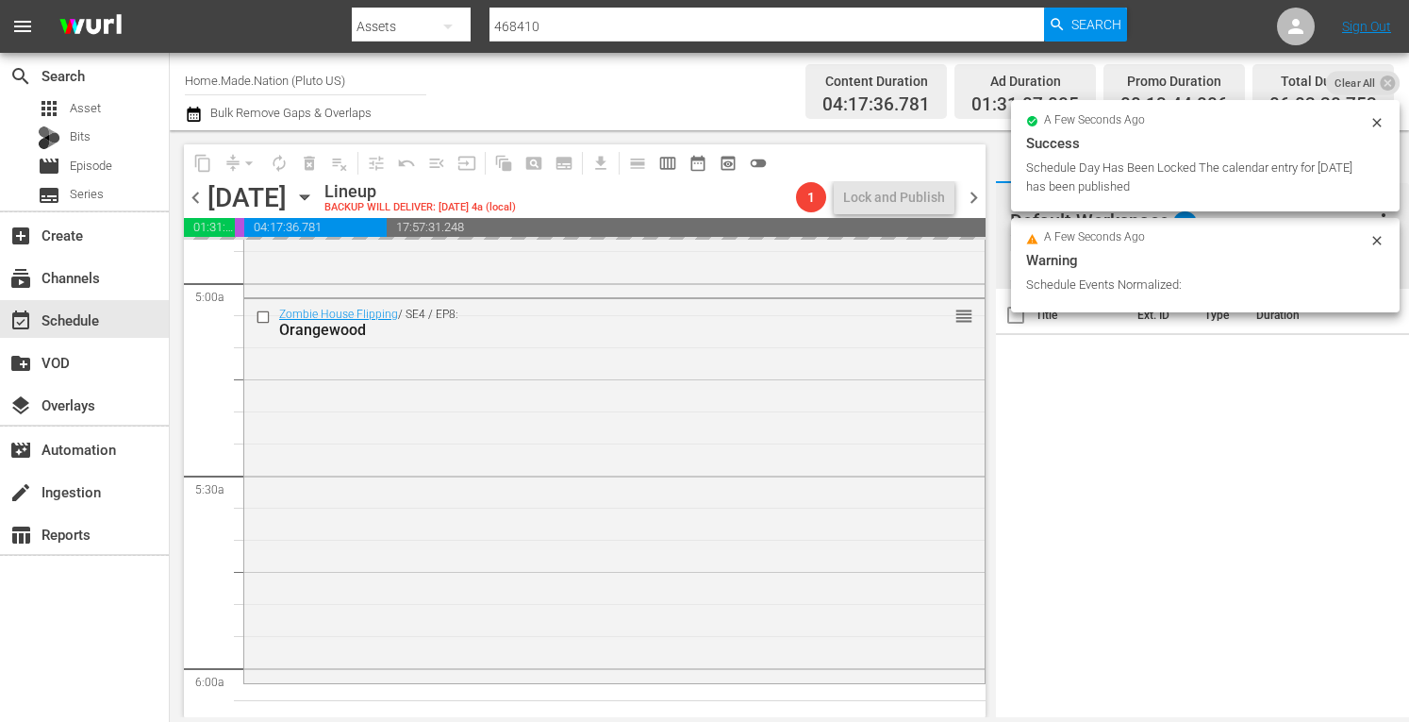
click at [515, 471] on div "Zombie House Flipping / SE4 / EP8: Orangewood reorder" at bounding box center [614, 489] width 741 height 380
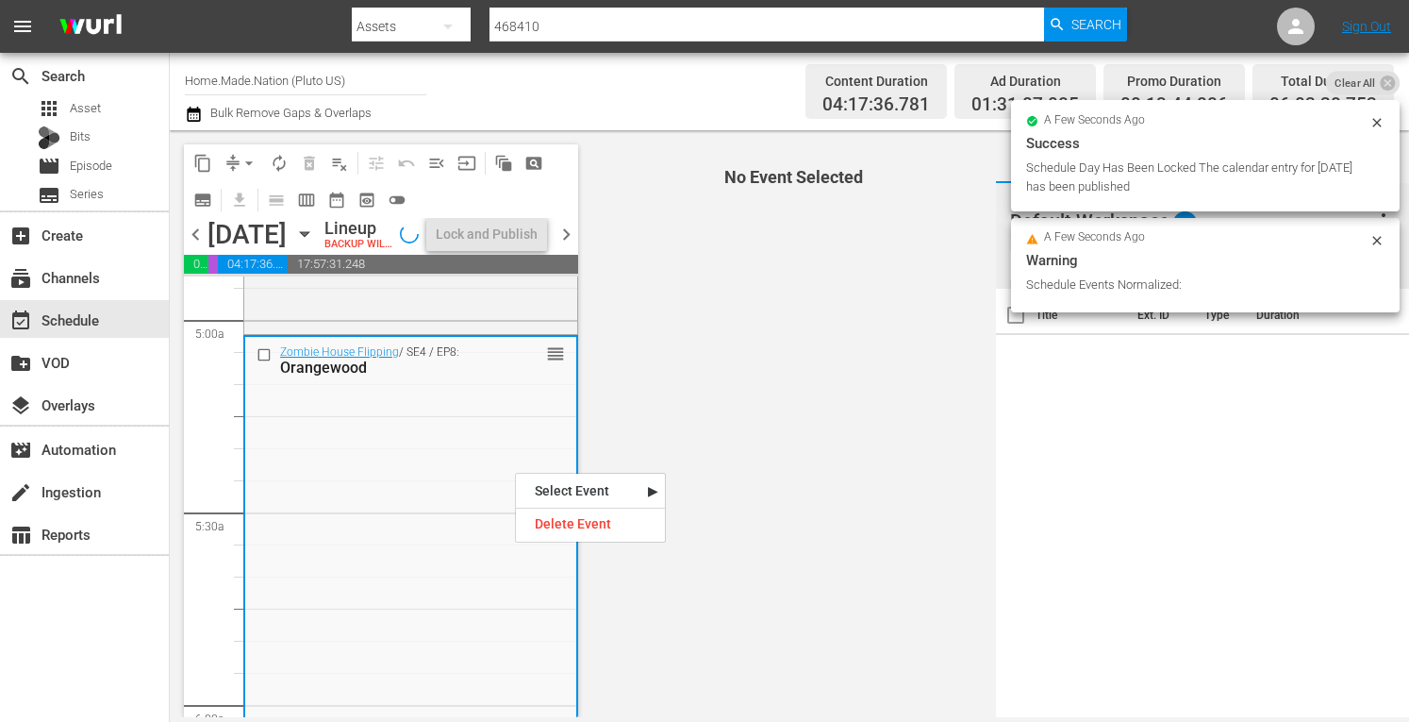
scroll to position [1849, 0]
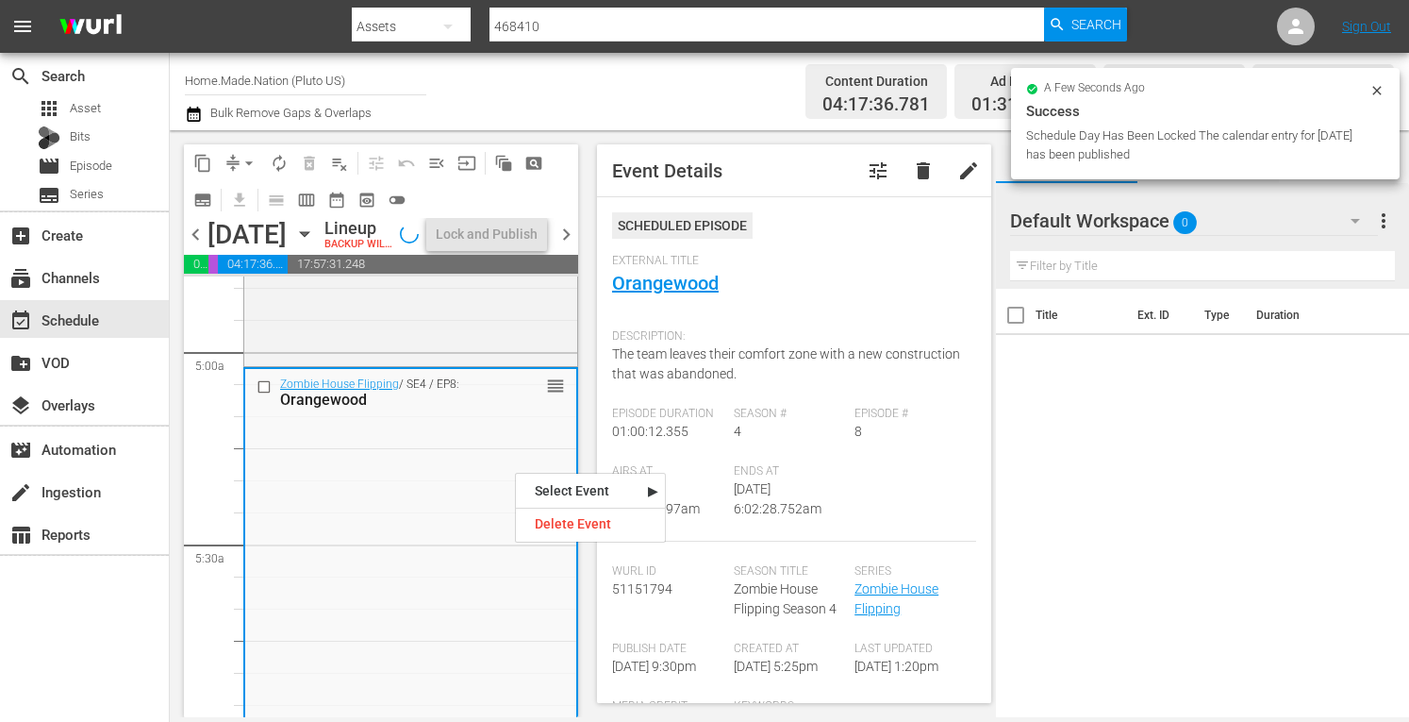
click at [782, 501] on span "9/12/25 @ 6:02:28.752am" at bounding box center [778, 498] width 88 height 35
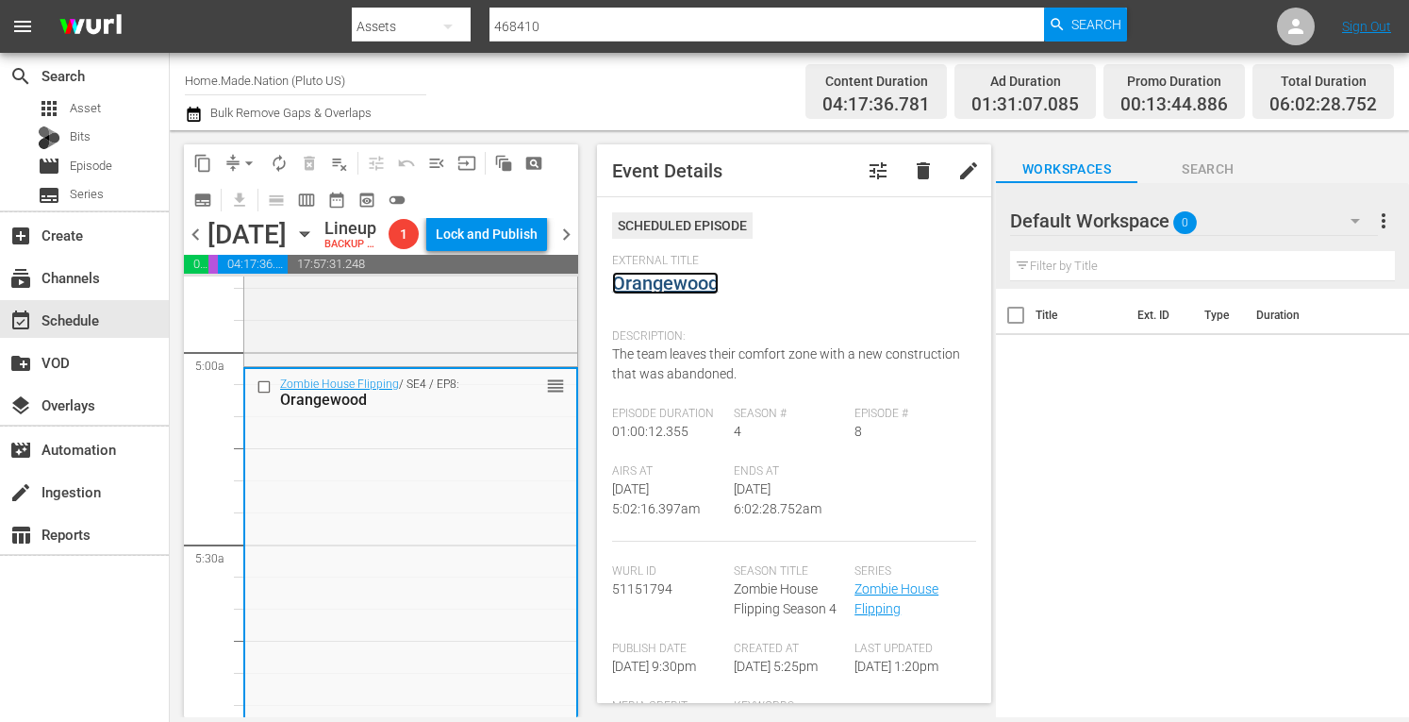
click at [654, 282] on link "Orangewood" at bounding box center [665, 283] width 107 height 23
click at [436, 362] on div "Zombie House Flipping / SE2 / EP8: Hot Commodity reorder" at bounding box center [410, 175] width 333 height 375
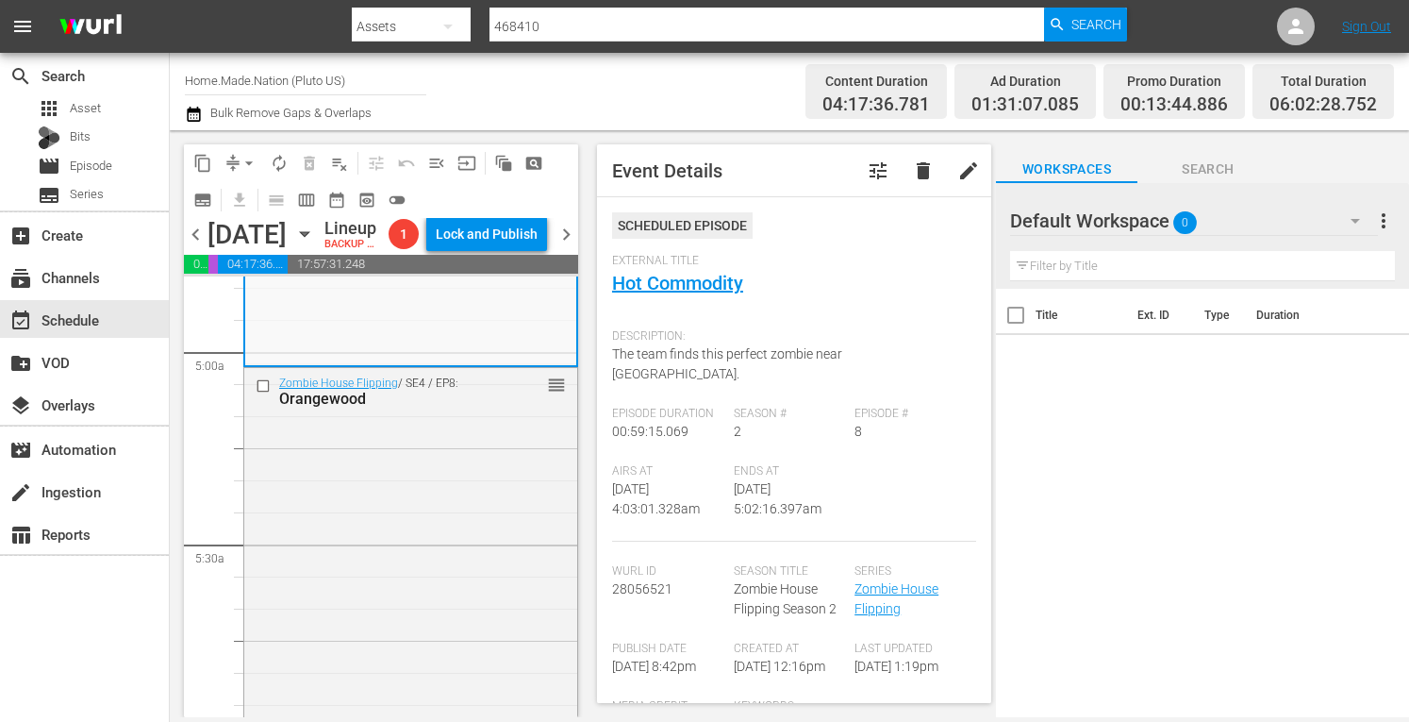
click at [683, 270] on div "External Title Hot Commodity" at bounding box center [794, 287] width 364 height 66
click at [668, 284] on link "Hot Commodity" at bounding box center [677, 283] width 131 height 23
click at [247, 159] on span "arrow_drop_down" at bounding box center [249, 163] width 19 height 19
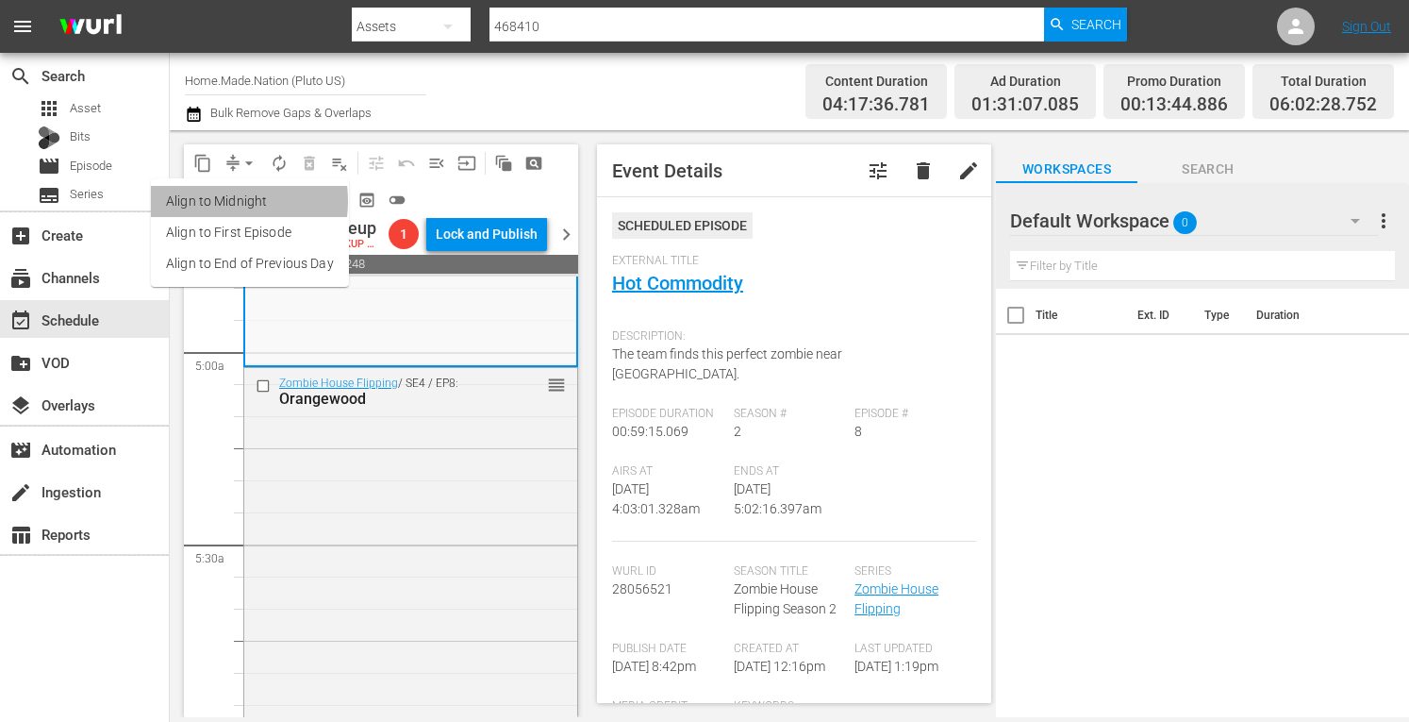
click at [212, 201] on li "Align to Midnight" at bounding box center [250, 201] width 198 height 31
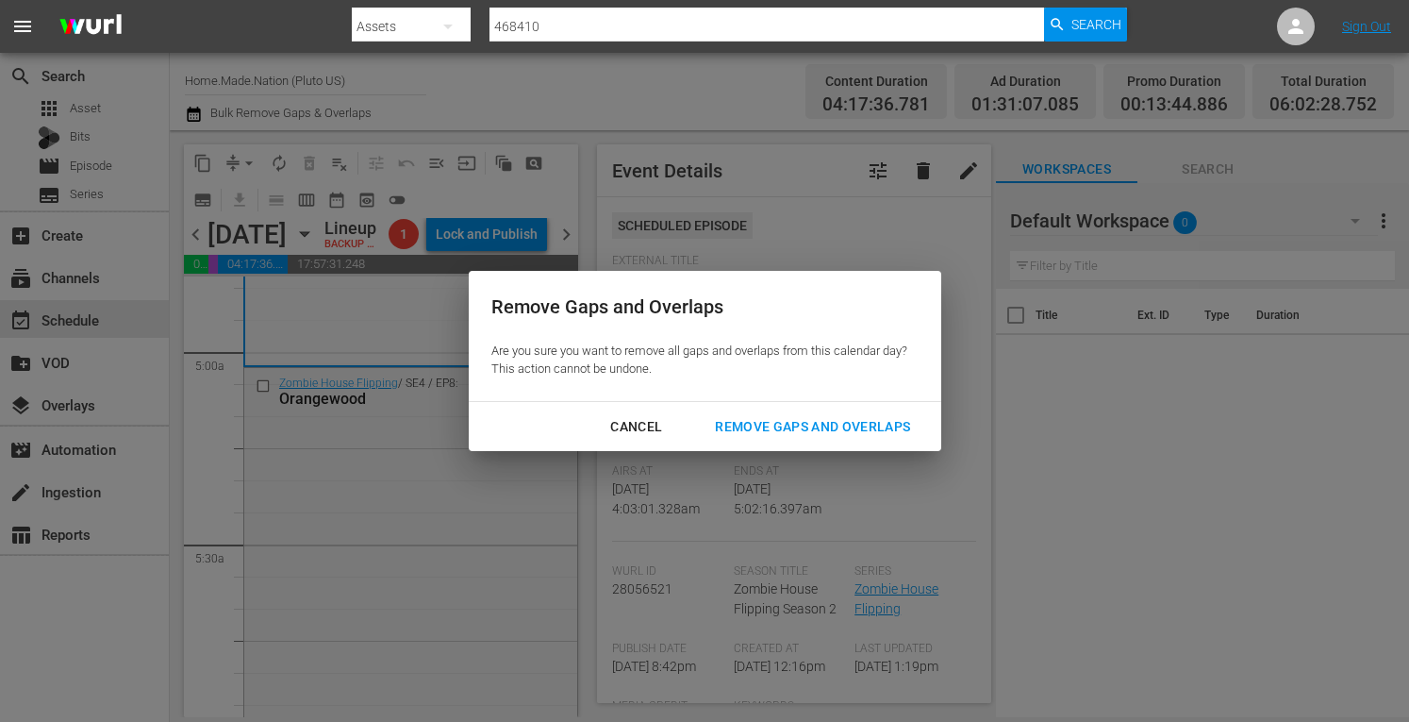
click at [768, 429] on div "Remove Gaps and Overlaps" at bounding box center [812, 427] width 225 height 24
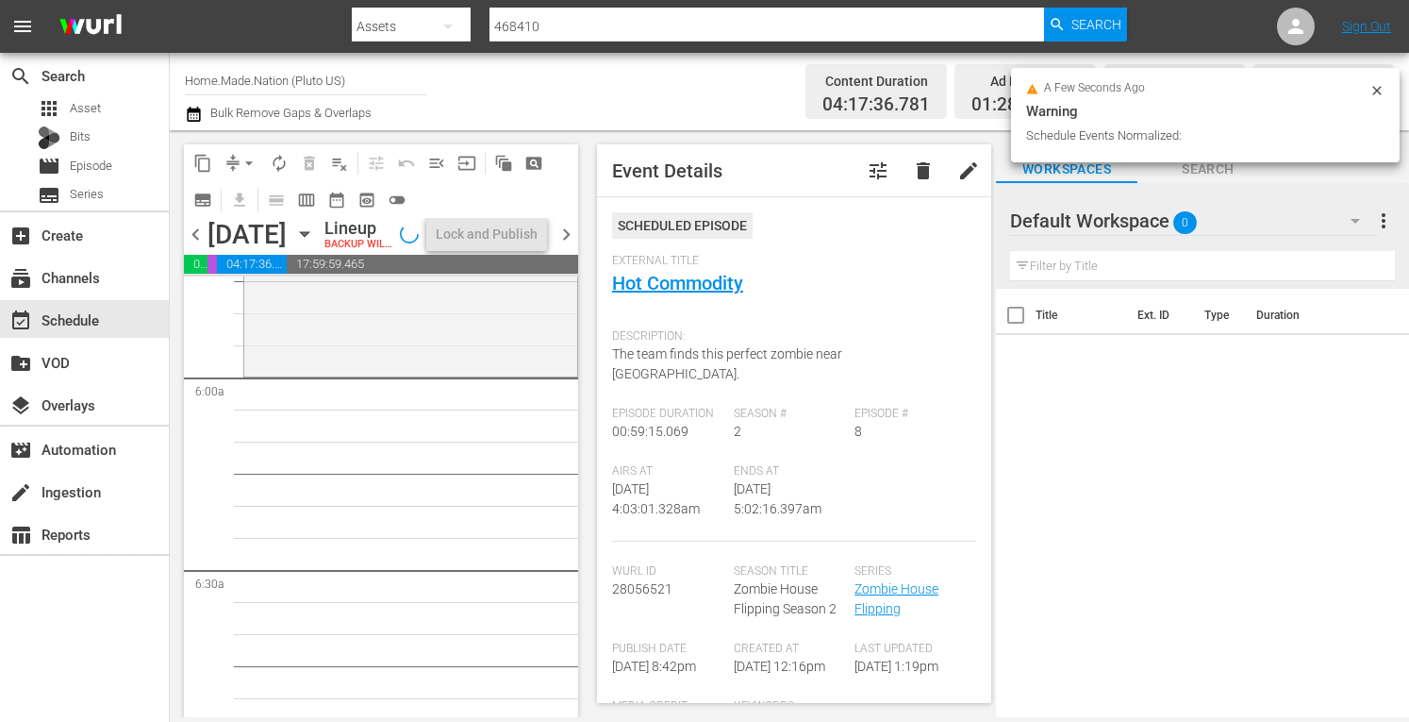
scroll to position [2211, 0]
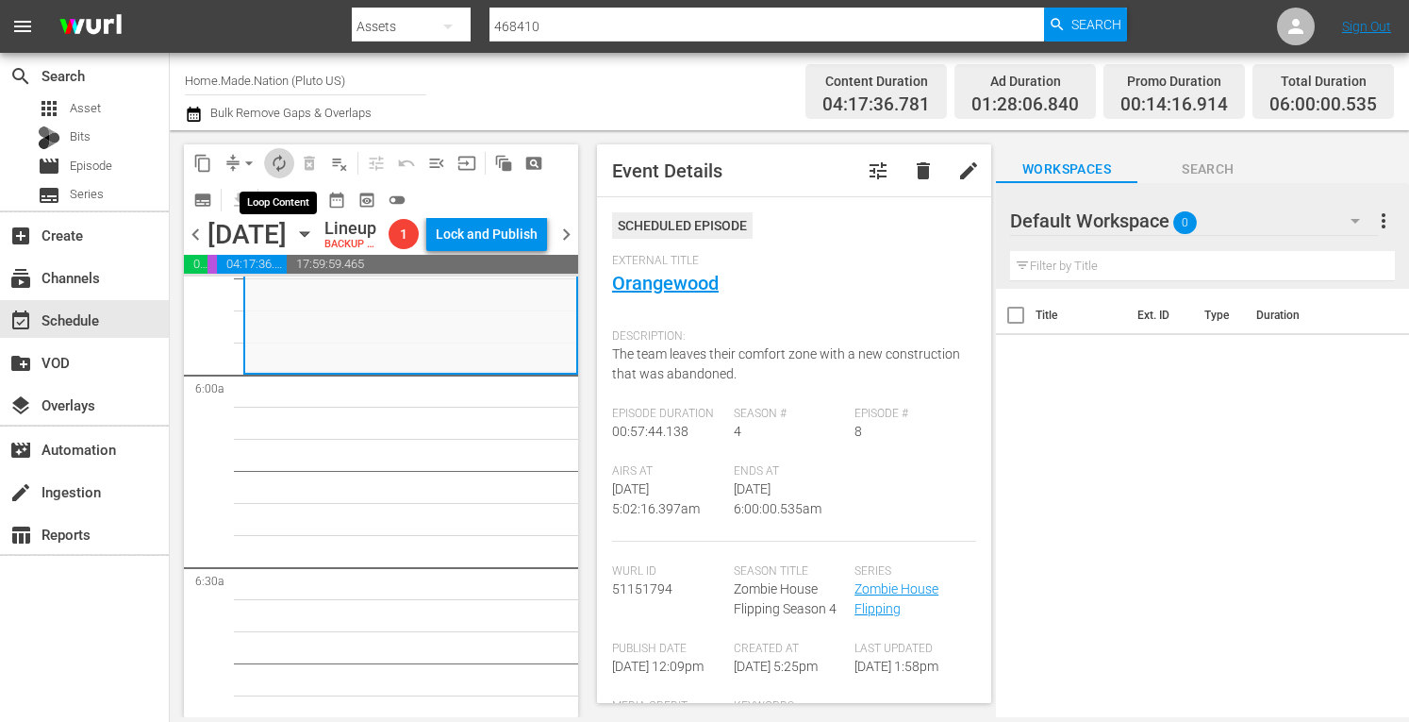
click at [279, 159] on span "autorenew_outlined" at bounding box center [279, 163] width 19 height 19
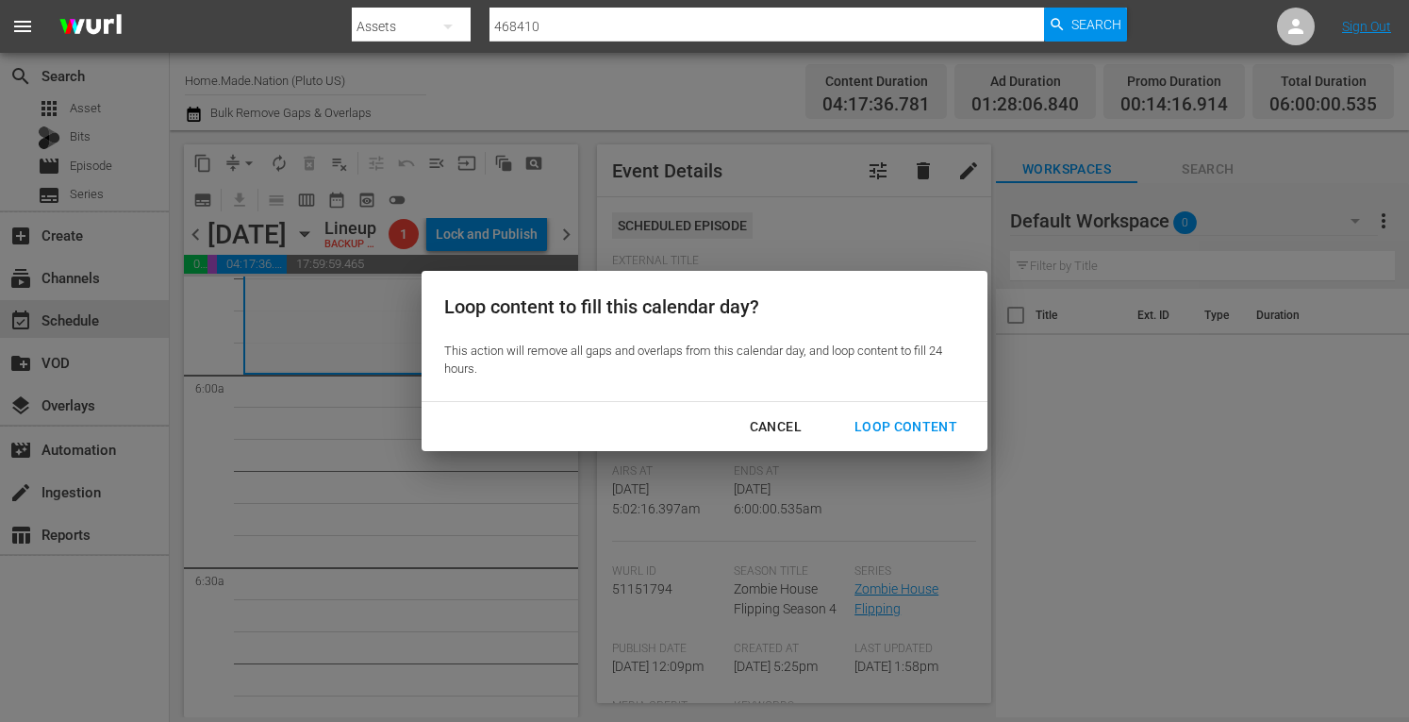
click at [892, 424] on div "Loop Content" at bounding box center [906, 427] width 133 height 24
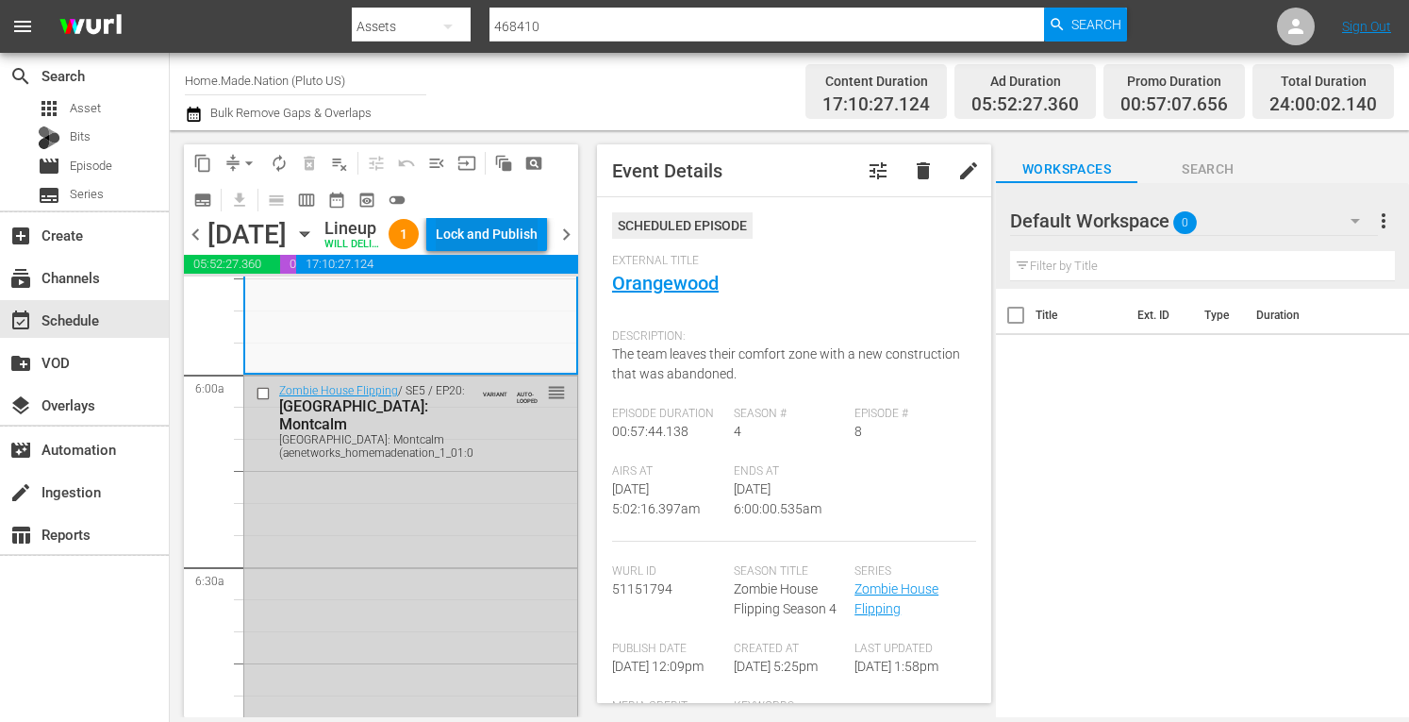
click at [517, 251] on div "Lock and Publish" at bounding box center [487, 234] width 102 height 34
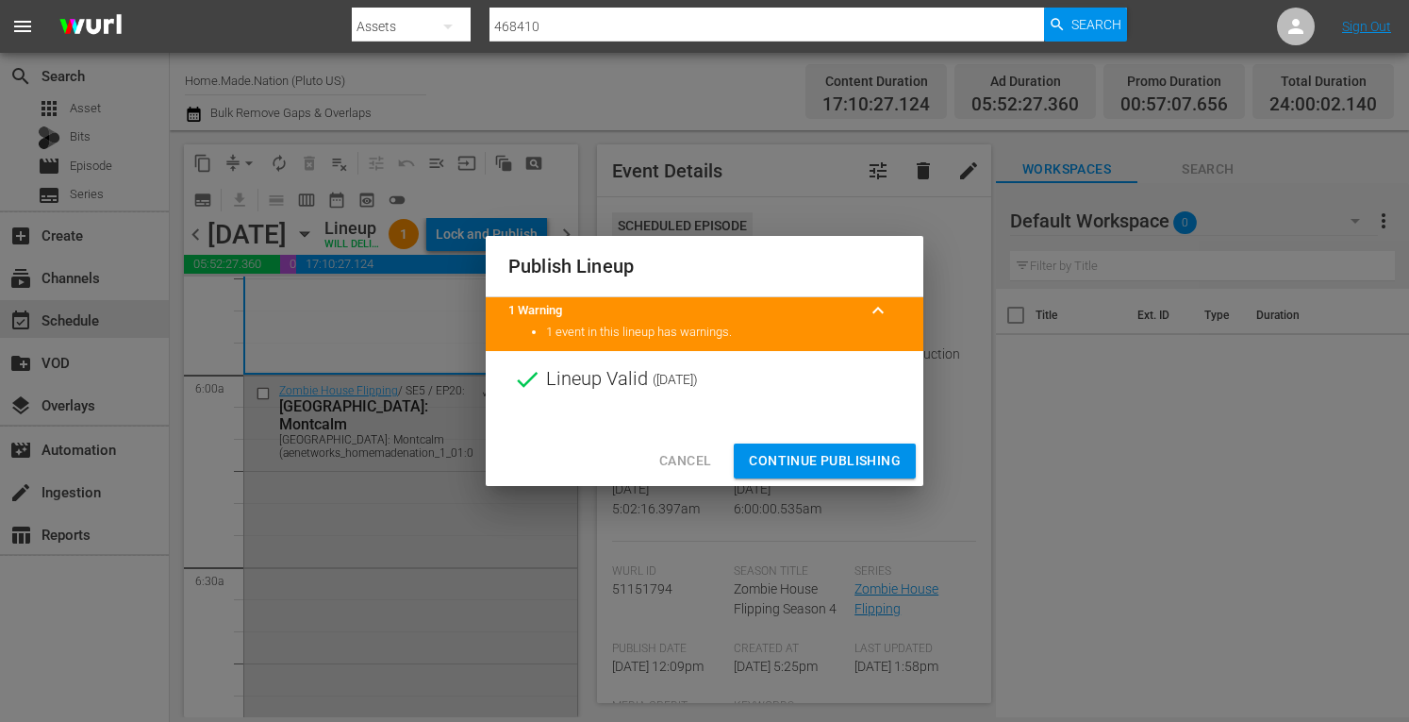
click at [797, 466] on span "Continue Publishing" at bounding box center [825, 461] width 152 height 24
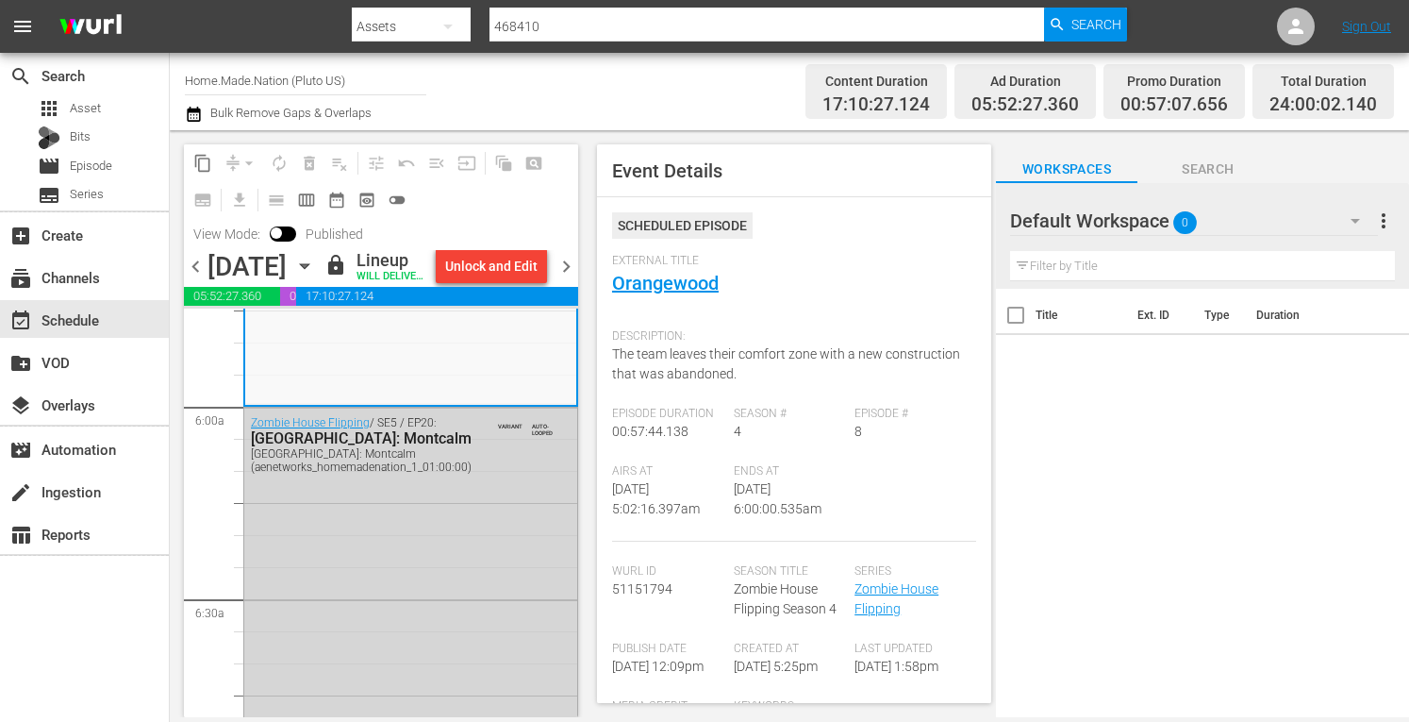
click at [566, 278] on span "chevron_right" at bounding box center [567, 267] width 24 height 24
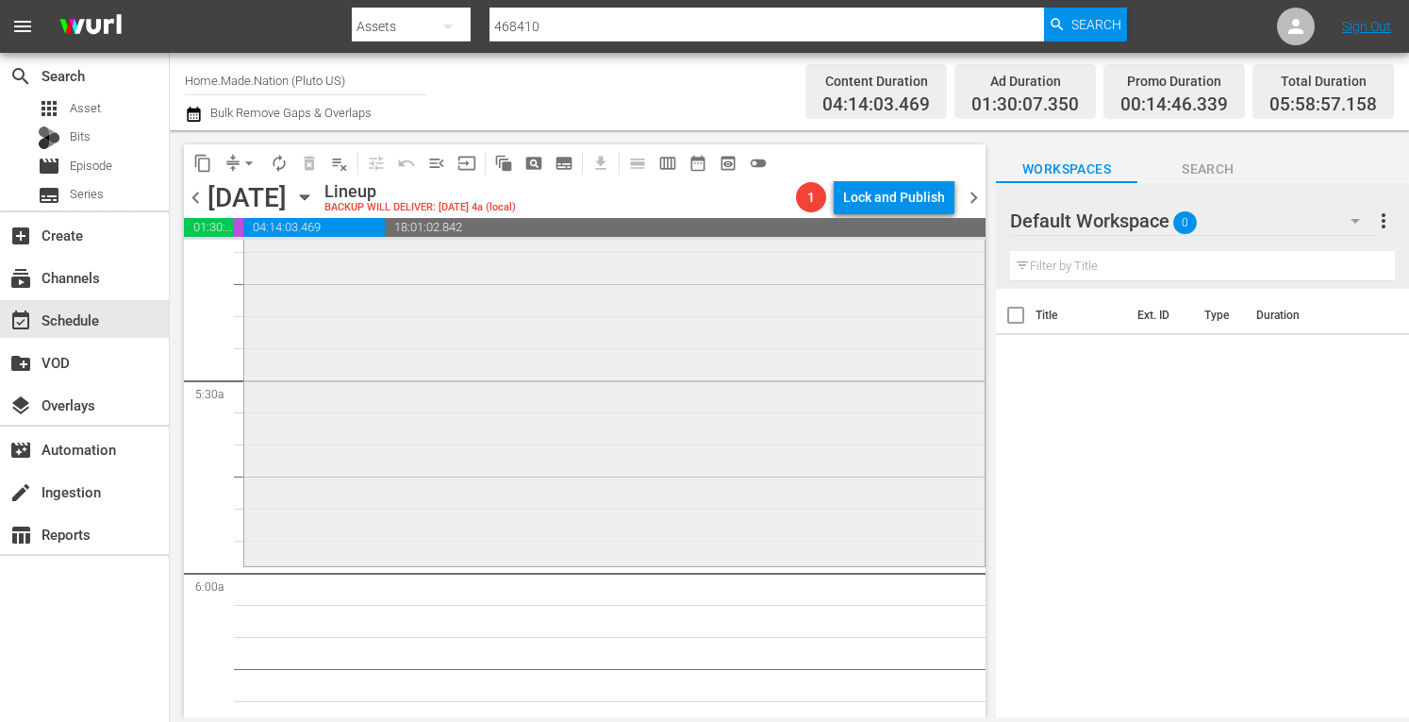
scroll to position [1977, 0]
click at [319, 334] on div "Zombie House Flipping / SE2 / EP2: Lien On Me reorder" at bounding box center [614, 368] width 741 height 384
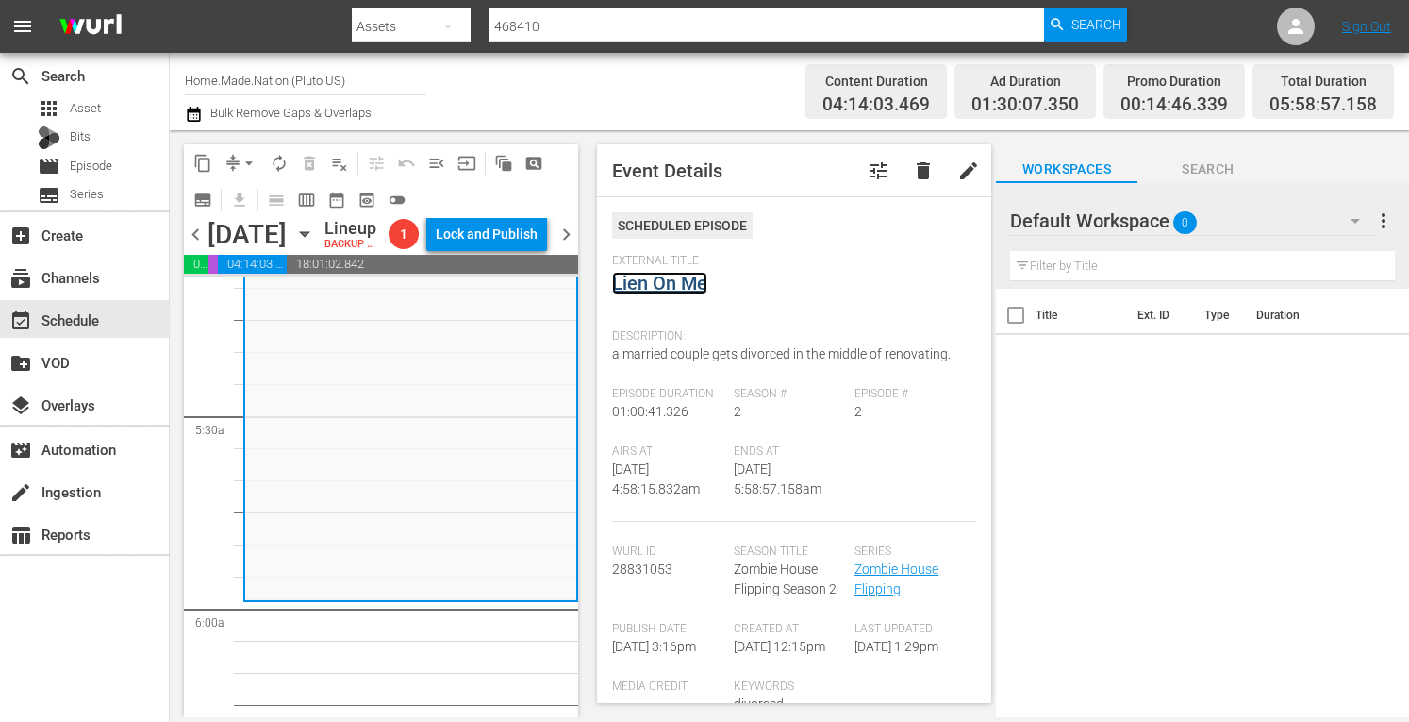
click at [674, 282] on link "Lien On Me" at bounding box center [659, 283] width 95 height 23
click at [251, 157] on span "arrow_drop_down" at bounding box center [249, 163] width 19 height 19
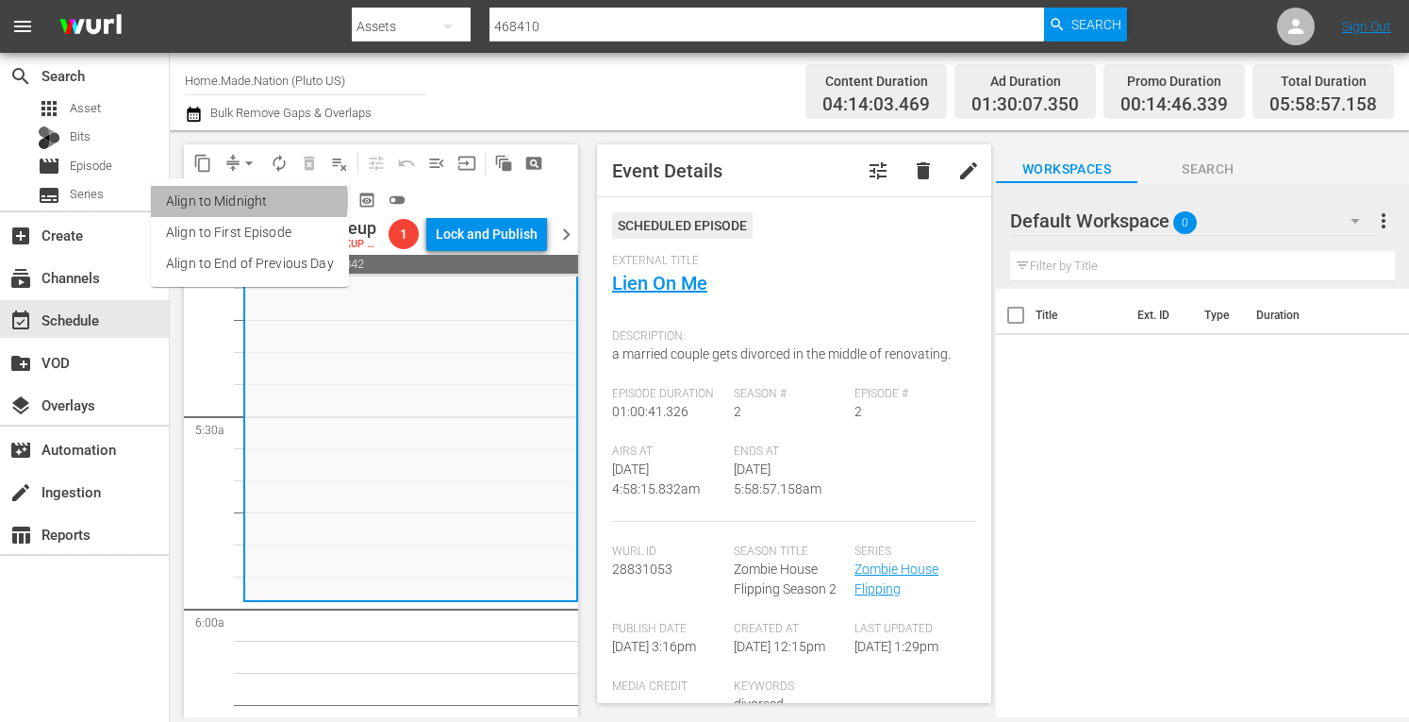
click at [229, 200] on li "Align to Midnight" at bounding box center [250, 201] width 198 height 31
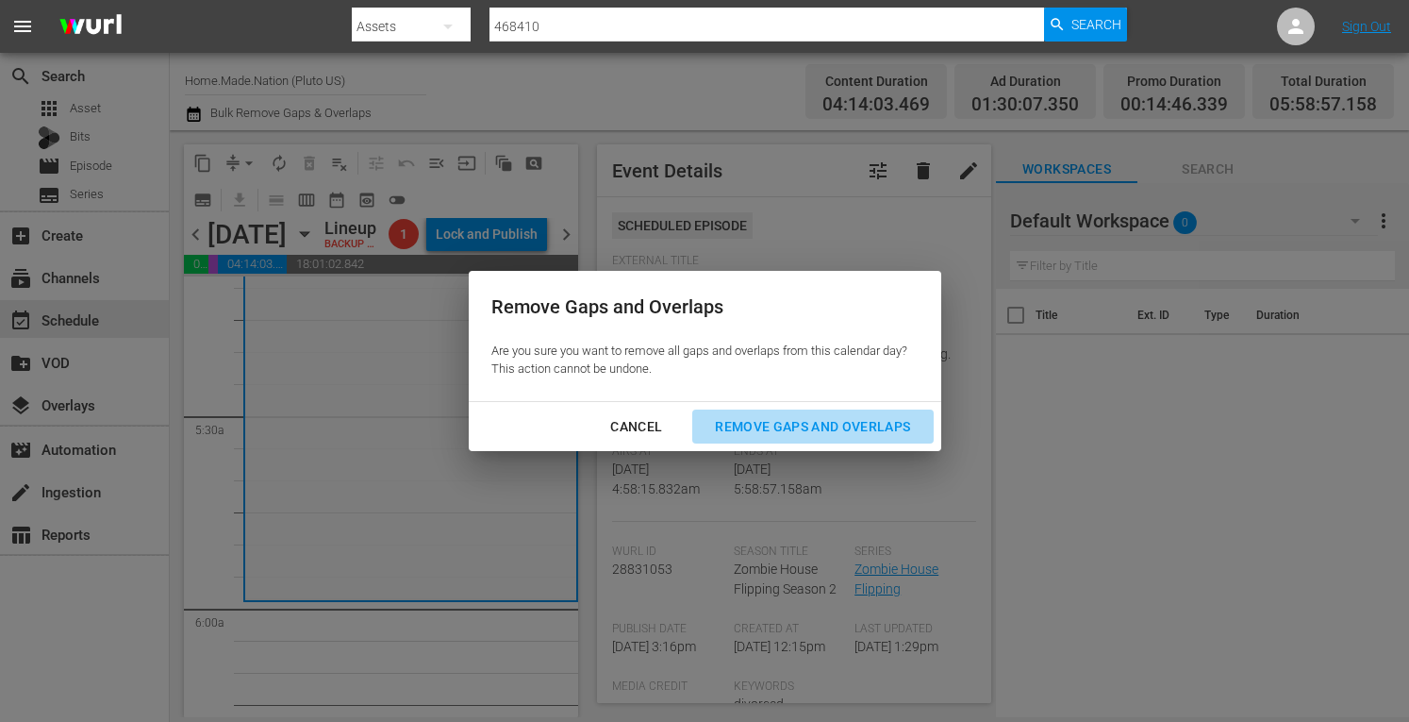
click at [809, 426] on div "Remove Gaps and Overlaps" at bounding box center [812, 427] width 225 height 24
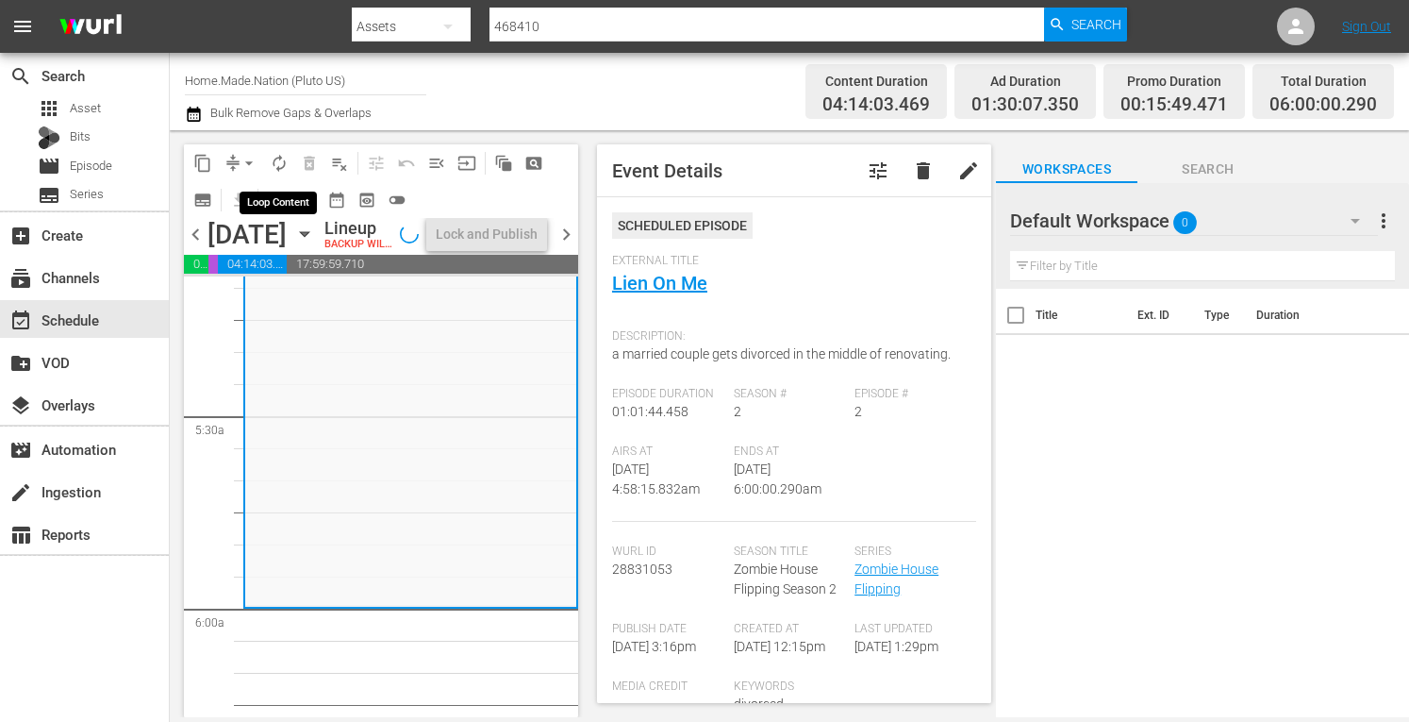
click at [285, 158] on span "autorenew_outlined" at bounding box center [279, 163] width 19 height 19
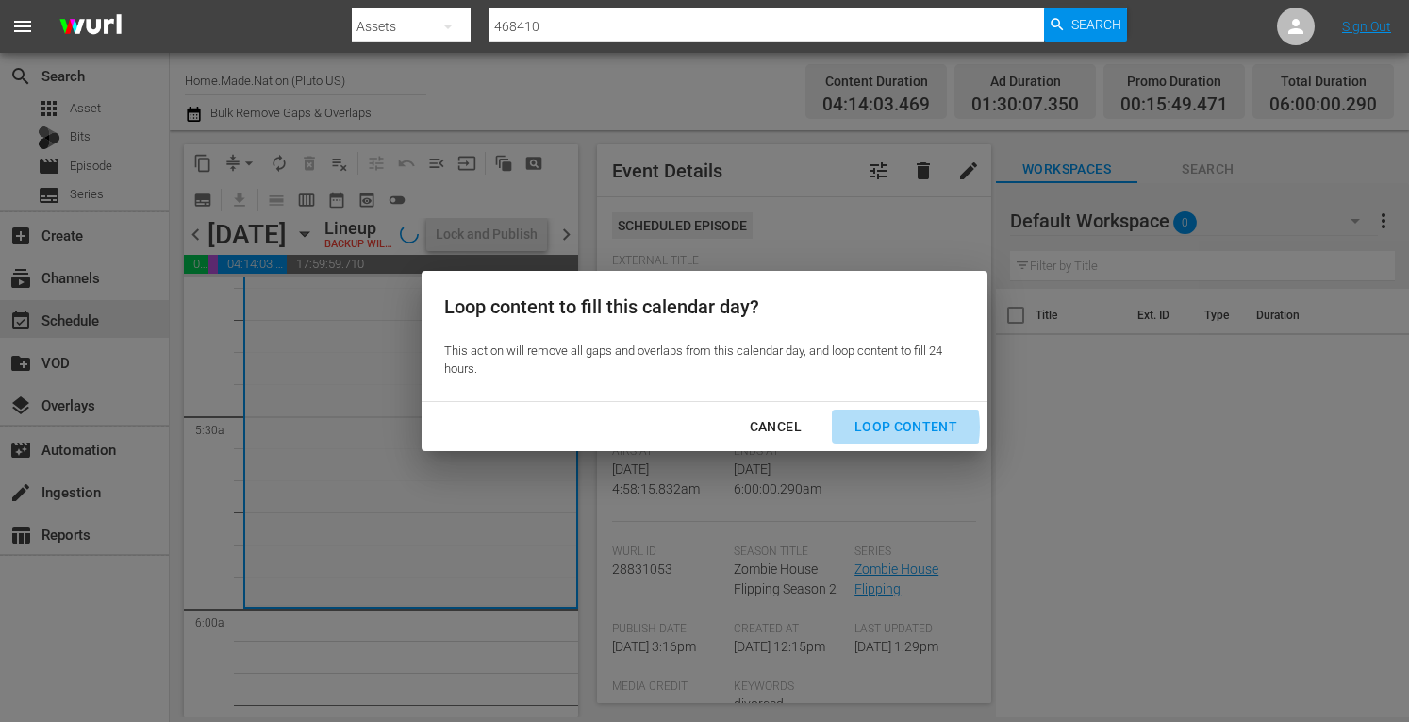
click at [877, 427] on div "Loop Content" at bounding box center [906, 427] width 133 height 24
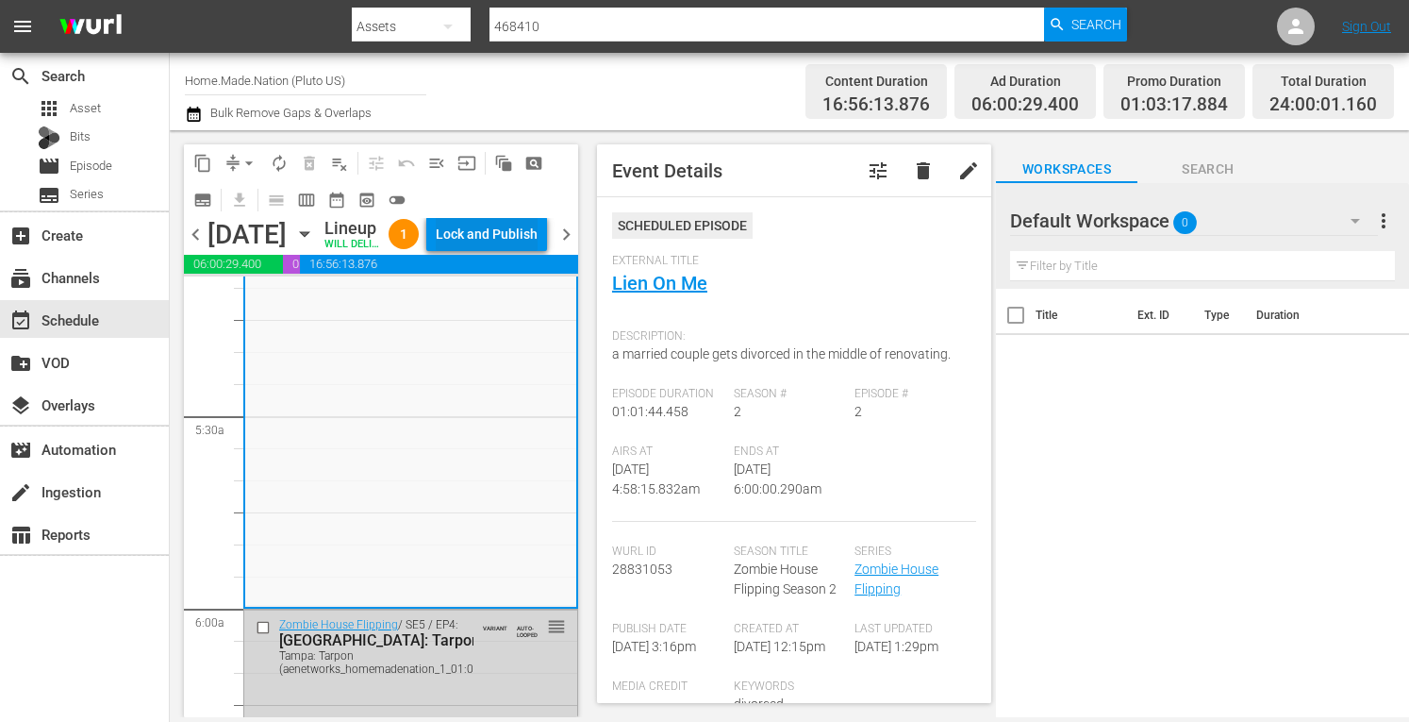
click at [500, 246] on div "Lock and Publish" at bounding box center [487, 234] width 102 height 34
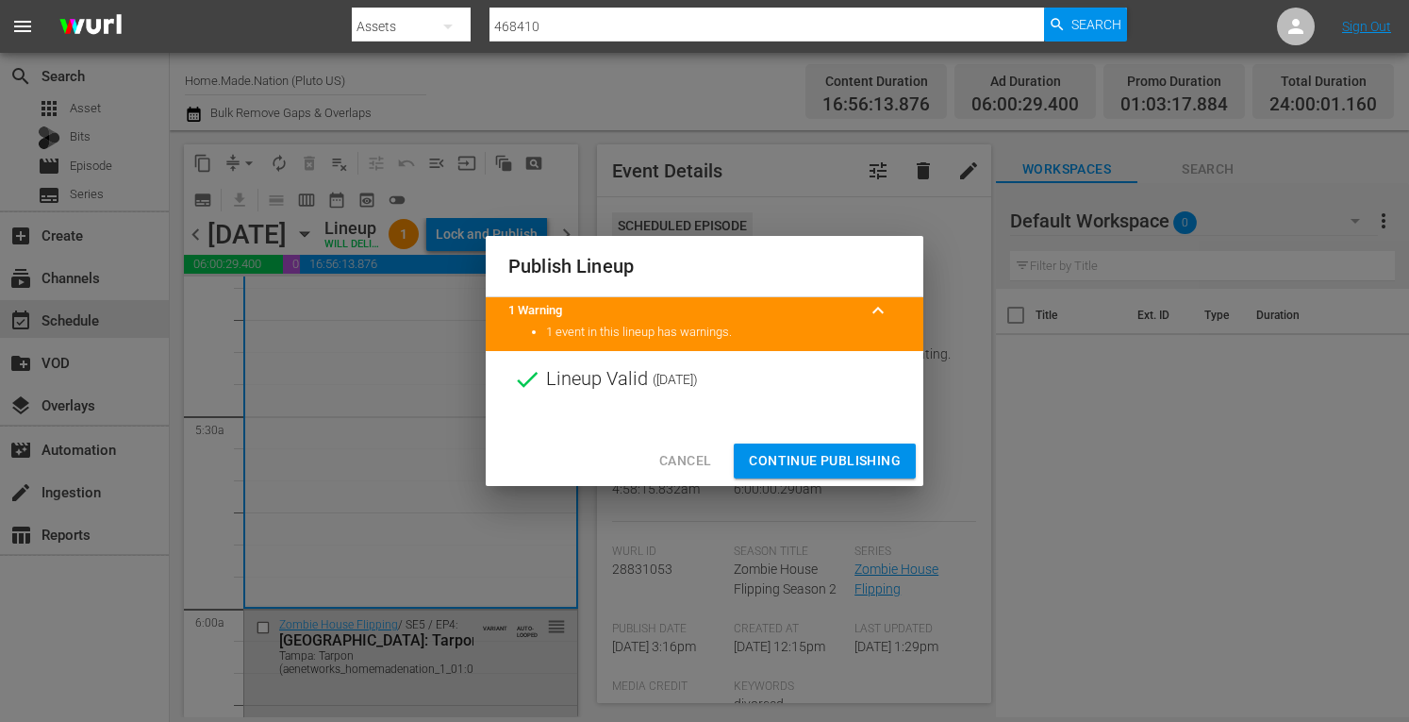
click at [792, 460] on span "Continue Publishing" at bounding box center [825, 461] width 152 height 24
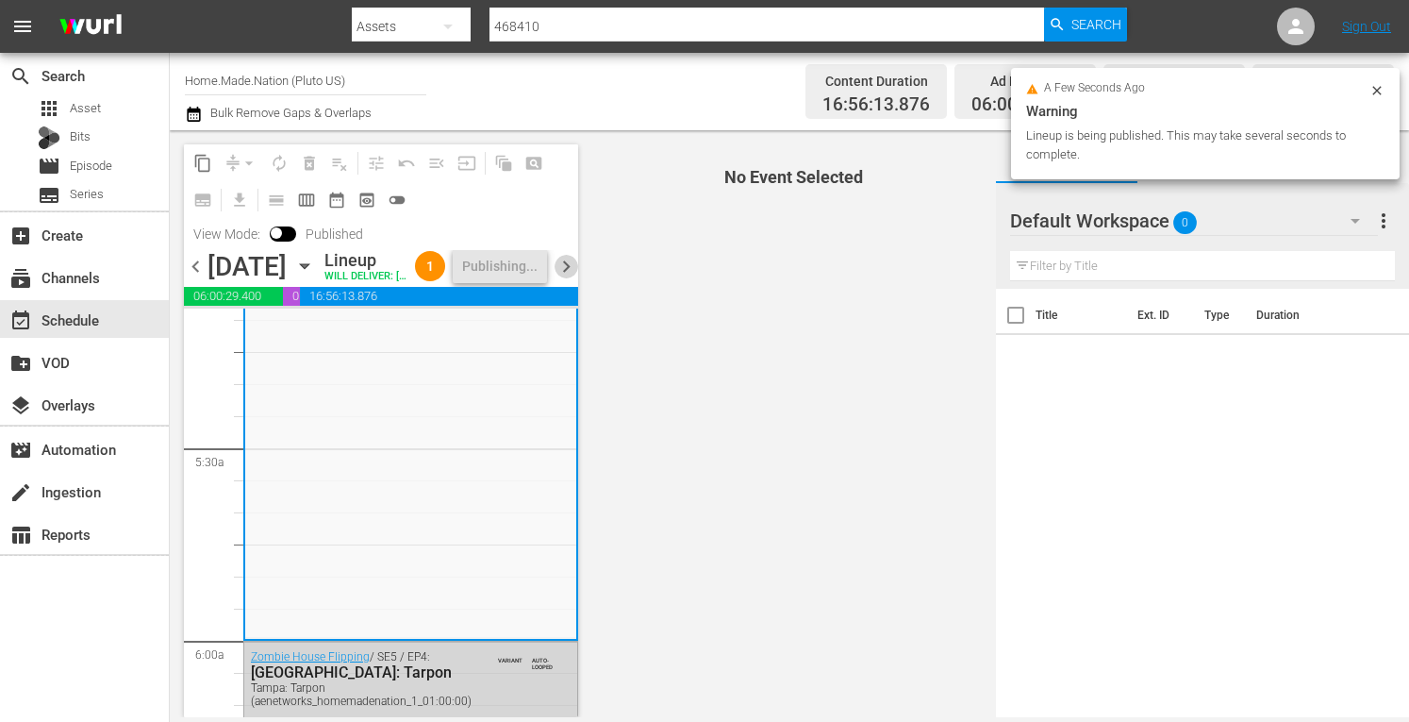
click at [564, 278] on span "chevron_right" at bounding box center [567, 267] width 24 height 24
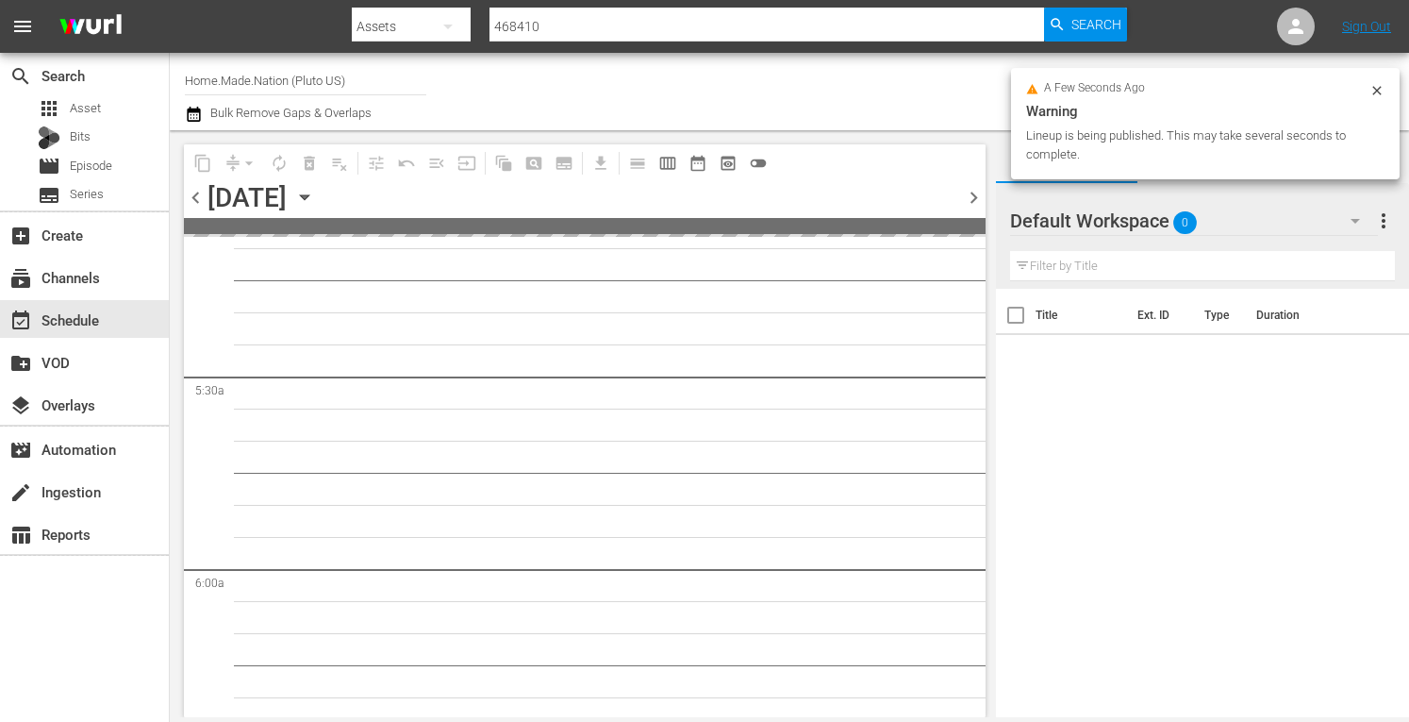
scroll to position [2041, 0]
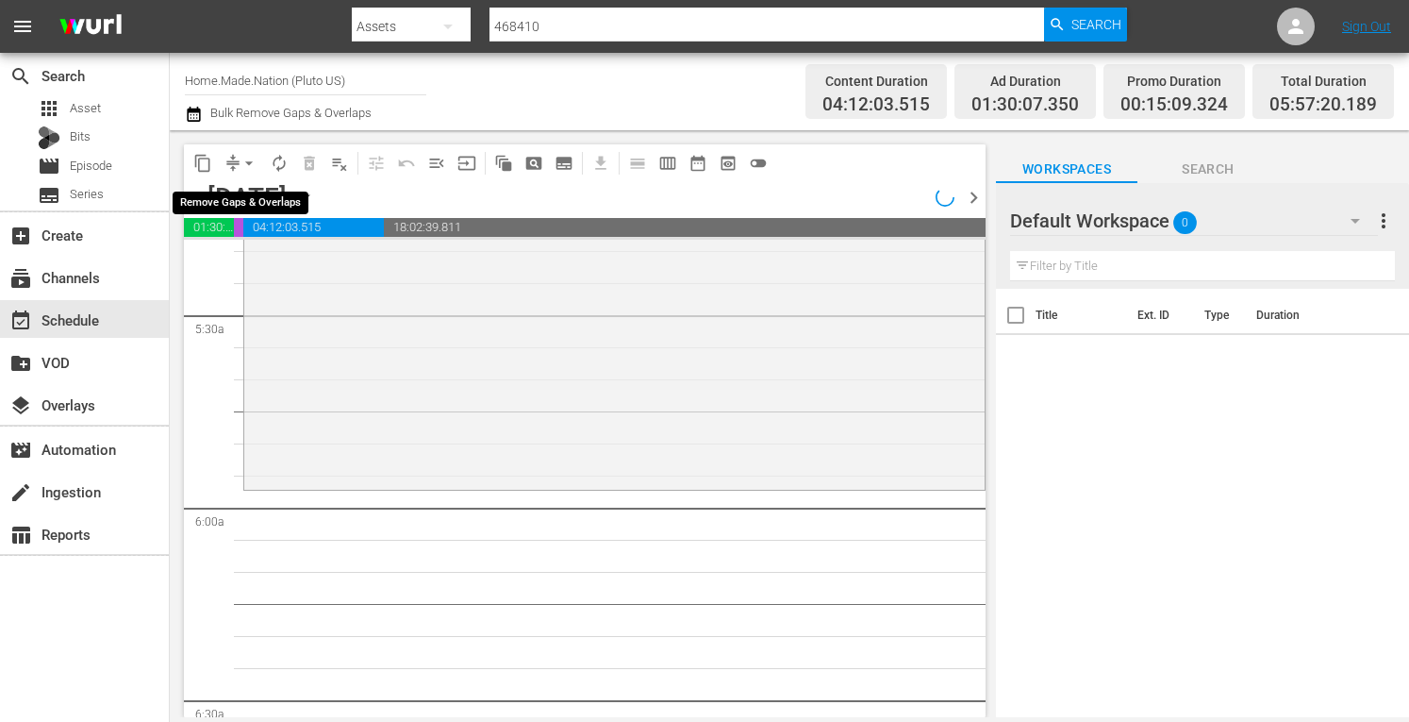
click at [243, 157] on span "arrow_drop_down" at bounding box center [249, 163] width 19 height 19
click at [217, 196] on li "Align to Midnight" at bounding box center [250, 201] width 198 height 31
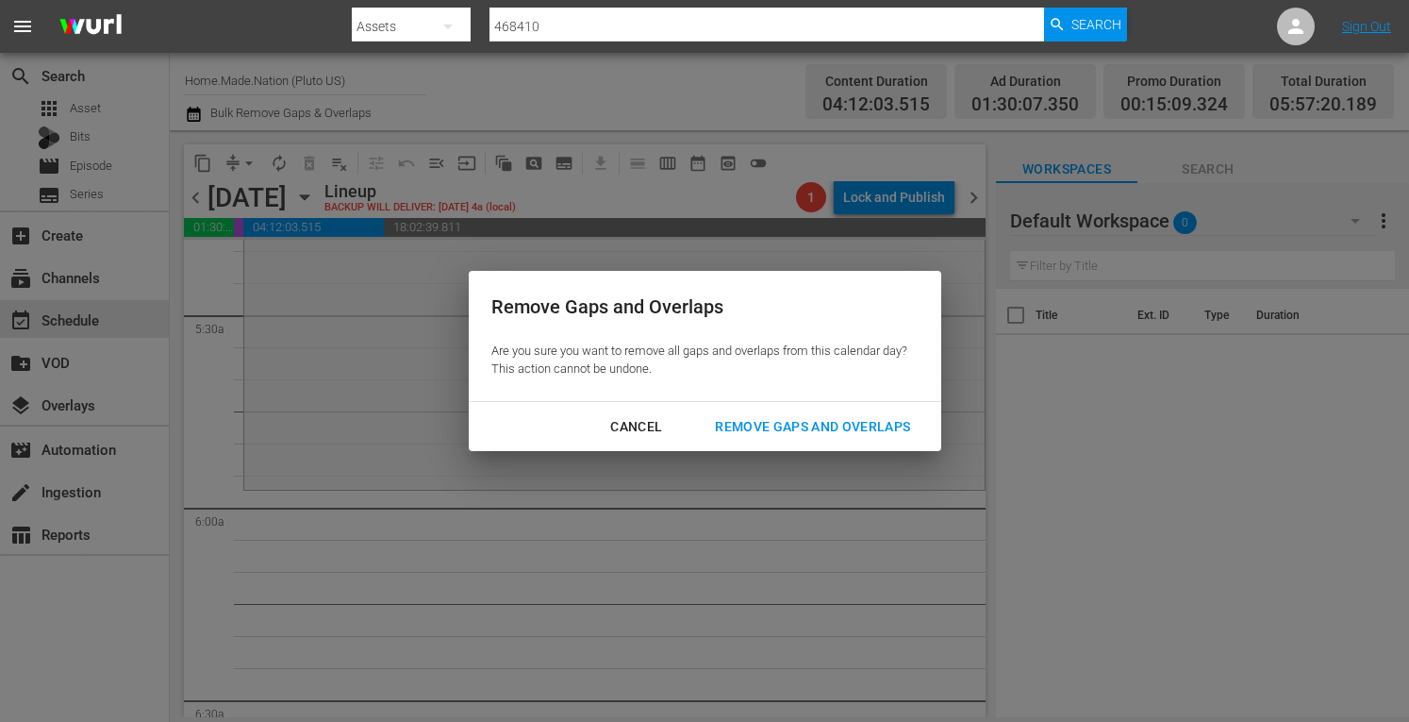
click at [777, 418] on div "Remove Gaps and Overlaps" at bounding box center [812, 427] width 225 height 24
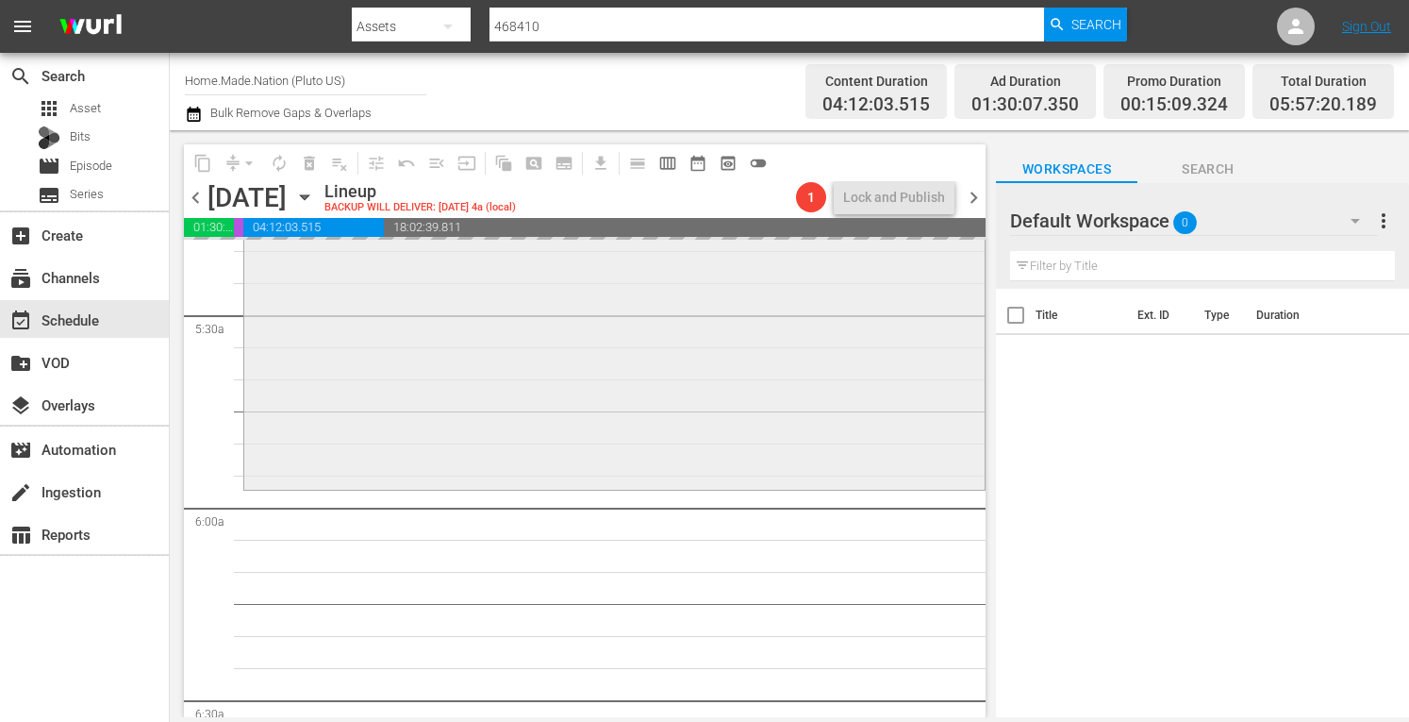
click at [608, 413] on div "Zombie House Flipping / SE5 / EP10: Orlando: Sweetbriar Orlando: Sweetbriar (ae…" at bounding box center [614, 297] width 741 height 378
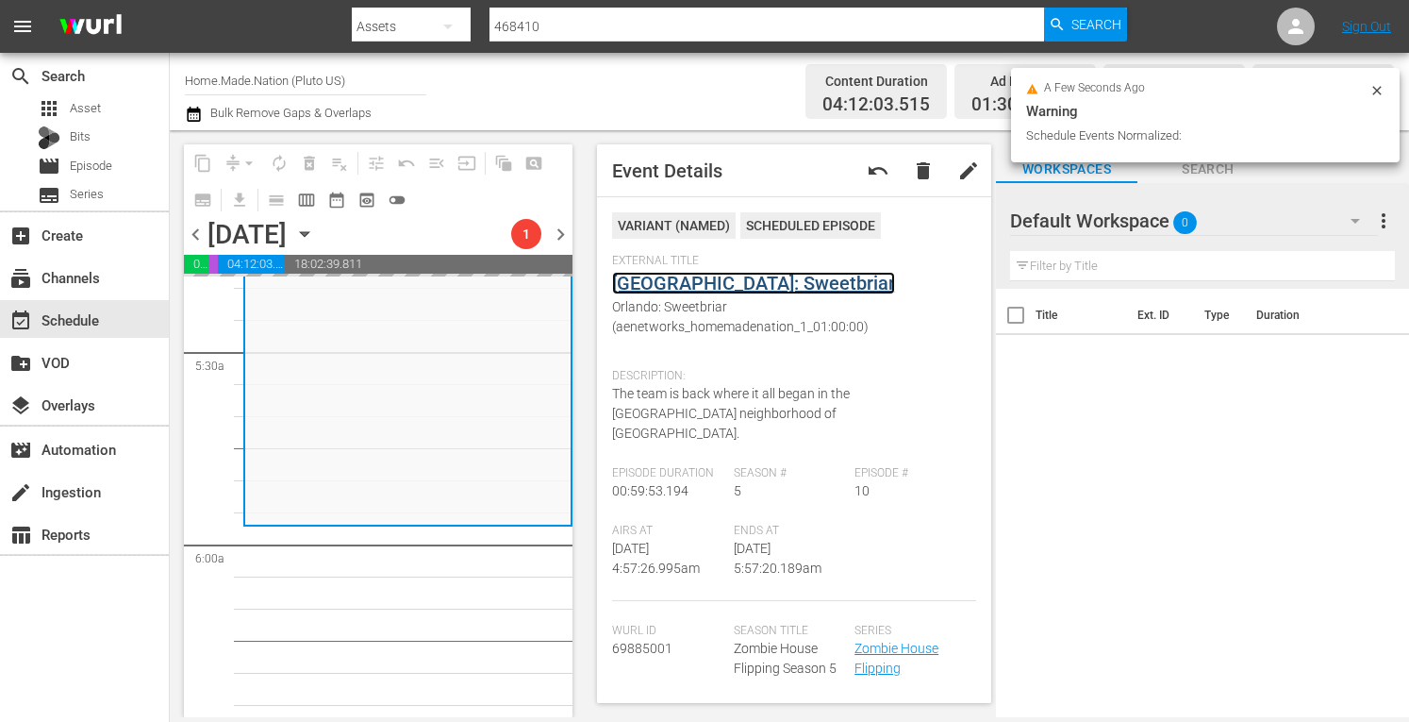
click at [681, 286] on link "Orlando: Sweetbriar" at bounding box center [753, 283] width 283 height 23
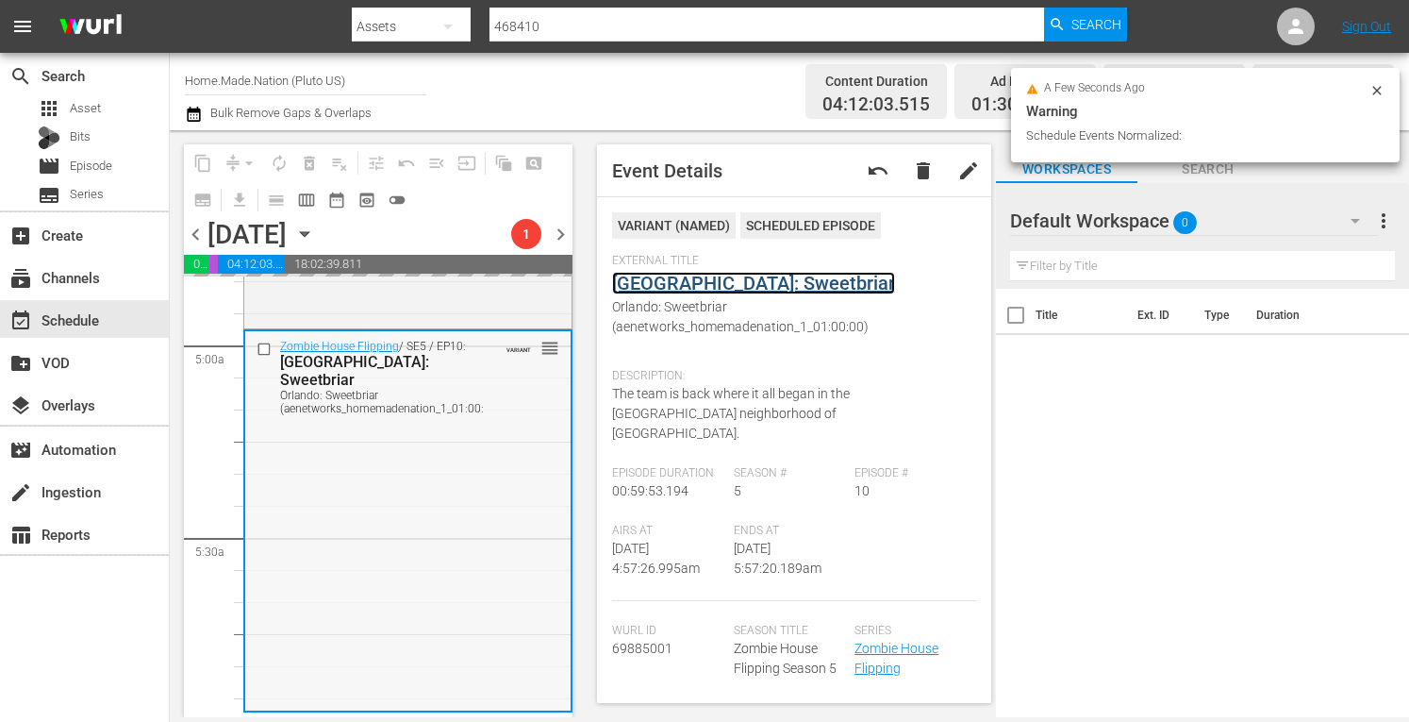
scroll to position [1850, 0]
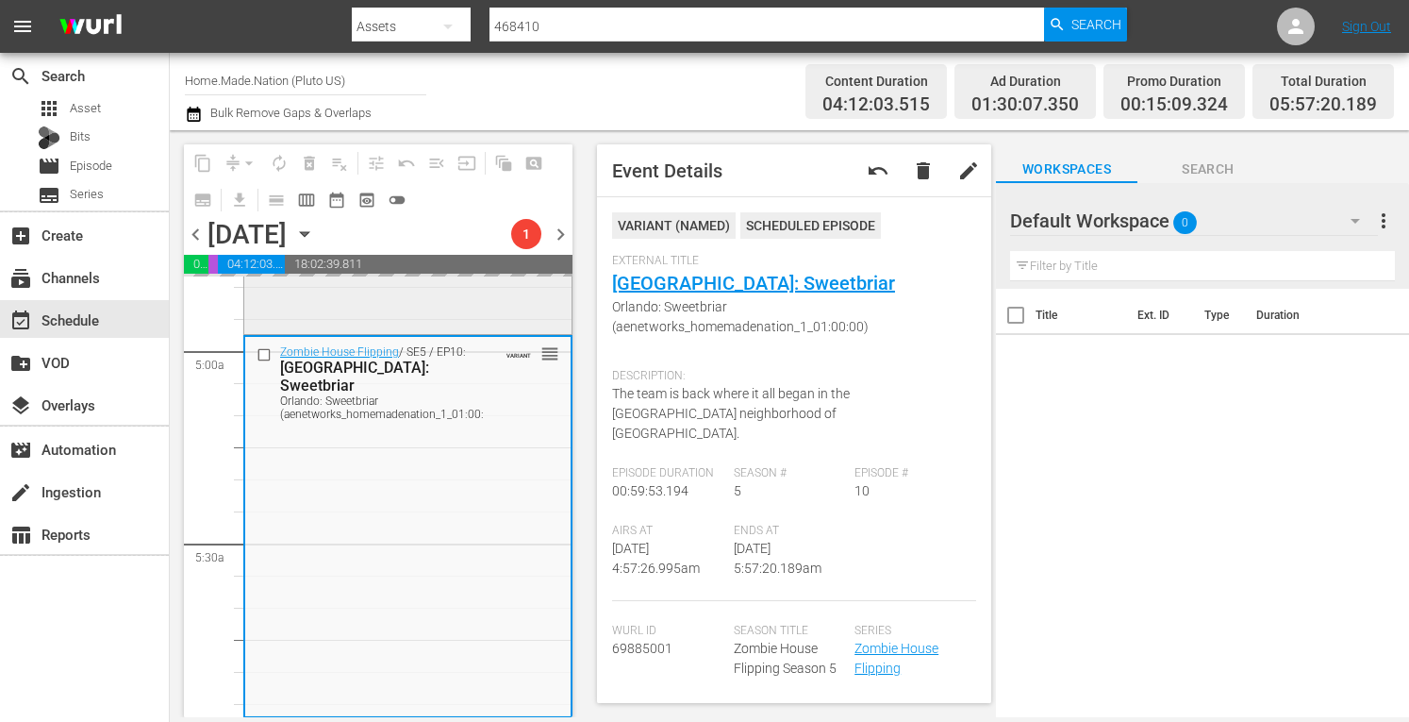
click at [375, 325] on div "Zombie House Flipping / SE1 / EP7: The Smell of Money reorder" at bounding box center [407, 138] width 327 height 384
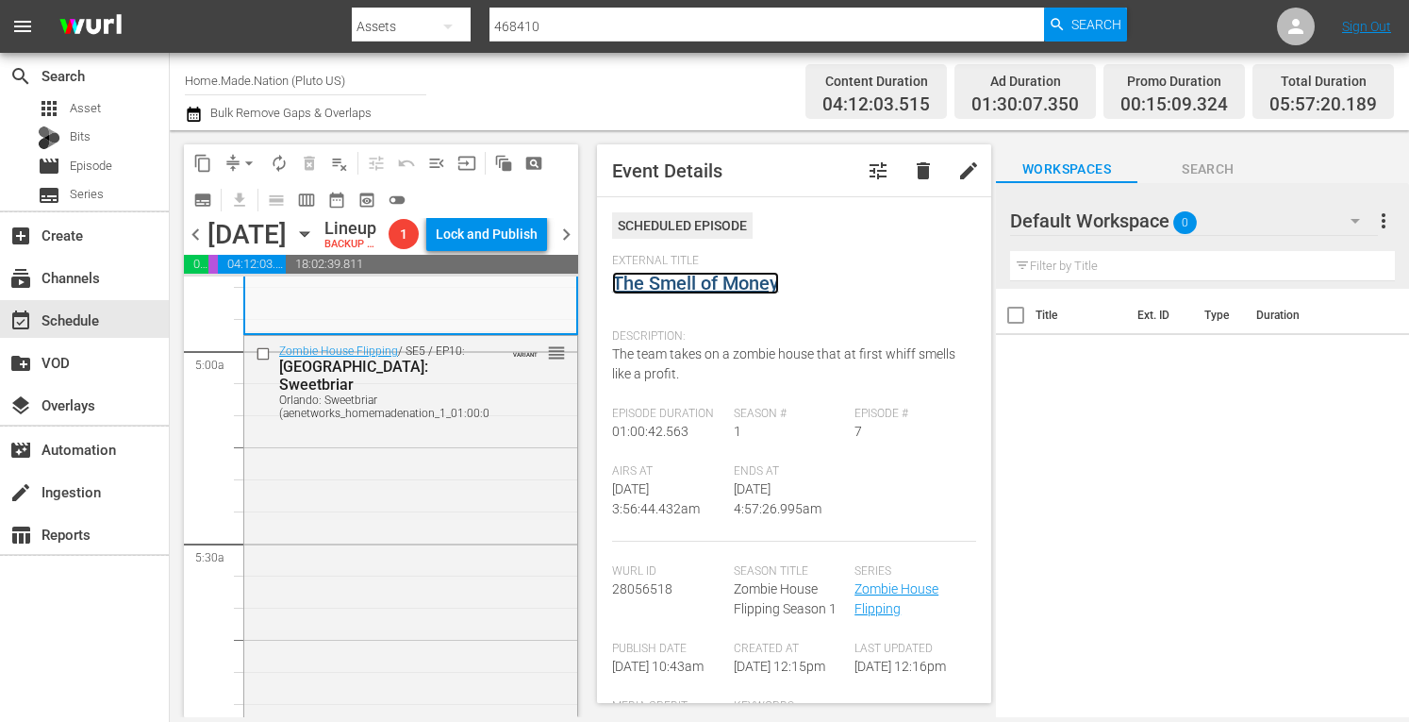
click at [707, 275] on link "The Smell of Money" at bounding box center [695, 283] width 167 height 23
click at [245, 162] on span "arrow_drop_down" at bounding box center [249, 163] width 19 height 19
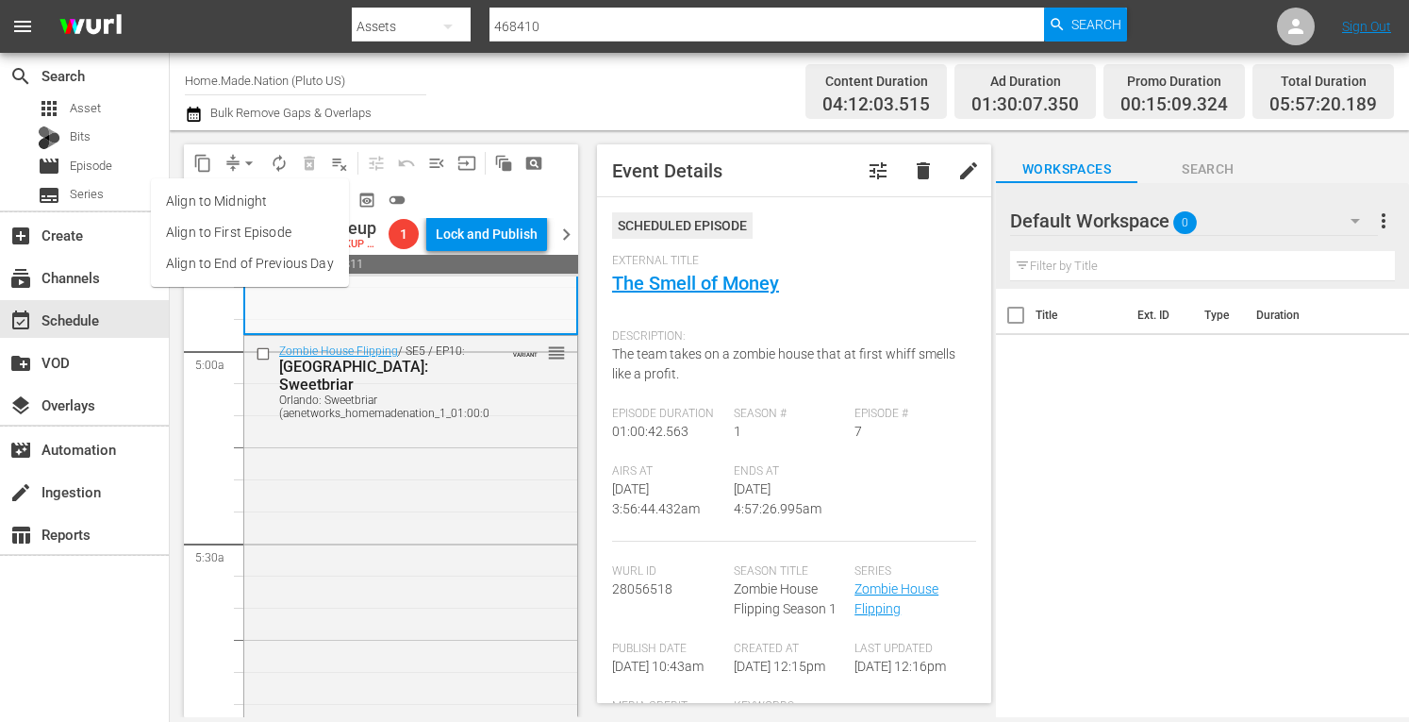
click at [217, 194] on li "Align to Midnight" at bounding box center [250, 201] width 198 height 31
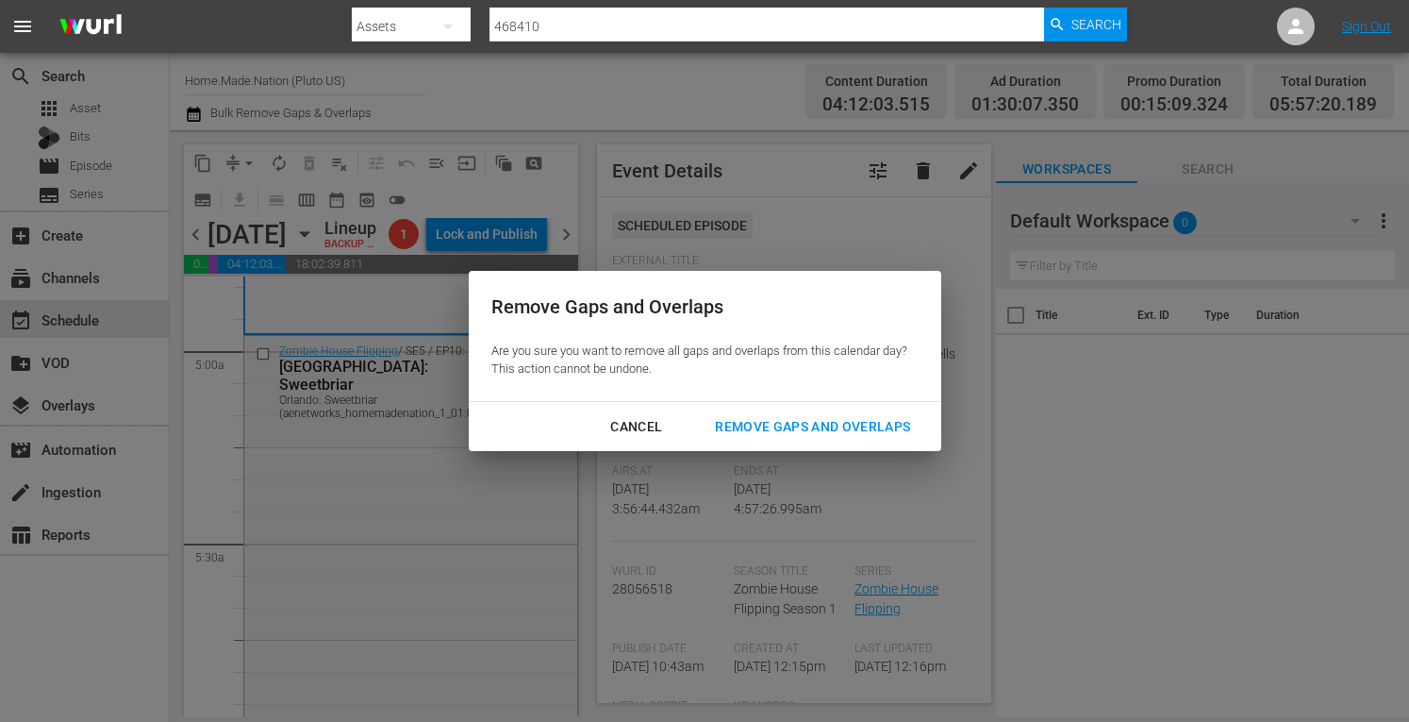
click at [754, 424] on div "Remove Gaps and Overlaps" at bounding box center [812, 427] width 225 height 24
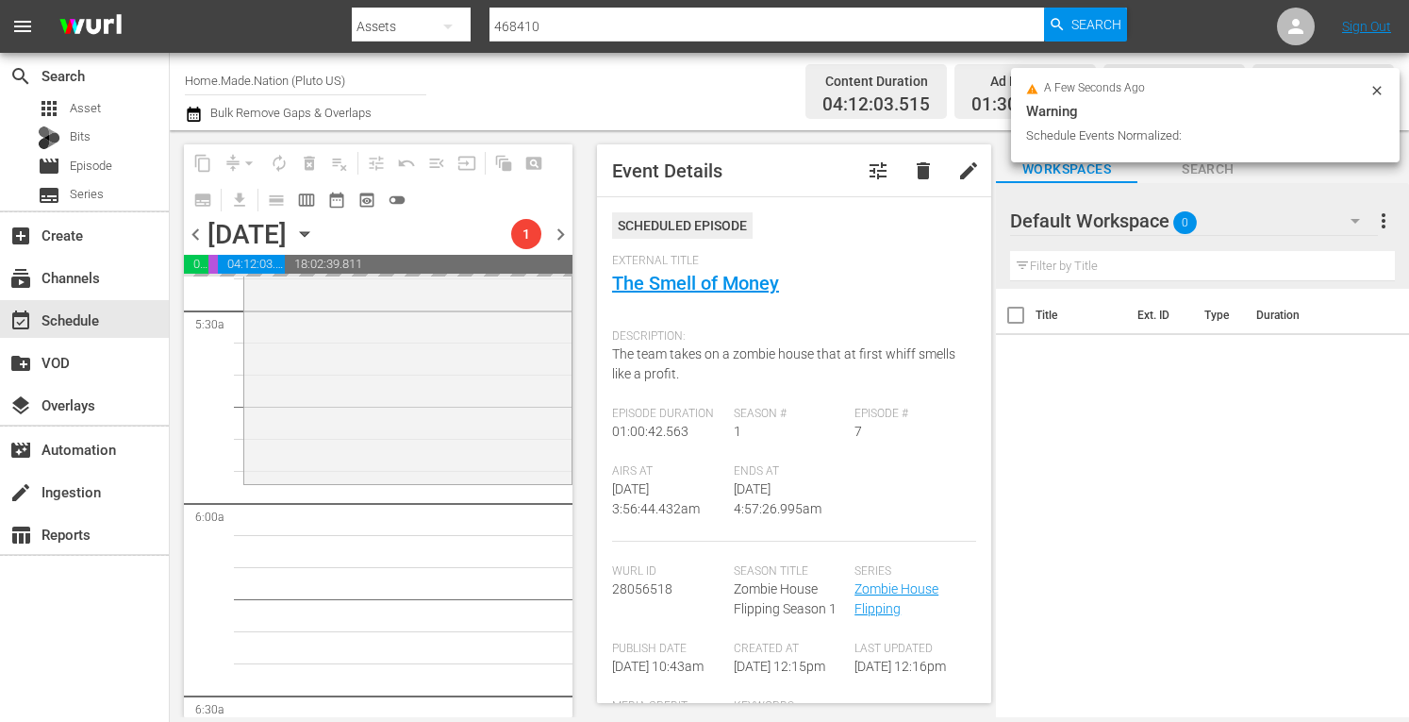
scroll to position [2075, 0]
click at [348, 473] on div "Zombie House Flipping / SE5 / EP10: Orlando: Sweetbriar Orlando: Sweetbriar (ae…" at bounding box center [407, 299] width 327 height 378
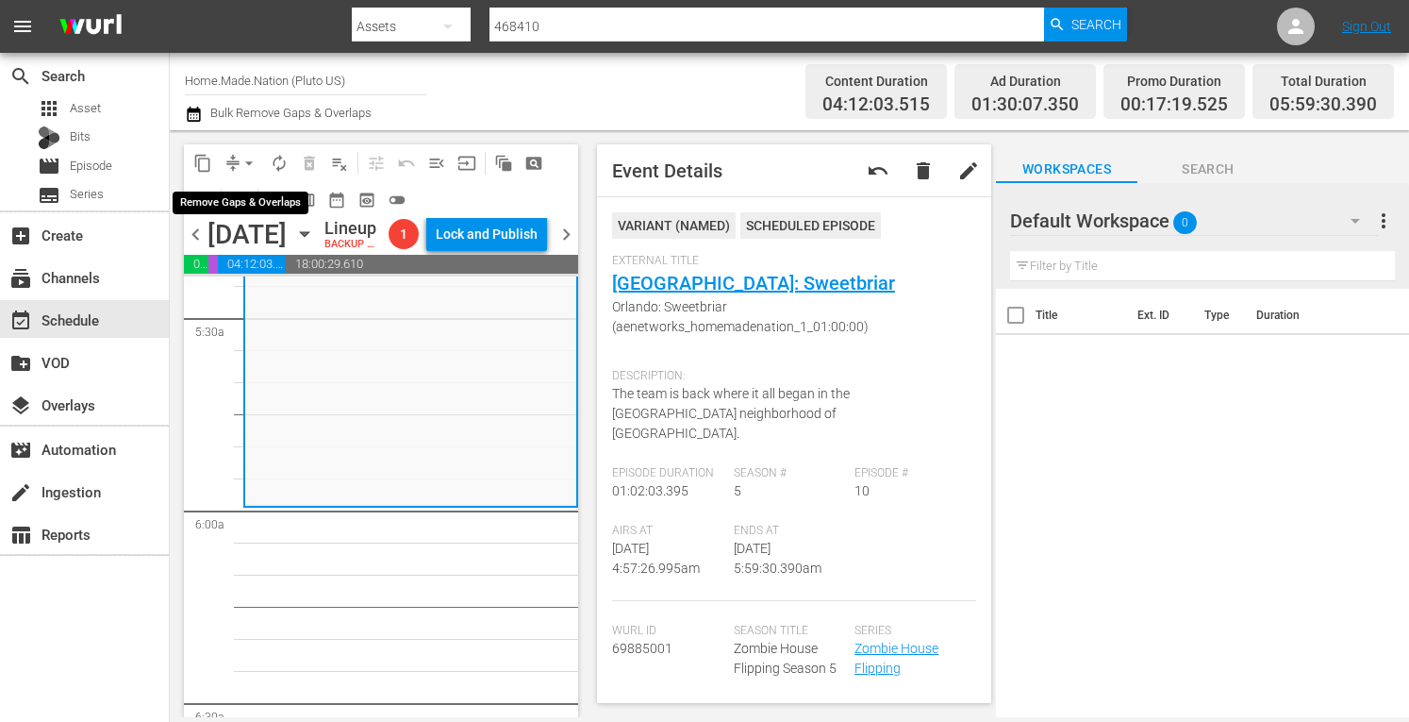
click at [253, 165] on span "arrow_drop_down" at bounding box center [249, 163] width 19 height 19
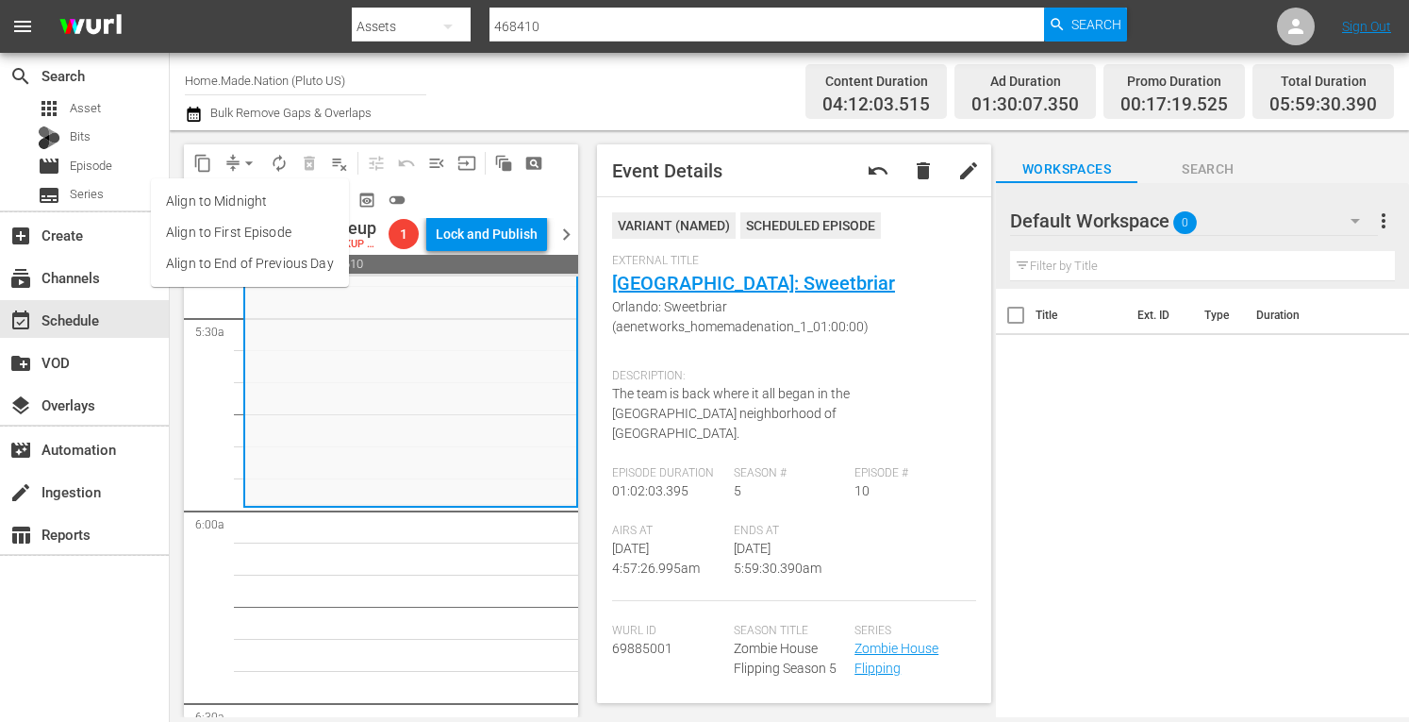
click at [219, 192] on li "Align to Midnight" at bounding box center [250, 201] width 198 height 31
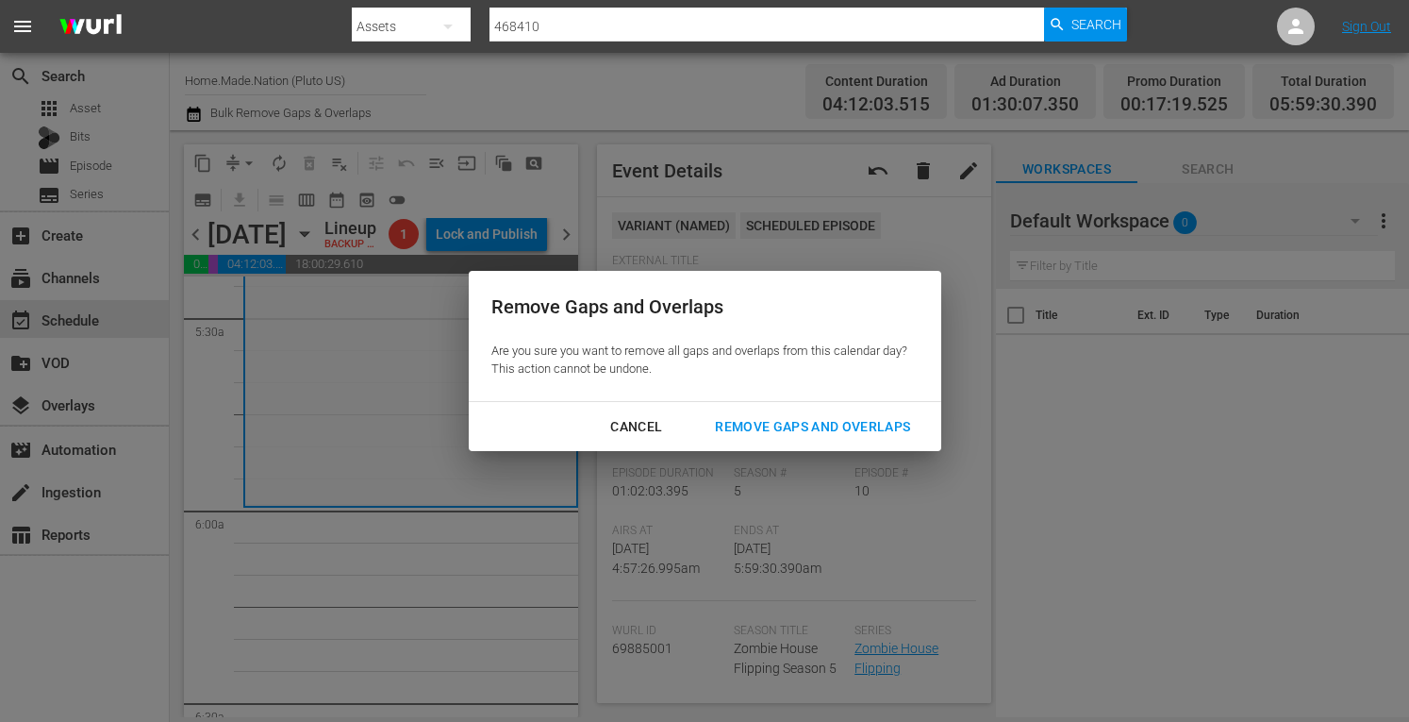
click at [817, 435] on div "Remove Gaps and Overlaps" at bounding box center [812, 427] width 225 height 24
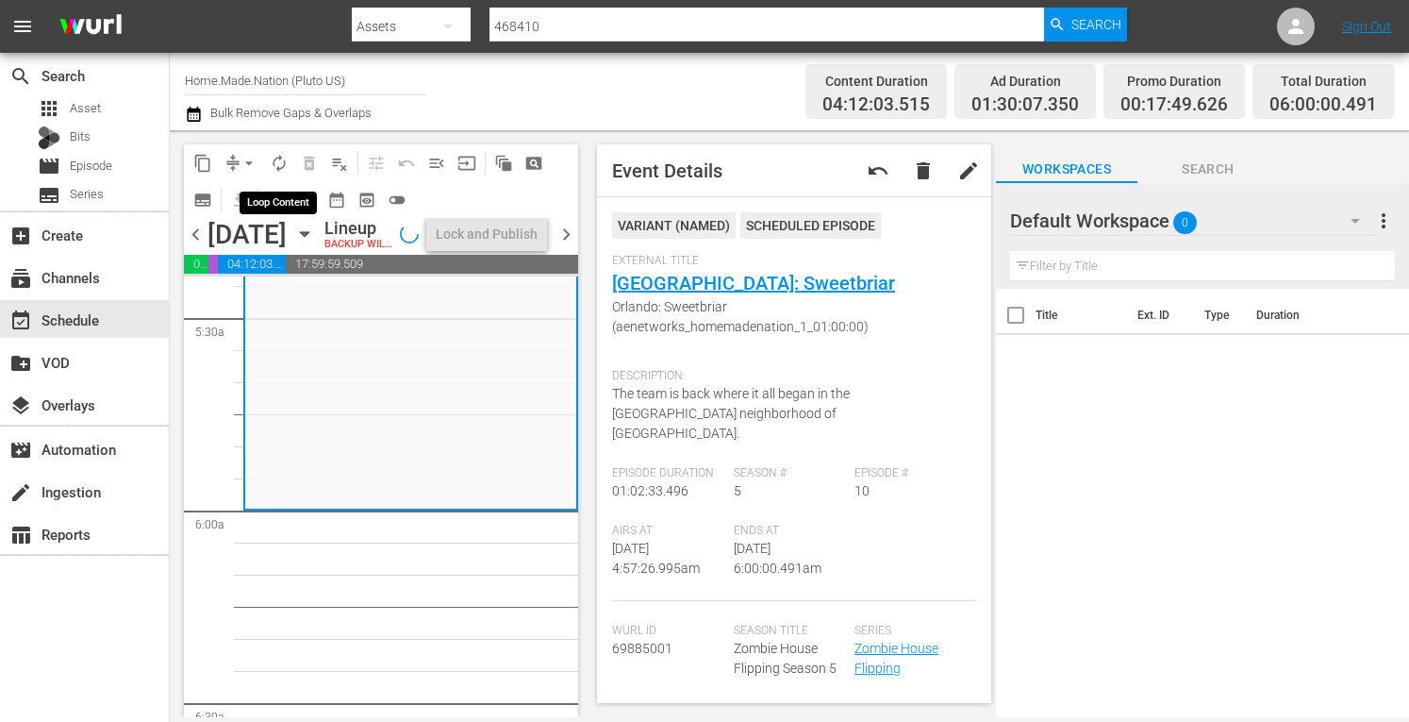
click at [283, 160] on span "autorenew_outlined" at bounding box center [279, 163] width 19 height 19
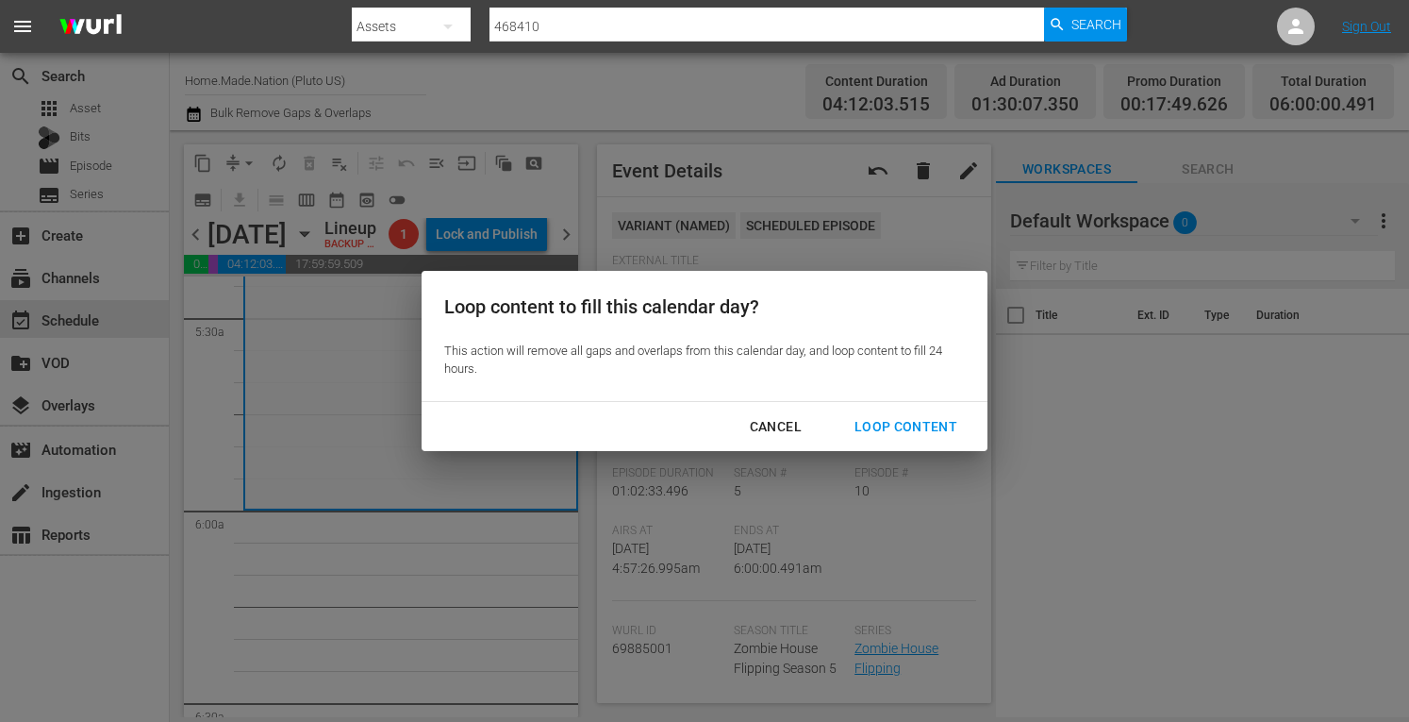
click at [917, 426] on div "Loop Content" at bounding box center [906, 427] width 133 height 24
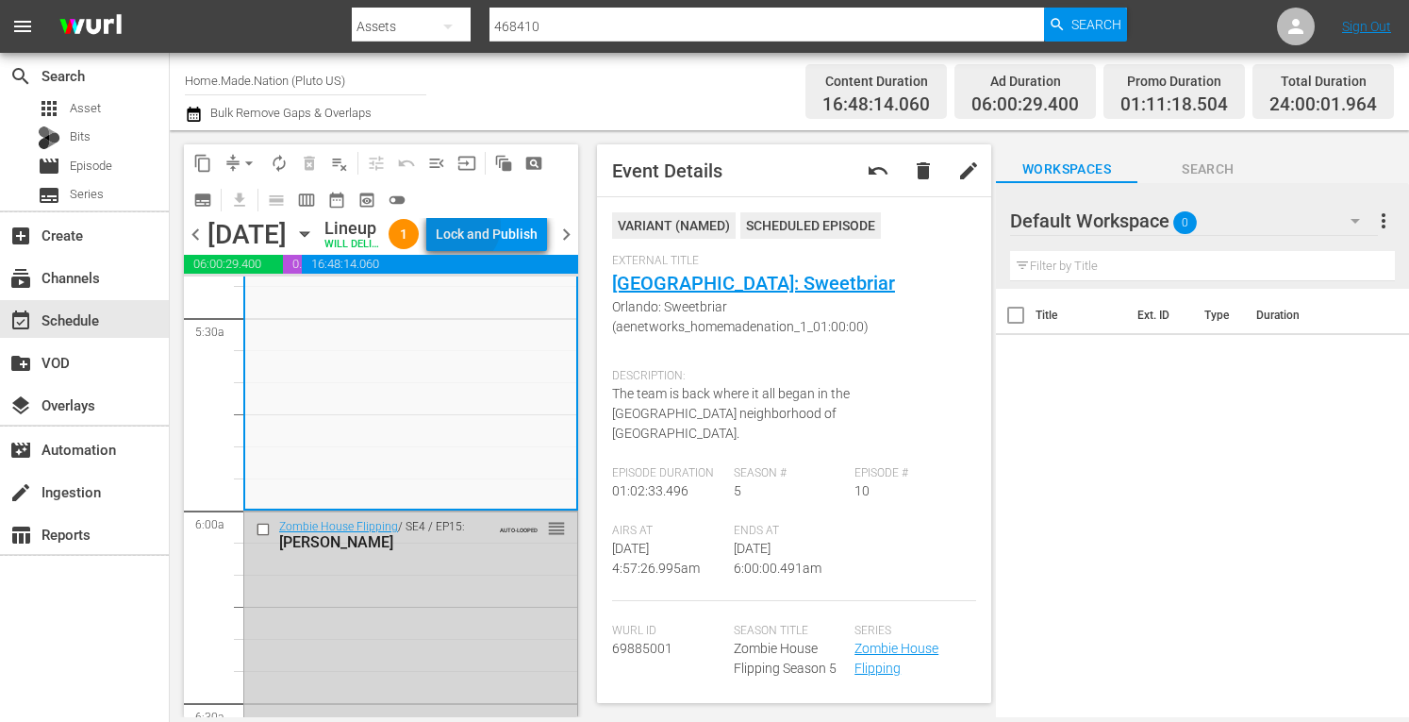
click at [507, 246] on div "Lock and Publish" at bounding box center [487, 234] width 102 height 34
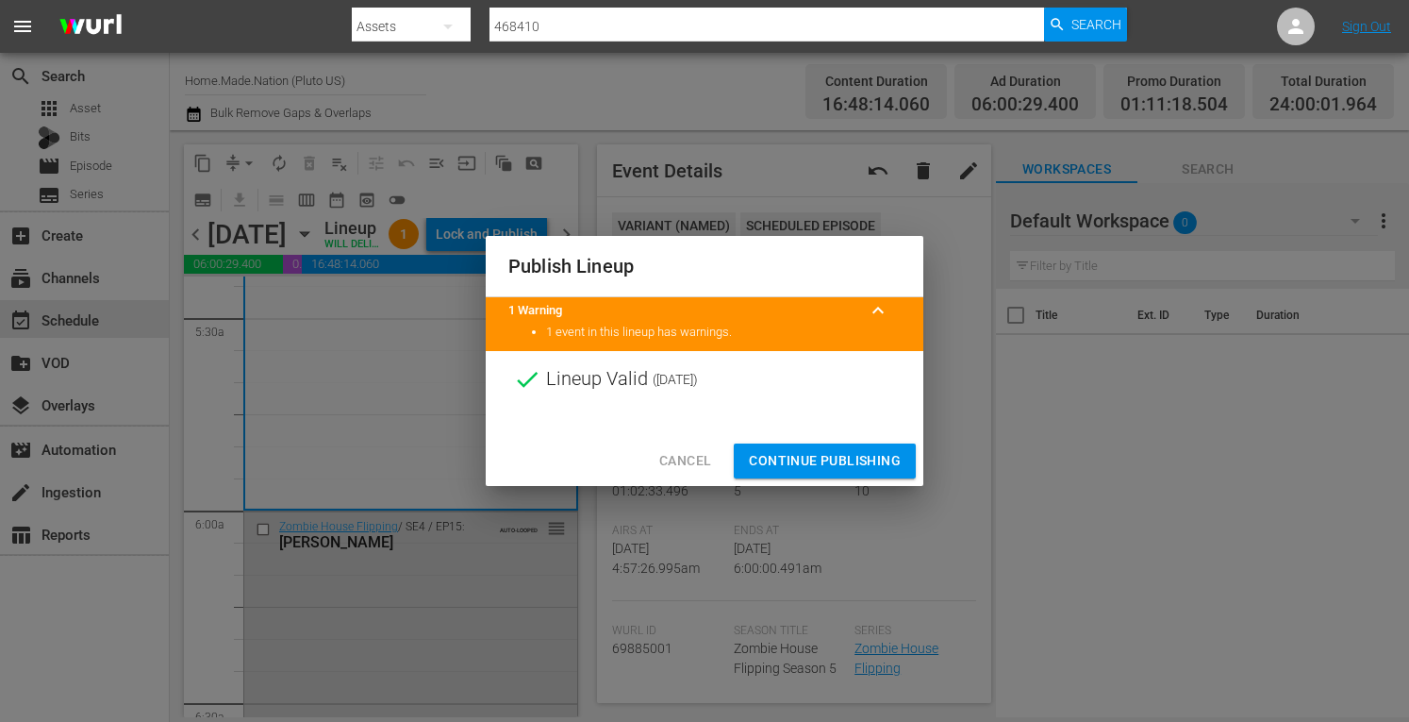
click at [783, 457] on span "Continue Publishing" at bounding box center [825, 461] width 152 height 24
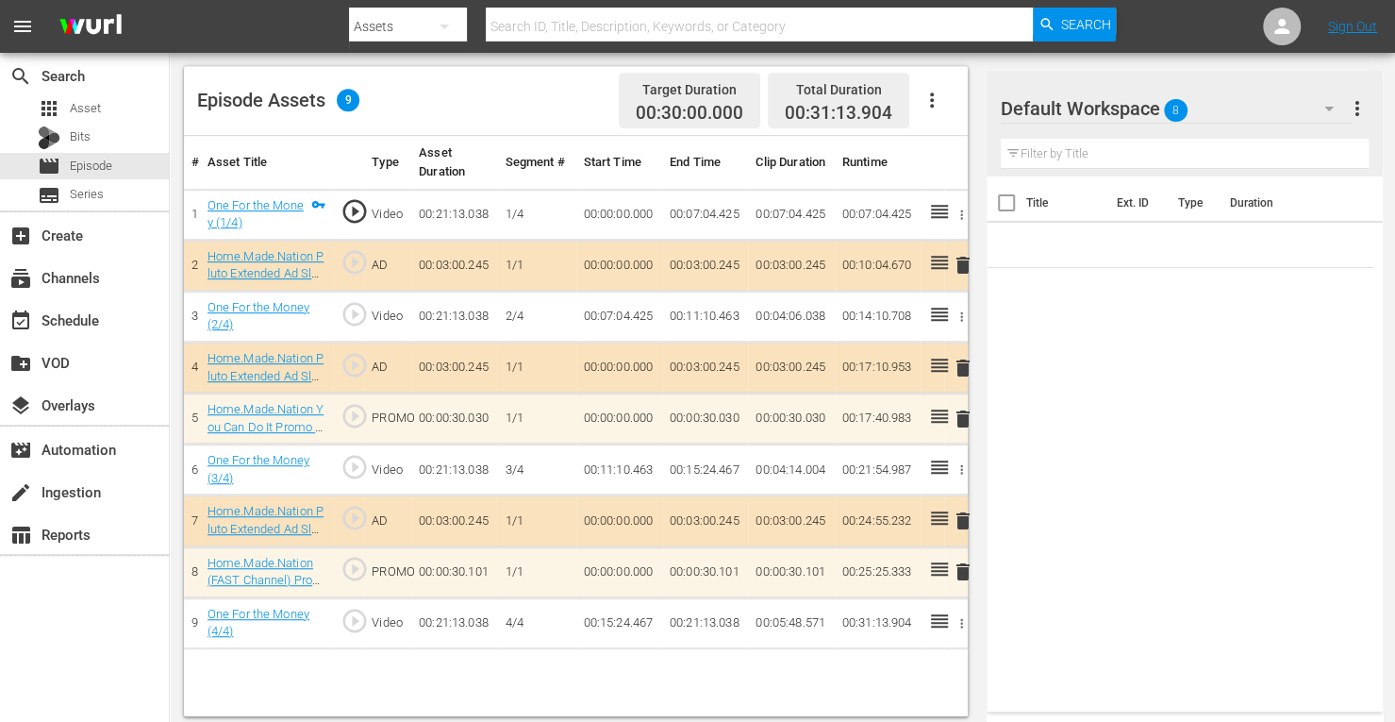
scroll to position [491, 0]
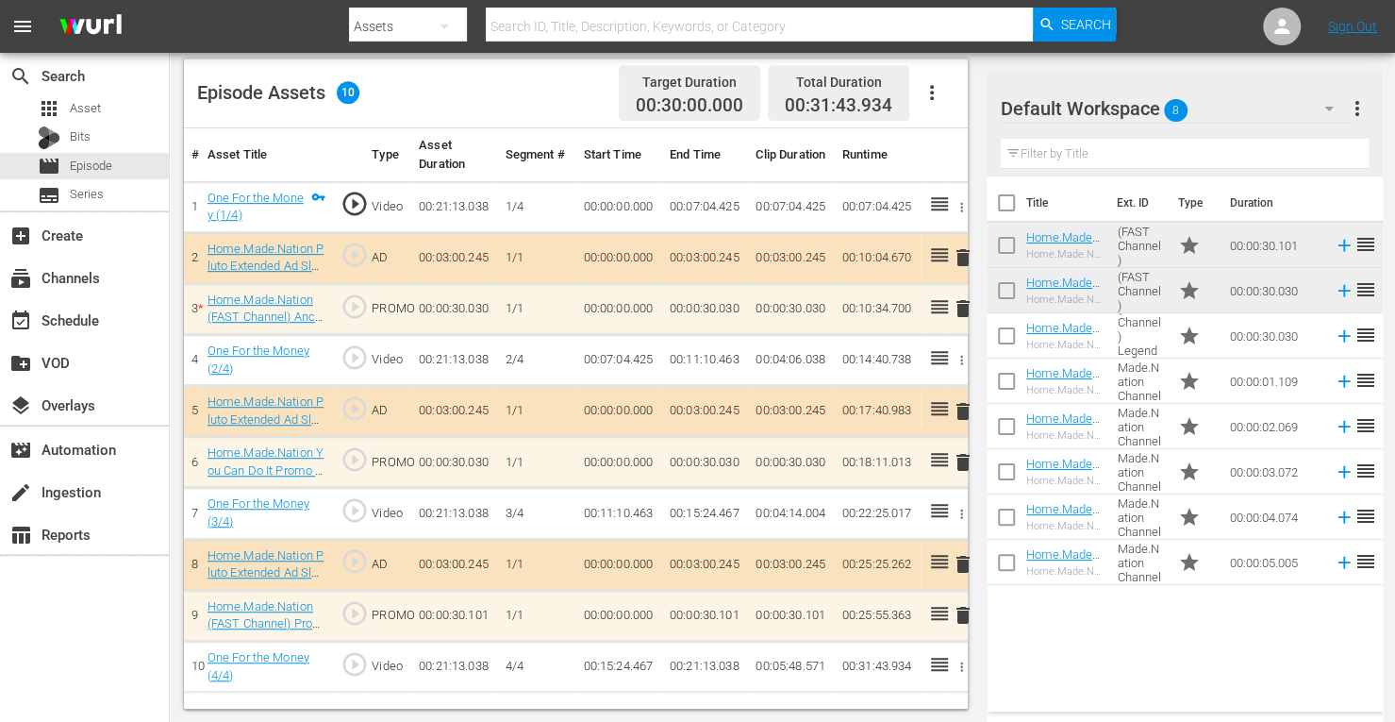
click at [964, 408] on span "delete" at bounding box center [963, 411] width 23 height 23
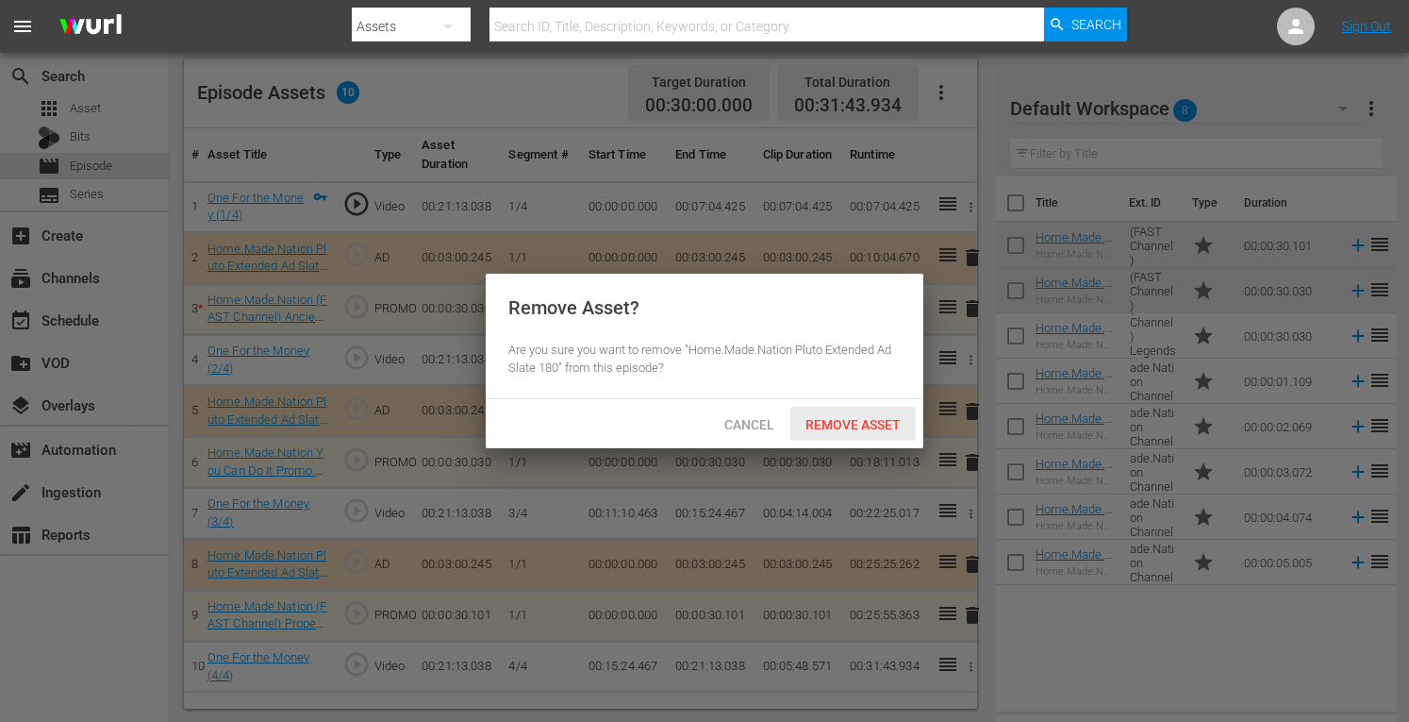
click at [846, 422] on span "Remove Asset" at bounding box center [853, 424] width 125 height 15
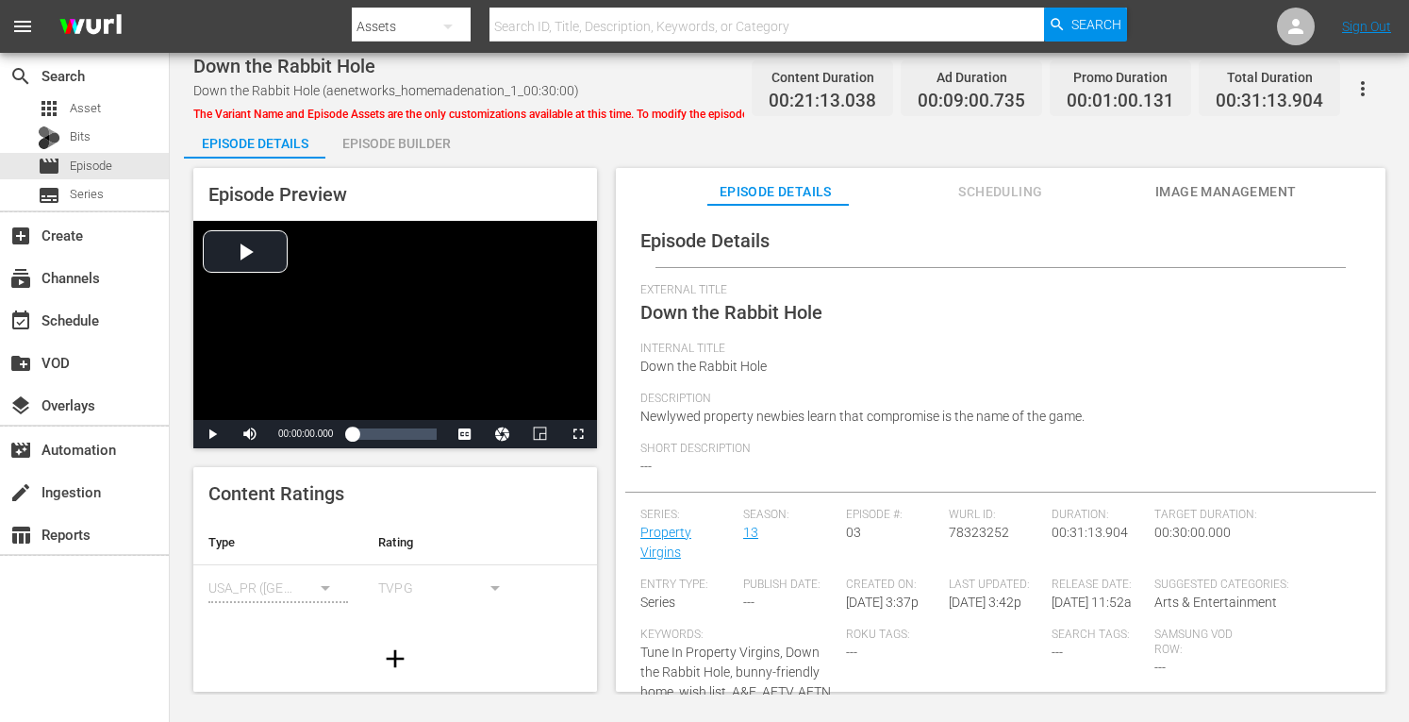
click at [422, 138] on div "Episode Builder" at bounding box center [395, 143] width 141 height 45
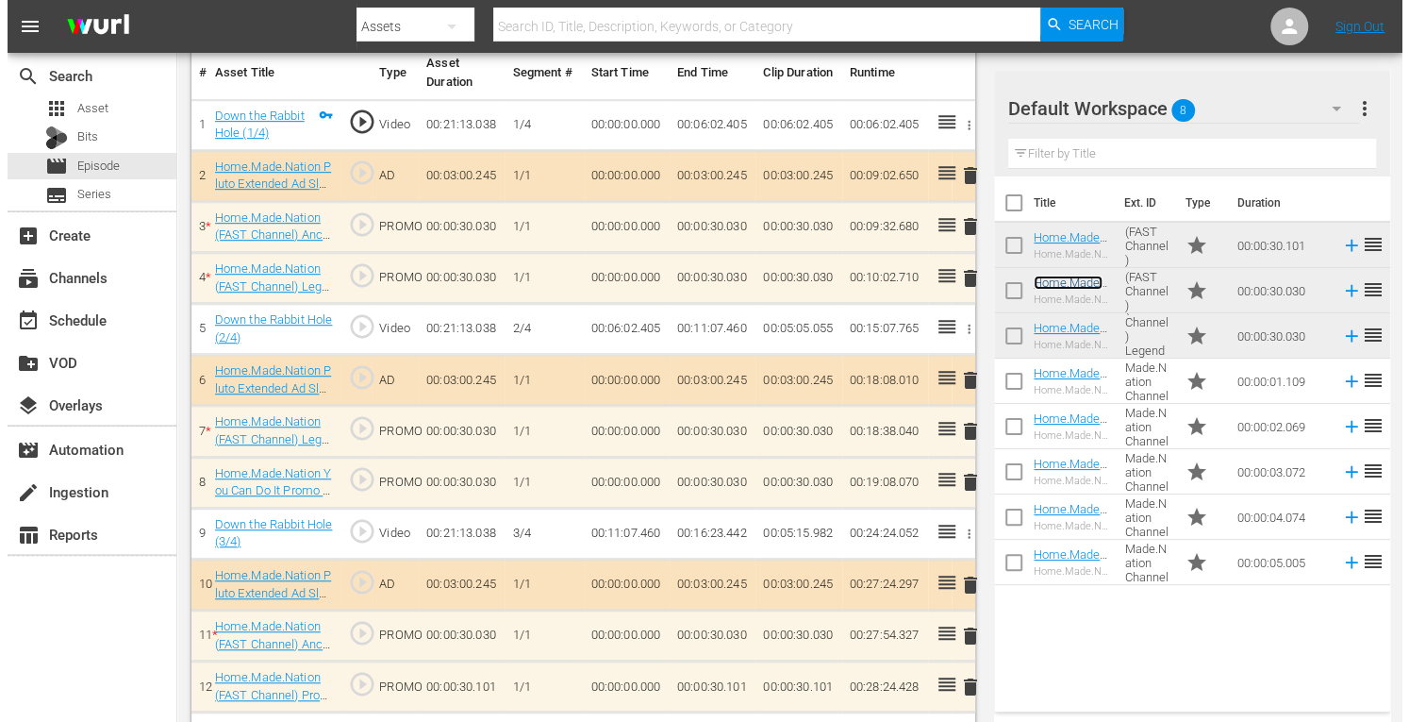
scroll to position [624, 0]
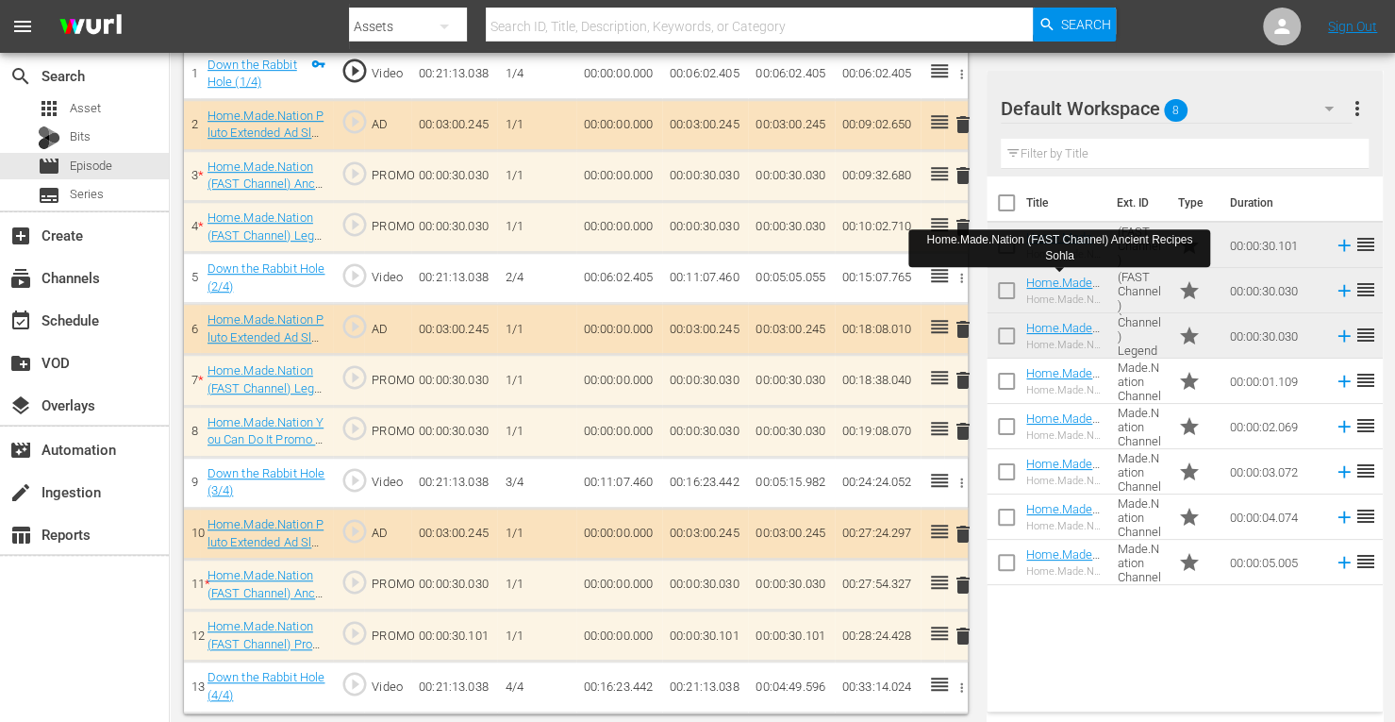
click at [961, 220] on span "delete" at bounding box center [963, 227] width 23 height 23
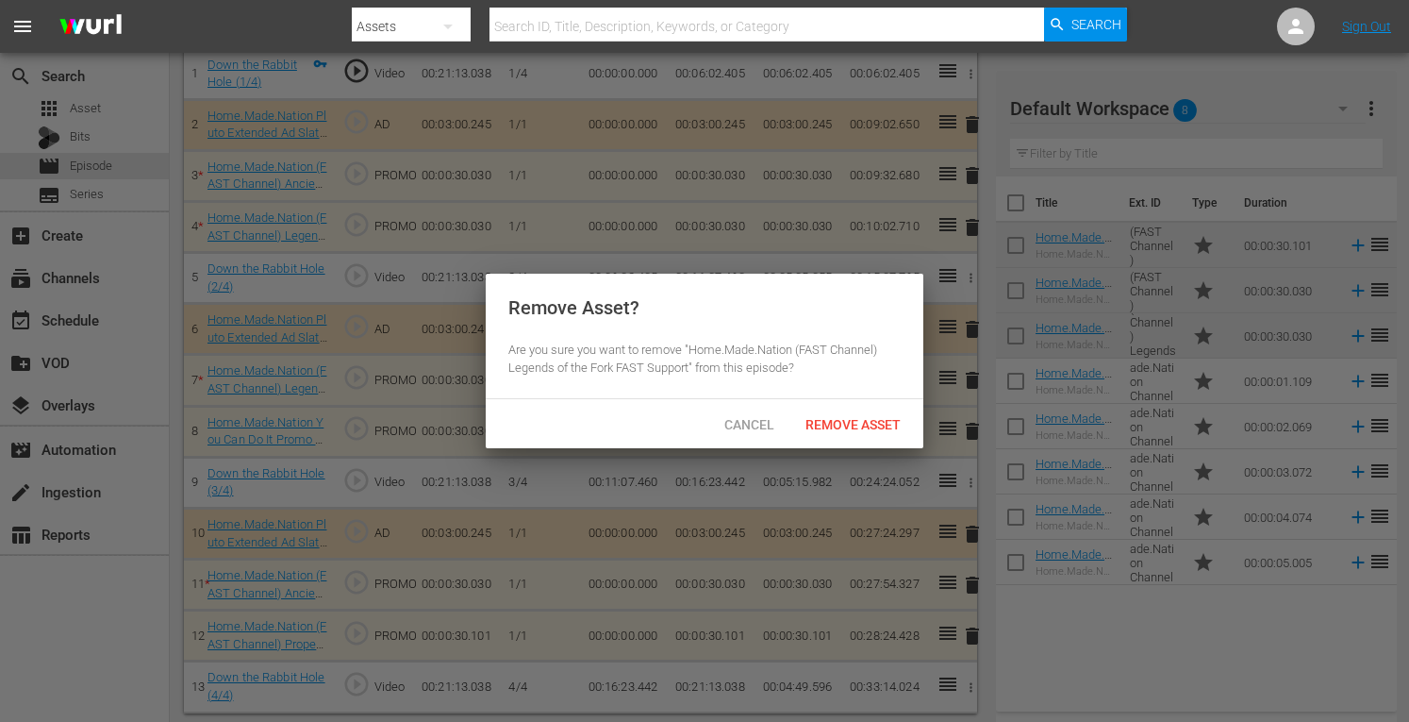
click at [853, 441] on div "Cancel Remove Asset" at bounding box center [705, 423] width 438 height 49
click at [853, 430] on span "Remove Asset" at bounding box center [853, 424] width 125 height 15
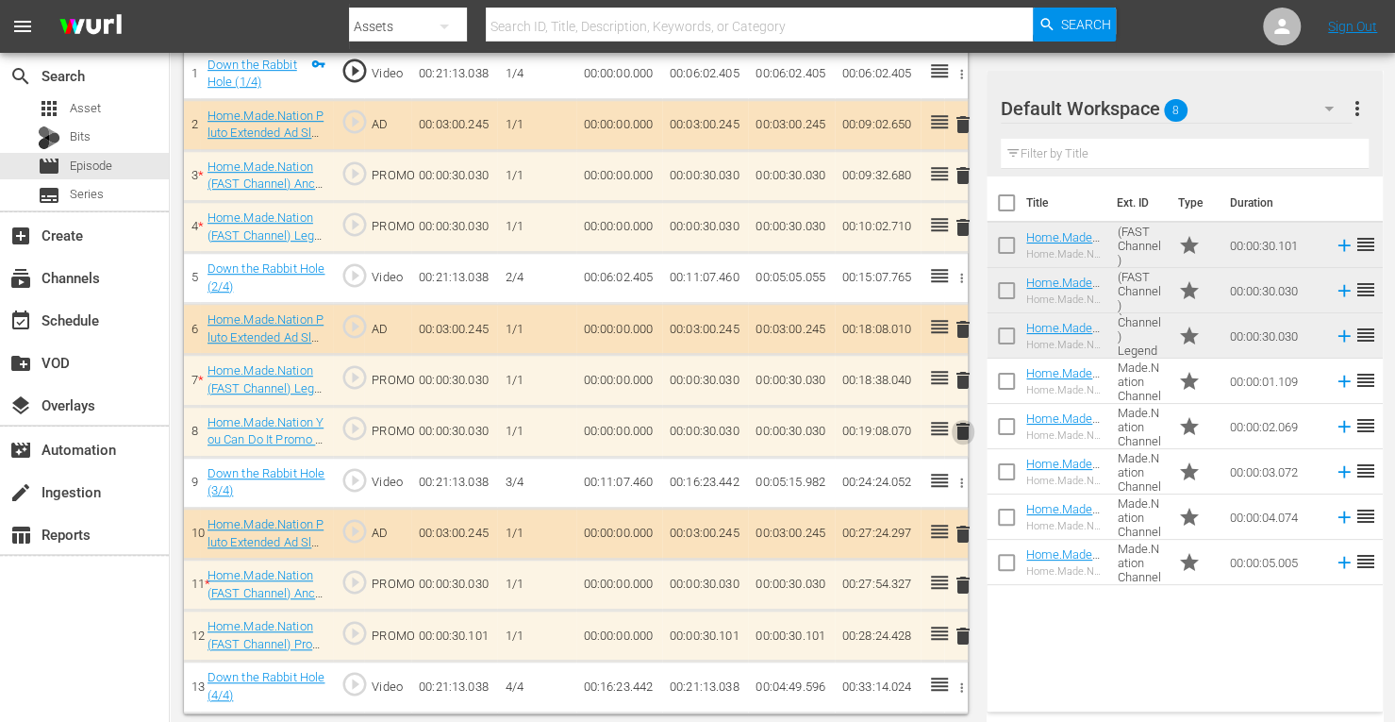
click at [964, 426] on span "delete" at bounding box center [963, 431] width 23 height 23
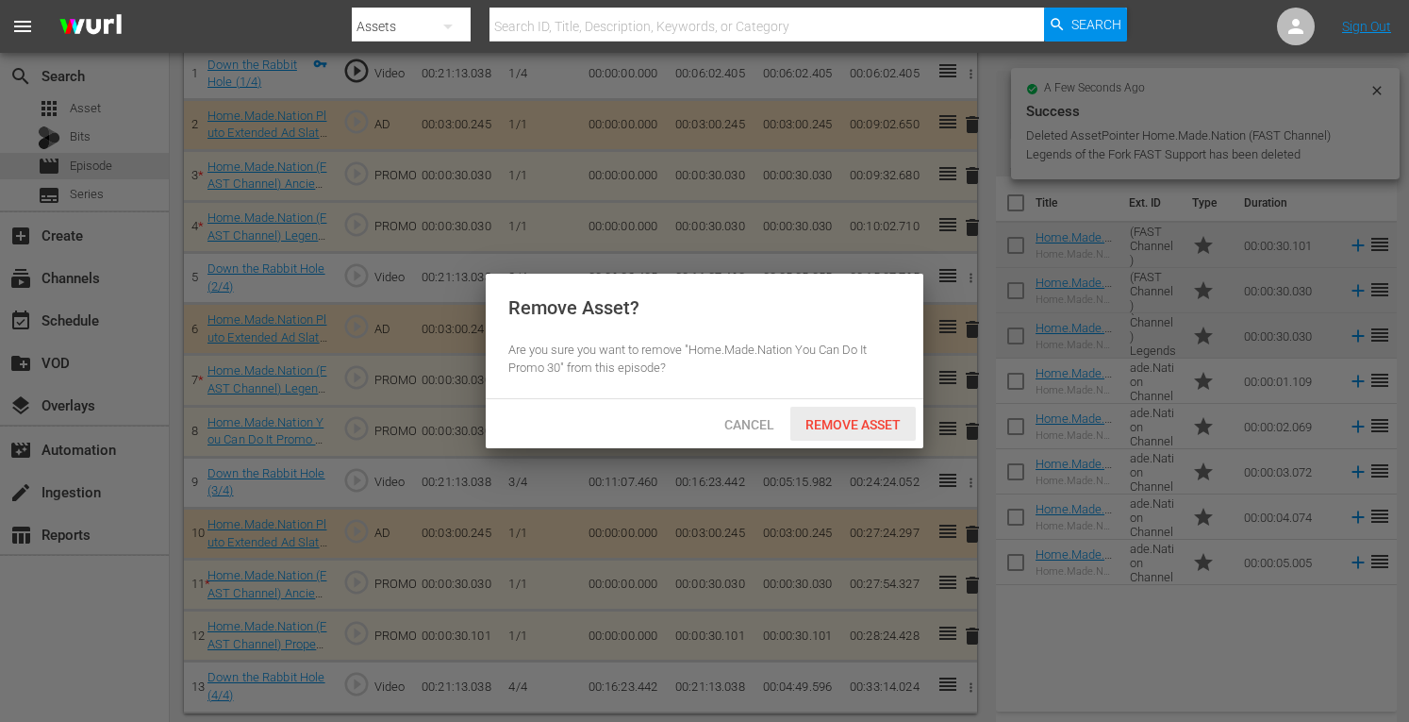
click at [859, 425] on span "Remove Asset" at bounding box center [853, 424] width 125 height 15
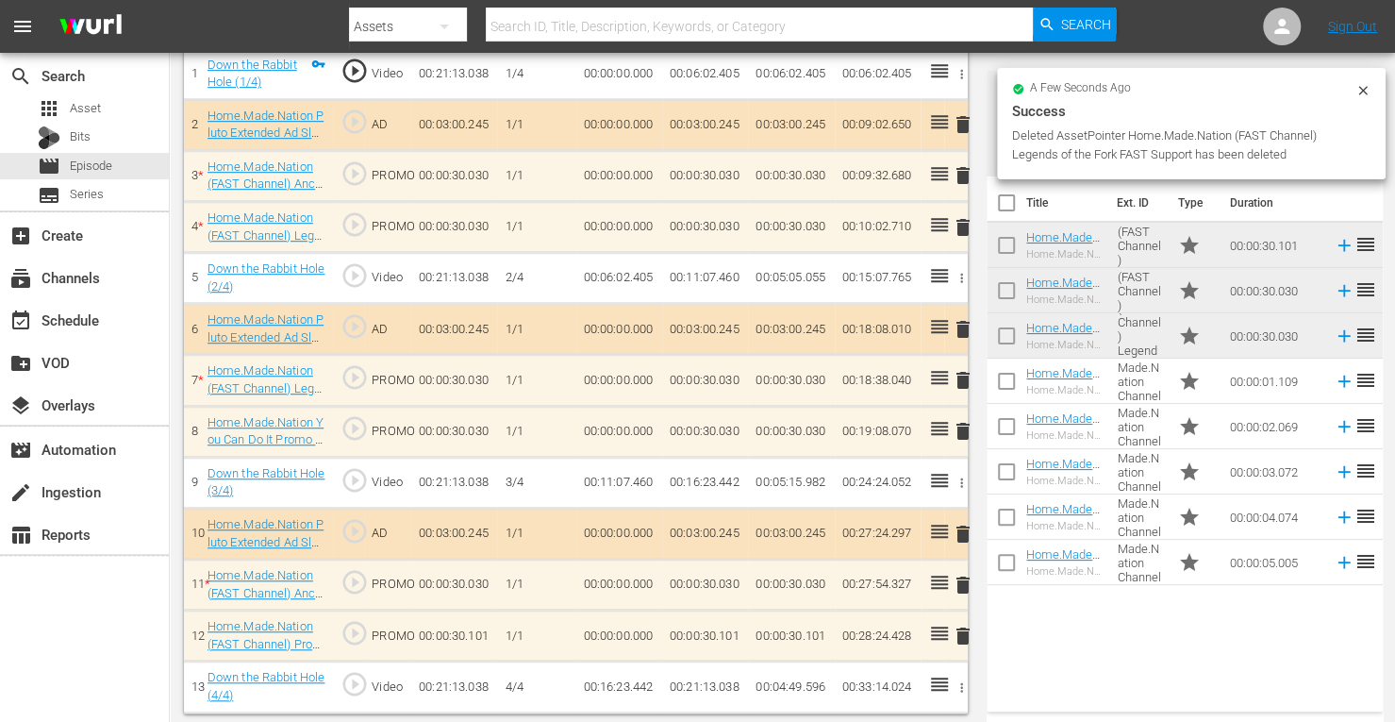
click at [962, 634] on span "delete" at bounding box center [963, 635] width 23 height 23
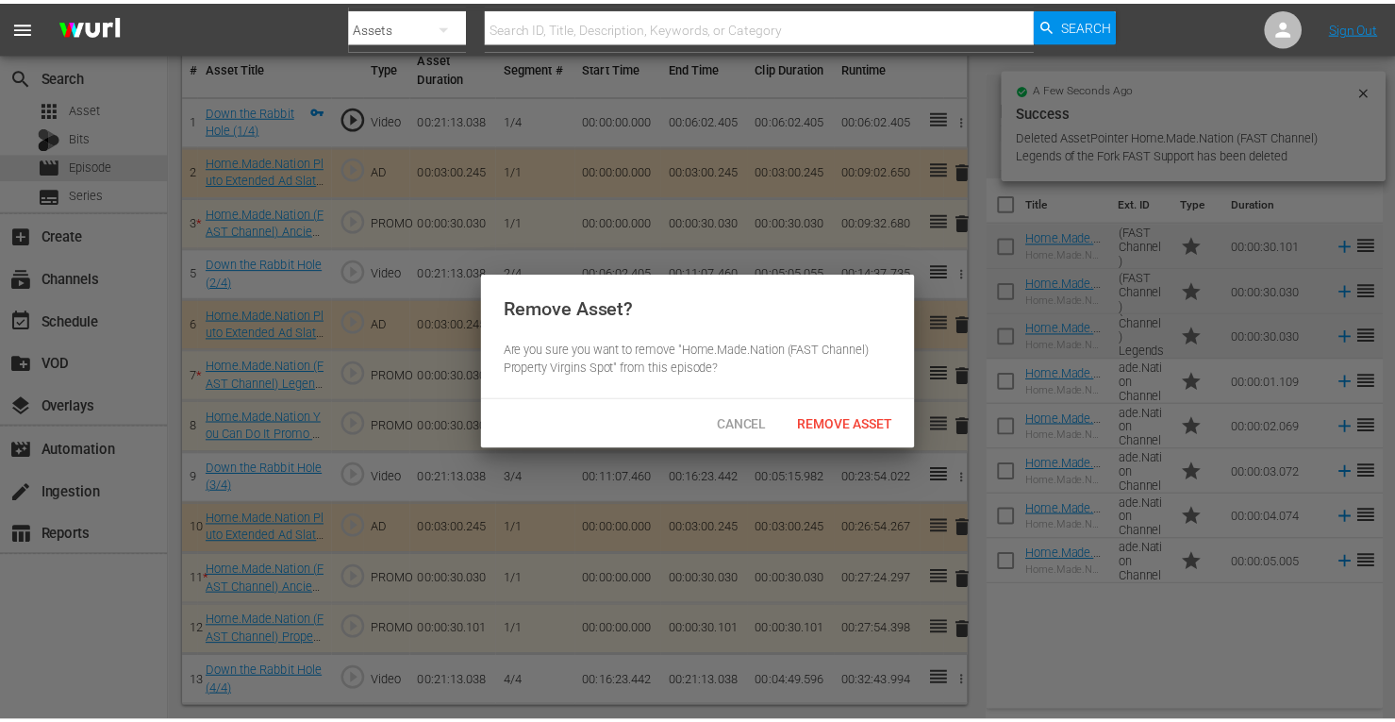
scroll to position [573, 0]
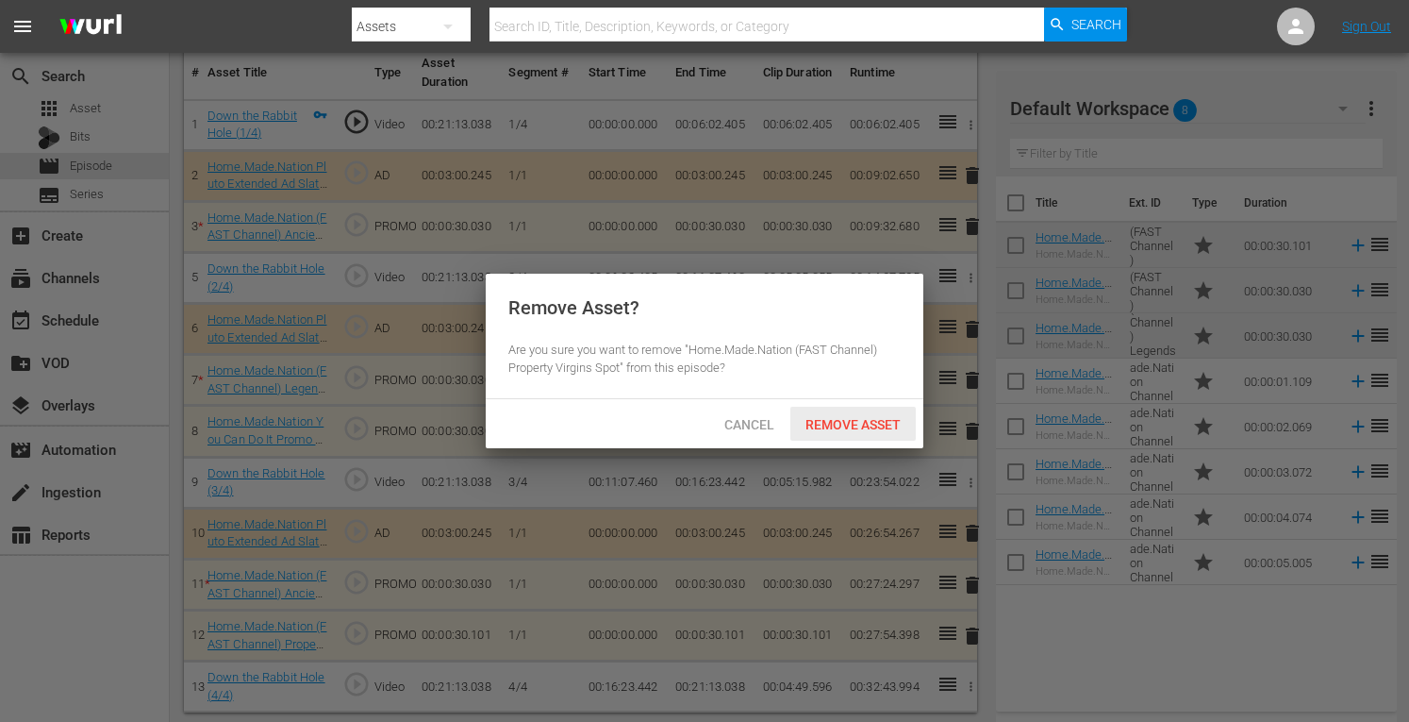
click at [827, 428] on span "Remove Asset" at bounding box center [853, 424] width 125 height 15
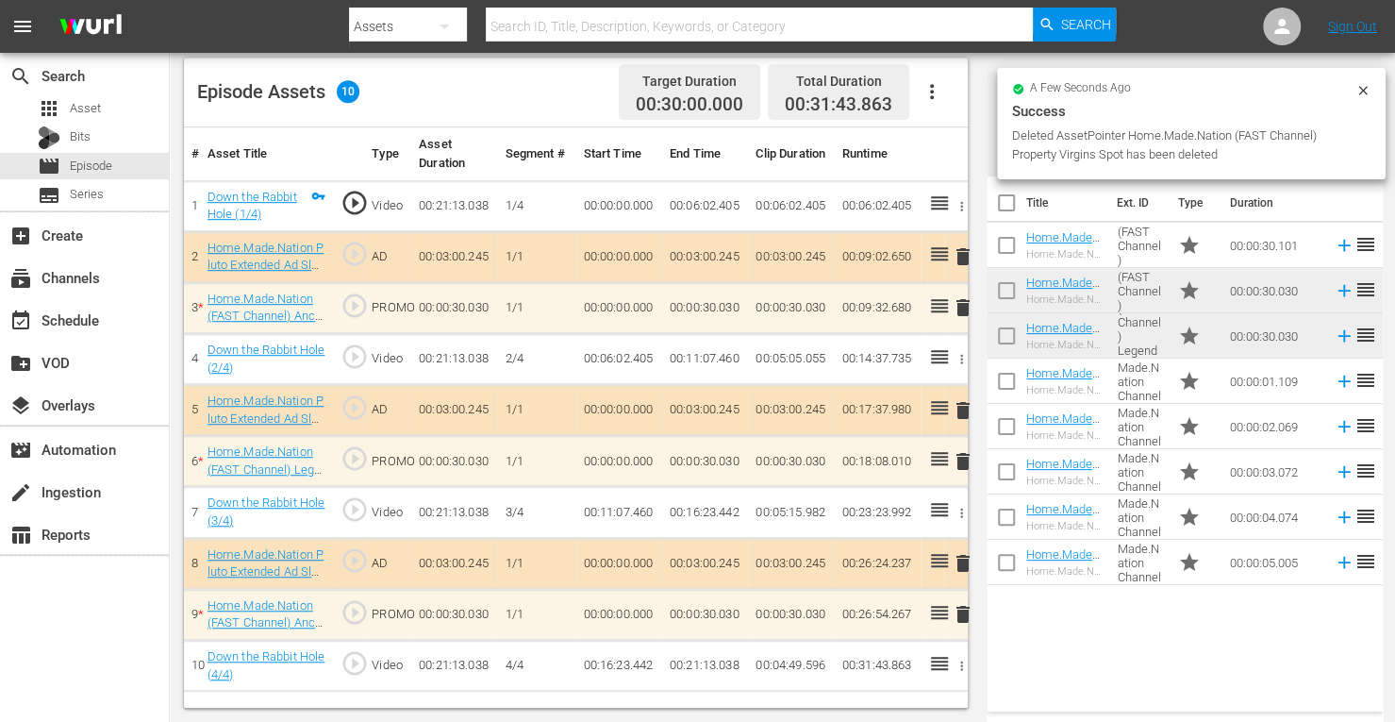
scroll to position [491, 0]
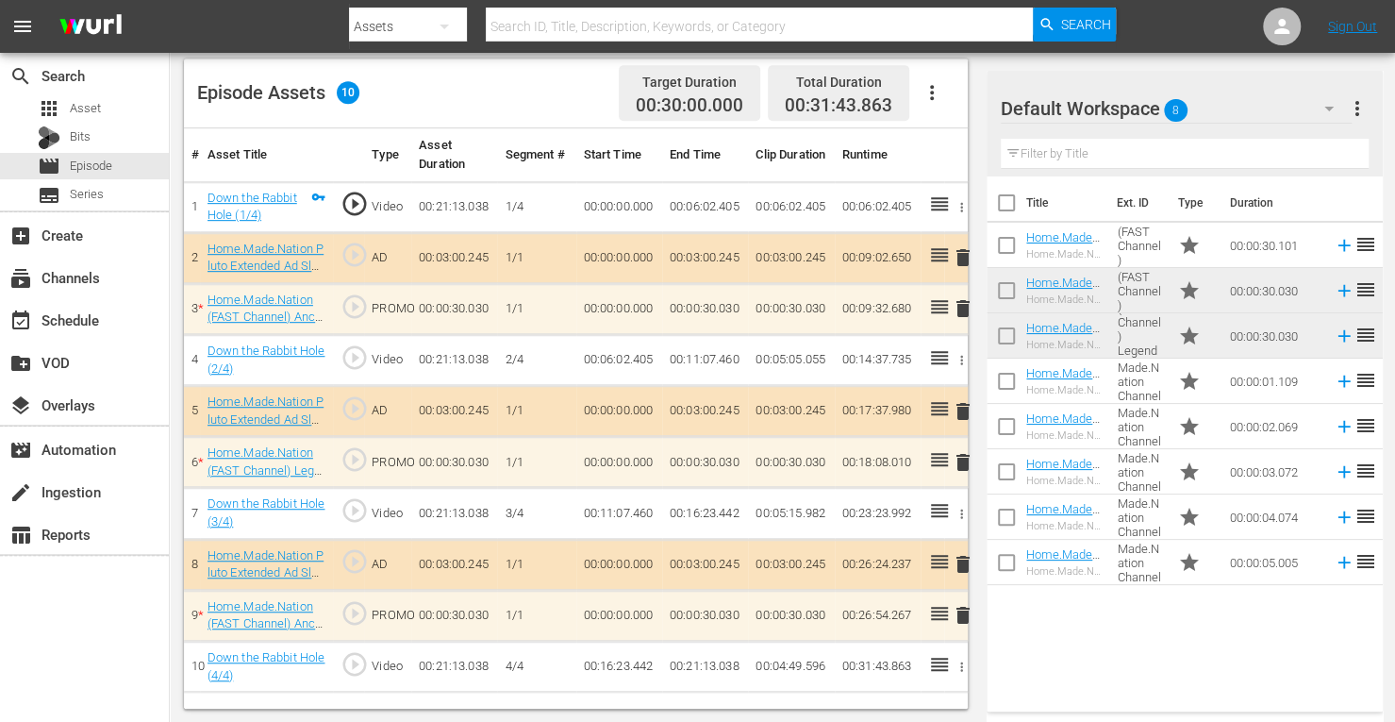
click at [963, 408] on span "delete" at bounding box center [963, 411] width 23 height 23
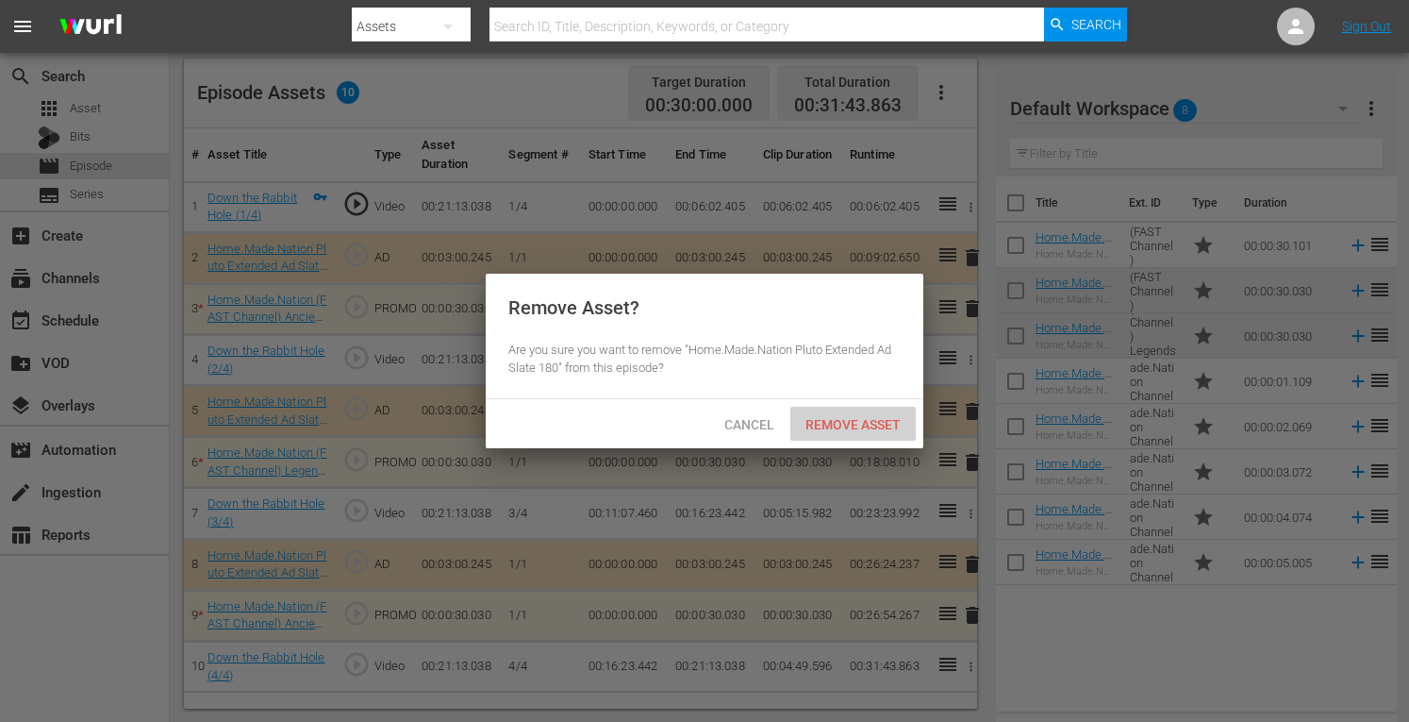
click at [839, 419] on span "Remove Asset" at bounding box center [853, 424] width 125 height 15
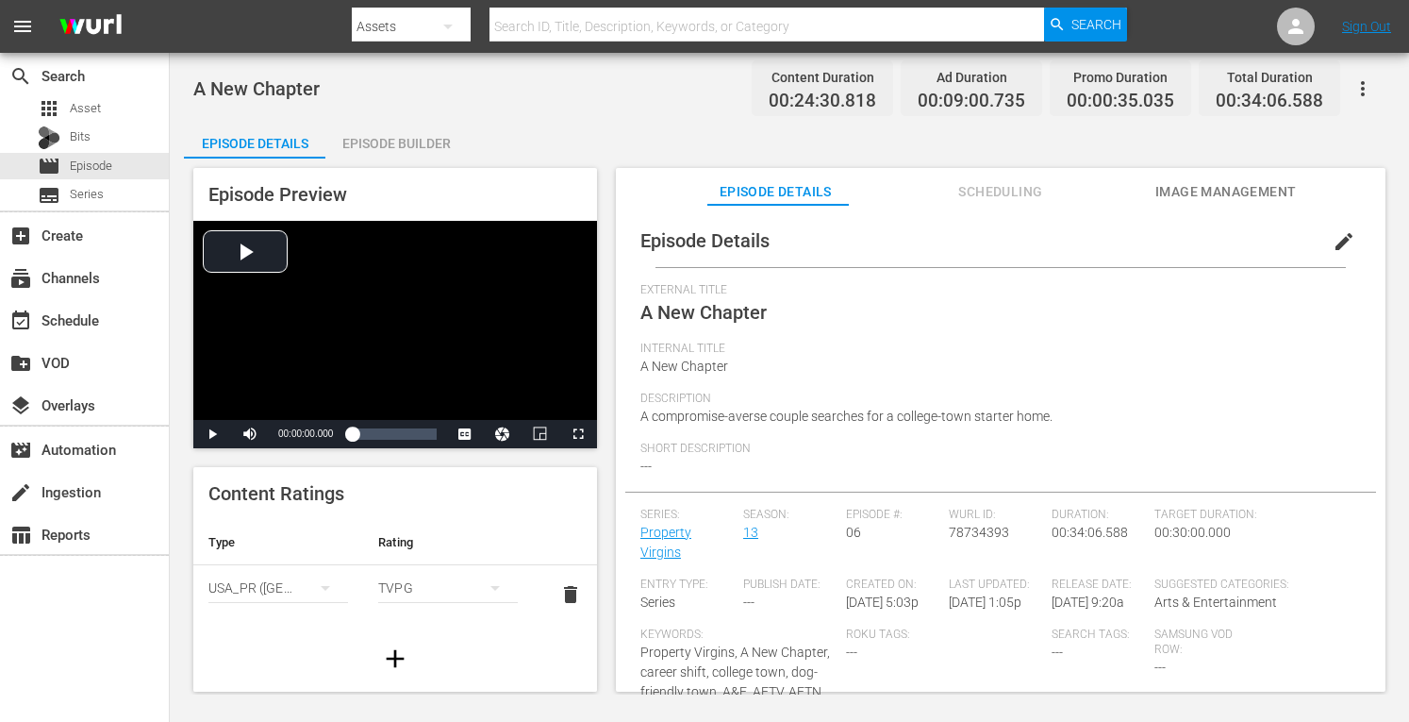
click at [373, 146] on div "Episode Builder" at bounding box center [395, 143] width 141 height 45
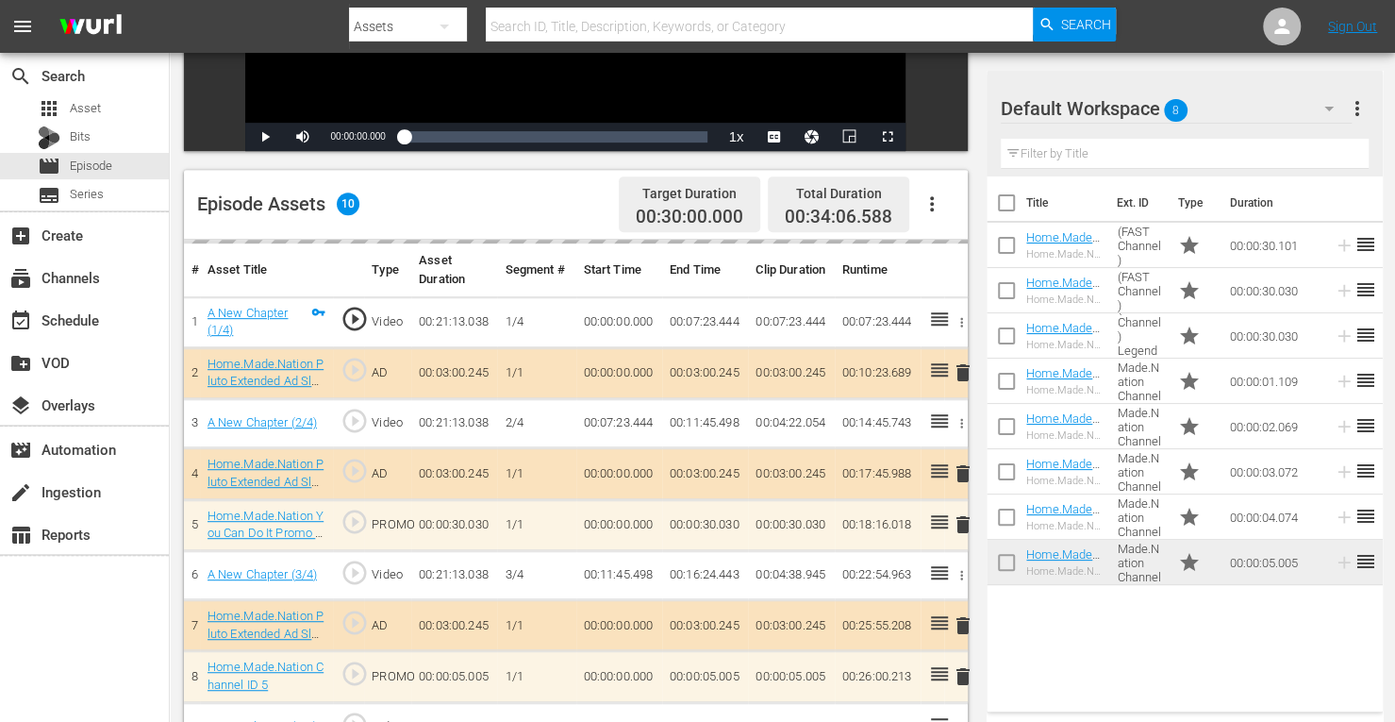
scroll to position [491, 0]
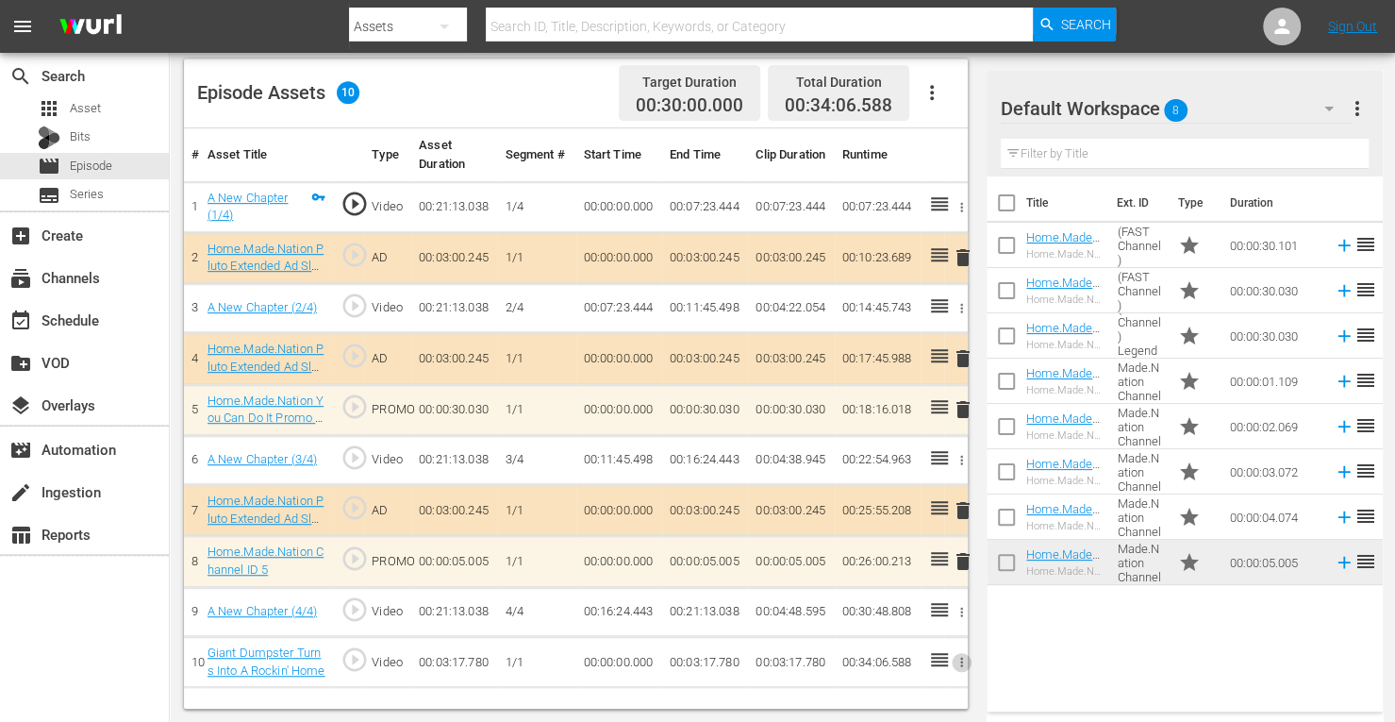
click at [963, 657] on icon "button" at bounding box center [962, 662] width 14 height 14
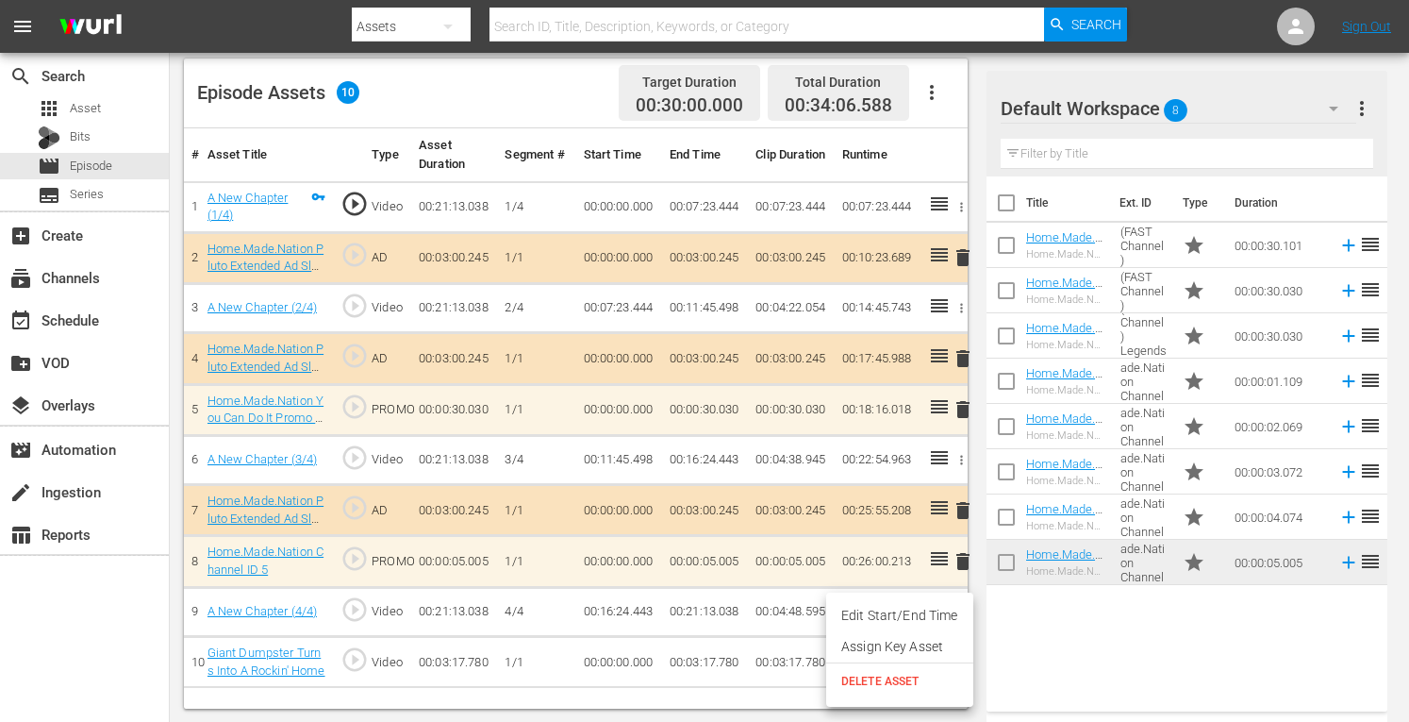
click at [876, 677] on span "DELETE ASSET" at bounding box center [899, 681] width 117 height 17
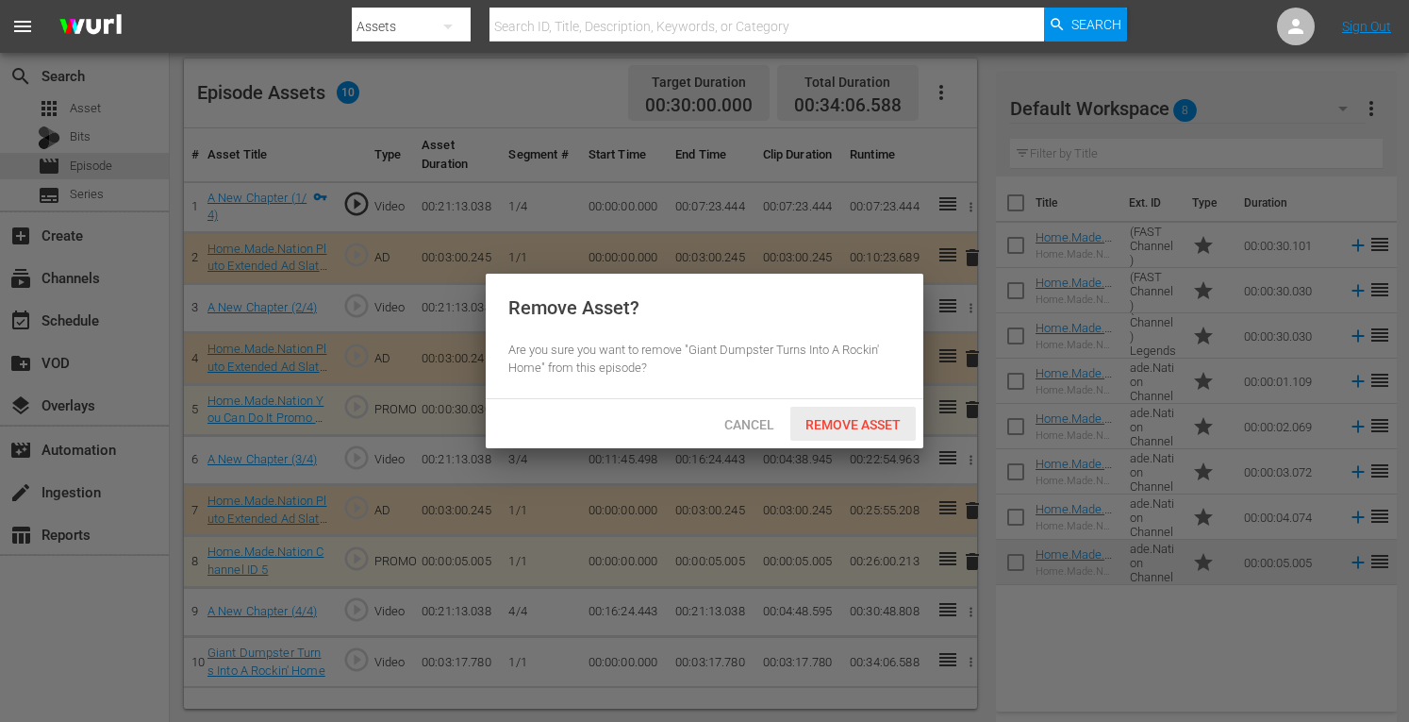
click at [844, 433] on div "Remove Asset" at bounding box center [853, 424] width 125 height 35
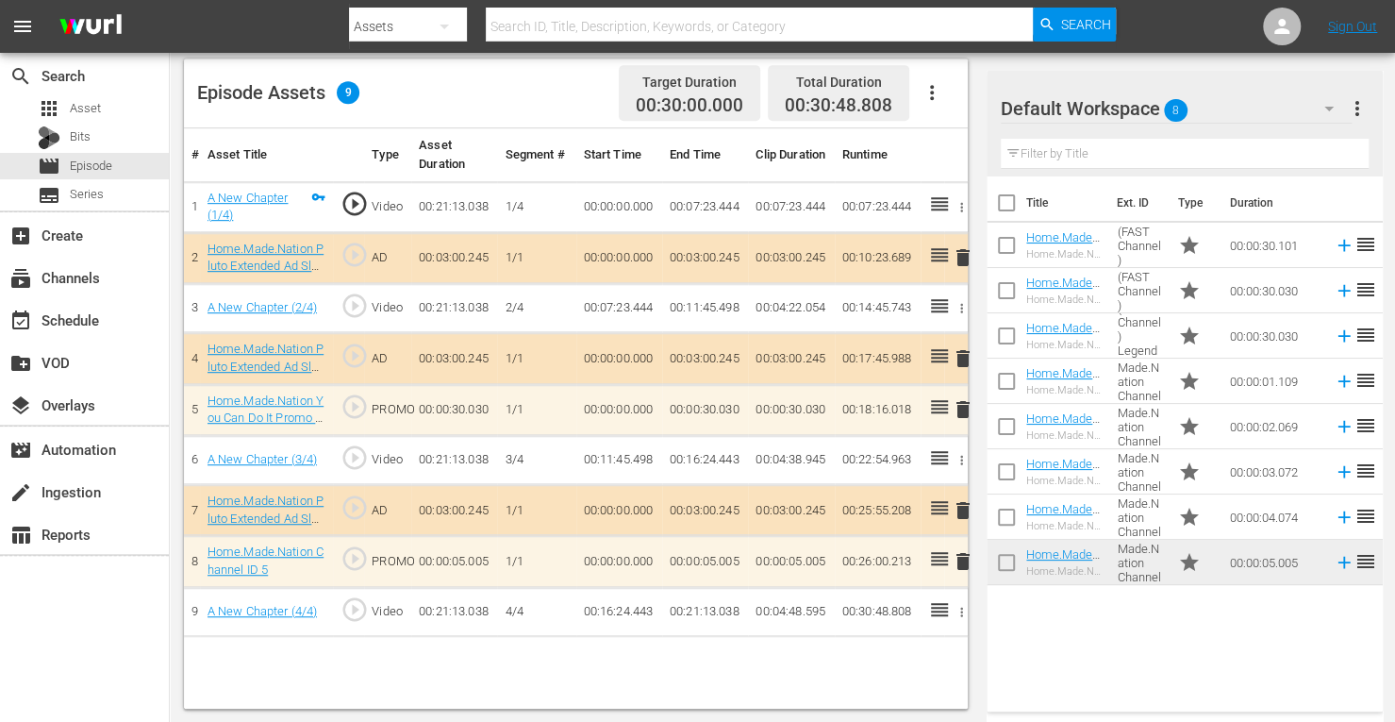
click at [960, 358] on span "delete" at bounding box center [963, 358] width 23 height 23
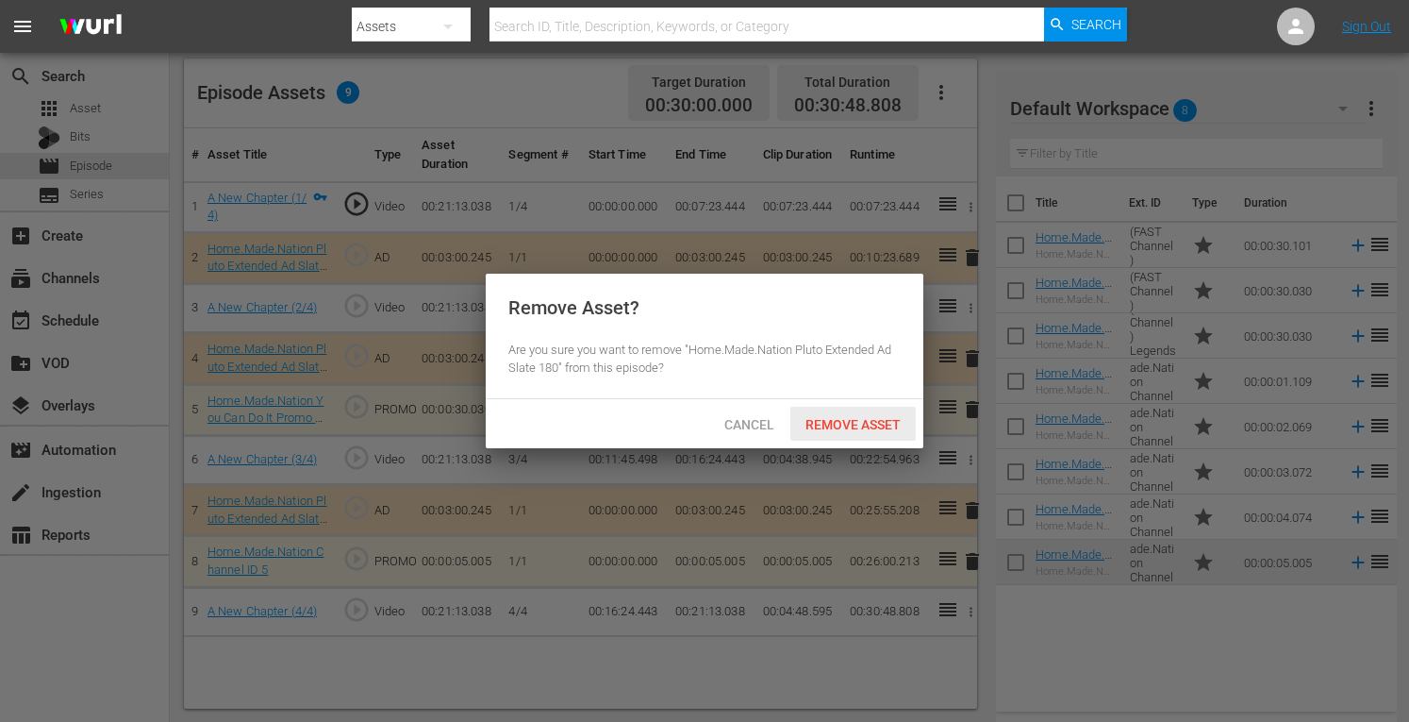
click at [834, 410] on div "Remove Asset" at bounding box center [853, 424] width 125 height 35
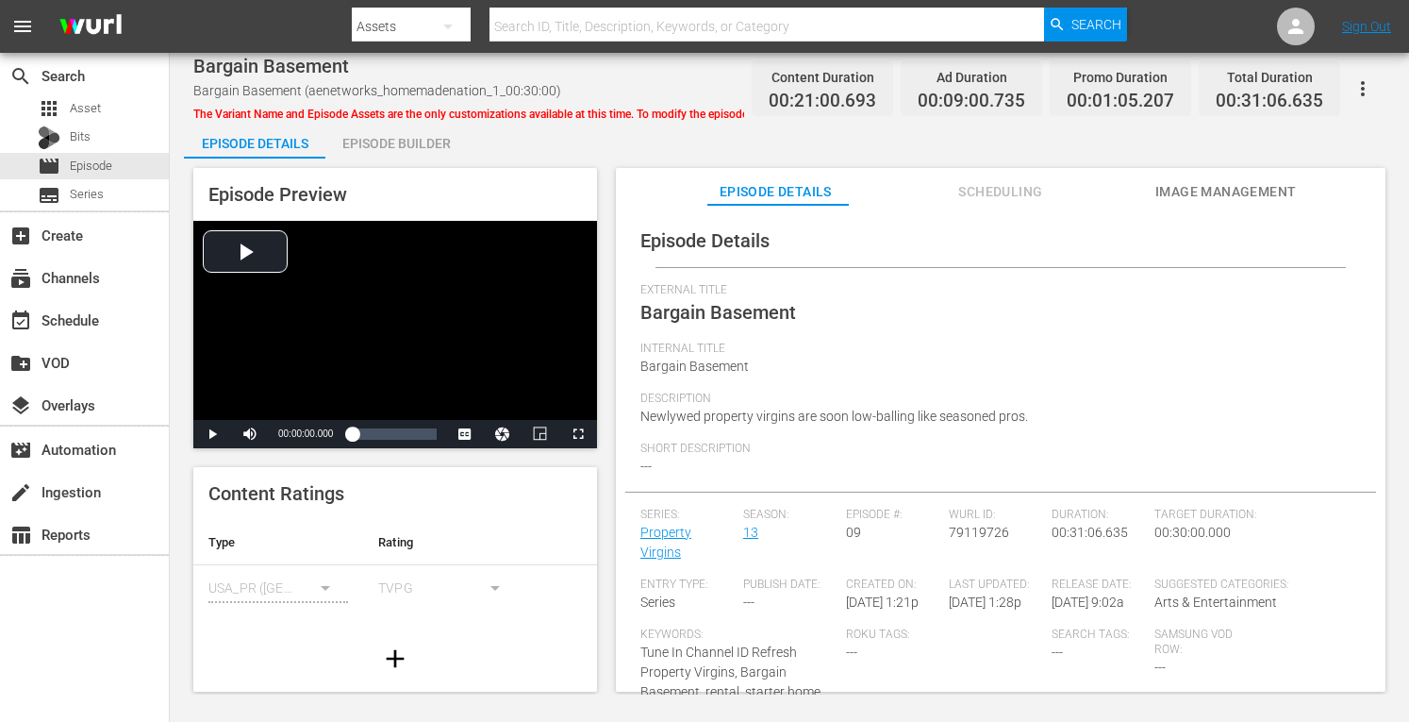
click at [376, 157] on div "Episode Builder" at bounding box center [395, 143] width 141 height 45
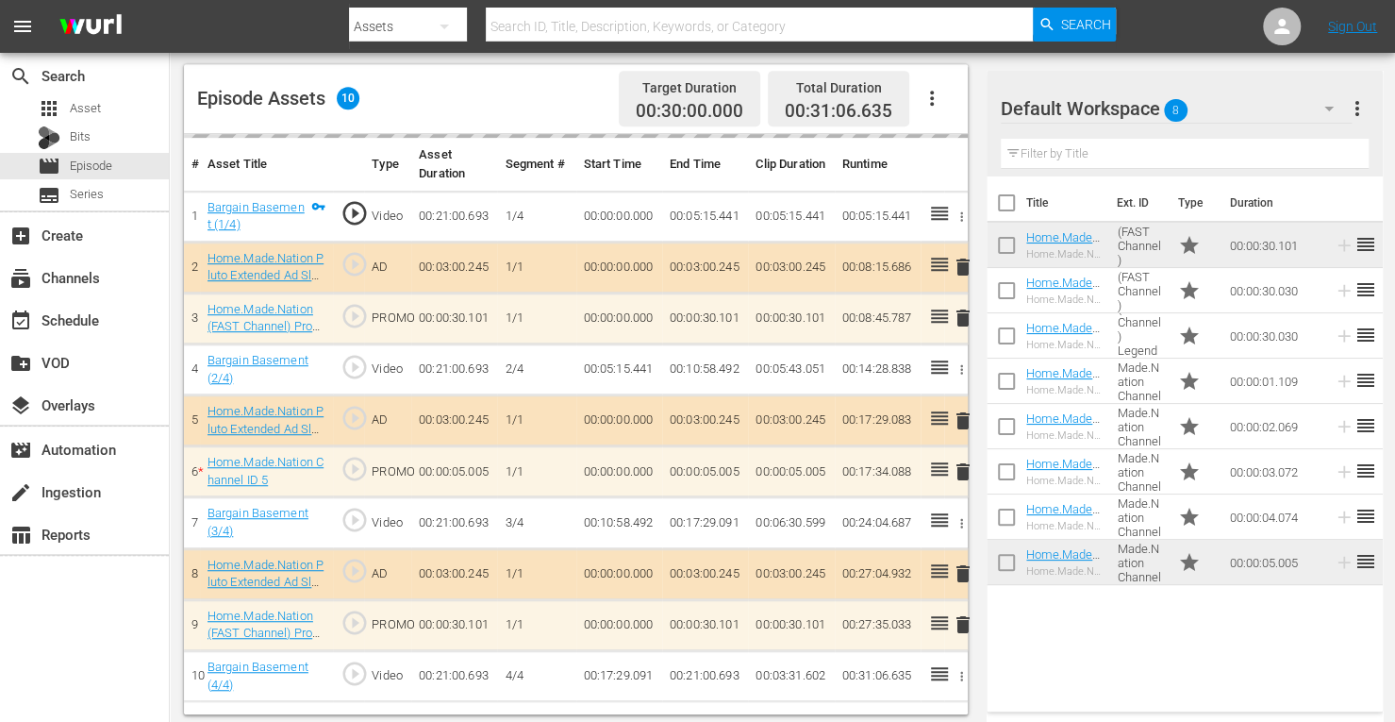
scroll to position [491, 0]
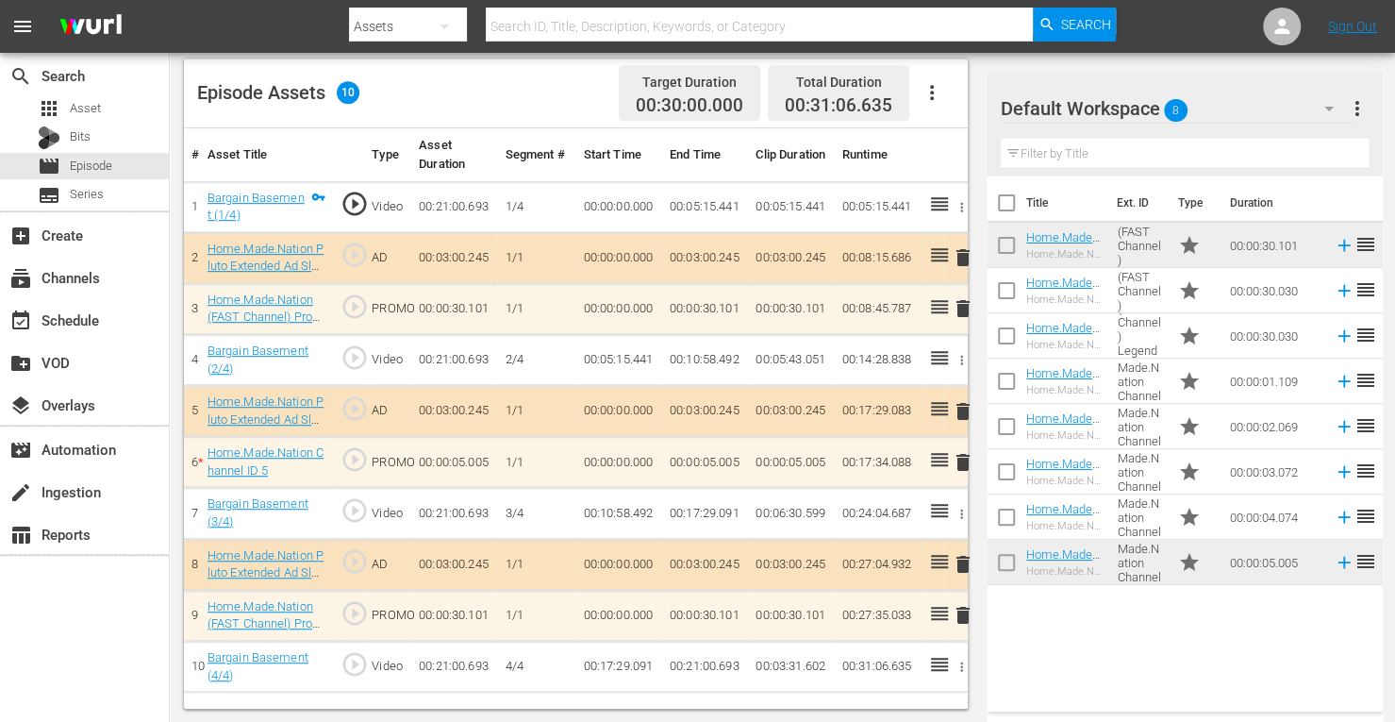
click at [956, 407] on span "delete" at bounding box center [963, 411] width 23 height 23
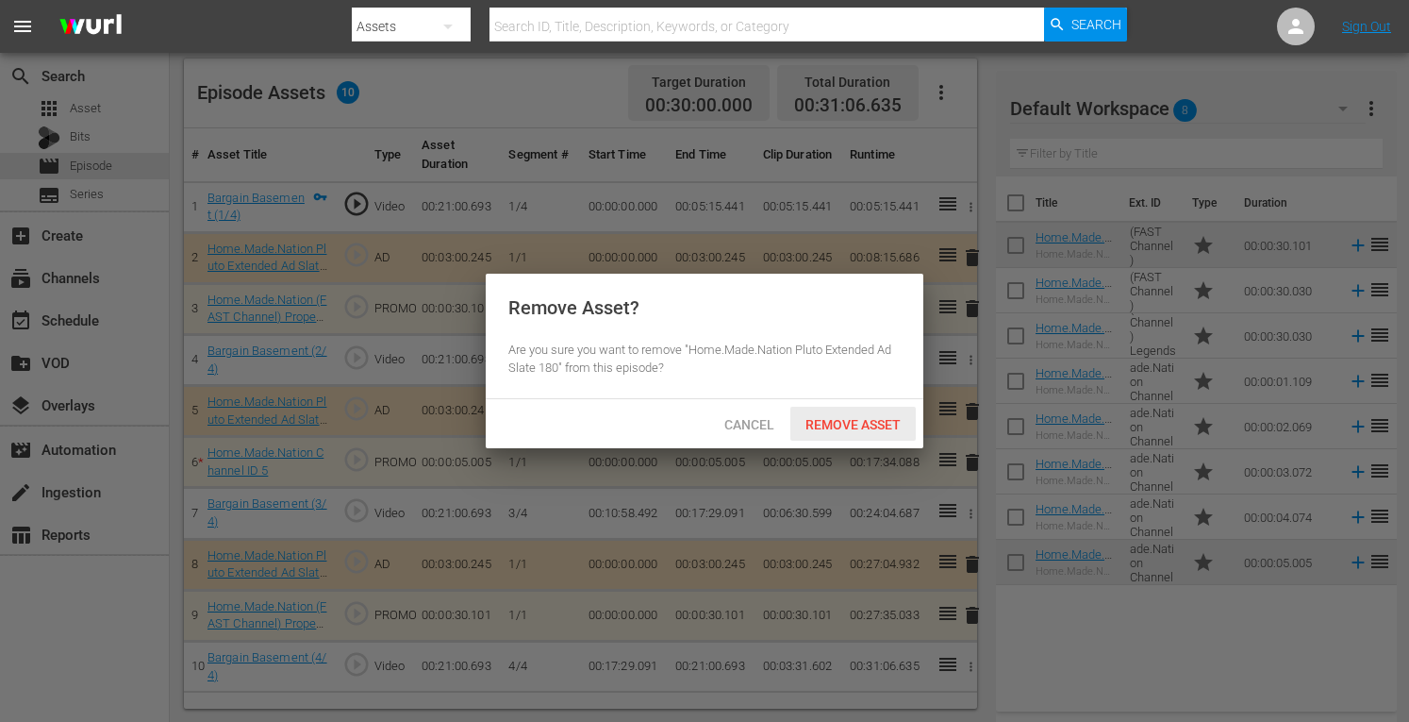
click at [827, 425] on span "Remove Asset" at bounding box center [853, 424] width 125 height 15
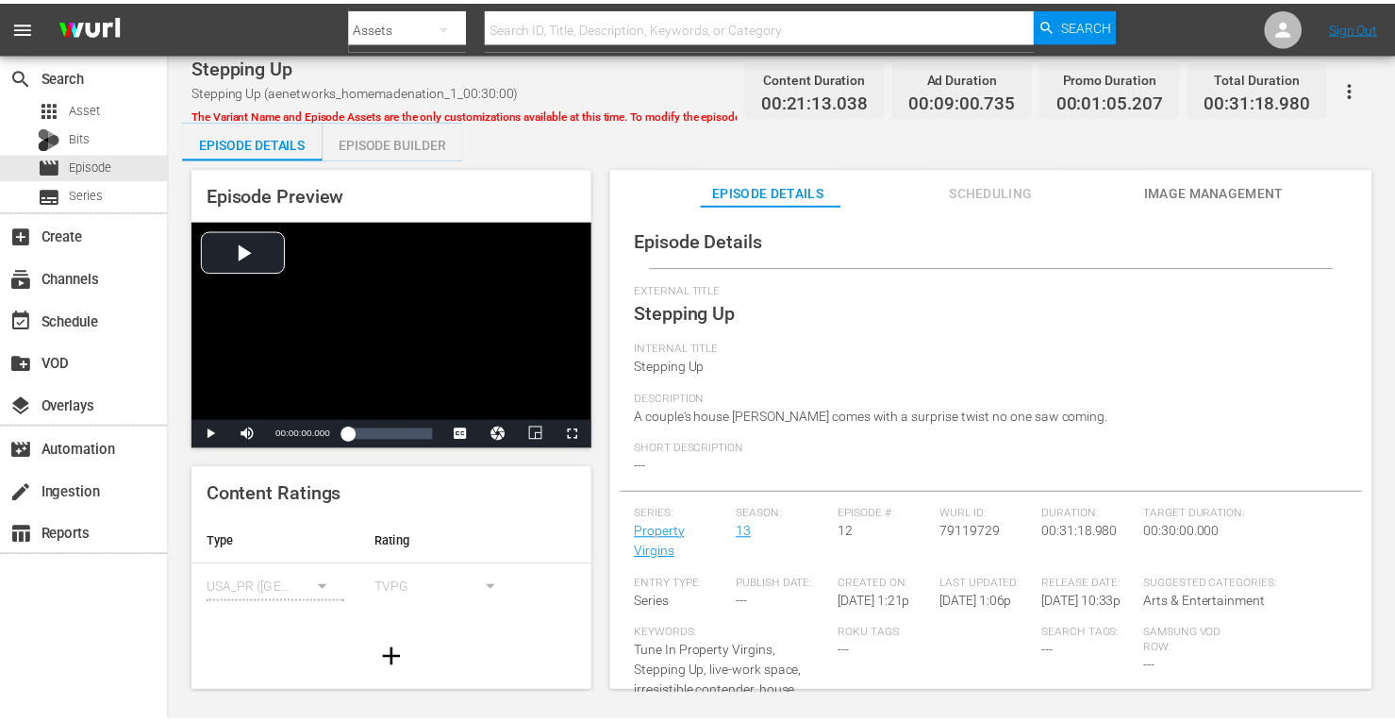
scroll to position [248, 0]
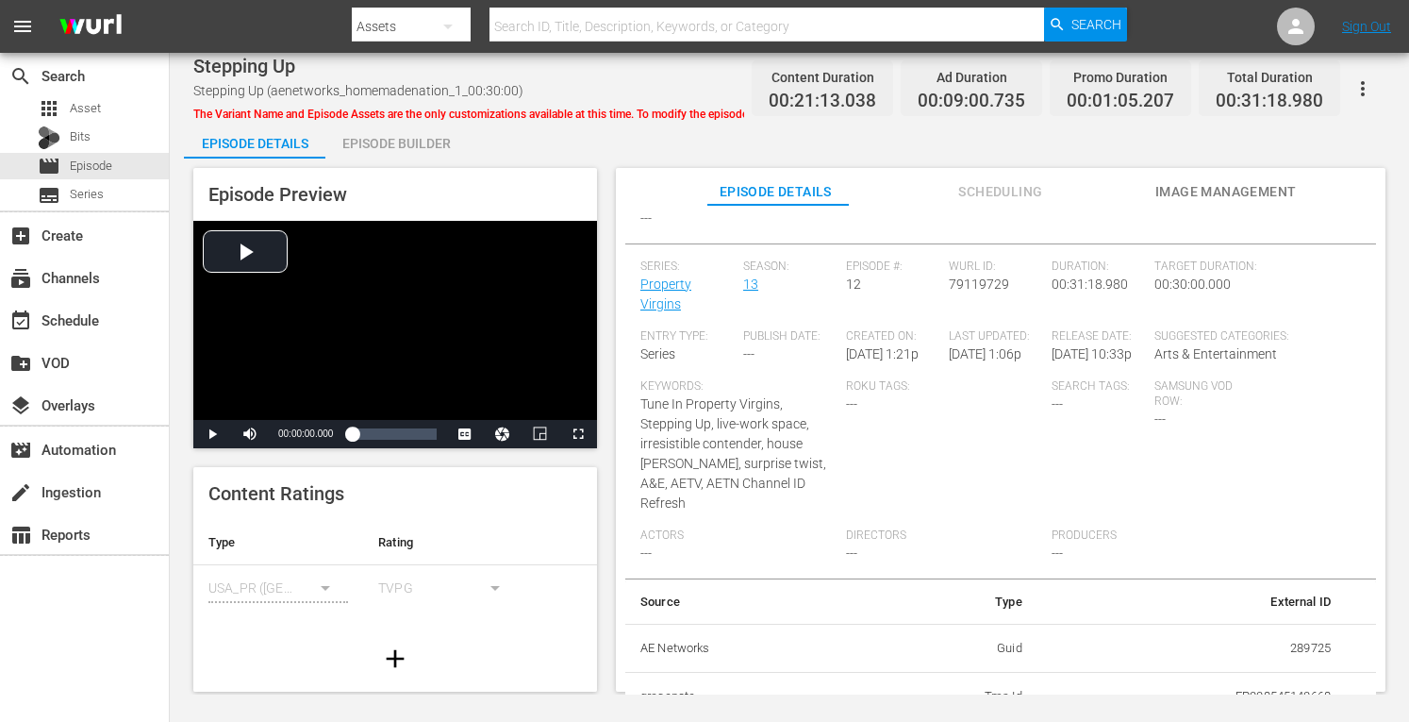
click at [370, 146] on div "Episode Builder" at bounding box center [395, 143] width 141 height 45
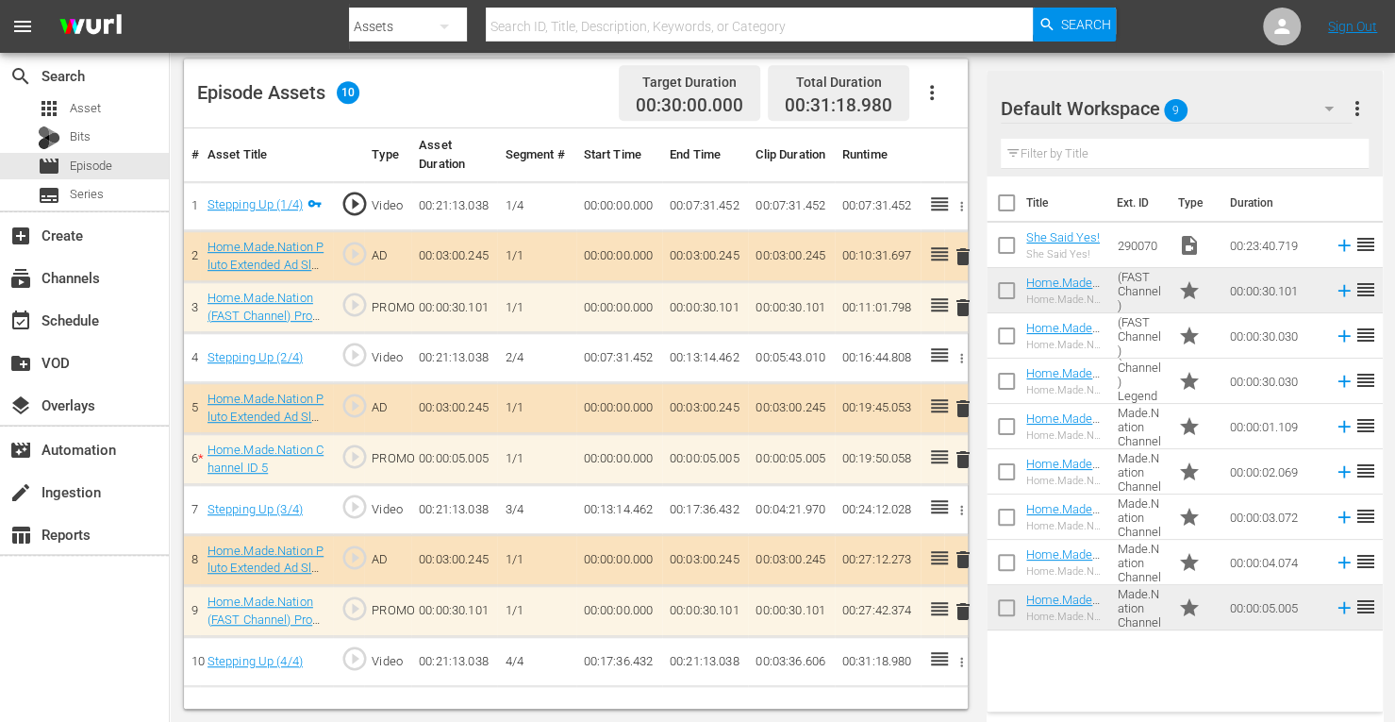
scroll to position [141, 0]
click at [967, 407] on span "delete" at bounding box center [963, 408] width 23 height 23
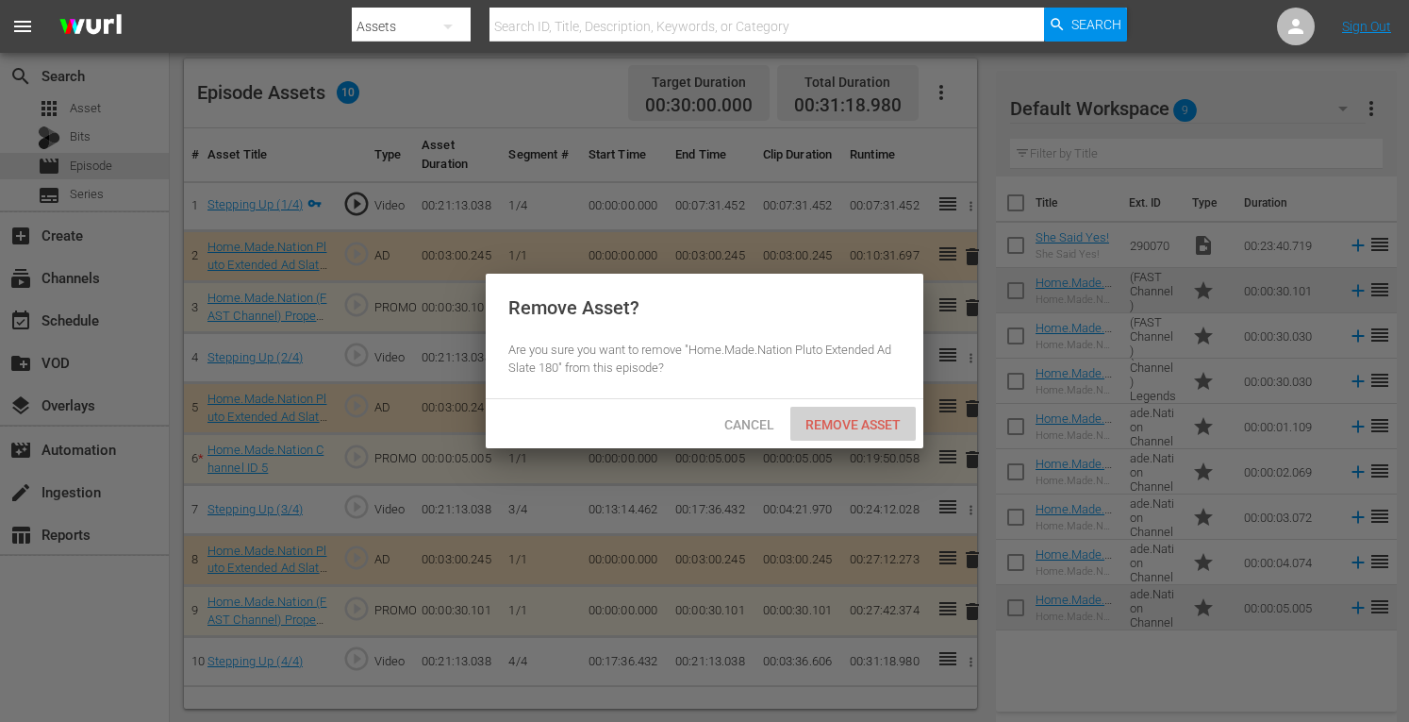
click at [847, 410] on div "Remove Asset" at bounding box center [853, 424] width 125 height 35
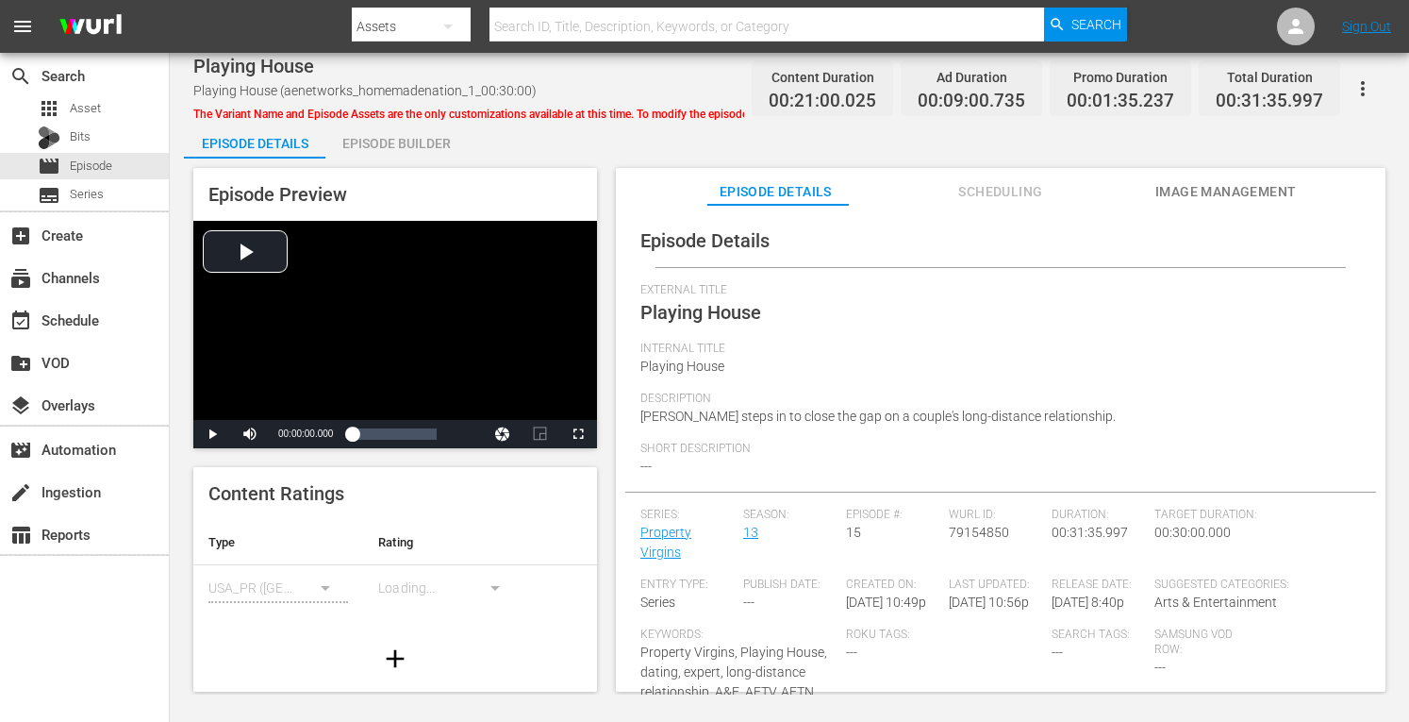
click at [400, 131] on div "Episode Builder" at bounding box center [395, 143] width 141 height 45
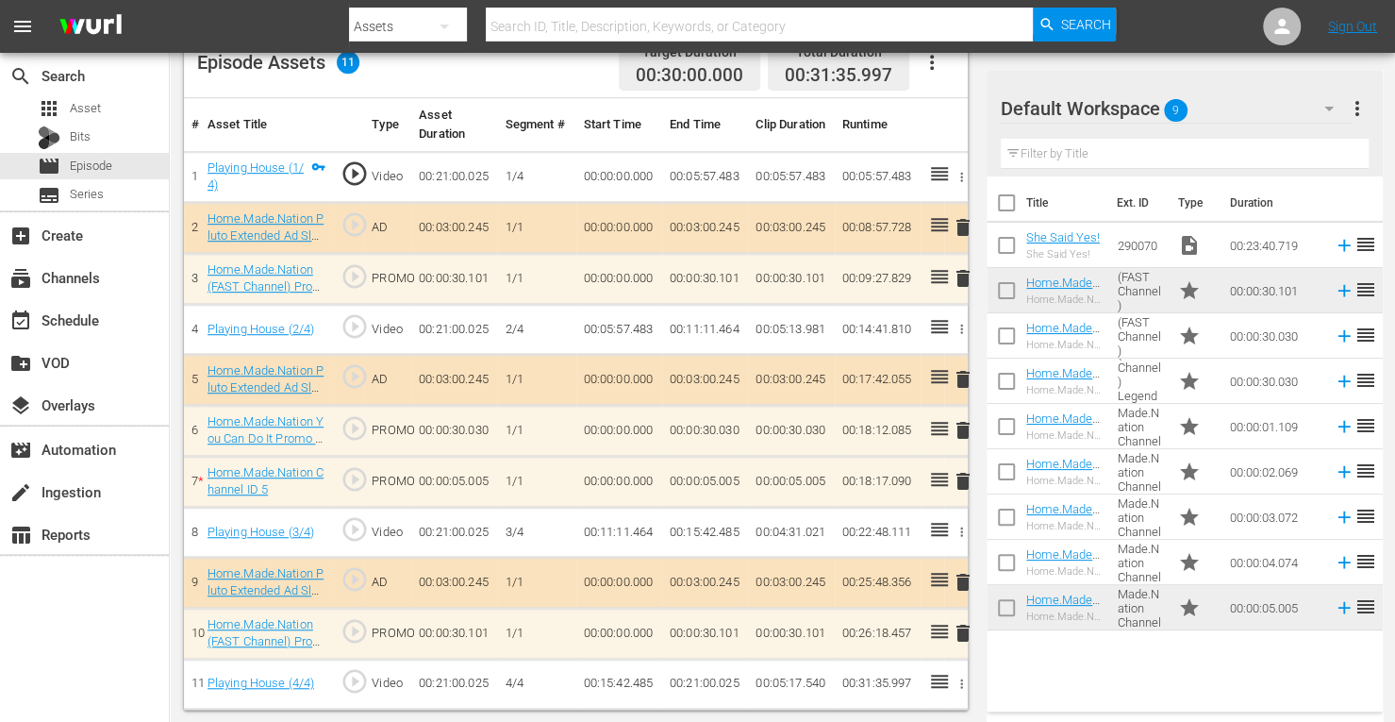
scroll to position [517, 0]
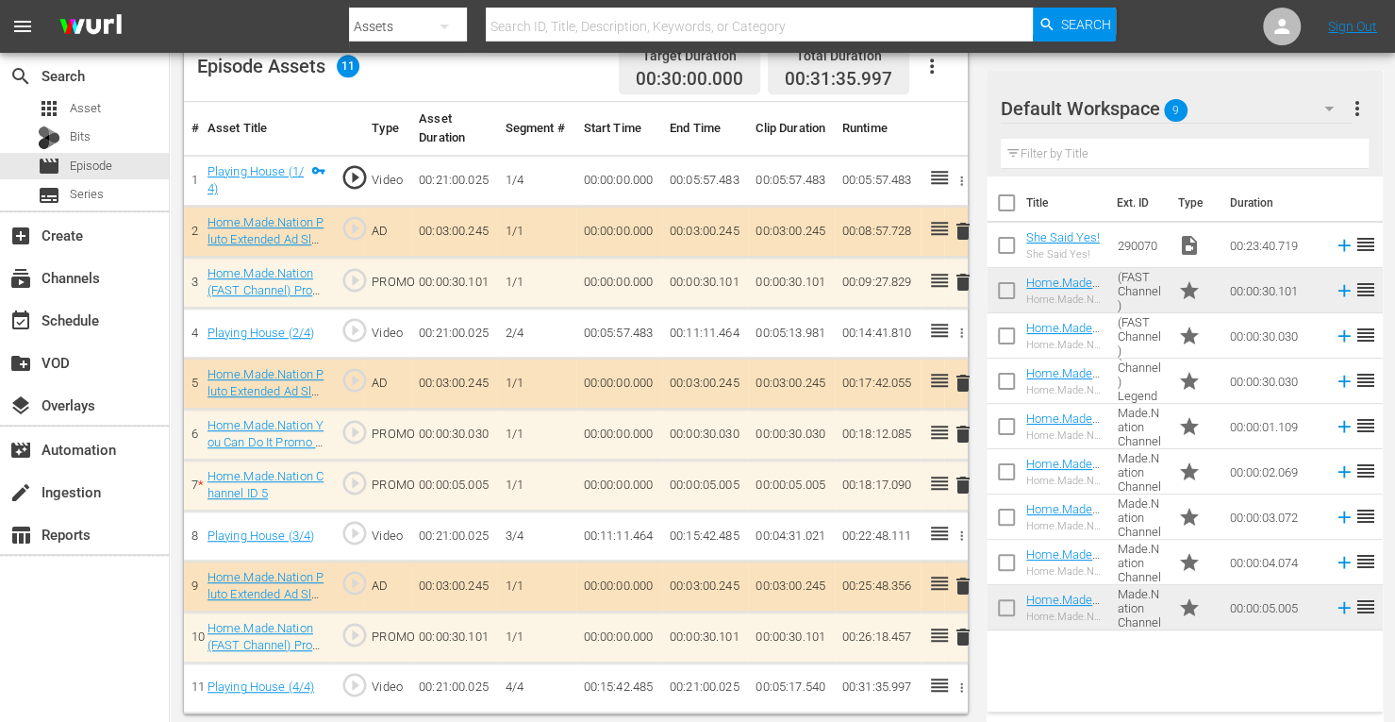
click at [966, 380] on span "delete" at bounding box center [963, 383] width 23 height 23
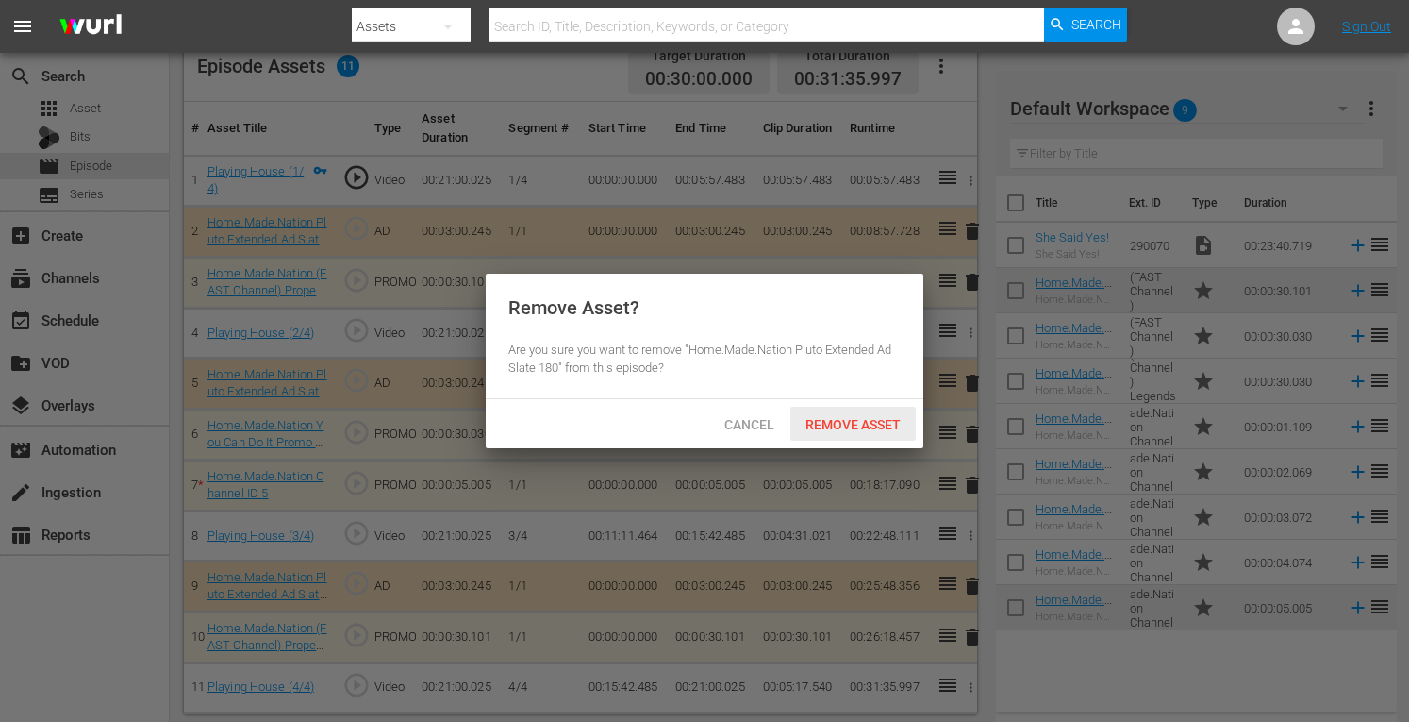
click at [873, 420] on span "Remove Asset" at bounding box center [853, 424] width 125 height 15
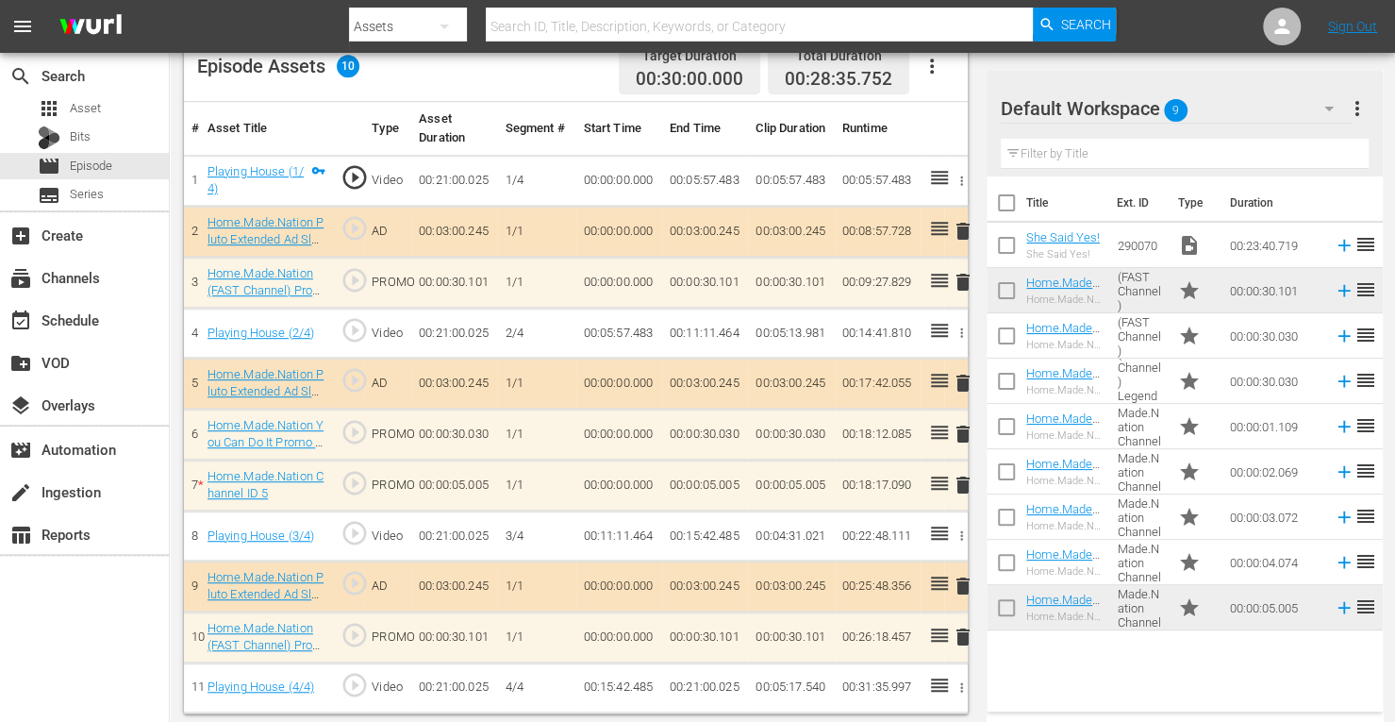
scroll to position [491, 0]
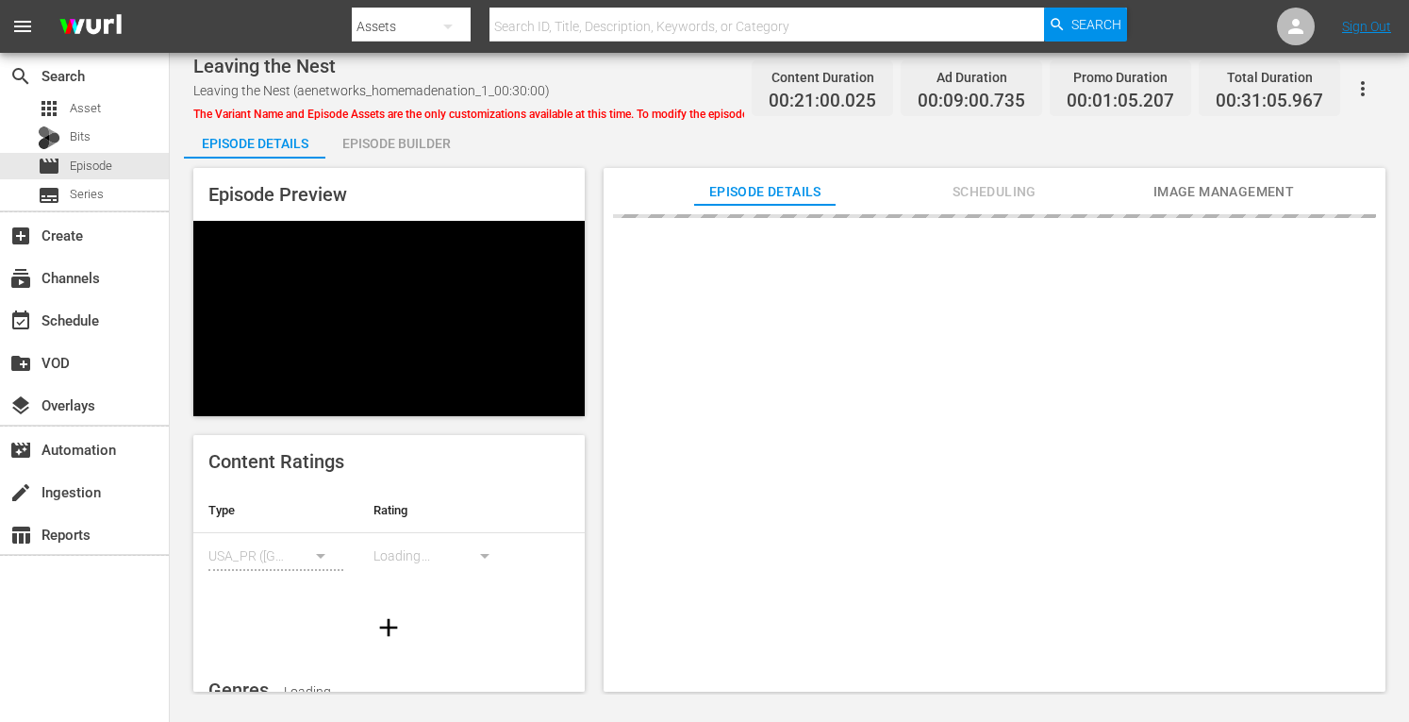
click at [403, 144] on div "Episode Builder" at bounding box center [395, 143] width 141 height 45
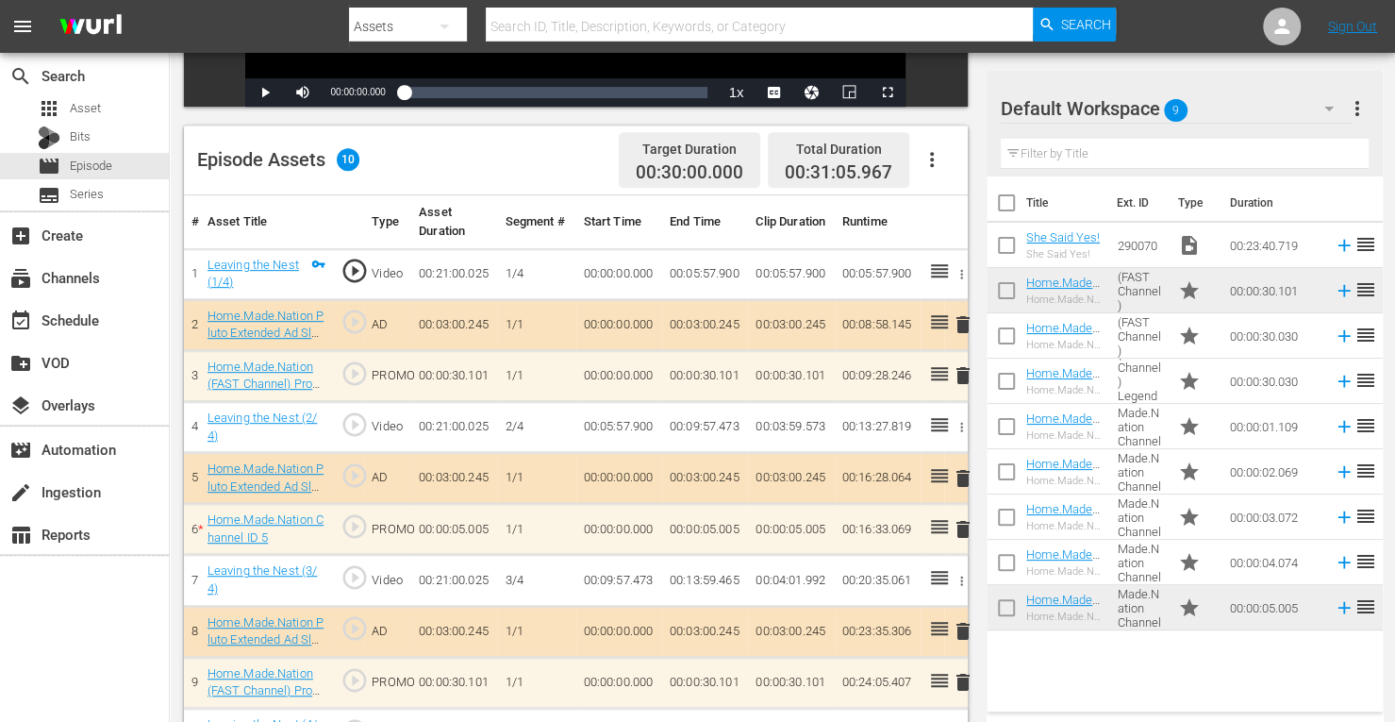
scroll to position [442, 0]
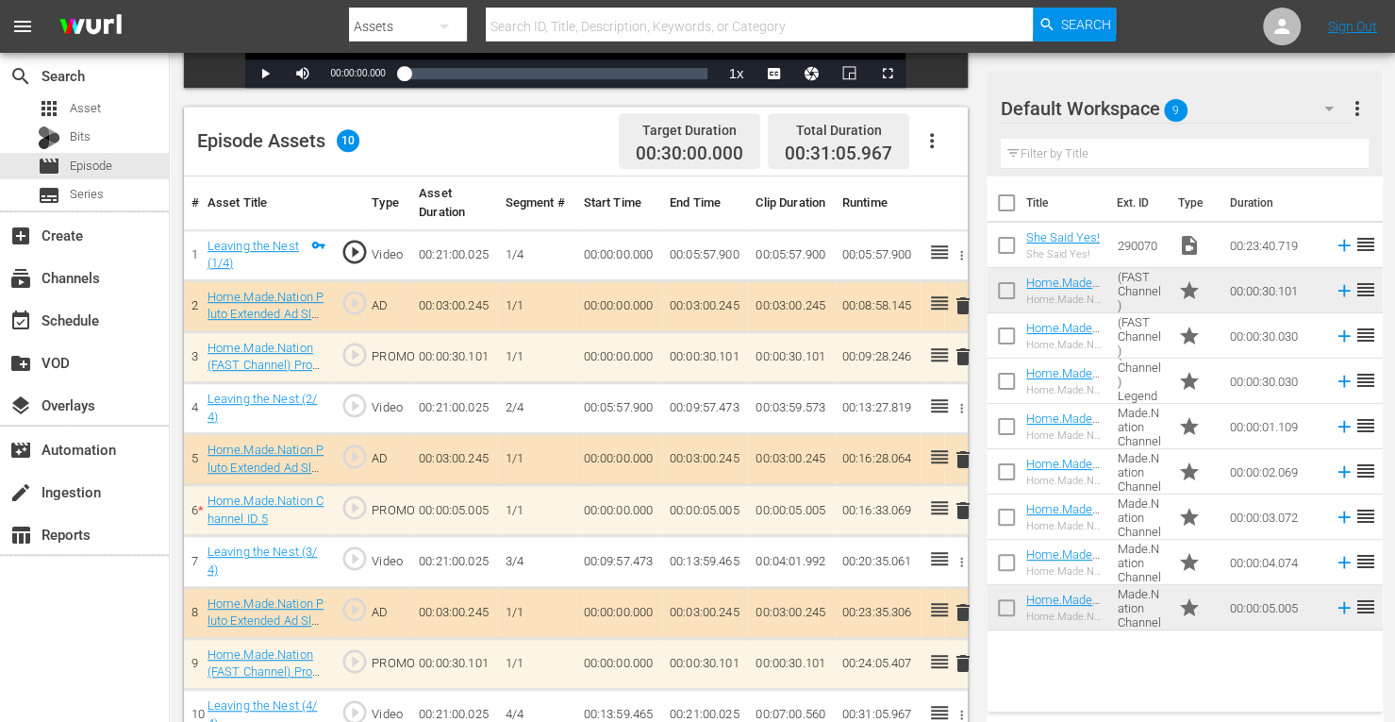
click at [960, 460] on span "delete" at bounding box center [963, 459] width 23 height 23
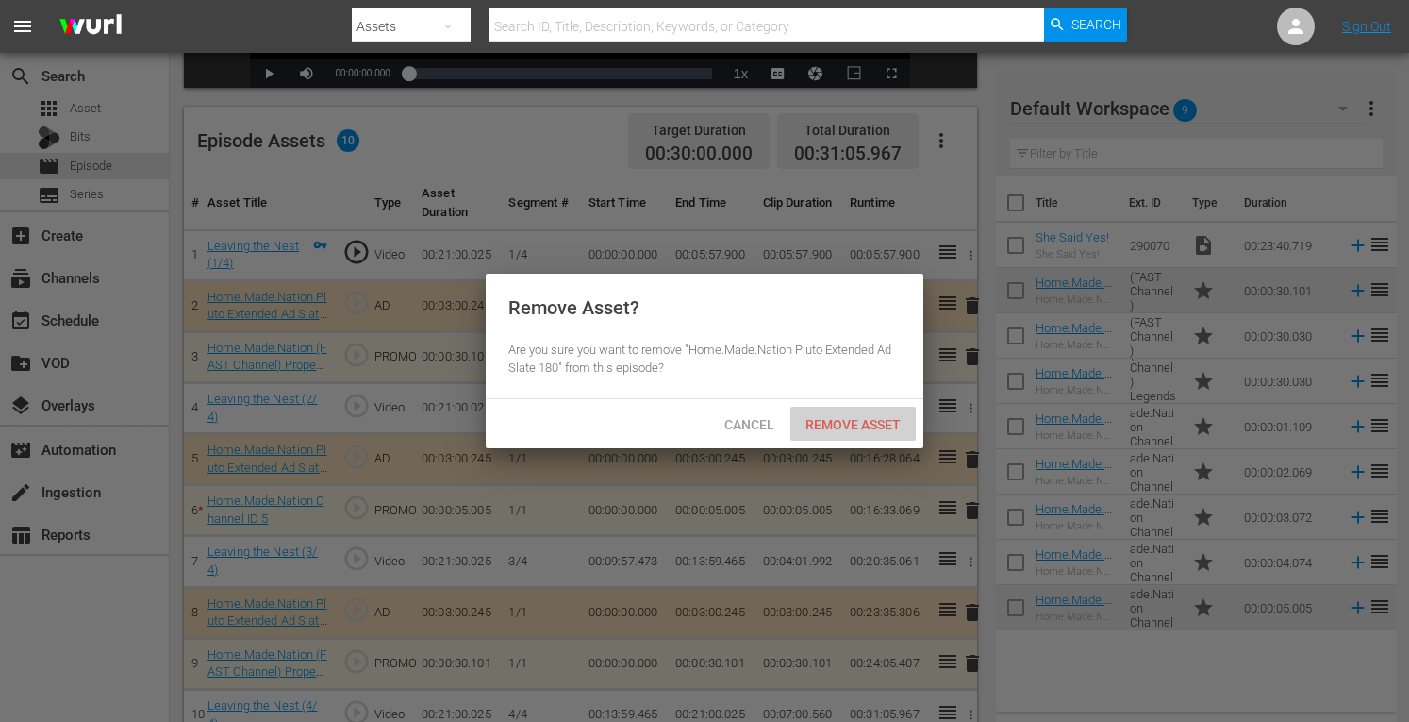
click at [859, 426] on span "Remove Asset" at bounding box center [853, 424] width 125 height 15
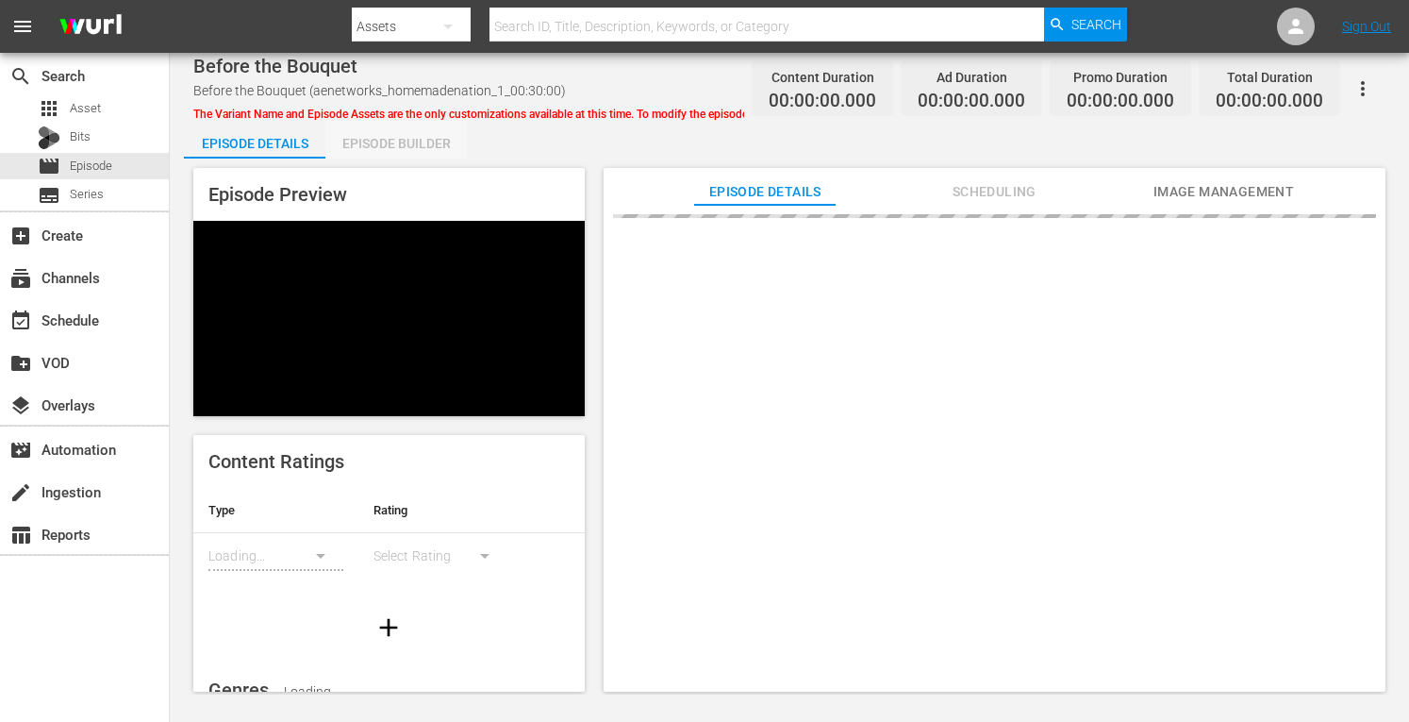
click at [404, 145] on div "Episode Builder" at bounding box center [395, 143] width 141 height 45
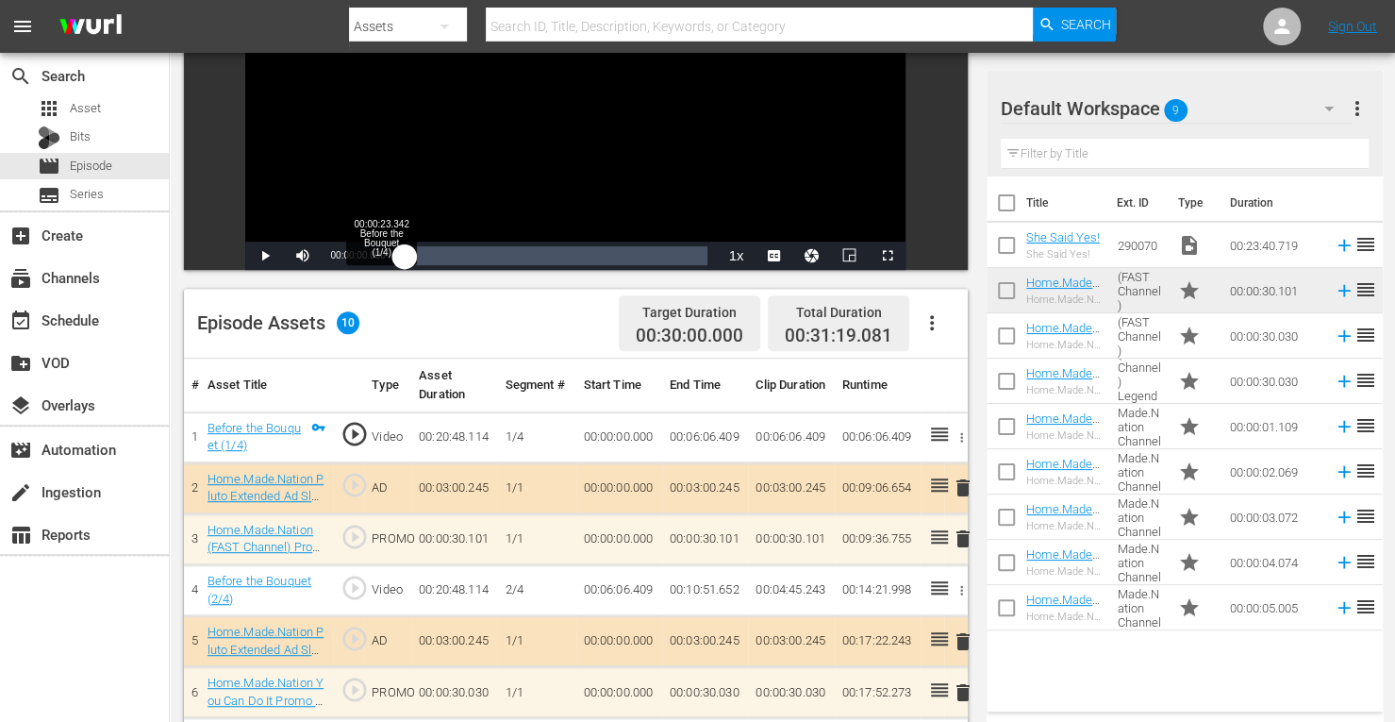
scroll to position [491, 0]
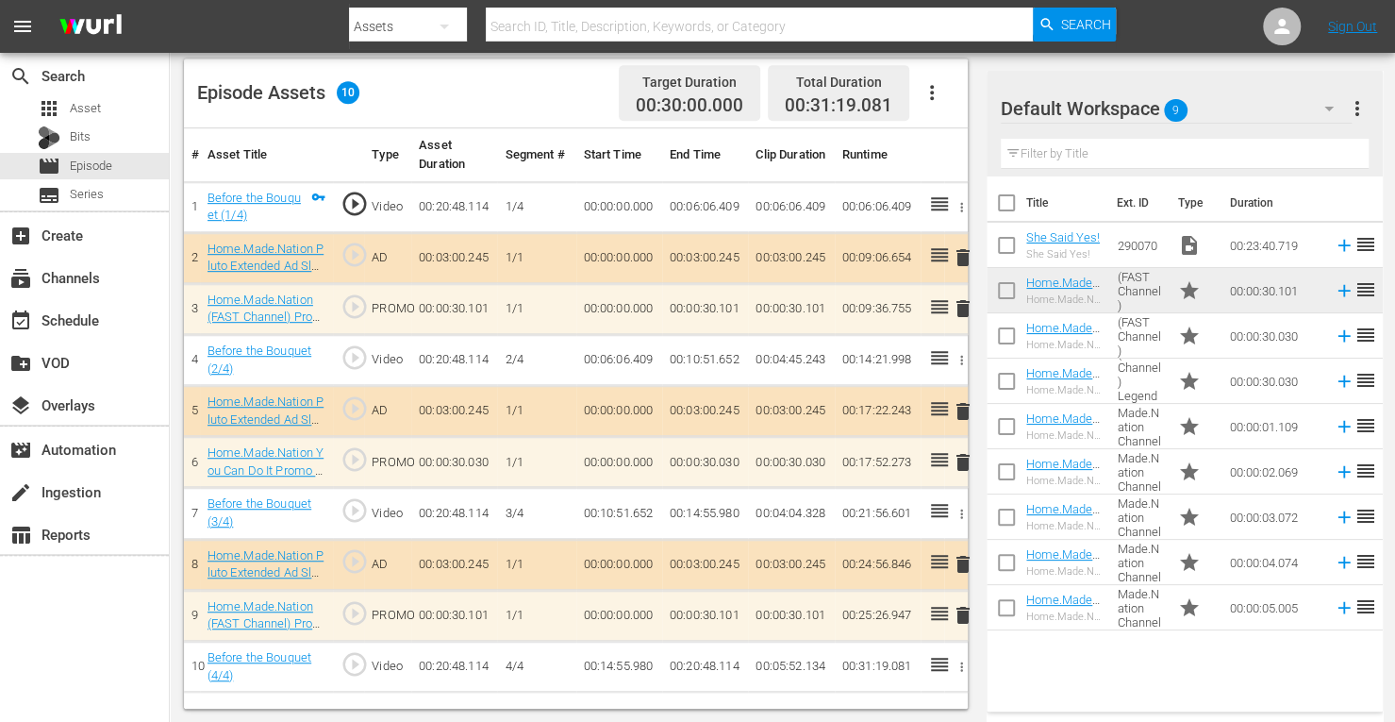
click at [964, 410] on span "delete" at bounding box center [963, 411] width 23 height 23
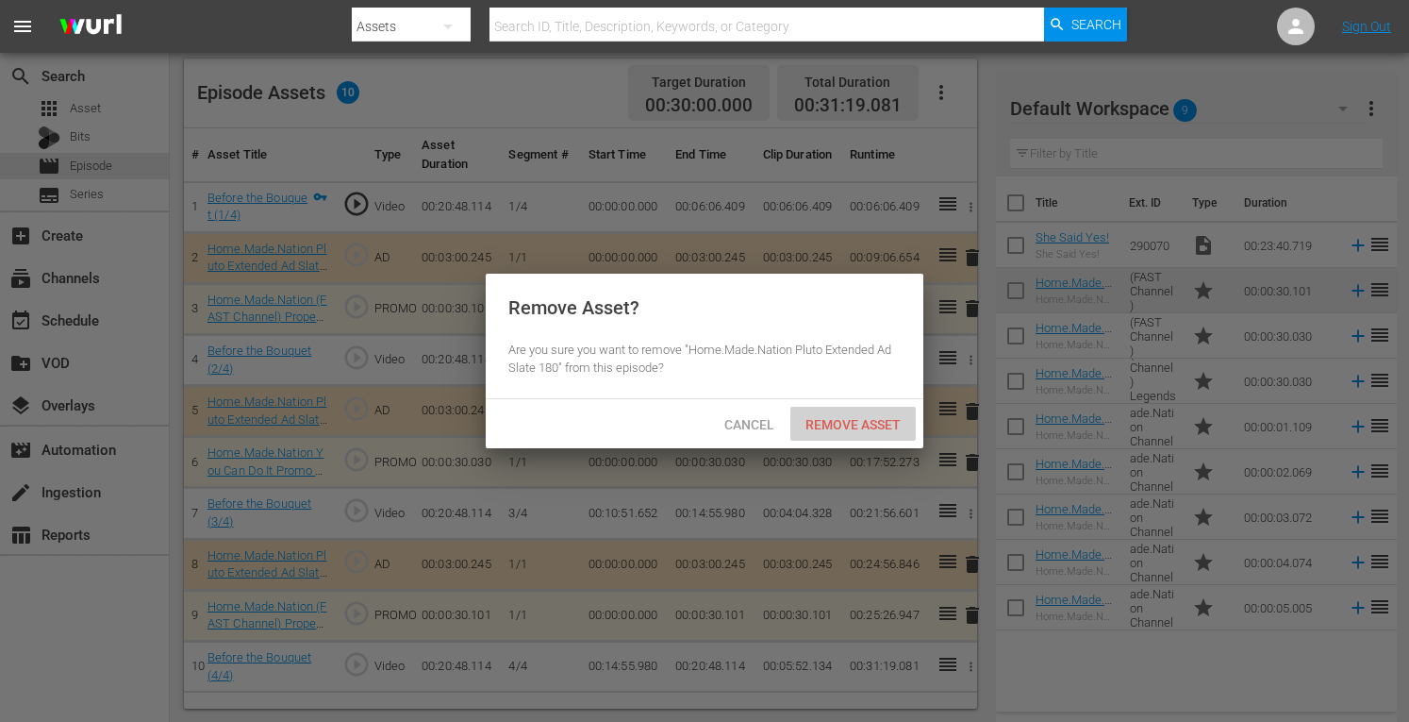
click at [851, 418] on span "Remove Asset" at bounding box center [853, 424] width 125 height 15
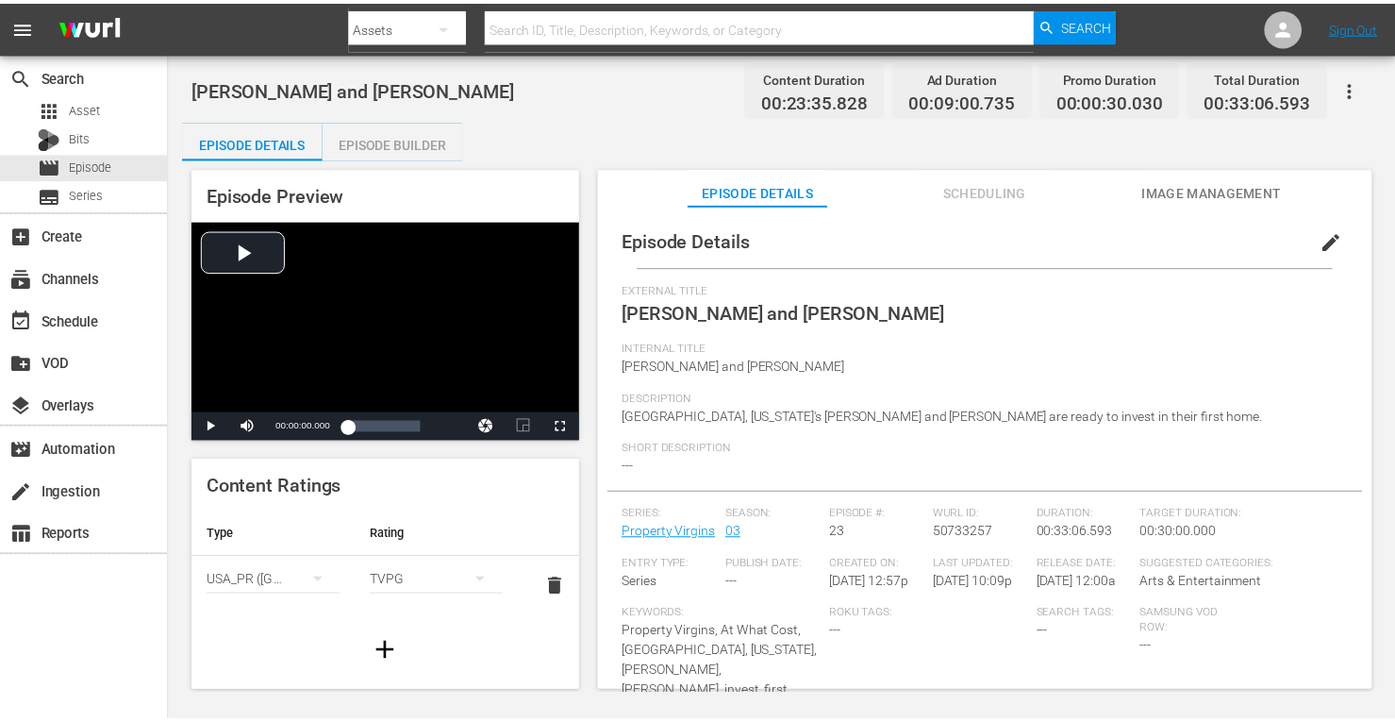
scroll to position [111, 0]
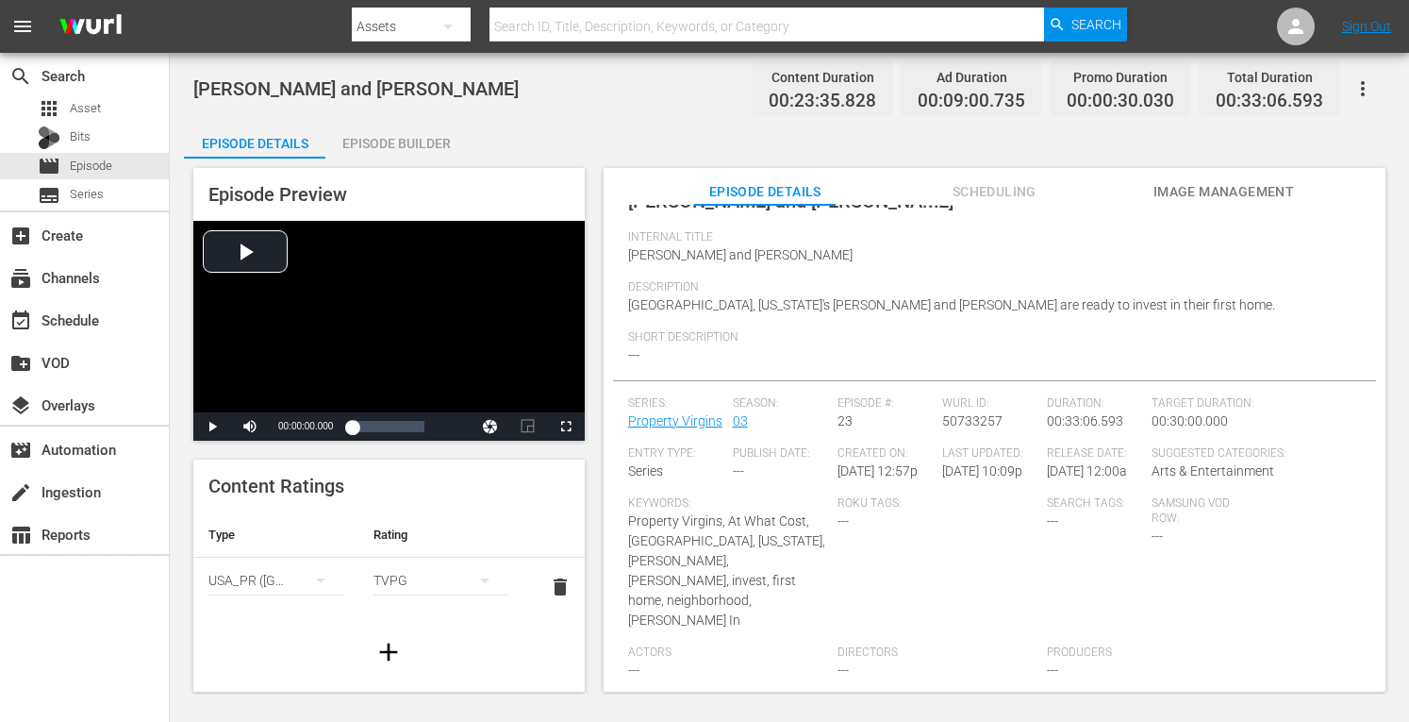
click at [391, 142] on div "Episode Builder" at bounding box center [395, 143] width 141 height 45
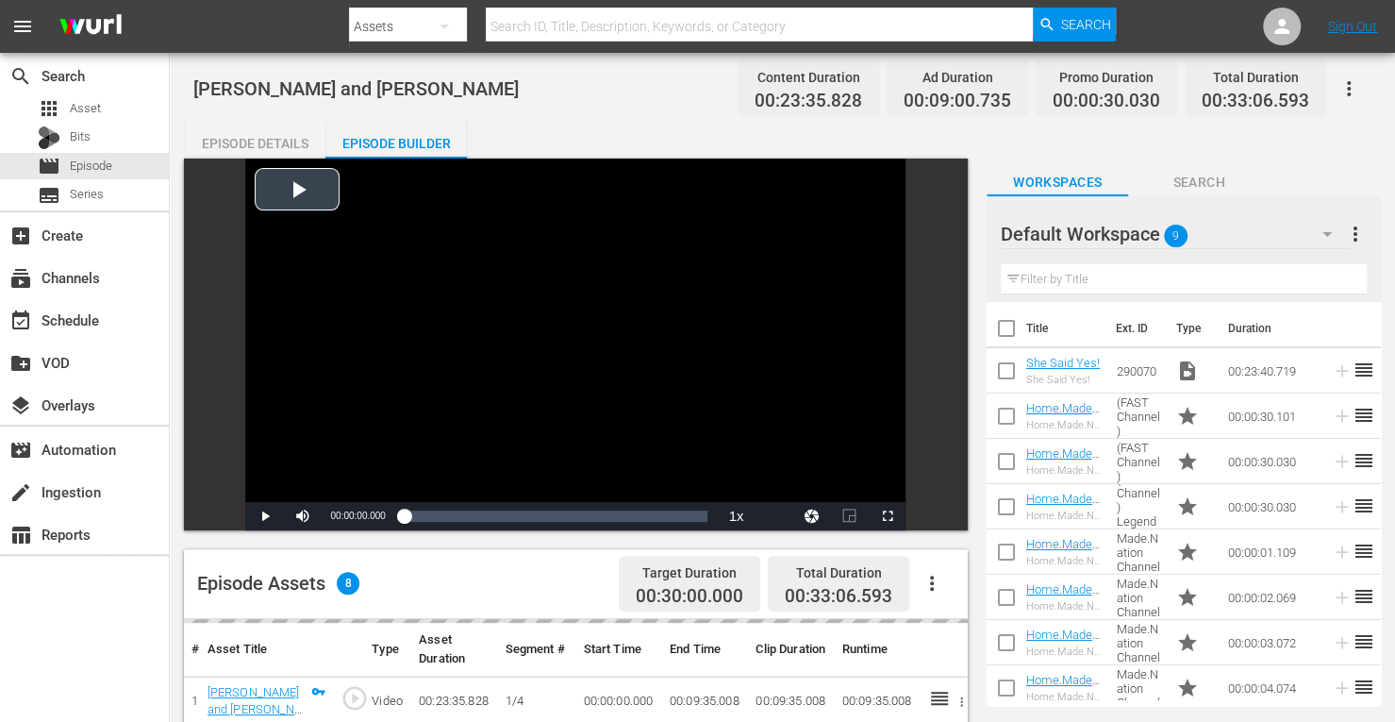
scroll to position [491, 0]
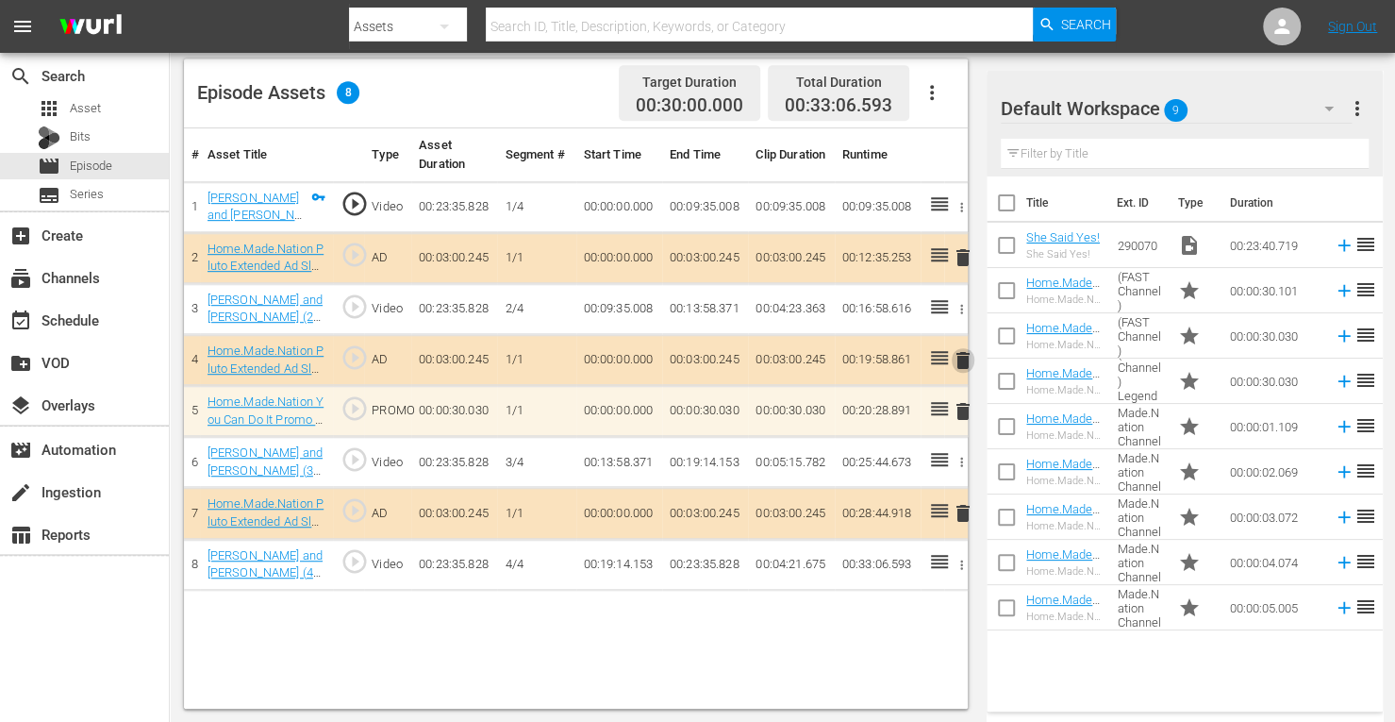
click at [963, 358] on span "delete" at bounding box center [963, 360] width 23 height 23
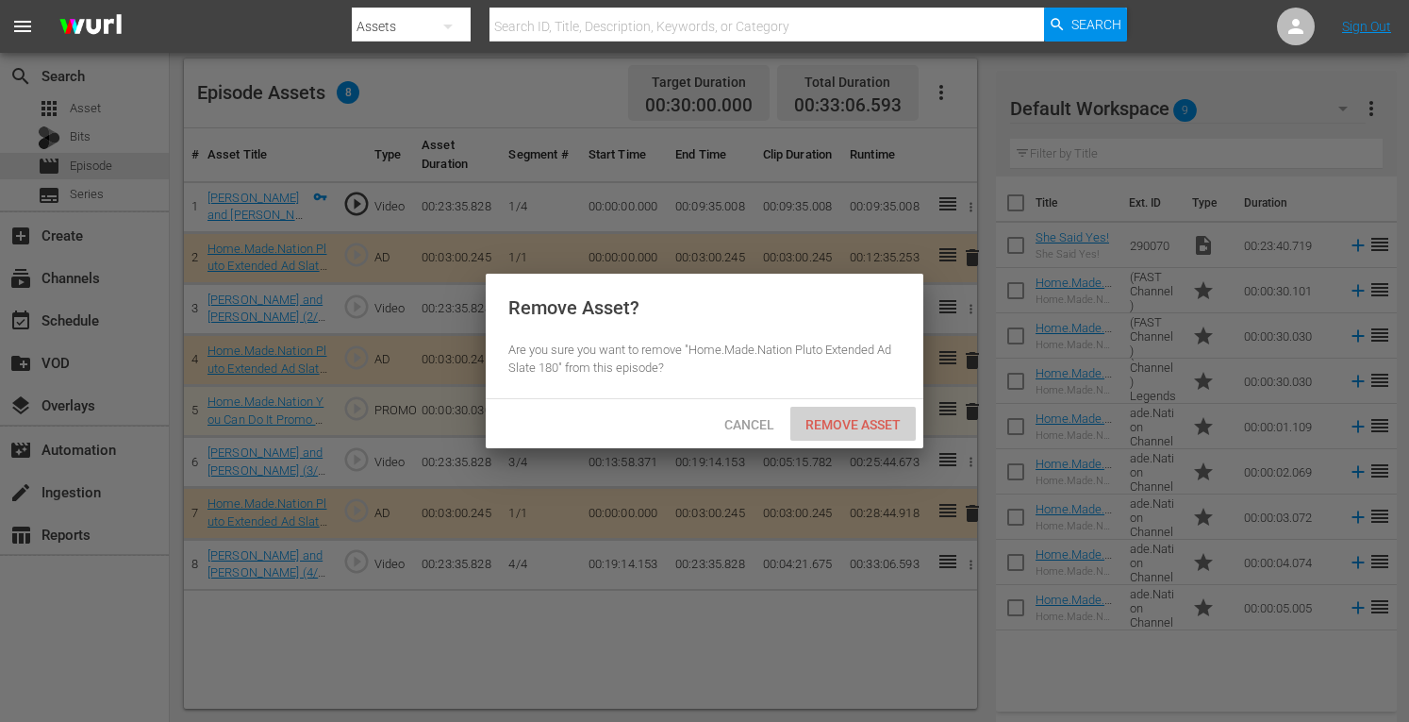
click at [849, 418] on span "Remove Asset" at bounding box center [853, 424] width 125 height 15
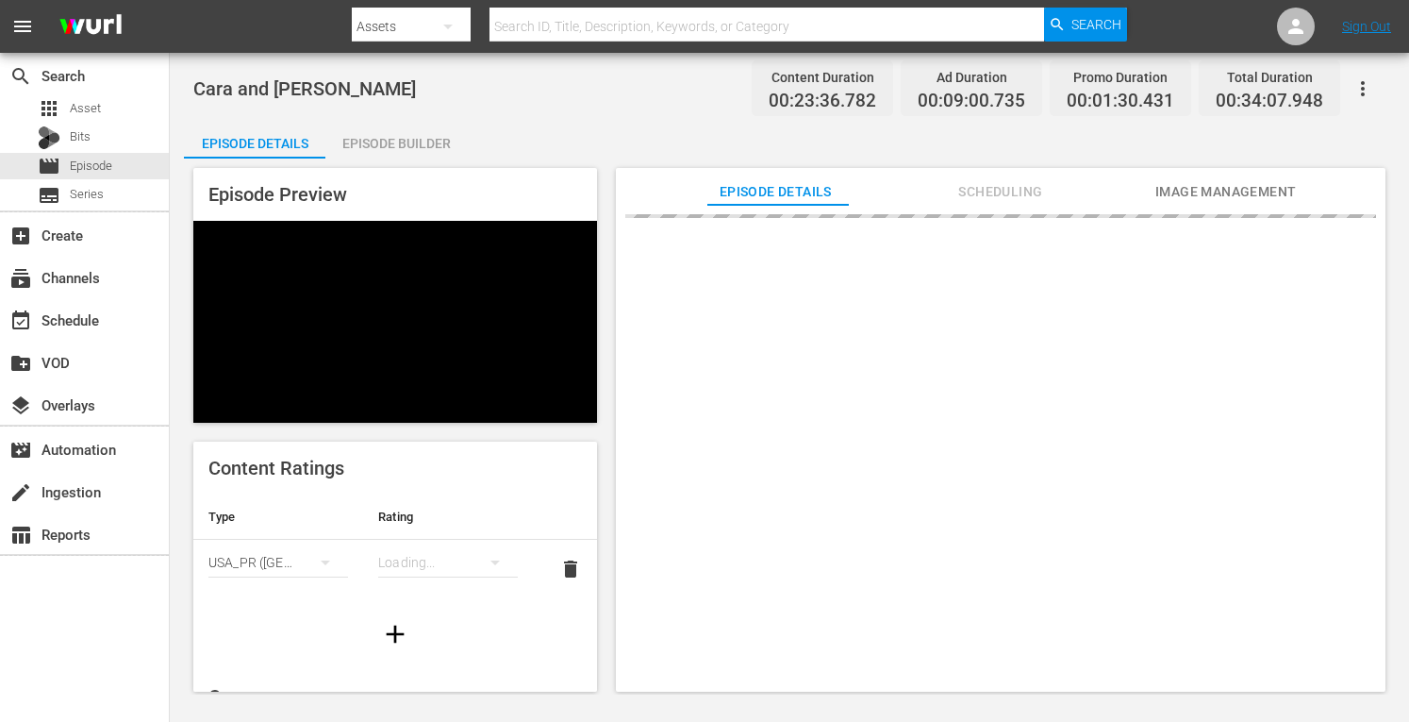
click at [421, 142] on div "Episode Builder" at bounding box center [395, 143] width 141 height 45
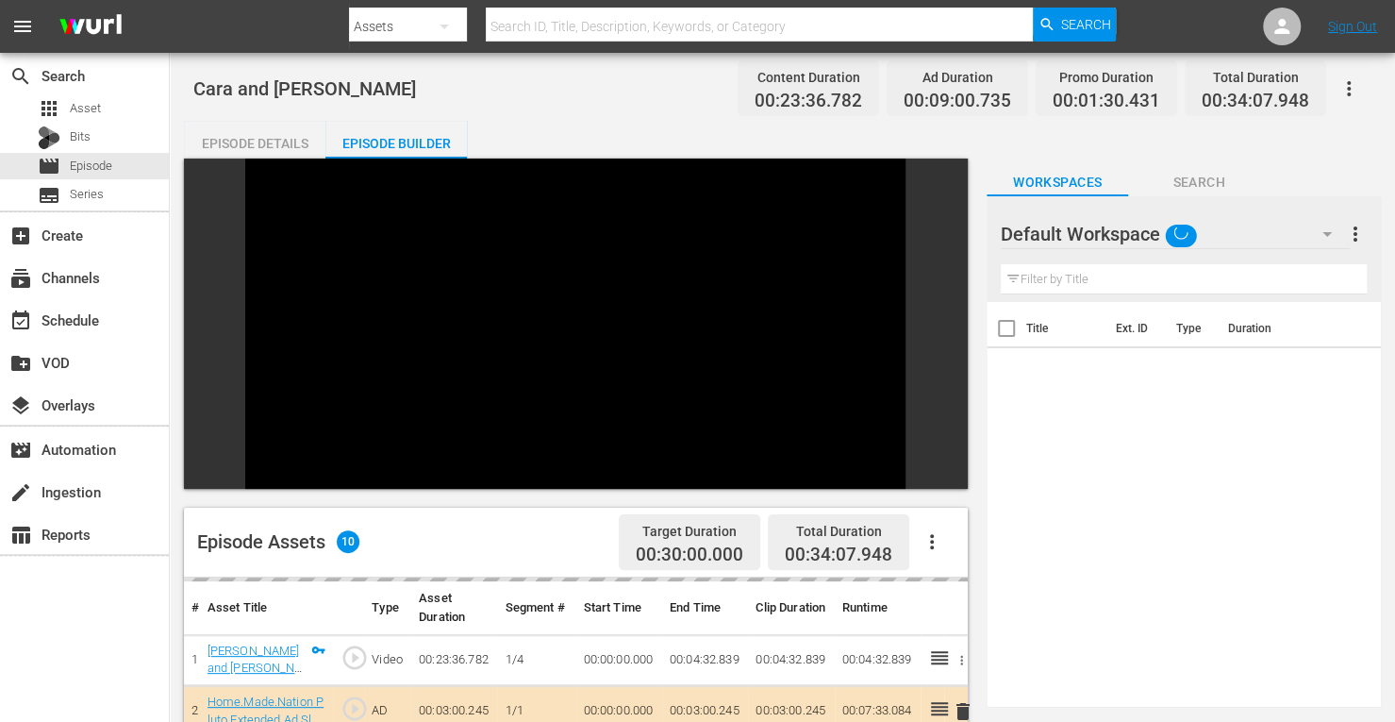
scroll to position [260, 0]
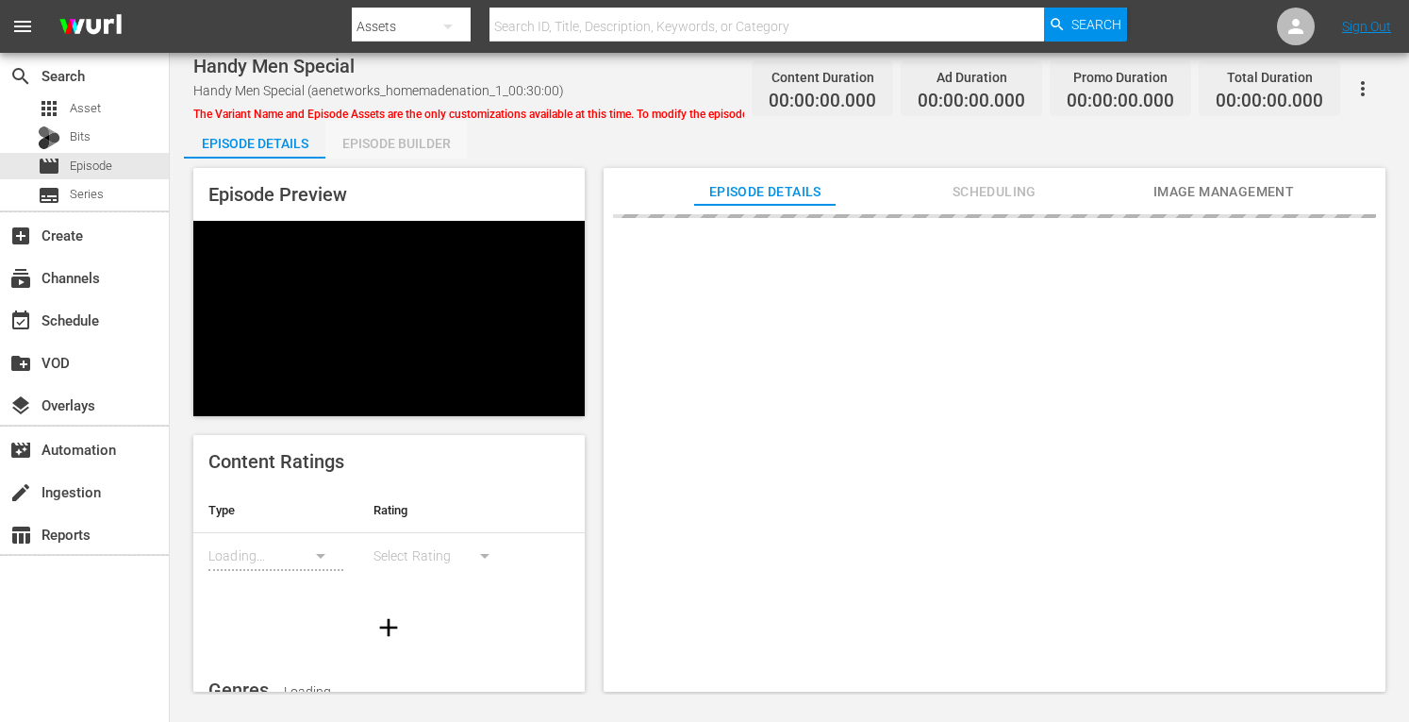
click at [408, 137] on div "Episode Builder" at bounding box center [395, 143] width 141 height 45
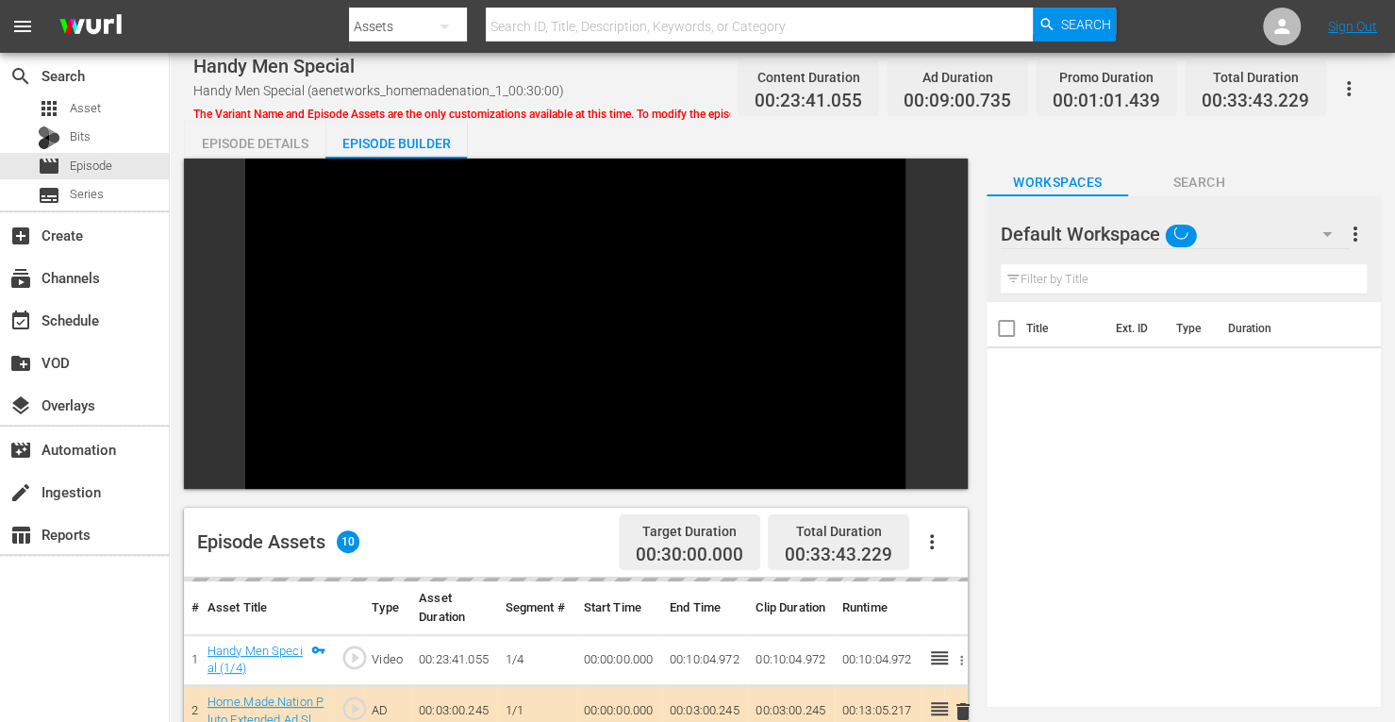
scroll to position [260, 0]
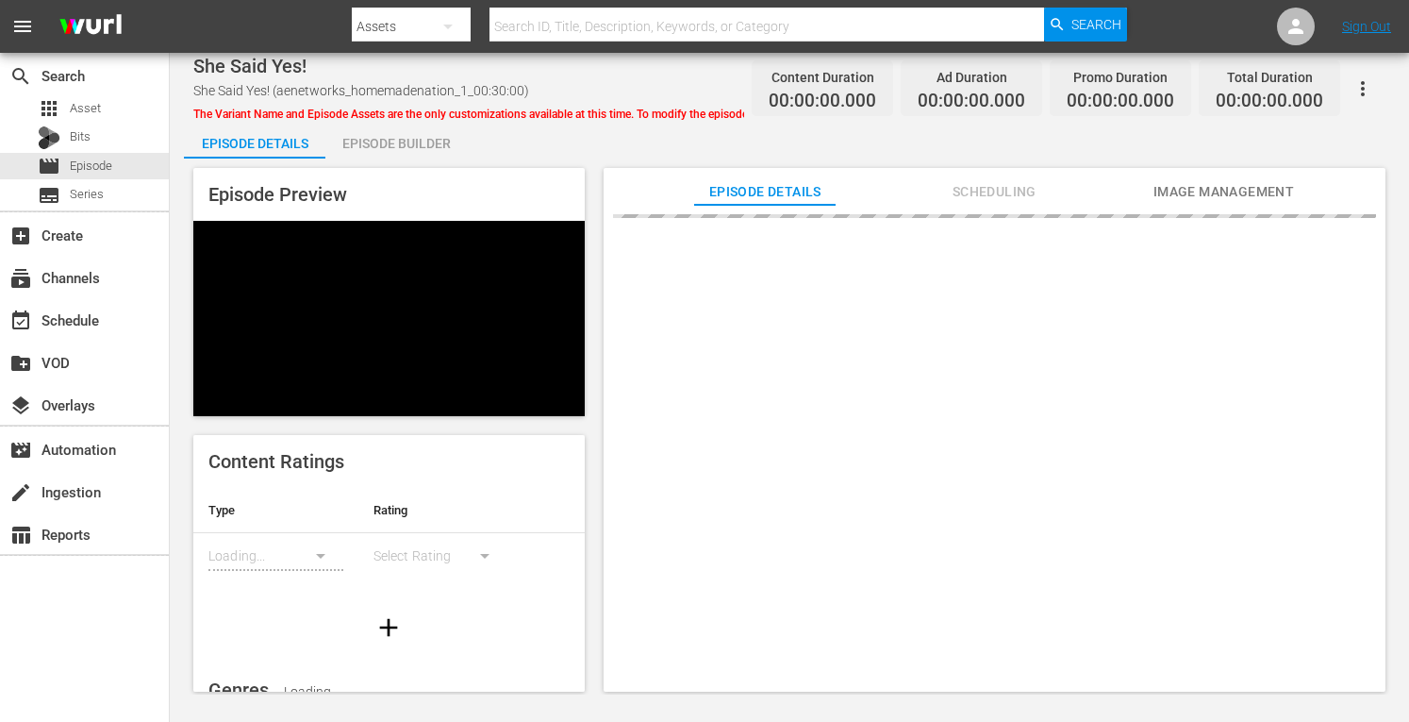
click at [401, 160] on div "Episode Preview Content Ratings Type Rating Loading... Select Rating Genres Loa…" at bounding box center [789, 432] width 1211 height 548
click at [402, 148] on div "Episode Builder" at bounding box center [395, 143] width 141 height 45
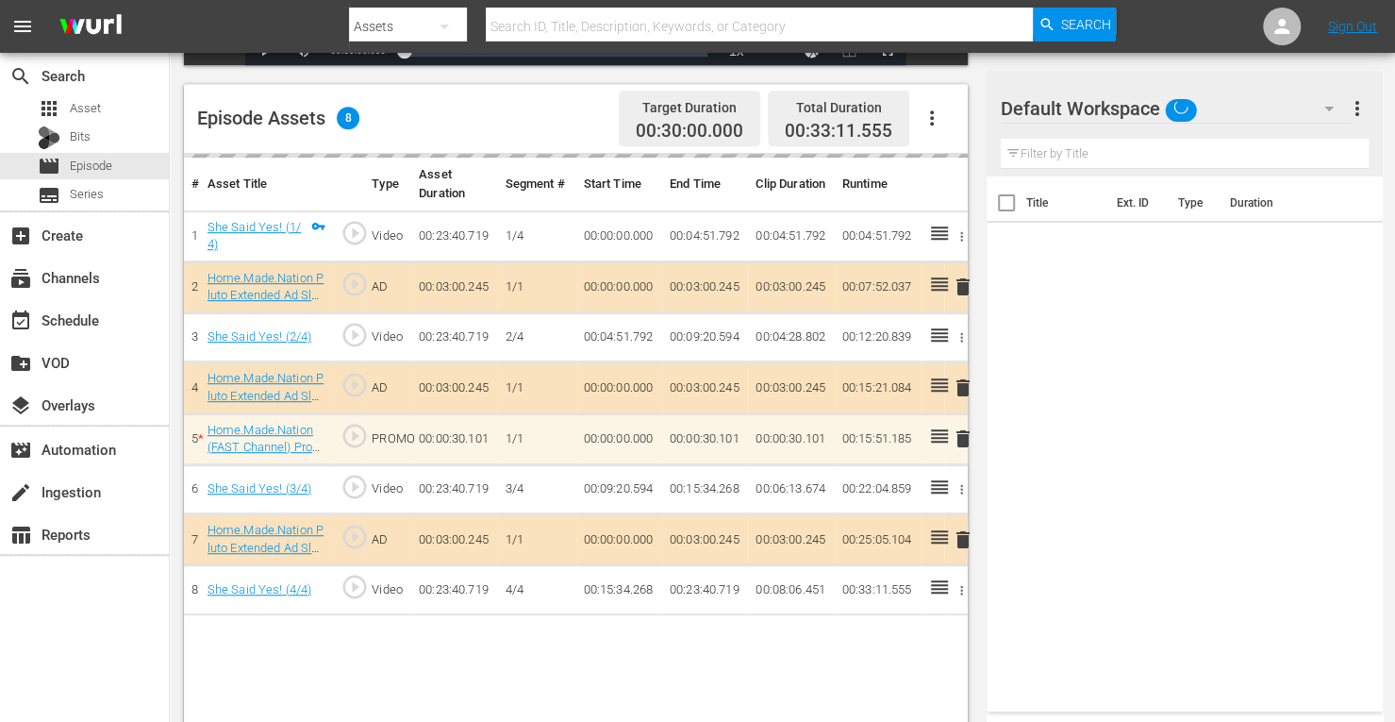
scroll to position [491, 0]
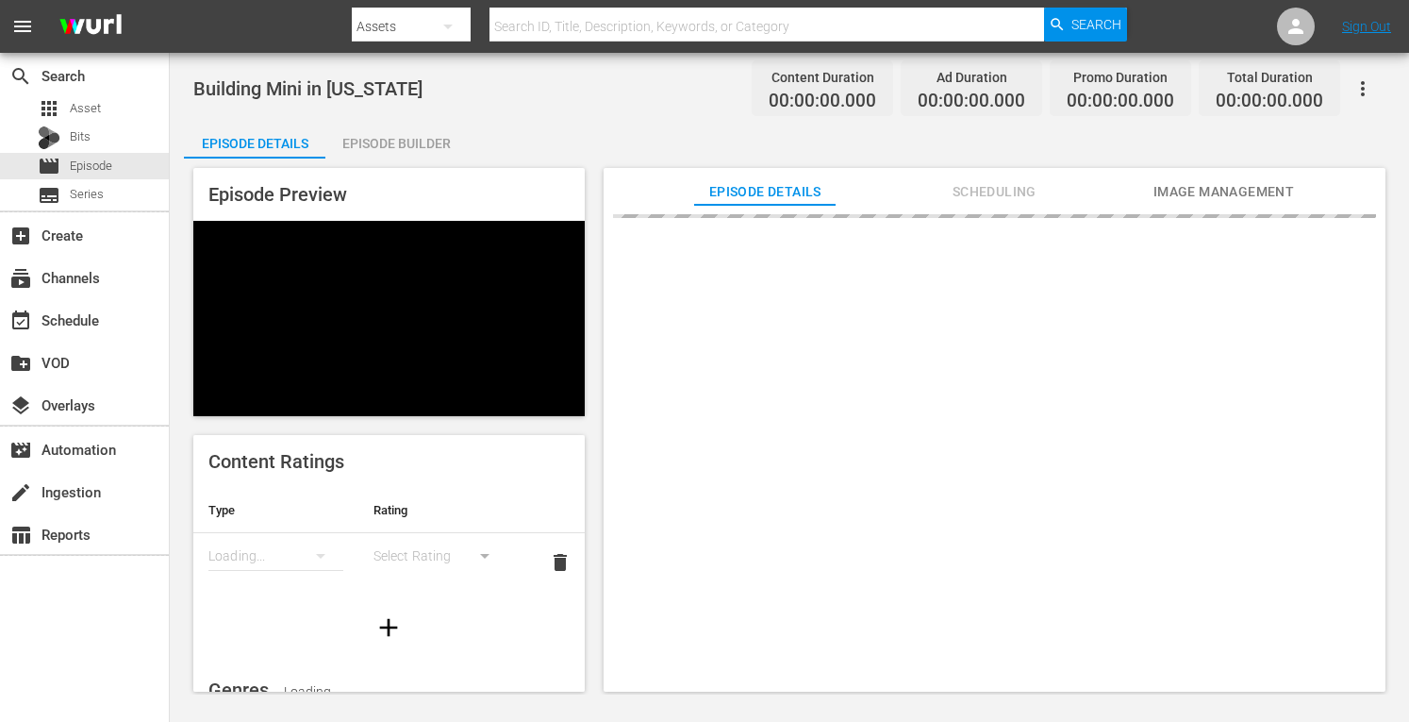
click at [402, 142] on div "Episode Builder" at bounding box center [395, 143] width 141 height 45
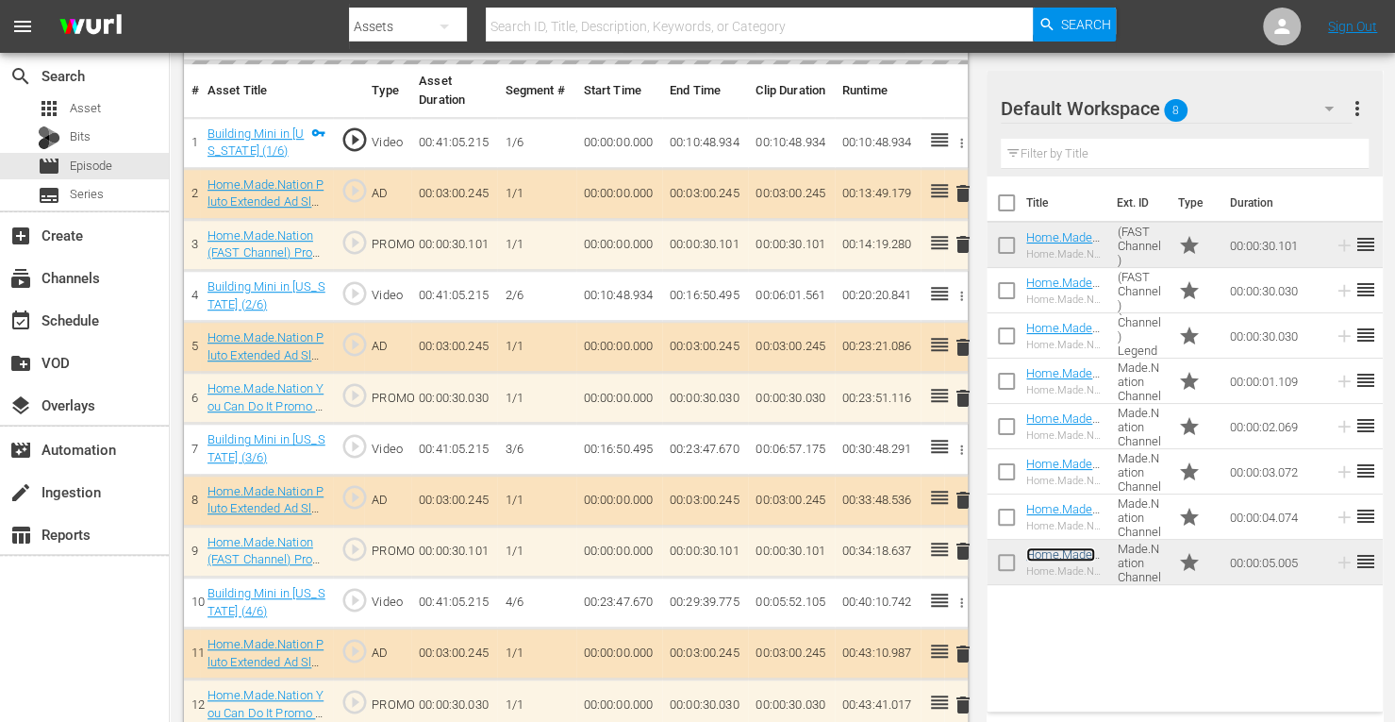
scroll to position [557, 0]
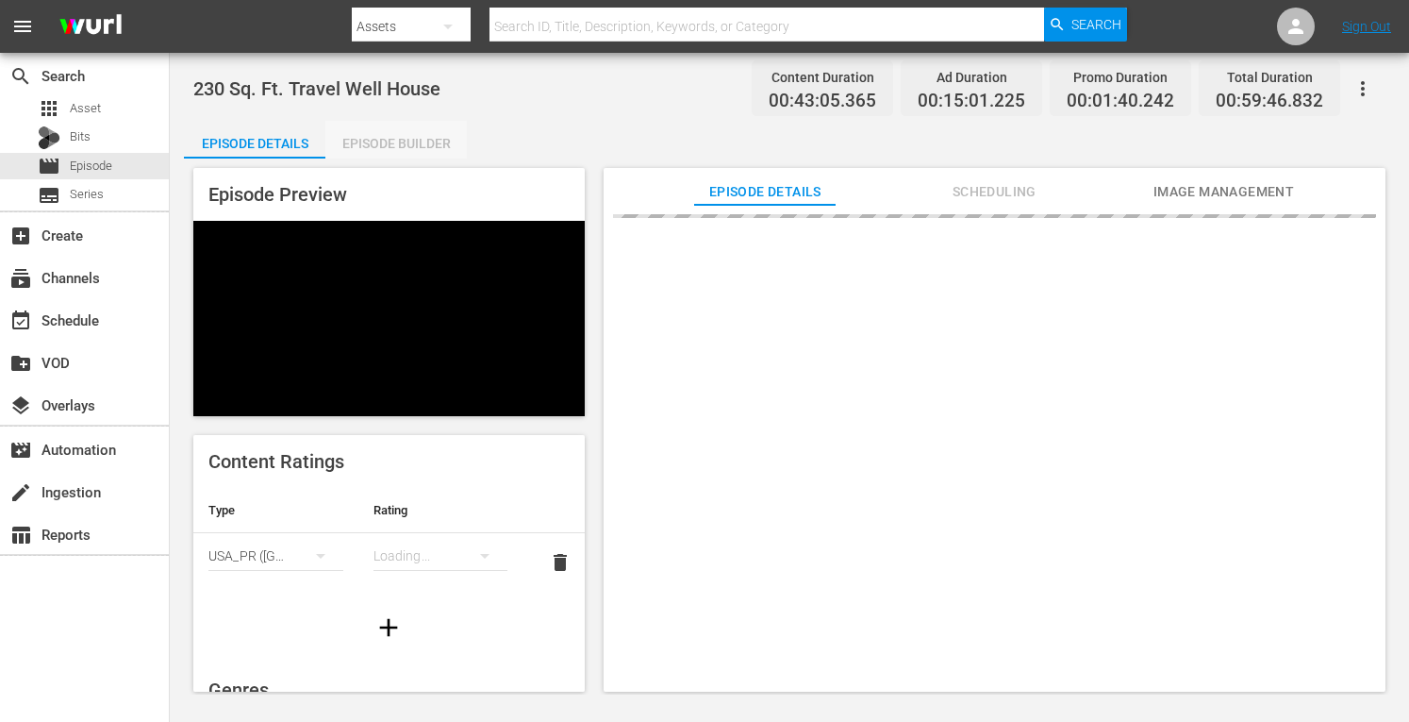
click at [388, 148] on div "Episode Builder" at bounding box center [395, 143] width 141 height 45
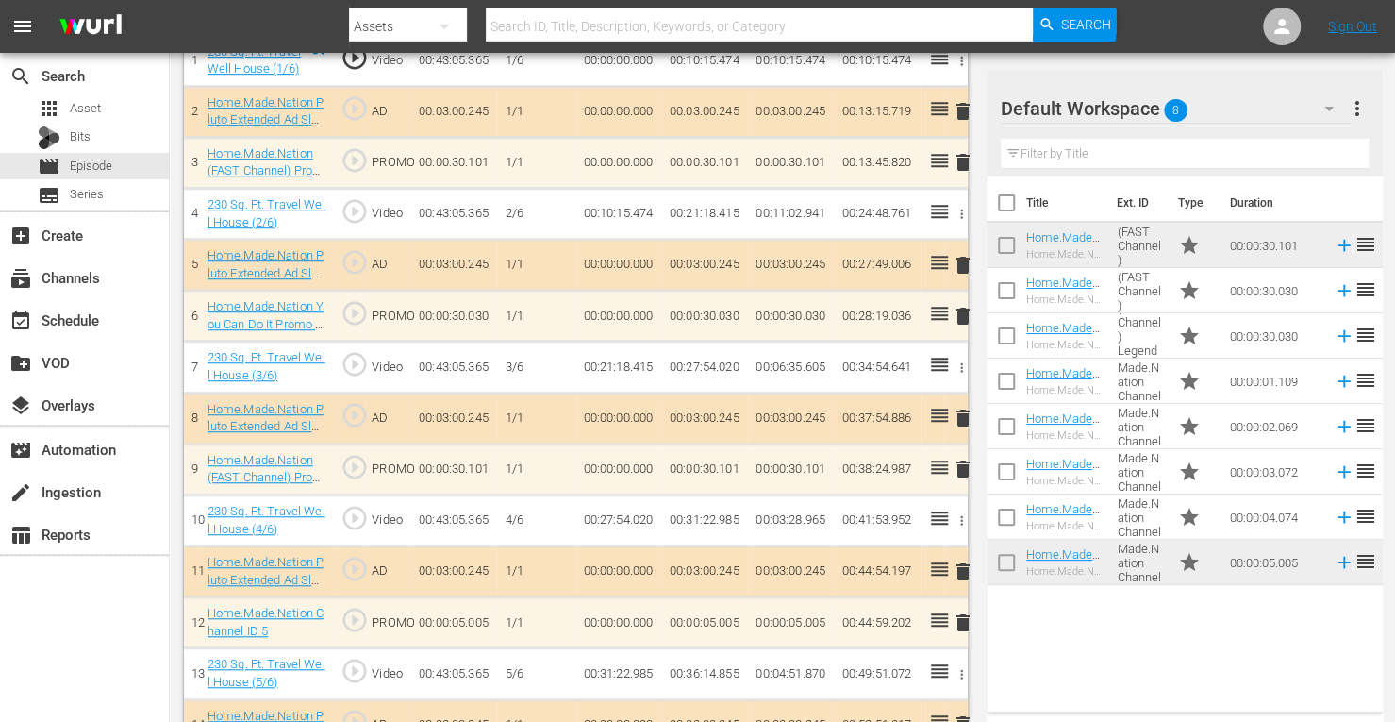
scroll to position [775, 0]
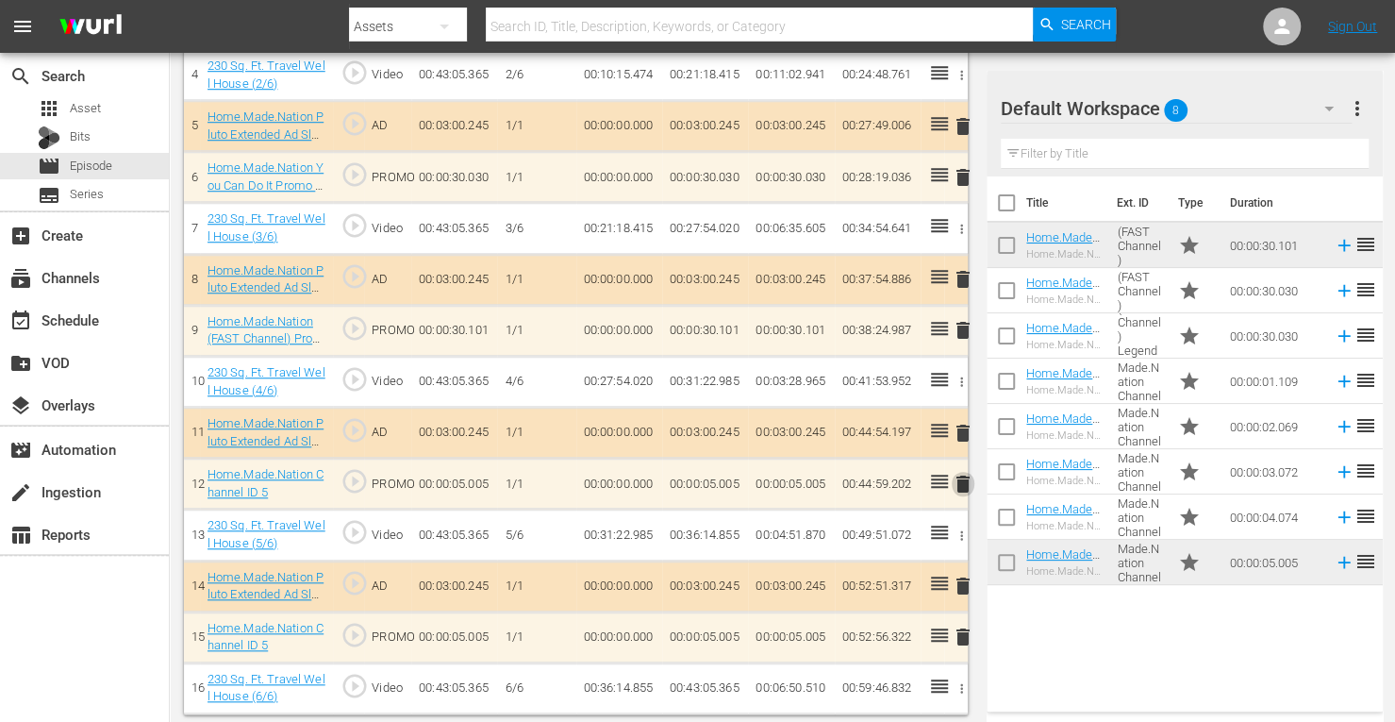
click at [961, 481] on span "delete" at bounding box center [963, 484] width 23 height 23
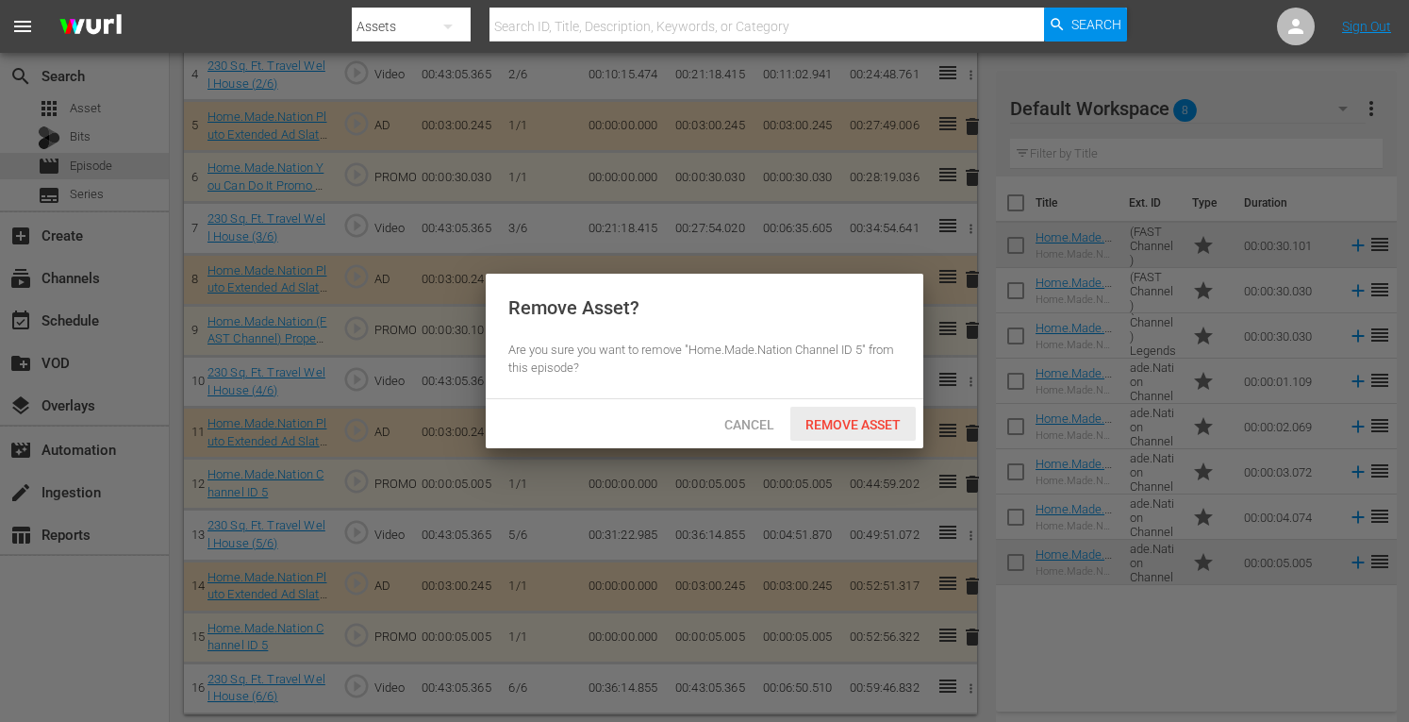
click at [834, 425] on span "Remove Asset" at bounding box center [853, 424] width 125 height 15
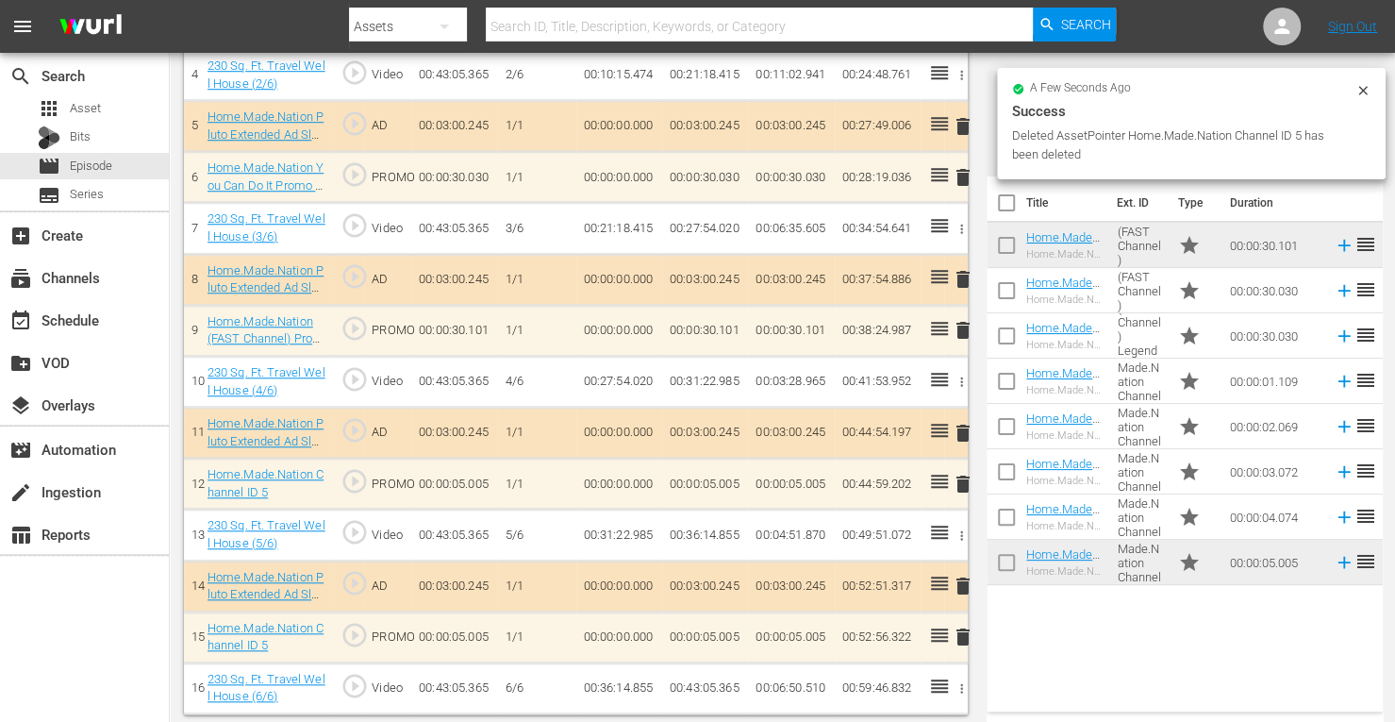
scroll to position [725, 0]
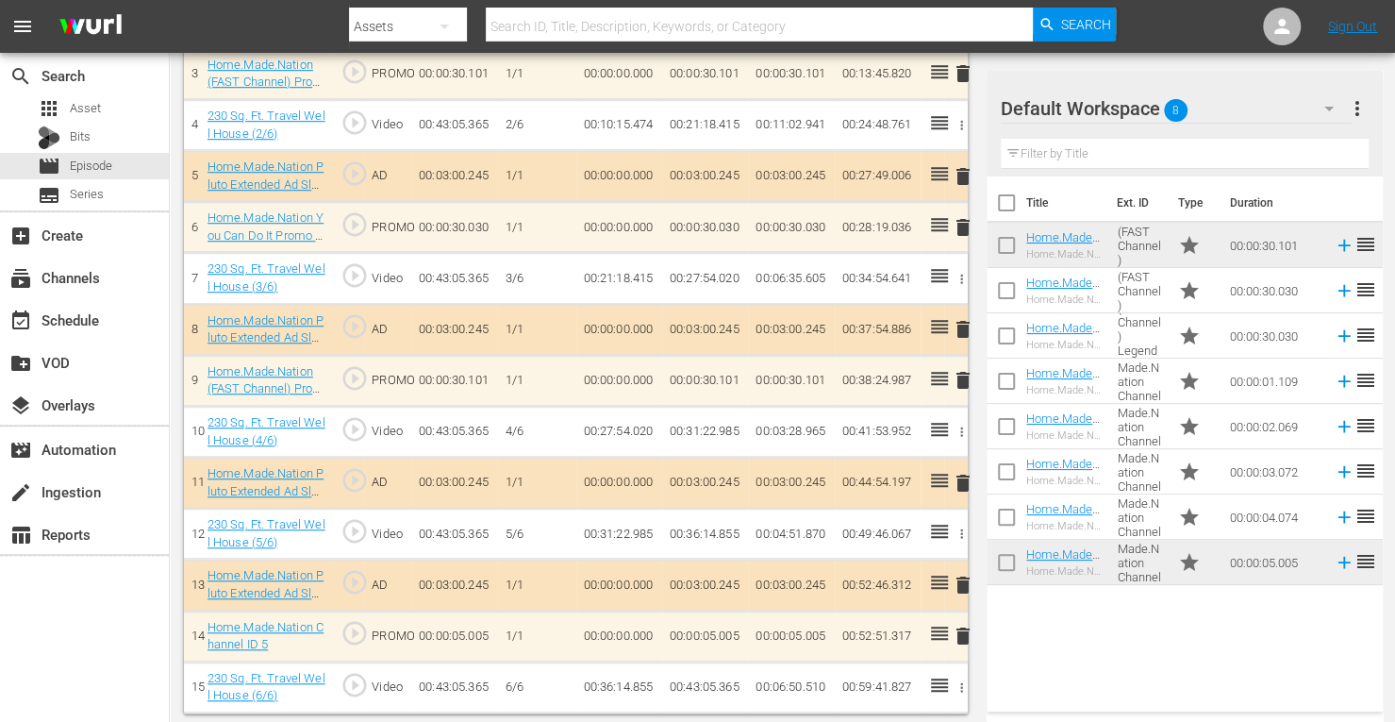
click at [961, 633] on span "delete" at bounding box center [963, 635] width 23 height 23
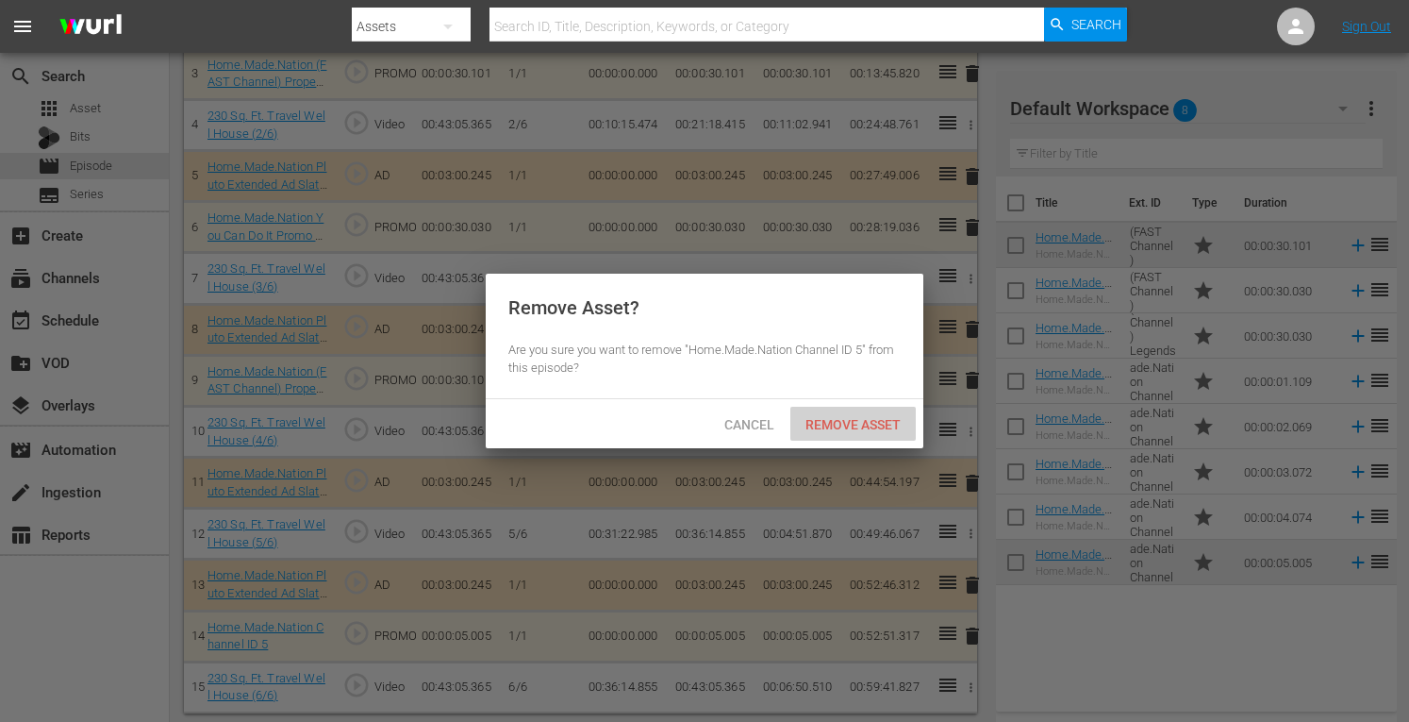
click at [862, 425] on span "Remove Asset" at bounding box center [853, 424] width 125 height 15
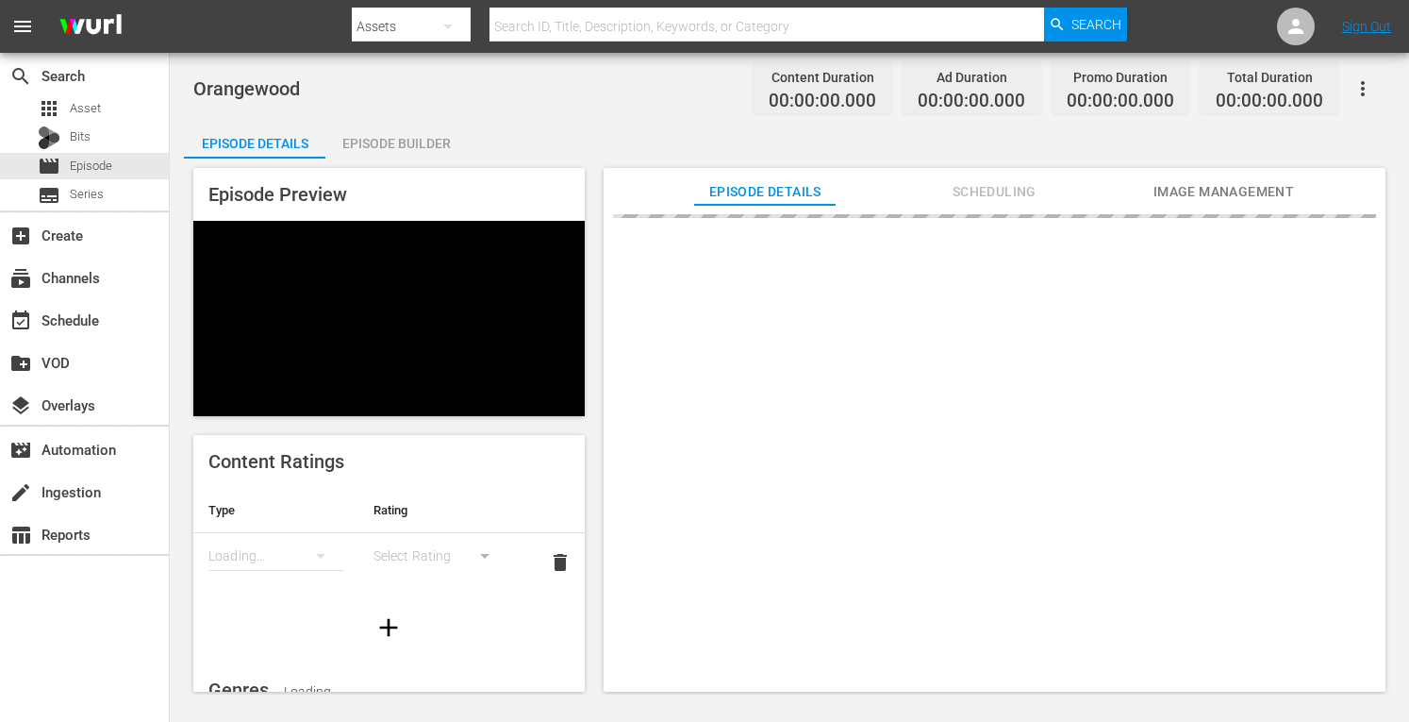
click at [391, 144] on div "Episode Builder" at bounding box center [395, 143] width 141 height 45
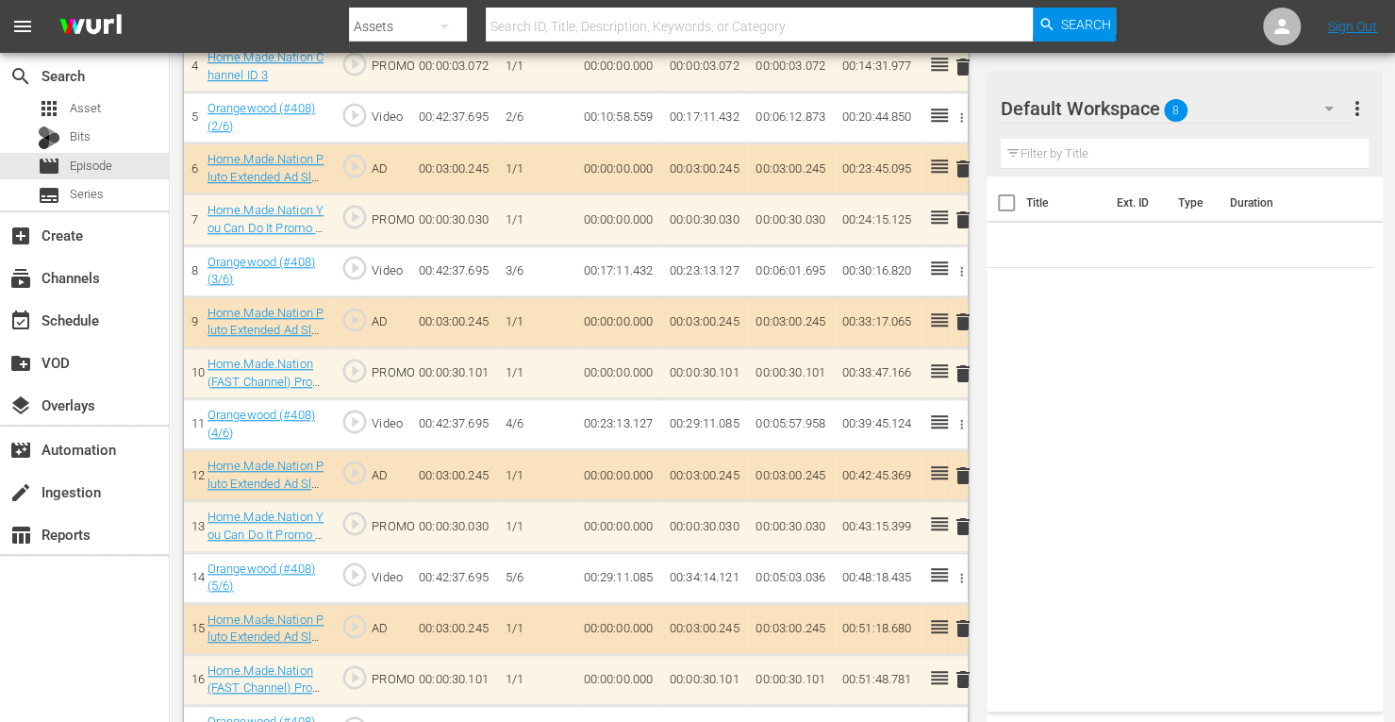
scroll to position [826, 0]
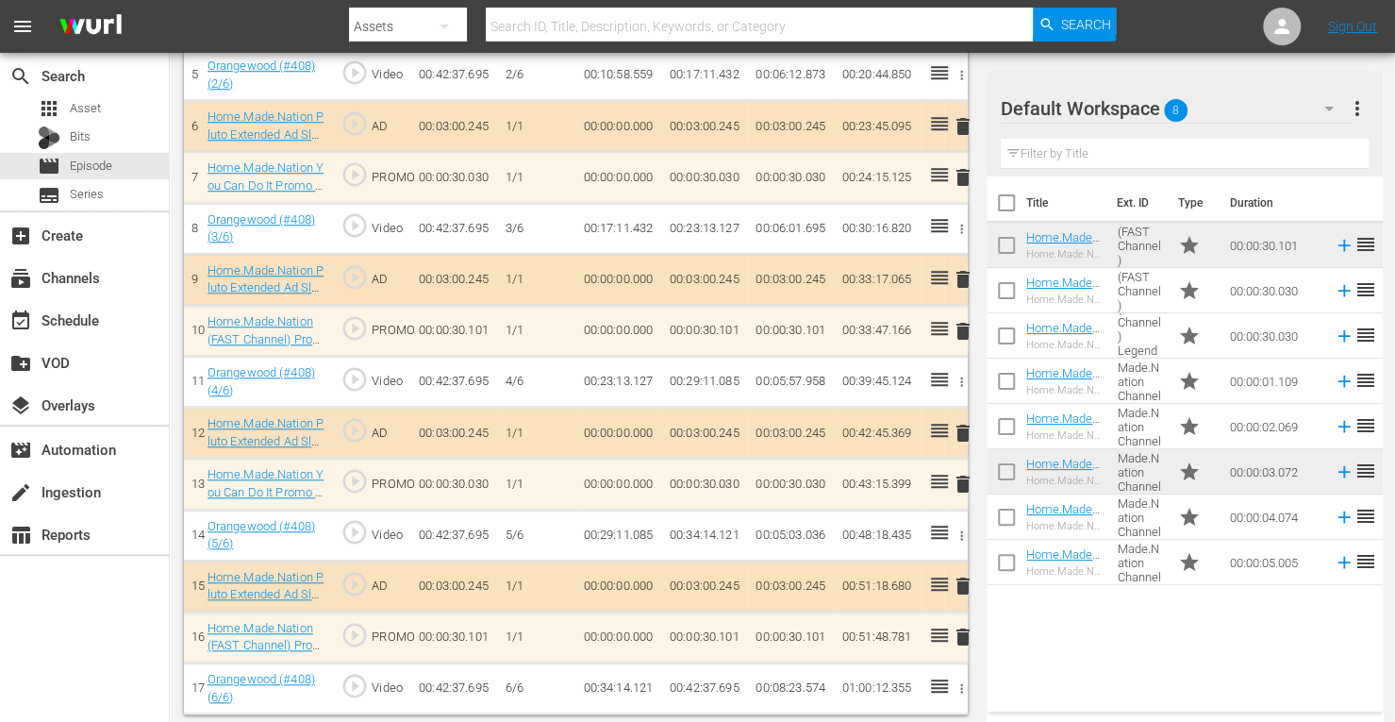
click at [958, 329] on span "delete" at bounding box center [963, 331] width 23 height 23
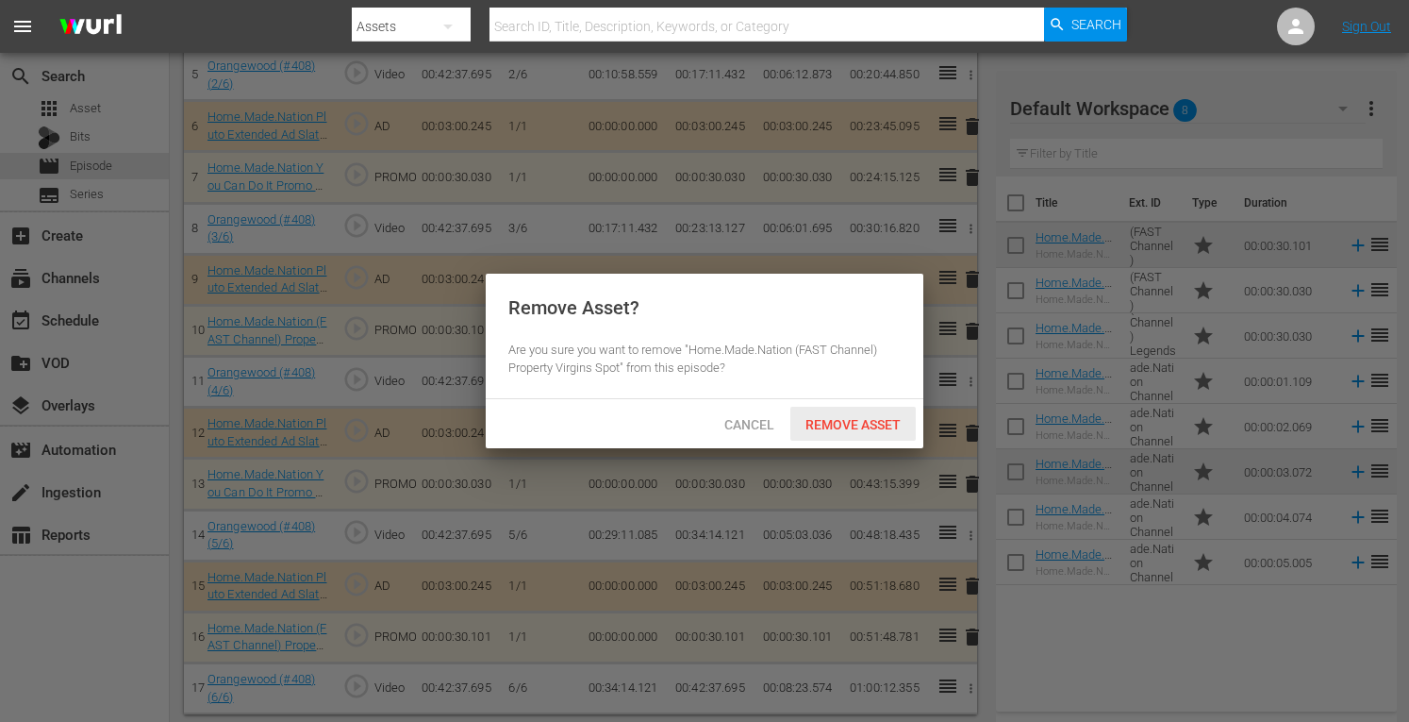
click at [824, 428] on span "Remove Asset" at bounding box center [853, 424] width 125 height 15
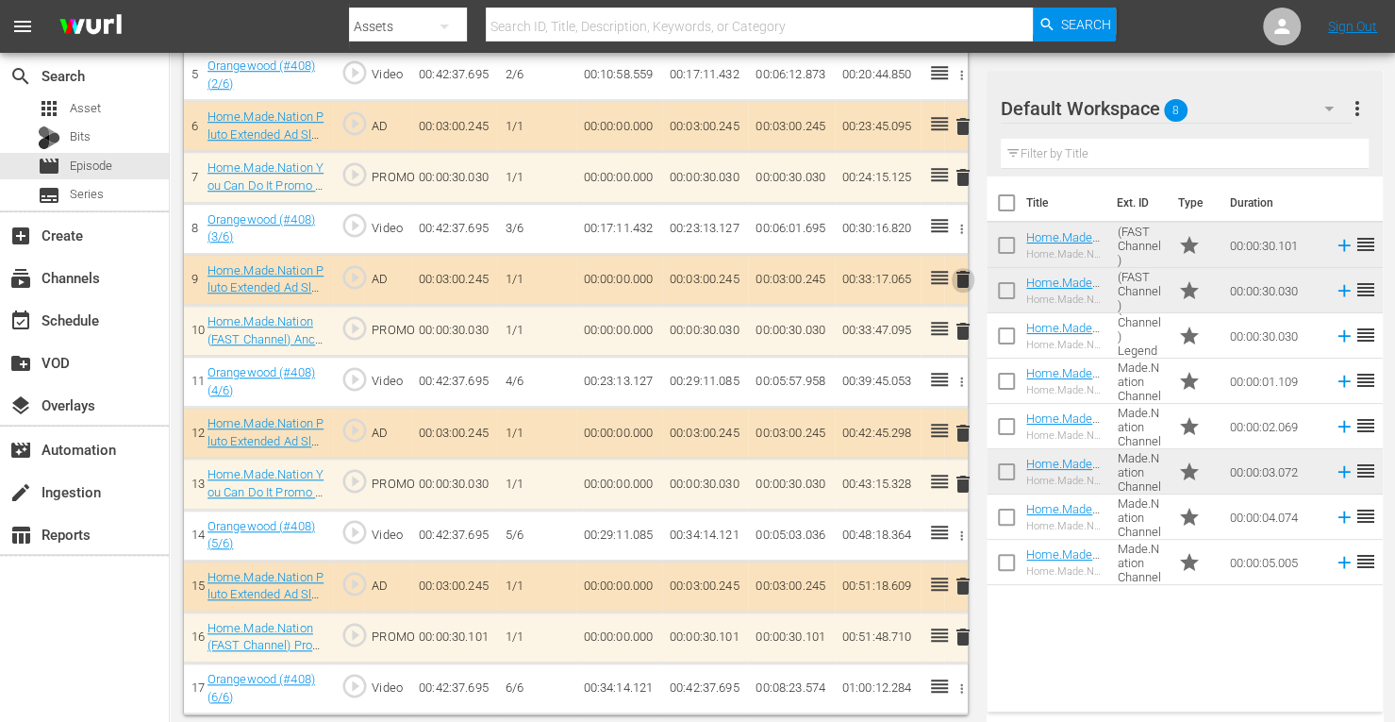
click at [962, 271] on span "delete" at bounding box center [963, 279] width 23 height 23
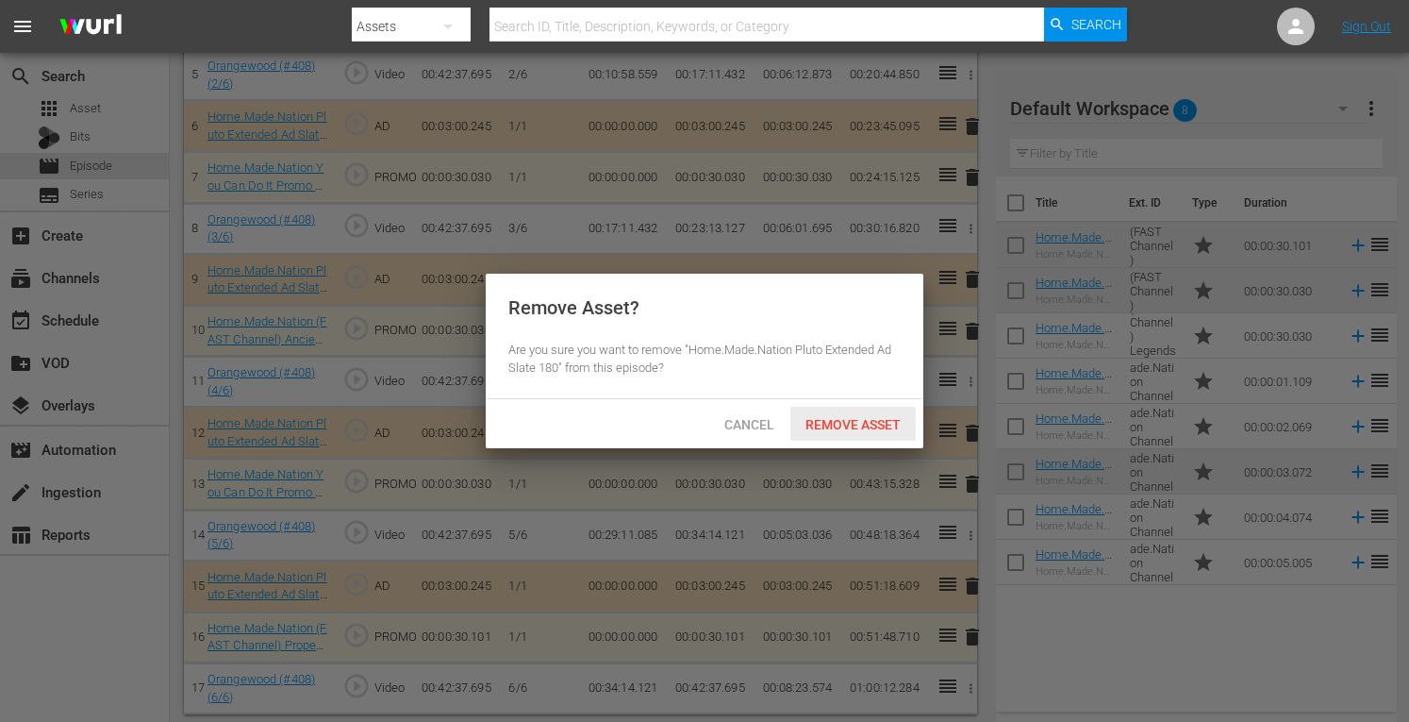
click at [835, 425] on span "Remove Asset" at bounding box center [853, 424] width 125 height 15
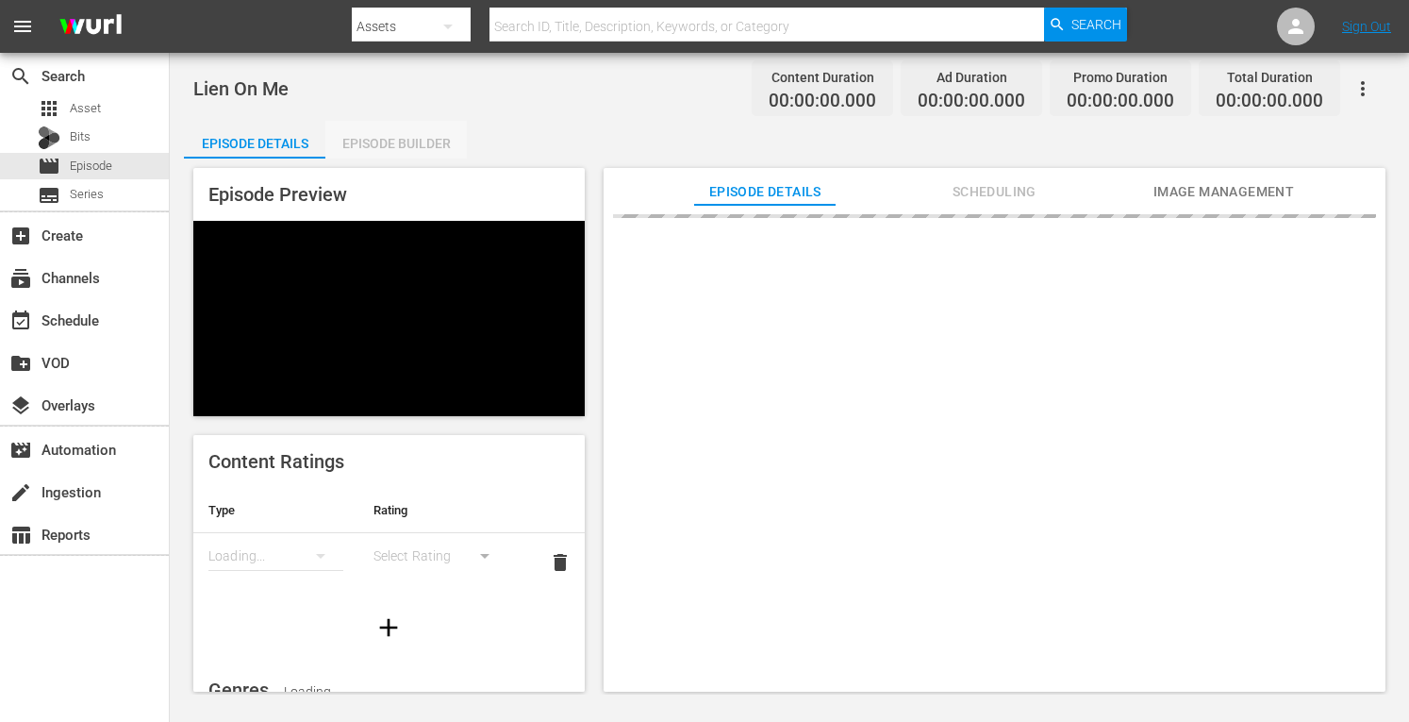
click at [376, 156] on div "Episode Builder" at bounding box center [395, 143] width 141 height 45
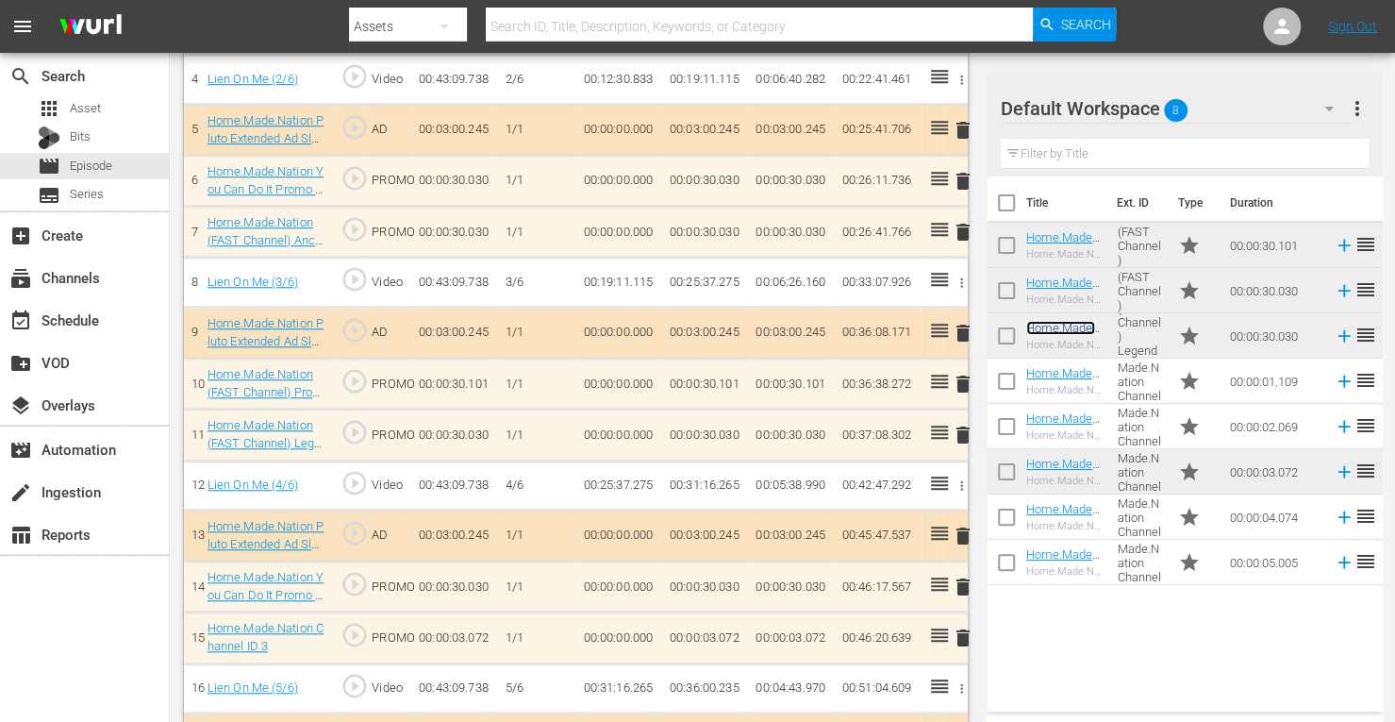
scroll to position [765, 0]
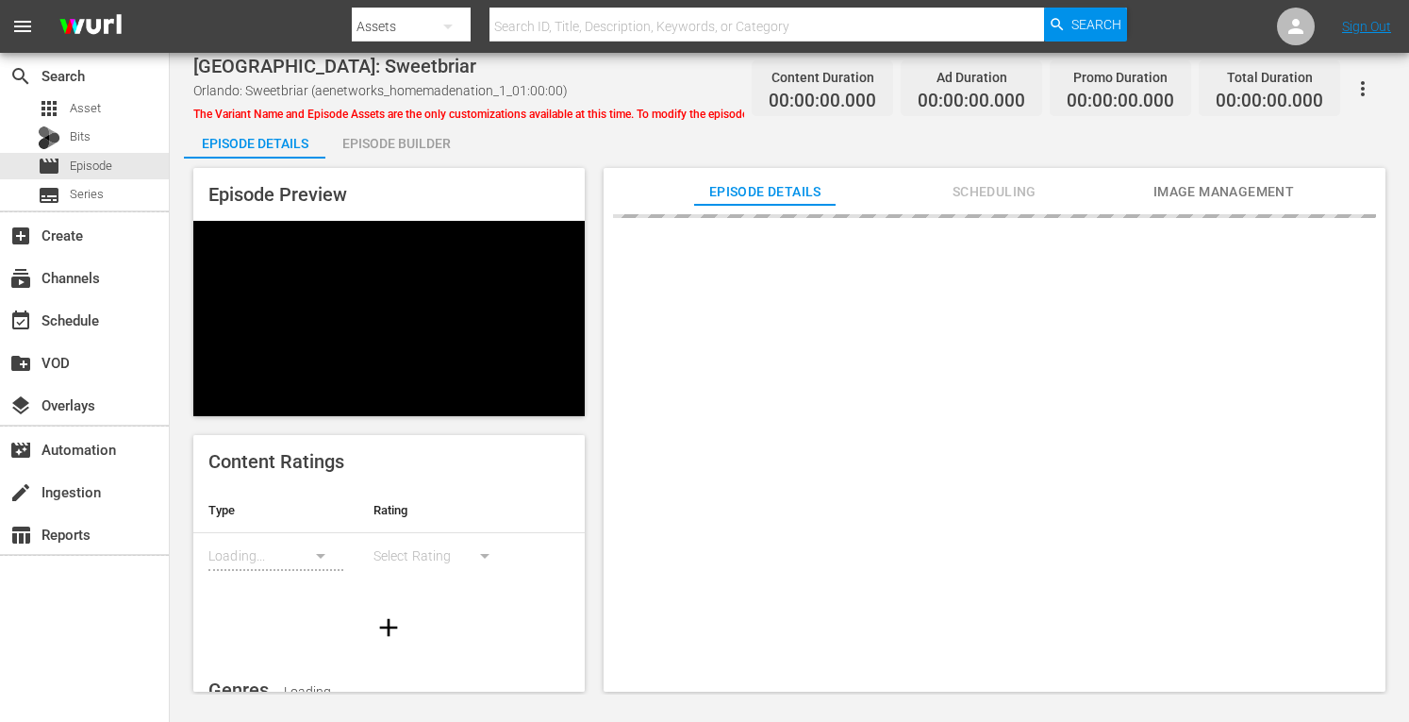
click at [397, 144] on div "Episode Builder" at bounding box center [395, 143] width 141 height 45
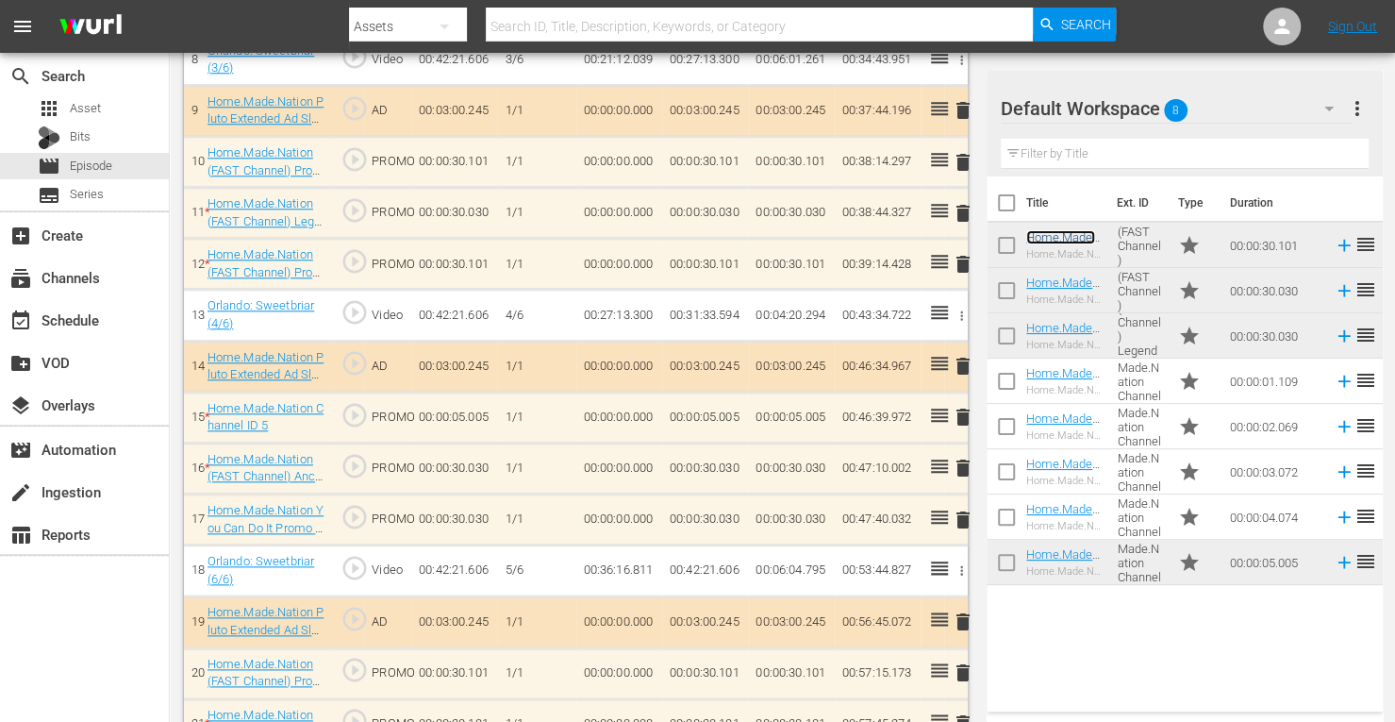
scroll to position [991, 0]
